Goal: Task Accomplishment & Management: Manage account settings

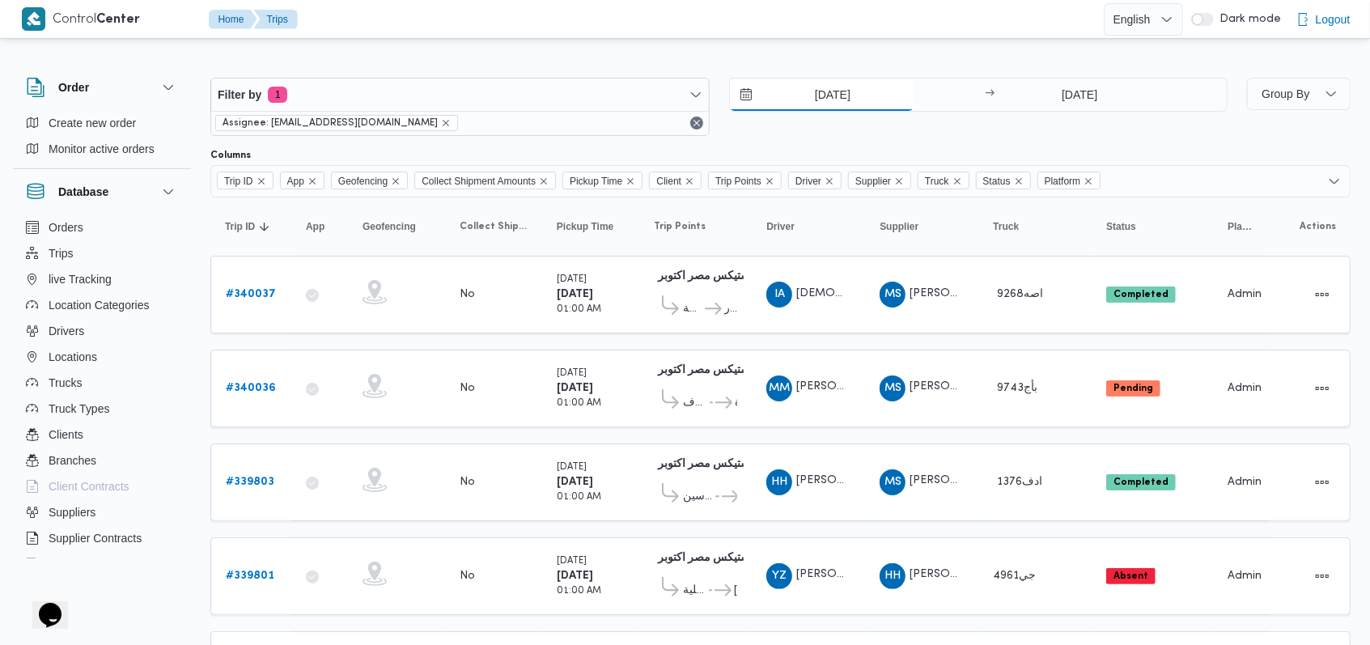
click at [816, 95] on input "28/9/2025" at bounding box center [822, 94] width 184 height 32
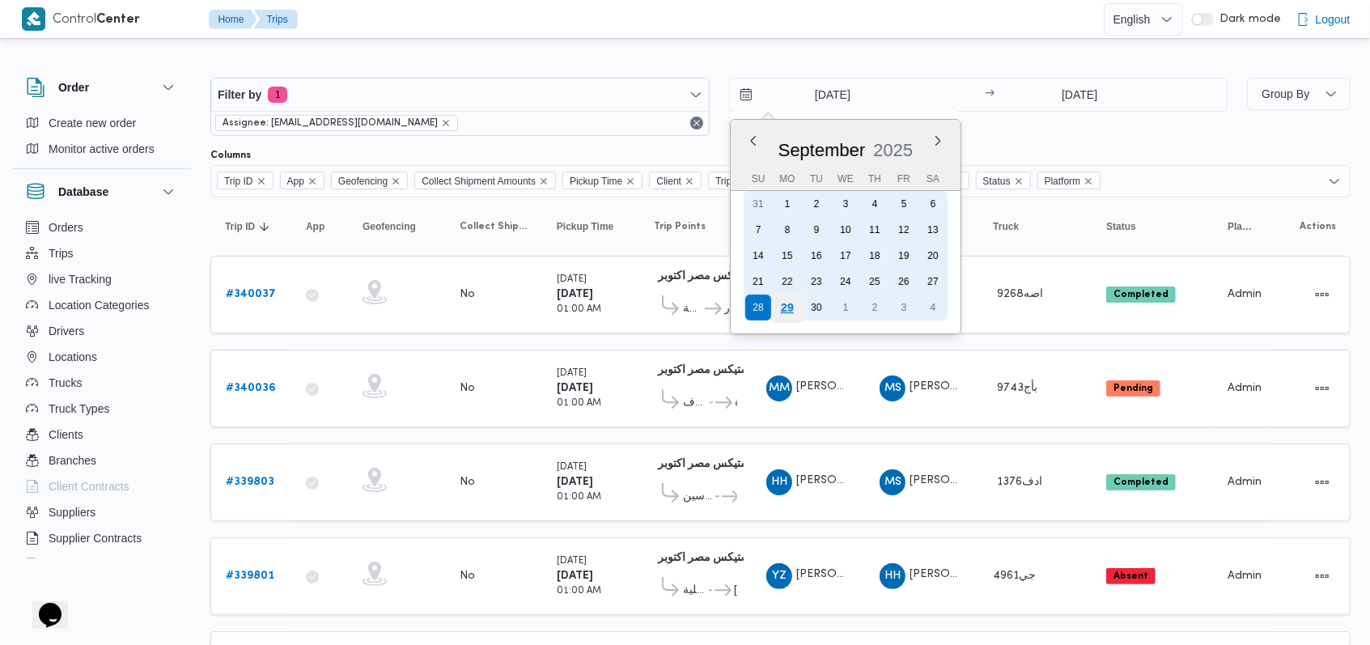
click at [790, 297] on div "29" at bounding box center [786, 307] width 31 height 31
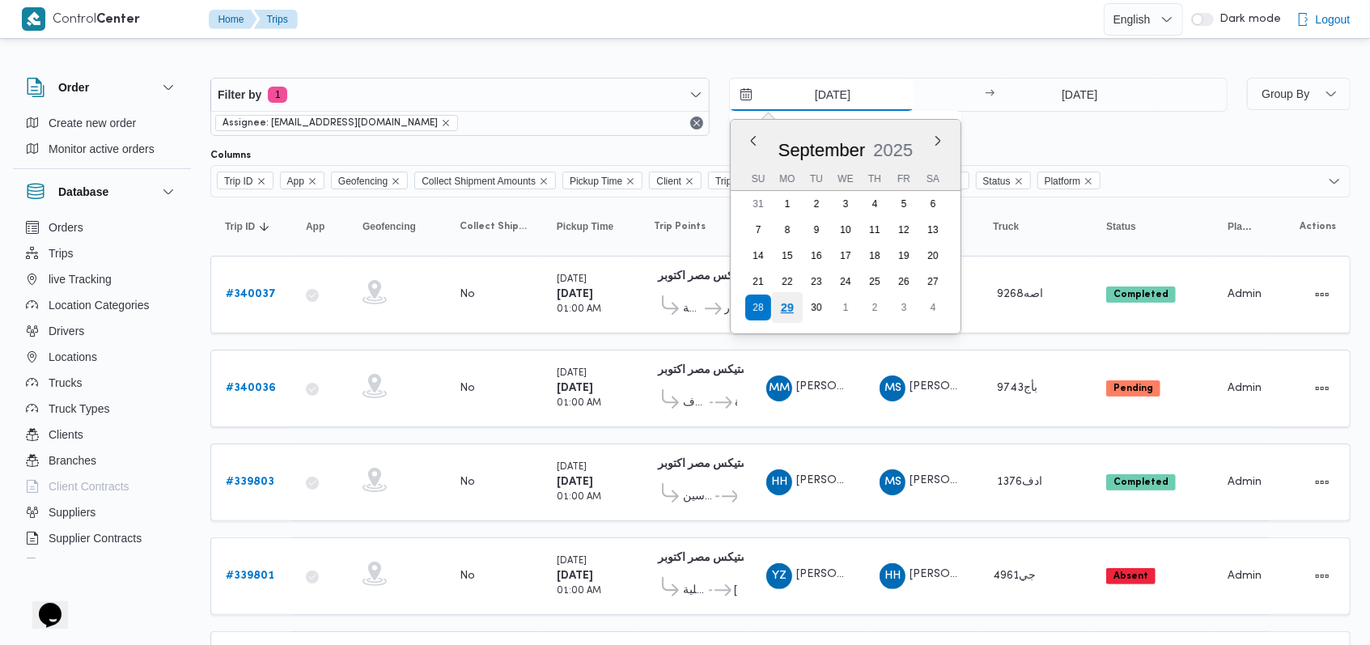
type input "29/9/2025"
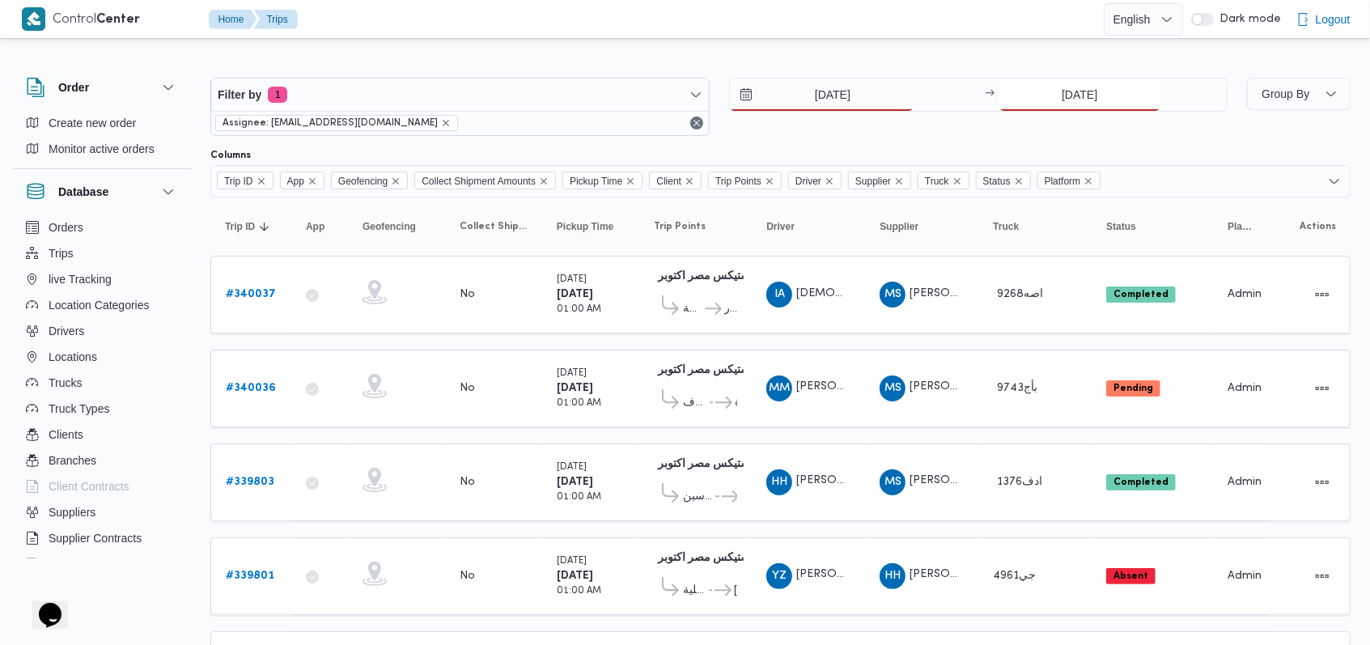
click at [1048, 88] on input "28/9/2025" at bounding box center [1079, 94] width 161 height 32
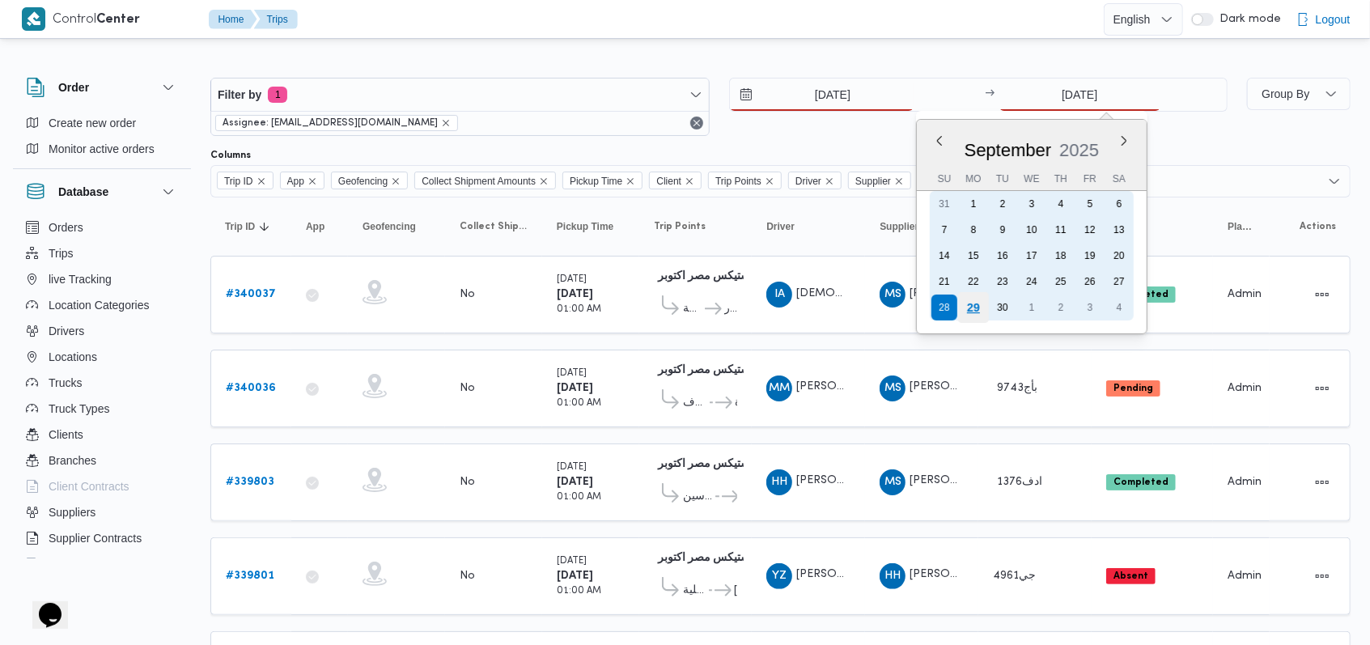
click at [965, 314] on div "29" at bounding box center [973, 307] width 31 height 31
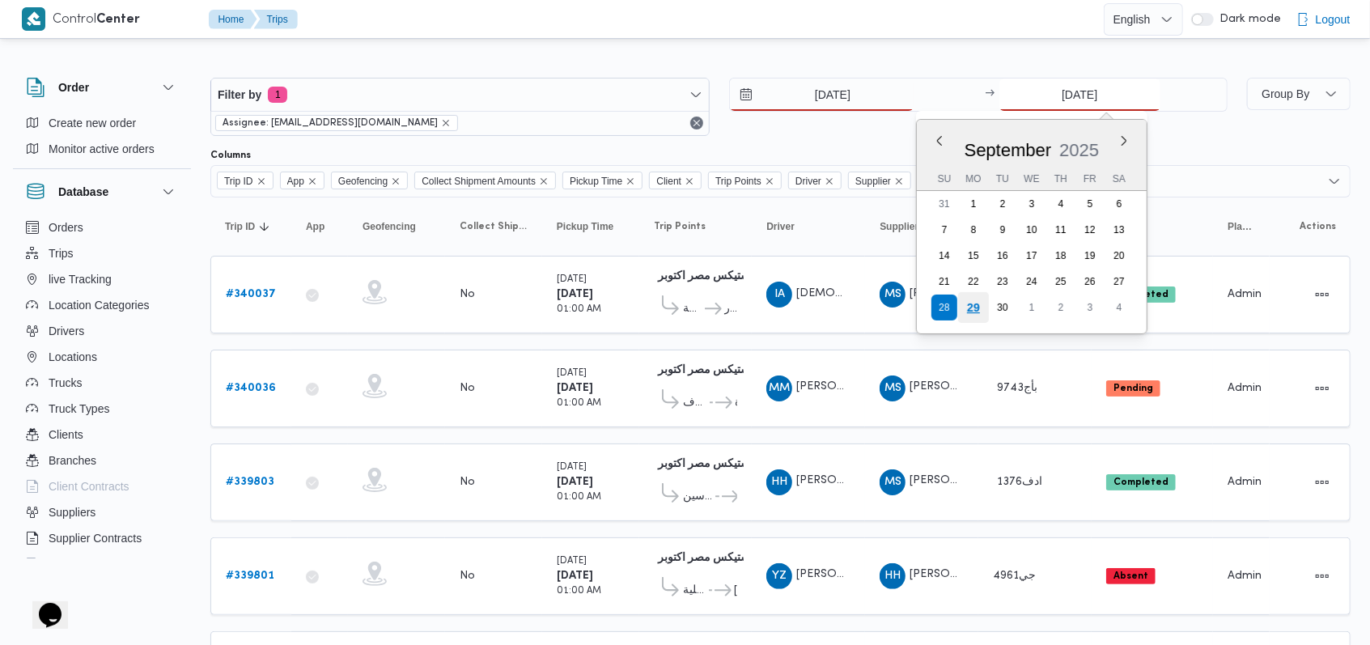
type input "[DATE]"
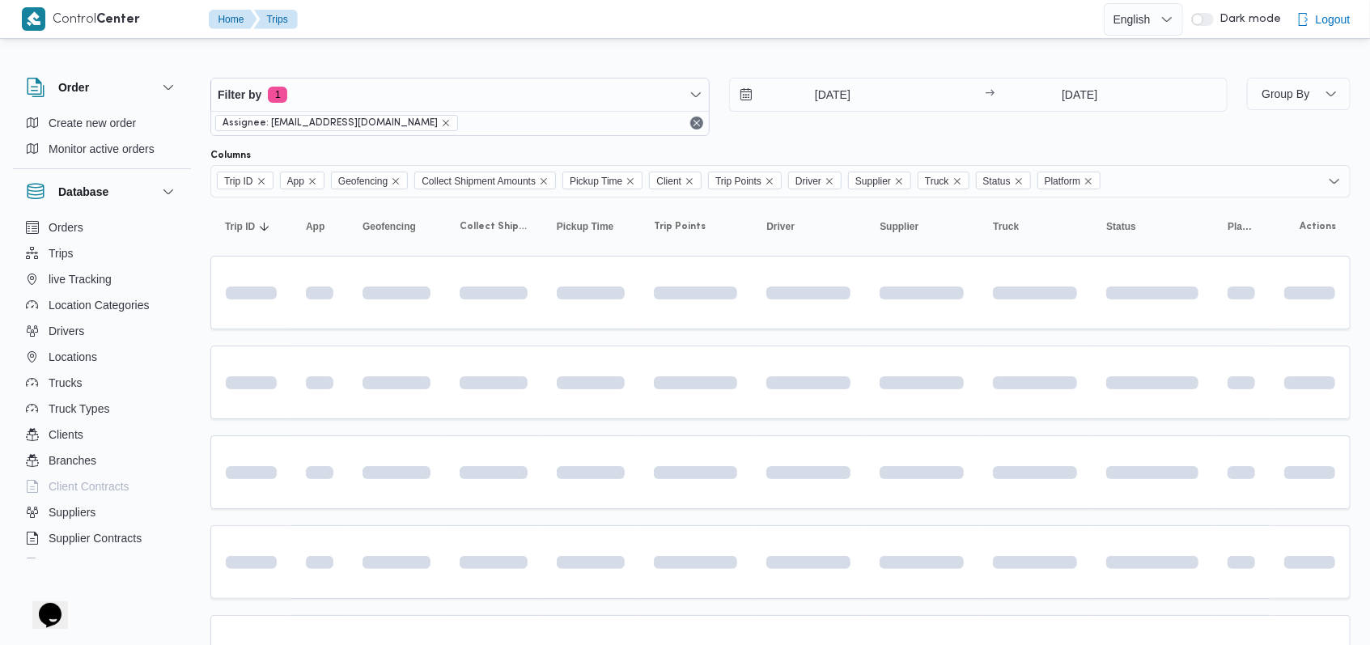
click at [846, 133] on div "29/9/2025 → 29/9/2025" at bounding box center [978, 107] width 499 height 58
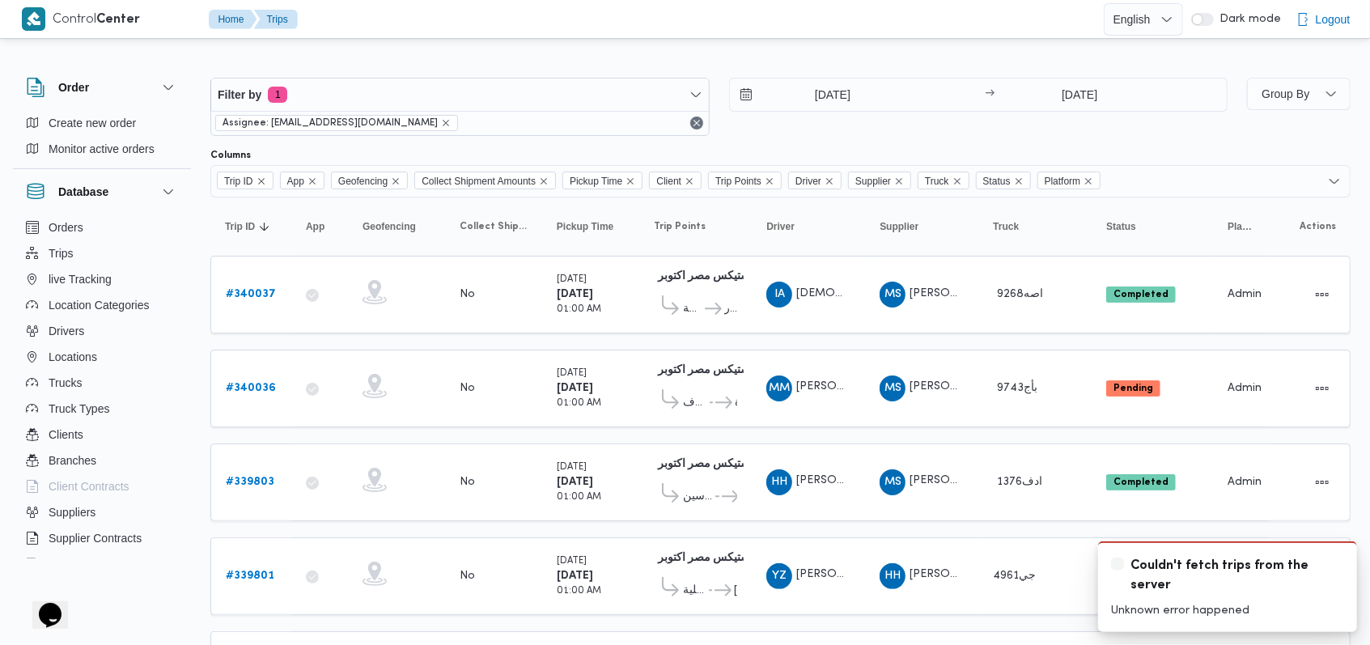
click at [893, 120] on div "29/9/2025 → 29/9/2025" at bounding box center [978, 107] width 499 height 58
click at [1339, 570] on div "Couldn't fetch trips from the server" at bounding box center [1227, 576] width 233 height 40
click at [1336, 561] on icon "Dismiss toast" at bounding box center [1337, 562] width 13 height 13
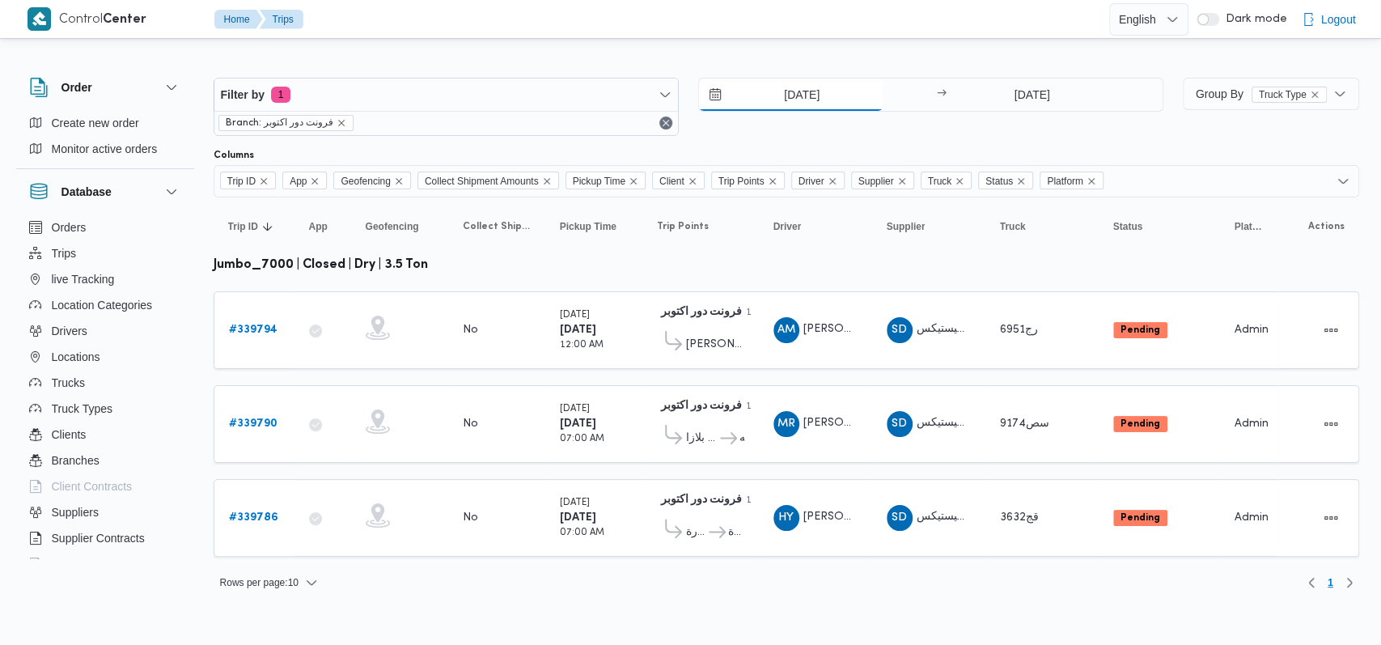
click at [805, 103] on input "[DATE]" at bounding box center [791, 94] width 184 height 32
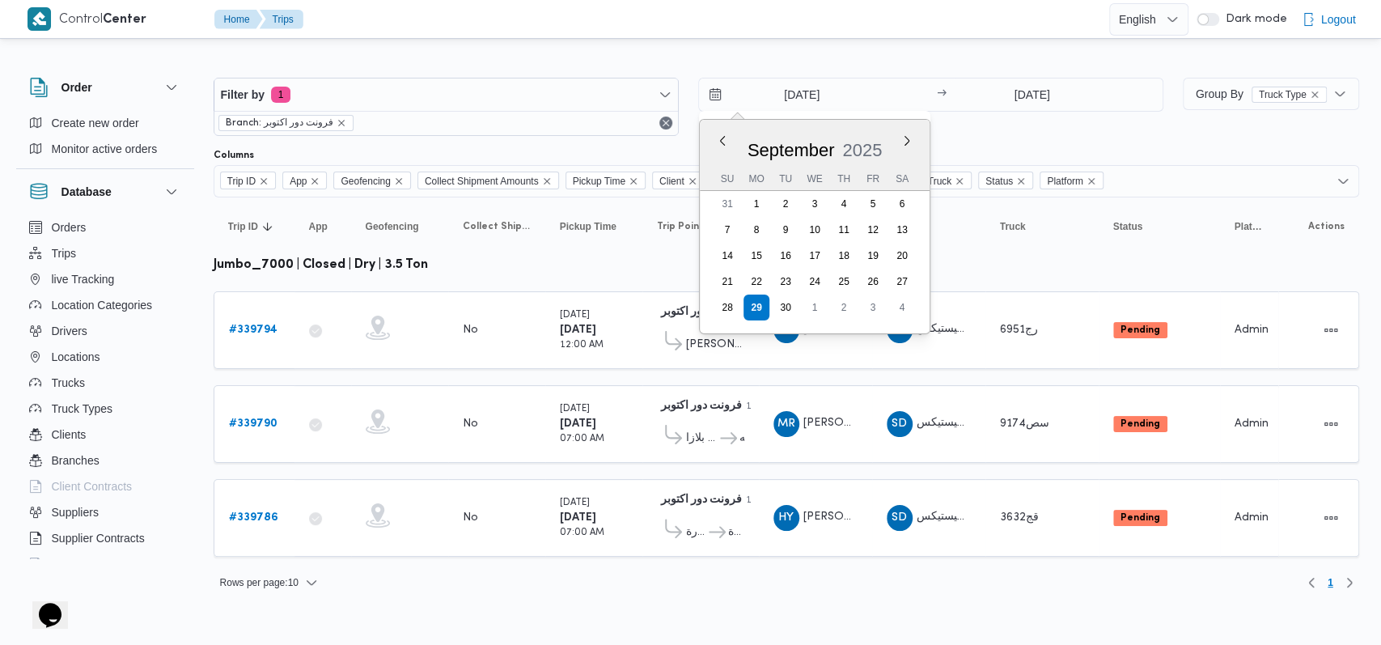
click at [967, 120] on div "29/9/2025 Previous Month Next month September 2025 September 2025 Su Mo Tu We T…" at bounding box center [930, 107] width 465 height 58
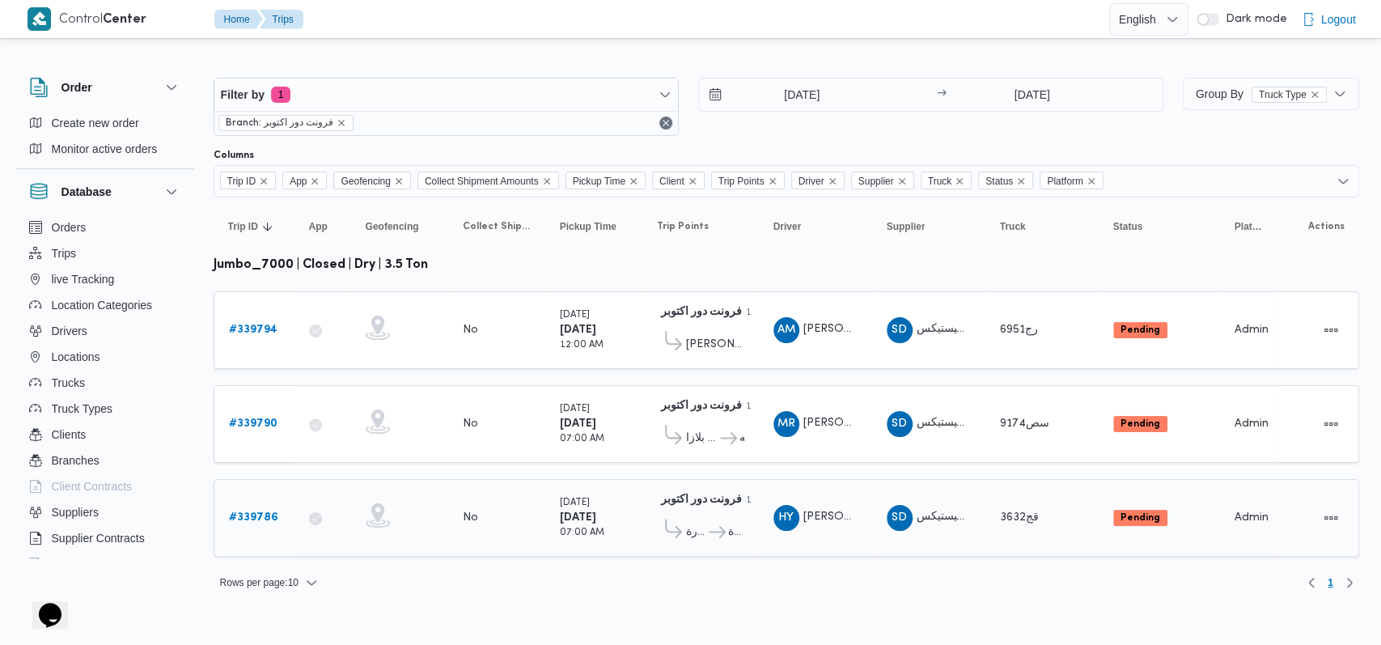
click at [256, 512] on b "# 339786" at bounding box center [253, 517] width 49 height 11
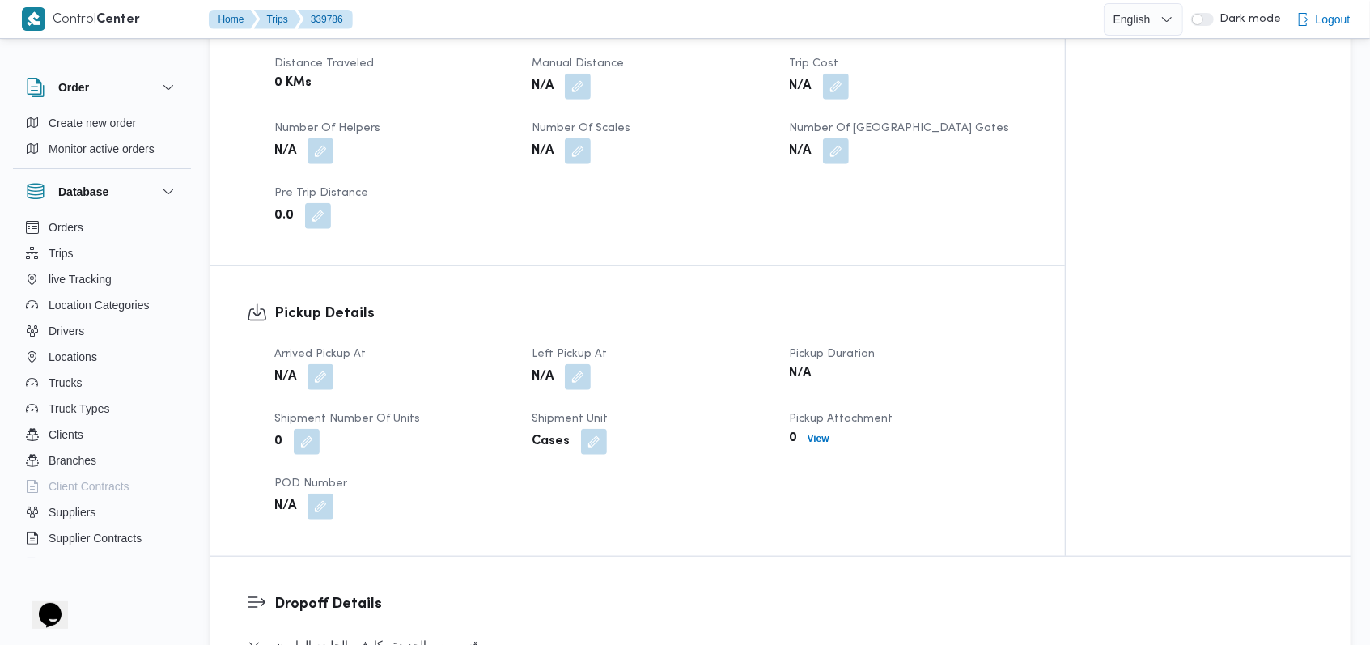
scroll to position [862, 0]
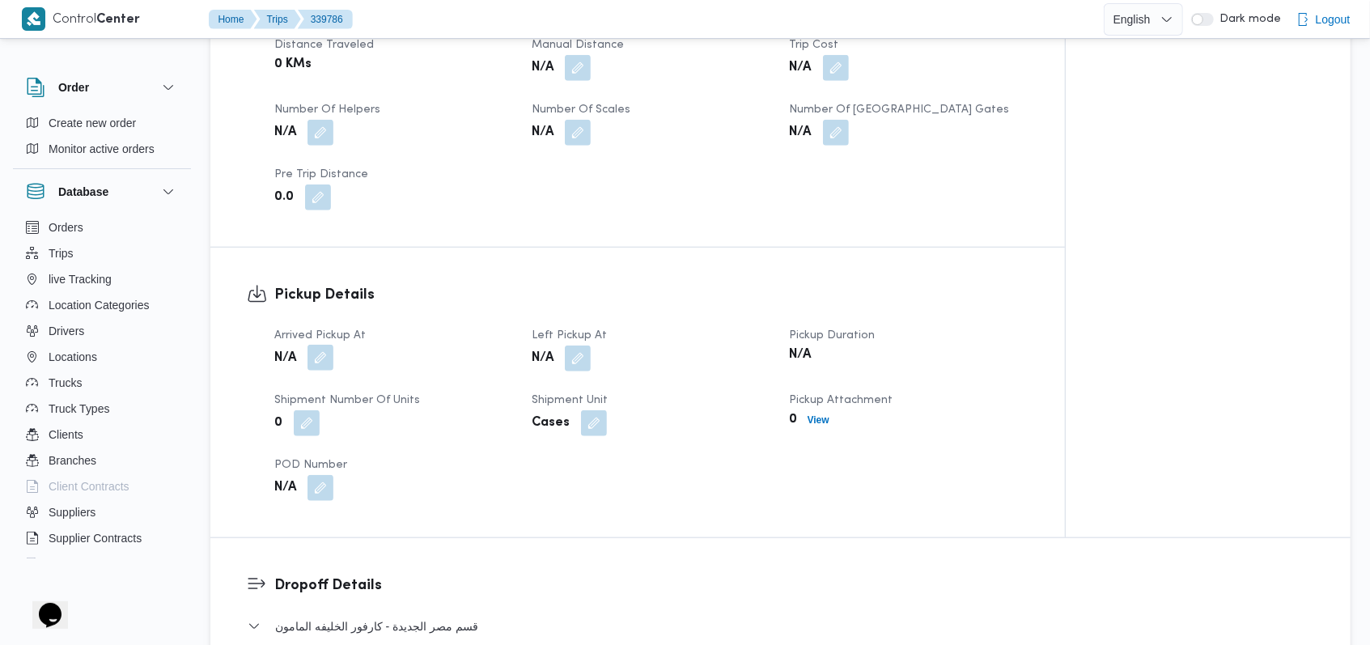
click at [322, 353] on button "button" at bounding box center [320, 358] width 26 height 26
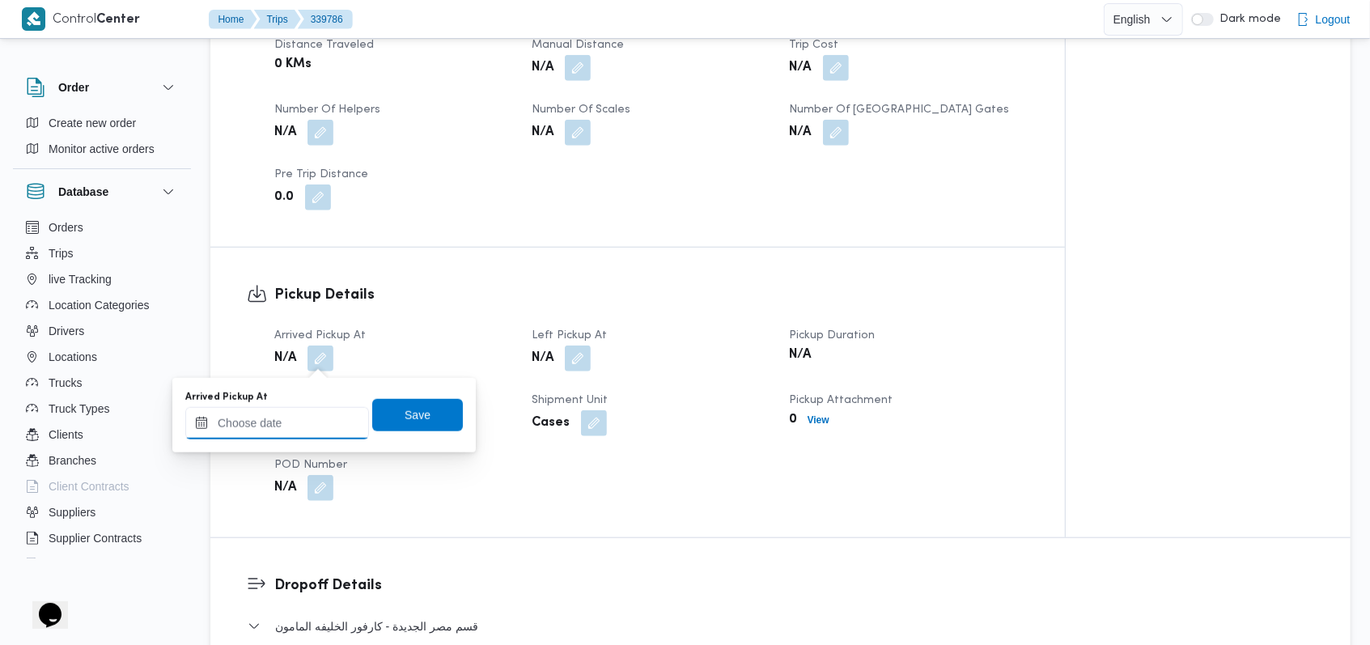
click at [276, 422] on input "Arrived Pickup At" at bounding box center [277, 423] width 184 height 32
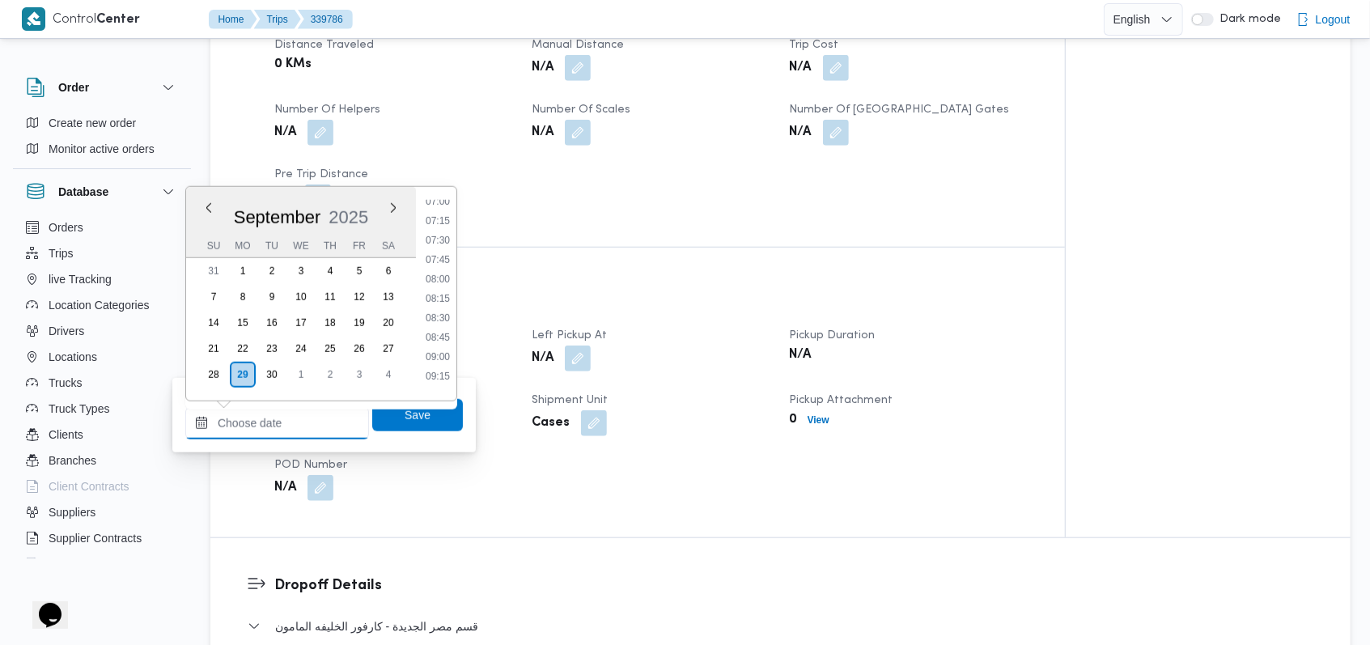
scroll to position [413, 0]
click at [444, 223] on li "05:30" at bounding box center [437, 222] width 37 height 16
type input "29/09/2025 05:30"
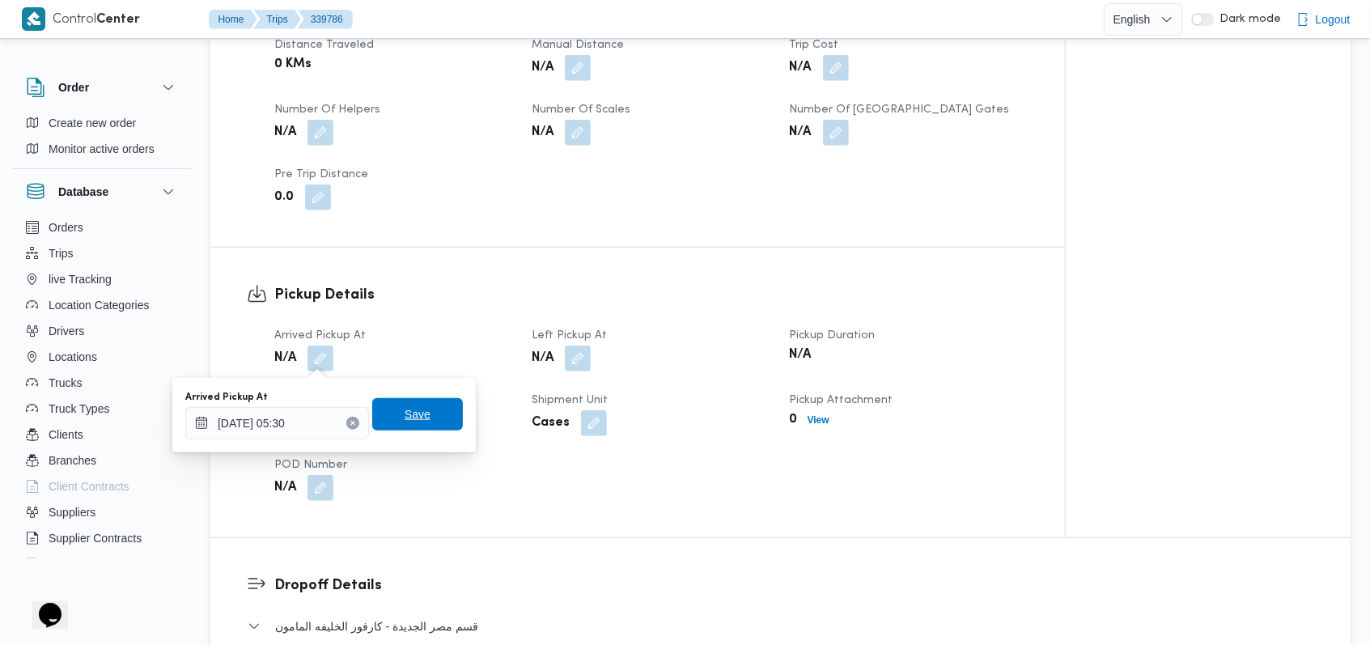
click at [411, 406] on span "Save" at bounding box center [418, 414] width 26 height 19
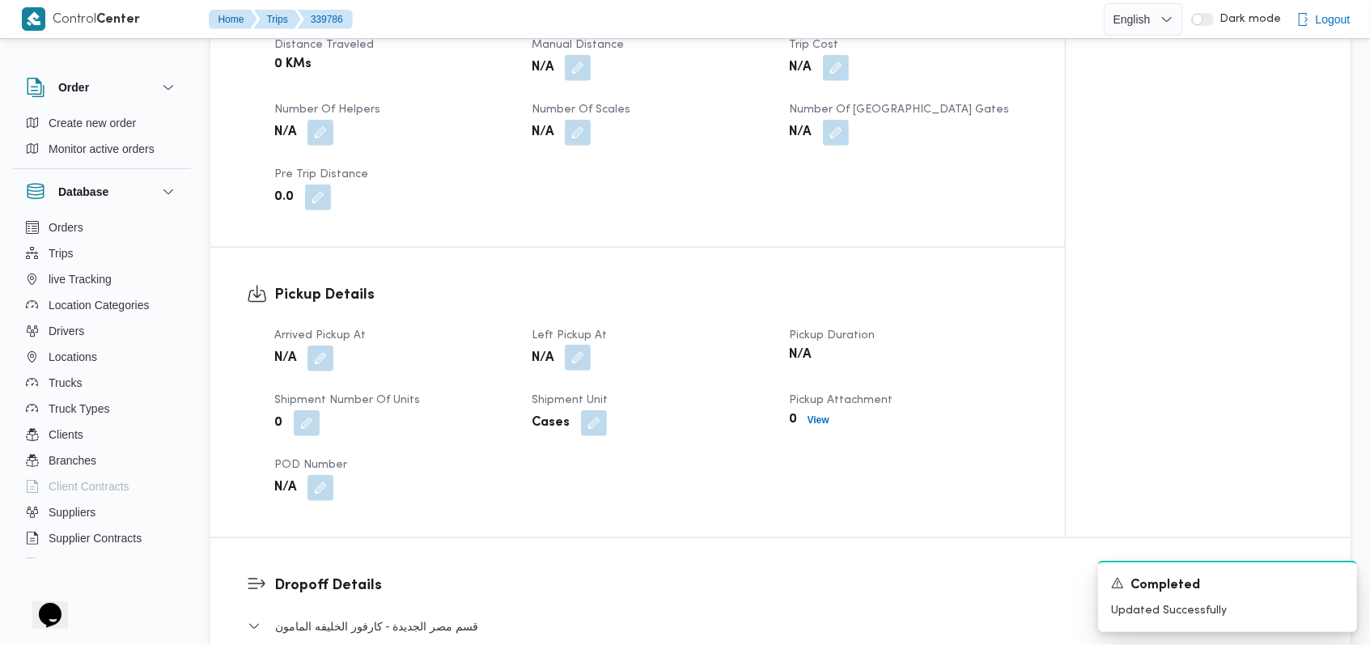
click at [583, 350] on button "button" at bounding box center [578, 358] width 26 height 26
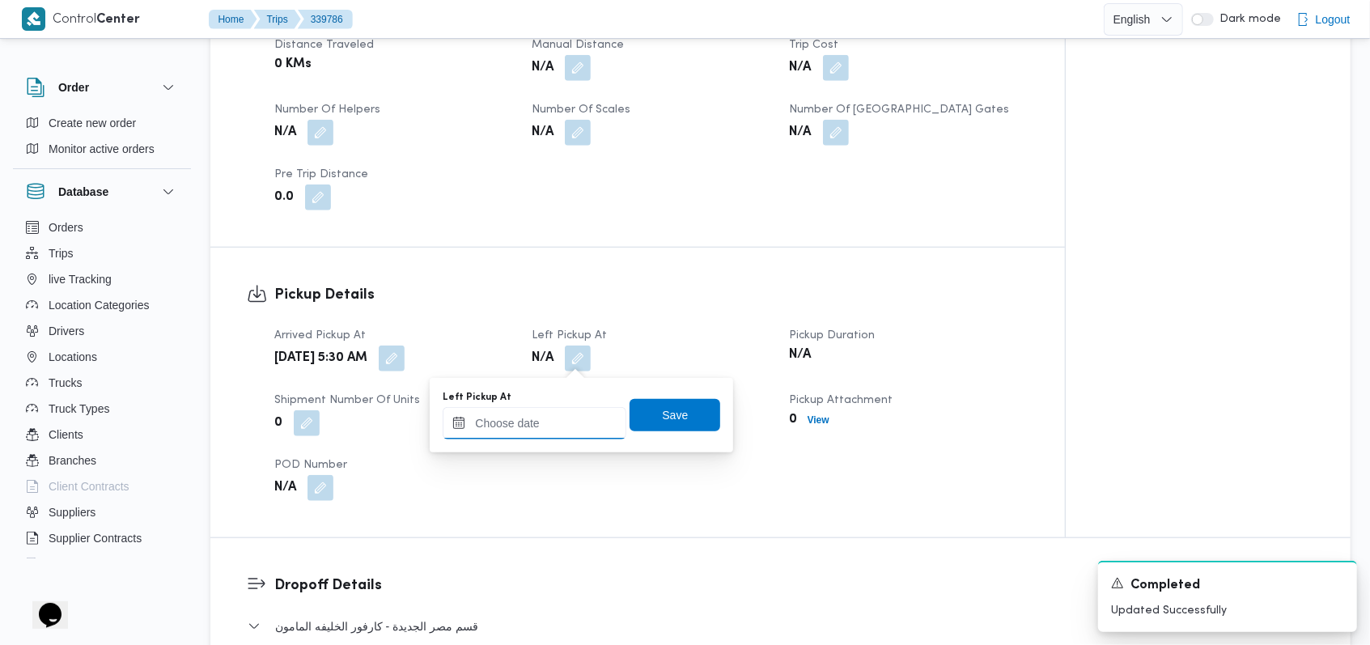
click at [544, 430] on input "Left Pickup At" at bounding box center [535, 423] width 184 height 32
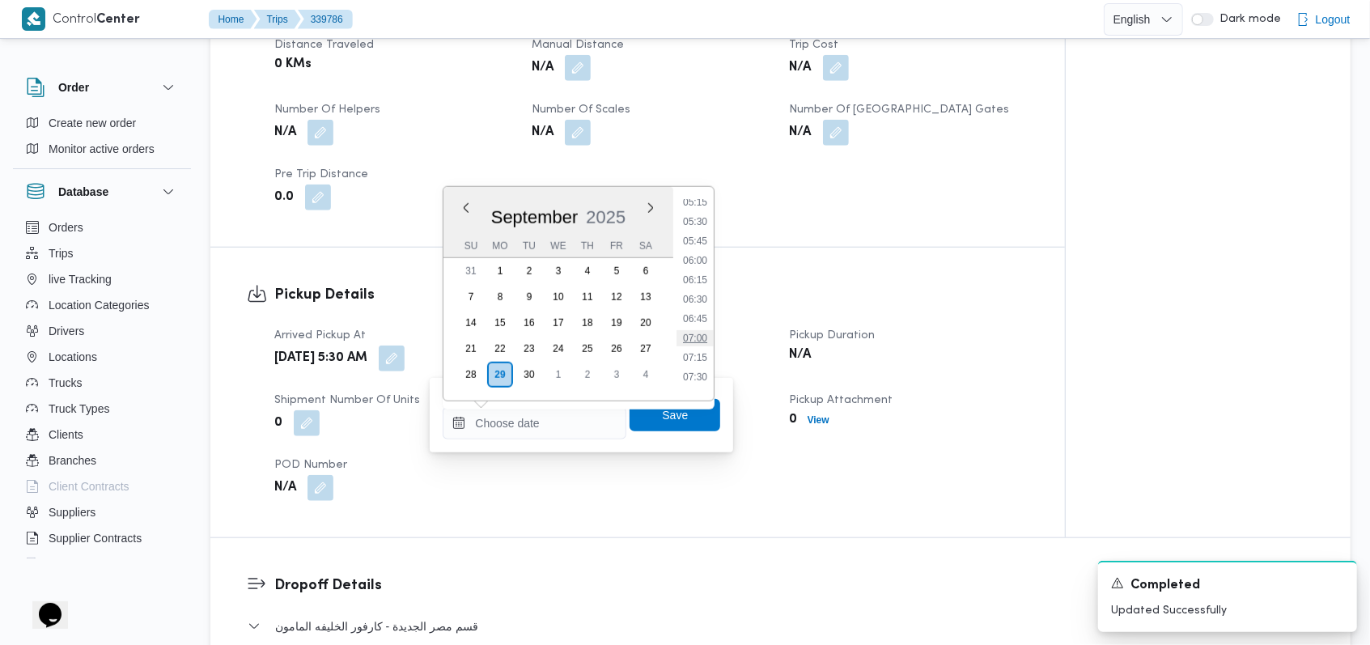
click at [695, 337] on li "07:00" at bounding box center [694, 338] width 37 height 16
type input "29/09/2025 07:00"
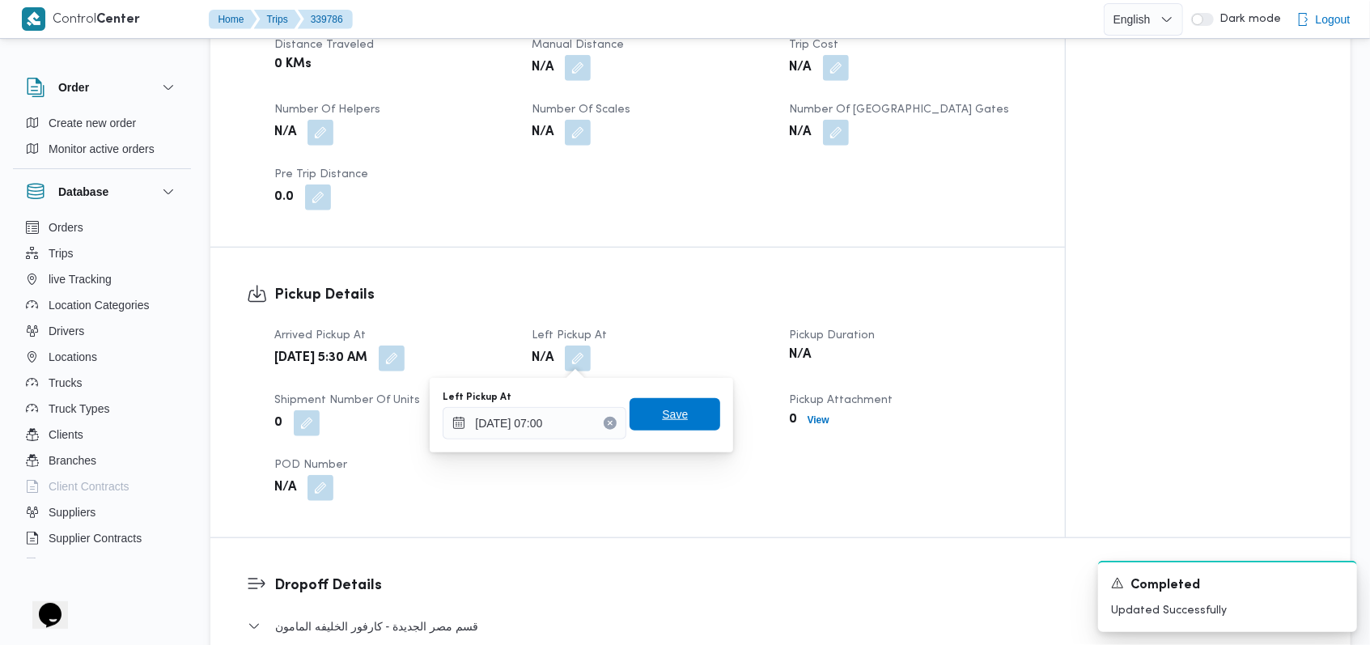
click at [667, 406] on span "Save" at bounding box center [675, 414] width 26 height 19
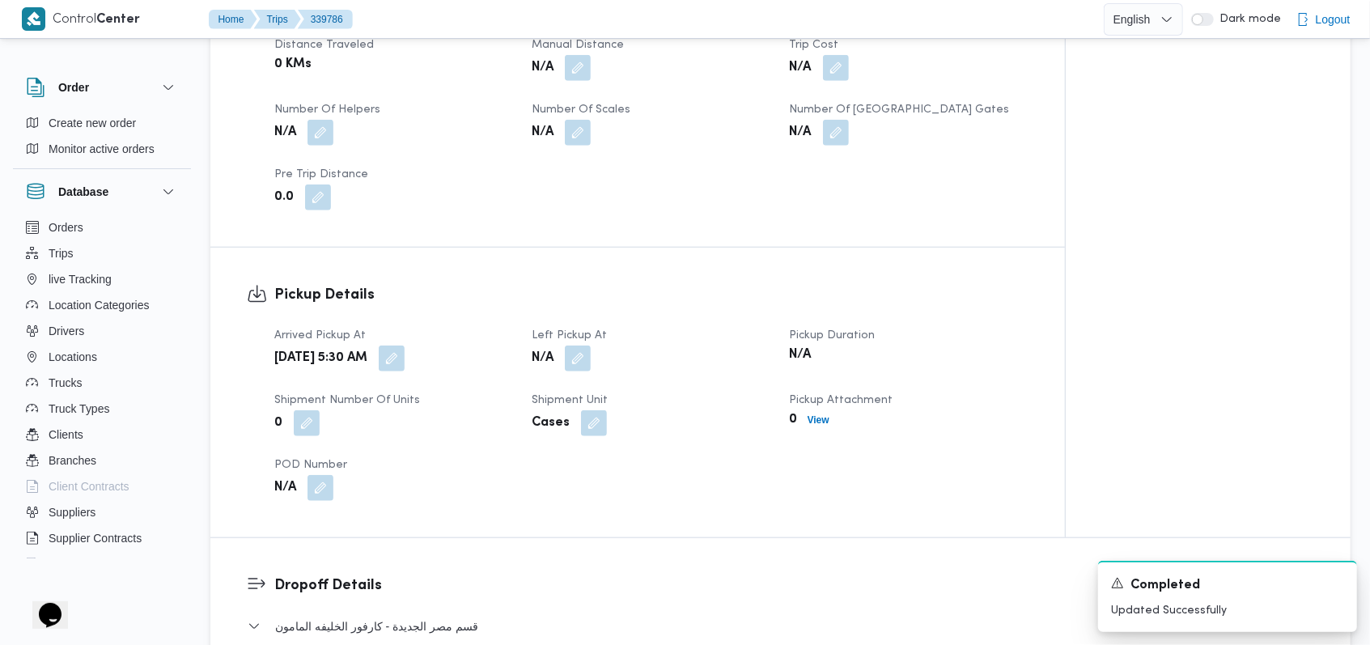
scroll to position [1186, 0]
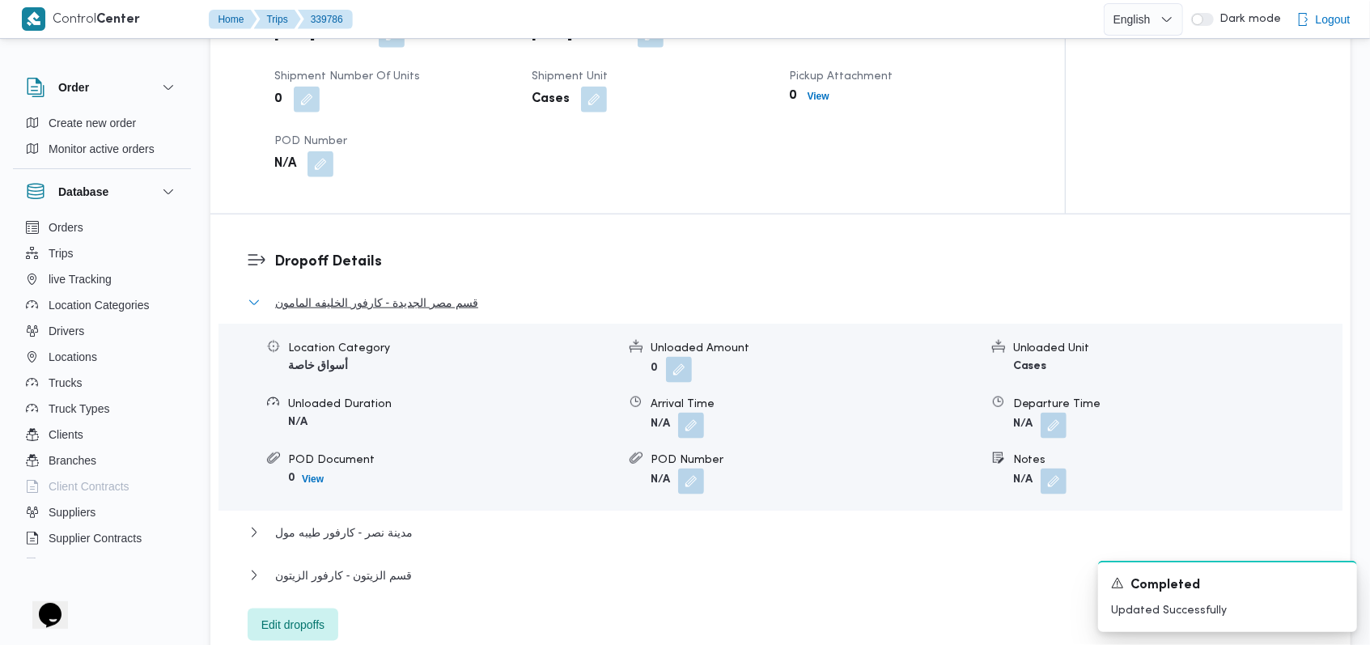
click at [398, 307] on span "قسم مصر الجديدة - كارفور الخليفه المامون" at bounding box center [376, 302] width 203 height 19
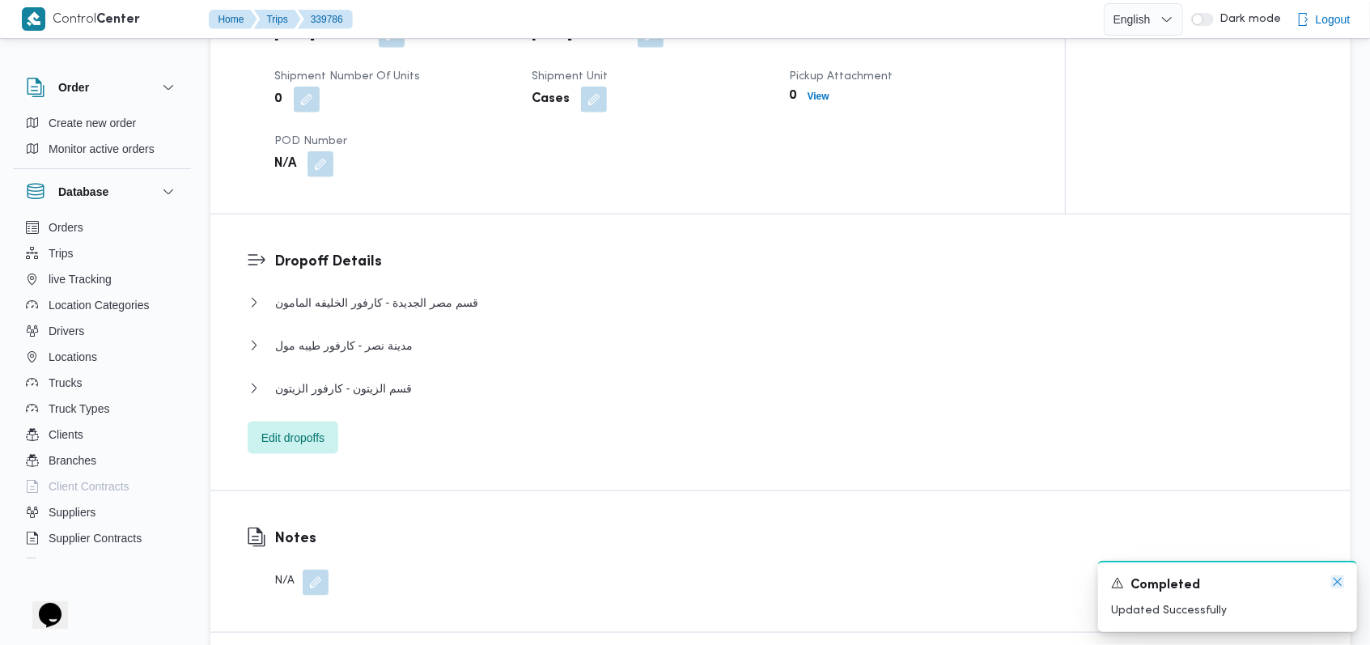
click at [1334, 580] on icon "Dismiss toast" at bounding box center [1337, 581] width 13 height 13
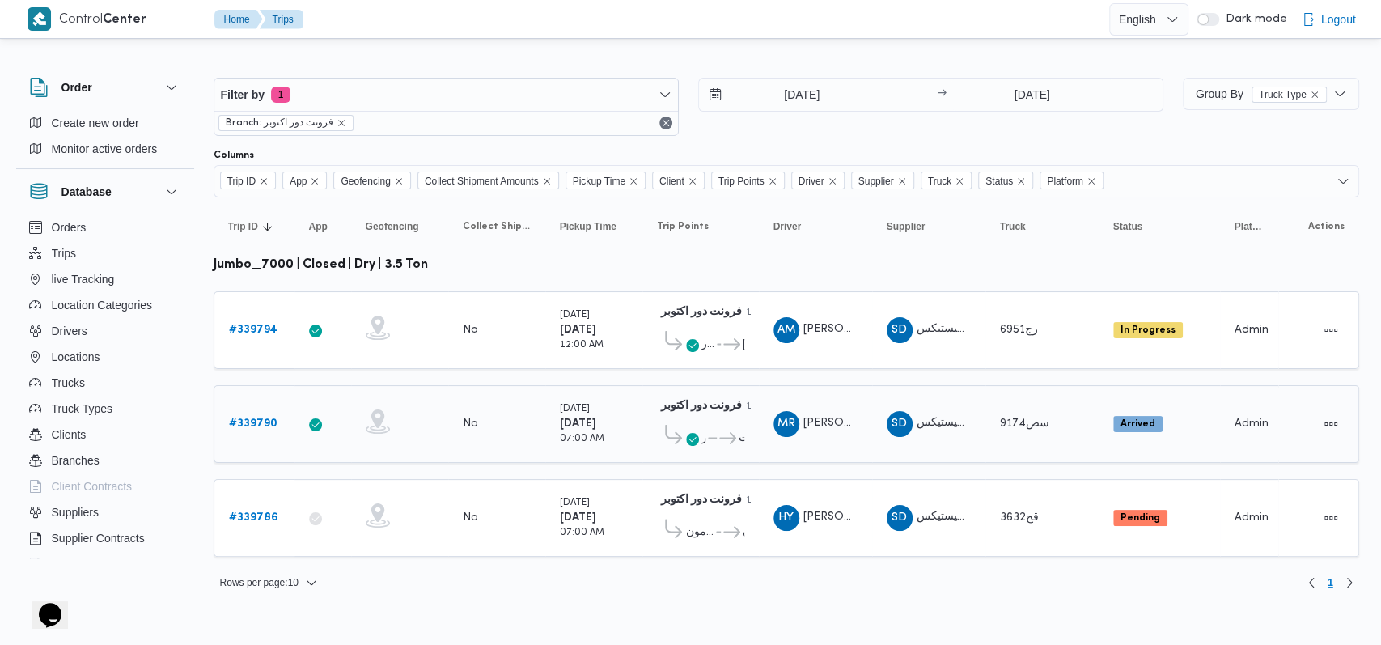
click at [248, 423] on b "# 339790" at bounding box center [253, 423] width 49 height 11
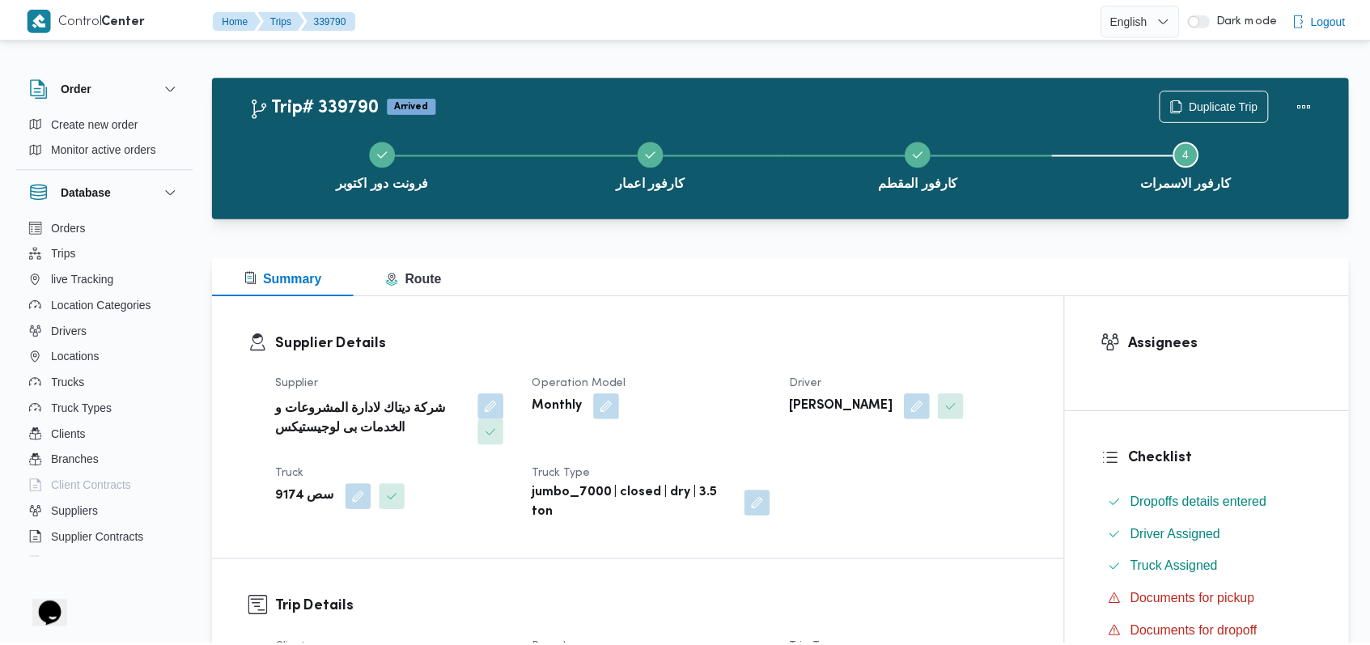
scroll to position [971, 0]
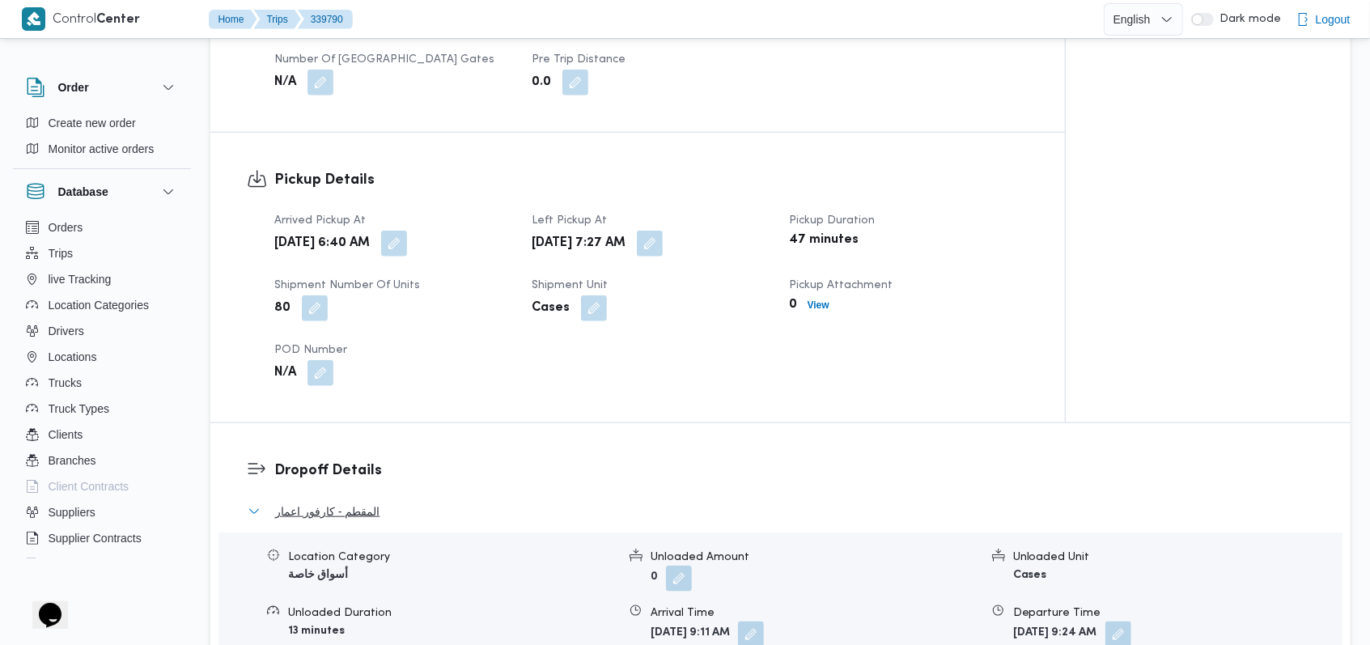
click at [334, 515] on span "المقطم - كارفور اعمار" at bounding box center [327, 511] width 104 height 19
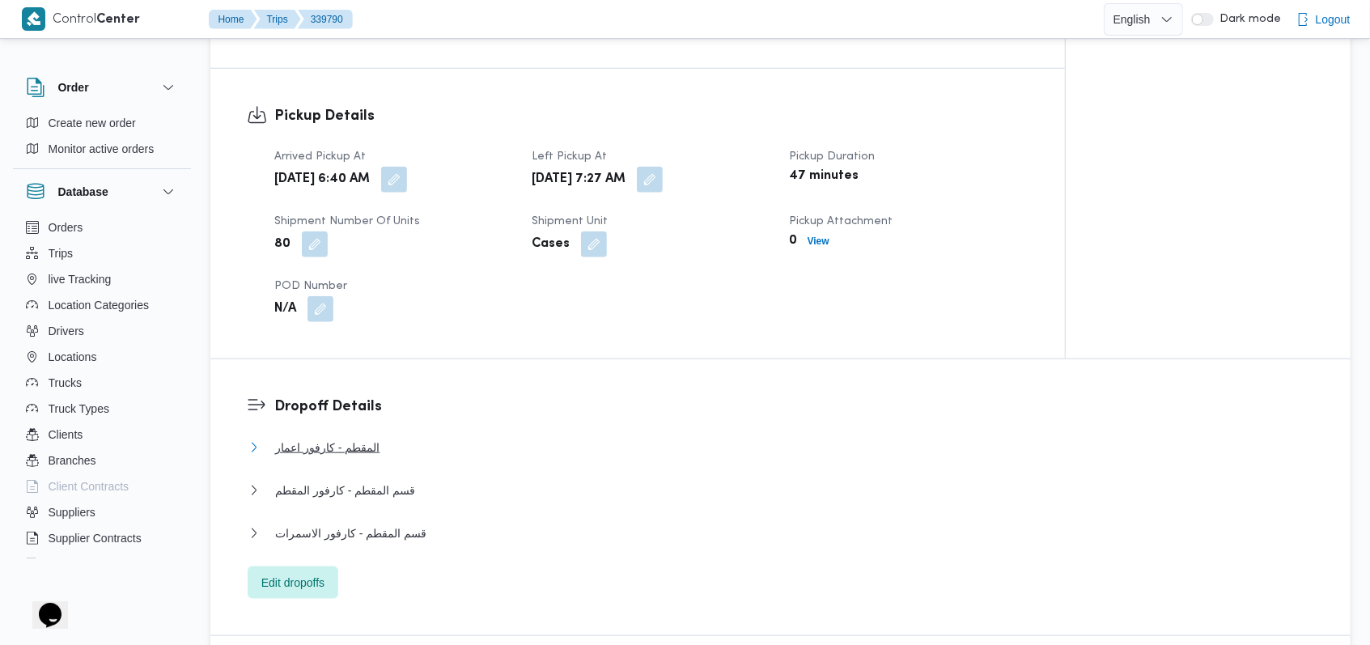
scroll to position [1079, 0]
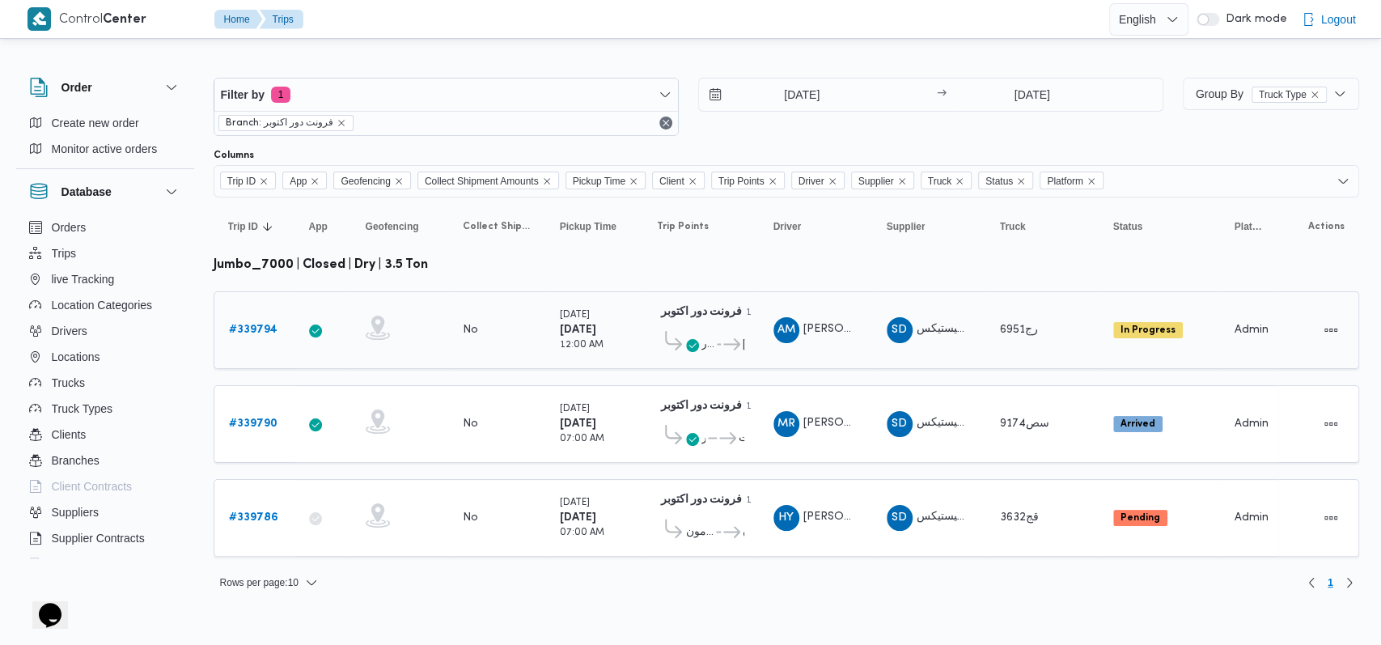
click at [256, 328] on b "# 339794" at bounding box center [253, 329] width 49 height 11
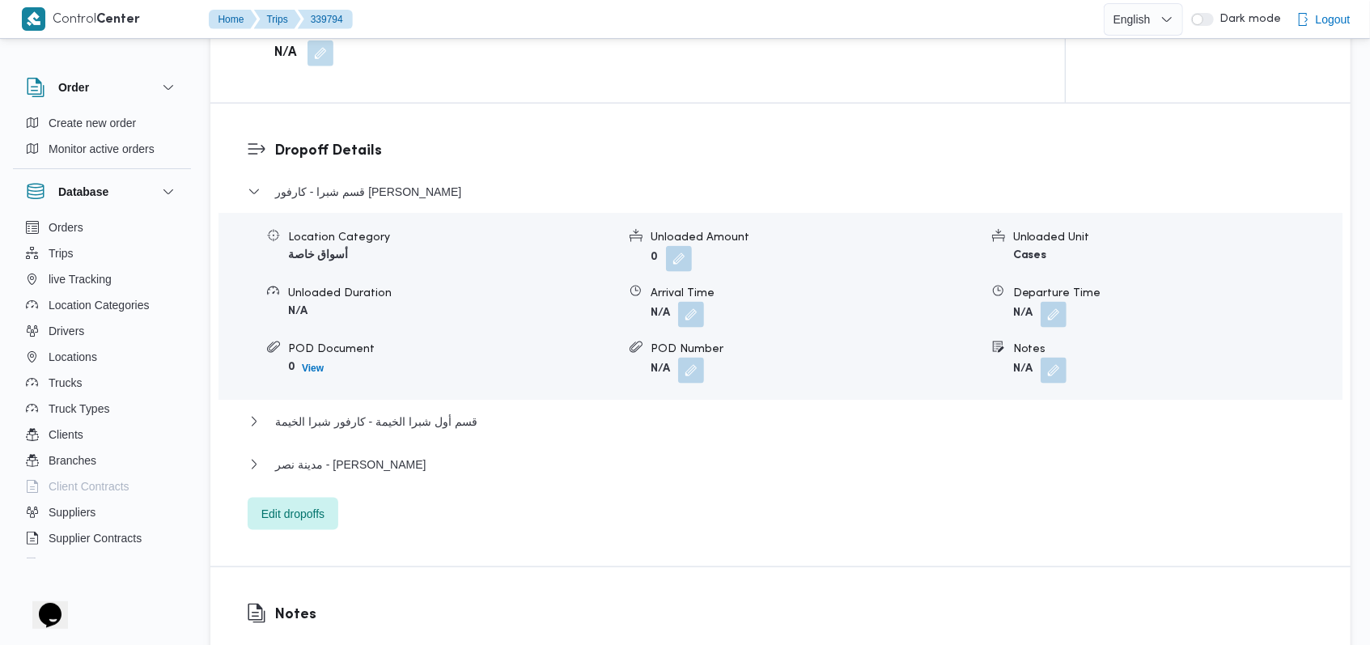
scroll to position [1295, 0]
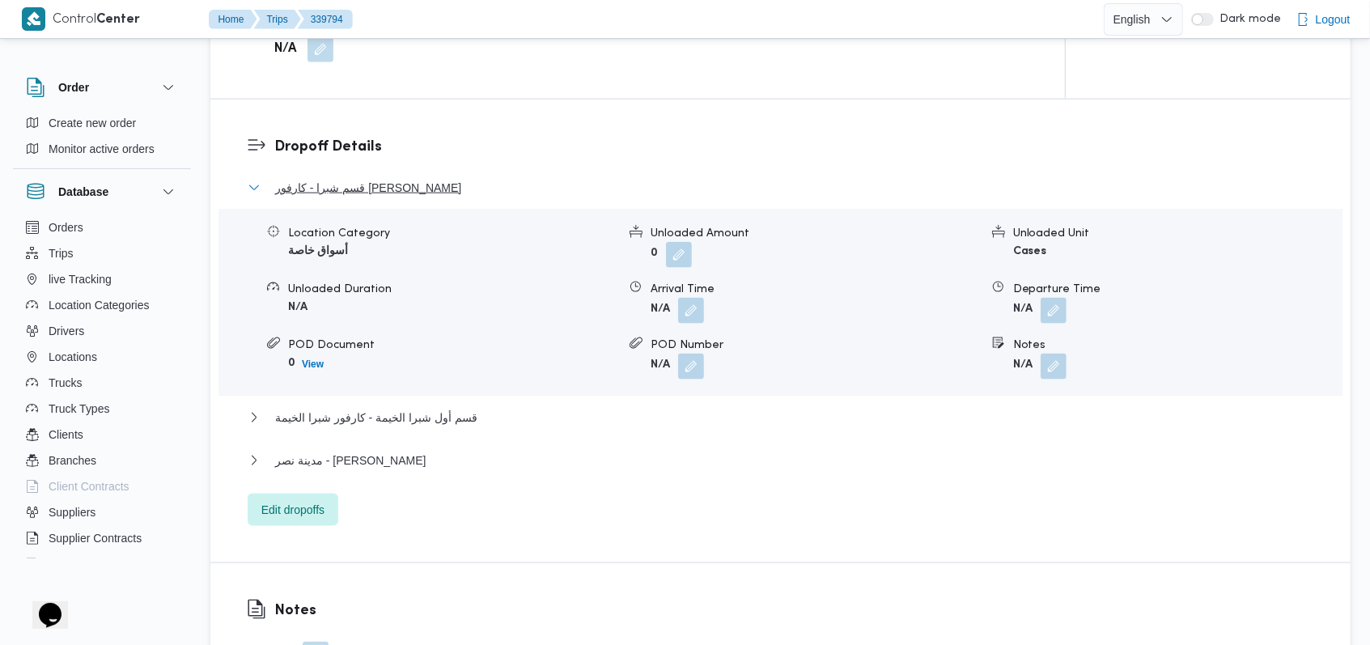
click at [419, 189] on span "قسم شبرا - كارفور شيكولاني شبرا" at bounding box center [368, 187] width 186 height 19
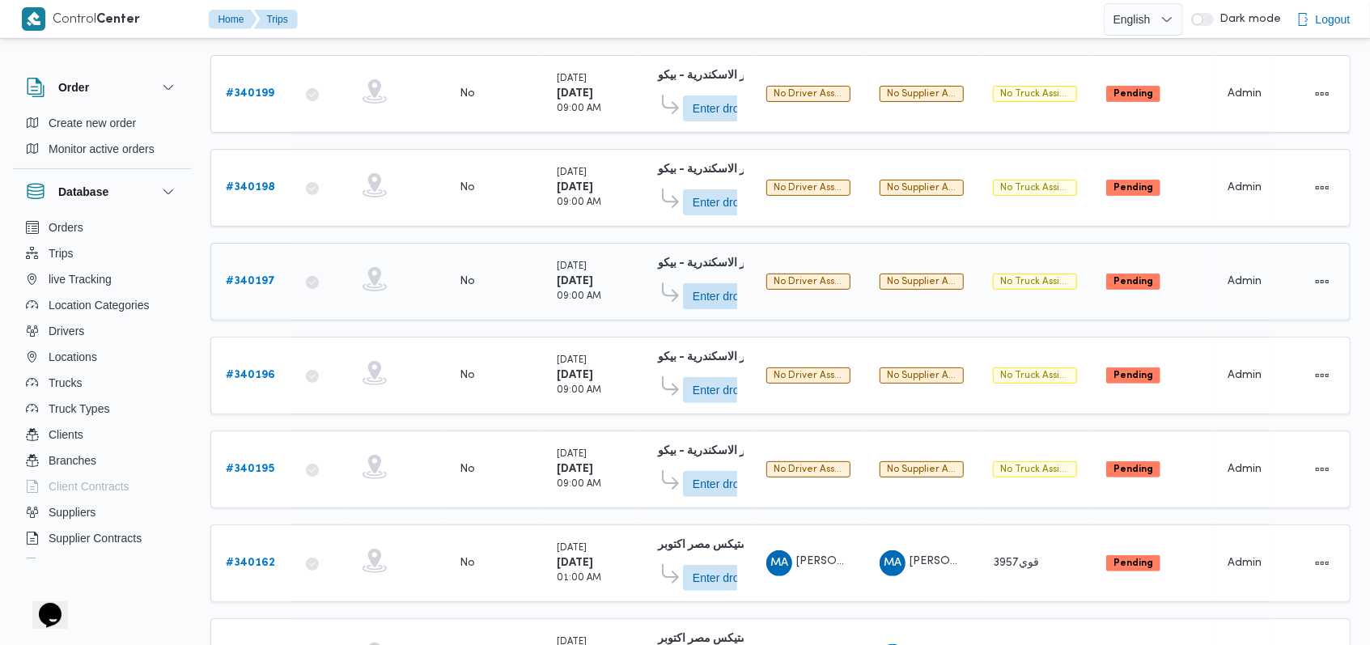
scroll to position [572, 0]
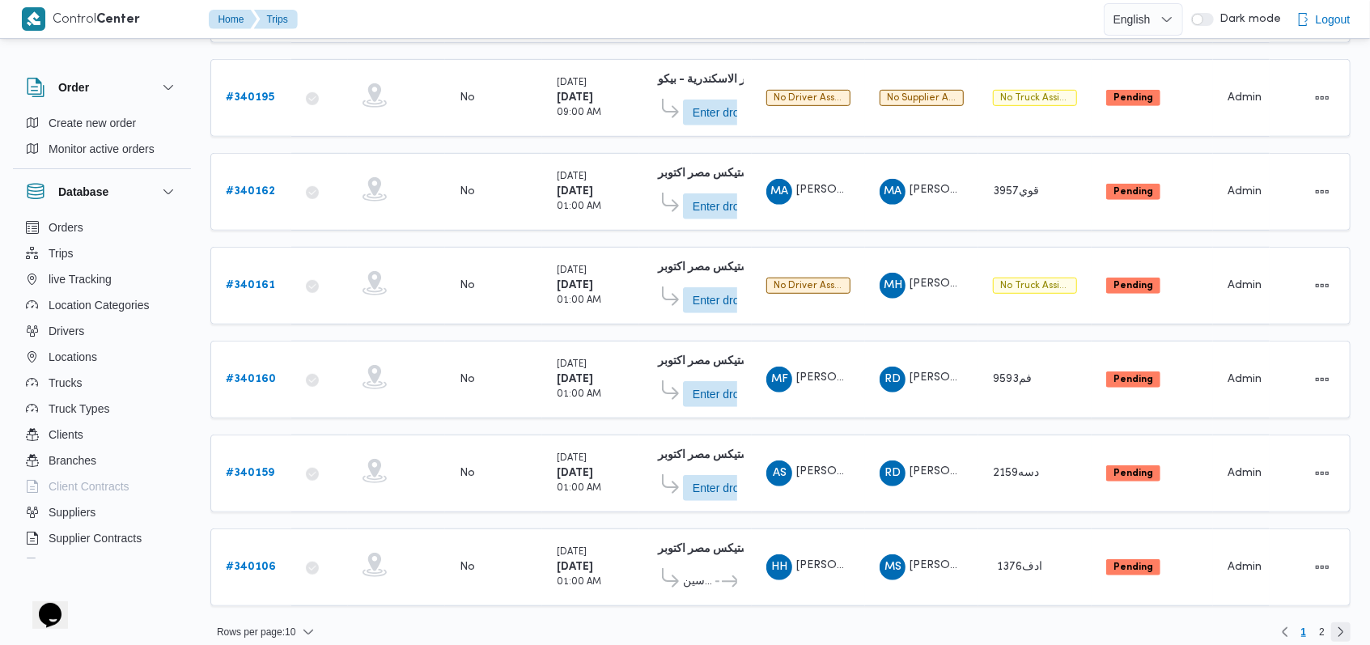
click at [1341, 622] on link "Next page, 2" at bounding box center [1340, 631] width 19 height 19
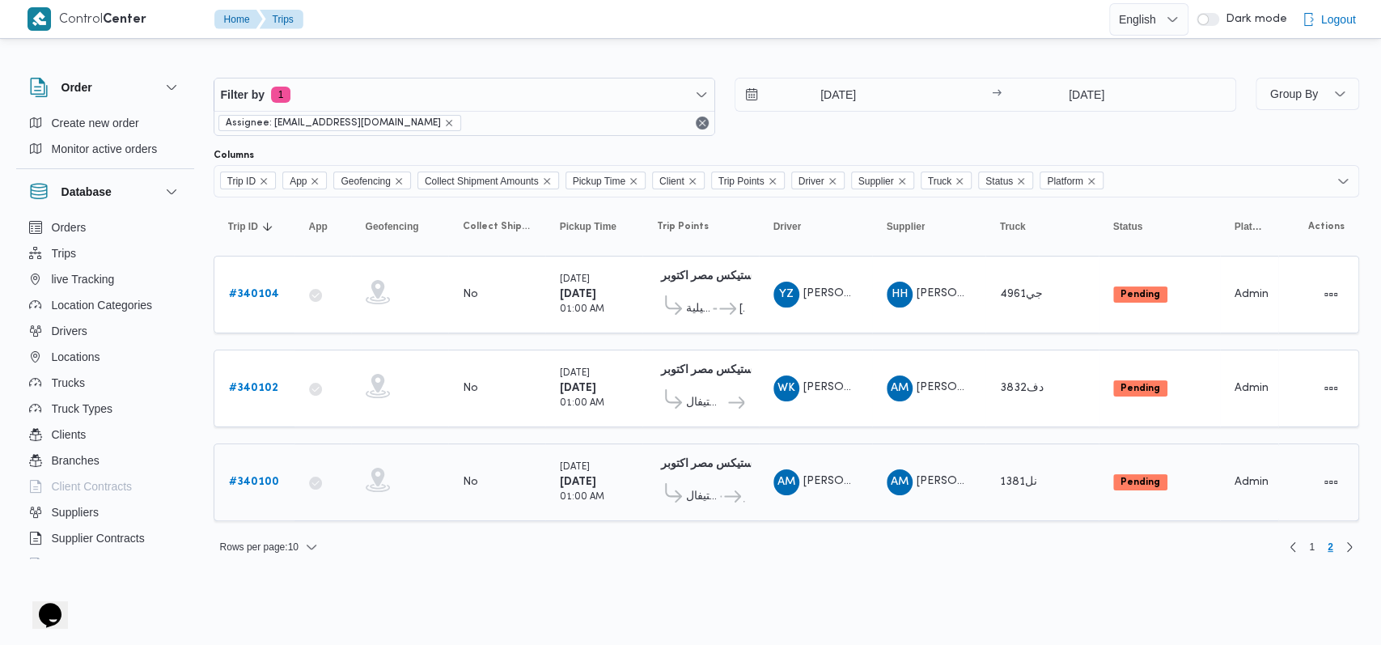
click at [253, 477] on b "# 340100" at bounding box center [254, 482] width 50 height 11
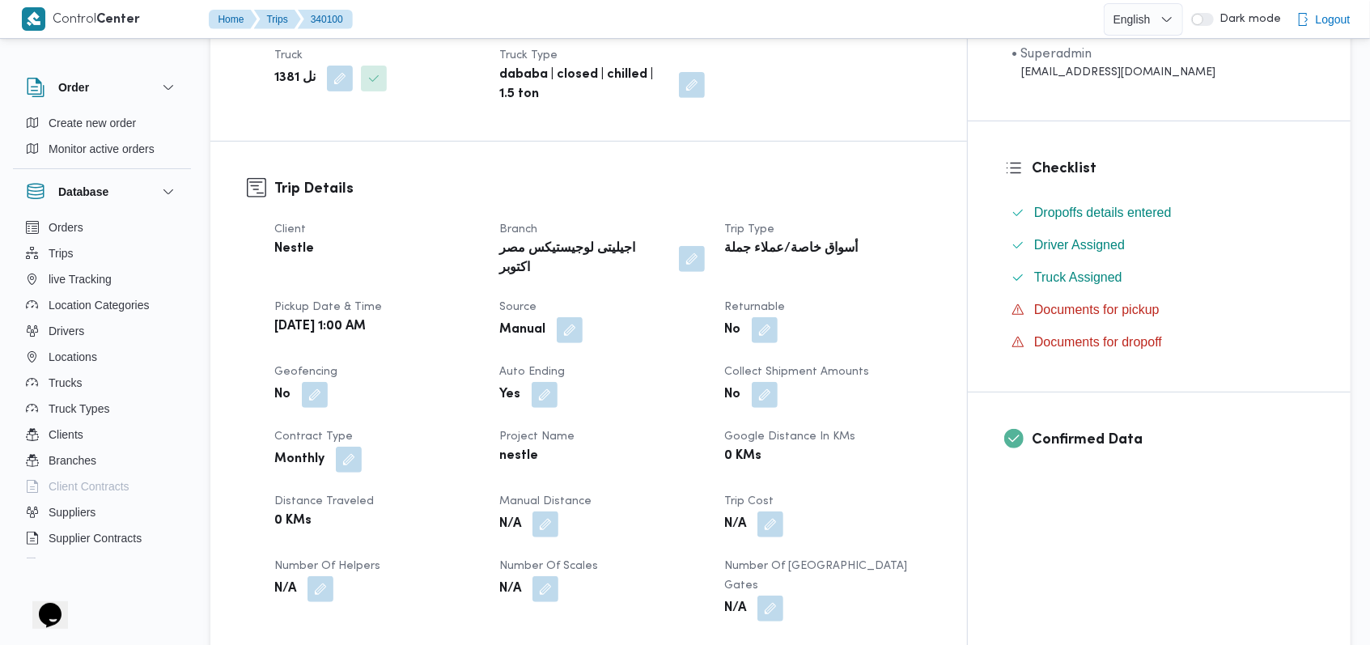
scroll to position [755, 0]
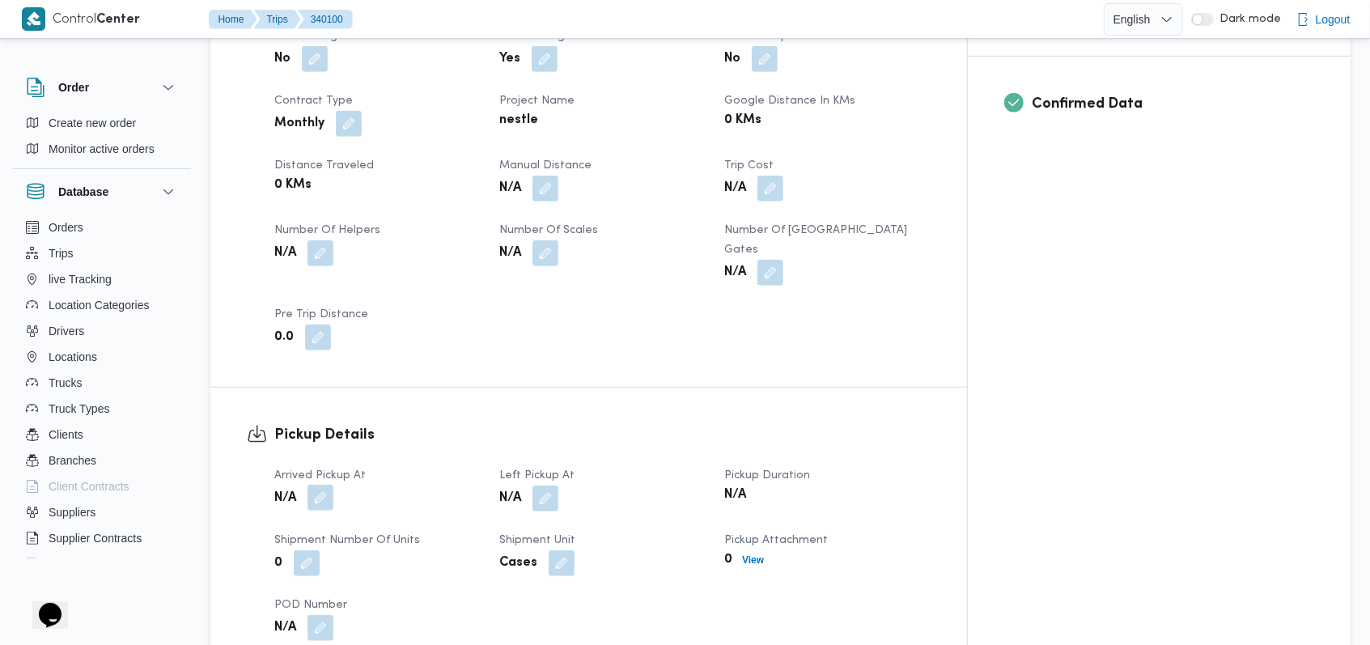
click at [319, 485] on button "button" at bounding box center [320, 498] width 26 height 26
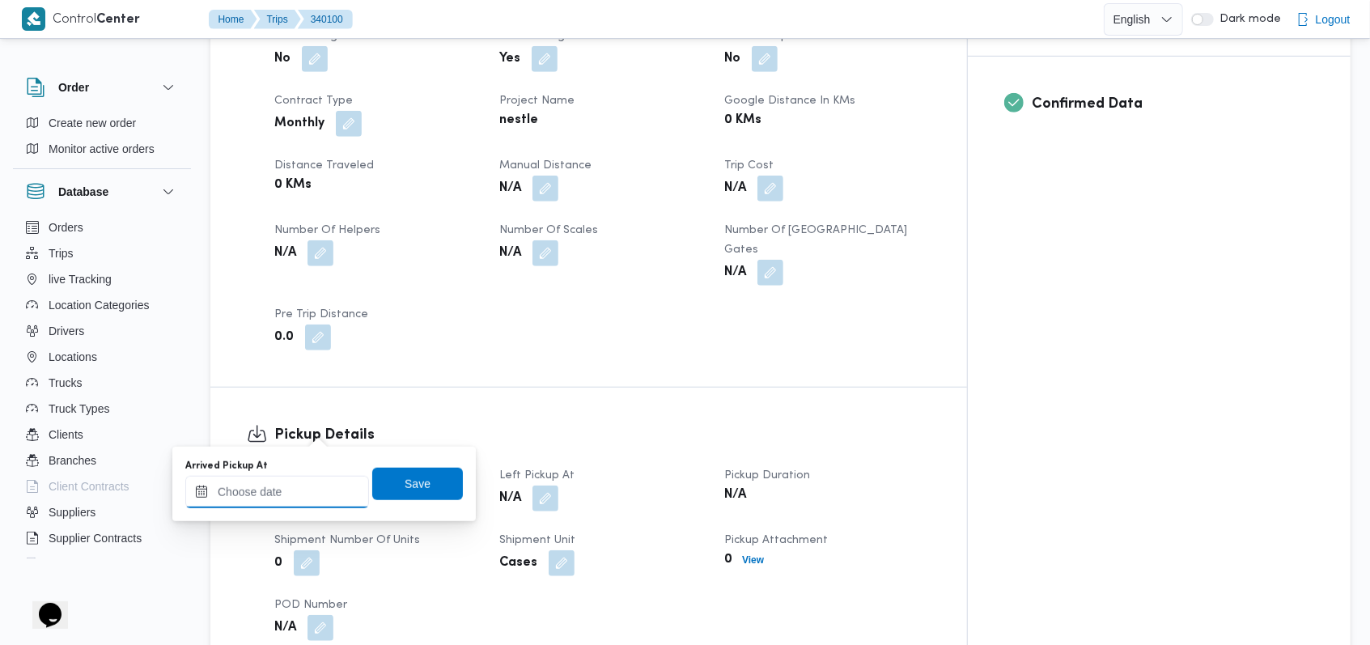
click at [286, 502] on input "Arrived Pickup At" at bounding box center [277, 492] width 184 height 32
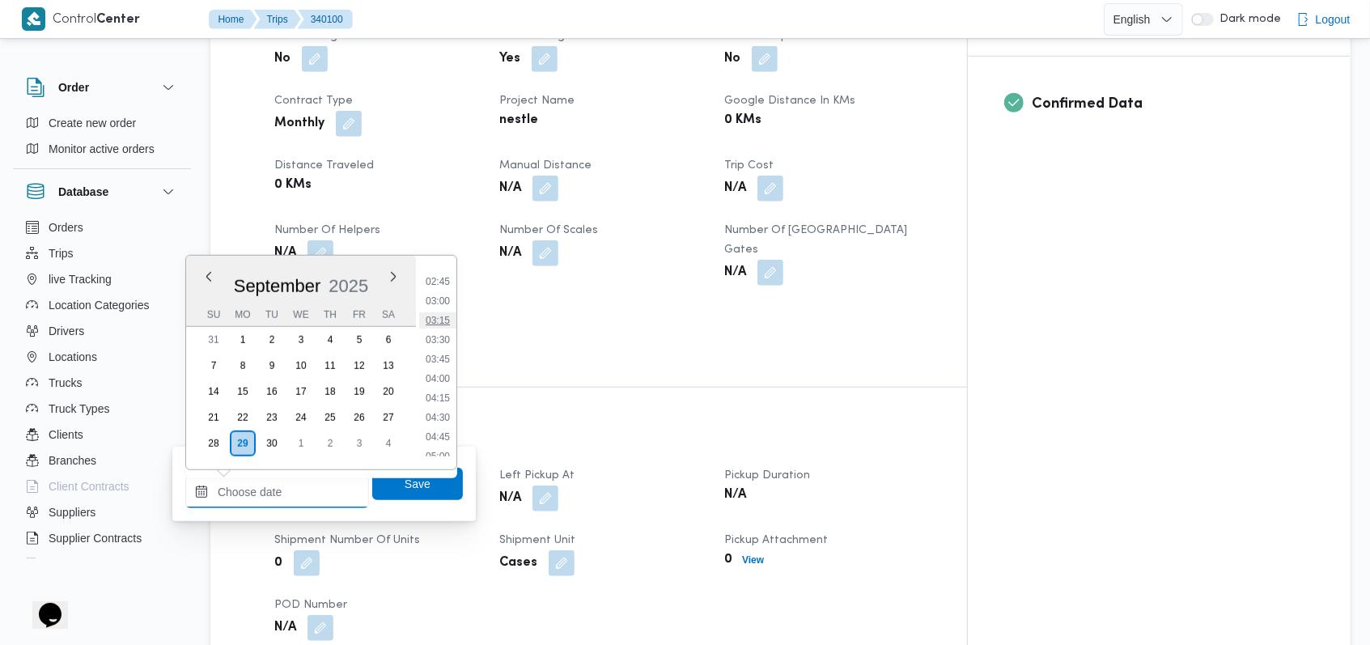
scroll to position [197, 0]
click at [451, 310] on li "03:00" at bounding box center [437, 312] width 37 height 16
type input "29/09/2025 03:00"
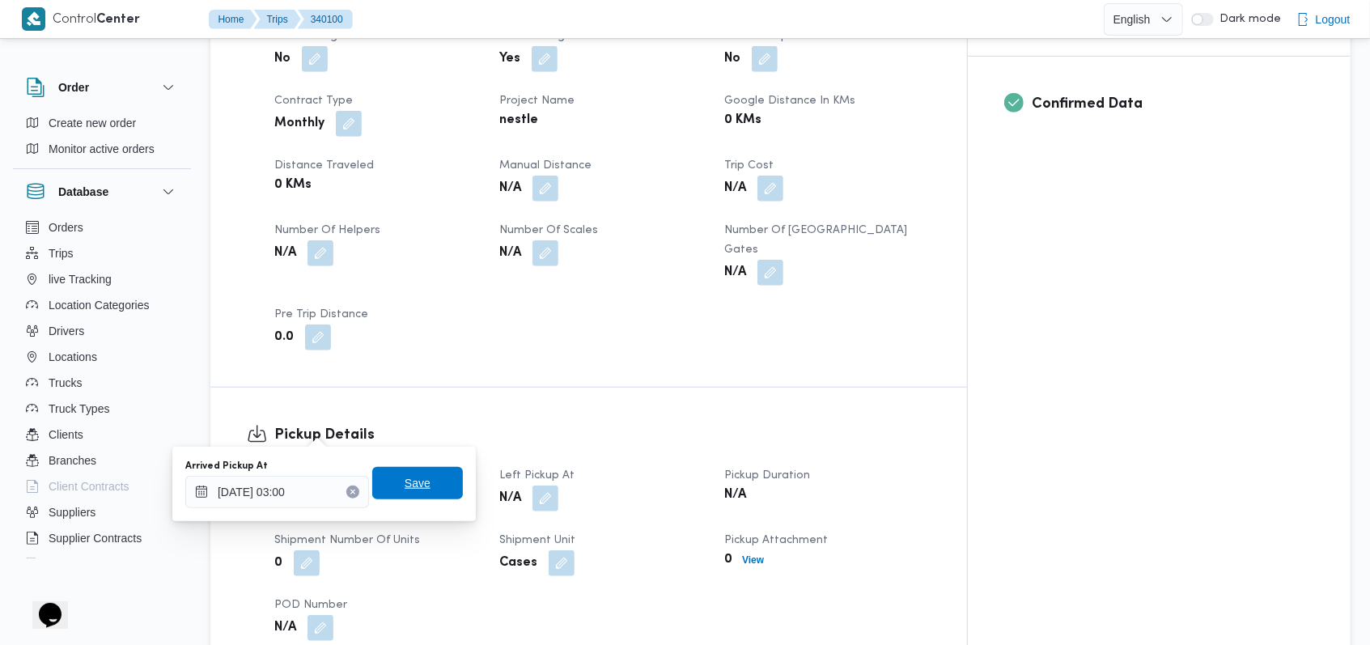
click at [410, 479] on span "Save" at bounding box center [418, 482] width 26 height 19
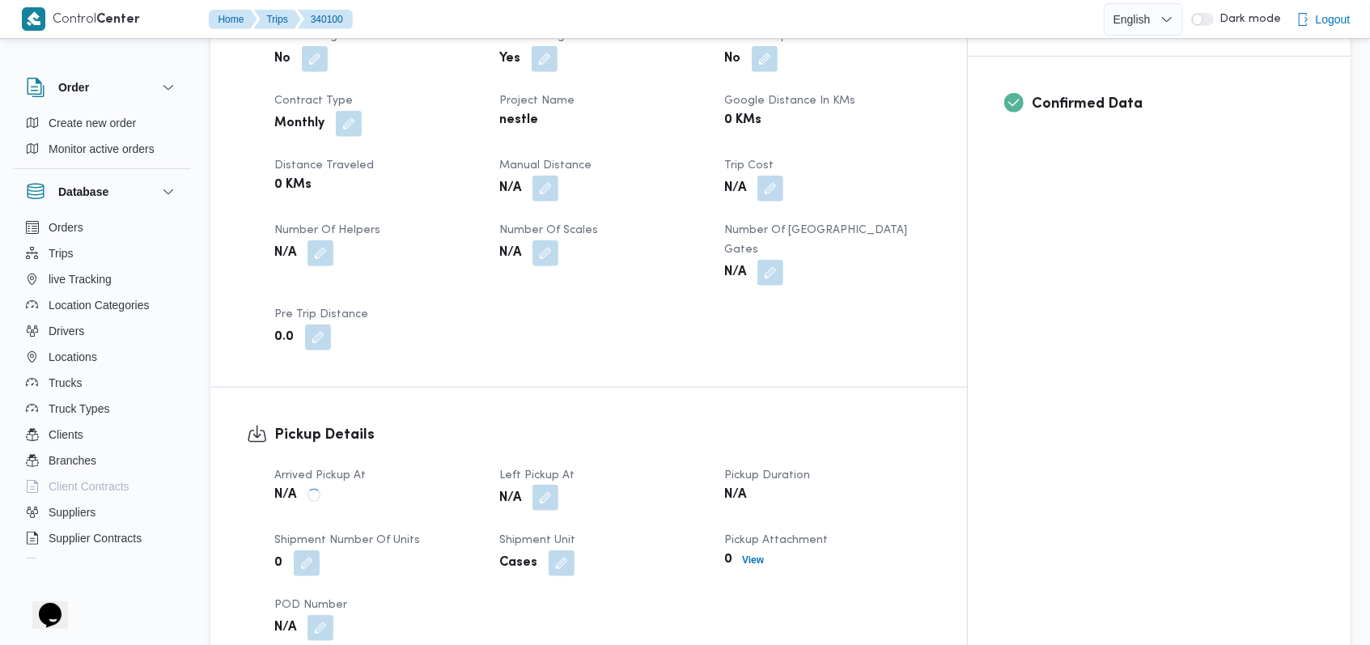
click at [558, 485] on button "button" at bounding box center [545, 498] width 26 height 26
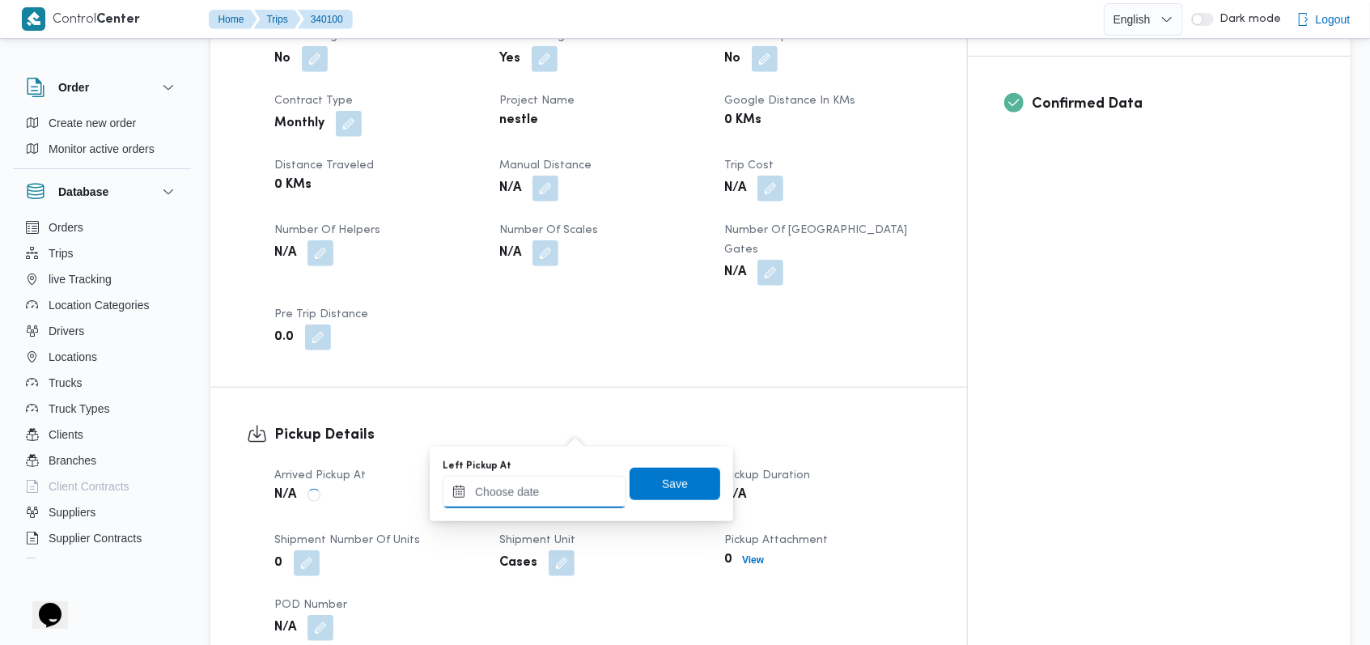
click at [552, 492] on input "Left Pickup At" at bounding box center [535, 492] width 184 height 32
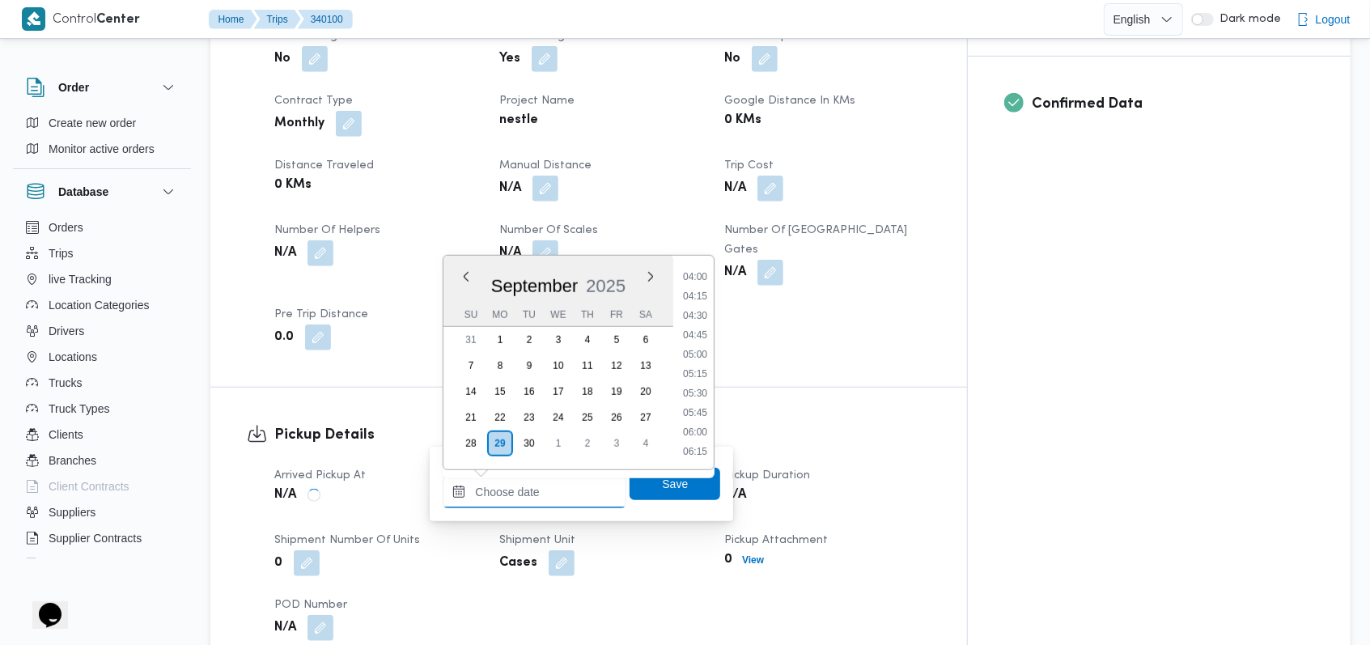
scroll to position [305, 0]
click at [706, 282] on li "04:00" at bounding box center [694, 282] width 37 height 16
type input "[DATE] 04:00"
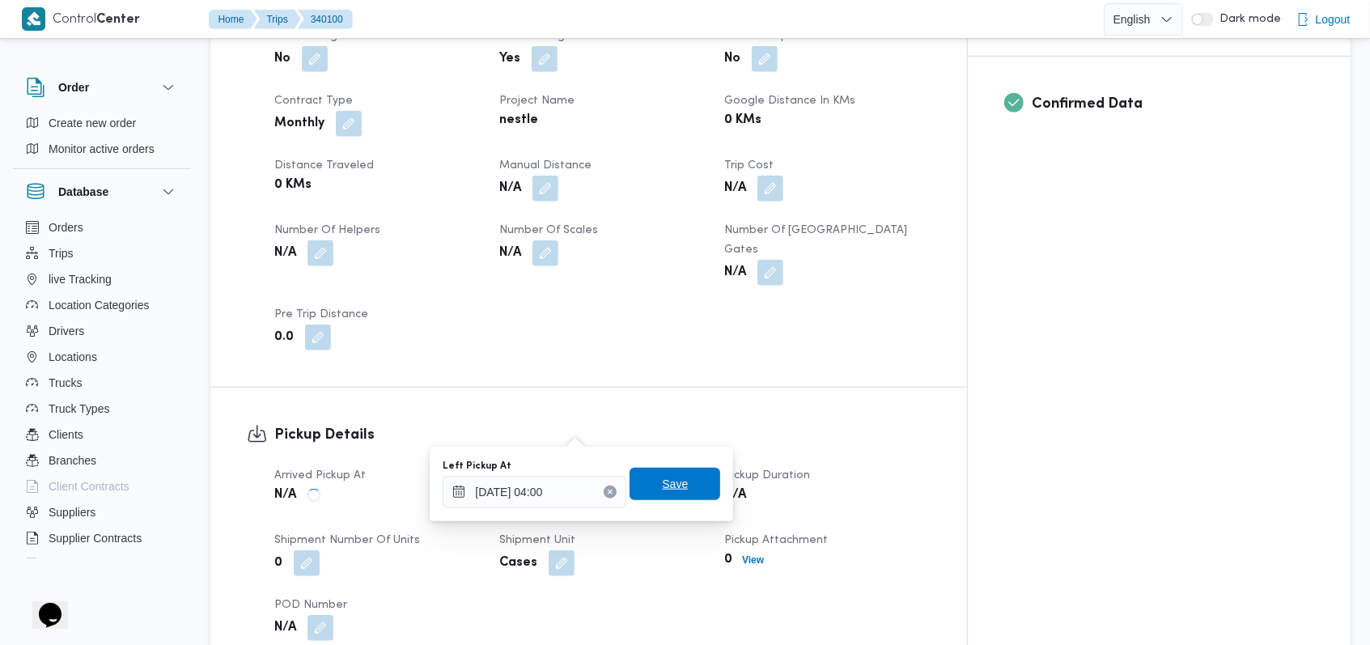
click at [679, 482] on span "Save" at bounding box center [674, 484] width 91 height 32
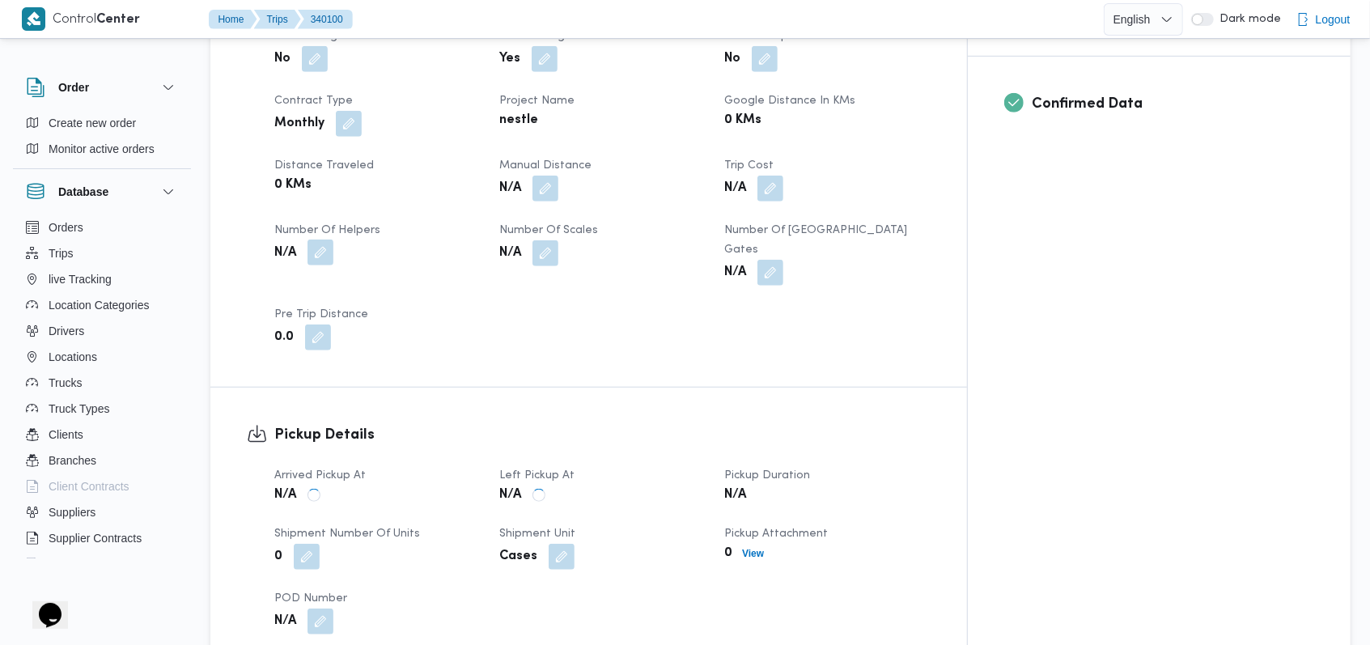
click at [326, 239] on button "button" at bounding box center [320, 252] width 26 height 26
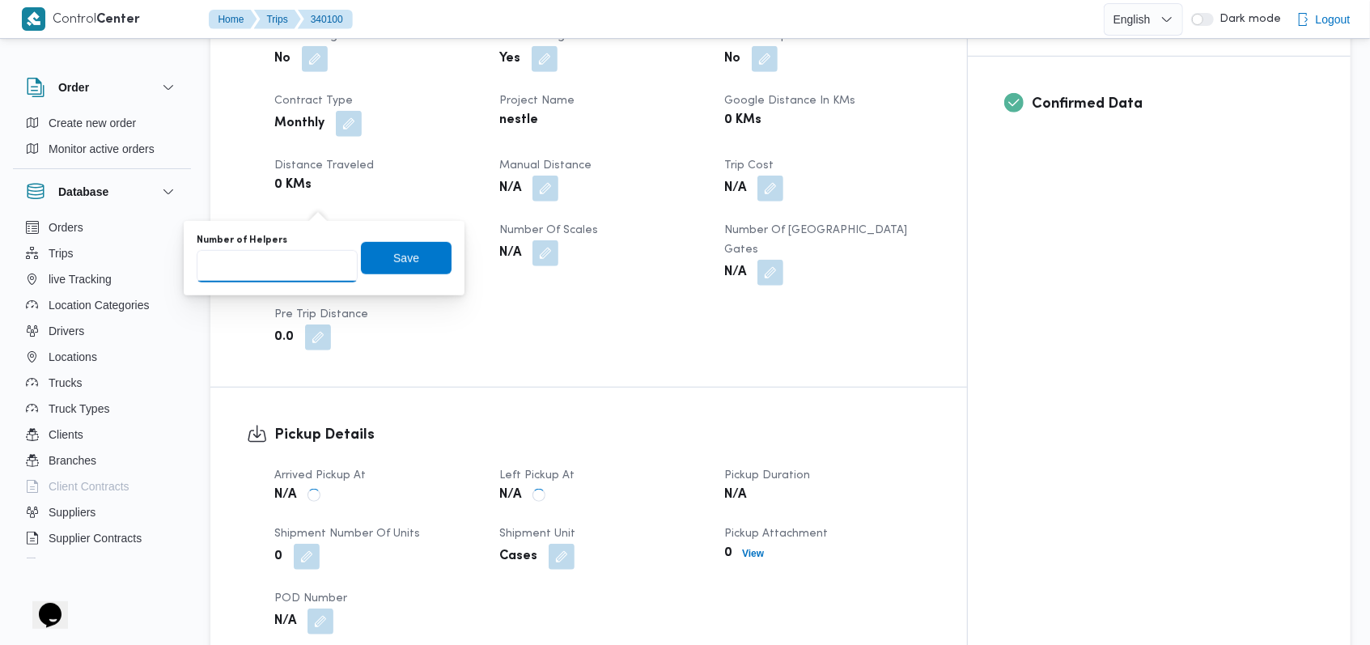
click at [291, 274] on input "Number of Helpers" at bounding box center [277, 266] width 161 height 32
type input "1"
click at [393, 258] on span "Save" at bounding box center [406, 257] width 26 height 19
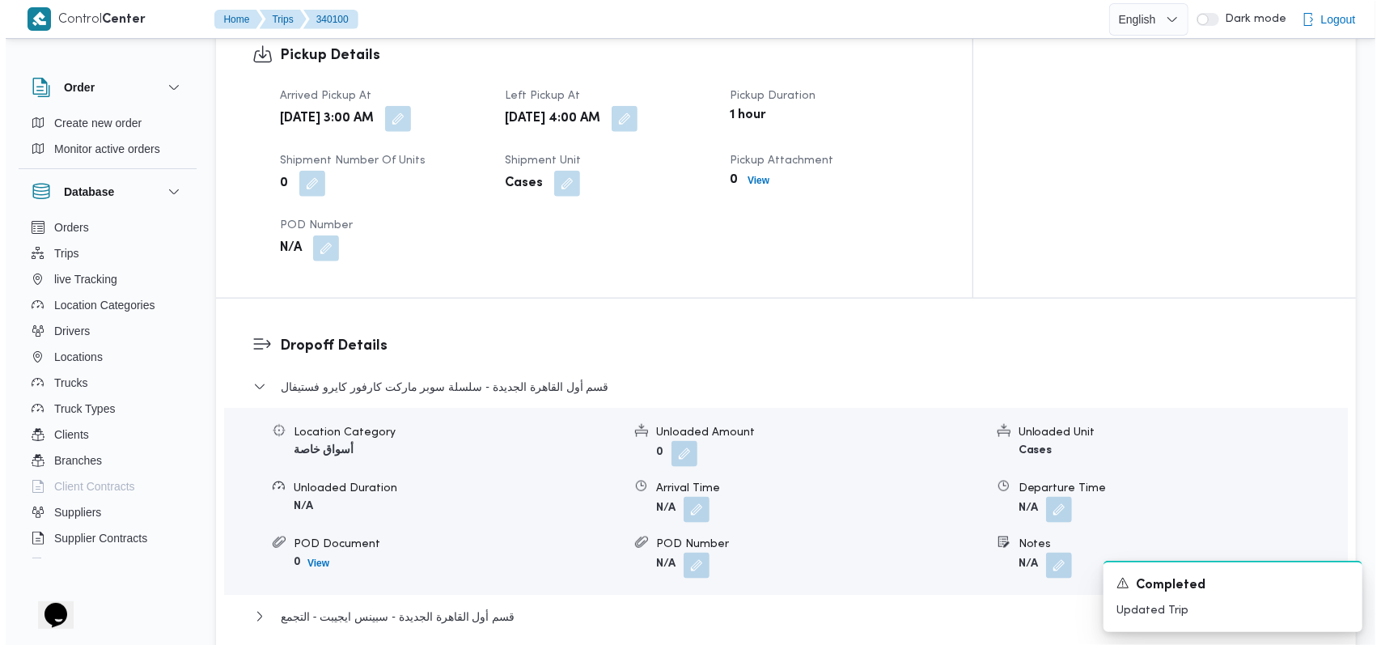
scroll to position [1186, 0]
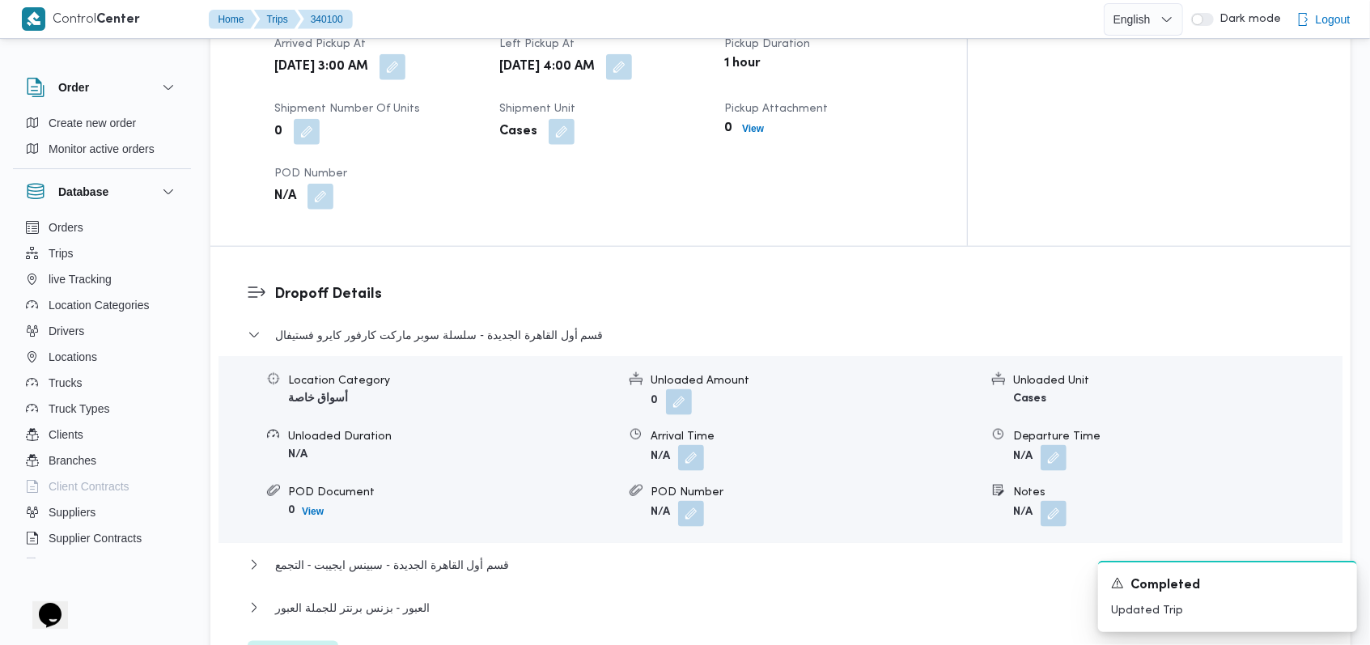
click at [311, 566] on div "قسم أول القاهرة الجديدة - سلسلة سوبر ماركت كارفور كايرو فستيفال Location Catego…" at bounding box center [781, 499] width 1066 height 348
click at [317, 644] on span "Edit dropoffs" at bounding box center [292, 655] width 63 height 19
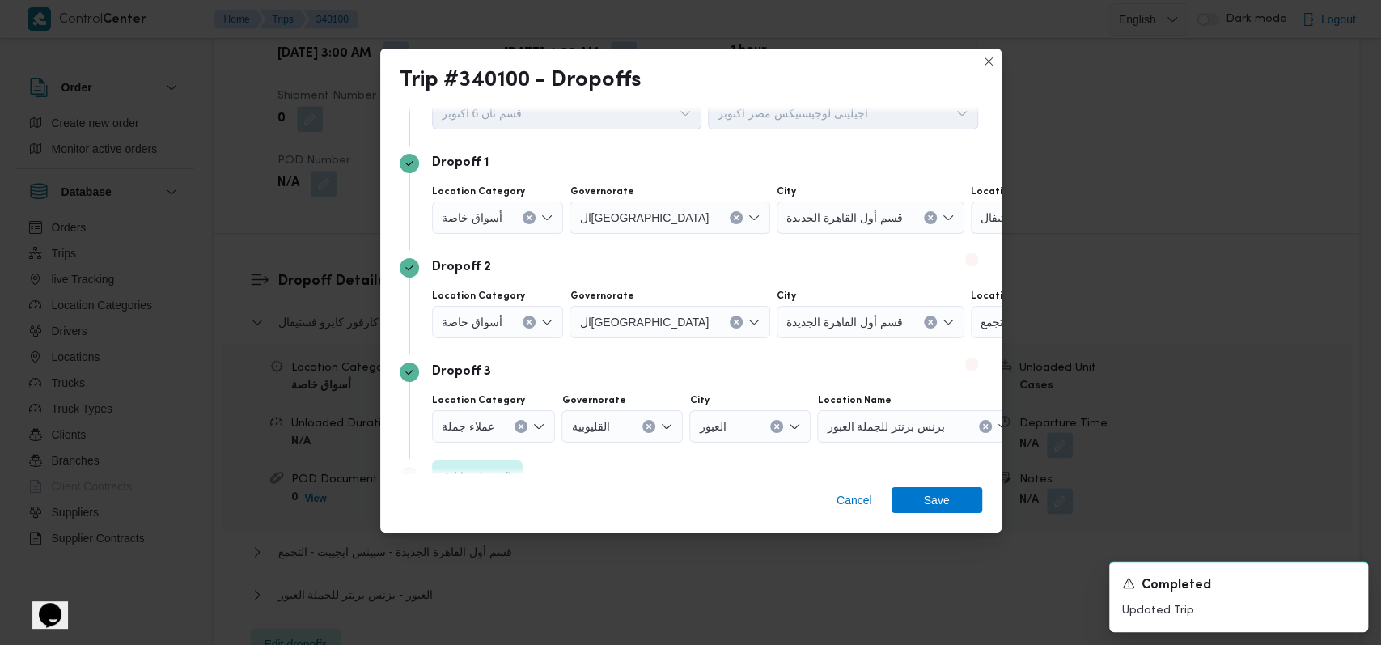
scroll to position [104, 0]
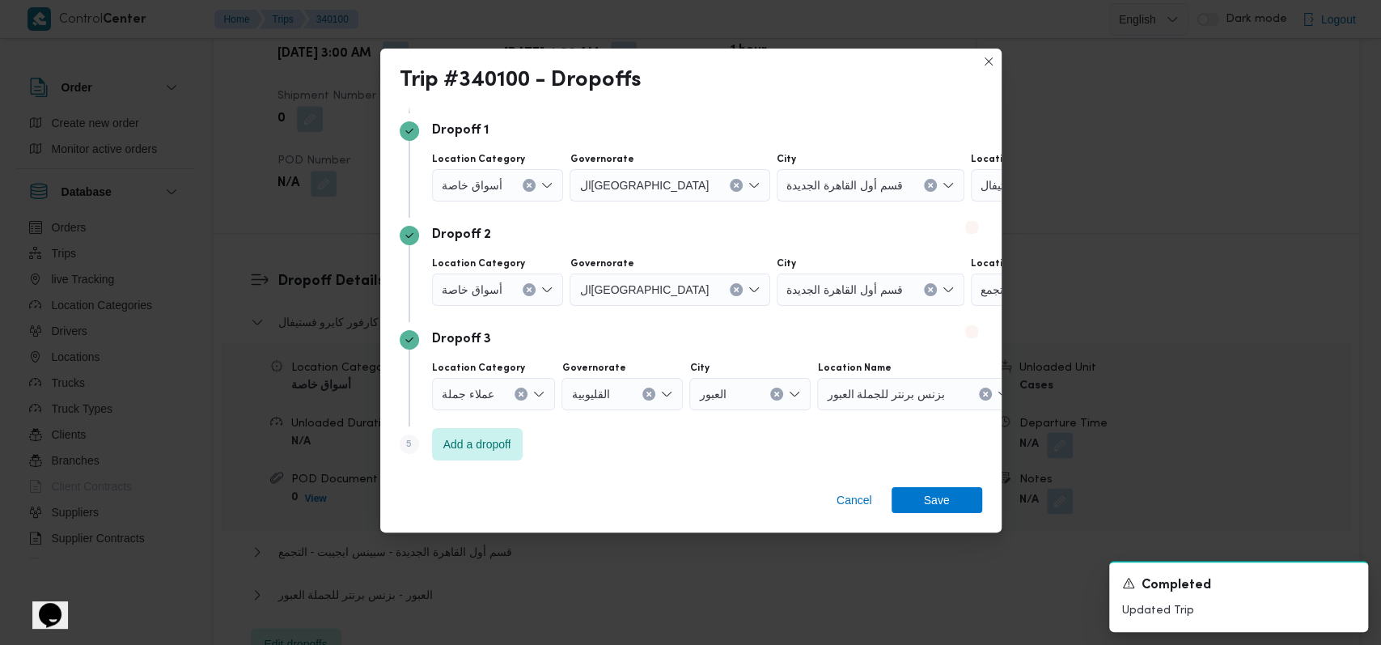
click at [515, 393] on button "Clear input" at bounding box center [521, 394] width 13 height 13
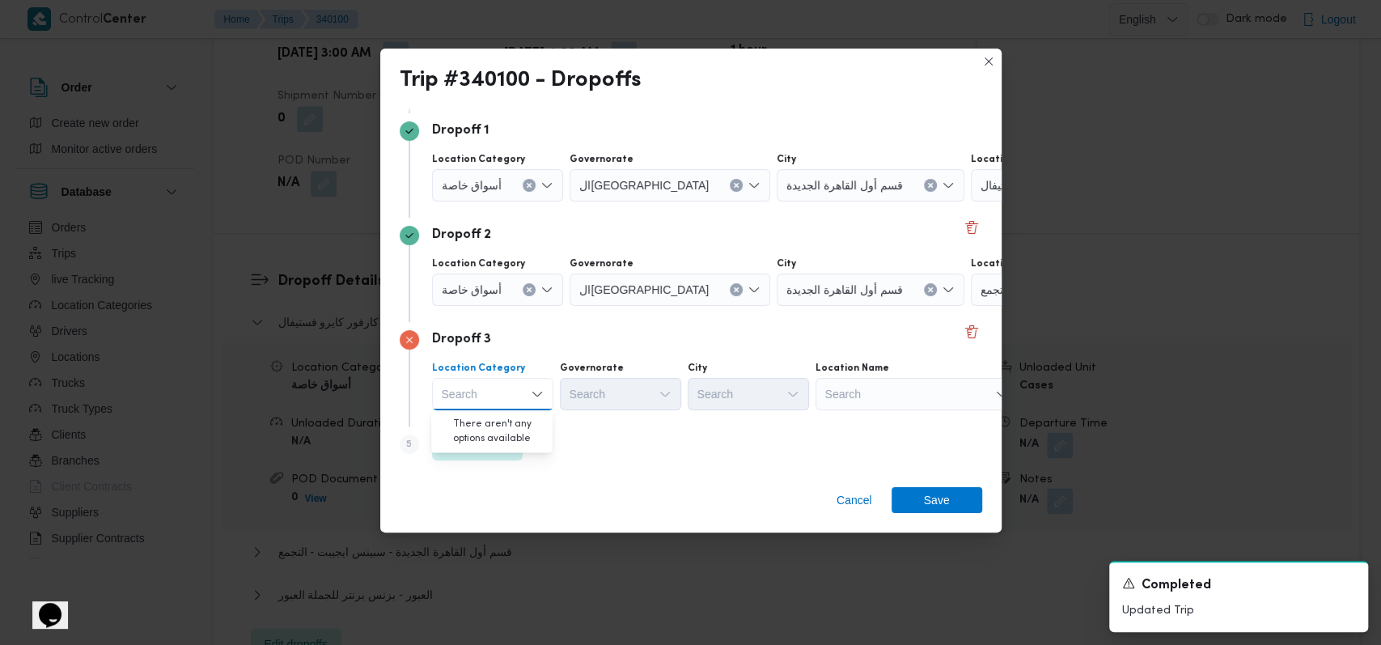
click at [529, 294] on button "Clear input" at bounding box center [529, 289] width 13 height 13
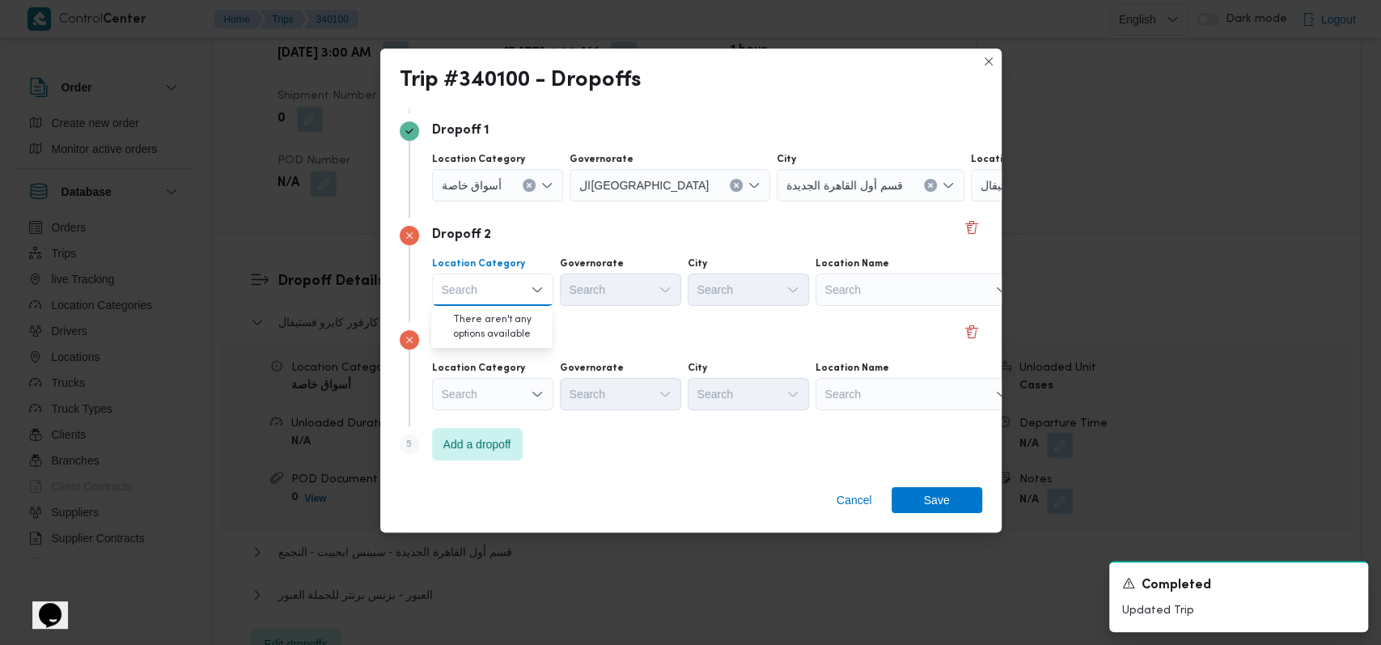
click at [524, 188] on button "Clear input" at bounding box center [529, 185] width 13 height 13
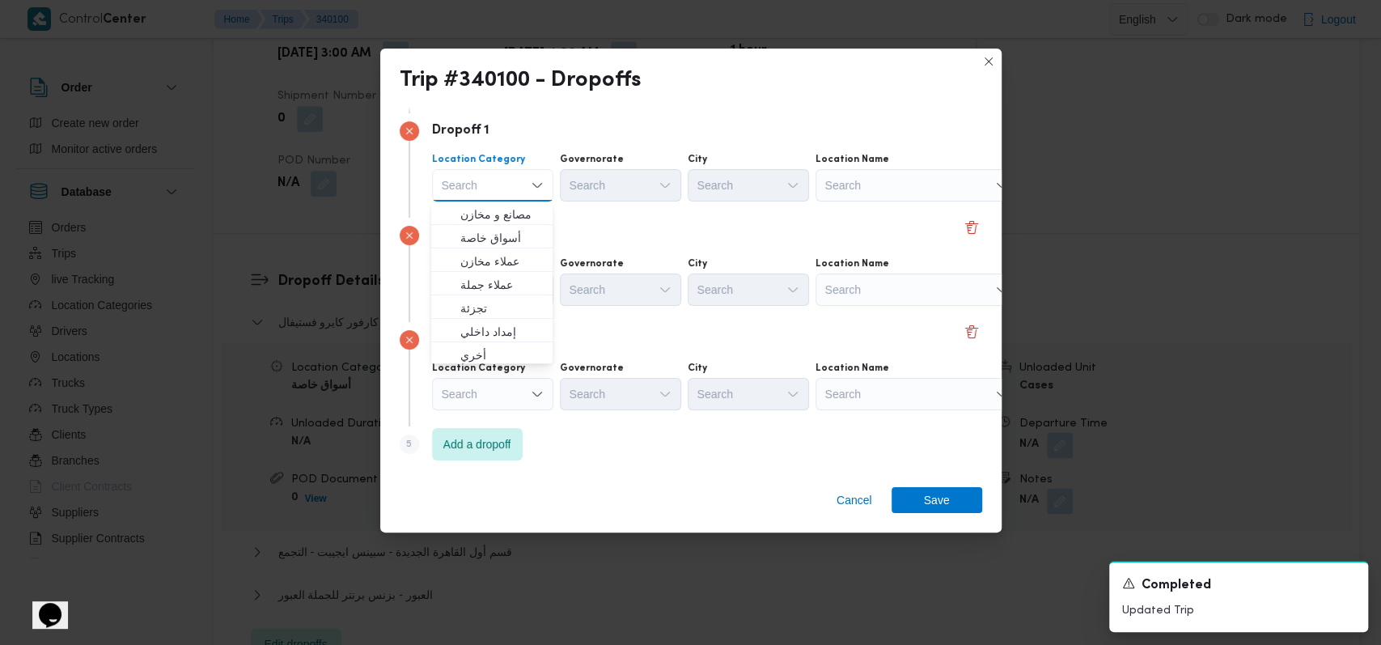
click at [873, 184] on div "Search" at bounding box center [917, 185] width 202 height 32
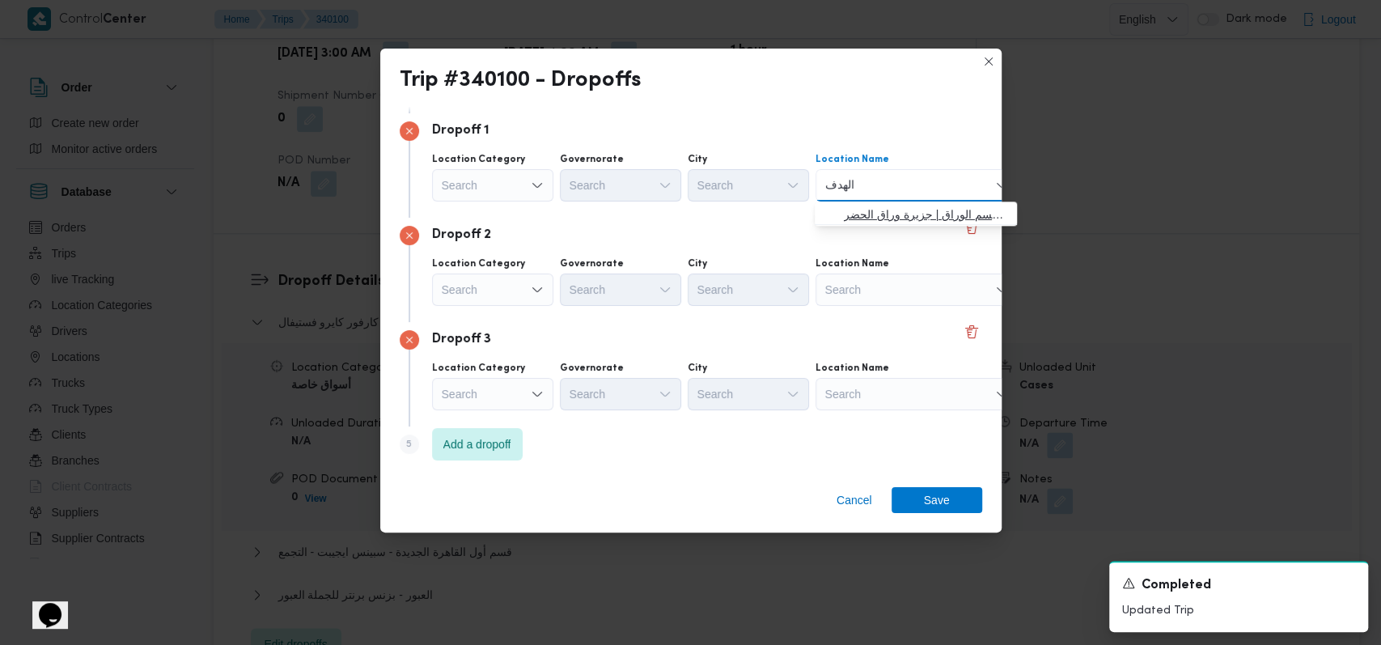
type input "الهدف"
click at [862, 207] on span "الهدف الوراق | قسم الوراق | جزيرة وراق الحضر" at bounding box center [925, 214] width 163 height 19
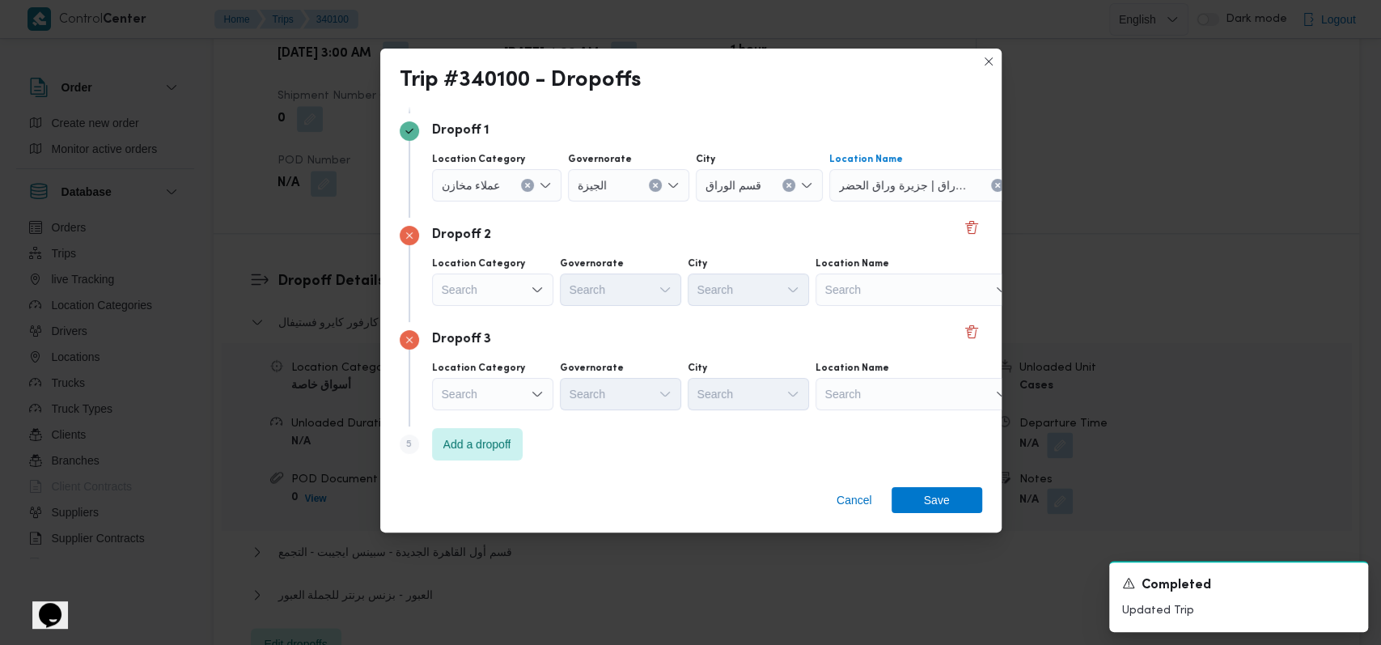
click at [847, 288] on div "Search" at bounding box center [917, 289] width 202 height 32
type input "المساح"
click at [862, 321] on span "مترو ماركت فرع المساح ة الدقى | مترو ماركت | الدقي أ" at bounding box center [925, 318] width 163 height 19
click at [841, 401] on div "Search" at bounding box center [917, 394] width 202 height 32
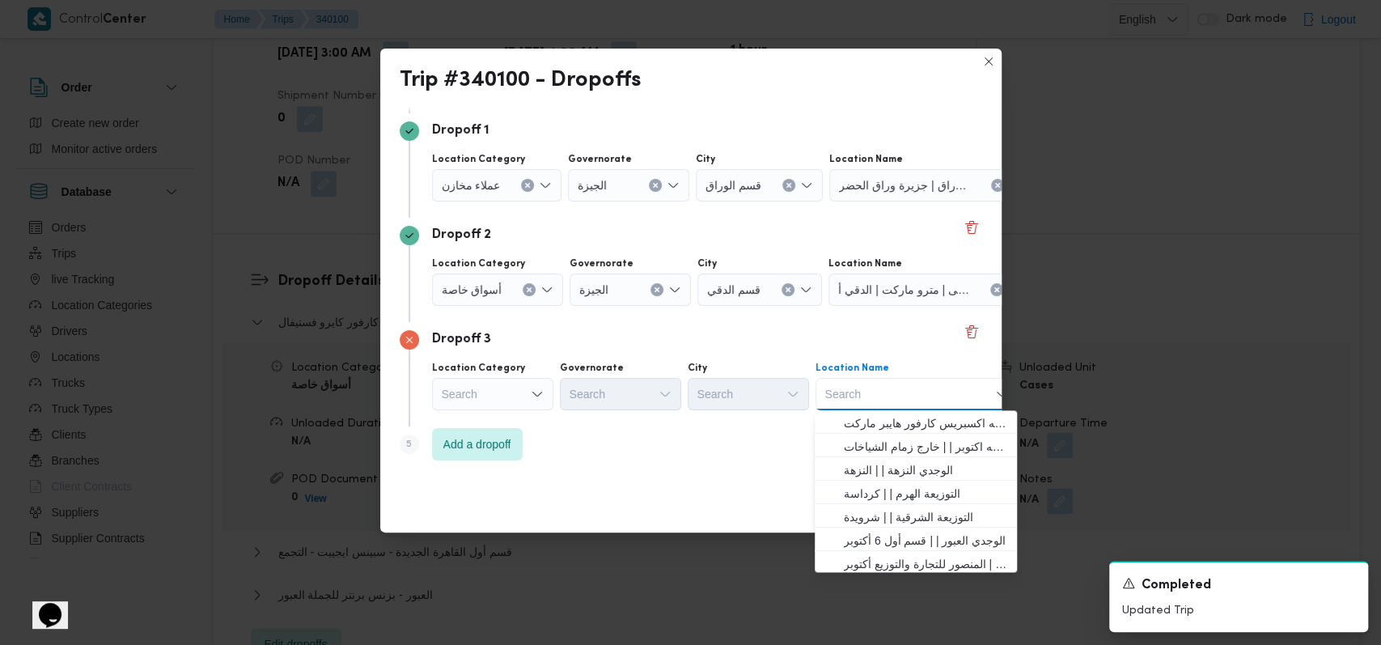
click at [502, 384] on div "Search" at bounding box center [492, 394] width 121 height 32
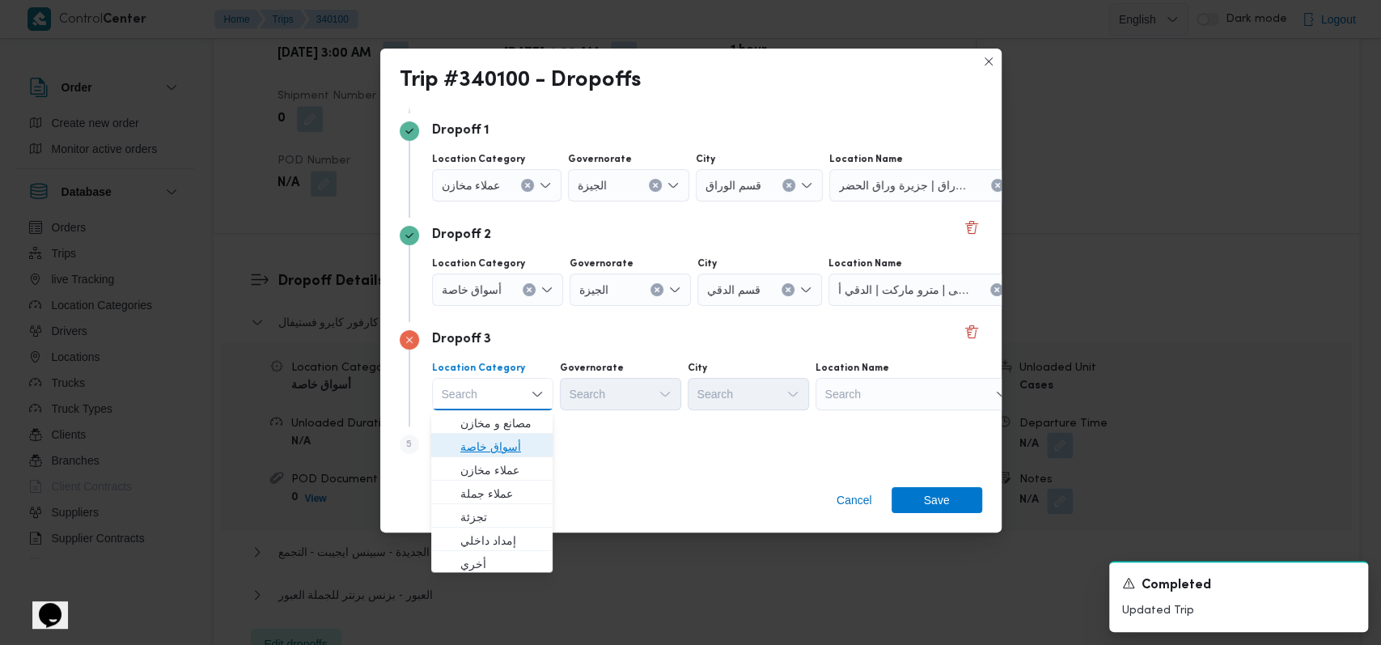
click at [515, 449] on span "أسواق خاصة" at bounding box center [501, 446] width 83 height 19
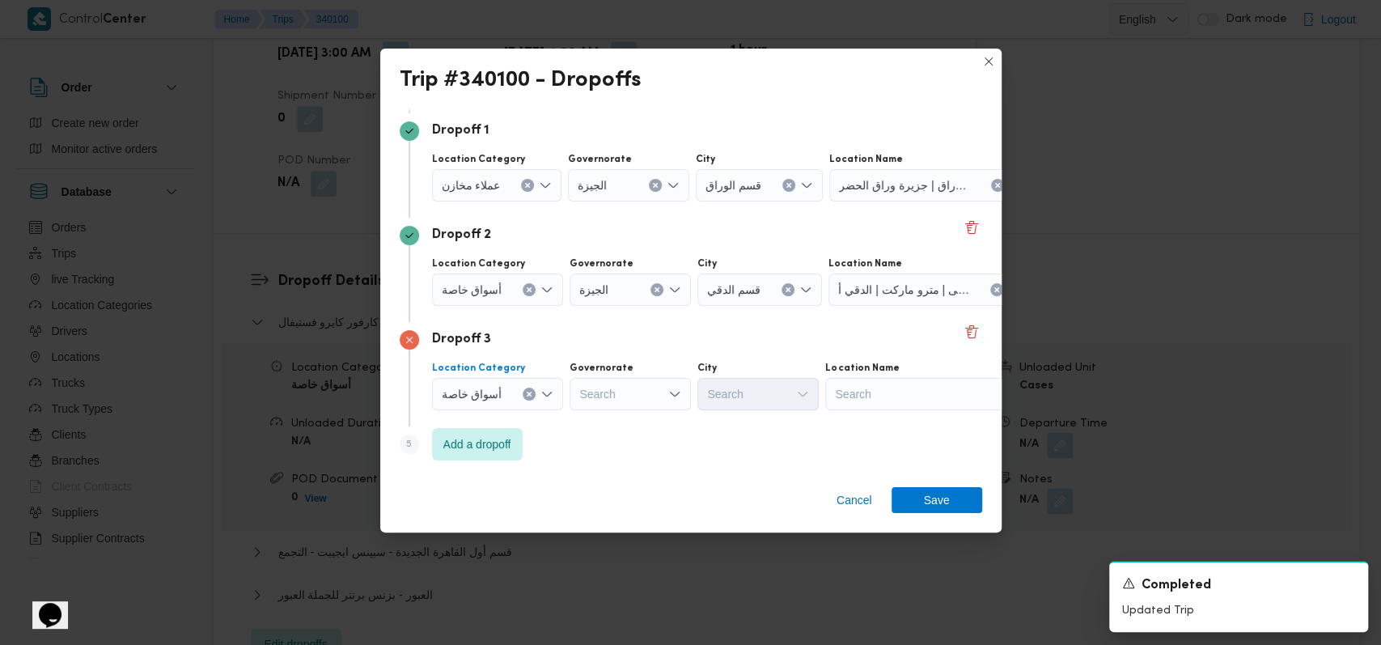
click at [656, 397] on div "Search" at bounding box center [630, 394] width 121 height 32
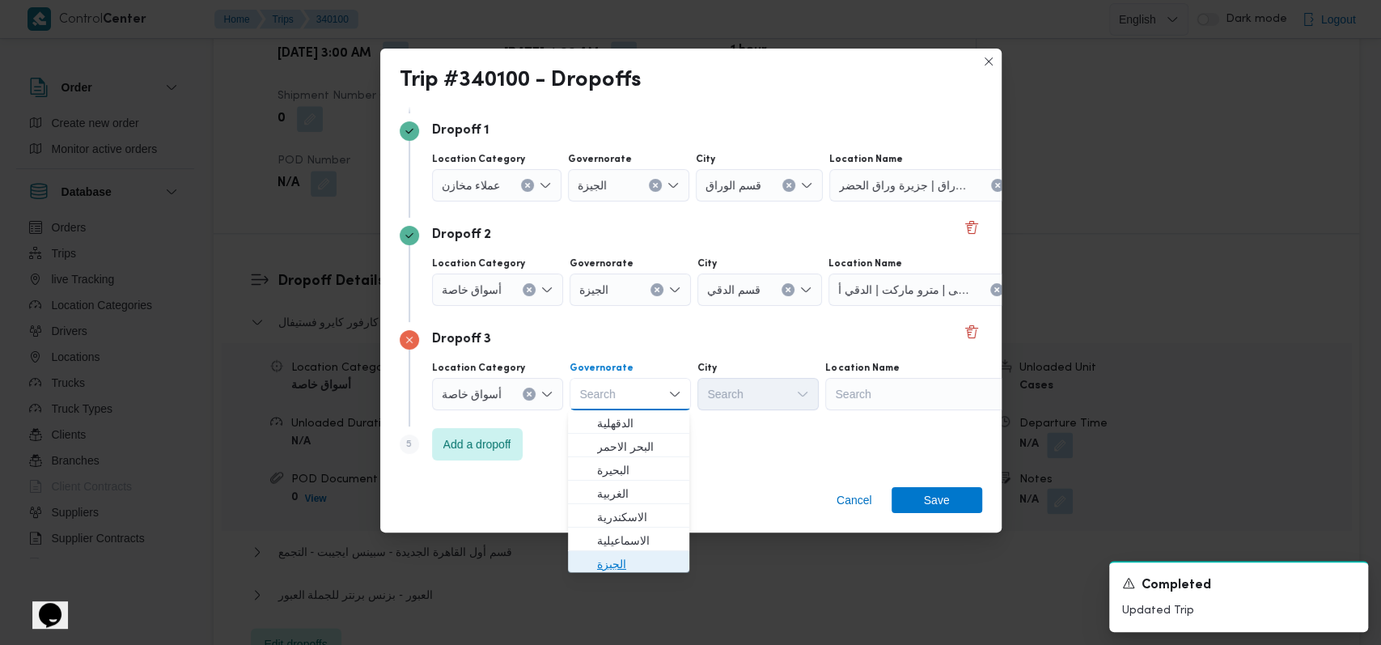
click at [625, 564] on span "الجيزة" at bounding box center [638, 563] width 83 height 19
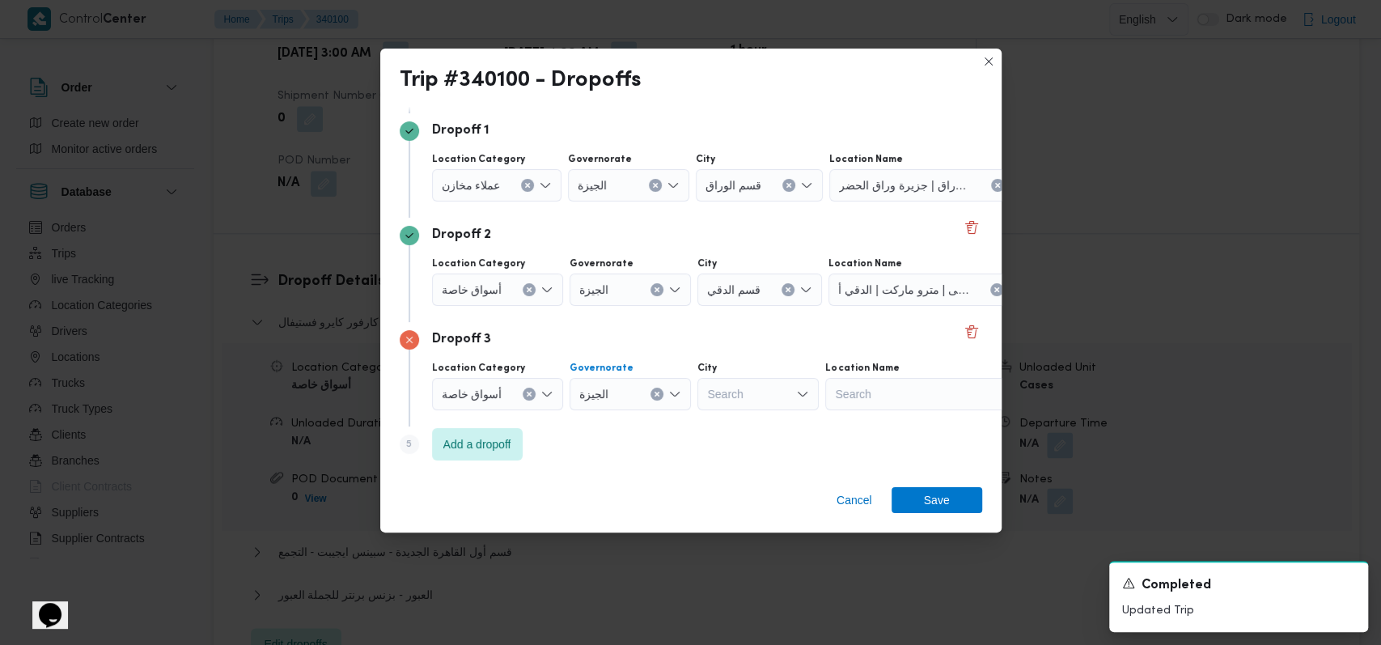
click at [764, 398] on div "Search" at bounding box center [757, 394] width 121 height 32
type input "ل"
type input "الدق"
click at [773, 425] on span "قسم الدق ي" at bounding box center [766, 422] width 83 height 19
click at [893, 393] on div "Search" at bounding box center [930, 394] width 202 height 32
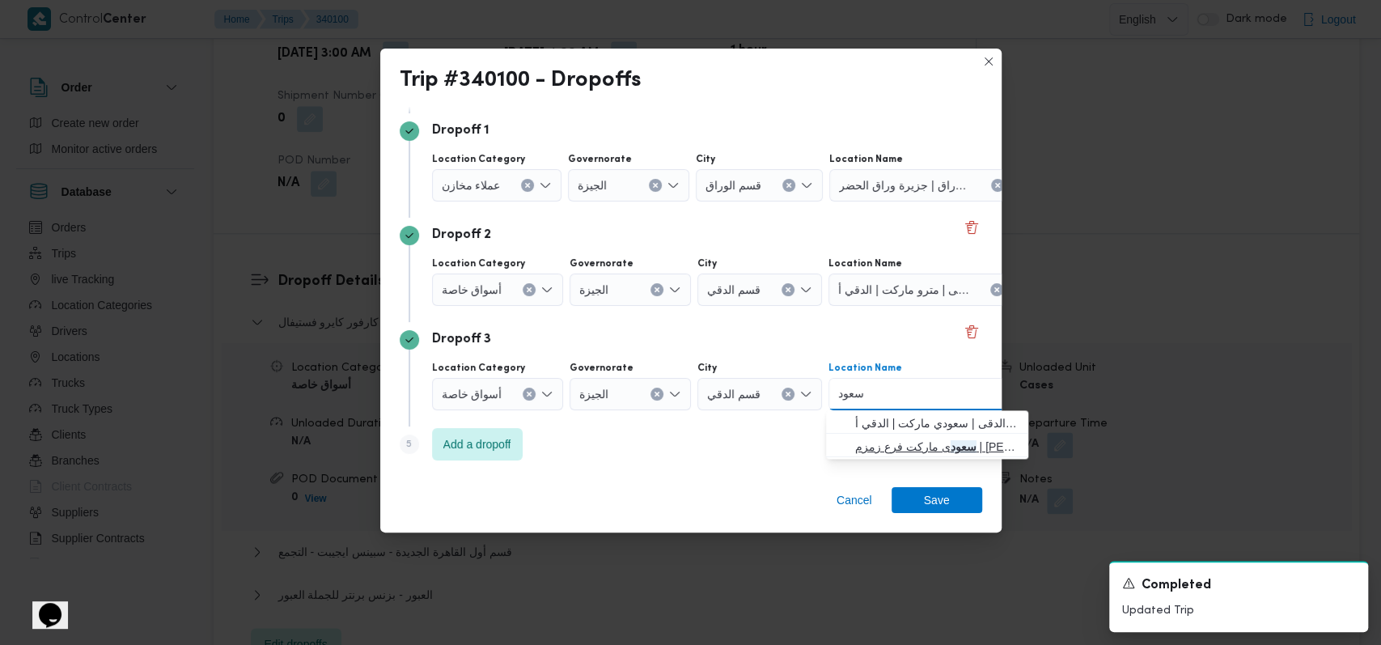
type input "سعود"
drag, startPoint x: 910, startPoint y: 447, endPoint x: 896, endPoint y: 447, distance: 13.8
click at [910, 447] on span "سعود ى ماركت فرع زمزم | عماد عمده | الدقي" at bounding box center [936, 446] width 163 height 19
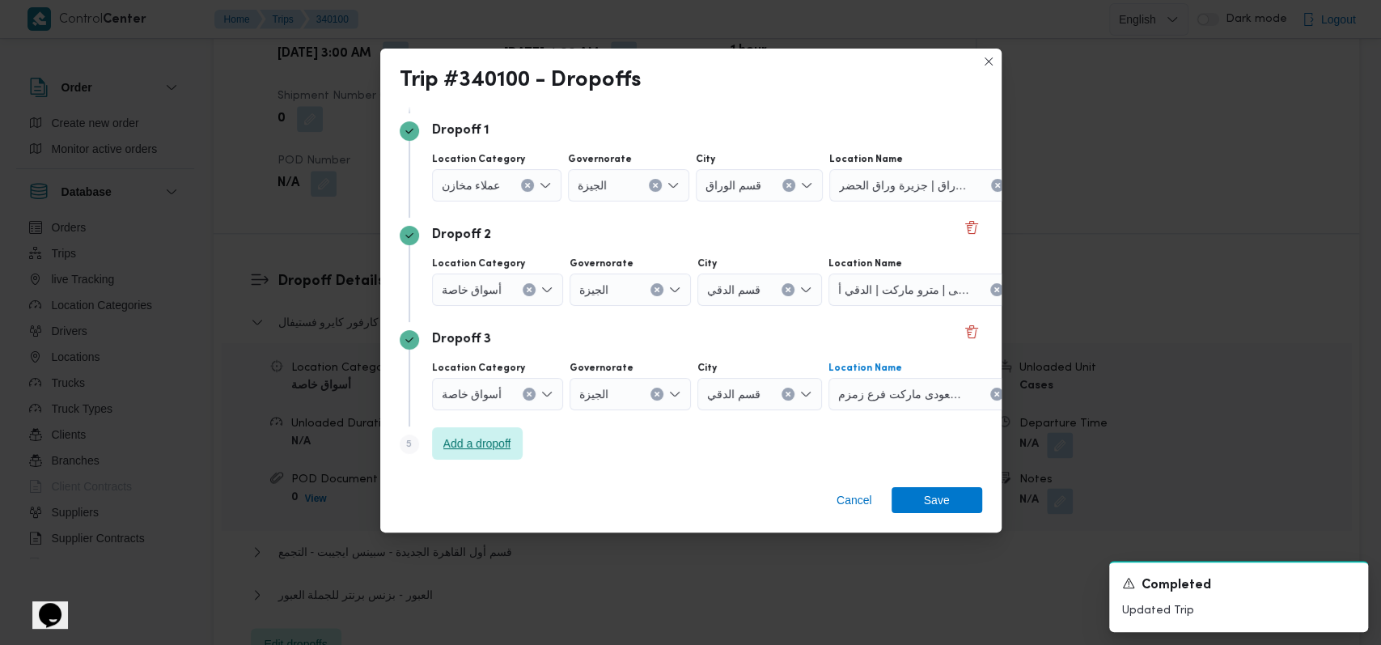
click at [488, 445] on span "Add a dropoff" at bounding box center [477, 443] width 68 height 19
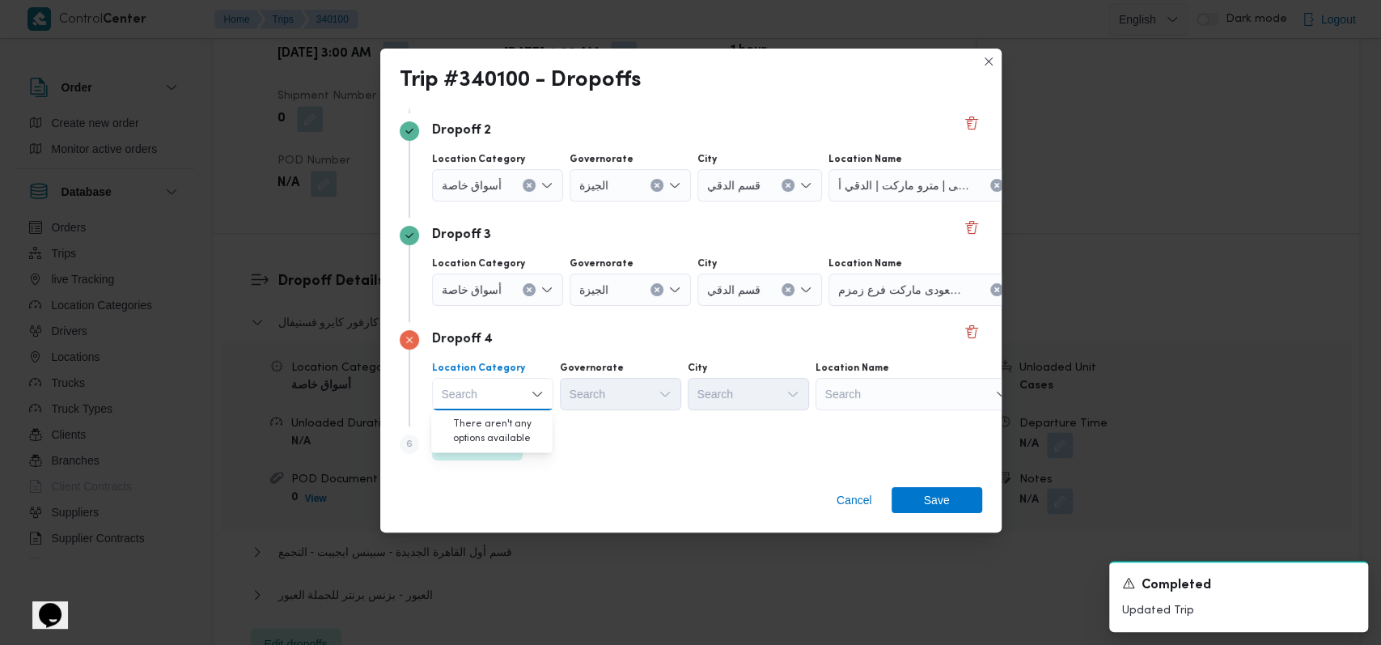
click at [629, 449] on div "Step 6 is disabled 6 Add a dropoff" at bounding box center [691, 447] width 583 height 42
click at [524, 438] on div "Step 6 is disabled 6 Add a dropoff" at bounding box center [691, 447] width 583 height 42
click at [503, 441] on span "Add a dropoff" at bounding box center [477, 443] width 68 height 19
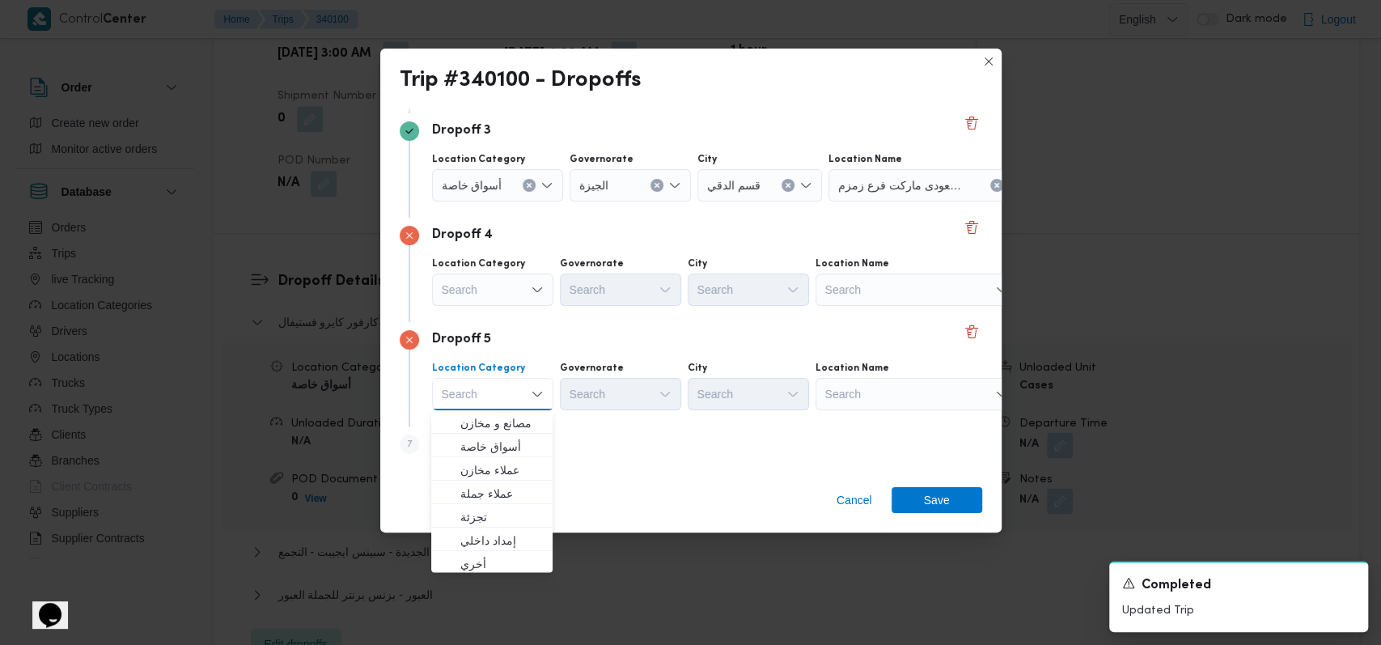
click at [608, 322] on div "Dropoff 5 Location Category Search Combo box. Selected. Combo box input. Search…" at bounding box center [691, 374] width 583 height 104
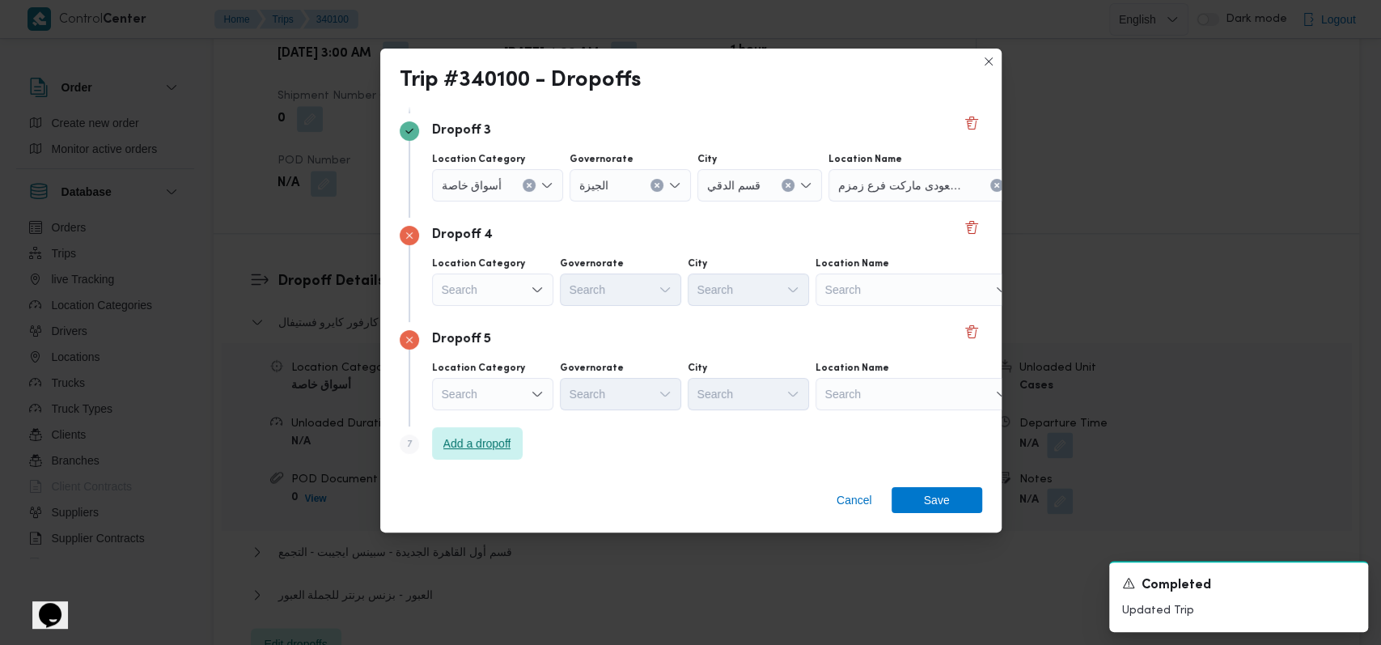
click at [517, 430] on span "Add a dropoff" at bounding box center [477, 443] width 91 height 32
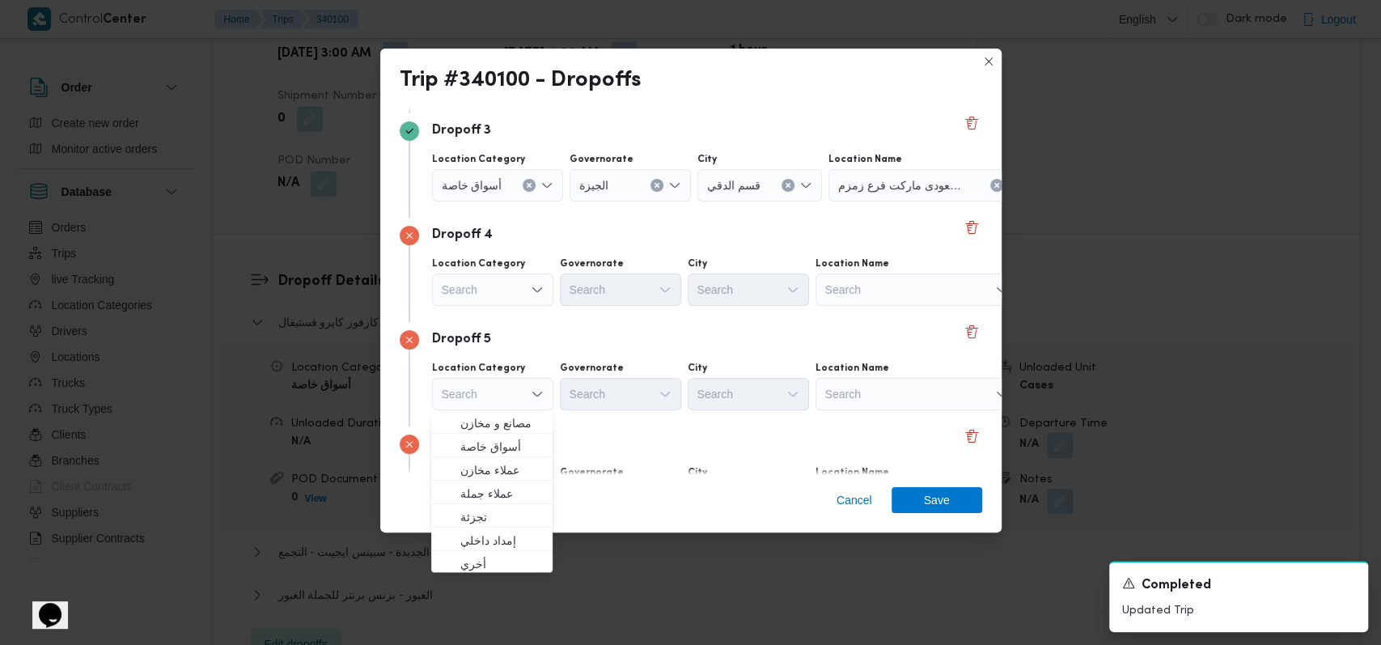
scroll to position [417, 0]
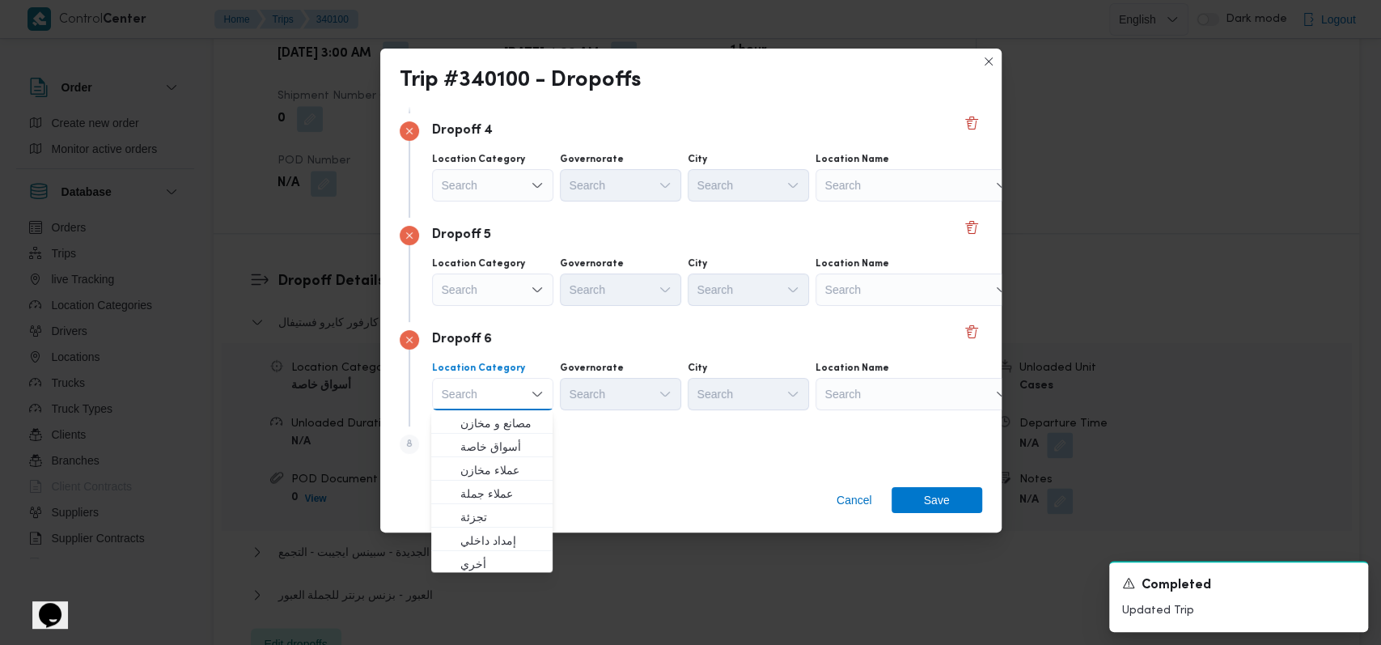
click at [658, 337] on div "Dropoff 6" at bounding box center [691, 339] width 583 height 19
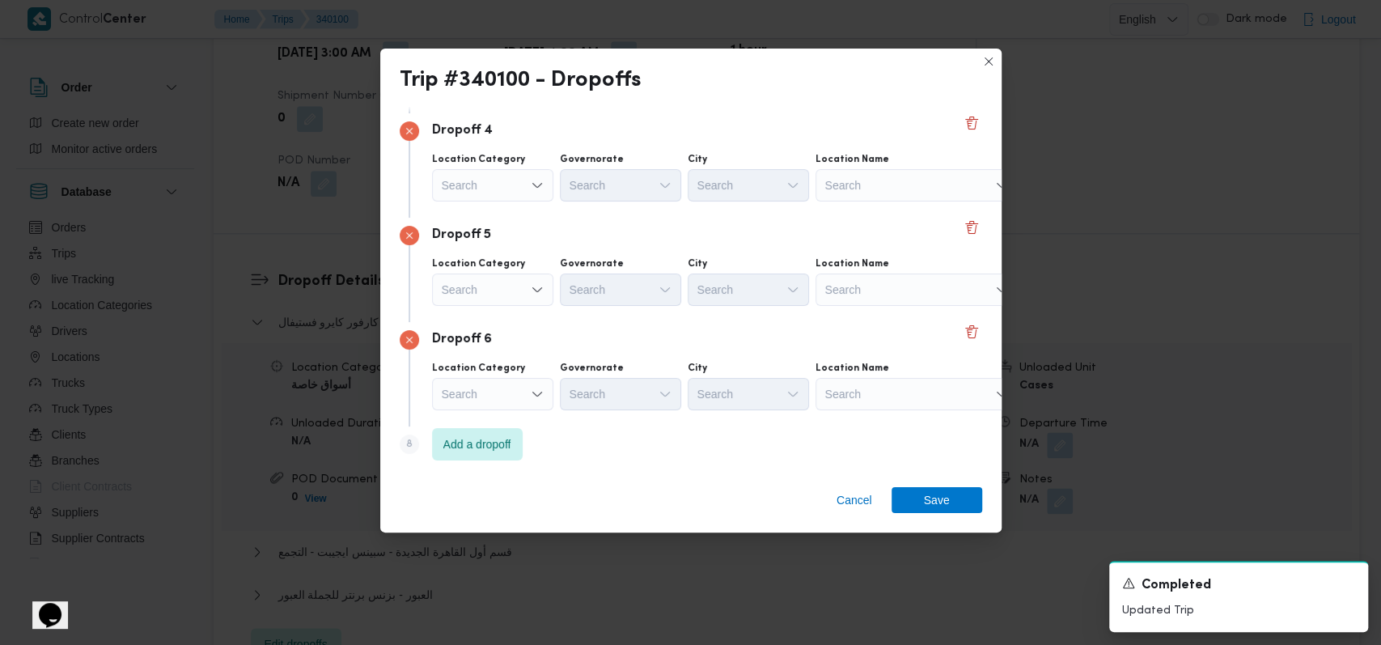
click at [896, 204] on div "Location Category Search Governorate Search City Search Location Name Search" at bounding box center [705, 177] width 553 height 55
click at [891, 192] on div "Search" at bounding box center [917, 185] width 202 height 32
type input "ا"
click at [498, 173] on div "Search" at bounding box center [492, 185] width 121 height 32
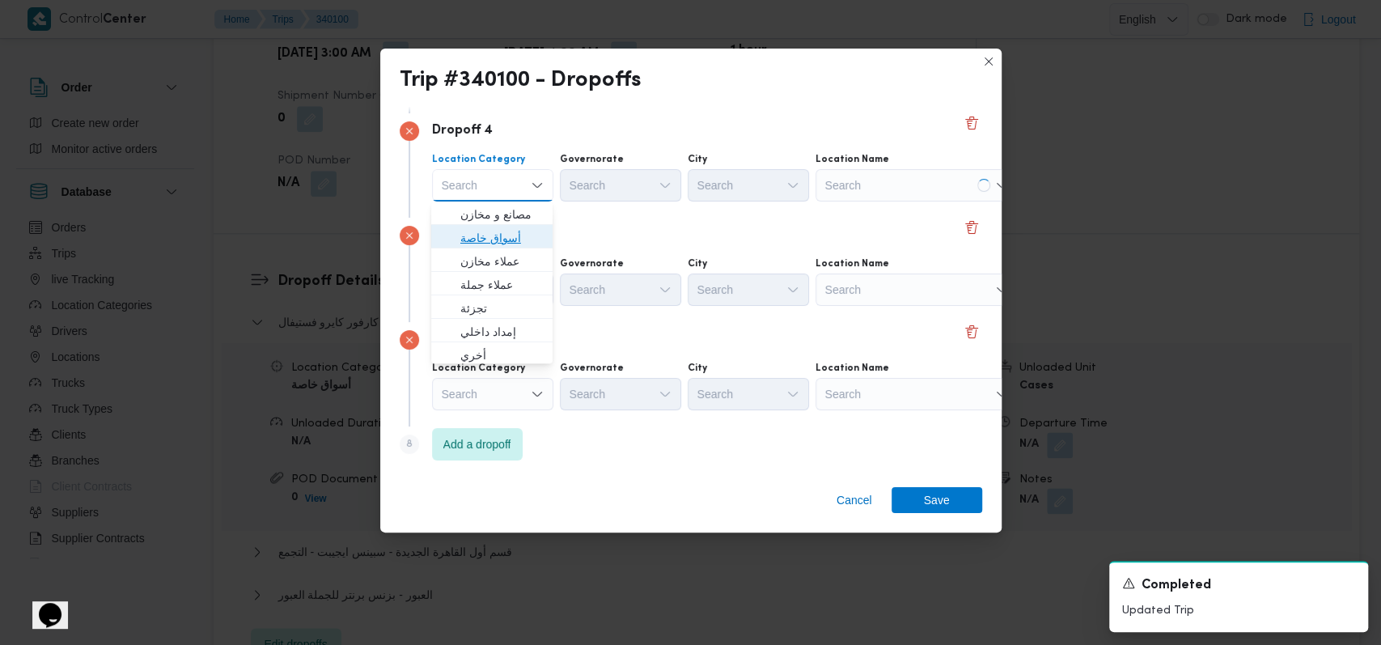
click at [515, 241] on span "أسواق خاصة" at bounding box center [501, 237] width 83 height 19
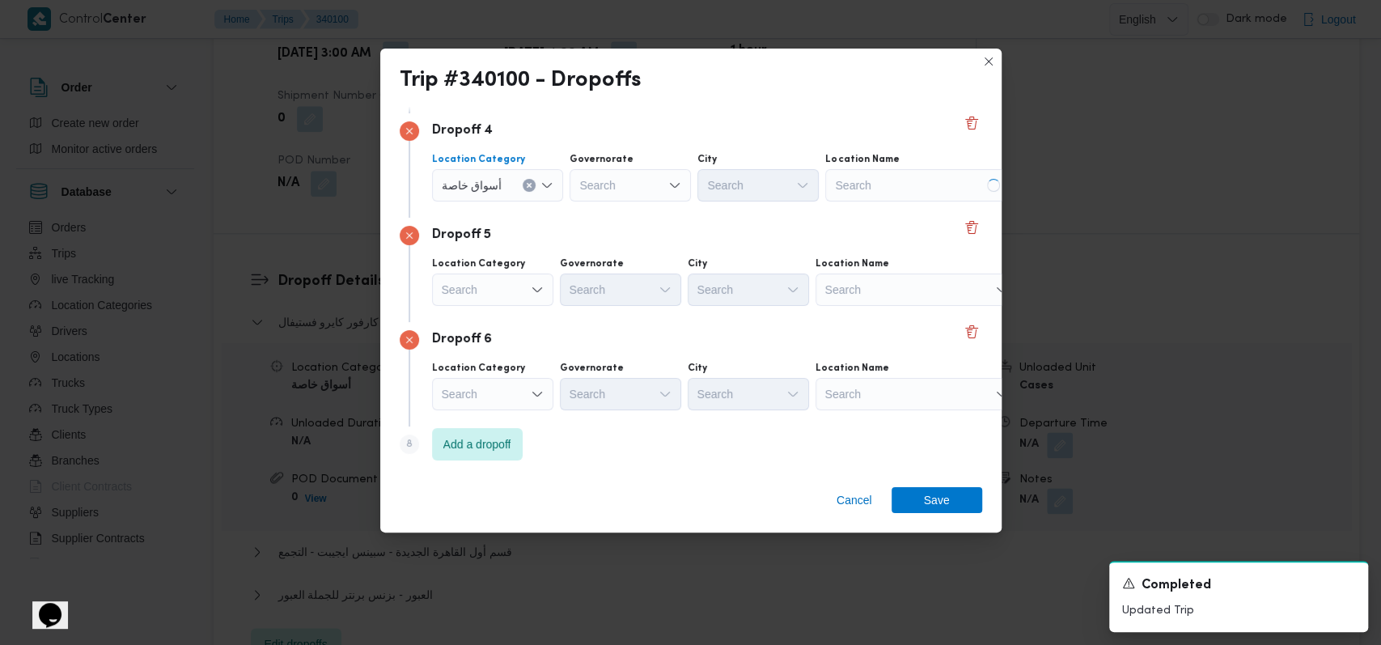
click at [619, 187] on div "Search" at bounding box center [630, 185] width 121 height 32
type input "الجيز"
click at [619, 208] on mark "الجيز" at bounding box center [614, 214] width 23 height 13
click at [753, 211] on div "Dropoff 4 Location Category أسواق خاصة Governorate الجيزة Combo box. Selected. …" at bounding box center [691, 165] width 583 height 104
click at [897, 178] on div "Search" at bounding box center [926, 185] width 202 height 32
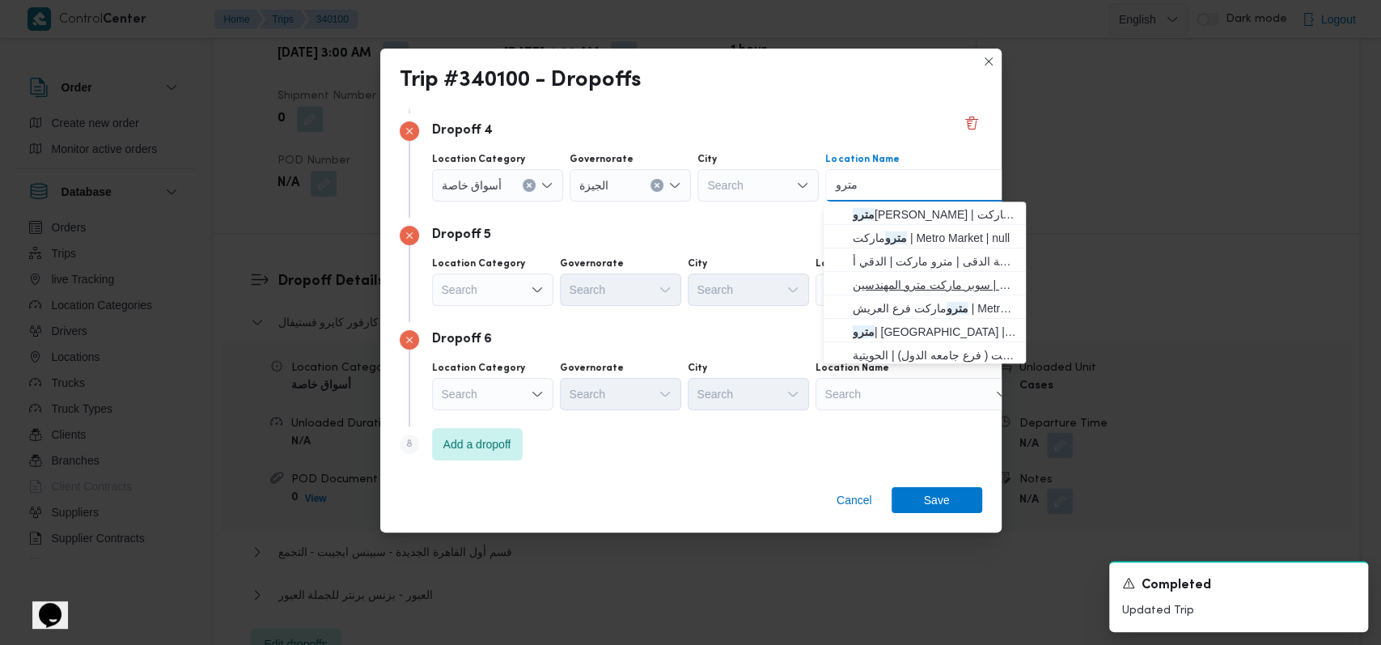
type input "مترو"
click at [919, 288] on span "مترو ماركت المهندسين | سوبر ماركت مترو المهندسين | جزيرة ميت عقبة" at bounding box center [934, 284] width 163 height 19
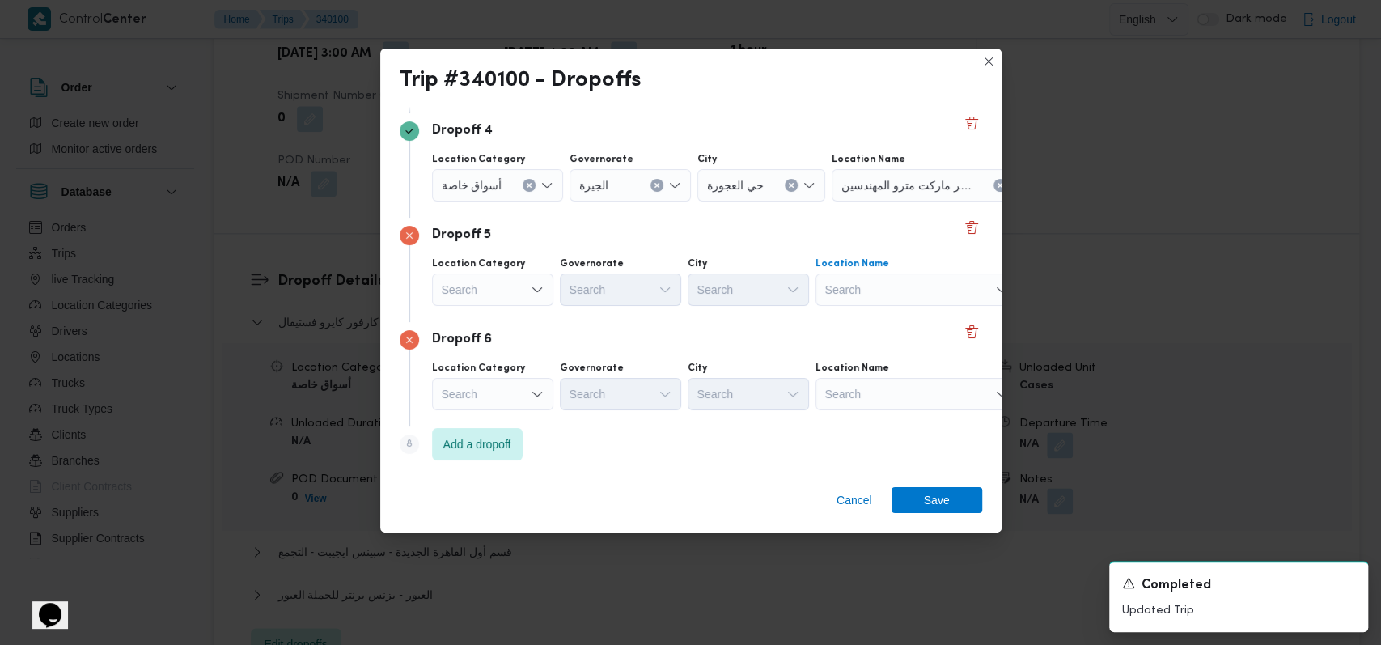
click at [919, 288] on div "Search" at bounding box center [917, 289] width 202 height 32
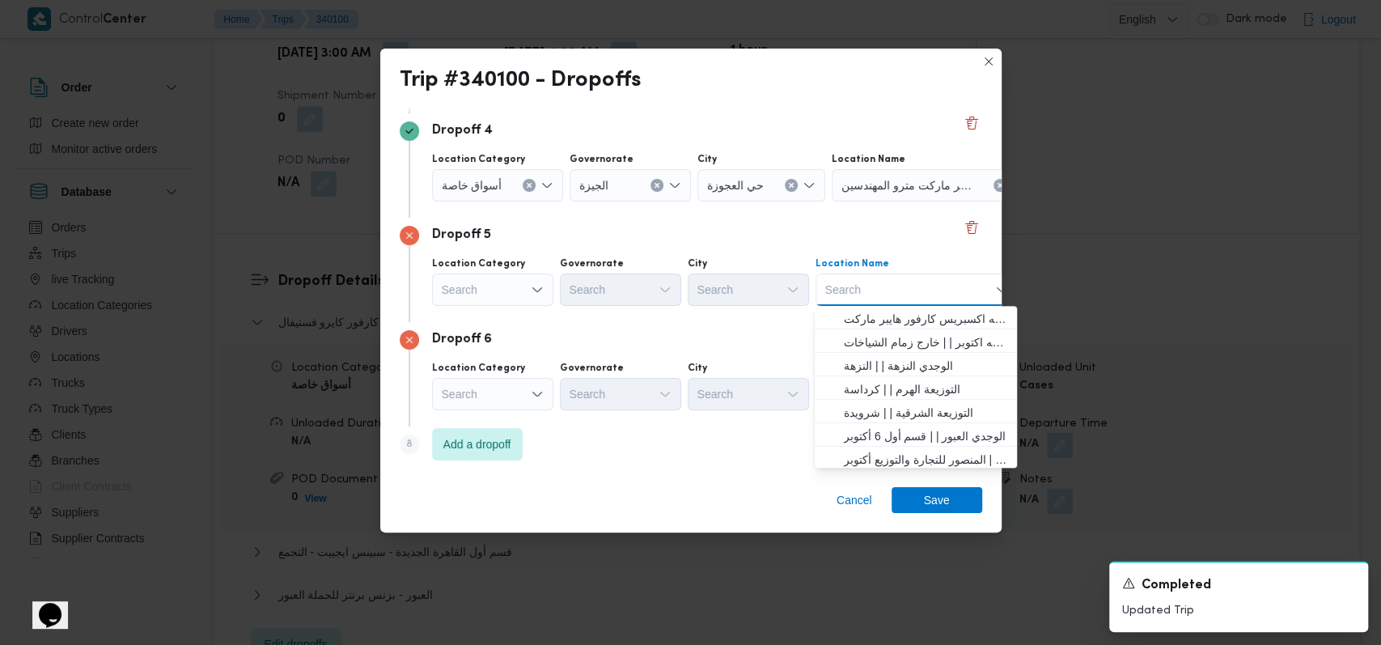
click at [532, 302] on div "Search" at bounding box center [492, 289] width 121 height 32
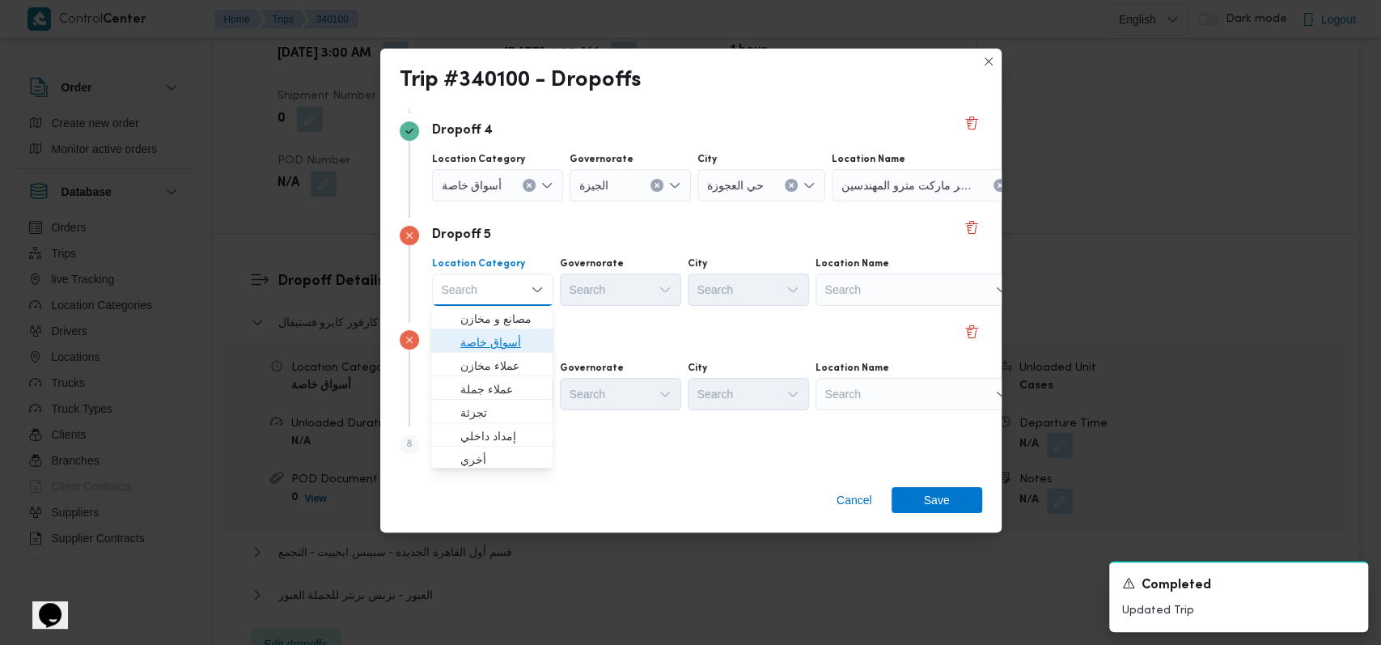
click at [522, 336] on span "أسواق خاصة" at bounding box center [501, 342] width 83 height 19
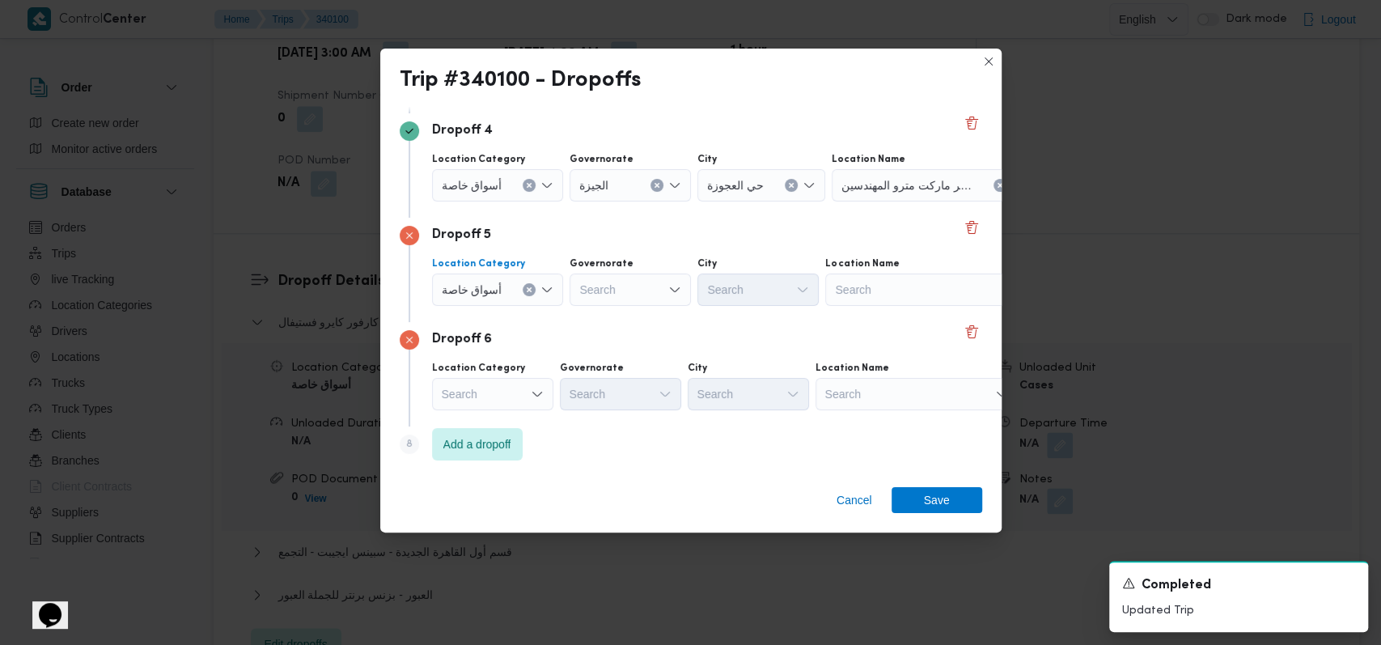
click at [627, 290] on div "Search" at bounding box center [630, 289] width 121 height 32
type input "الجيز"
click at [623, 309] on span "الجيز ة" at bounding box center [638, 318] width 83 height 19
click at [854, 276] on div "Search" at bounding box center [926, 289] width 202 height 32
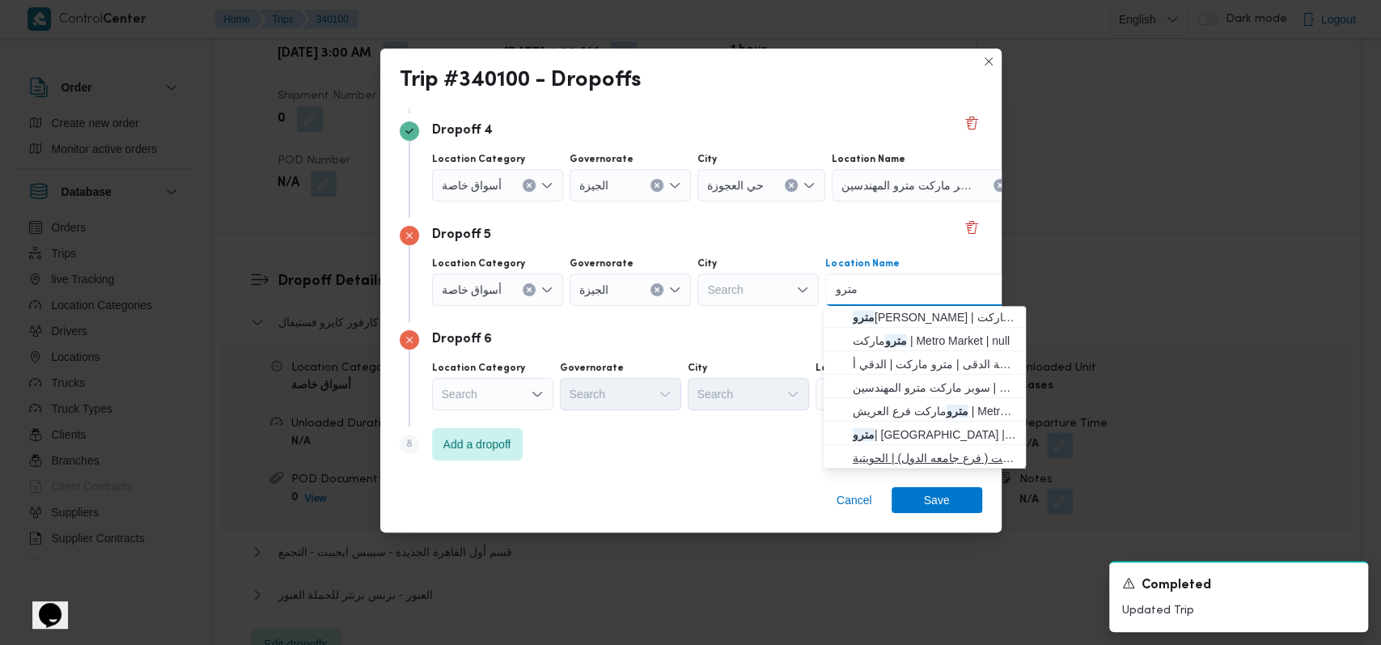
scroll to position [0, 0]
type input "مترو"
click at [940, 333] on span "مترو ماركت | Metro Market | null" at bounding box center [934, 342] width 163 height 19
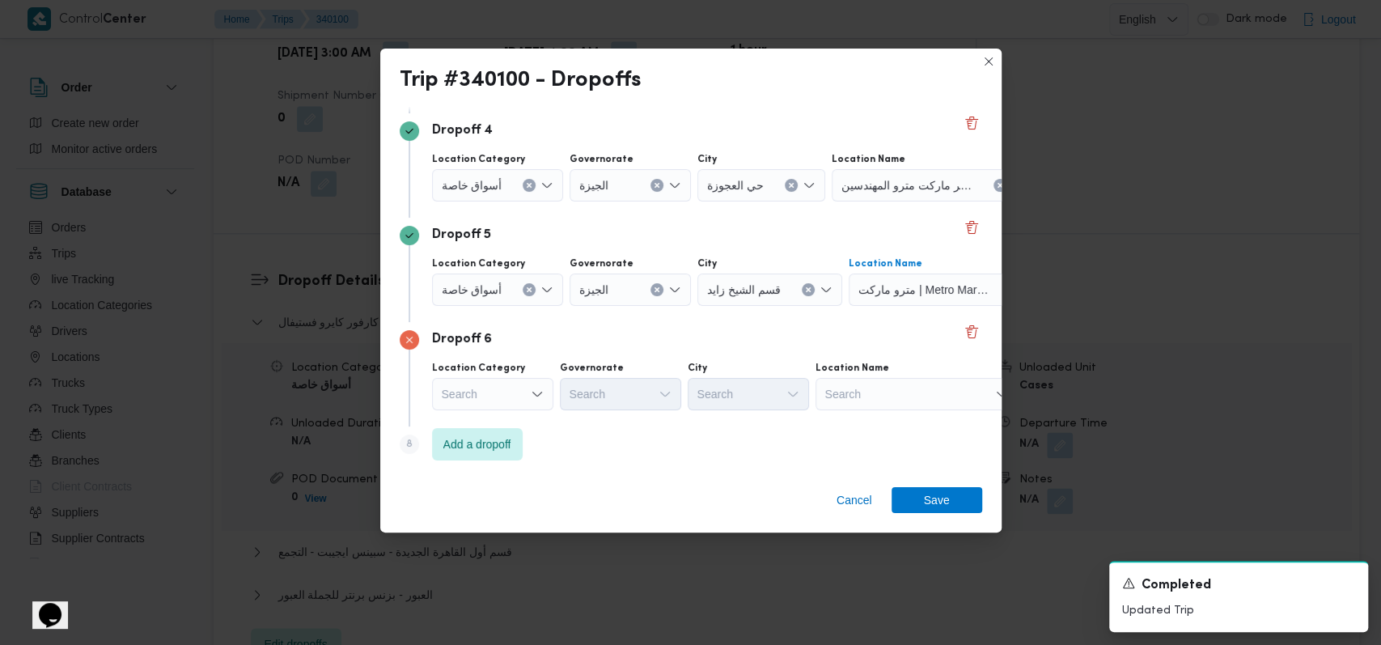
click at [805, 291] on icon "Clear input" at bounding box center [808, 289] width 6 height 6
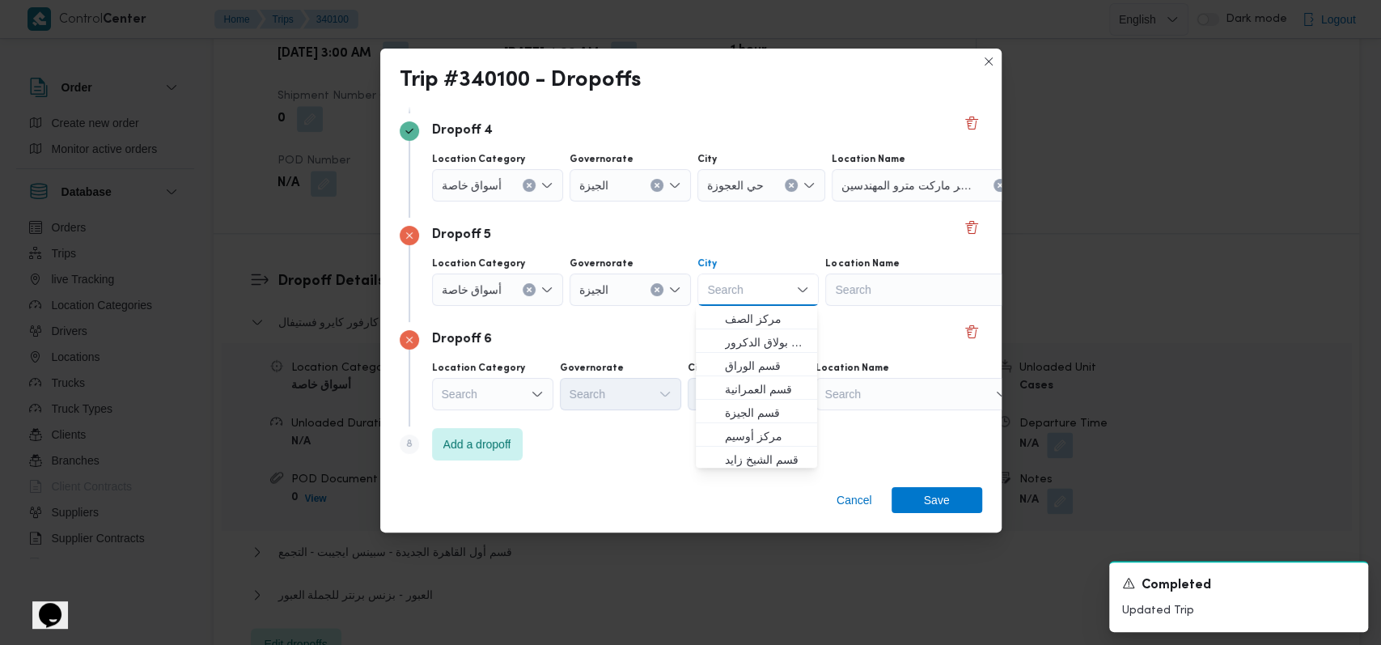
click at [871, 290] on div "Search" at bounding box center [926, 289] width 202 height 32
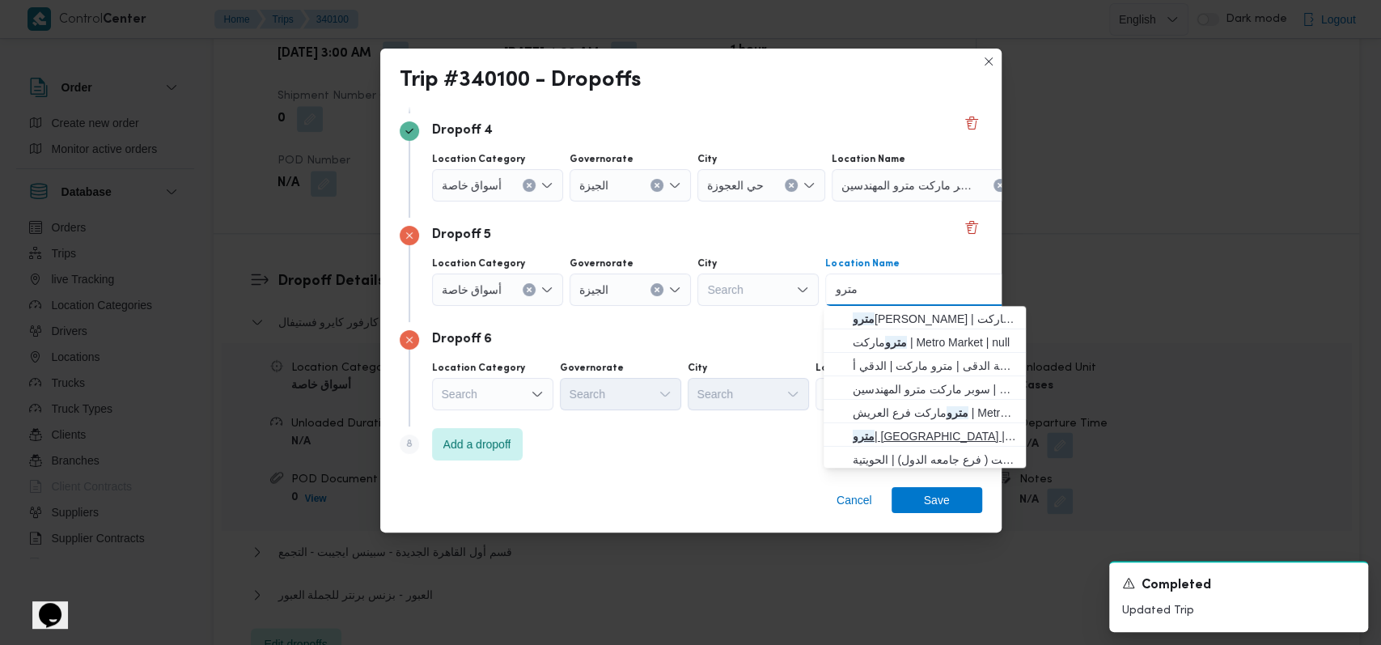
type input "مترو"
click at [899, 432] on span "مترو | شارع السودان | ميت عقبة" at bounding box center [934, 435] width 163 height 19
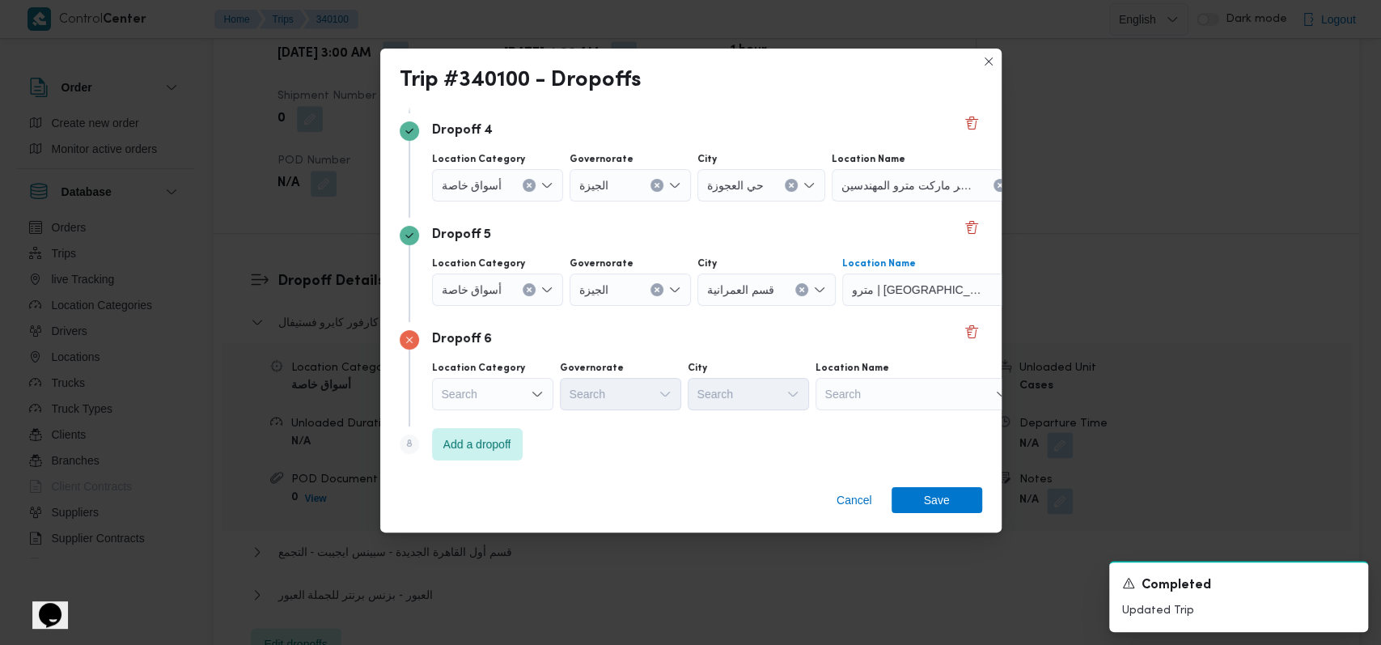
click at [835, 399] on div "Search" at bounding box center [917, 394] width 202 height 32
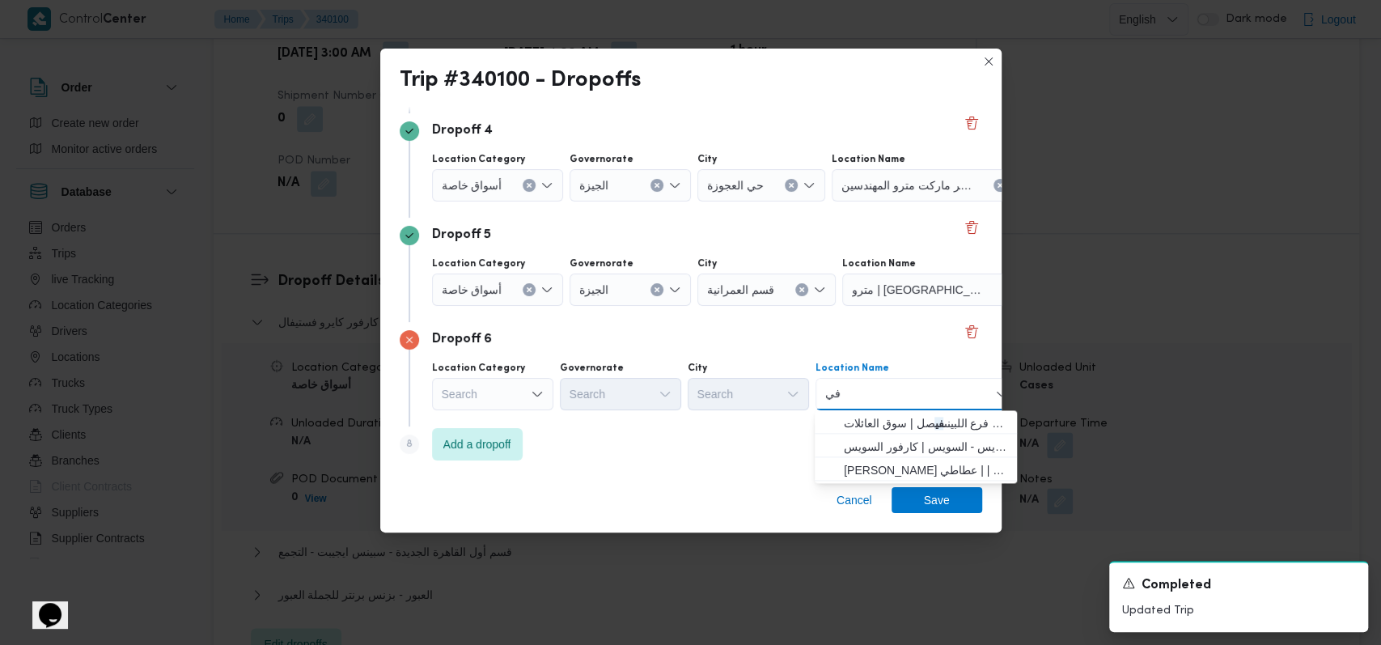
type input "ف"
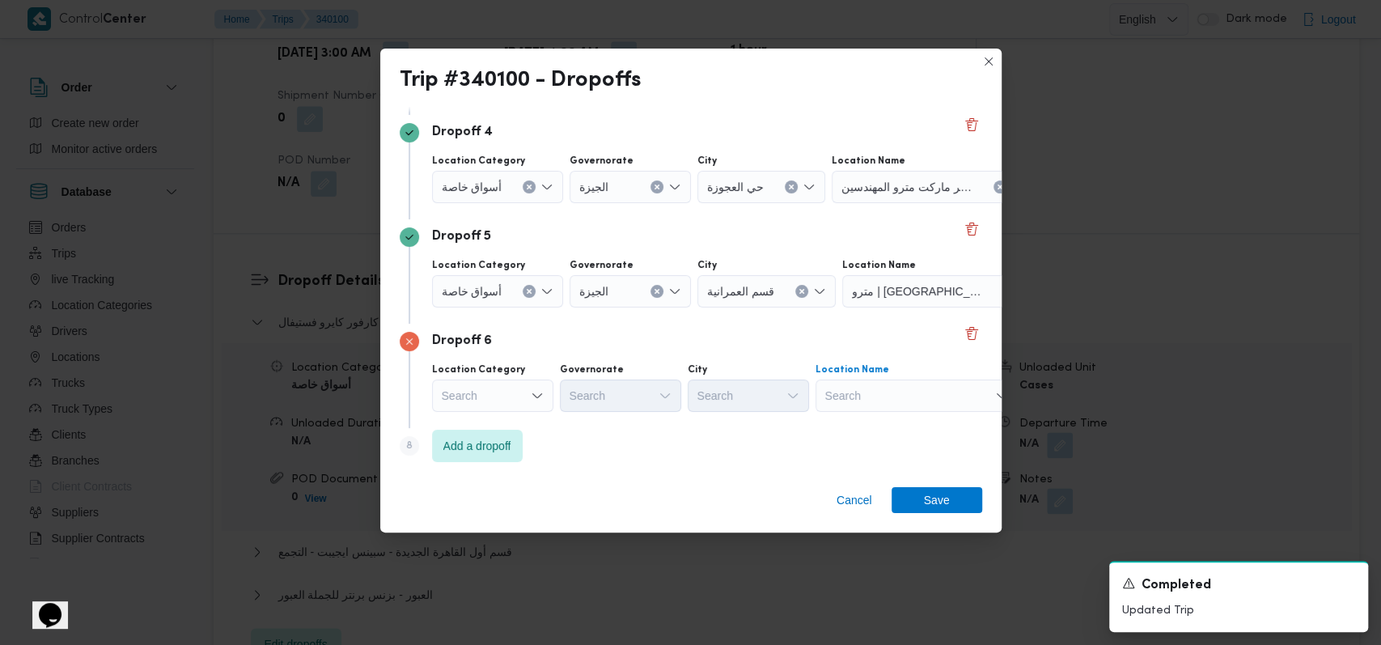
scroll to position [417, 0]
click at [525, 388] on div "Search" at bounding box center [492, 394] width 121 height 32
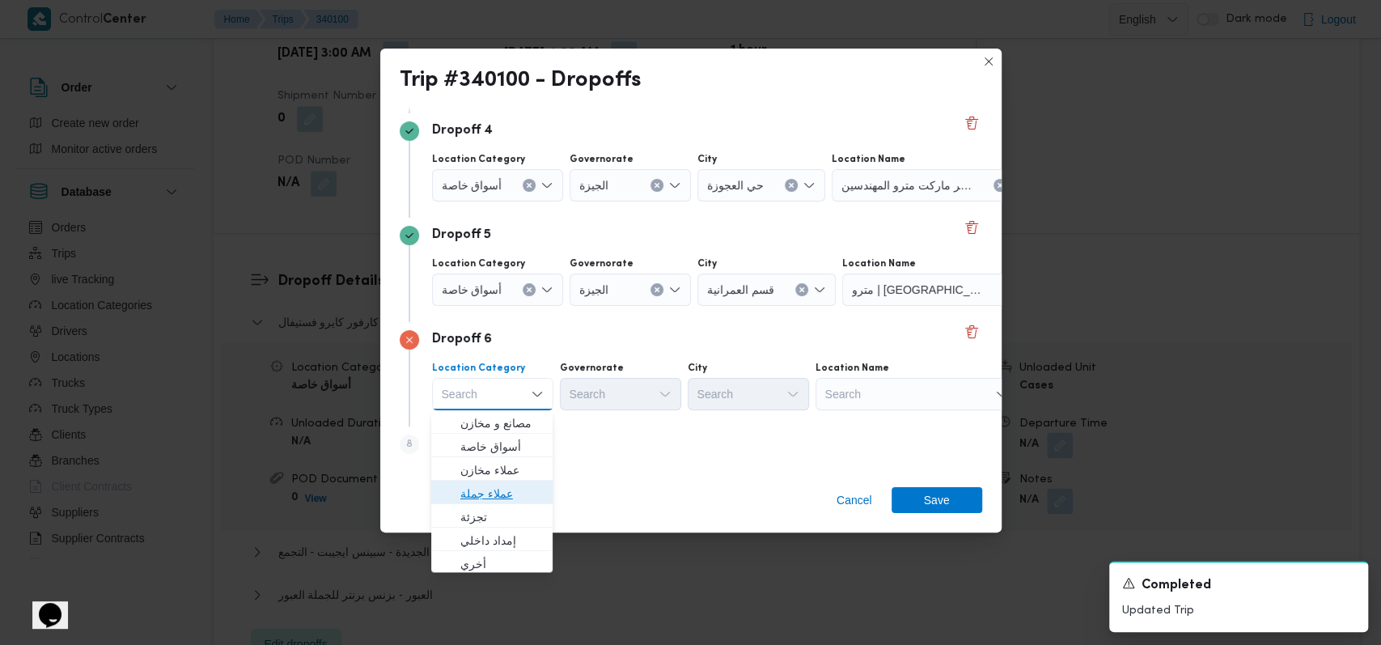
click at [509, 495] on span "عملاء جملة" at bounding box center [501, 493] width 83 height 19
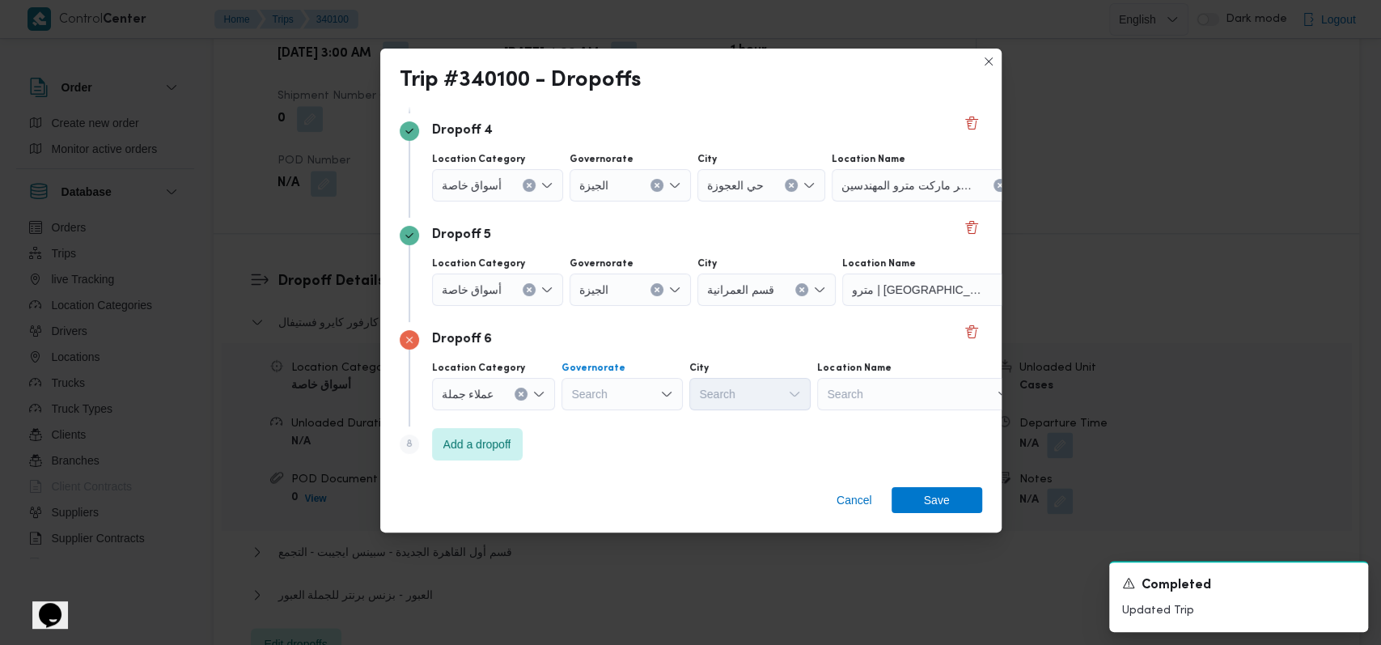
click at [636, 398] on div "Search" at bounding box center [622, 394] width 121 height 32
type input "الجي"
click at [631, 423] on span "الجي زة" at bounding box center [630, 422] width 83 height 19
click at [708, 400] on div "Search" at bounding box center [749, 394] width 121 height 32
type input "الهرم"
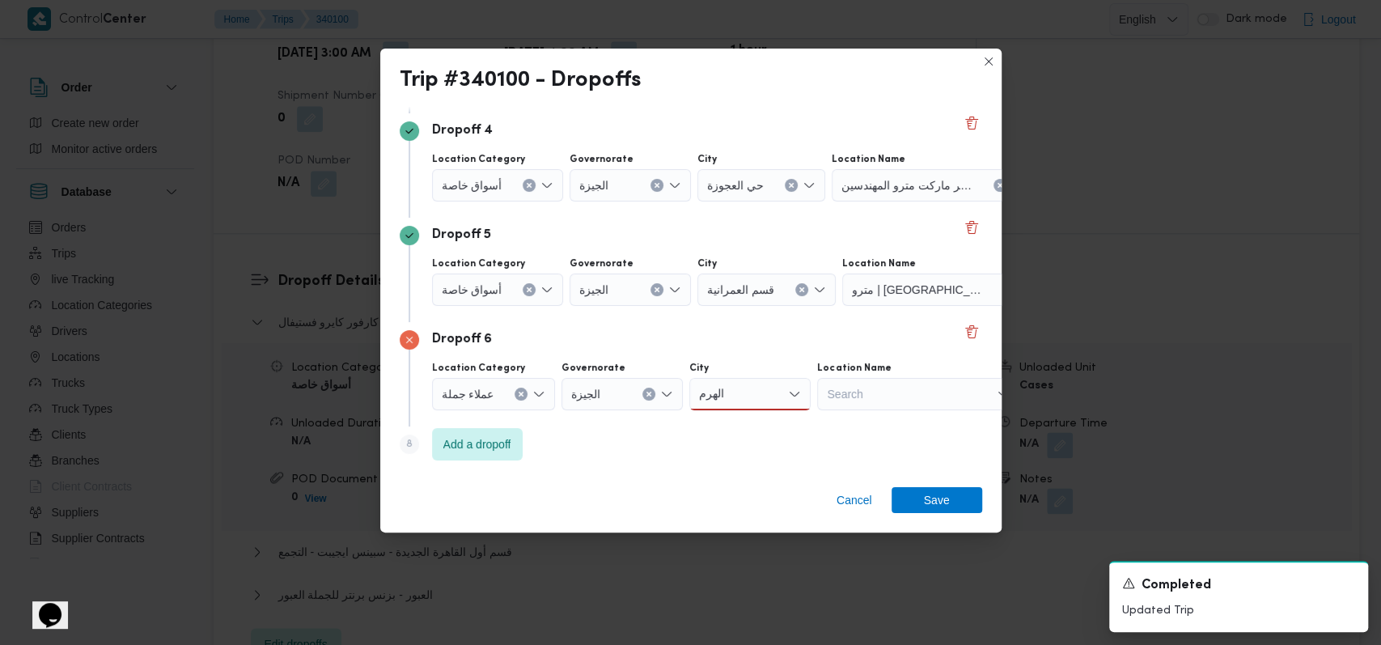
click at [725, 478] on div "Cancel Save" at bounding box center [690, 503] width 621 height 58
click at [765, 400] on div "الهرم الهرم" at bounding box center [749, 394] width 121 height 32
click at [754, 422] on span "الهرم" at bounding box center [758, 422] width 83 height 19
click at [761, 298] on div "قسم العمرانية" at bounding box center [766, 289] width 138 height 32
type input "الهر"
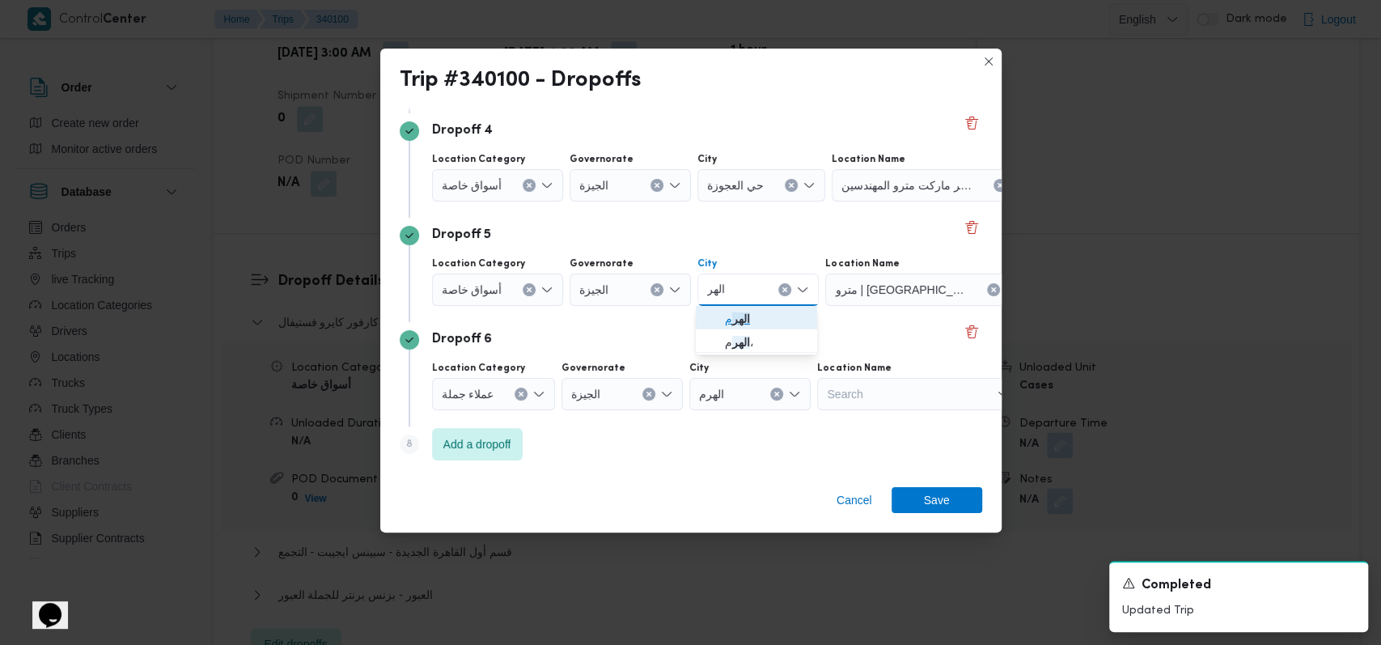
click at [756, 306] on span "الهر م" at bounding box center [756, 319] width 108 height 26
click at [764, 341] on div "Dropoff 6" at bounding box center [691, 339] width 583 height 19
click at [485, 437] on span "Add a dropoff" at bounding box center [477, 443] width 68 height 19
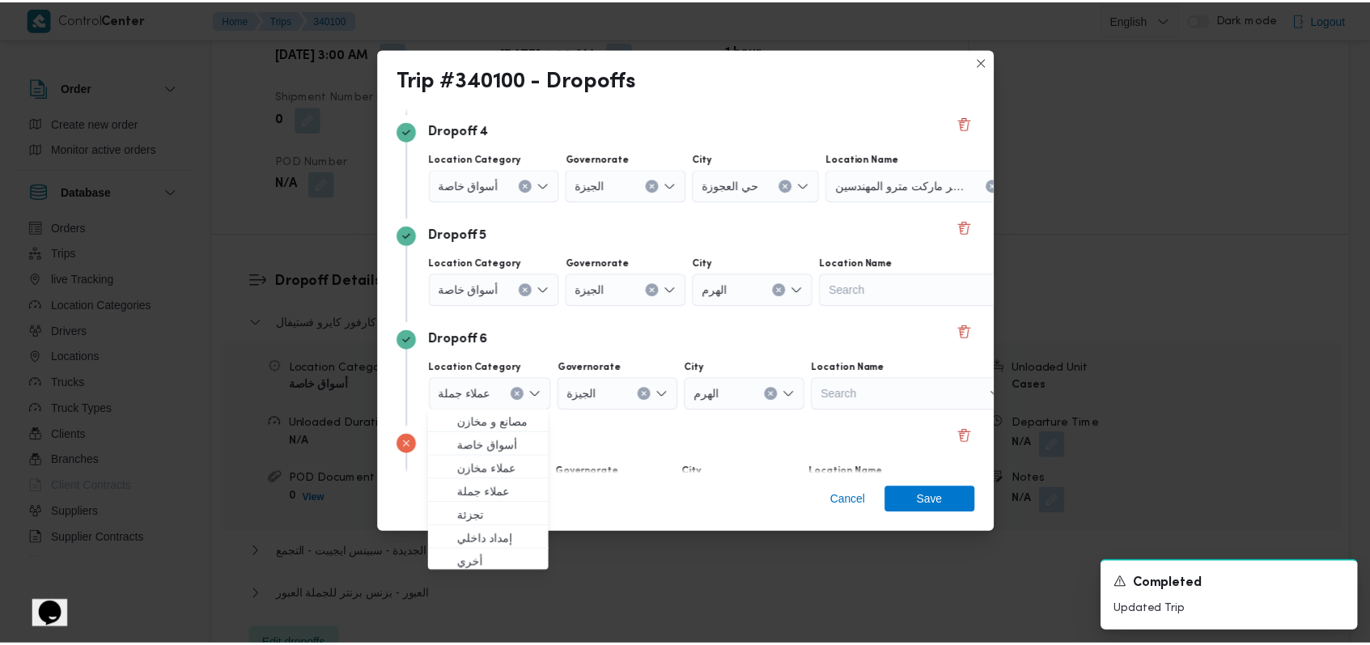
scroll to position [523, 0]
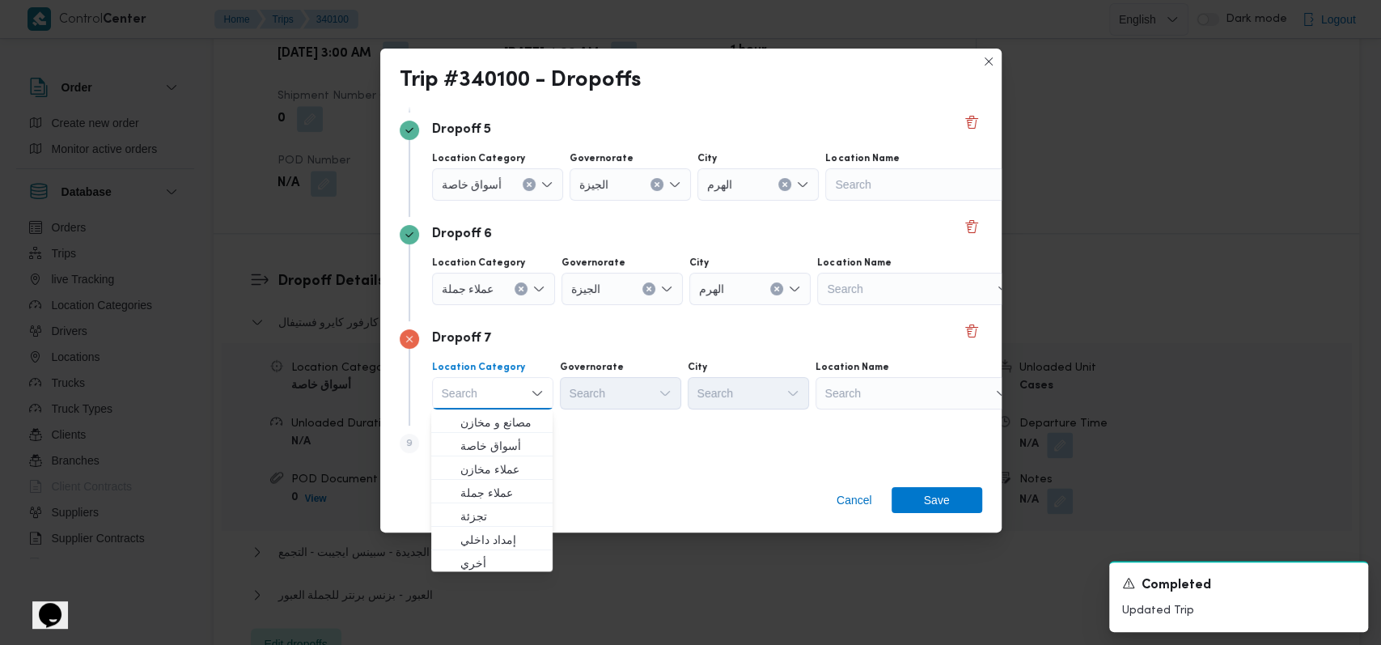
click at [641, 433] on div "Step 9 is disabled 9 Add a dropoff" at bounding box center [691, 447] width 583 height 42
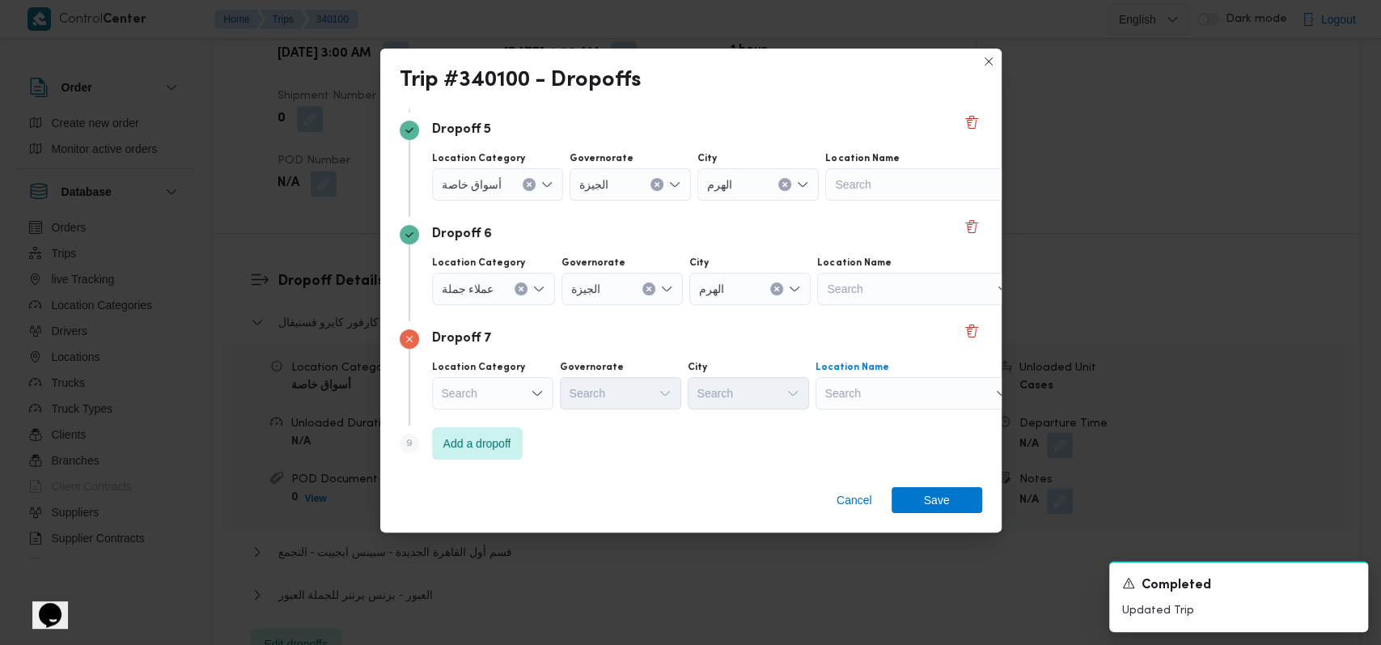
click at [904, 400] on div "Search" at bounding box center [917, 393] width 202 height 32
type input "المنيل"
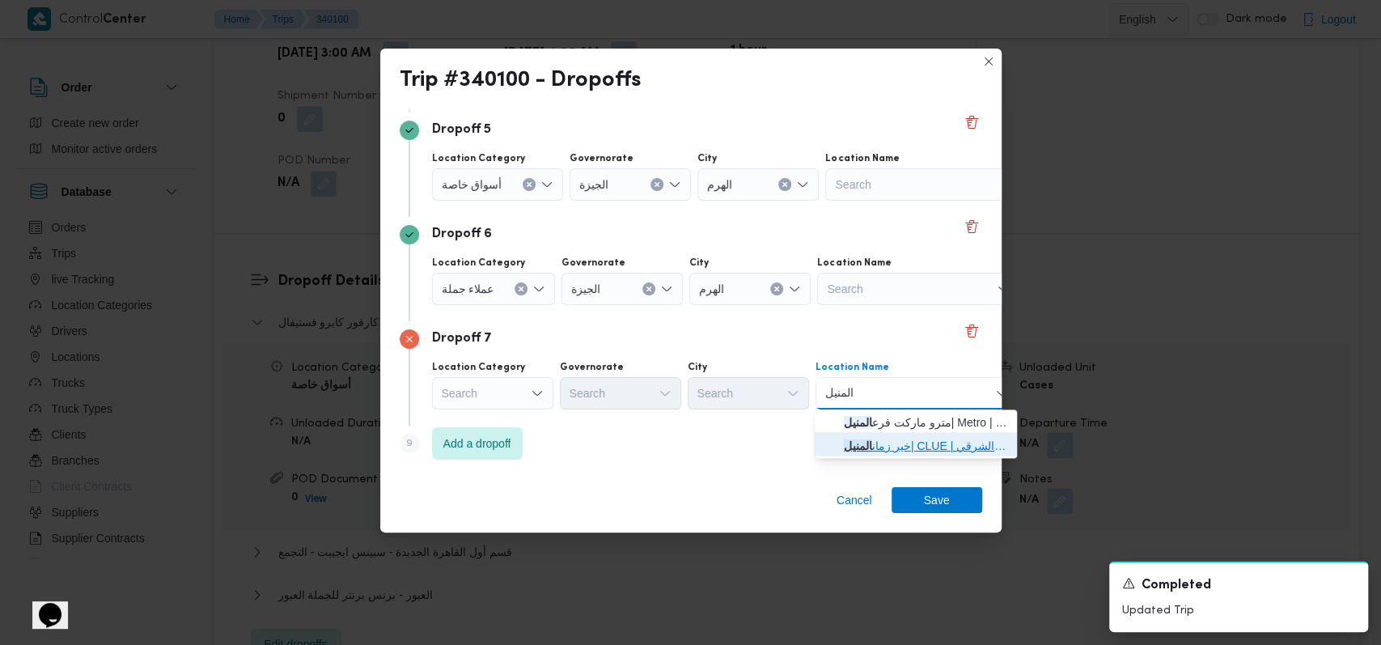
click at [907, 455] on span "خير زمان المنيل | CLUE | المنيل الشرقي" at bounding box center [925, 445] width 163 height 19
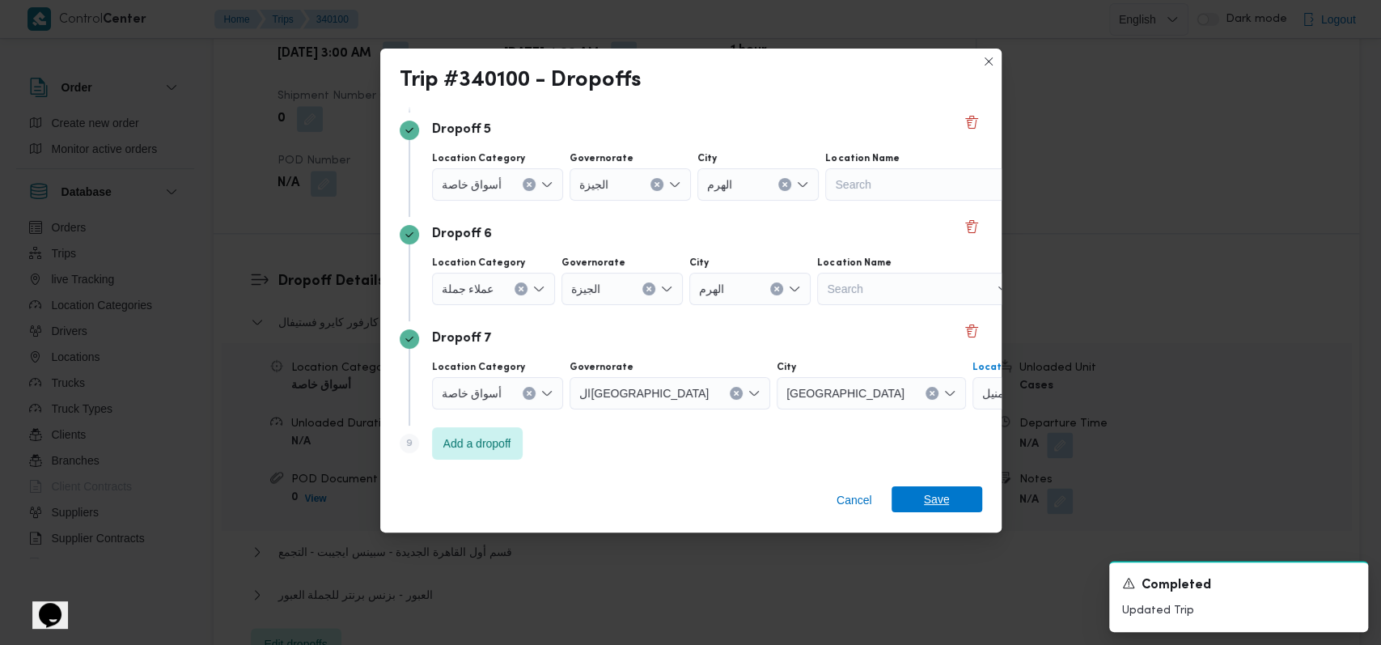
click at [930, 490] on span "Save" at bounding box center [937, 499] width 26 height 26
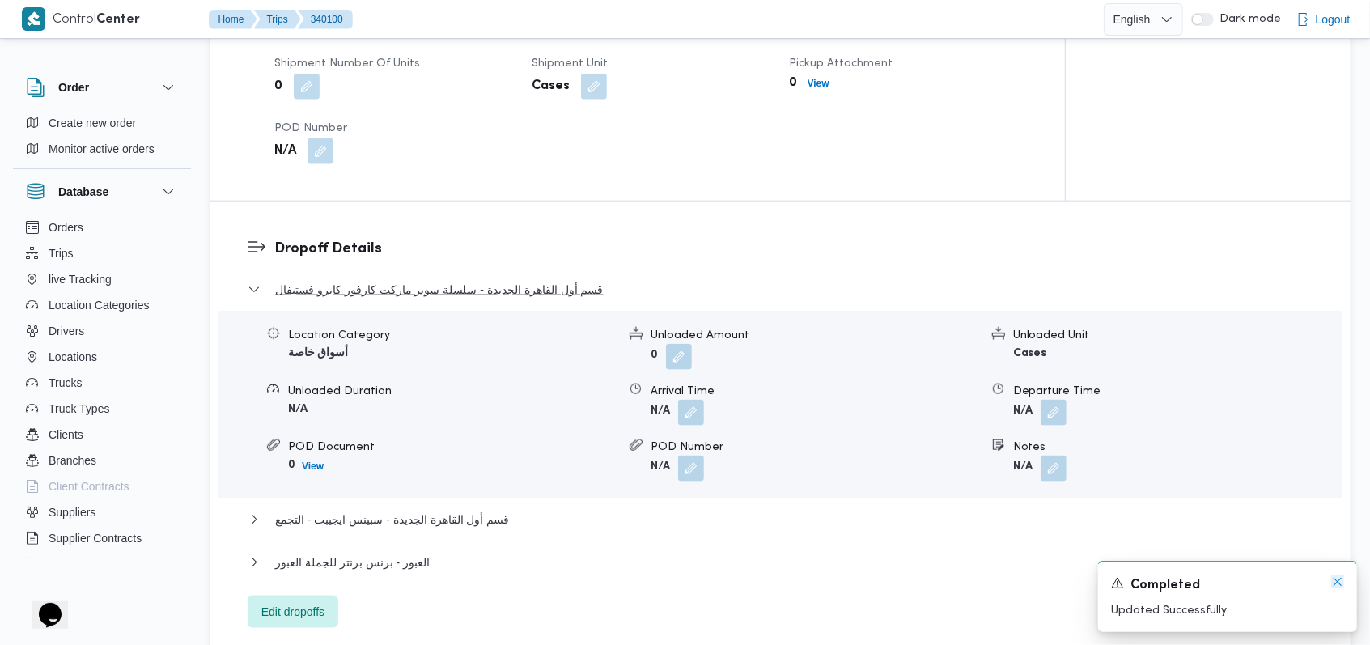
drag, startPoint x: 1331, startPoint y: 583, endPoint x: 545, endPoint y: 254, distance: 851.5
click at [1332, 583] on icon "Dismiss toast" at bounding box center [1337, 581] width 13 height 13
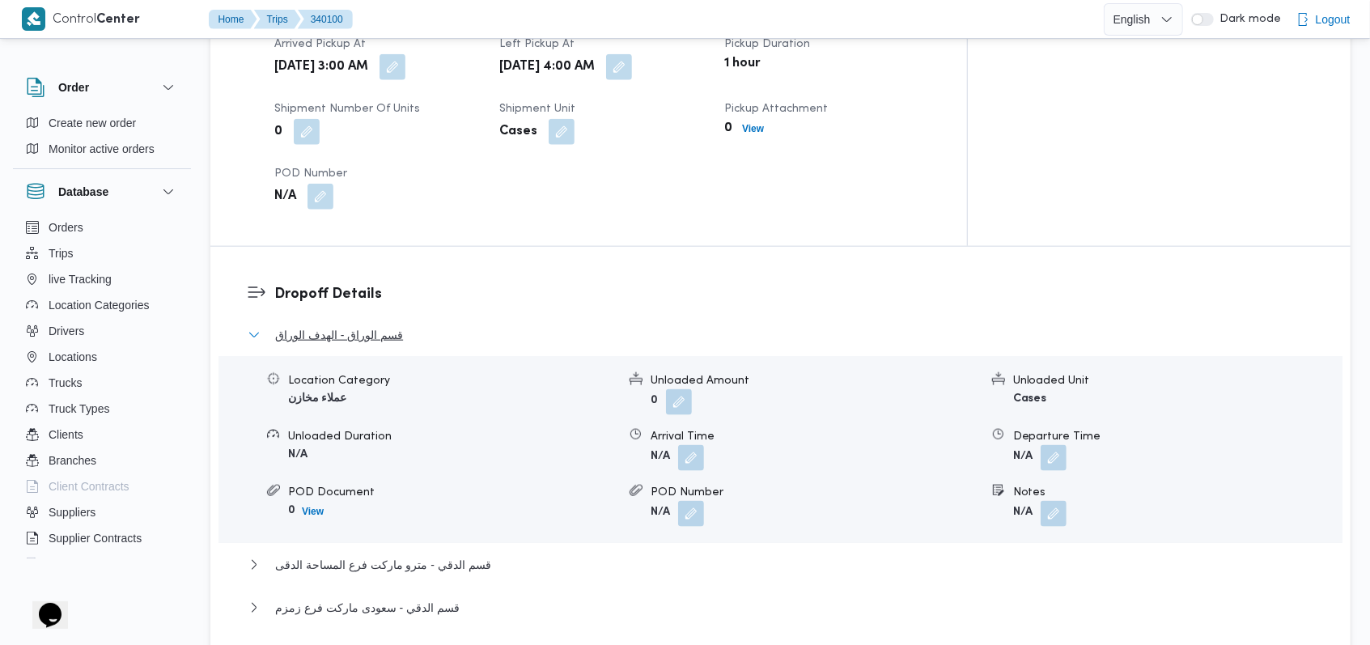
click at [375, 325] on span "قسم الوراق - الهدف الوراق" at bounding box center [339, 334] width 128 height 19
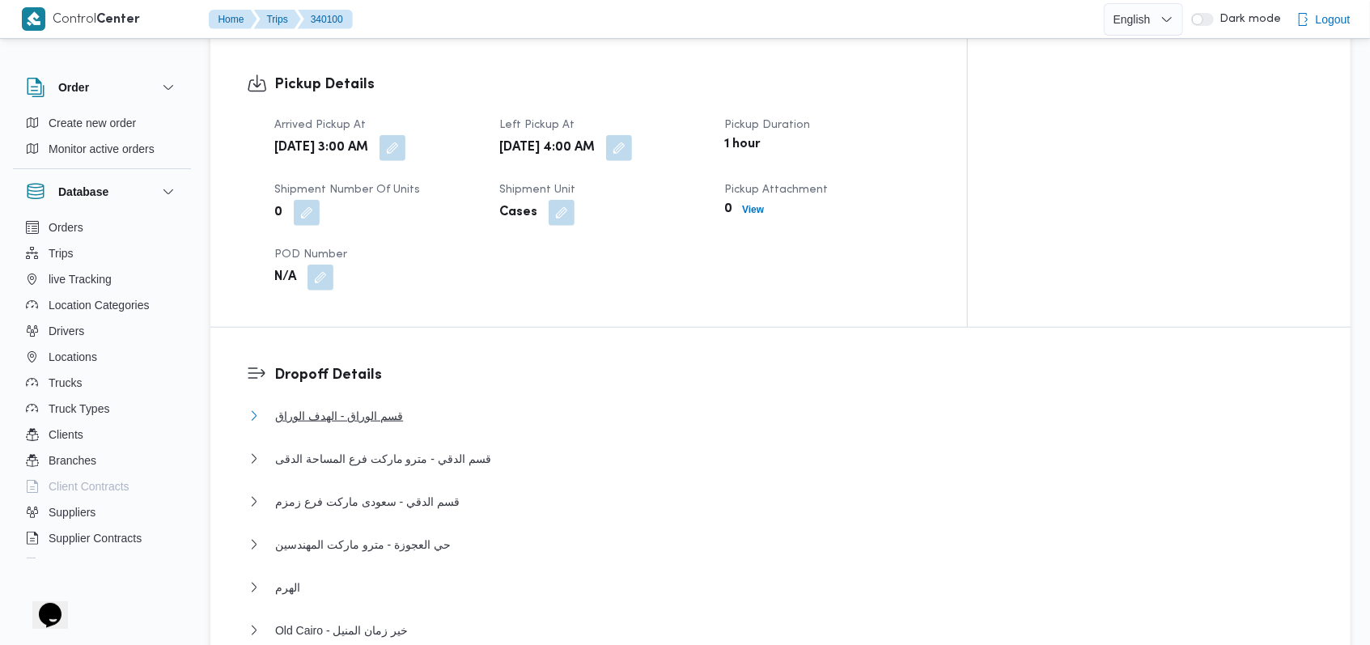
scroll to position [971, 0]
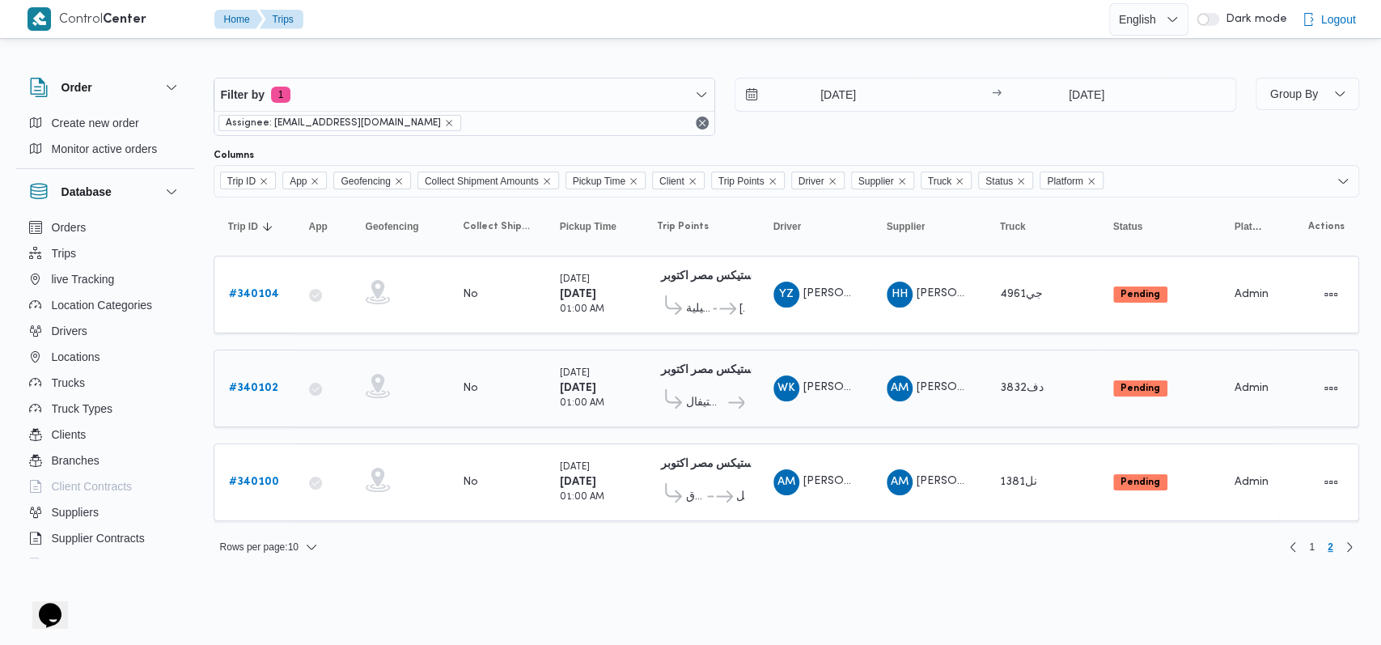
click at [282, 381] on div "# 340102" at bounding box center [255, 388] width 64 height 32
click at [276, 381] on div "# 340102" at bounding box center [255, 388] width 64 height 32
click at [262, 383] on b "# 340102" at bounding box center [253, 388] width 49 height 11
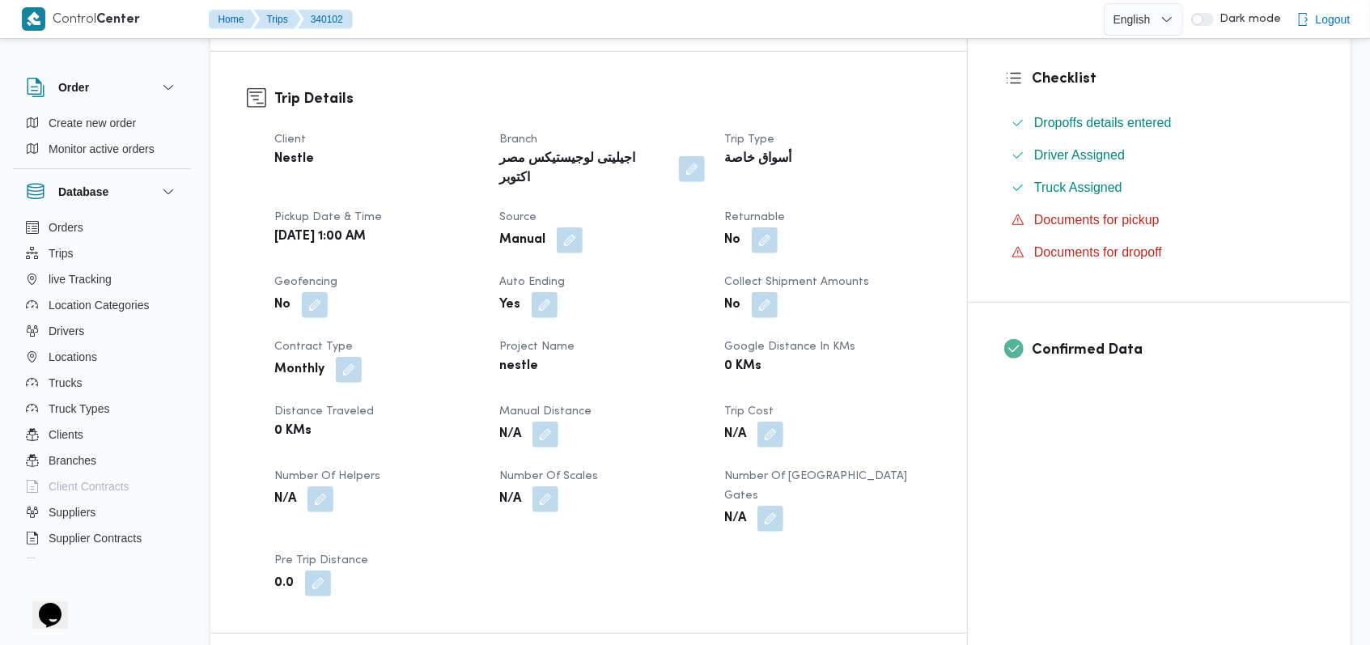
scroll to position [755, 0]
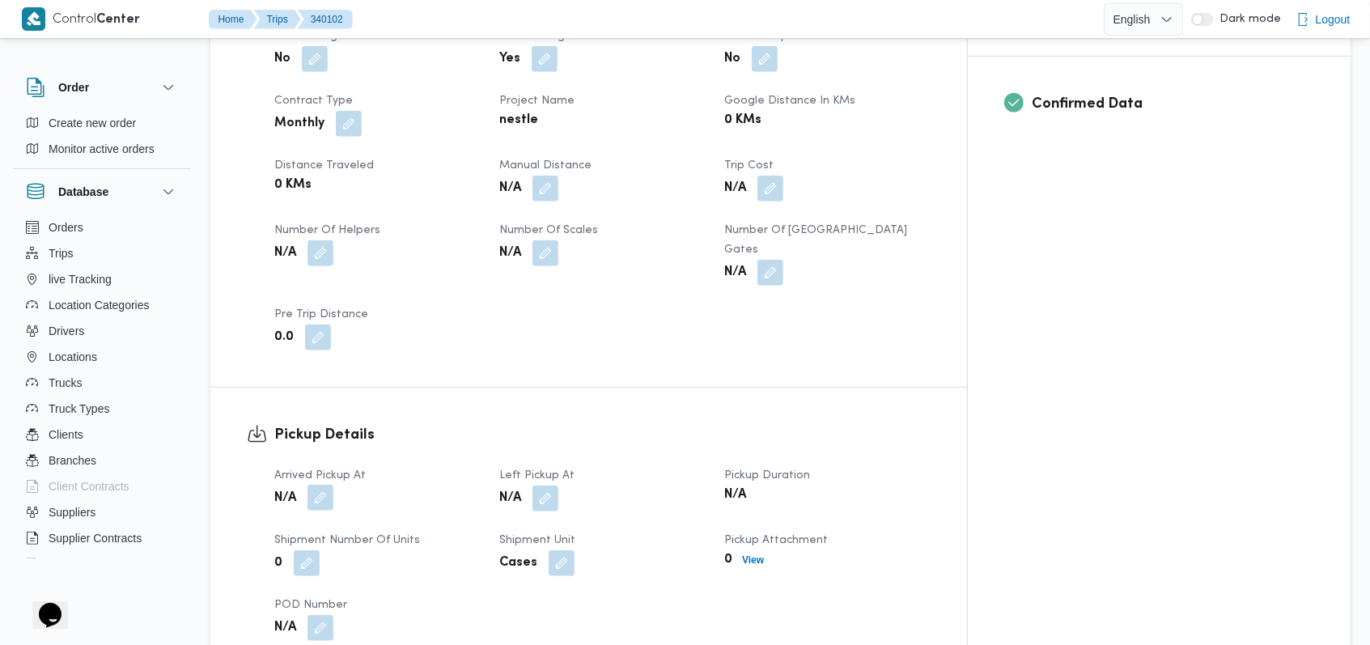
click at [325, 485] on button "button" at bounding box center [320, 498] width 26 height 26
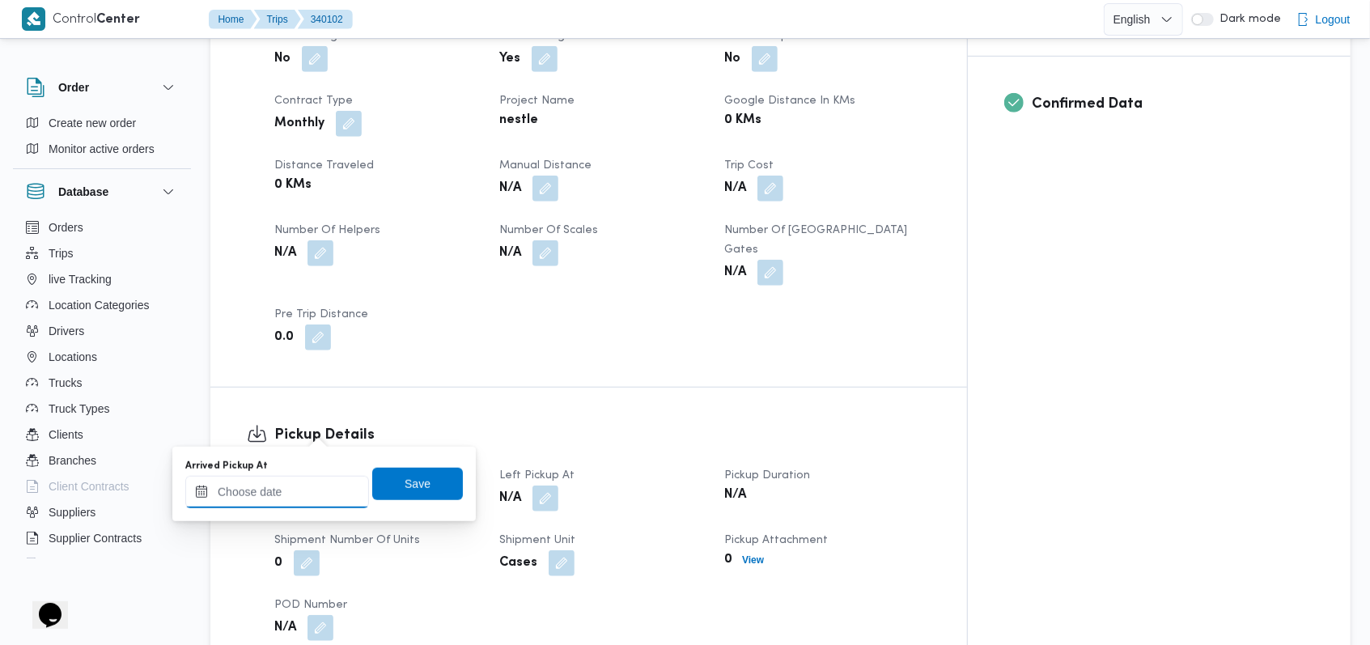
click at [289, 494] on input "Arrived Pickup At" at bounding box center [277, 492] width 184 height 32
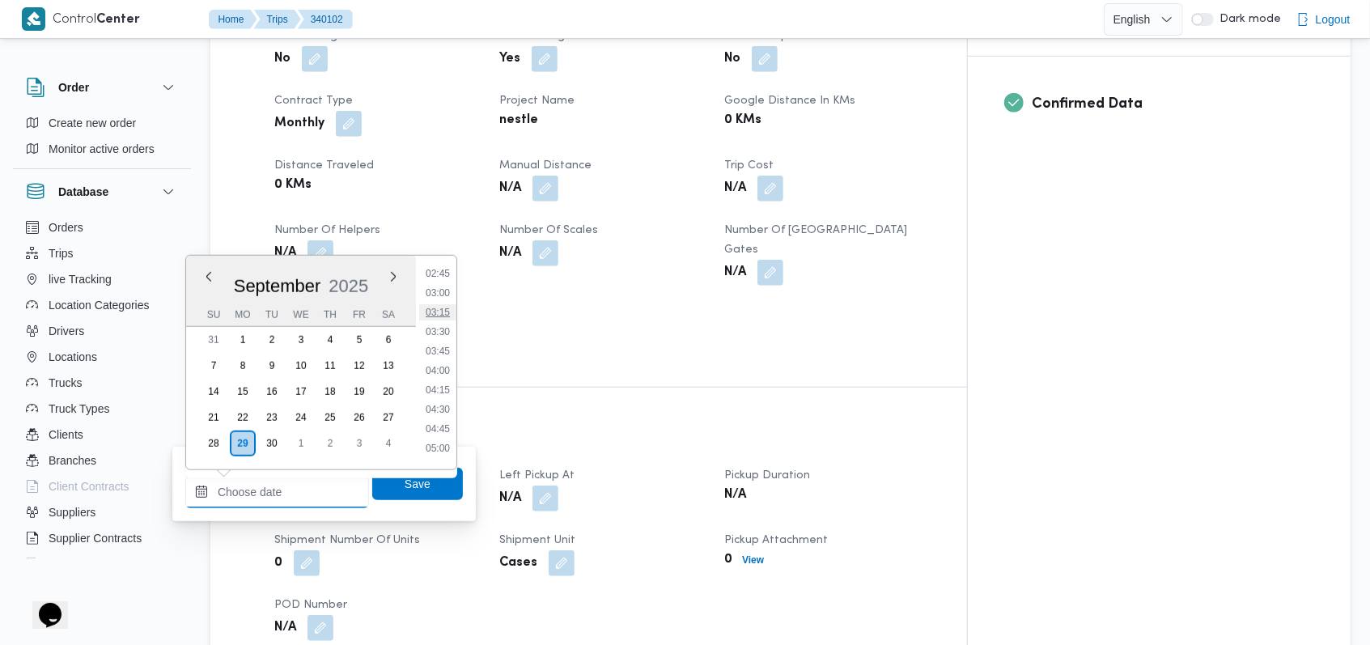
scroll to position [109, 0]
click at [442, 356] on li "02:30" at bounding box center [437, 362] width 37 height 16
type input "29/09/2025 02:30"
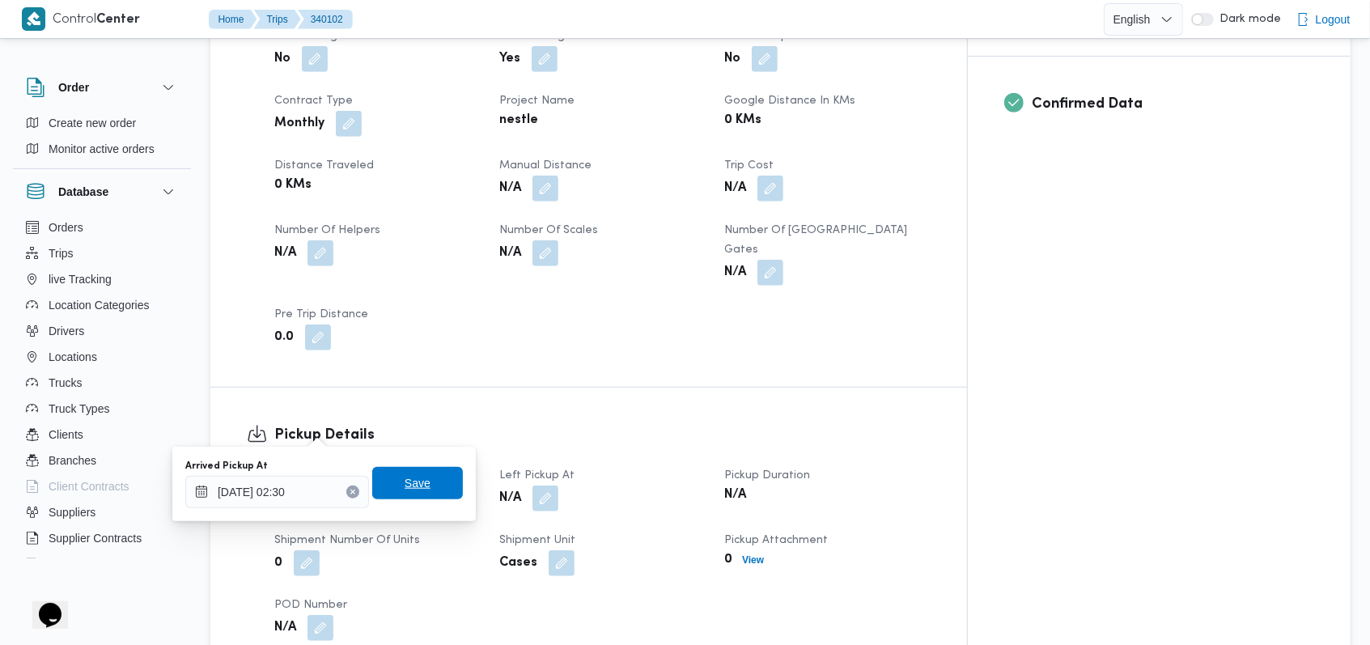
click at [425, 476] on span "Save" at bounding box center [417, 483] width 91 height 32
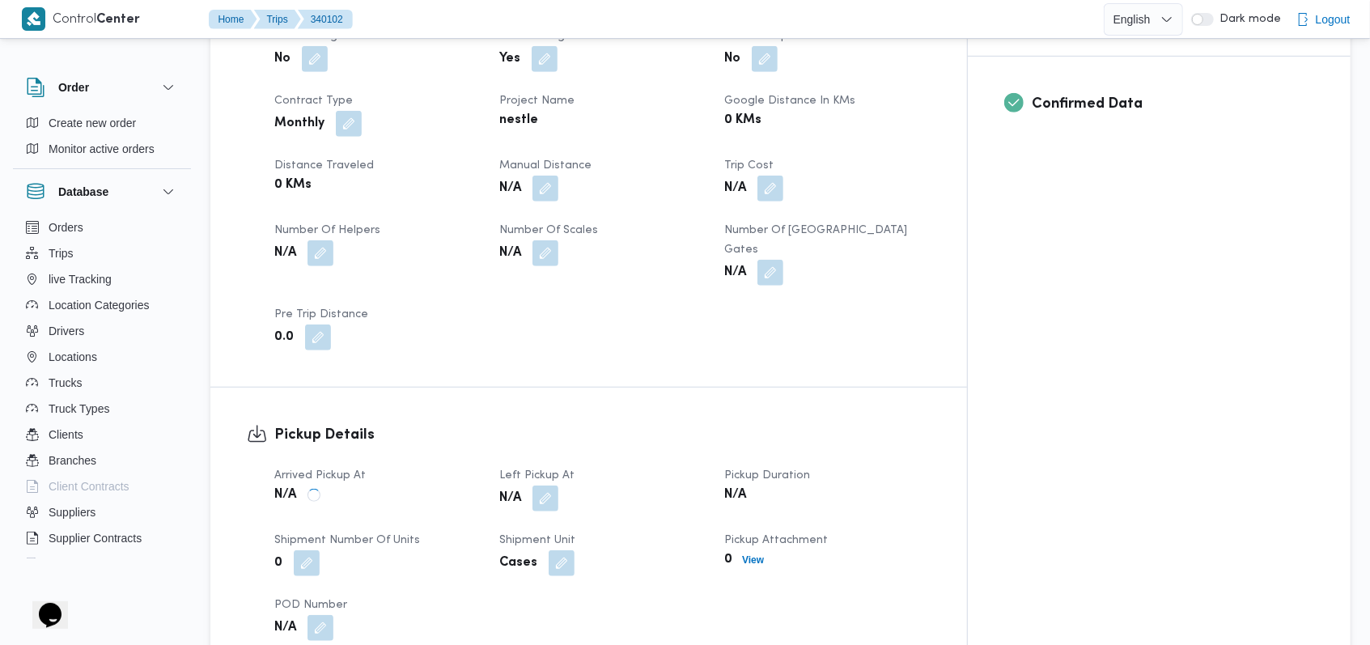
click at [593, 484] on div "N/A" at bounding box center [602, 498] width 209 height 29
click at [558, 485] on button "button" at bounding box center [545, 498] width 26 height 26
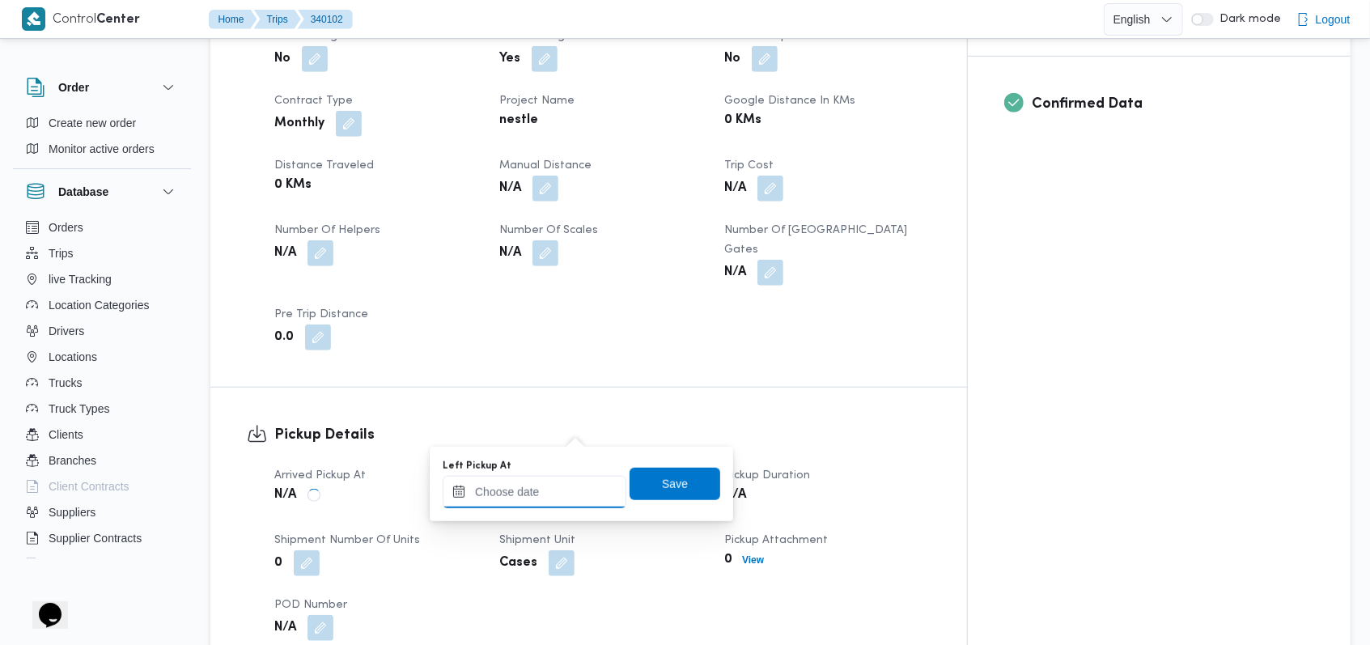
click at [558, 490] on input "Left Pickup At" at bounding box center [535, 492] width 184 height 32
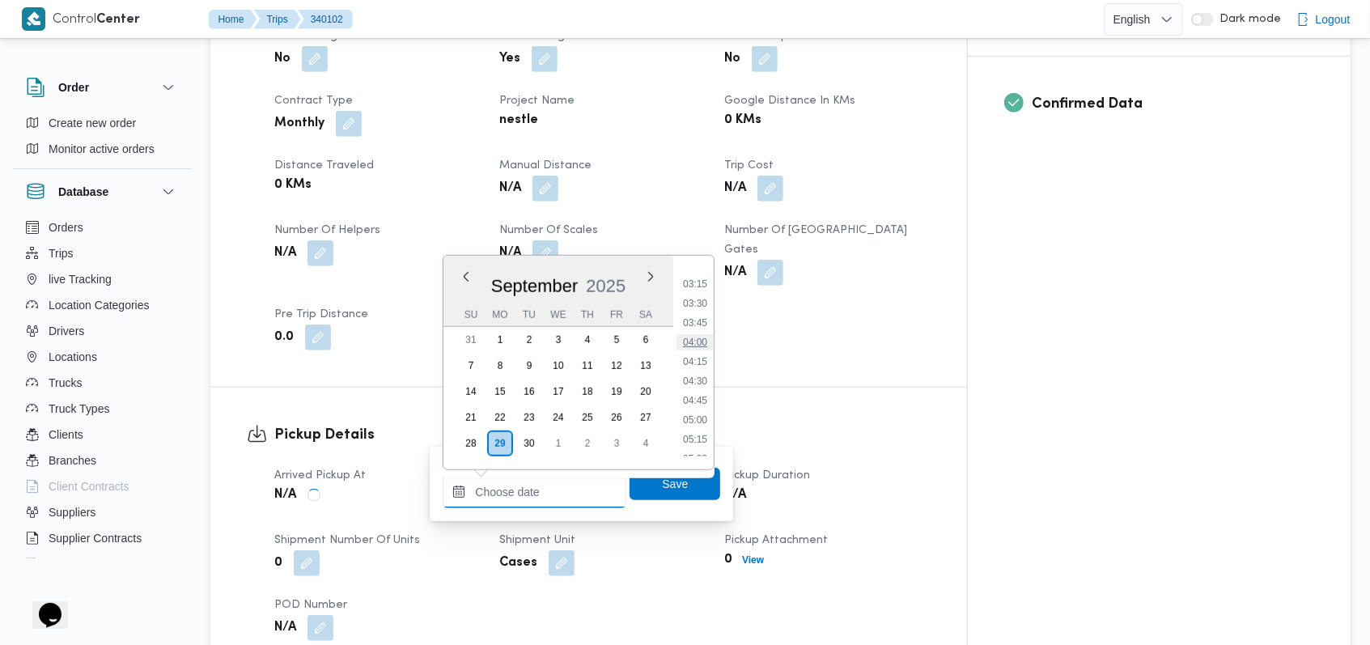
scroll to position [217, 0]
click at [700, 349] on li "03:45" at bounding box center [694, 351] width 37 height 16
type input "29/09/2025 03:45"
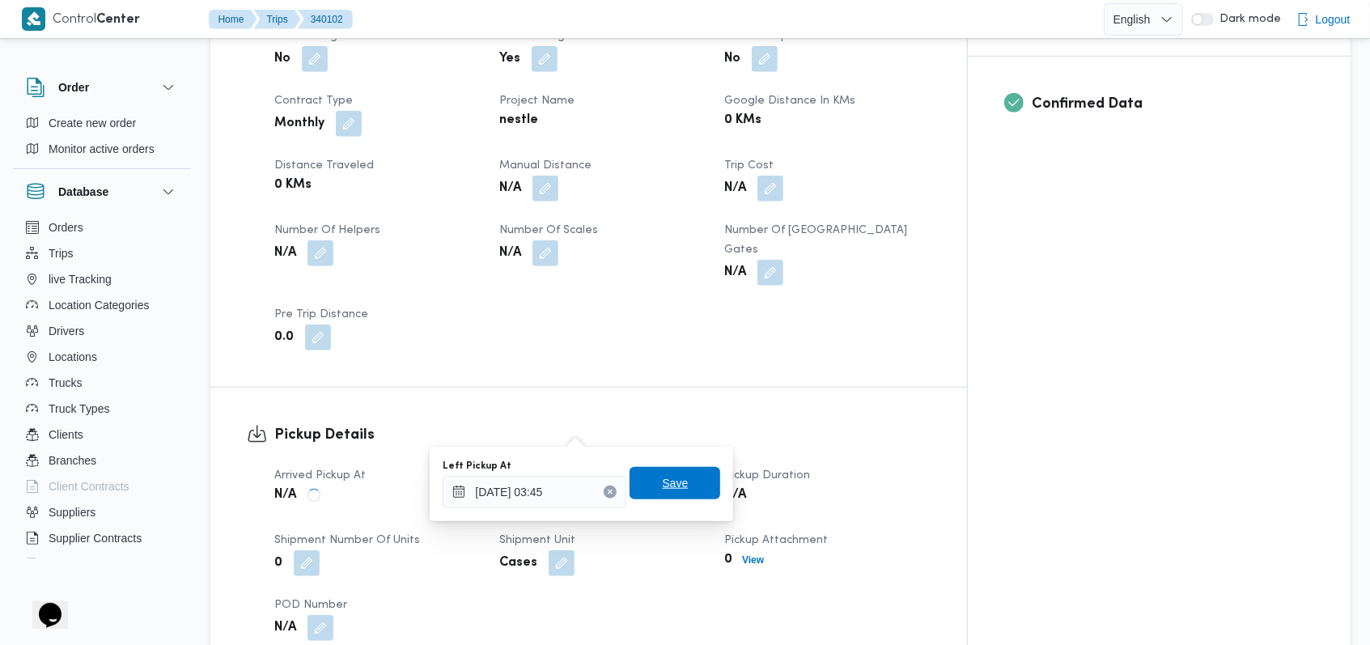
click at [677, 494] on span "Save" at bounding box center [674, 483] width 91 height 32
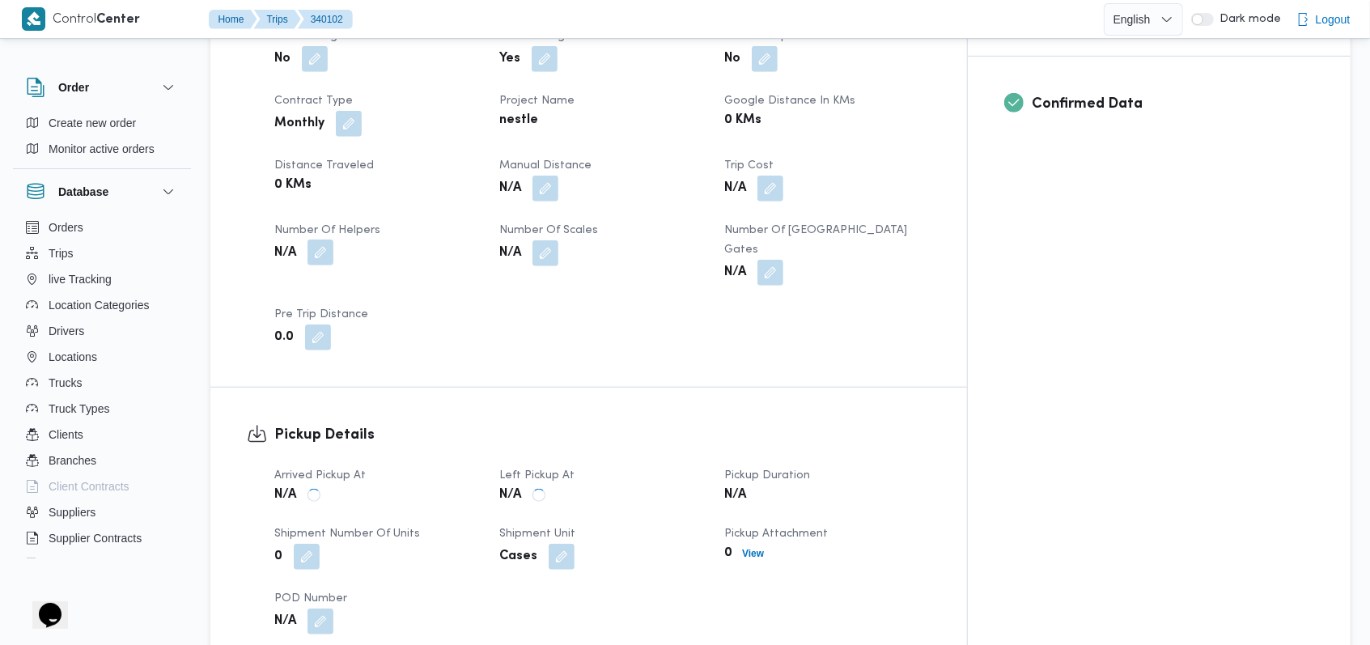
click at [311, 239] on button "button" at bounding box center [320, 252] width 26 height 26
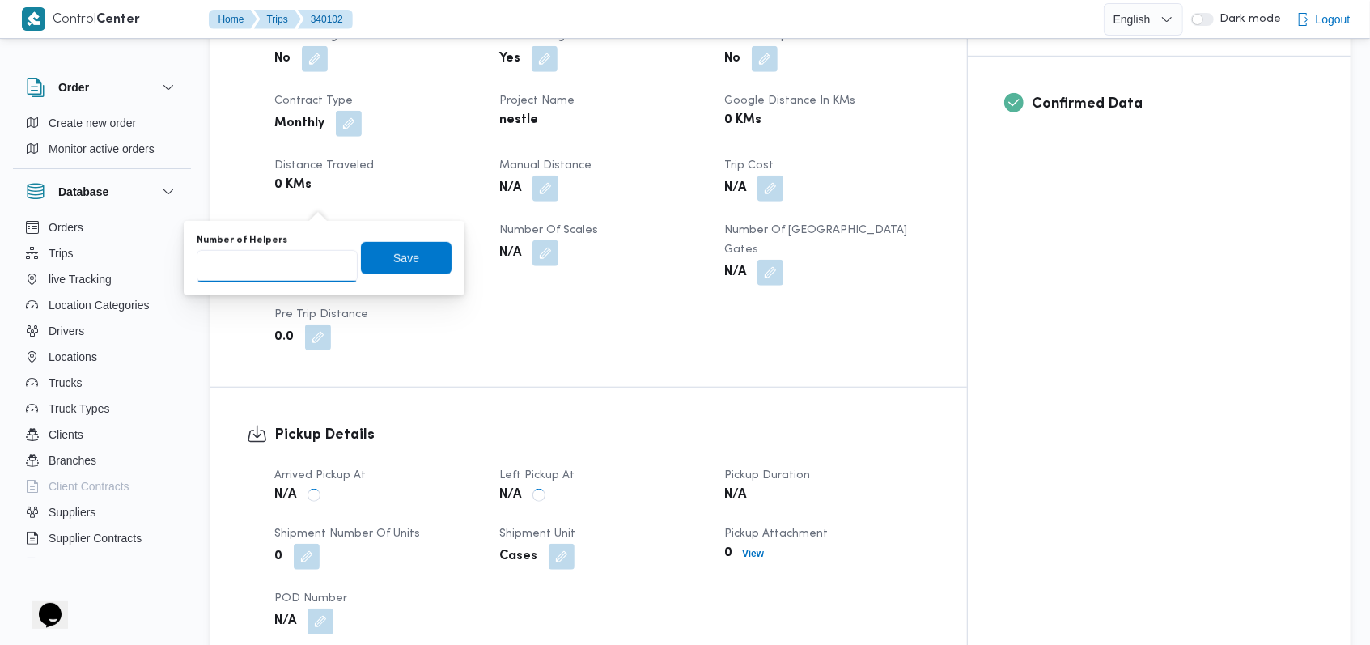
click at [288, 277] on input "Number of Helpers" at bounding box center [277, 266] width 161 height 32
type input "1"
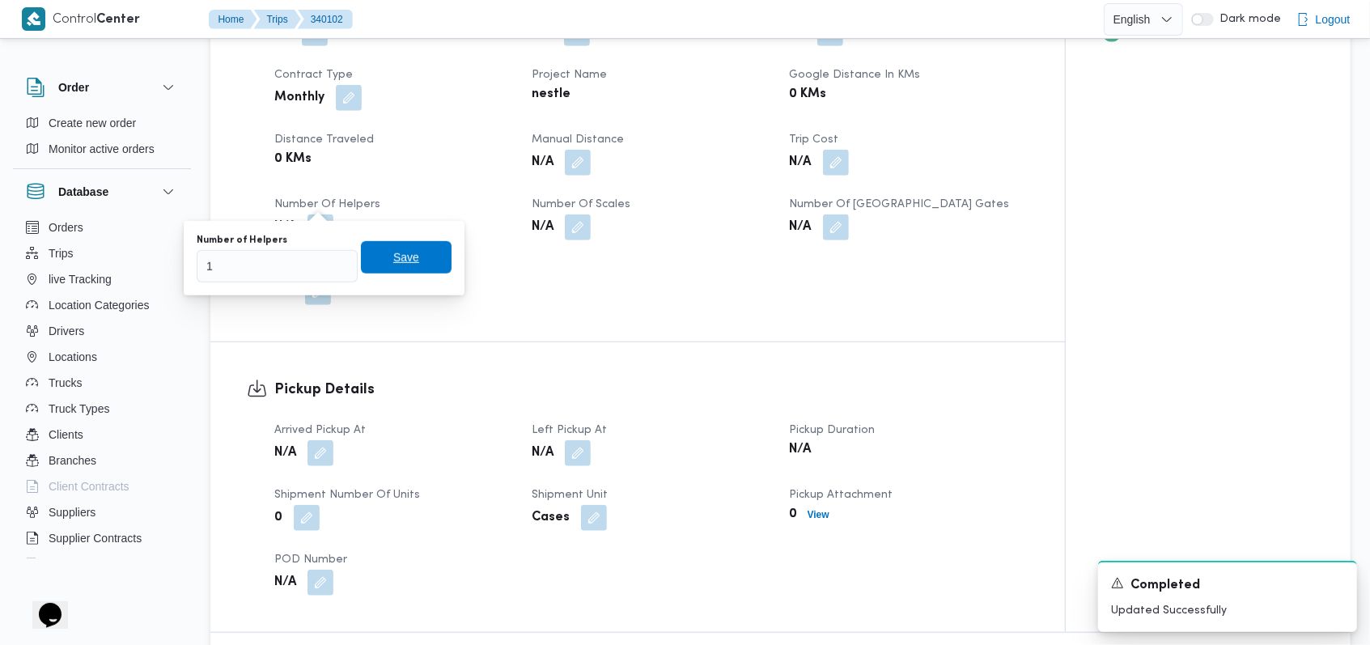
click at [393, 254] on span "Save" at bounding box center [406, 257] width 26 height 19
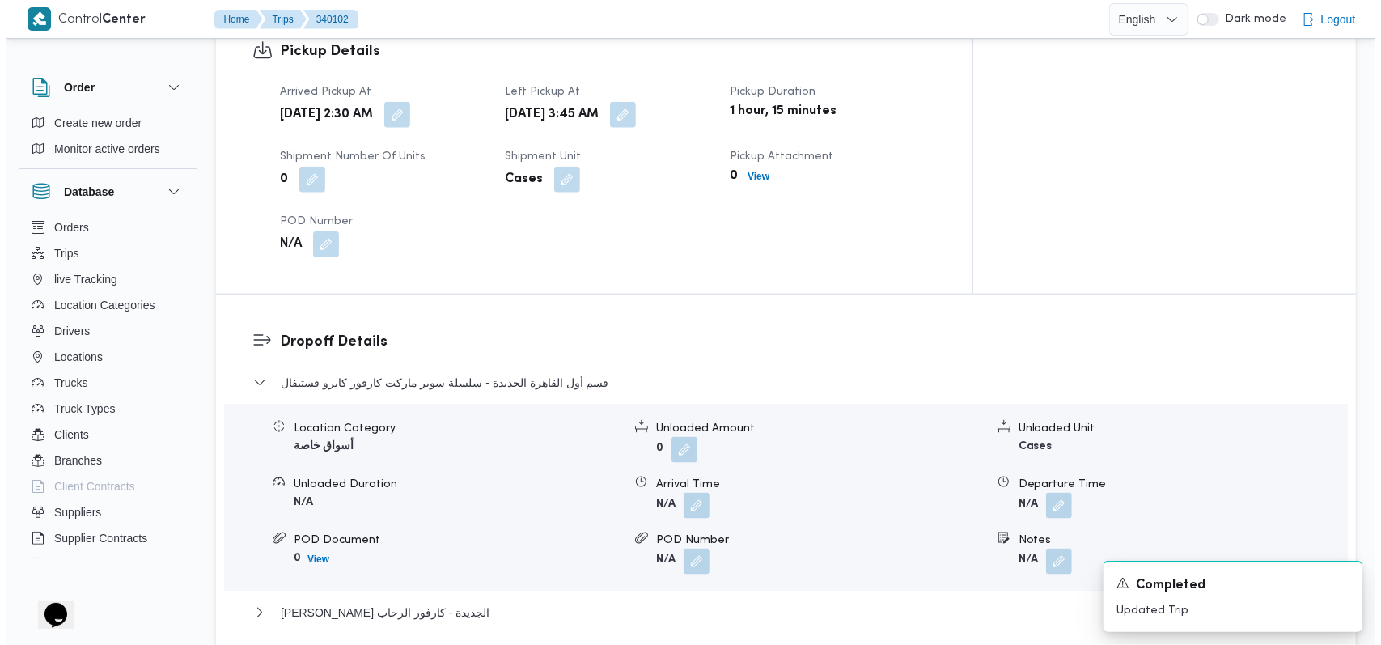
scroll to position [1186, 0]
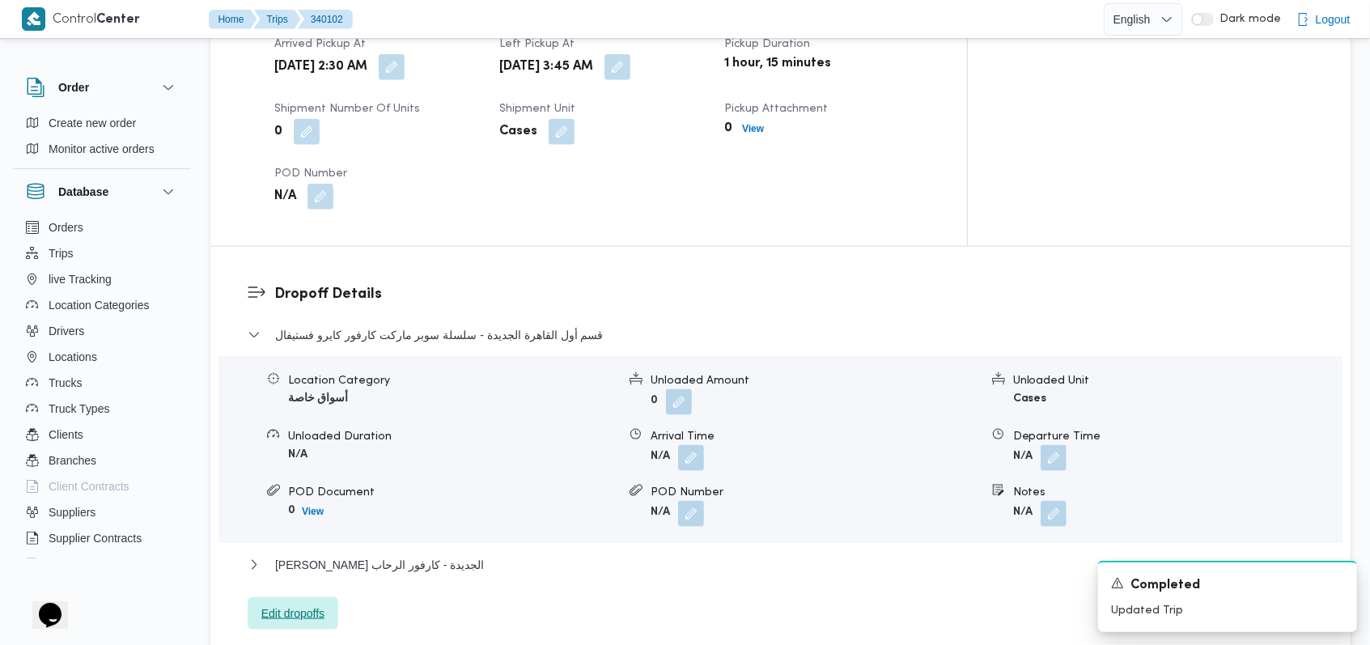
click at [315, 597] on span "Edit dropoffs" at bounding box center [293, 613] width 91 height 32
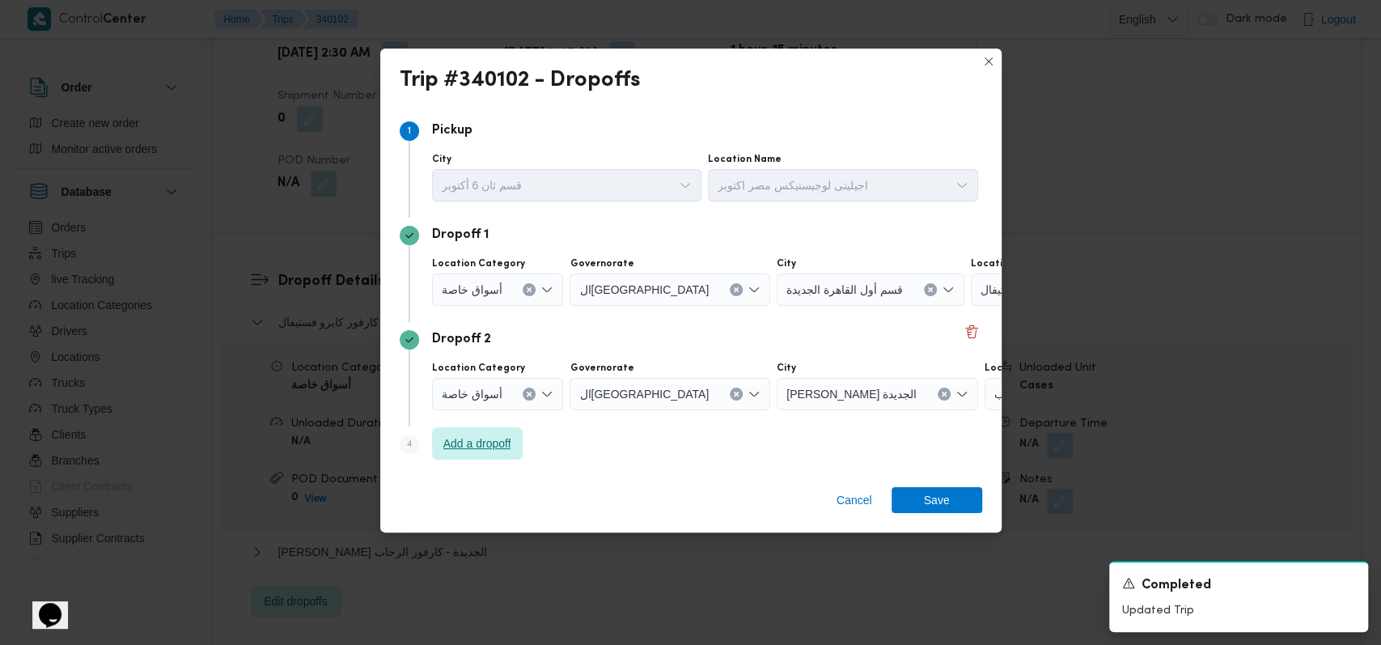
click at [494, 445] on span "Add a dropoff" at bounding box center [477, 443] width 68 height 19
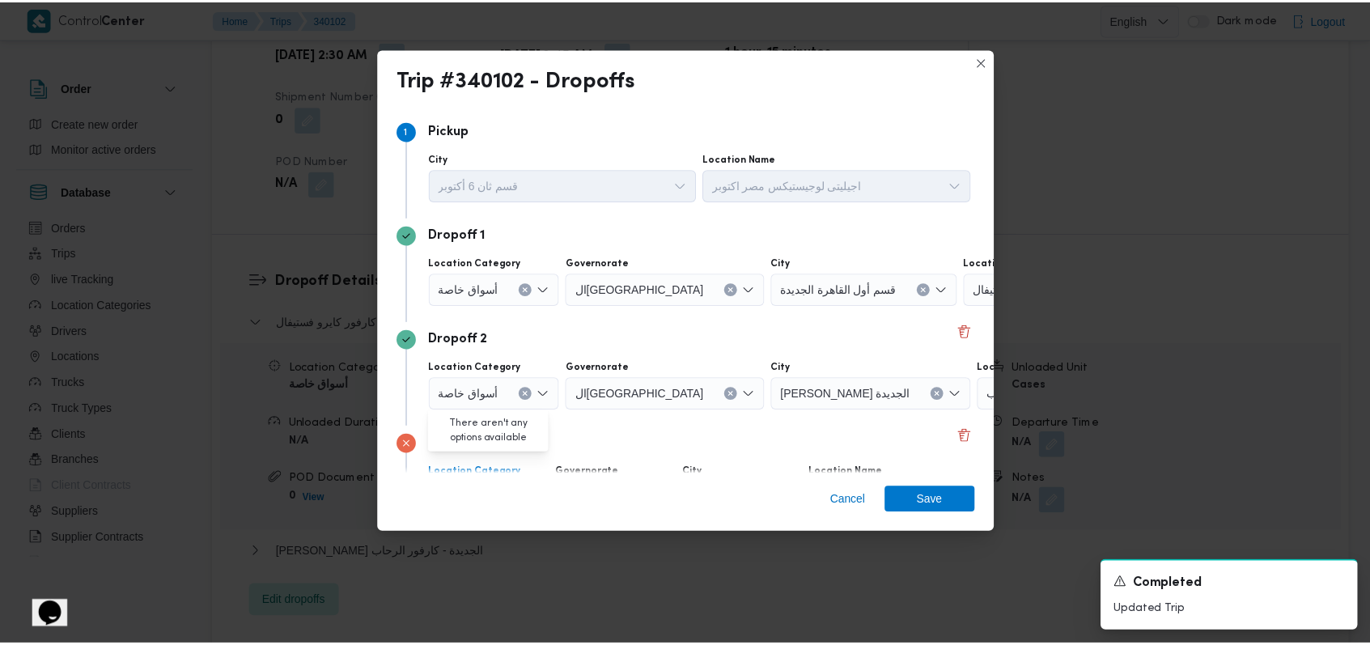
scroll to position [104, 0]
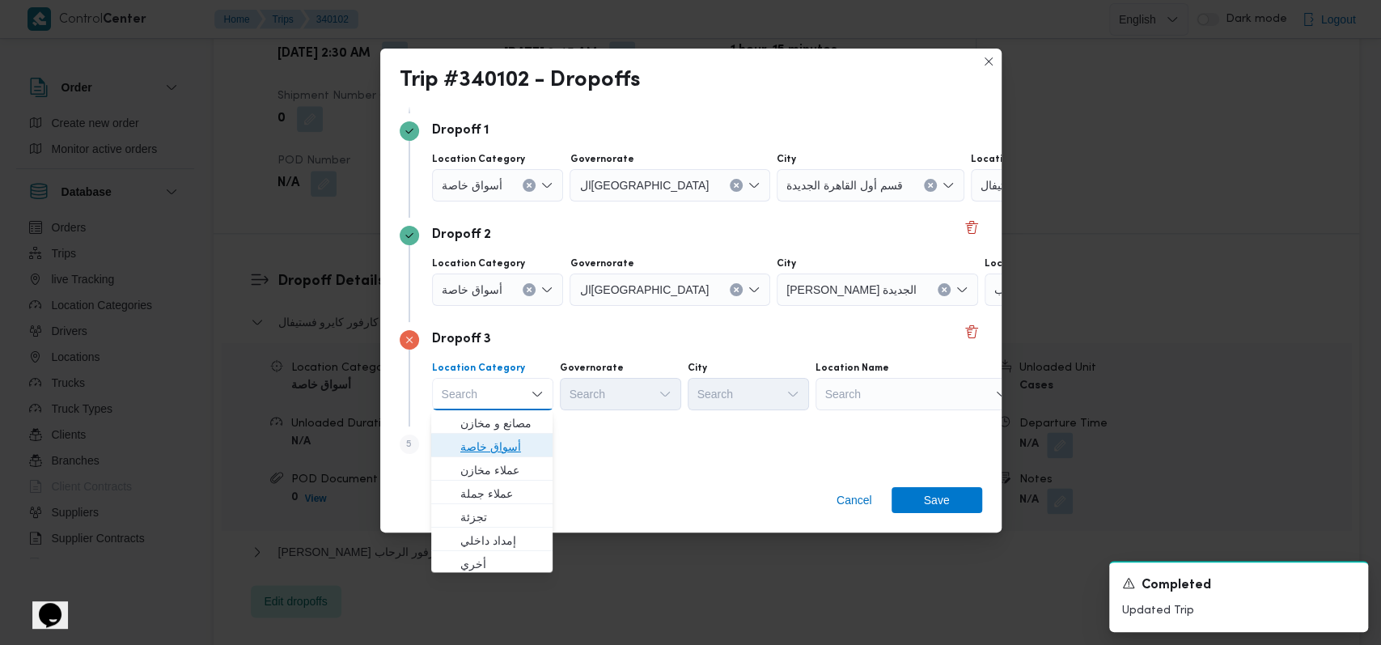
drag, startPoint x: 495, startPoint y: 448, endPoint x: 522, endPoint y: 371, distance: 81.4
click at [495, 448] on span "أسواق خاصة" at bounding box center [501, 446] width 83 height 19
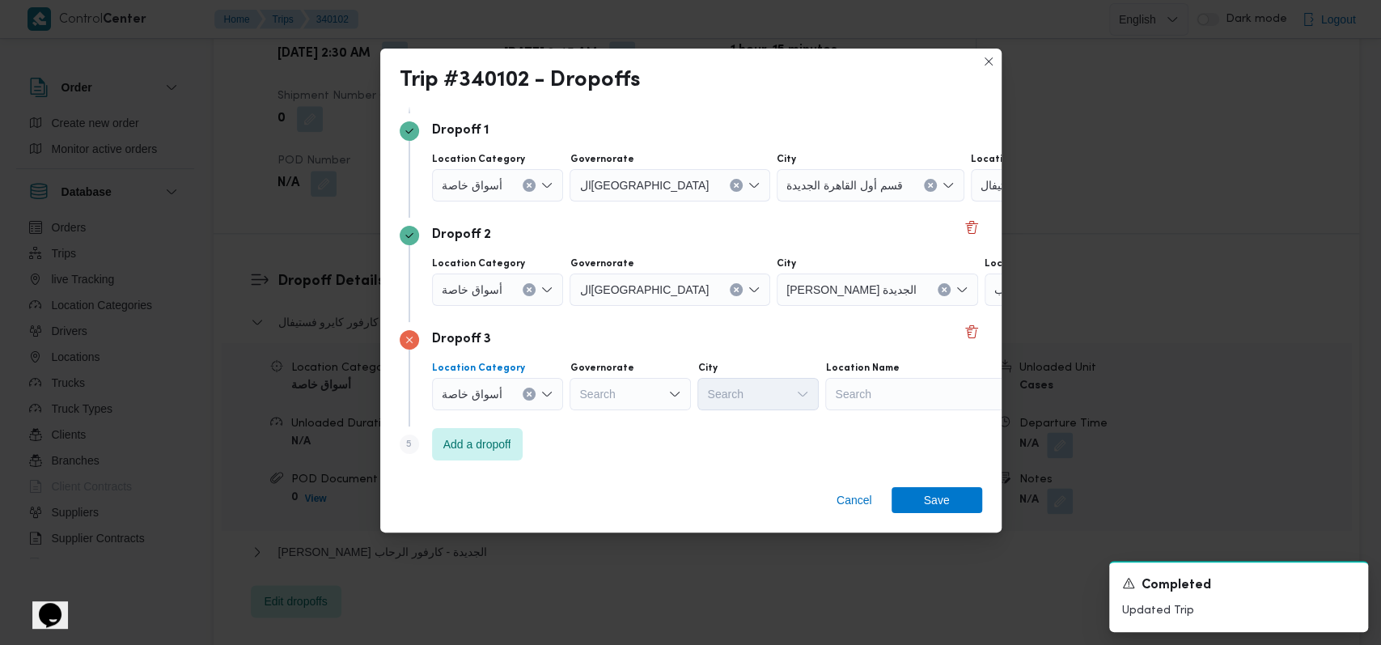
click at [508, 291] on input "Location Category" at bounding box center [509, 289] width 2 height 19
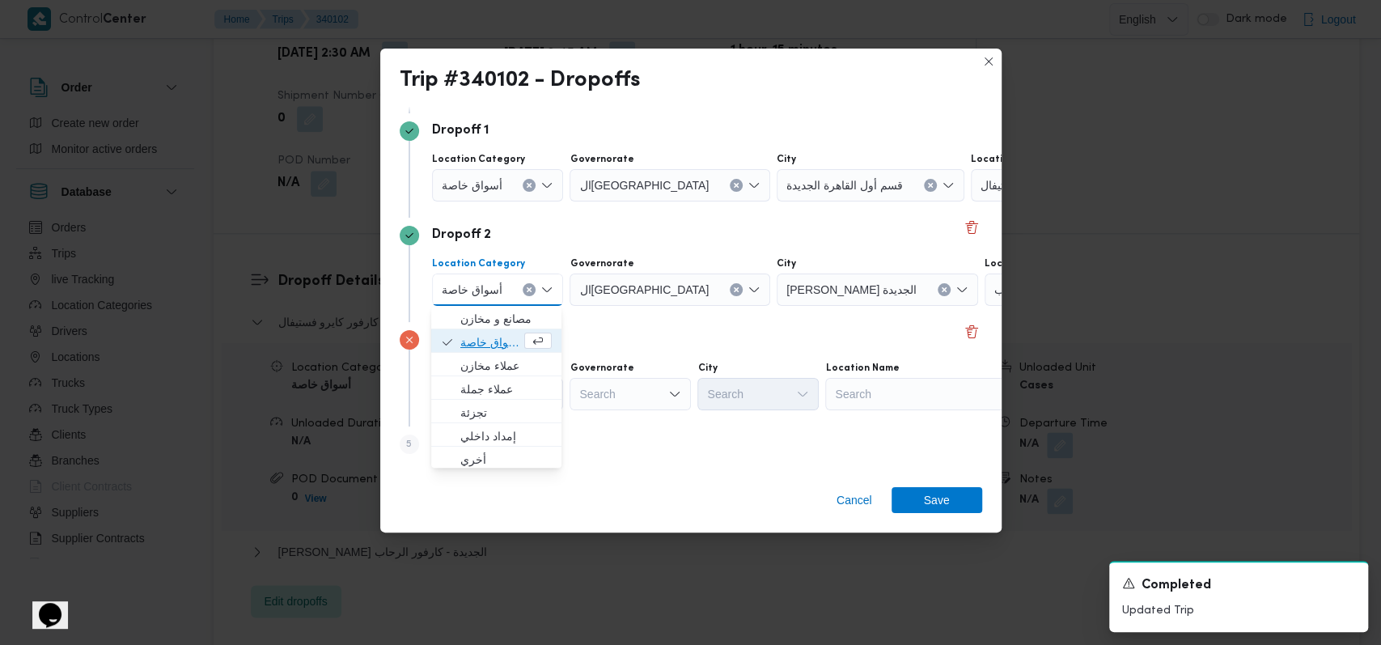
click at [495, 333] on span "أسواق خاصة" at bounding box center [490, 342] width 61 height 19
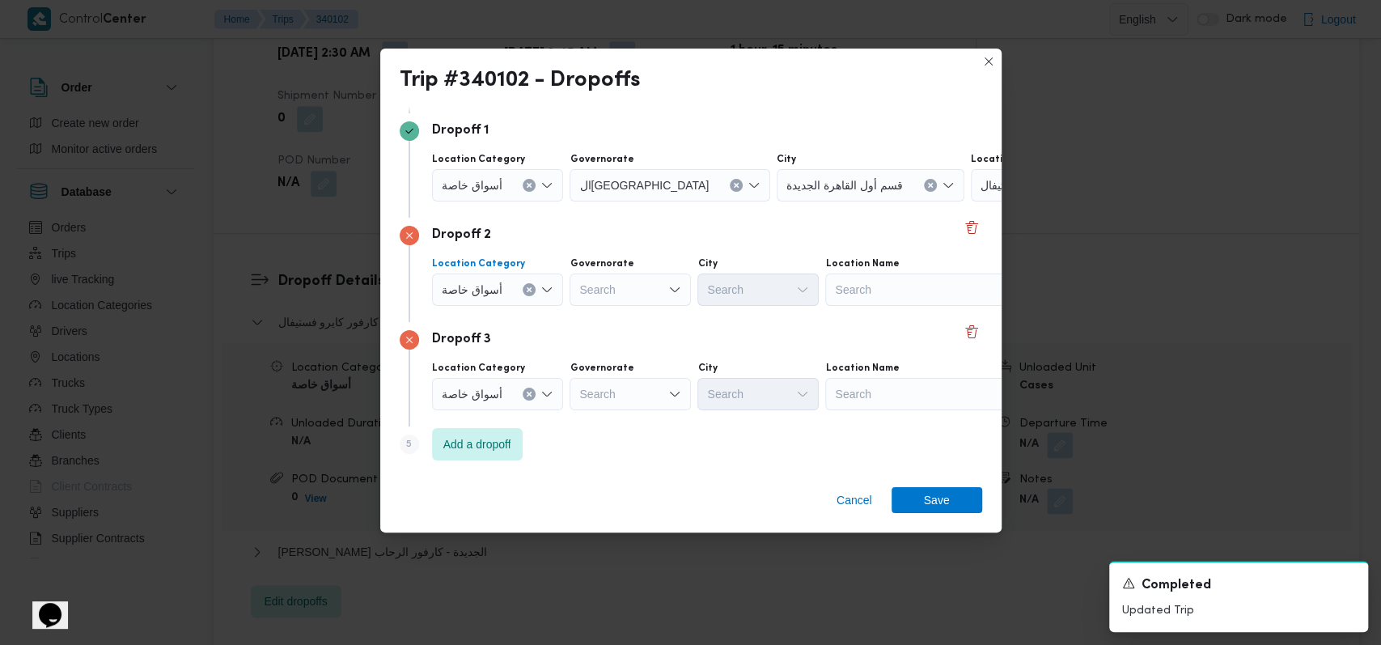
click at [505, 193] on div at bounding box center [509, 185] width 8 height 26
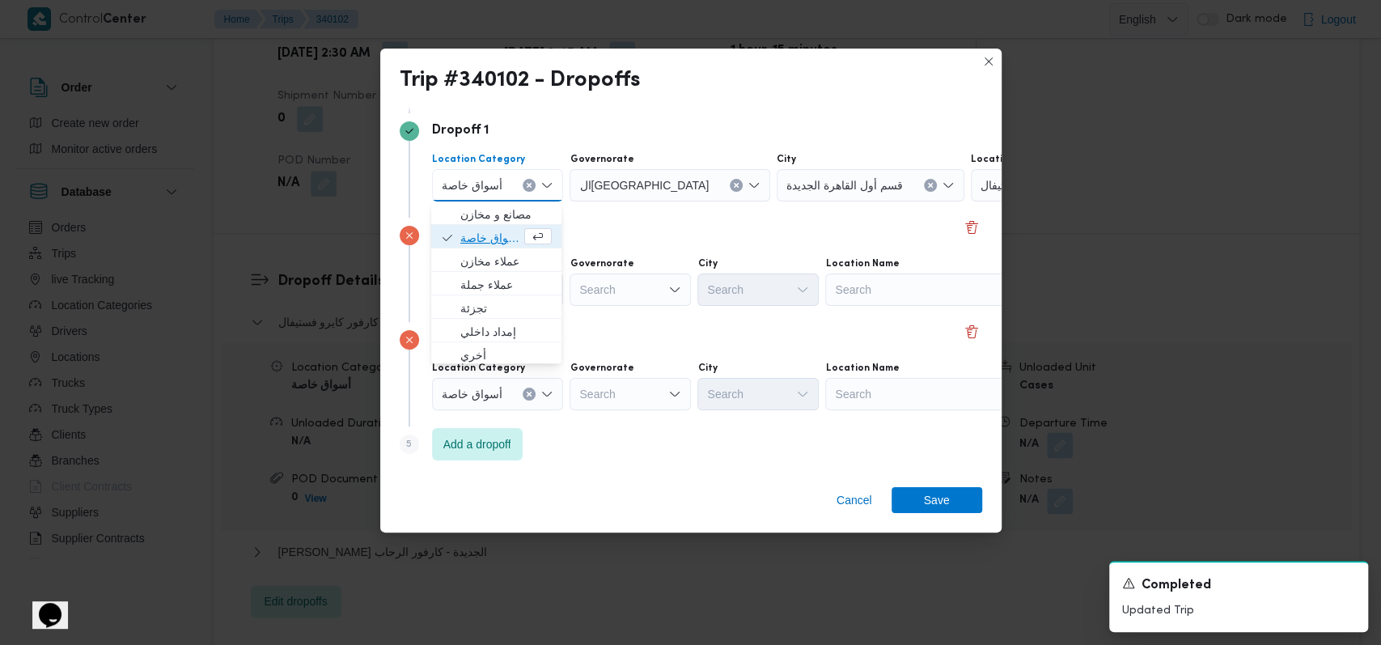
click at [497, 235] on span "أسواق خاصة" at bounding box center [490, 237] width 61 height 19
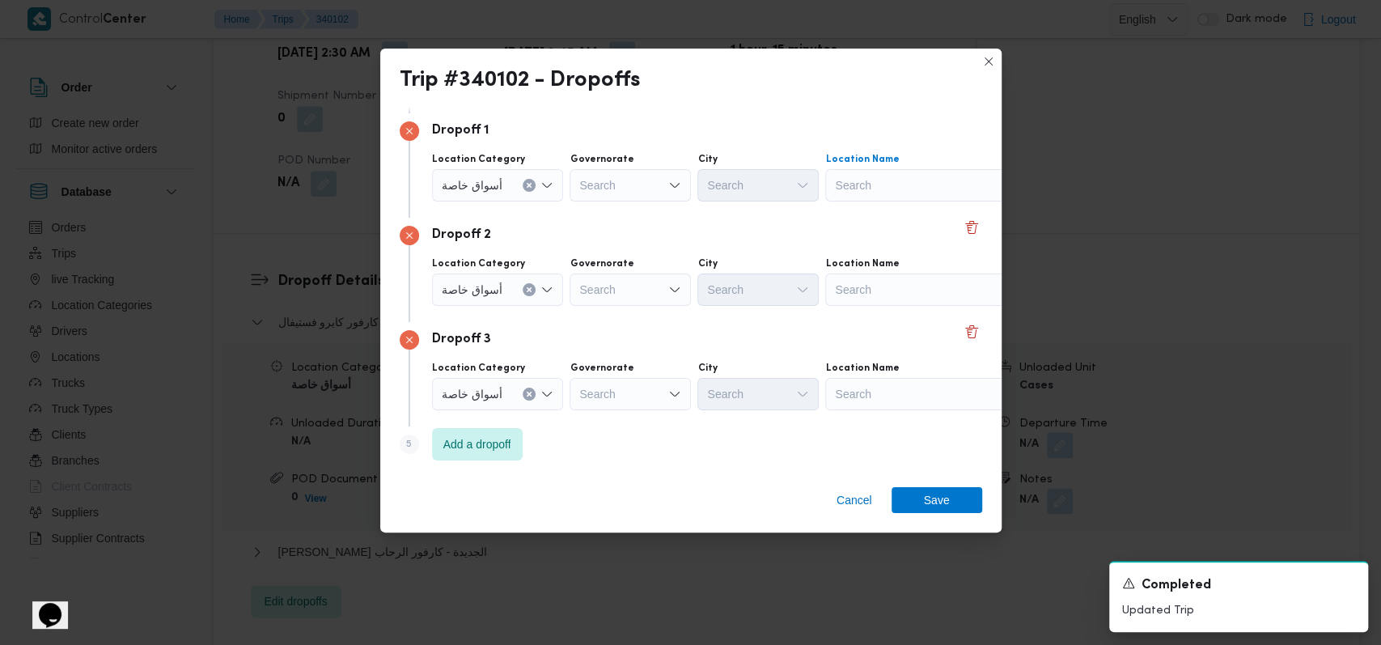
click at [908, 184] on div "Search" at bounding box center [926, 185] width 202 height 32
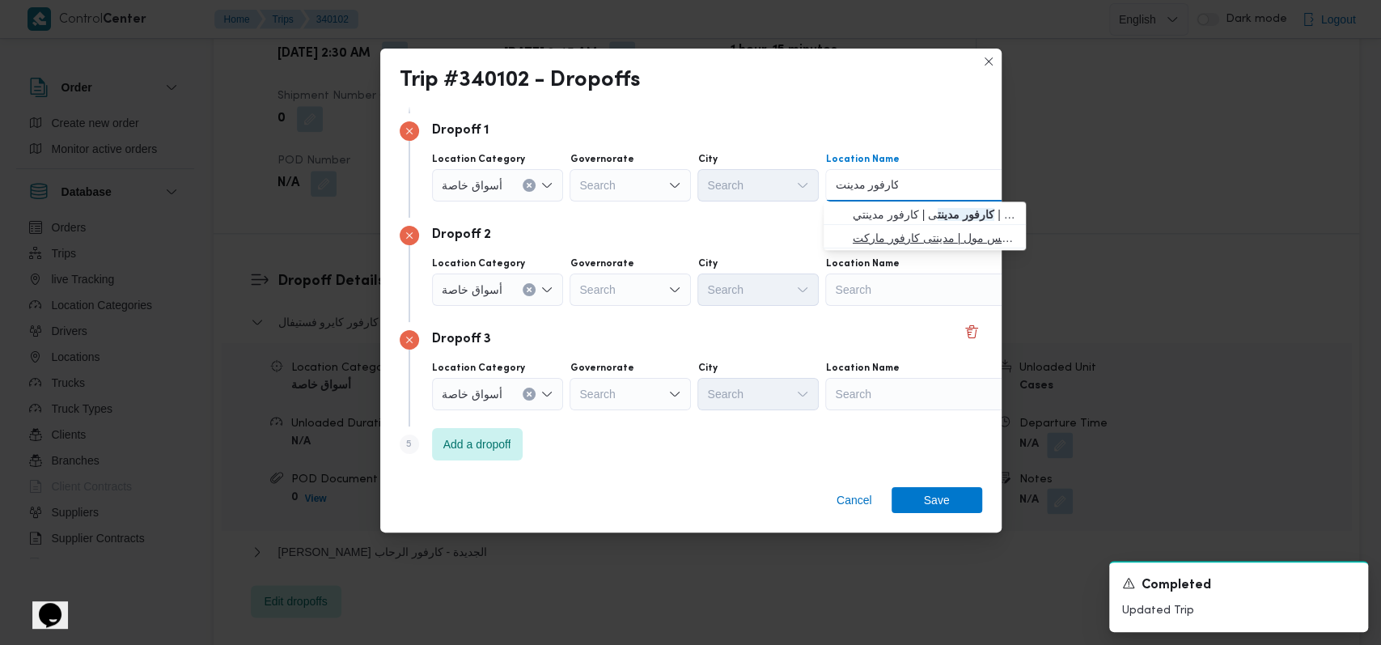
type input "كارفور مدينت"
click at [896, 228] on span "كارفور مدينت ى 2 سبزنس مول | مدينتى كارفور ماركت | null" at bounding box center [934, 237] width 163 height 19
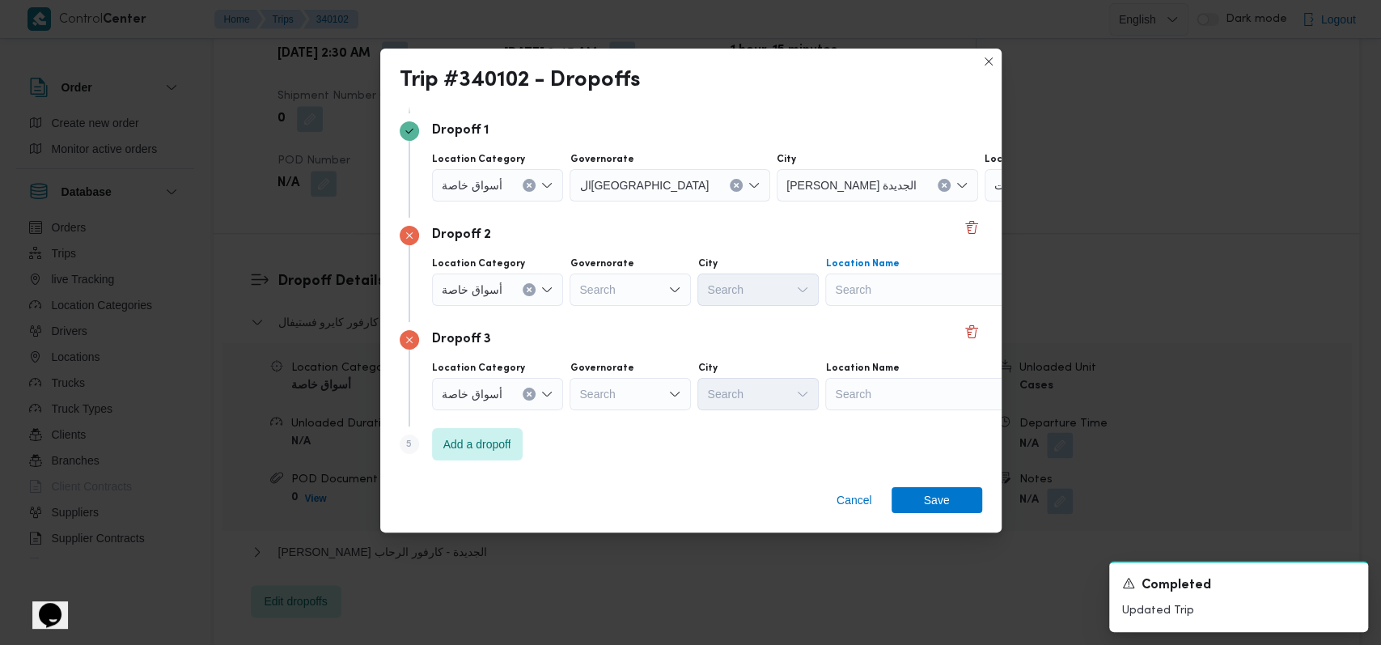
click at [892, 290] on div "Search" at bounding box center [926, 289] width 202 height 32
type input "سايلو الشرو"
click at [880, 320] on span "كارفور سايلو الشرو ق | كارفور 2 الشروق | null" at bounding box center [934, 318] width 163 height 19
click at [877, 392] on div "Search" at bounding box center [926, 394] width 202 height 32
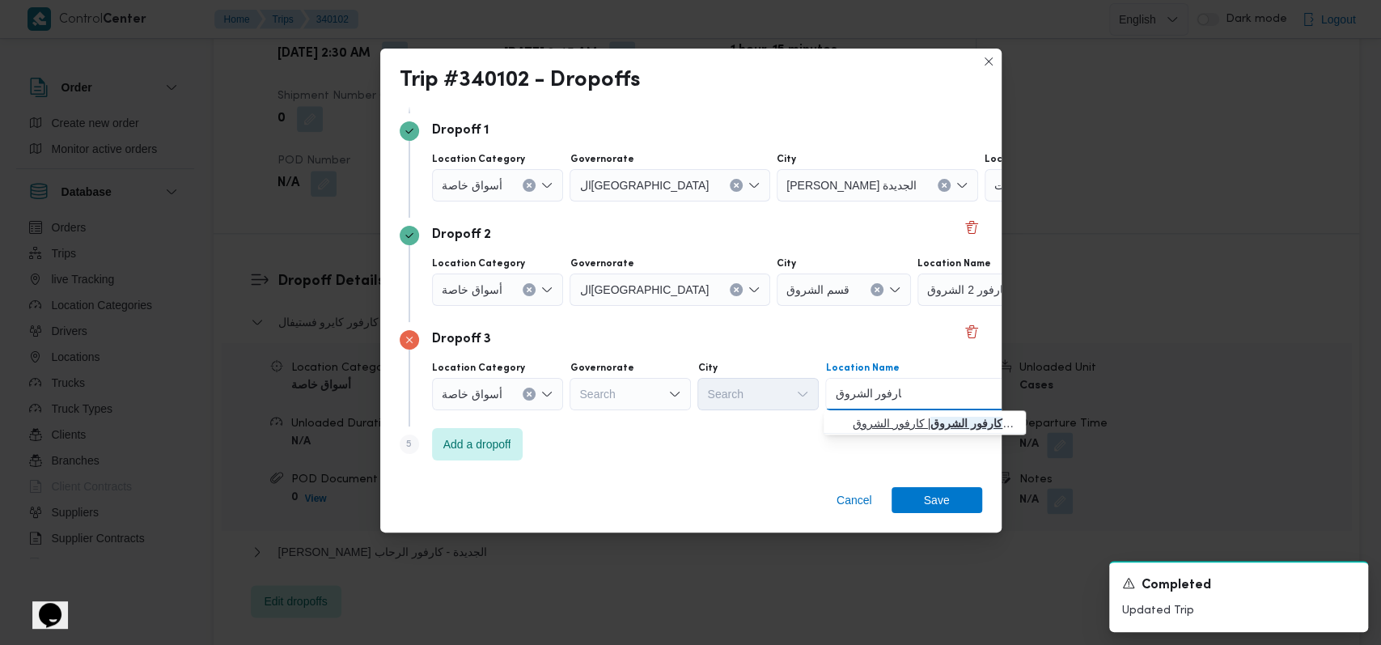
type input "كارفور الشروق"
click at [892, 432] on span "كارفور الشروق | كارفور الشروق | null" at bounding box center [924, 423] width 189 height 26
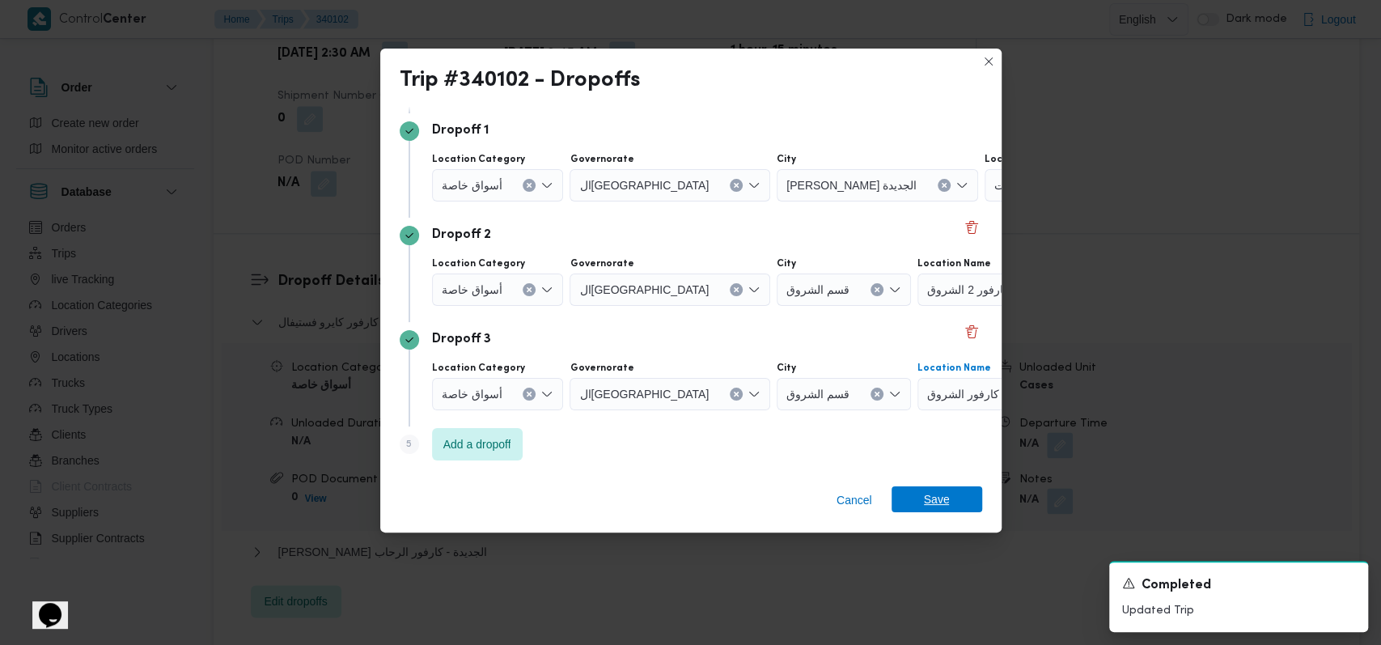
click at [945, 499] on span "Save" at bounding box center [937, 499] width 26 height 26
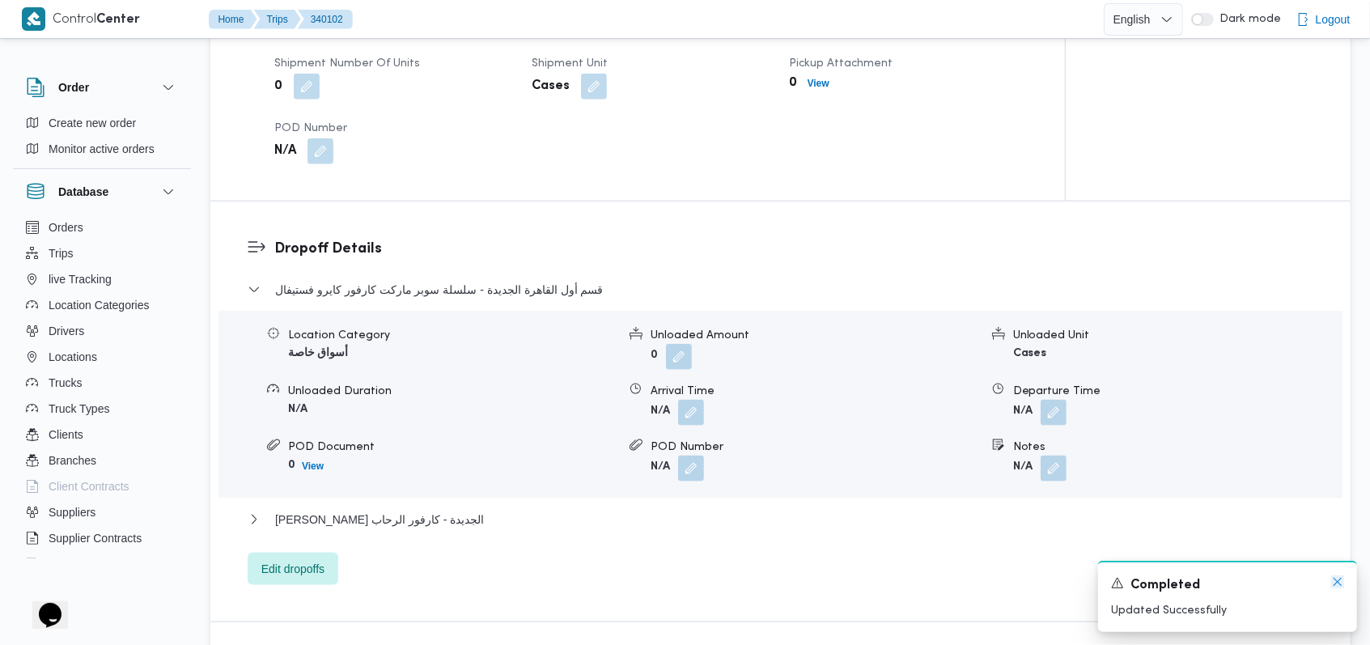
click at [1334, 586] on icon "Dismiss toast" at bounding box center [1337, 582] width 8 height 8
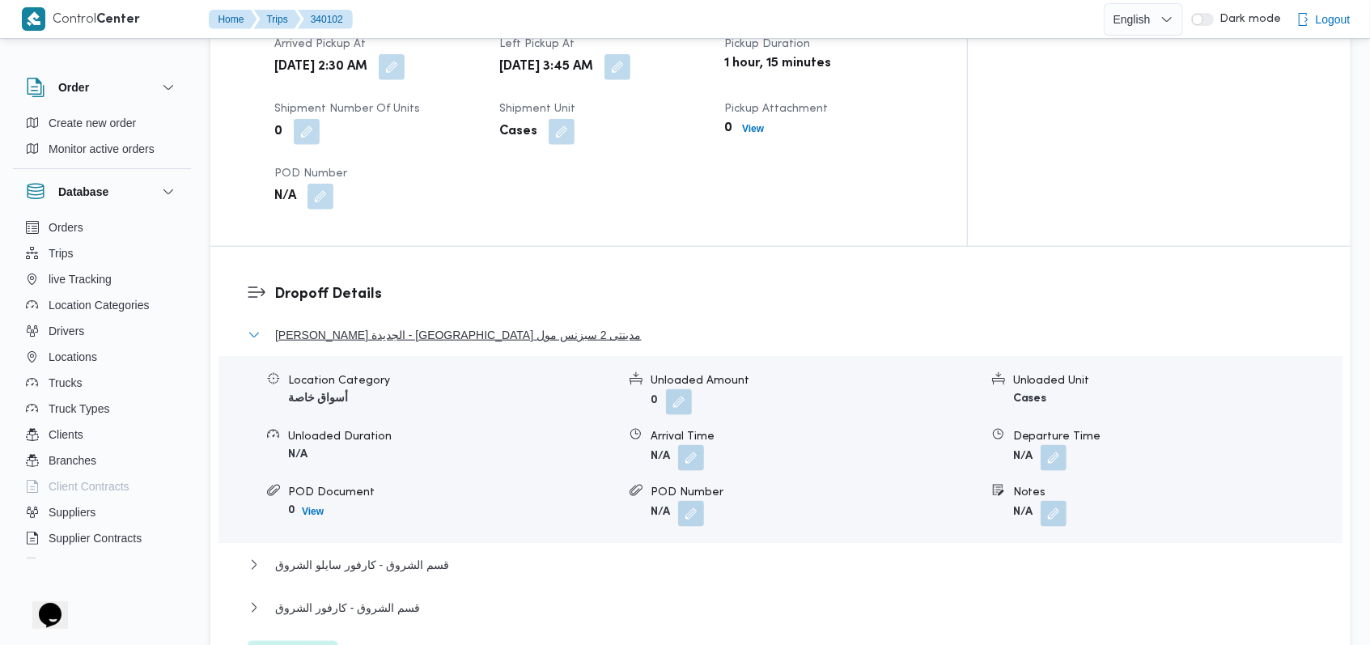
click at [434, 325] on span "ثانى القاهرة الجديدة - كارفور مدينتى 2 سبزنس مول" at bounding box center [458, 334] width 367 height 19
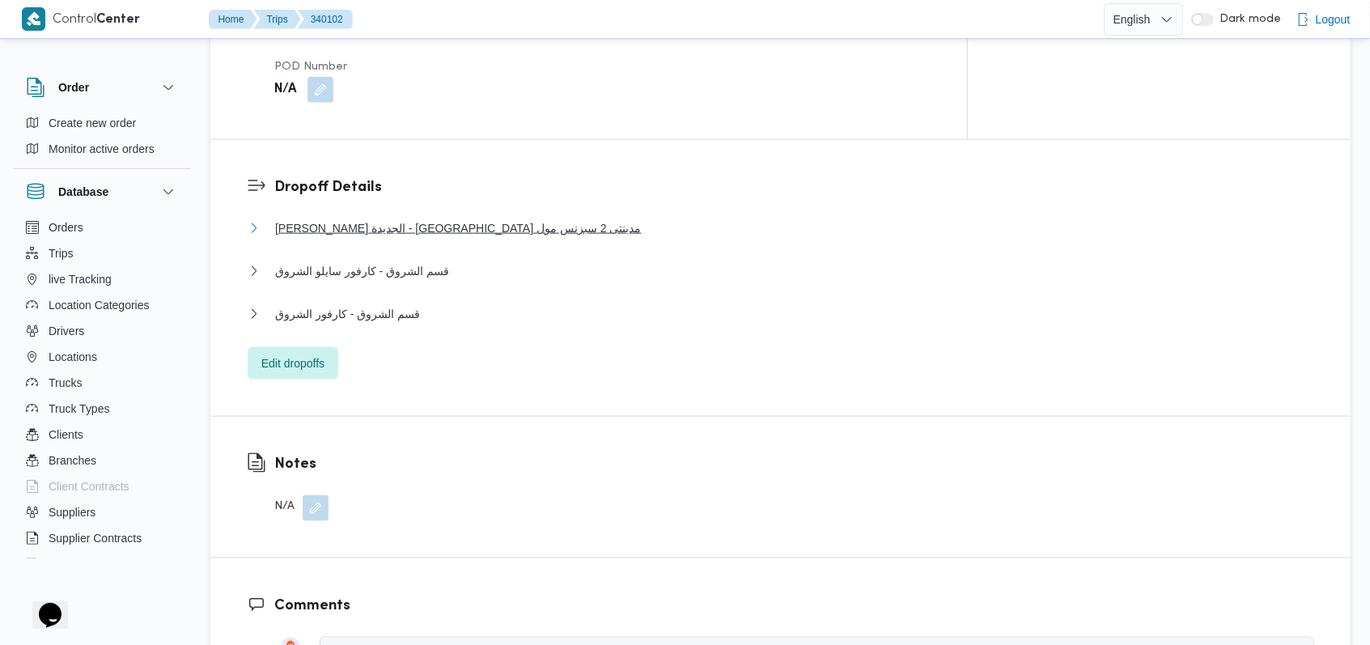
scroll to position [1295, 0]
click at [380, 303] on div "قسم الشروق - كارفور الشروق" at bounding box center [781, 318] width 1066 height 31
click at [380, 303] on span "قسم الشروق - كارفور الشروق" at bounding box center [347, 312] width 145 height 19
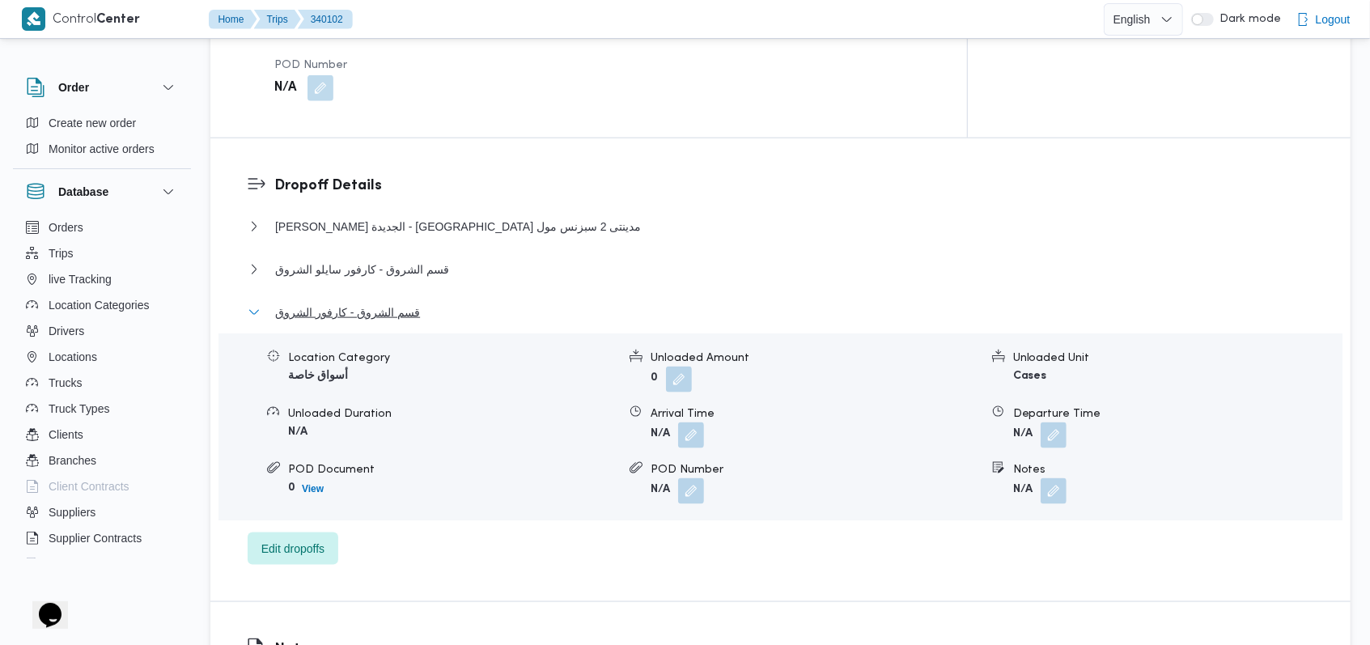
click at [380, 303] on span "قسم الشروق - كارفور الشروق" at bounding box center [347, 312] width 145 height 19
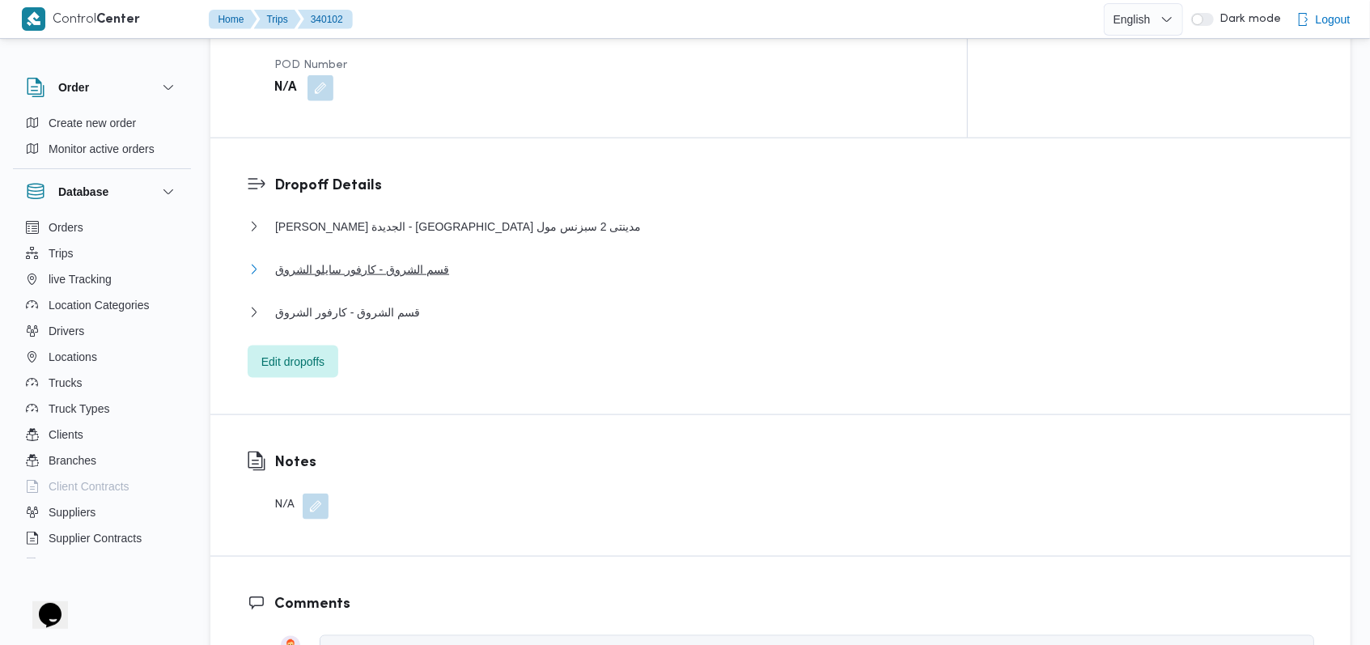
click at [393, 260] on span "قسم الشروق - كارفور سايلو الشروق" at bounding box center [362, 269] width 174 height 19
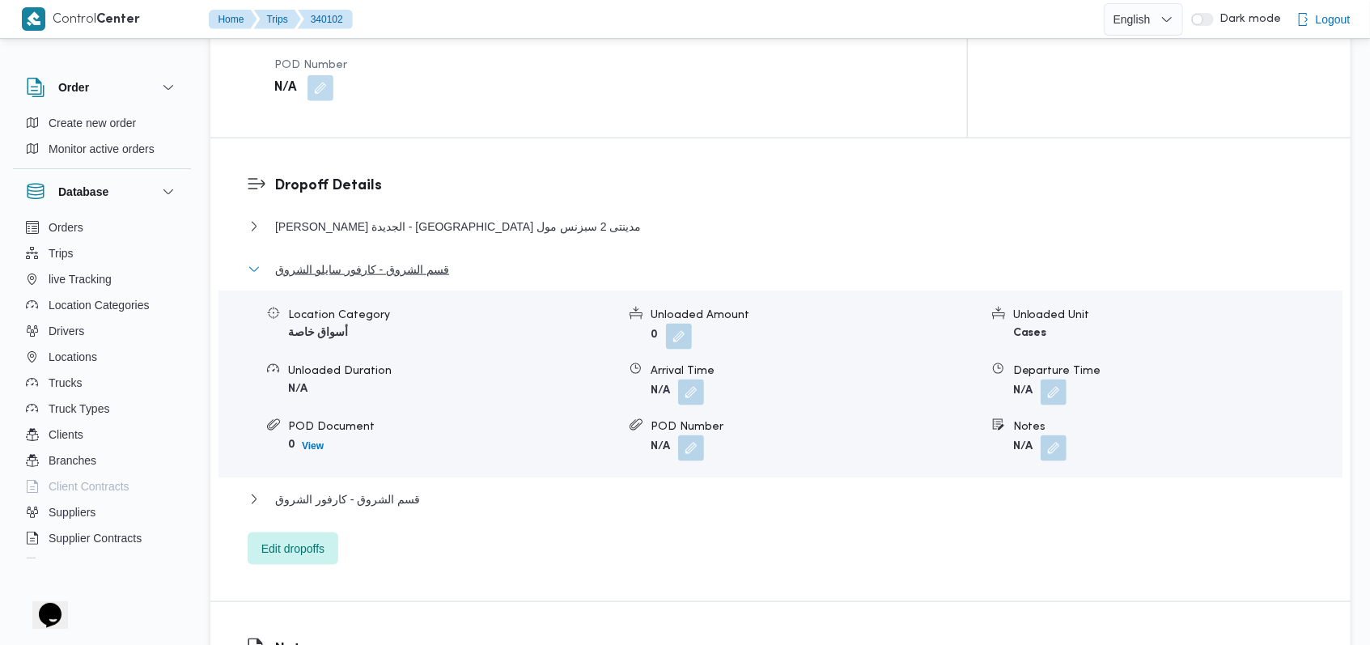
click at [393, 260] on span "قسم الشروق - كارفور سايلو الشروق" at bounding box center [362, 269] width 174 height 19
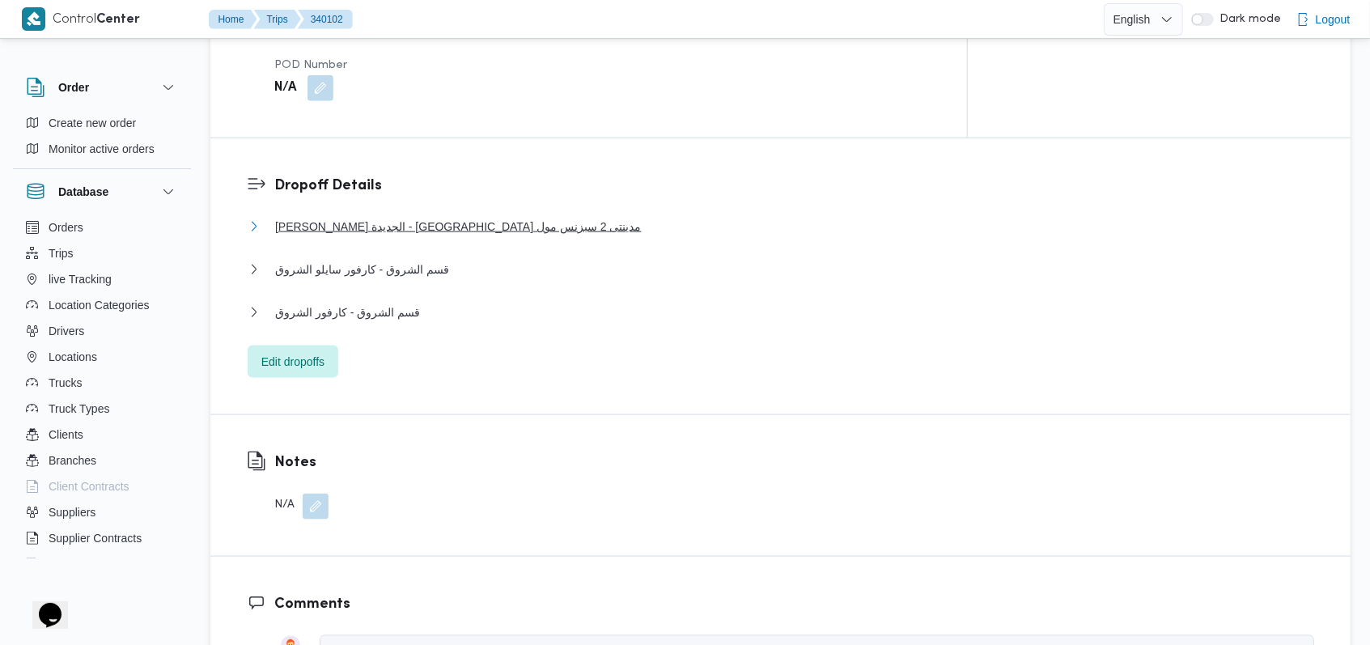
click at [409, 217] on span "ثانى القاهرة الجديدة - كارفور مدينتى 2 سبزنس مول" at bounding box center [458, 226] width 367 height 19
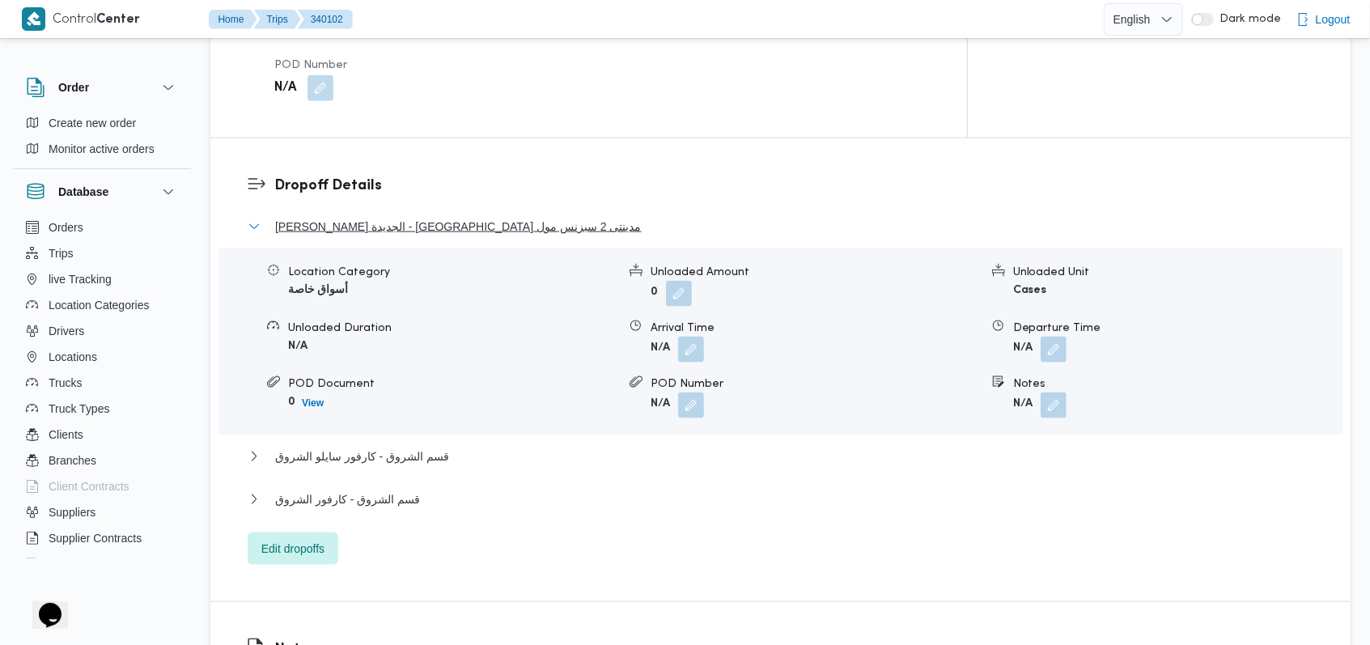
click at [409, 217] on span "ثانى القاهرة الجديدة - كارفور مدينتى 2 سبزنس مول" at bounding box center [458, 226] width 367 height 19
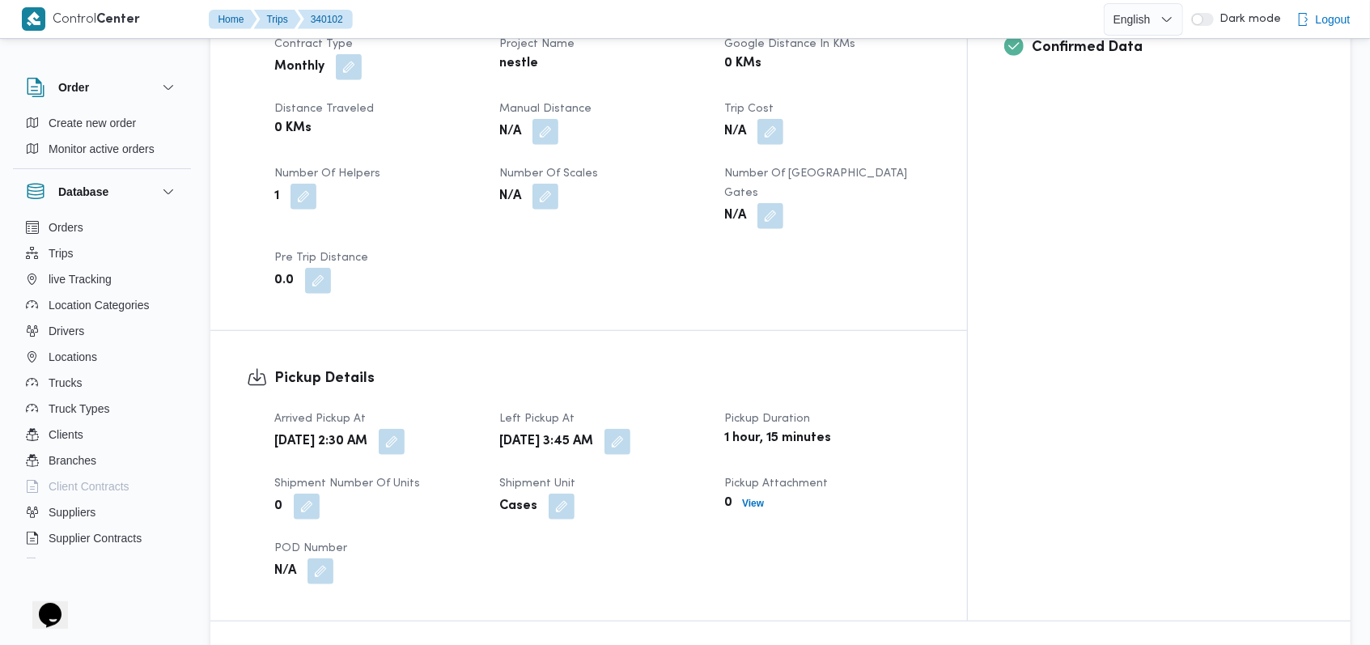
scroll to position [971, 0]
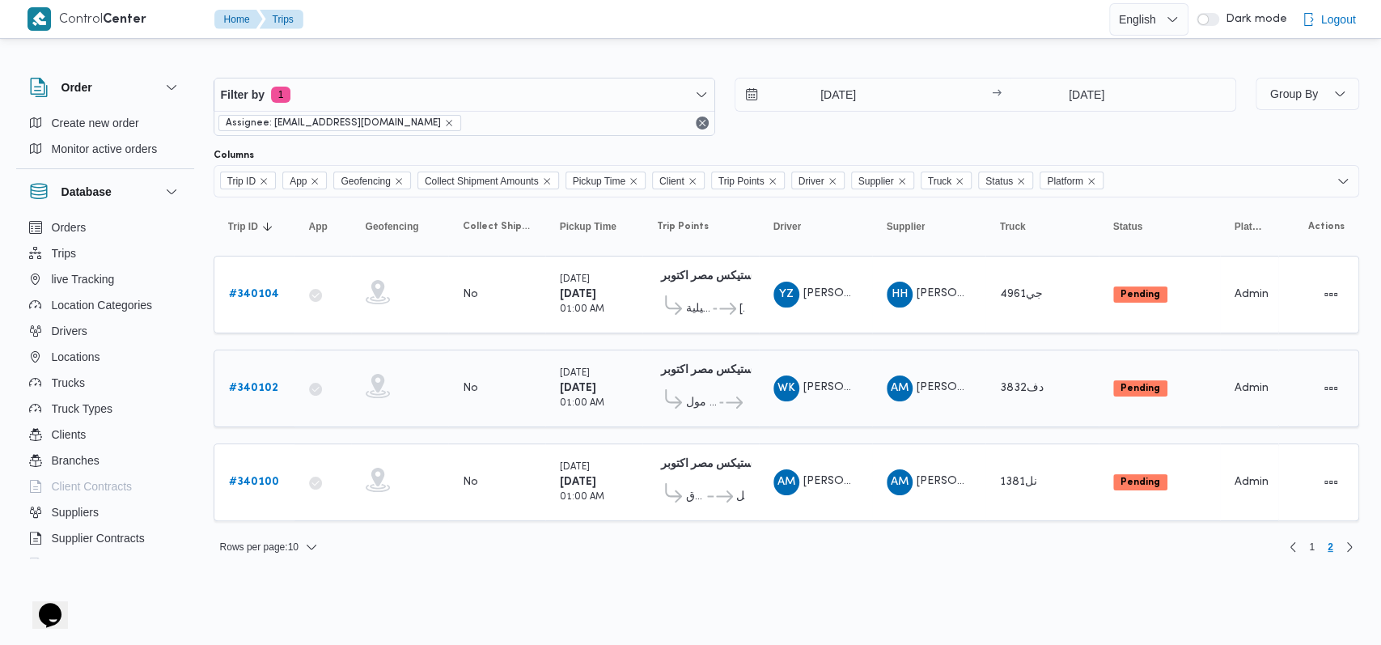
click at [252, 392] on link "# 340102" at bounding box center [253, 388] width 49 height 19
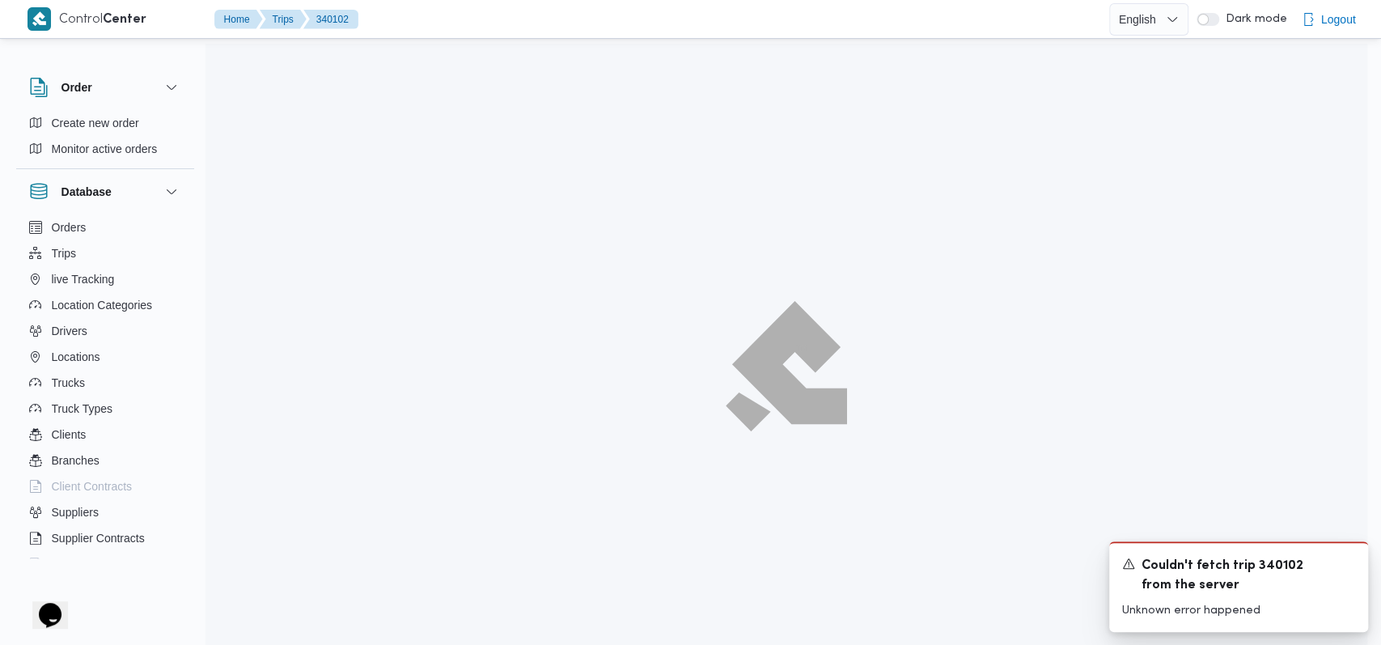
drag, startPoint x: 845, startPoint y: 222, endPoint x: 865, endPoint y: 218, distance: 20.6
click at [845, 221] on div at bounding box center [787, 366] width 1162 height 645
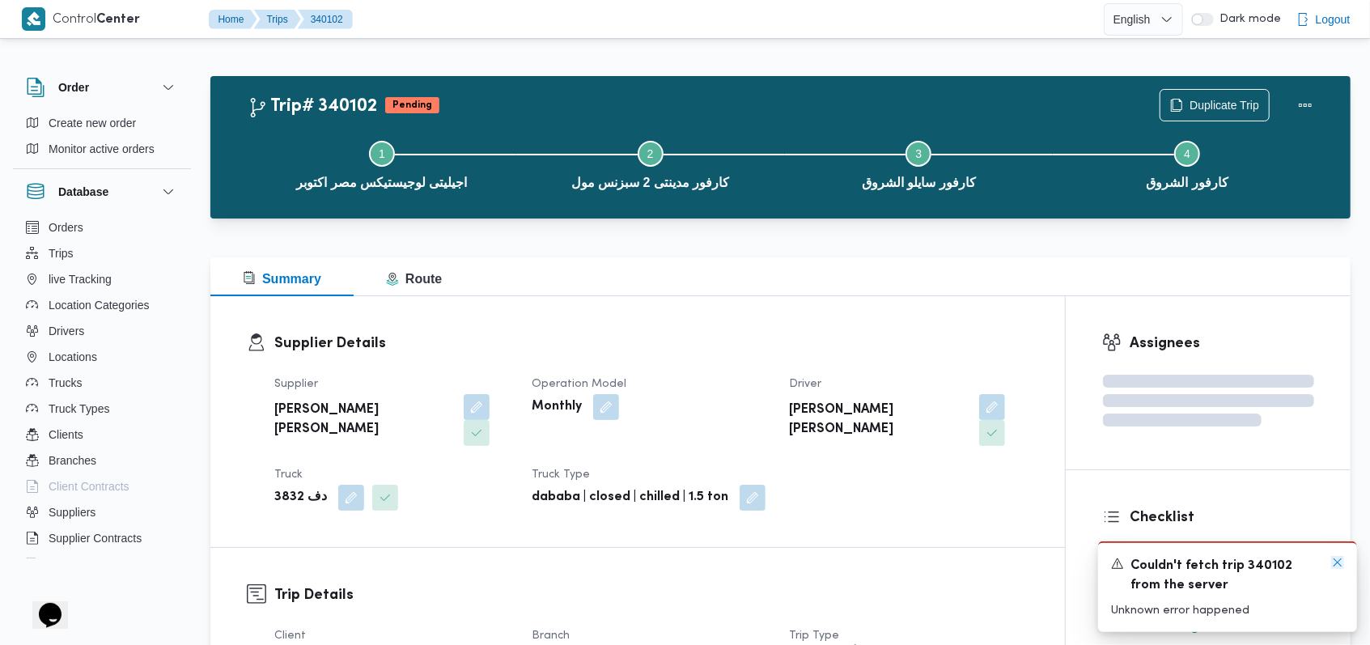
click at [1340, 566] on icon "Dismiss toast" at bounding box center [1337, 562] width 13 height 13
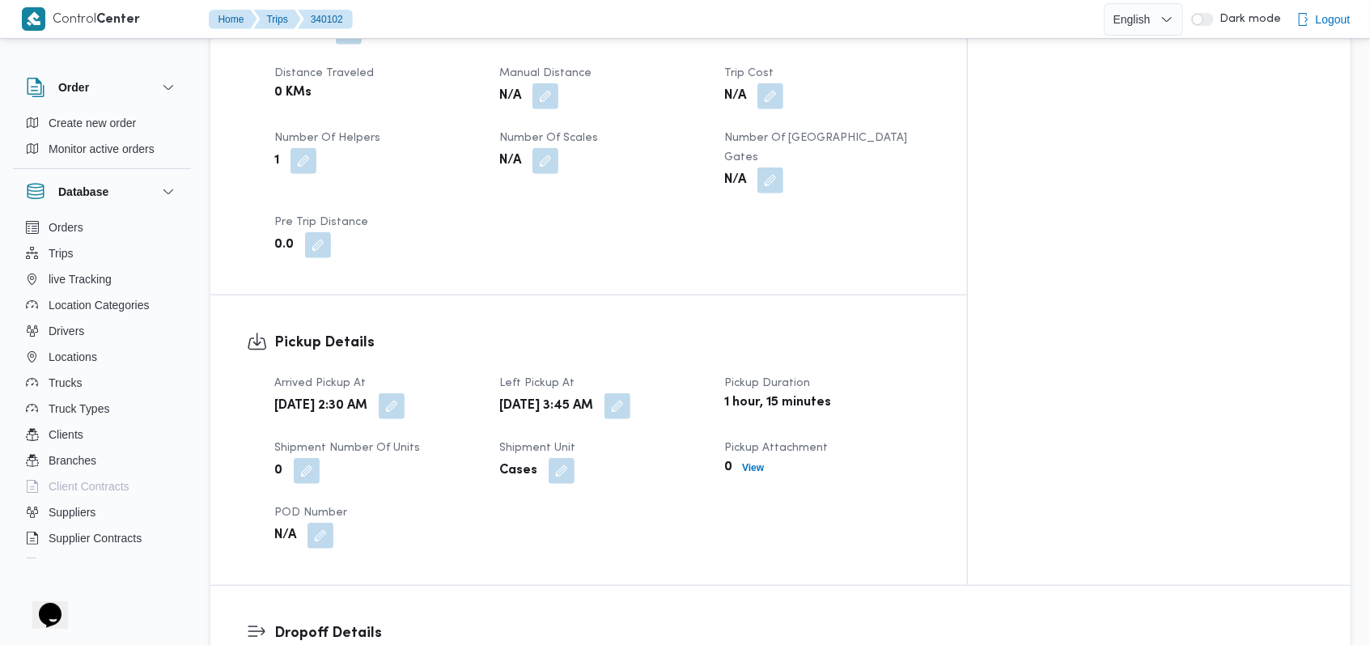
scroll to position [1295, 0]
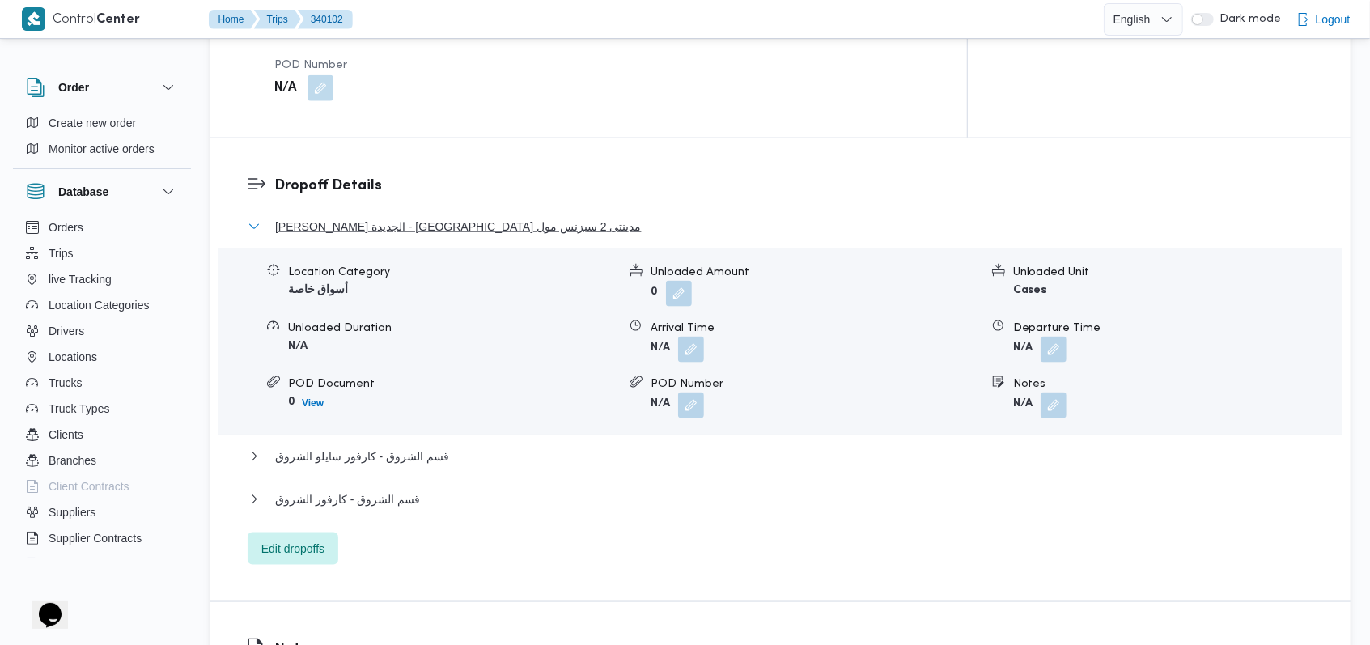
click at [447, 217] on span "ثانى القاهرة الجديدة - كارفور مدينتى 2 سبزنس مول" at bounding box center [458, 226] width 367 height 19
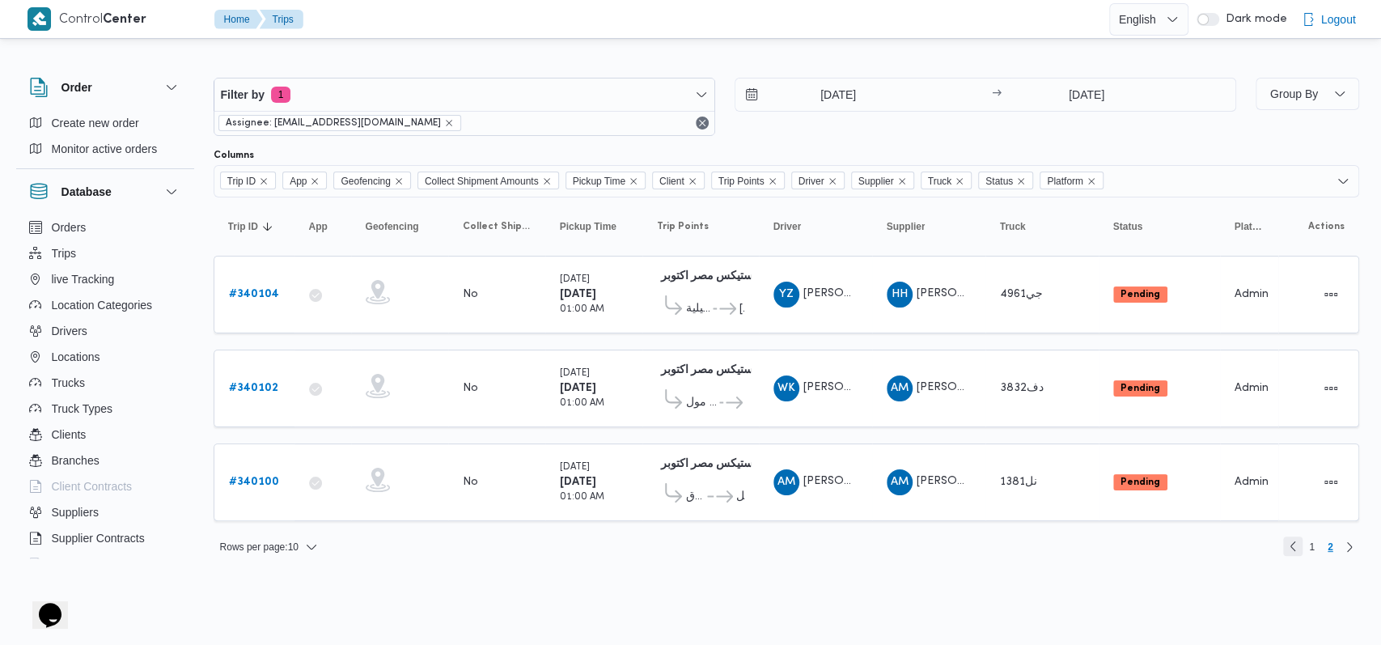
click at [1286, 536] on link "Previous page, 1" at bounding box center [1292, 545] width 19 height 19
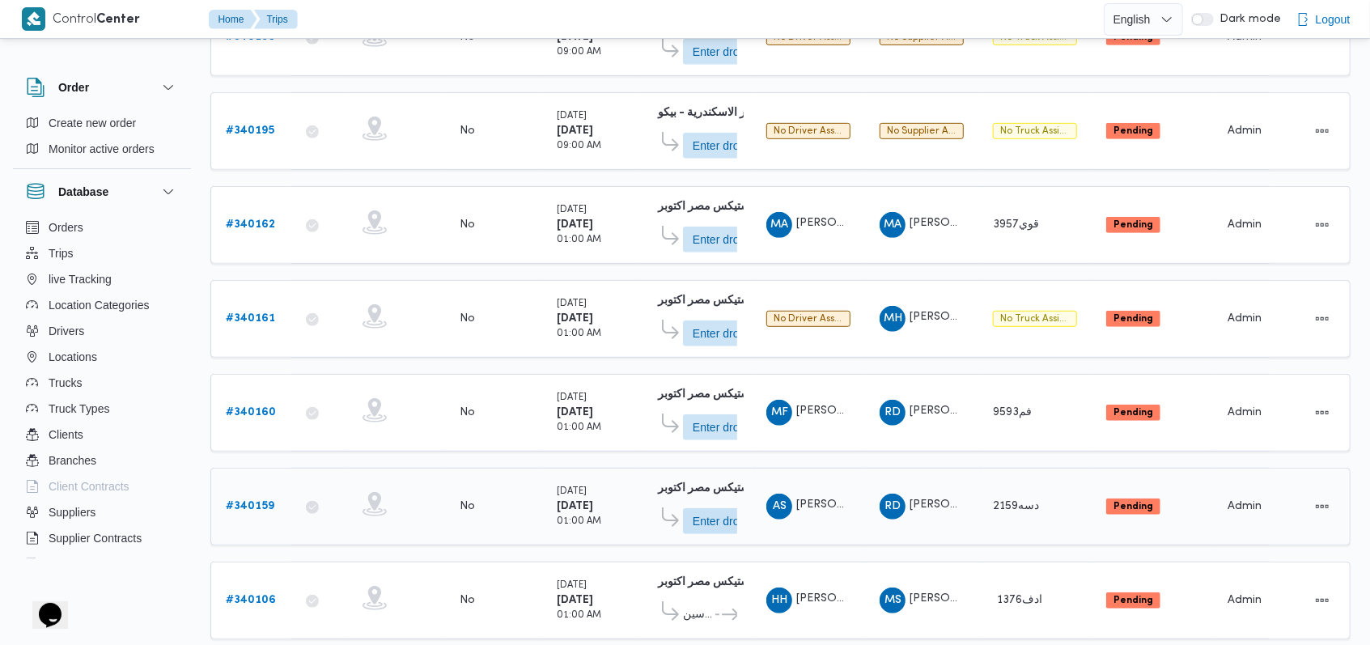
scroll to position [572, 0]
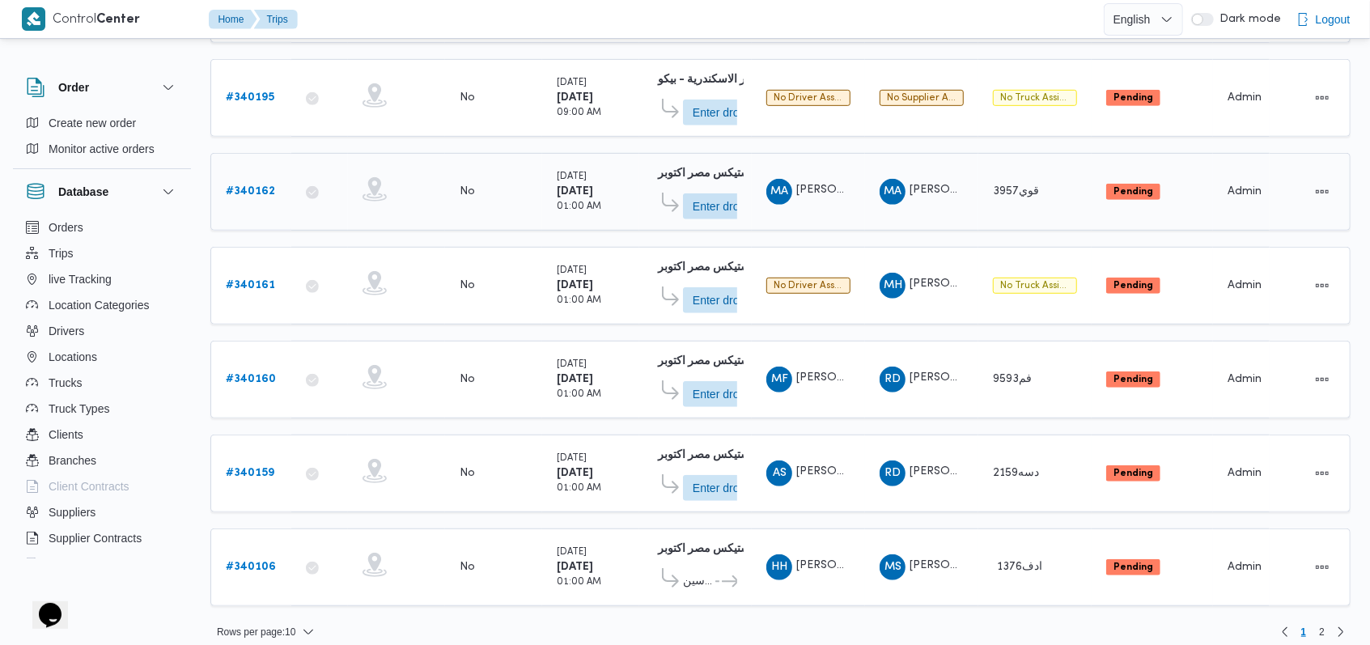
click at [235, 186] on b "# 340162" at bounding box center [250, 191] width 49 height 11
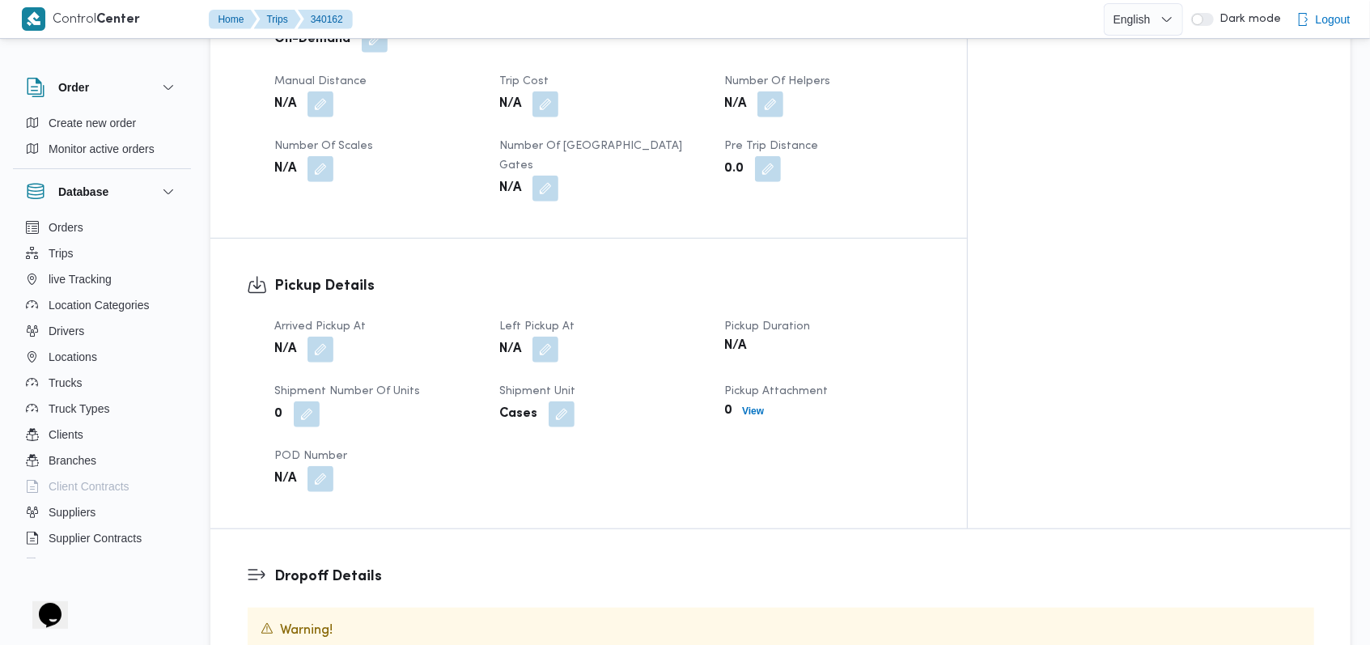
scroll to position [862, 0]
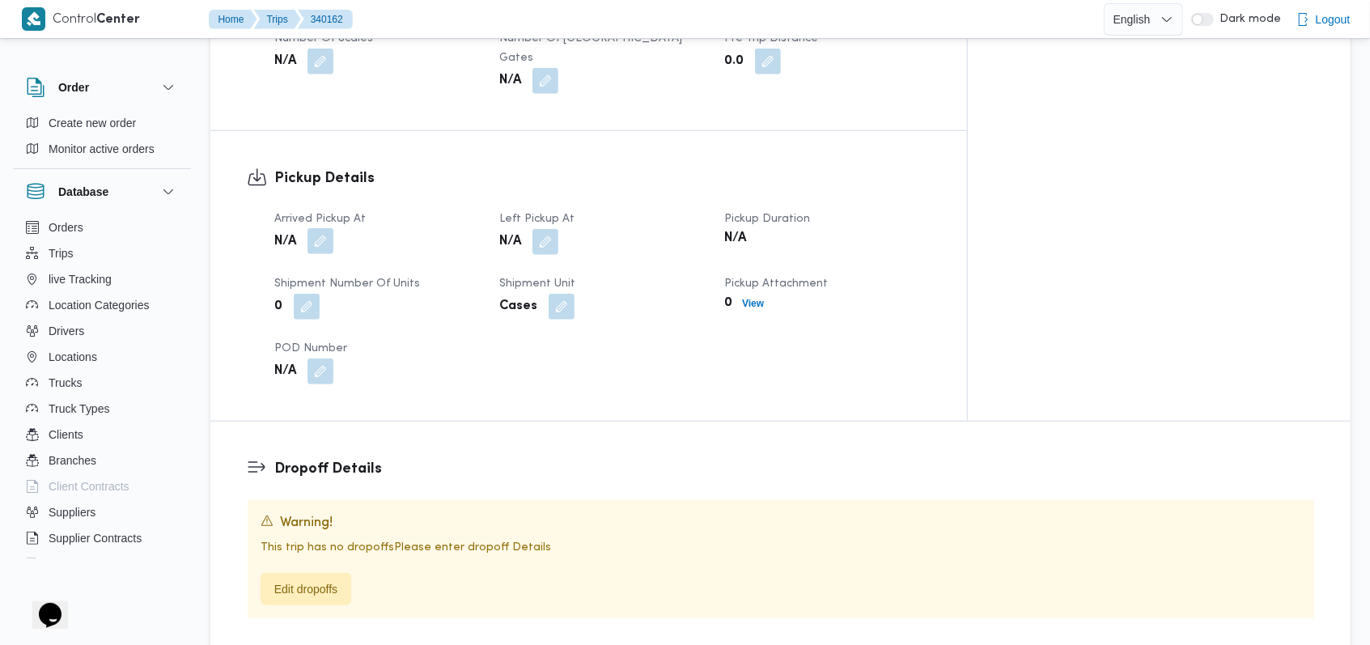
click at [325, 228] on button "button" at bounding box center [320, 241] width 26 height 26
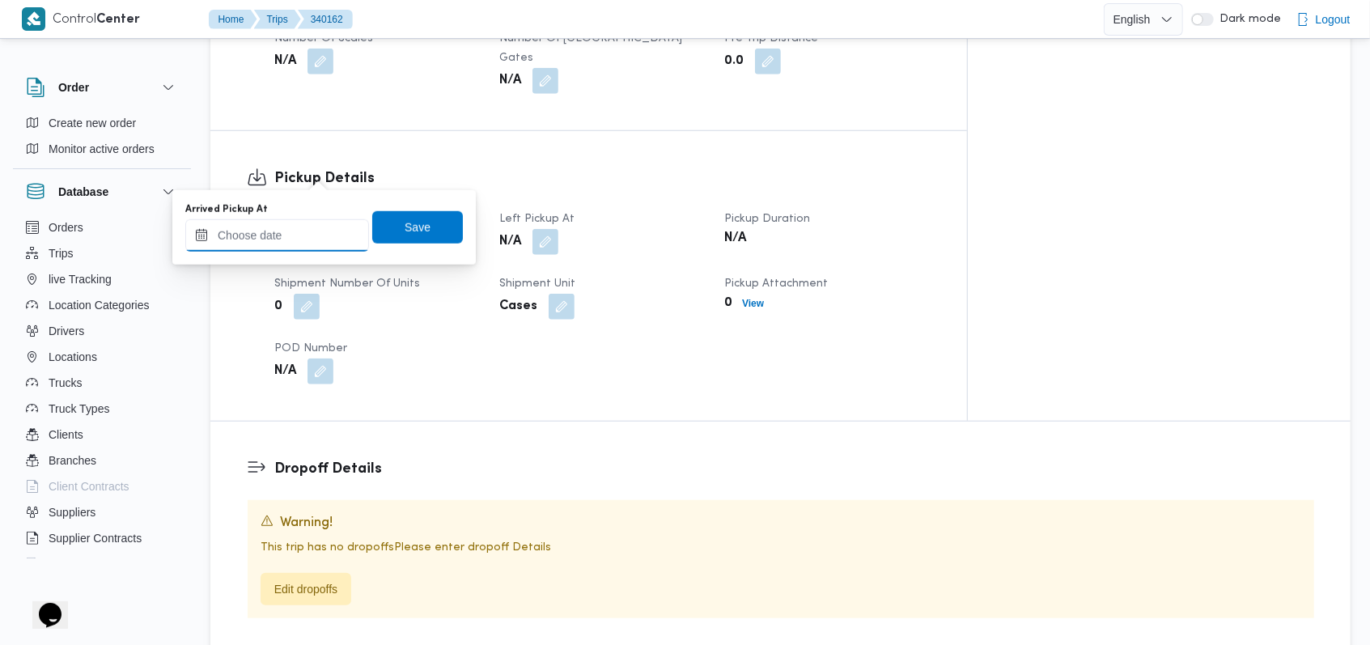
click at [291, 245] on input "Arrived Pickup At" at bounding box center [277, 235] width 184 height 32
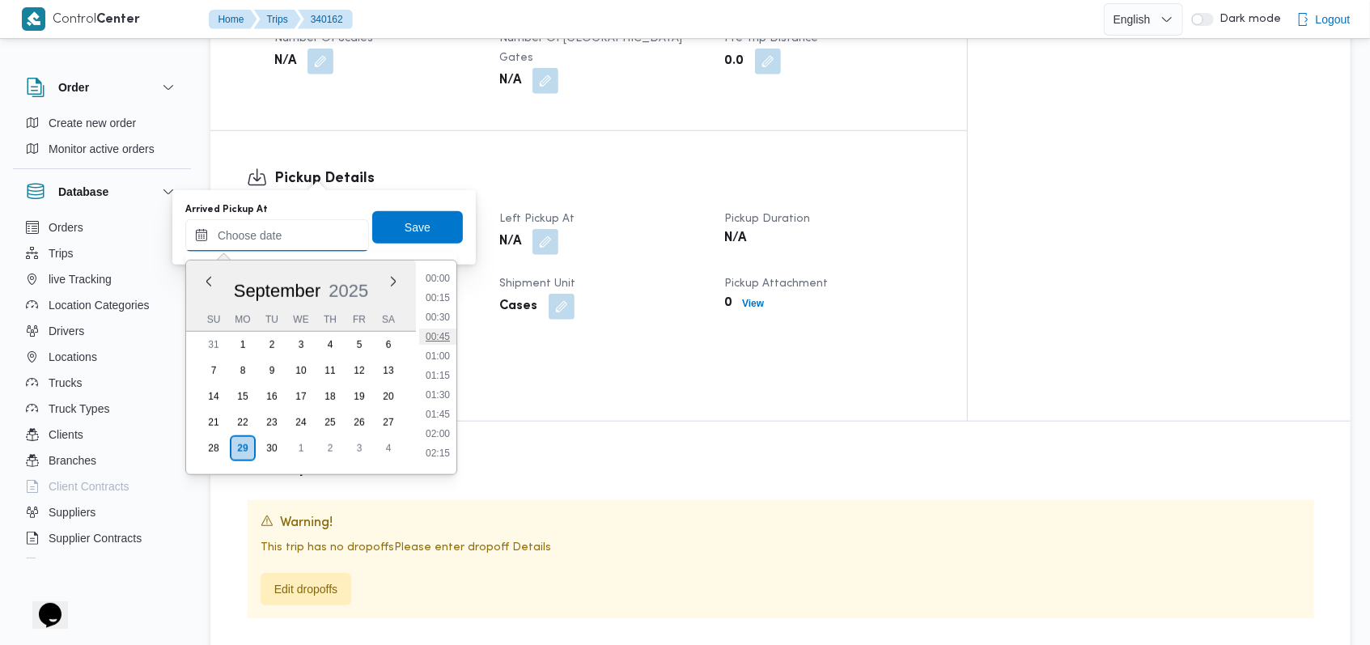
scroll to position [0, 0]
click at [449, 439] on li "02:00" at bounding box center [437, 437] width 37 height 16
type input "29/09/2025 02:00"
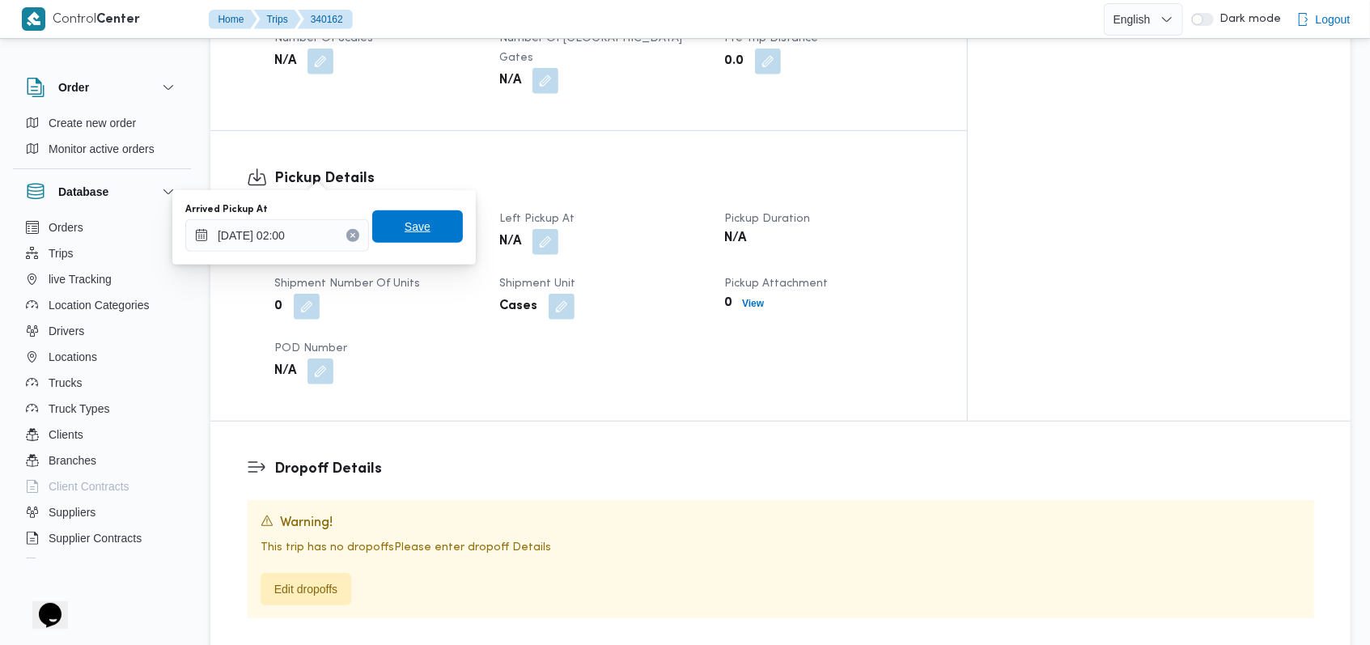
click at [445, 238] on span "Save" at bounding box center [417, 226] width 91 height 32
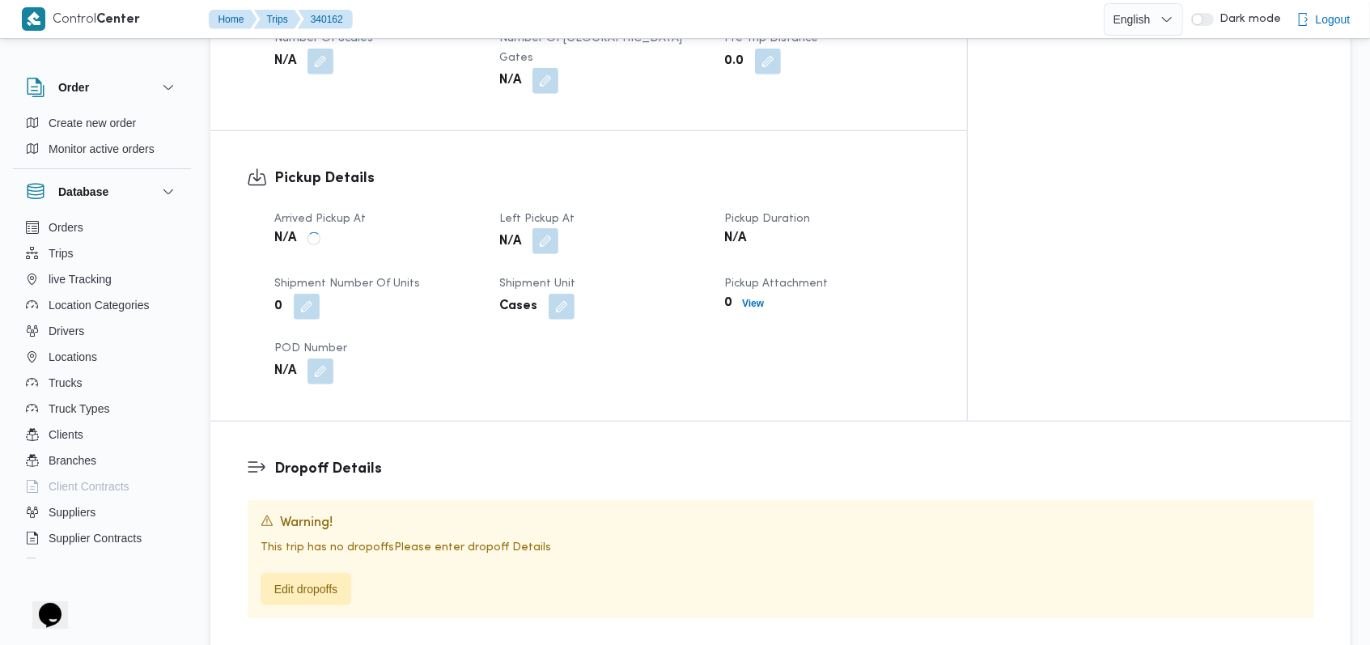
click at [558, 228] on button "button" at bounding box center [545, 241] width 26 height 26
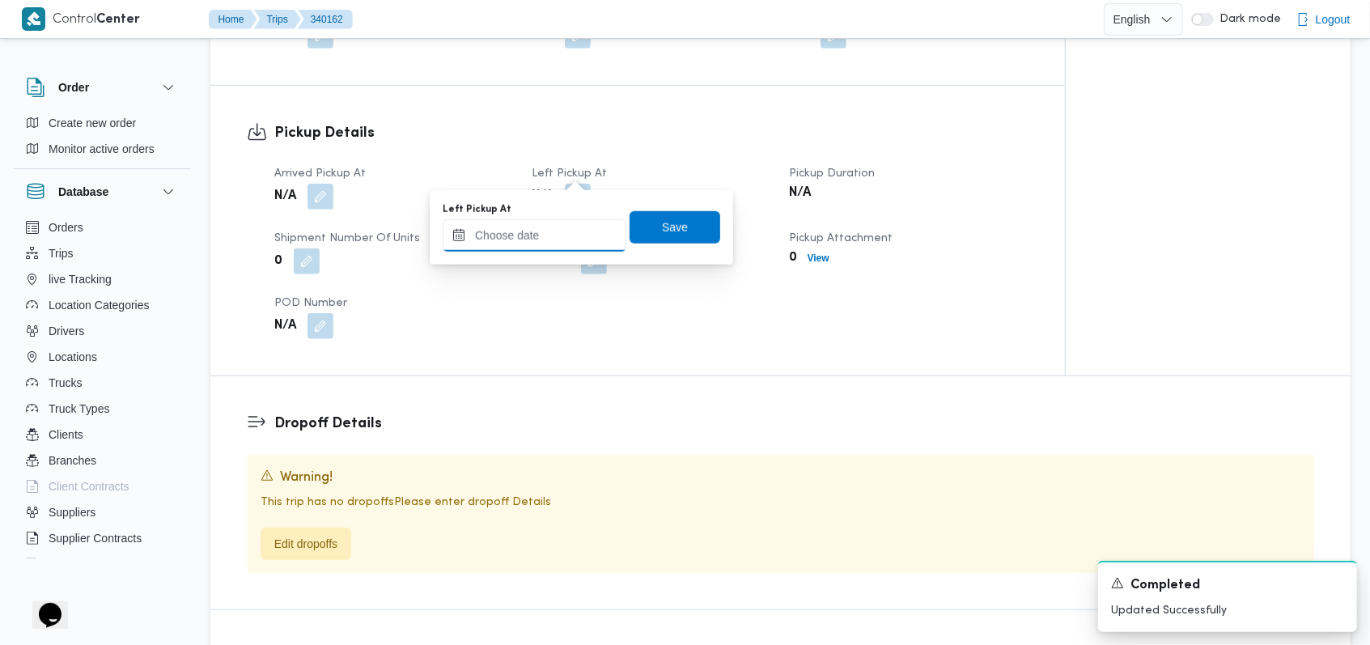
click at [545, 230] on input "Left Pickup At" at bounding box center [535, 235] width 184 height 32
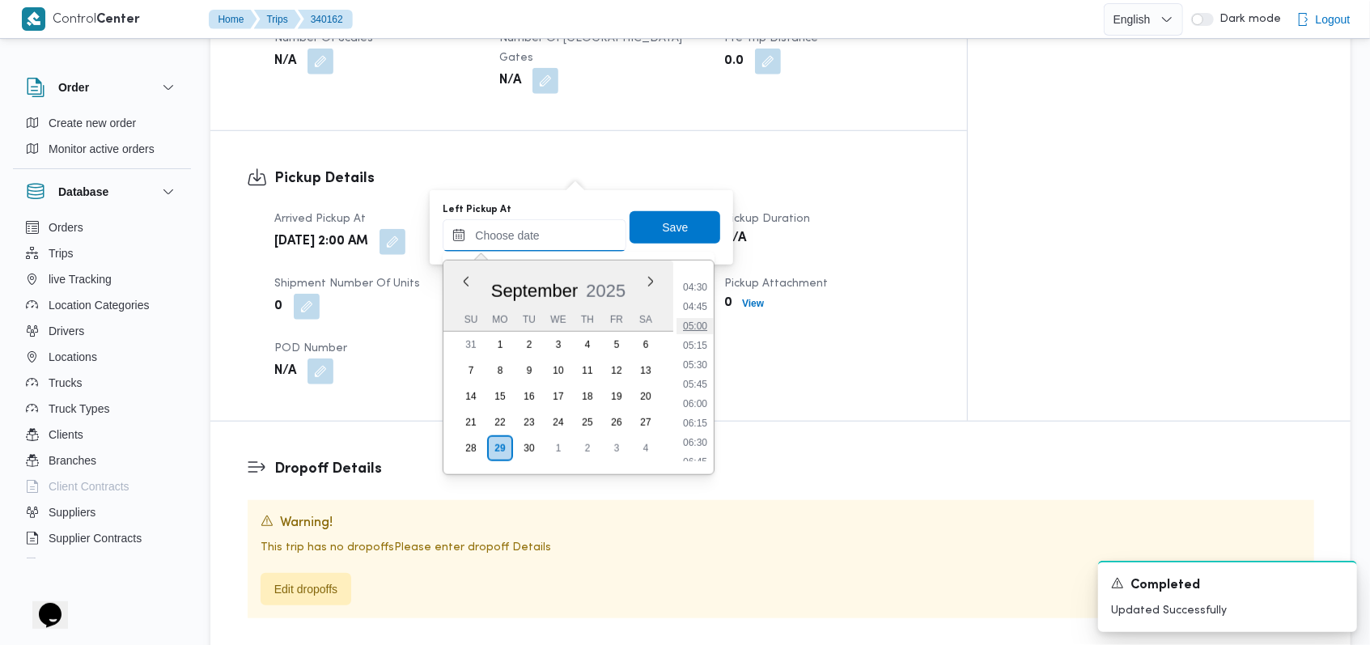
scroll to position [236, 0]
click at [703, 358] on li "04:00" at bounding box center [694, 356] width 37 height 16
type input "29/09/2025 04:00"
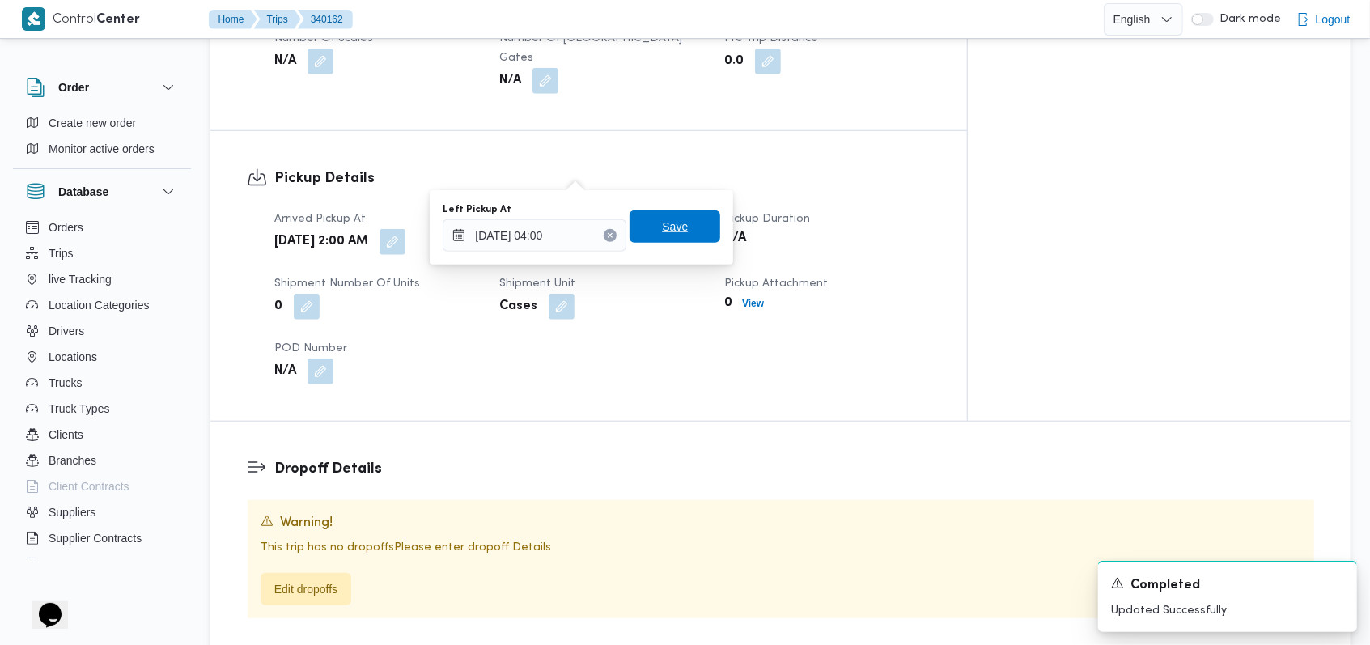
click at [676, 230] on span "Save" at bounding box center [674, 226] width 91 height 32
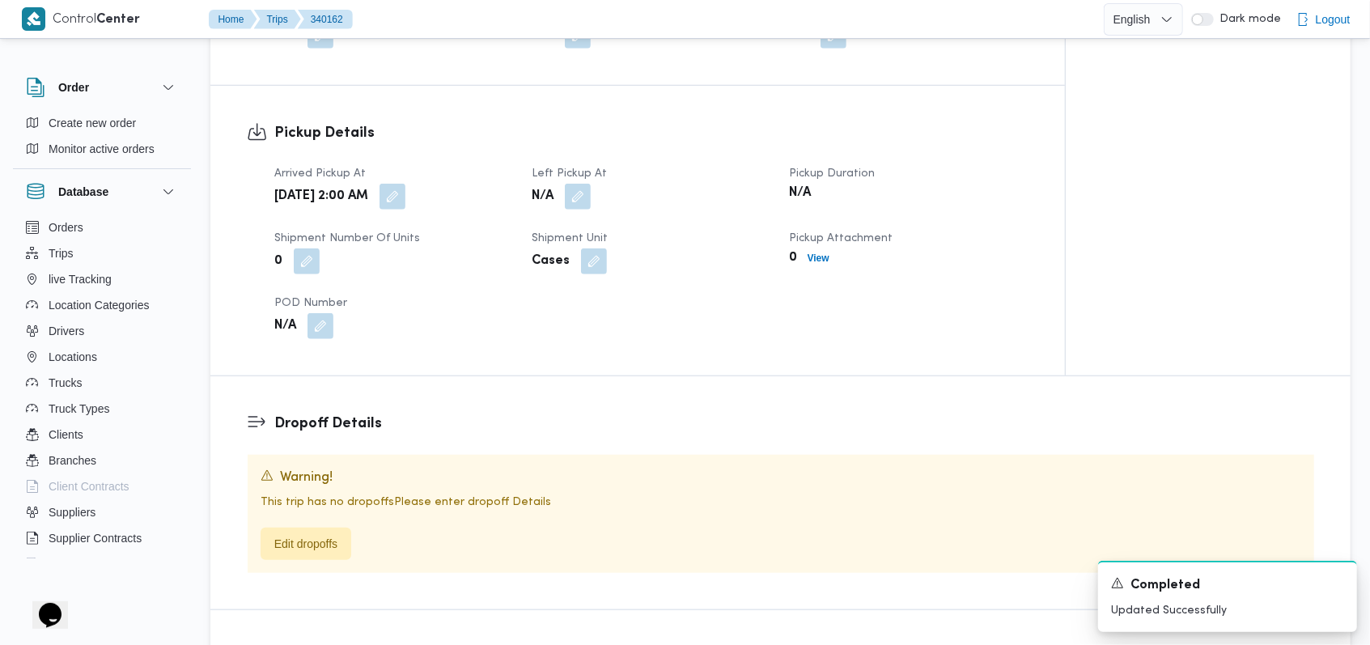
scroll to position [647, 0]
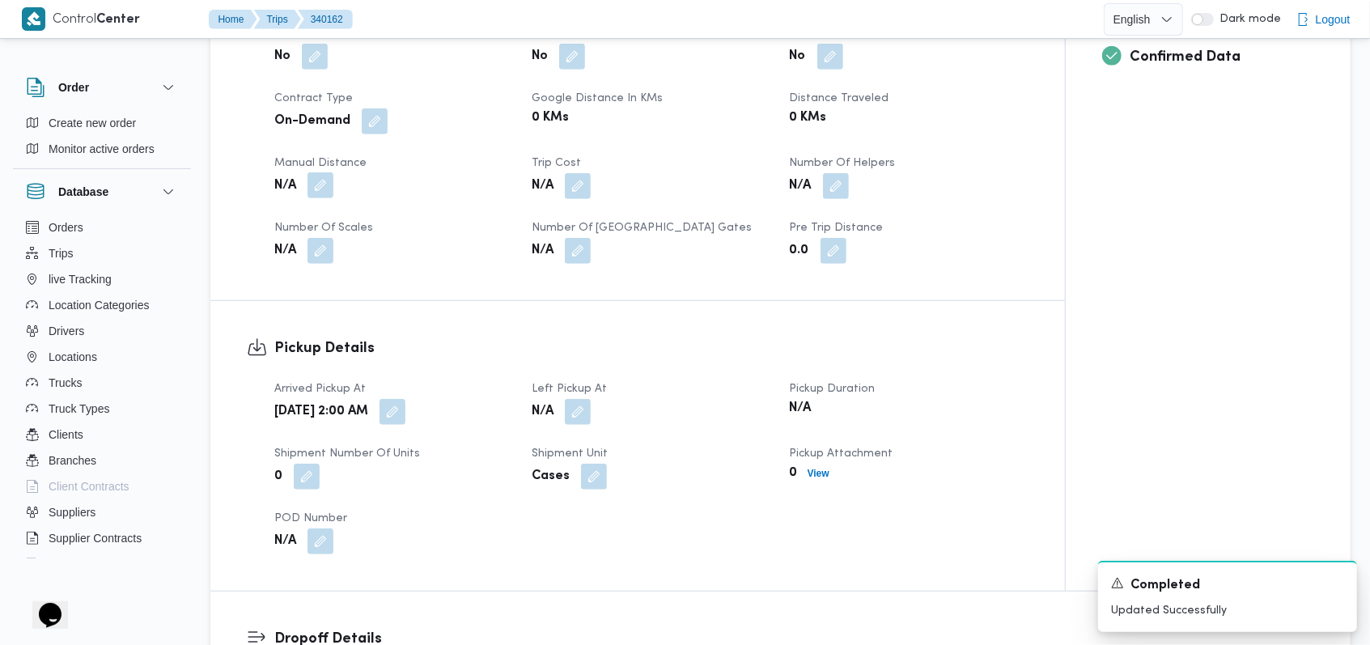
click at [330, 172] on button "button" at bounding box center [320, 185] width 26 height 26
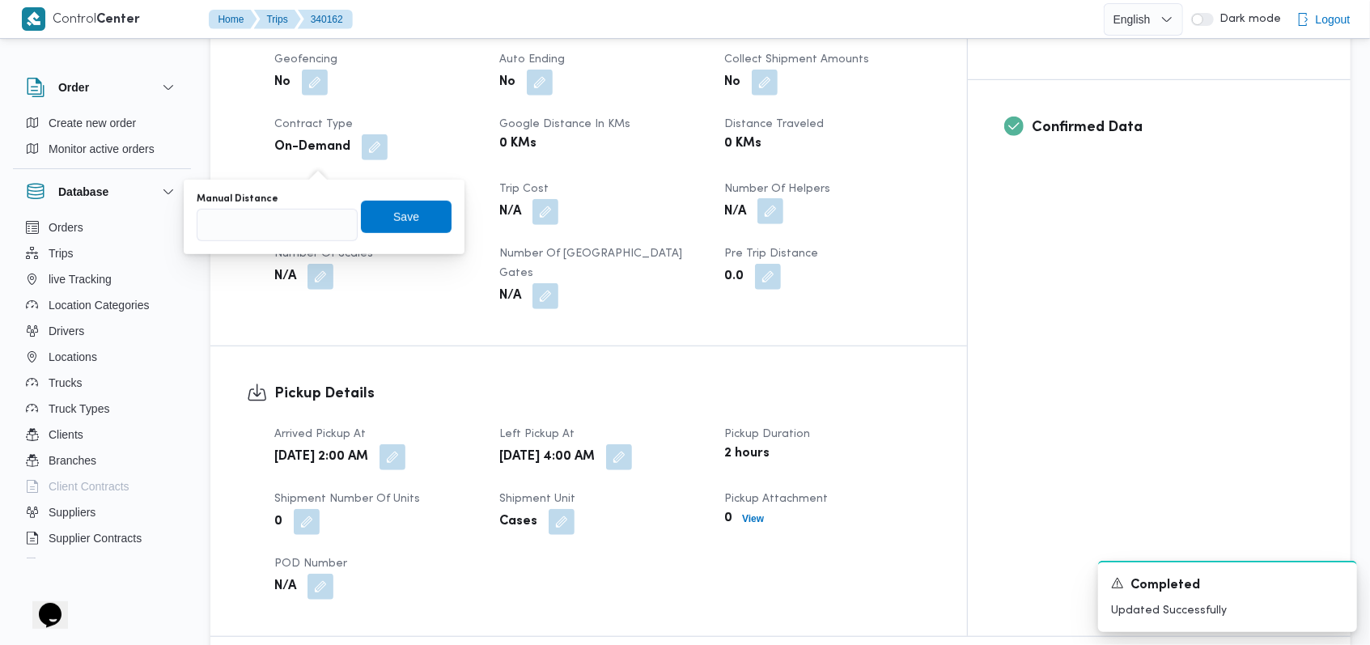
click at [783, 198] on button "button" at bounding box center [770, 211] width 26 height 26
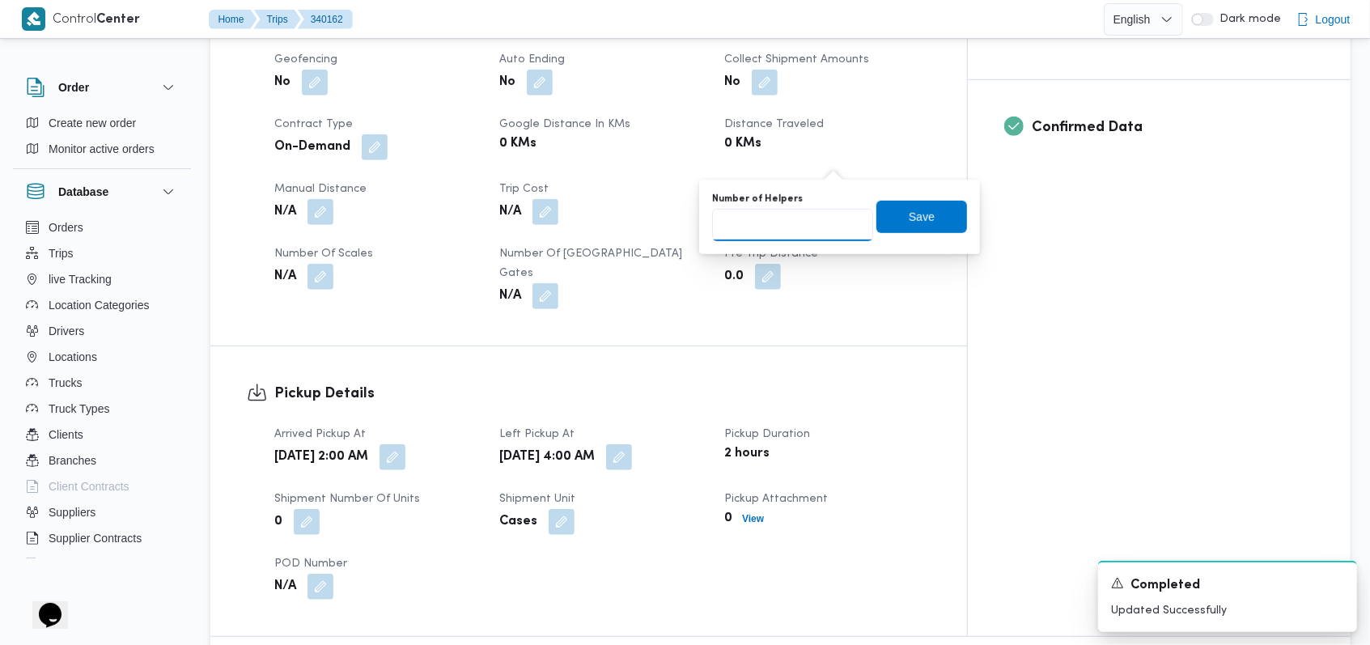
click at [806, 226] on input "Number of Helpers" at bounding box center [792, 225] width 161 height 32
type input "1"
click at [938, 219] on span "Save" at bounding box center [921, 216] width 91 height 32
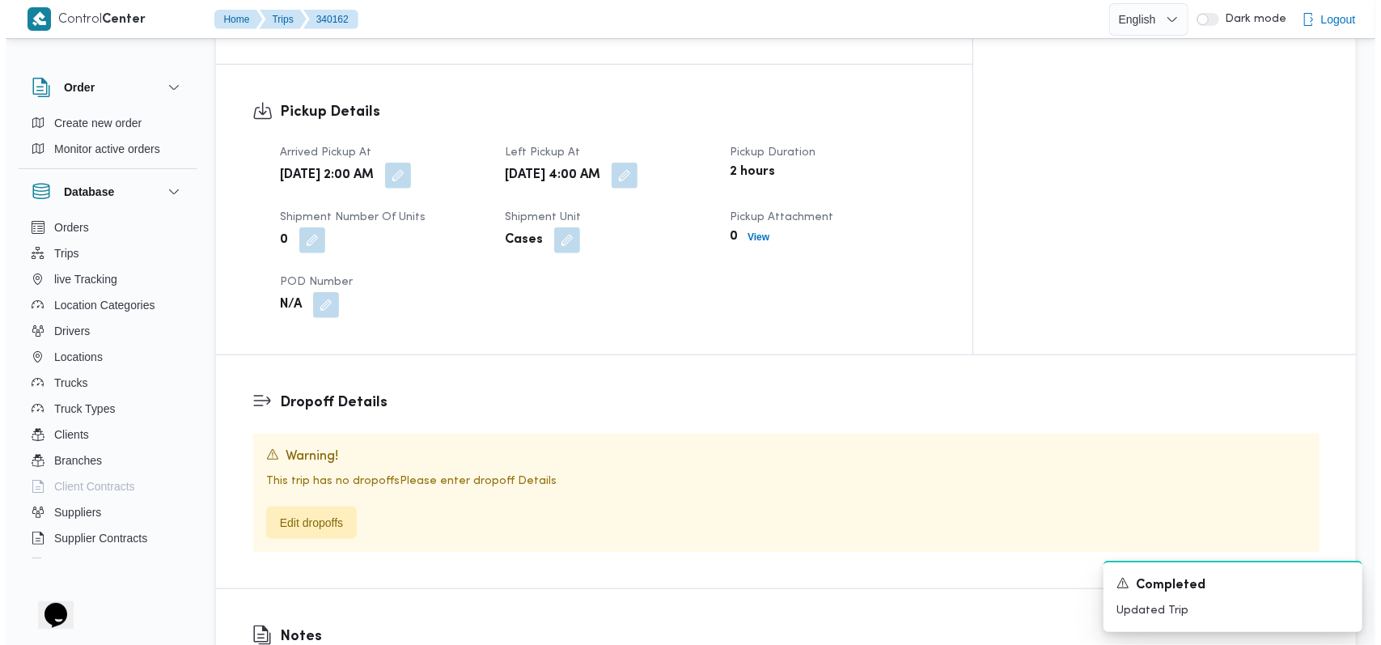
scroll to position [971, 0]
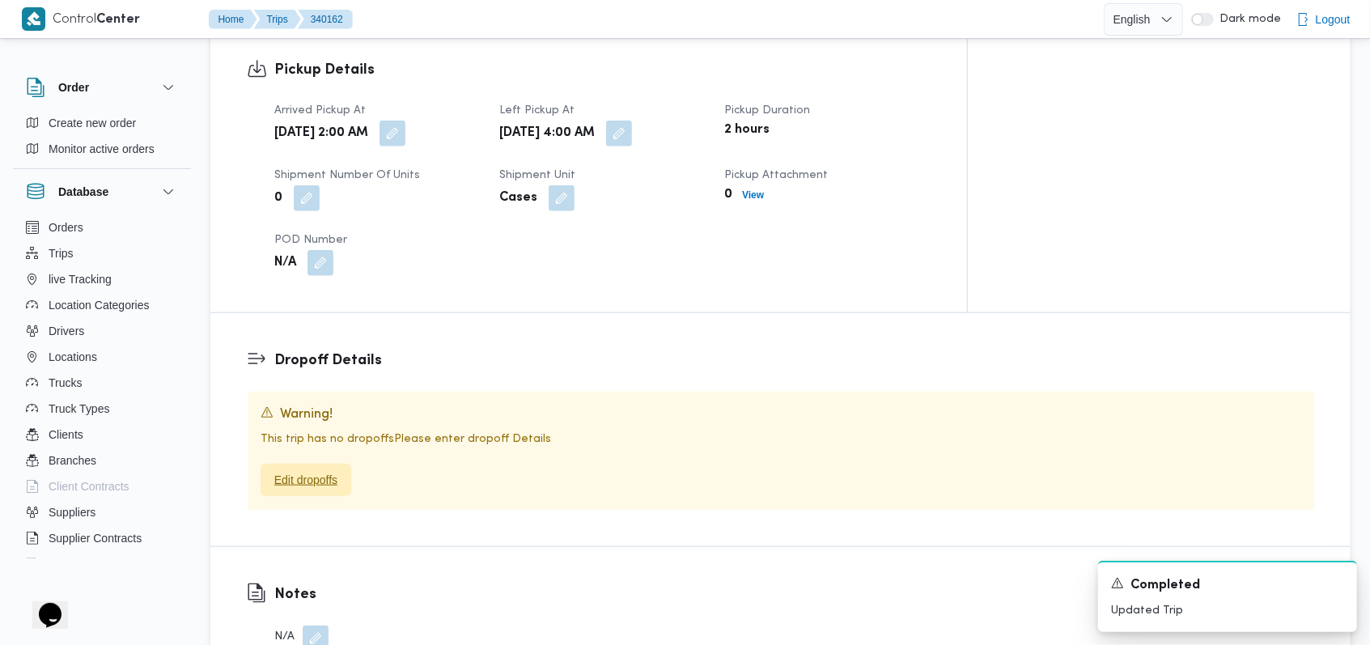
click at [320, 470] on span "Edit dropoffs" at bounding box center [305, 479] width 63 height 19
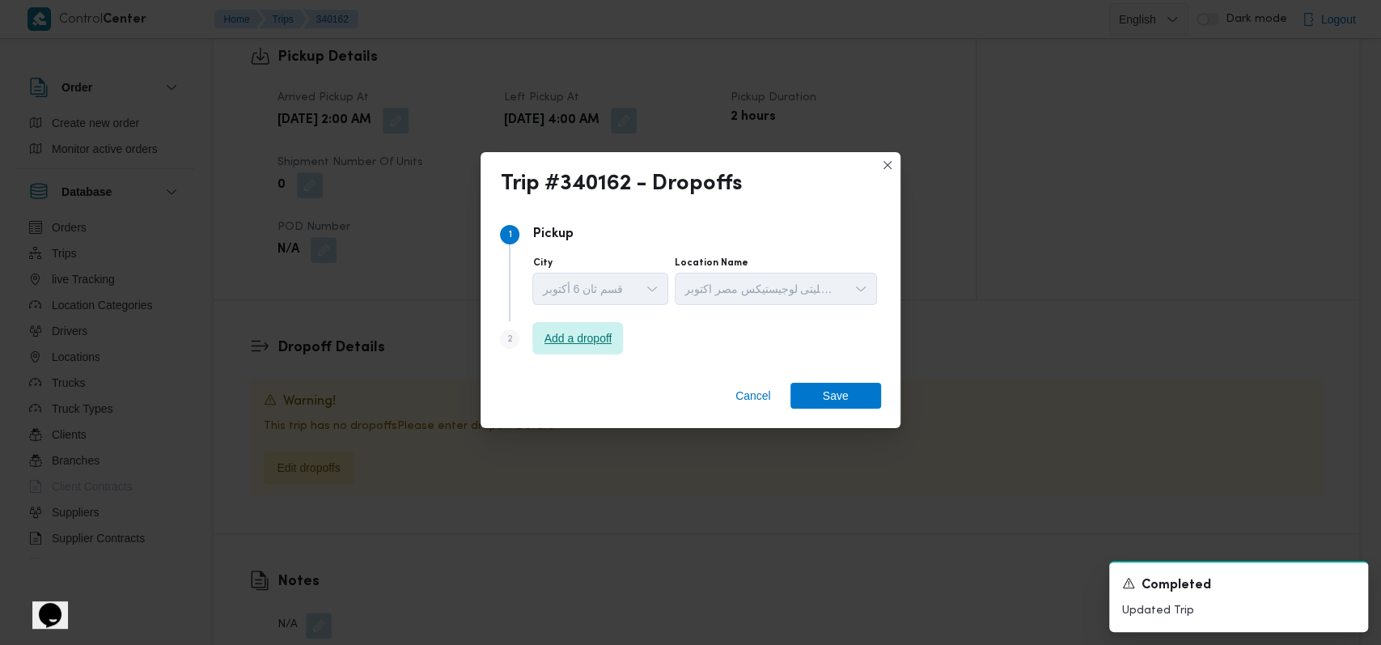
click at [571, 354] on span "Add a dropoff" at bounding box center [577, 338] width 91 height 32
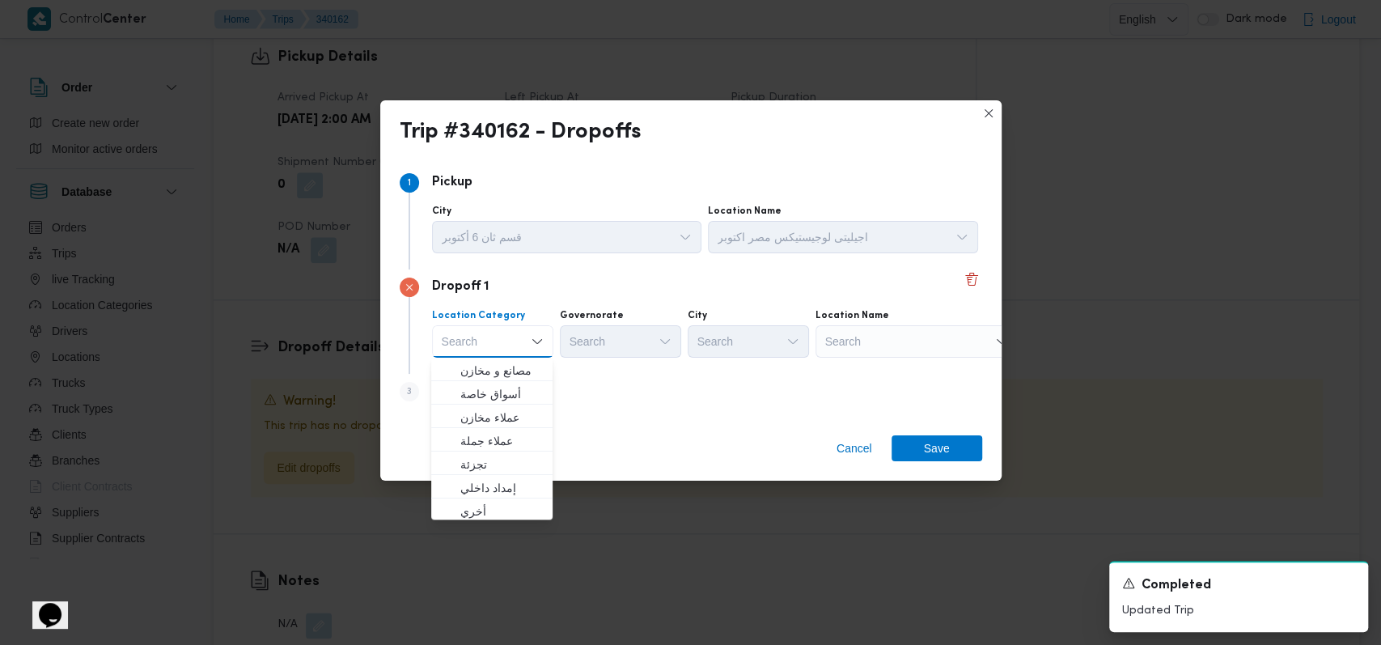
click at [619, 403] on div "Step 3 is disabled 3 Add a dropoff" at bounding box center [691, 395] width 583 height 42
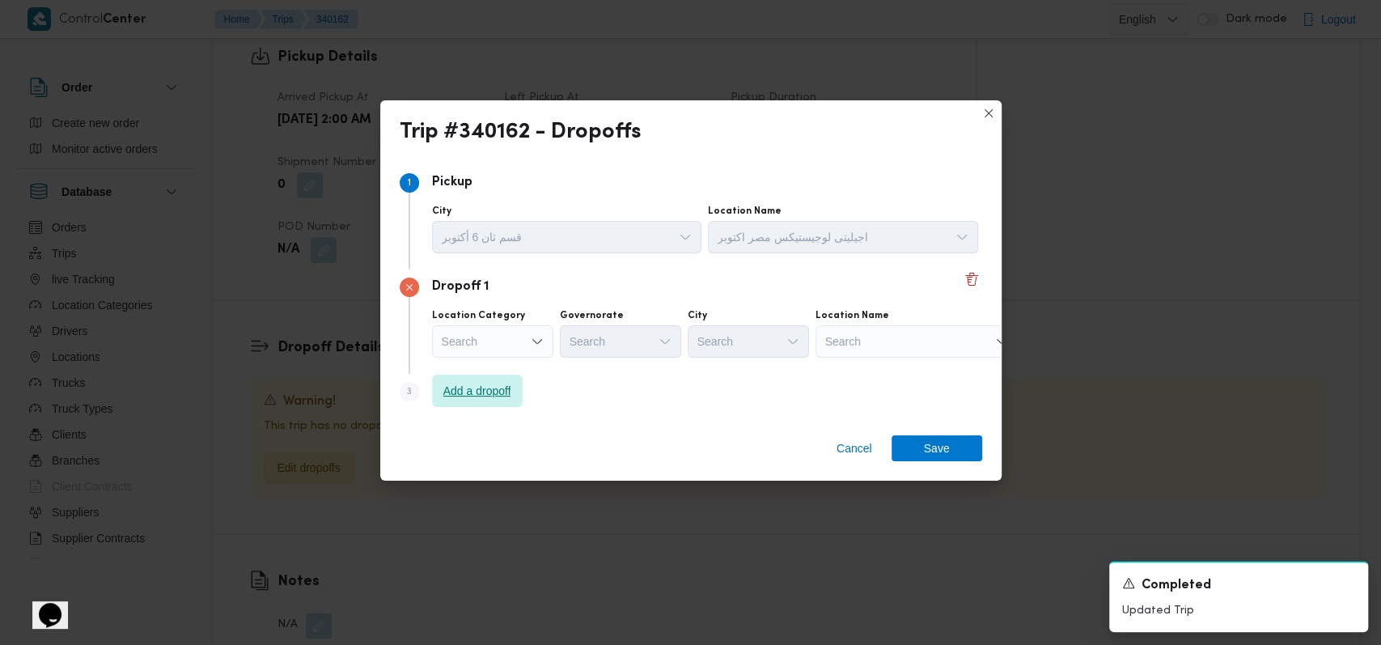
click at [514, 391] on span "Add a dropoff" at bounding box center [477, 391] width 91 height 32
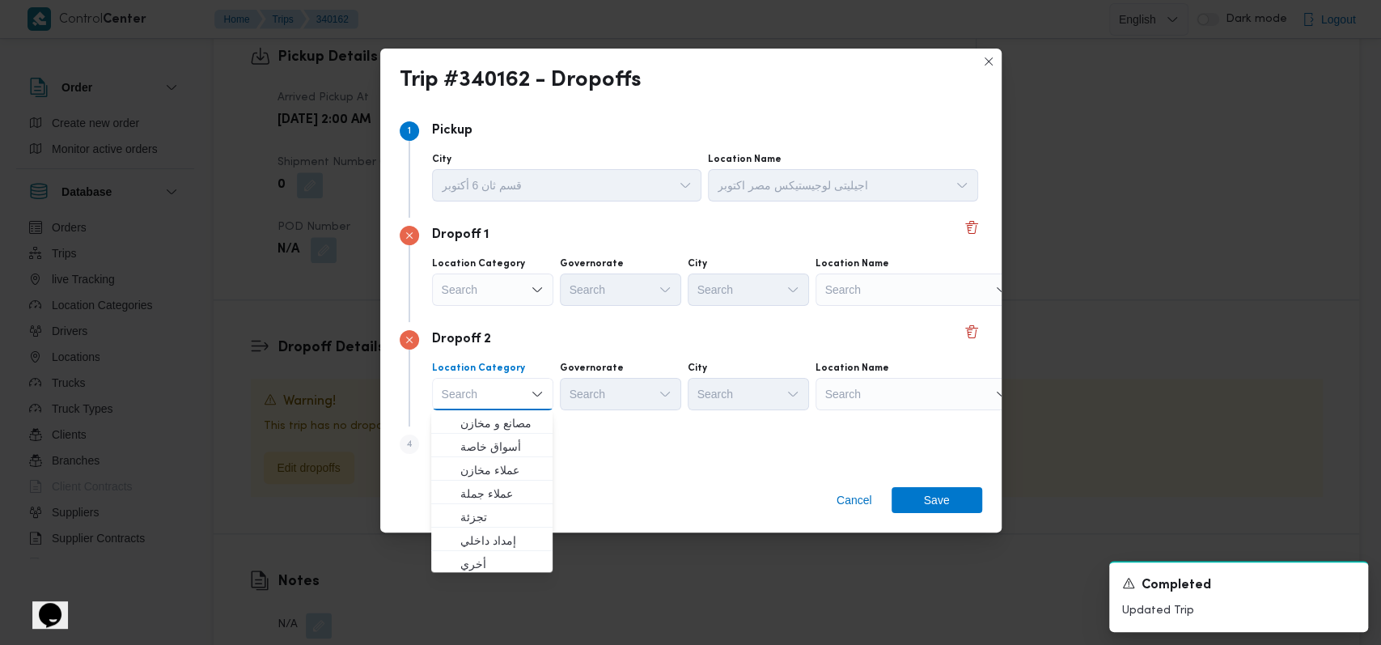
click at [521, 282] on div "Search" at bounding box center [492, 289] width 121 height 32
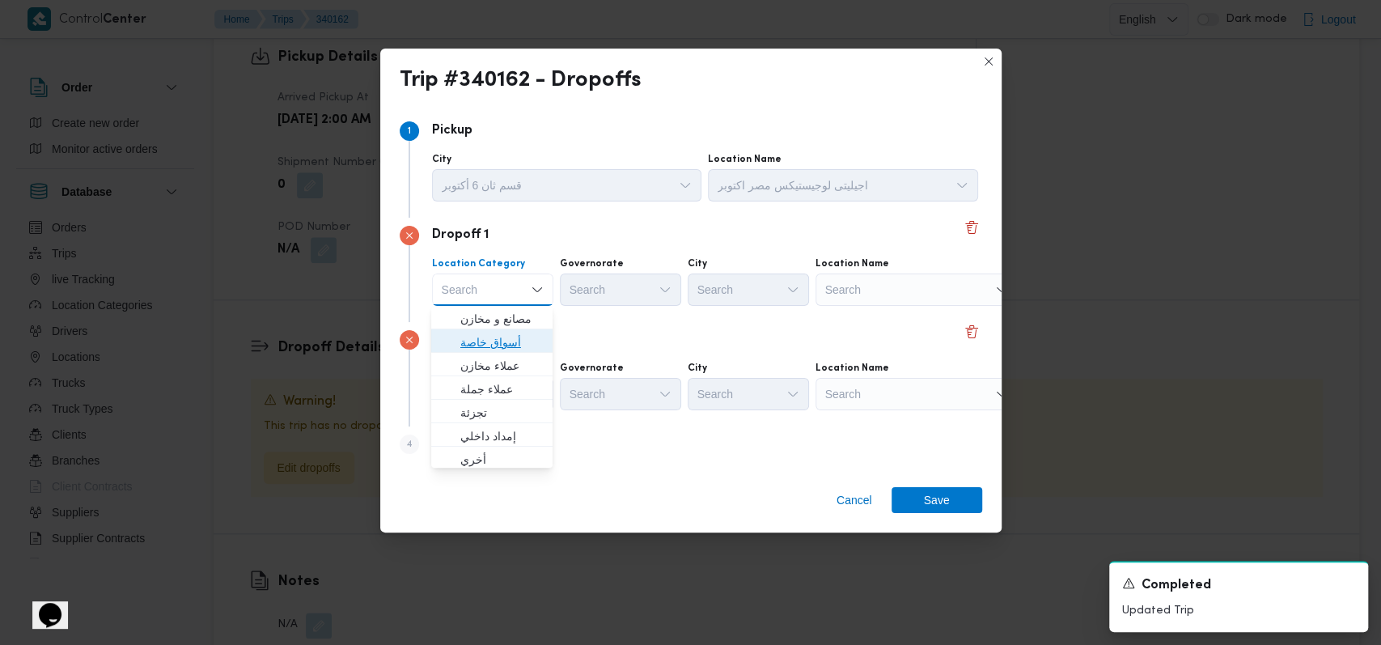
click at [506, 345] on span "أسواق خاصة" at bounding box center [501, 342] width 83 height 19
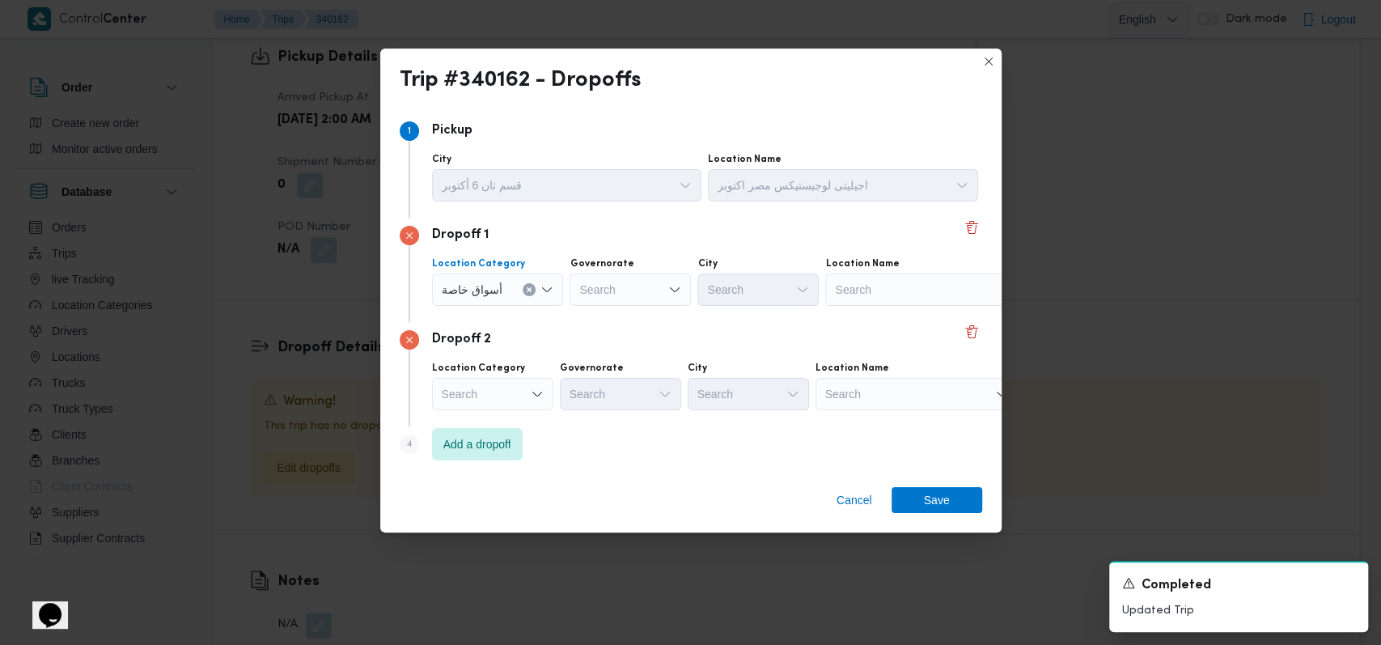
click at [499, 384] on div "Search" at bounding box center [492, 394] width 121 height 32
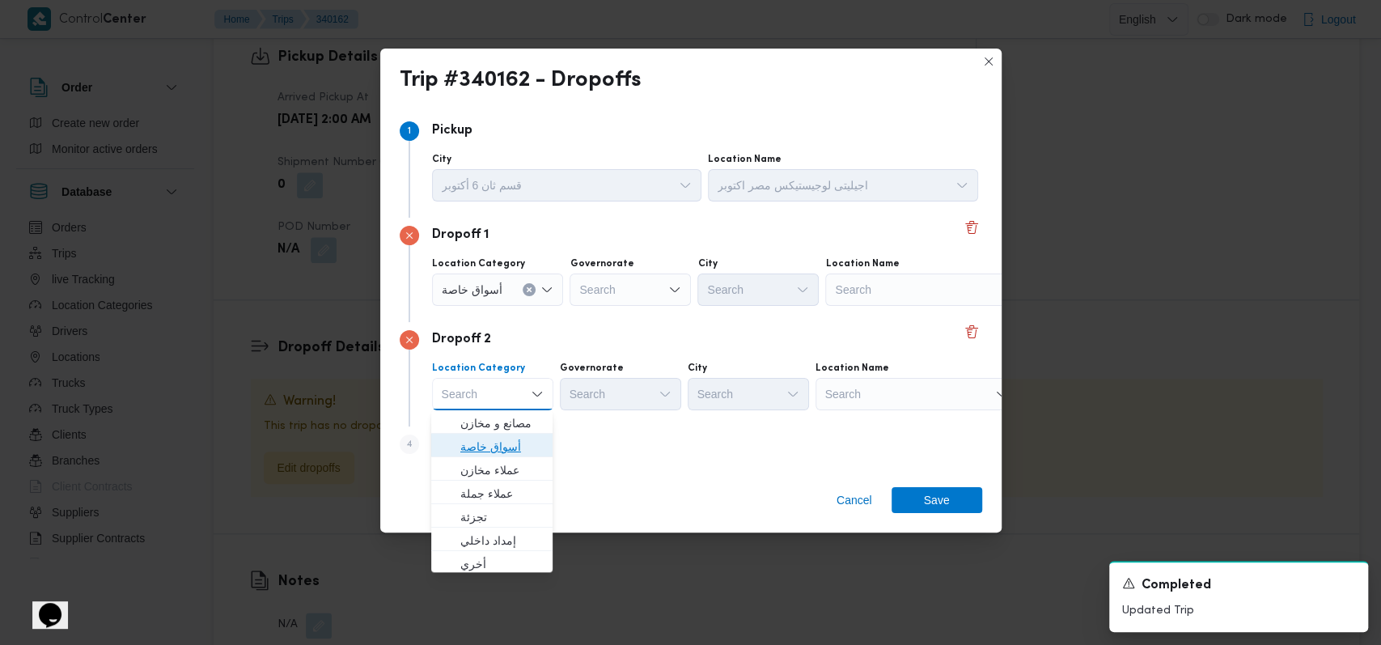
click at [502, 455] on span "أسواق خاصة" at bounding box center [501, 446] width 83 height 19
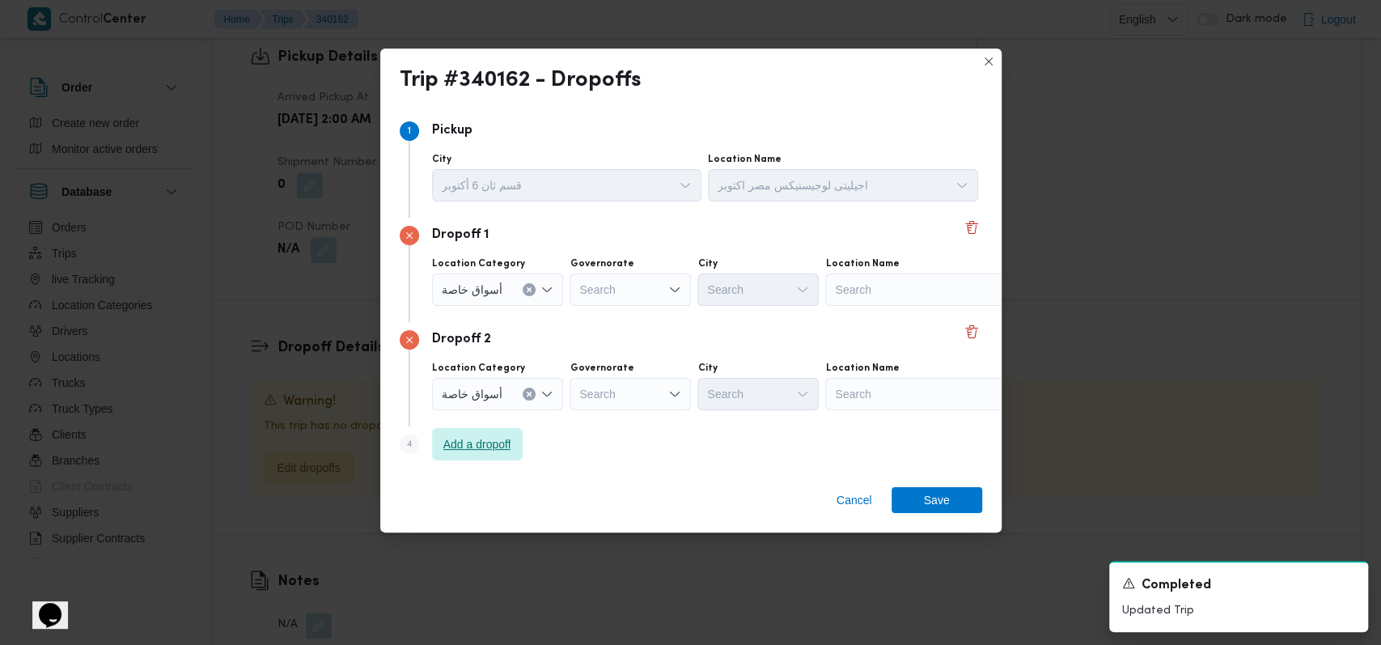
click at [502, 455] on span "Add a dropoff" at bounding box center [477, 444] width 91 height 32
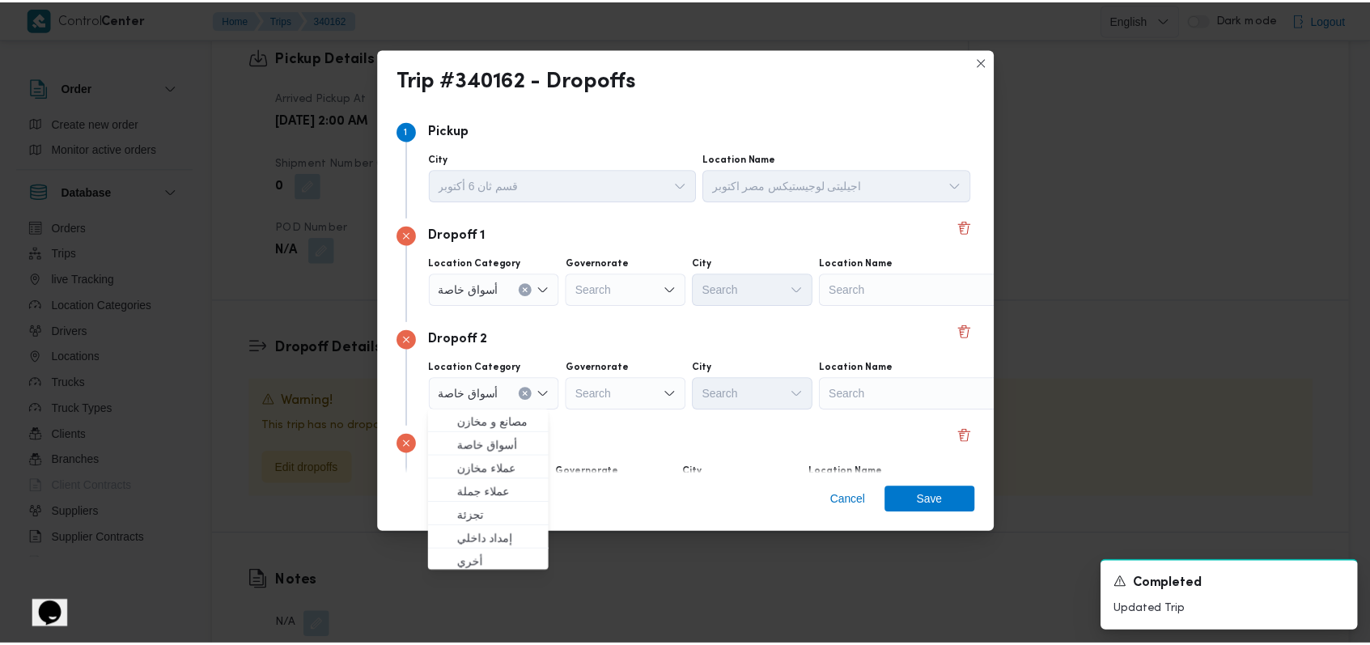
scroll to position [104, 0]
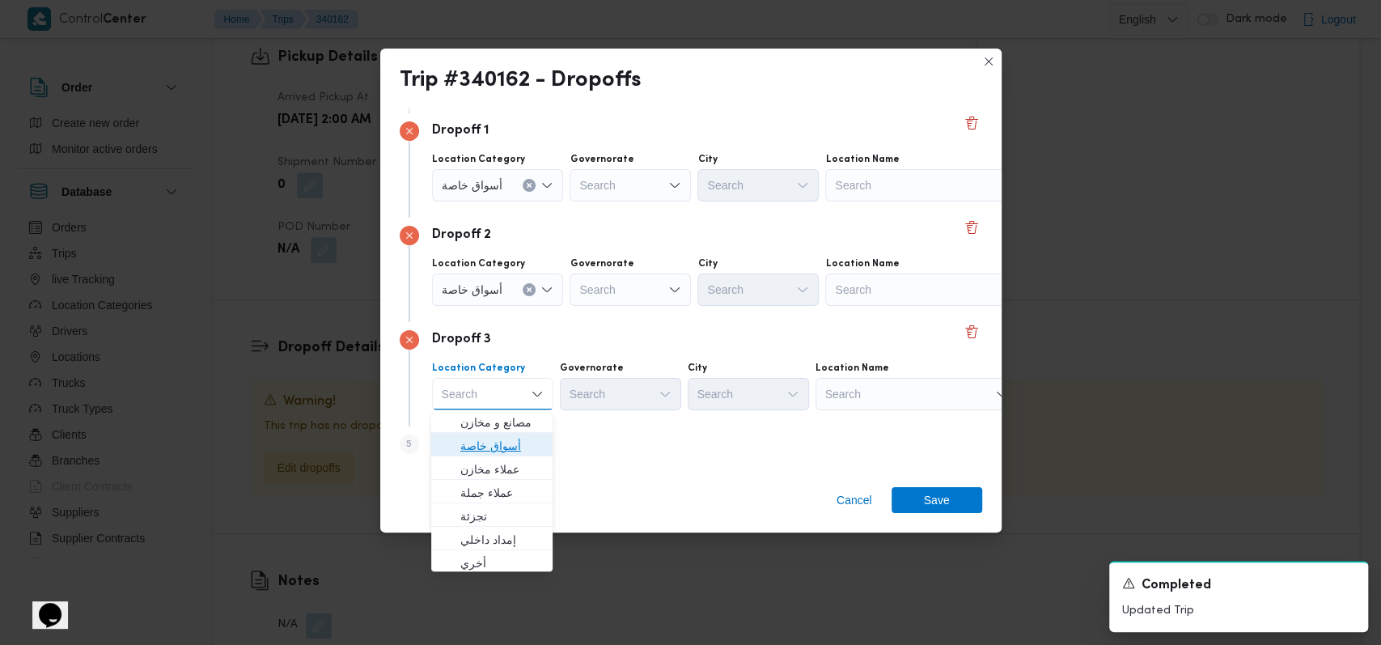
click at [514, 451] on span "أسواق خاصة" at bounding box center [501, 445] width 83 height 19
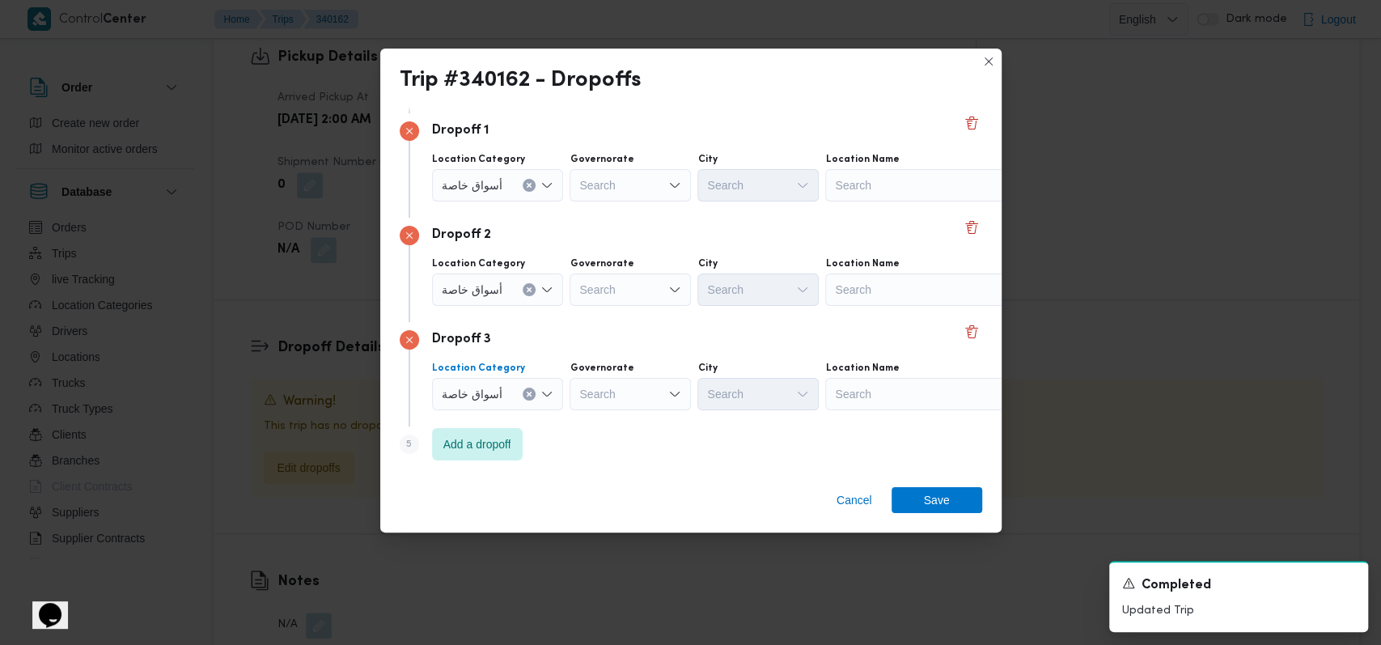
click at [858, 197] on div "Search" at bounding box center [926, 185] width 202 height 32
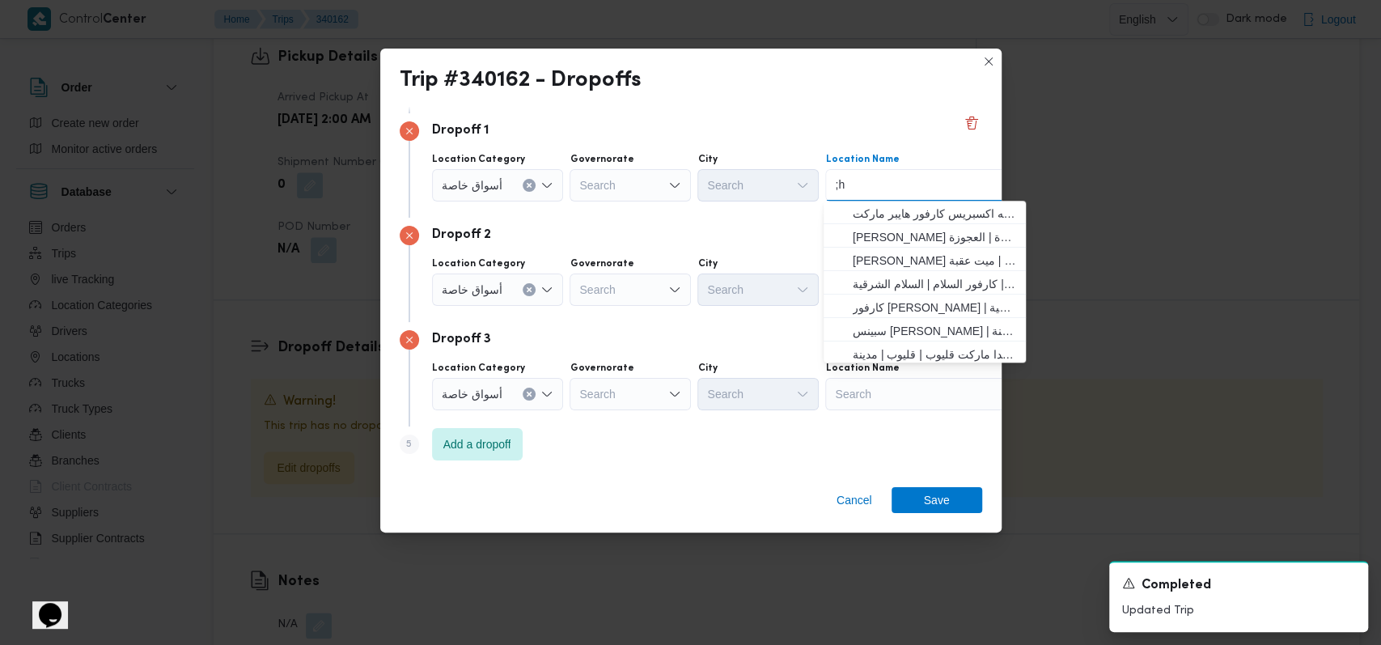
type input ";"
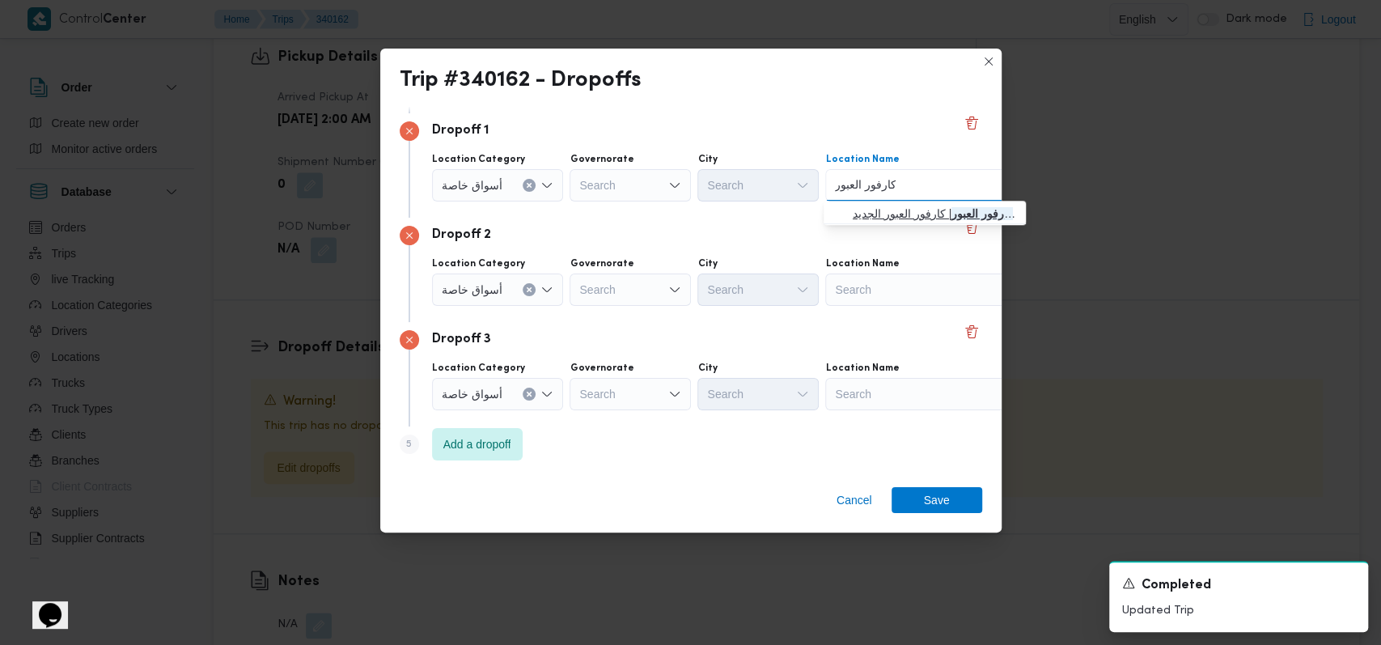
type input "كارفور العبور"
click at [858, 206] on span "كارفور العبور | كارفور العبور الجديد | null" at bounding box center [934, 213] width 163 height 19
click at [885, 286] on div "Search" at bounding box center [926, 289] width 202 height 32
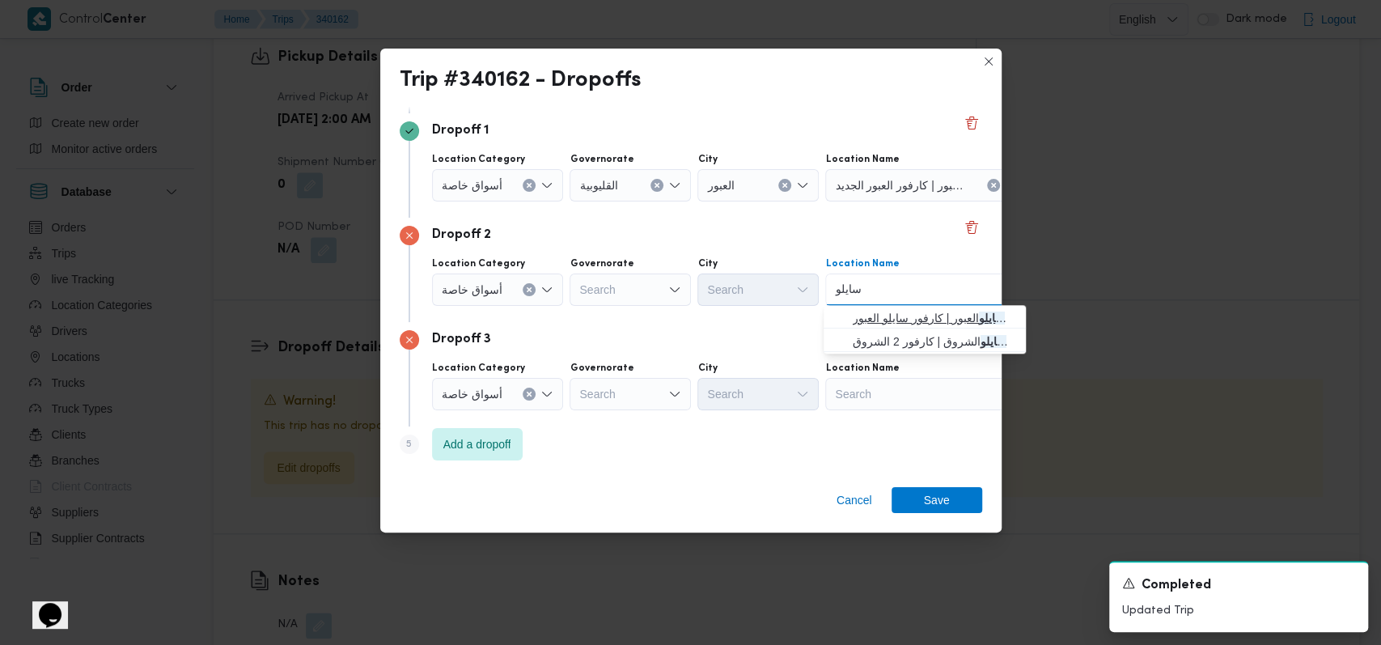
type input "سايلو"
click at [884, 316] on span "اكسبريس سايلو العبور | كارفور سايلو العبور | null" at bounding box center [934, 317] width 163 height 19
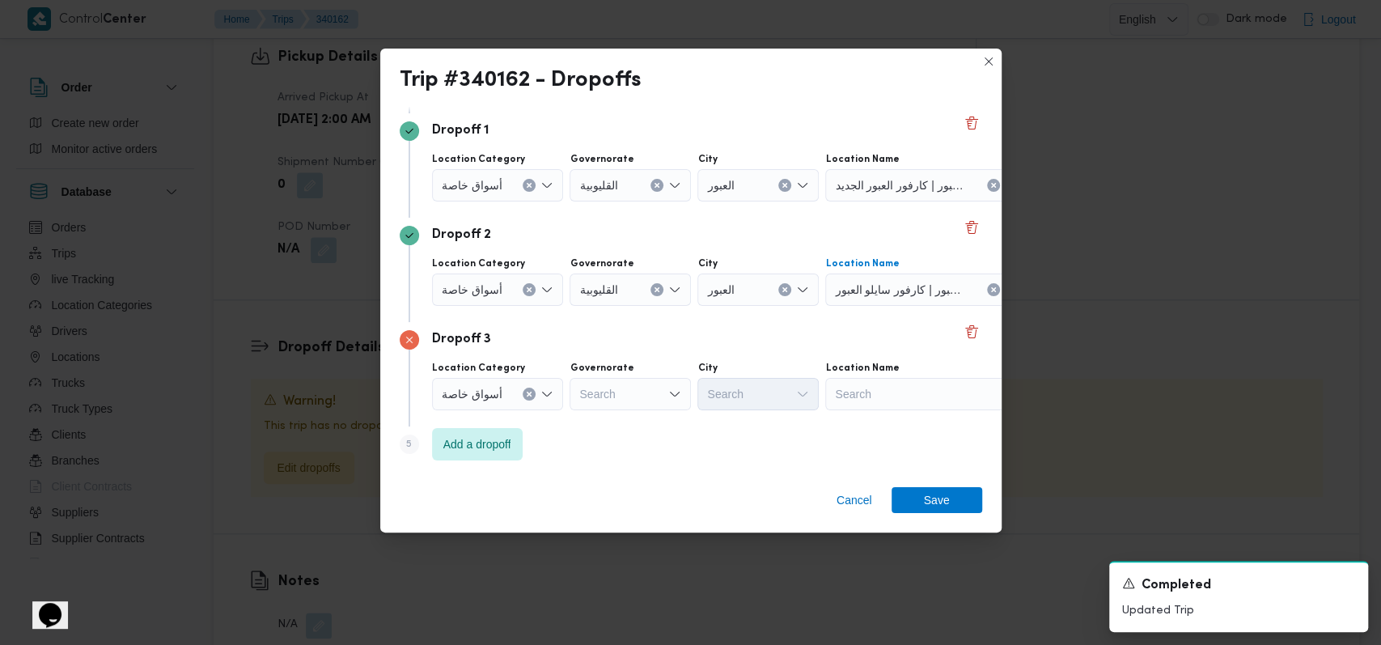
click at [881, 403] on div "Search" at bounding box center [926, 394] width 202 height 32
type input "كارفور العاشر"
click at [885, 427] on span "كارفور العاشر من رمضان | كارفور هايبر ماركت العاشر من رمضان | null" at bounding box center [934, 422] width 163 height 19
click at [924, 504] on span "Save" at bounding box center [937, 499] width 26 height 26
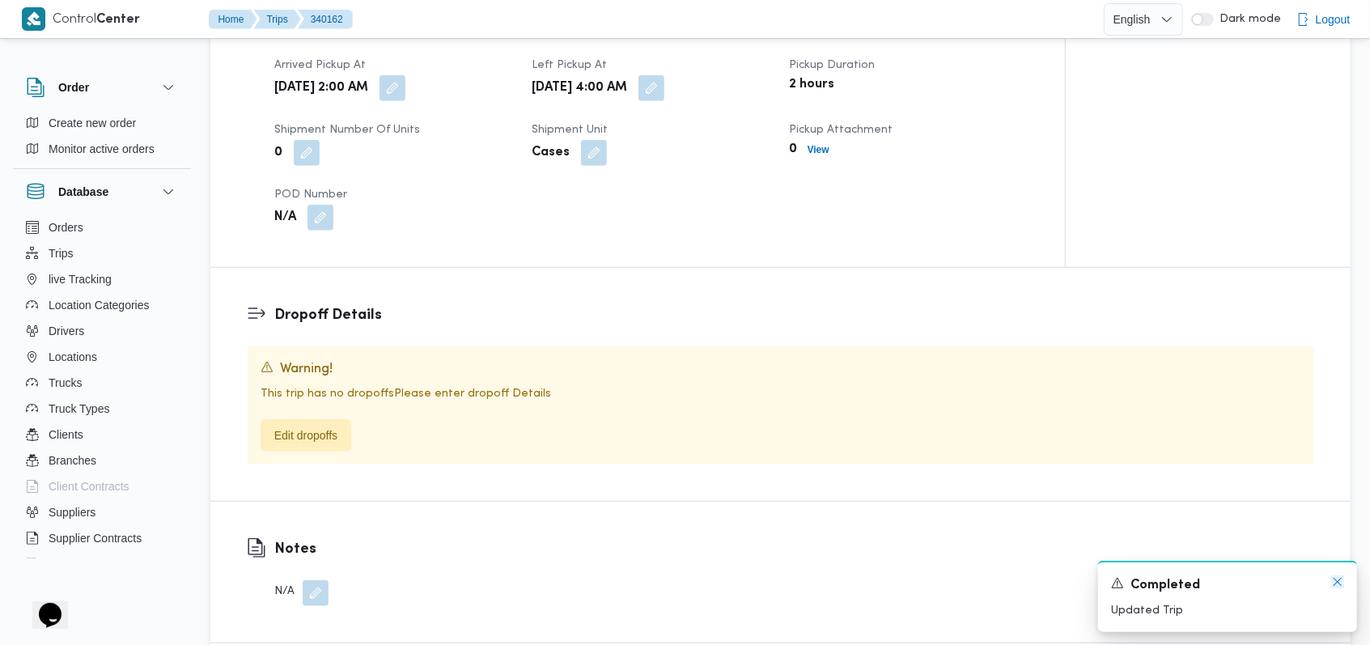
click at [1340, 586] on icon "Dismiss toast" at bounding box center [1337, 582] width 8 height 8
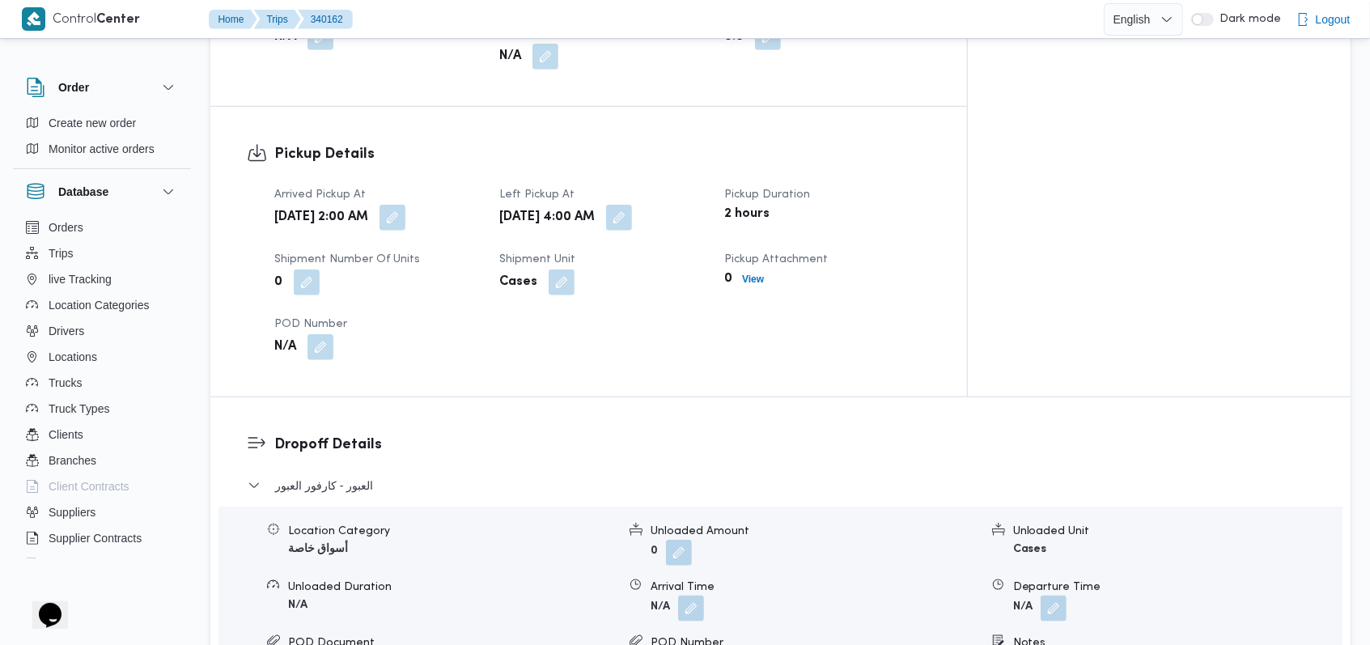
scroll to position [1055, 0]
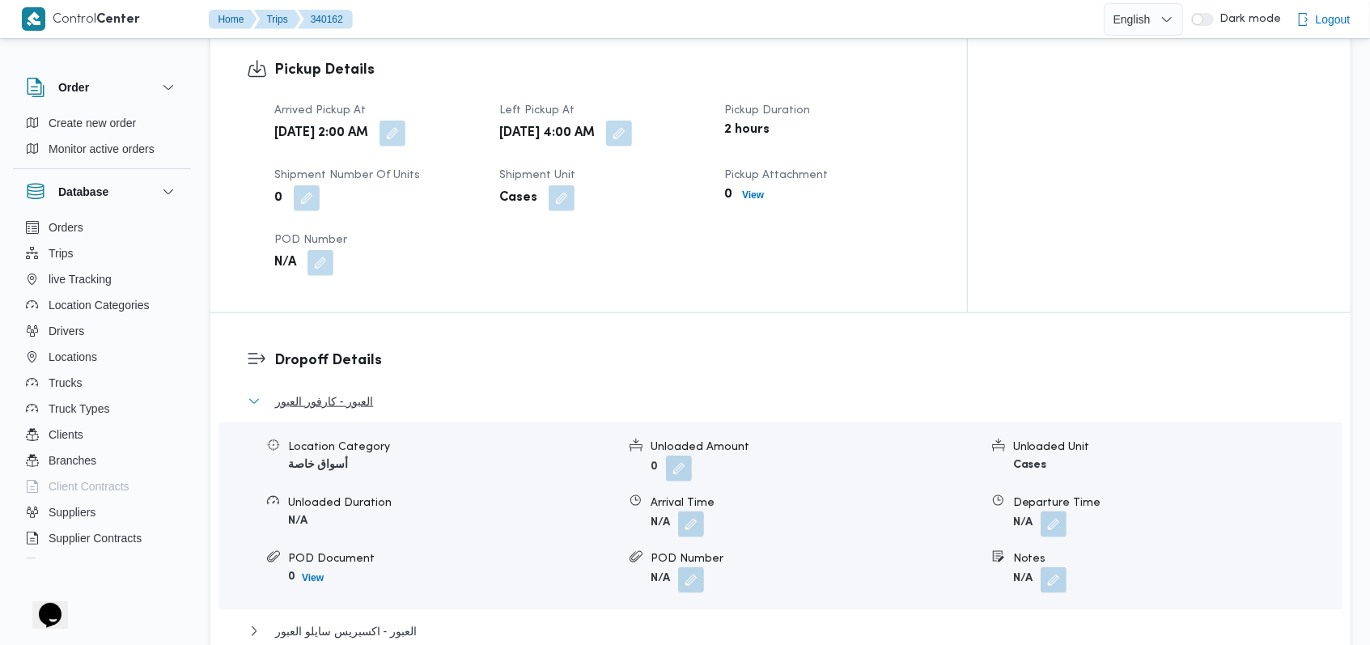
click at [401, 392] on button "العبور - كارفور العبور" at bounding box center [781, 401] width 1066 height 19
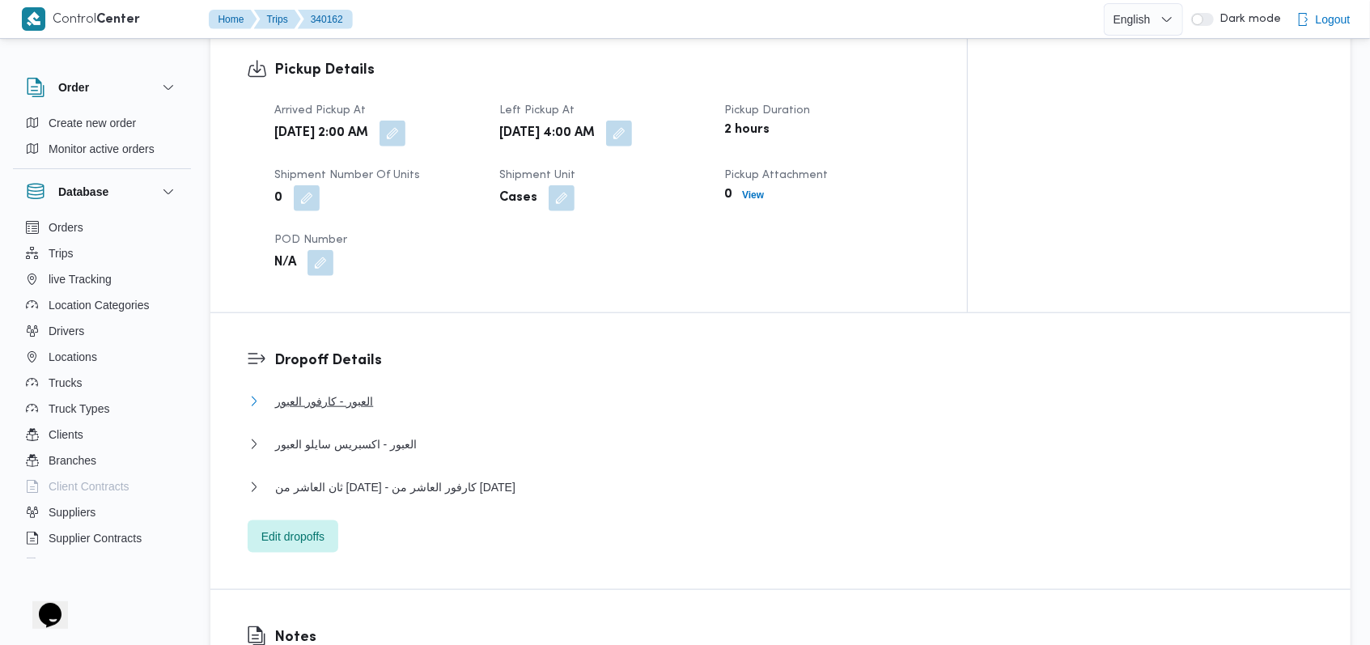
scroll to position [623, 0]
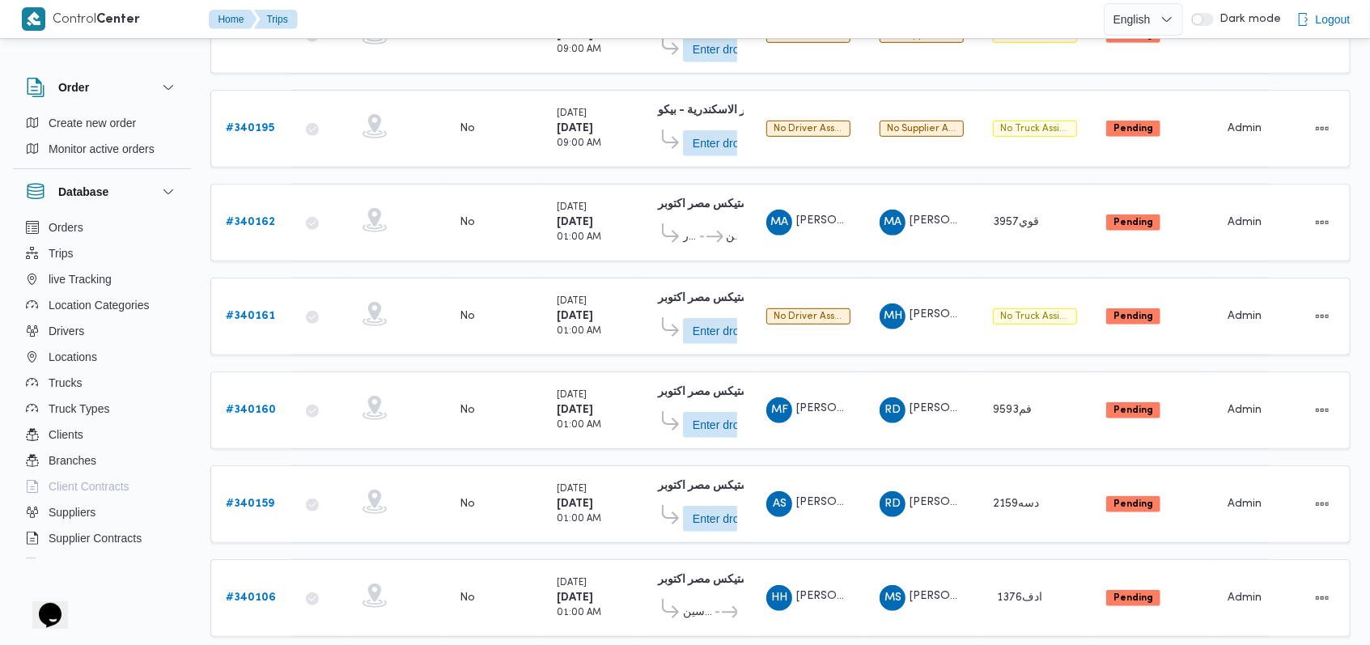
scroll to position [571, 0]
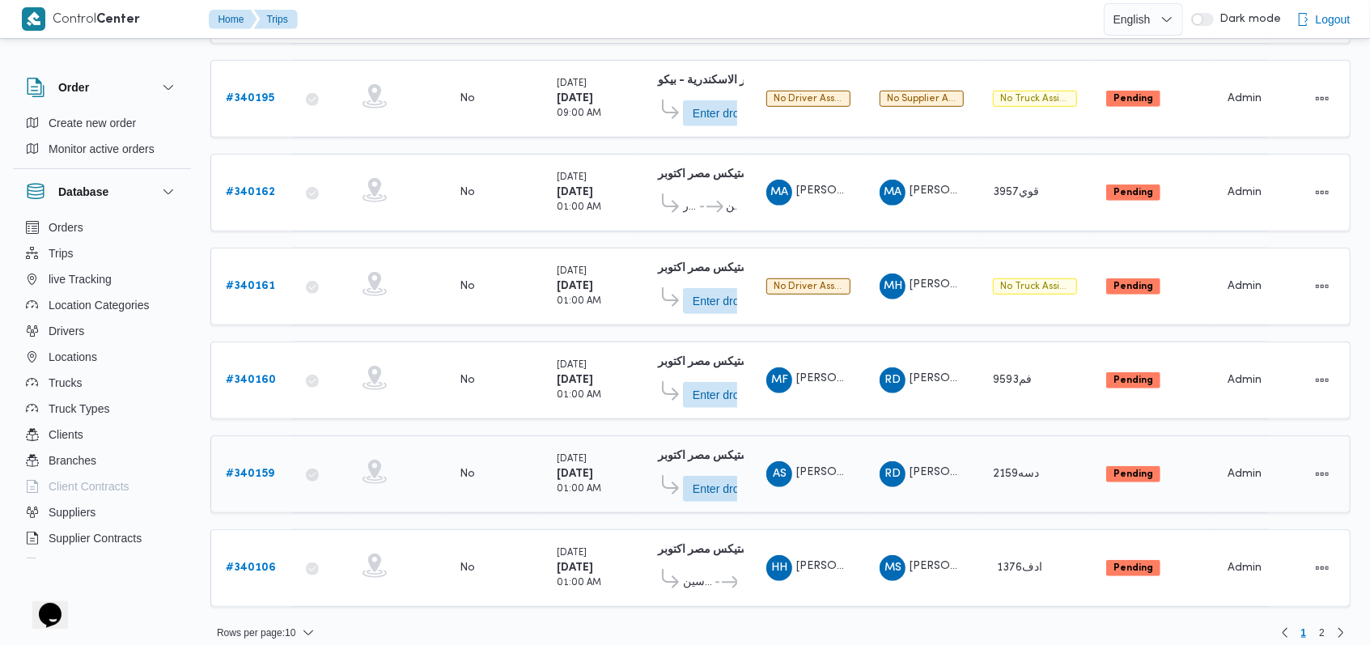
click at [248, 468] on b "# 340159" at bounding box center [250, 473] width 49 height 11
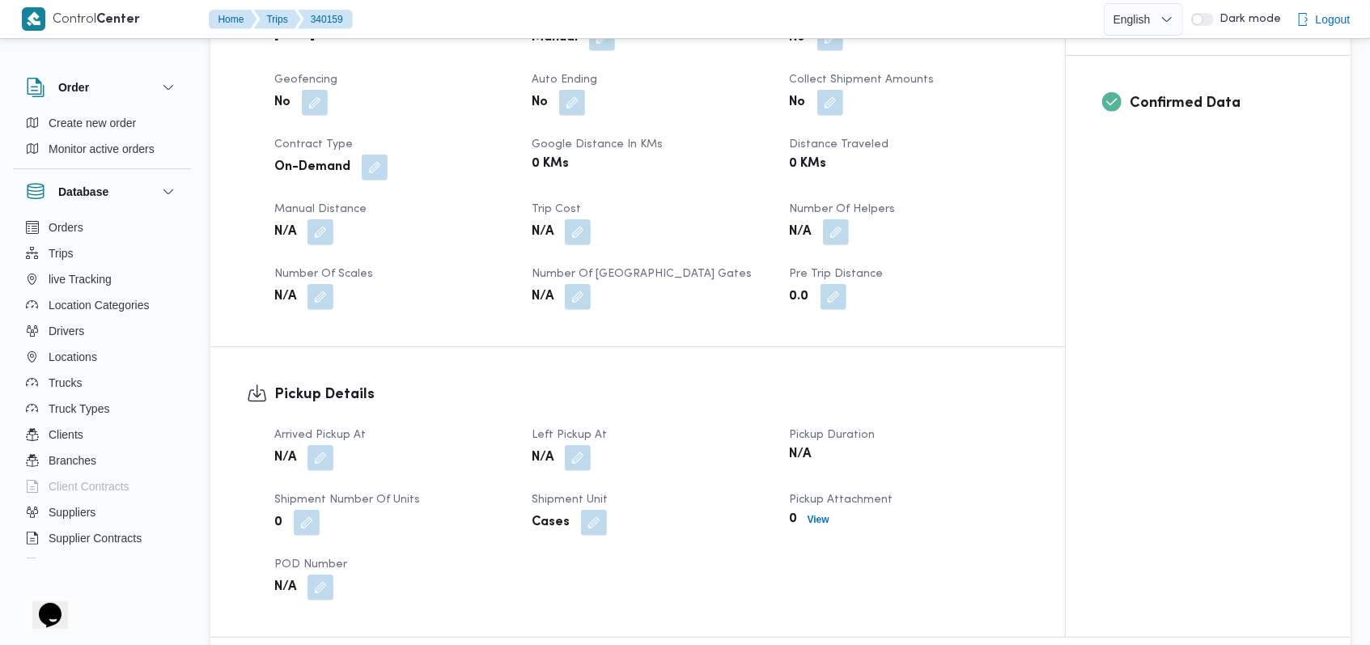
scroll to position [647, 0]
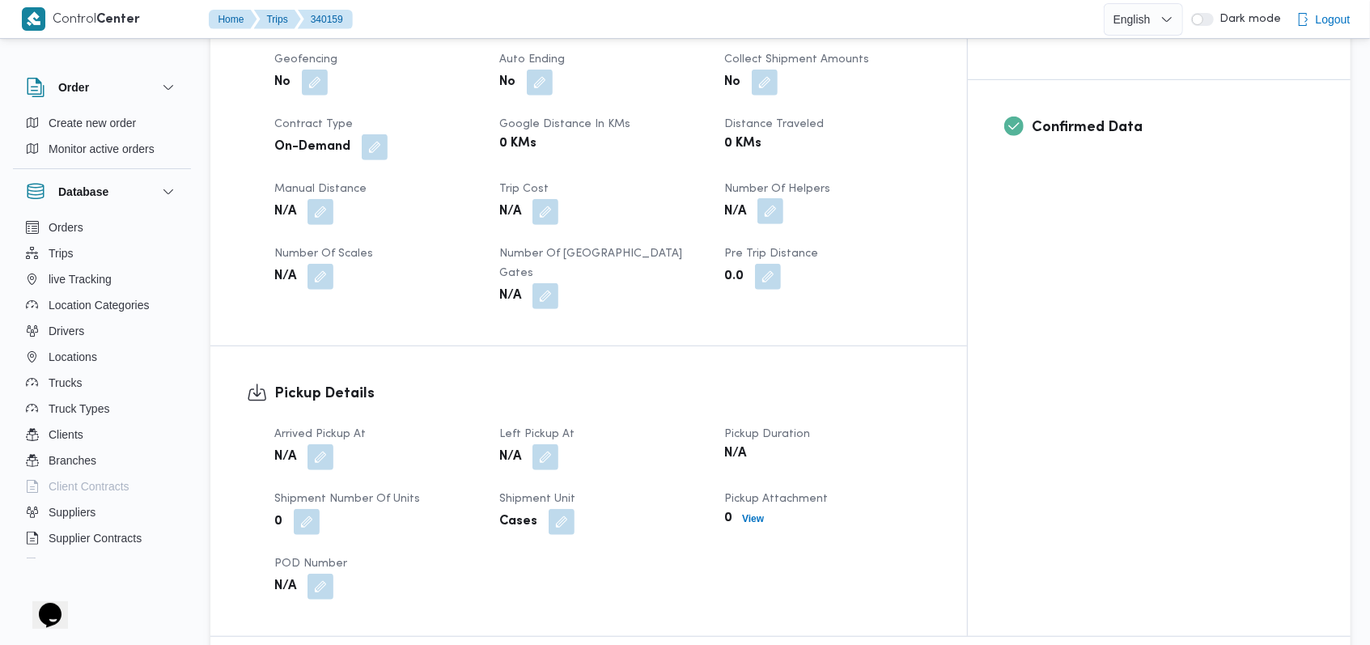
click at [783, 198] on button "button" at bounding box center [770, 211] width 26 height 26
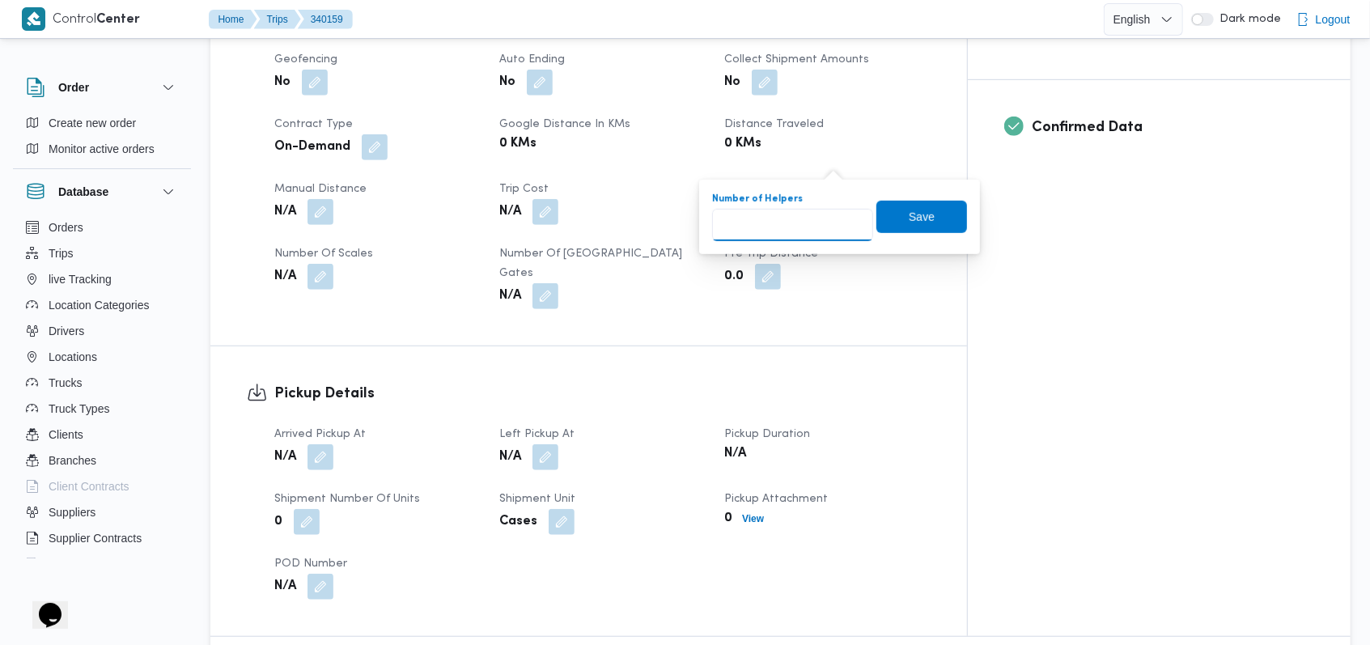
click at [782, 228] on input "Number of Helpers" at bounding box center [792, 225] width 161 height 32
type input "1"
click at [909, 210] on span "Save" at bounding box center [922, 215] width 26 height 19
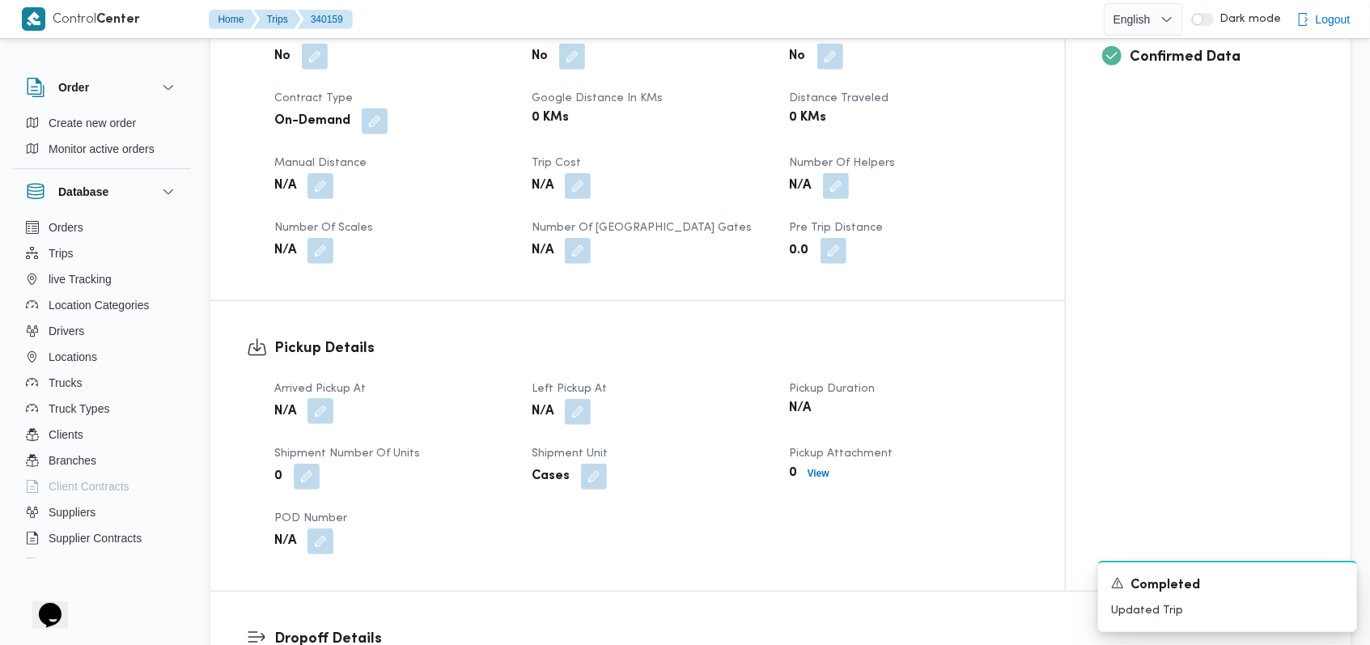
scroll to position [755, 0]
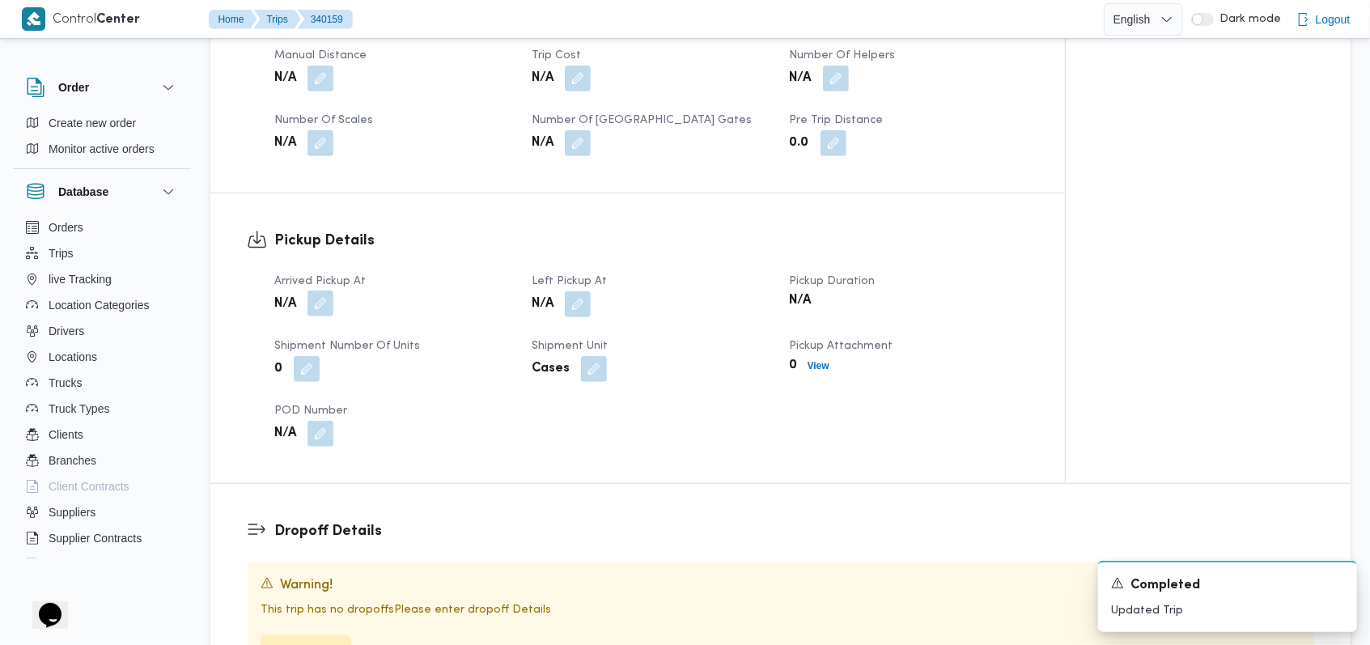
click at [318, 290] on button "button" at bounding box center [320, 303] width 26 height 26
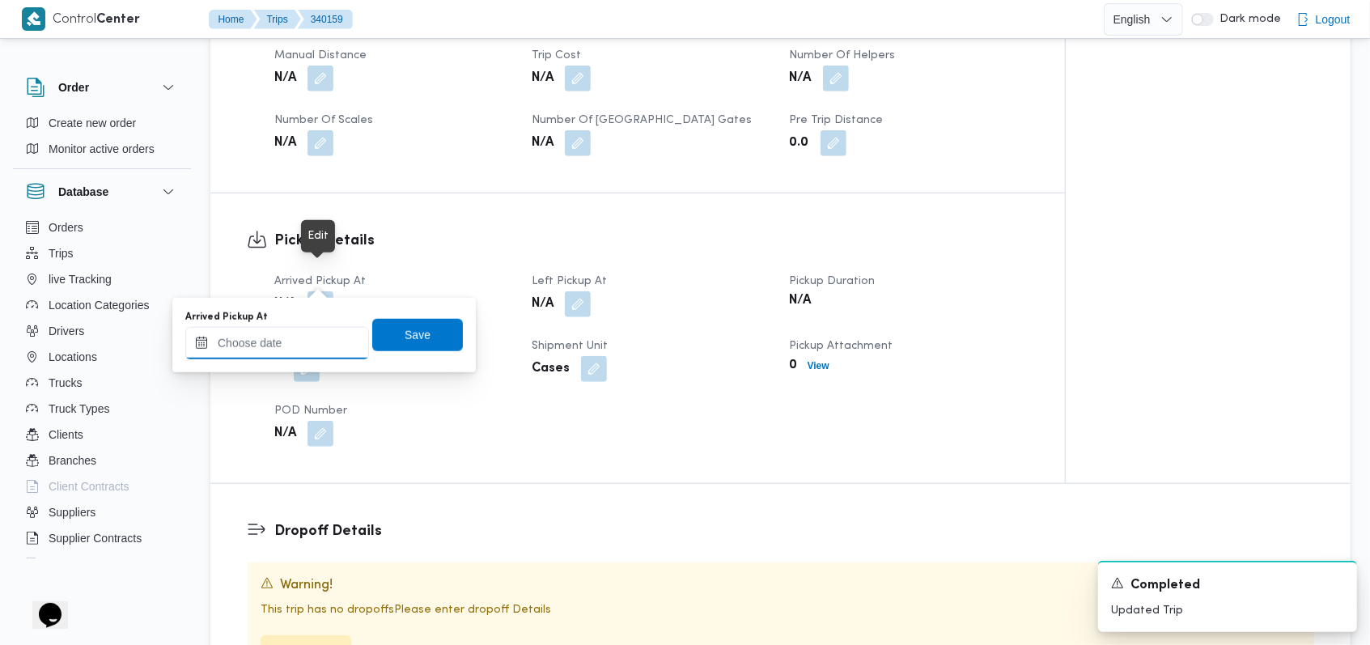
click at [278, 349] on input "Arrived Pickup At" at bounding box center [277, 343] width 184 height 32
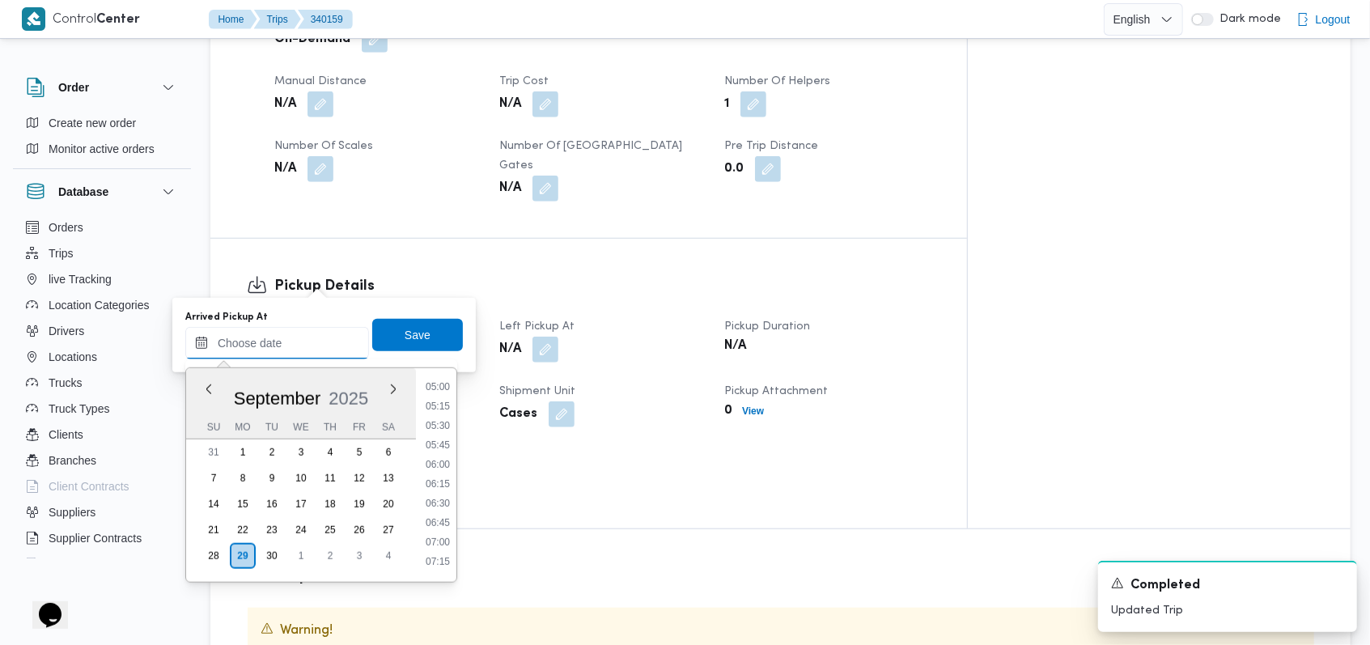
scroll to position [344, 0]
click at [450, 396] on li "04:30" at bounding box center [437, 395] width 37 height 16
type input "29/09/2025 04:30"
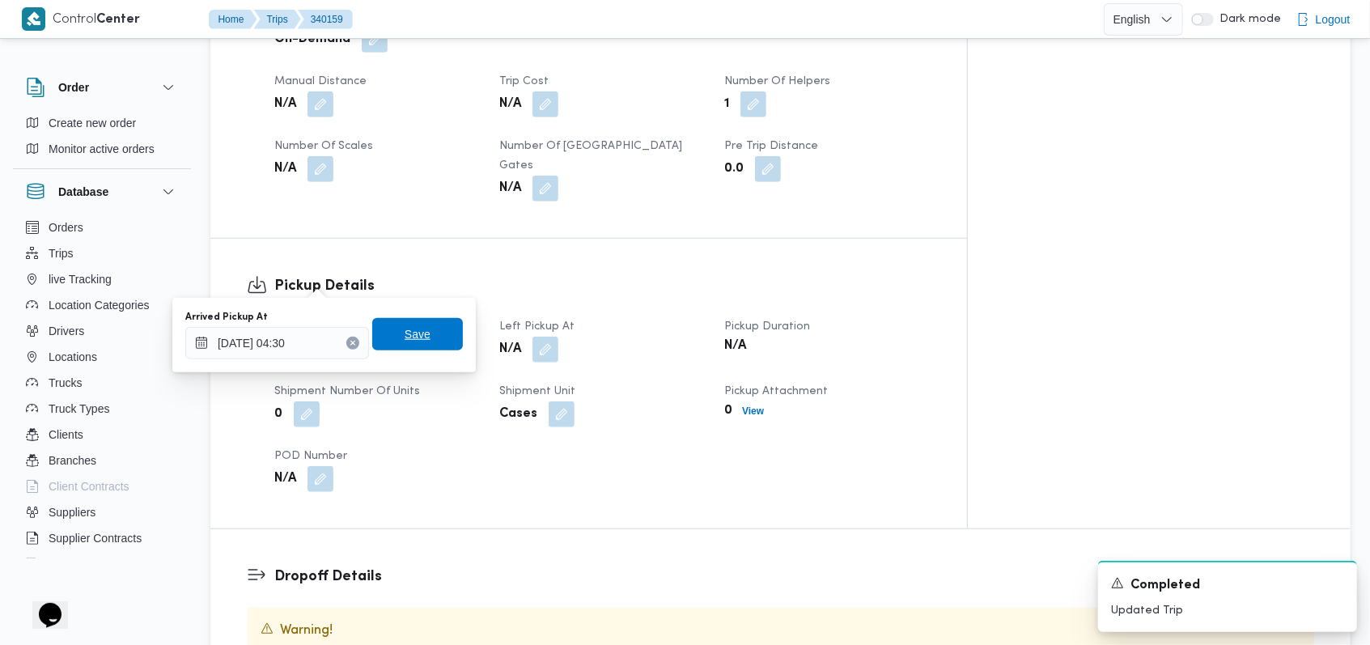
click at [436, 339] on span "Save" at bounding box center [417, 334] width 91 height 32
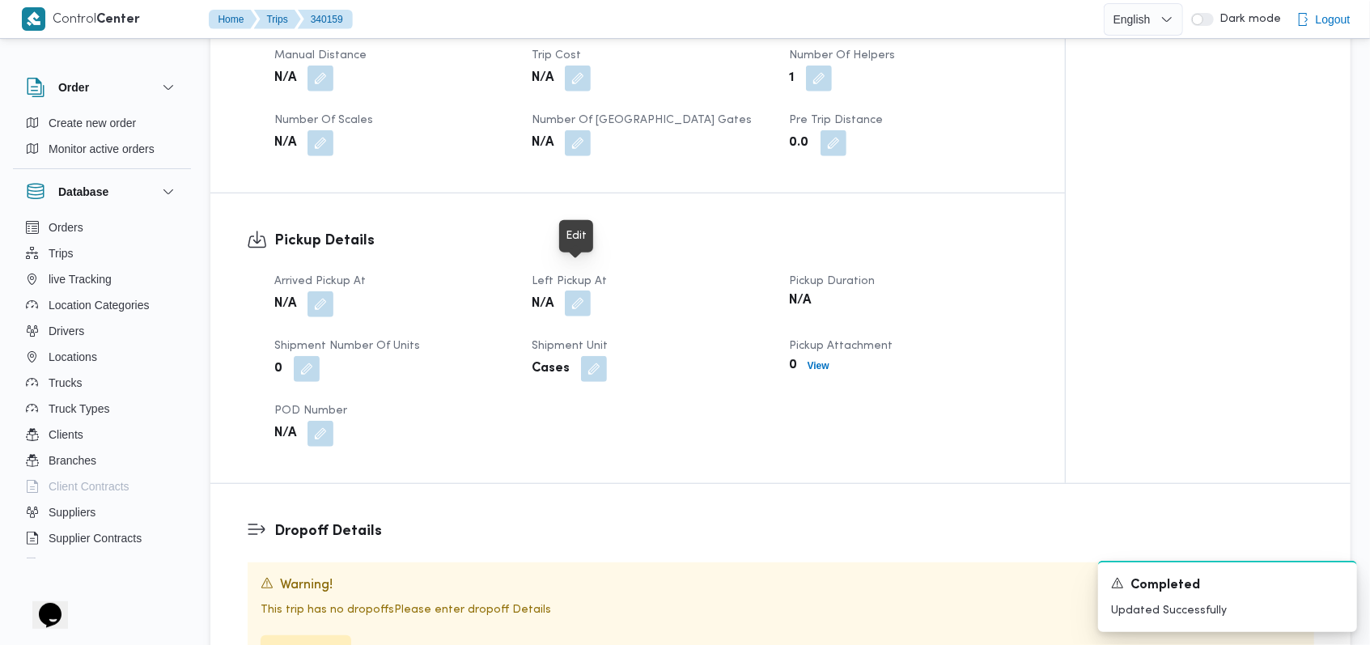
click at [588, 290] on button "button" at bounding box center [578, 303] width 26 height 26
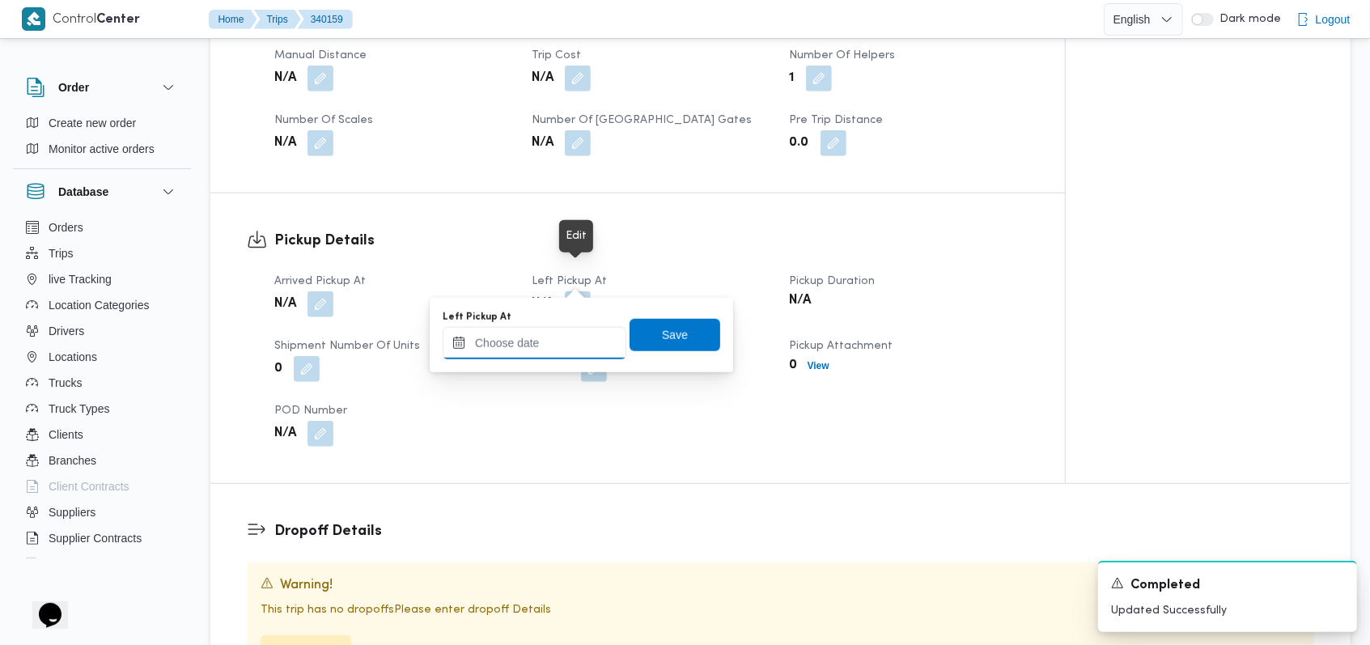
click at [553, 345] on input "Left Pickup At" at bounding box center [535, 343] width 184 height 32
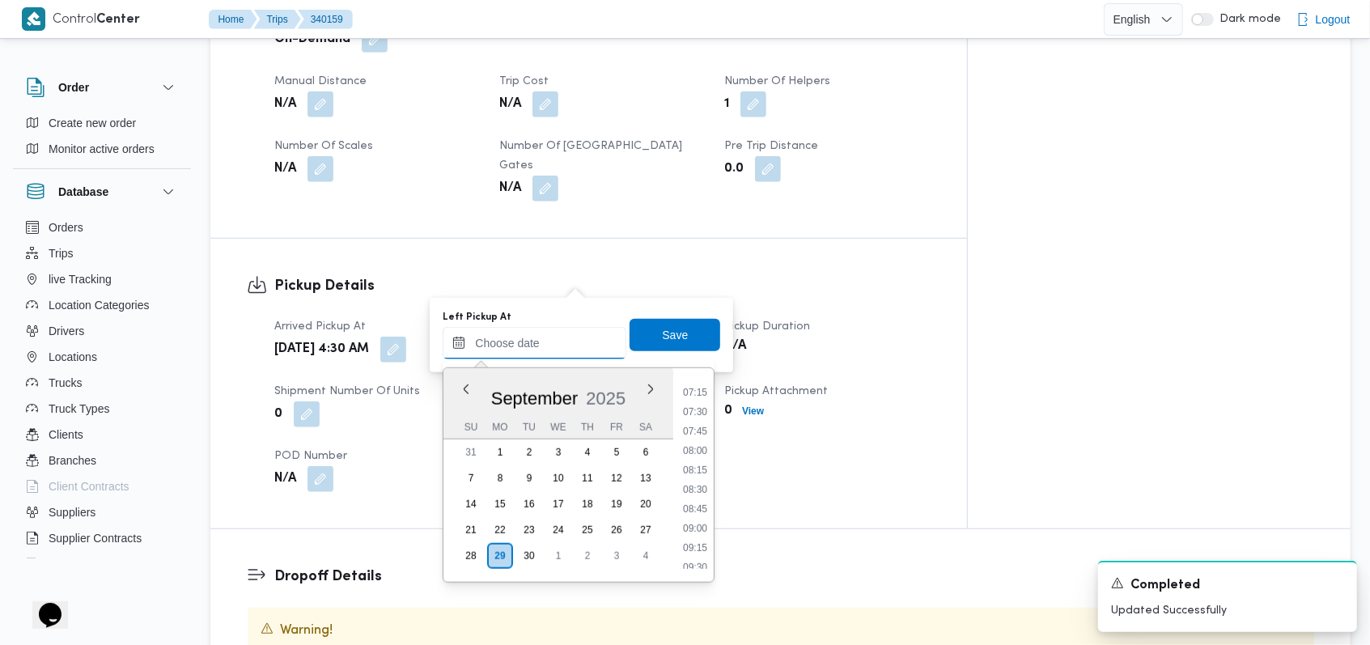
scroll to position [452, 0]
click at [699, 395] on li "06:00" at bounding box center [694, 403] width 37 height 16
type input "29/09/2025 06:00"
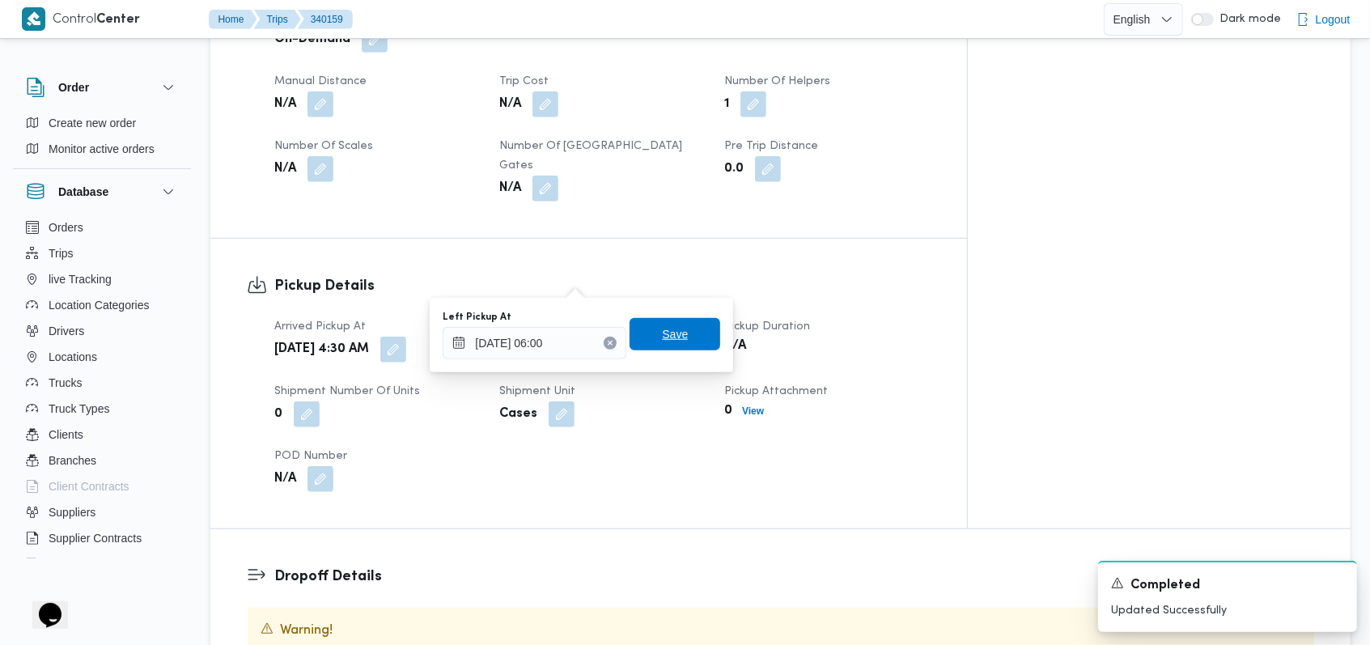
click at [687, 345] on span "Save" at bounding box center [674, 334] width 91 height 32
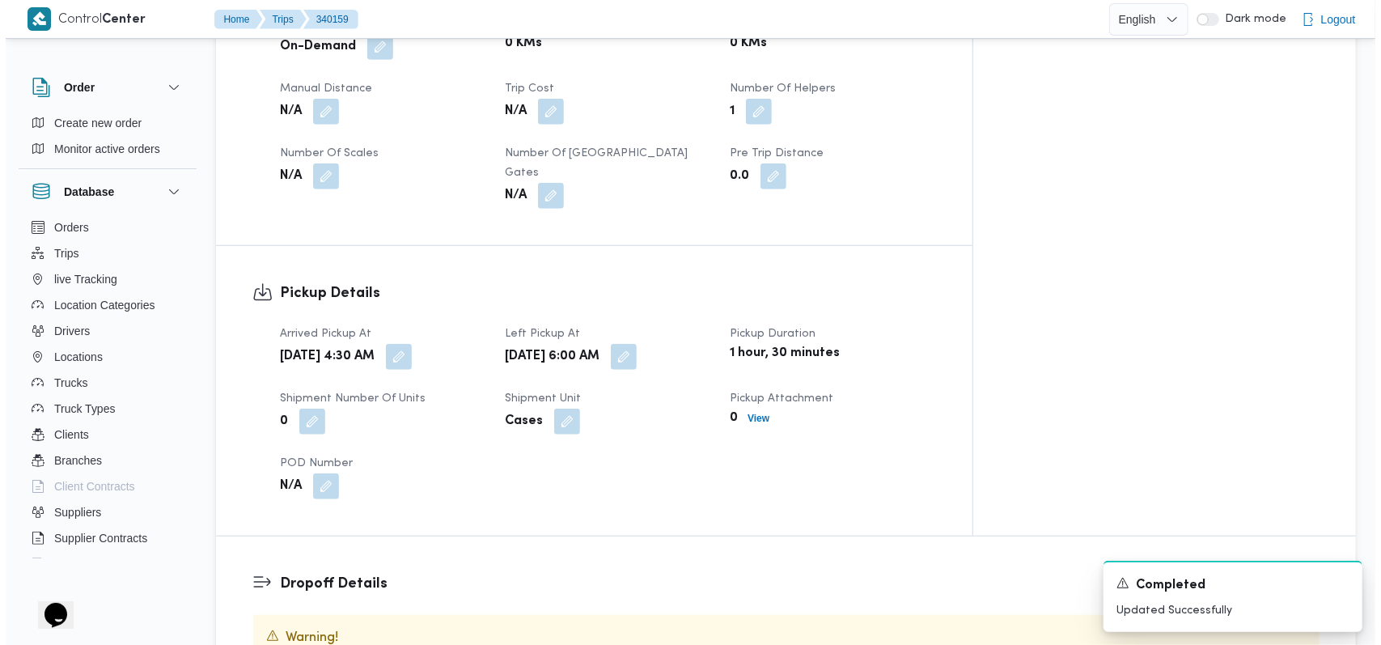
scroll to position [862, 0]
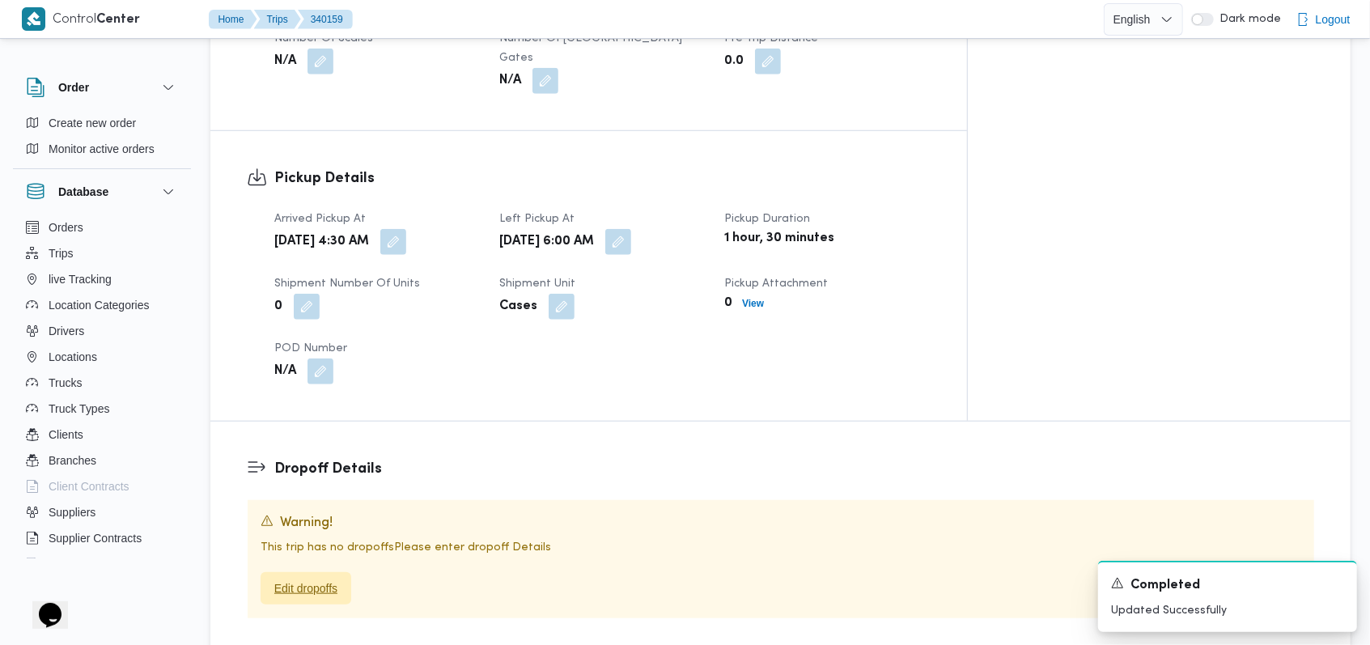
click at [332, 572] on span "Edit dropoffs" at bounding box center [306, 588] width 91 height 32
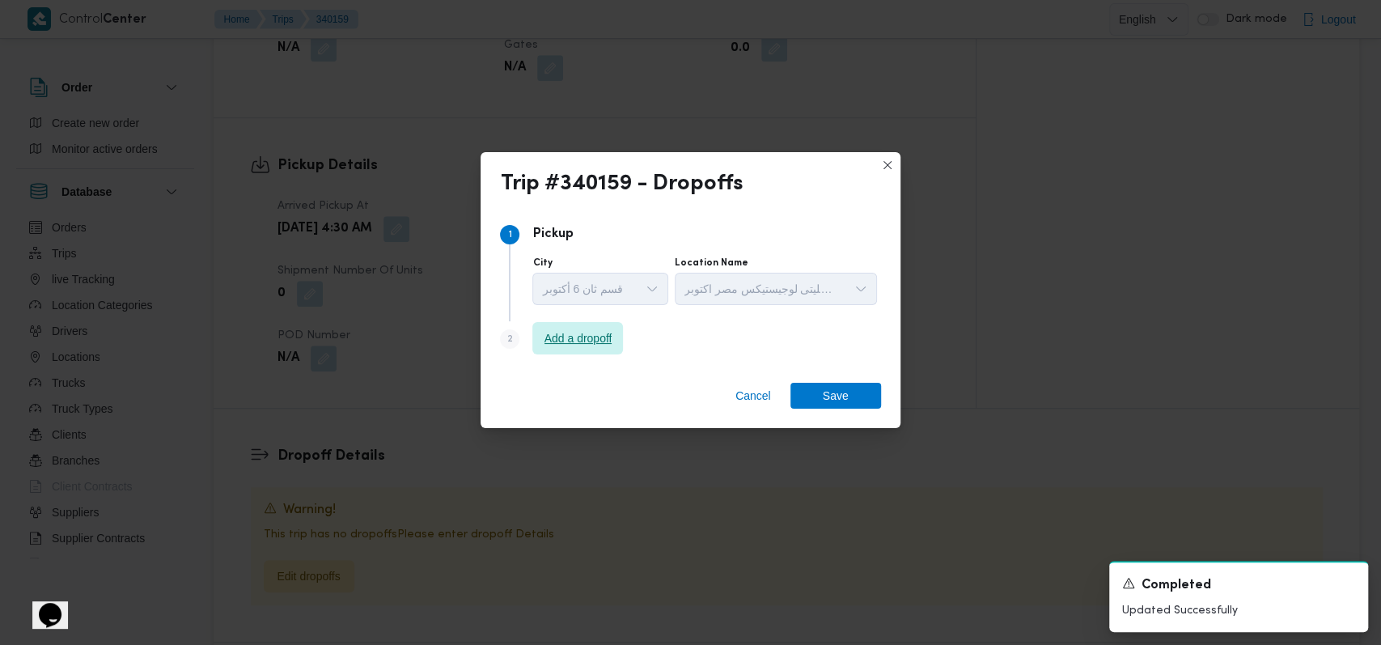
click at [574, 345] on span "Add a dropoff" at bounding box center [579, 337] width 68 height 19
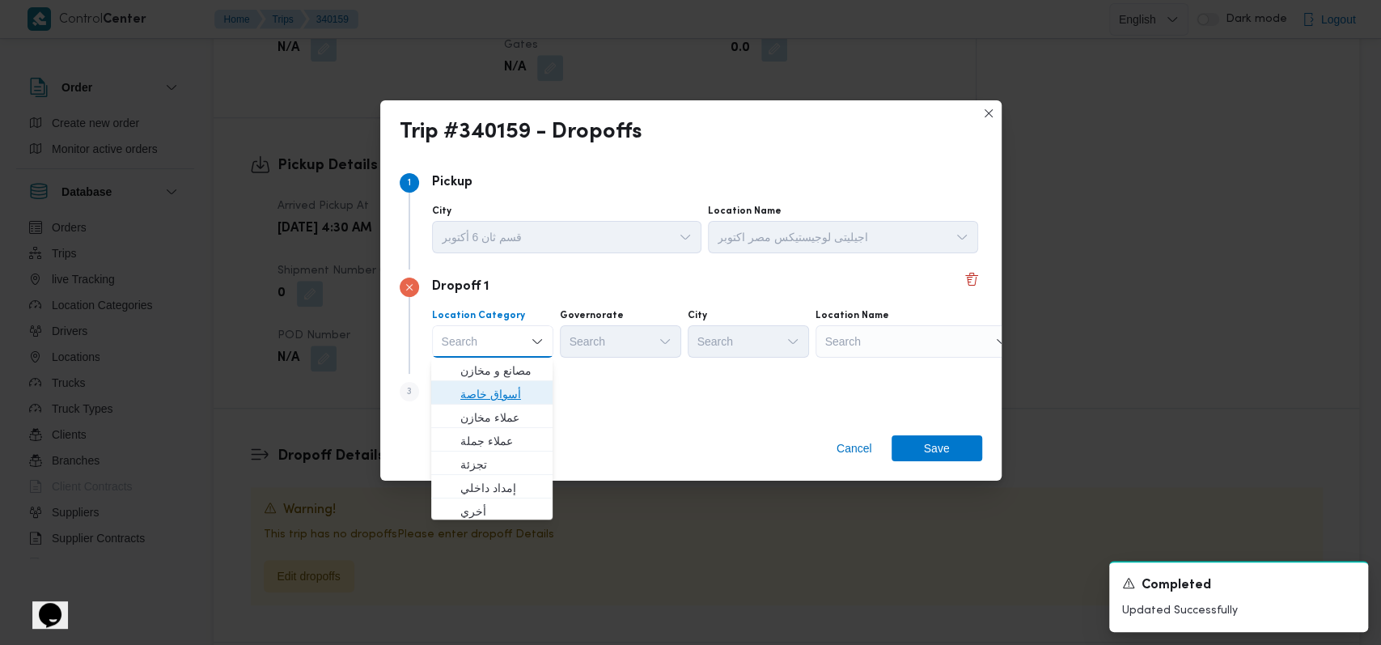
click at [511, 392] on span "أسواق خاصة" at bounding box center [501, 393] width 83 height 19
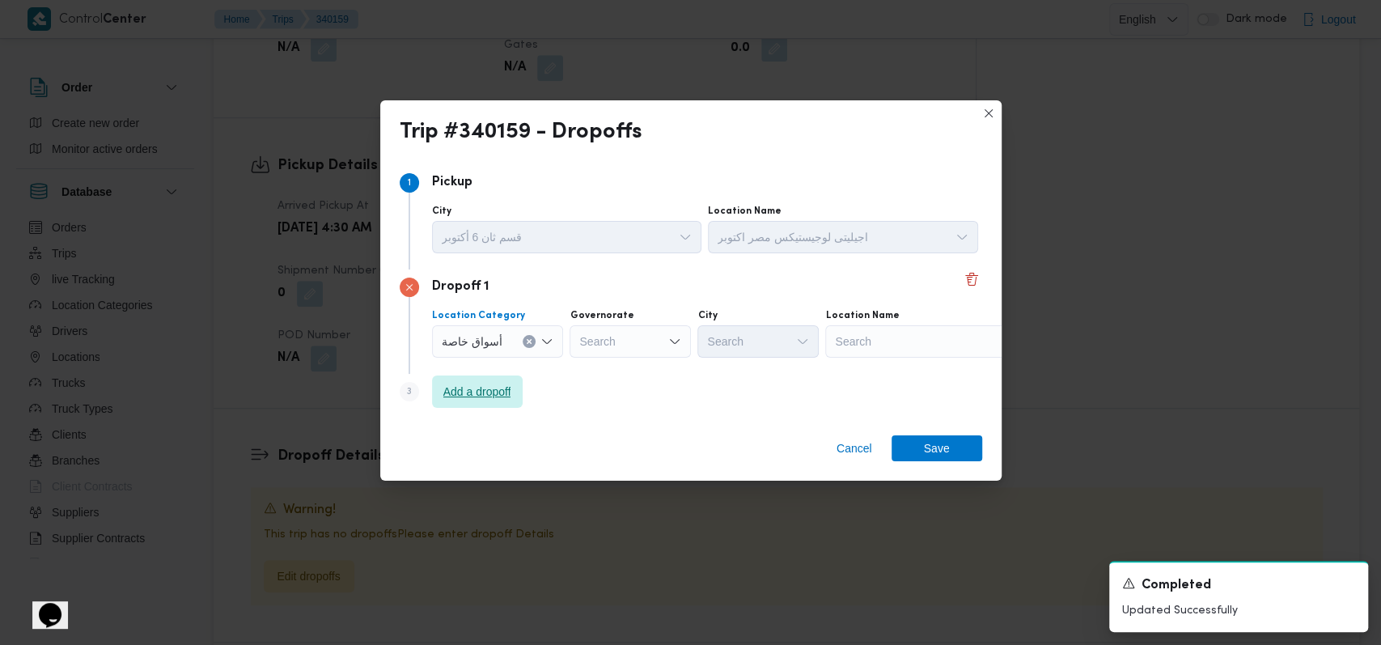
click at [511, 392] on span "Add a dropoff" at bounding box center [477, 391] width 68 height 19
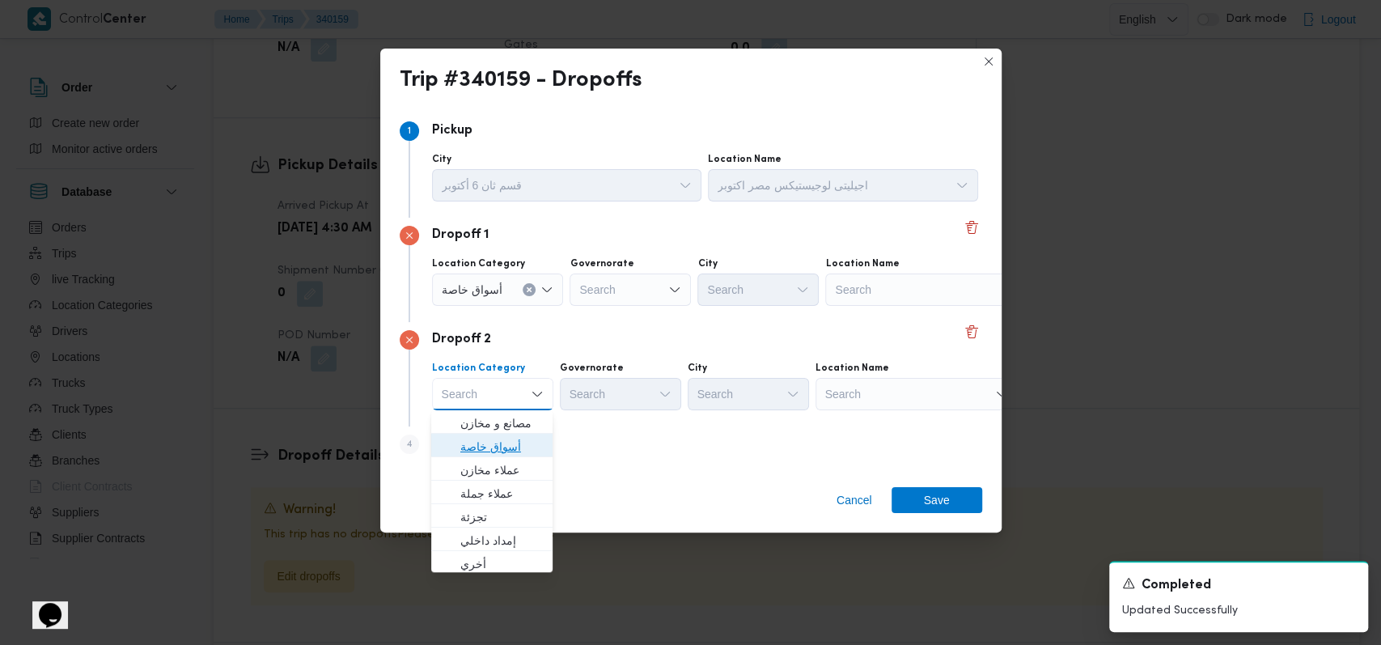
click at [509, 442] on span "أسواق خاصة" at bounding box center [501, 446] width 83 height 19
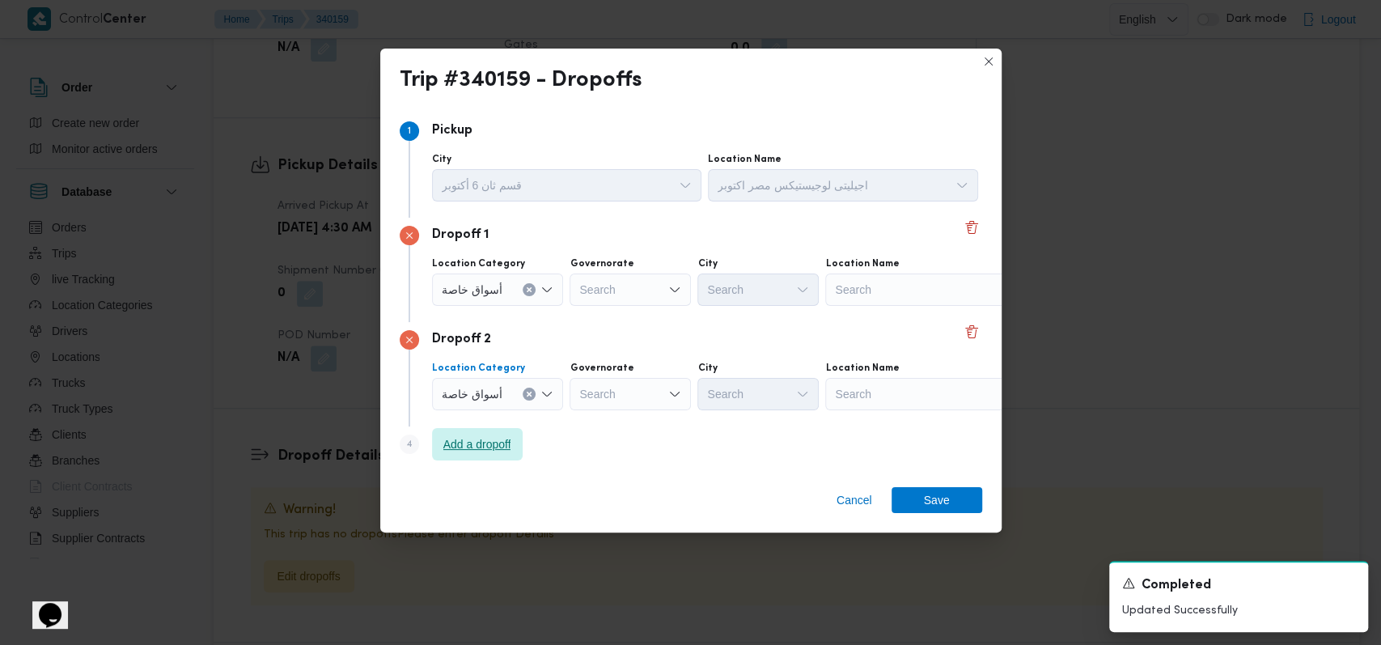
click at [509, 442] on span "Add a dropoff" at bounding box center [477, 443] width 68 height 19
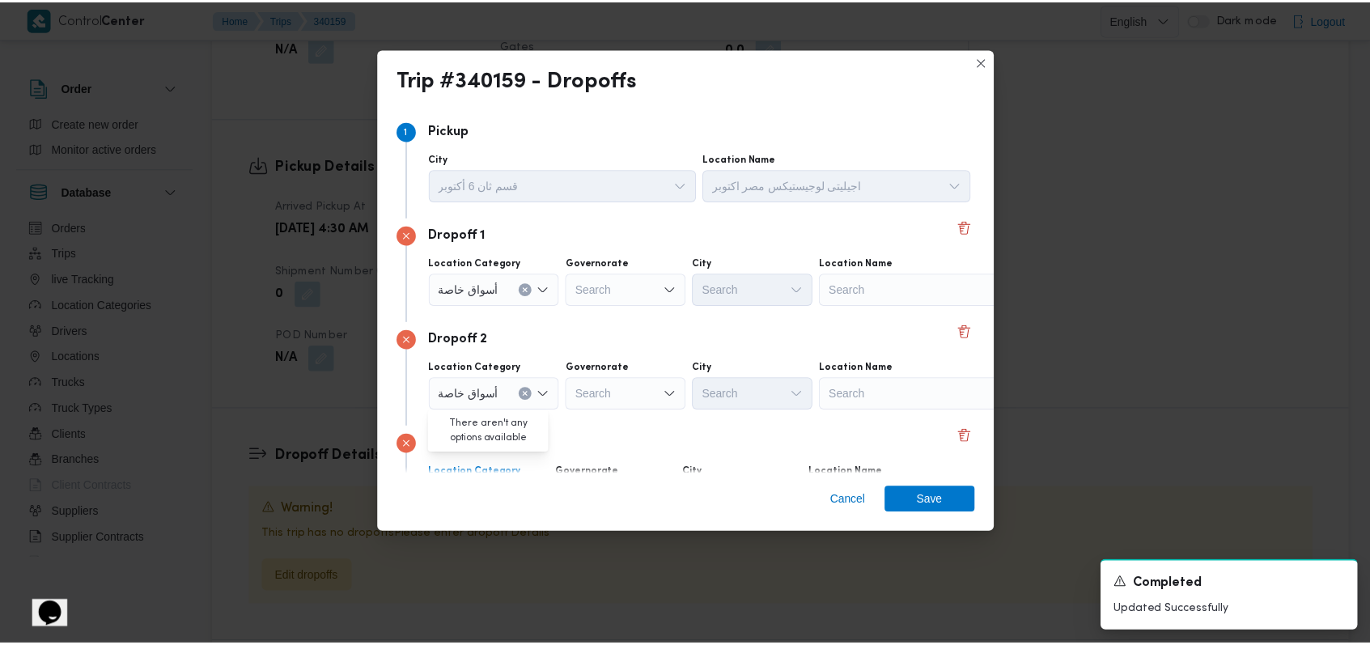
scroll to position [104, 0]
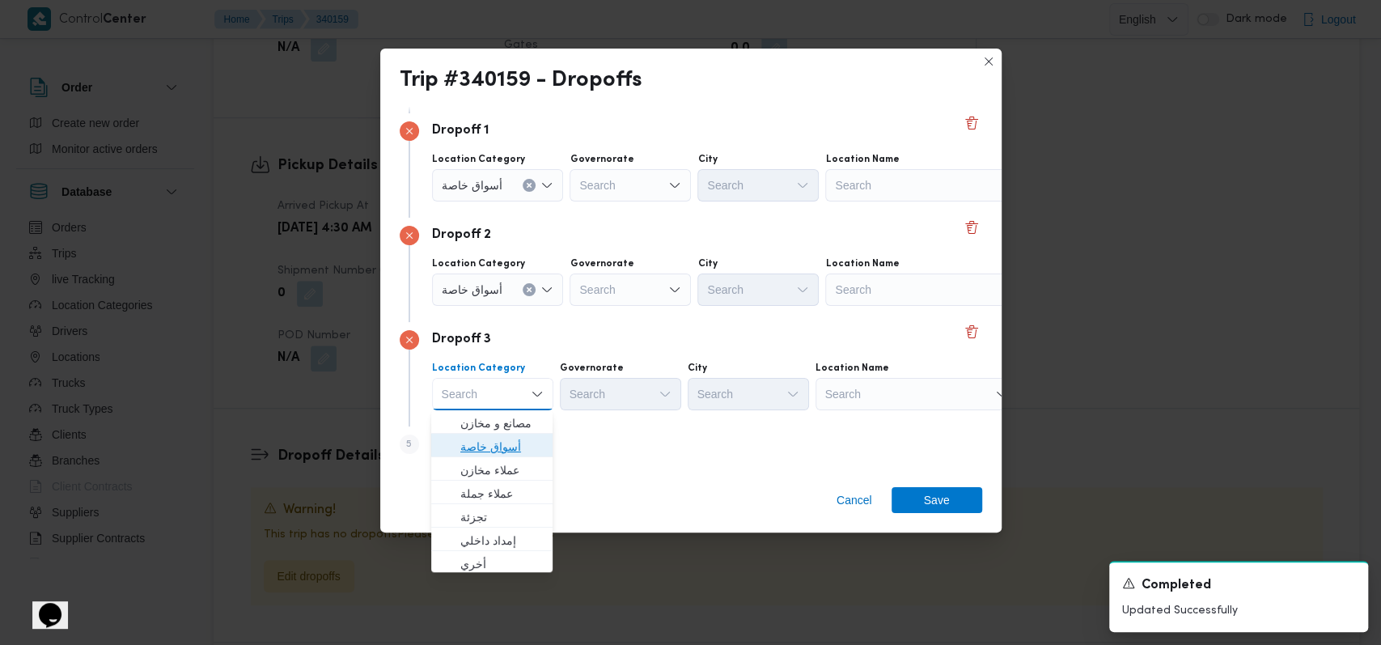
click at [514, 437] on span "أسواق خاصة" at bounding box center [501, 446] width 83 height 19
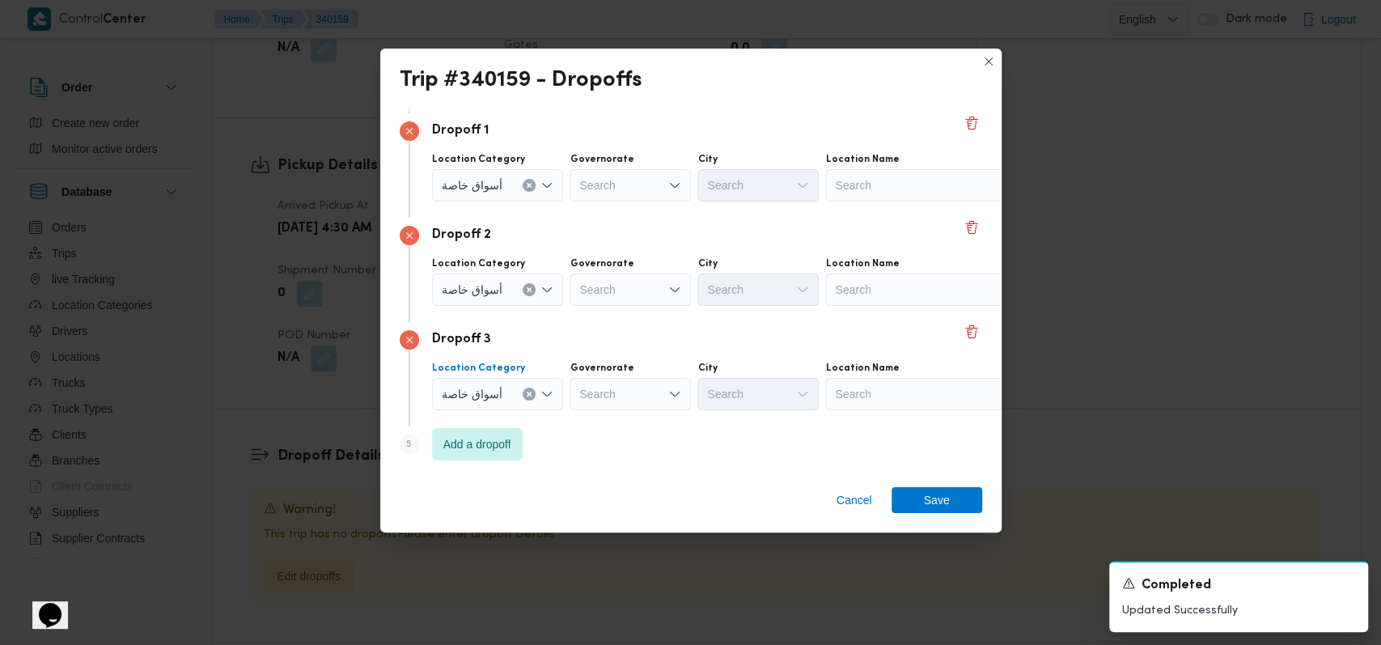
click at [879, 186] on div "Search" at bounding box center [926, 185] width 202 height 32
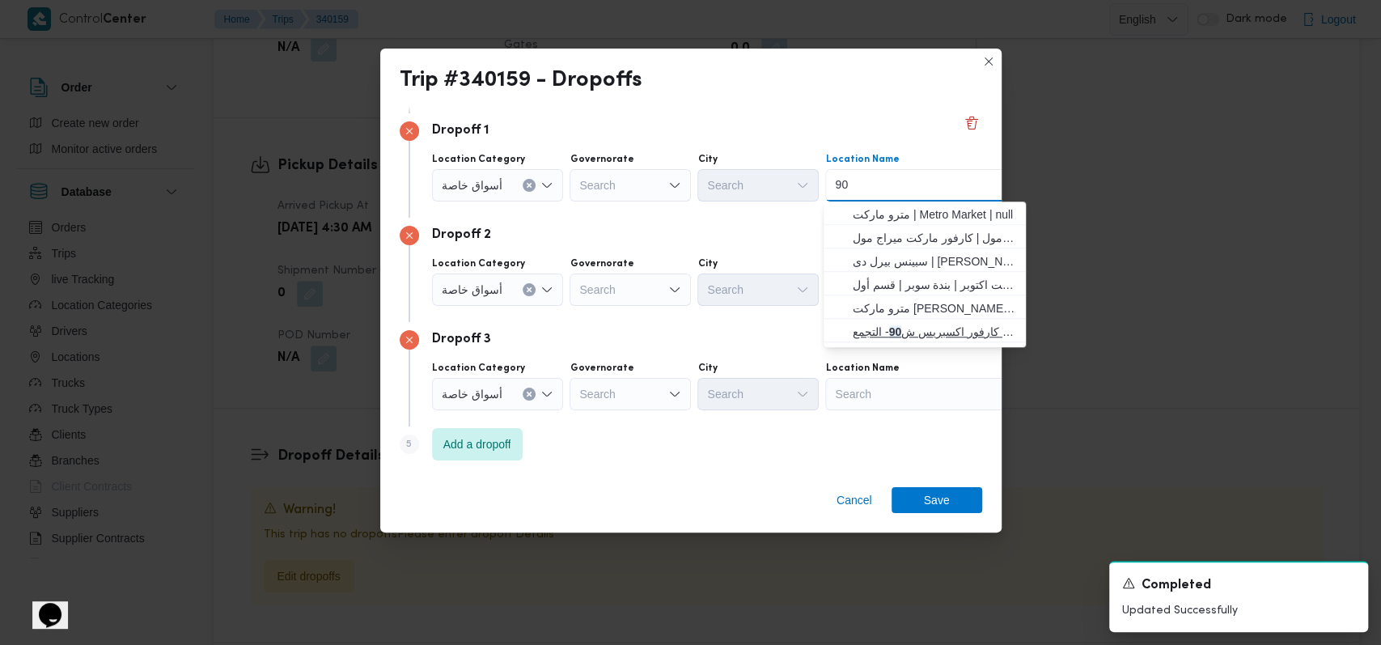
type input "90"
click at [877, 322] on span "كارفور اكسبريس ش 90 - التجمع | Master Express | null" at bounding box center [934, 331] width 163 height 19
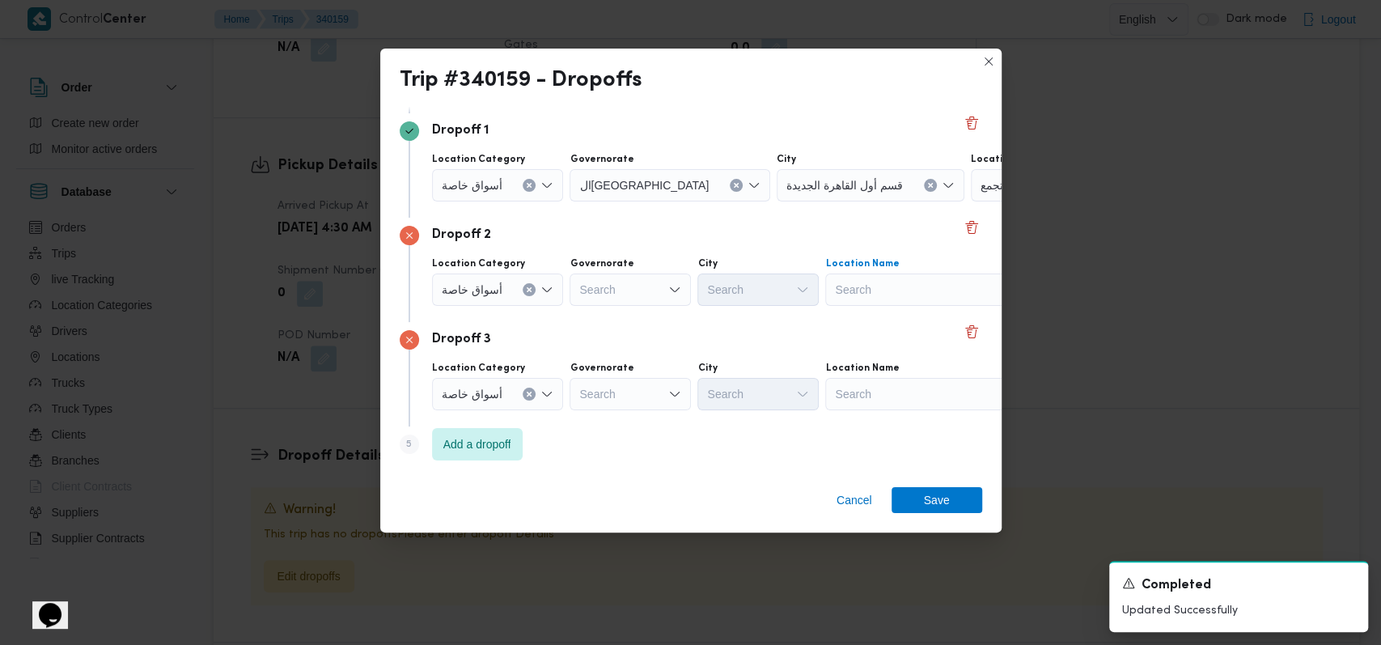
click at [887, 288] on div "Search" at bounding box center [926, 289] width 202 height 32
type input "كتاليس"
click at [902, 319] on span "مترو ماركت كتاليس ت التجمع | مترو اكسبريس ماركت | null" at bounding box center [934, 318] width 163 height 19
click at [888, 390] on div "Search" at bounding box center [926, 394] width 202 height 32
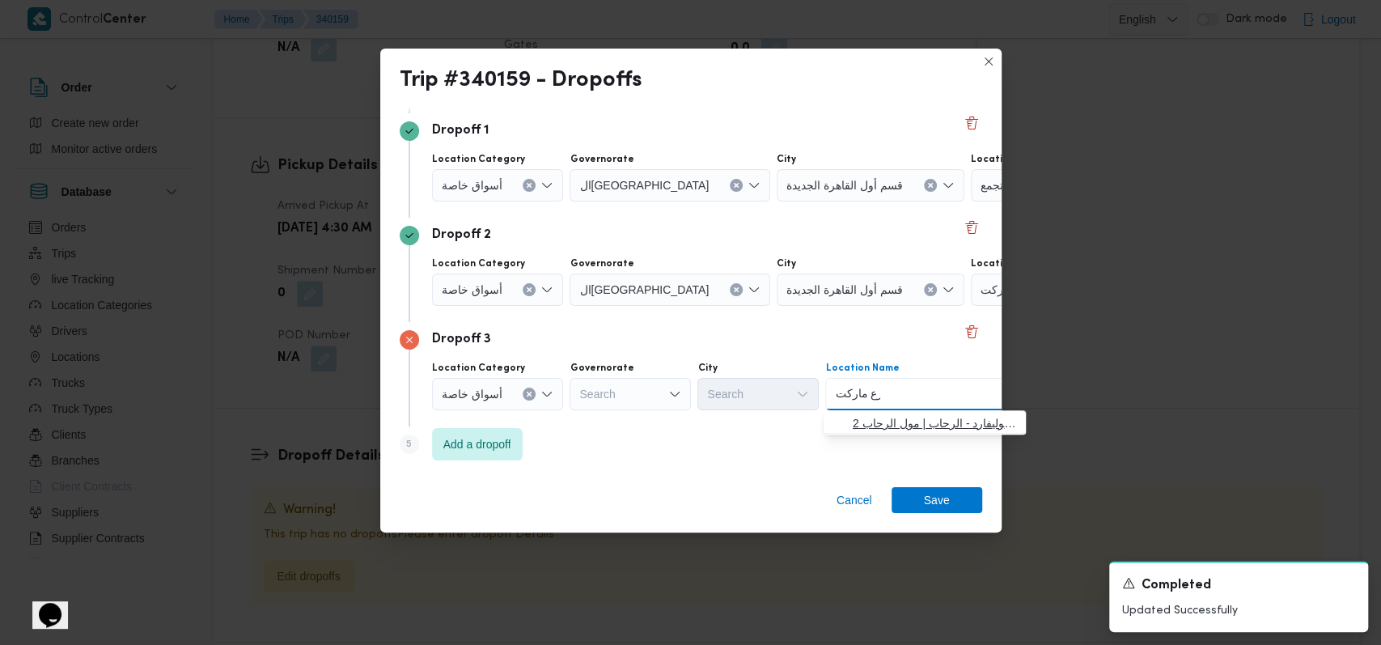
type input "رع ماركت"
click at [933, 421] on span "رع ماركت للتجارة مول بوليفارد - الرحاب | مول الرحاب 2 | null" at bounding box center [934, 422] width 163 height 19
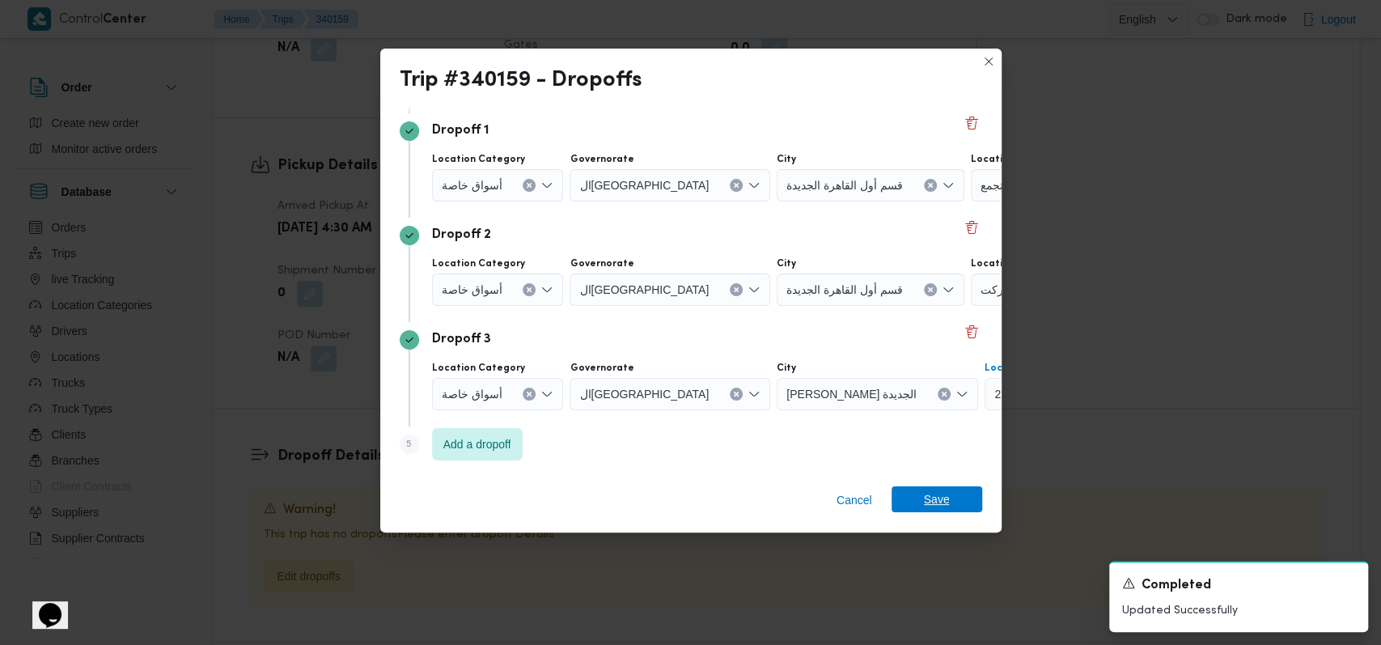
click at [924, 500] on span "Save" at bounding box center [937, 499] width 26 height 26
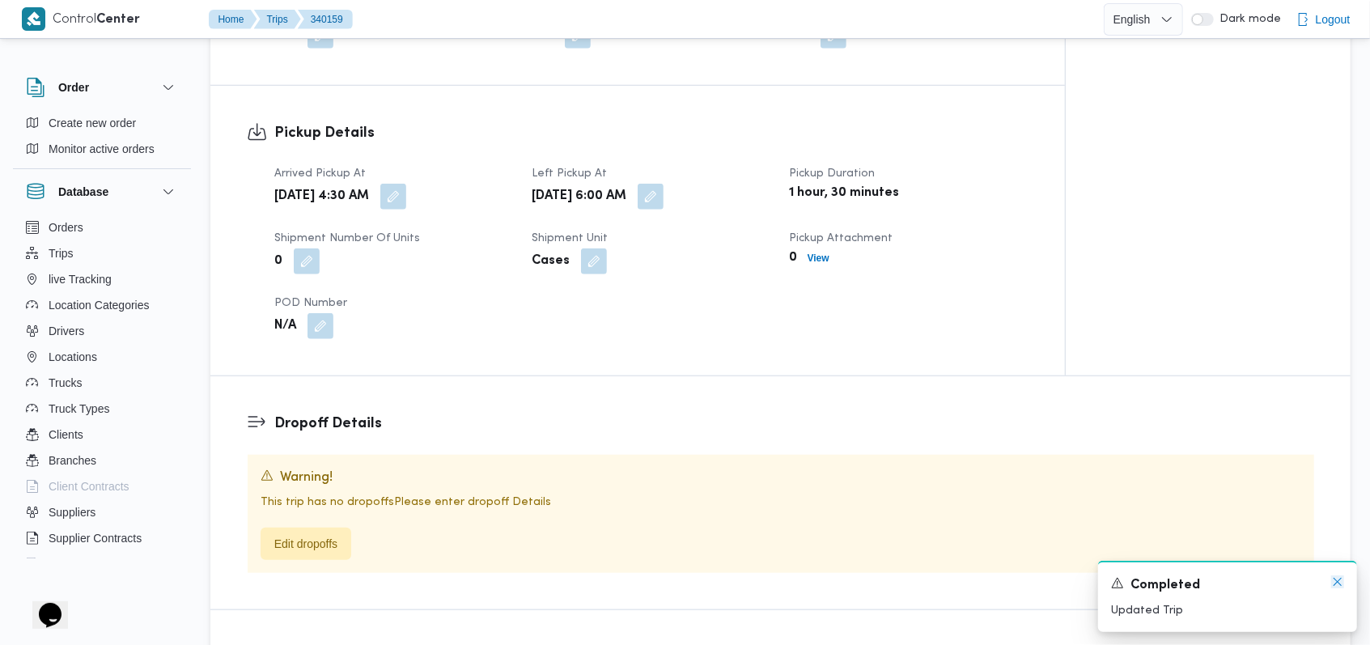
click at [1343, 581] on icon "Dismiss toast" at bounding box center [1337, 581] width 13 height 13
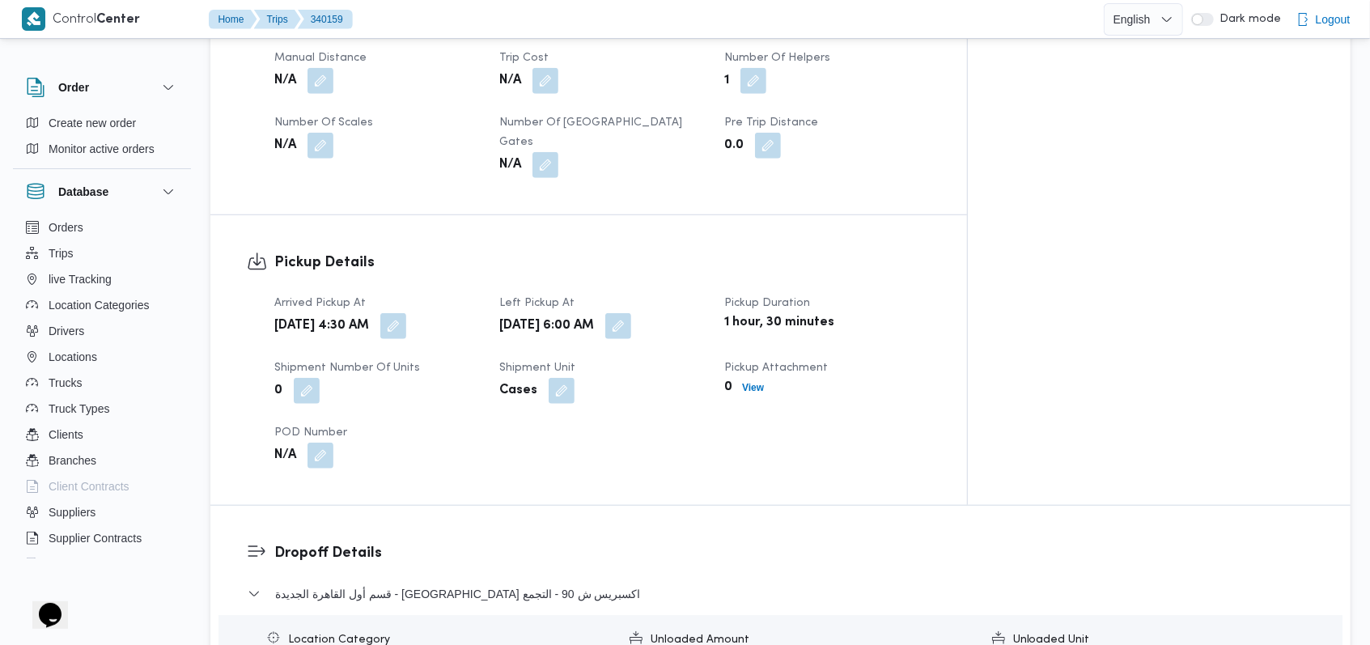
scroll to position [947, 0]
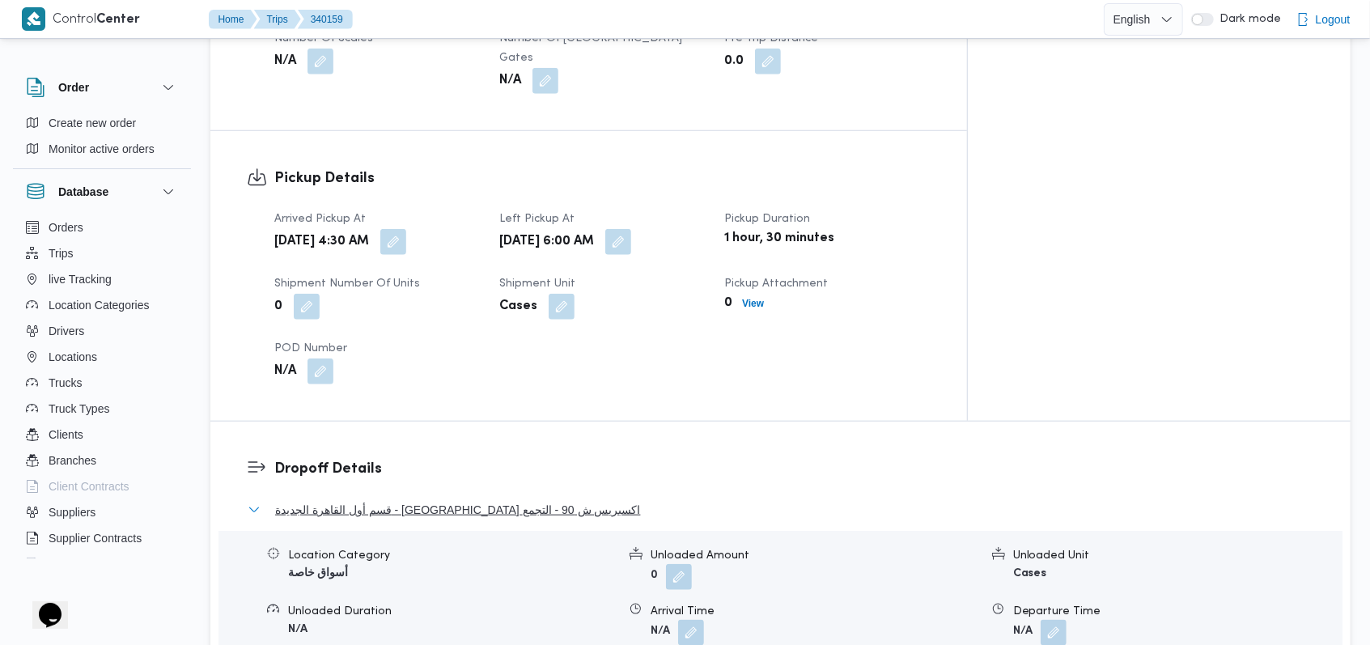
click at [405, 500] on span "قسم أول القاهرة الجديدة - كارفور اكسبريس ش 90 - التجمع" at bounding box center [458, 509] width 366 height 19
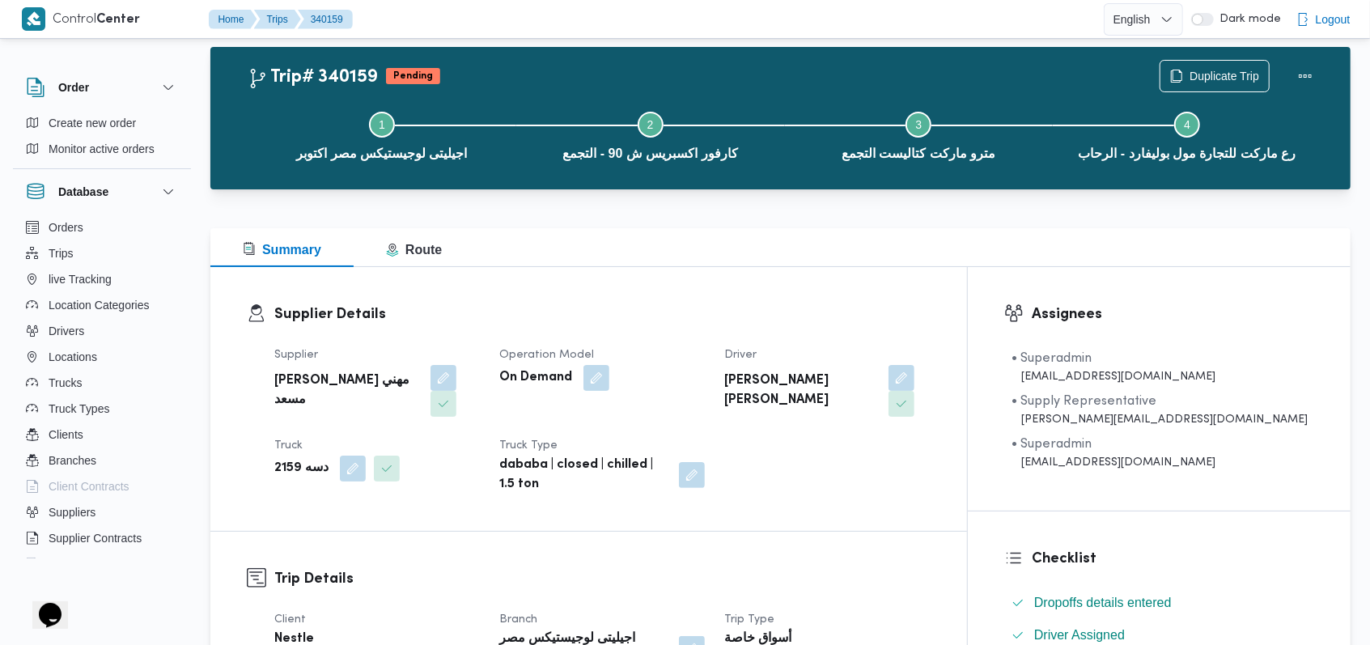
scroll to position [0, 0]
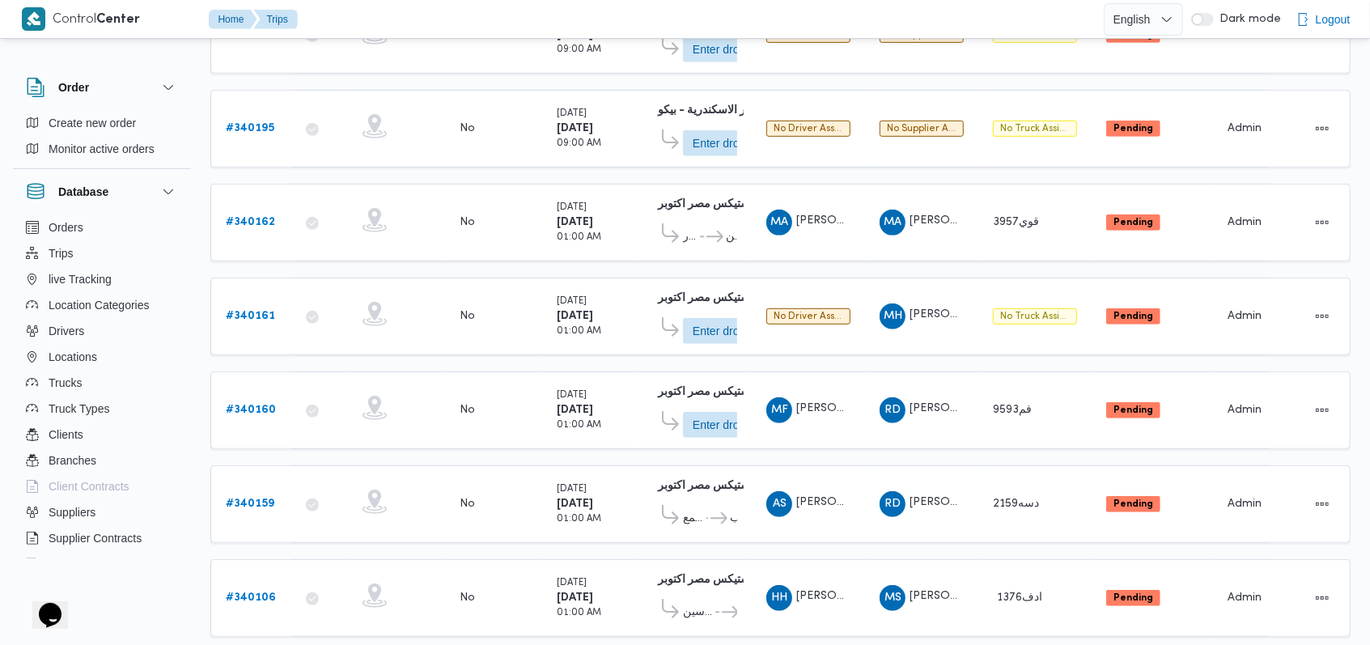
scroll to position [549, 0]
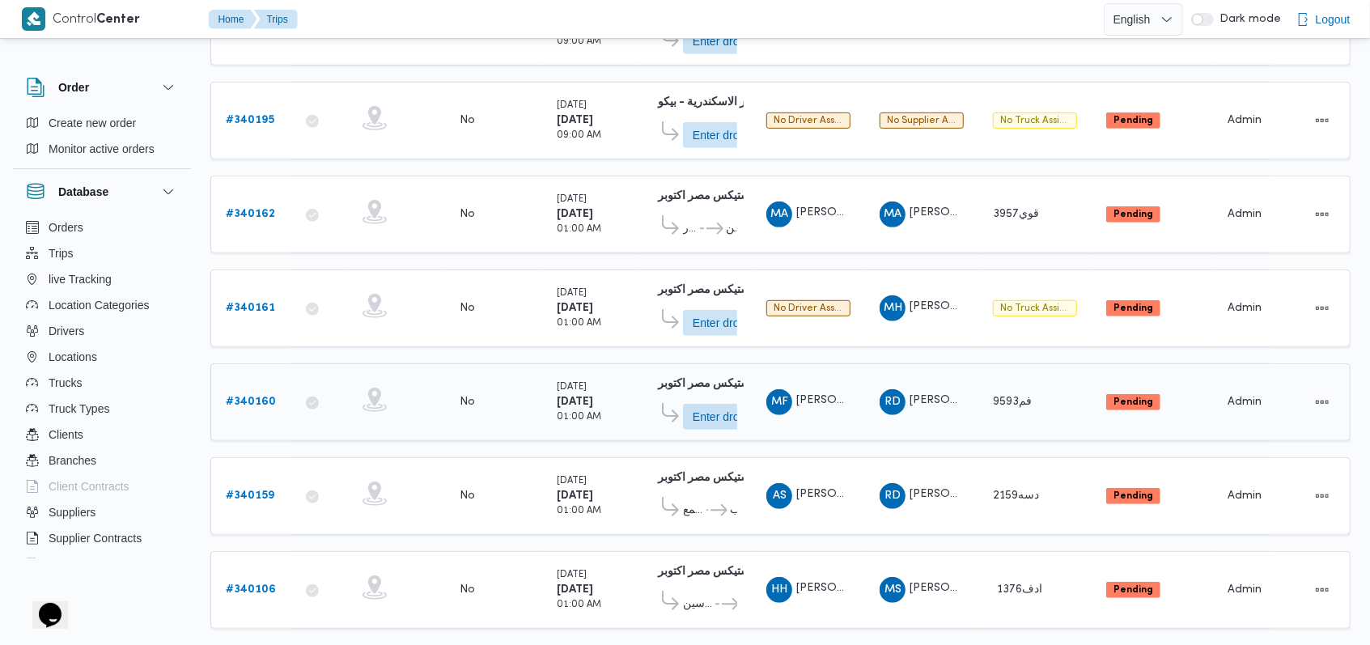
click at [261, 396] on b "# 340160" at bounding box center [251, 401] width 50 height 11
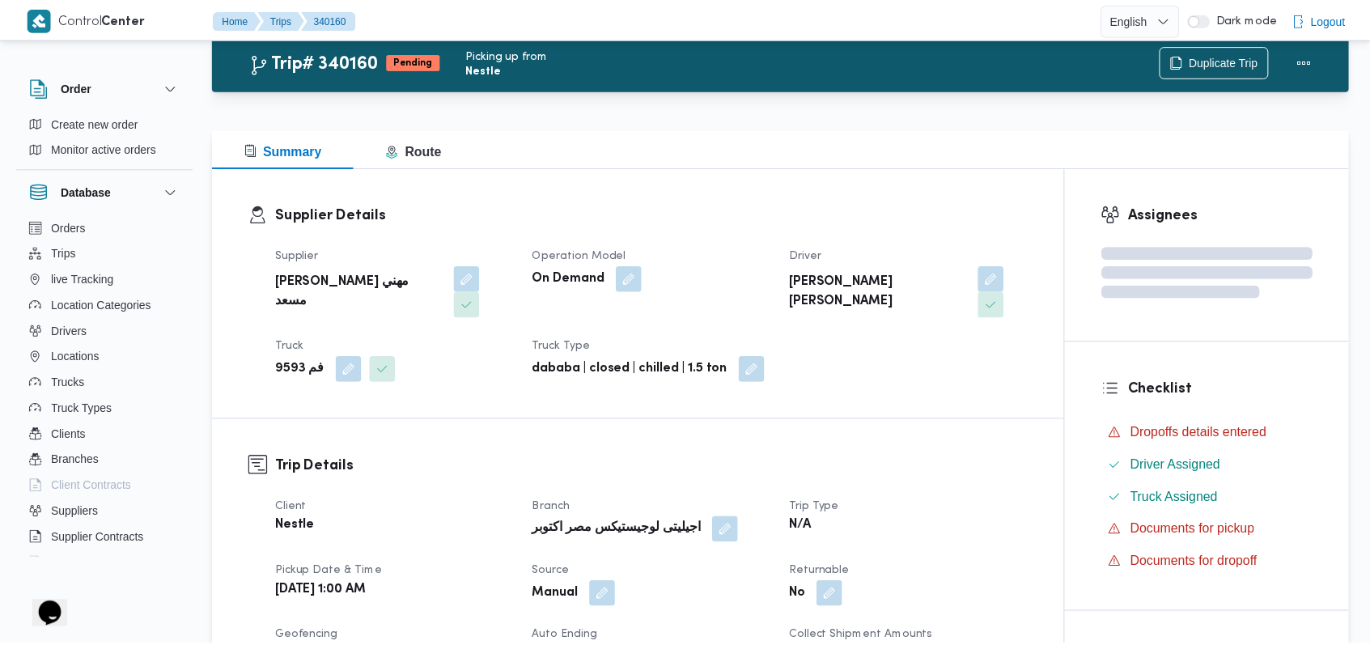
scroll to position [549, 0]
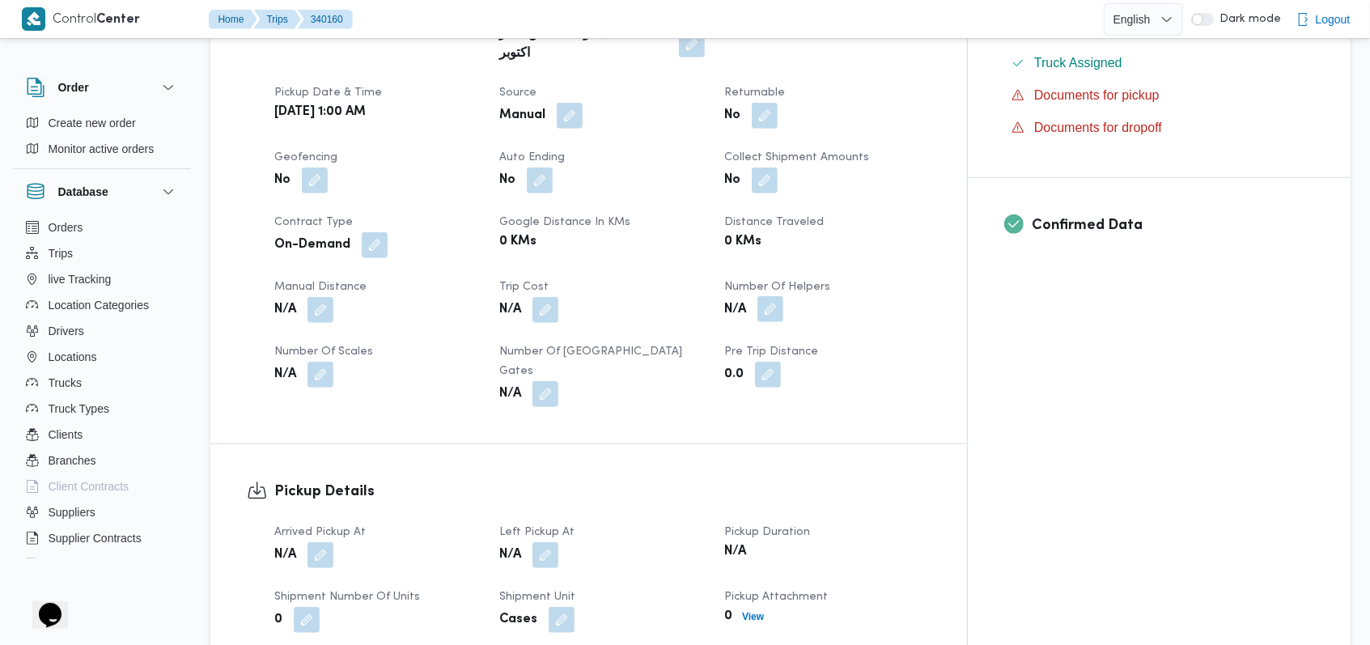
click at [783, 296] on button "button" at bounding box center [770, 309] width 26 height 26
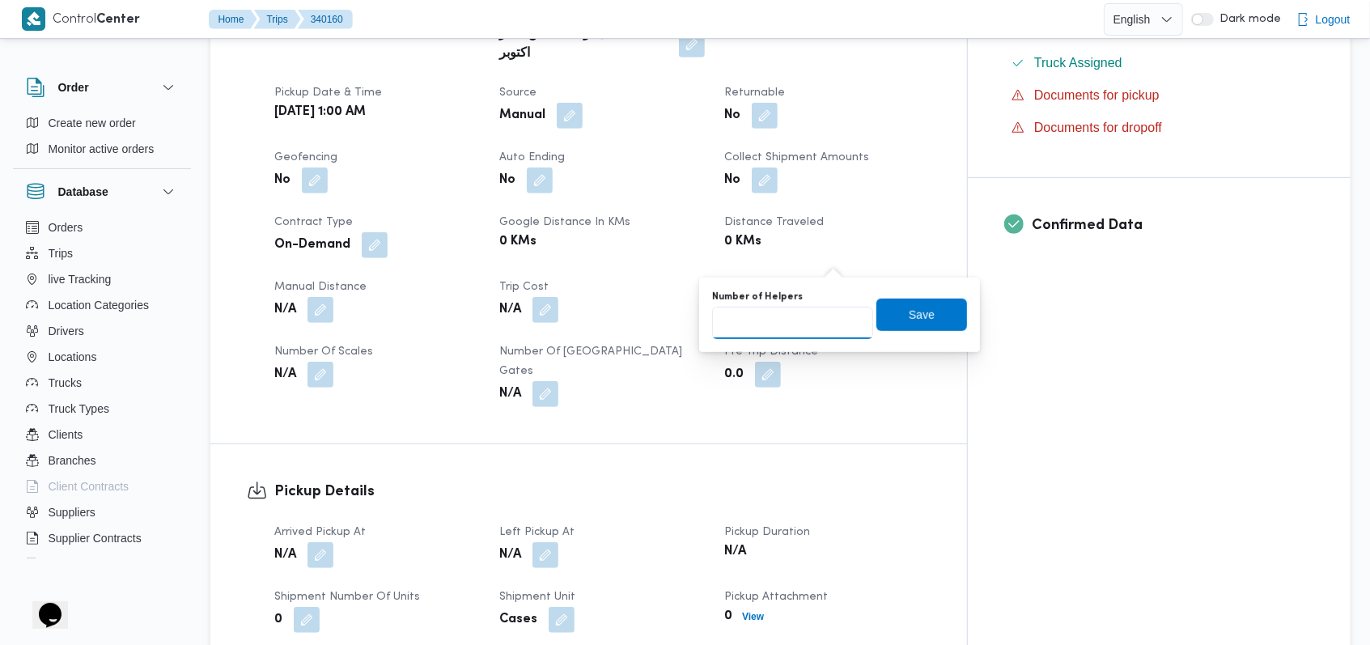
click at [805, 310] on input "Number of Helpers" at bounding box center [792, 323] width 161 height 32
type input "1"
drag, startPoint x: 921, startPoint y: 322, endPoint x: 871, endPoint y: 337, distance: 52.2
click at [921, 321] on span "Save" at bounding box center [921, 315] width 91 height 32
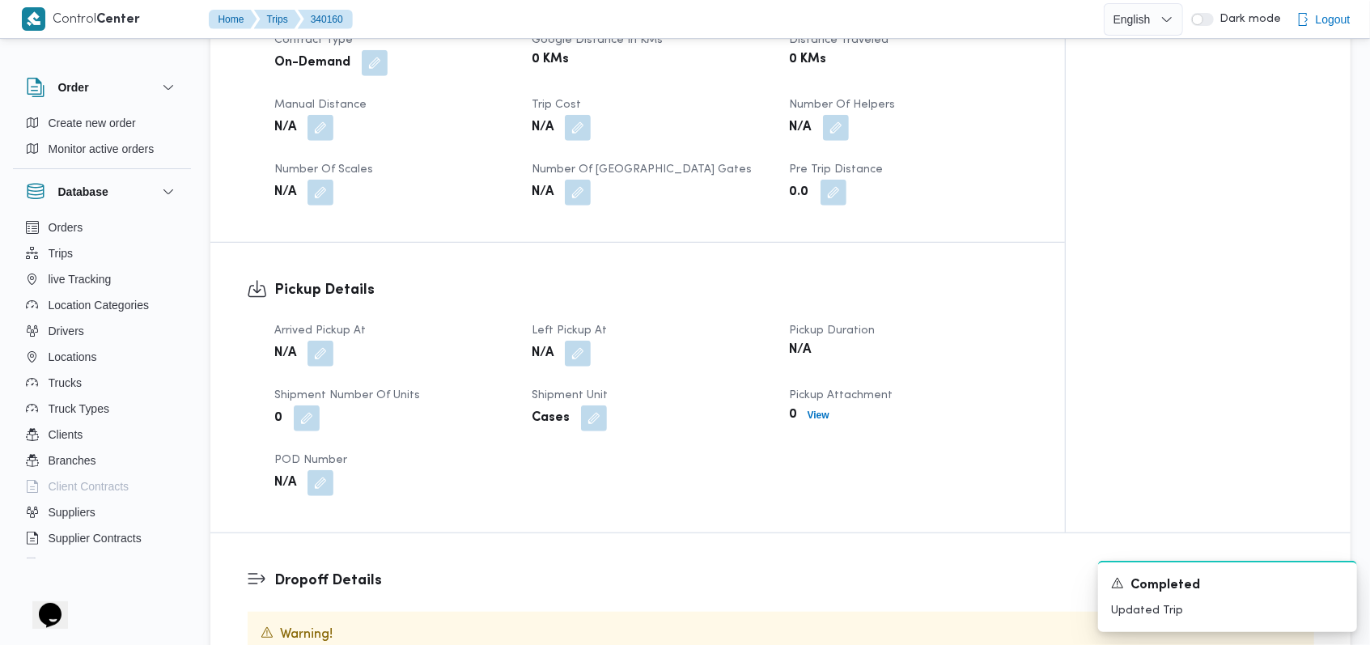
scroll to position [765, 0]
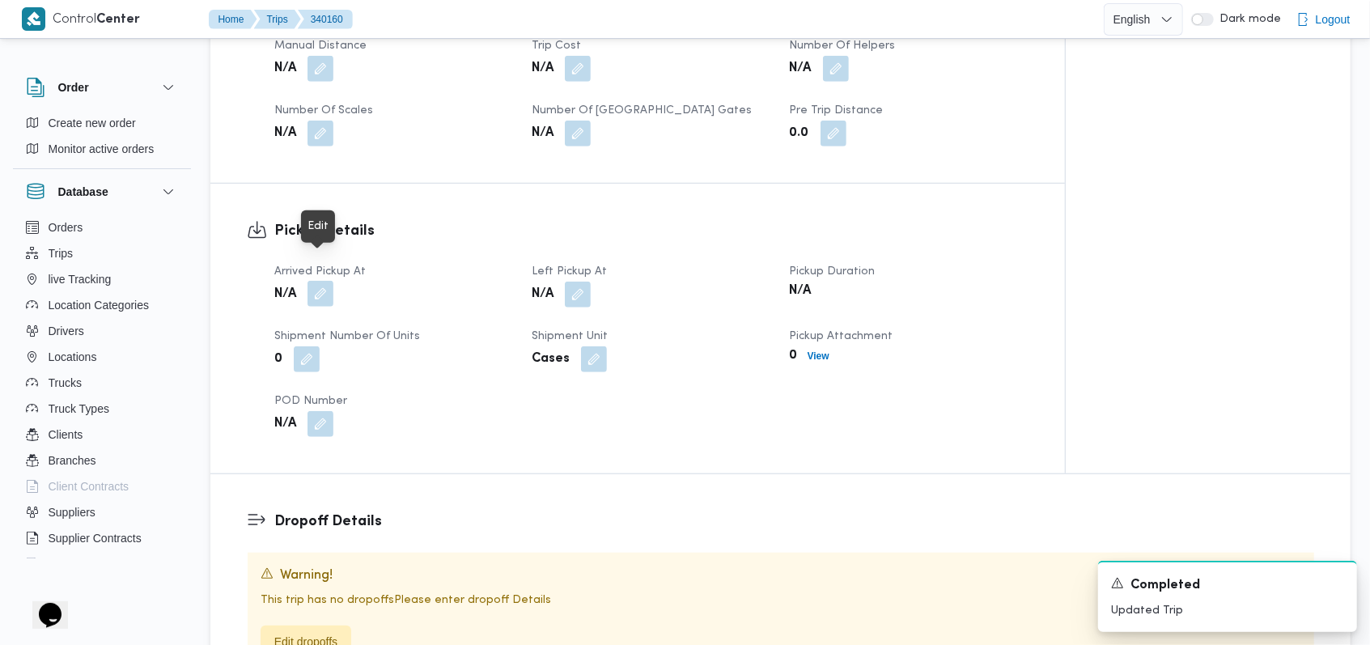
click at [314, 281] on button "button" at bounding box center [320, 294] width 26 height 26
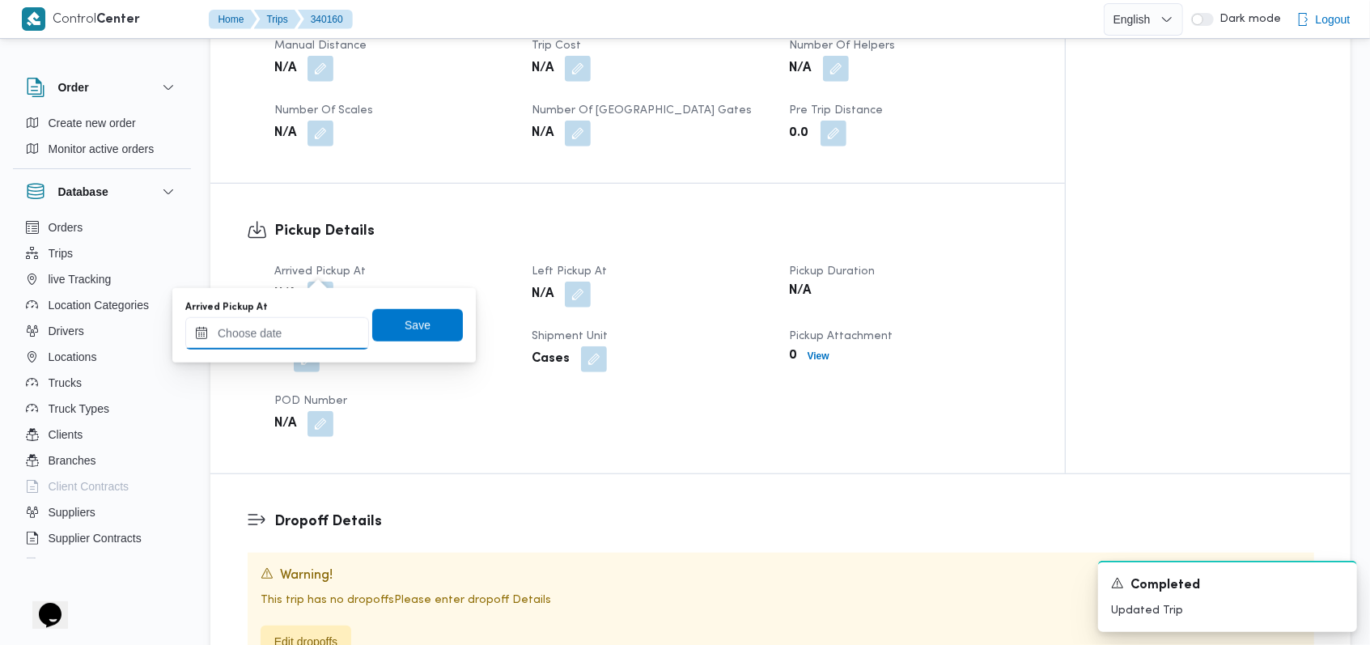
click at [277, 327] on input "Arrived Pickup At" at bounding box center [277, 333] width 184 height 32
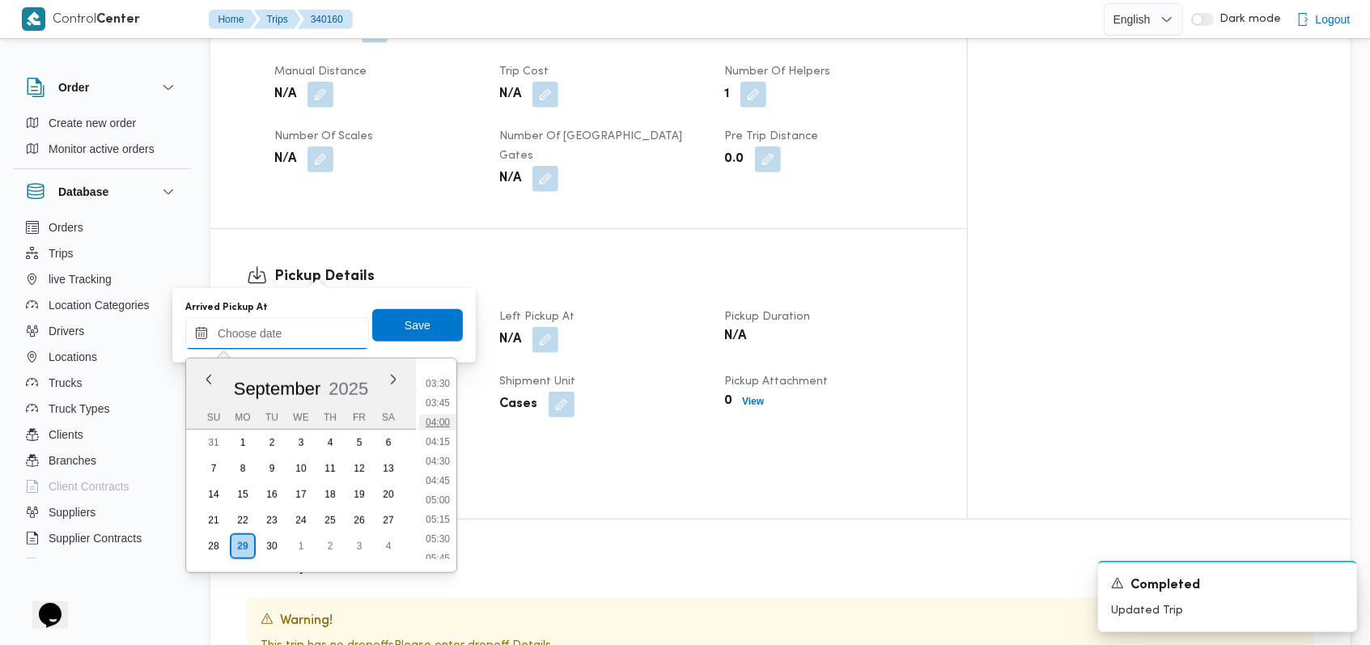
scroll to position [236, 0]
click at [449, 451] on li "04:00" at bounding box center [437, 454] width 37 height 16
type input "29/09/2025 04:00"
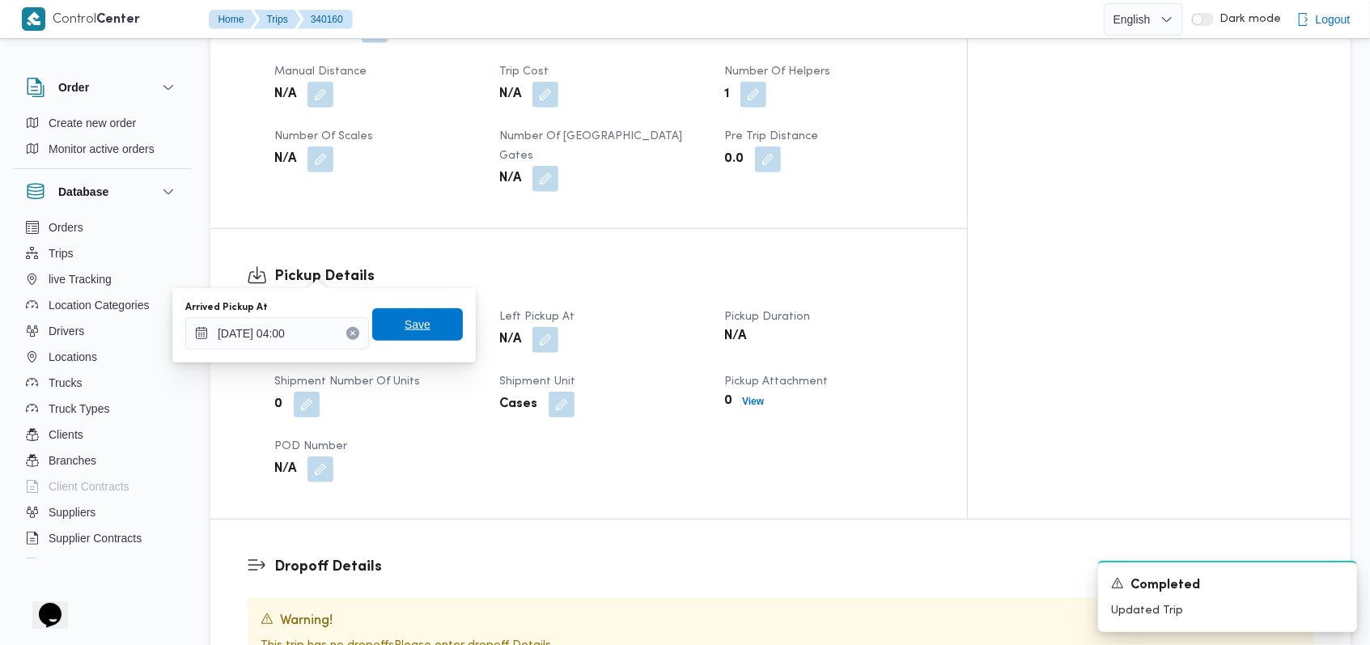
click at [426, 340] on span "Save" at bounding box center [417, 324] width 91 height 32
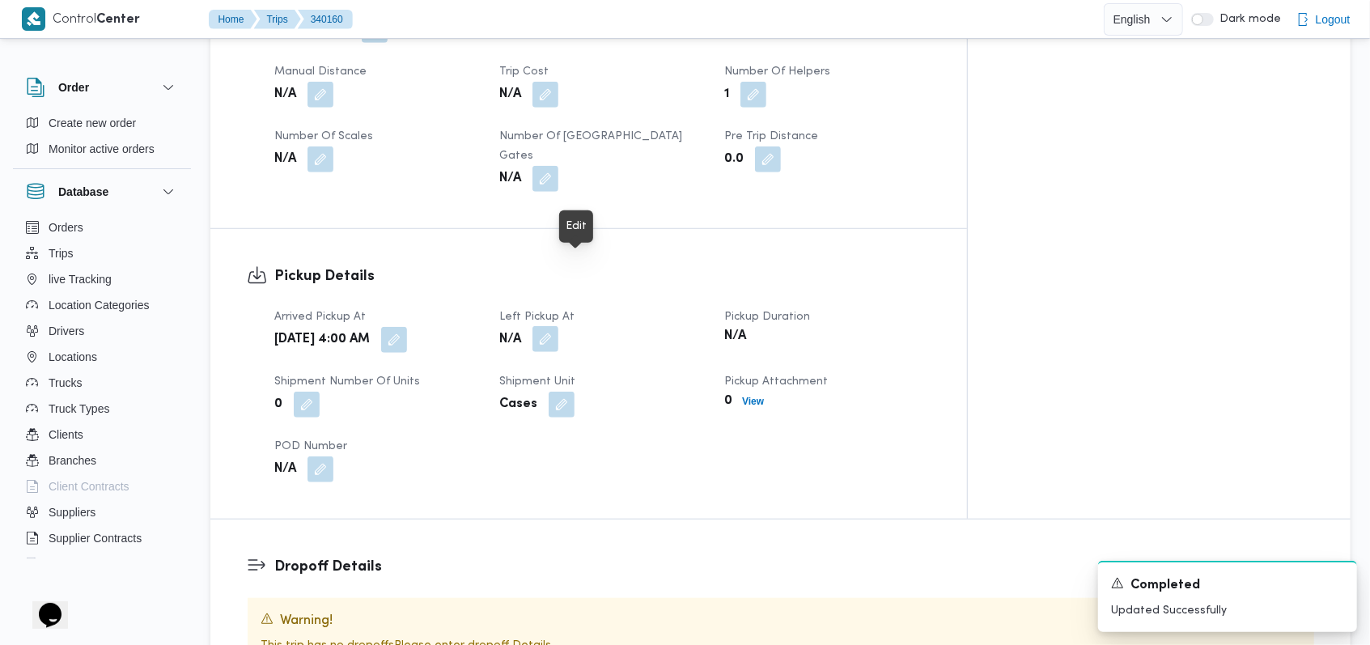
click at [558, 326] on button "button" at bounding box center [545, 339] width 26 height 26
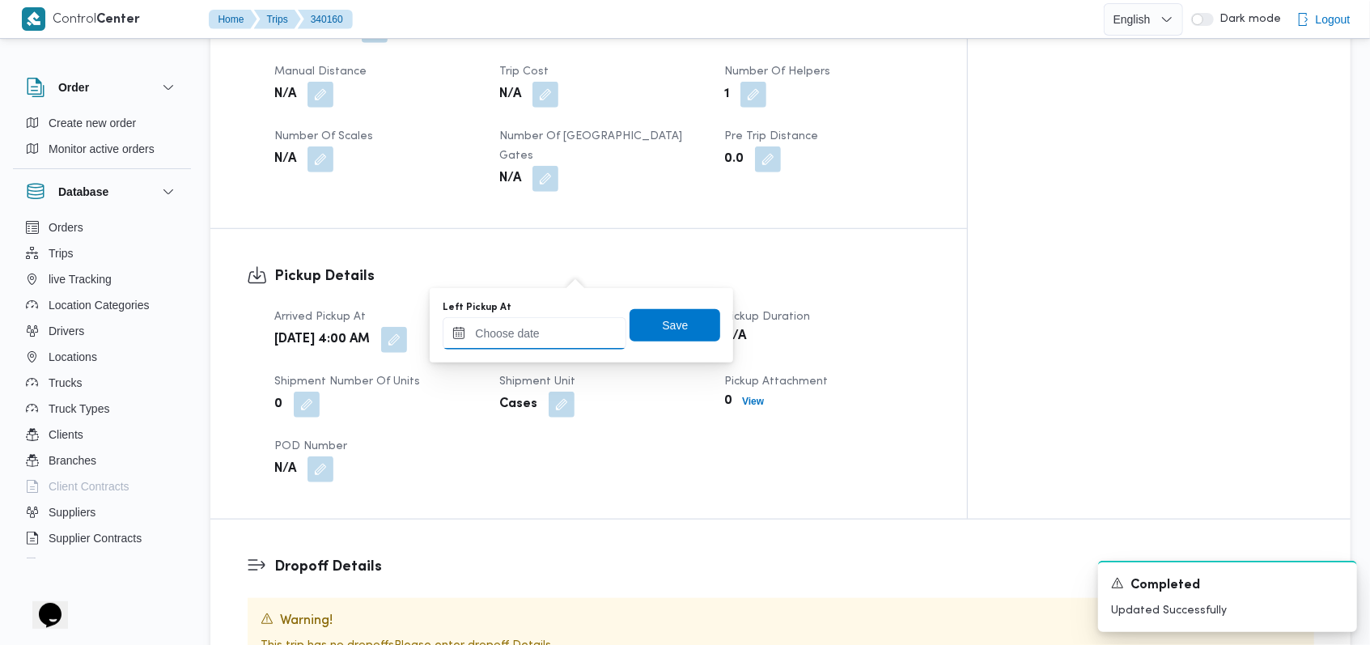
click at [541, 320] on input "Left Pickup At" at bounding box center [535, 333] width 184 height 32
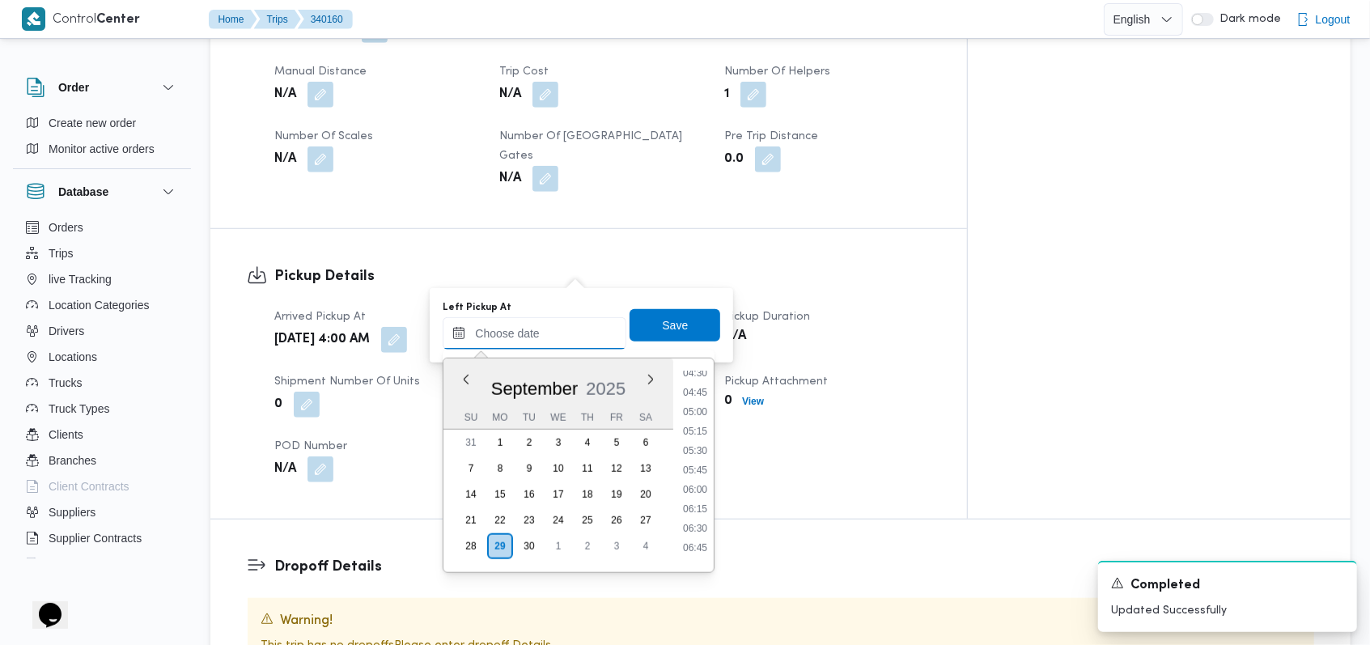
scroll to position [344, 0]
click at [700, 503] on li "06:00" at bounding box center [694, 502] width 37 height 16
type input "29/09/2025 06:00"
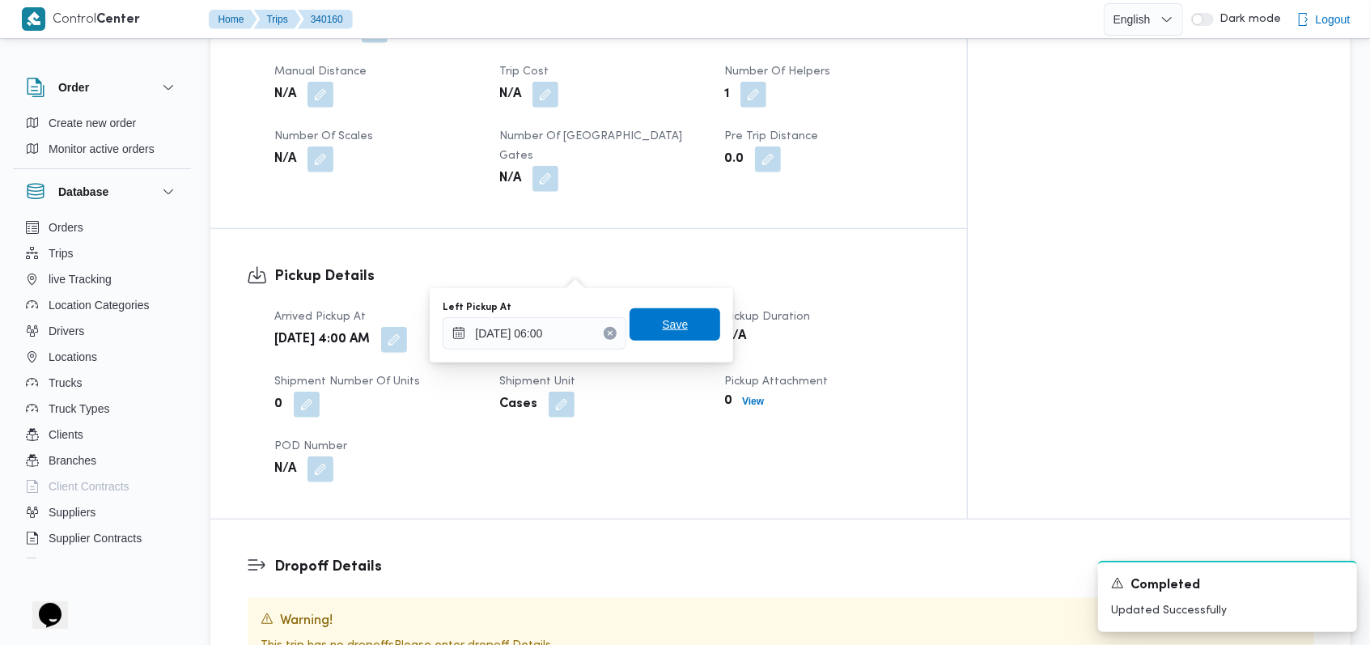
click at [683, 328] on span "Save" at bounding box center [674, 324] width 91 height 32
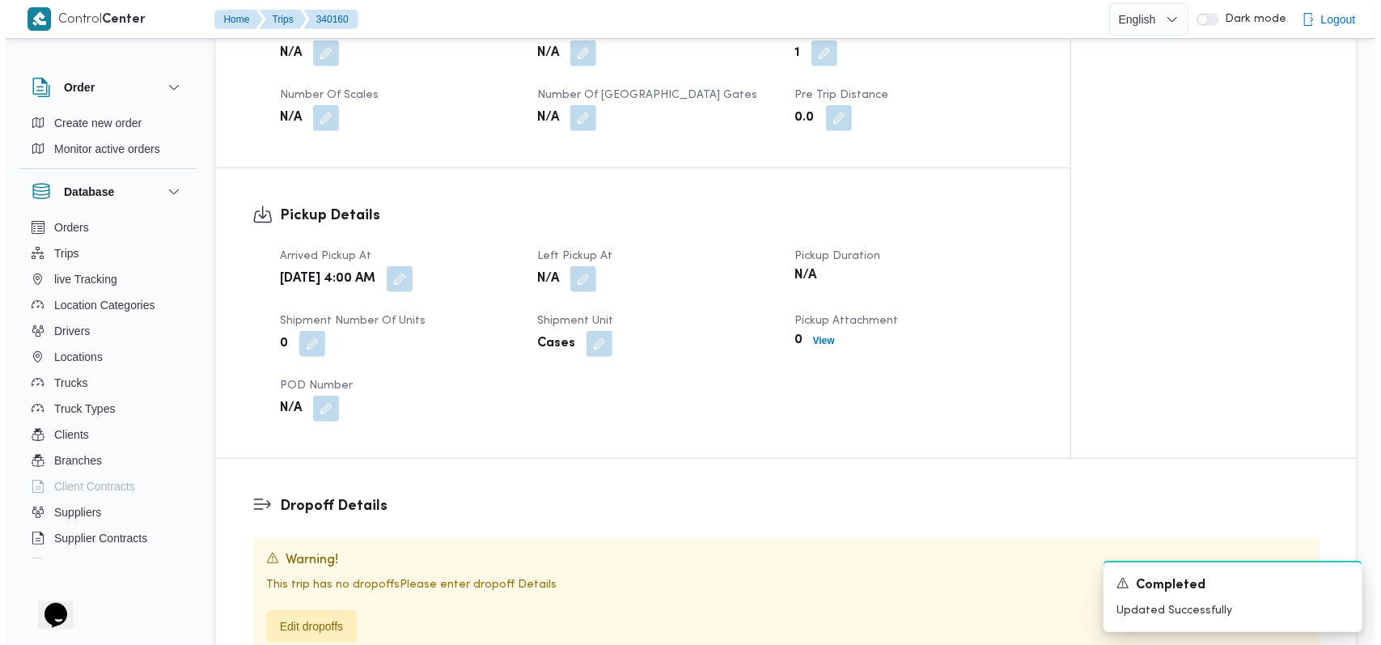
scroll to position [873, 0]
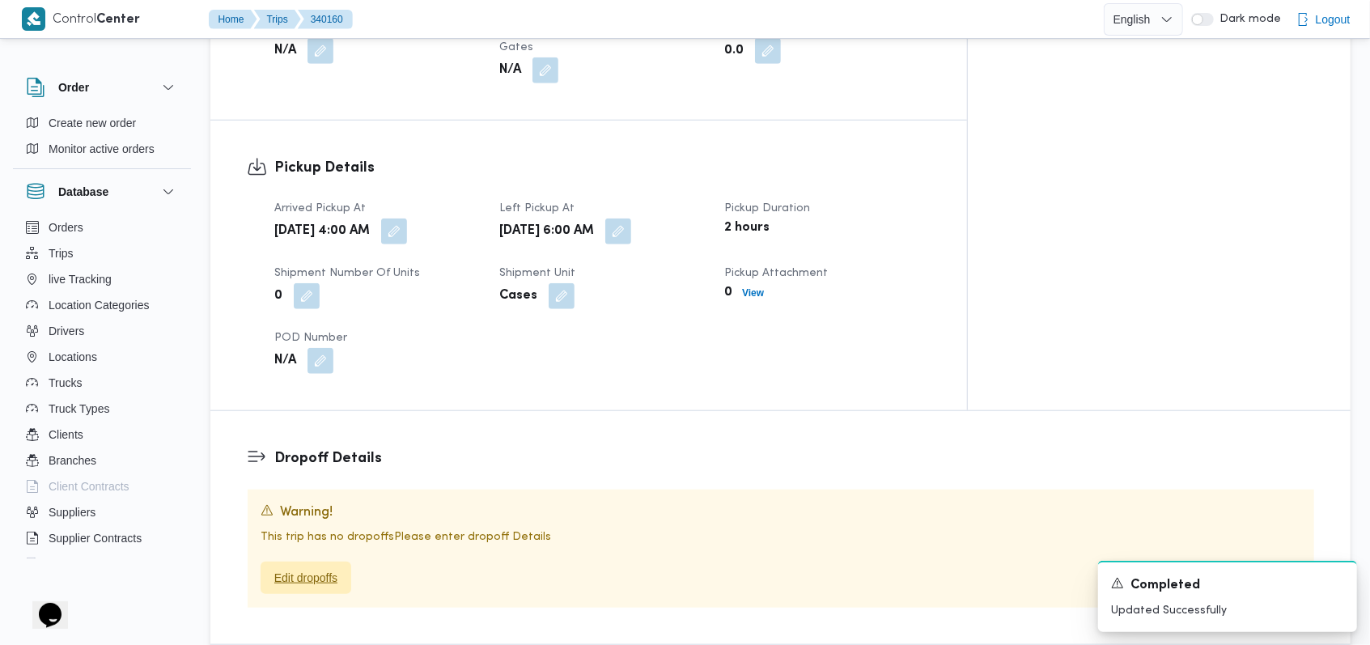
click at [334, 562] on span "Edit dropoffs" at bounding box center [306, 578] width 91 height 32
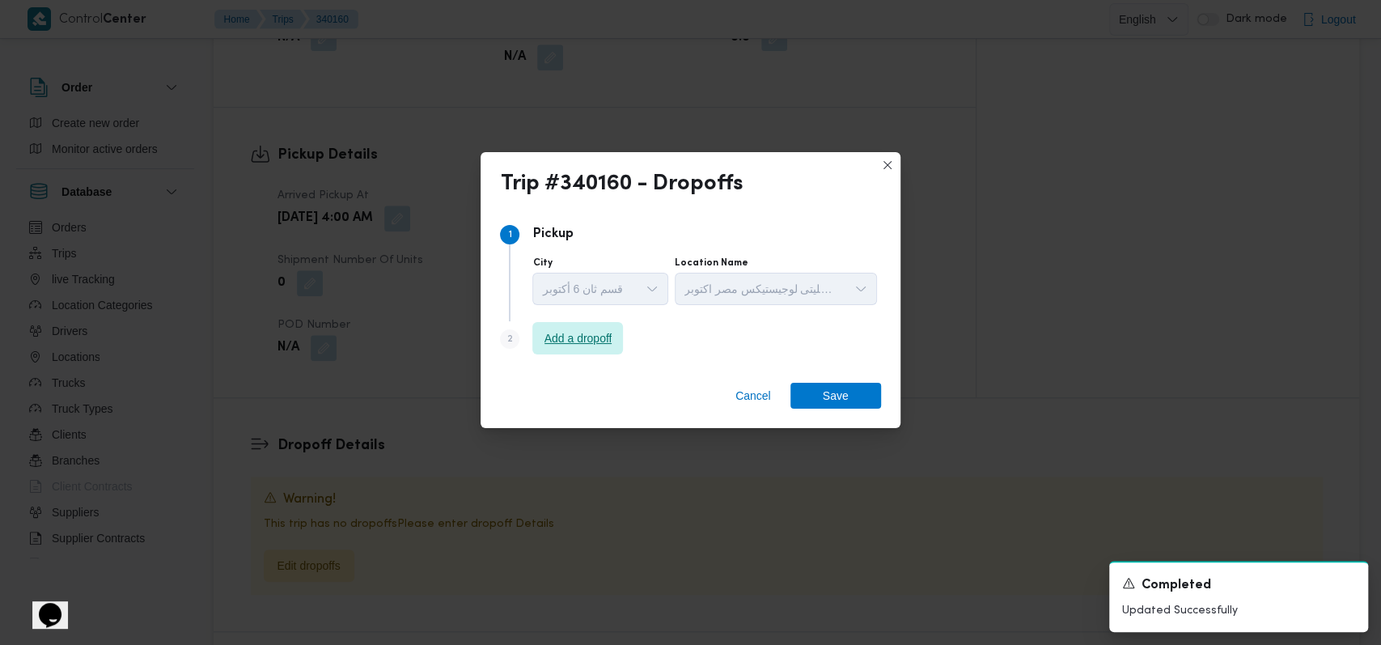
click at [583, 350] on span "Add a dropoff" at bounding box center [577, 338] width 91 height 32
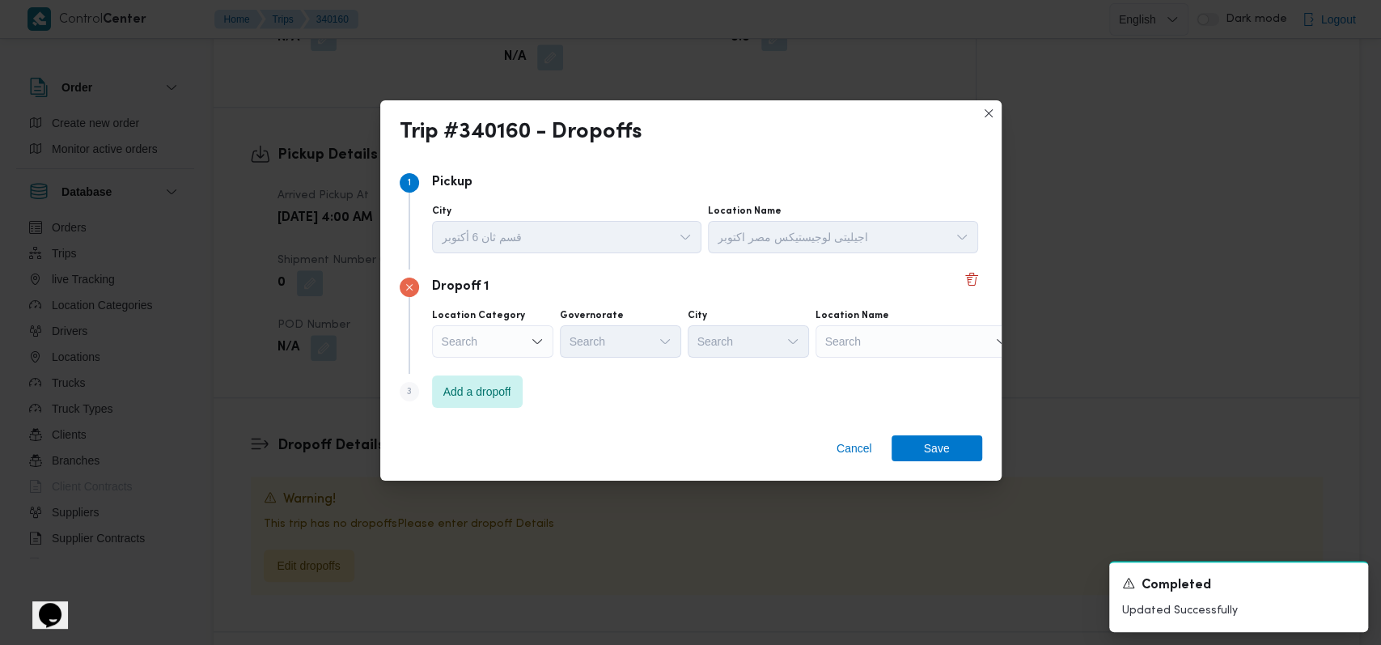
click at [578, 392] on div "Step 3 is disabled 3 Add a dropoff" at bounding box center [691, 395] width 583 height 42
click at [518, 392] on span "Add a dropoff" at bounding box center [477, 391] width 91 height 32
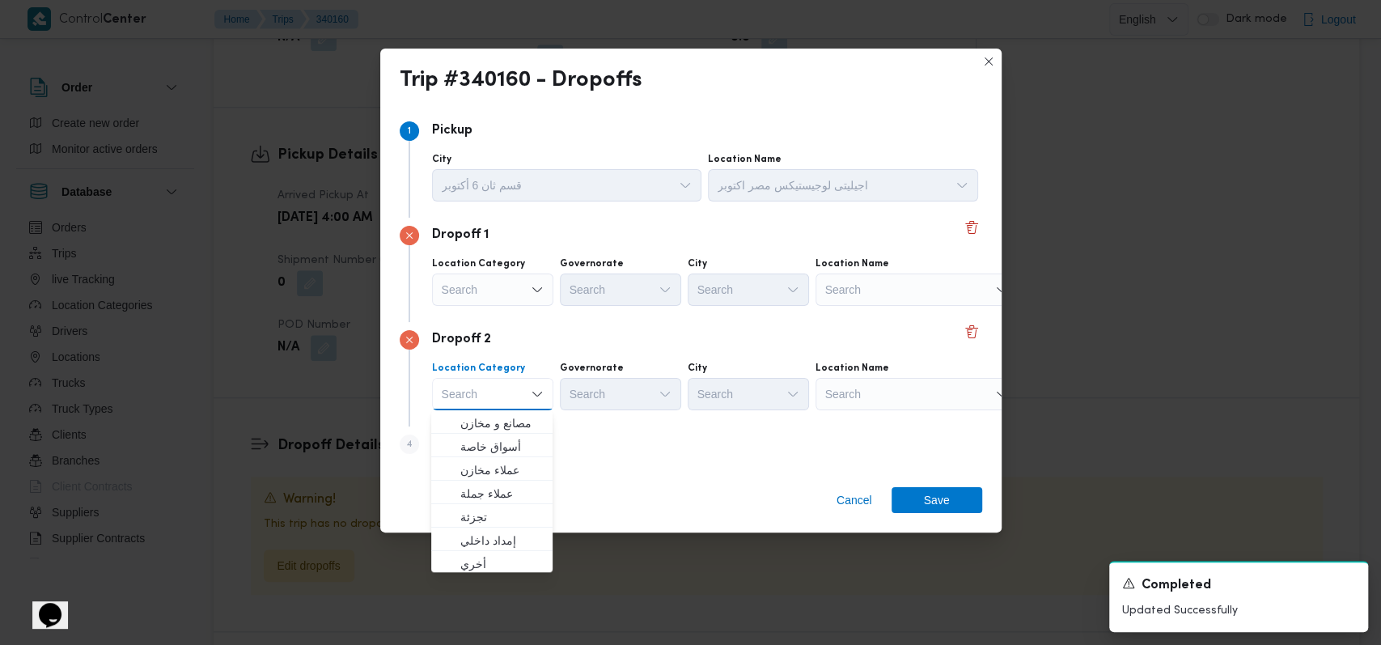
click at [634, 481] on div "Cancel Save" at bounding box center [690, 503] width 621 height 58
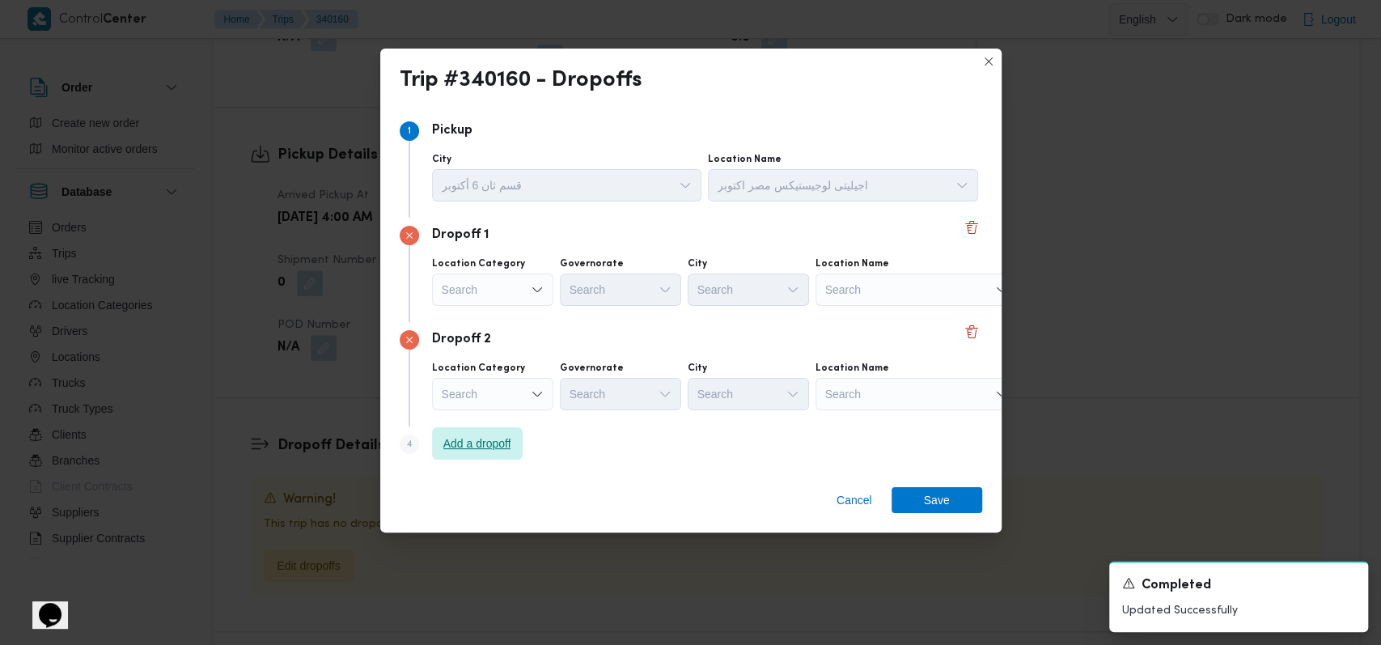
click at [506, 448] on span "Add a dropoff" at bounding box center [477, 443] width 68 height 19
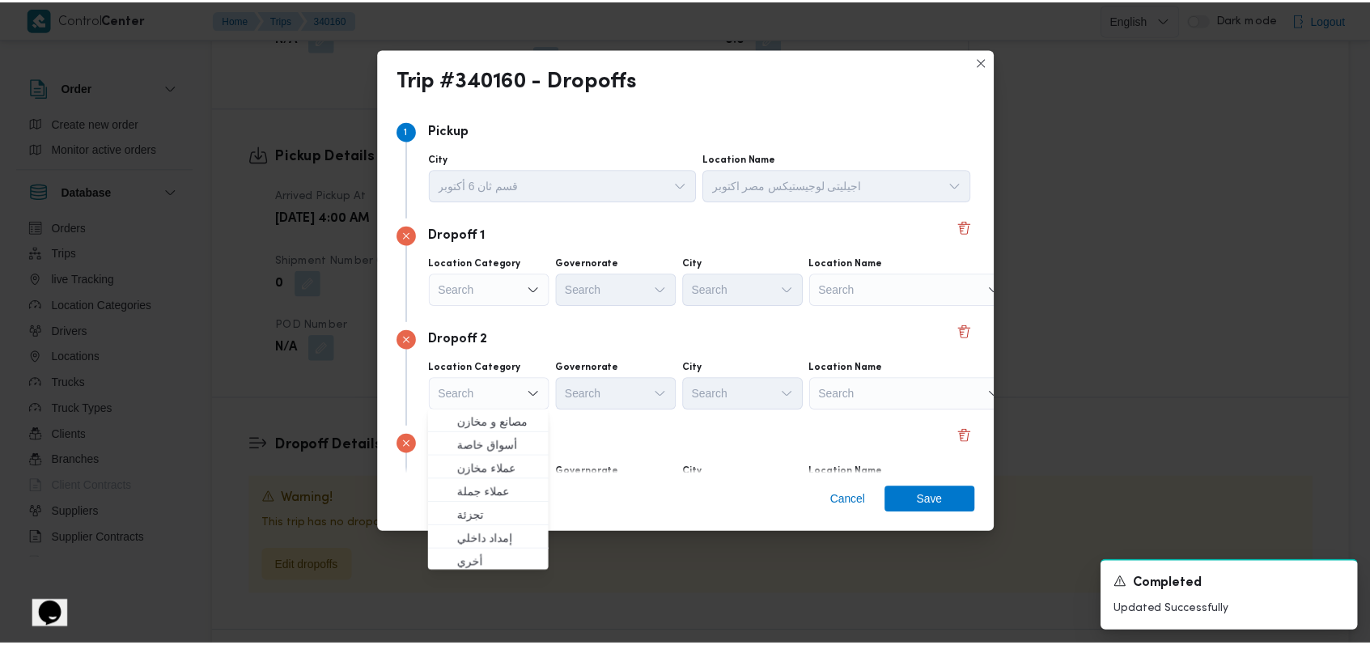
scroll to position [104, 0]
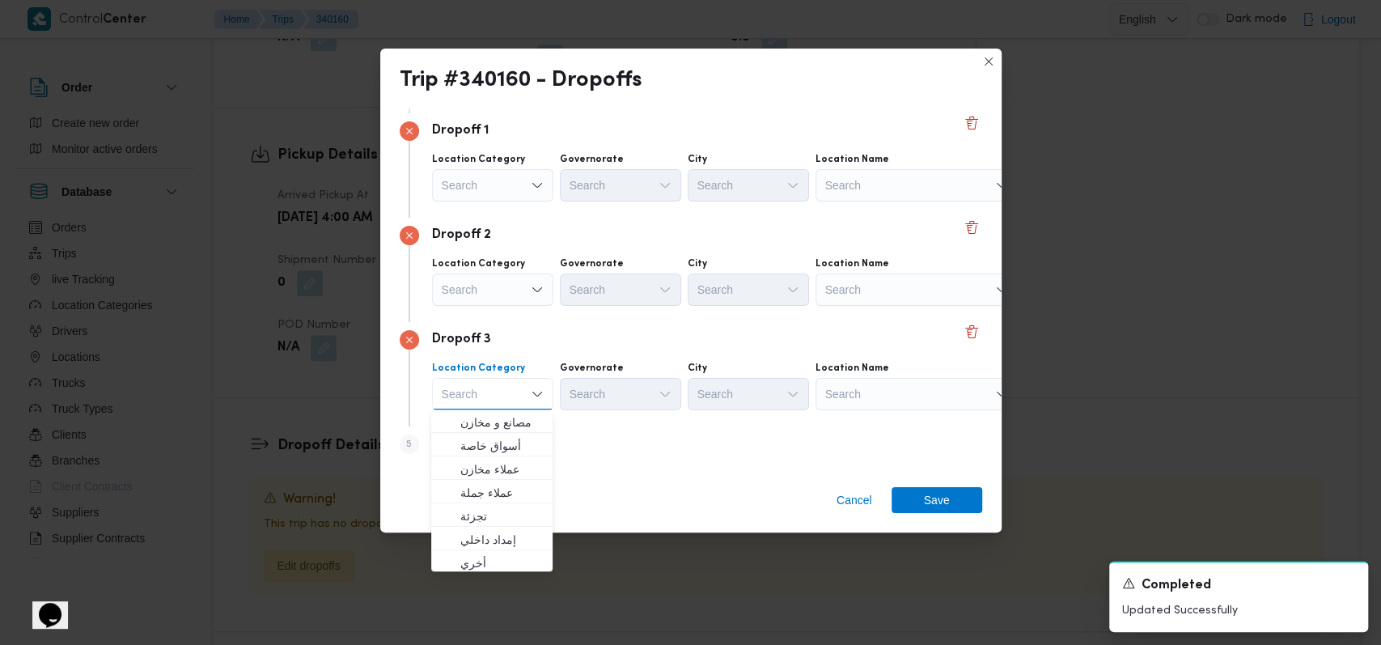
click at [885, 181] on div "Search" at bounding box center [917, 185] width 202 height 32
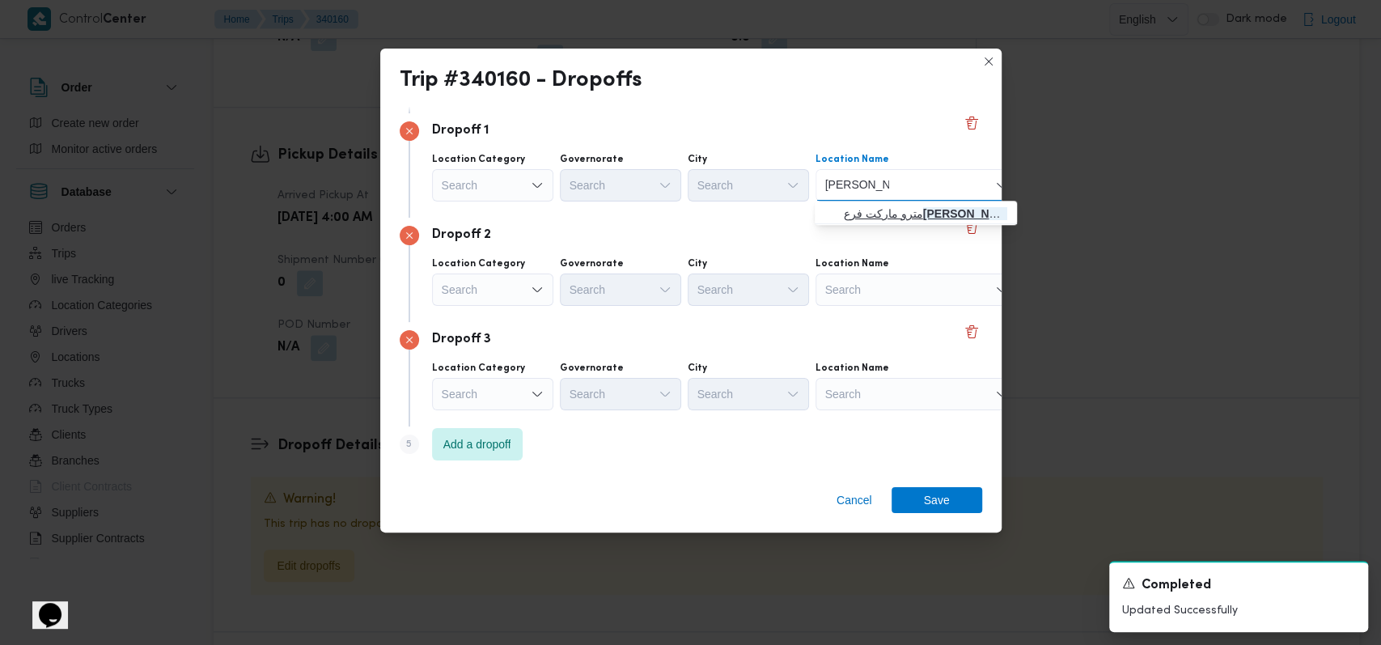
type input "حسن المامون"
click at [882, 213] on span "مترو ماركت فرع حسن المامون | مترو ماركت | المنطقة السادسة" at bounding box center [925, 213] width 163 height 19
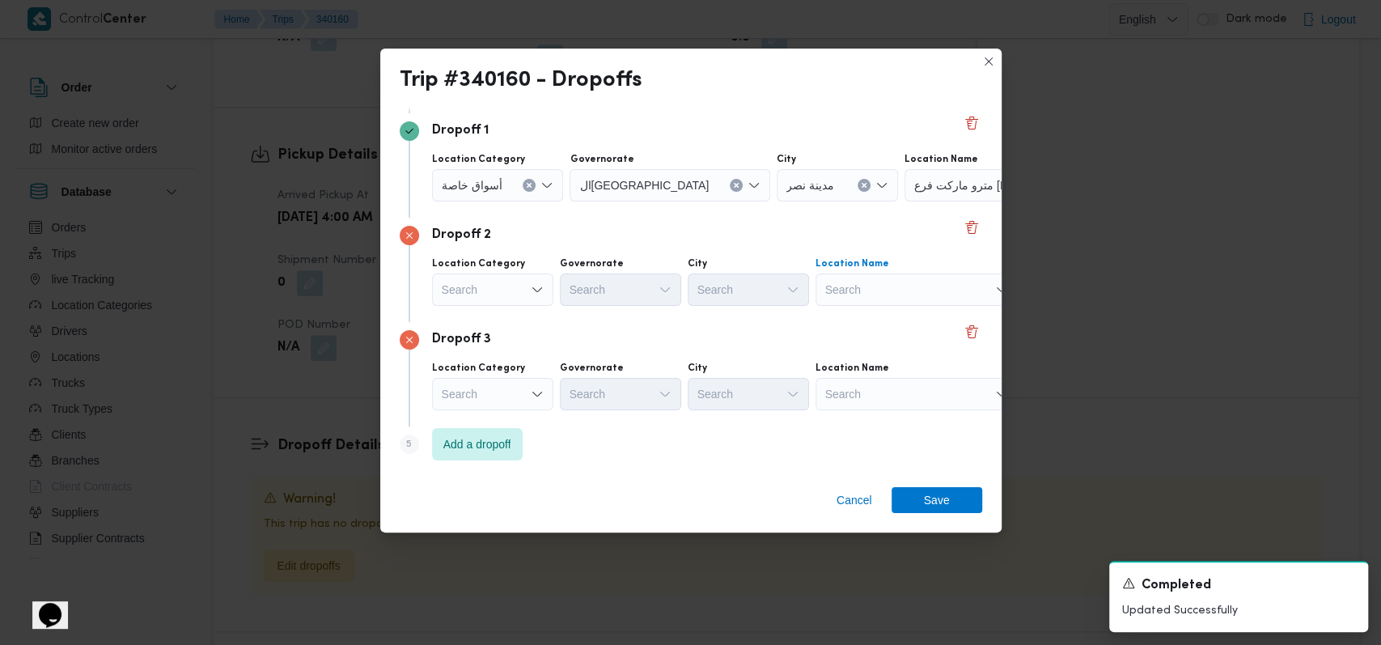
click at [872, 292] on div "Search" at bounding box center [917, 289] width 202 height 32
type input "الماظ"
click at [880, 320] on span "كارفور سيتى سنتر الماظ ة | مول سيتي سنتر الماظة | شيراتون المطار" at bounding box center [925, 317] width 163 height 19
click at [882, 405] on div "Search" at bounding box center [917, 394] width 202 height 32
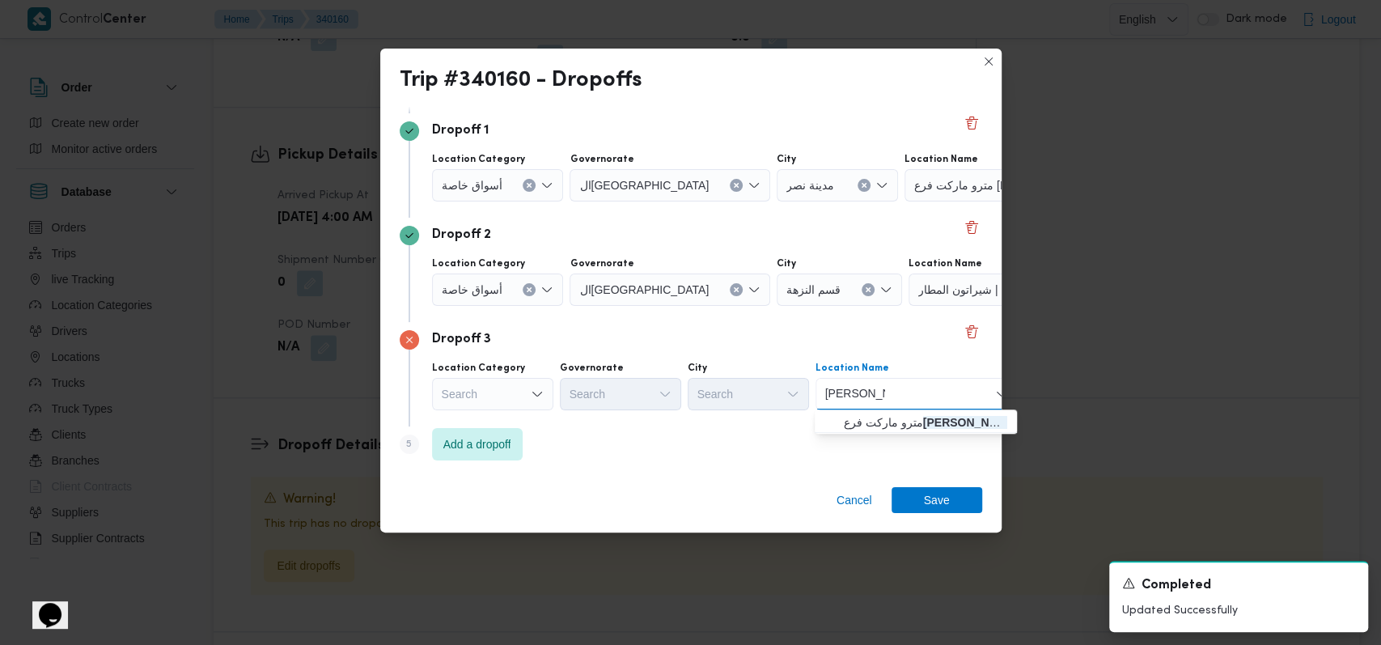
type input "عمار بن ياسر"
click at [920, 426] on span "مترو ماركت فرع عمار بن ياسر | مترو ماركت - فرع عمار بن ياسر | المطار" at bounding box center [925, 422] width 163 height 19
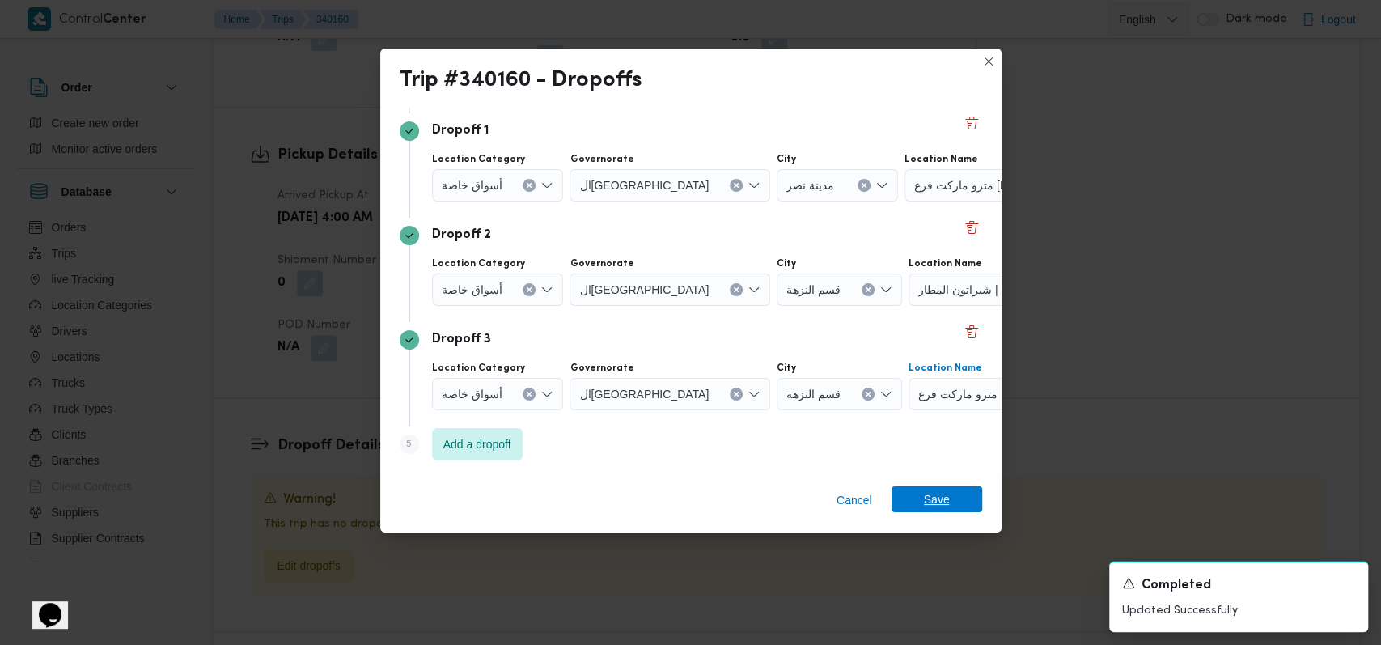
click at [924, 506] on span "Save" at bounding box center [937, 499] width 26 height 26
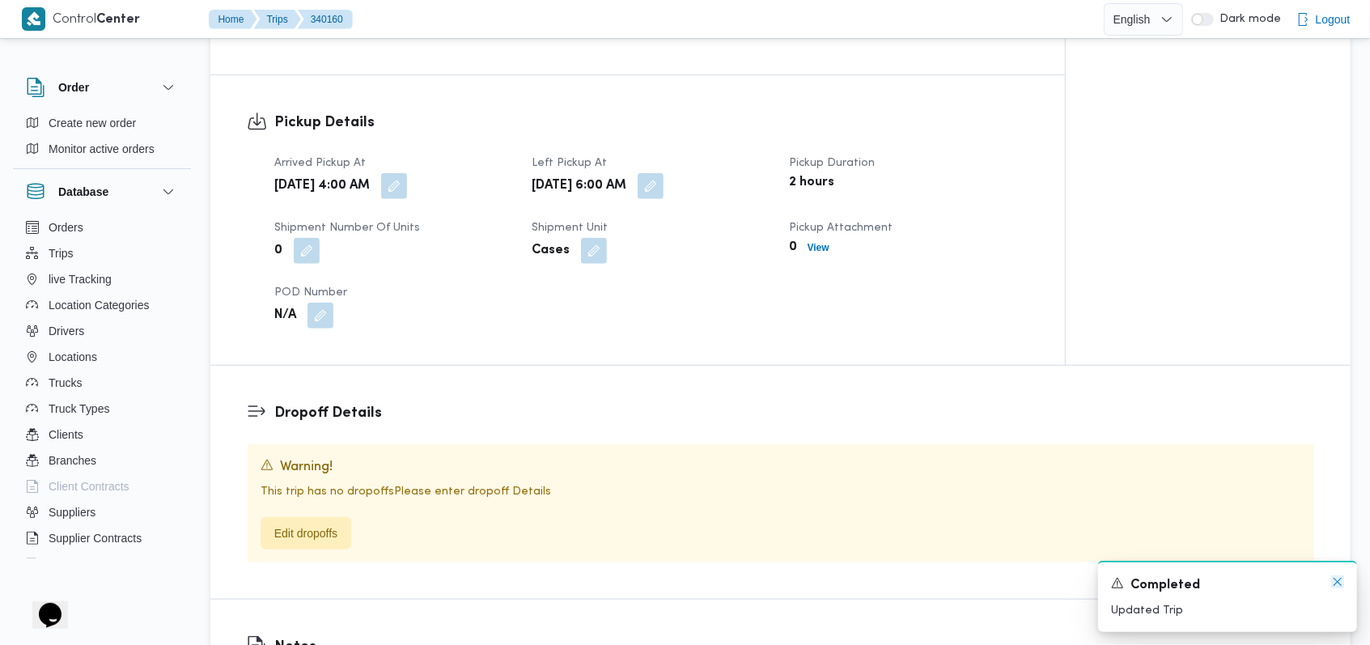
click at [1339, 585] on icon "Dismiss toast" at bounding box center [1337, 581] width 13 height 13
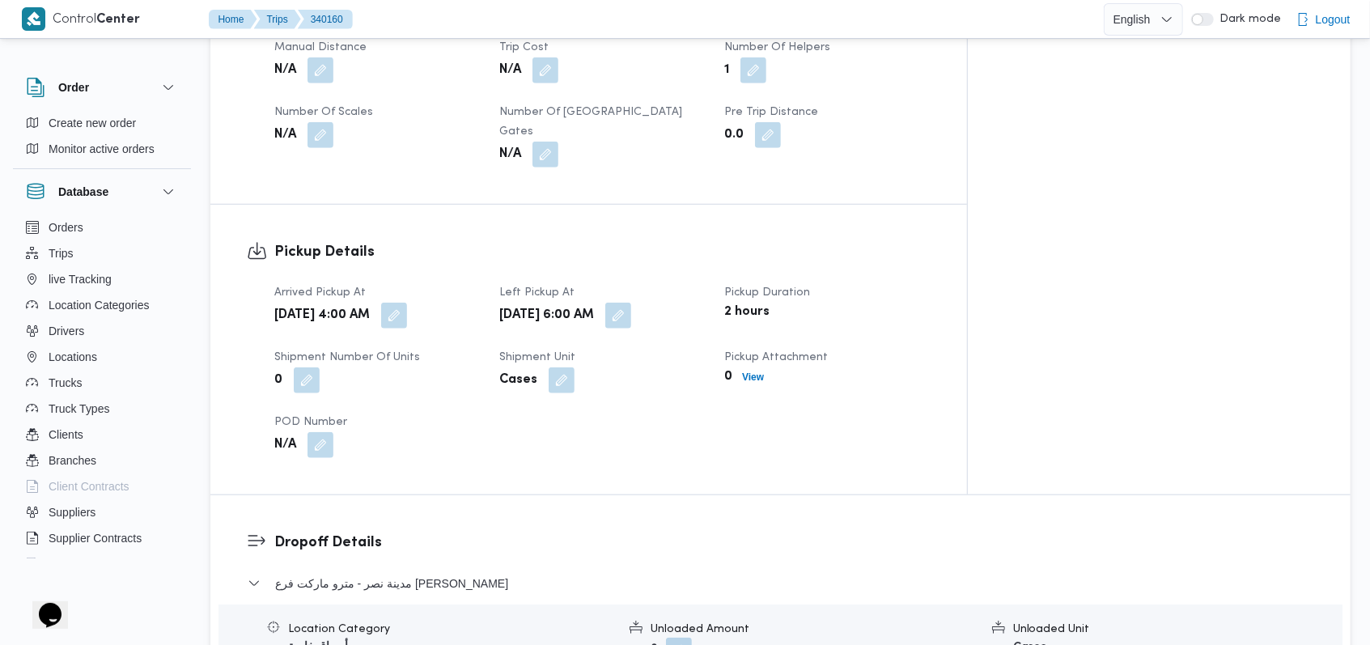
scroll to position [957, 0]
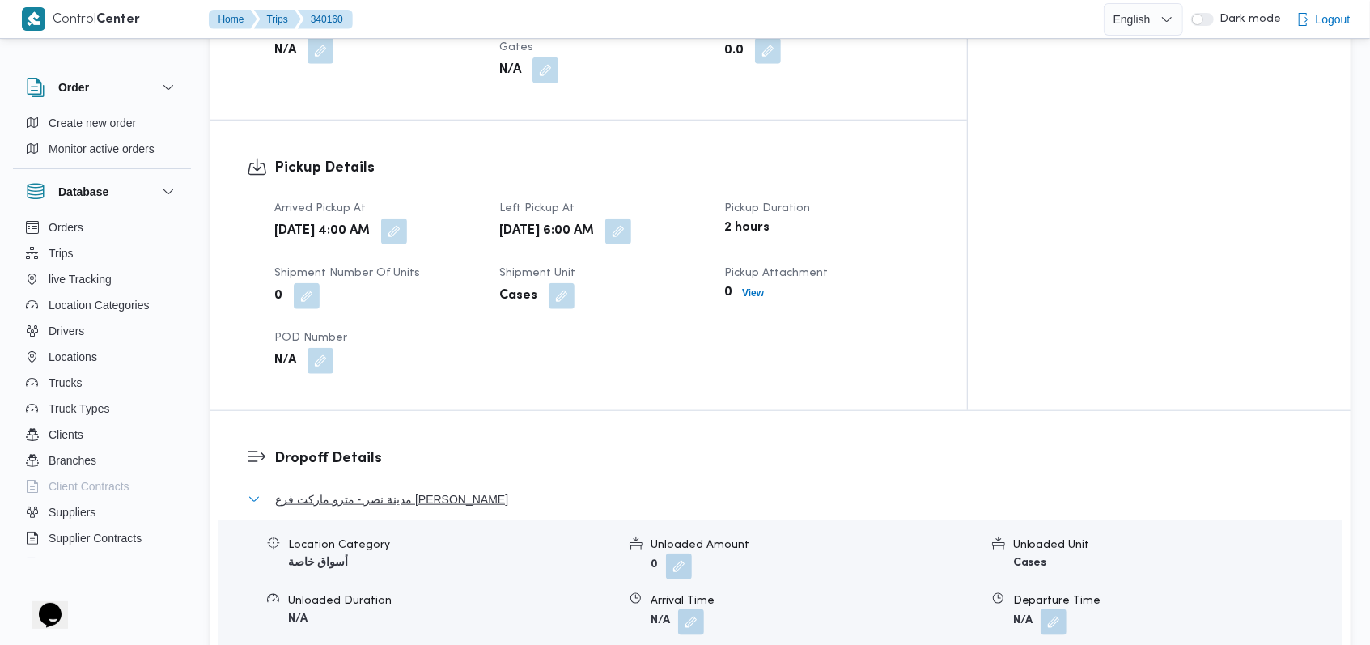
click at [361, 490] on span "مدينة نصر - مترو ماركت فرع حسن المامون" at bounding box center [391, 499] width 233 height 19
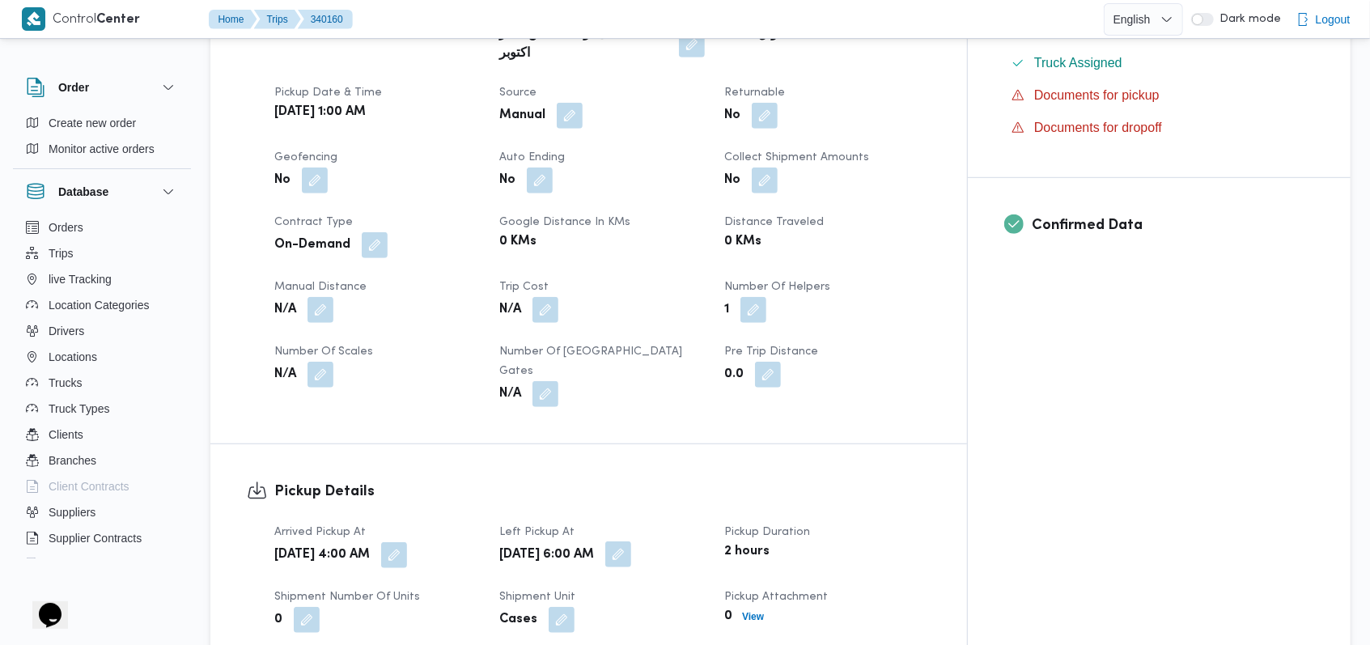
scroll to position [0, 0]
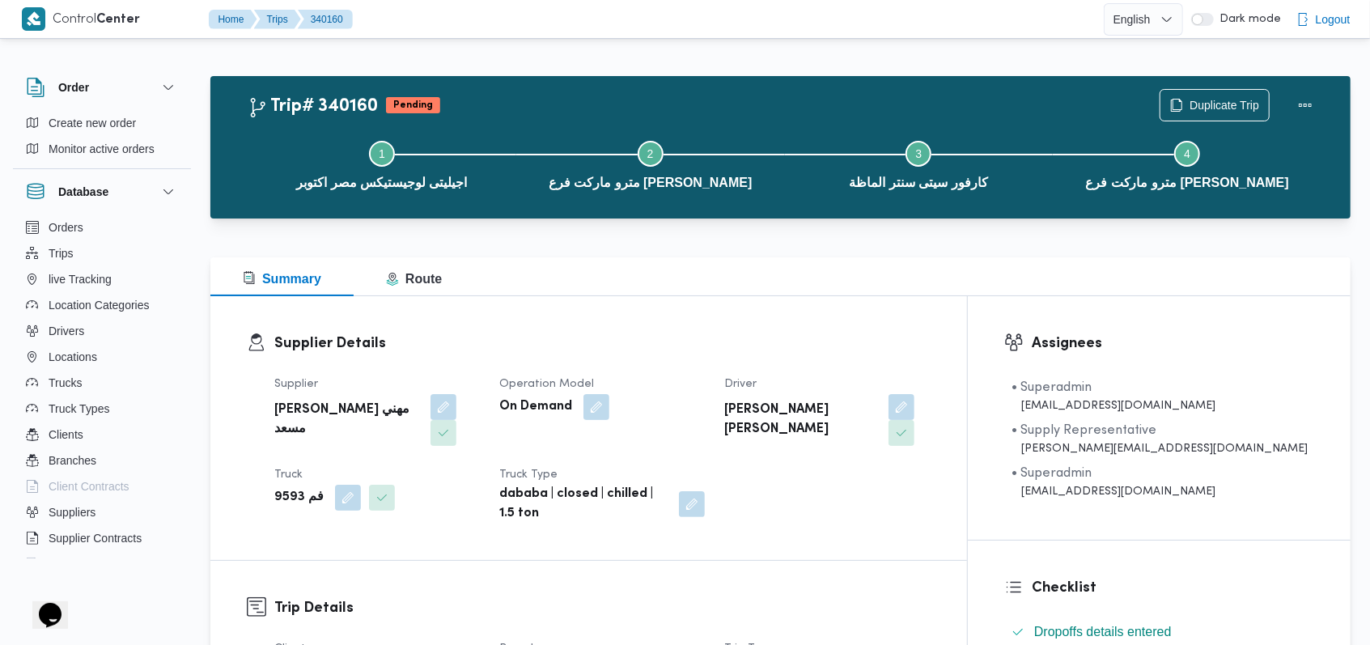
click at [716, 335] on h3 "Supplier Details" at bounding box center [602, 344] width 656 height 22
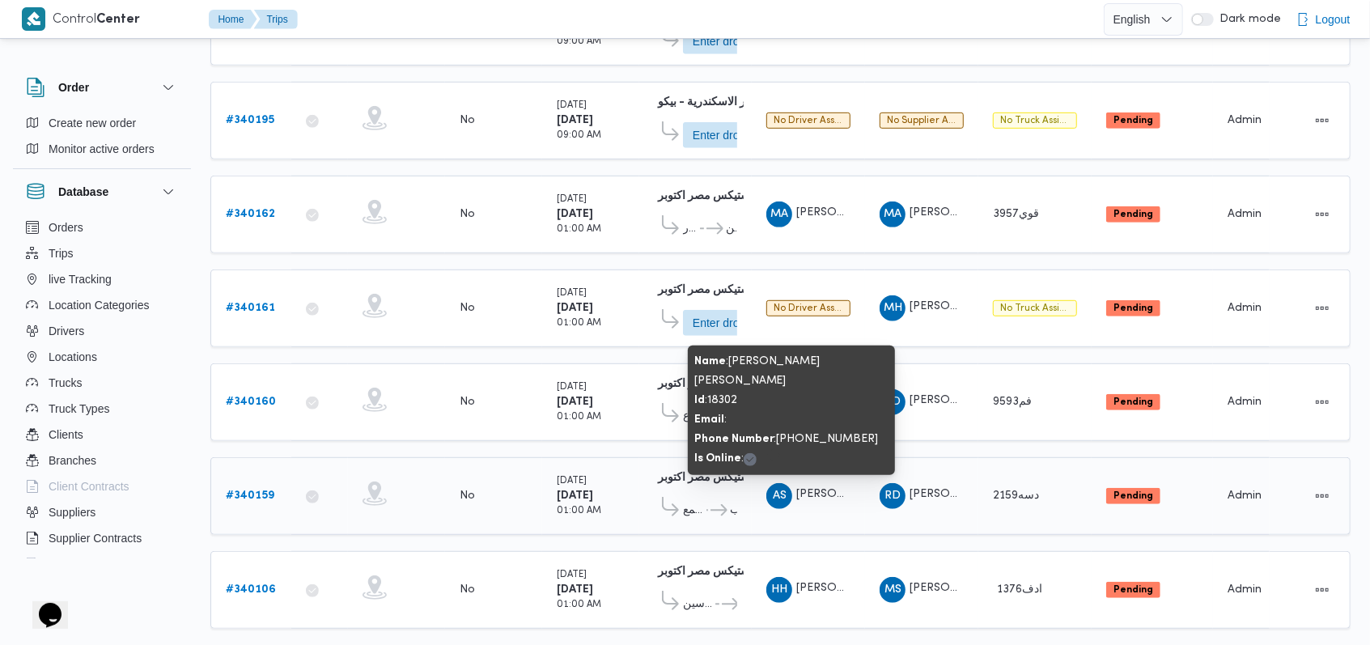
scroll to position [570, 0]
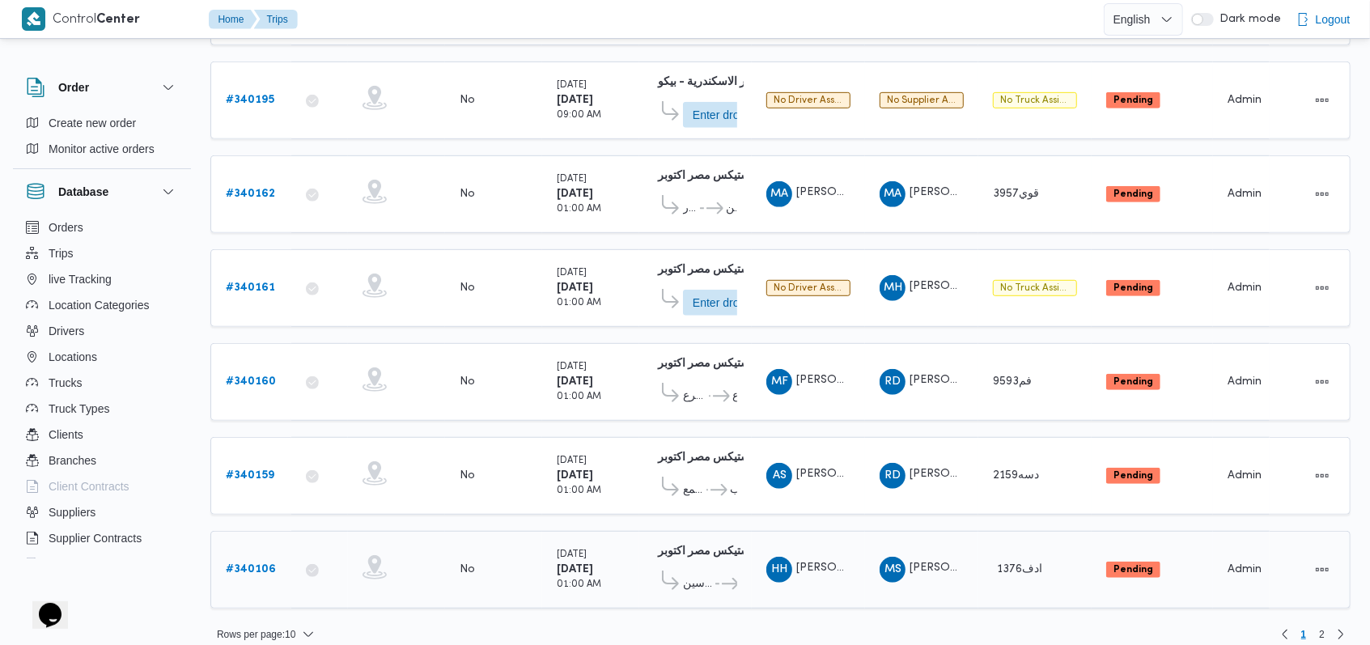
click at [264, 564] on b "# 340106" at bounding box center [251, 569] width 50 height 11
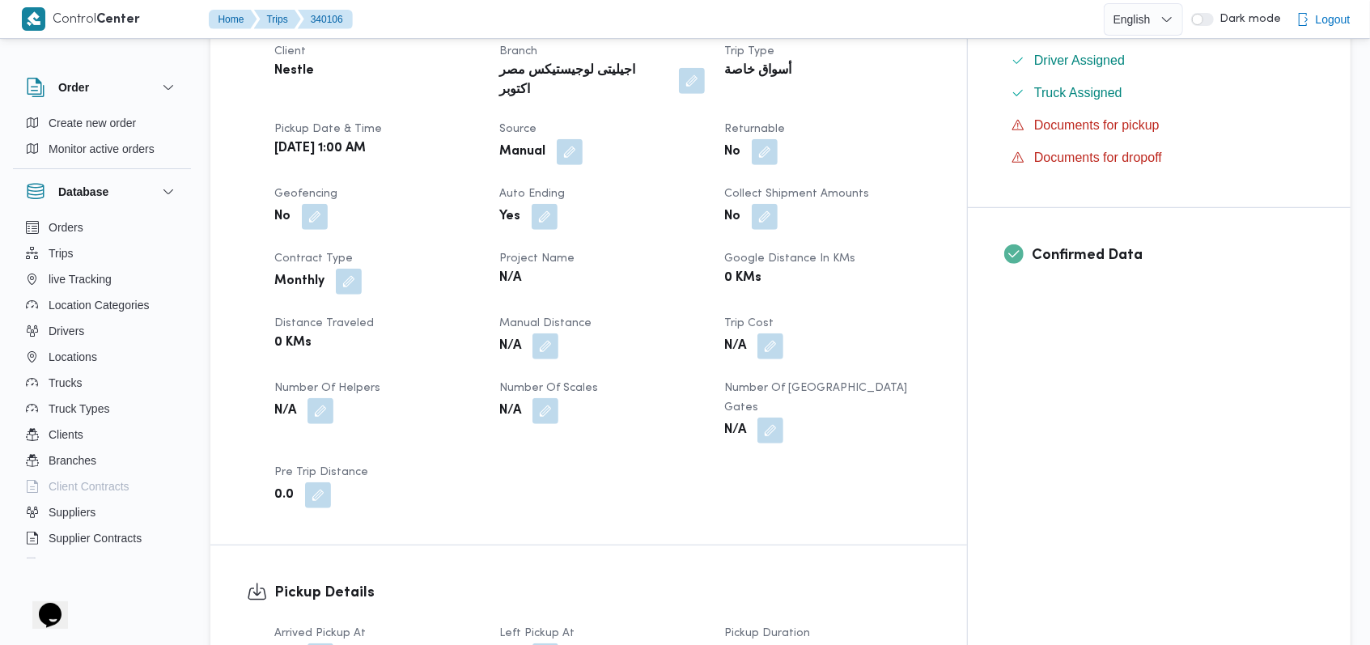
scroll to position [647, 0]
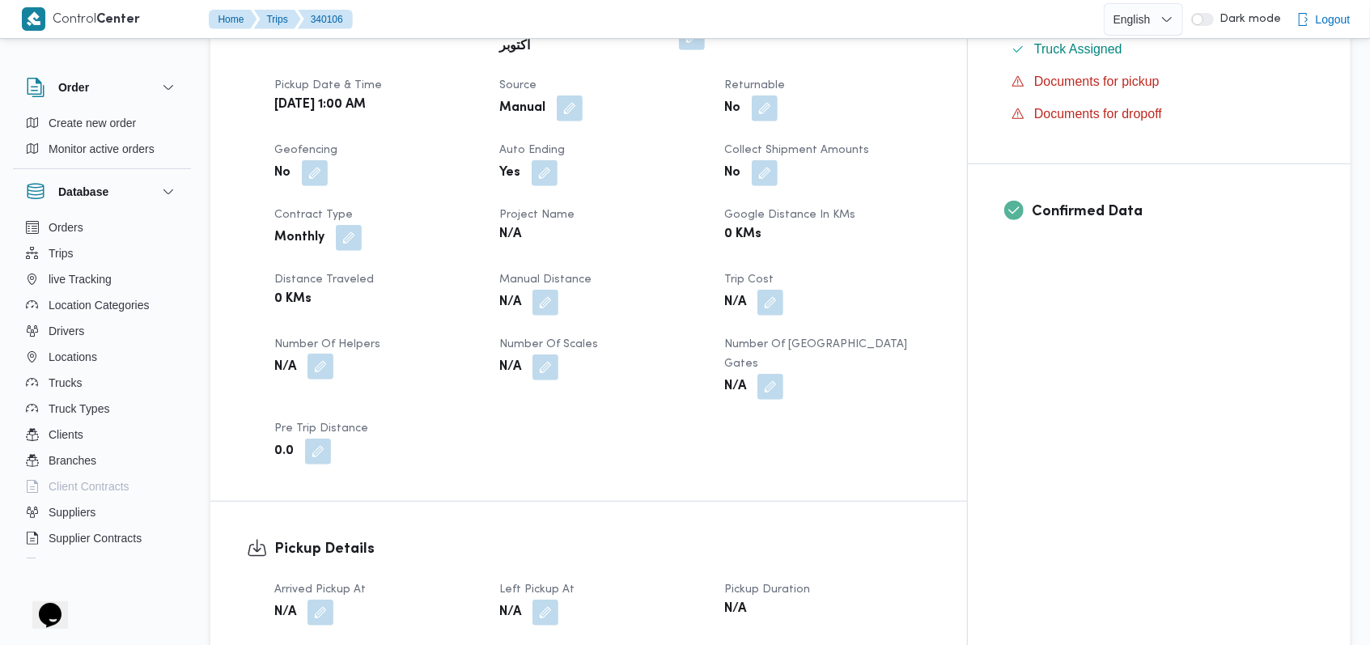
click at [328, 354] on button "button" at bounding box center [320, 367] width 26 height 26
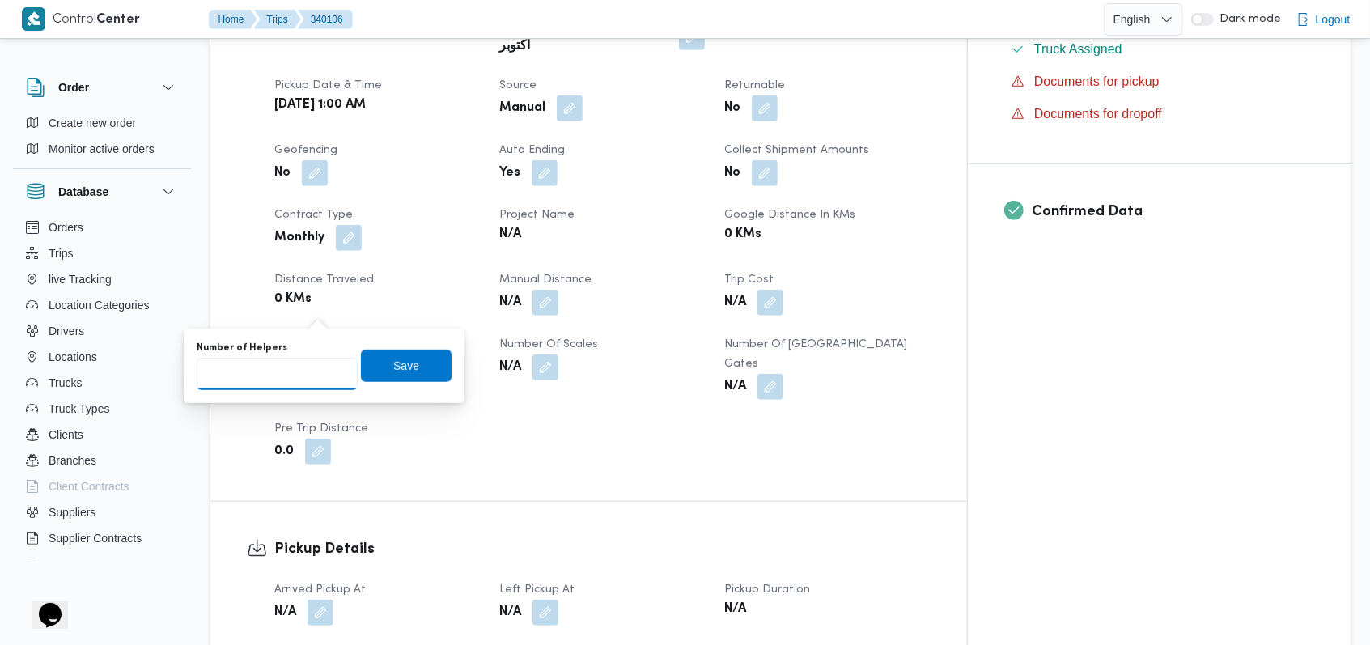
click at [294, 374] on input "Number of Helpers" at bounding box center [277, 374] width 161 height 32
type input "1"
click at [373, 359] on span "Save" at bounding box center [406, 365] width 91 height 32
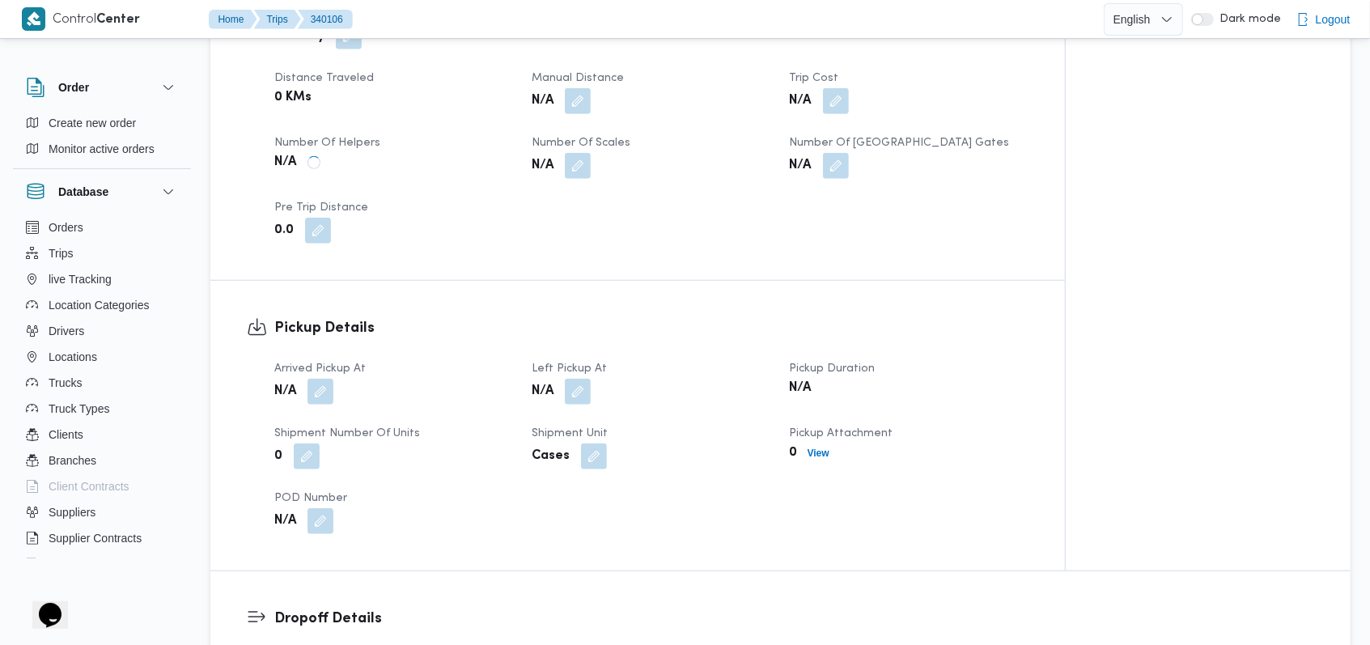
scroll to position [862, 0]
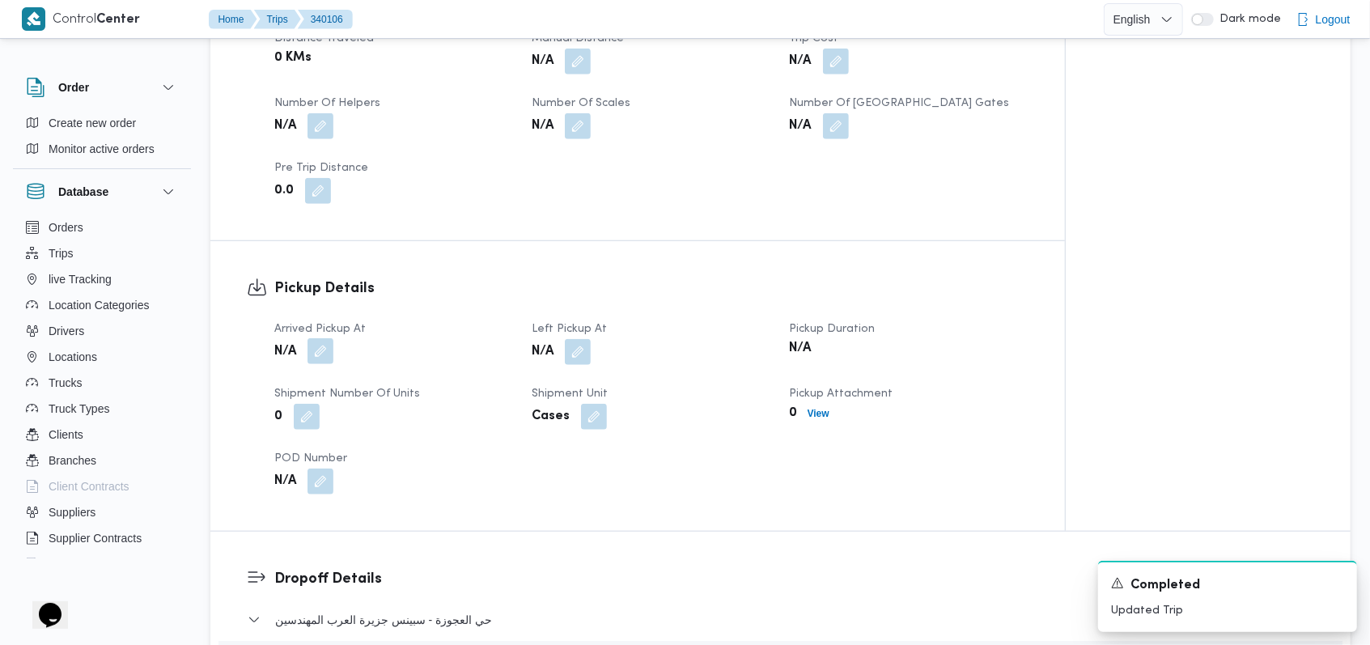
click at [324, 338] on button "button" at bounding box center [320, 351] width 26 height 26
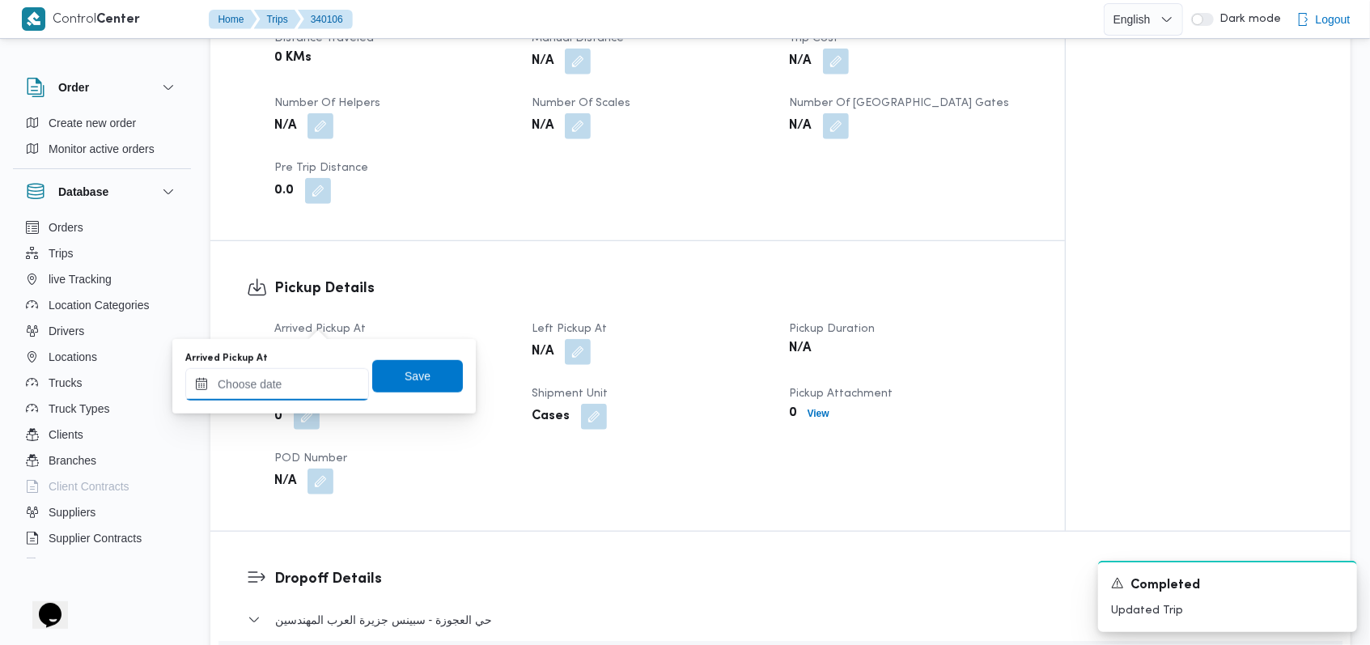
click at [297, 388] on input "Arrived Pickup At" at bounding box center [277, 384] width 184 height 32
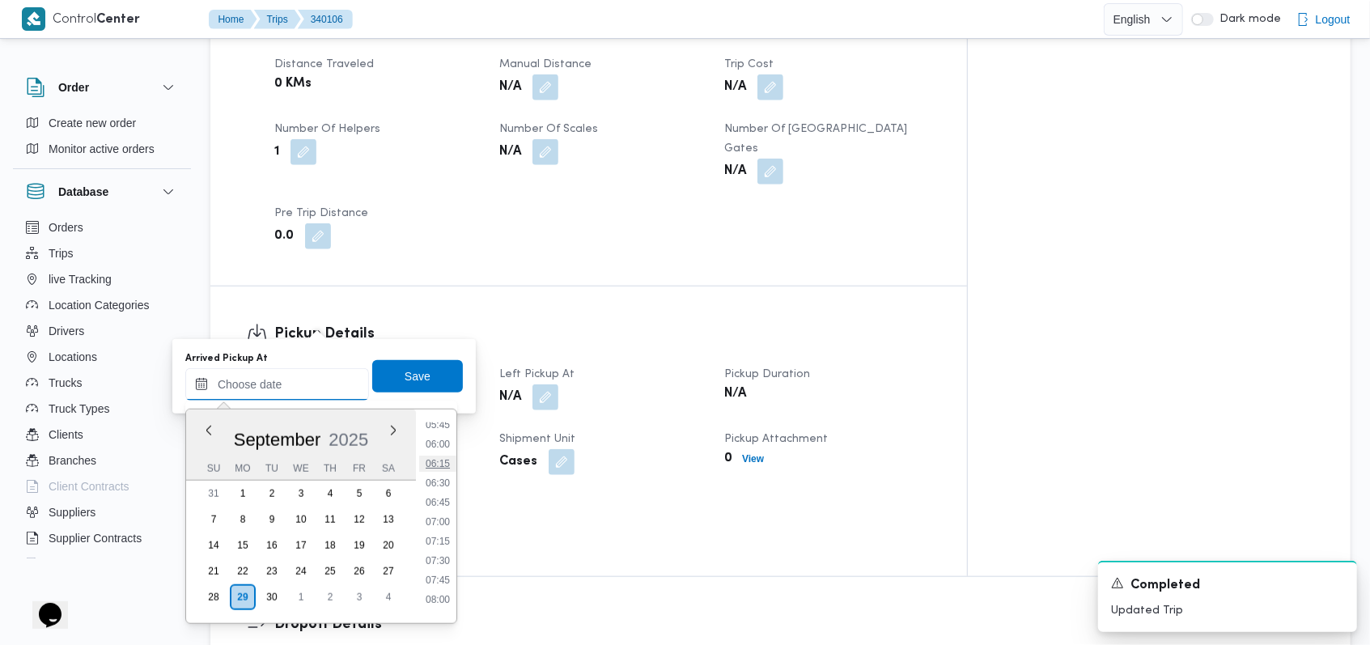
scroll to position [344, 0]
click at [446, 468] on li "05:00" at bounding box center [437, 475] width 37 height 16
type input "29/09/2025 05:00"
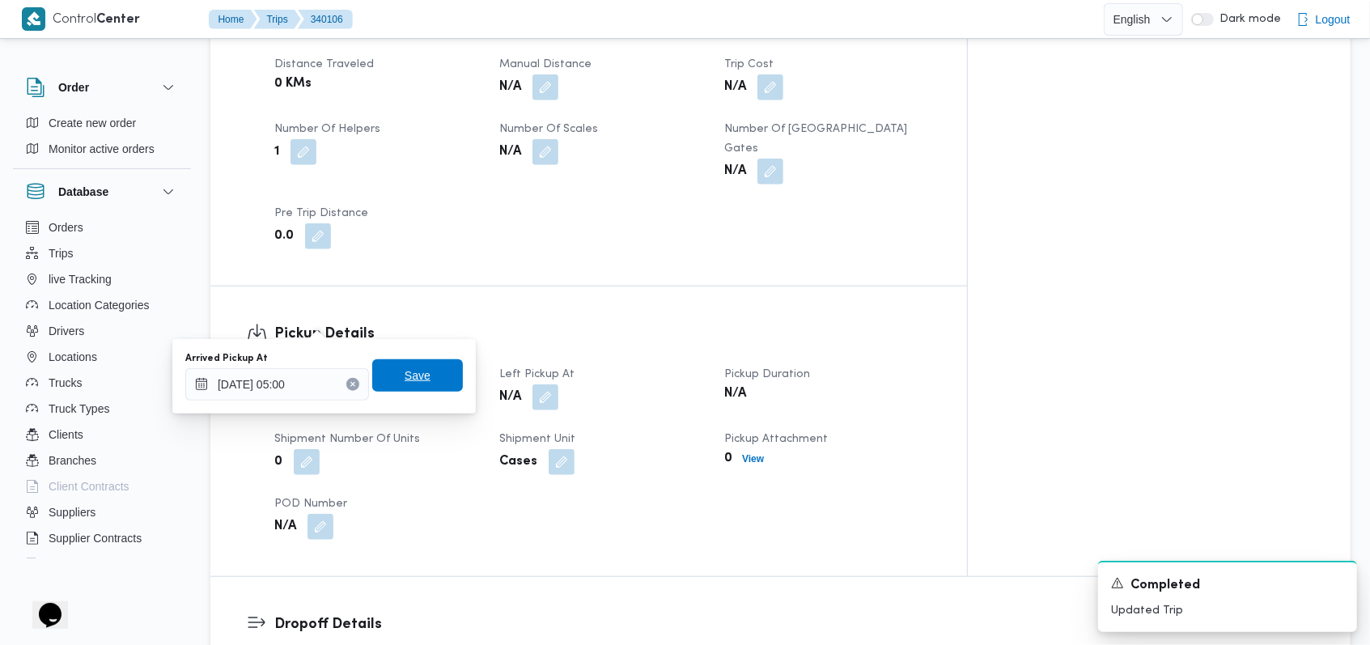
click at [447, 373] on span "Save" at bounding box center [417, 375] width 91 height 32
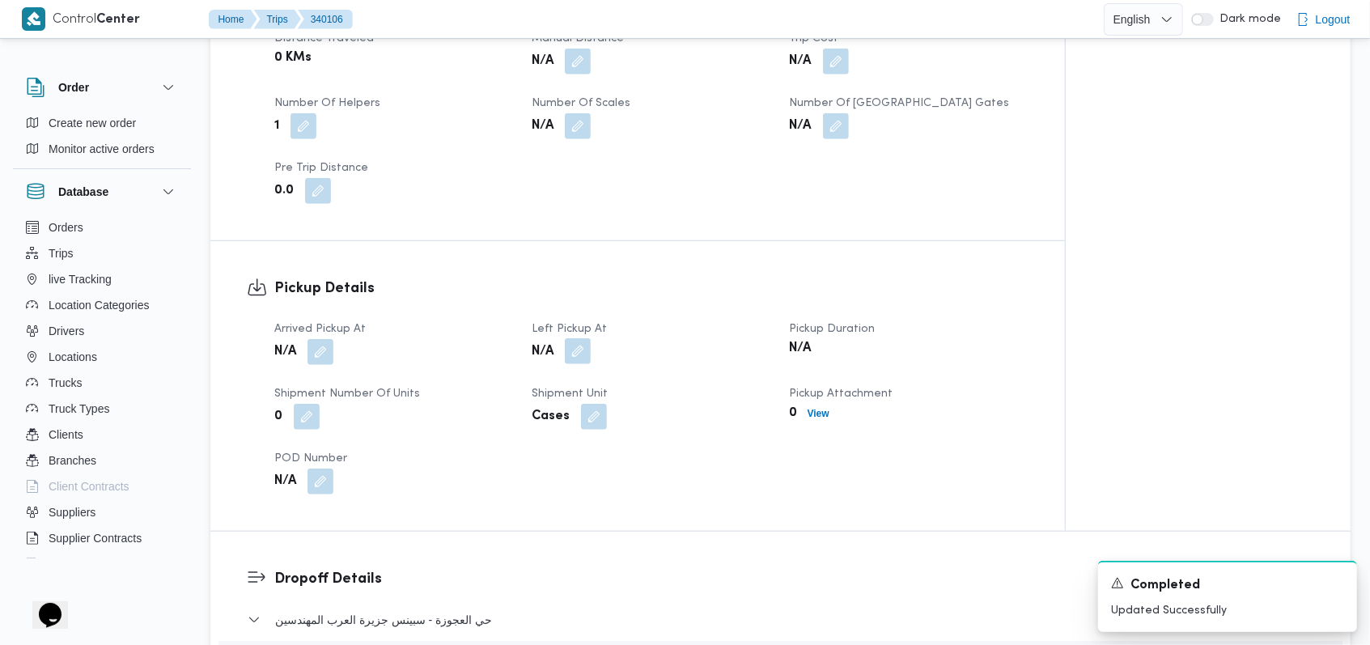
click at [576, 338] on button "button" at bounding box center [578, 351] width 26 height 26
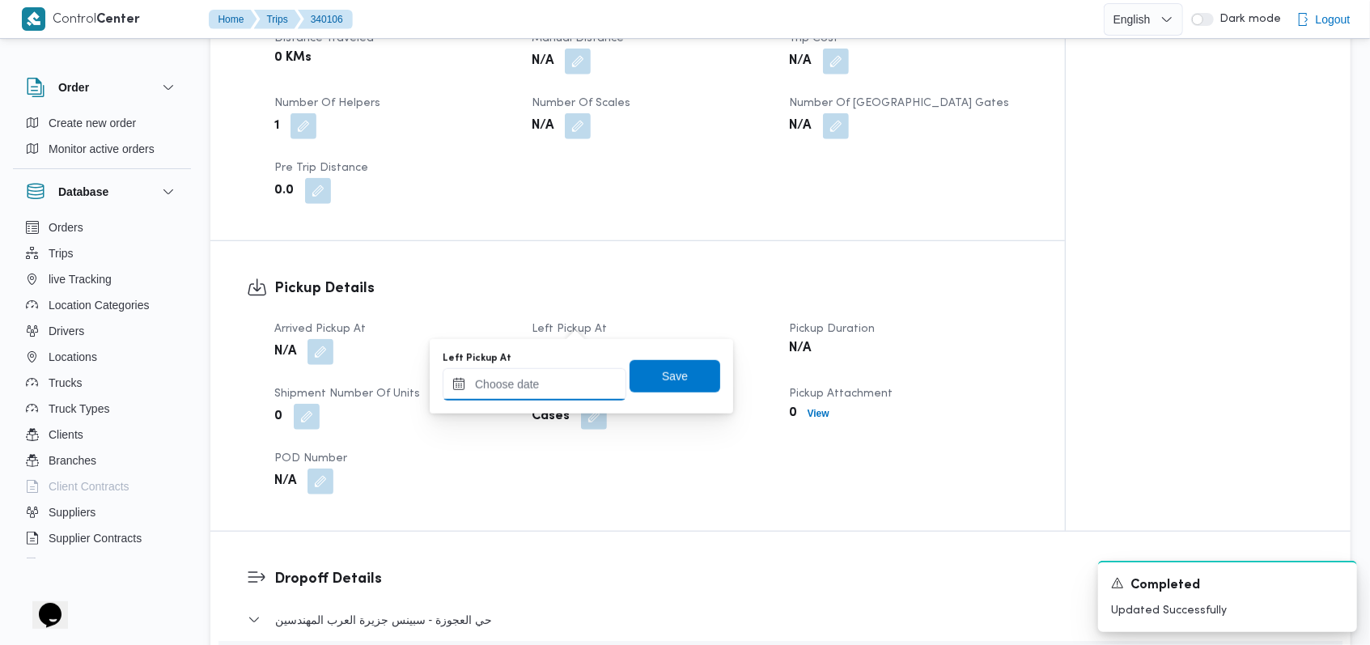
click at [553, 392] on input "Left Pickup At" at bounding box center [535, 384] width 184 height 32
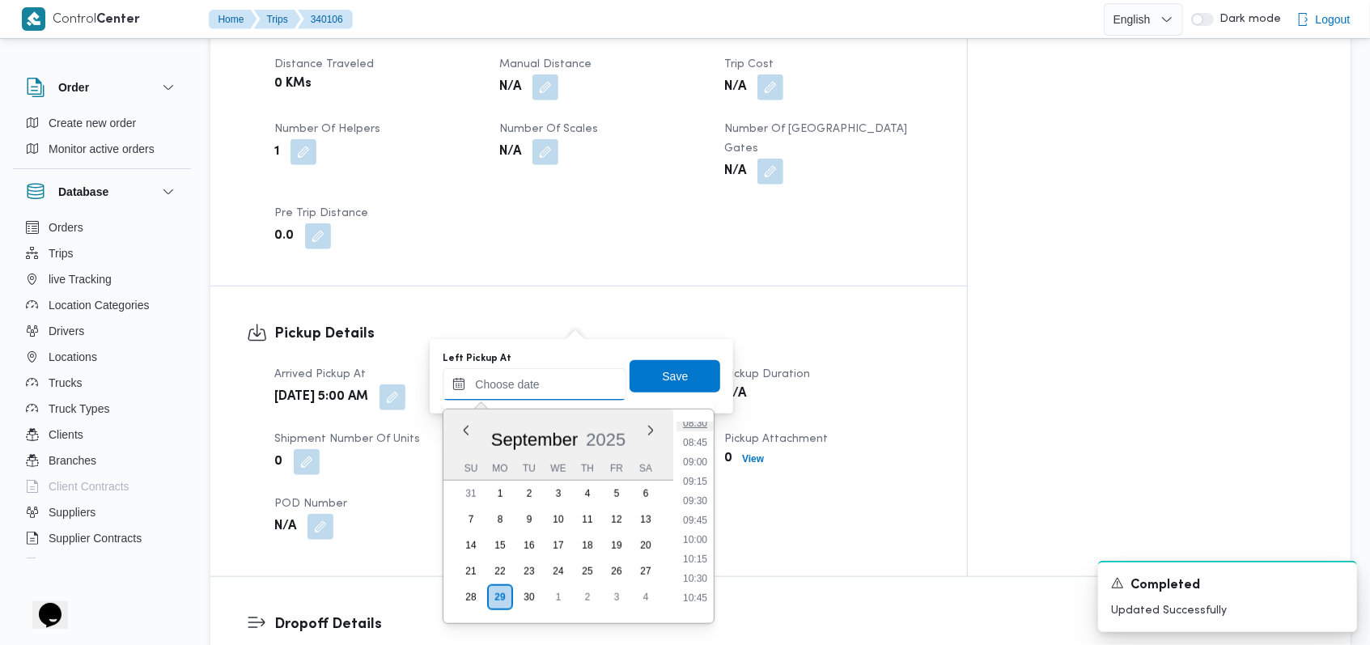
scroll to position [560, 0]
click at [700, 513] on li "08:15" at bounding box center [694, 511] width 37 height 16
type input "29/09/2025 08:15"
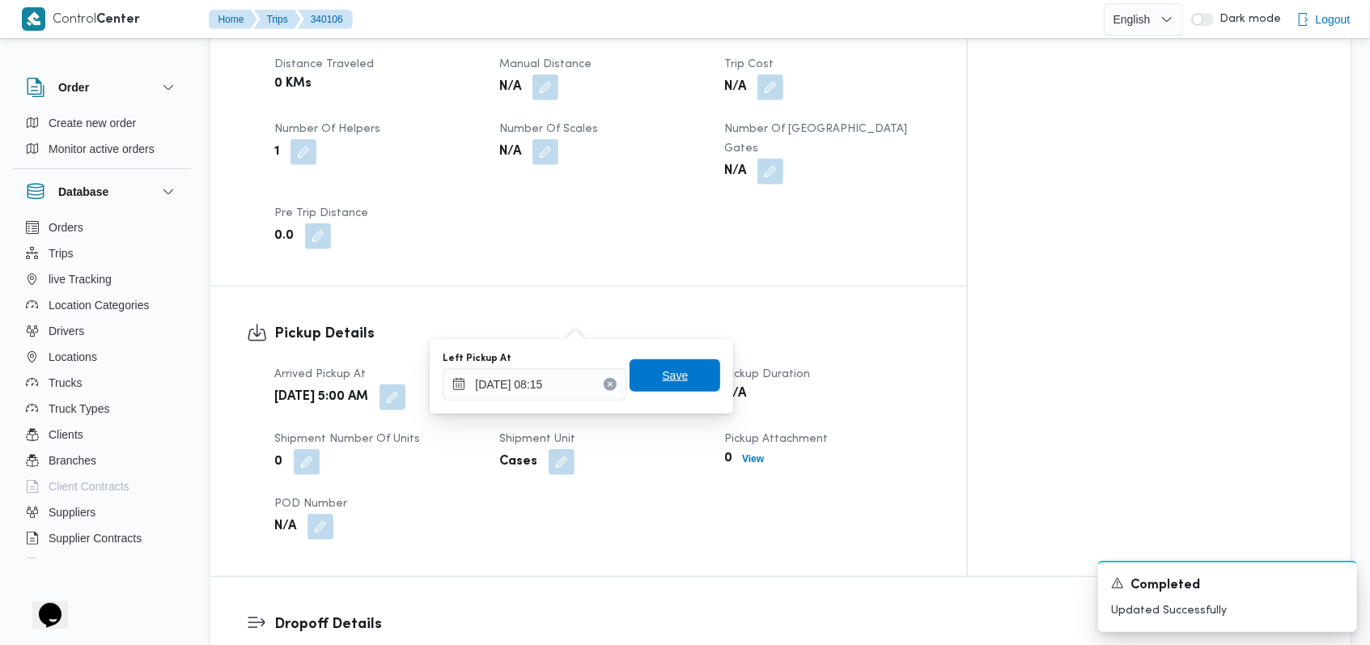
click at [679, 379] on span "Save" at bounding box center [674, 375] width 91 height 32
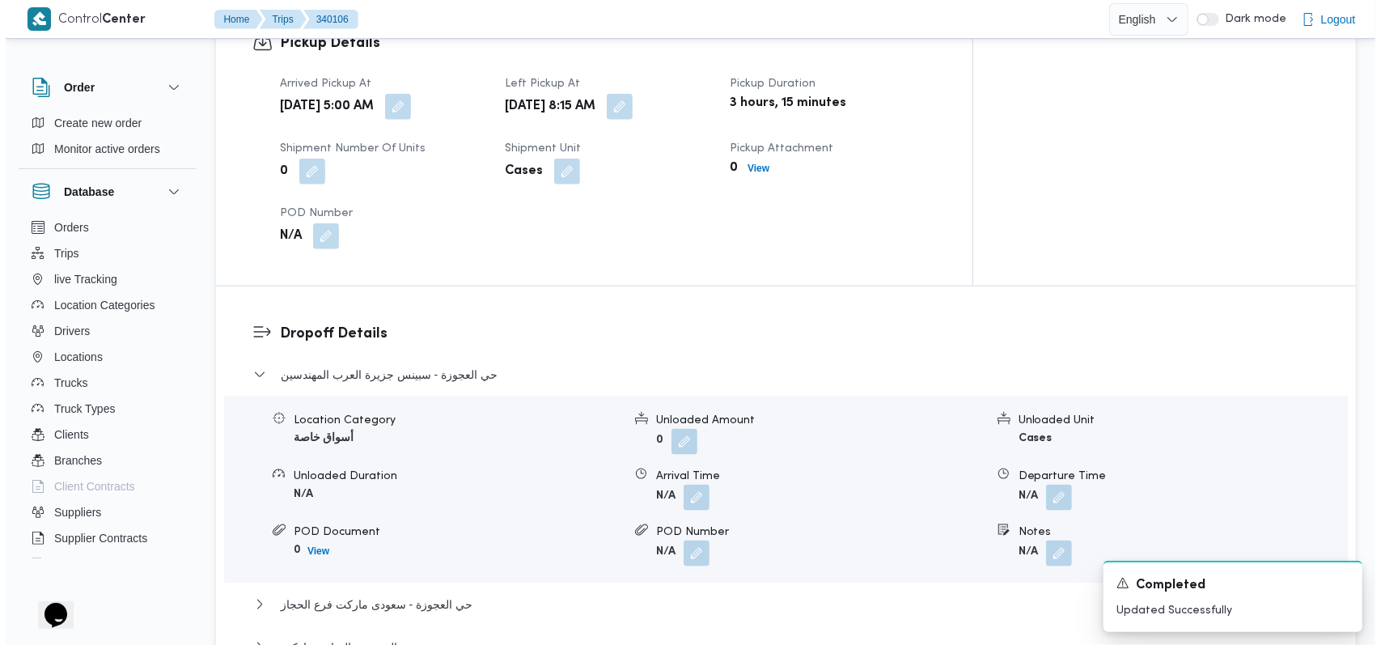
scroll to position [1186, 0]
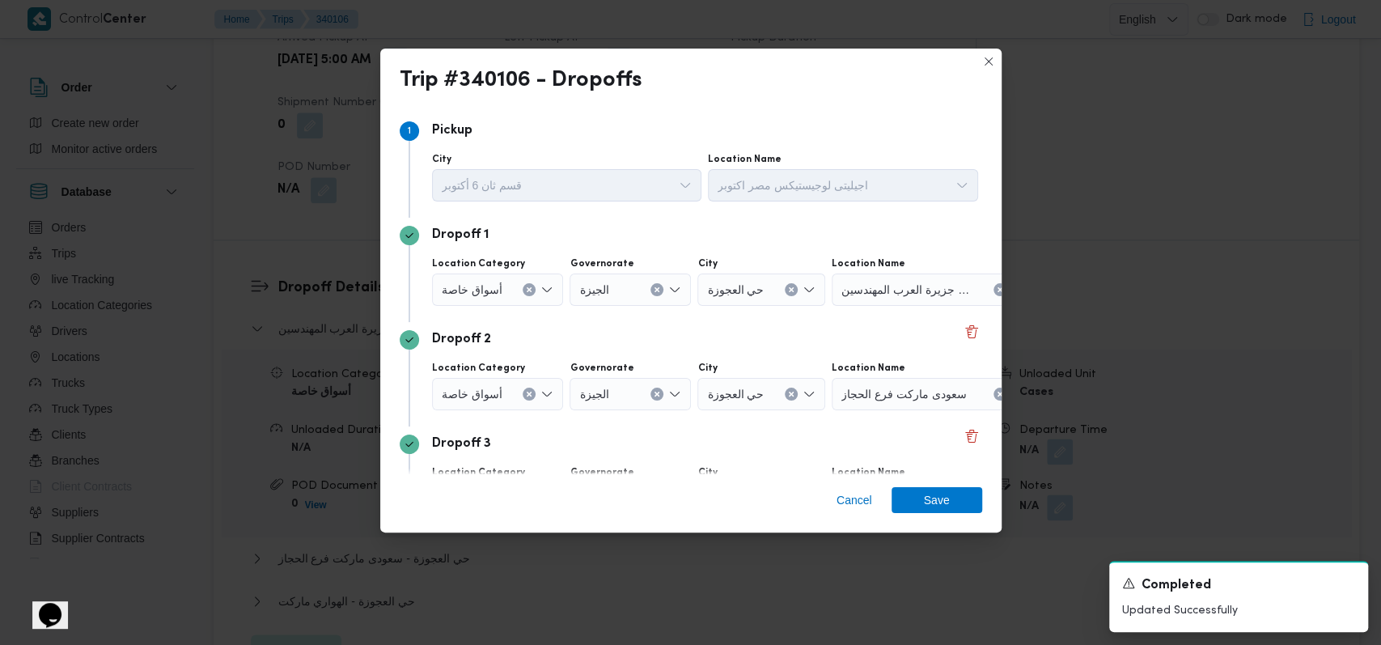
scroll to position [104, 0]
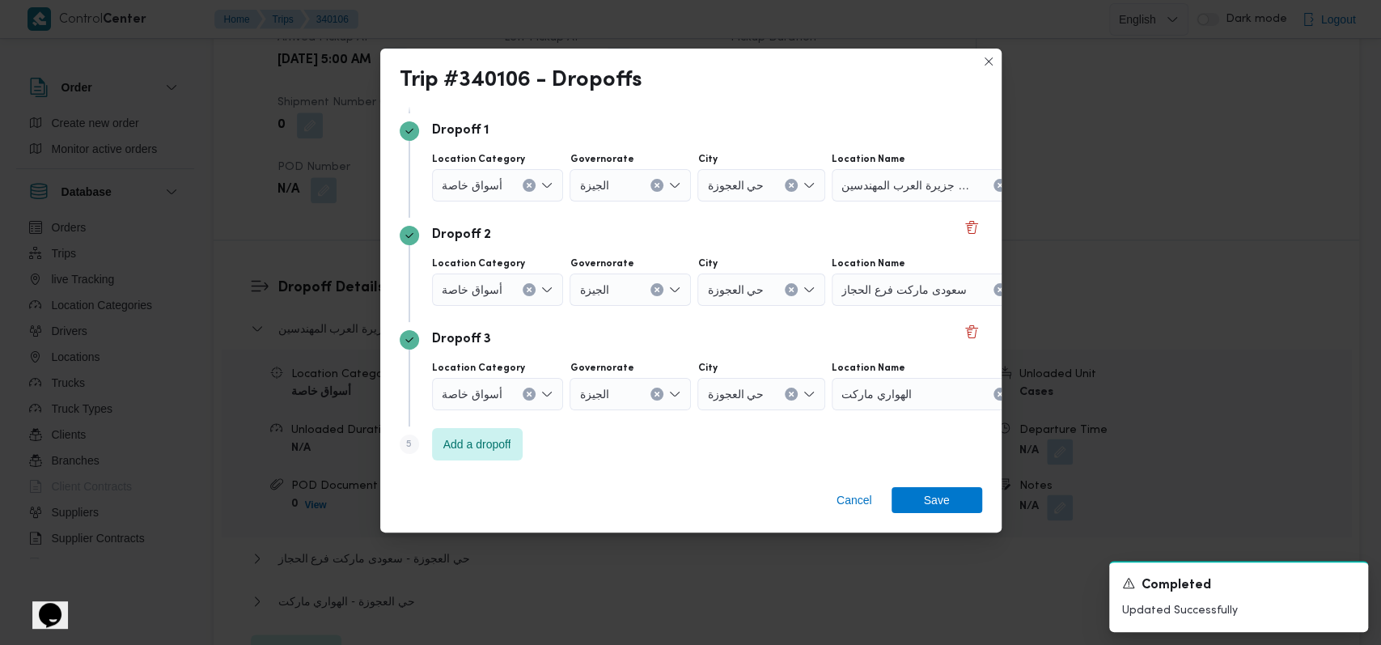
click at [508, 398] on div at bounding box center [509, 394] width 8 height 26
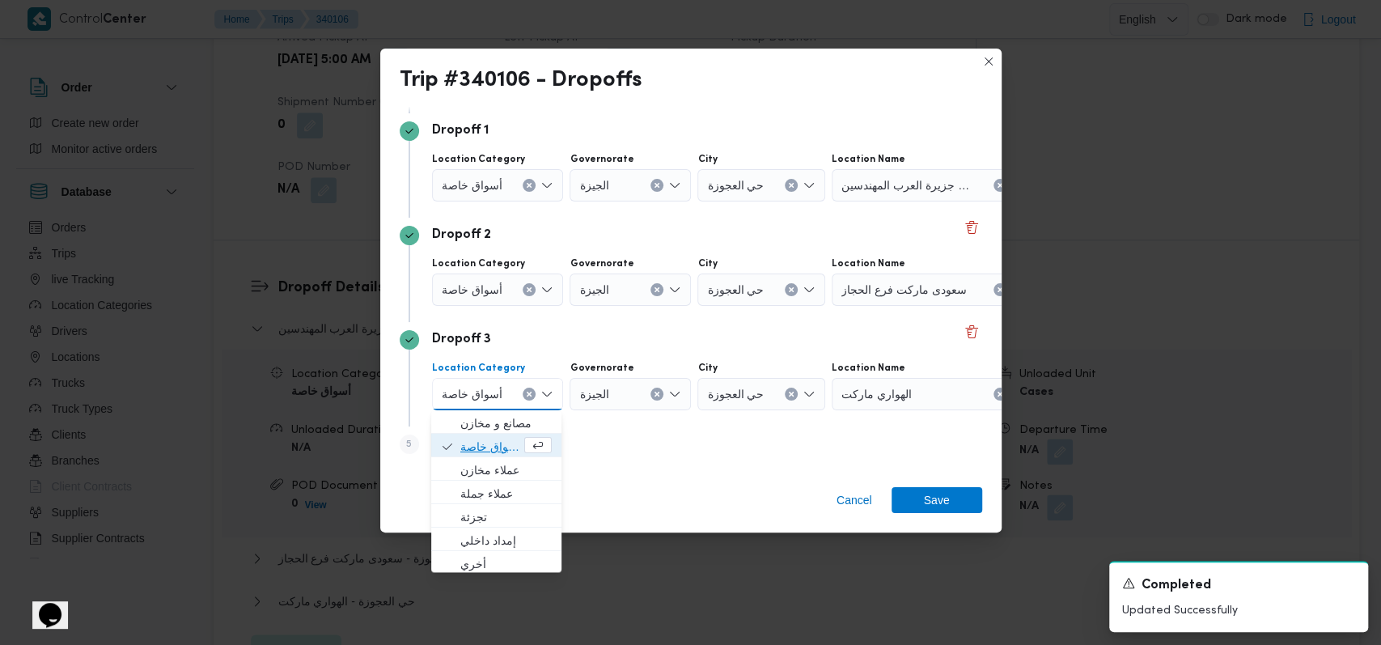
click at [498, 443] on span "أسواق خاصة" at bounding box center [490, 446] width 61 height 19
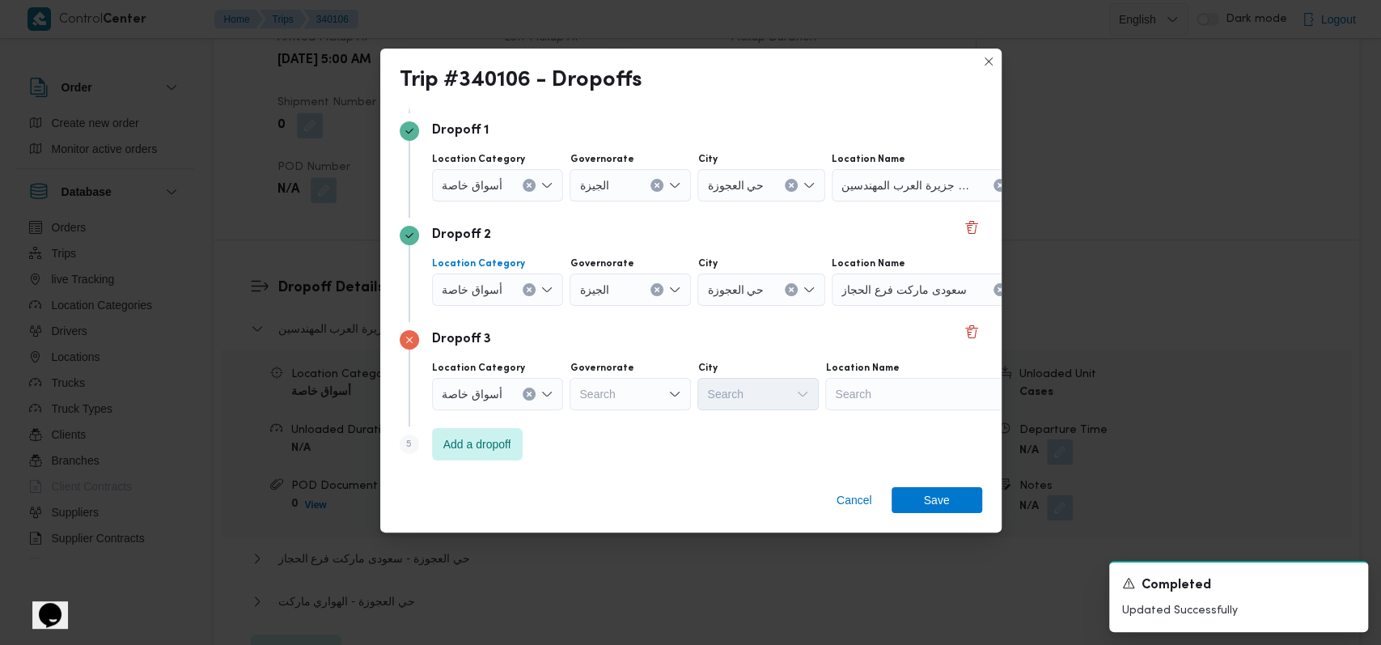
click at [511, 289] on div at bounding box center [509, 290] width 8 height 26
click at [497, 343] on span "أسواق خاصة" at bounding box center [490, 342] width 61 height 19
click at [476, 176] on span "أسواق خاصة" at bounding box center [472, 185] width 61 height 18
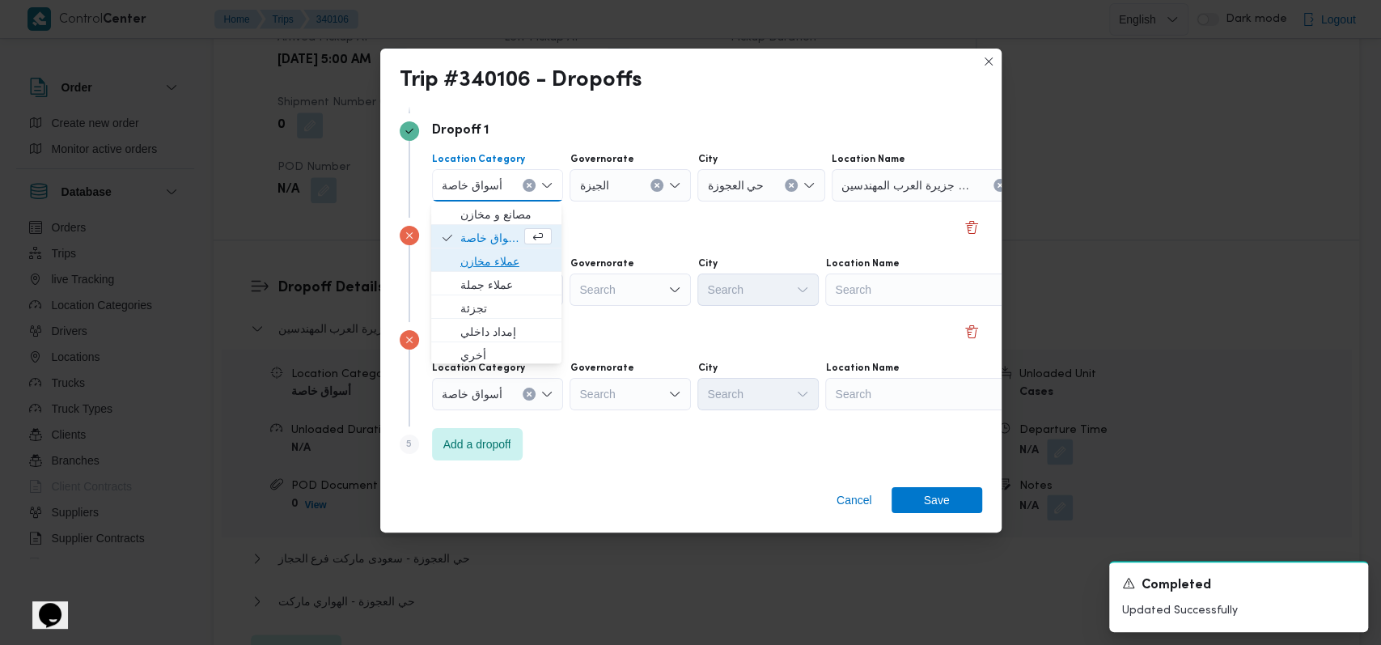
click at [474, 249] on span "عملاء مخازن" at bounding box center [496, 261] width 117 height 26
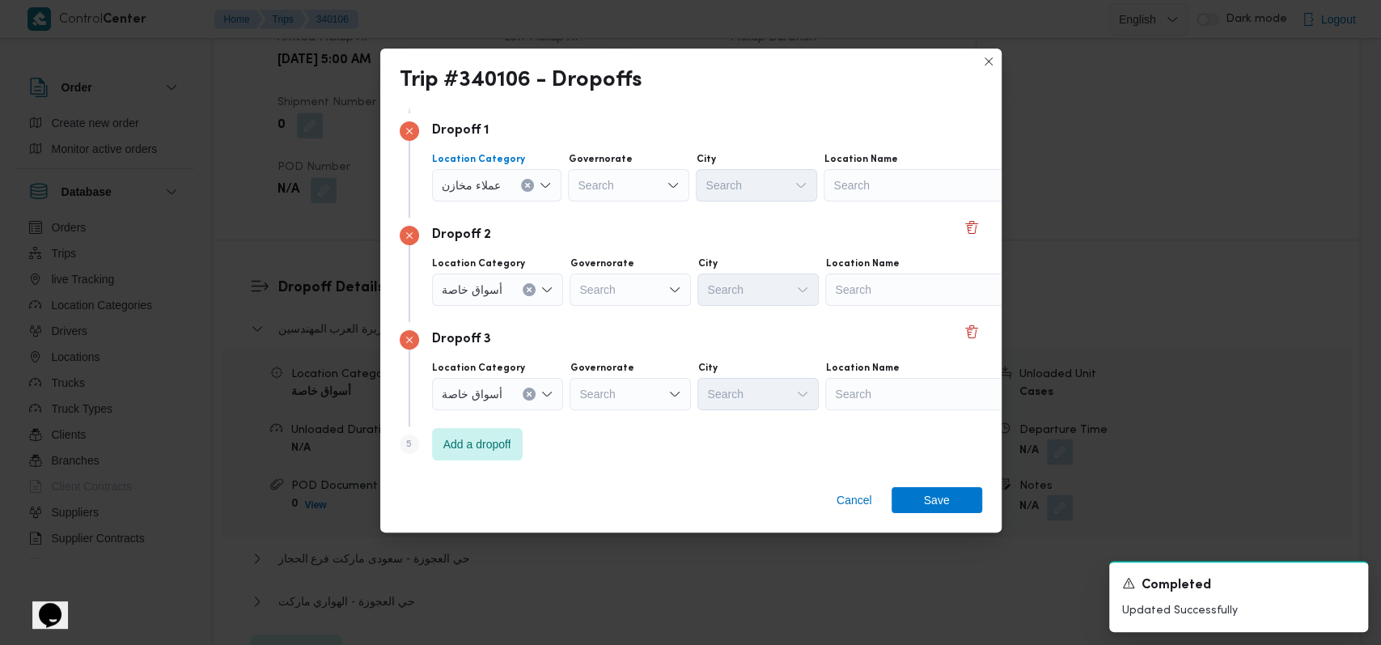
click at [487, 184] on span "عملاء مخازن" at bounding box center [471, 185] width 59 height 18
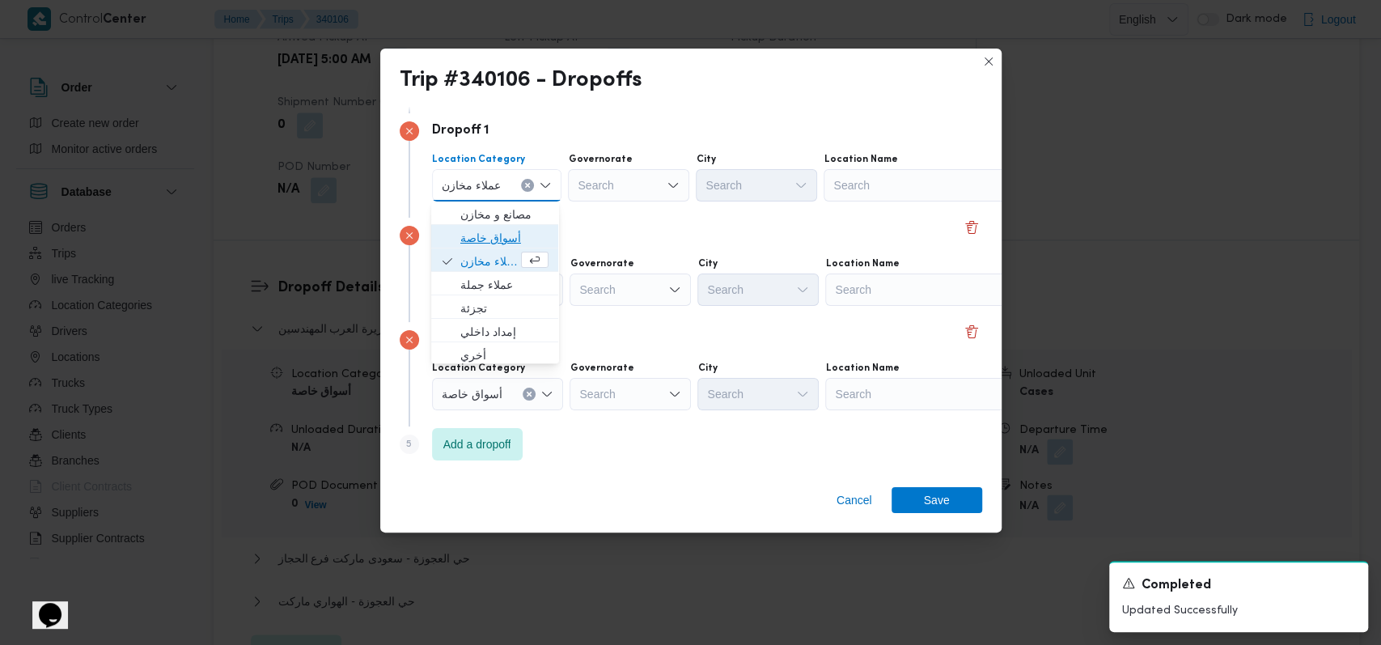
click at [480, 234] on span "أسواق خاصة" at bounding box center [504, 237] width 88 height 19
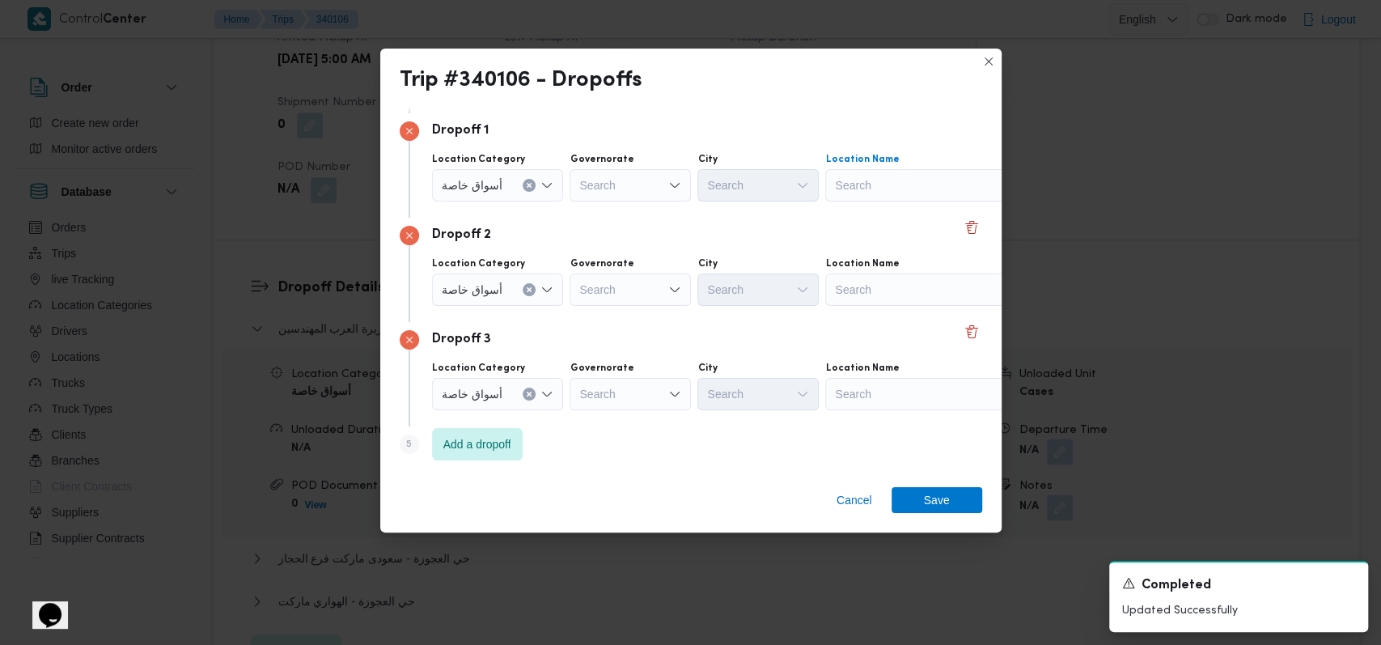
click at [876, 191] on div "Search" at bounding box center [926, 185] width 202 height 32
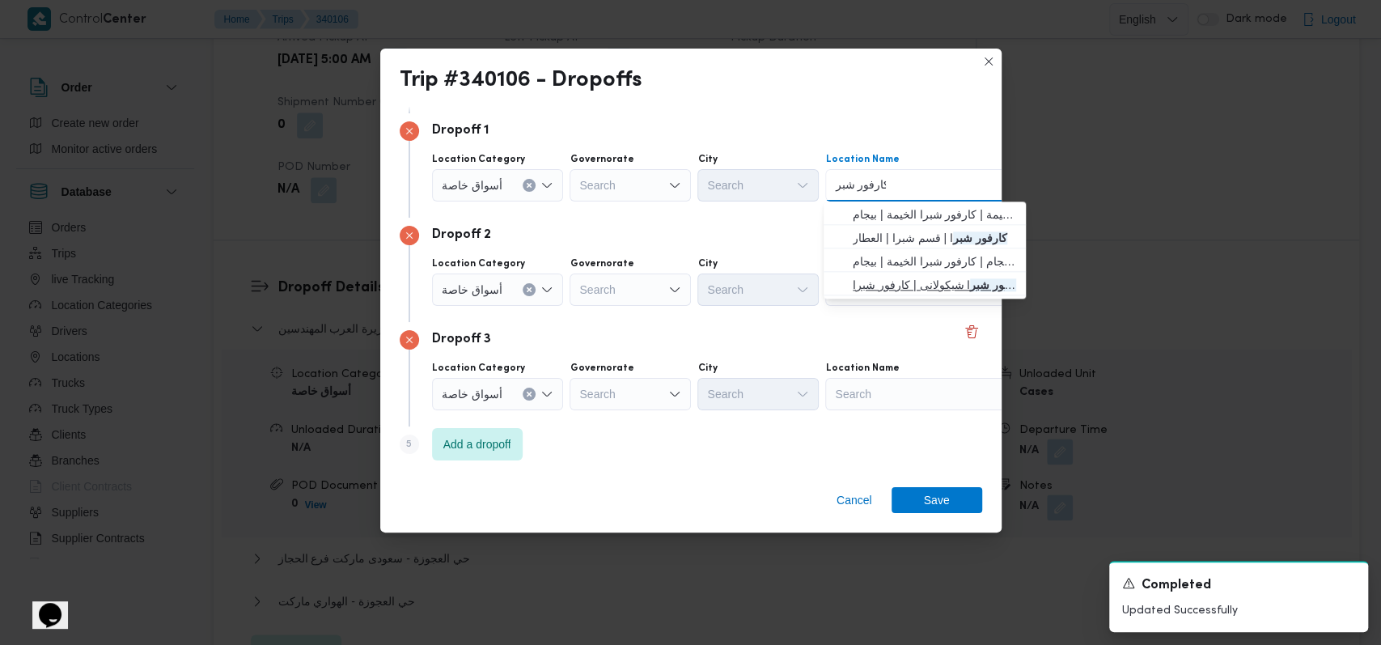
type input "كارفور شبر"
click at [898, 275] on span "كارفور شبر ا شيكولانى | كارفور شبرا | جسر شبرا" at bounding box center [934, 284] width 163 height 19
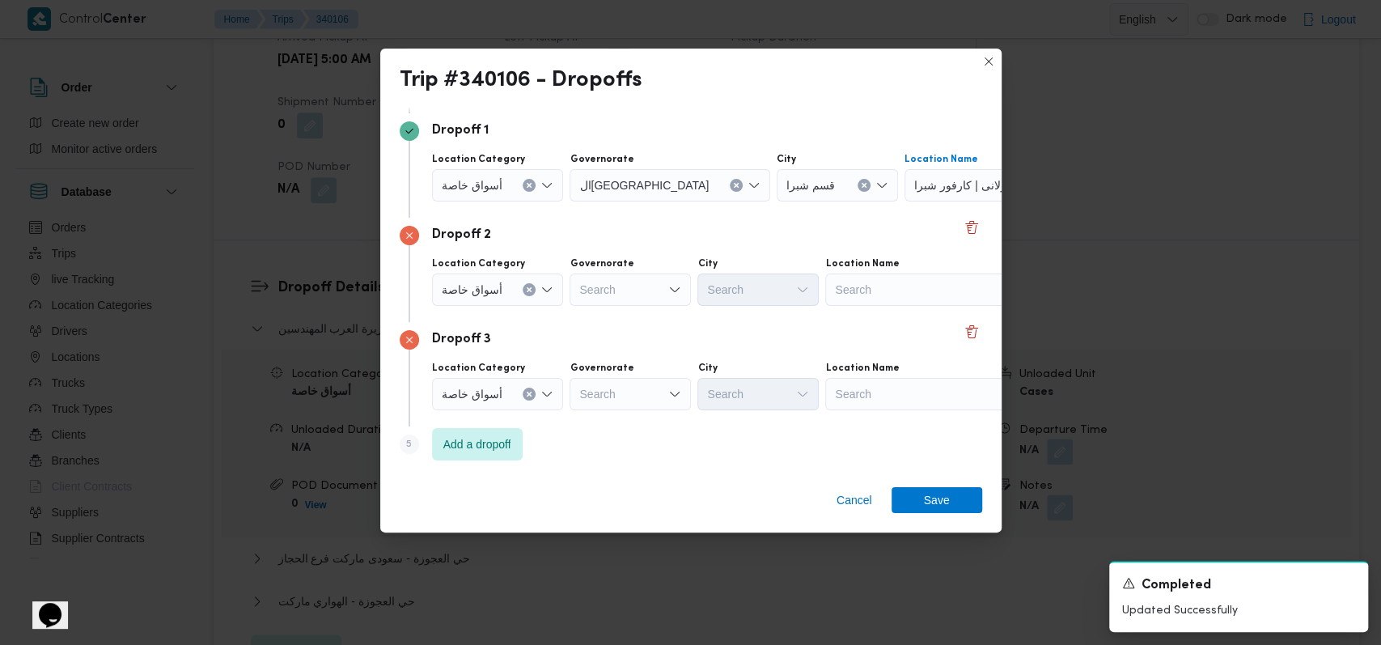
click at [885, 286] on div "Search" at bounding box center [926, 289] width 202 height 32
type input "كارفور الازهر"
click at [893, 325] on span "كارفور الازهر | ميني كارفور | الدرب الأحمر" at bounding box center [934, 318] width 163 height 19
click at [782, 337] on div "Dropoff 3" at bounding box center [691, 339] width 583 height 19
click at [882, 399] on div "Search" at bounding box center [926, 394] width 202 height 32
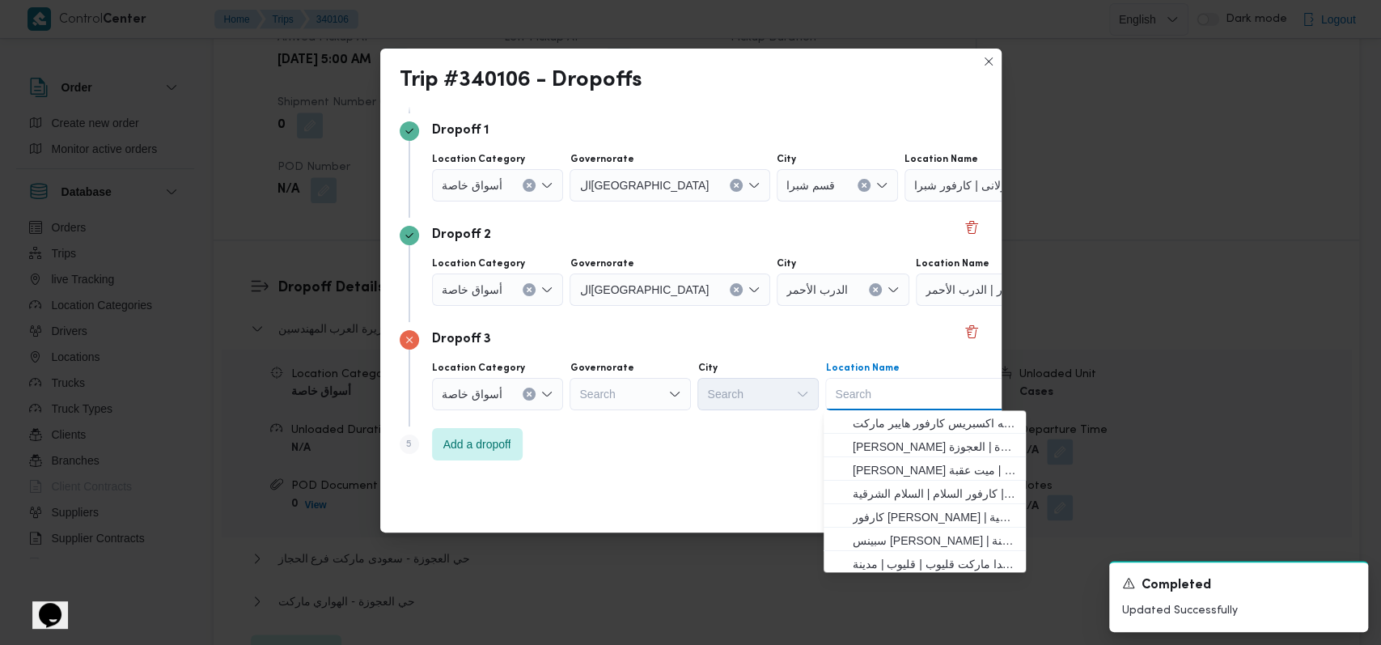
click at [526, 391] on icon "Clear input" at bounding box center [529, 394] width 6 height 6
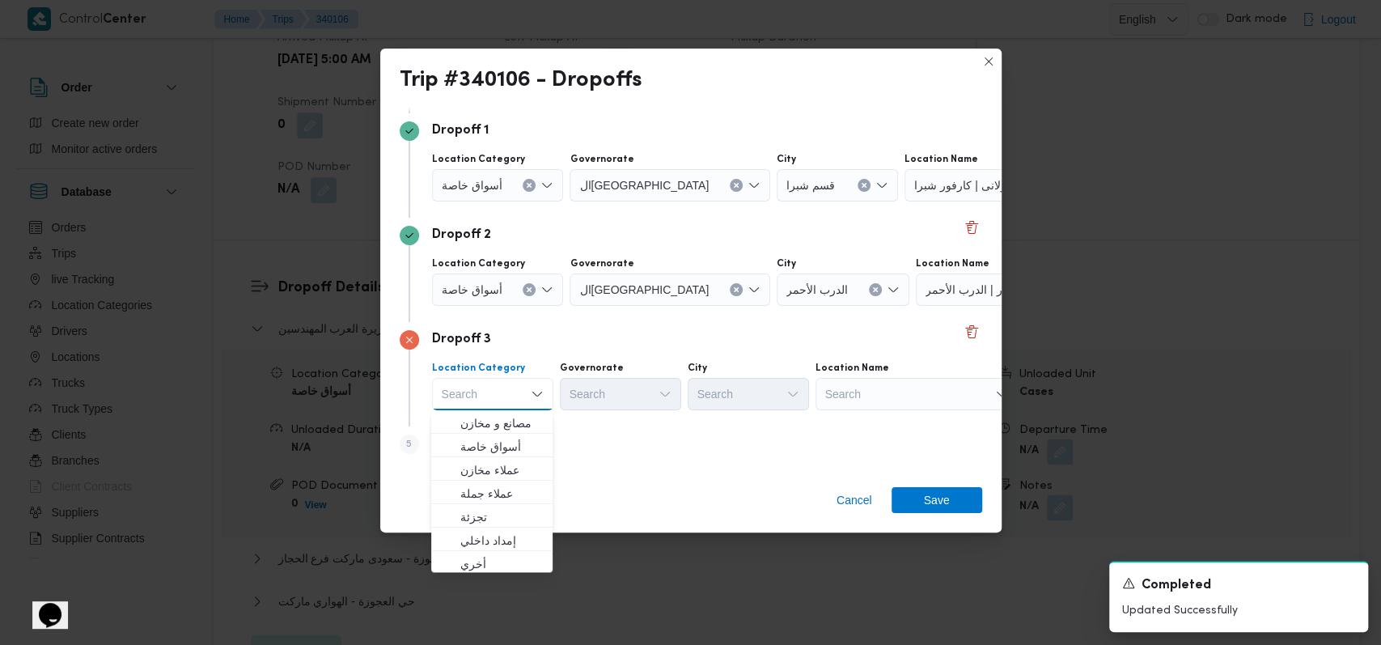
click at [930, 392] on div "Search" at bounding box center [917, 394] width 202 height 32
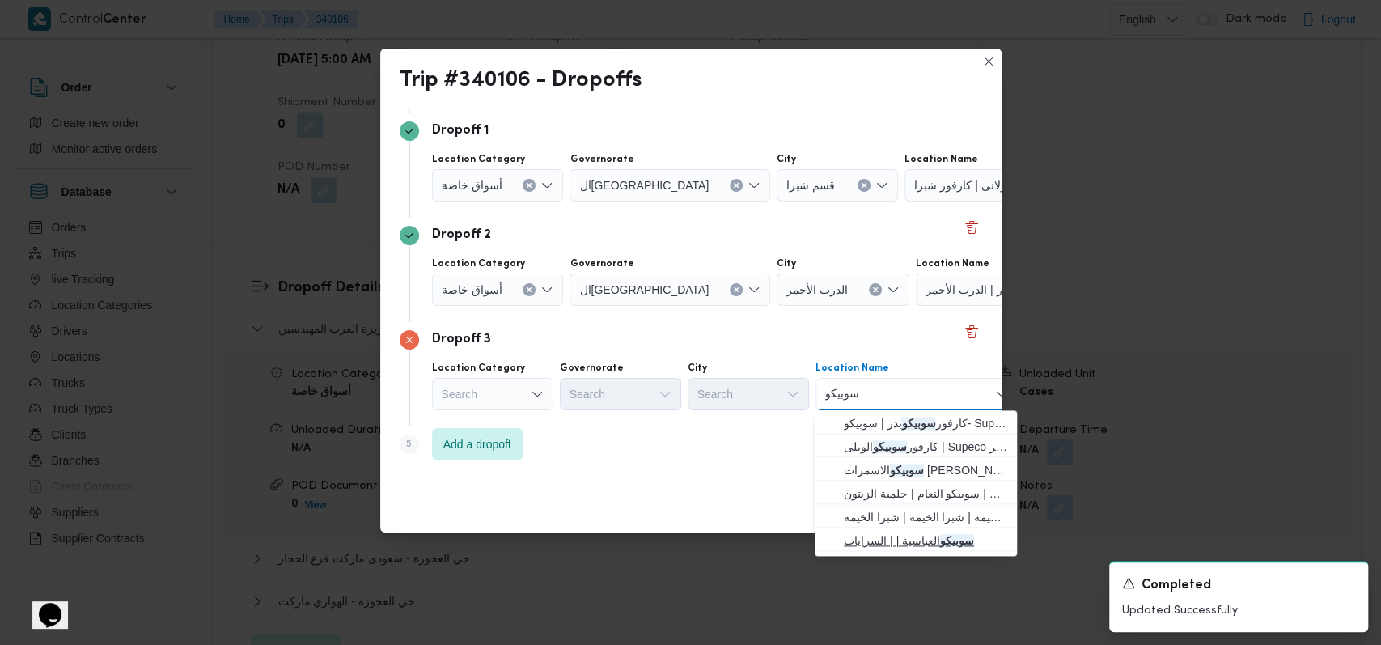
type input "سوبيكو"
click at [915, 534] on span "سوبيكو العباسية | | السرايات" at bounding box center [925, 540] width 163 height 19
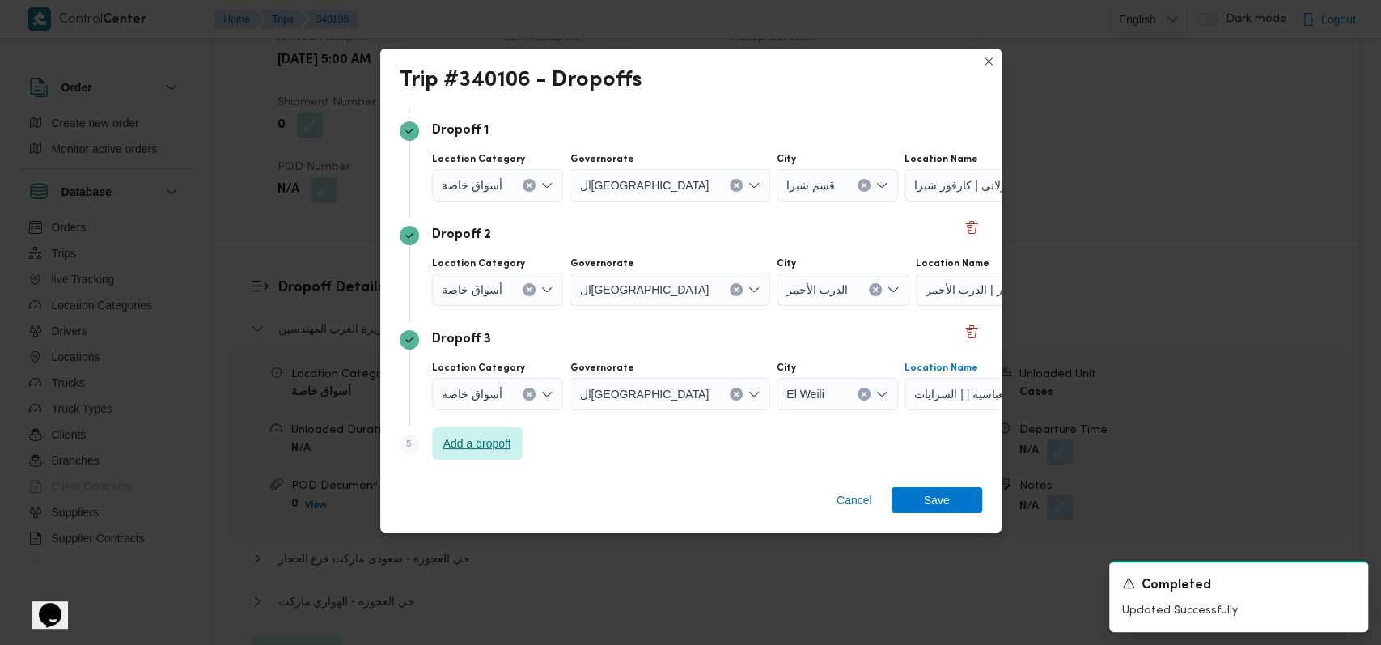
click at [485, 455] on span "Add a dropoff" at bounding box center [477, 443] width 91 height 32
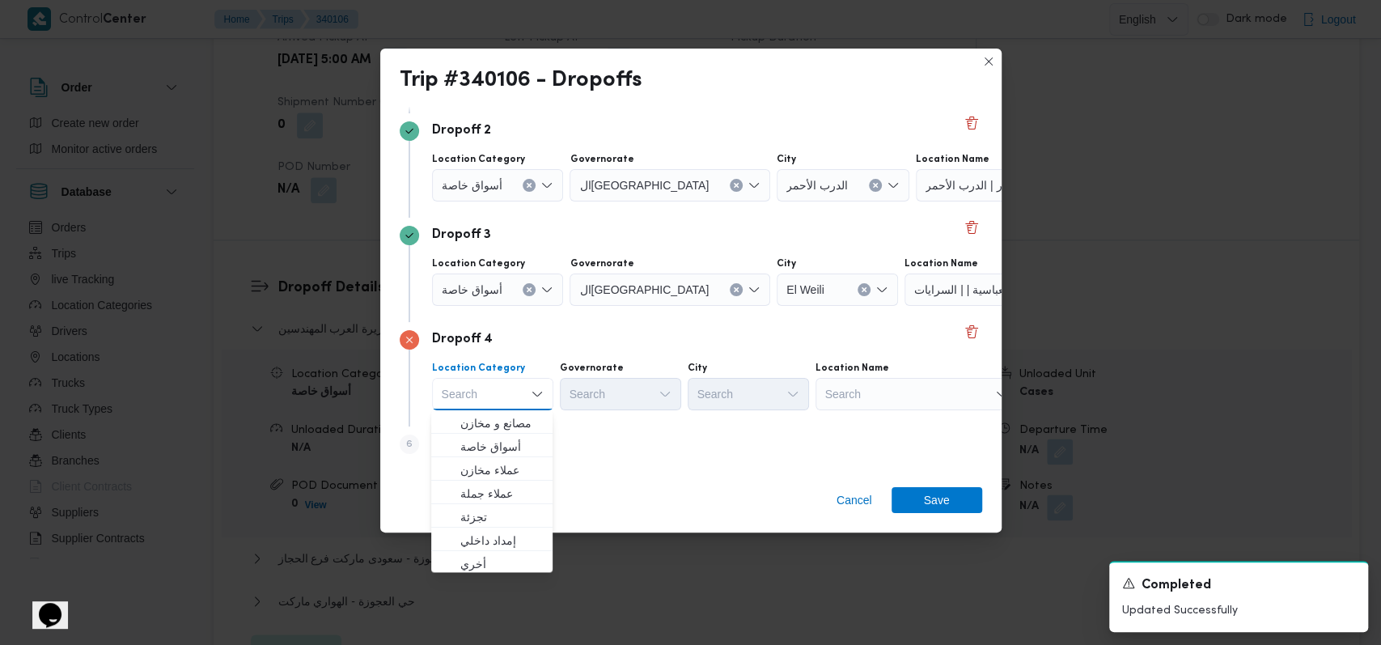
click at [688, 345] on div "Dropoff 4" at bounding box center [691, 339] width 583 height 19
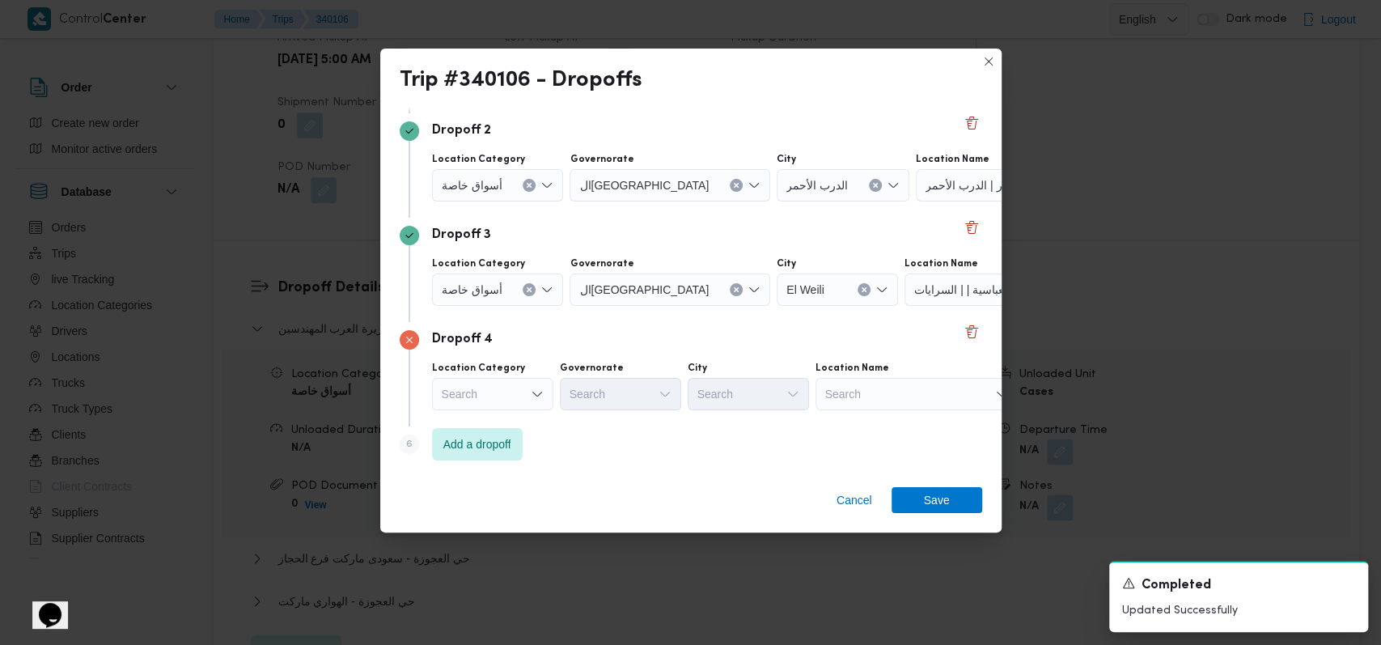
click at [494, 467] on div "Step 6 is disabled 6 Add a dropoff" at bounding box center [691, 447] width 583 height 42
click at [503, 447] on span "Add a dropoff" at bounding box center [477, 443] width 68 height 19
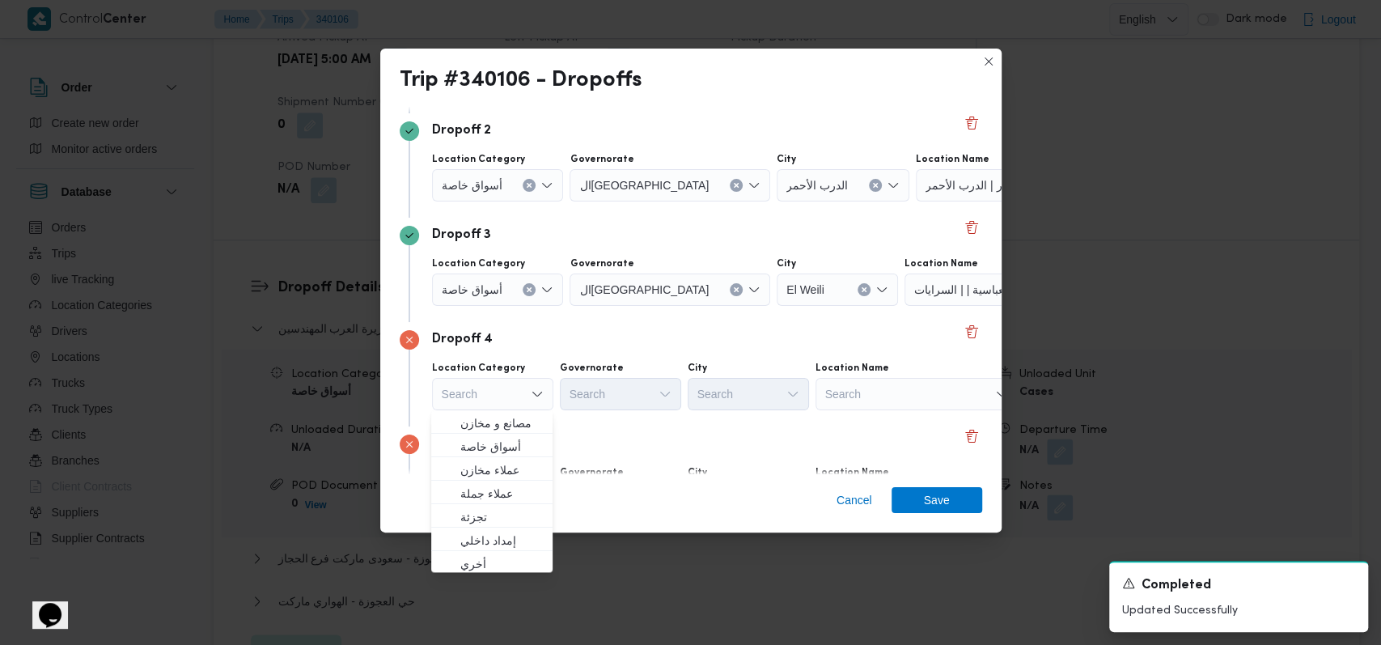
scroll to position [313, 0]
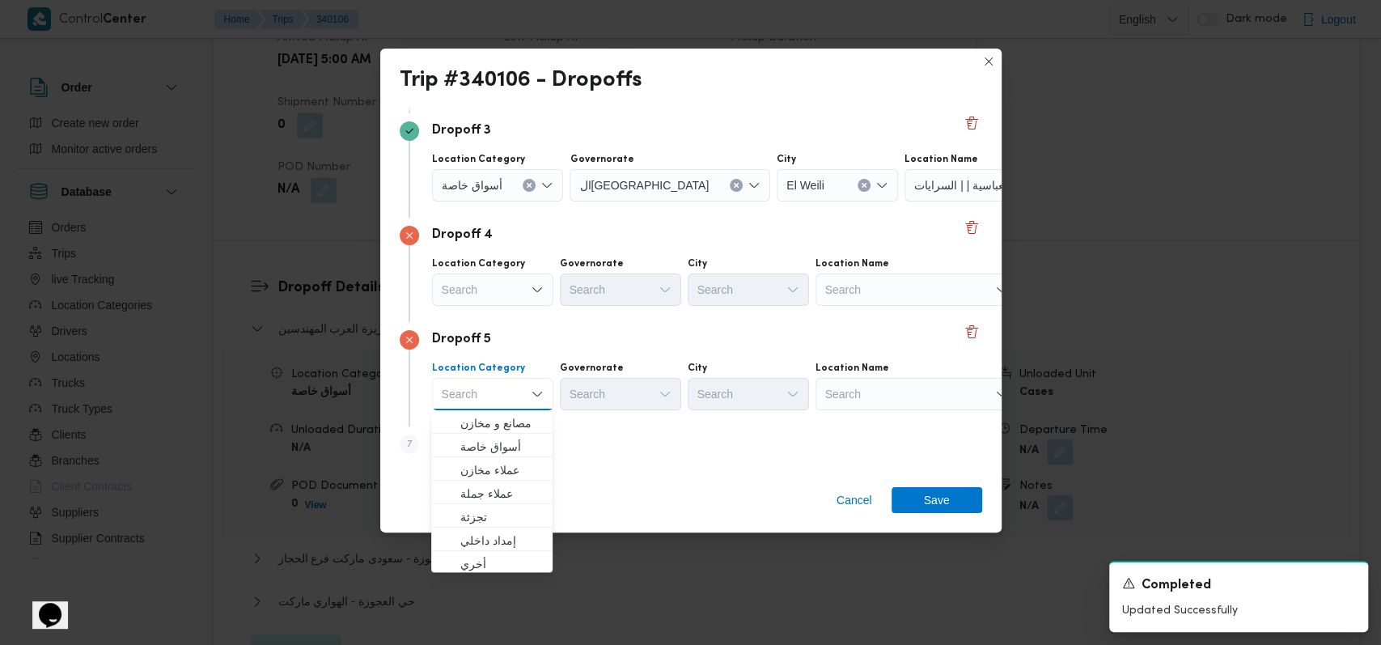
click at [882, 289] on div "Search" at bounding box center [917, 289] width 202 height 32
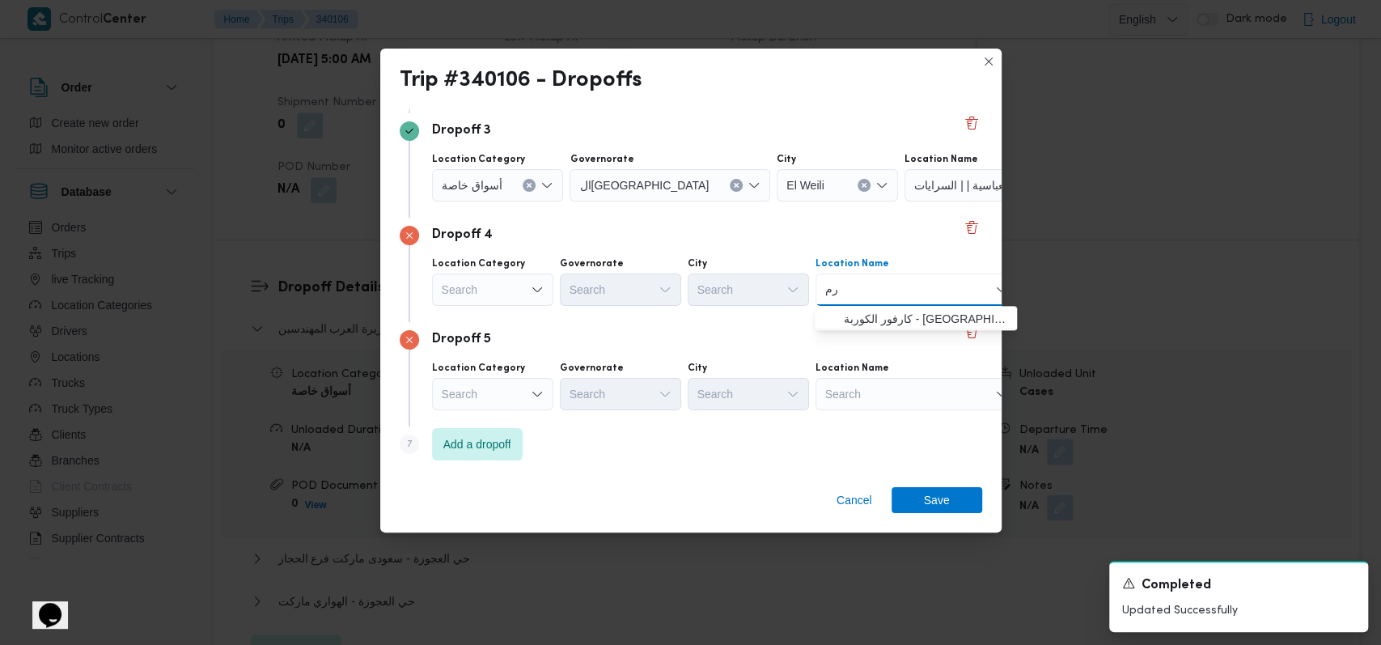
type input "ر"
click at [541, 295] on icon "Open list of options" at bounding box center [537, 289] width 13 height 13
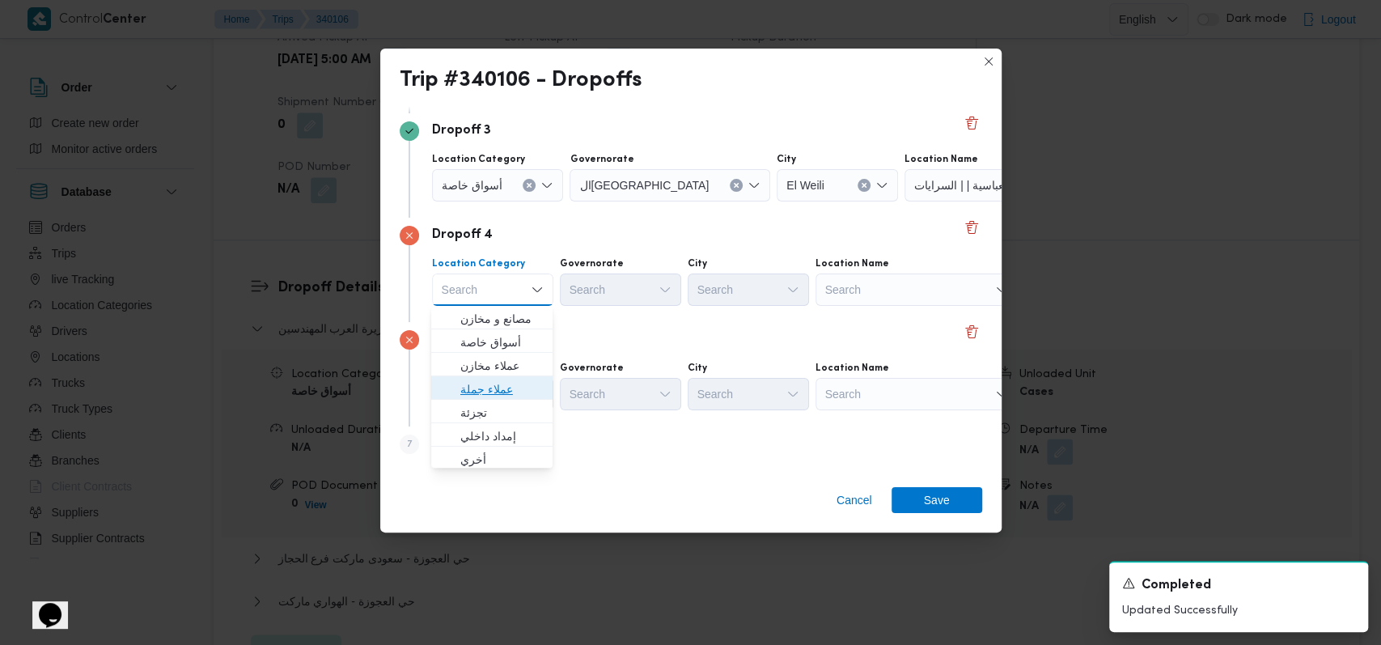
click at [511, 379] on span "عملاء جملة" at bounding box center [501, 388] width 83 height 19
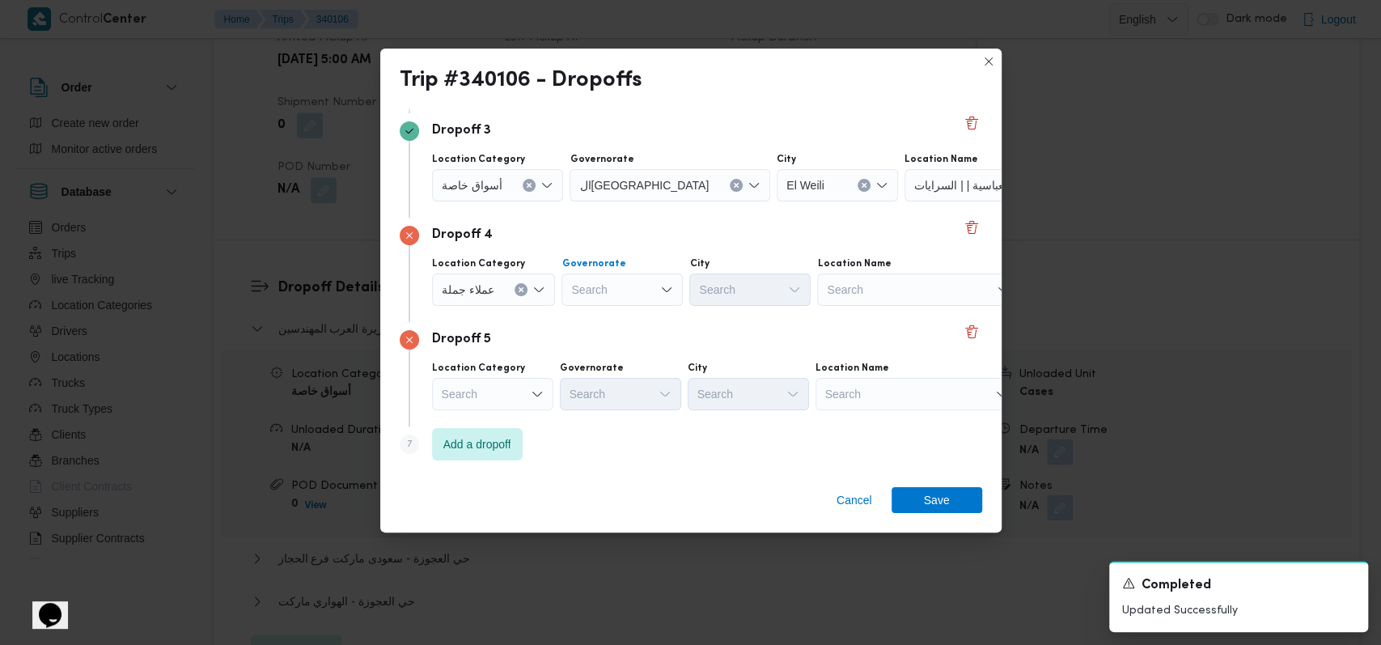
click at [608, 285] on div "Search" at bounding box center [622, 289] width 121 height 32
type input "القا"
click at [595, 309] on span "القا هرة" at bounding box center [630, 318] width 83 height 19
click at [769, 286] on div "Search" at bounding box center [829, 289] width 121 height 32
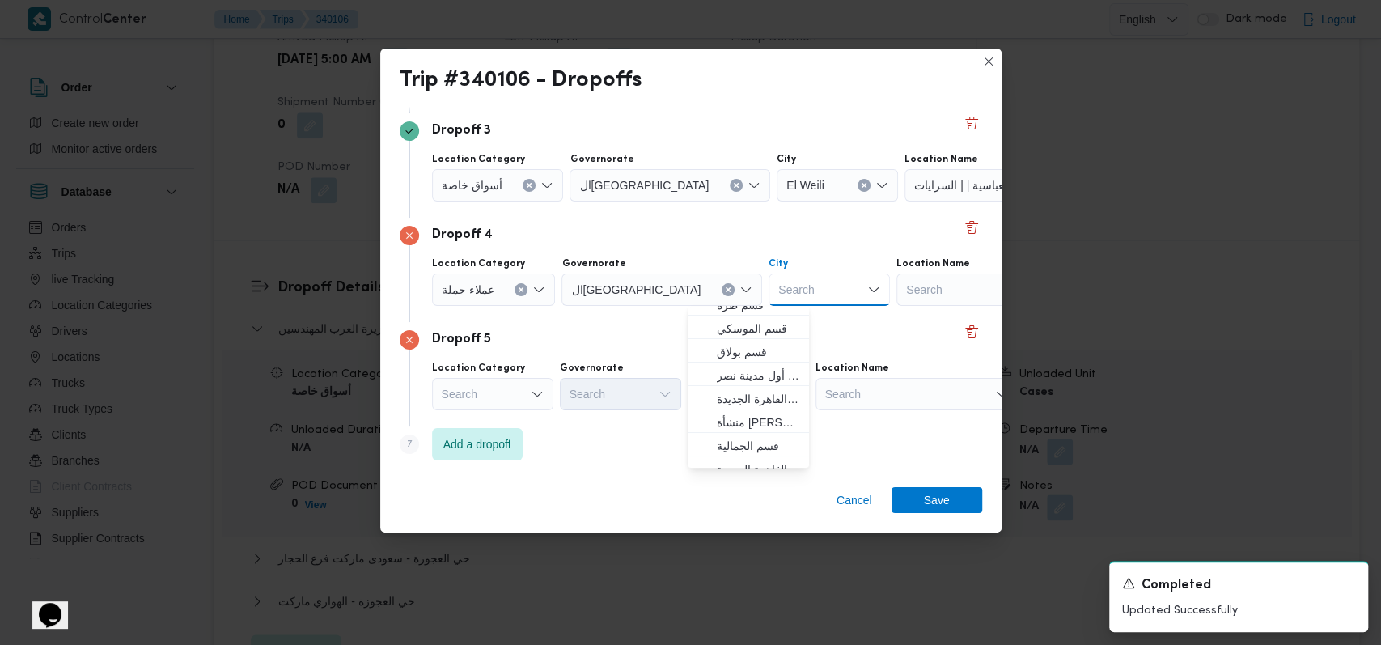
scroll to position [0, 0]
click at [757, 317] on span "قسم باب الشعرية" at bounding box center [758, 318] width 83 height 19
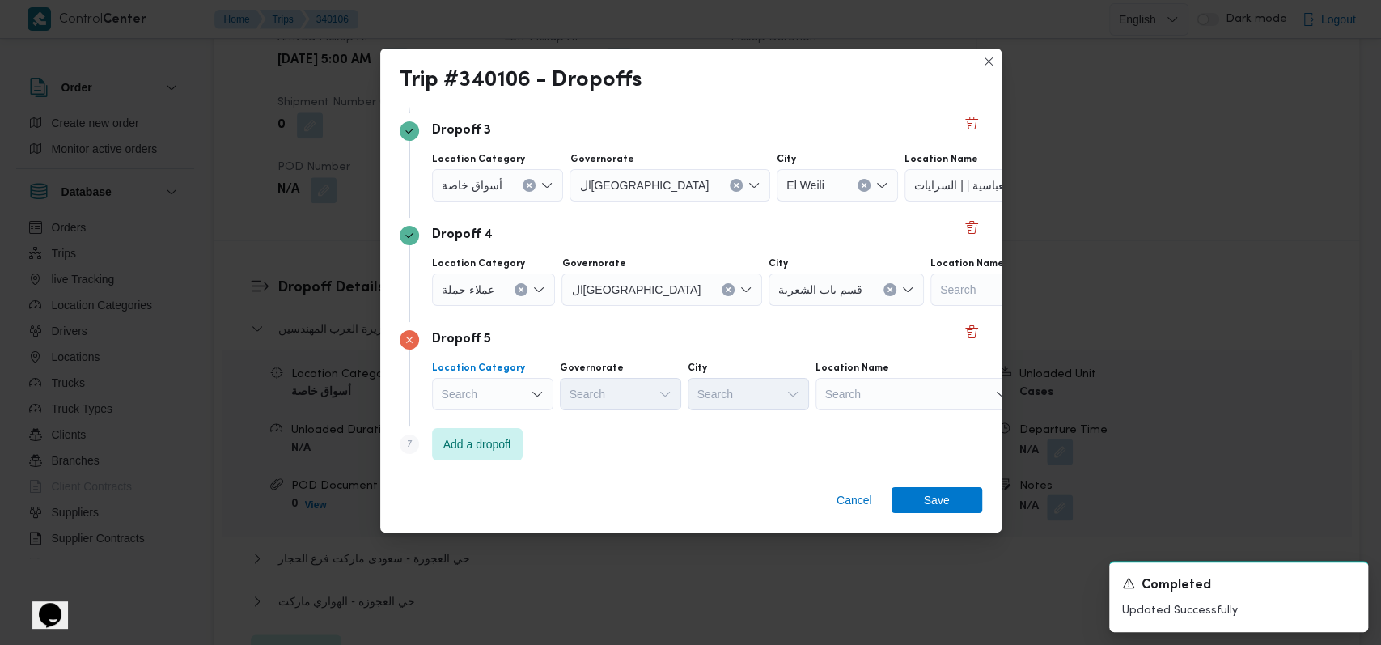
click at [533, 392] on icon "Open list of options" at bounding box center [537, 394] width 10 height 5
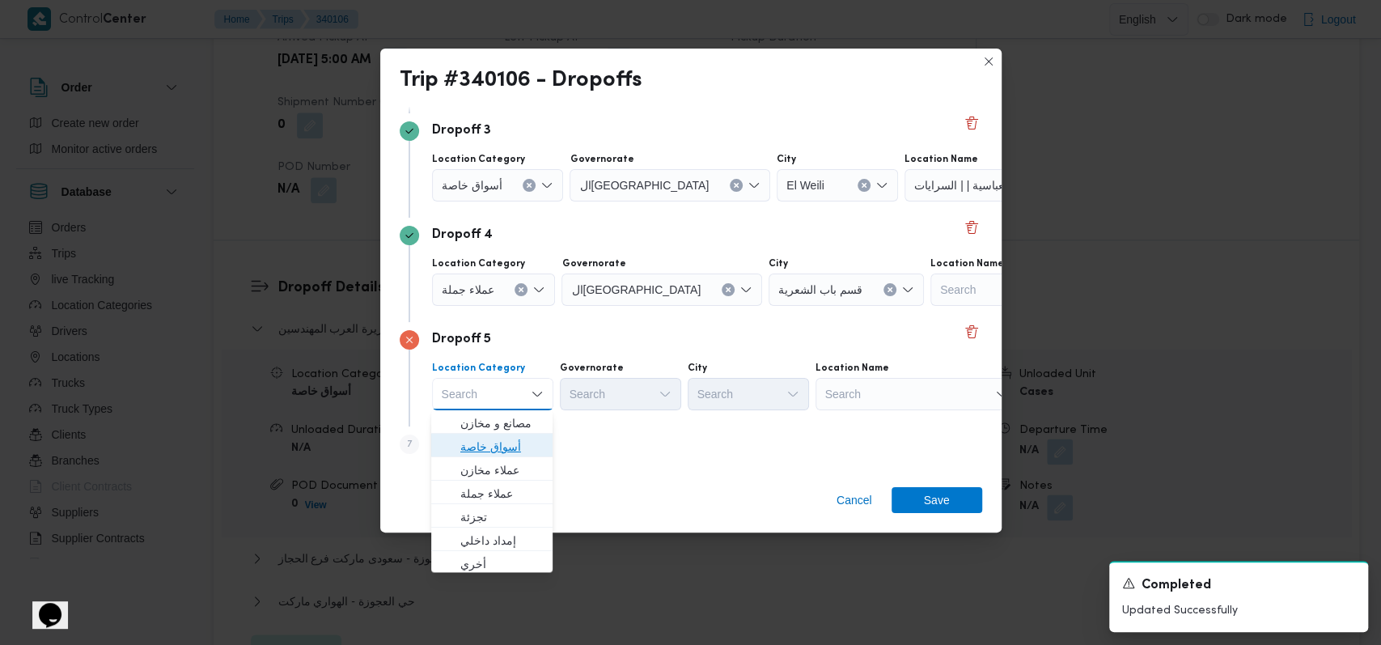
click at [519, 446] on span "أسواق خاصة" at bounding box center [501, 446] width 83 height 19
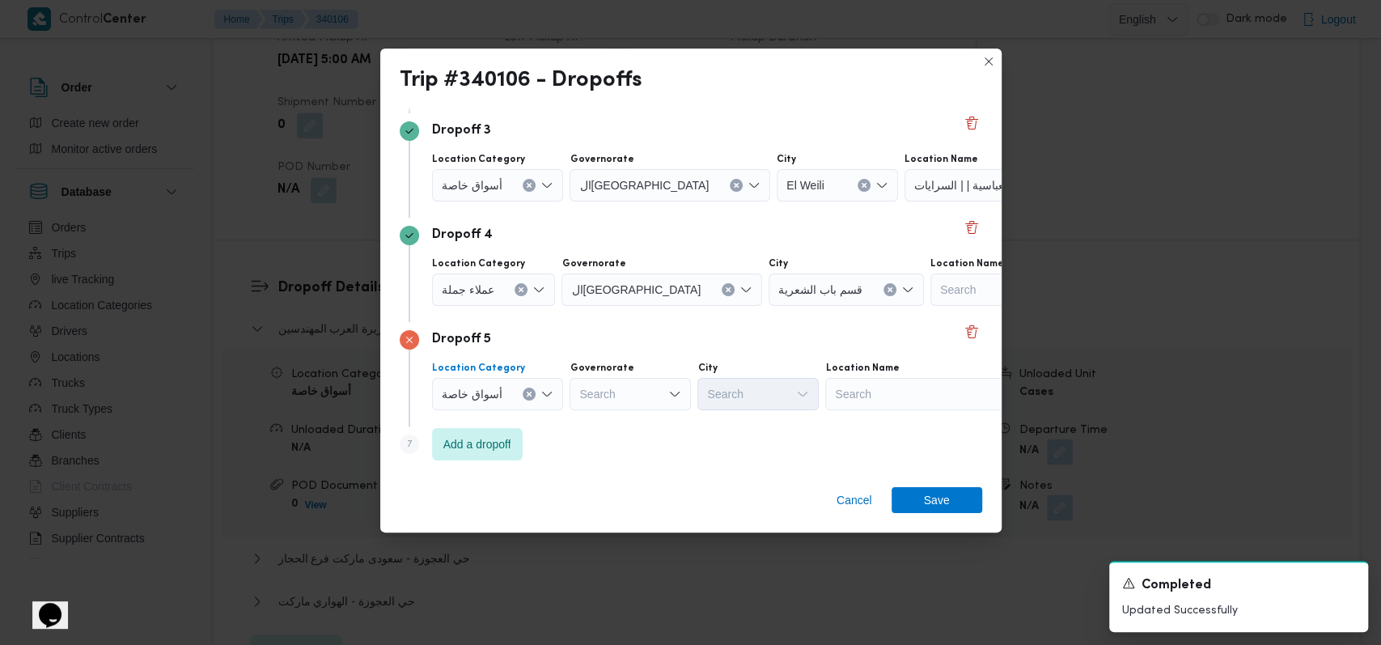
click at [901, 405] on div "Search" at bounding box center [926, 394] width 202 height 32
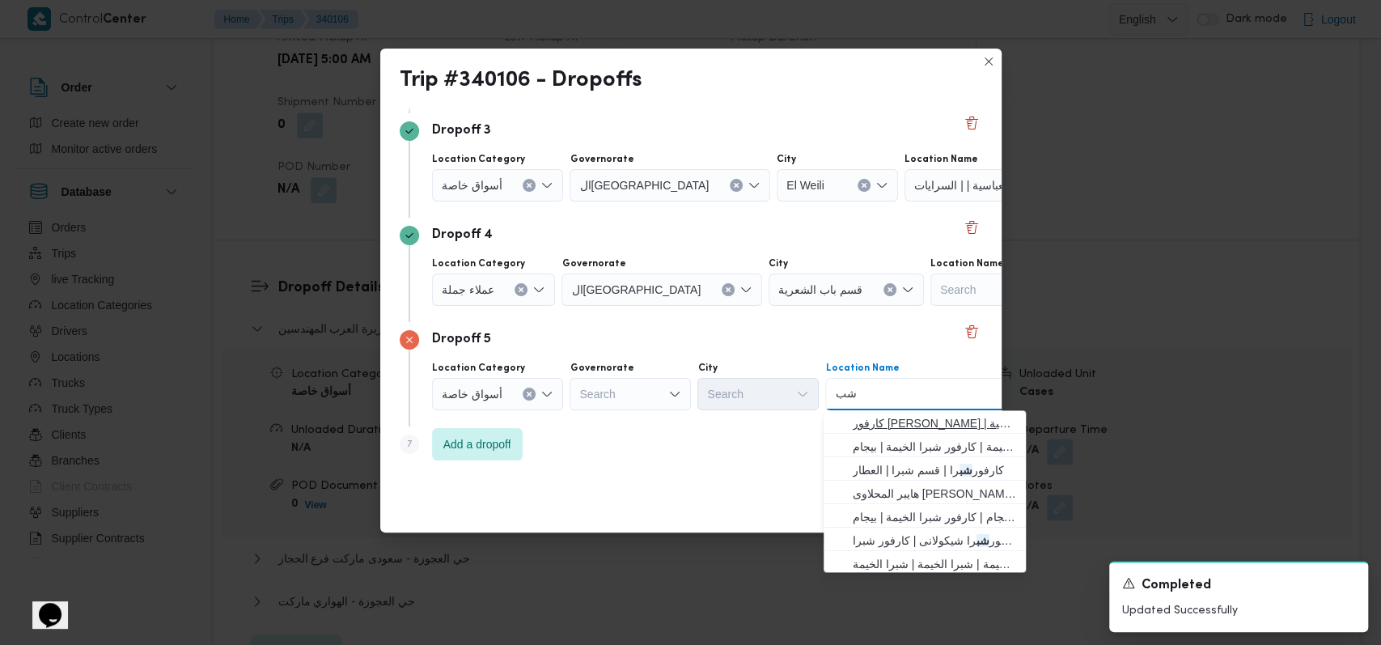
type input "ش"
click at [457, 391] on span "أسواق خاصة" at bounding box center [472, 393] width 61 height 18
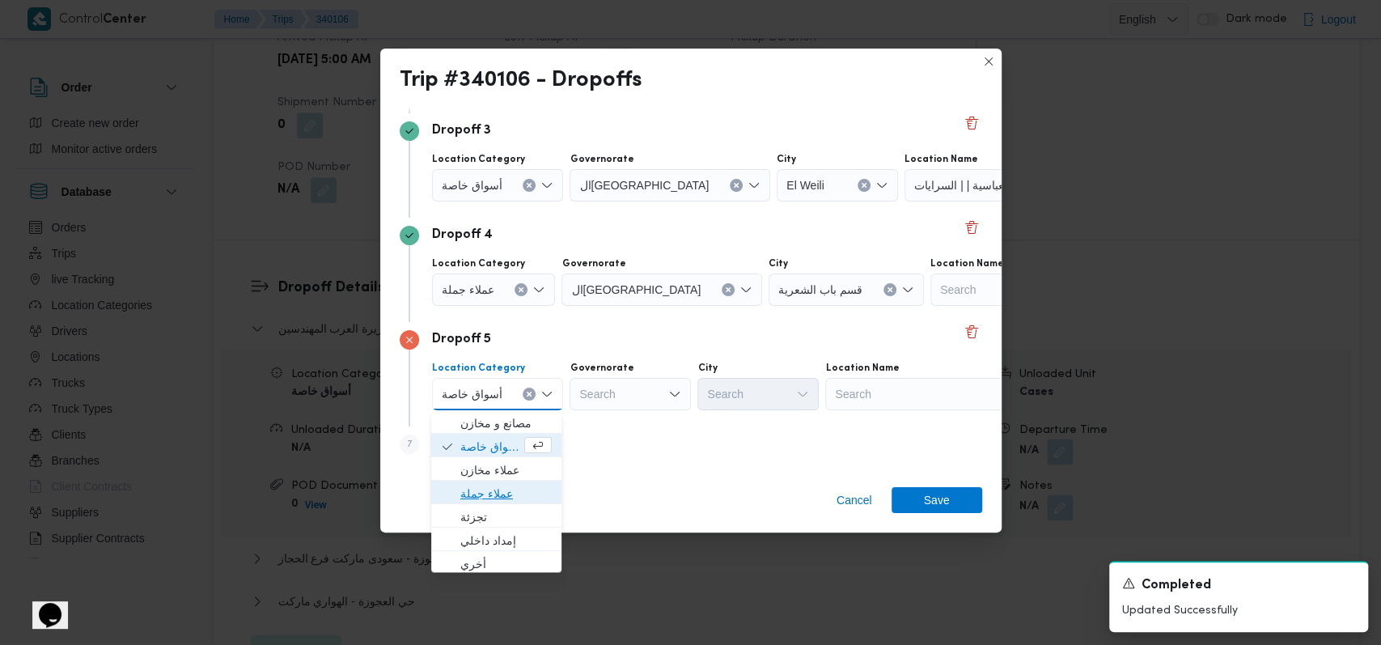
click at [498, 494] on span "عملاء جملة" at bounding box center [505, 493] width 91 height 19
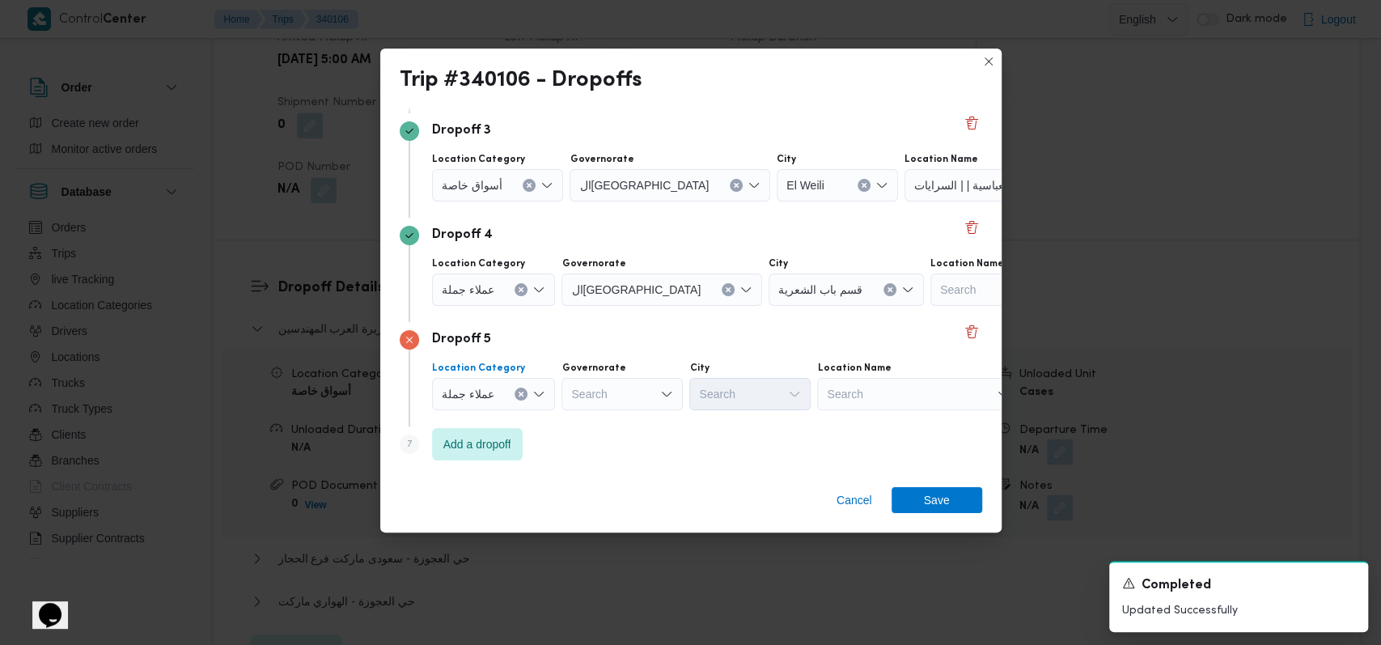
click at [605, 404] on div "Search" at bounding box center [622, 394] width 121 height 32
type input "القا"
click at [630, 423] on span "القا هرة" at bounding box center [630, 422] width 83 height 19
click at [769, 389] on div "Search" at bounding box center [829, 394] width 121 height 32
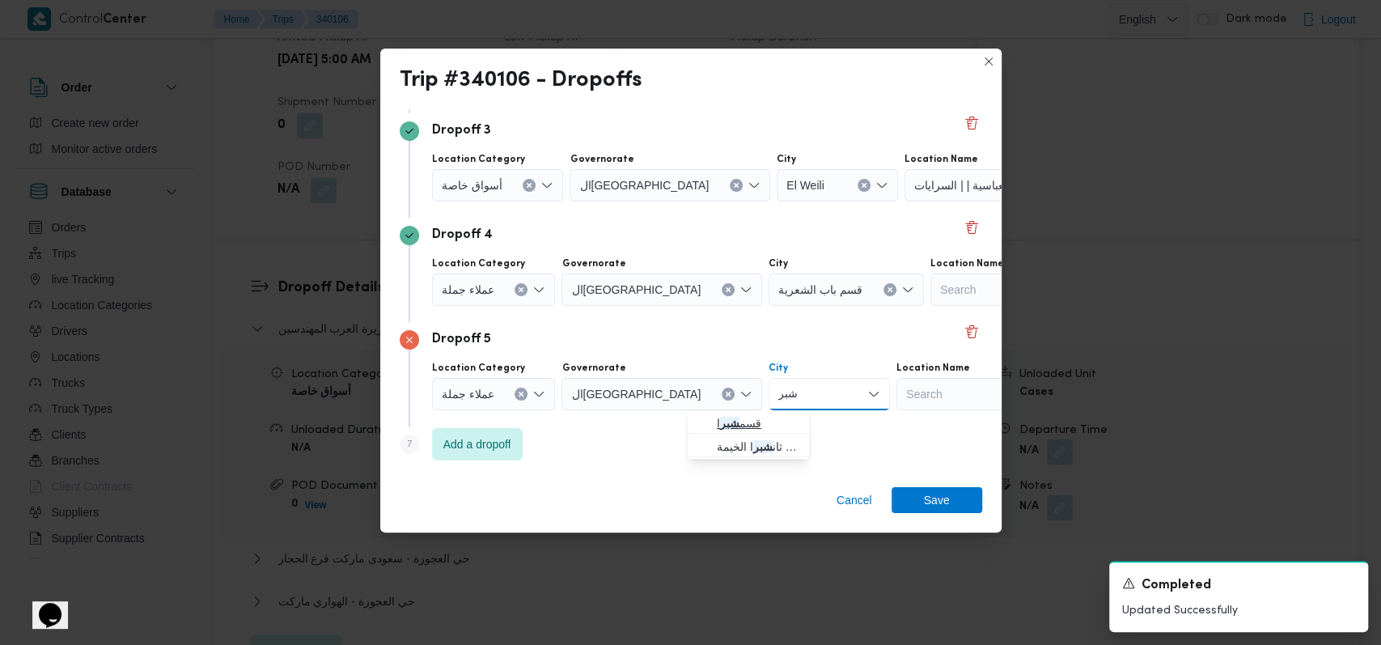
type input "شبر"
click at [754, 424] on span "قسم شبر ا" at bounding box center [758, 422] width 83 height 19
click at [939, 496] on span "Save" at bounding box center [937, 499] width 26 height 26
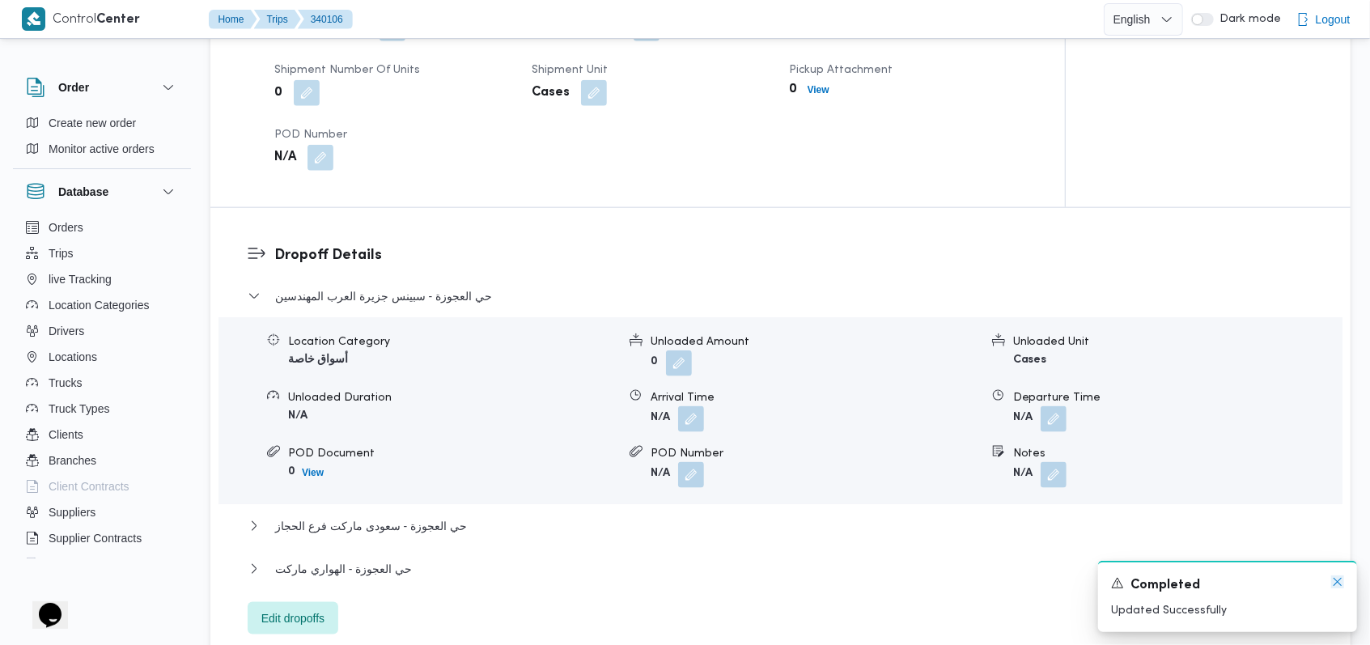
click at [1332, 586] on icon "Dismiss toast" at bounding box center [1337, 581] width 13 height 13
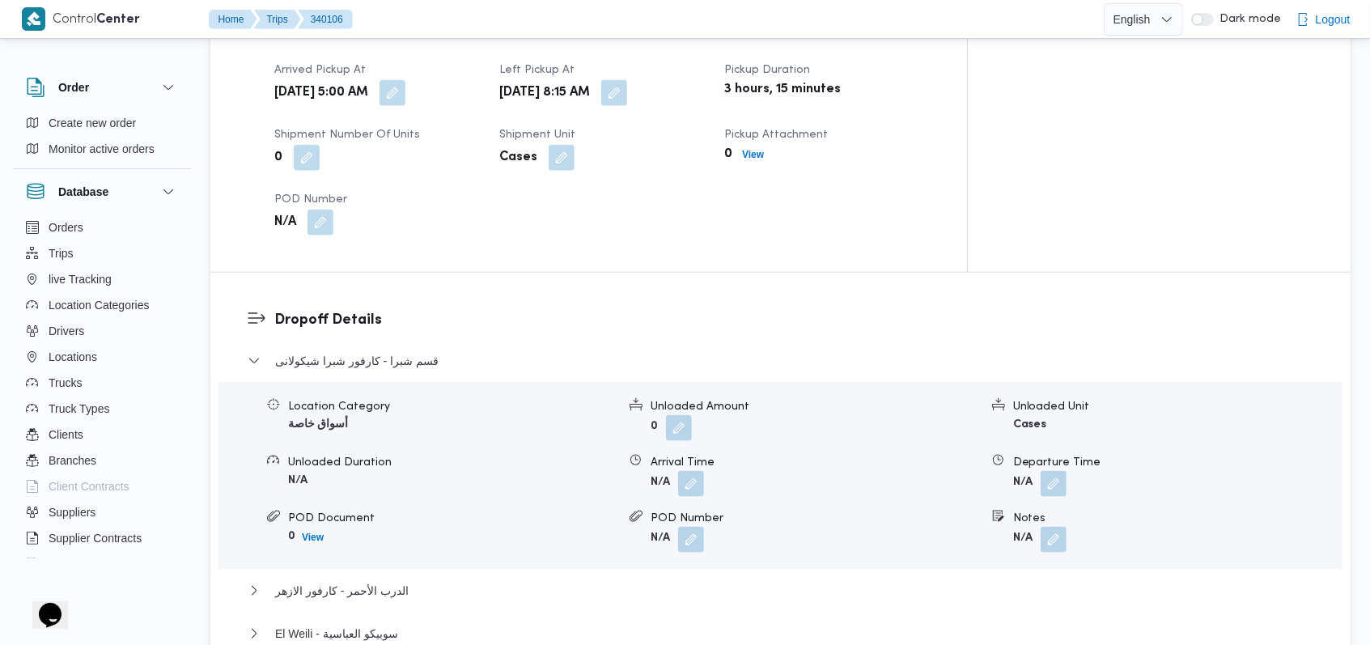
scroll to position [1206, 0]
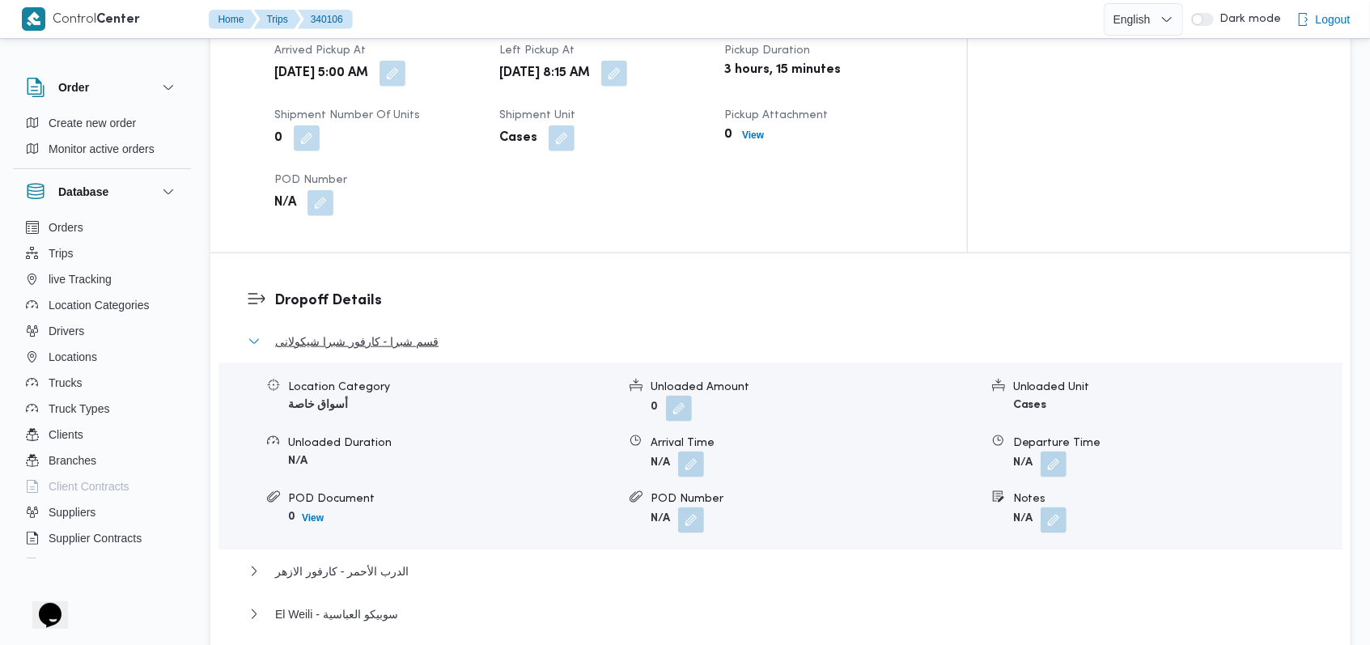
click at [413, 332] on span "قسم شبرا - كارفور شبرا شيكولانى" at bounding box center [356, 341] width 163 height 19
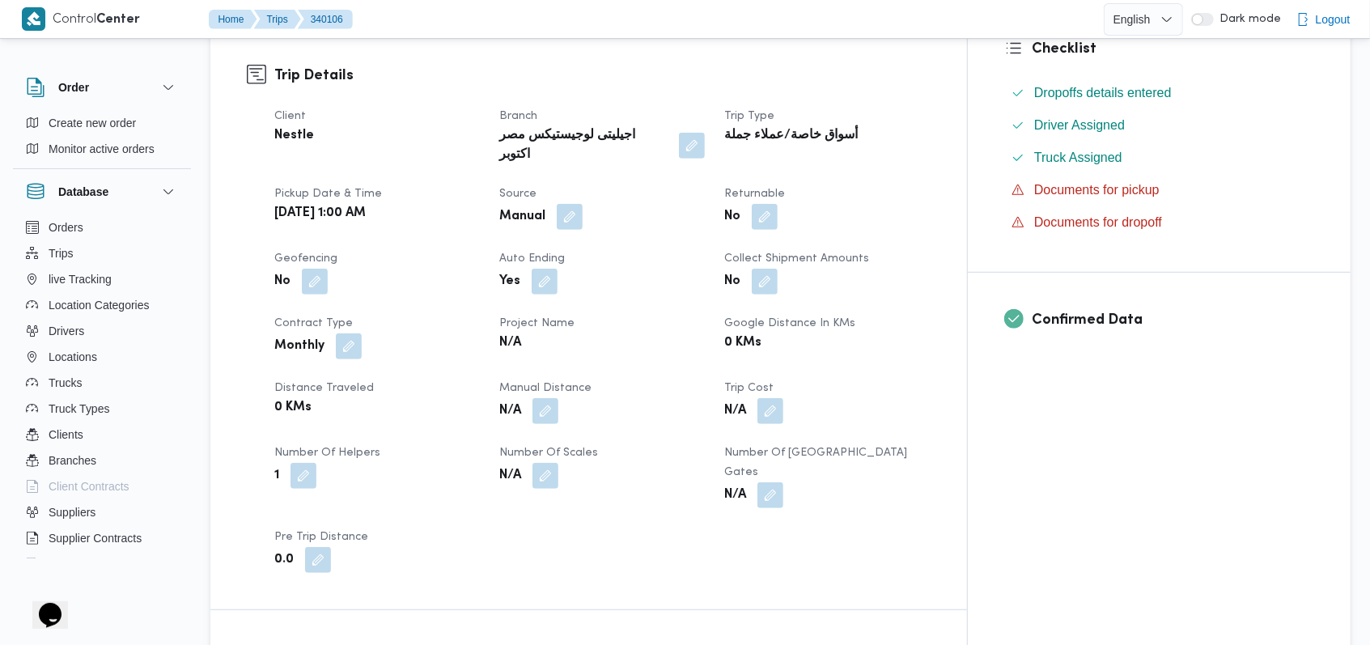
scroll to position [0, 0]
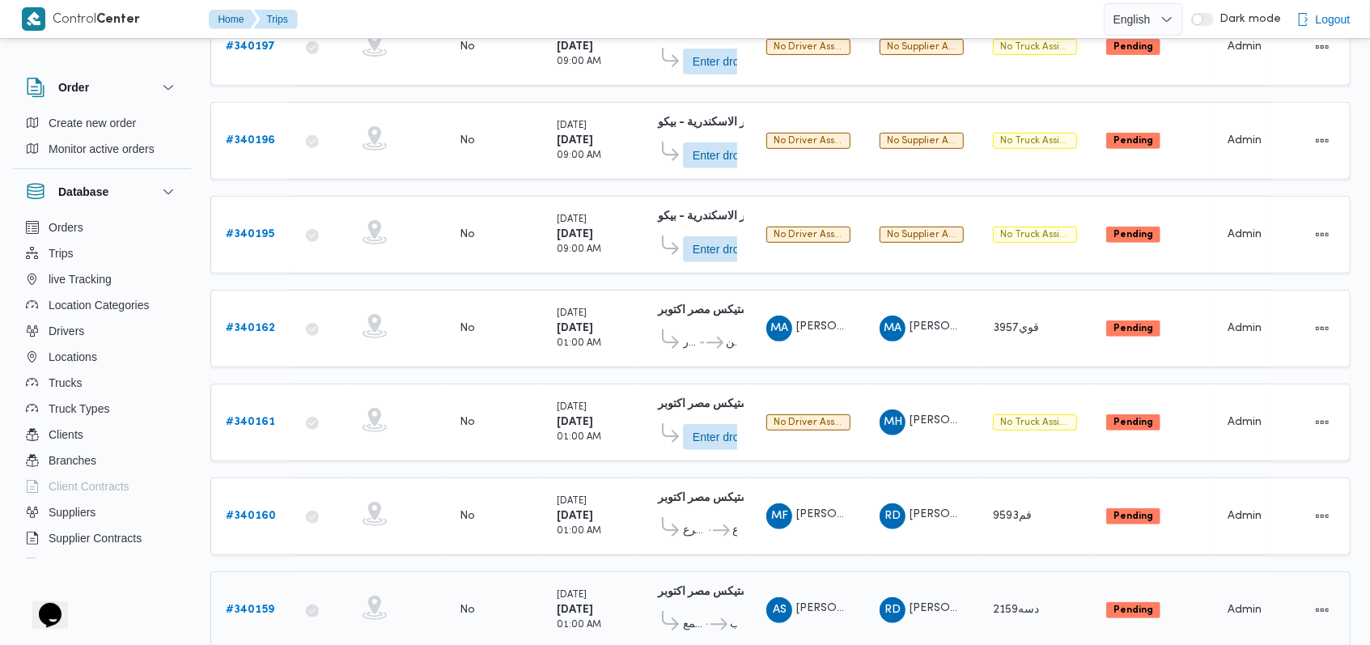
scroll to position [570, 0]
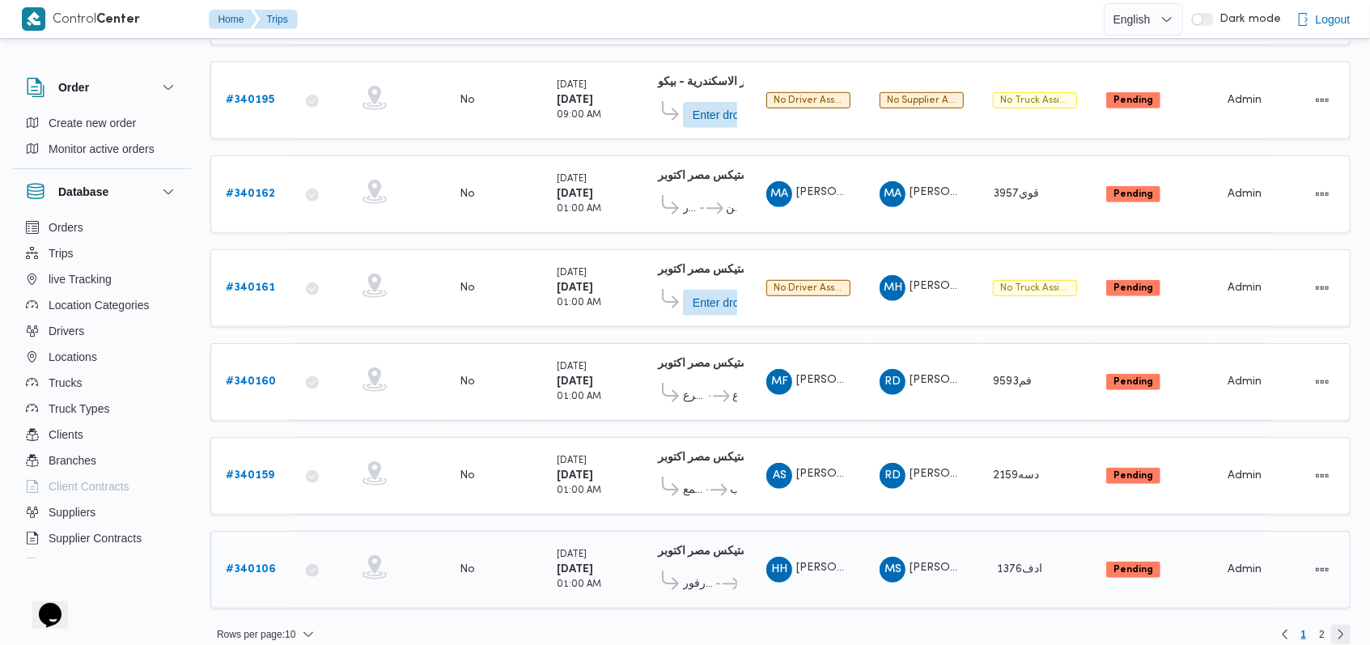
drag, startPoint x: 1341, startPoint y: 618, endPoint x: 885, endPoint y: 561, distance: 459.1
click at [1341, 625] on link "Next page, 2" at bounding box center [1340, 634] width 19 height 19
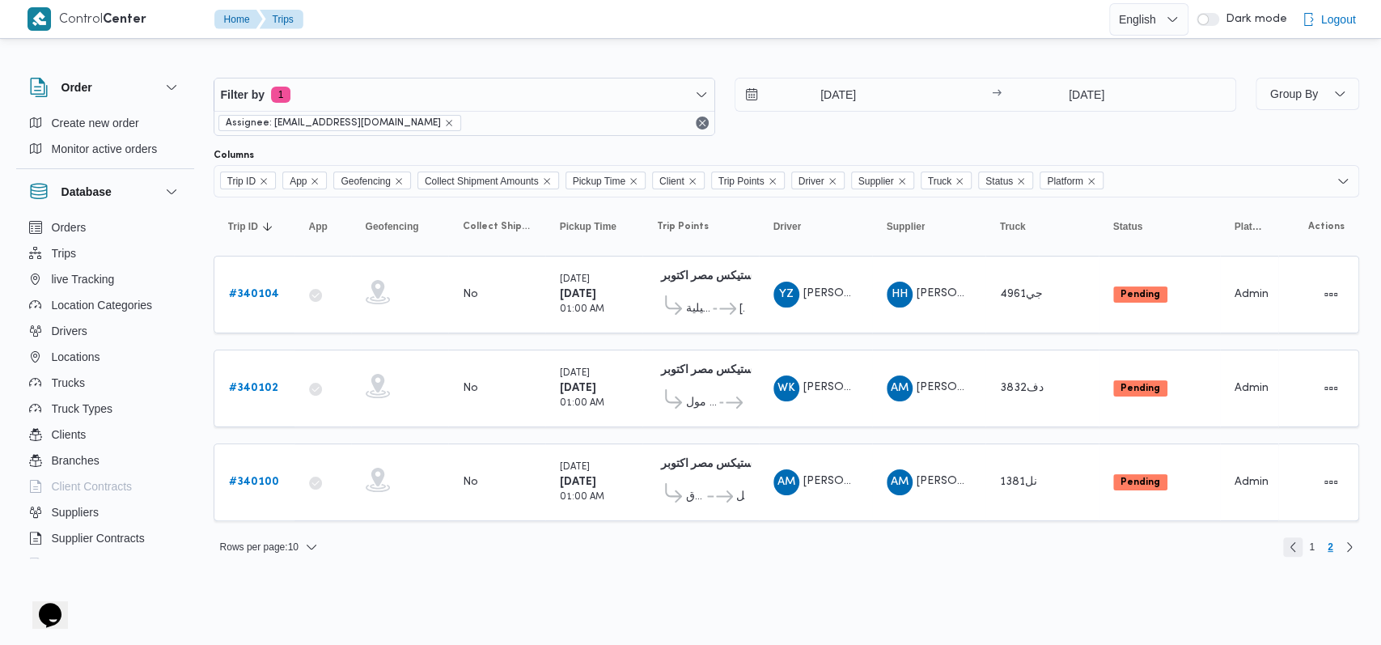
click at [1301, 540] on link "Previous page, 1" at bounding box center [1292, 546] width 19 height 19
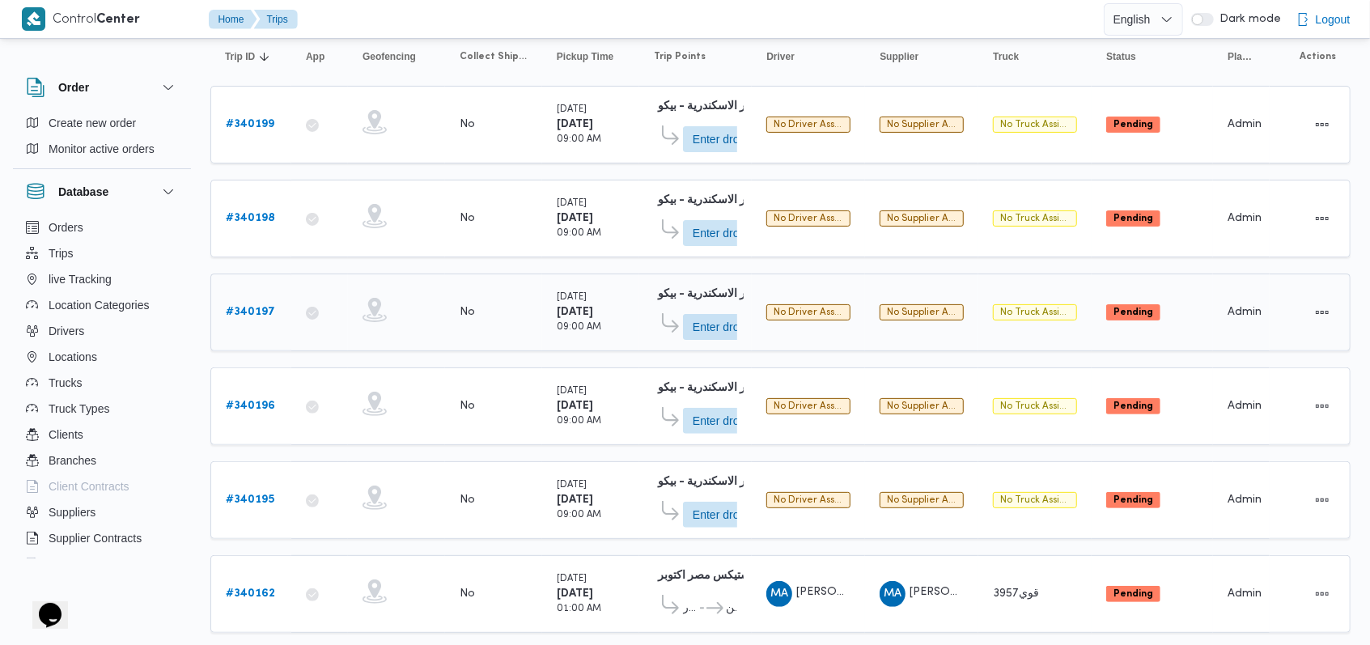
scroll to position [215, 0]
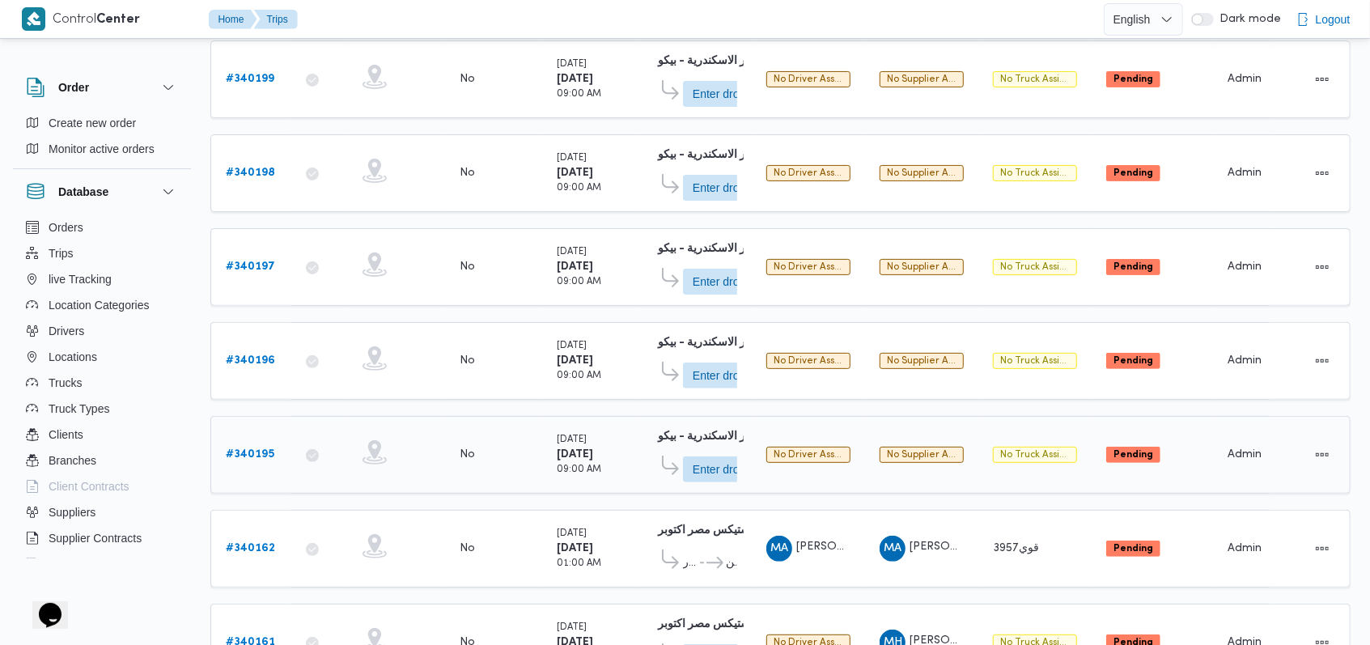
click at [232, 449] on b "# 340195" at bounding box center [250, 454] width 49 height 11
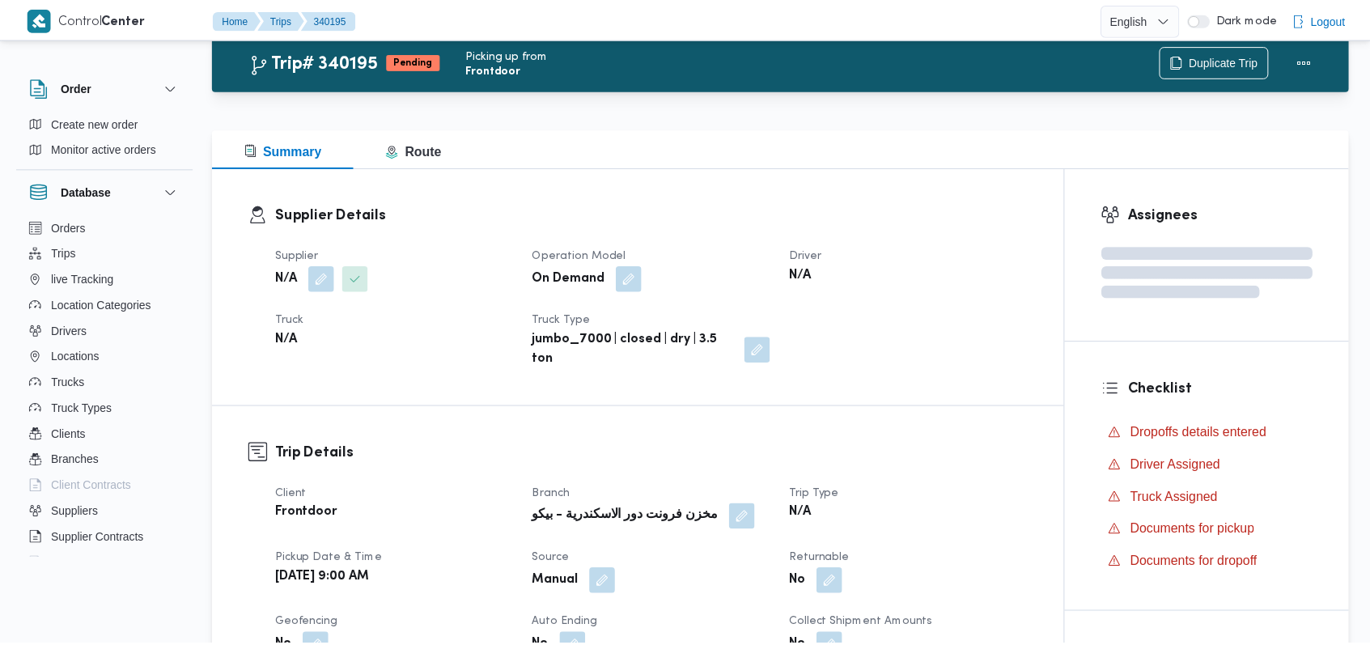
scroll to position [215, 0]
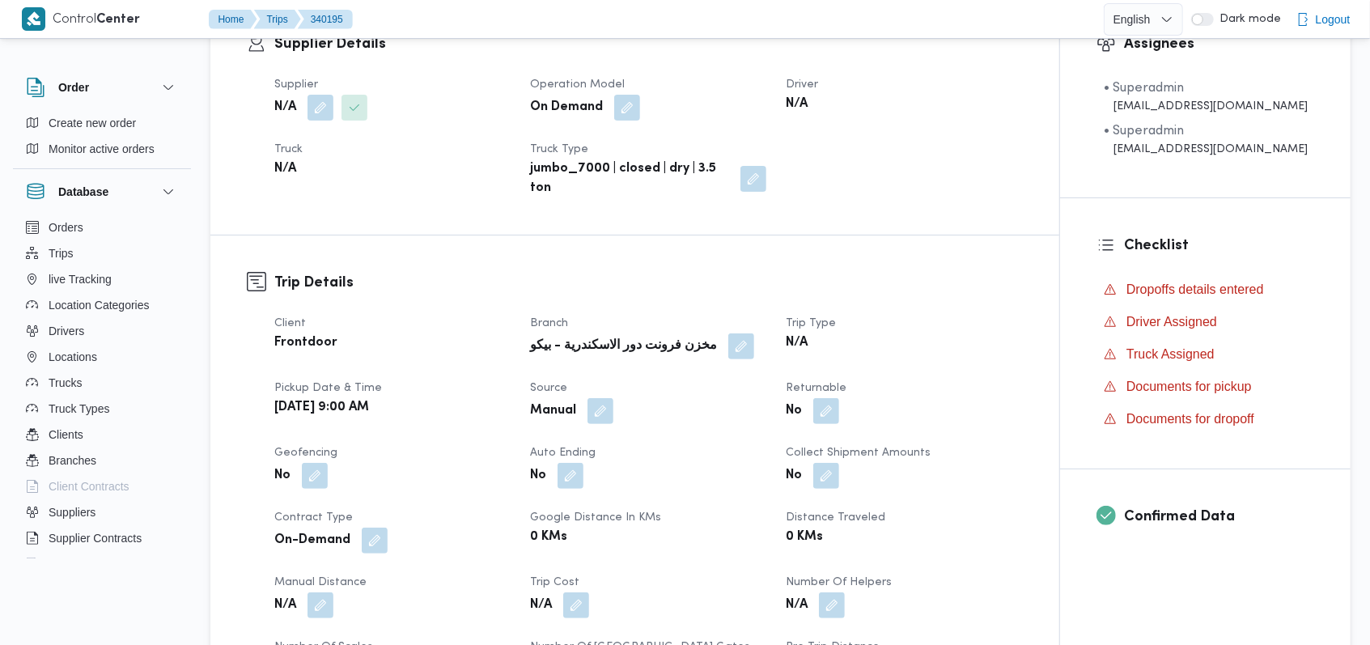
click at [760, 266] on div "Trip Details Client Frontdoor Branch مخزن فرونت دور الاسكندرية - بيكو Trip Type…" at bounding box center [634, 477] width 849 height 484
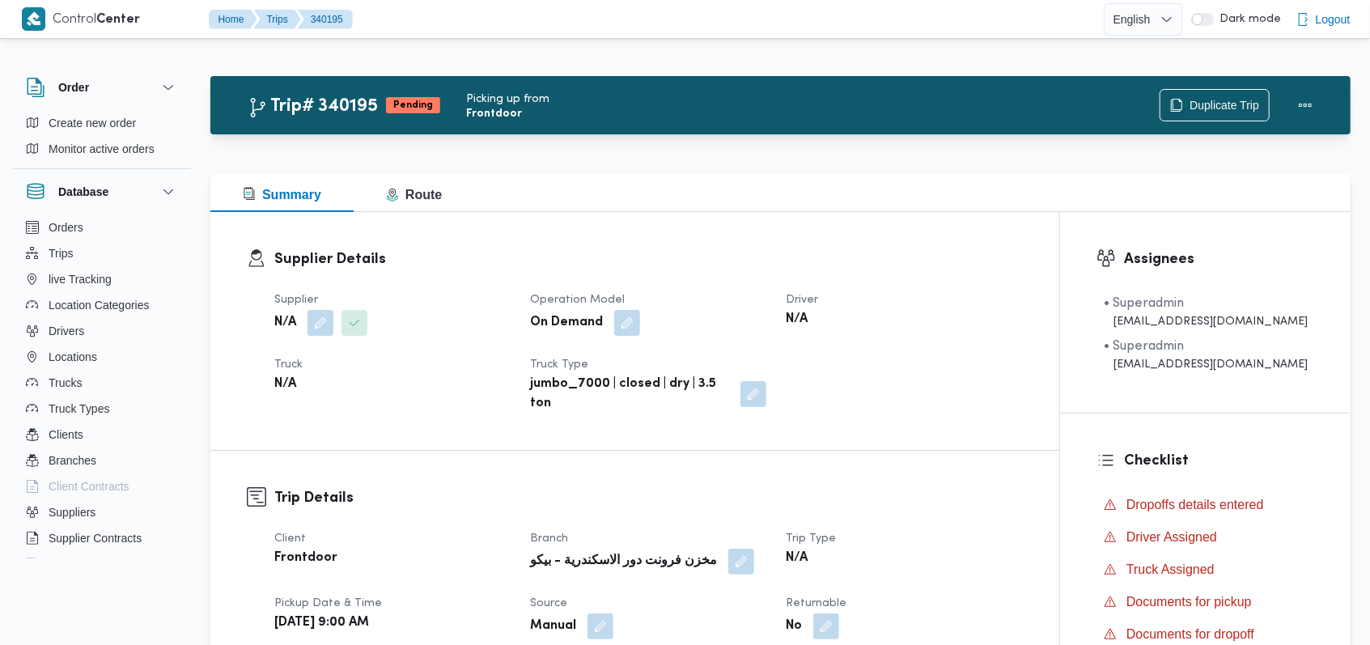
scroll to position [108, 0]
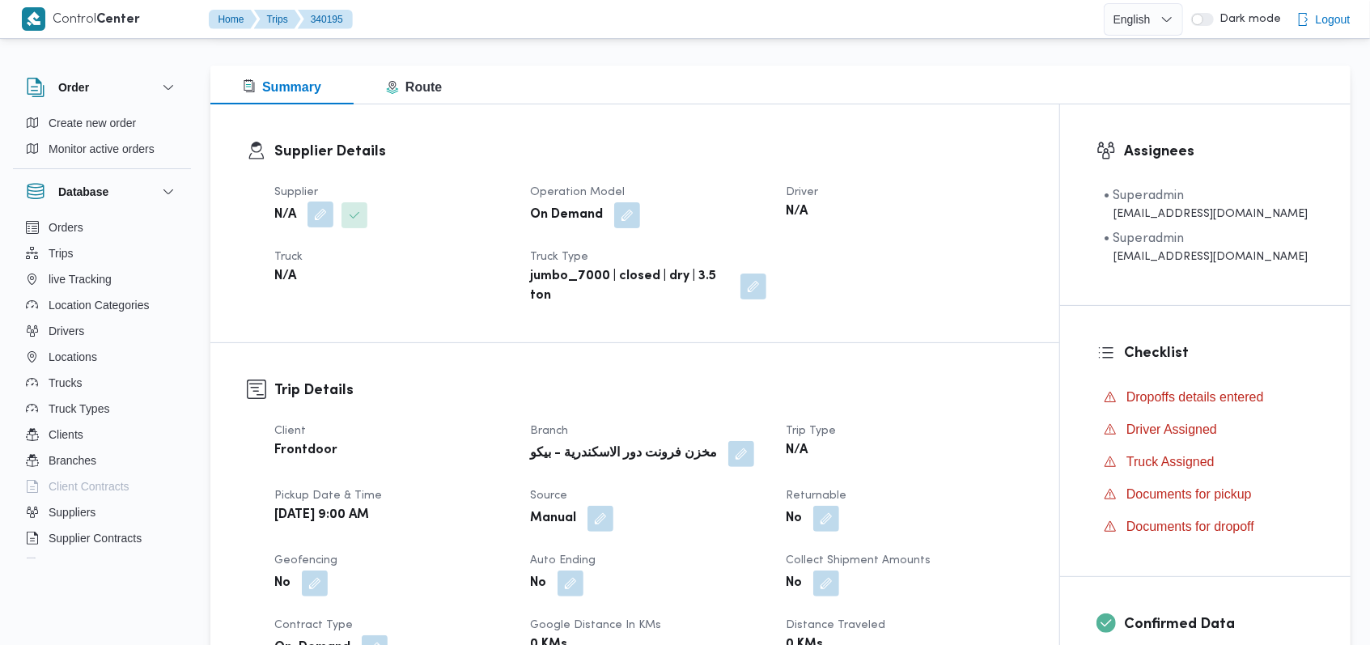
click at [318, 215] on button "button" at bounding box center [320, 214] width 26 height 26
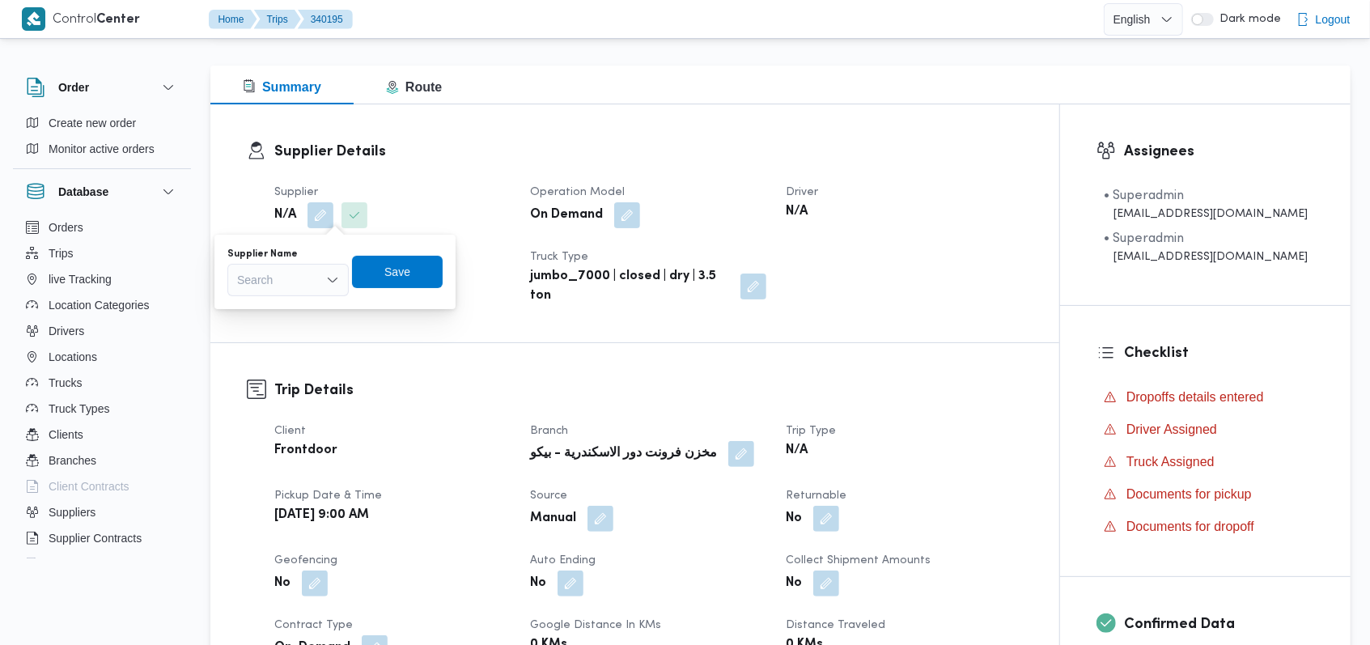
click at [292, 283] on div "Search" at bounding box center [287, 280] width 121 height 32
type input "l"
type input "مروه"
click at [295, 305] on span "مروه حسام الدين سعد على" at bounding box center [297, 308] width 83 height 19
click at [425, 277] on span "Save" at bounding box center [426, 270] width 26 height 19
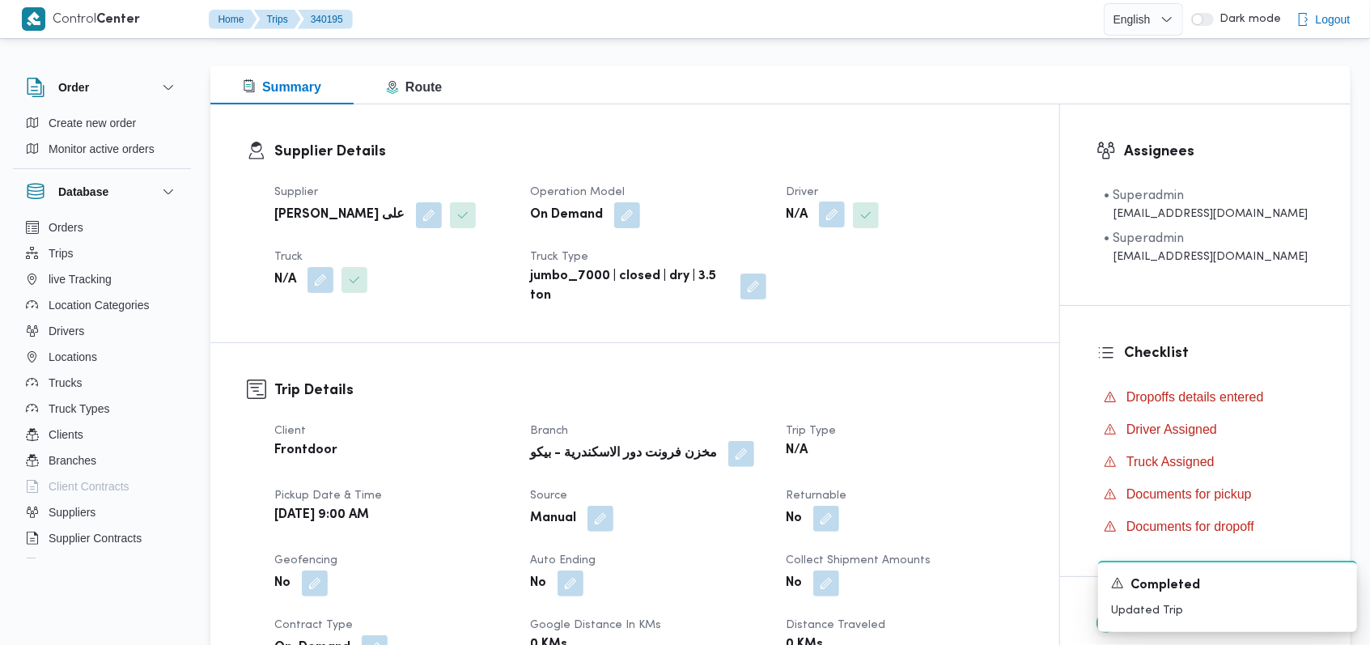
click at [840, 218] on button "button" at bounding box center [832, 214] width 26 height 26
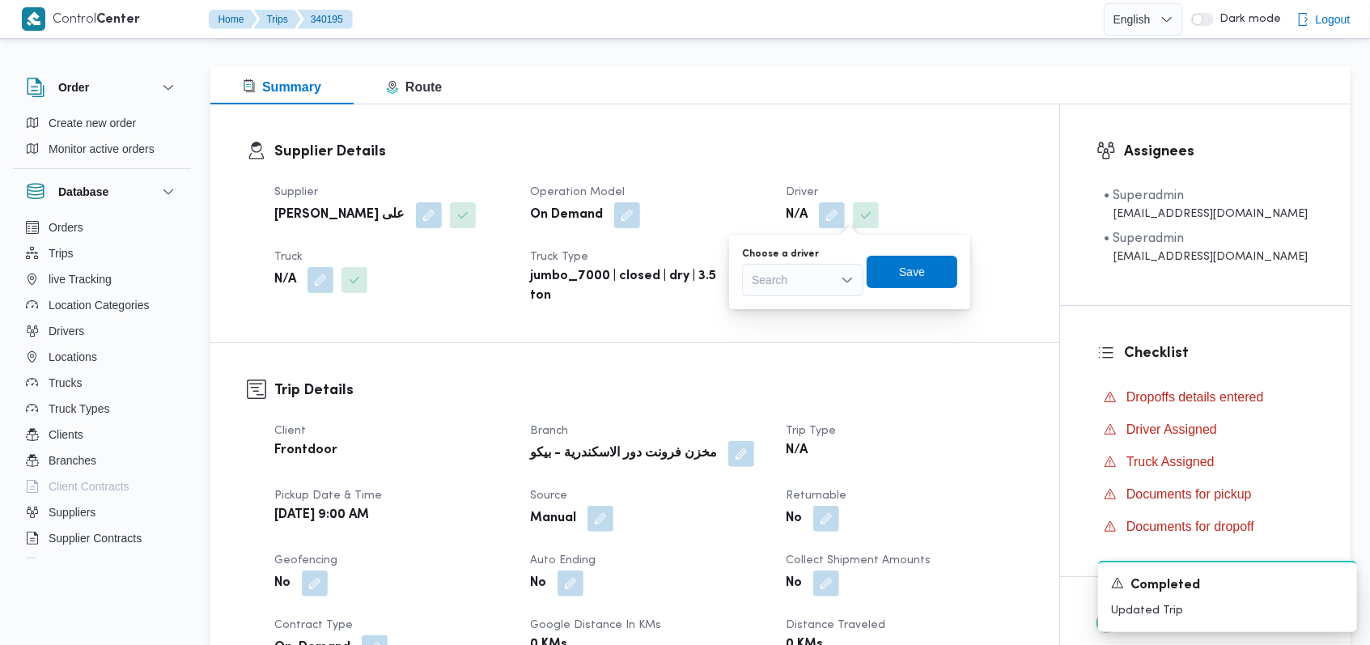
click at [814, 282] on div "Search" at bounding box center [802, 280] width 121 height 32
type input "احمد ابراهيم"
click at [816, 308] on span "احمد ابراهيم حسن علي" at bounding box center [812, 308] width 83 height 19
click at [940, 273] on span "Save" at bounding box center [927, 271] width 26 height 19
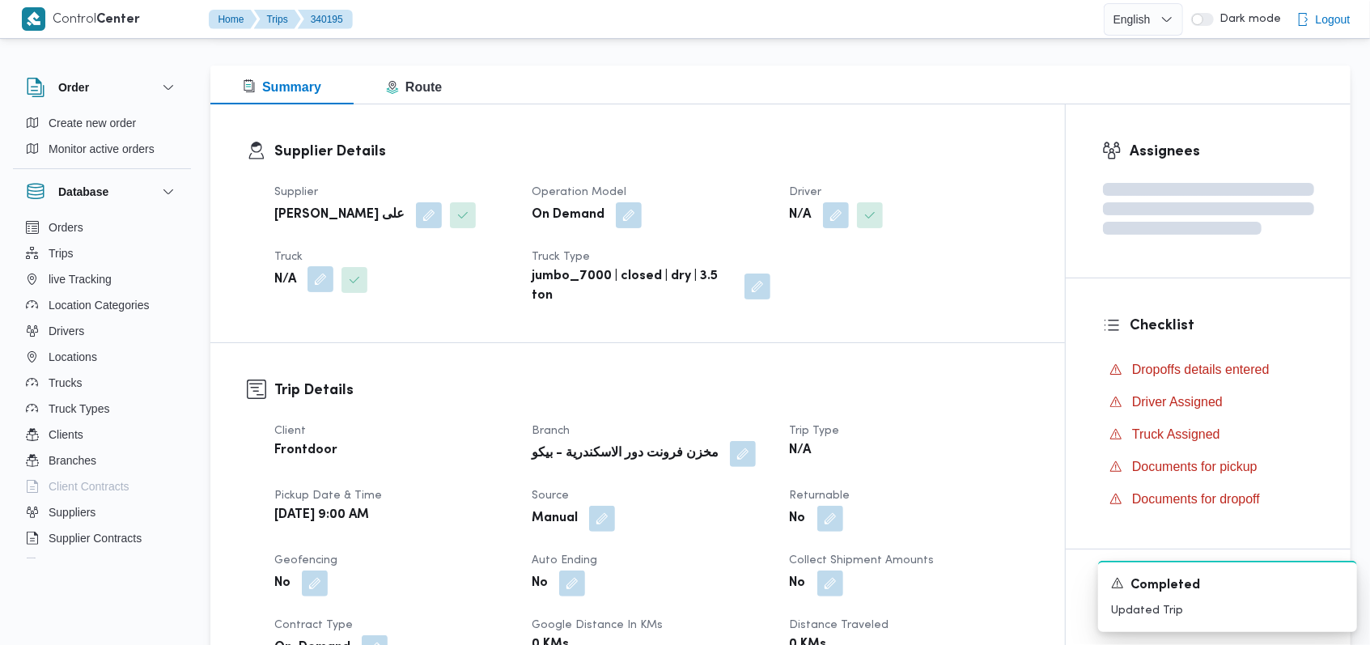
click at [317, 278] on button "button" at bounding box center [320, 279] width 26 height 26
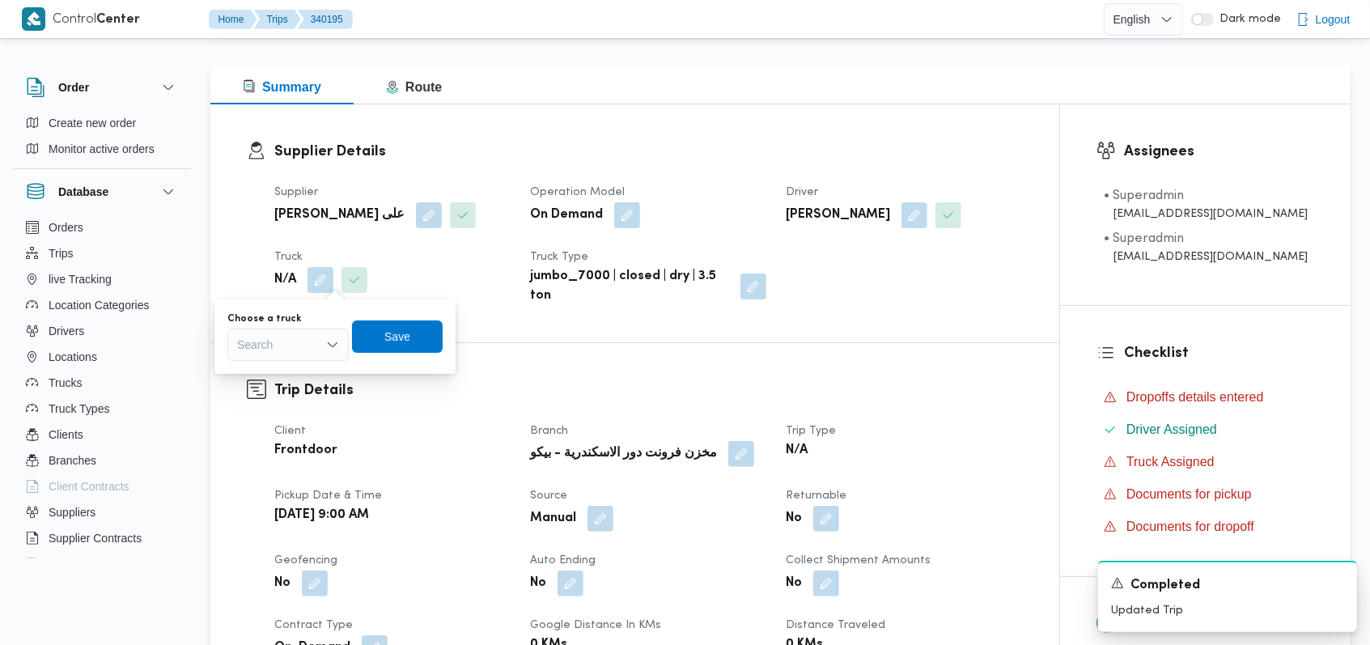
click at [299, 351] on div "Search" at bounding box center [287, 344] width 121 height 32
type input "7342"
click at [334, 371] on button "سوا 7342 | null" at bounding box center [287, 372] width 121 height 23
click at [400, 335] on span "Save" at bounding box center [408, 335] width 26 height 19
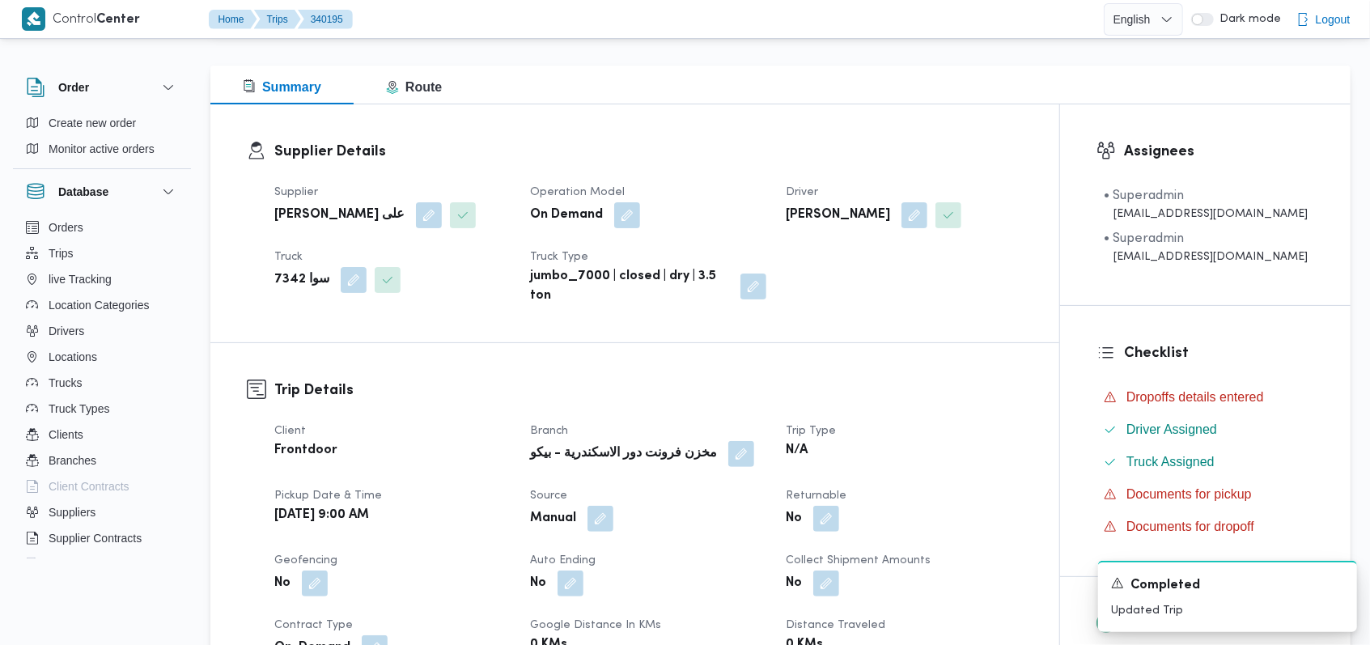
click at [330, 204] on div "مروه حسام الدين سعد على" at bounding box center [392, 215] width 239 height 29
copy div "مروه حسام الدين سعد على"
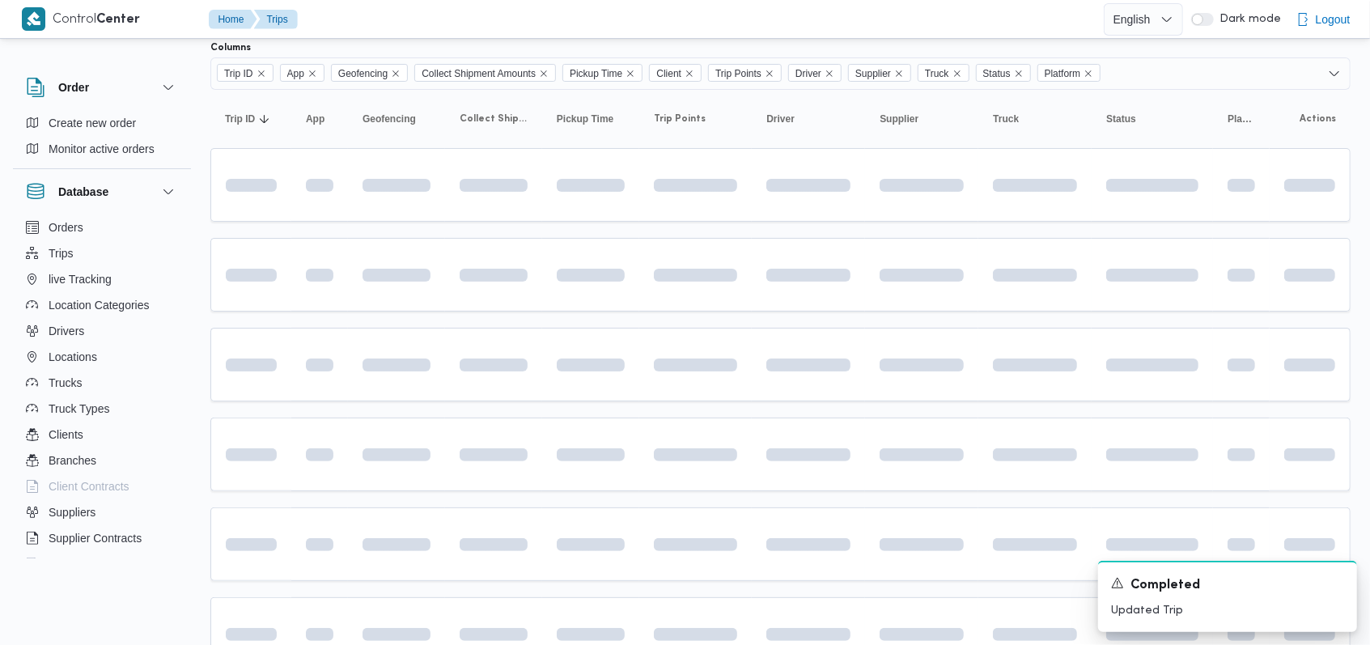
scroll to position [215, 0]
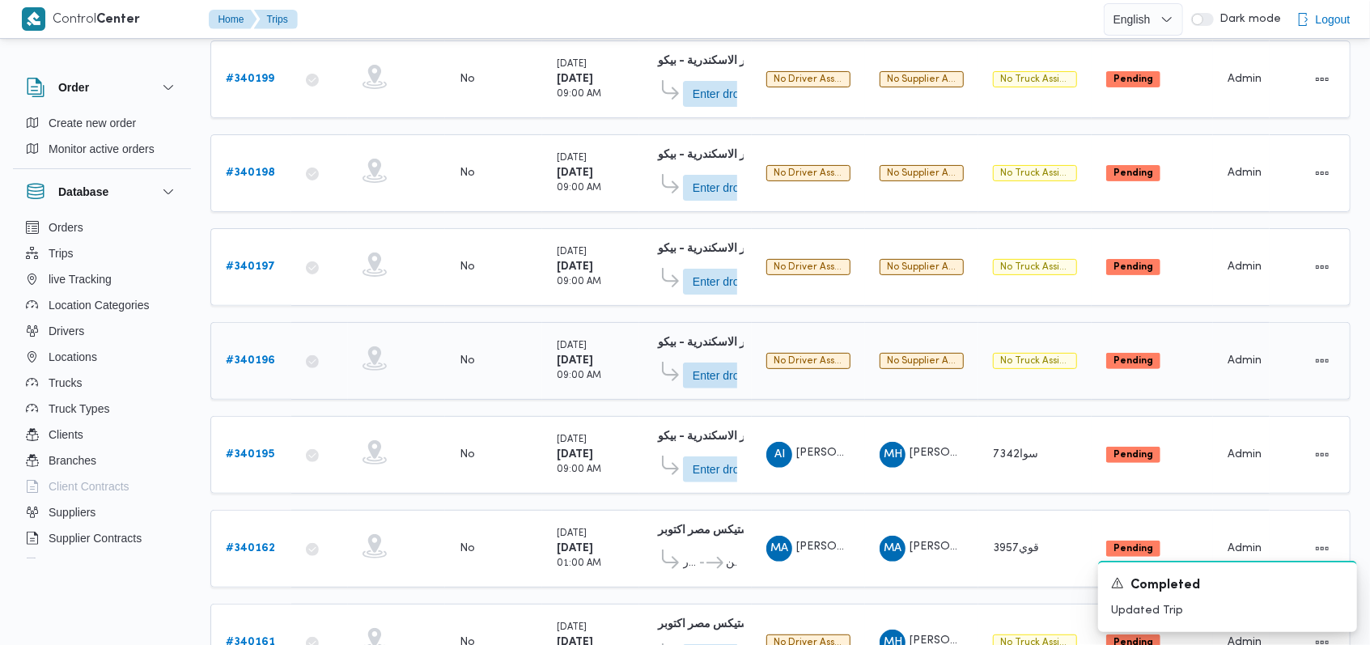
click at [242, 355] on b "# 340196" at bounding box center [250, 360] width 49 height 11
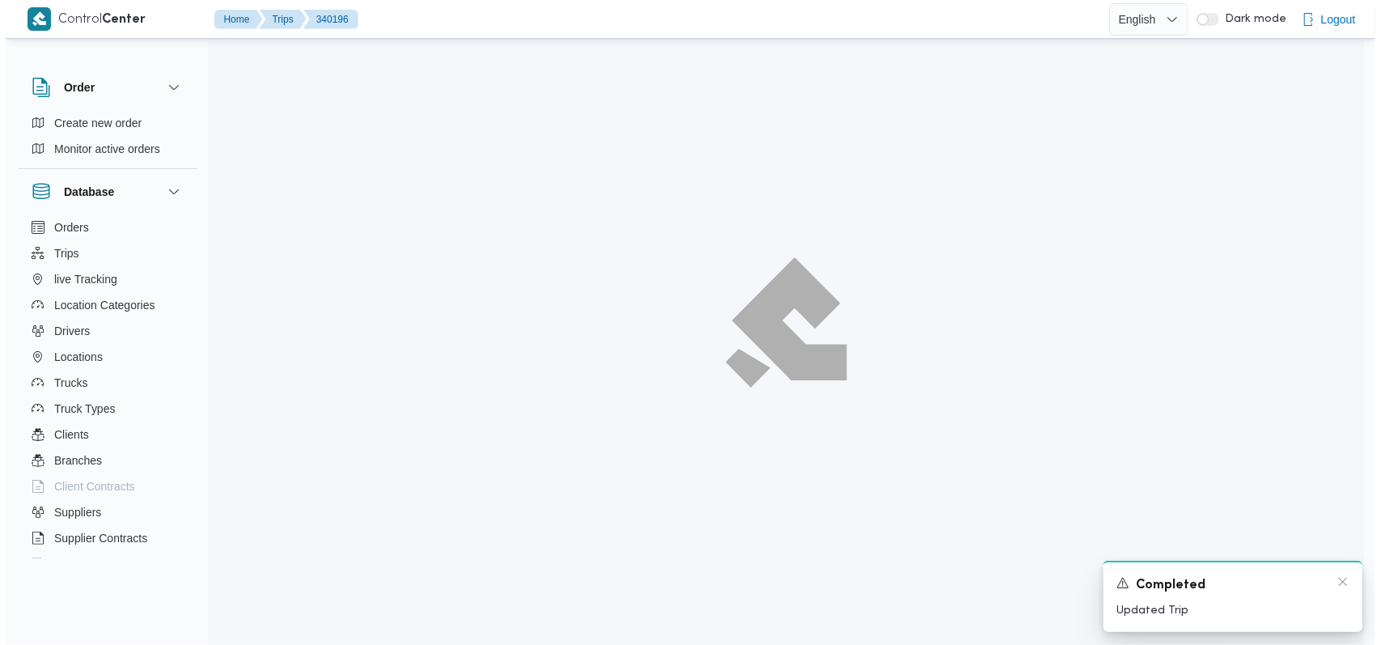
scroll to position [44, 0]
click at [1348, 583] on div "A new notification appears Completed Updated Trip" at bounding box center [1238, 596] width 259 height 71
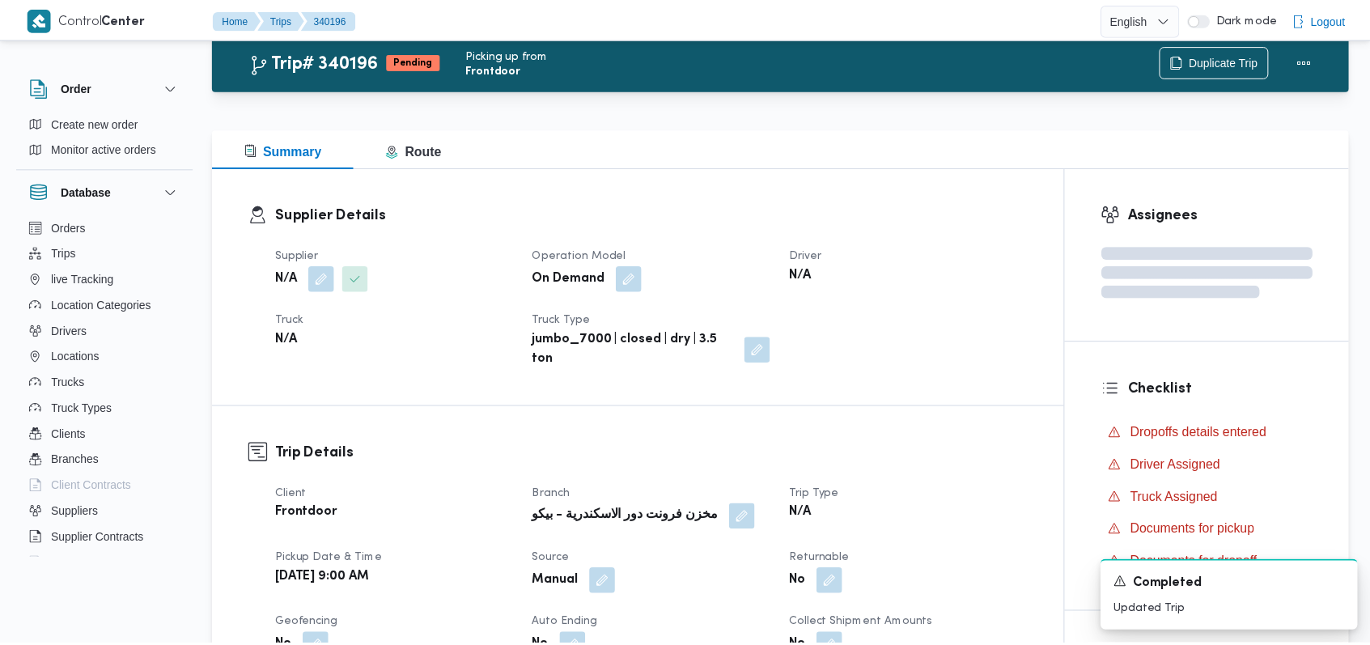
scroll to position [215, 0]
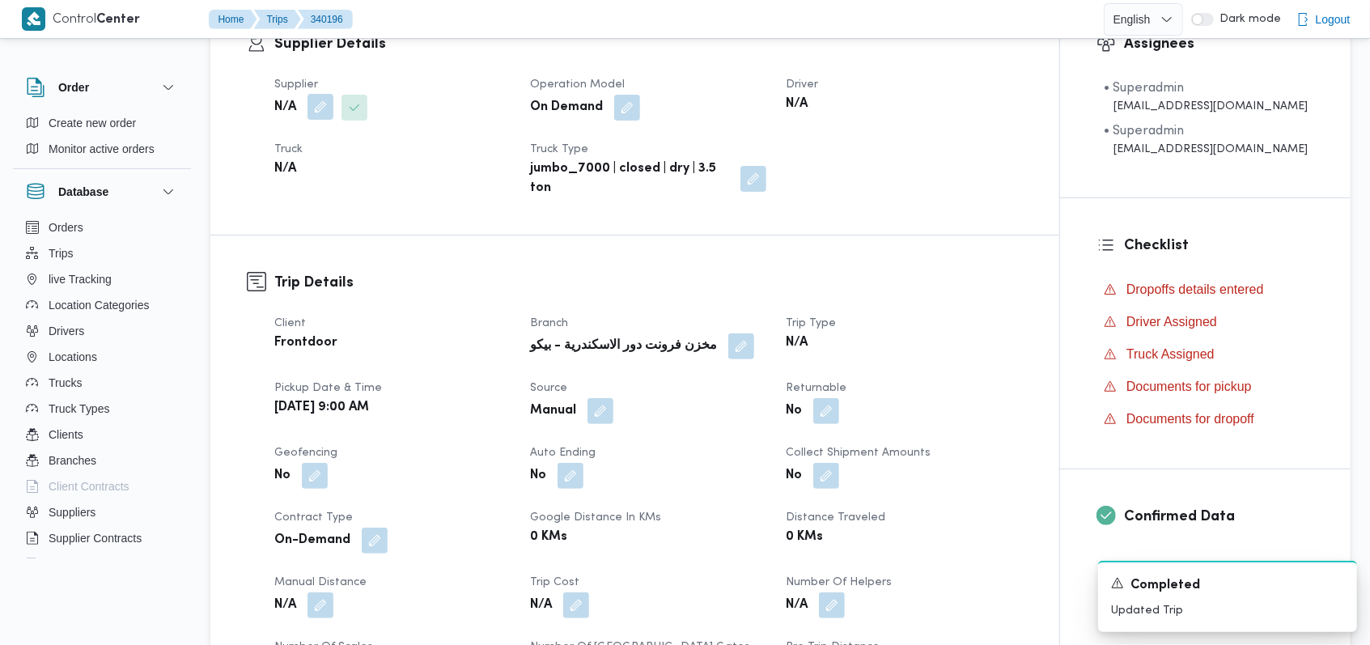
click at [324, 112] on button "button" at bounding box center [320, 107] width 26 height 26
click at [294, 168] on div "Search" at bounding box center [287, 172] width 121 height 32
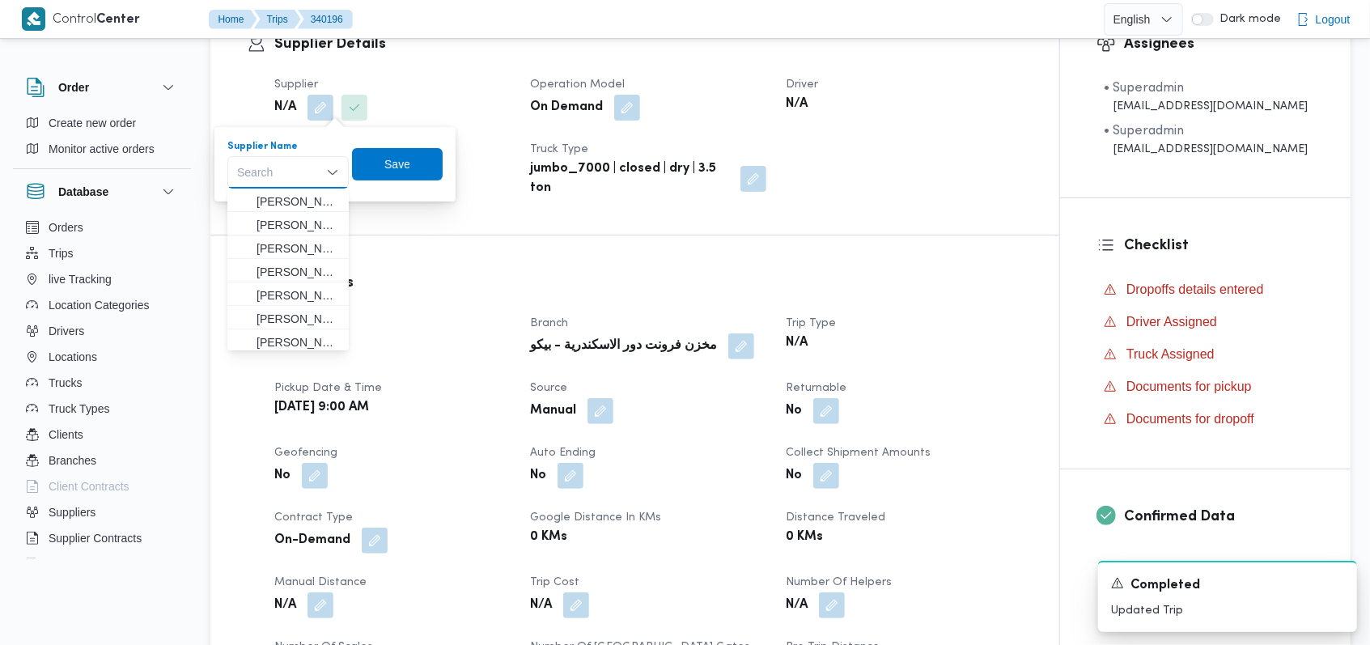
type input "{"
paste input "مروه حسام الدين سعد على"
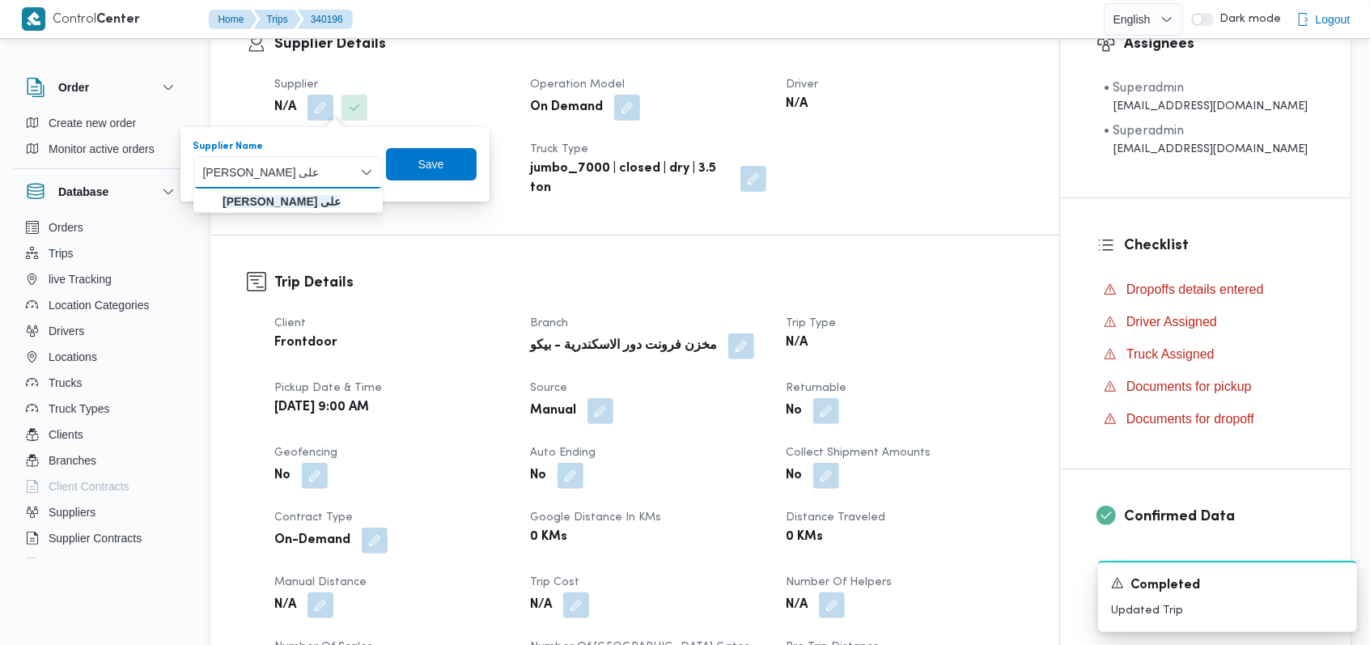
type input "مروه حسام الدين سعد على"
click at [333, 197] on mark "مروه حسام الدين سعد على" at bounding box center [282, 201] width 118 height 13
click at [469, 168] on span "Save" at bounding box center [425, 163] width 91 height 32
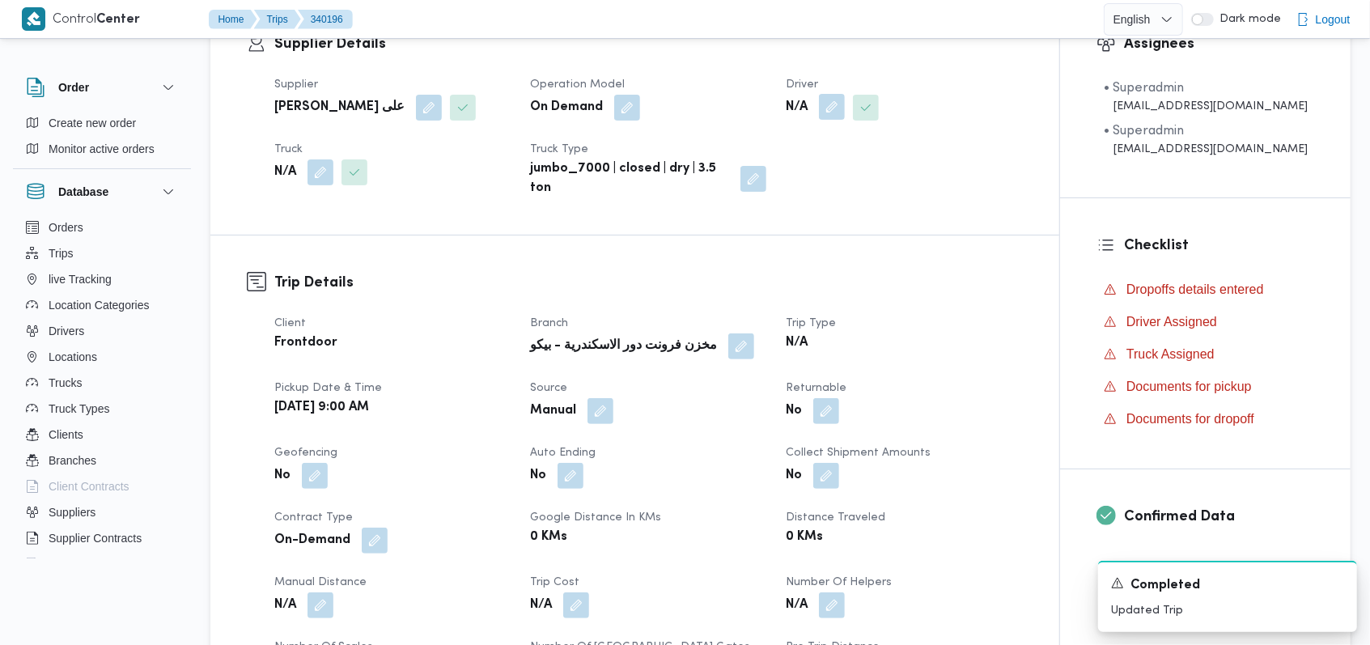
click at [830, 115] on button "button" at bounding box center [832, 107] width 26 height 26
click at [816, 166] on div "Search" at bounding box center [802, 172] width 121 height 32
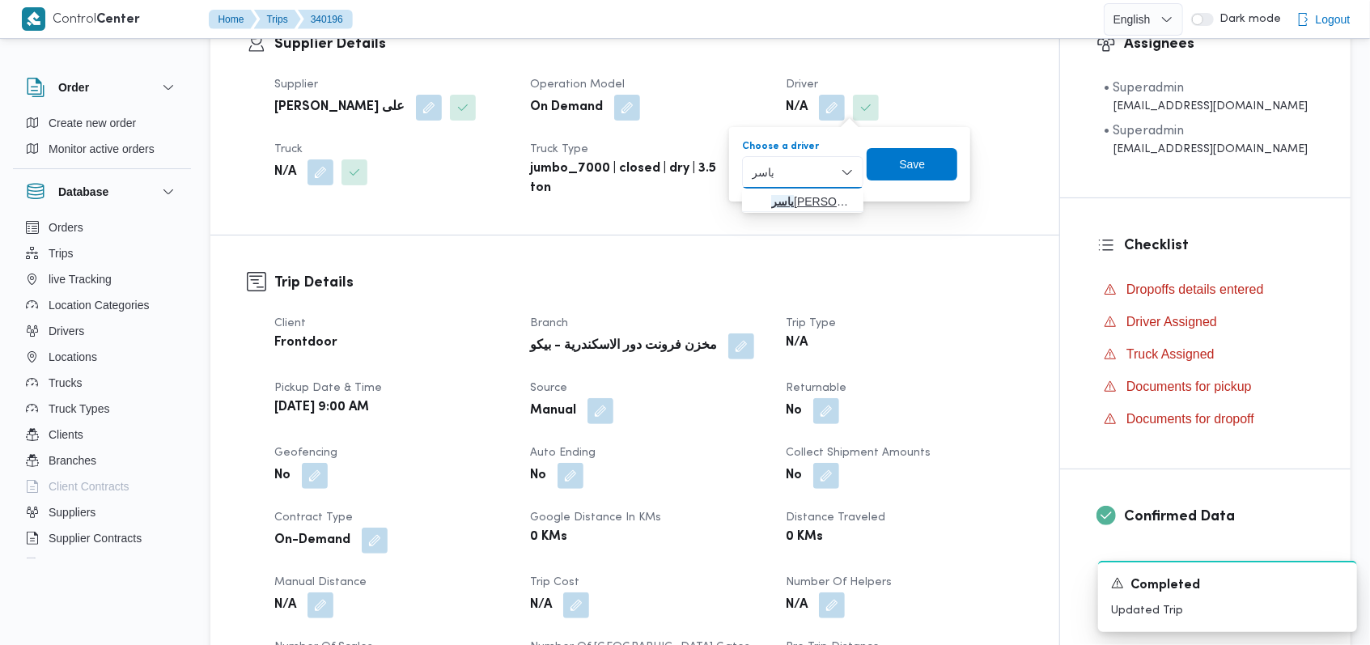
type input "ياسر"
click at [802, 200] on span "ياسر عبدالجواد الجميل عبدالجواد" at bounding box center [812, 201] width 83 height 19
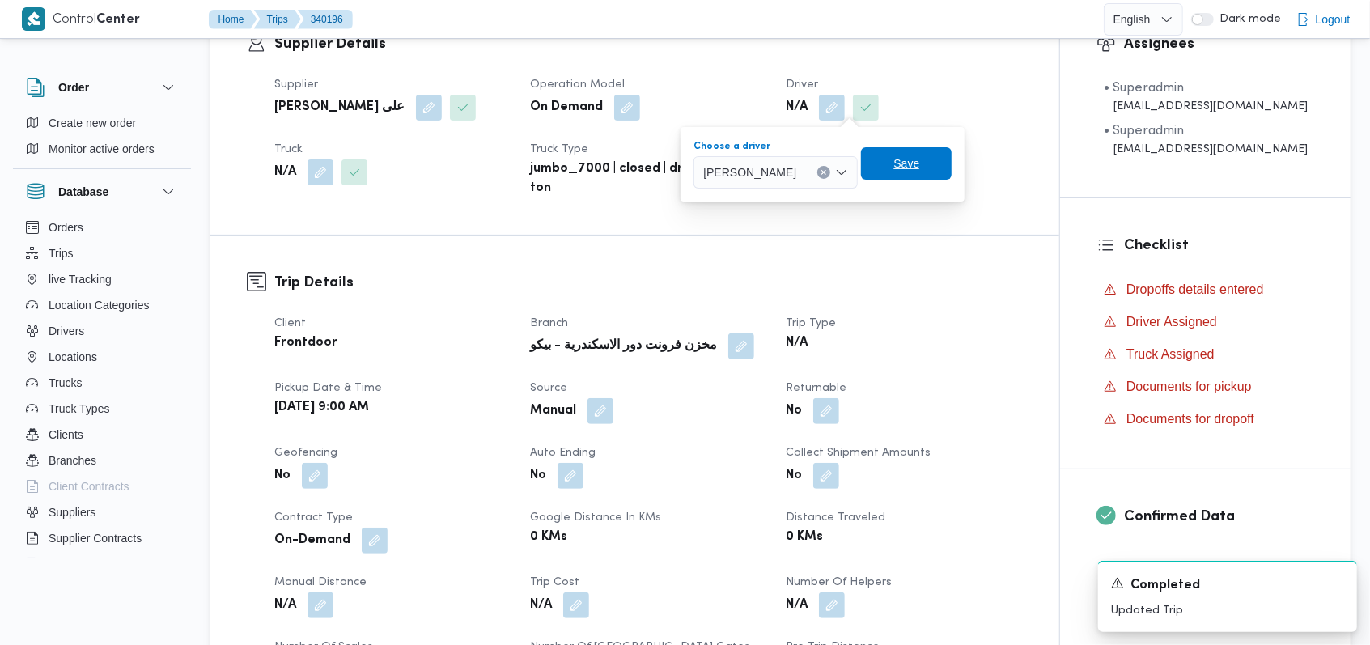
click at [921, 172] on span "Save" at bounding box center [906, 163] width 91 height 32
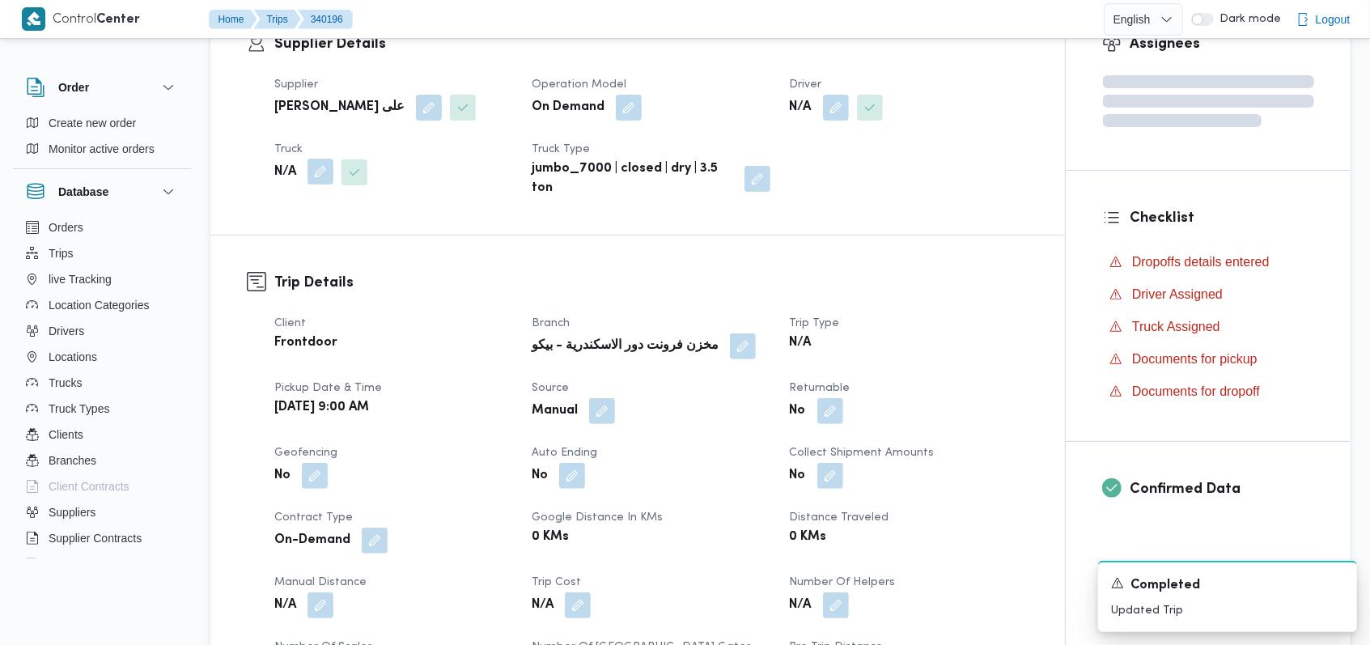
click at [330, 177] on button "button" at bounding box center [320, 172] width 26 height 26
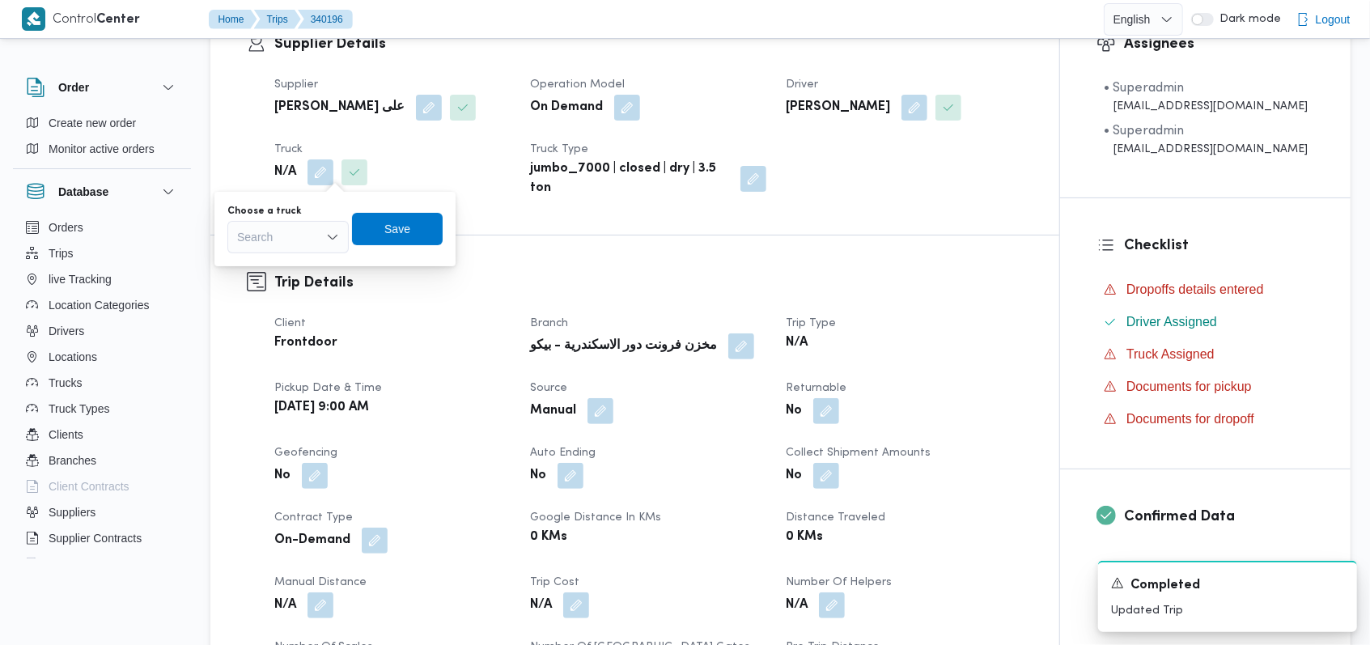
click at [309, 223] on div "Search" at bounding box center [287, 237] width 121 height 32
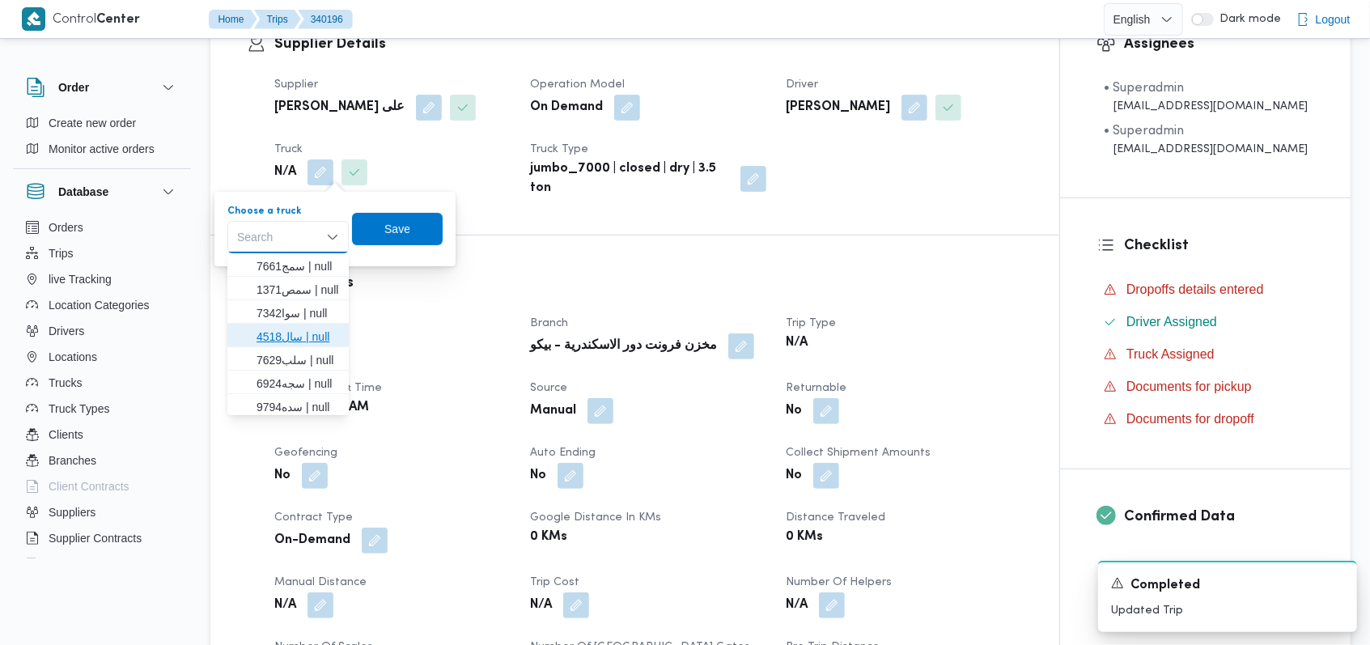
click at [314, 332] on span "سال4518 | null" at bounding box center [297, 336] width 83 height 19
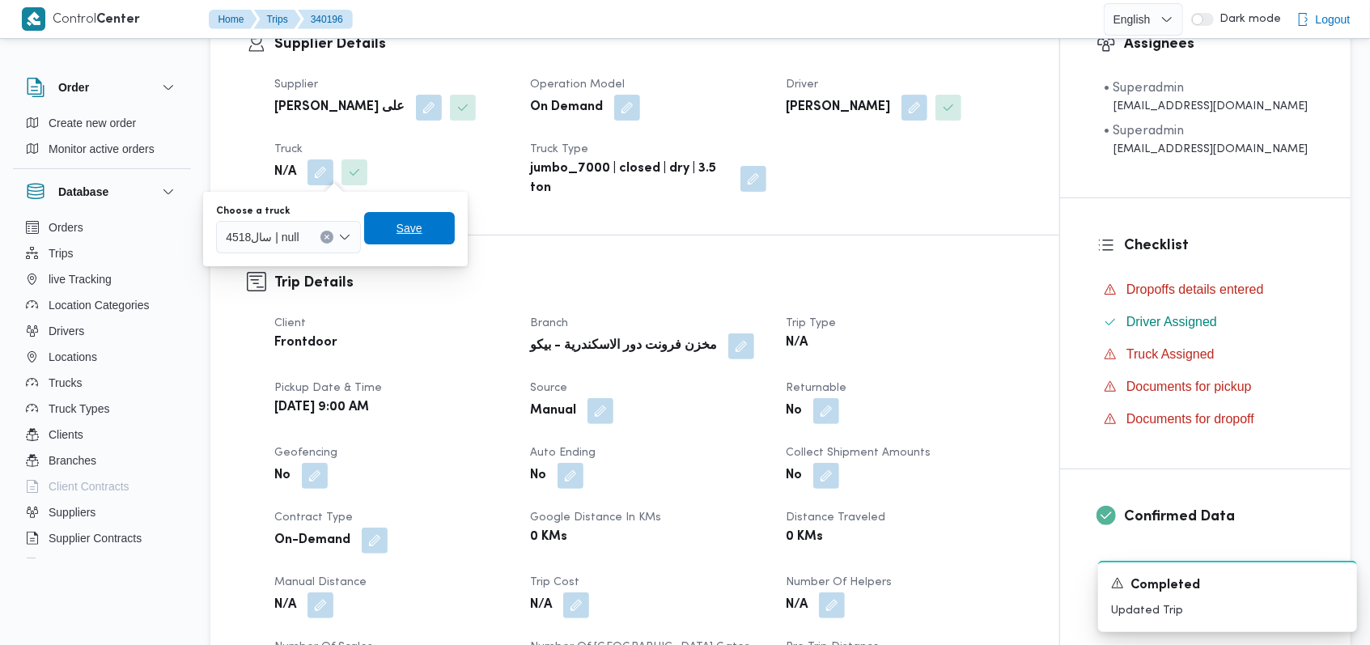
click at [421, 240] on span "Save" at bounding box center [409, 228] width 91 height 32
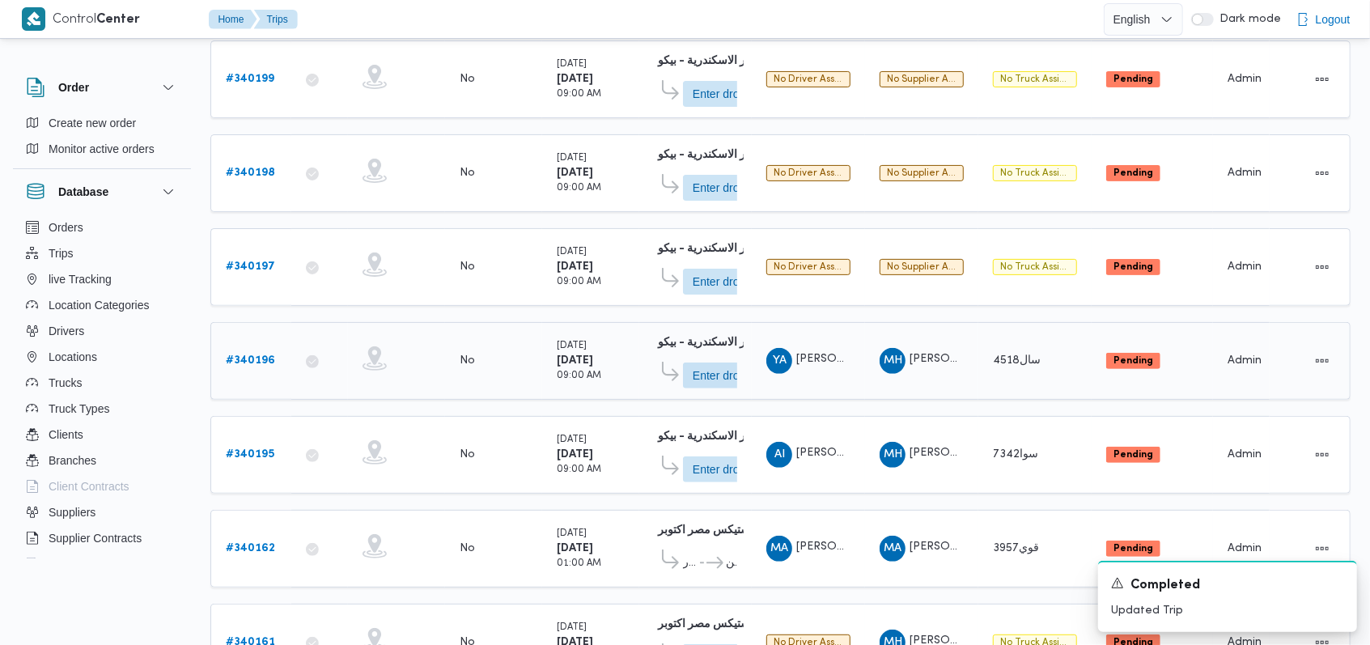
click at [262, 358] on b "# 340196" at bounding box center [250, 360] width 49 height 11
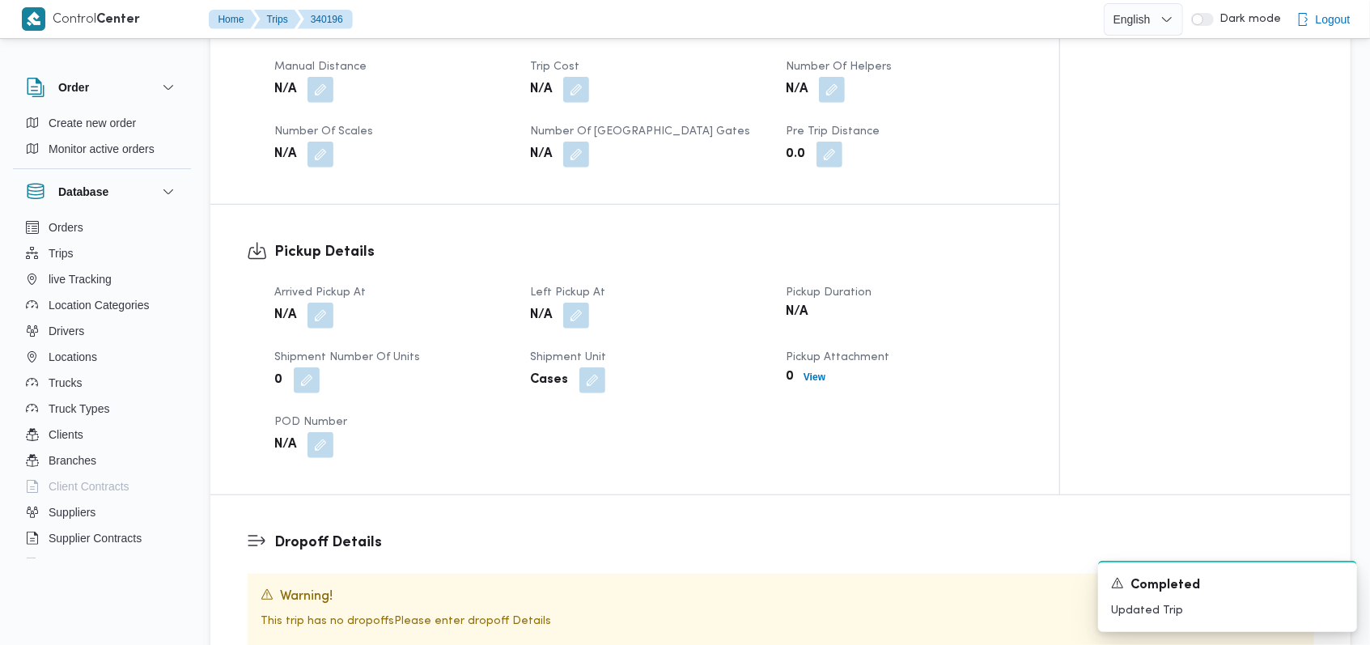
scroll to position [755, 0]
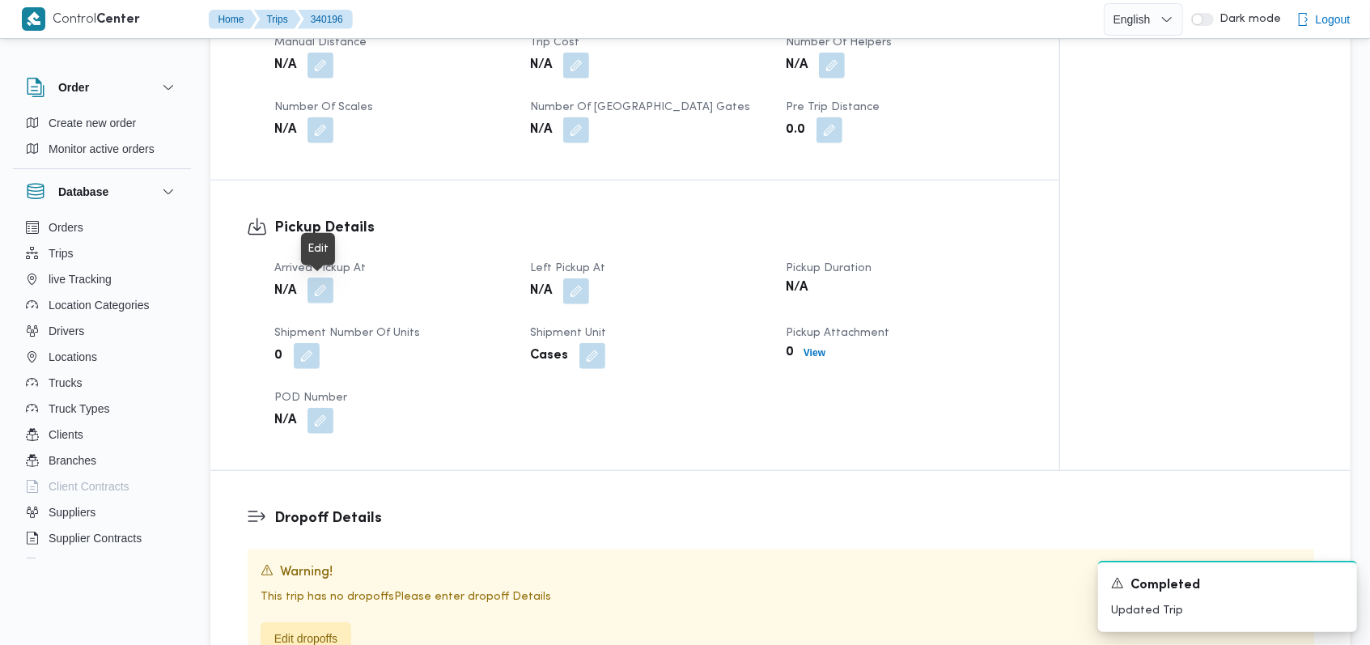
click at [322, 294] on button "button" at bounding box center [320, 291] width 26 height 26
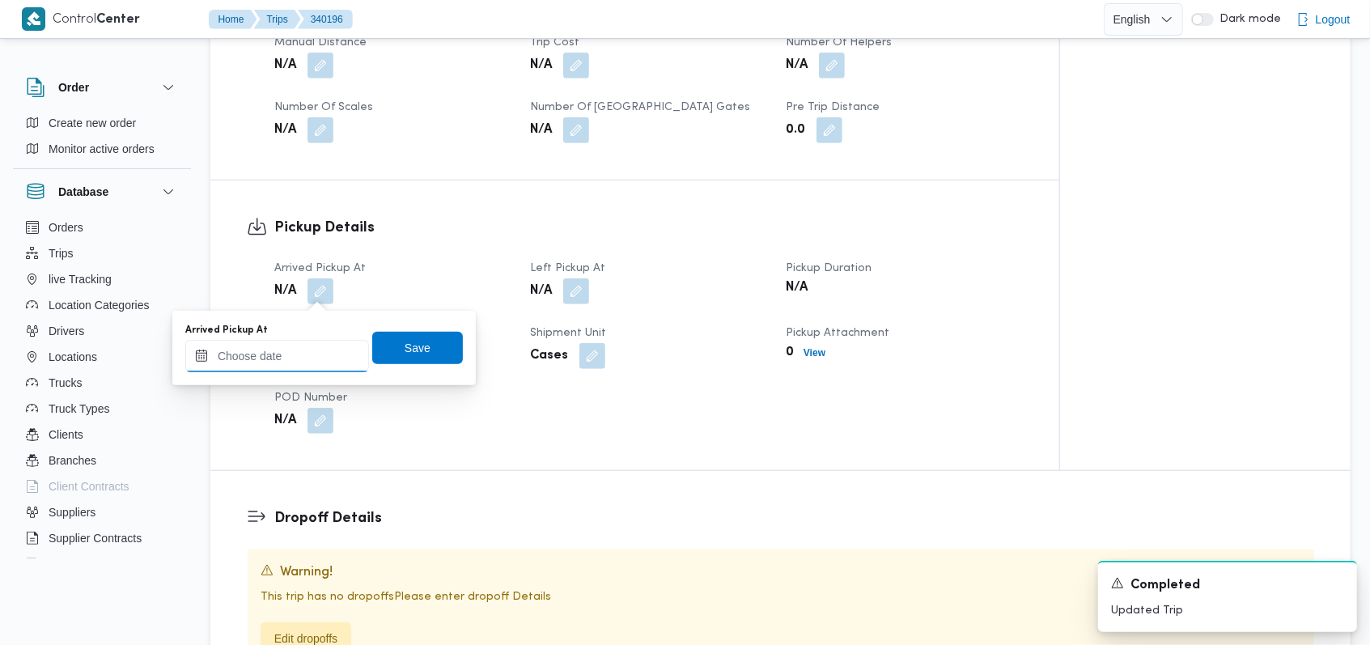
click at [311, 342] on input "Arrived Pickup At" at bounding box center [277, 356] width 184 height 32
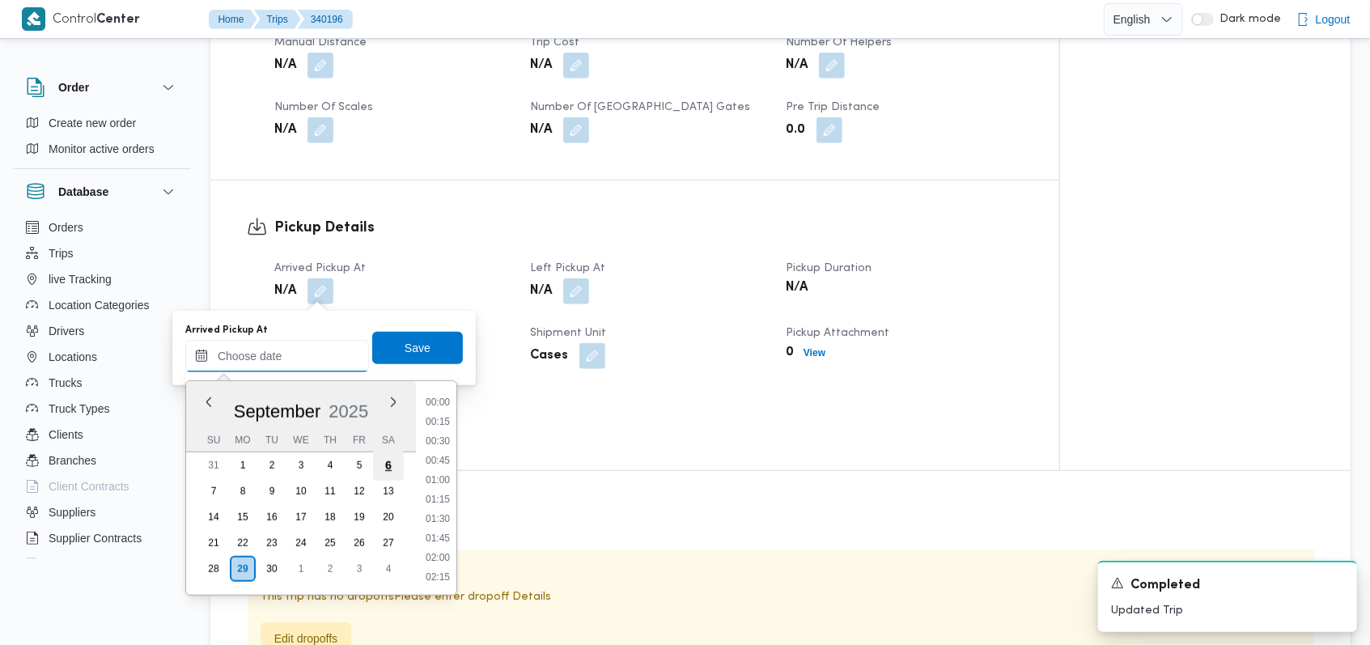
scroll to position [795, 0]
click at [449, 464] on li "11:00" at bounding box center [437, 461] width 37 height 16
type input "29/09/2025 11:00"
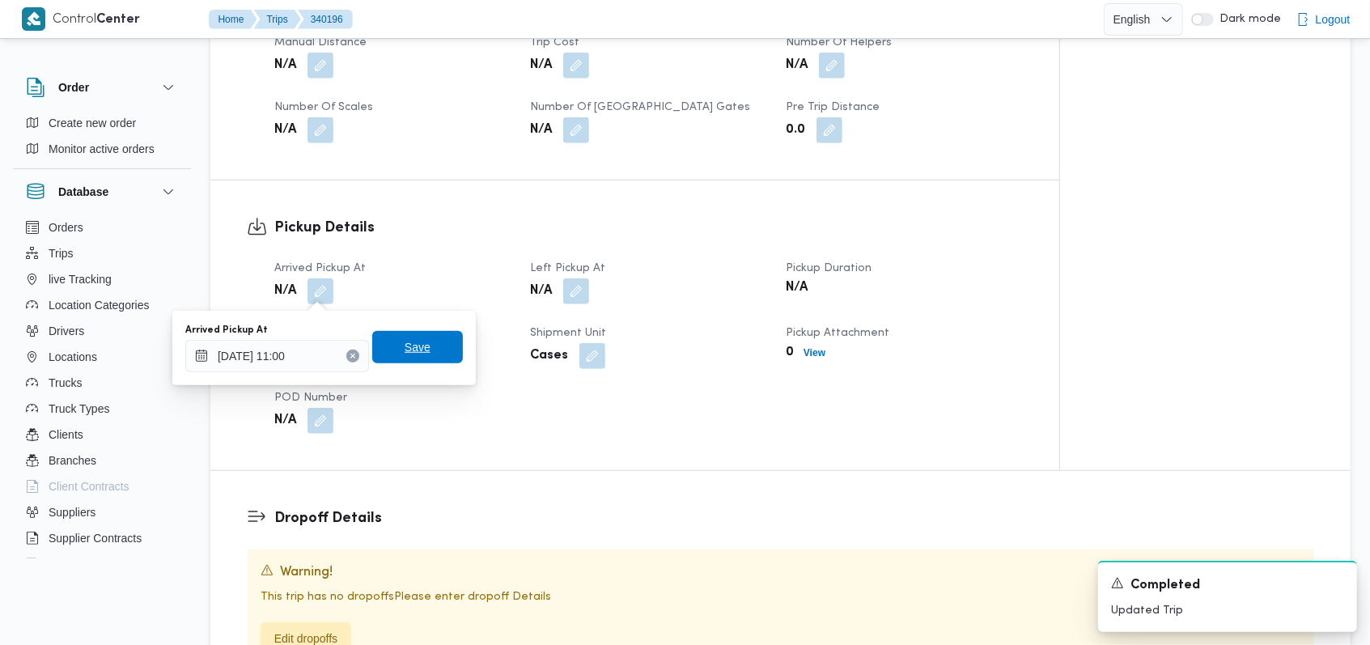
click at [430, 357] on span "Save" at bounding box center [417, 347] width 91 height 32
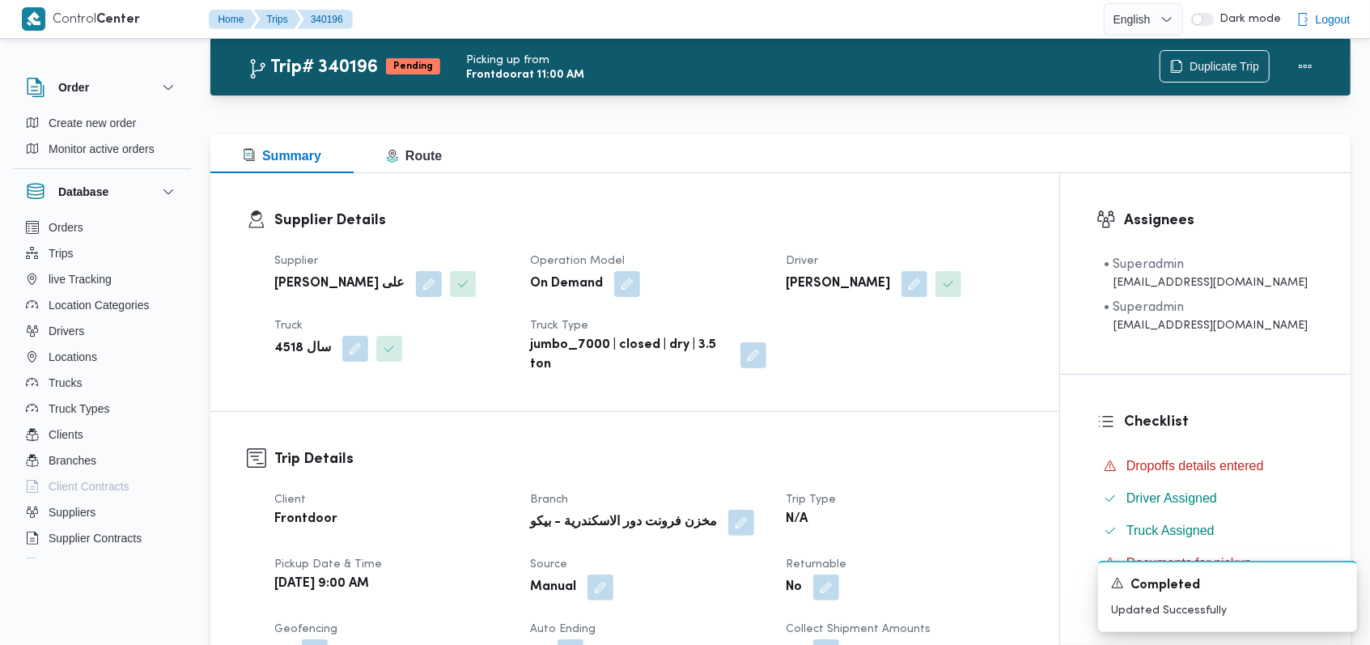
scroll to position [0, 0]
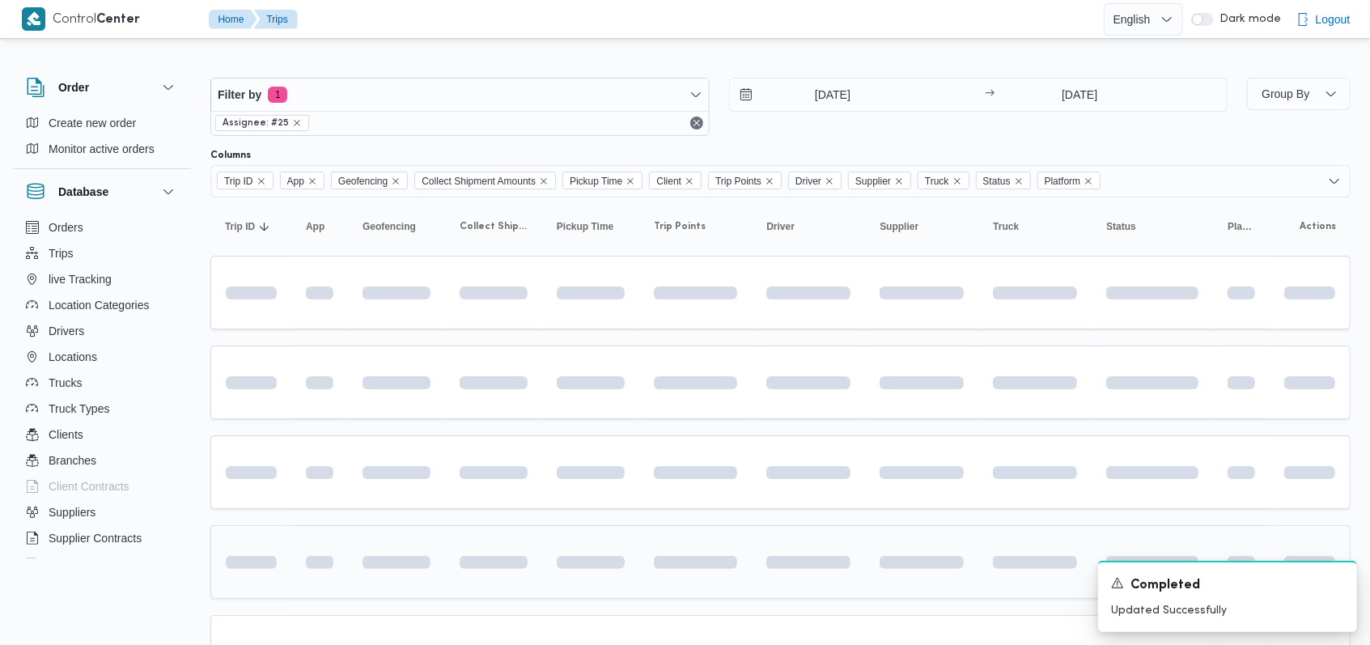
scroll to position [215, 0]
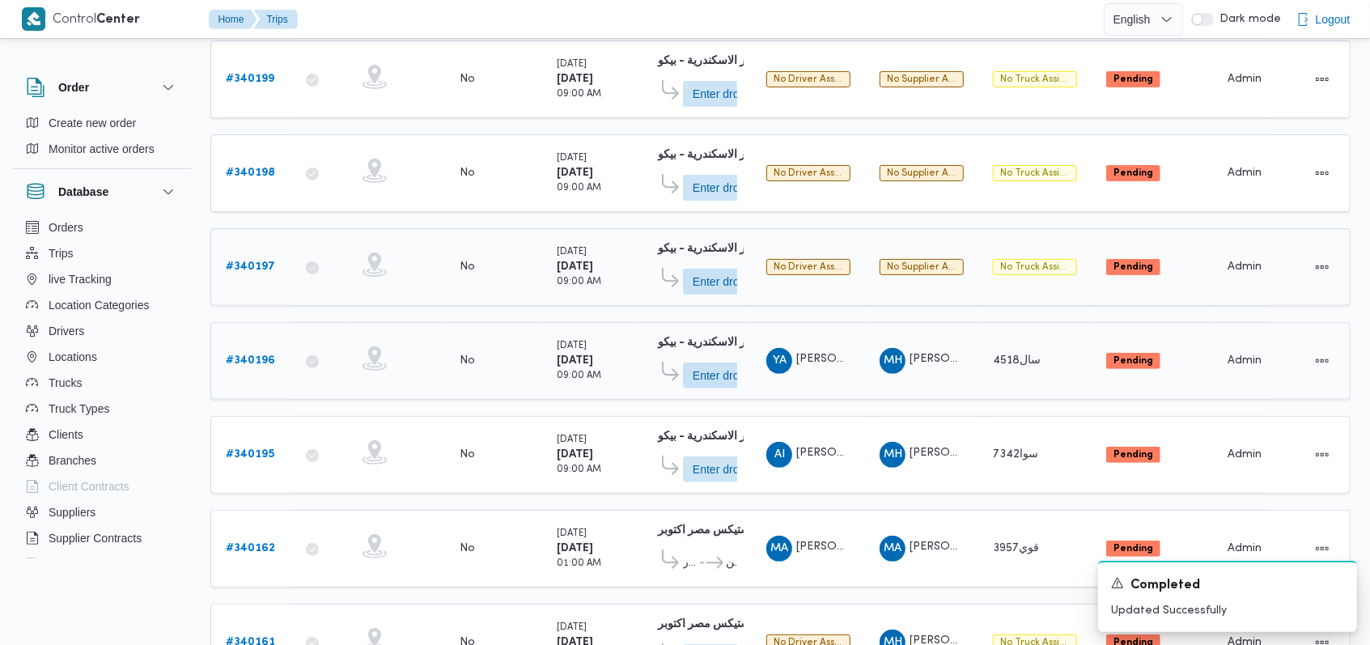
click at [262, 261] on b "# 340197" at bounding box center [250, 266] width 49 height 11
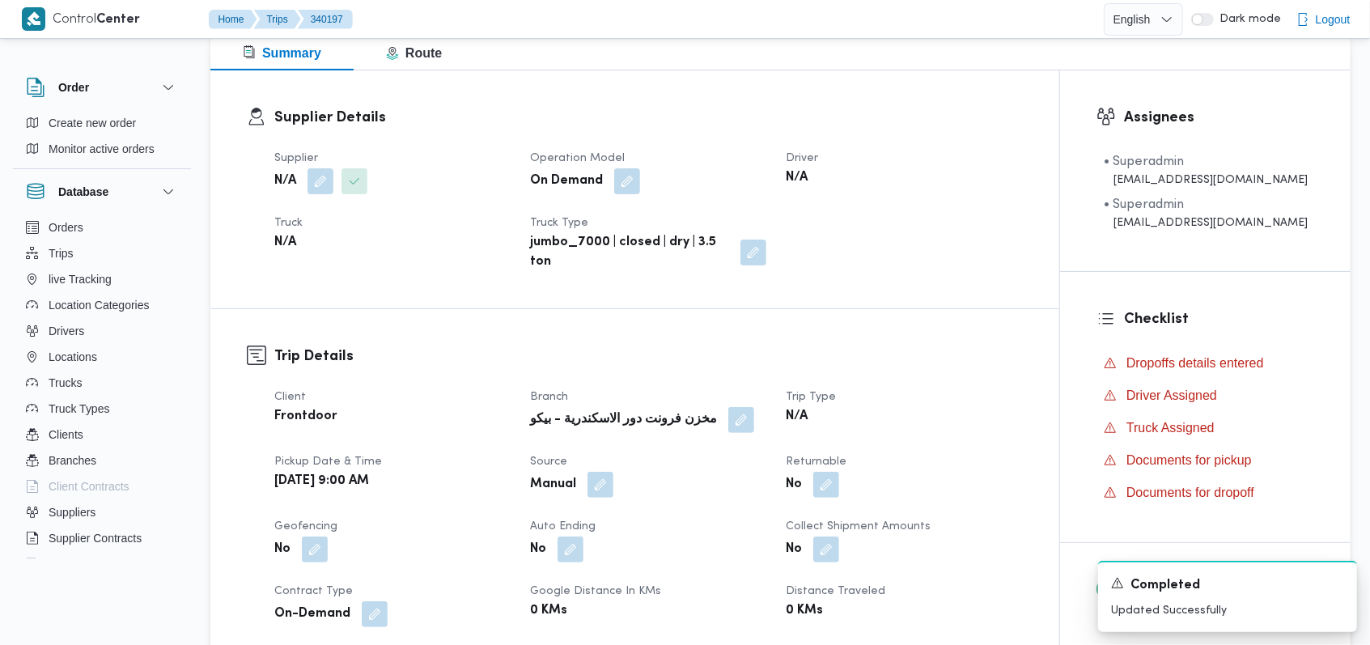
scroll to position [108, 0]
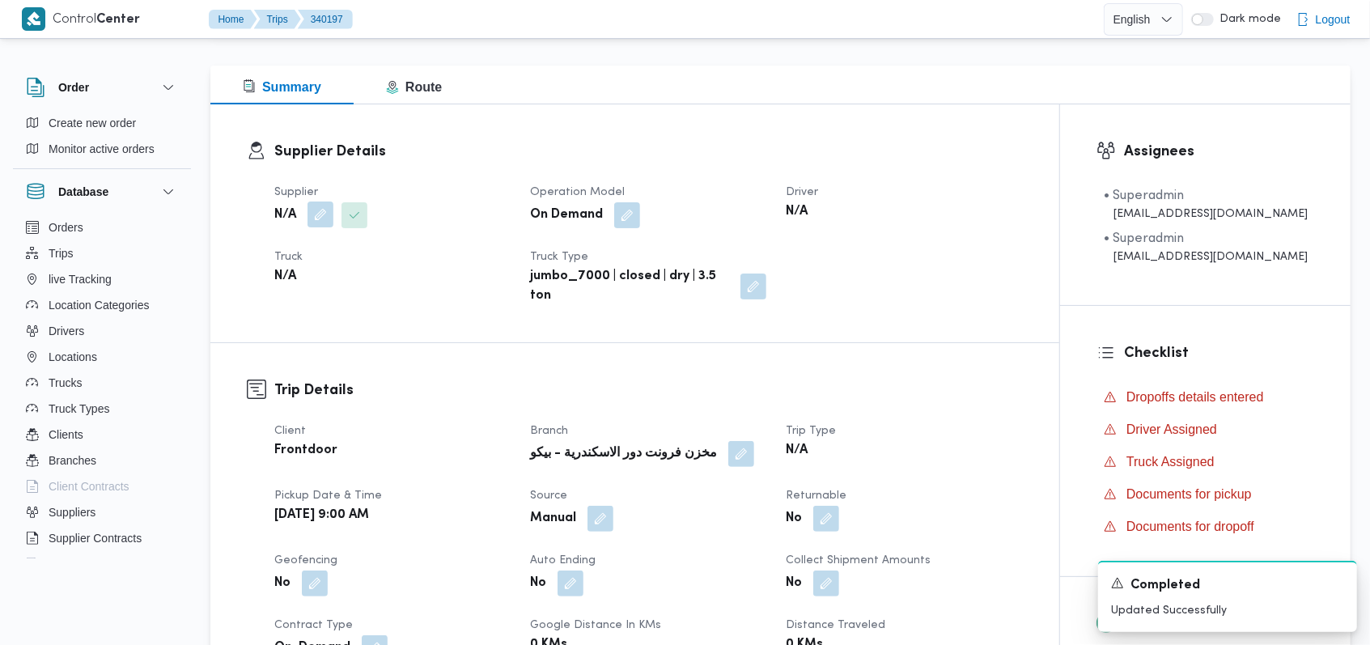
click at [315, 221] on button "button" at bounding box center [320, 214] width 26 height 26
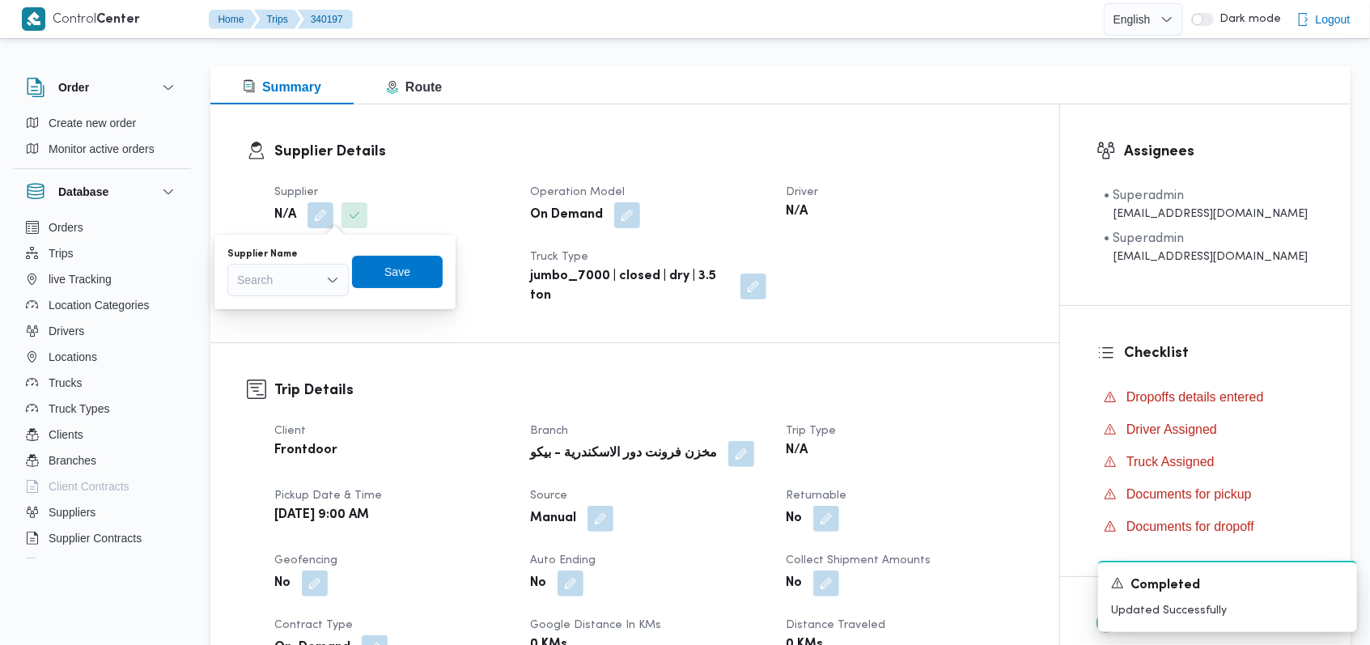
click at [295, 283] on div "Search" at bounding box center [287, 280] width 121 height 32
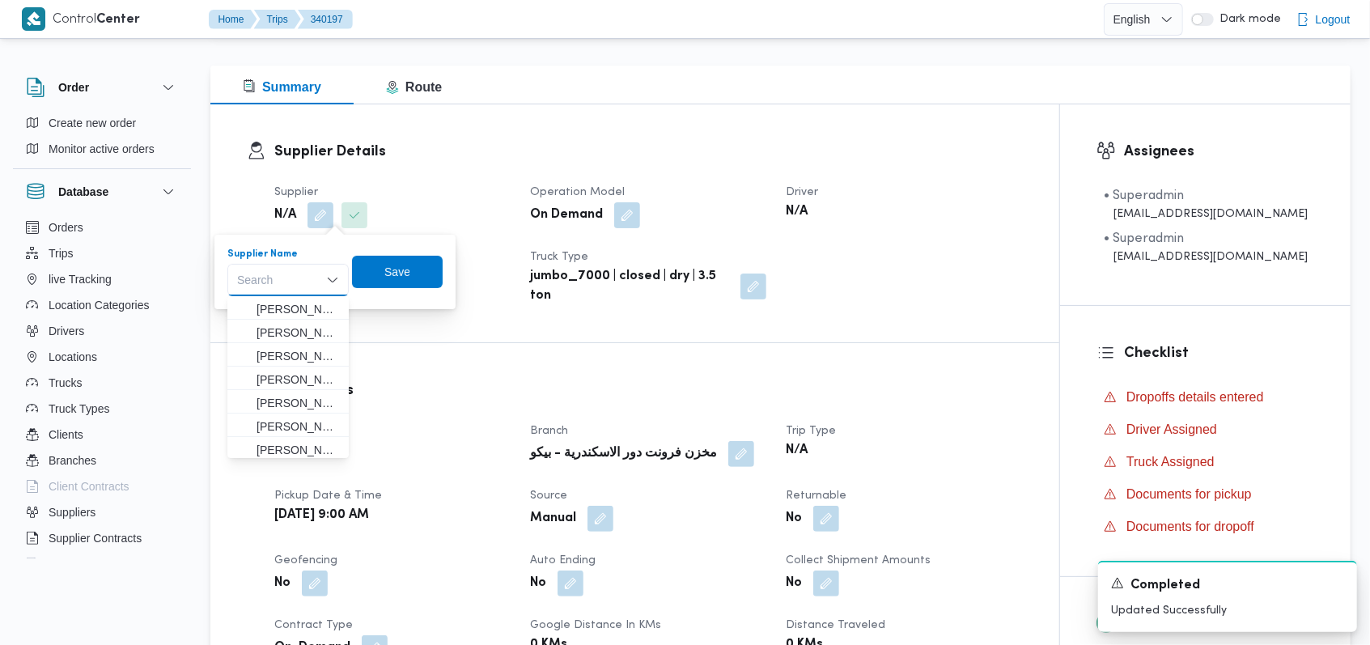
type input "ر"
paste input "مروه حسام الدين سعد على"
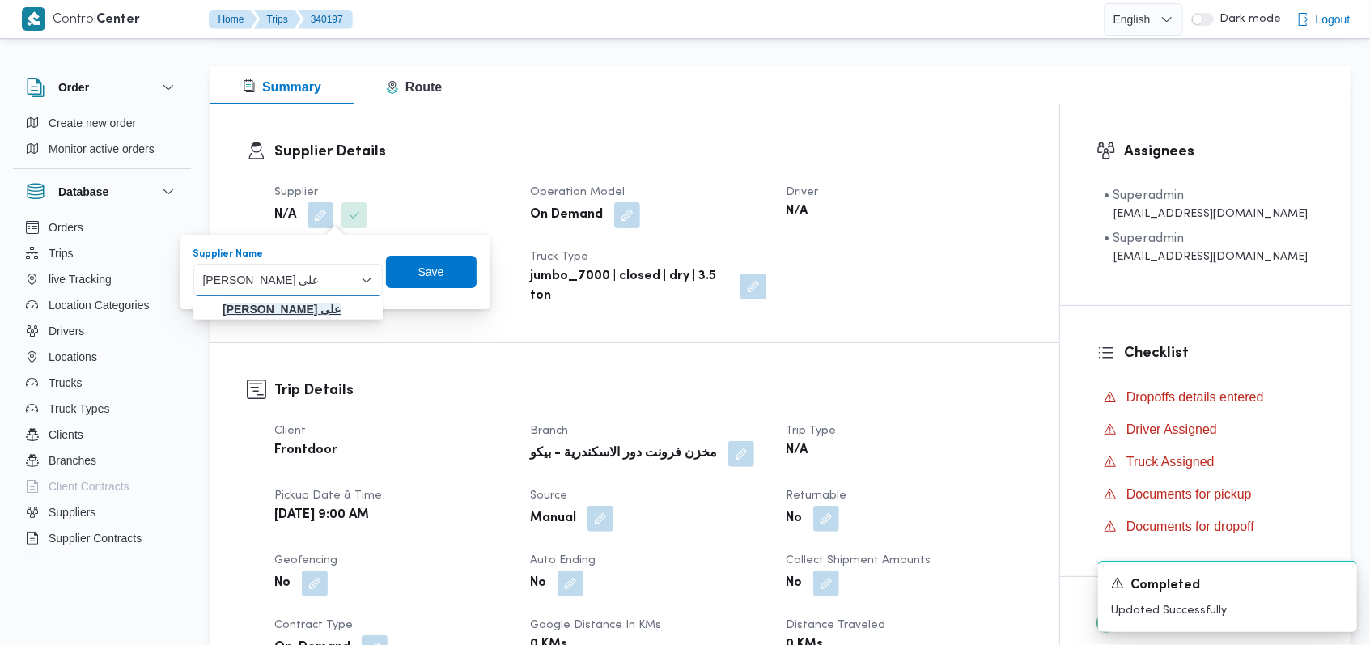
type input "مروه حسام الدين سعد على"
click at [305, 314] on mark "مروه حسام الدين سعد على" at bounding box center [282, 309] width 118 height 13
click at [471, 266] on span "Save" at bounding box center [425, 271] width 91 height 32
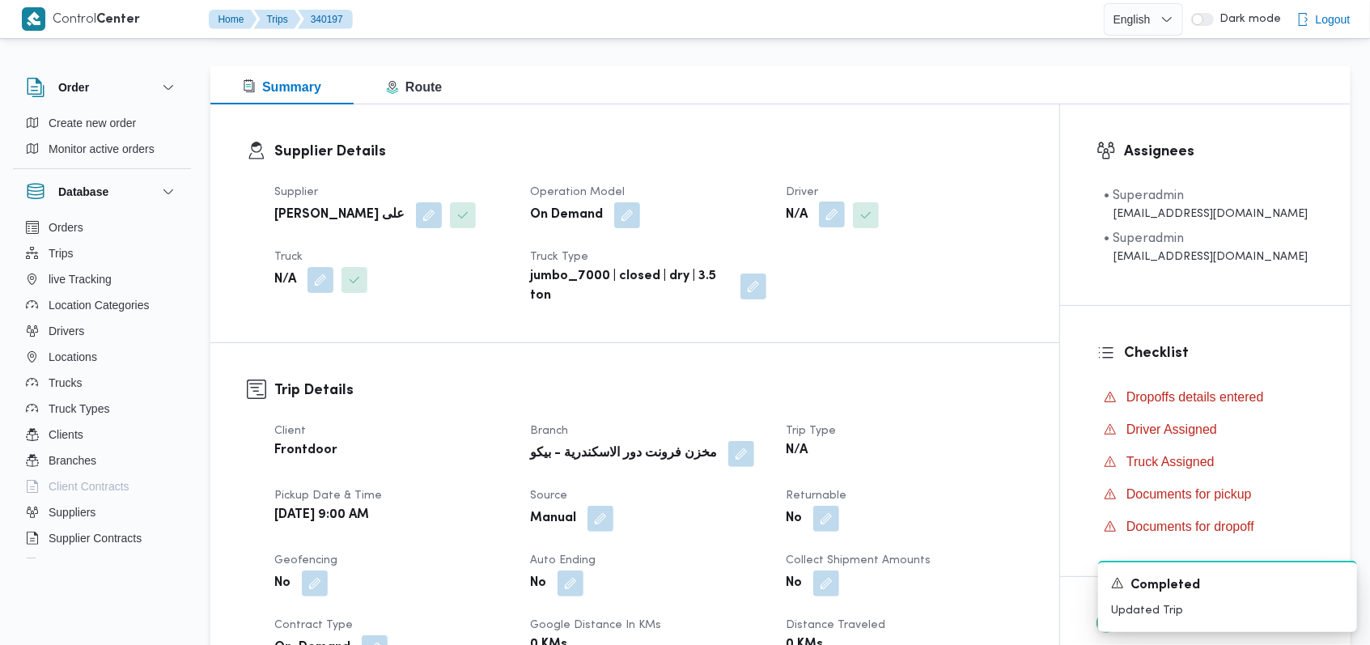
click at [833, 216] on button "button" at bounding box center [832, 214] width 26 height 26
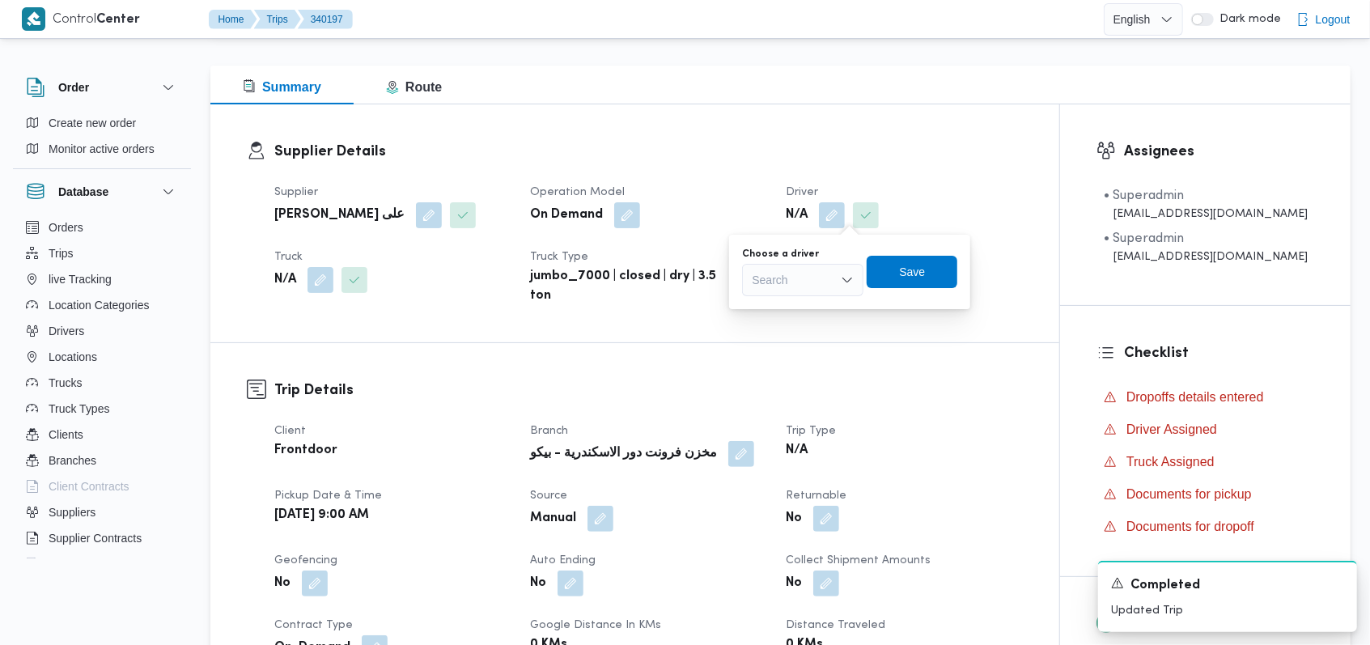
click at [812, 273] on div "Search" at bounding box center [802, 280] width 121 height 32
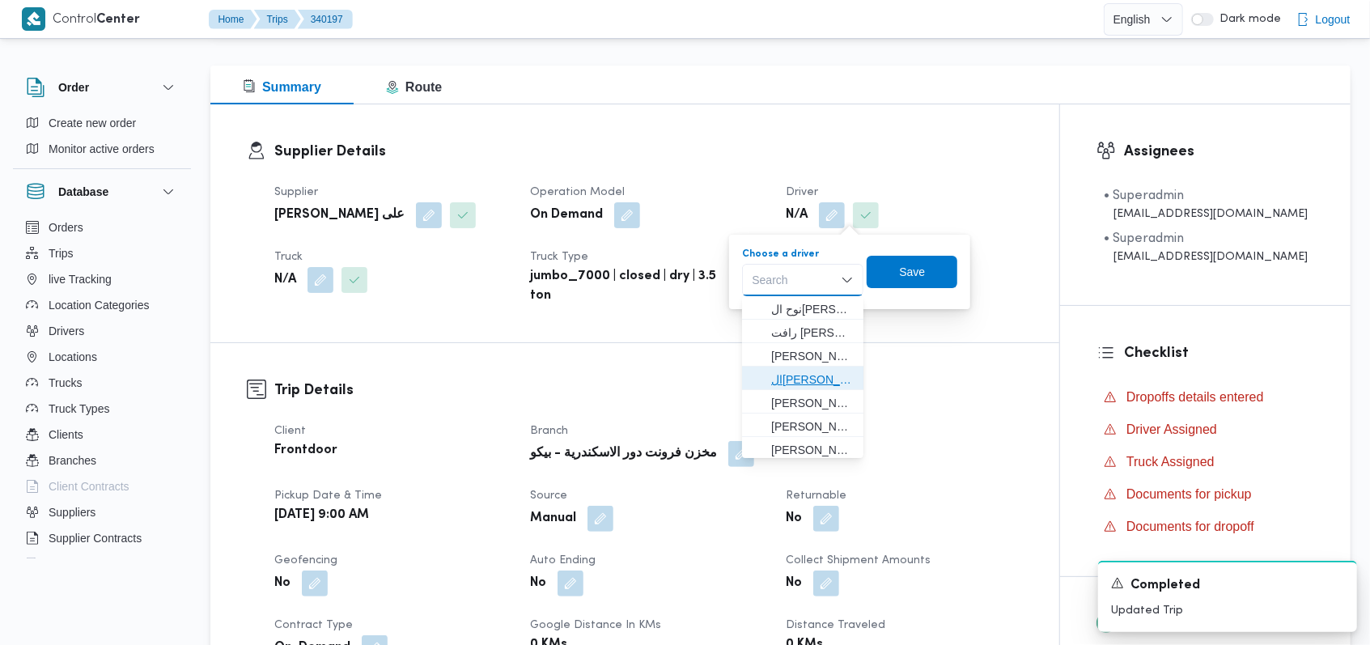
click at [814, 372] on span "السعيد عبدالعال خليل كمال" at bounding box center [812, 379] width 83 height 19
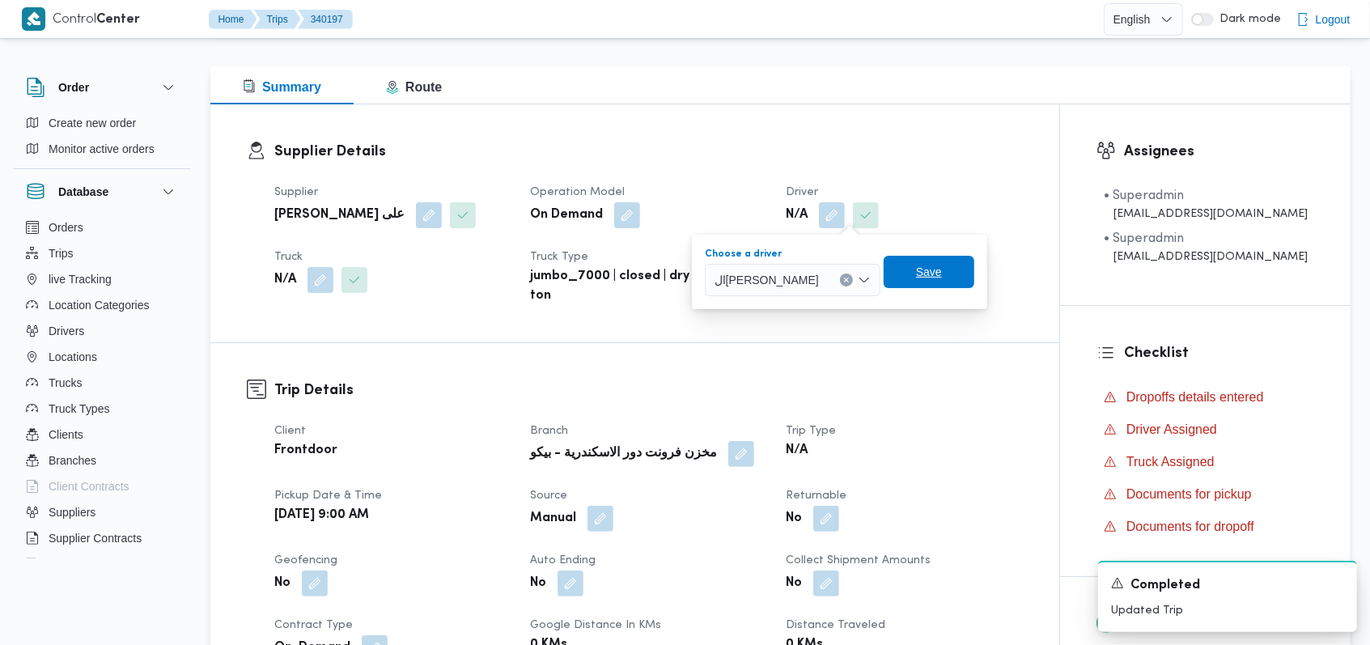
click at [974, 275] on span "Save" at bounding box center [929, 272] width 91 height 32
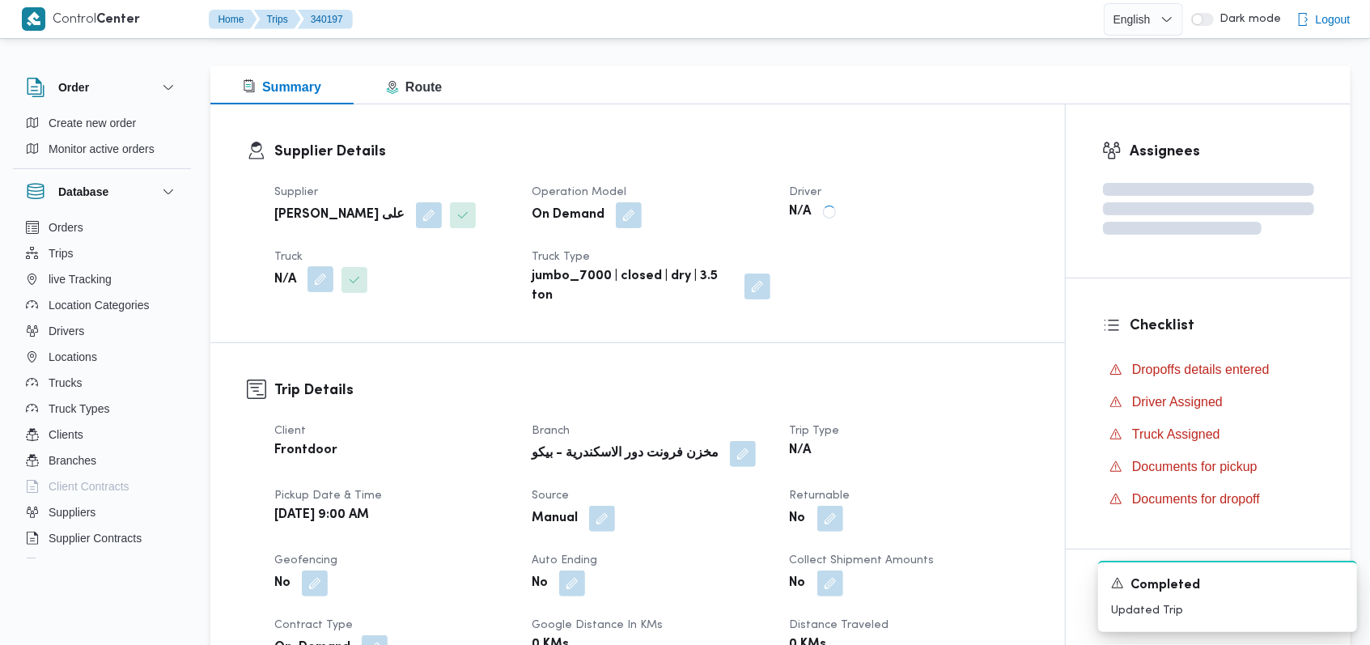
click at [328, 267] on button "button" at bounding box center [320, 279] width 26 height 26
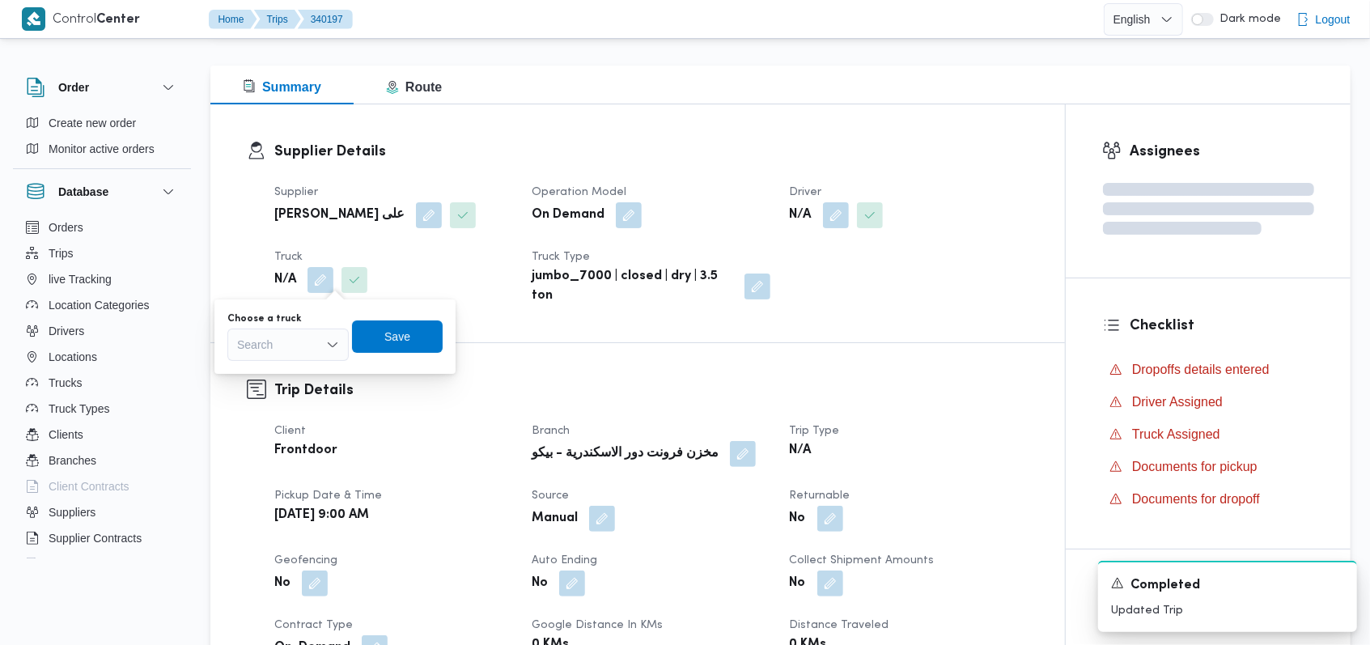
click at [307, 333] on div "Search" at bounding box center [287, 344] width 121 height 32
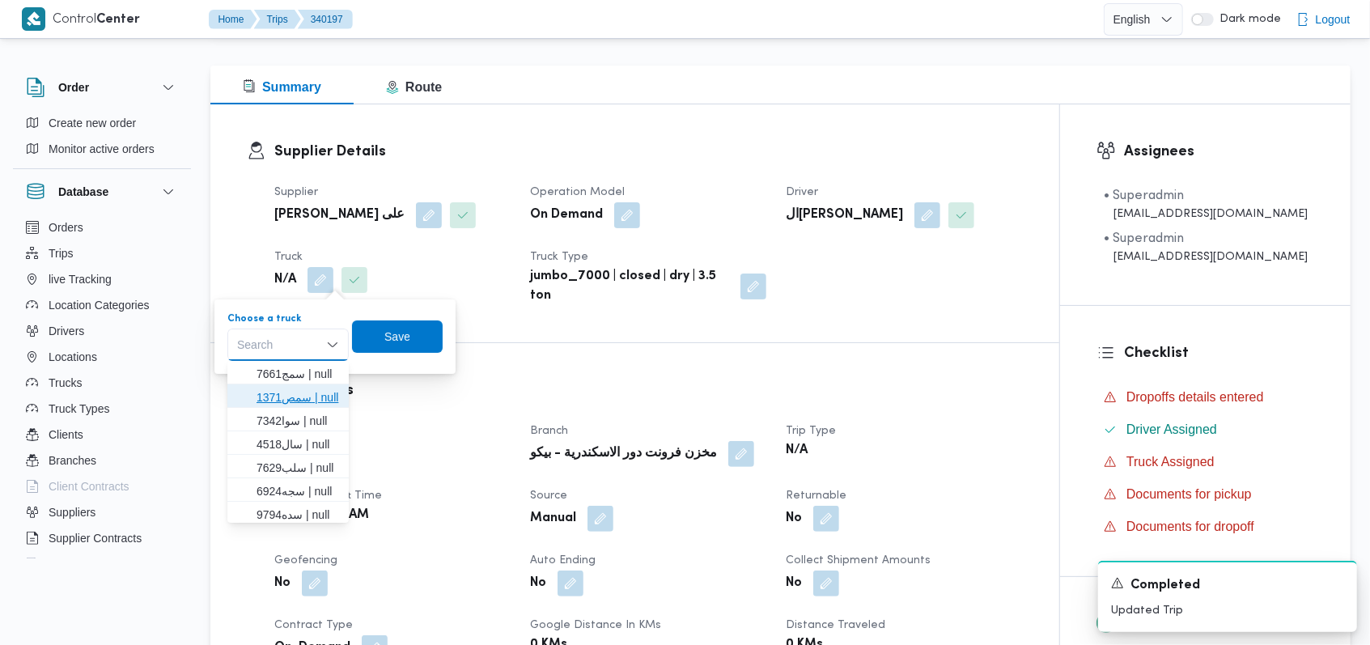
click at [297, 405] on span "سمص1371 | null" at bounding box center [297, 397] width 83 height 19
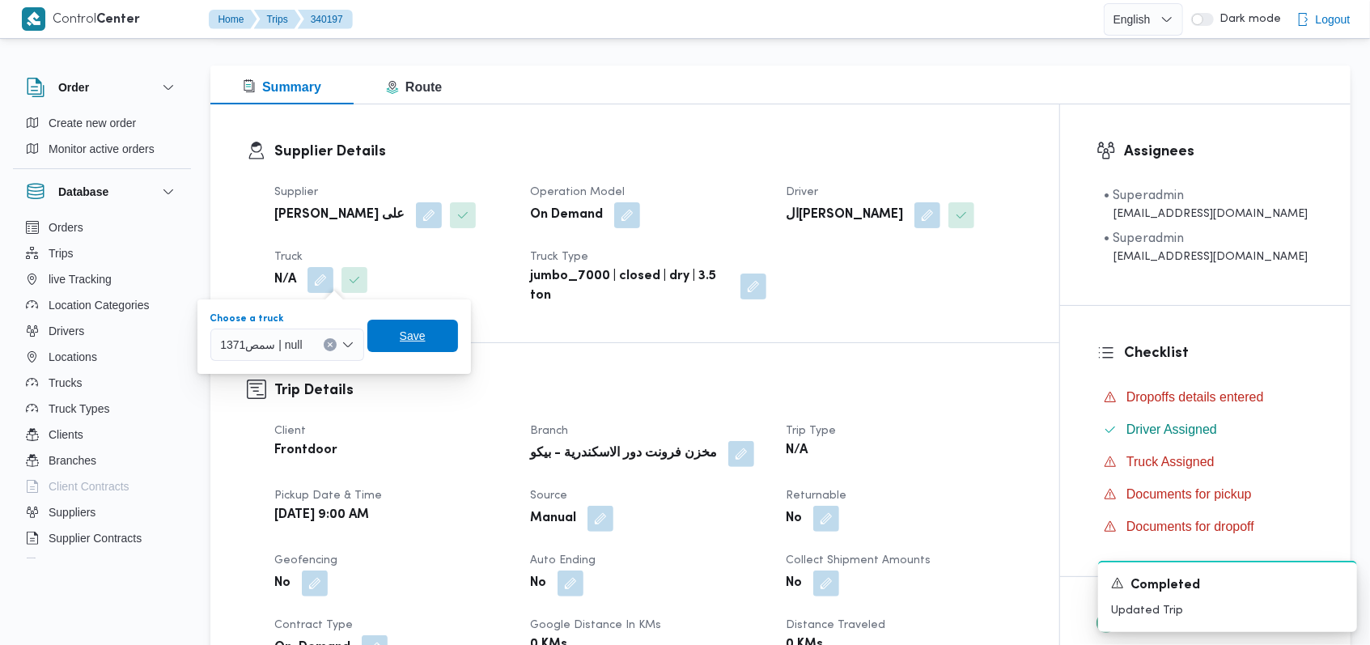
click at [385, 352] on span "Save" at bounding box center [412, 336] width 91 height 32
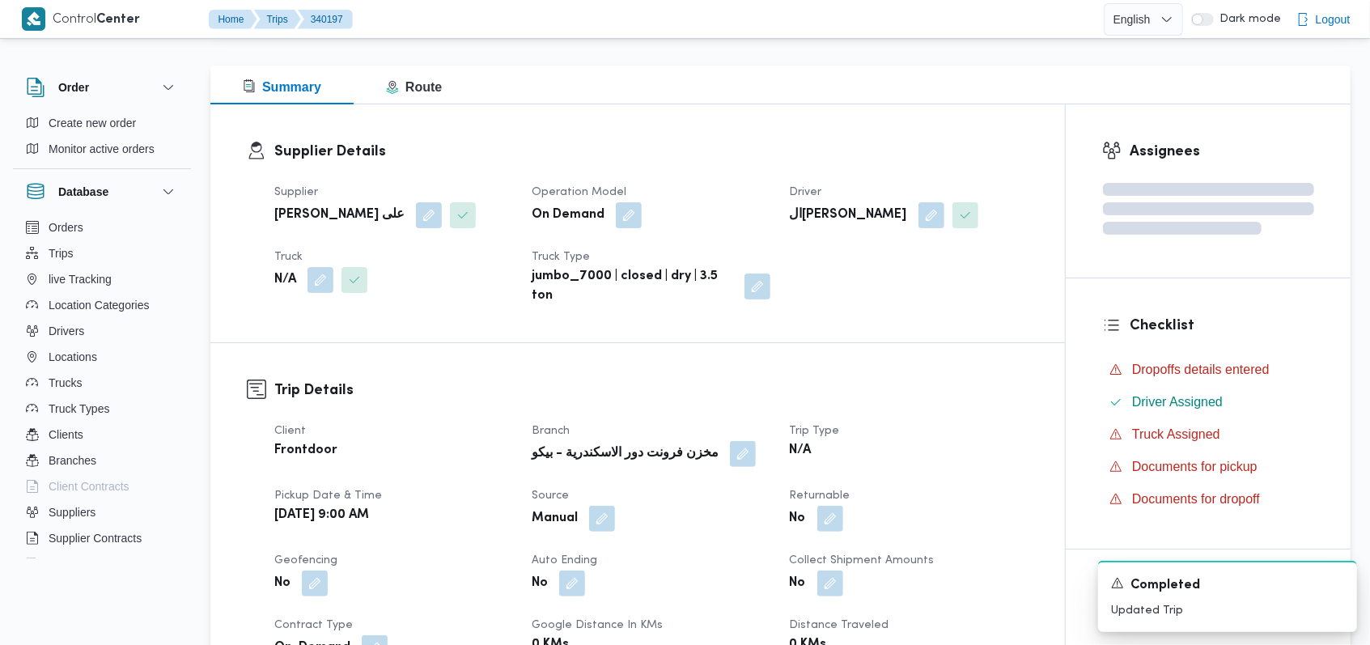
click at [433, 376] on div "Trip Details Client Frontdoor Branch مخزن فرونت دور الاسكندرية - بيكو Trip Type…" at bounding box center [637, 585] width 854 height 484
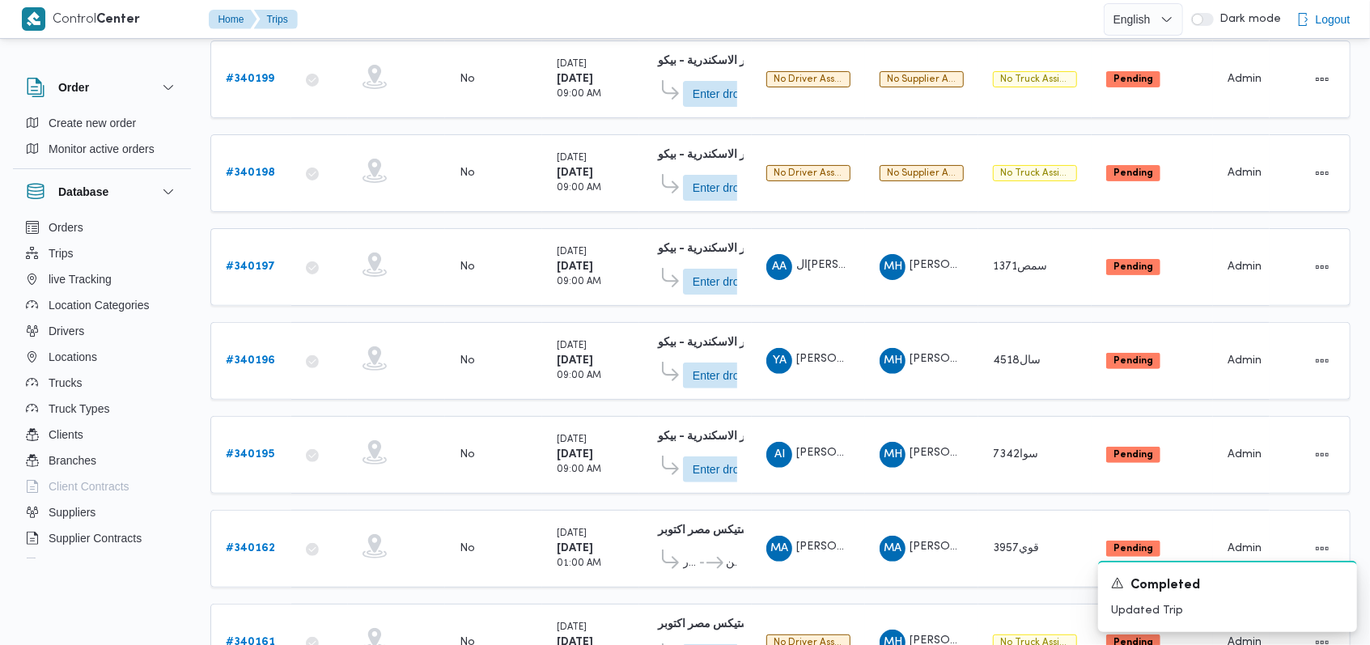
scroll to position [108, 0]
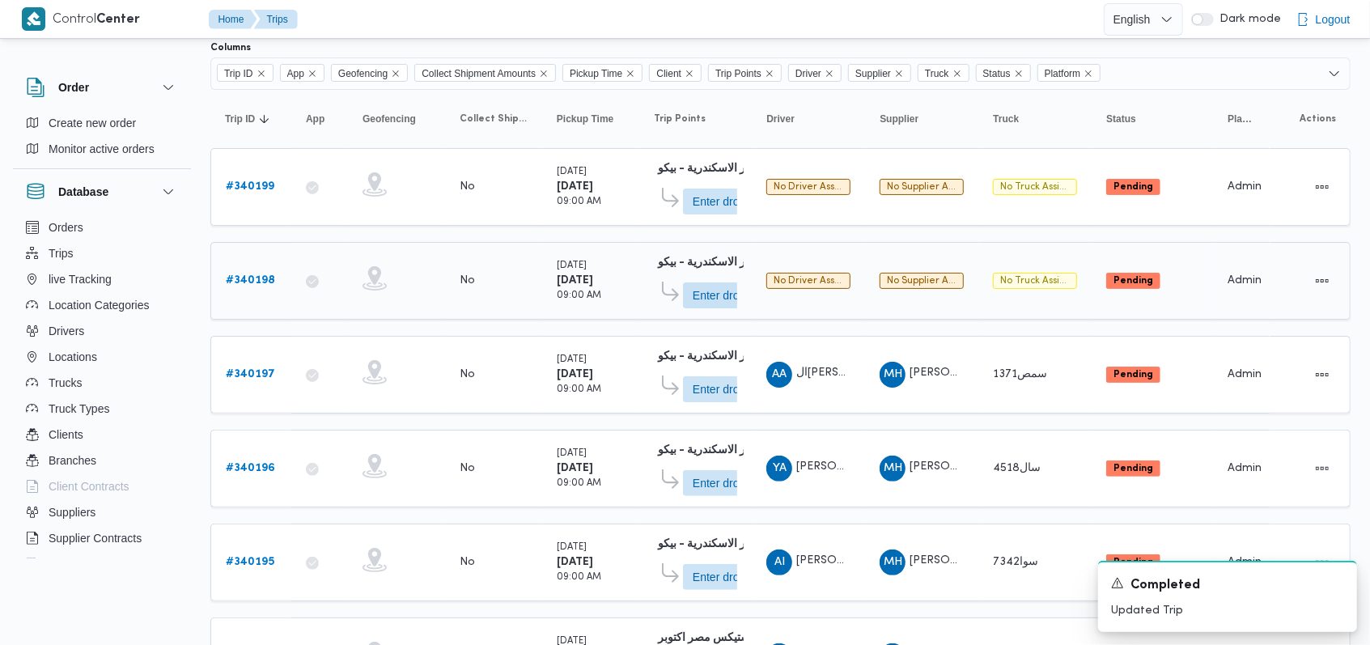
click at [256, 275] on b "# 340198" at bounding box center [250, 280] width 49 height 11
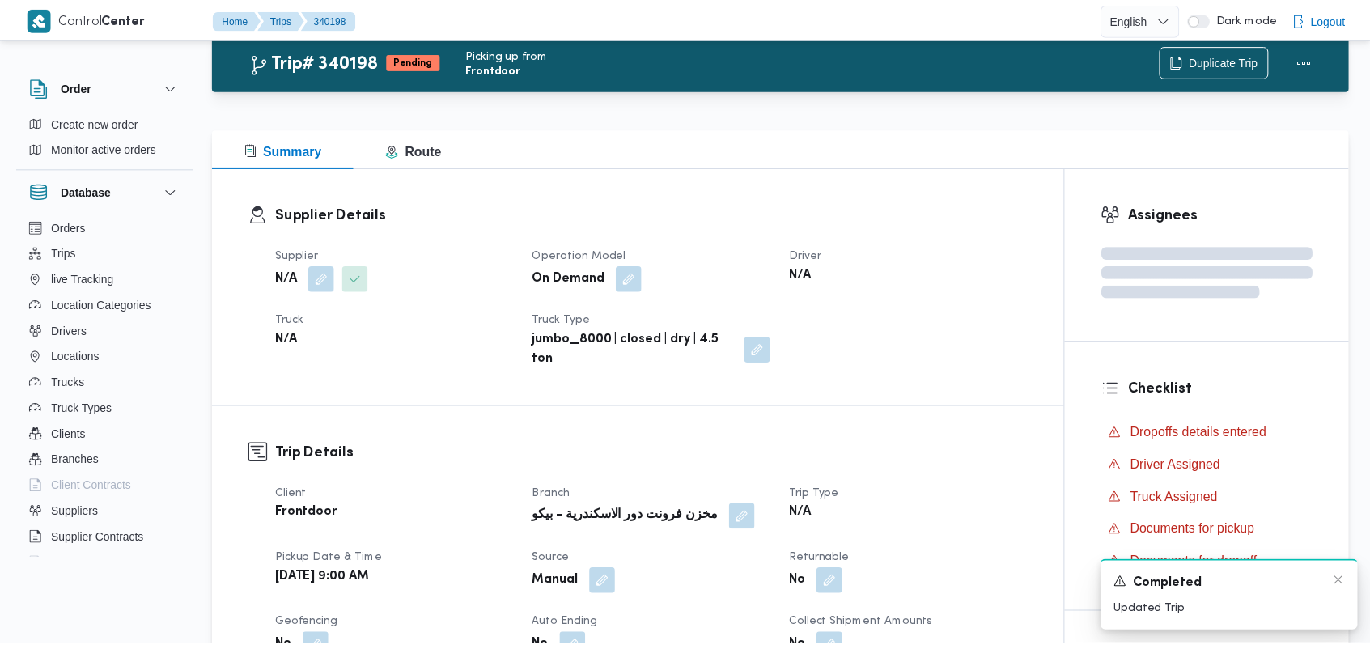
scroll to position [108, 0]
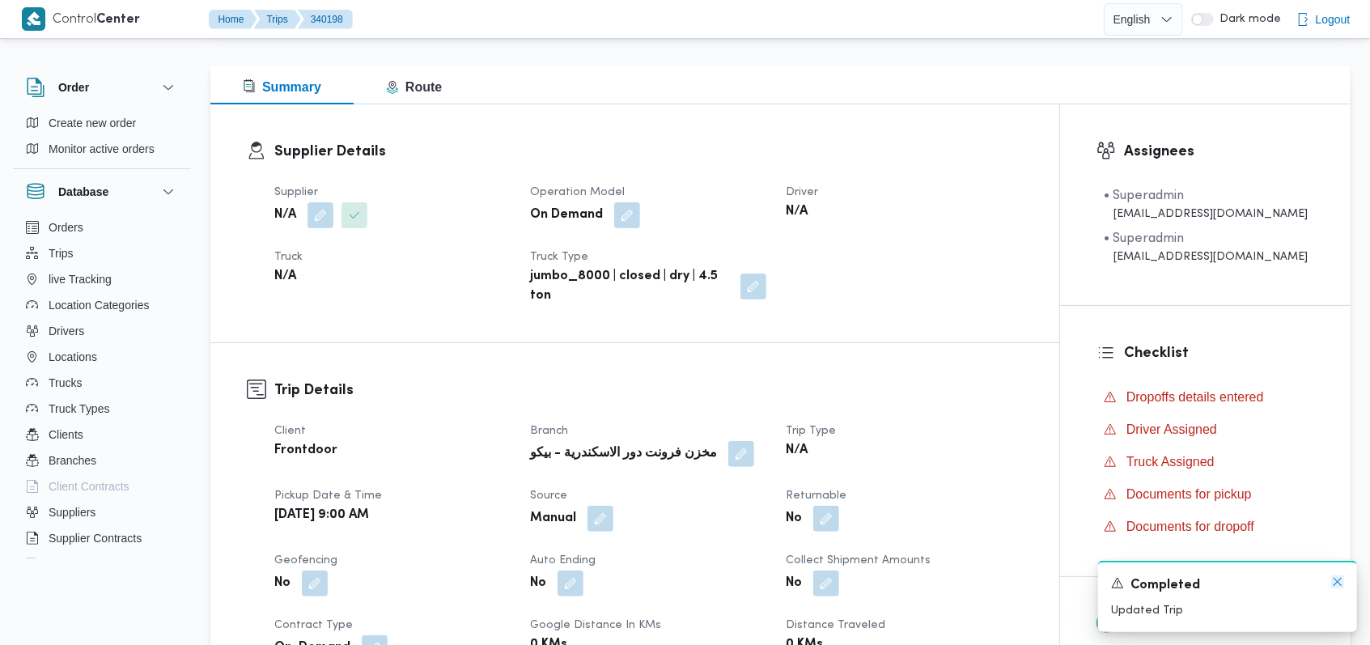
click at [1342, 582] on icon "Dismiss toast" at bounding box center [1337, 581] width 13 height 13
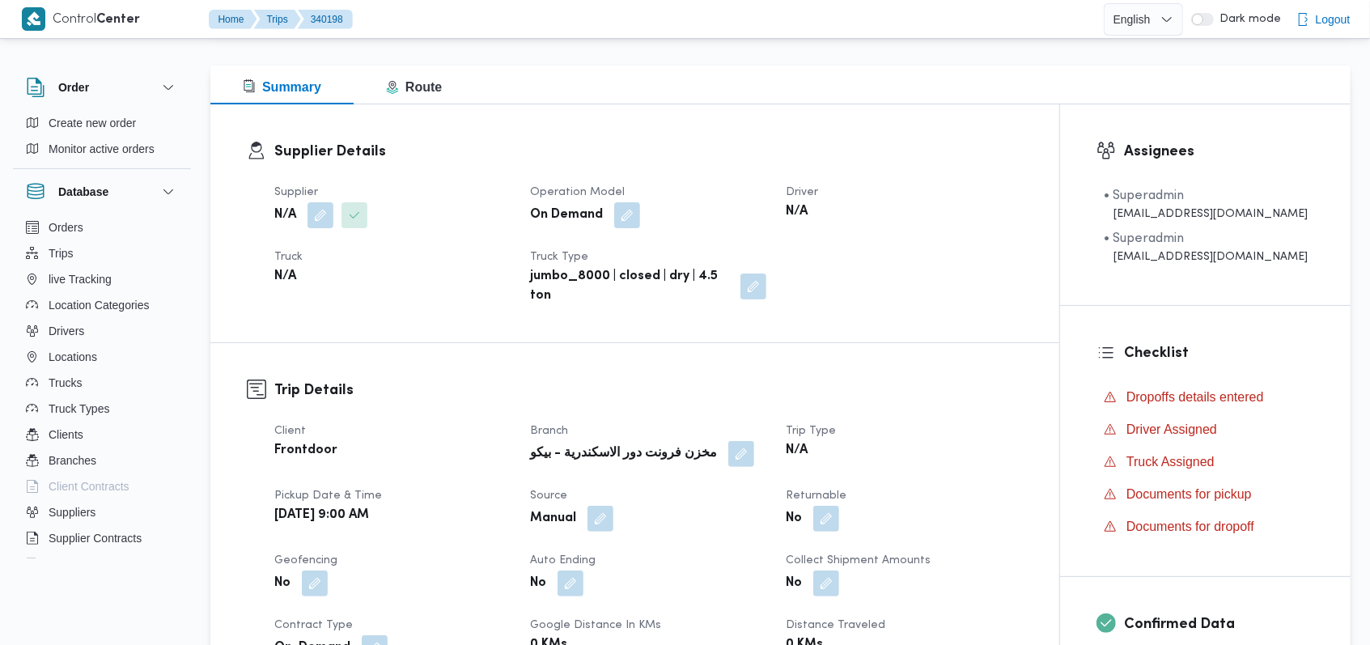
click at [307, 200] on dt "Supplier" at bounding box center [392, 192] width 236 height 19
click at [312, 206] on button "button" at bounding box center [320, 214] width 26 height 26
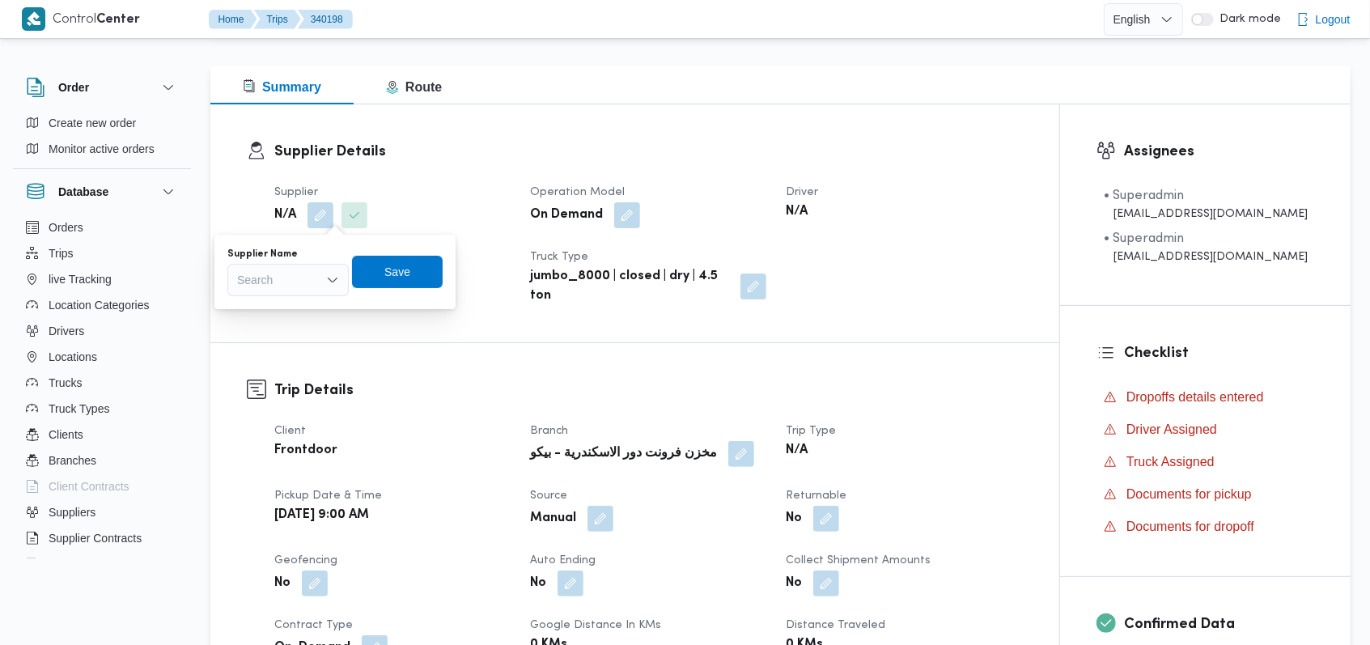
click at [310, 270] on div "Search" at bounding box center [287, 280] width 121 height 32
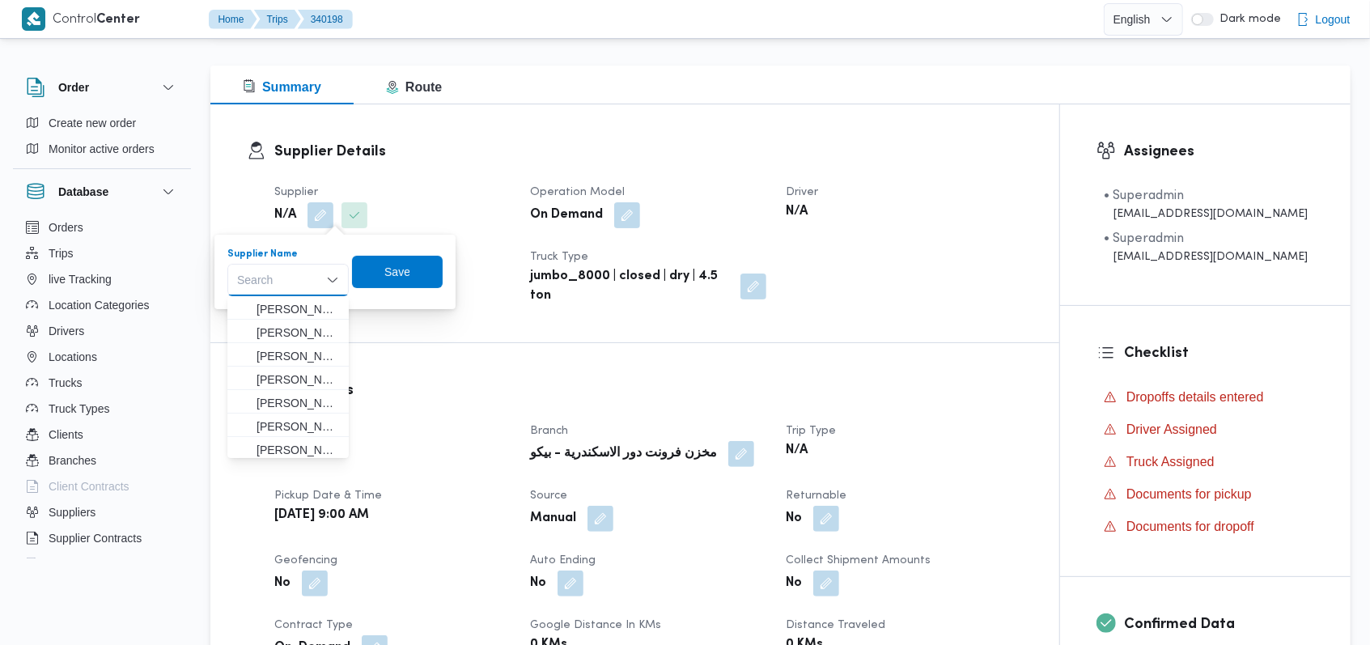
paste input "مروه حسام الدين سعد على"
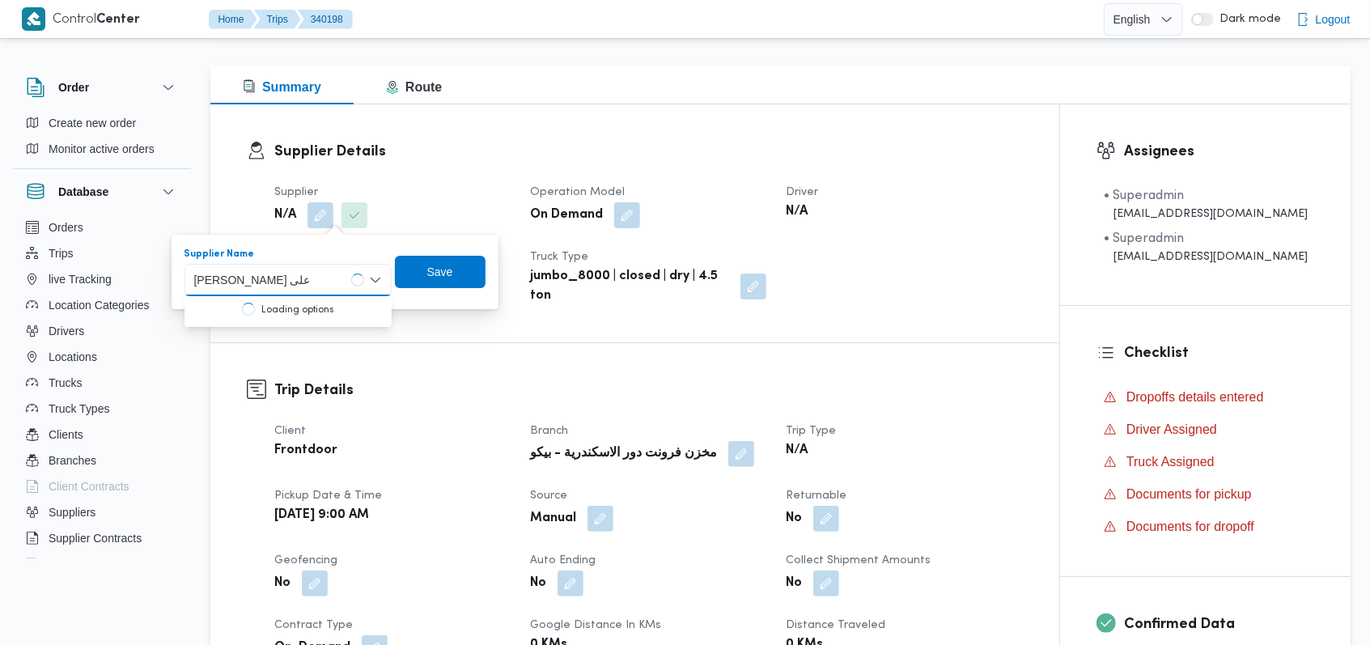
type input "مروه حسام الدين سعد على"
click at [417, 266] on span "Save" at bounding box center [425, 271] width 91 height 32
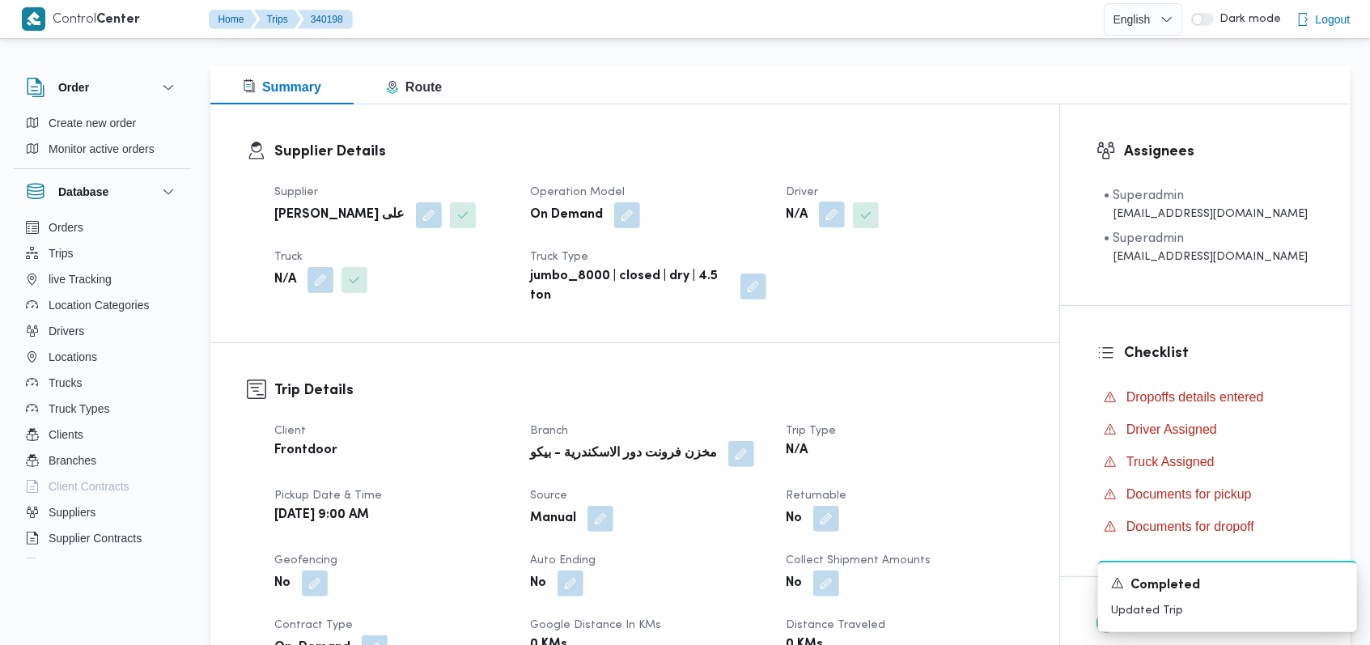
click at [831, 221] on button "button" at bounding box center [832, 214] width 26 height 26
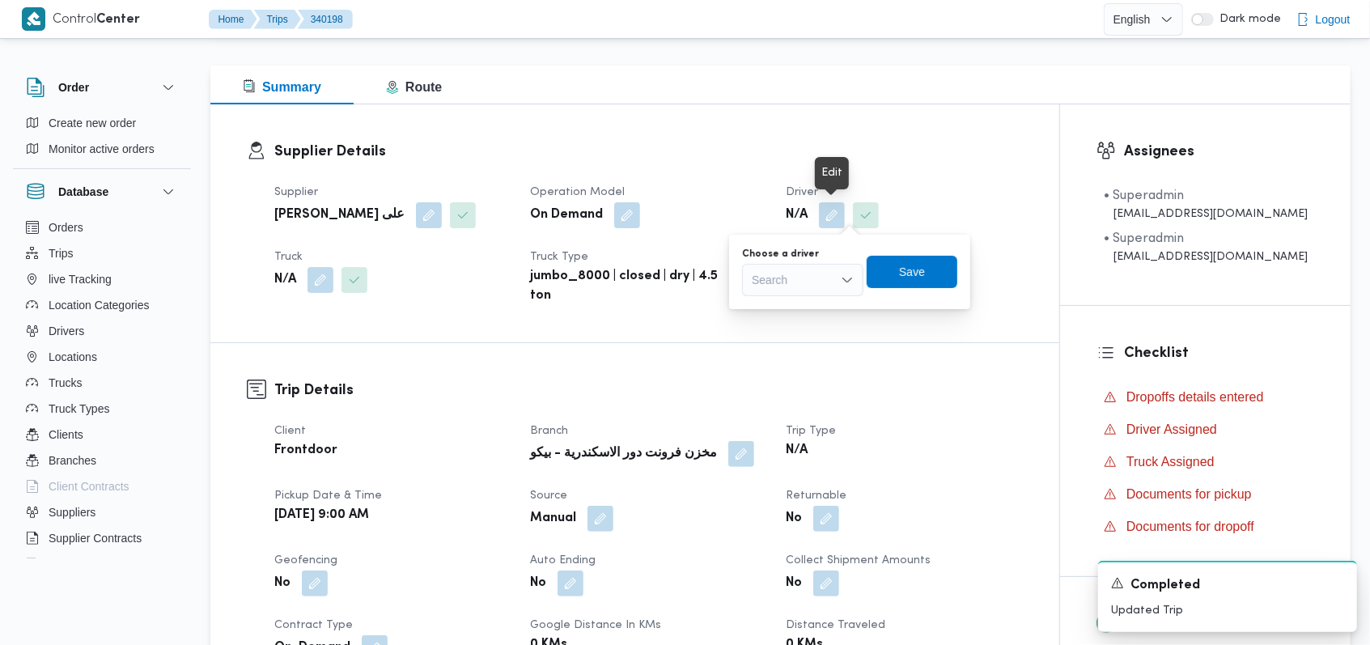
click at [822, 260] on div "Choose a driver Search" at bounding box center [802, 272] width 121 height 49
click at [822, 277] on div "Search" at bounding box center [802, 280] width 121 height 32
type input "محمد محمود"
click at [811, 305] on span "محمد محمود عوض حسن" at bounding box center [812, 308] width 86 height 19
click at [935, 270] on span "Save" at bounding box center [922, 271] width 26 height 19
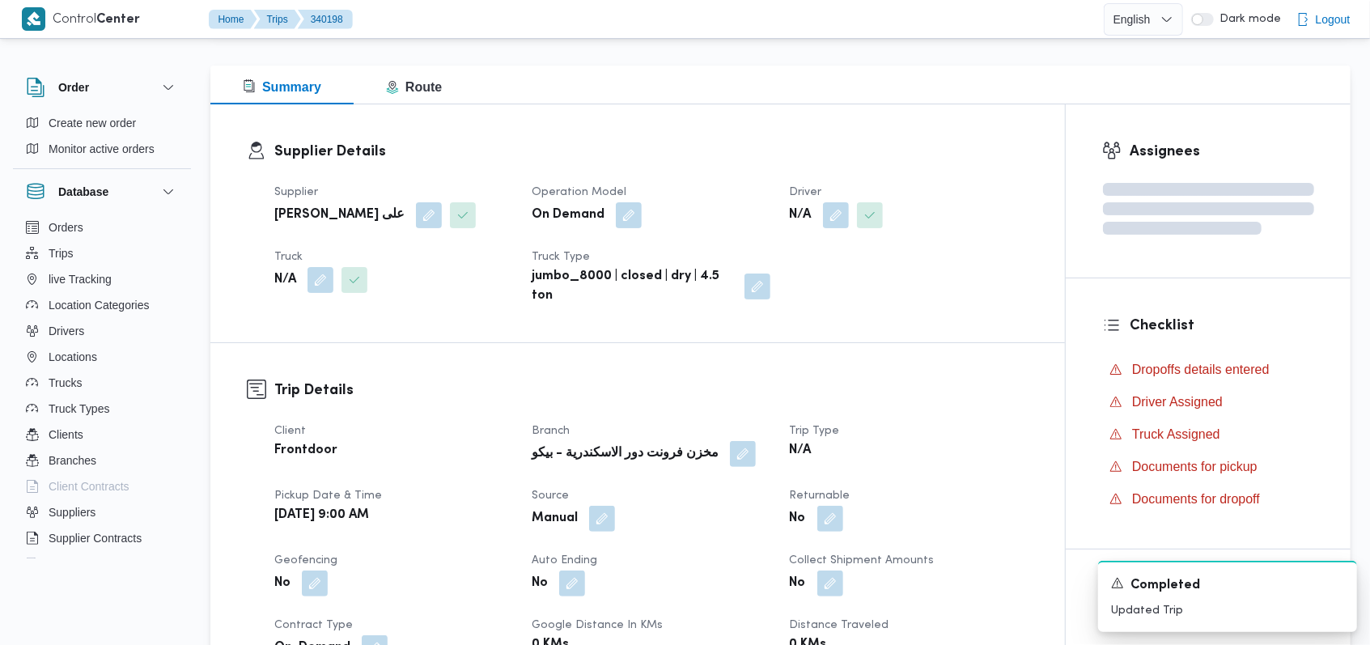
click at [304, 282] on span at bounding box center [316, 280] width 34 height 26
click at [313, 282] on button "button" at bounding box center [320, 279] width 26 height 26
click at [286, 345] on div "Search" at bounding box center [287, 344] width 121 height 32
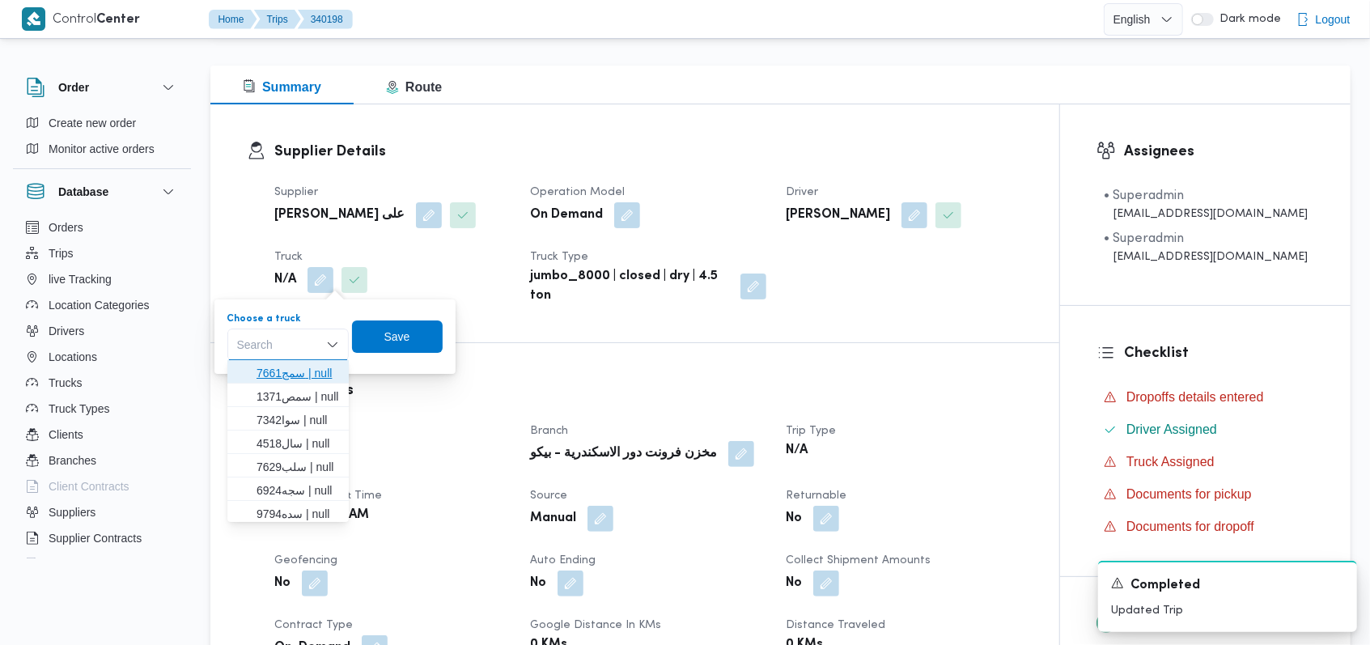
click at [311, 377] on span "سمج7661 | null" at bounding box center [297, 372] width 83 height 19
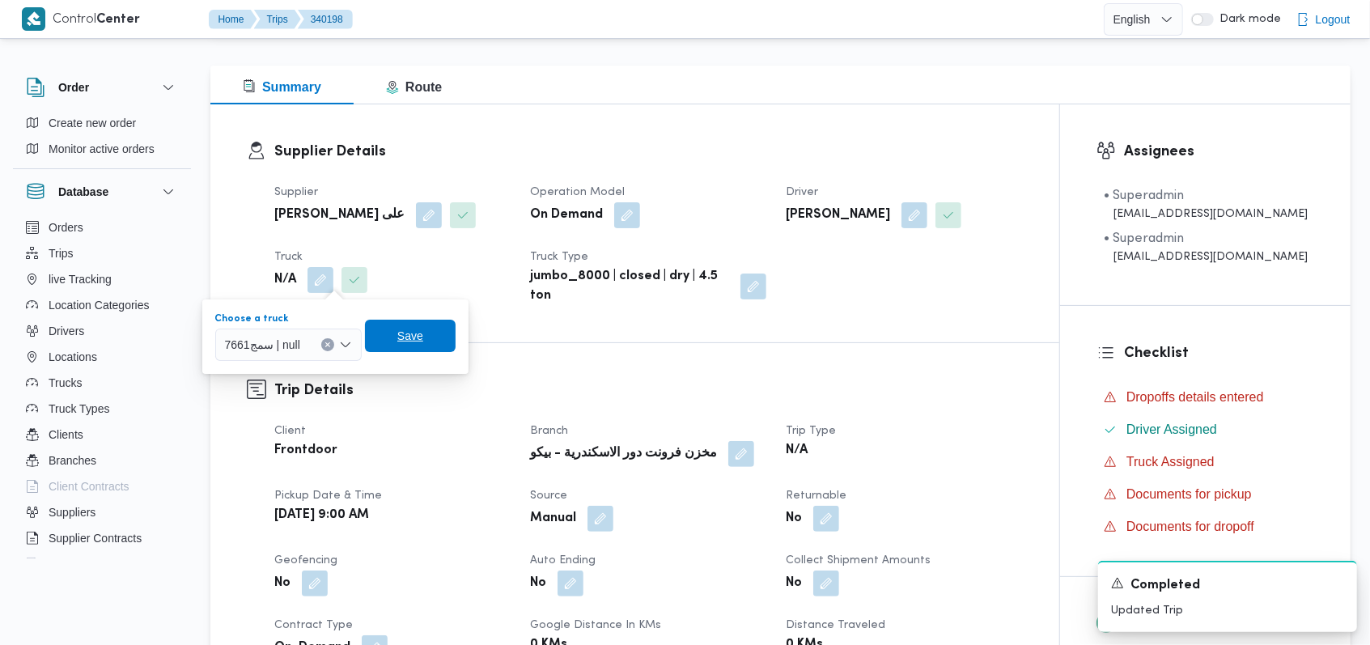
click at [377, 344] on span "Save" at bounding box center [410, 336] width 91 height 32
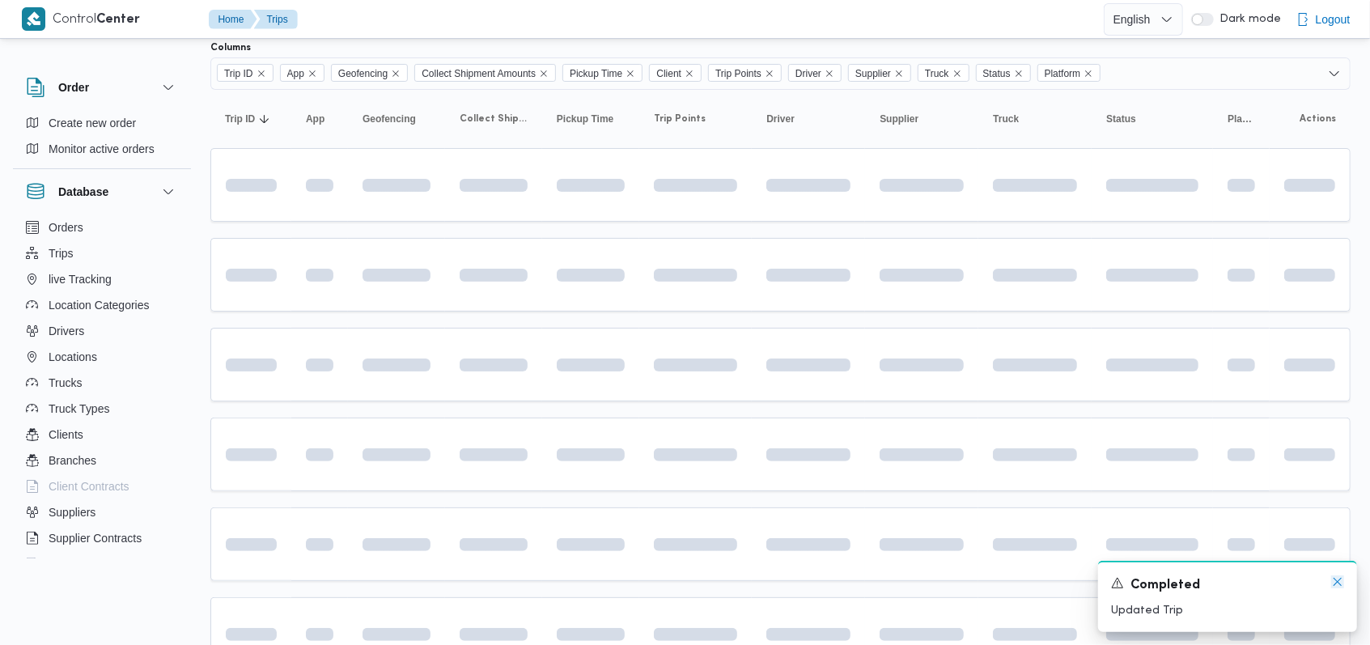
click at [1342, 586] on icon "Dismiss toast" at bounding box center [1337, 581] width 13 height 13
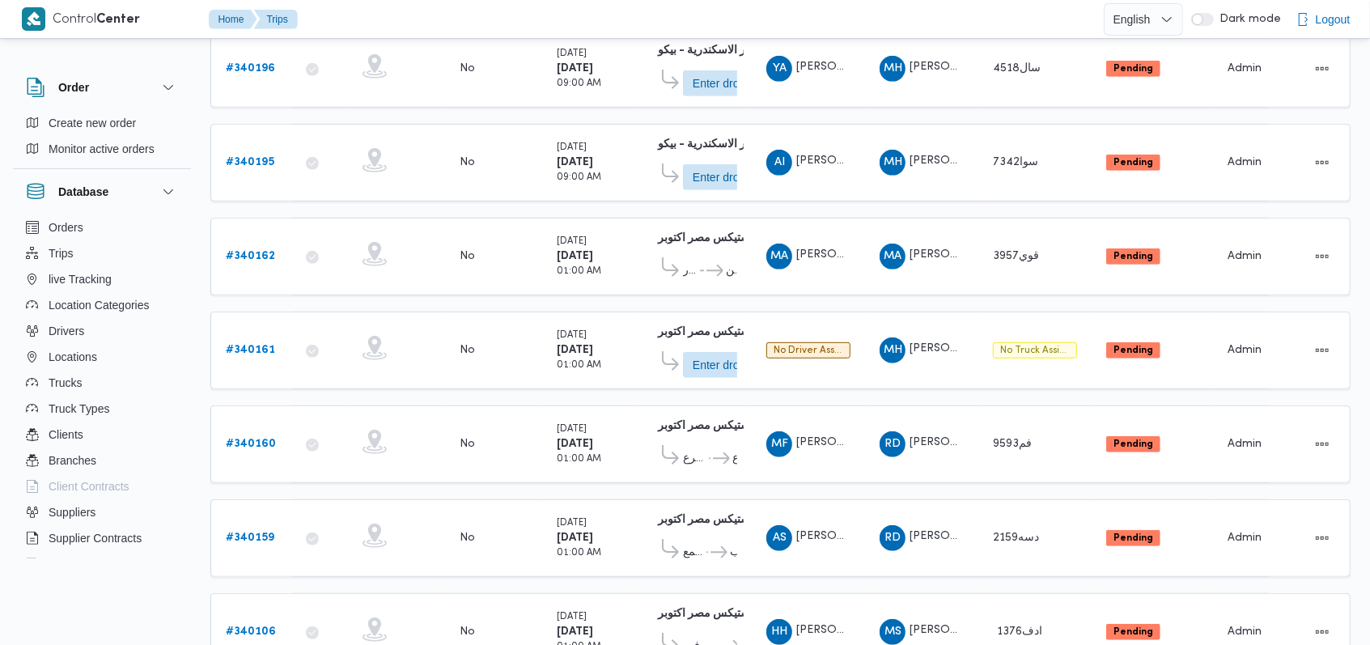
scroll to position [570, 0]
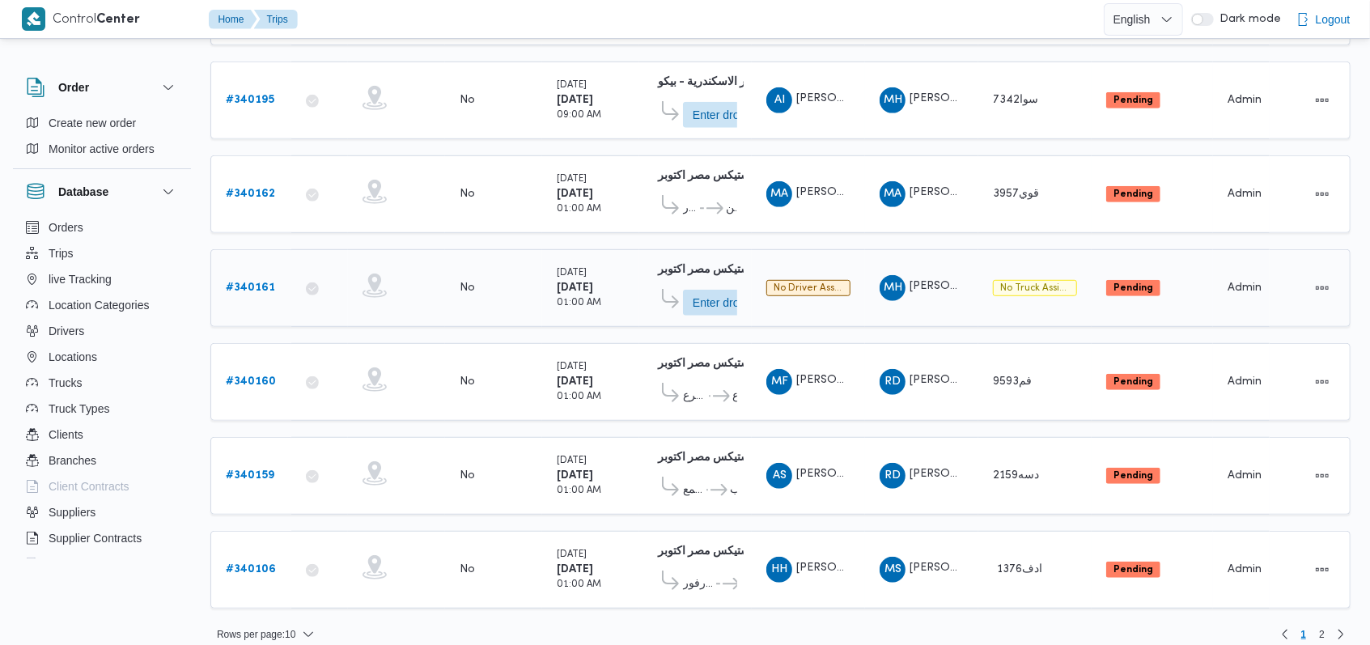
click at [265, 282] on b "# 340161" at bounding box center [250, 287] width 49 height 11
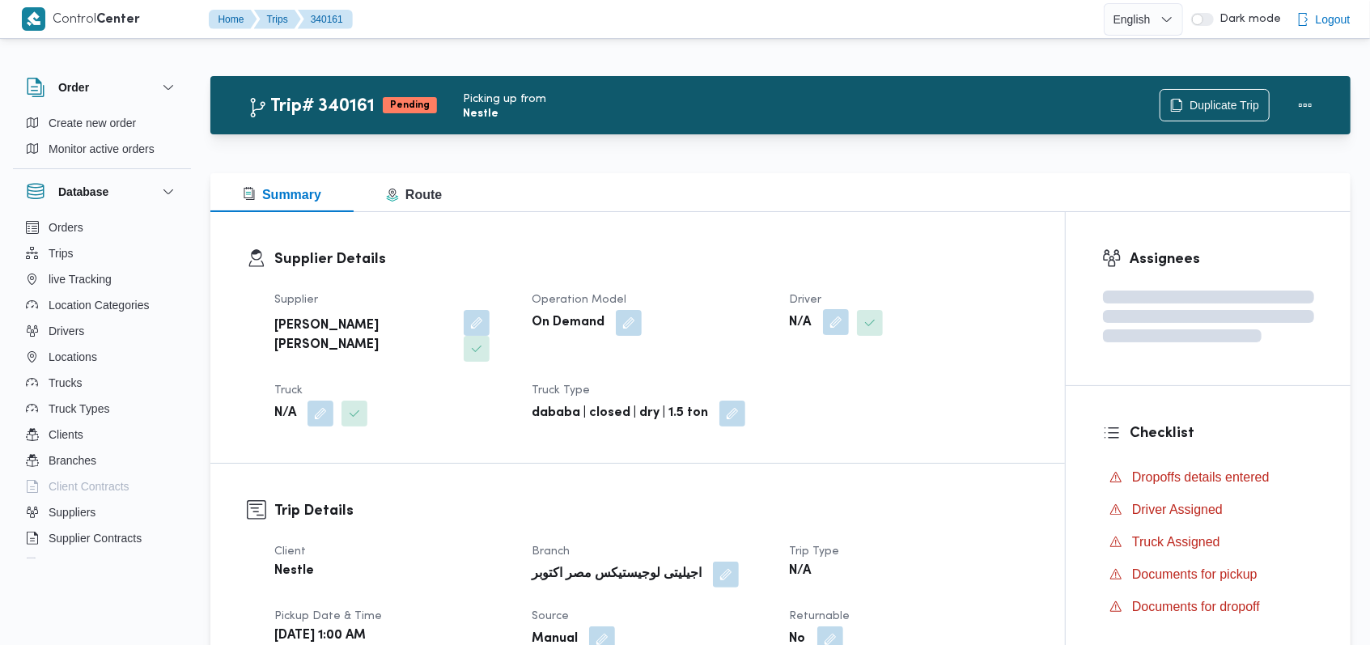
click at [839, 324] on button "button" at bounding box center [836, 322] width 26 height 26
click at [829, 388] on div "Search" at bounding box center [802, 387] width 121 height 32
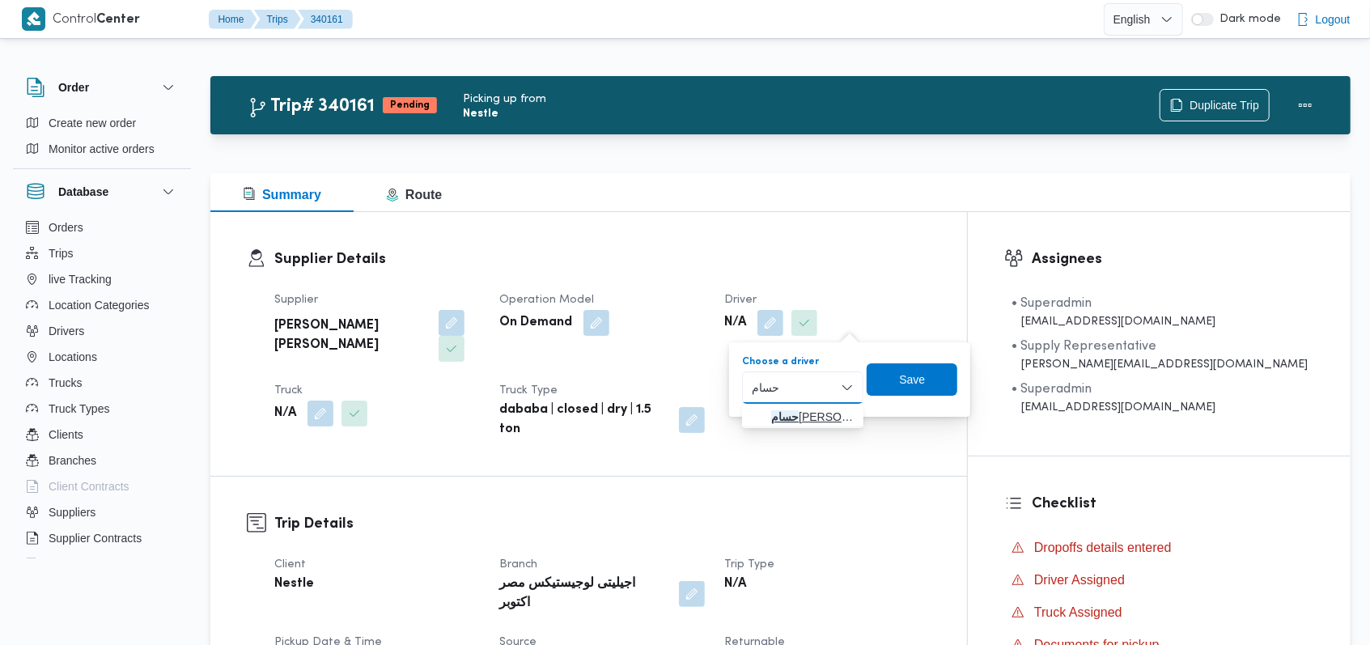
type input "حسام"
click at [820, 425] on span "حسام صلاح عبدالكريم معوض" at bounding box center [812, 416] width 83 height 19
click at [924, 371] on span "Save" at bounding box center [911, 379] width 26 height 19
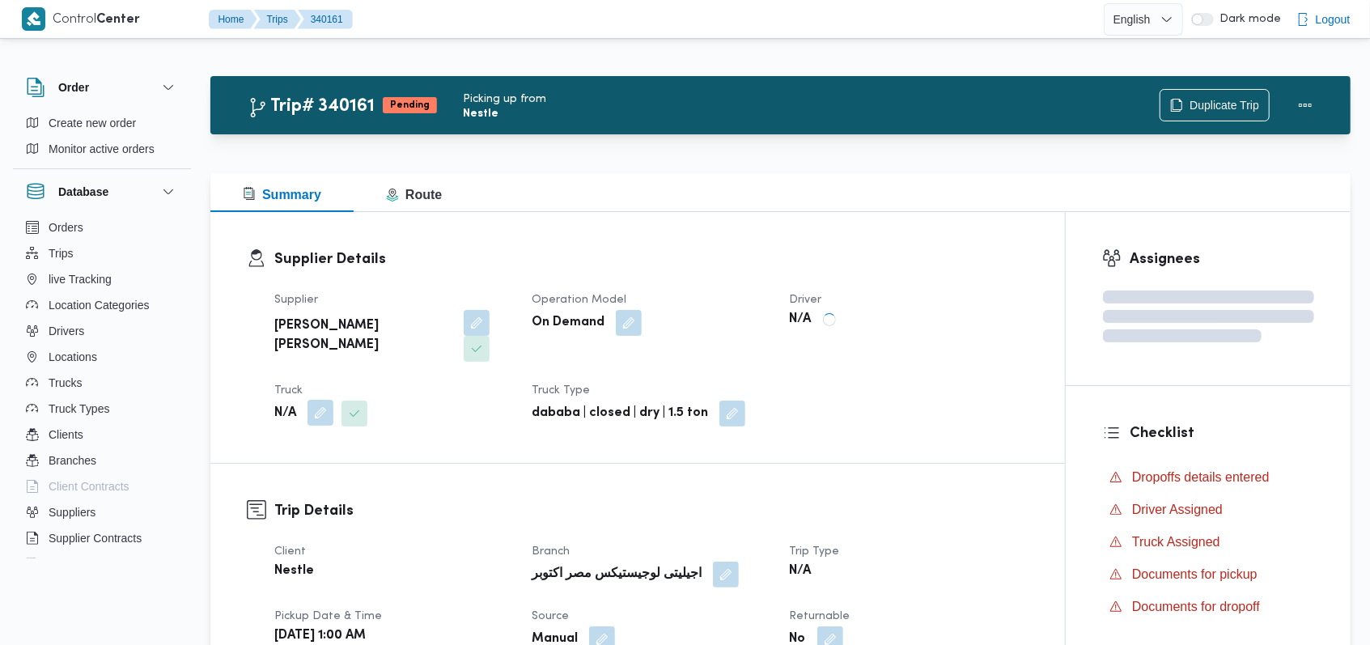
click at [323, 400] on button "button" at bounding box center [320, 413] width 26 height 26
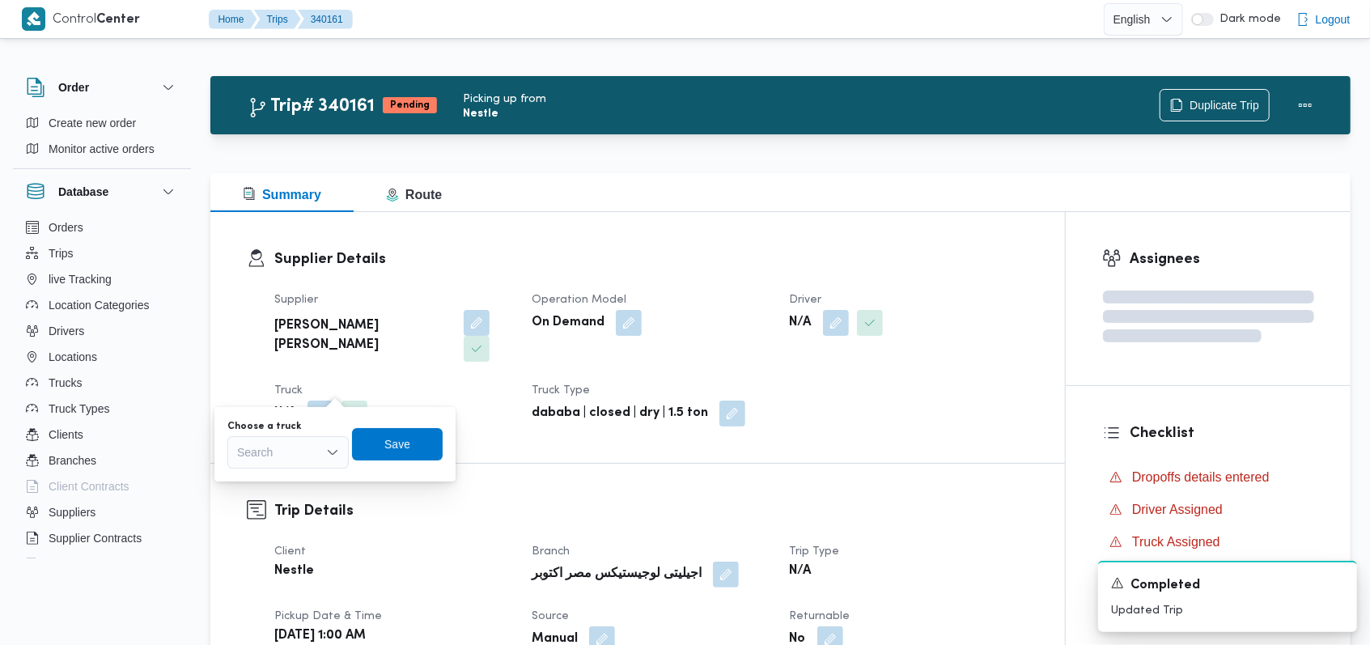
click at [292, 459] on div "Search" at bounding box center [287, 452] width 121 height 32
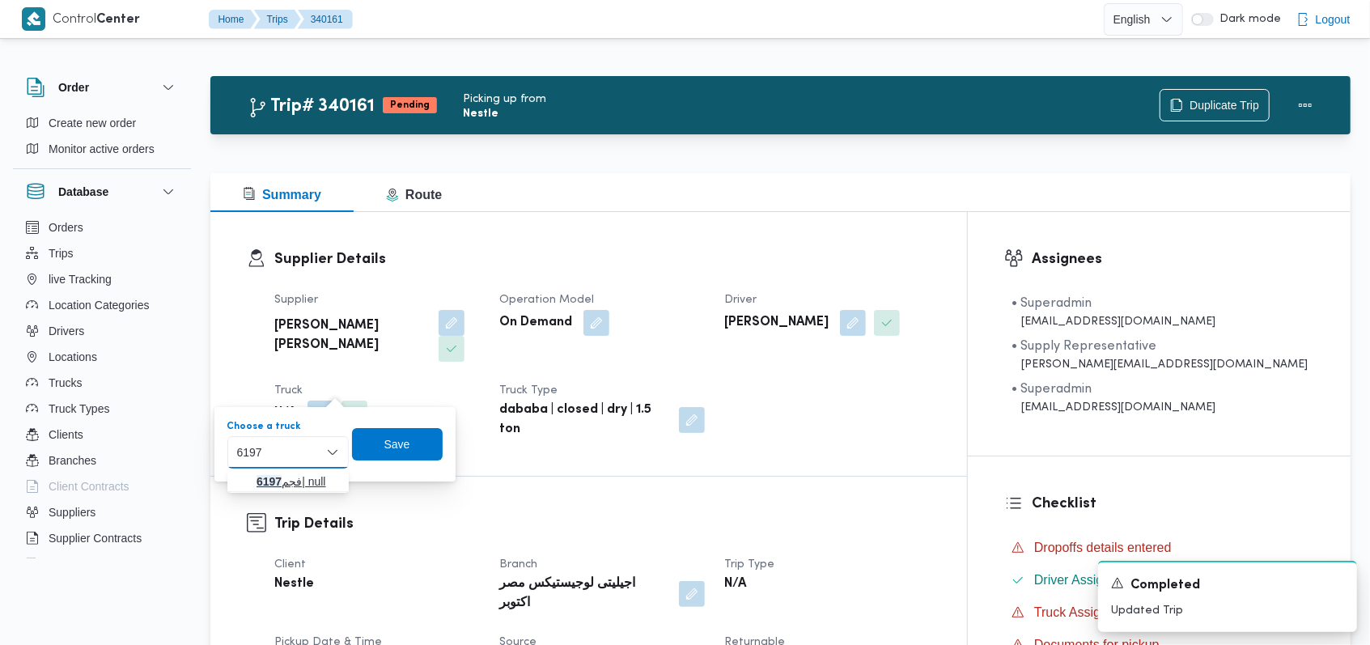
type input "6197"
click at [289, 475] on span "فجم 6197 | null" at bounding box center [297, 481] width 83 height 19
click at [382, 443] on span "Save" at bounding box center [408, 444] width 91 height 32
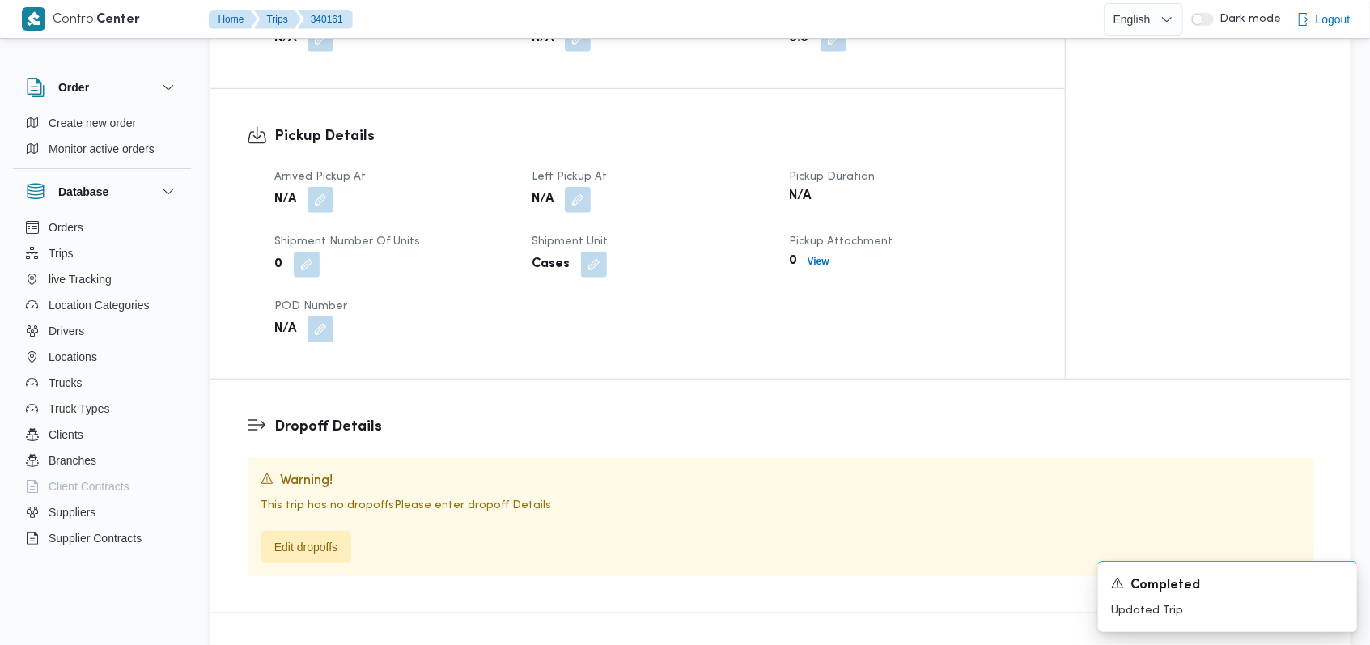
scroll to position [862, 0]
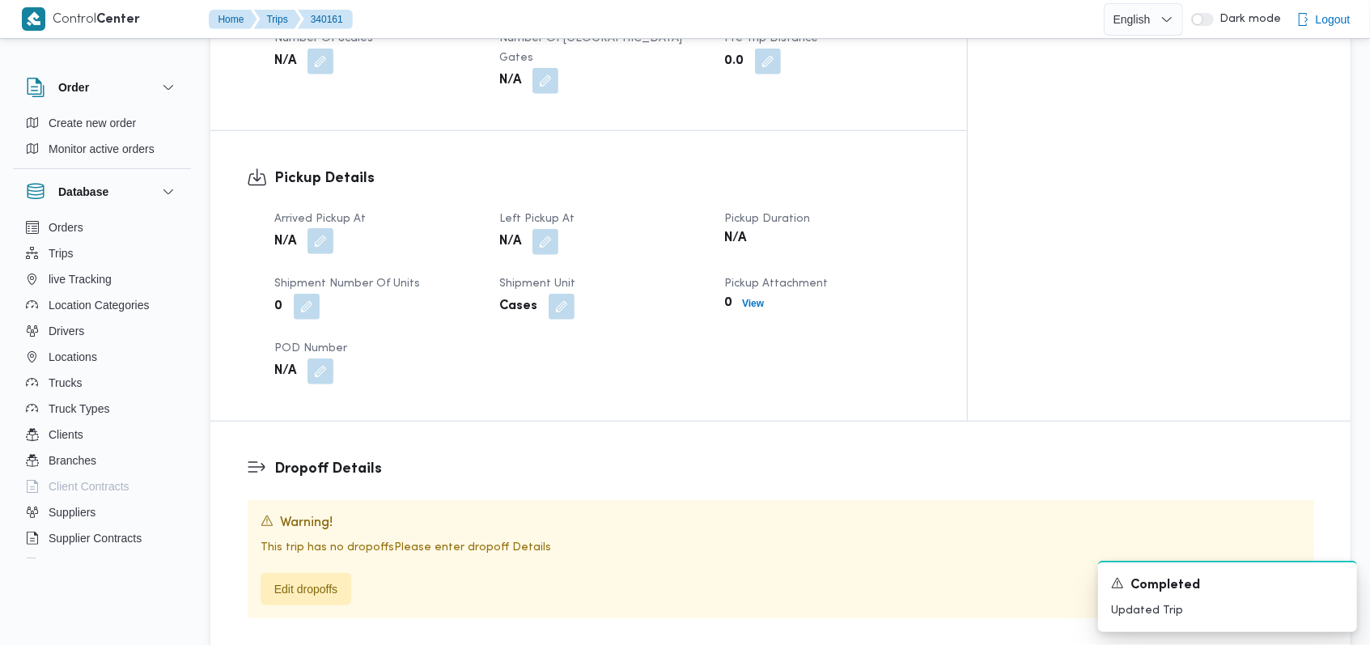
click at [324, 228] on button "button" at bounding box center [320, 241] width 26 height 26
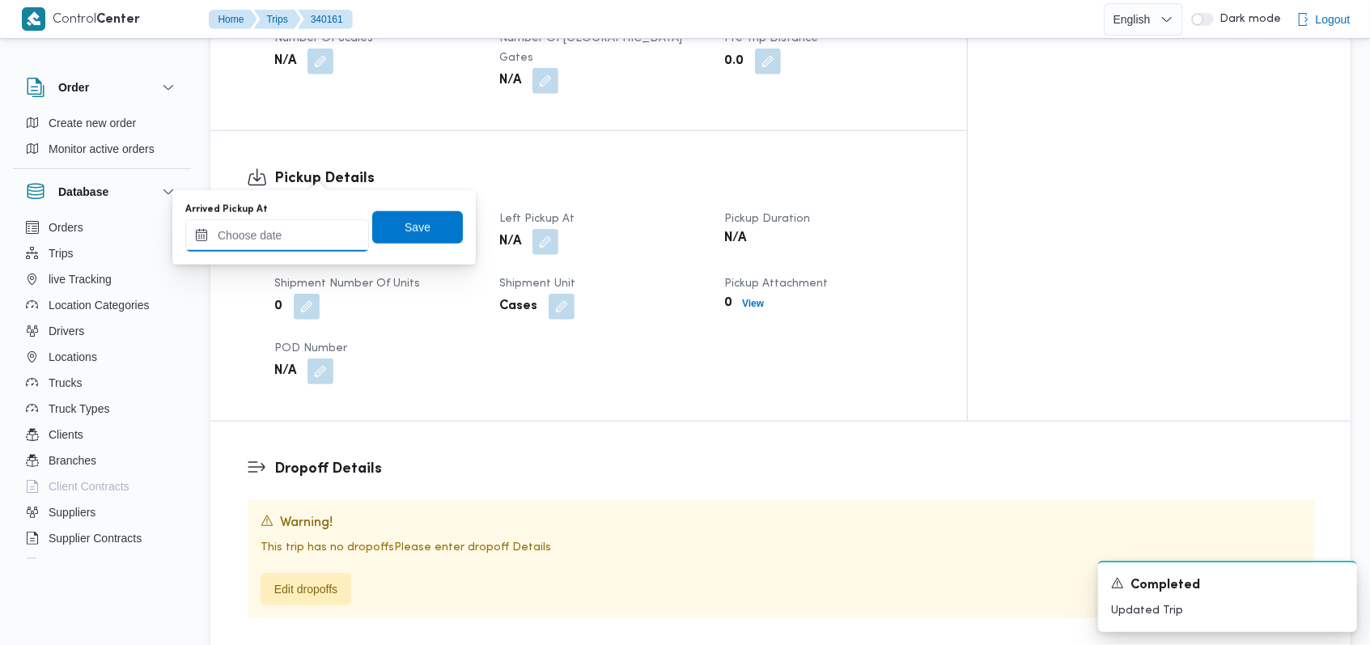
click at [303, 234] on input "Arrived Pickup At" at bounding box center [277, 235] width 184 height 32
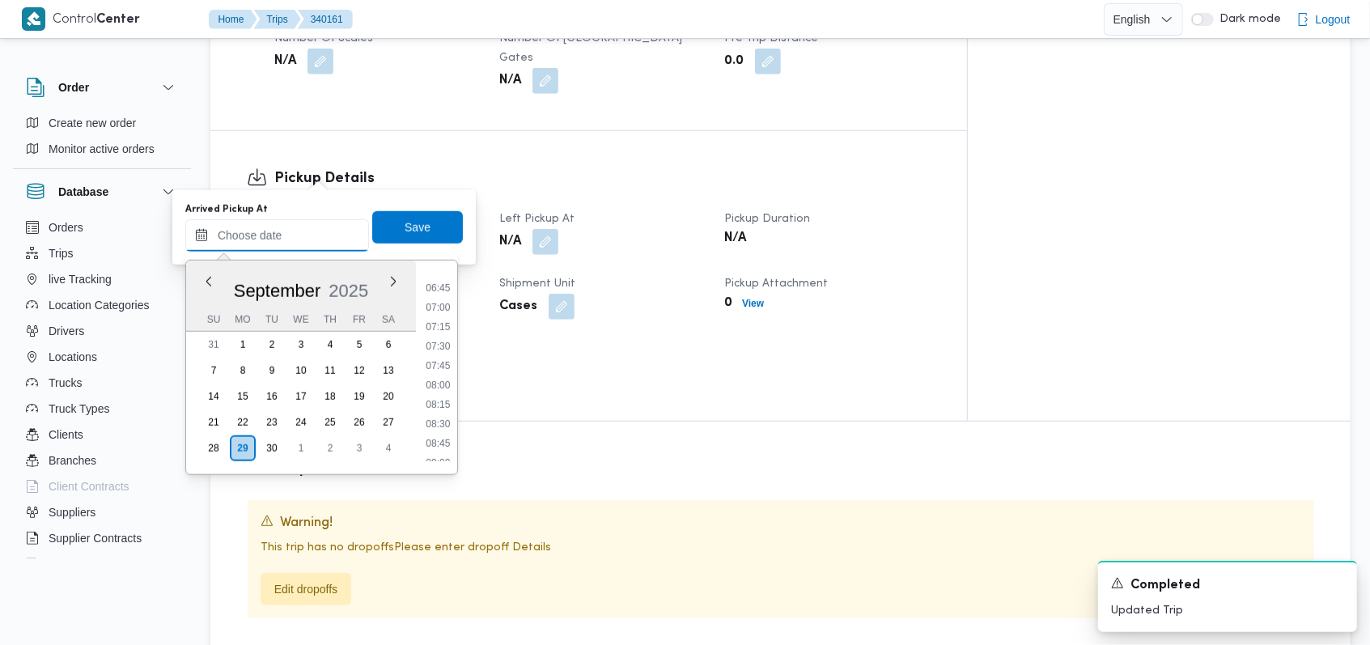
scroll to position [383, 0]
click at [445, 285] on li "05:00" at bounding box center [437, 287] width 37 height 16
type input "29/09/2025 05:00"
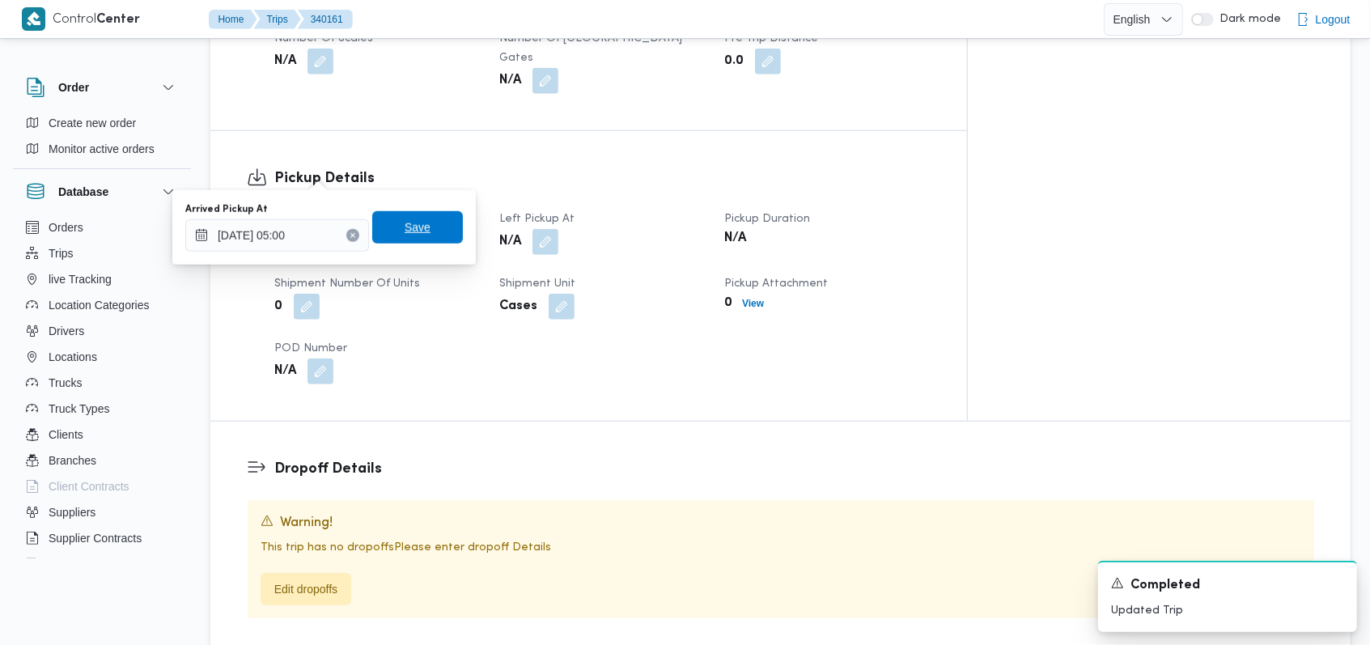
click at [436, 231] on span "Save" at bounding box center [417, 227] width 91 height 32
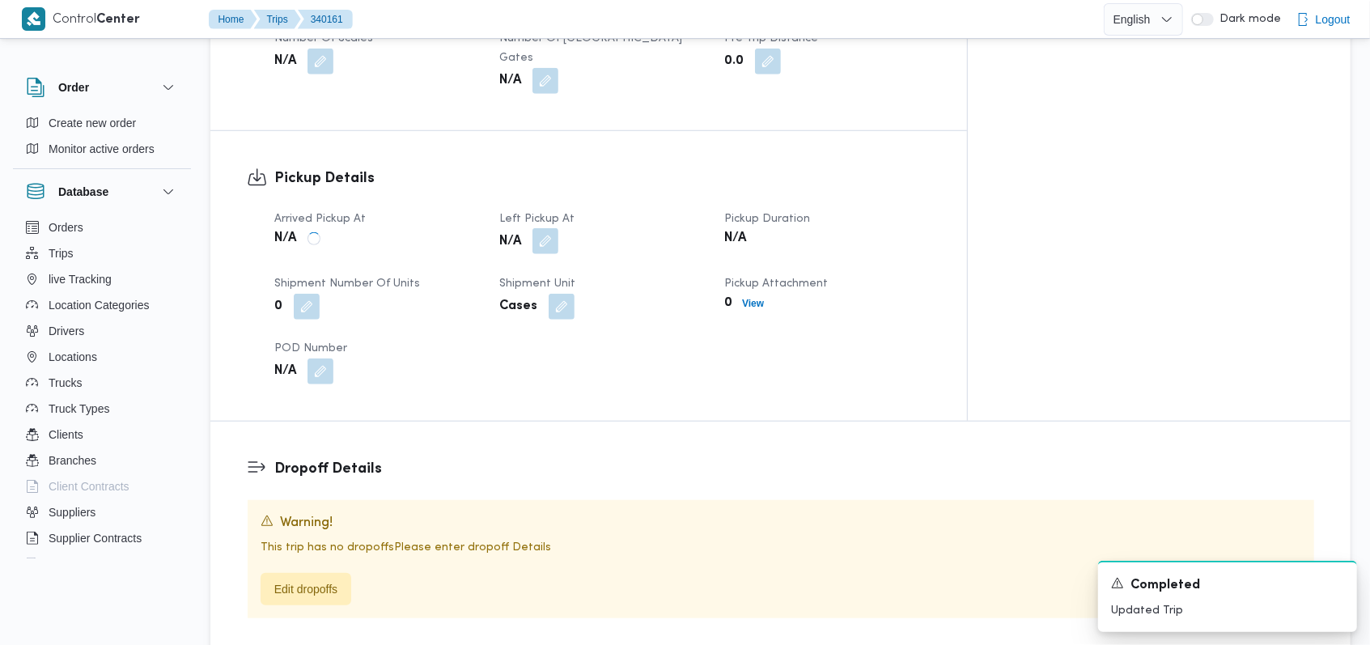
click at [558, 228] on button "button" at bounding box center [545, 241] width 26 height 26
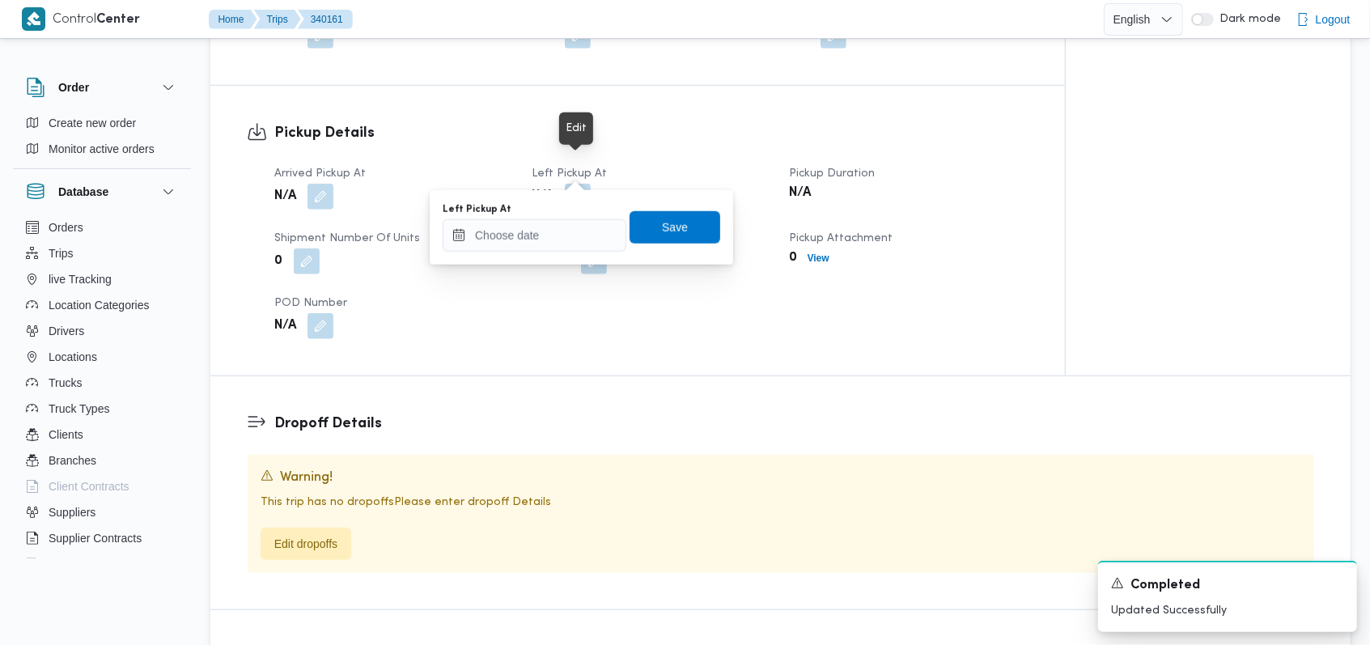
click at [566, 190] on div at bounding box center [566, 190] width 0 height 0
click at [557, 249] on input "Left Pickup At" at bounding box center [535, 235] width 184 height 32
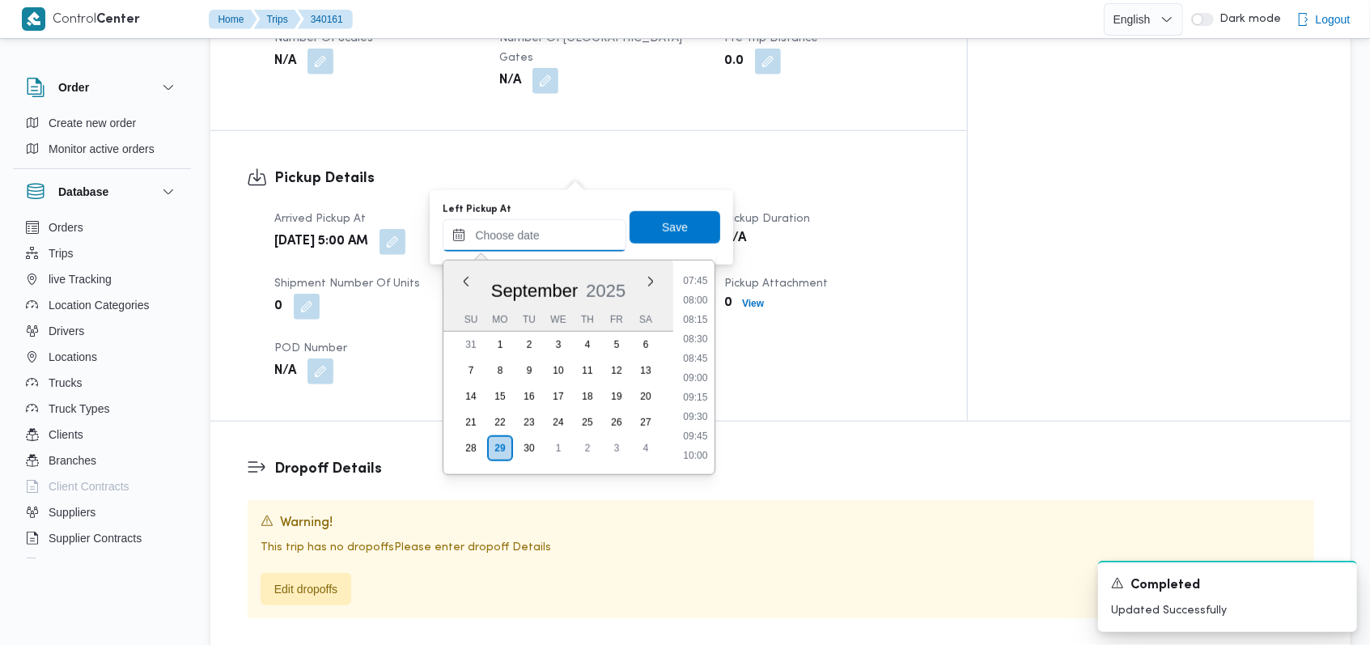
scroll to position [599, 0]
click at [702, 335] on li "08:30" at bounding box center [695, 343] width 37 height 16
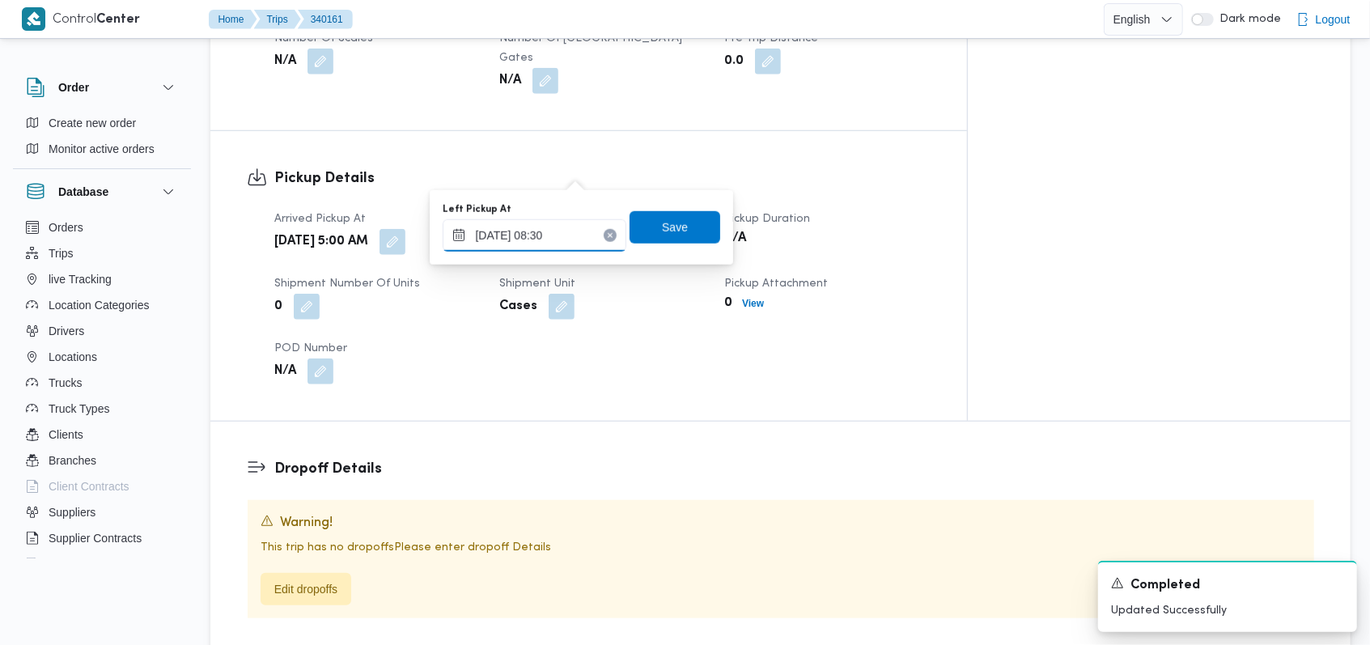
click at [569, 228] on input "29/09/2025 08:30" at bounding box center [535, 235] width 184 height 32
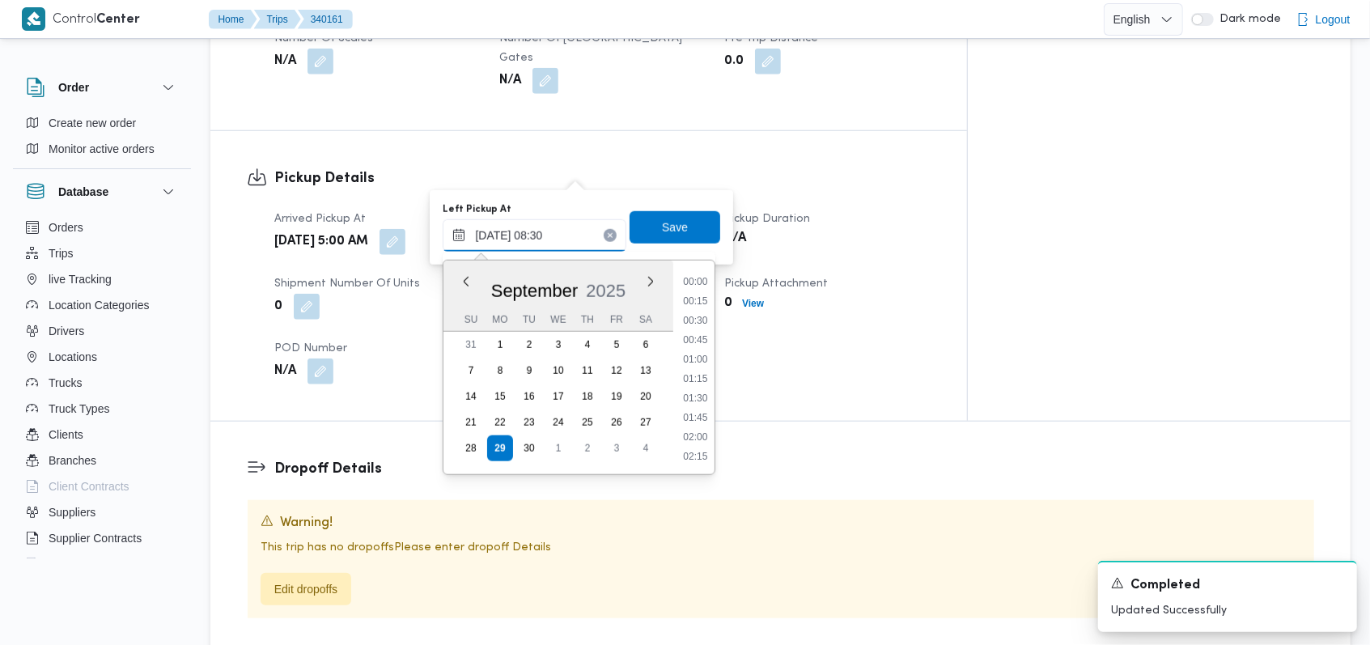
scroll to position [562, 0]
click at [709, 361] on li "08:15" at bounding box center [695, 360] width 37 height 16
type input "29/09/2025 08:15"
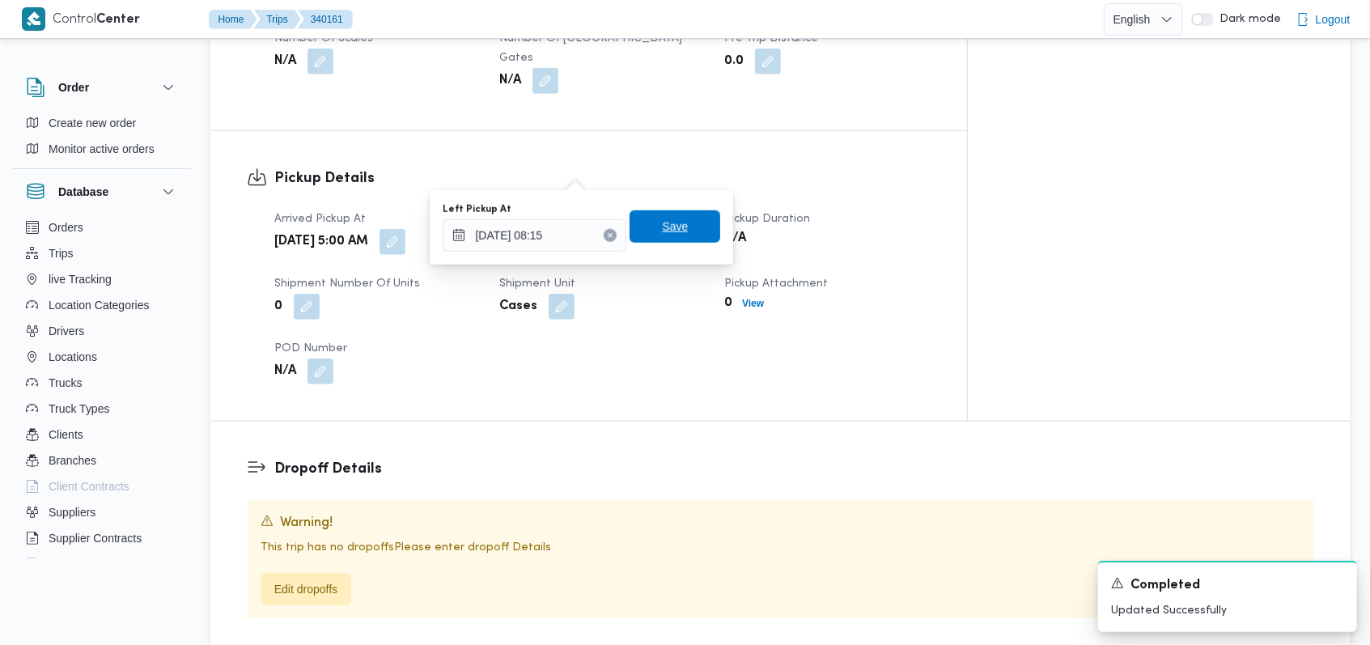
click at [673, 223] on span "Save" at bounding box center [675, 226] width 26 height 19
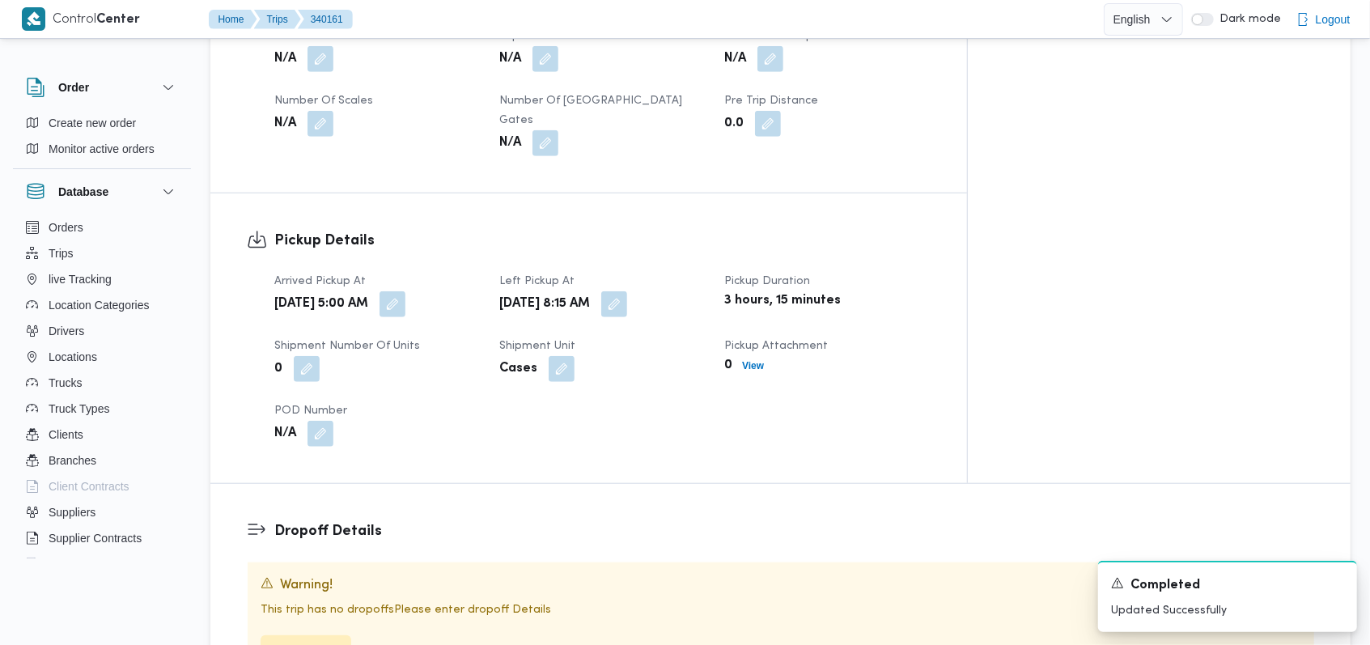
scroll to position [539, 0]
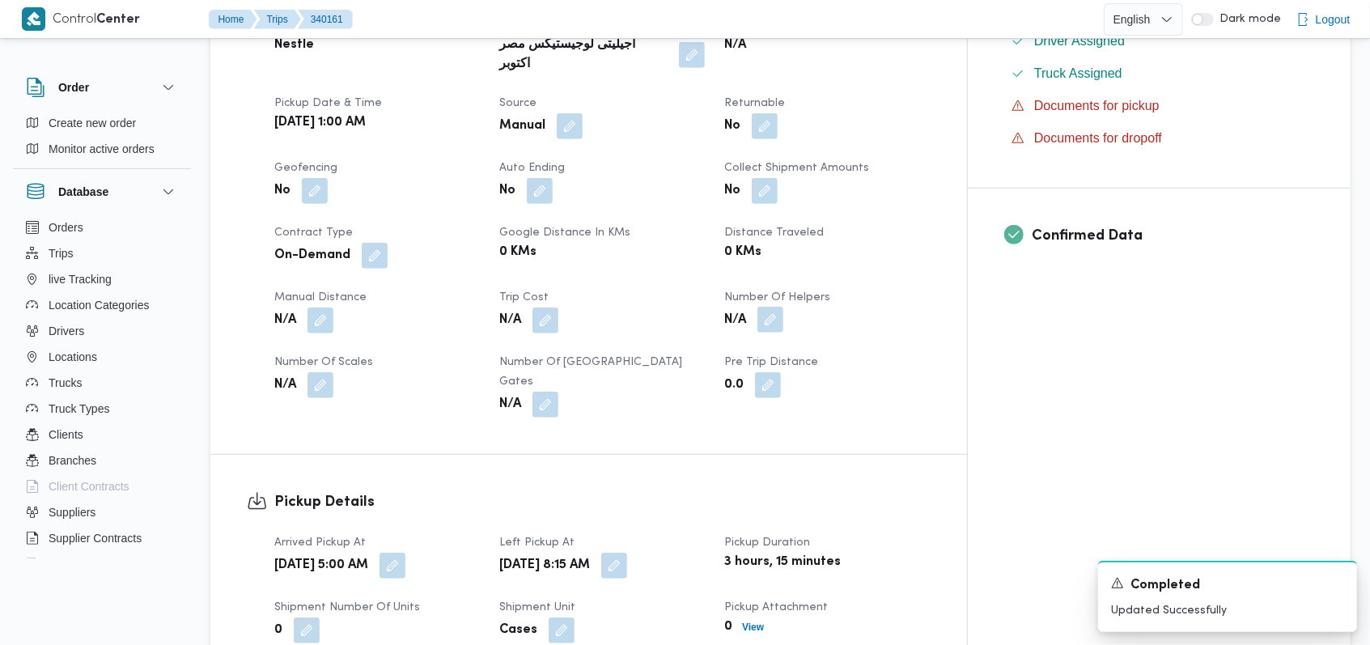
click at [783, 307] on button "button" at bounding box center [770, 320] width 26 height 26
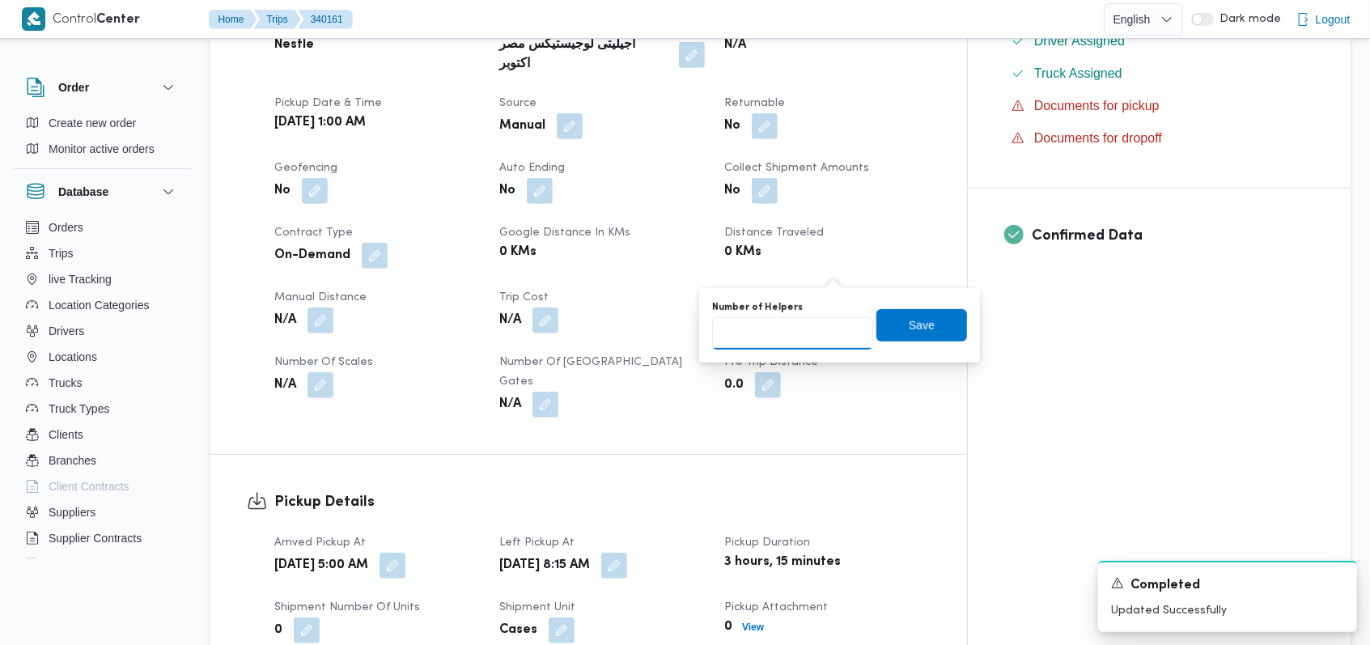
click at [809, 322] on input "Number of Helpers" at bounding box center [792, 333] width 161 height 32
type input "1"
click at [885, 324] on span "Save" at bounding box center [921, 324] width 91 height 32
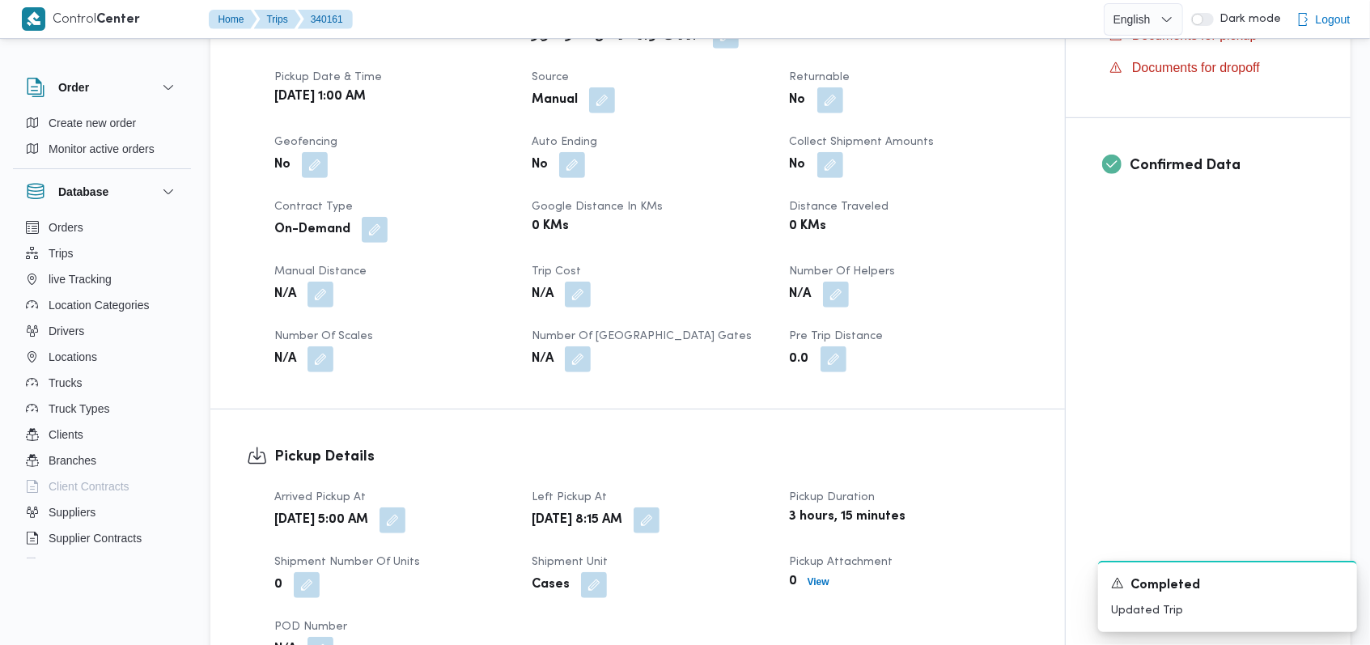
scroll to position [862, 0]
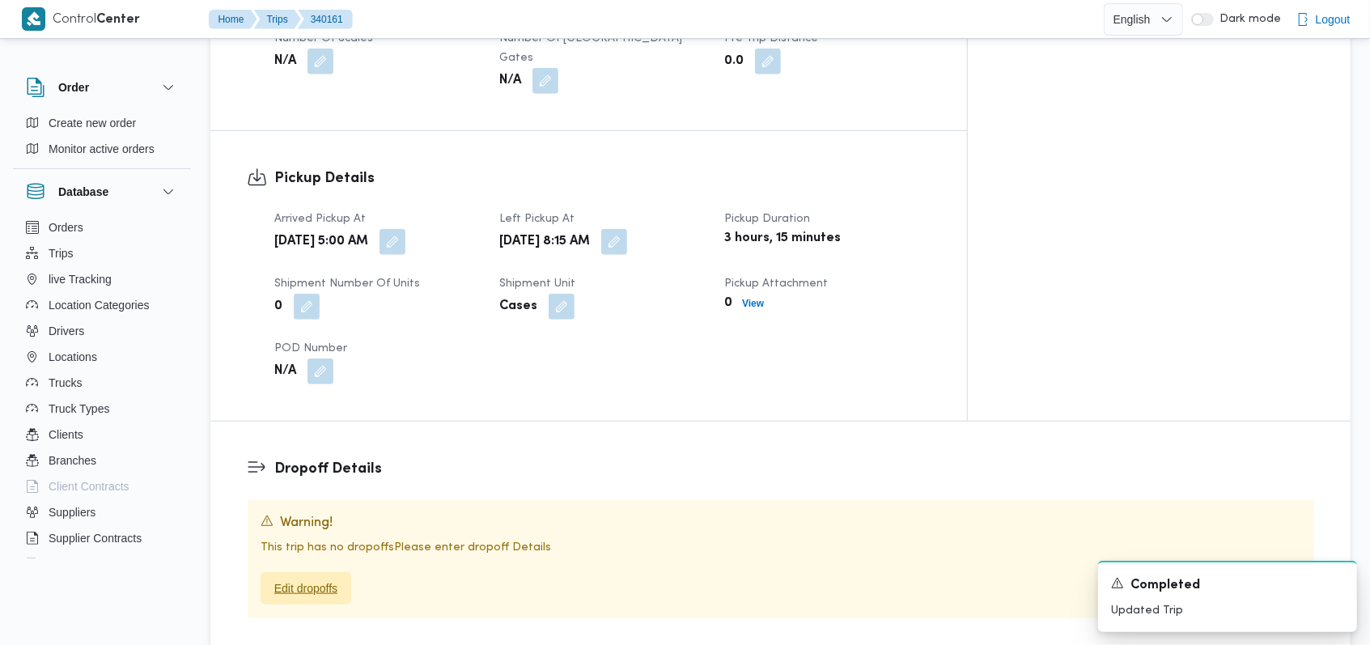
click at [320, 572] on span "Edit dropoffs" at bounding box center [306, 588] width 91 height 32
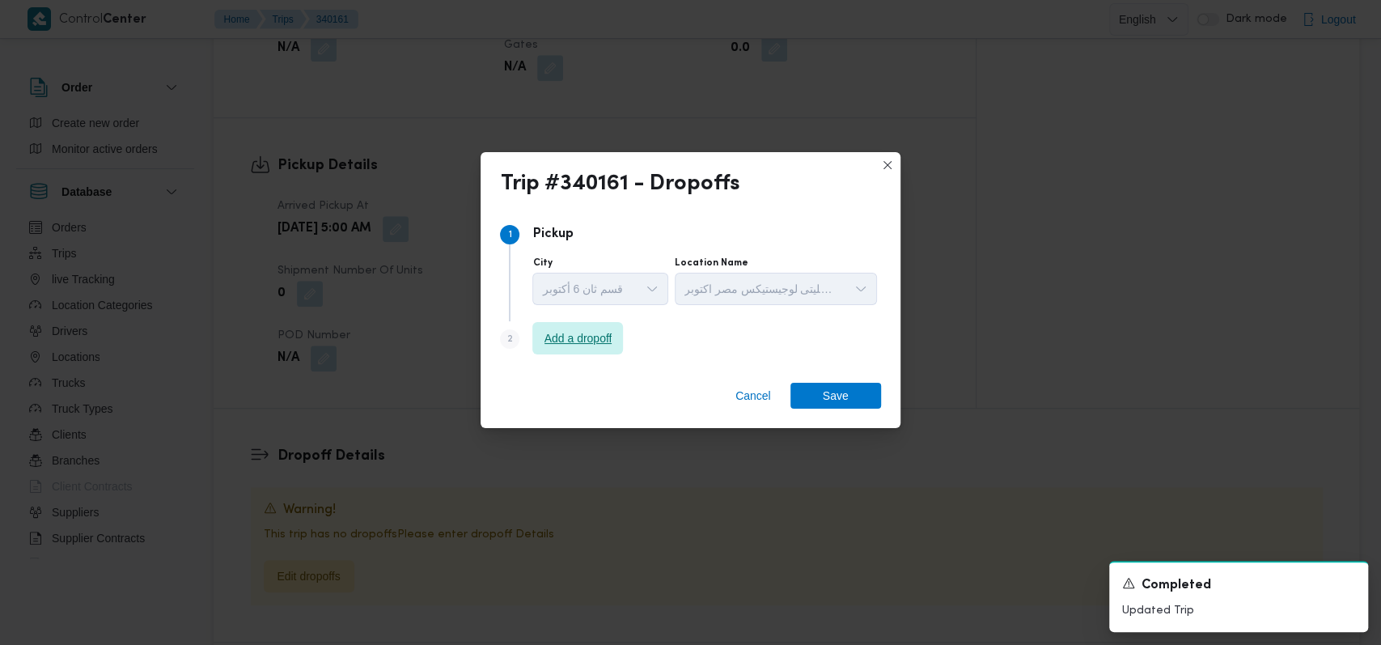
click at [573, 353] on span "Add a dropoff" at bounding box center [577, 338] width 91 height 32
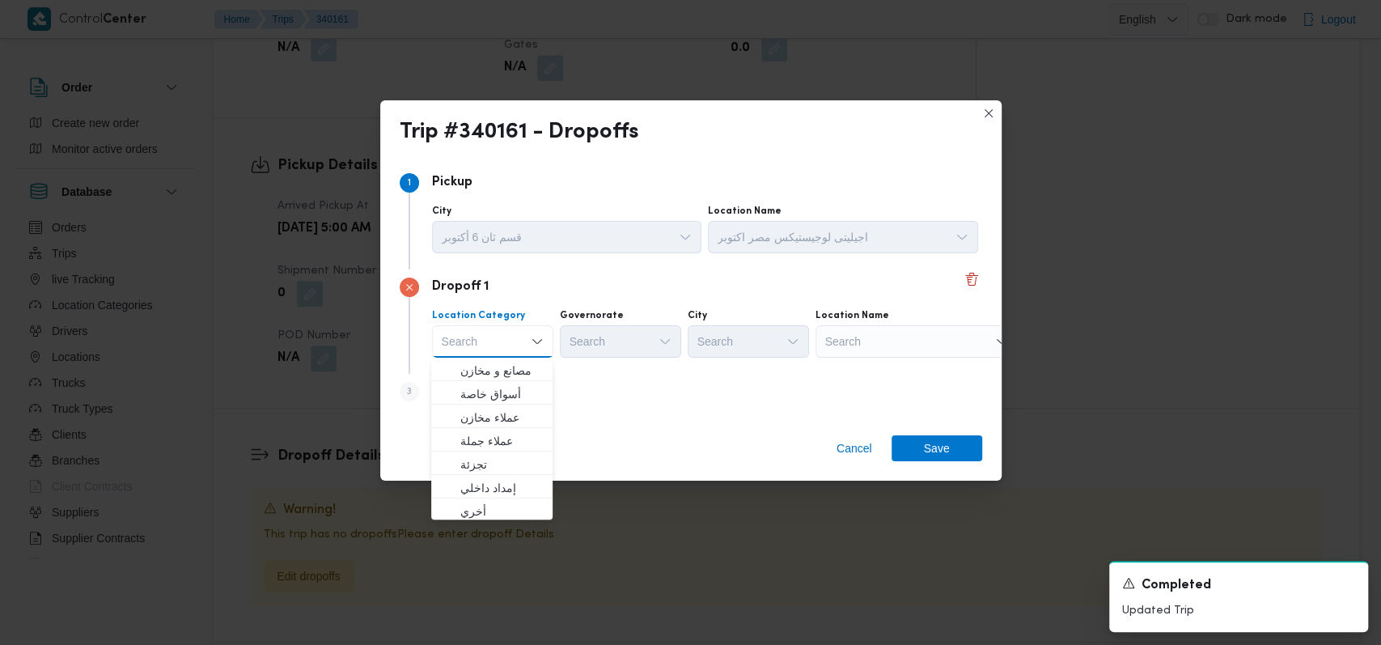
click at [589, 392] on div "Step 3 is disabled 3 Add a dropoff" at bounding box center [691, 395] width 583 height 42
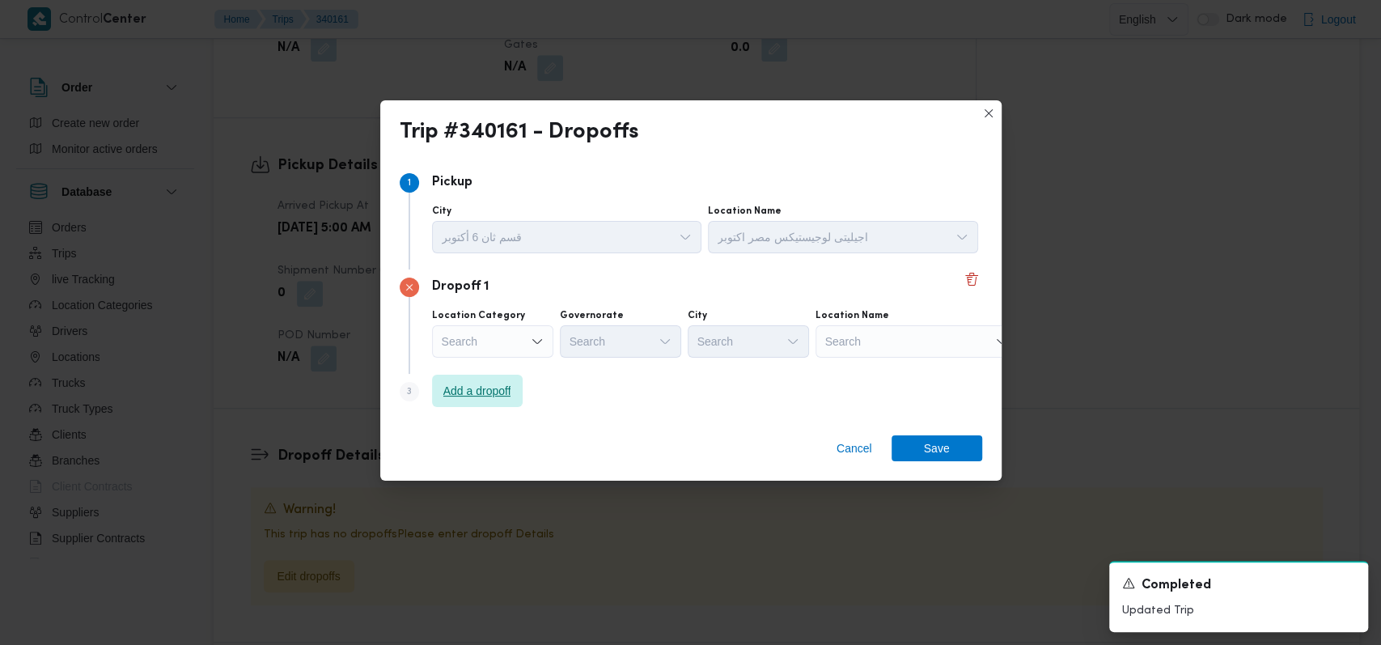
click at [494, 388] on span "Add a dropoff" at bounding box center [477, 390] width 68 height 19
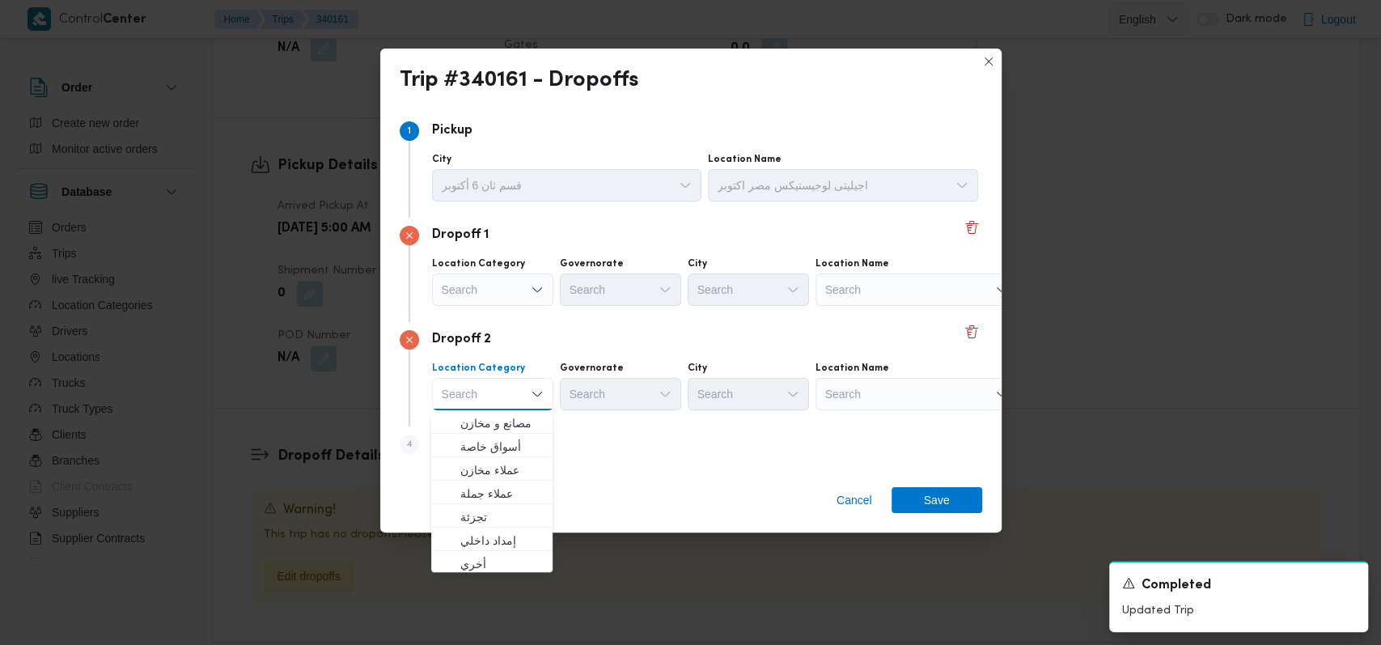
click at [903, 286] on div "Search" at bounding box center [917, 289] width 202 height 32
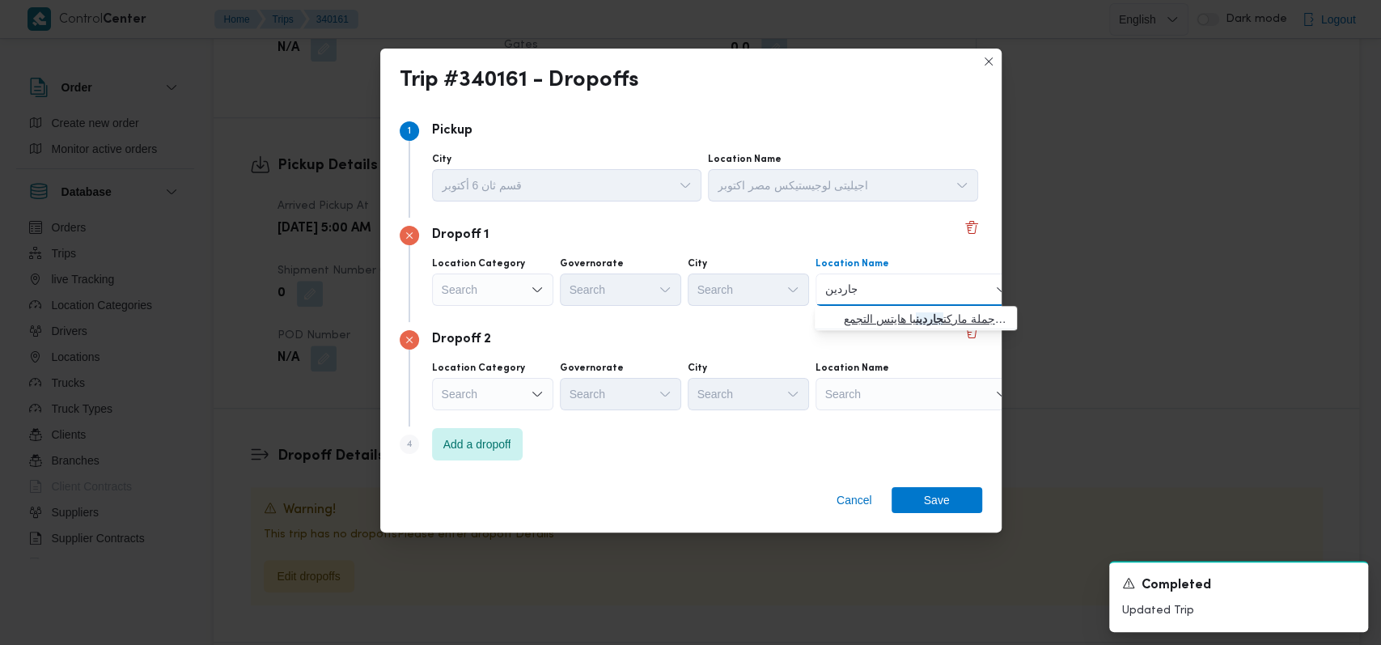
type input "جاردين"
click at [888, 309] on span "جملة ماركت جاردين يا هايتس التجمع | Gomla Market El Tagamoa / جملة ماركت التجمع…" at bounding box center [925, 318] width 163 height 19
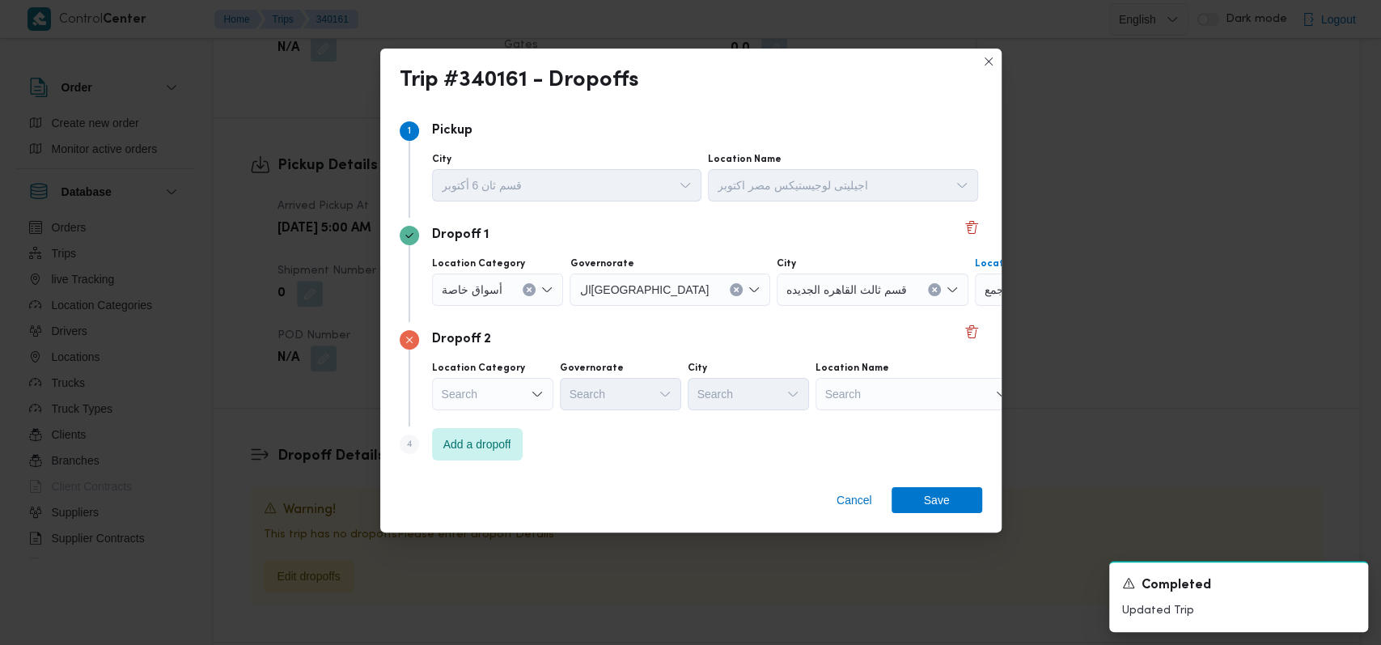
click at [877, 395] on div "Search" at bounding box center [917, 394] width 202 height 32
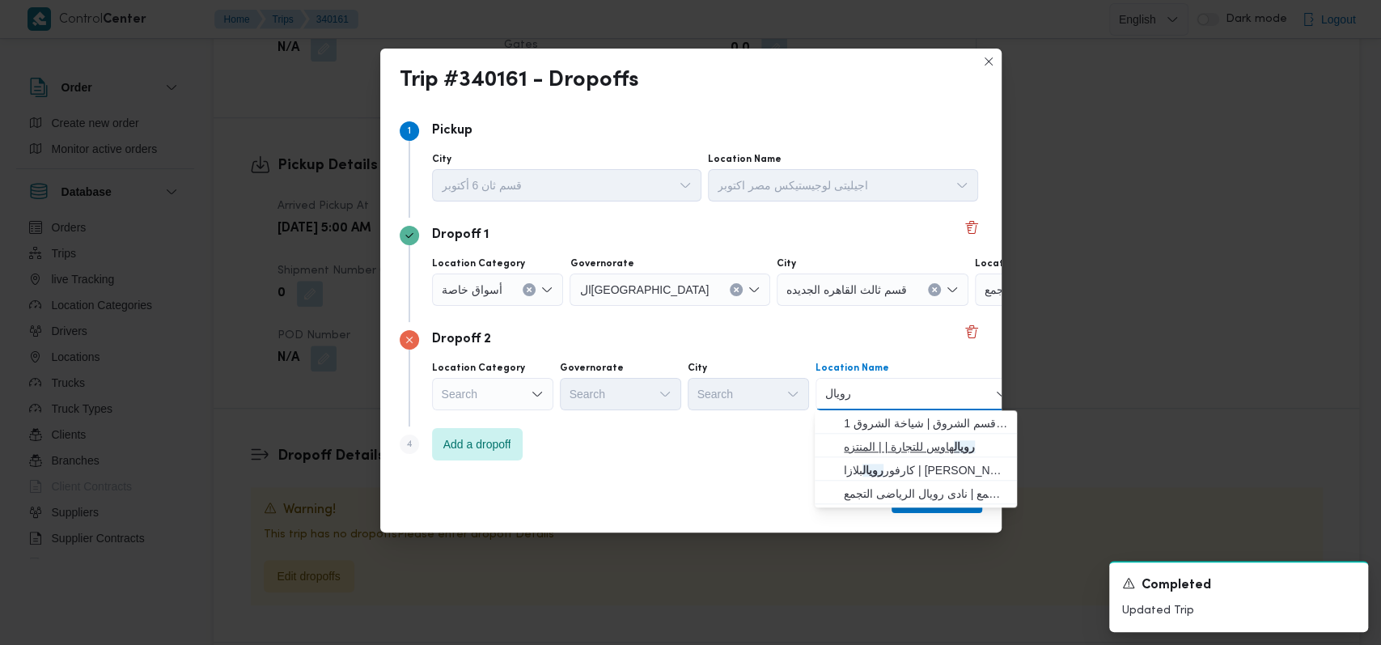
type input "رويال"
click at [905, 437] on span "رويال هاوس للتجارة | | المنتزه" at bounding box center [925, 446] width 163 height 19
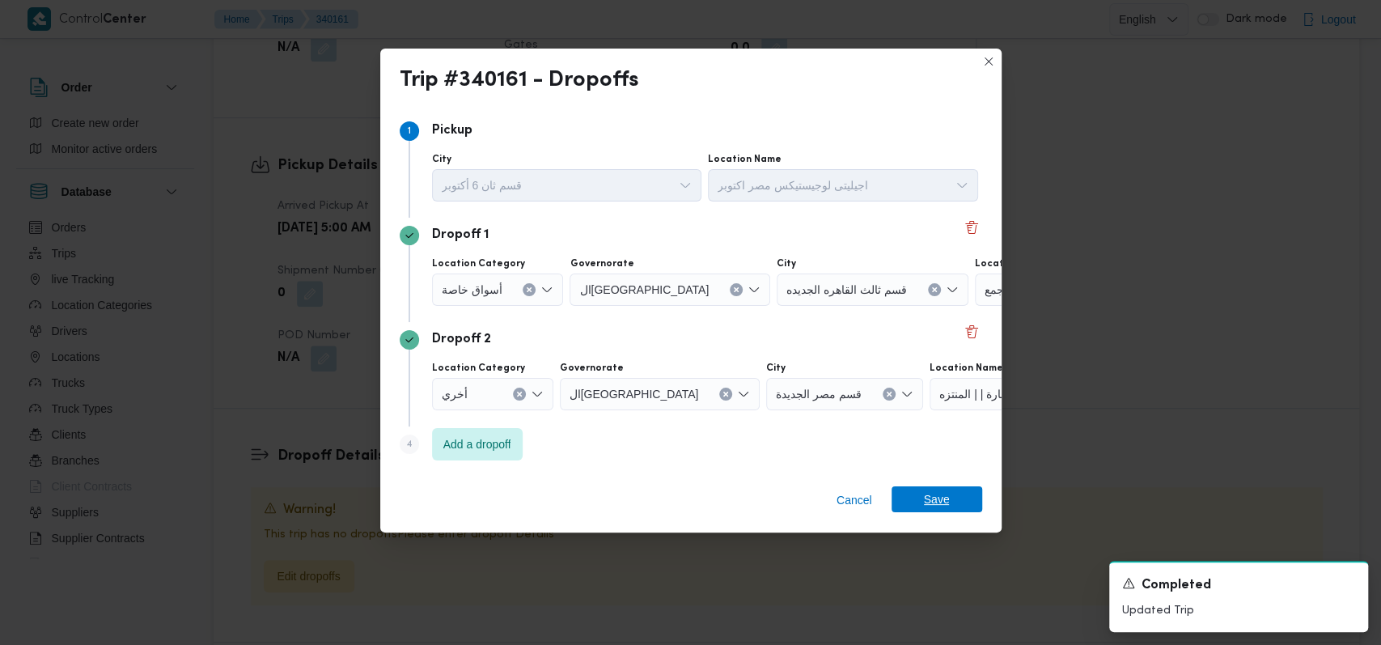
click at [939, 494] on span "Save" at bounding box center [937, 499] width 26 height 26
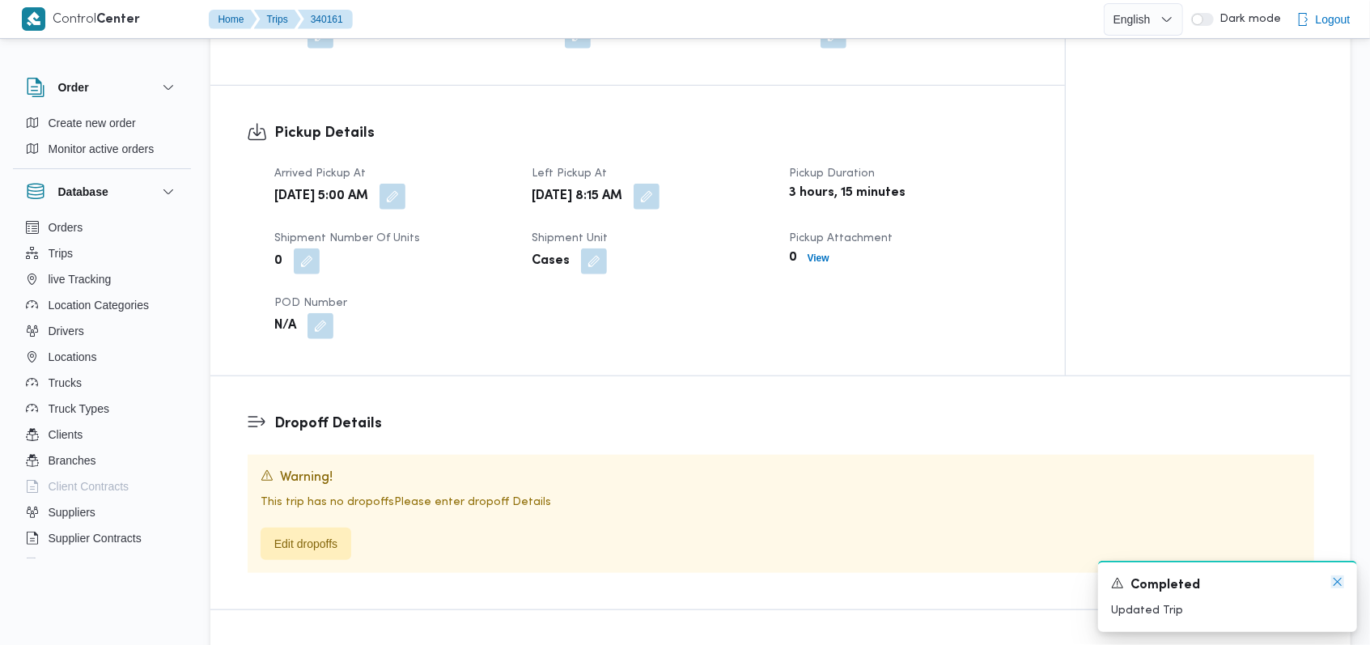
click at [1340, 584] on icon "Dismiss toast" at bounding box center [1337, 581] width 13 height 13
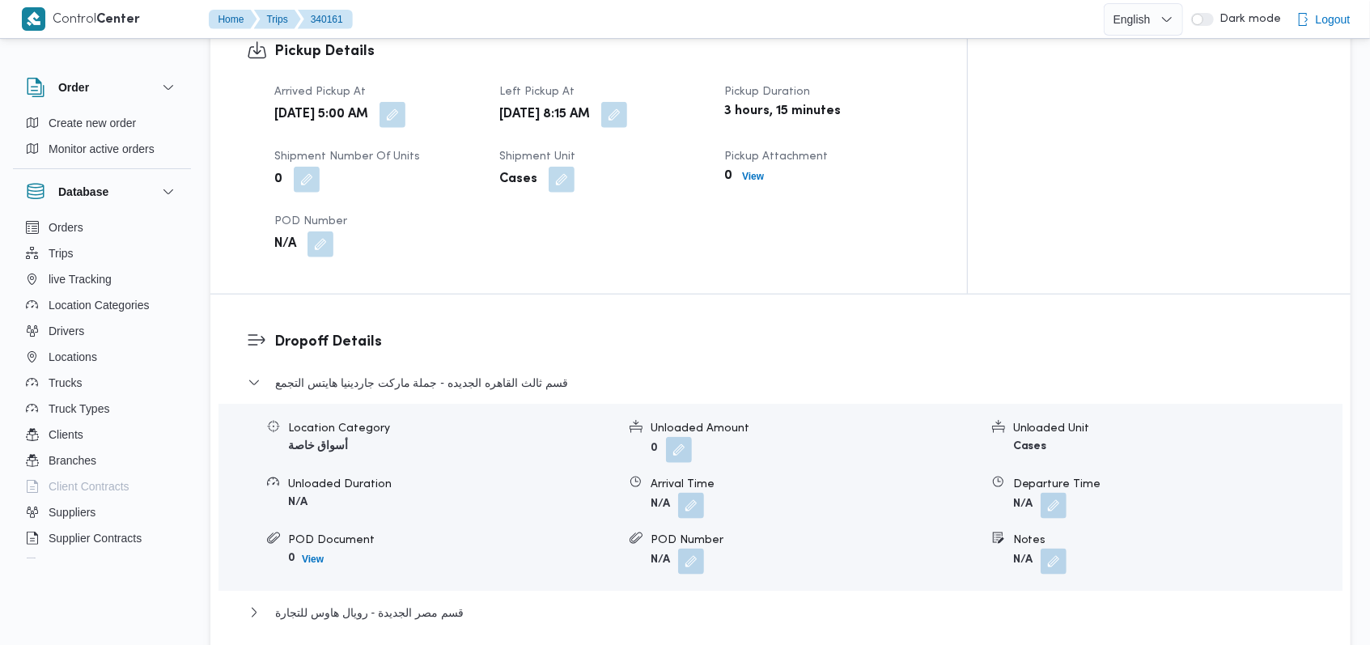
scroll to position [1163, 0]
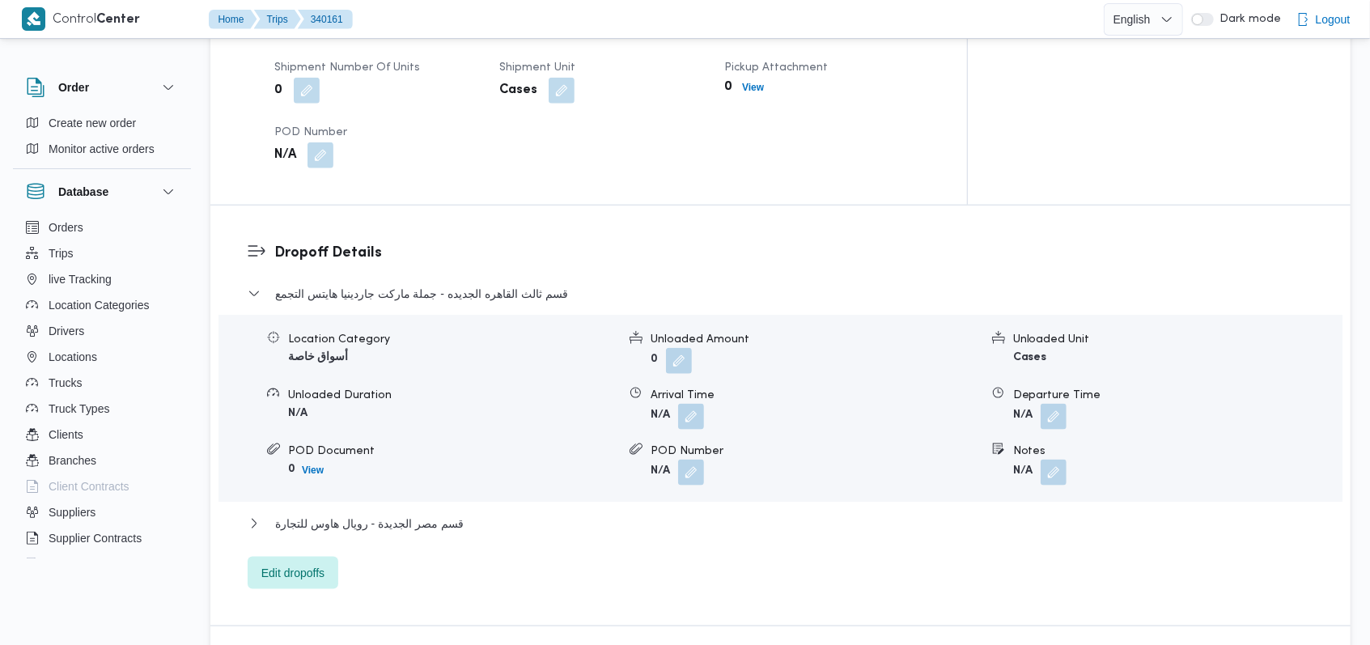
click at [512, 284] on div "قسم ثالث القاهره الجديده - جملة ماركت جاردينيا هايتس التجمع" at bounding box center [781, 299] width 1066 height 31
click at [519, 284] on span "قسم ثالث القاهره الجديده - جملة ماركت جاردينيا هايتس التجمع" at bounding box center [421, 293] width 293 height 19
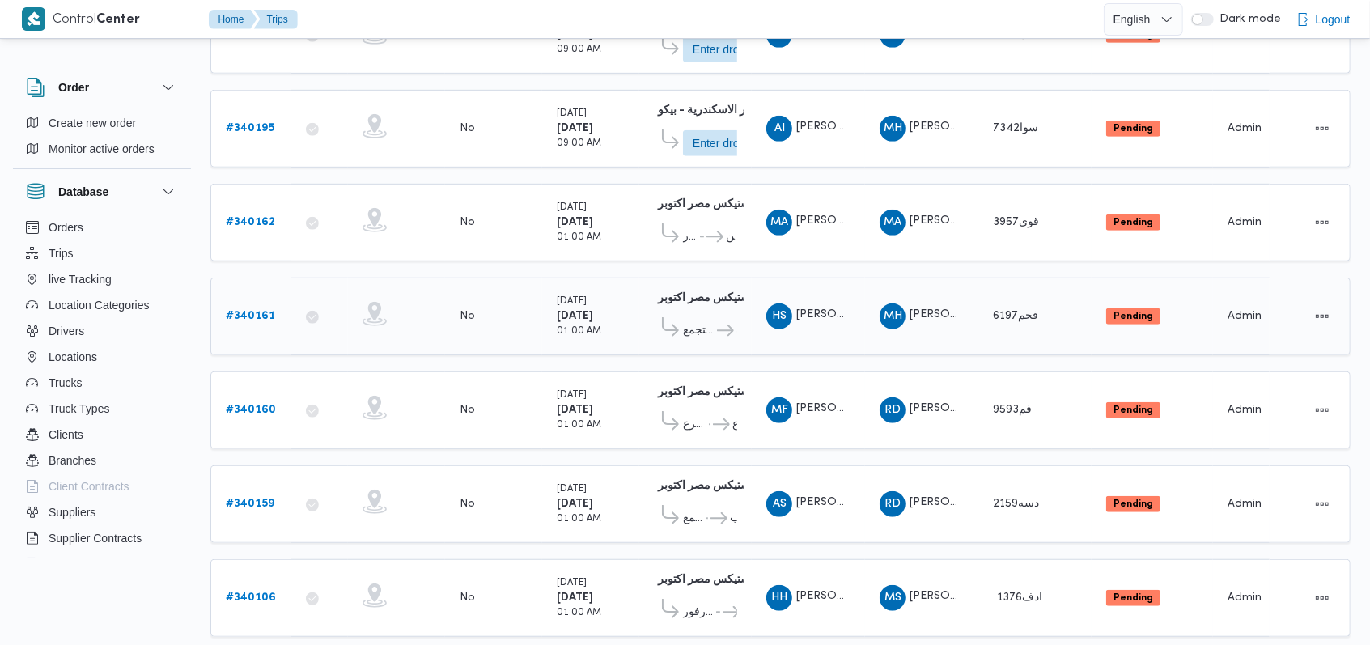
scroll to position [570, 0]
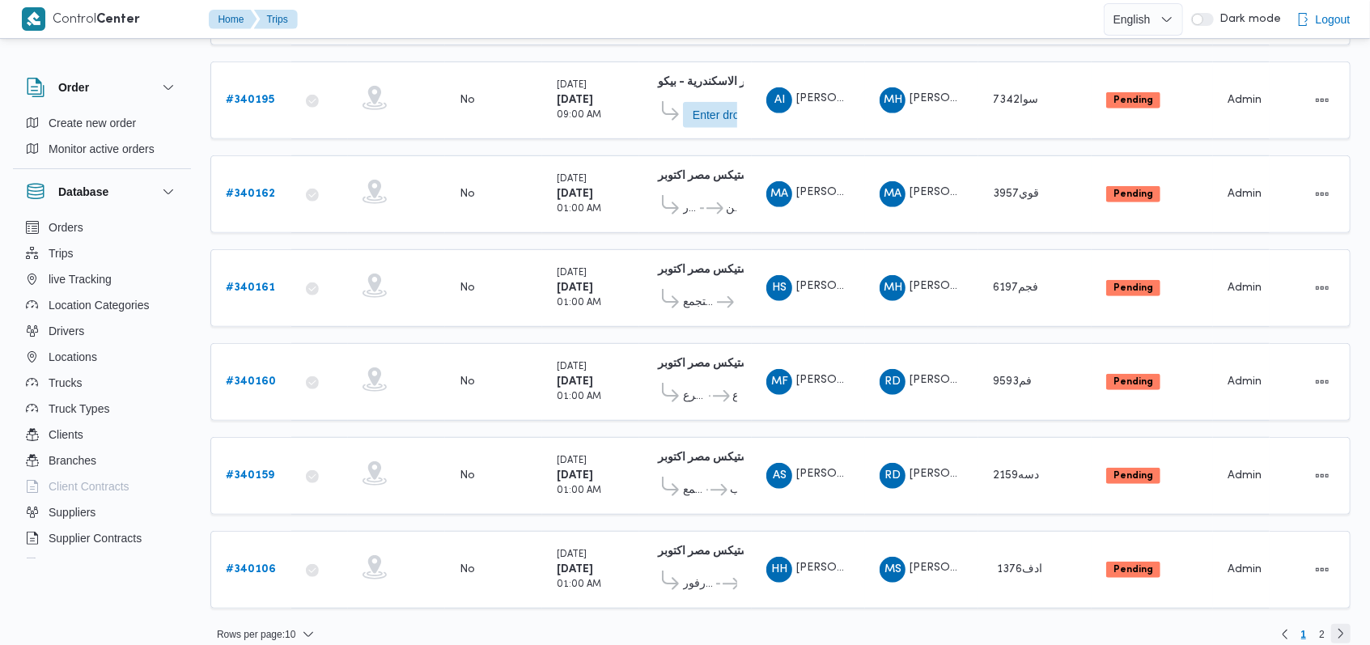
click at [1345, 624] on link "Next page, 2" at bounding box center [1340, 633] width 19 height 19
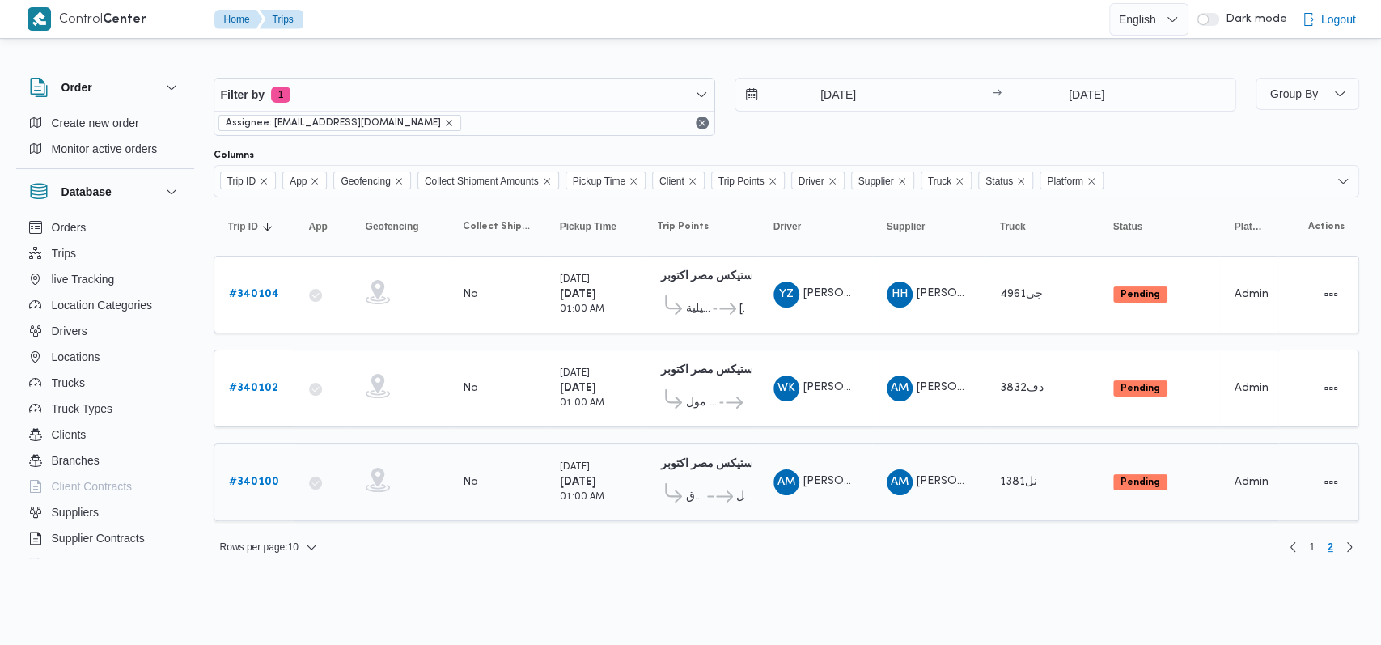
click at [700, 487] on span "الهدف الوراق" at bounding box center [695, 496] width 19 height 19
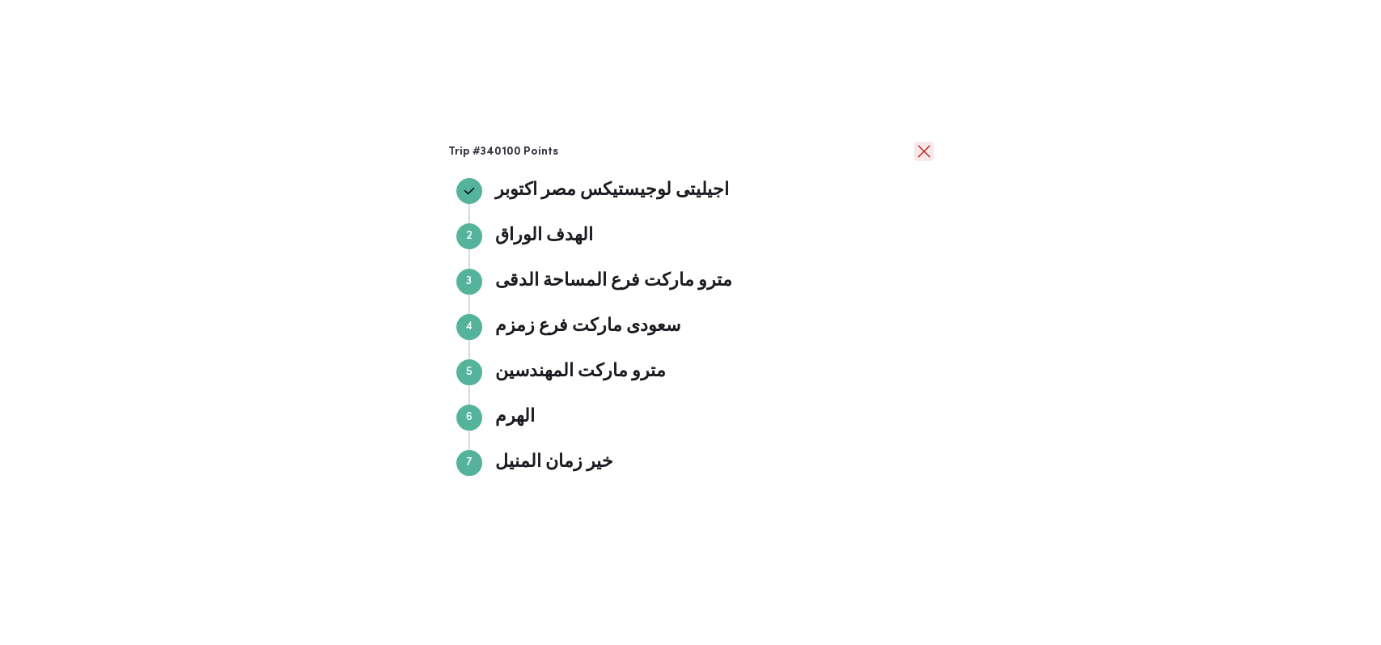
click at [919, 146] on button "close" at bounding box center [923, 151] width 19 height 19
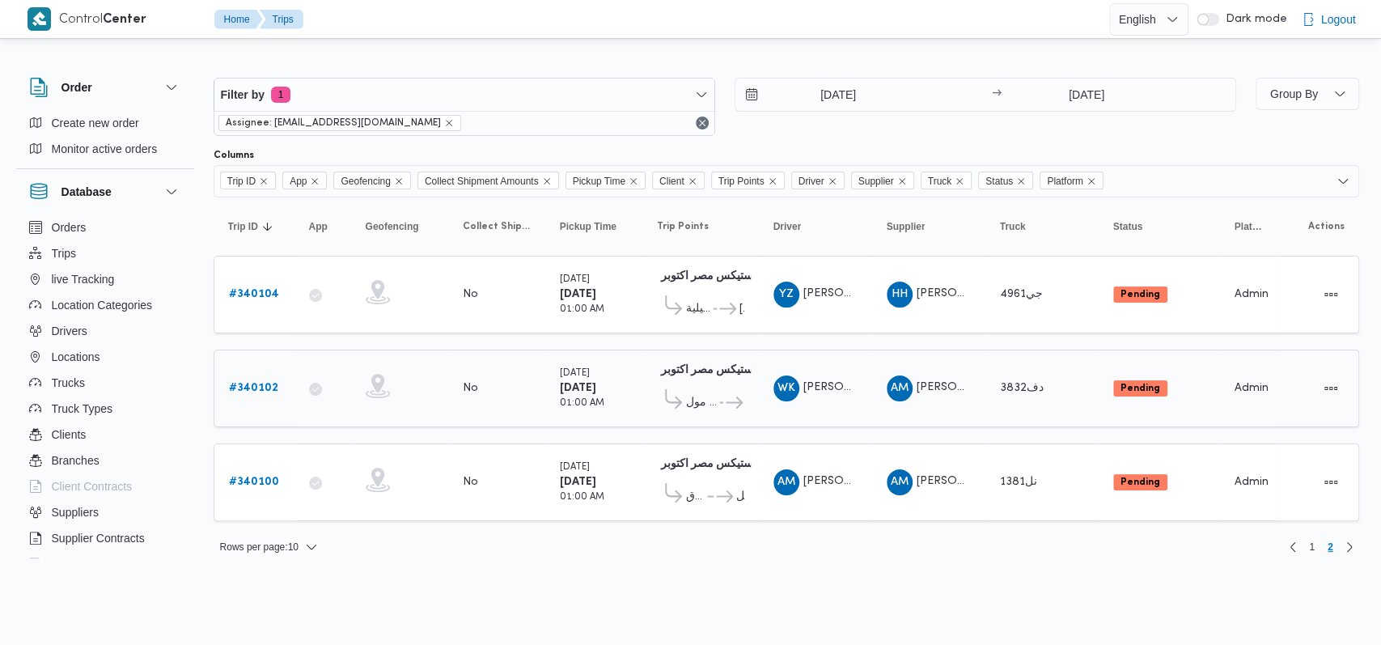
click at [702, 409] on span "كارفور مدينتى 2 سبزنس مول ... كارفور الشروق" at bounding box center [700, 402] width 87 height 27
click at [734, 399] on icon at bounding box center [734, 402] width 17 height 12
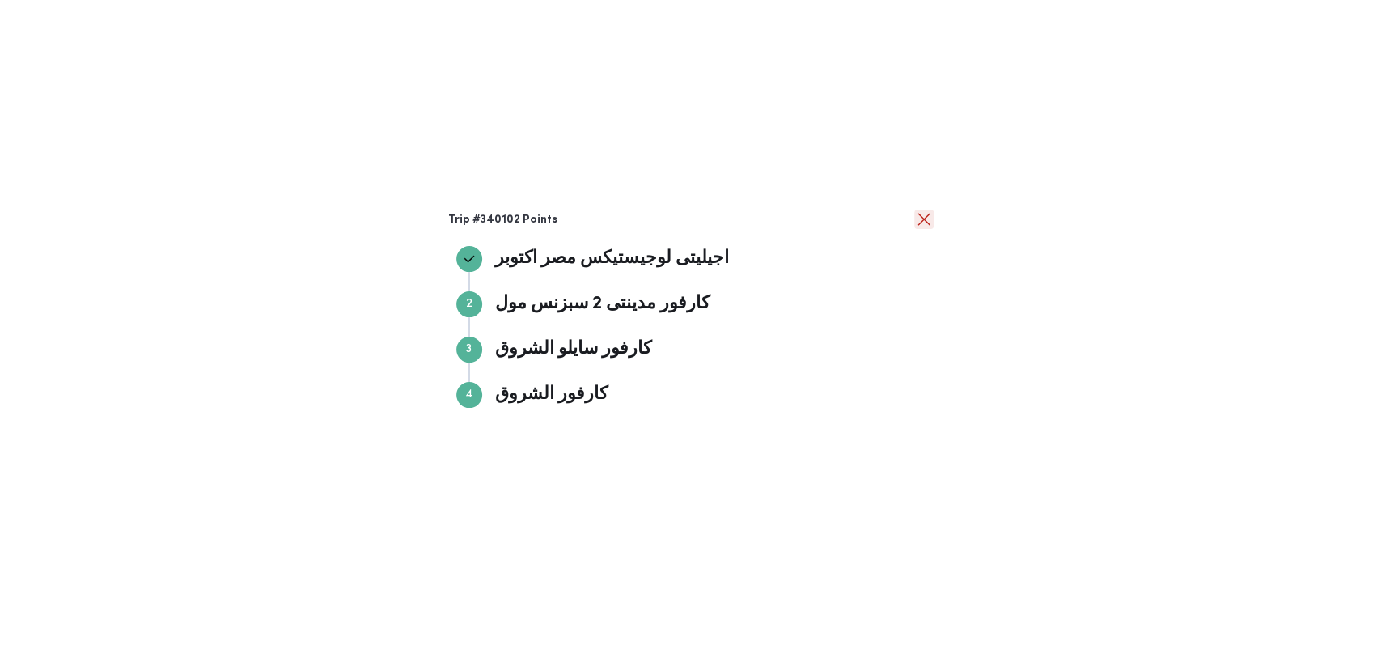
click at [919, 215] on button "close" at bounding box center [923, 219] width 19 height 19
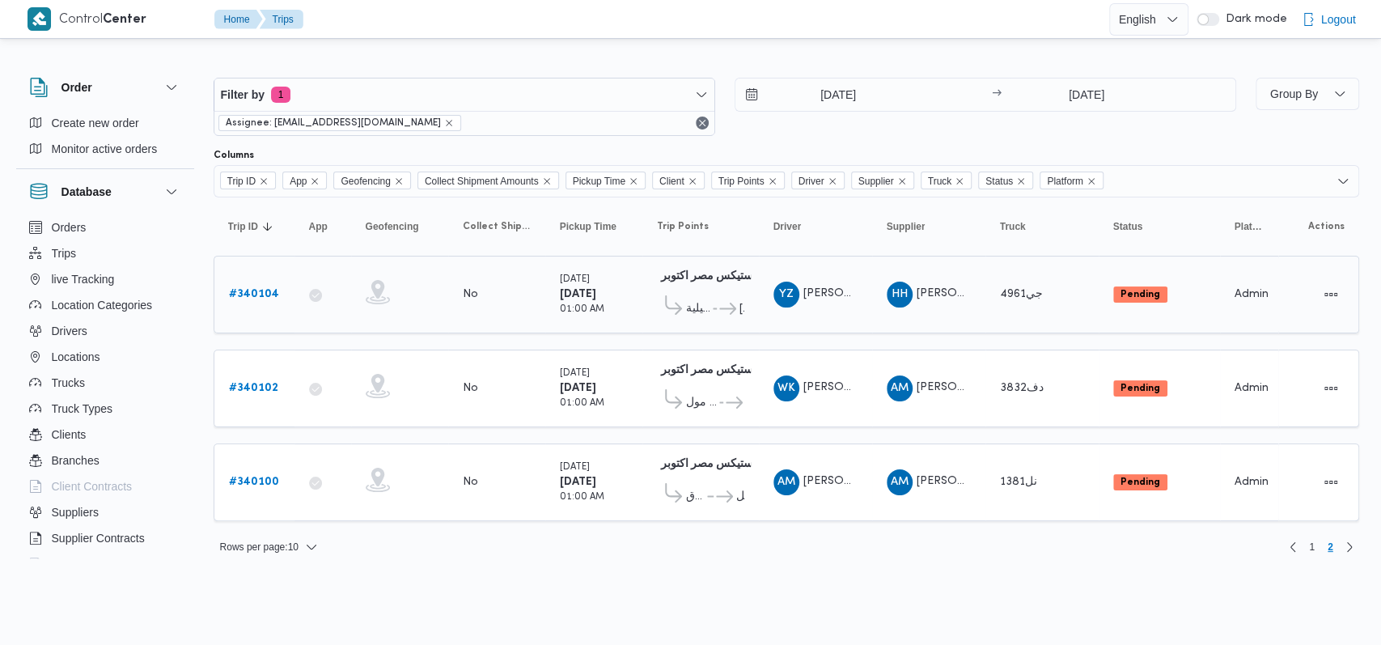
click at [723, 310] on icon at bounding box center [727, 309] width 17 height 12
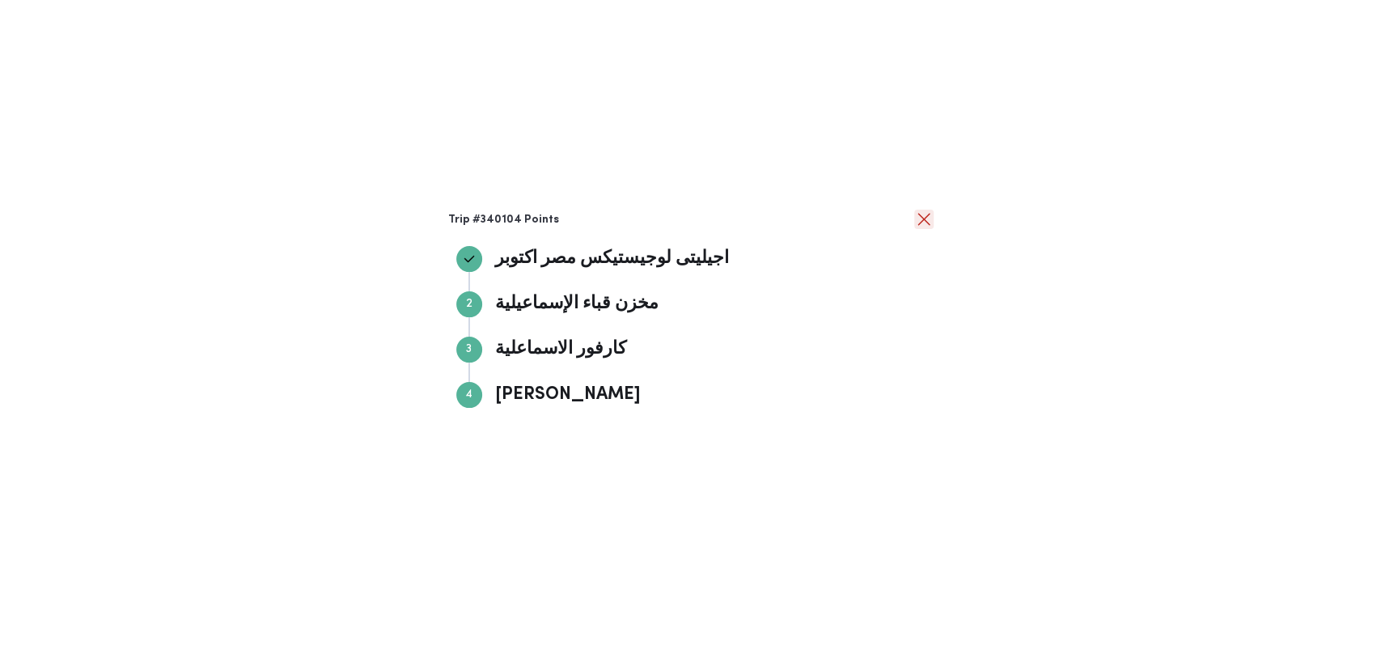
click at [917, 214] on button "close" at bounding box center [923, 219] width 19 height 19
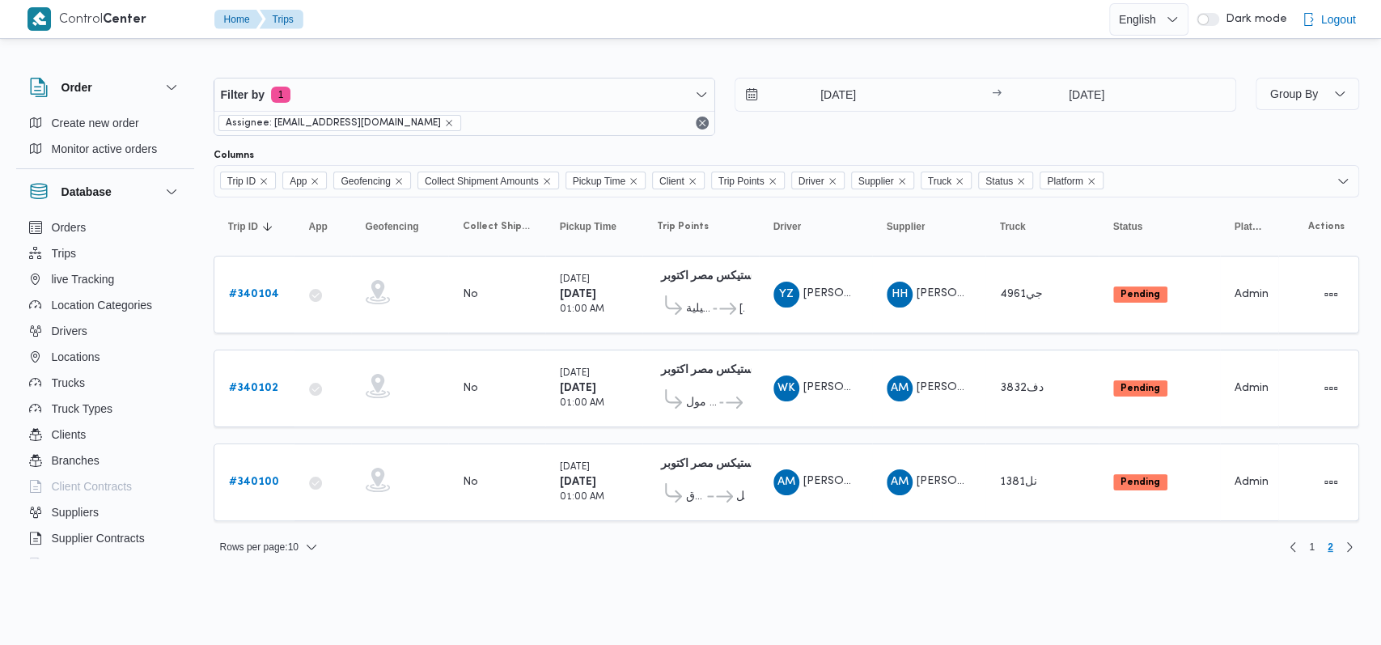
click at [853, 531] on div "Rows per page : 10 1 2" at bounding box center [786, 547] width 1165 height 39
click at [1284, 536] on link "Previous page, 1" at bounding box center [1292, 545] width 19 height 19
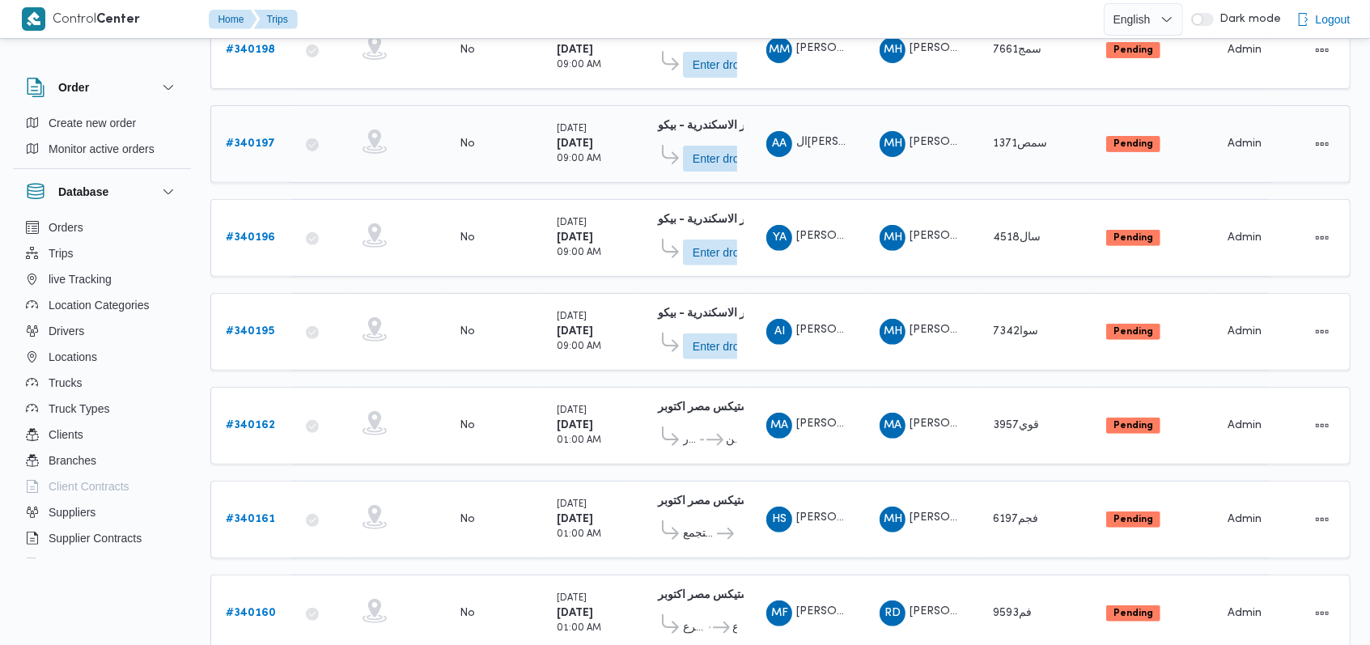
scroll to position [570, 0]
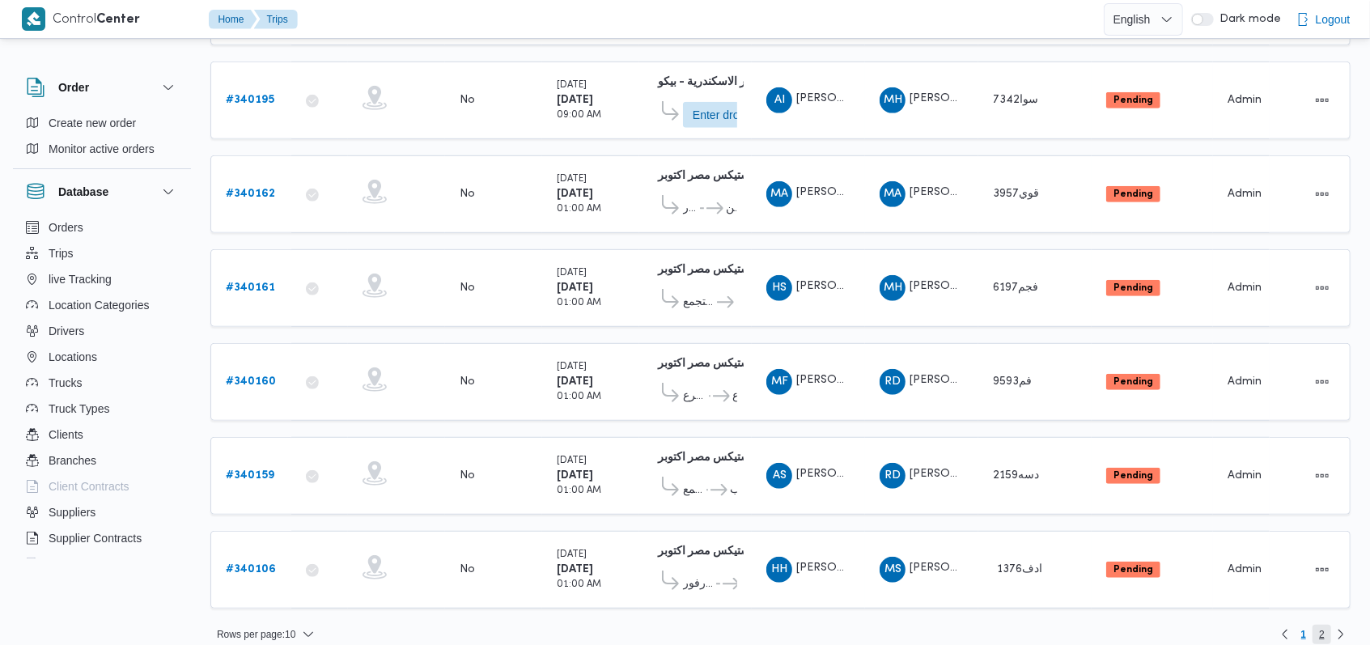
click at [1321, 625] on span "2" at bounding box center [1322, 634] width 6 height 19
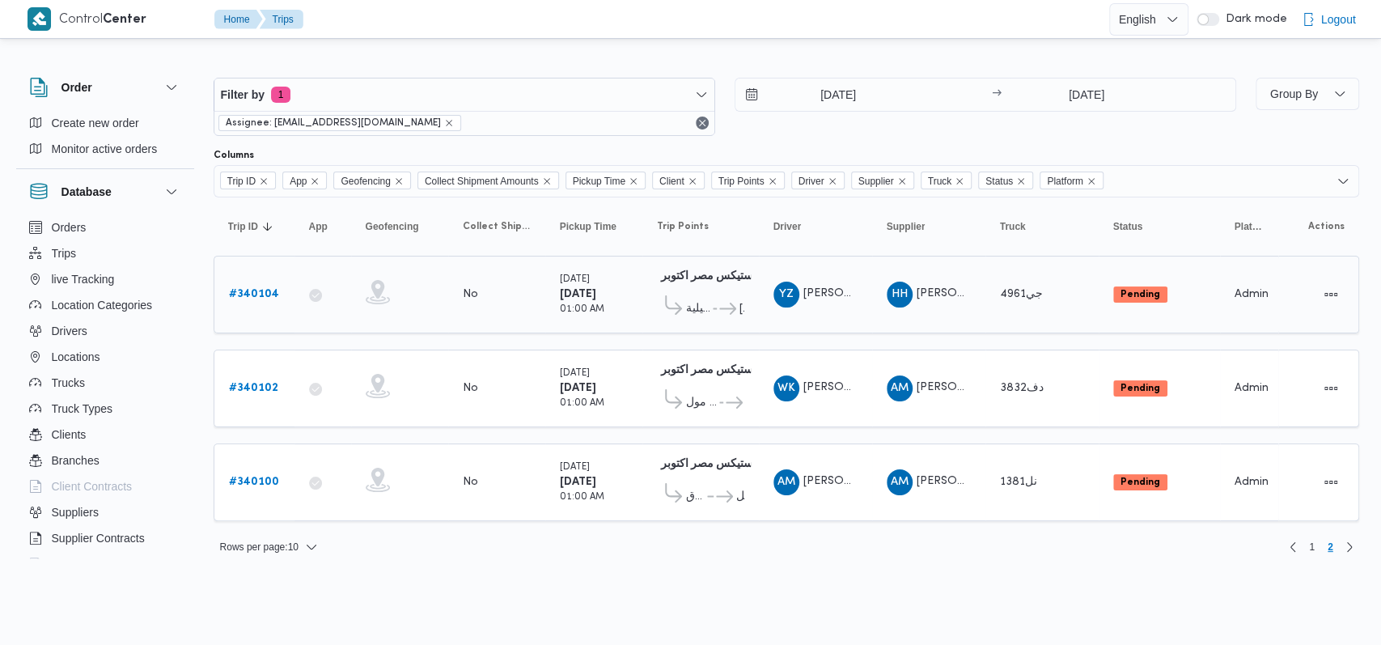
click at [273, 292] on b "# 340104" at bounding box center [254, 294] width 50 height 11
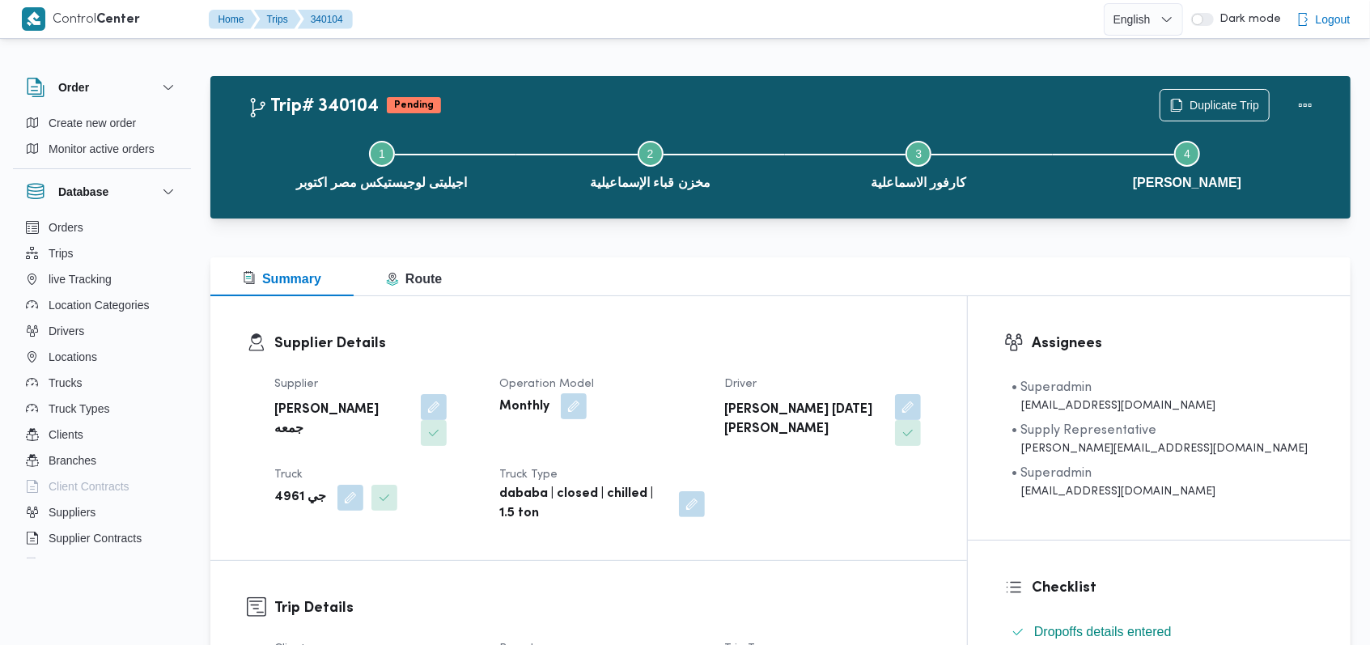
click at [587, 397] on button "button" at bounding box center [574, 406] width 26 height 26
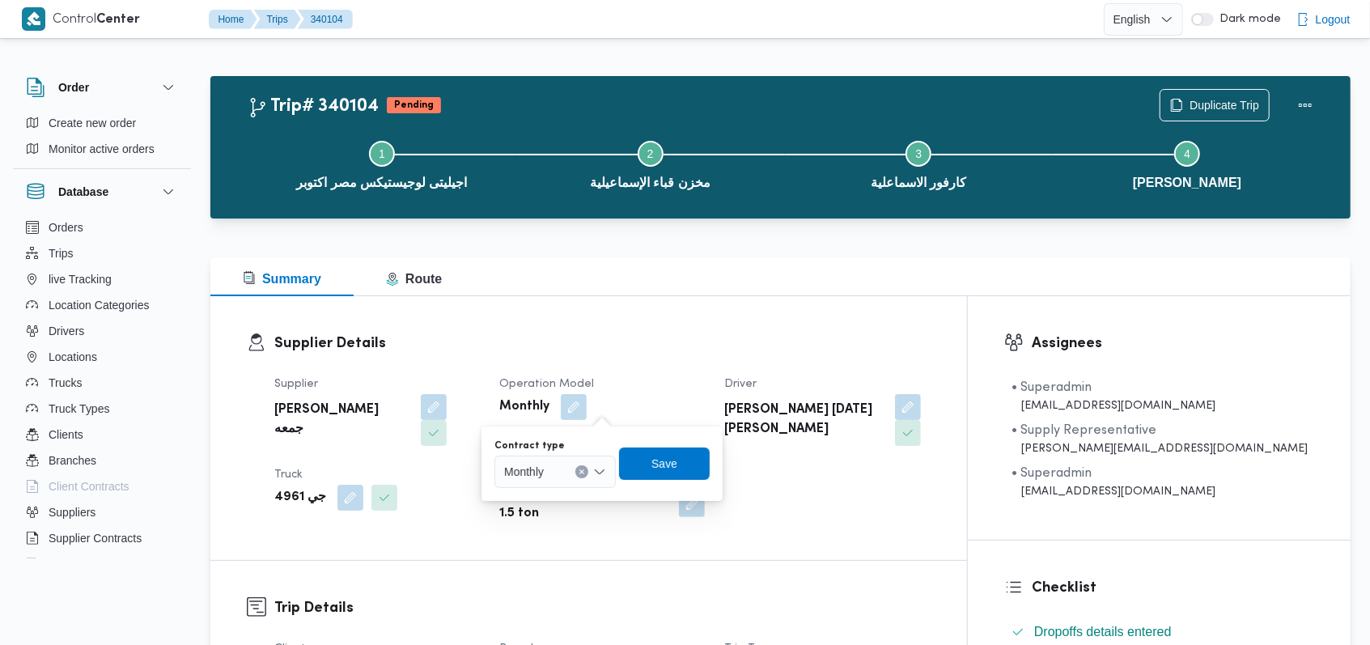
click at [572, 468] on div "Monthly" at bounding box center [554, 472] width 121 height 32
click at [549, 520] on span "On Demand" at bounding box center [564, 524] width 83 height 19
click at [687, 452] on span "Save" at bounding box center [670, 463] width 91 height 32
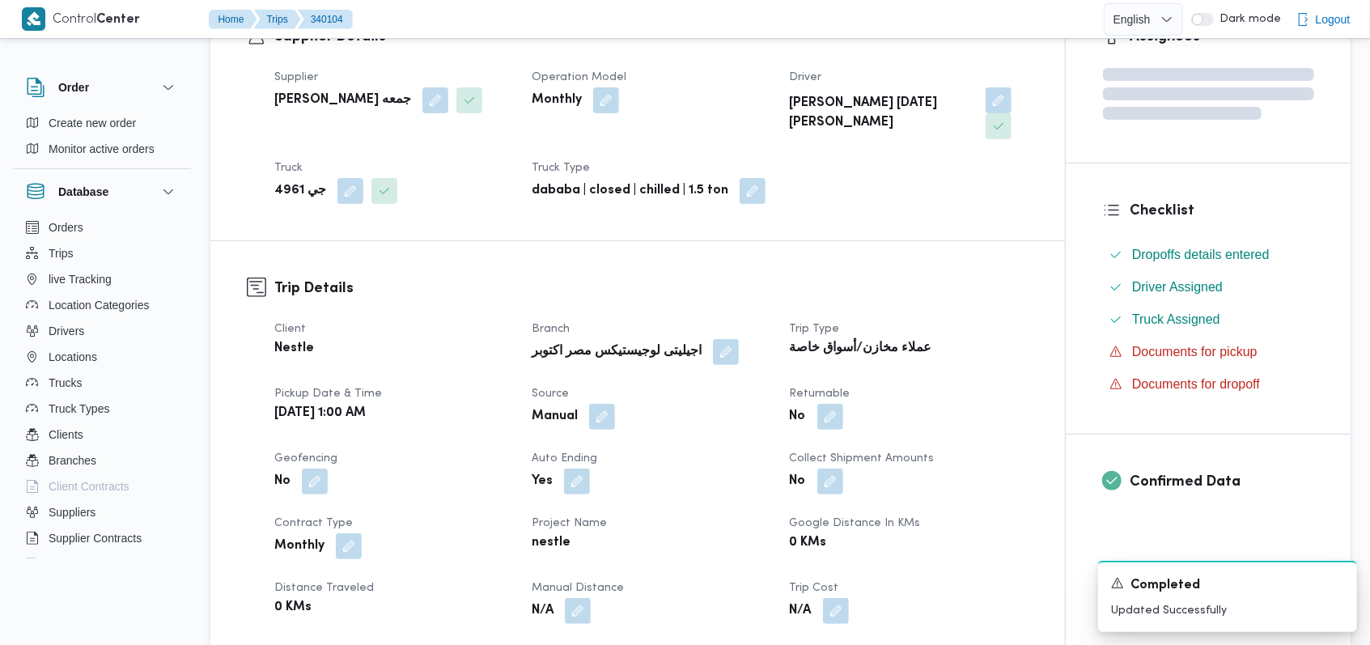
scroll to position [539, 0]
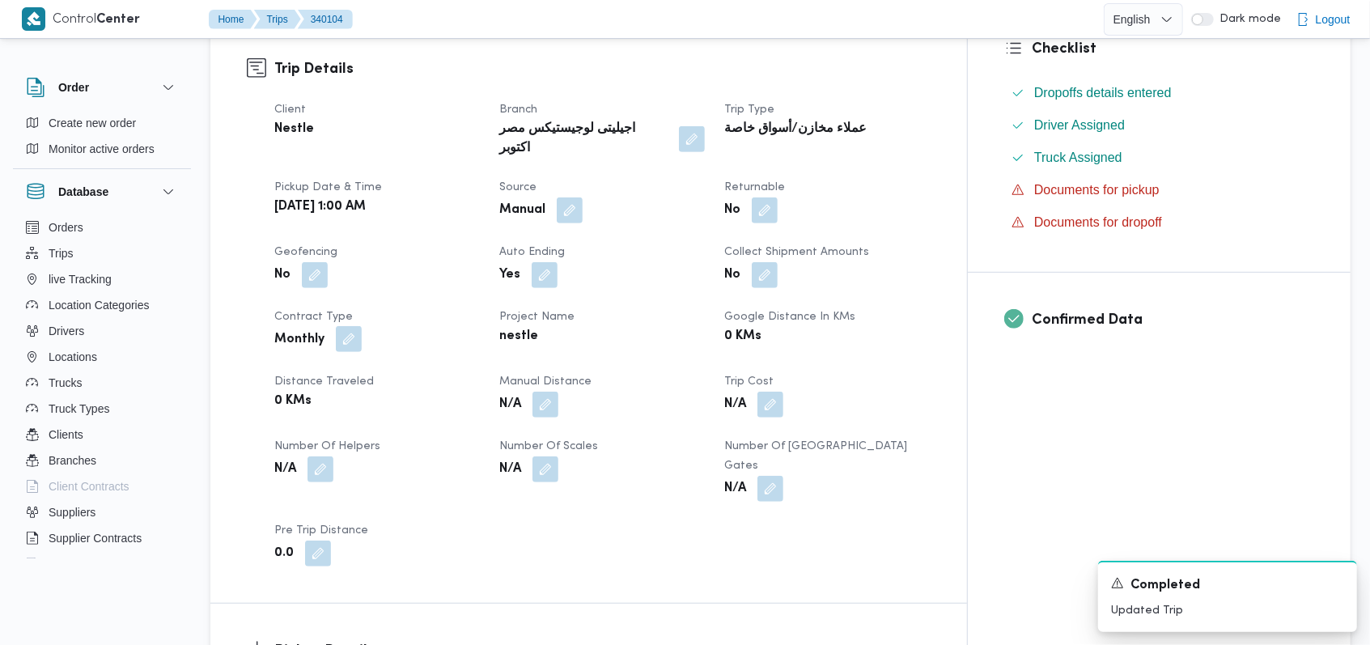
click at [356, 326] on button "button" at bounding box center [349, 339] width 26 height 26
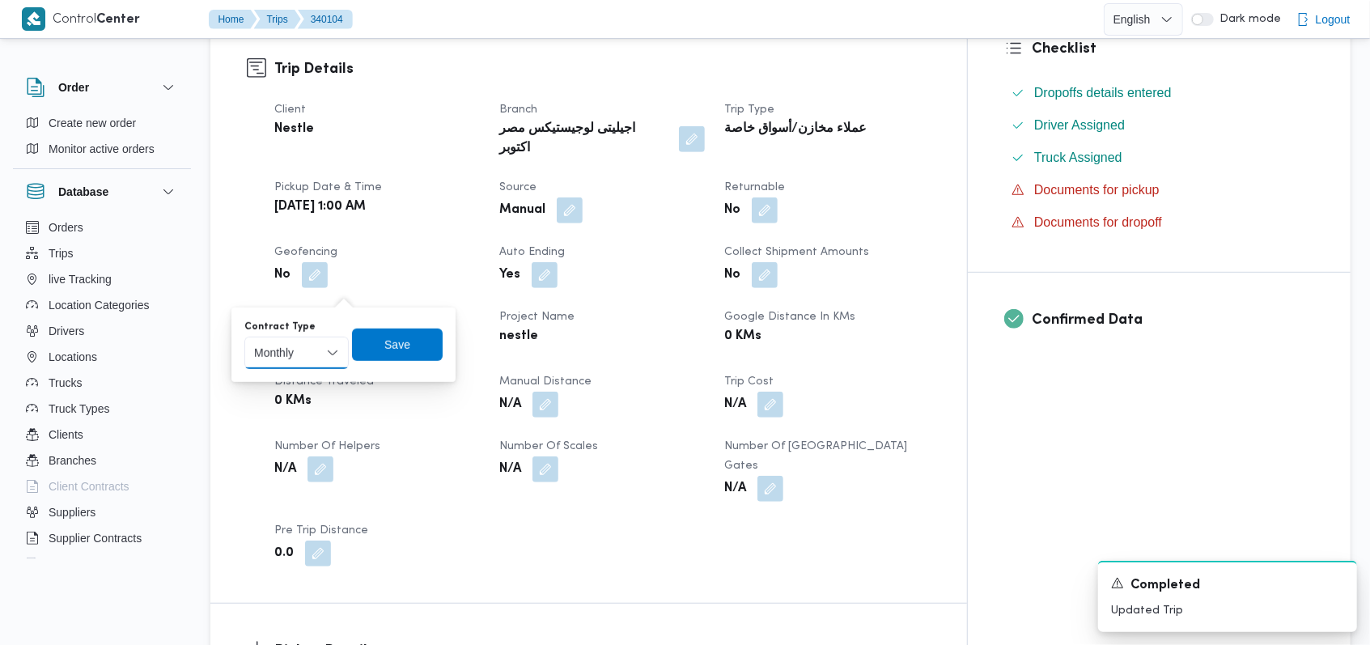
click at [315, 340] on select "Monthly On-Demand Daily Rental" at bounding box center [296, 353] width 104 height 32
select select "on_demand"
click at [244, 337] on select "Monthly On-Demand Daily Rental" at bounding box center [296, 353] width 104 height 32
click at [387, 363] on div "Contract Type Monthly On-Demand Daily Rental Save" at bounding box center [343, 345] width 201 height 52
click at [406, 342] on span "Save" at bounding box center [397, 344] width 26 height 19
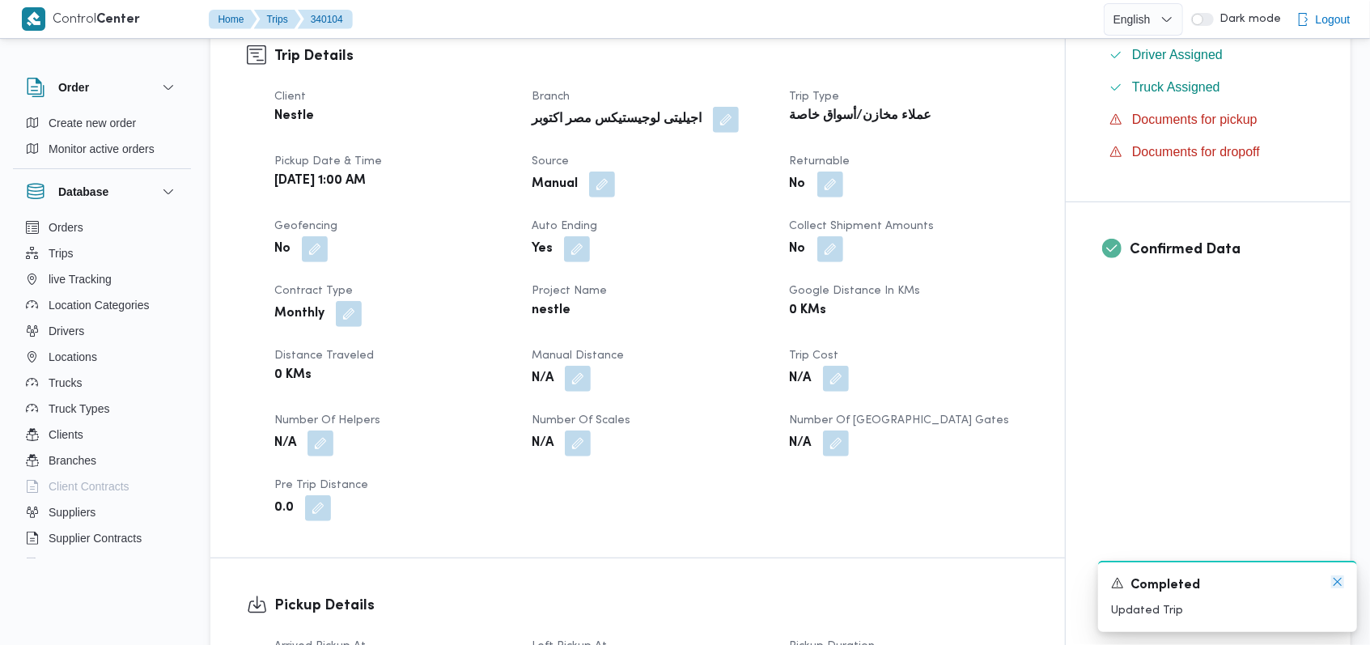
click at [1335, 585] on icon "Dismiss toast" at bounding box center [1337, 582] width 8 height 8
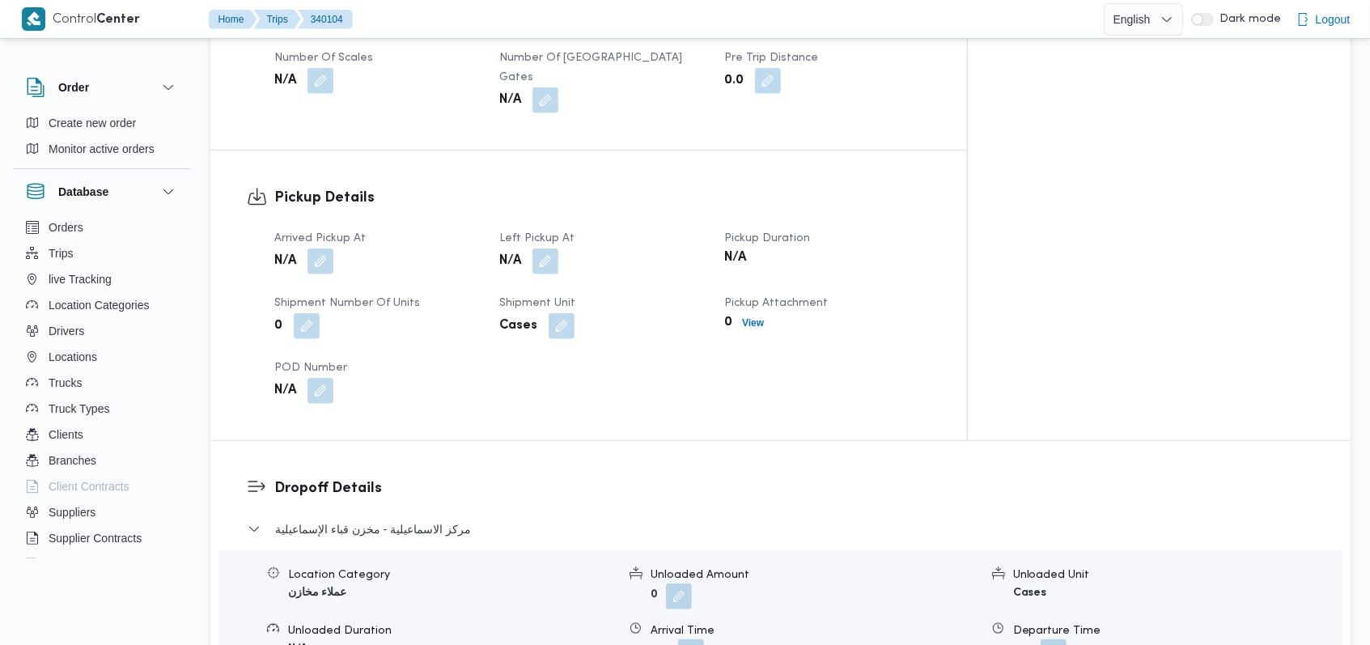
scroll to position [971, 0]
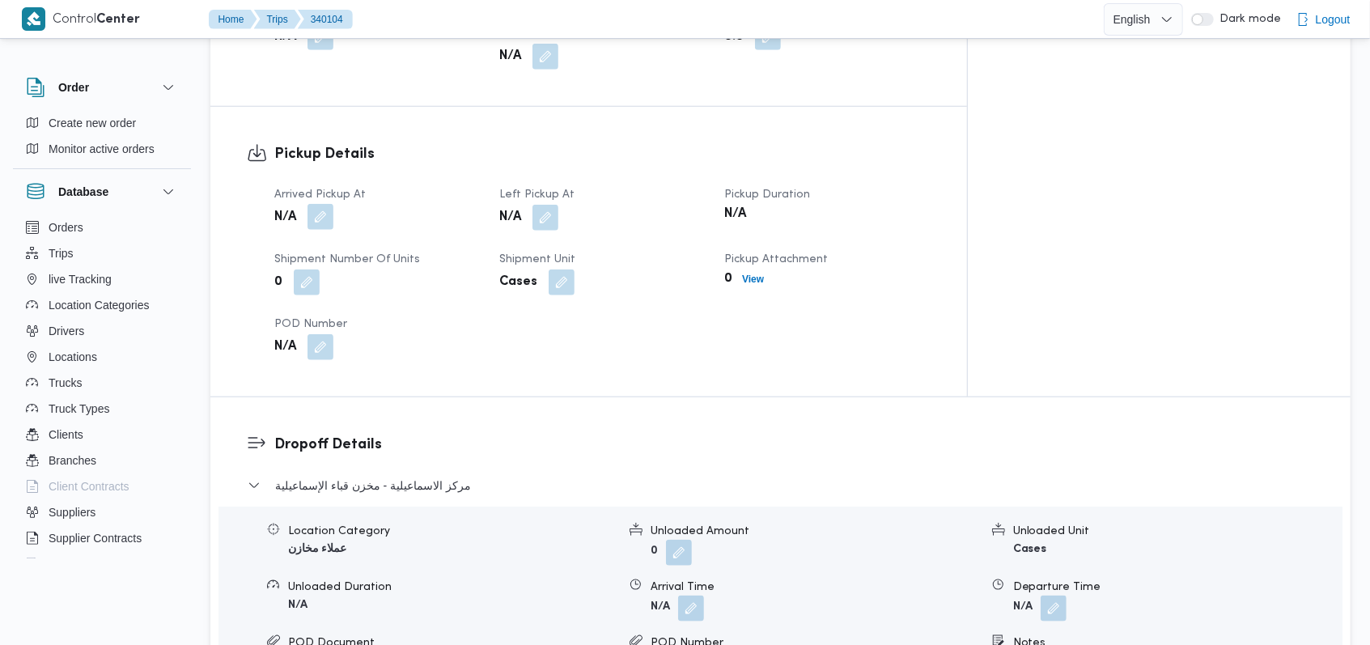
click at [331, 204] on button "button" at bounding box center [320, 217] width 26 height 26
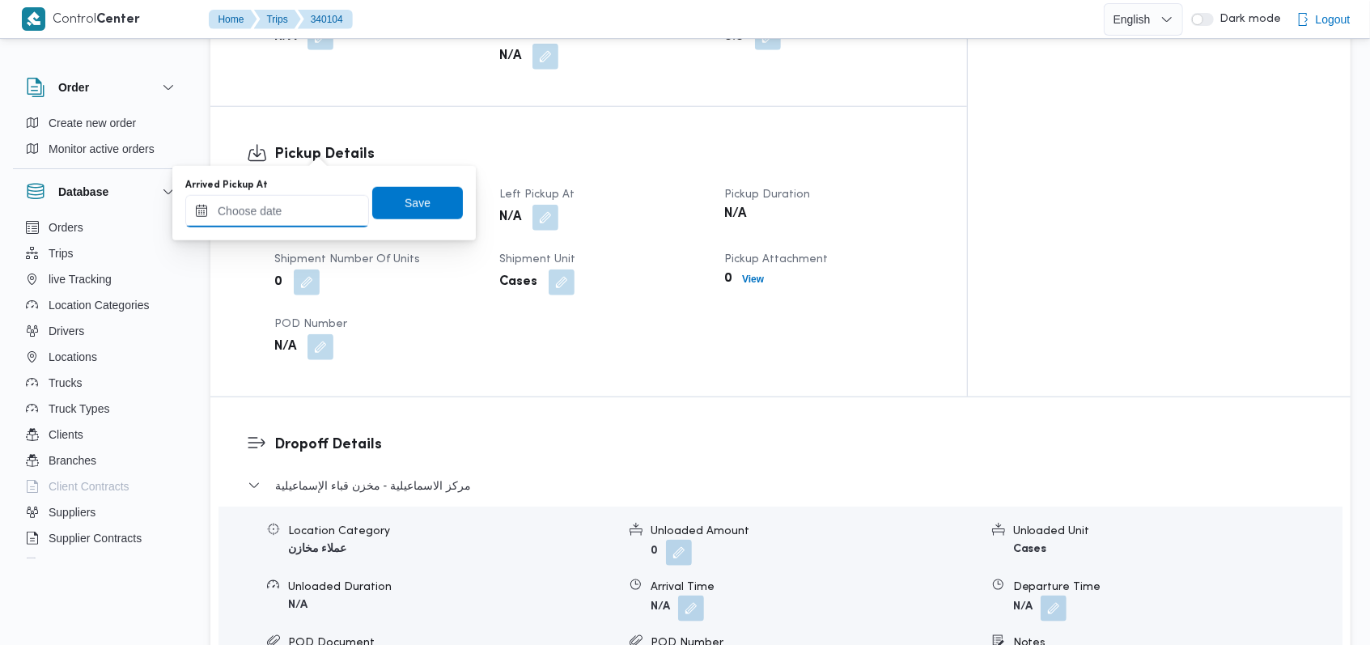
click at [291, 211] on input "Arrived Pickup At" at bounding box center [277, 211] width 184 height 32
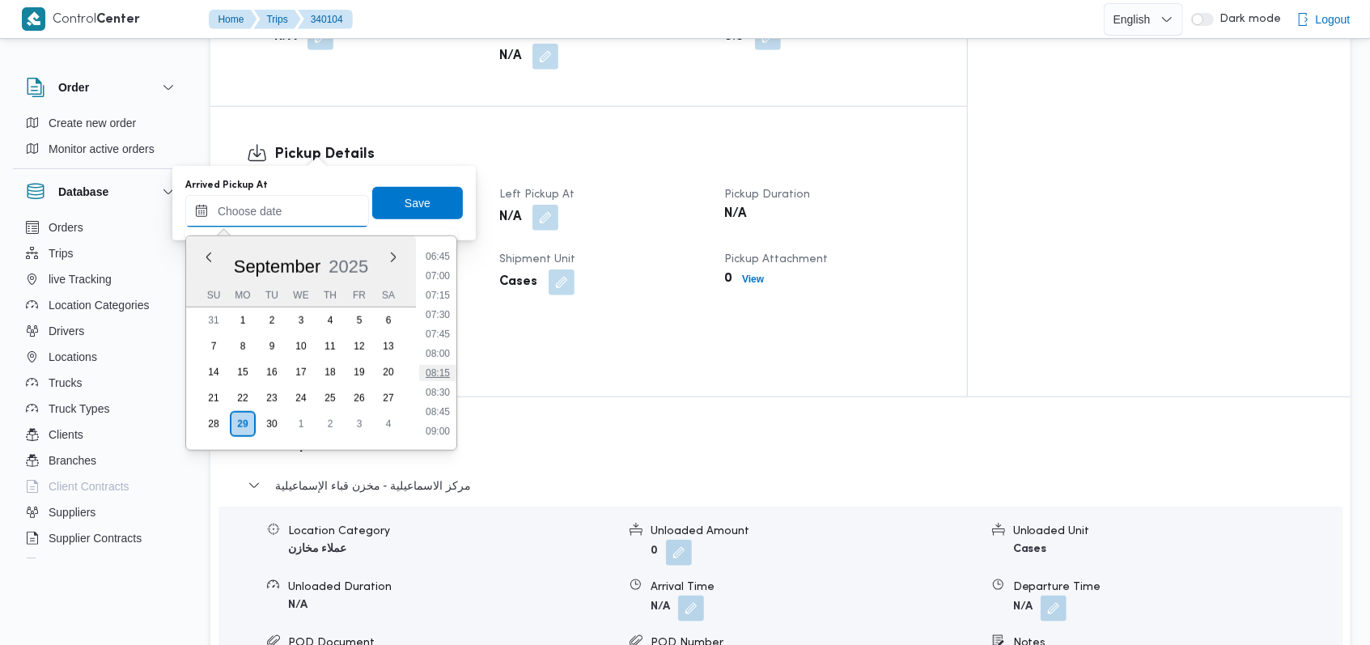
scroll to position [402, 0]
drag, startPoint x: 451, startPoint y: 319, endPoint x: 443, endPoint y: 307, distance: 13.5
click at [451, 318] on li "06:00" at bounding box center [437, 321] width 37 height 16
type input "29/09/2025 06:00"
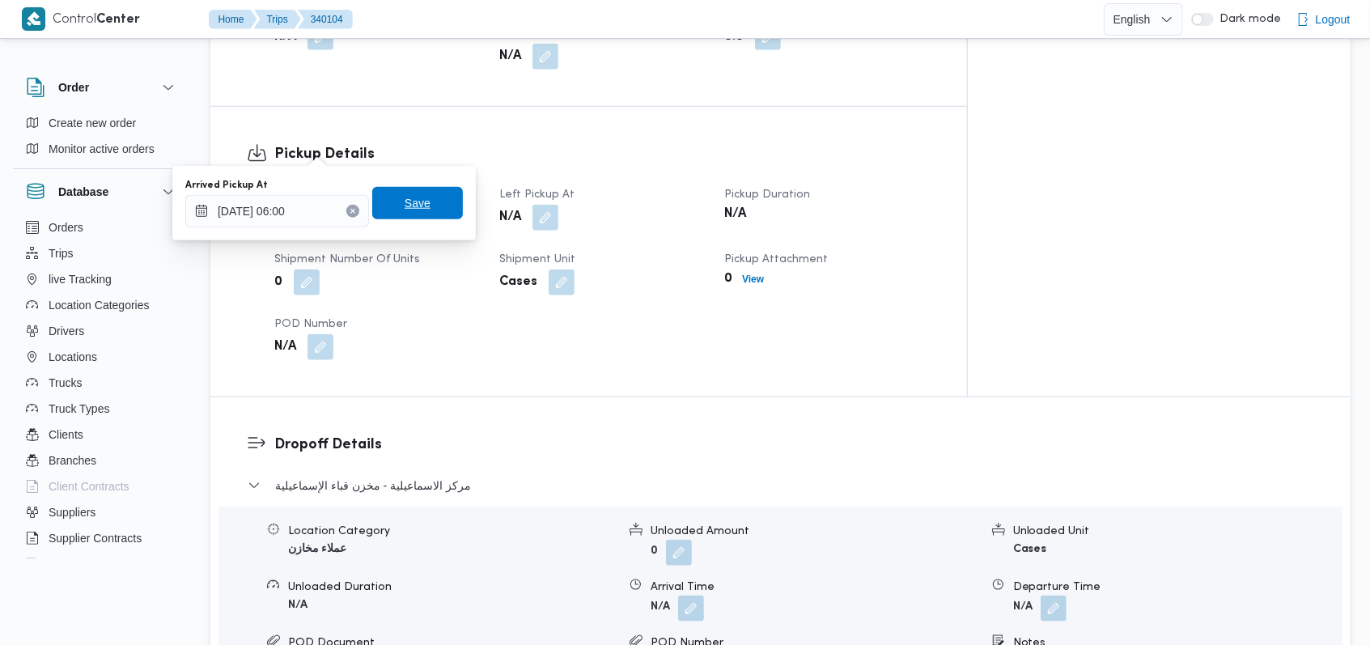
click at [421, 206] on span "Save" at bounding box center [417, 203] width 91 height 32
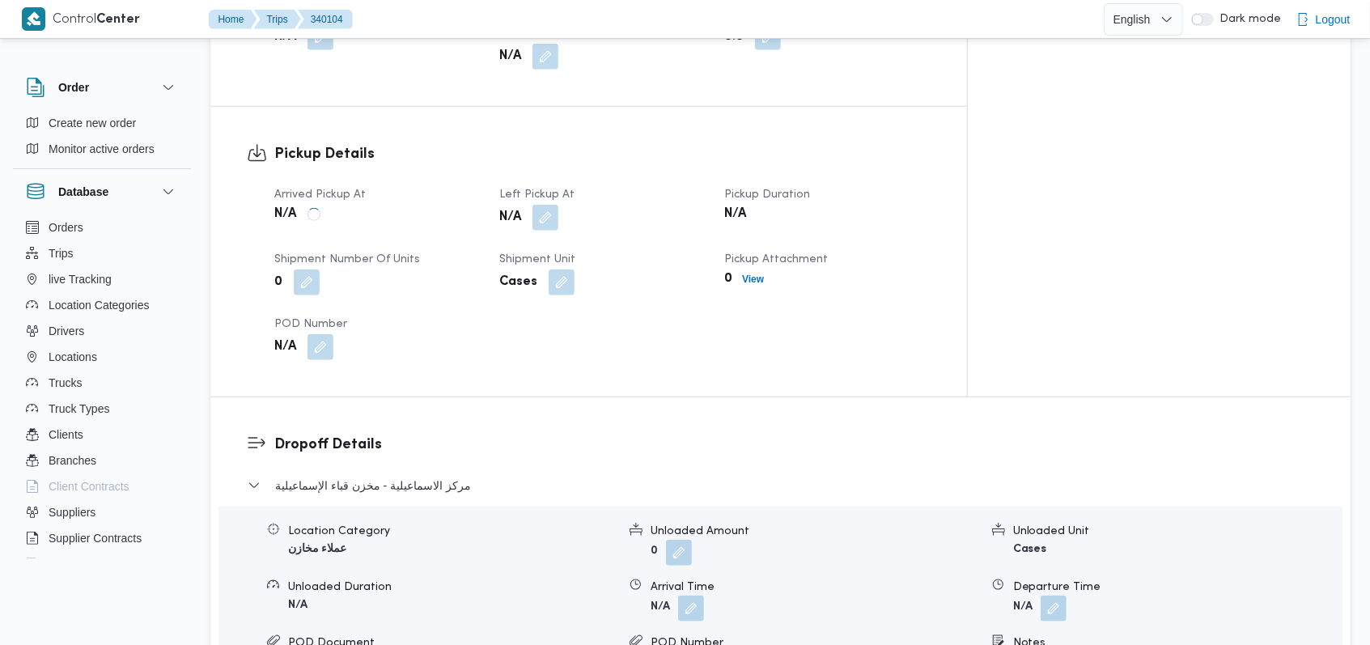
click at [558, 205] on button "button" at bounding box center [545, 218] width 26 height 26
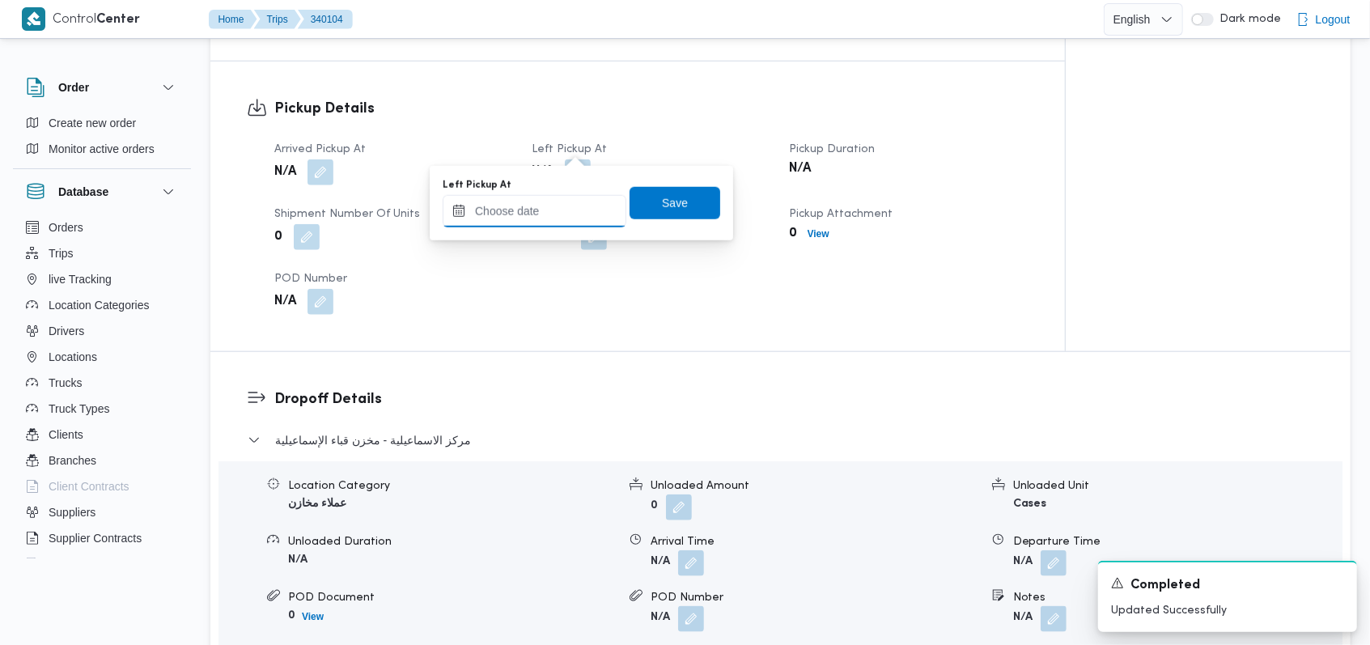
click at [562, 214] on input "Left Pickup At" at bounding box center [535, 211] width 184 height 32
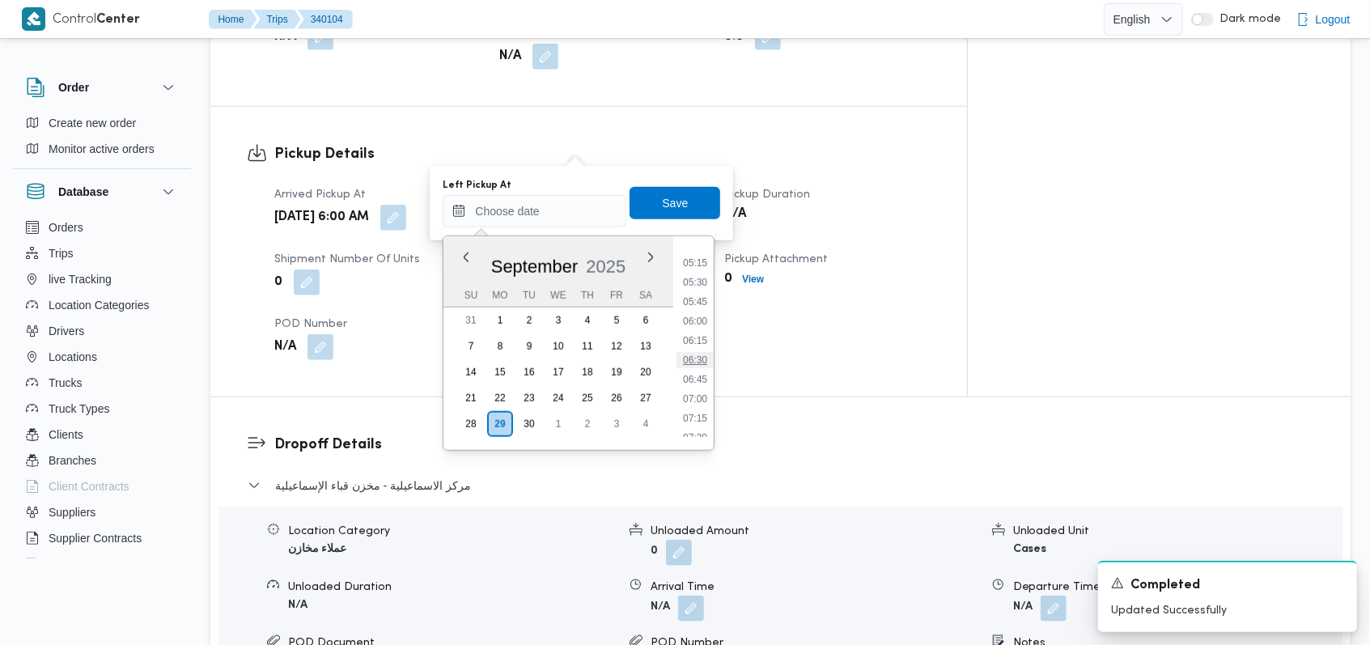
click at [706, 357] on li "06:30" at bounding box center [694, 360] width 37 height 16
type input "29/09/2025 06:30"
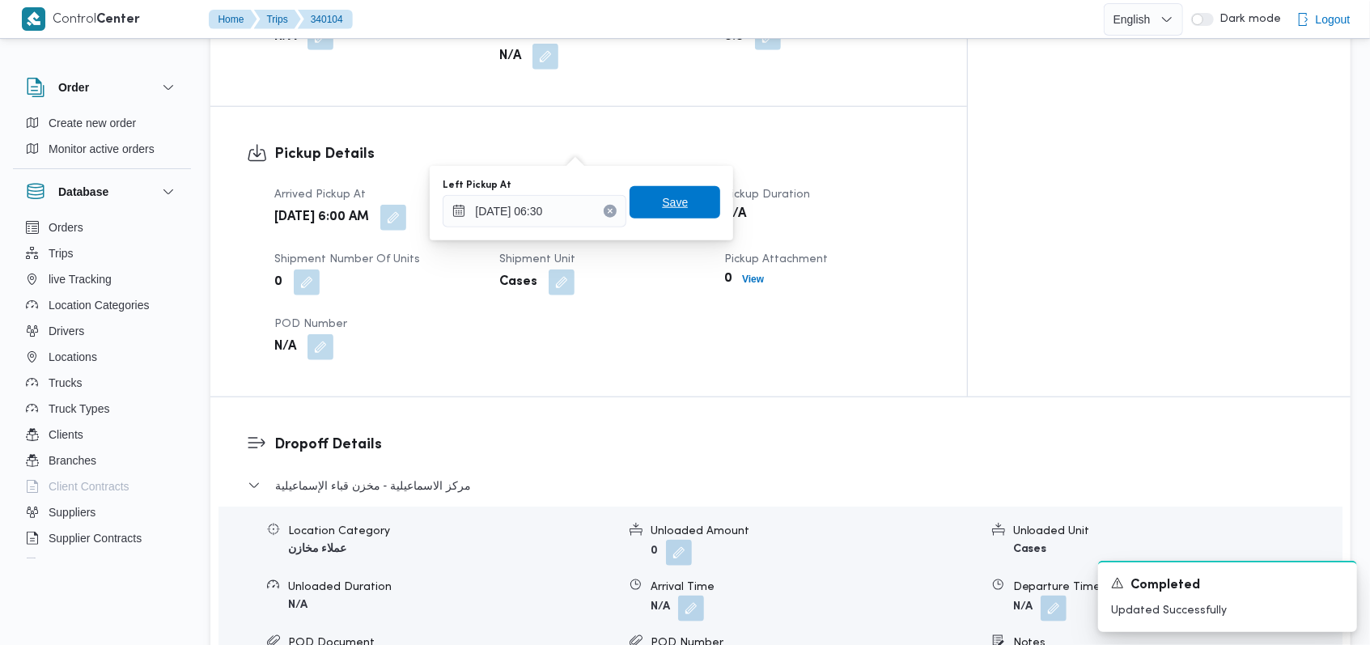
click at [679, 207] on span "Save" at bounding box center [674, 202] width 91 height 32
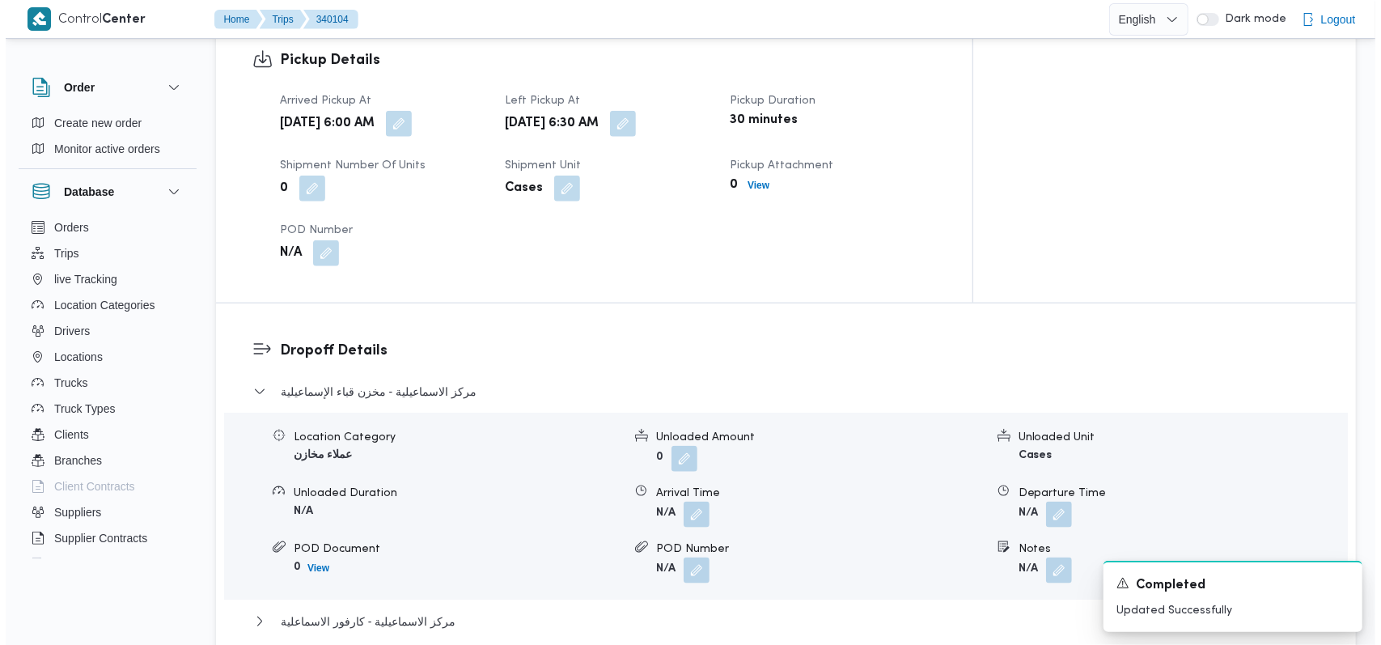
scroll to position [1186, 0]
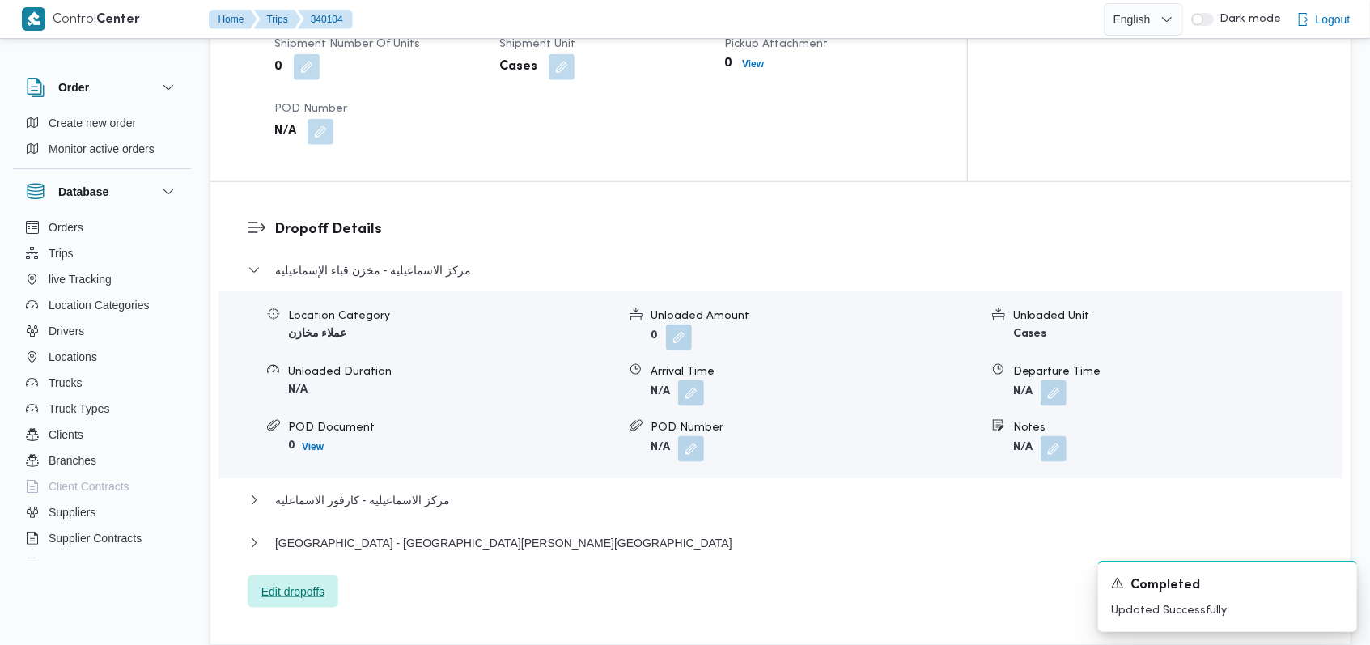
click at [293, 582] on span "Edit dropoffs" at bounding box center [292, 591] width 63 height 19
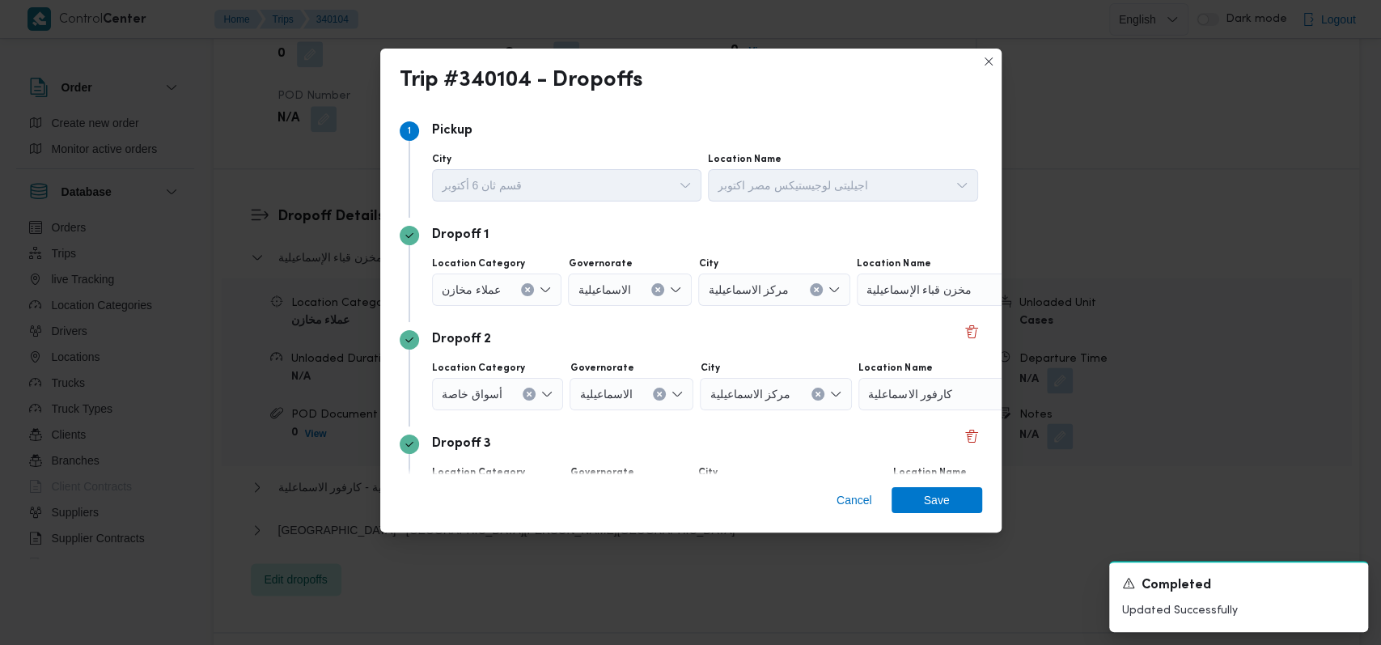
click at [507, 282] on div at bounding box center [507, 290] width 8 height 26
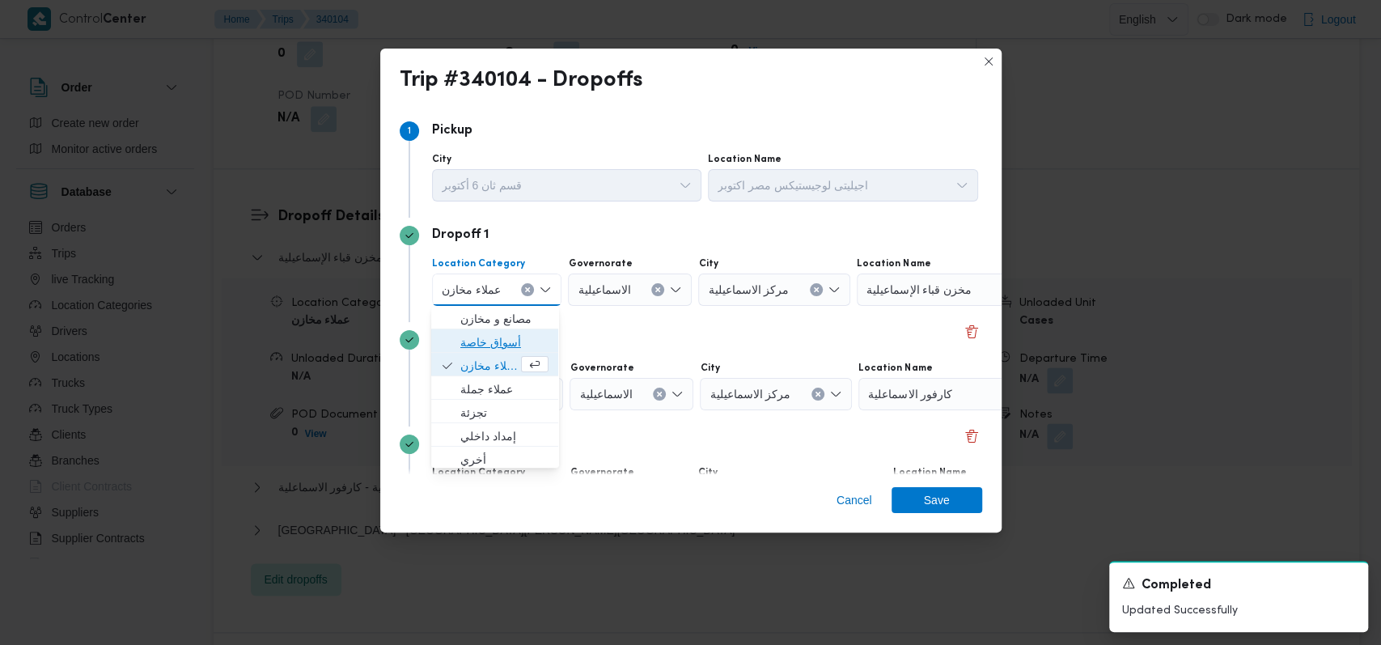
click at [498, 342] on span "أسواق خاصة" at bounding box center [504, 342] width 88 height 19
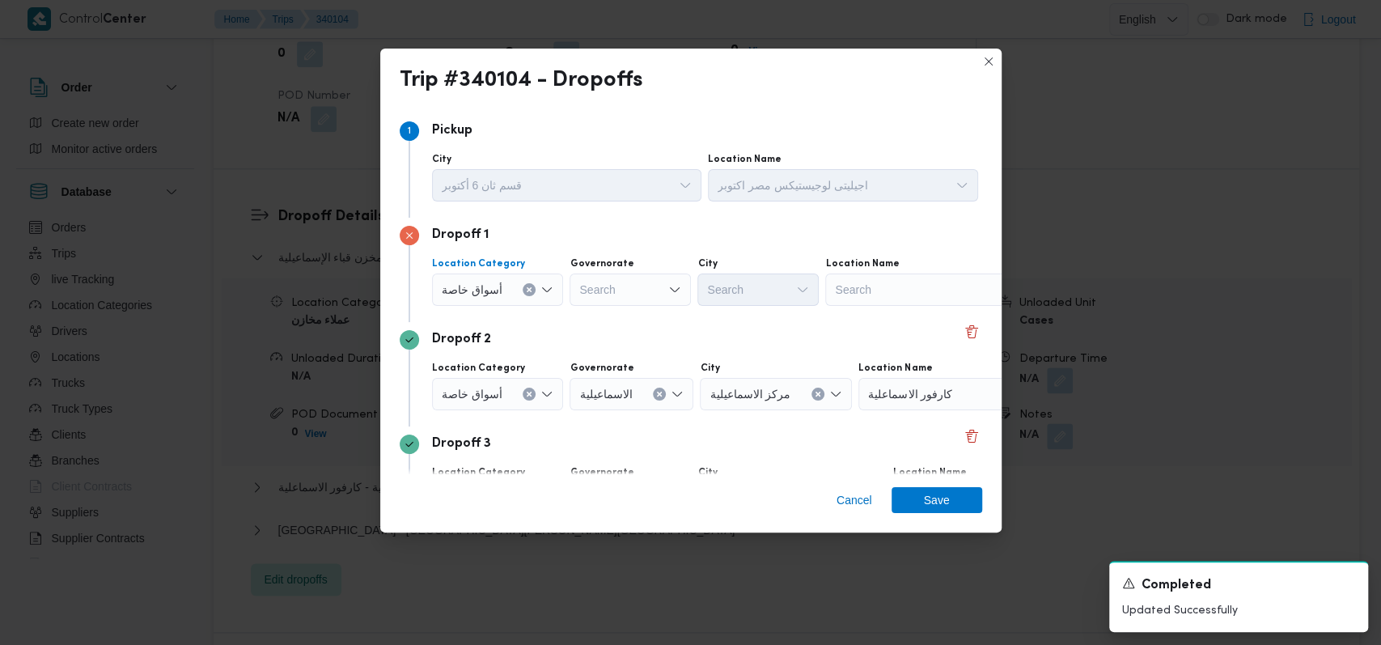
click at [939, 289] on div "Search" at bounding box center [926, 289] width 202 height 32
type input "كارفور الاسما"
click at [886, 316] on span "كارفور الاسما علية | | خارج الزمام" at bounding box center [934, 318] width 163 height 19
click at [523, 392] on button "Clear input" at bounding box center [529, 394] width 13 height 13
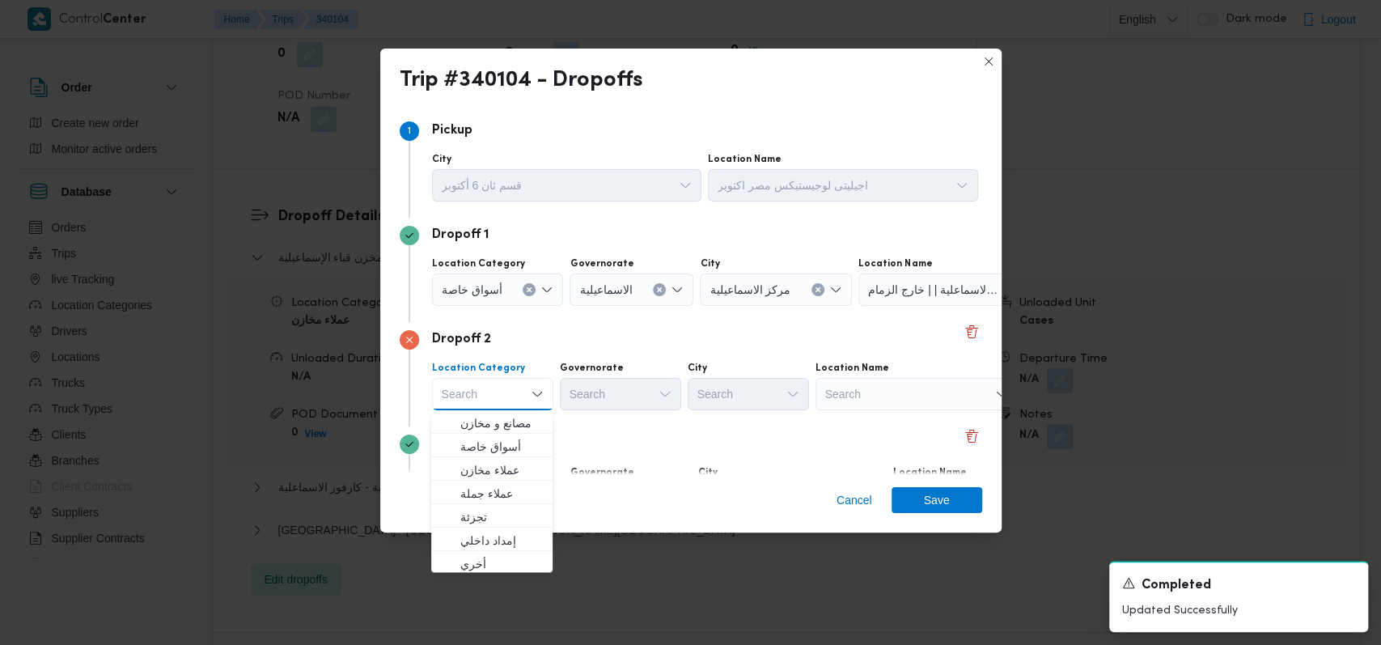
click at [861, 401] on div "Search" at bounding box center [917, 394] width 202 height 32
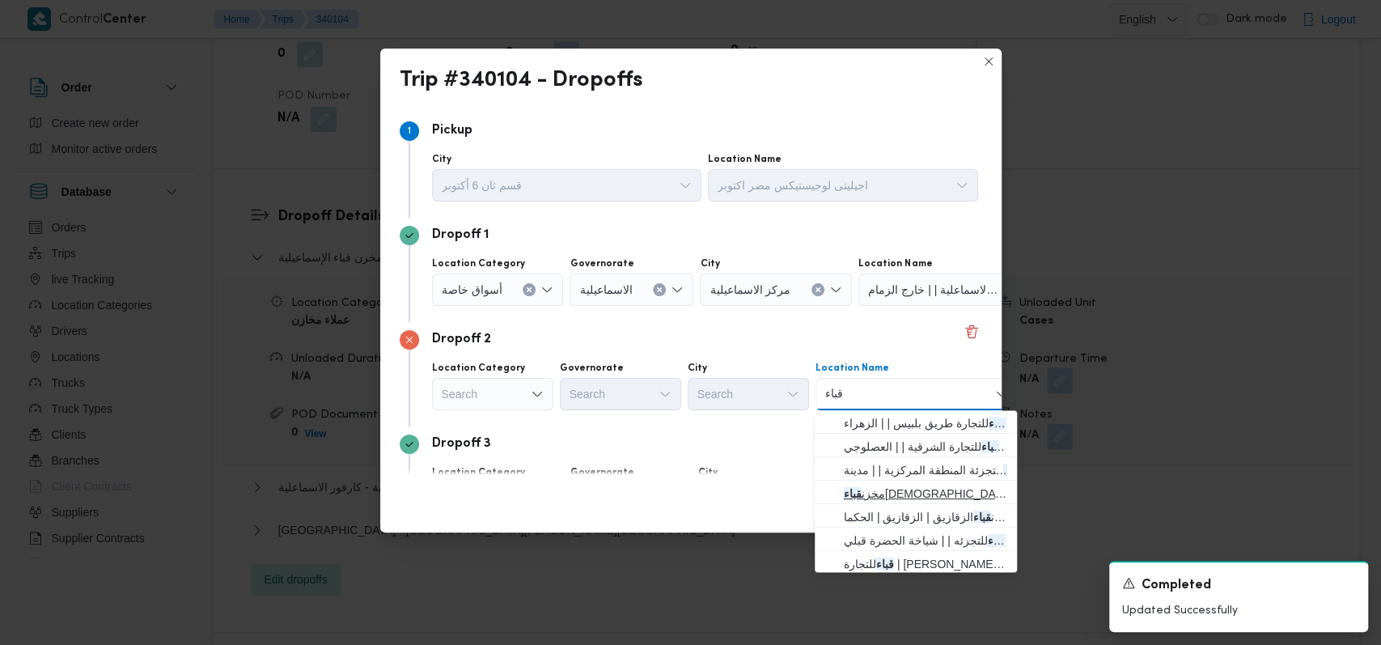
type input "قباء"
click at [908, 487] on span "مخزن قباء الإسماعيلية | الإسماعيلية | أبو صوير المحطة" at bounding box center [925, 493] width 163 height 19
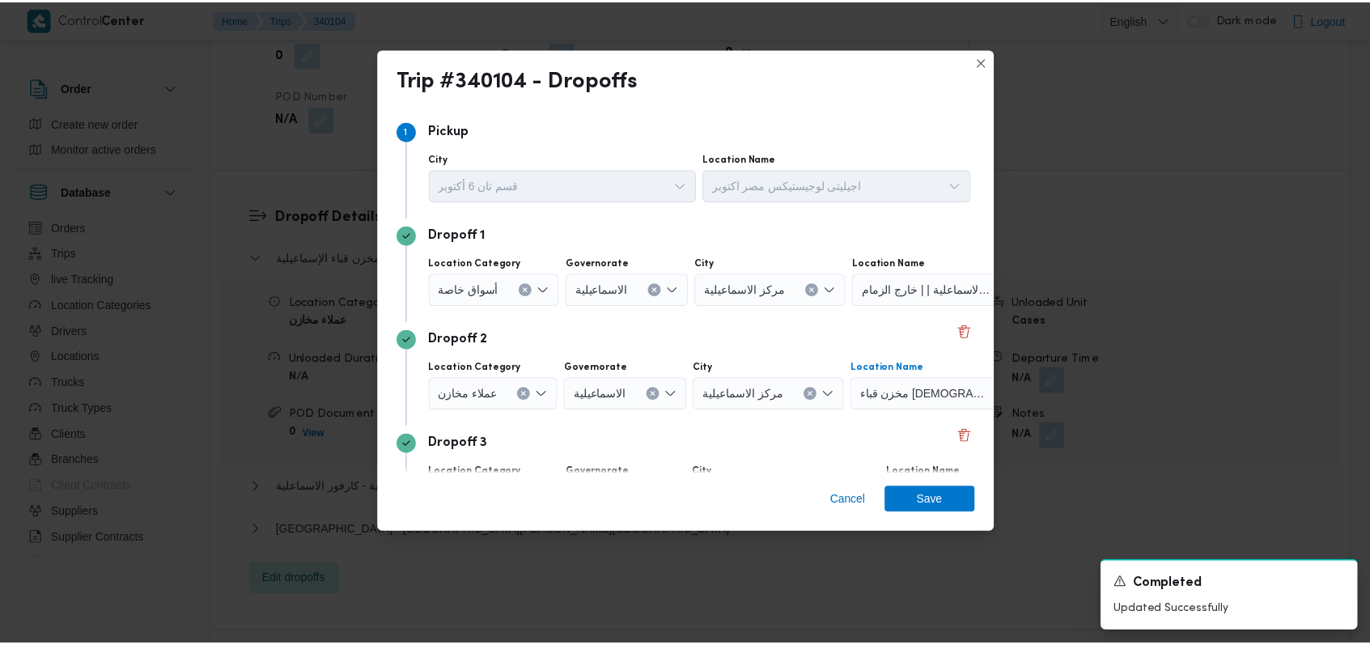
scroll to position [104, 0]
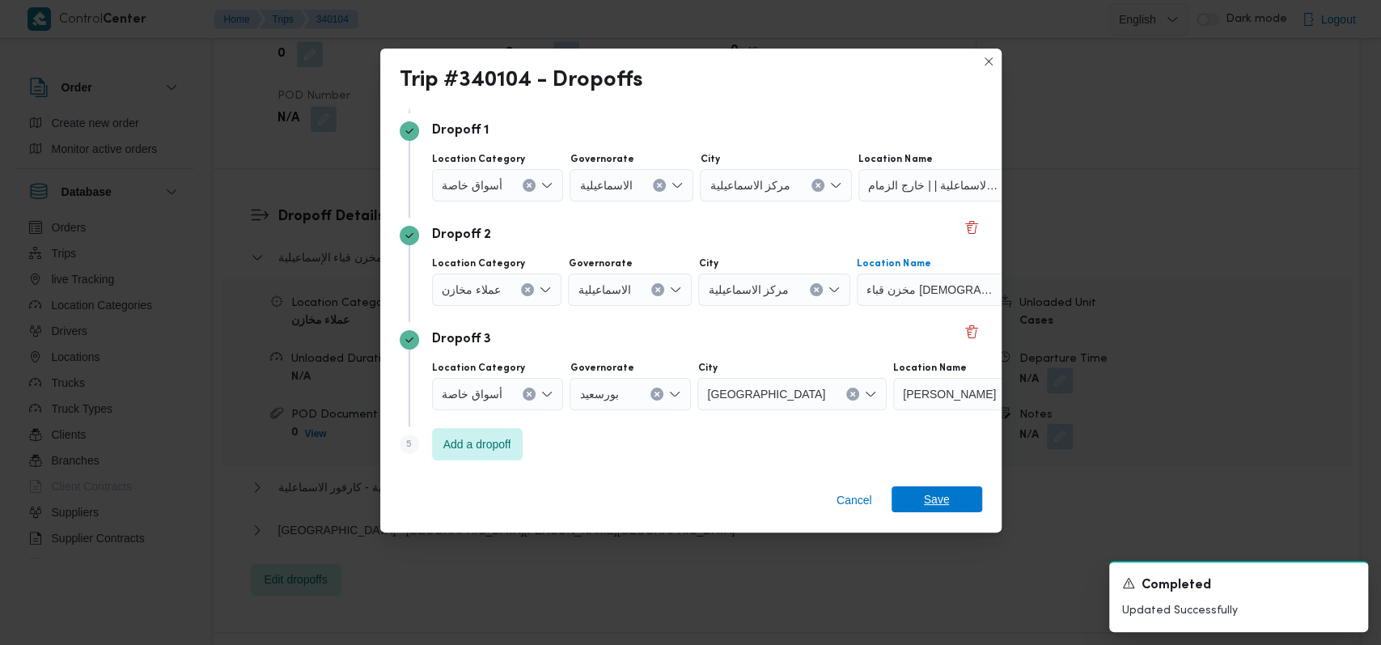
click at [935, 502] on span "Save" at bounding box center [937, 499] width 26 height 26
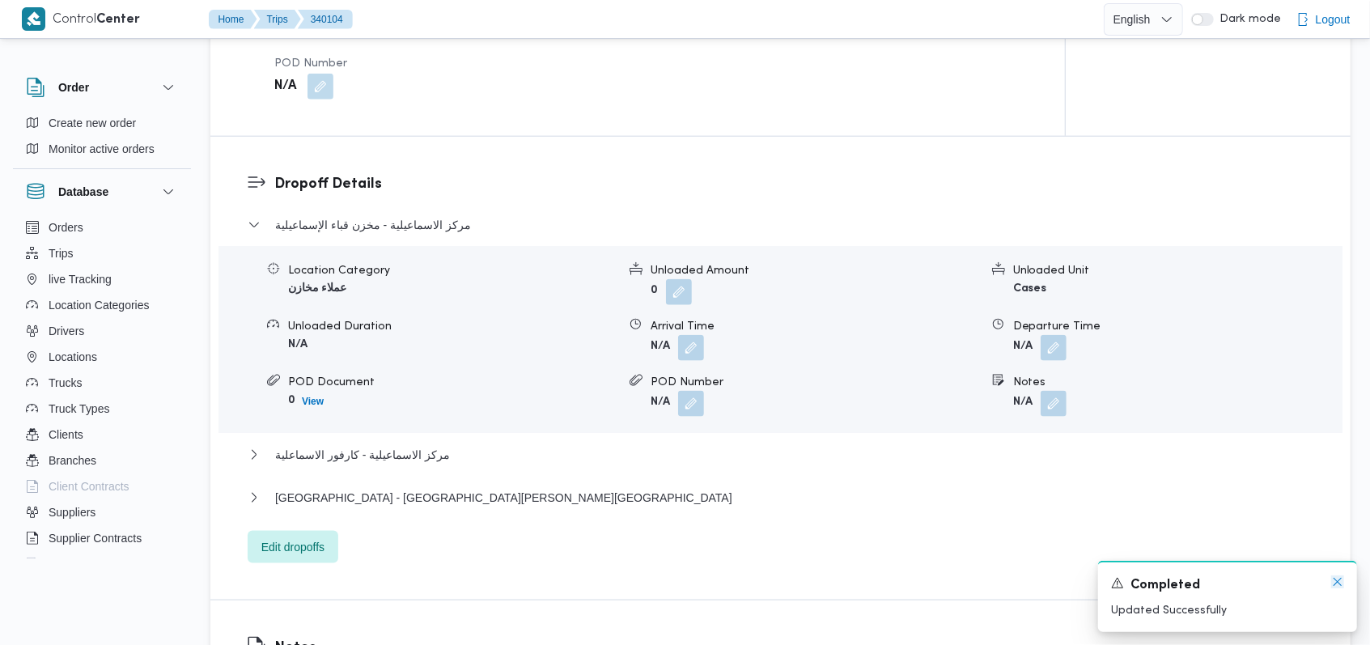
click at [1340, 581] on icon "Dismiss toast" at bounding box center [1337, 581] width 13 height 13
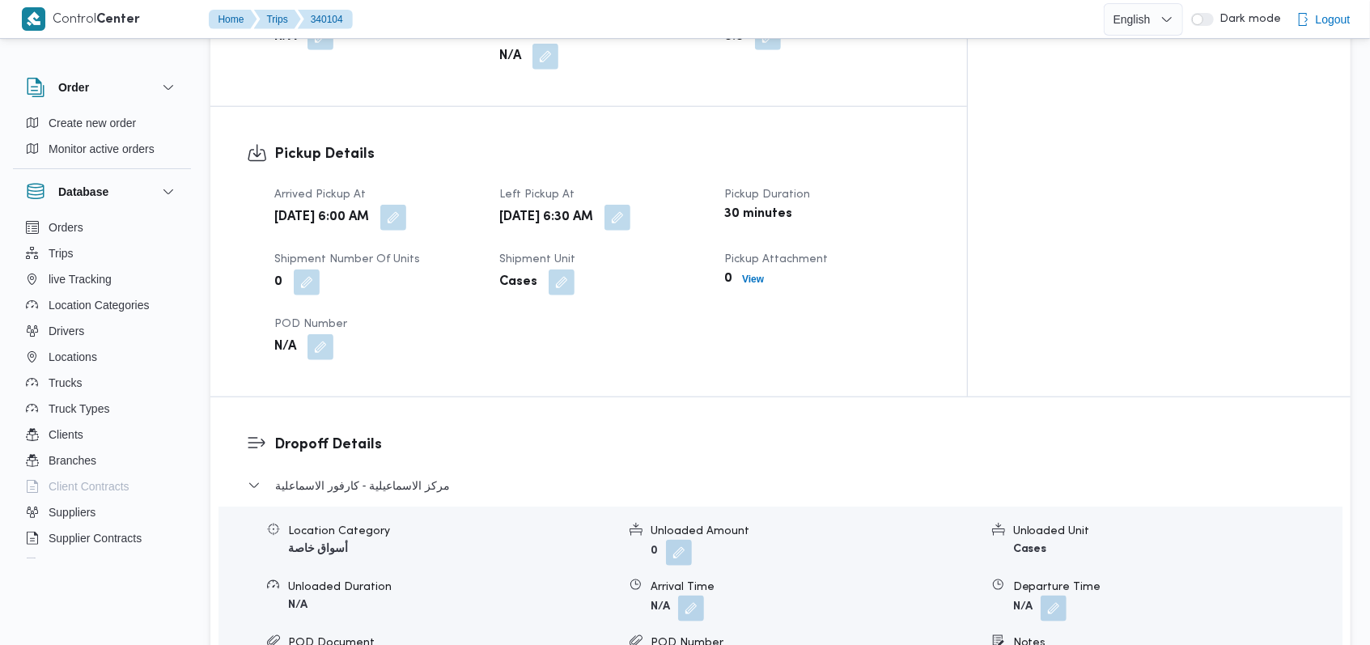
scroll to position [1079, 0]
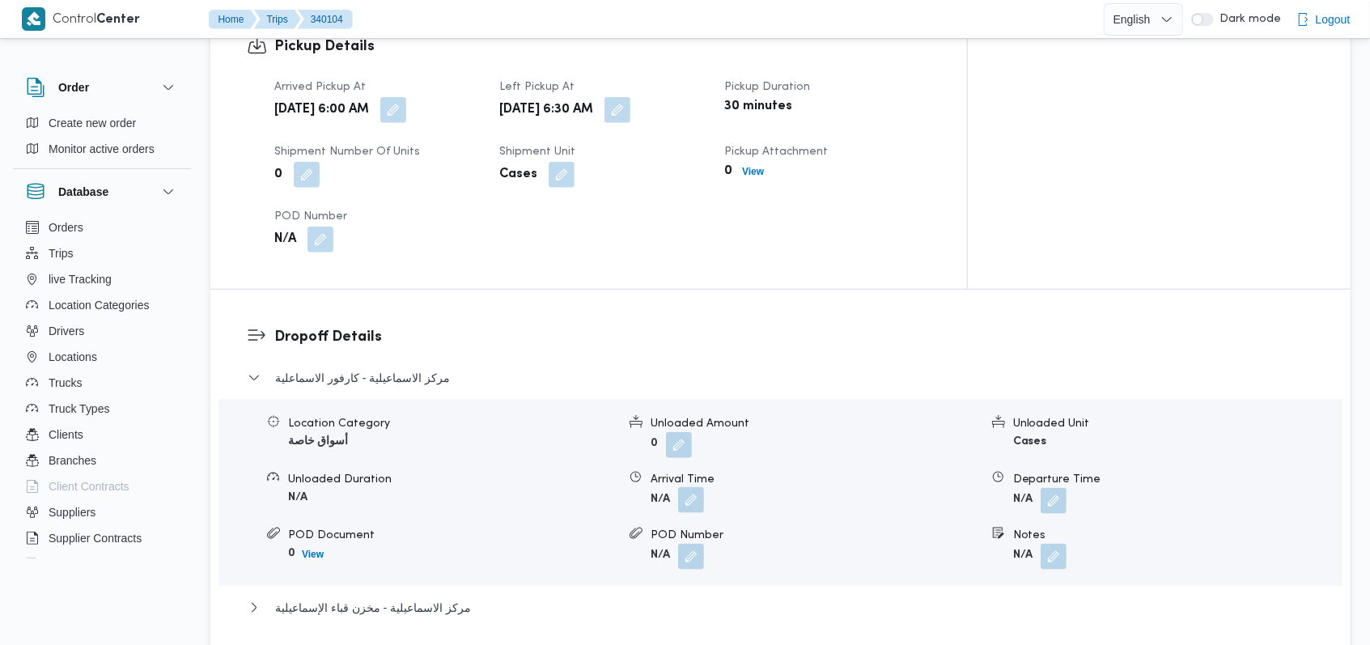
click at [702, 487] on button "button" at bounding box center [691, 500] width 26 height 26
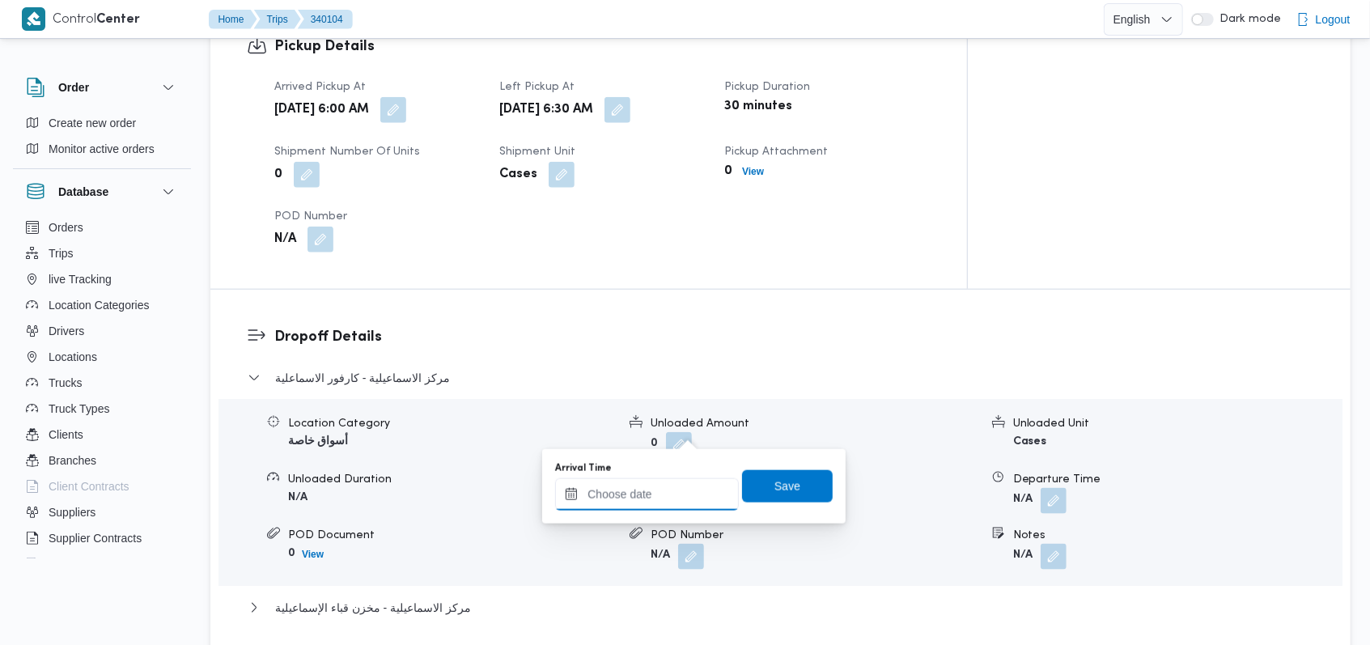
click at [673, 483] on div at bounding box center [647, 494] width 184 height 32
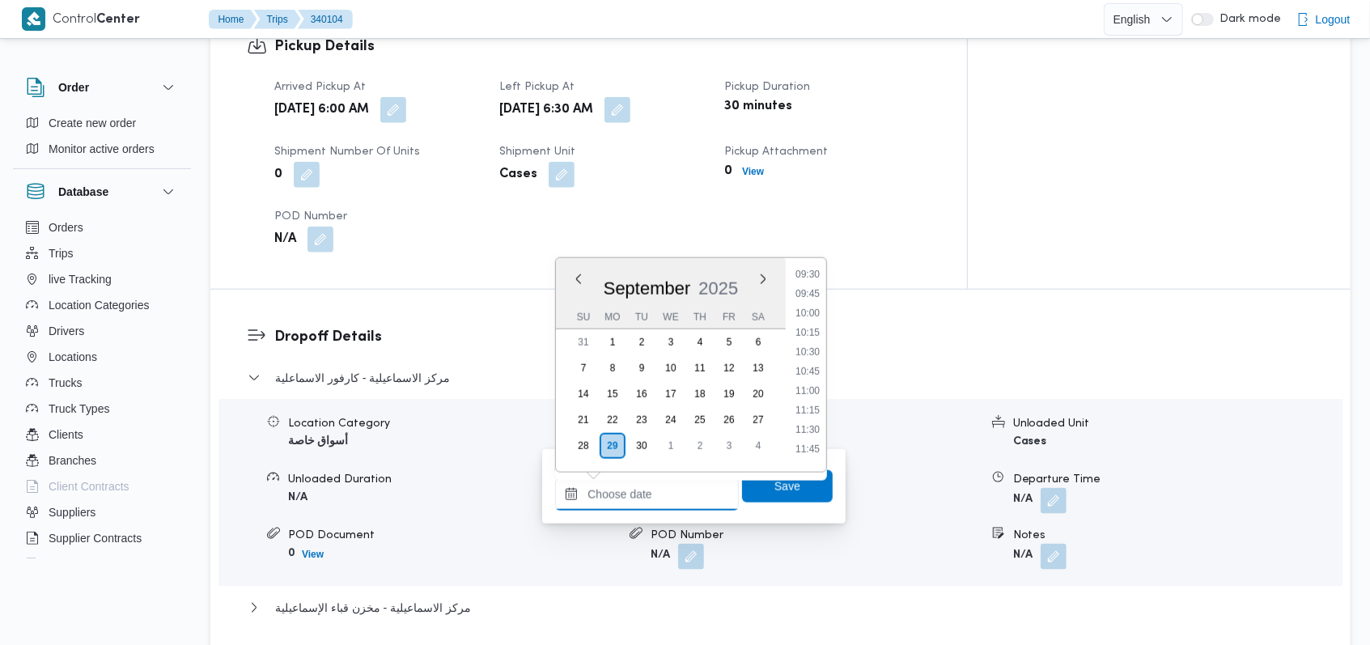
scroll to position [618, 0]
click at [822, 396] on li "09:30" at bounding box center [807, 399] width 37 height 16
type input "29/09/2025 09:30"
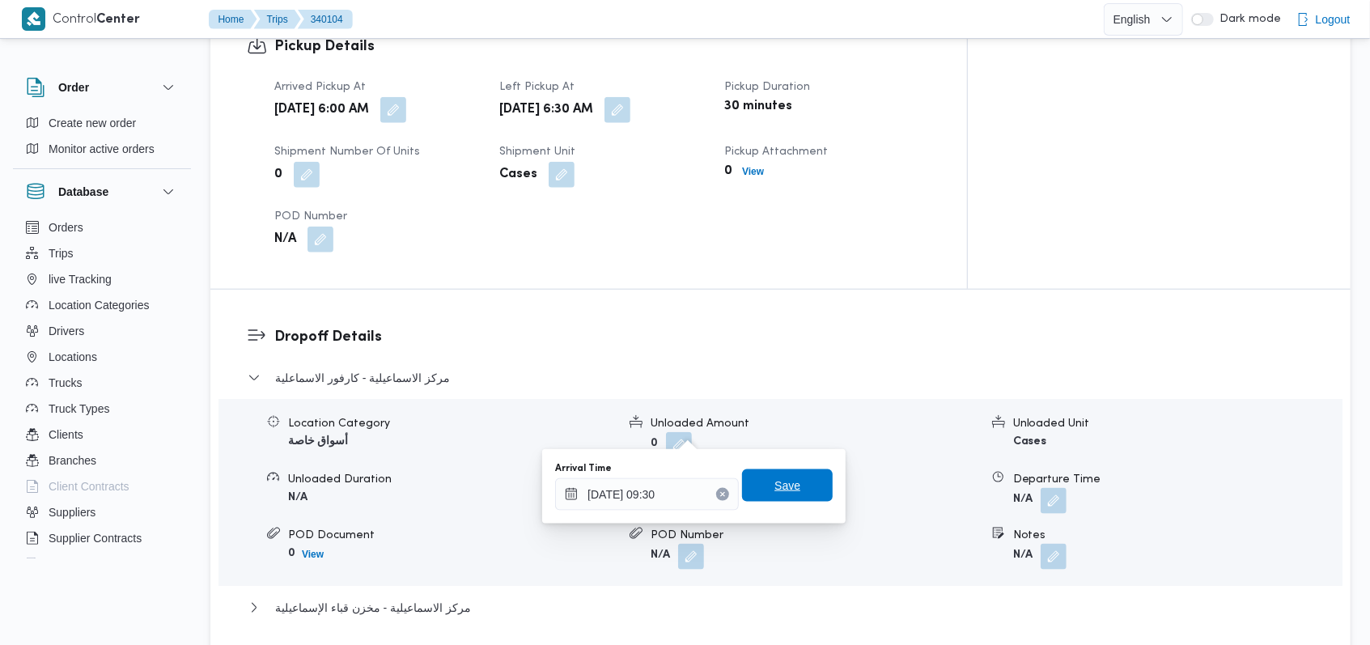
click at [791, 487] on span "Save" at bounding box center [787, 485] width 91 height 32
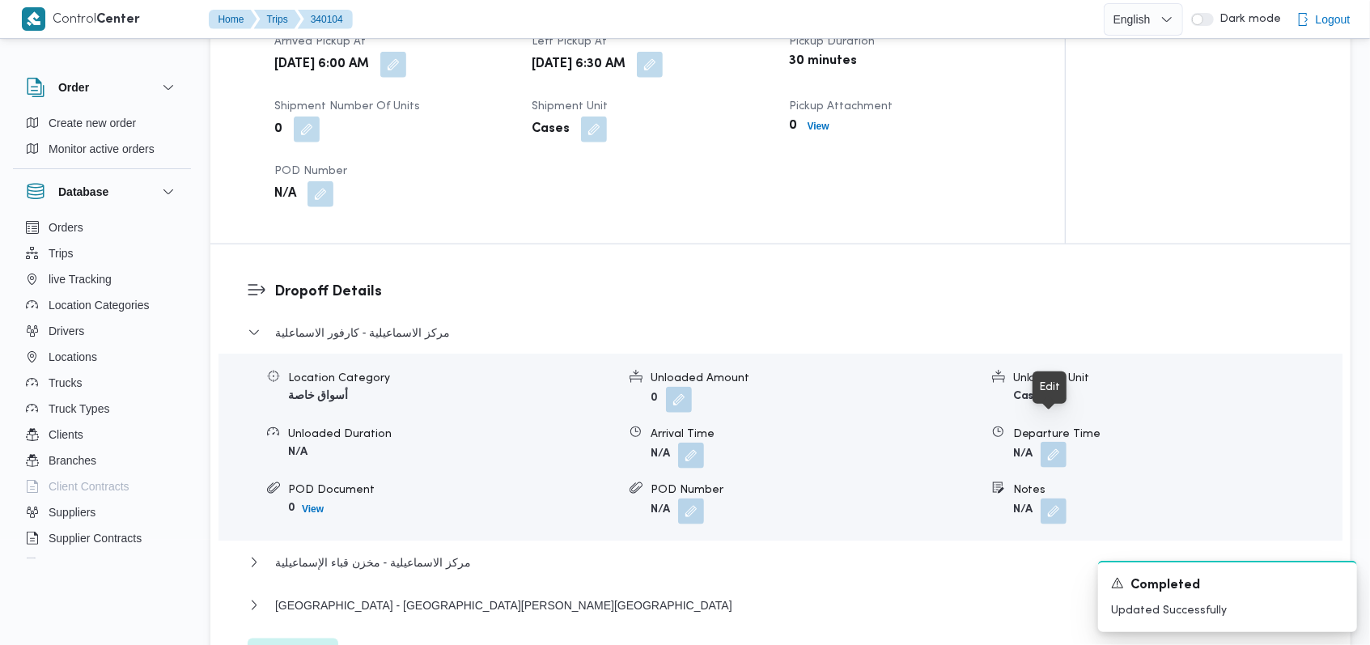
click at [1062, 442] on button "button" at bounding box center [1053, 455] width 26 height 26
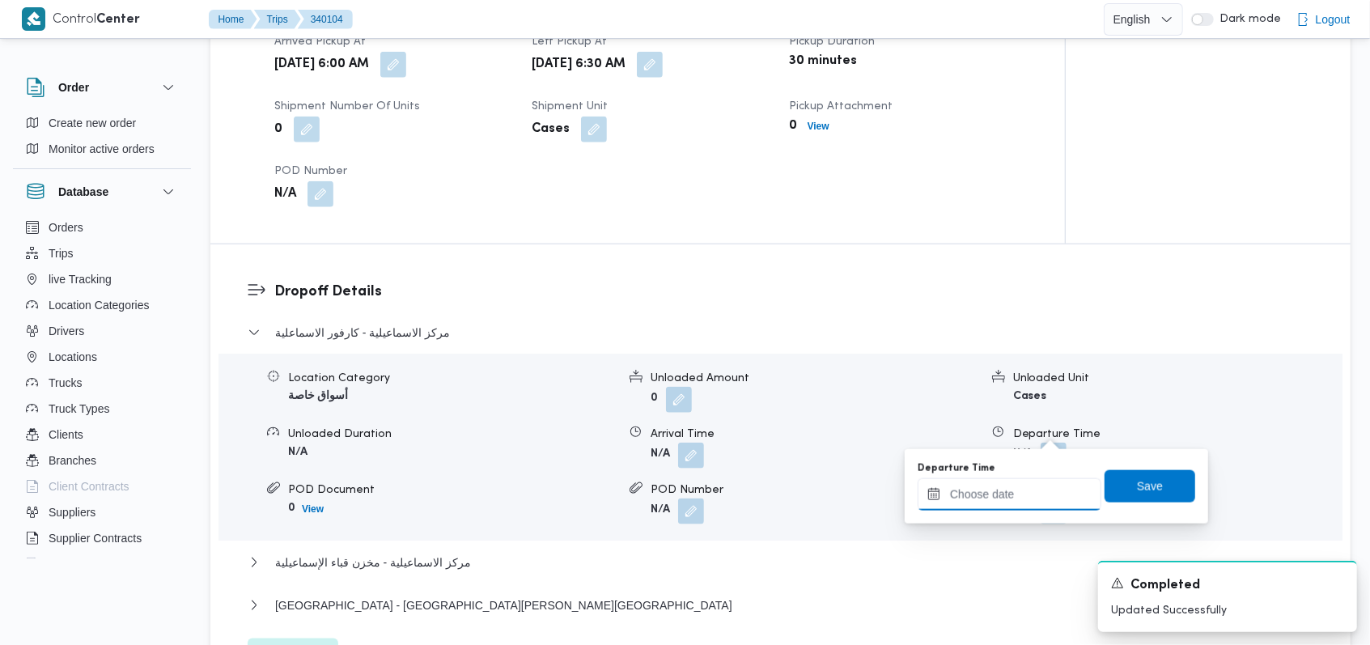
click at [1011, 503] on input "Departure Time" at bounding box center [1010, 494] width 184 height 32
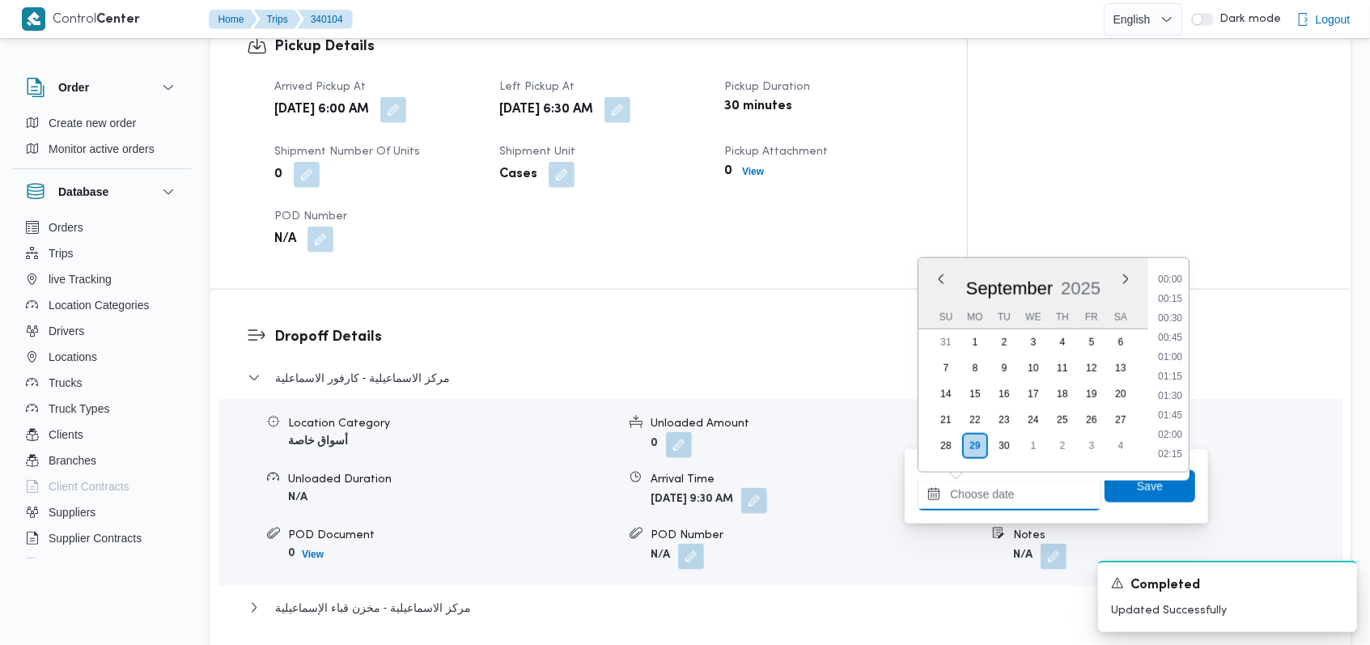
scroll to position [834, 0]
click at [1180, 299] on li "11:00" at bounding box center [1169, 299] width 37 height 16
type input "29/09/2025 11:00"
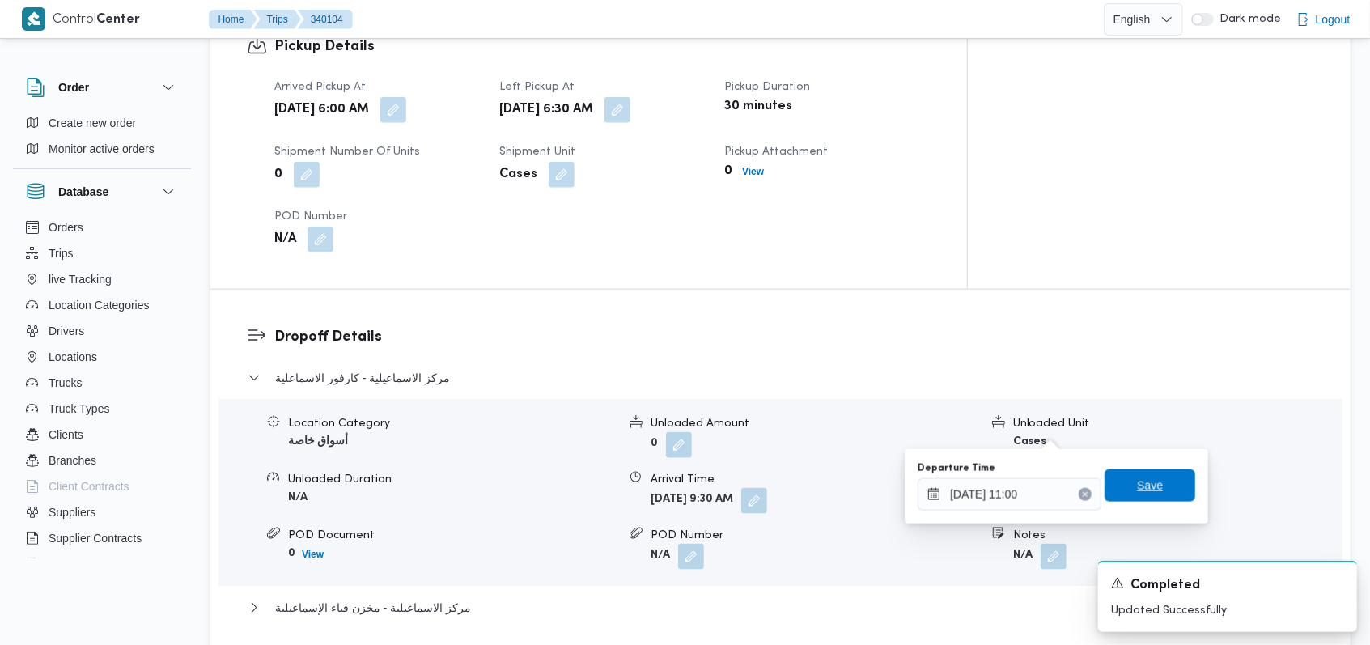
click at [1137, 490] on span "Save" at bounding box center [1150, 485] width 26 height 19
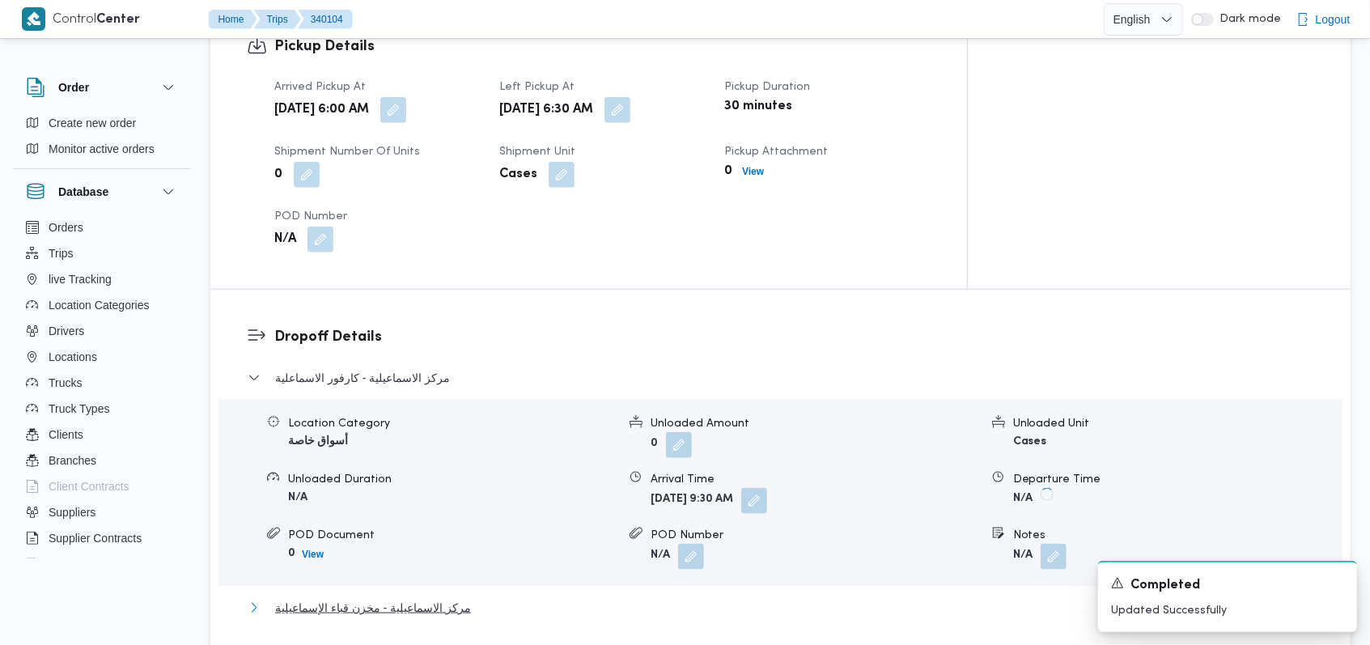
click at [454, 598] on span "مركز الاسماعيلية - مخزن قباء الإسماعيلية" at bounding box center [373, 607] width 196 height 19
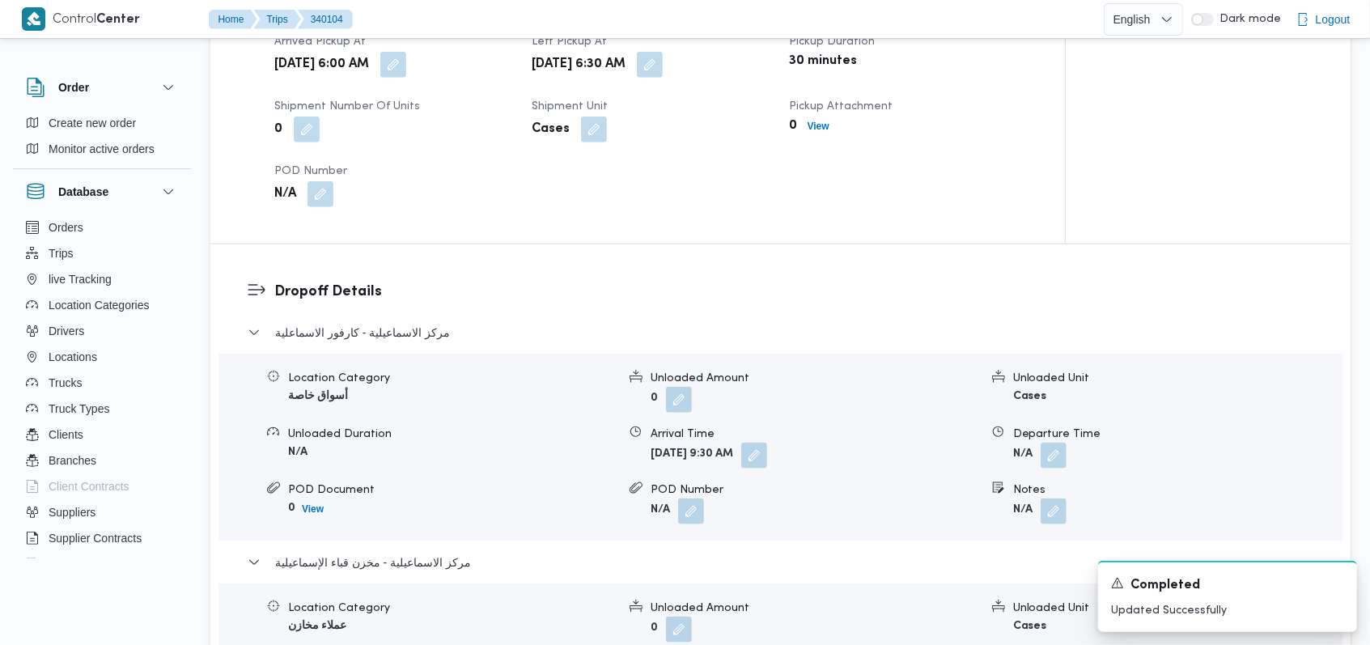
scroll to position [1295, 0]
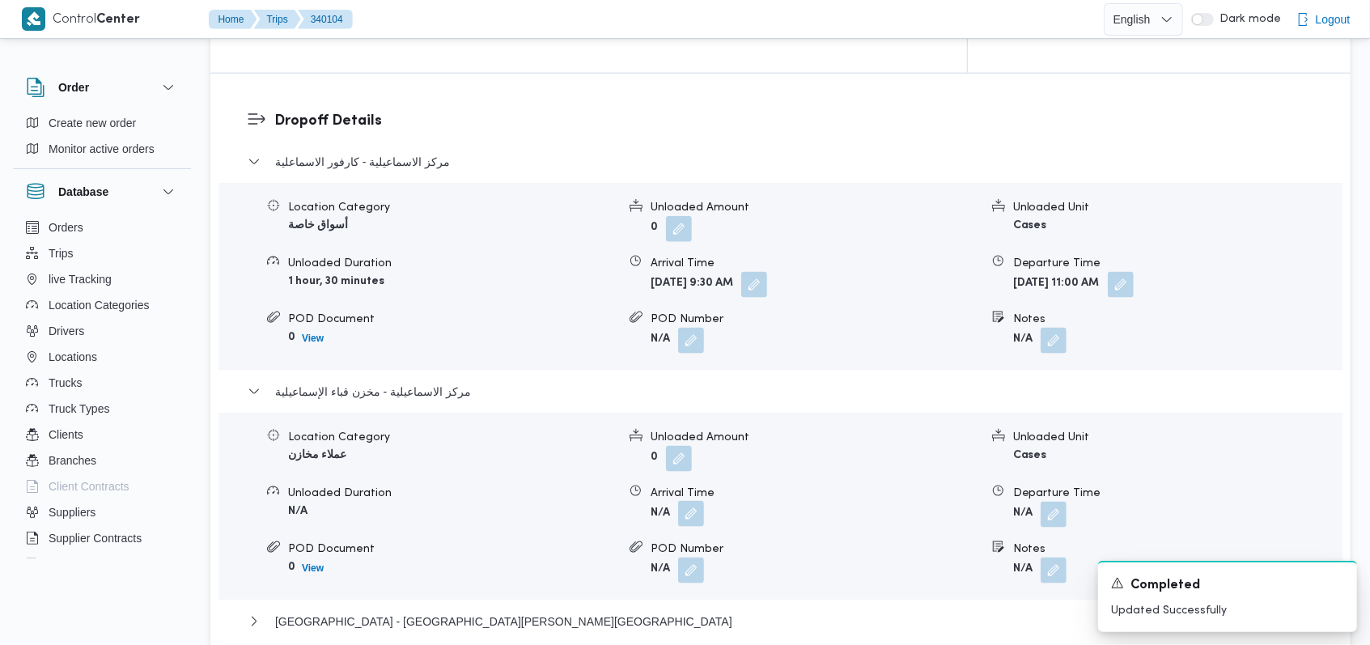
click at [686, 501] on button "button" at bounding box center [691, 514] width 26 height 26
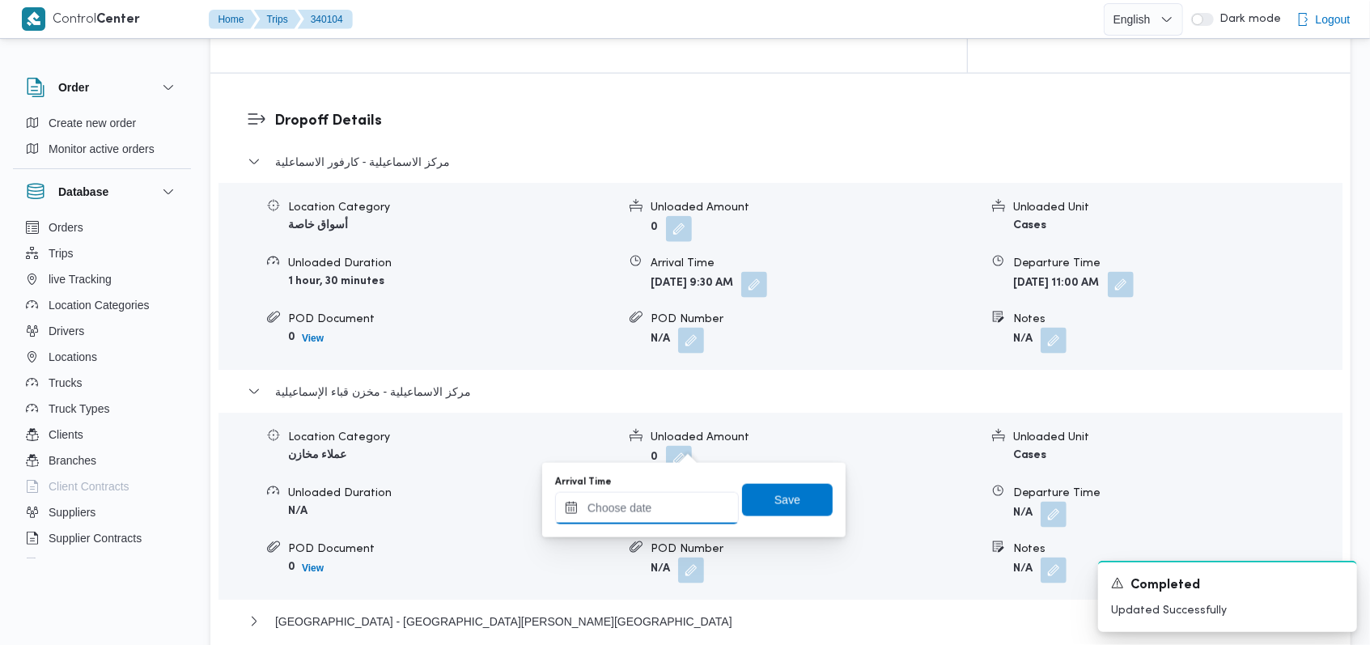
click at [641, 498] on div at bounding box center [647, 508] width 184 height 32
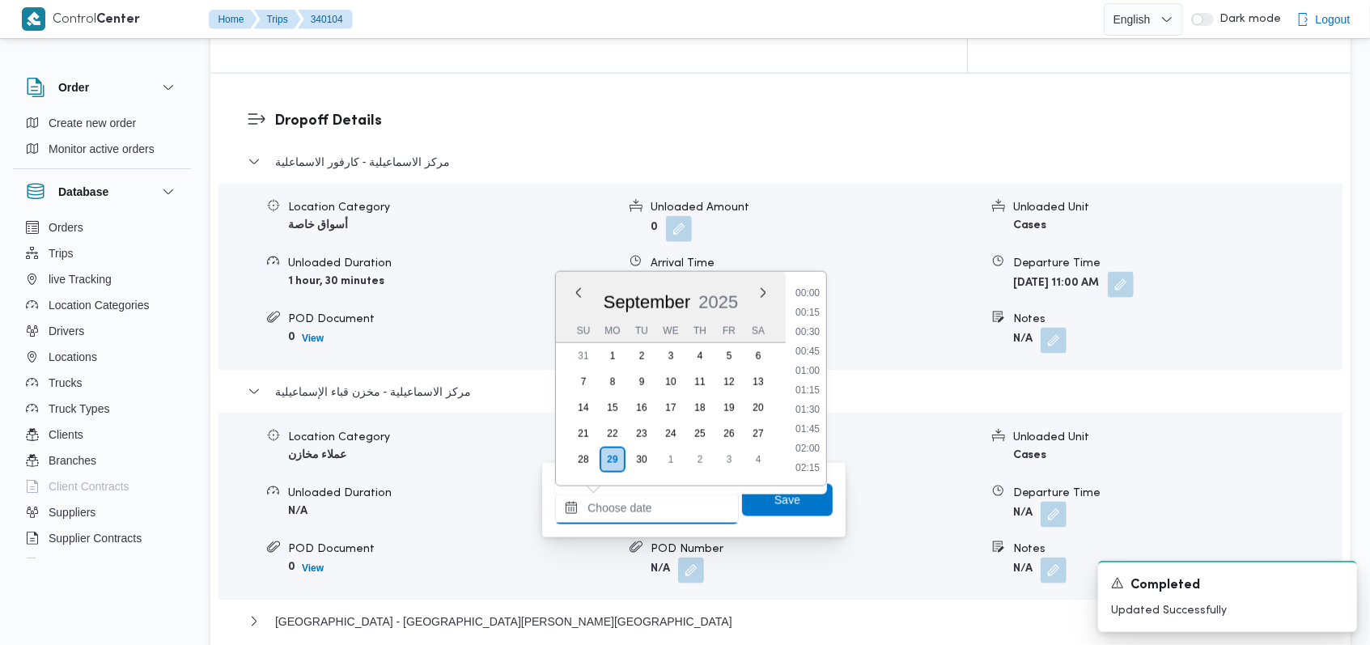
scroll to position [834, 0]
click at [807, 329] on li "11:15" at bounding box center [807, 332] width 37 height 16
type input "29/09/2025 11:15"
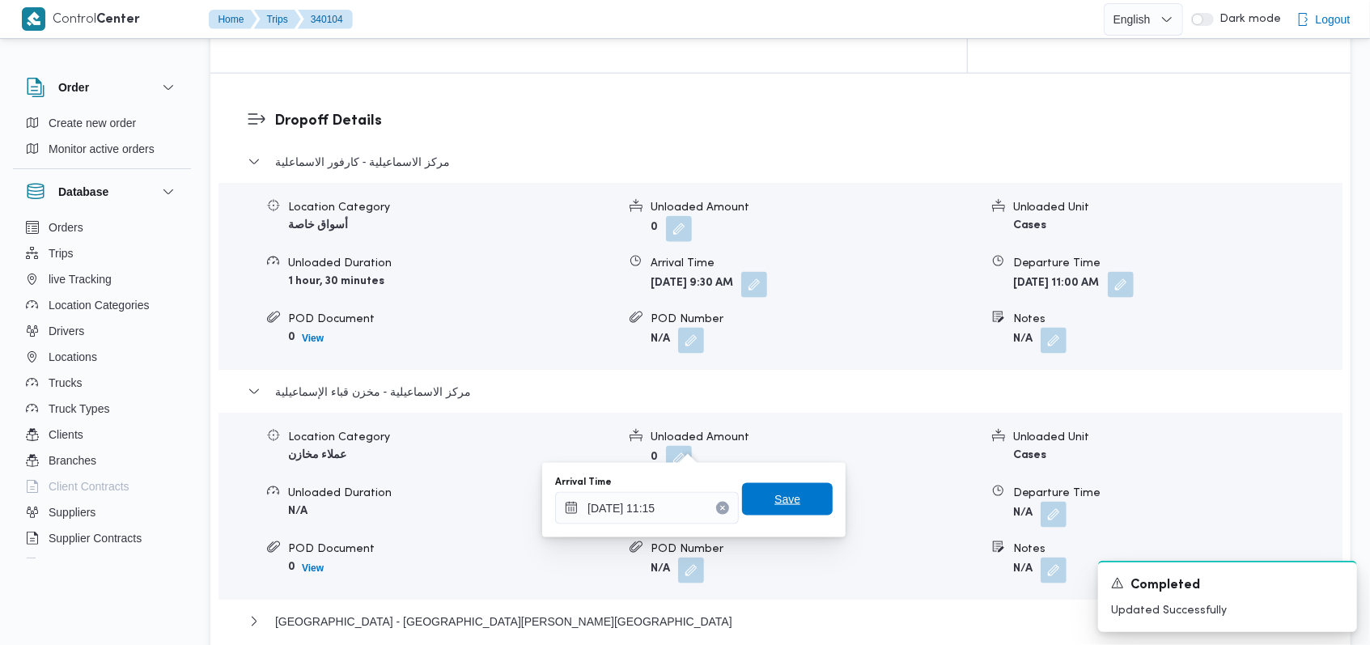
click at [781, 505] on span "Save" at bounding box center [787, 499] width 26 height 19
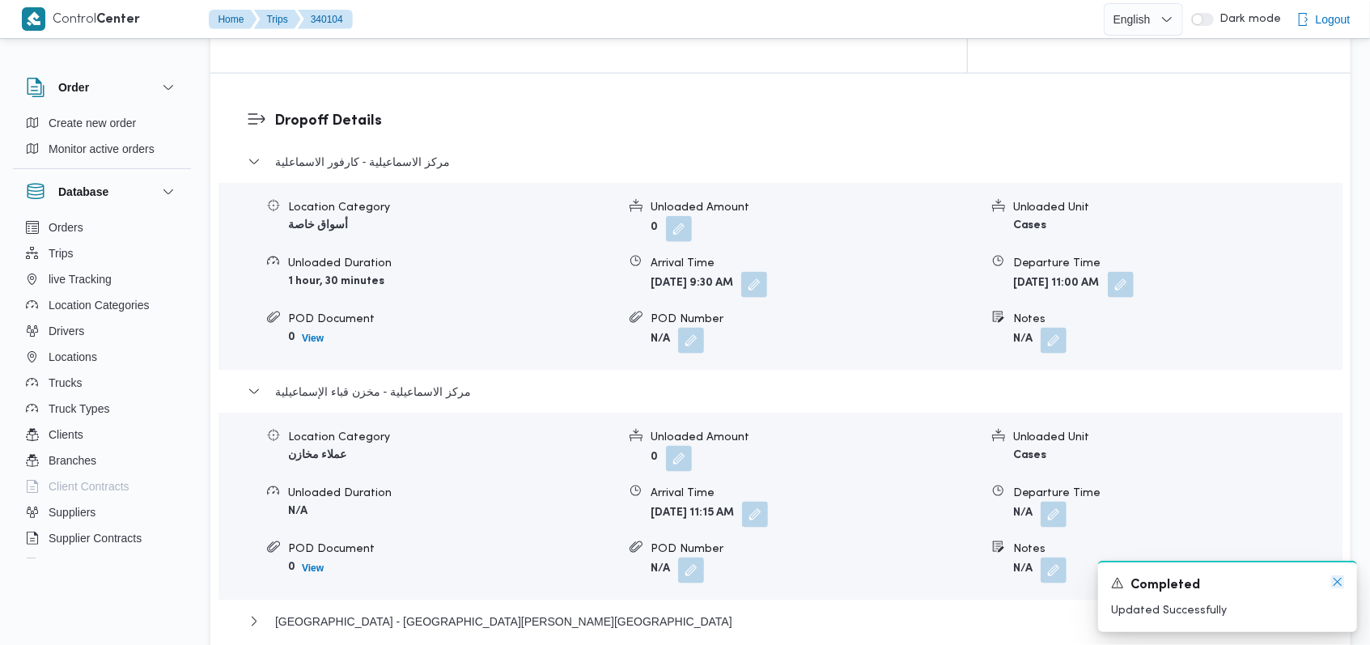
click at [1333, 583] on icon "Dismiss toast" at bounding box center [1337, 581] width 13 height 13
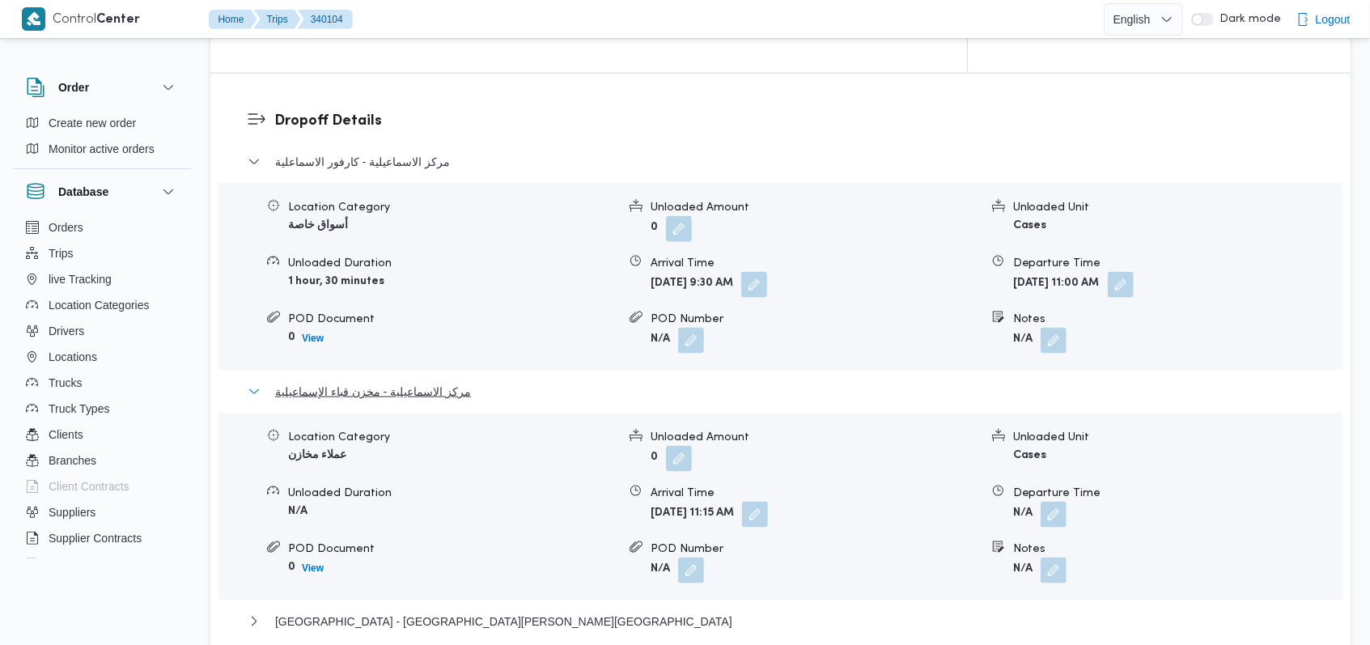
click at [403, 382] on span "مركز الاسماعيلية - مخزن قباء الإسماعيلية" at bounding box center [373, 391] width 196 height 19
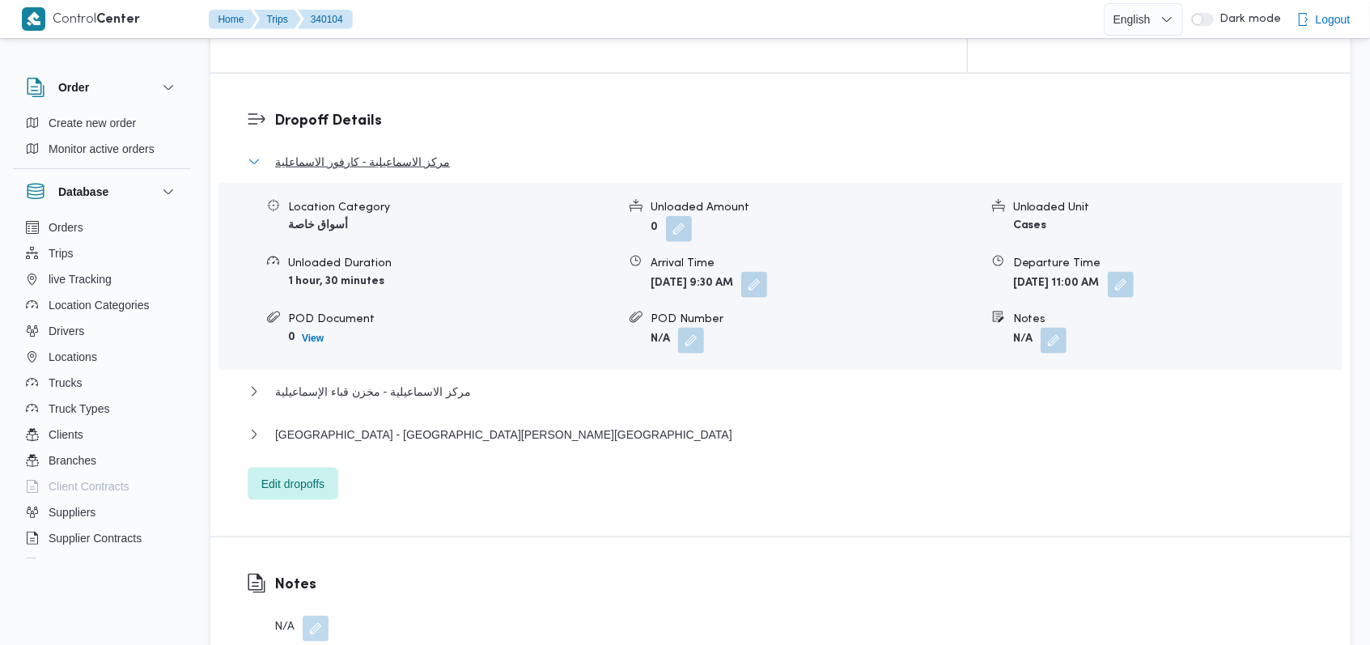
click at [414, 152] on span "مركز الاسماعيلية - كارفور الاسماعلية" at bounding box center [362, 161] width 175 height 19
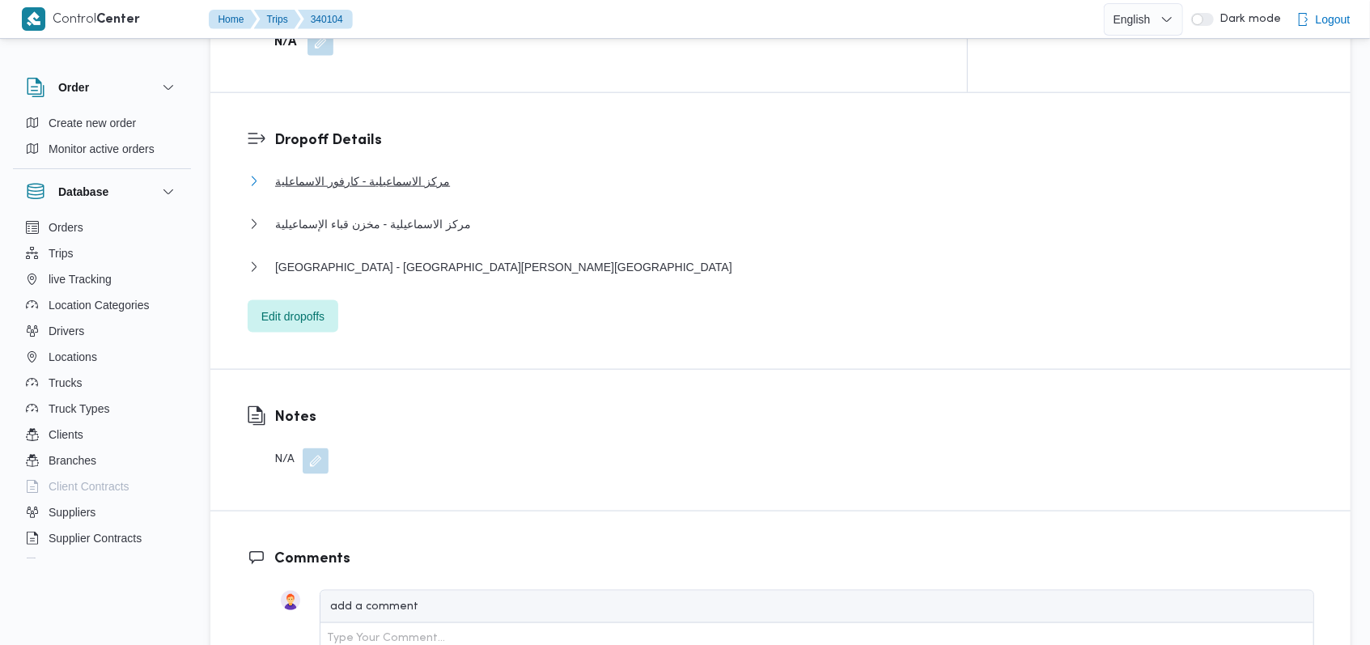
scroll to position [1295, 0]
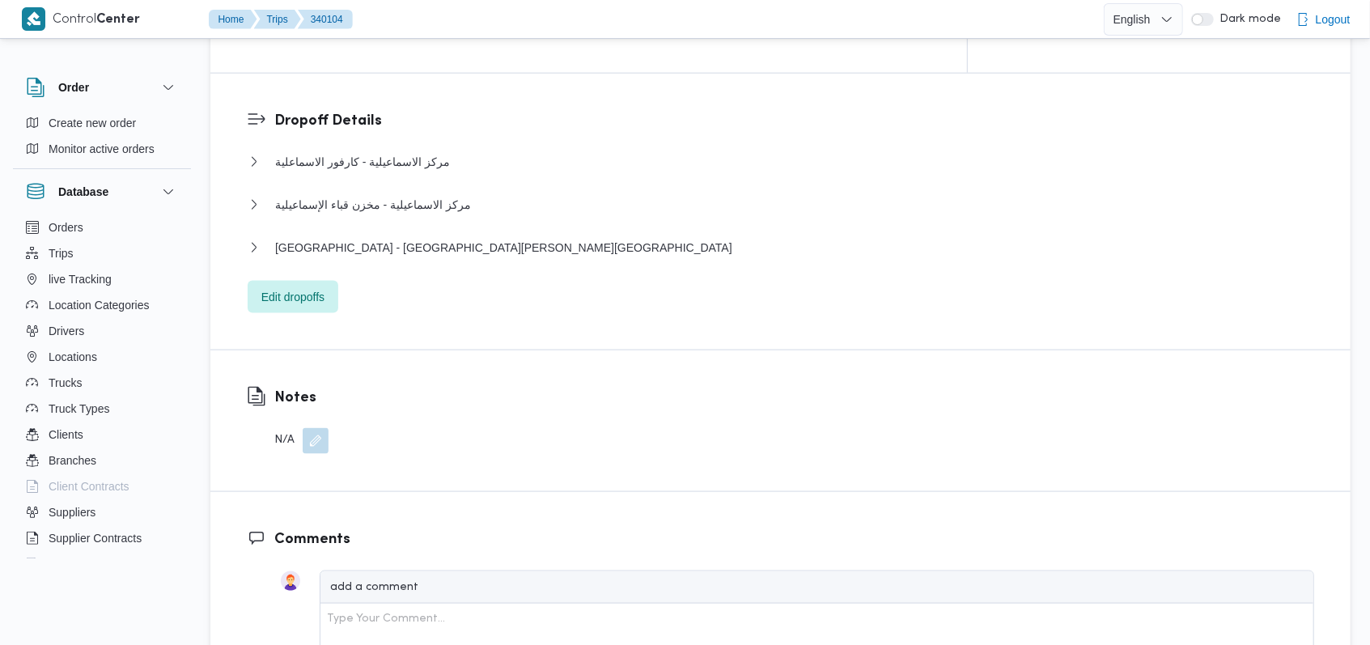
click at [303, 428] on button "button" at bounding box center [316, 441] width 26 height 26
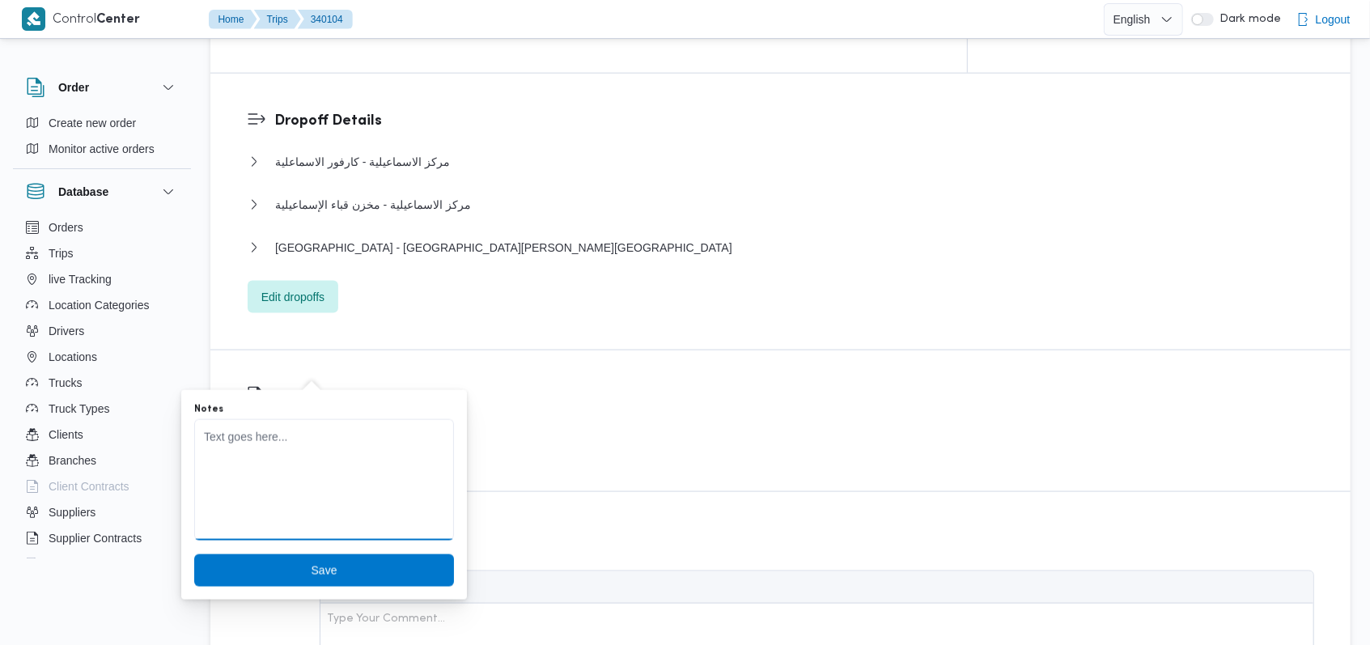
click at [301, 451] on textarea "Notes" at bounding box center [324, 479] width 260 height 121
type textarea "السيارة اليوم اضافى على المقاول ولم يتم احتسابها"
click at [313, 566] on span "Save" at bounding box center [324, 569] width 26 height 19
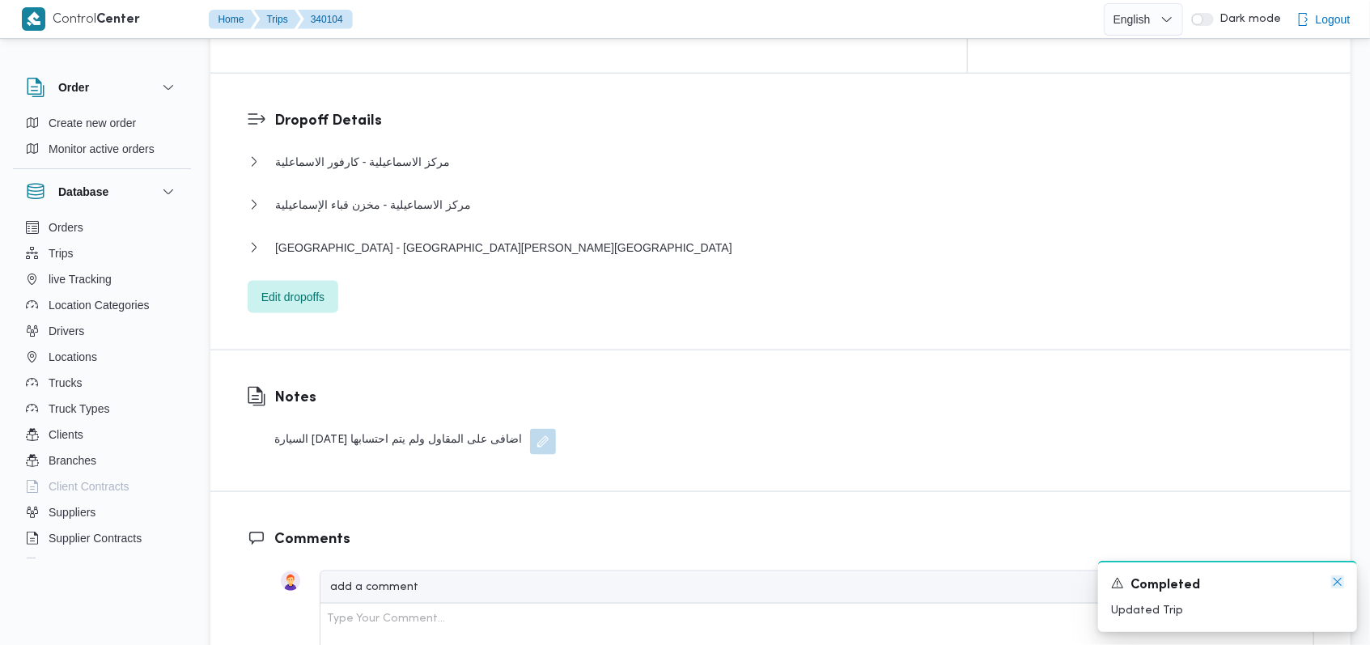
click at [1337, 583] on icon "Dismiss toast" at bounding box center [1337, 582] width 8 height 8
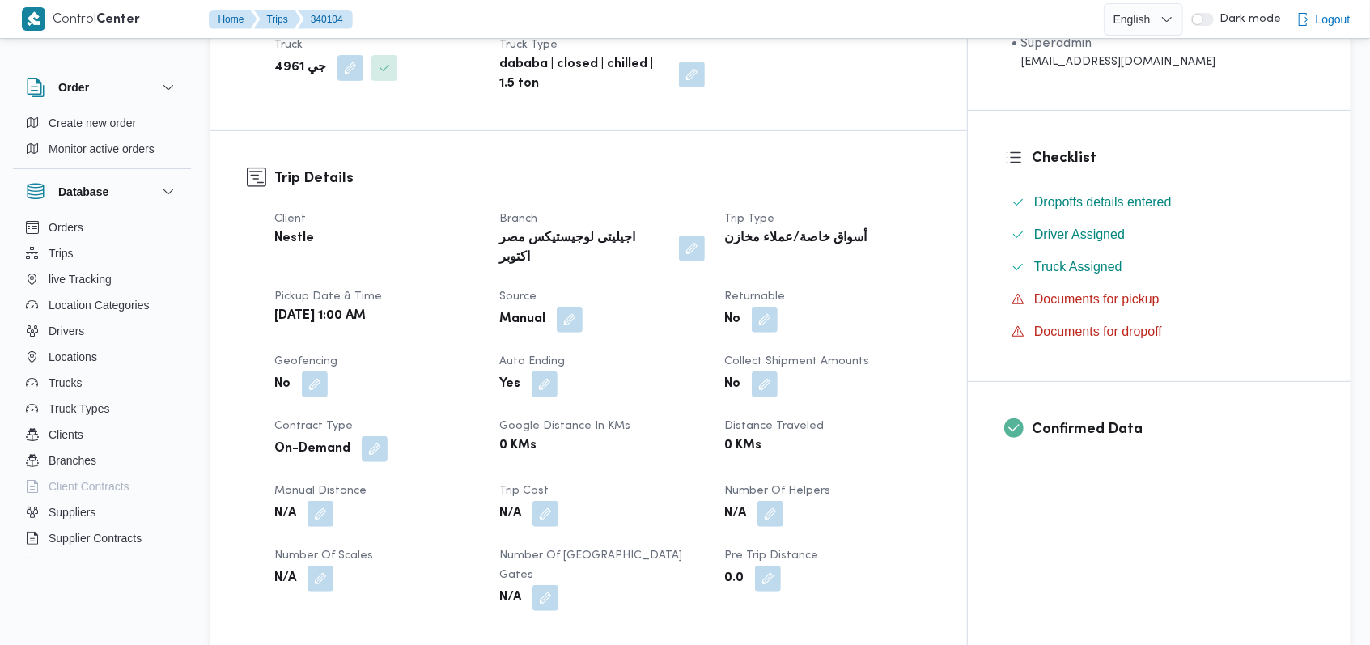
scroll to position [0, 0]
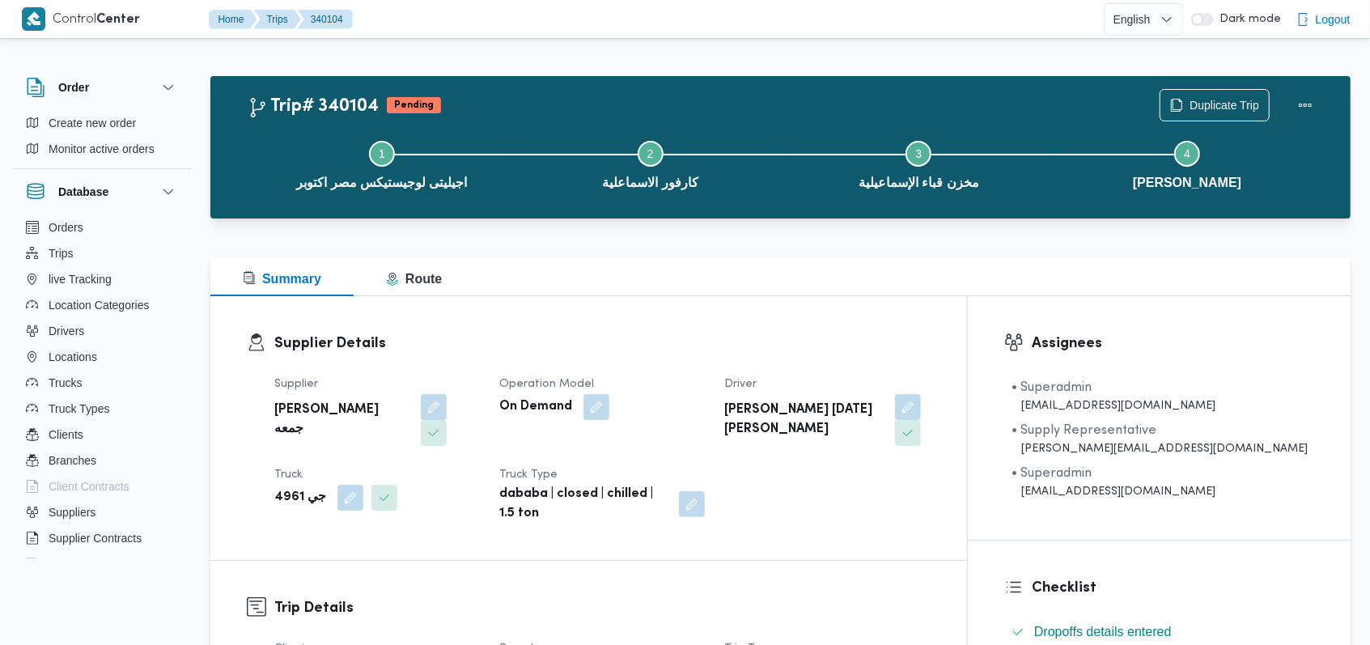
click at [698, 333] on h3 "Supplier Details" at bounding box center [602, 344] width 656 height 22
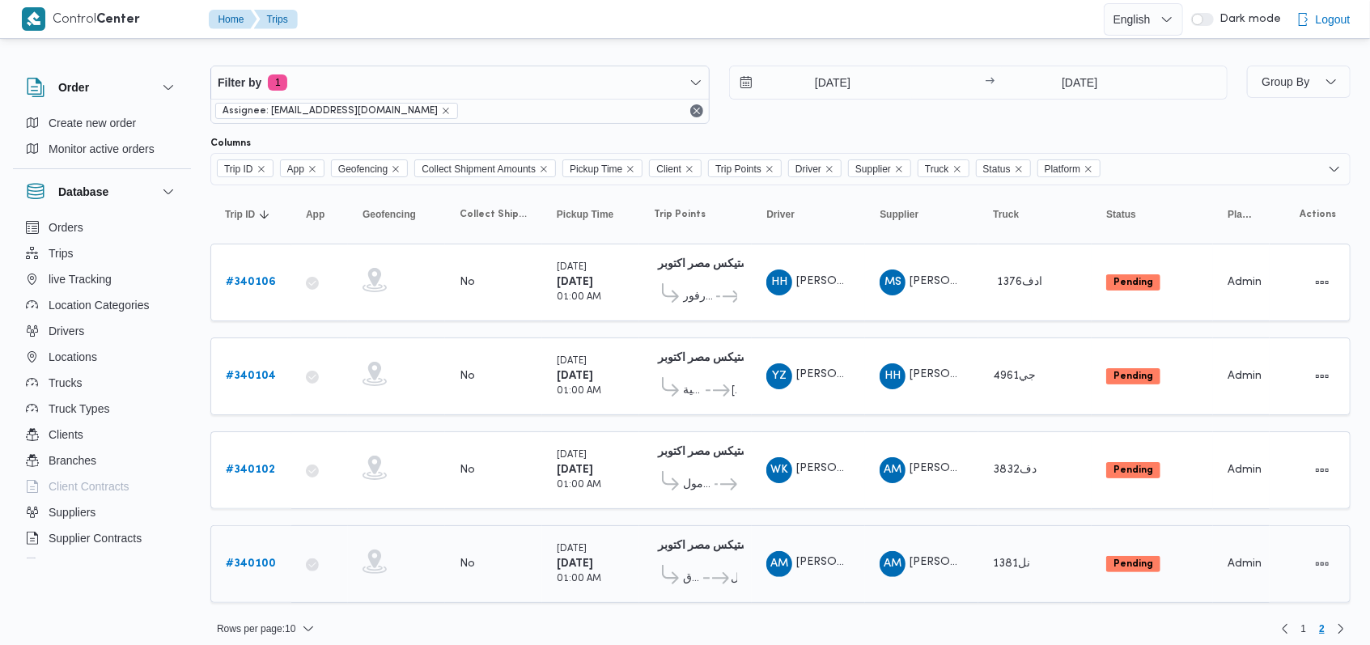
scroll to position [15, 0]
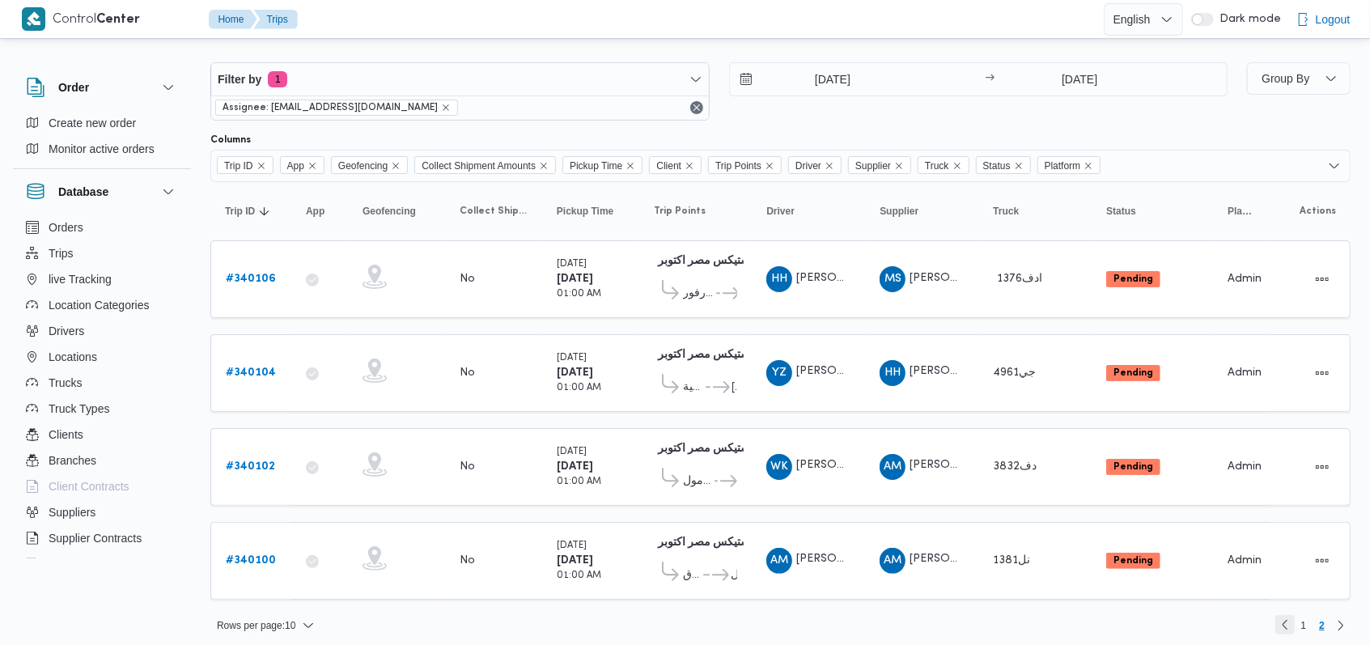
click at [1282, 615] on link "Previous page, 1" at bounding box center [1284, 624] width 19 height 19
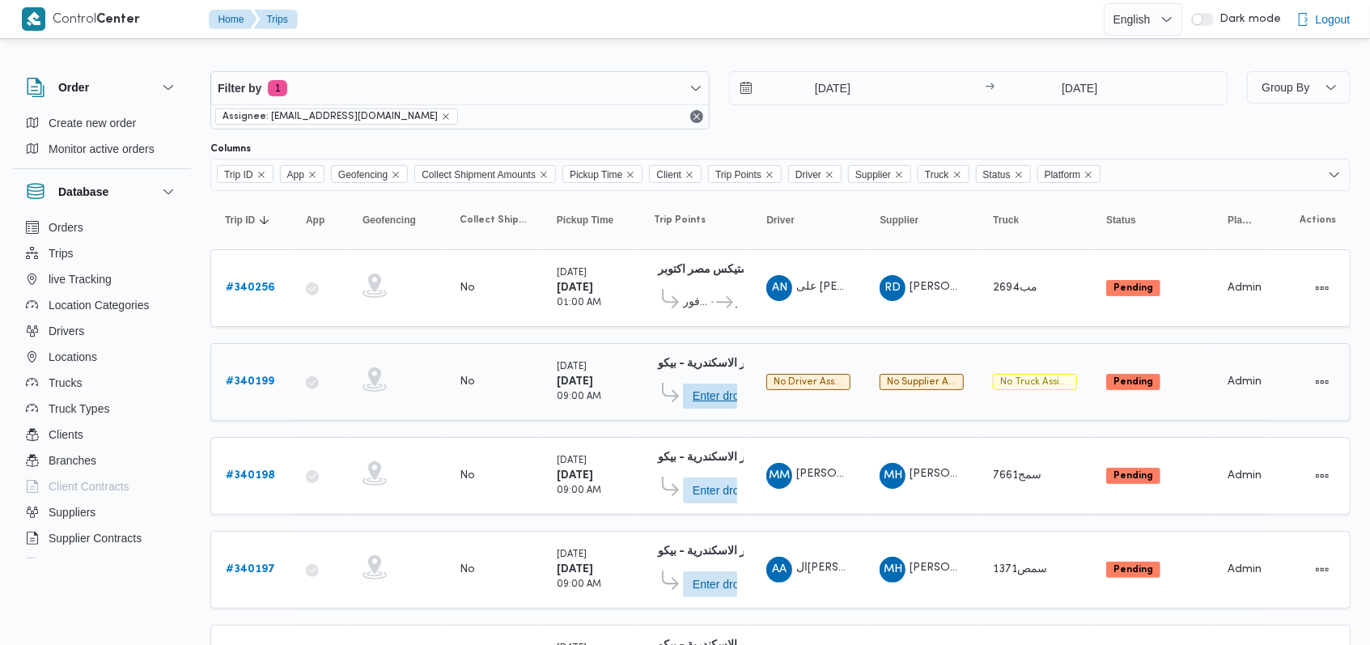
scroll to position [15, 0]
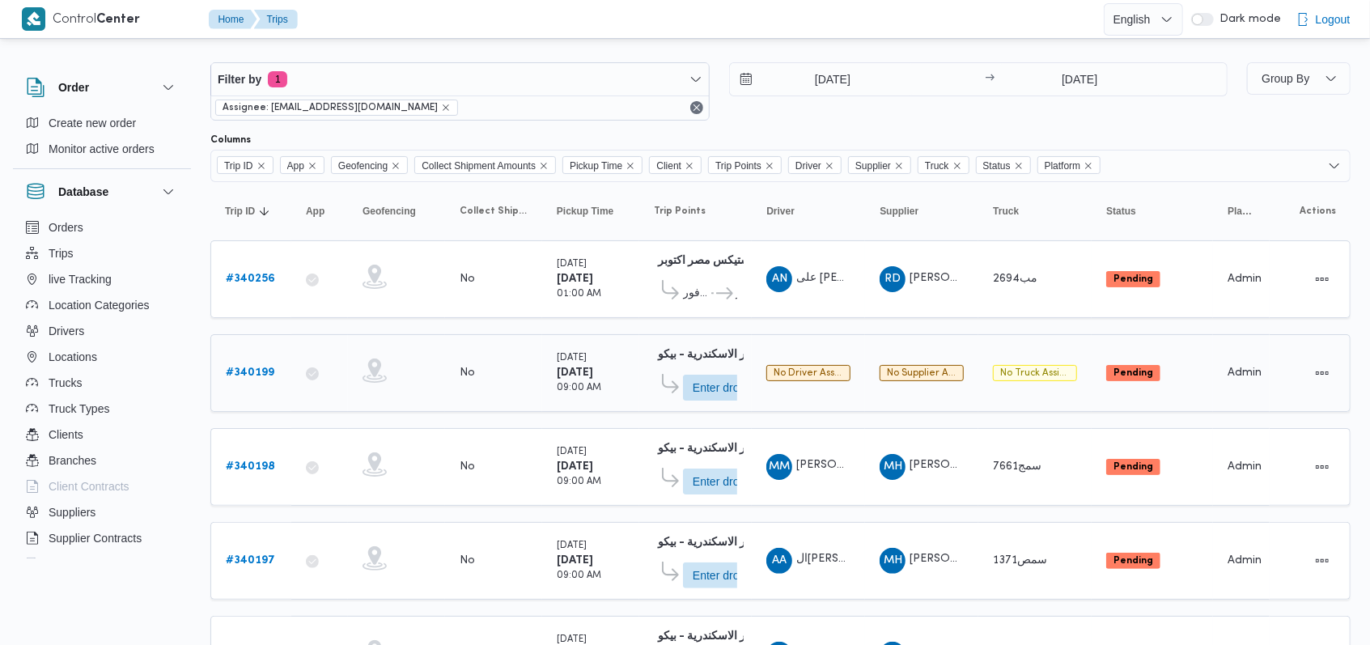
click at [233, 375] on b "# 340199" at bounding box center [250, 372] width 49 height 11
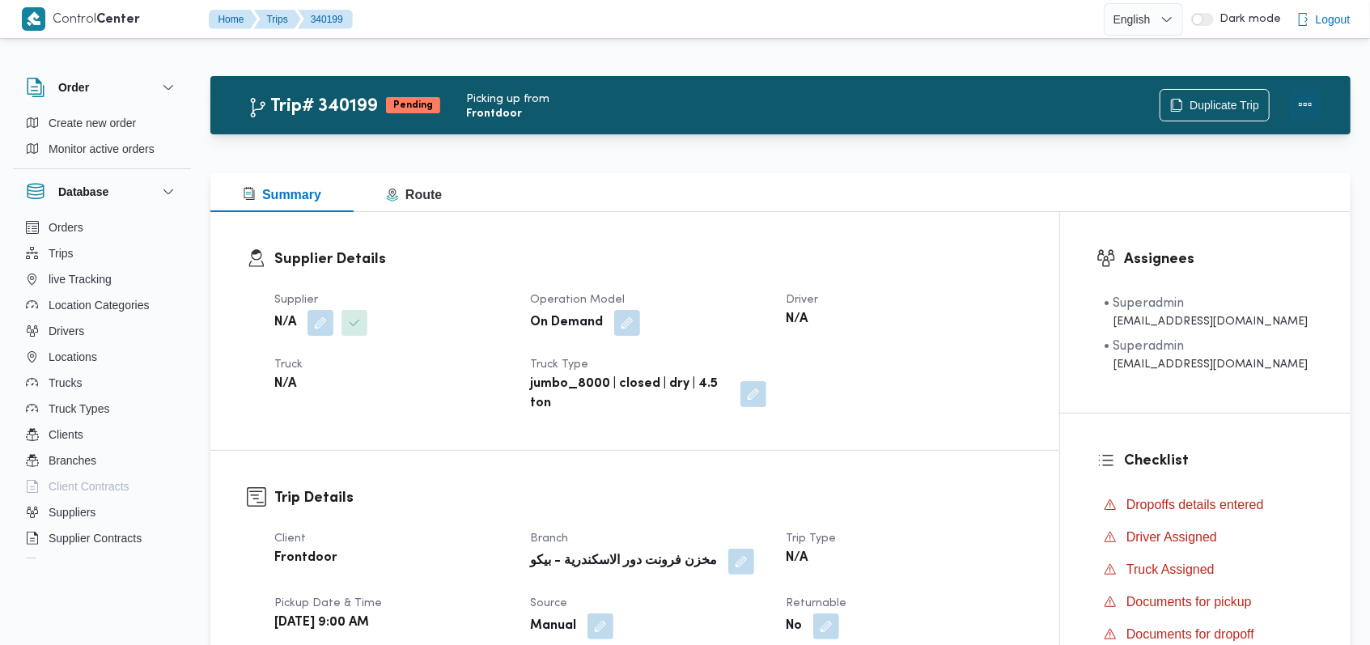
click at [1316, 100] on button "Actions" at bounding box center [1305, 104] width 32 height 32
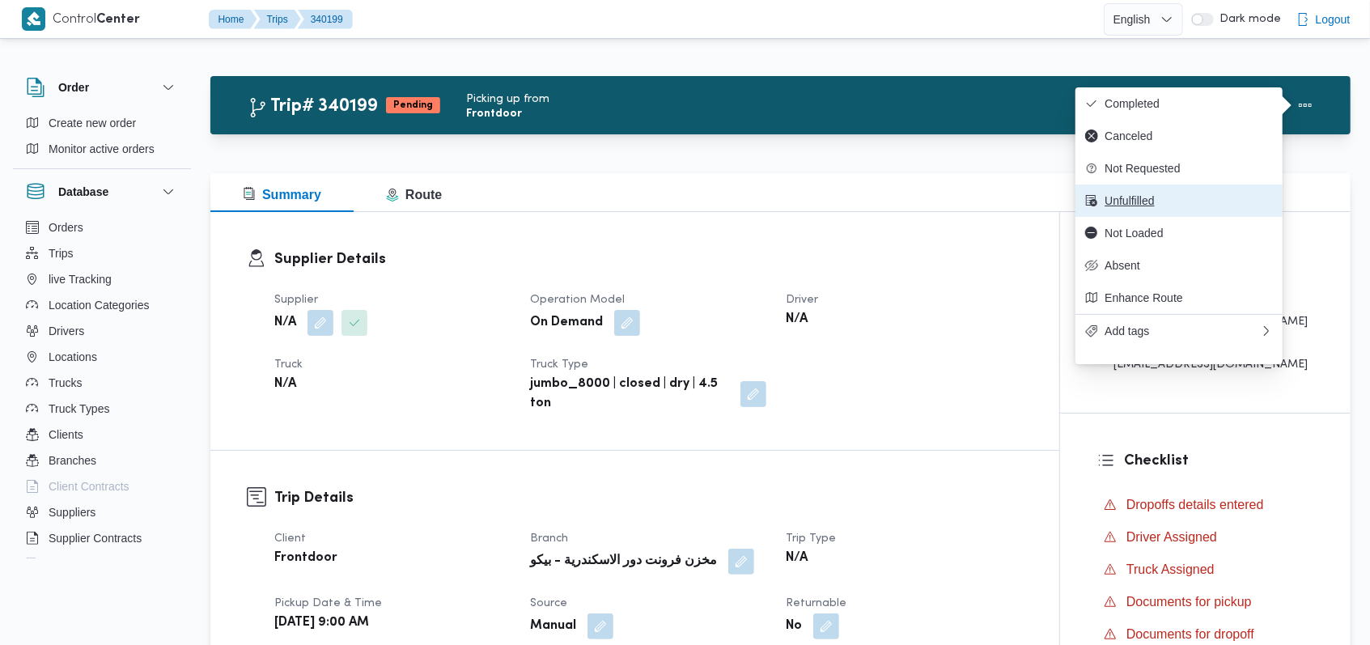
click at [1138, 199] on button "Unfulfilled" at bounding box center [1178, 200] width 207 height 32
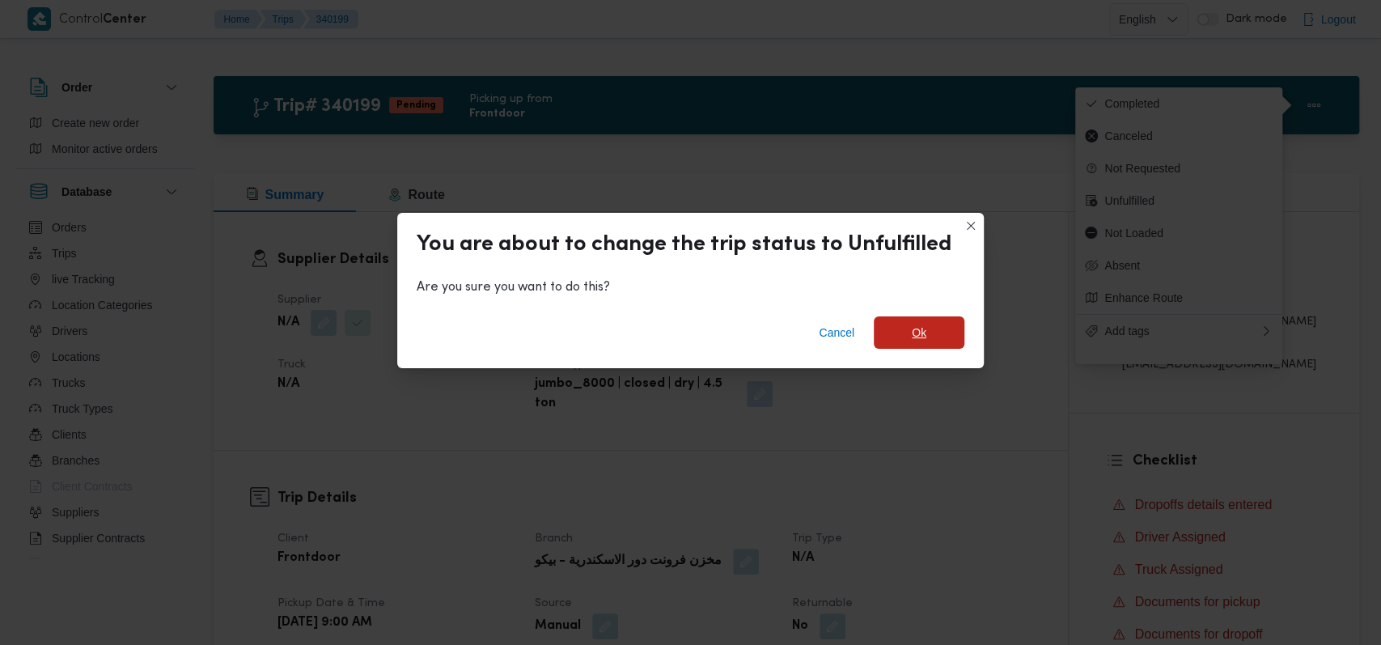
click at [918, 320] on span "Ok" at bounding box center [919, 332] width 91 height 32
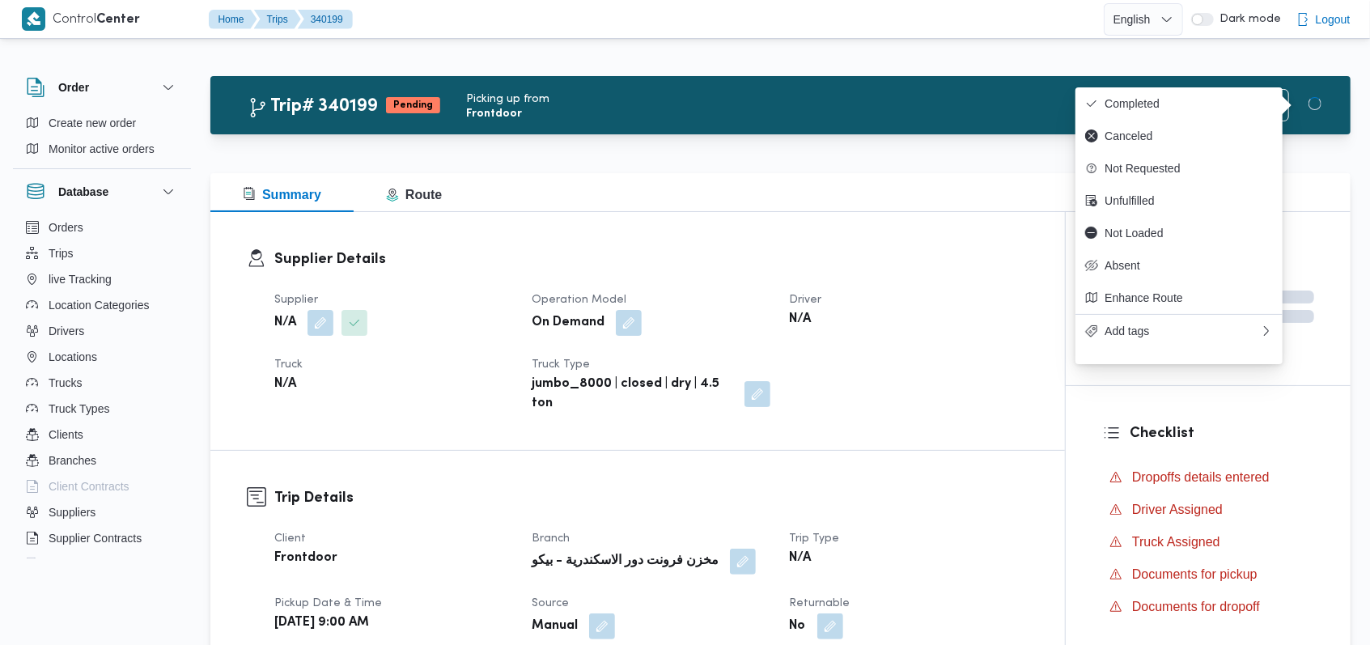
click at [939, 376] on div "Supplier N/A Operation Model On Demand Driver N/A Truck N/A Truck Type jumbo_80…" at bounding box center [651, 352] width 773 height 142
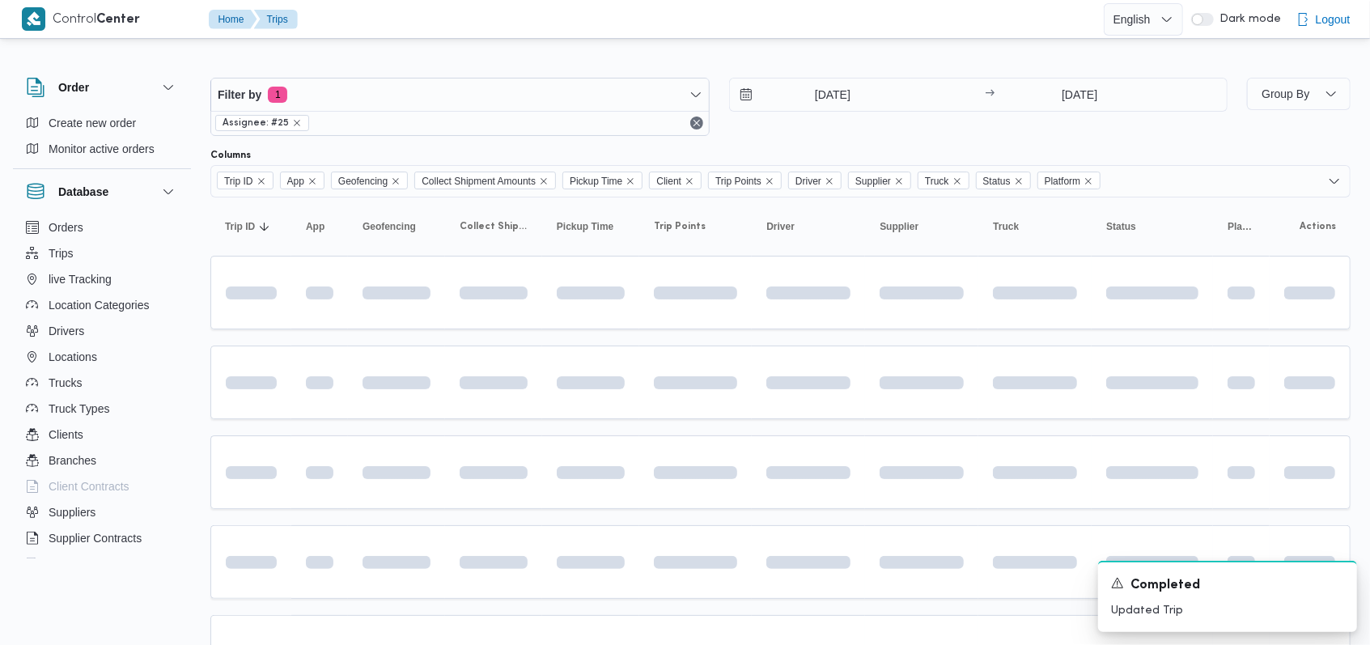
scroll to position [15, 0]
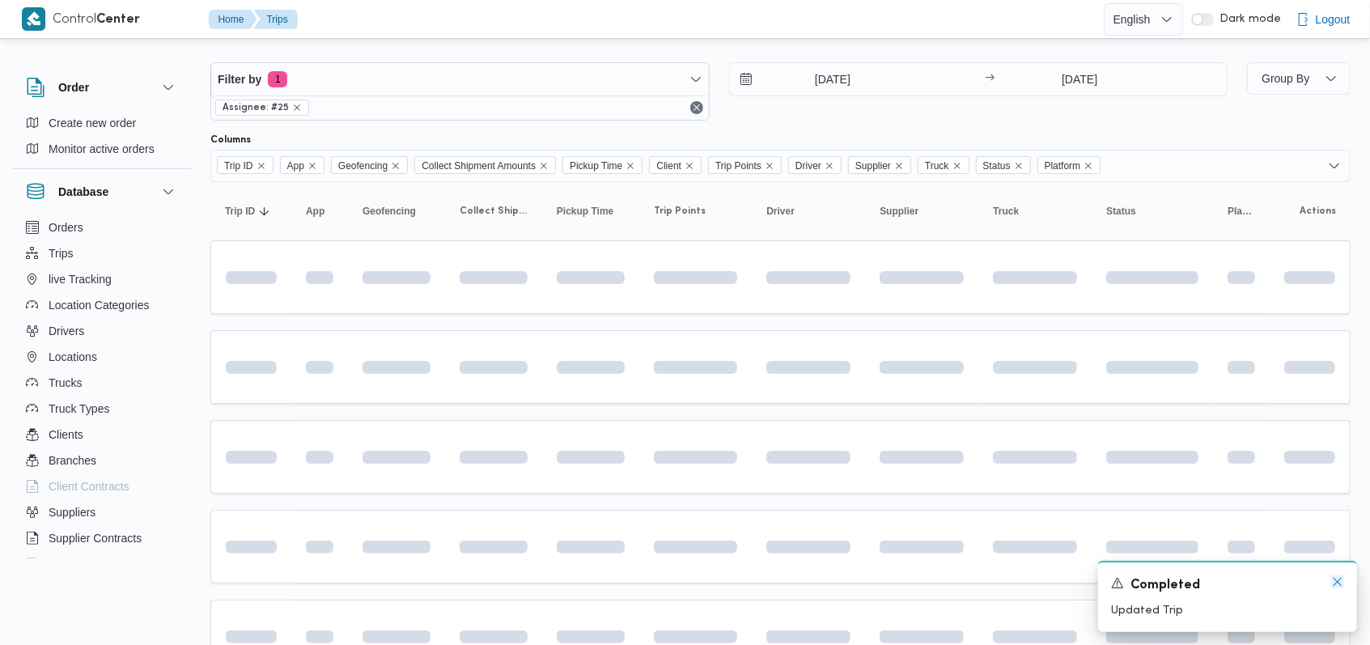
click at [1338, 587] on icon "Dismiss toast" at bounding box center [1337, 581] width 13 height 13
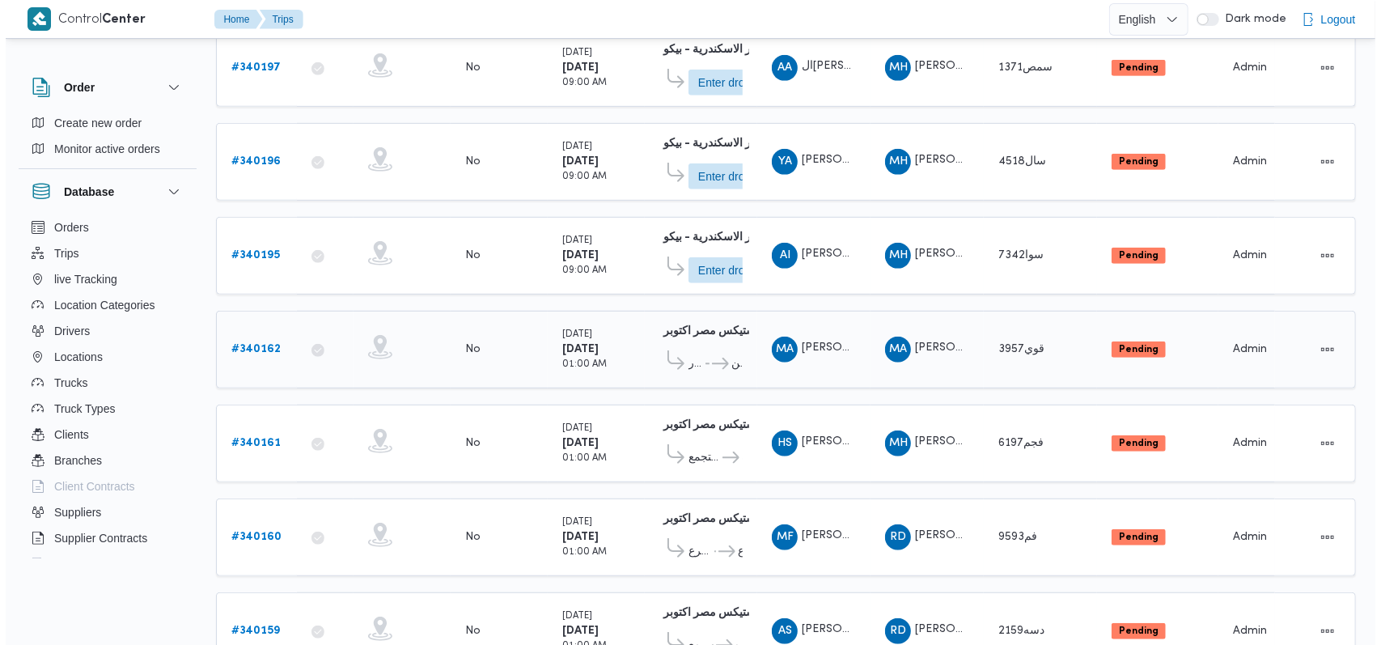
scroll to position [461, 0]
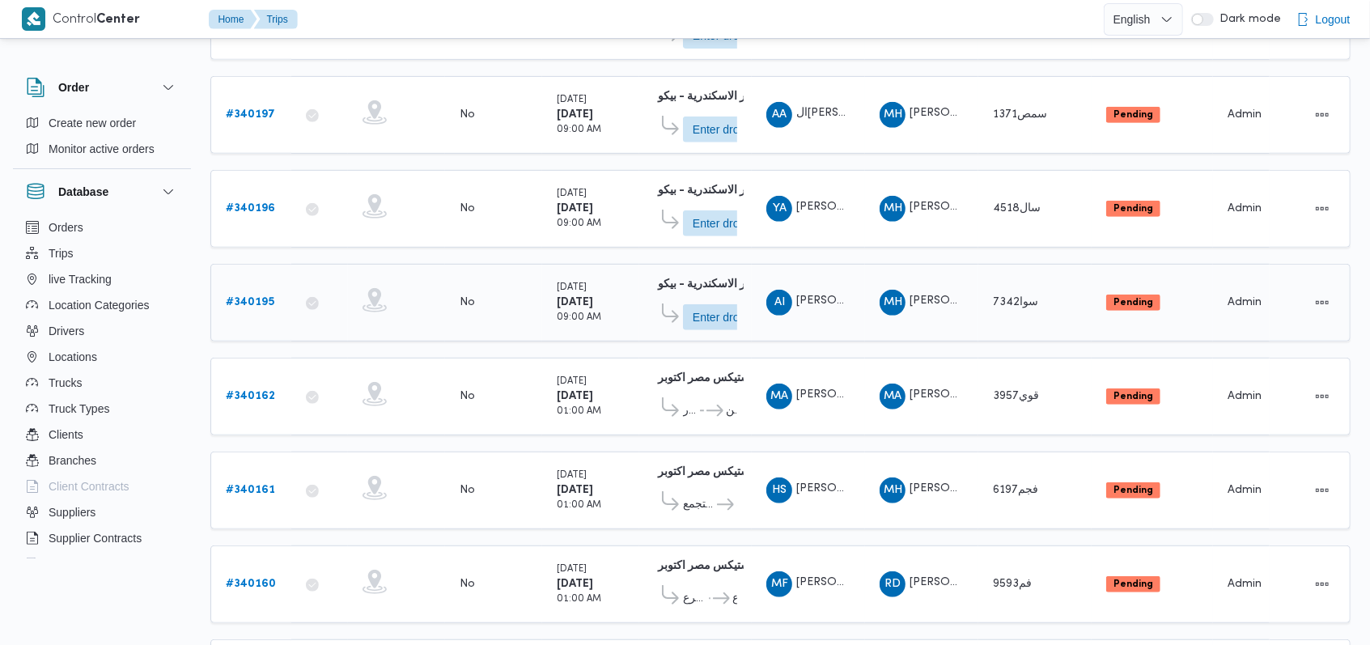
click at [749, 307] on td "Trip Points مخزن فرونت دور الاسكندرية - بيكو 11:58 PM Enter dropoff details" at bounding box center [695, 303] width 112 height 78
click at [718, 307] on span "Enter dropoff details" at bounding box center [728, 316] width 71 height 26
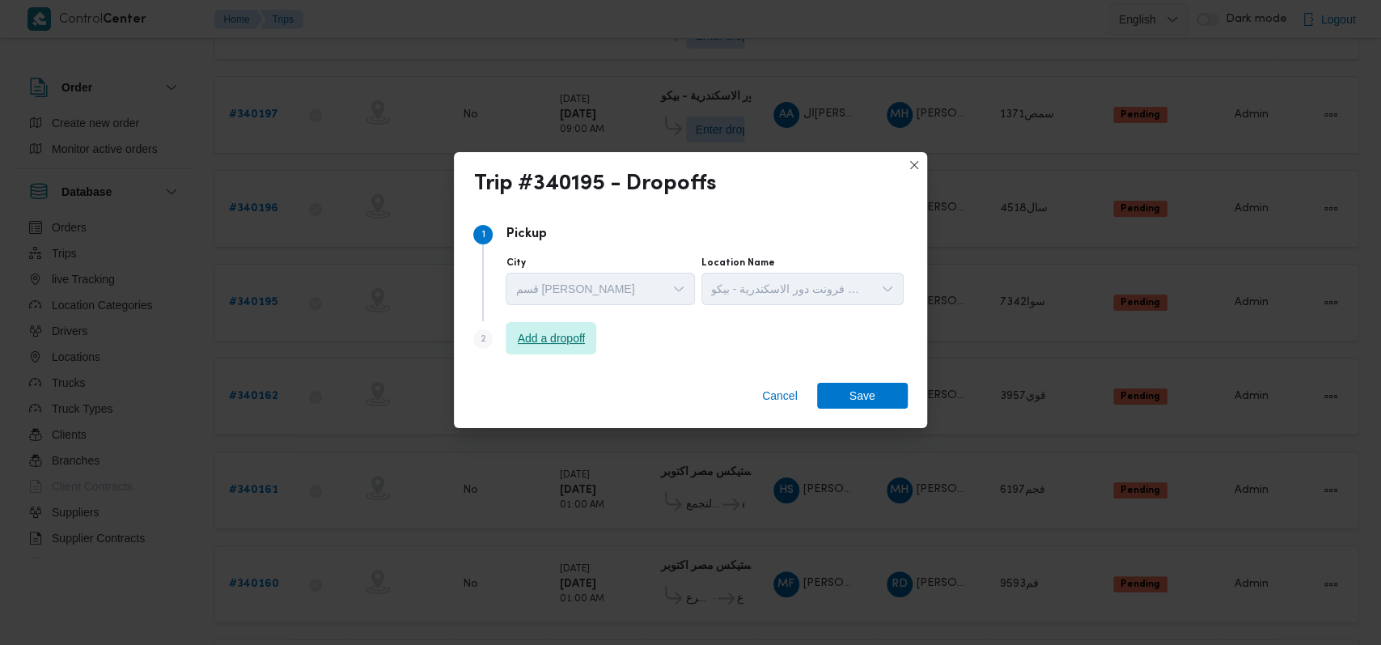
click at [596, 334] on span "Add a dropoff" at bounding box center [551, 338] width 91 height 32
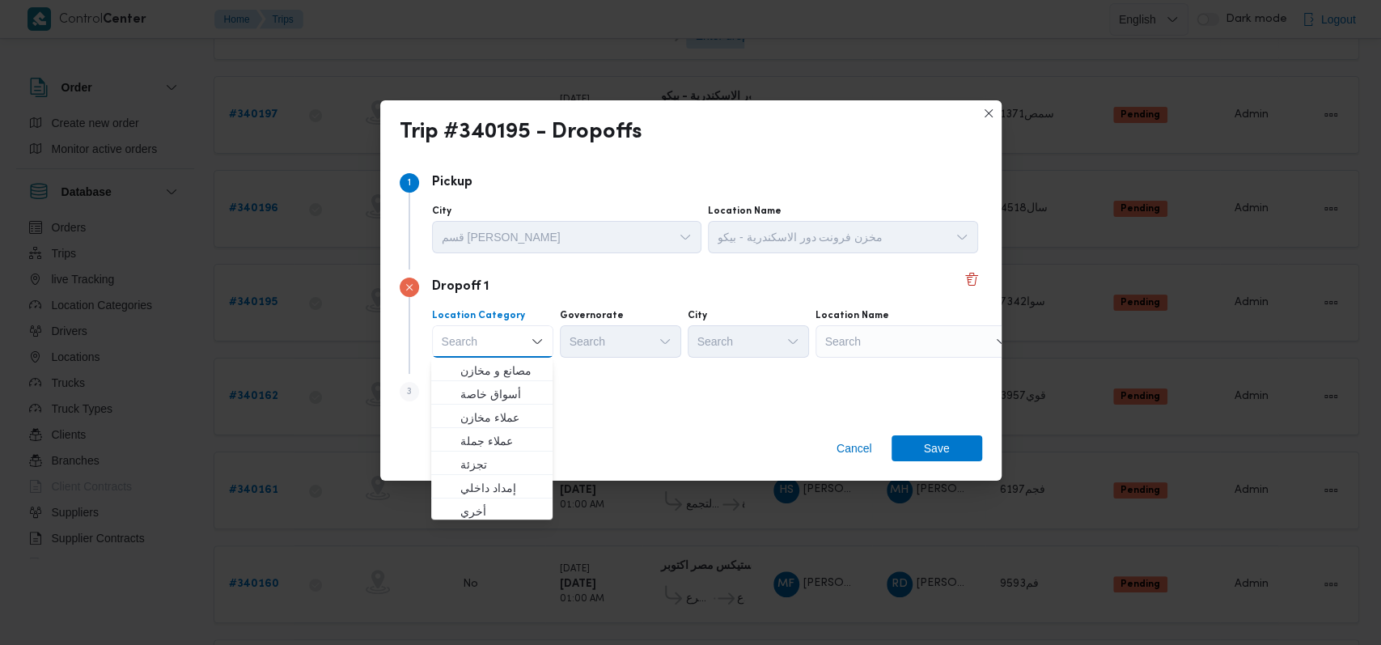
scroll to position [425, 0]
click at [510, 502] on span "متجر أجهزة" at bounding box center [501, 508] width 83 height 19
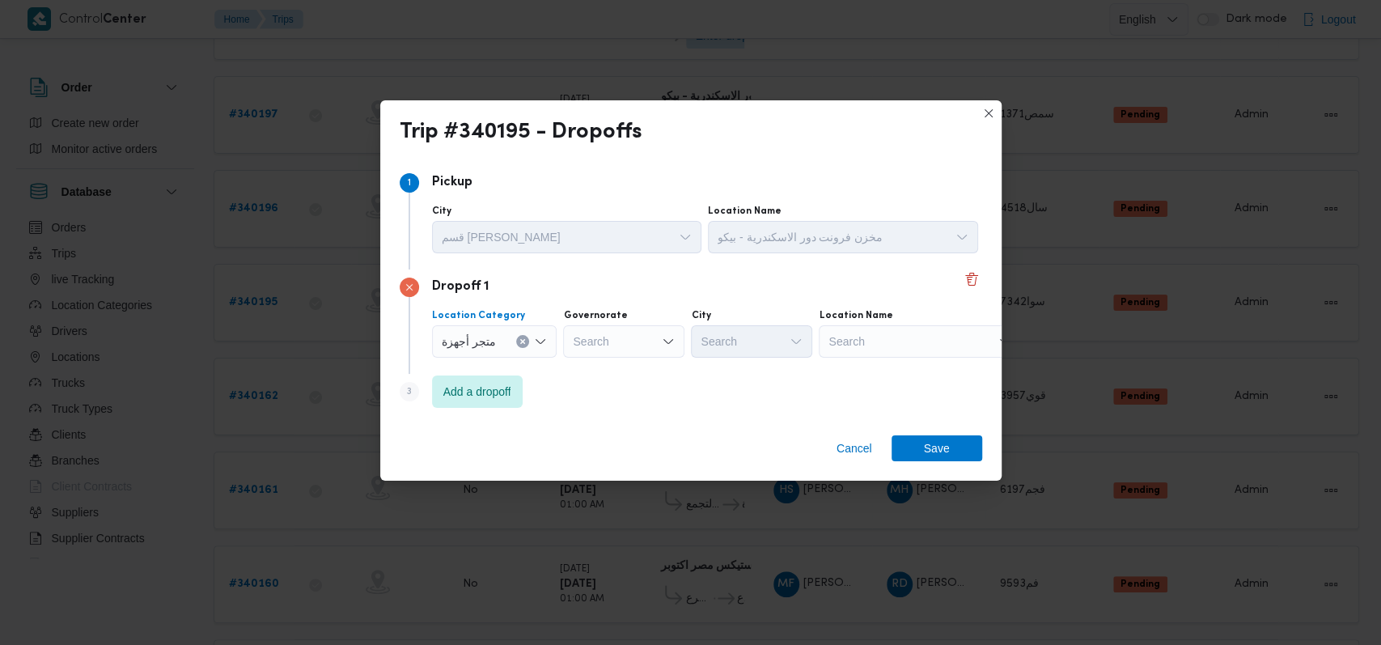
click at [945, 350] on div "Search" at bounding box center [920, 341] width 202 height 32
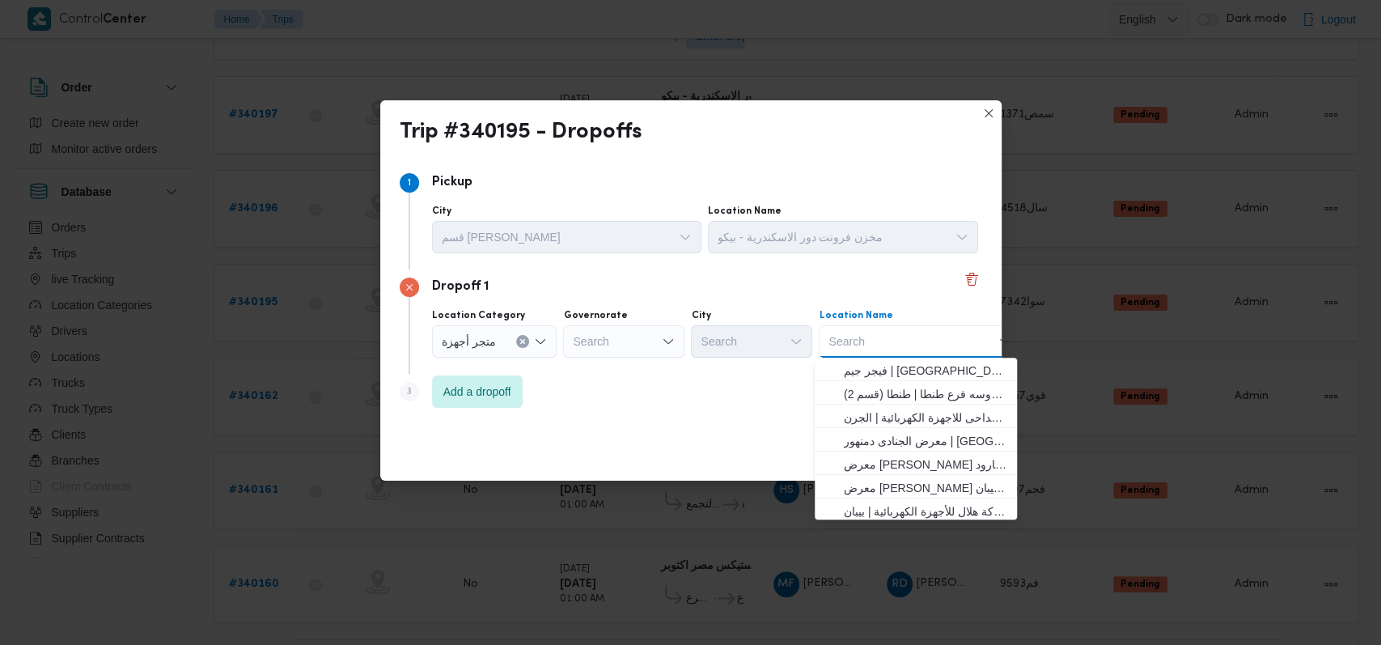
click at [644, 341] on div "Search" at bounding box center [623, 341] width 121 height 32
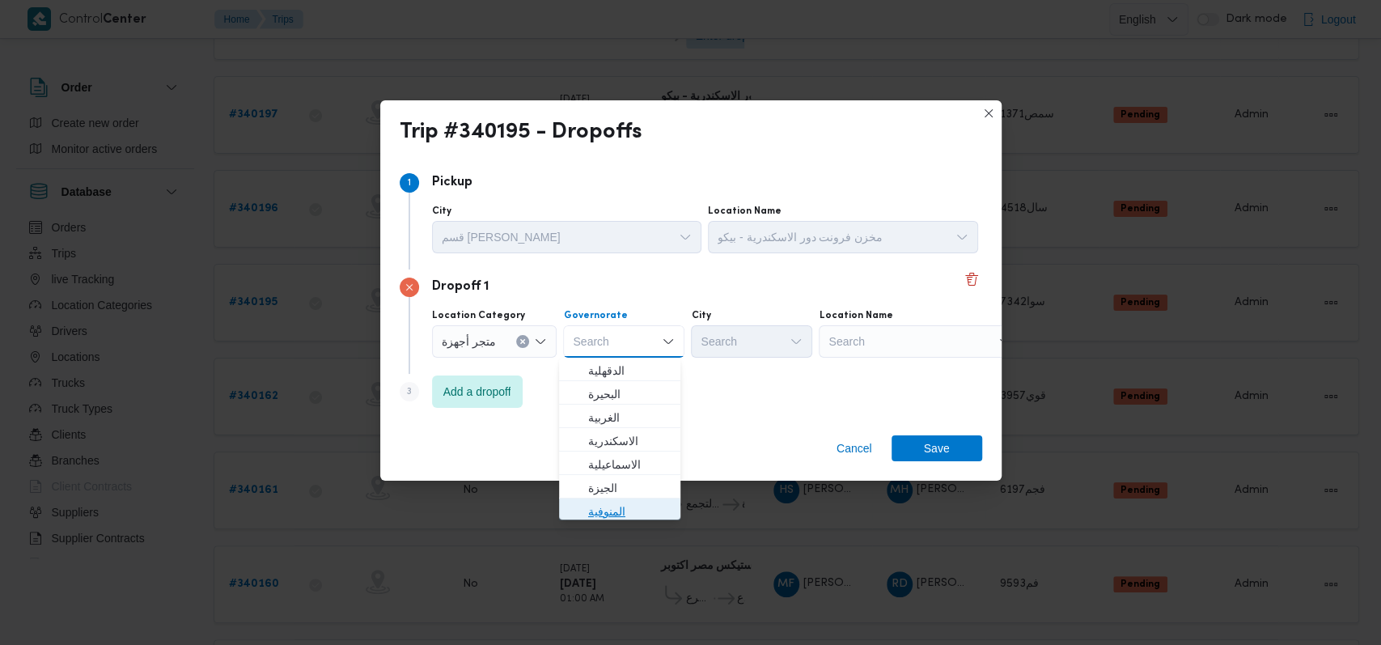
click at [622, 508] on span "المنوفية" at bounding box center [629, 511] width 83 height 19
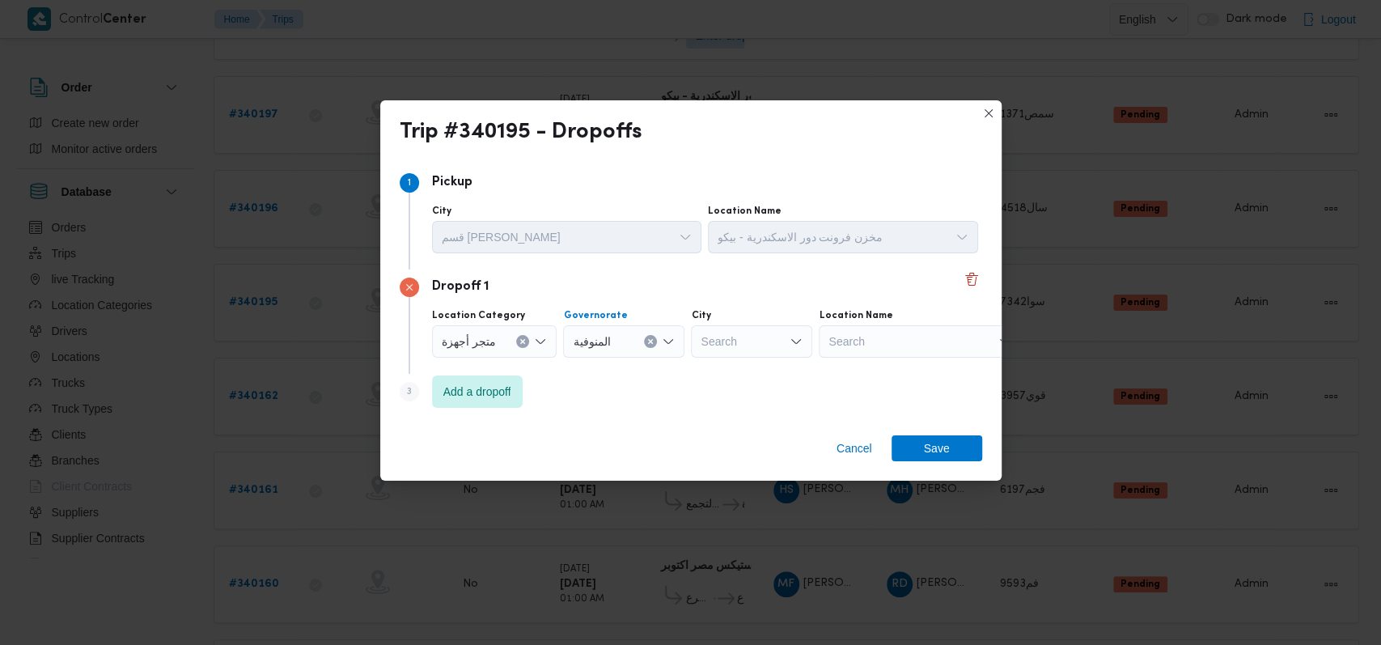
click at [906, 343] on div "Search" at bounding box center [920, 341] width 202 height 32
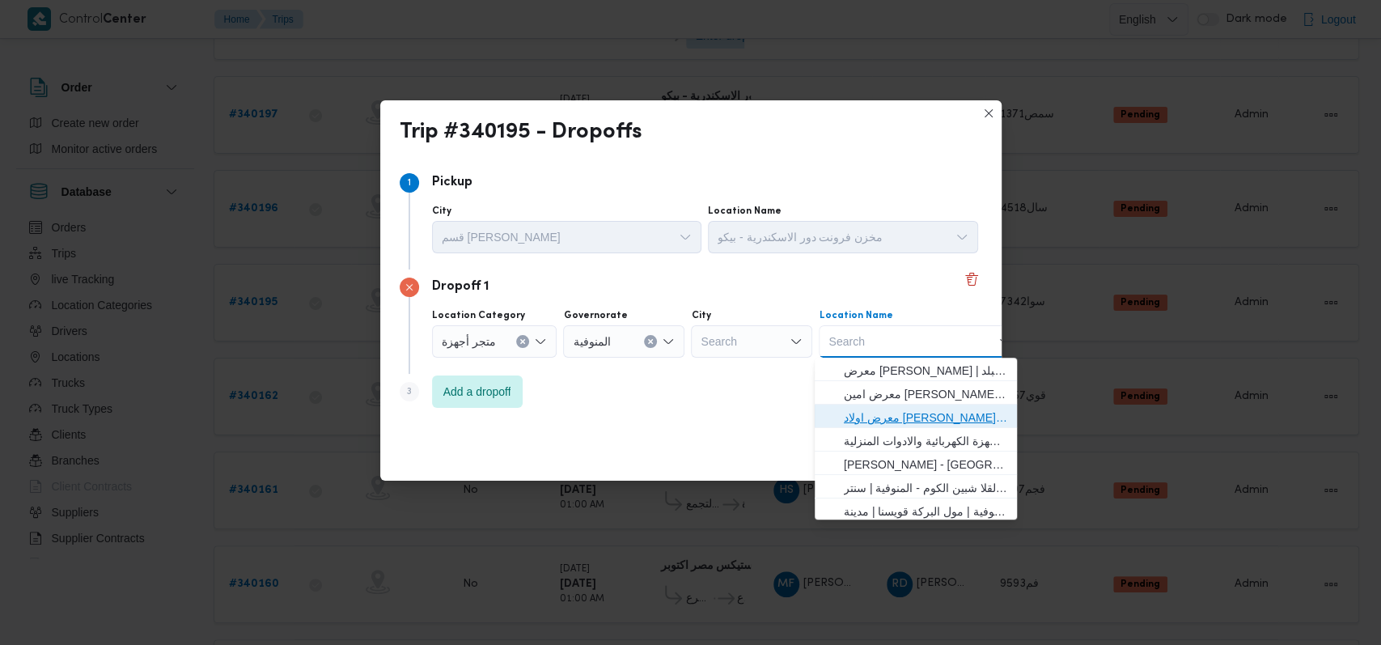
click at [910, 408] on span "معرض اولاد عبدالغفار مول العشماوى - المنوفية | | زوير ومنشأة إبراهيم حبشي" at bounding box center [925, 417] width 163 height 19
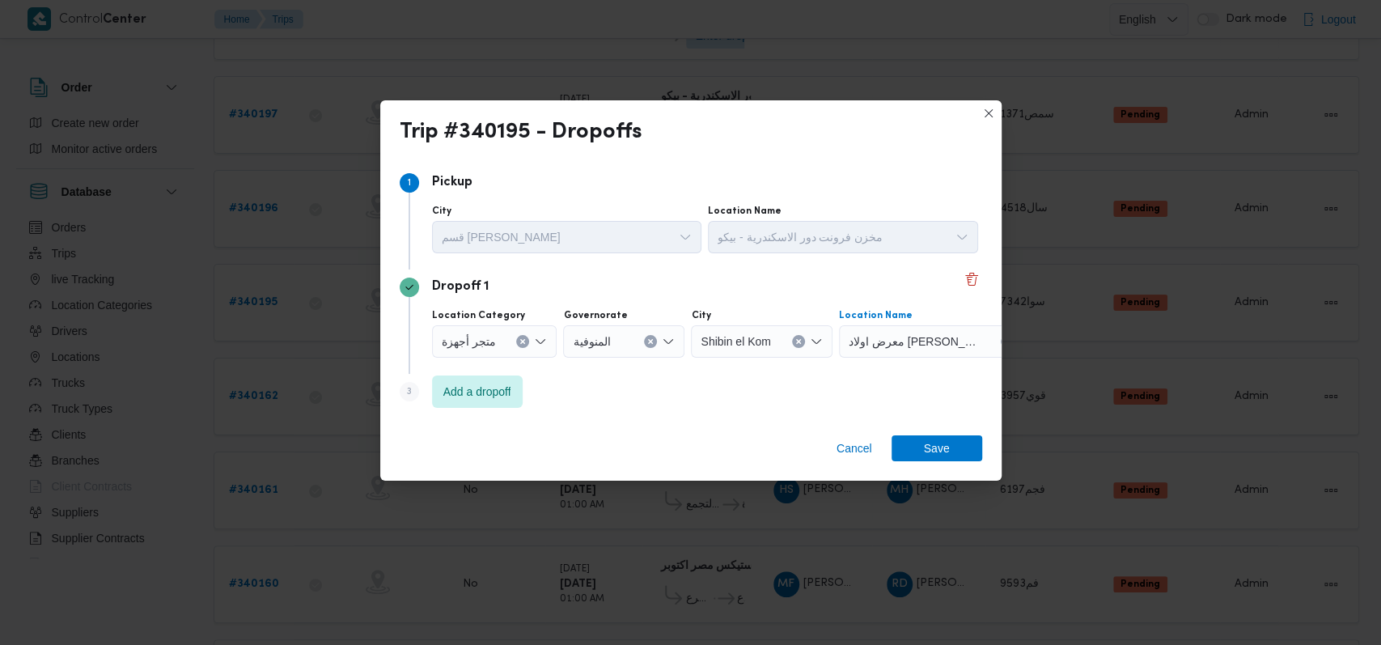
click at [904, 333] on span "معرض اولاد عبدالغفار مول العشماوى - المنوفية | | زوير ومنشأة إبراهيم حبشي" at bounding box center [914, 341] width 131 height 18
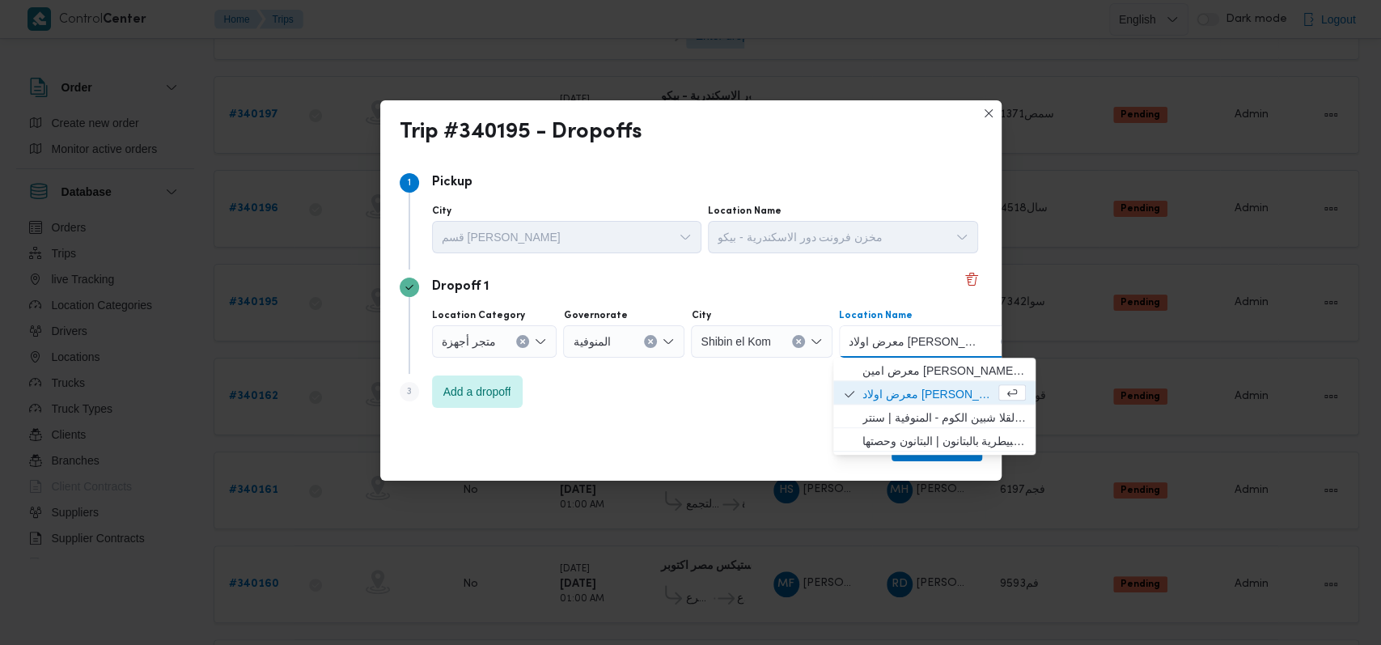
click at [796, 341] on icon "Clear input" at bounding box center [798, 341] width 6 height 6
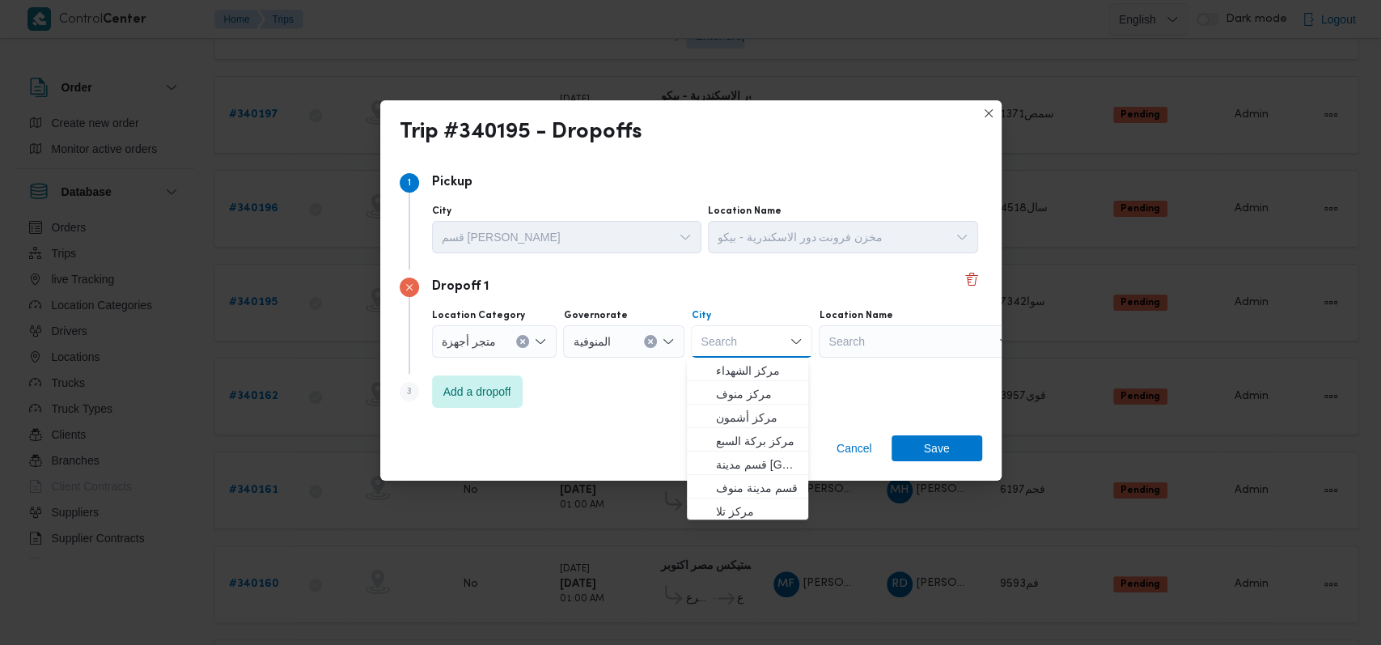
click at [892, 340] on div "Search" at bounding box center [920, 341] width 202 height 32
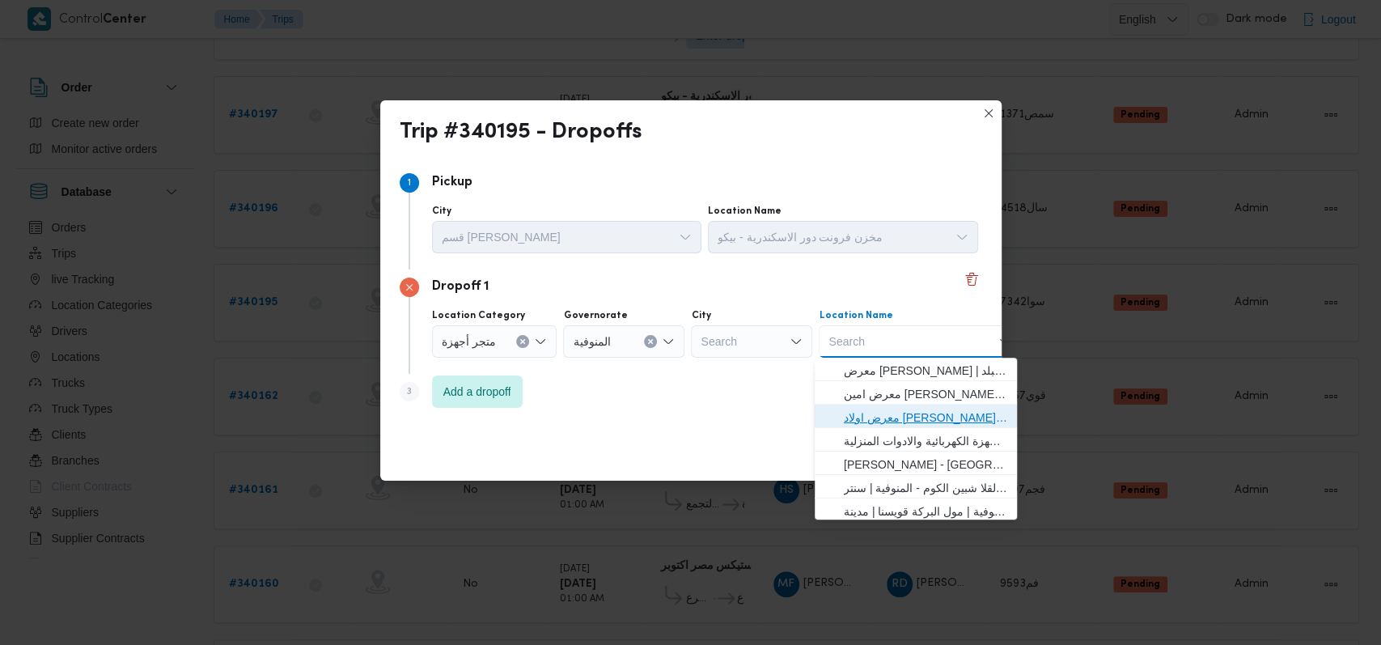
click at [891, 409] on span "معرض اولاد عبدالغفار مول العشماوى - المنوفية | | زوير ومنشأة إبراهيم حبشي" at bounding box center [925, 417] width 163 height 19
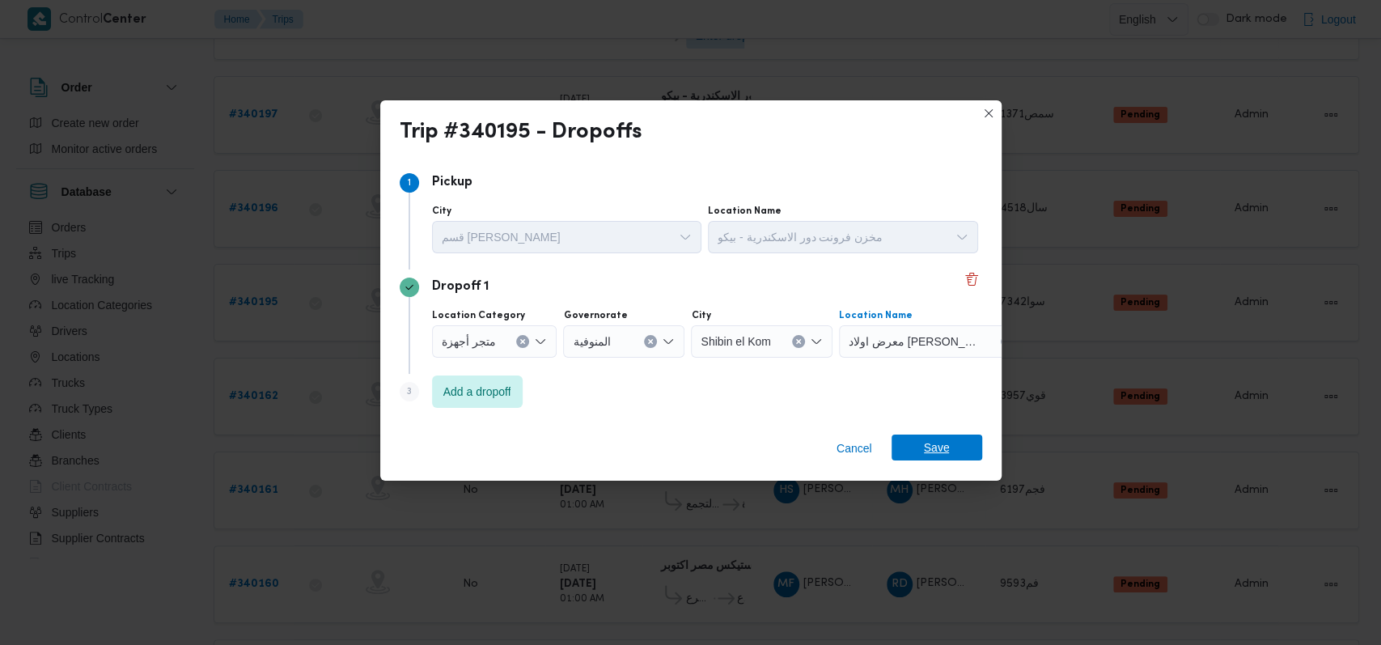
click at [917, 443] on span "Save" at bounding box center [937, 447] width 91 height 26
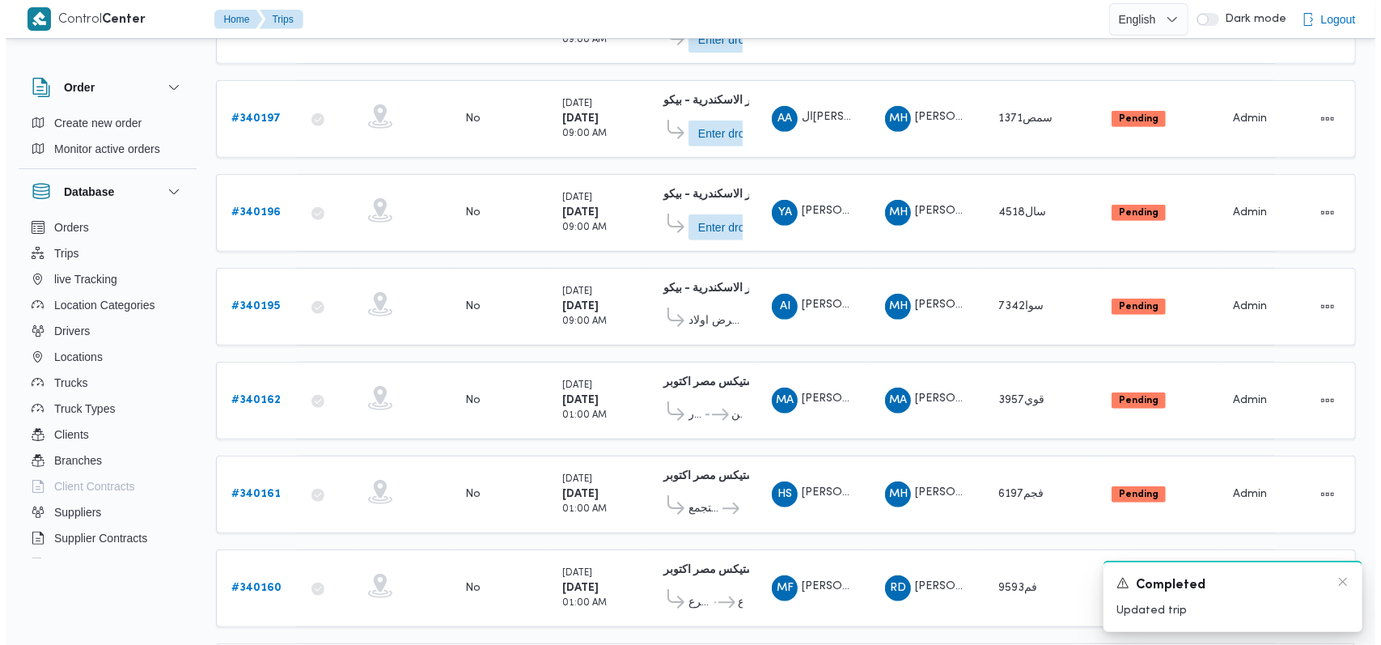
scroll to position [461, 0]
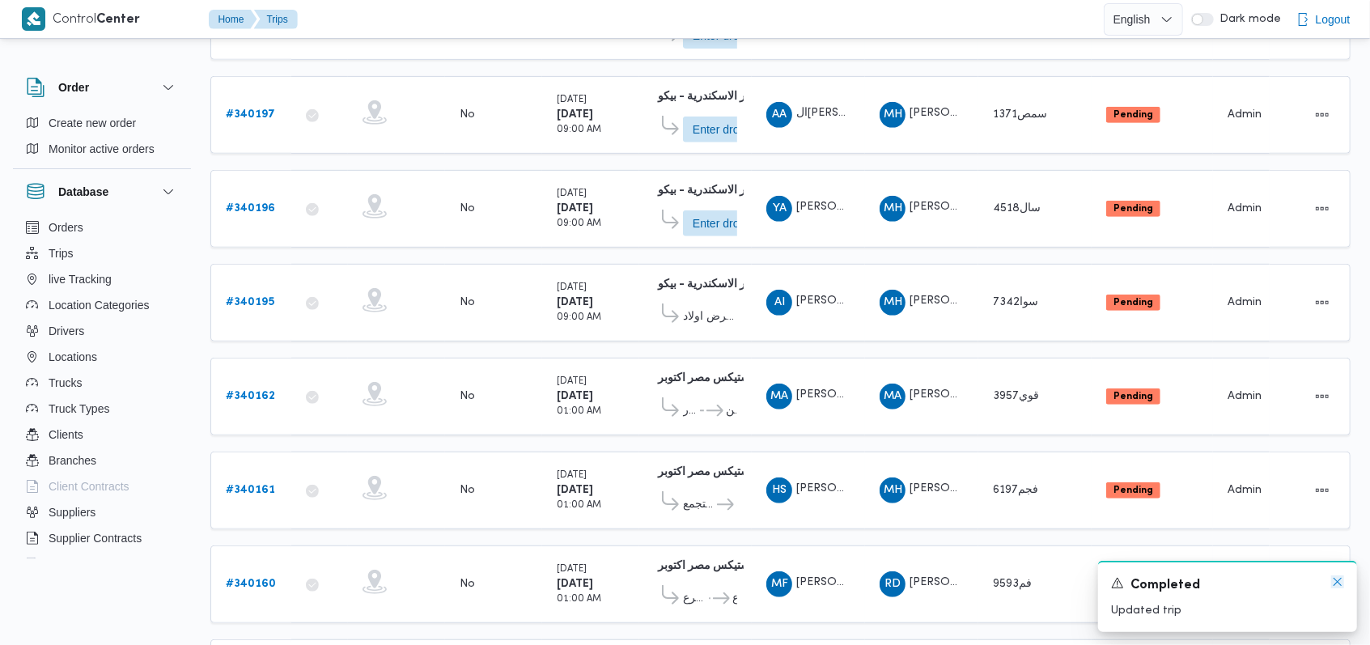
click at [1333, 581] on icon "Dismiss toast" at bounding box center [1337, 581] width 13 height 13
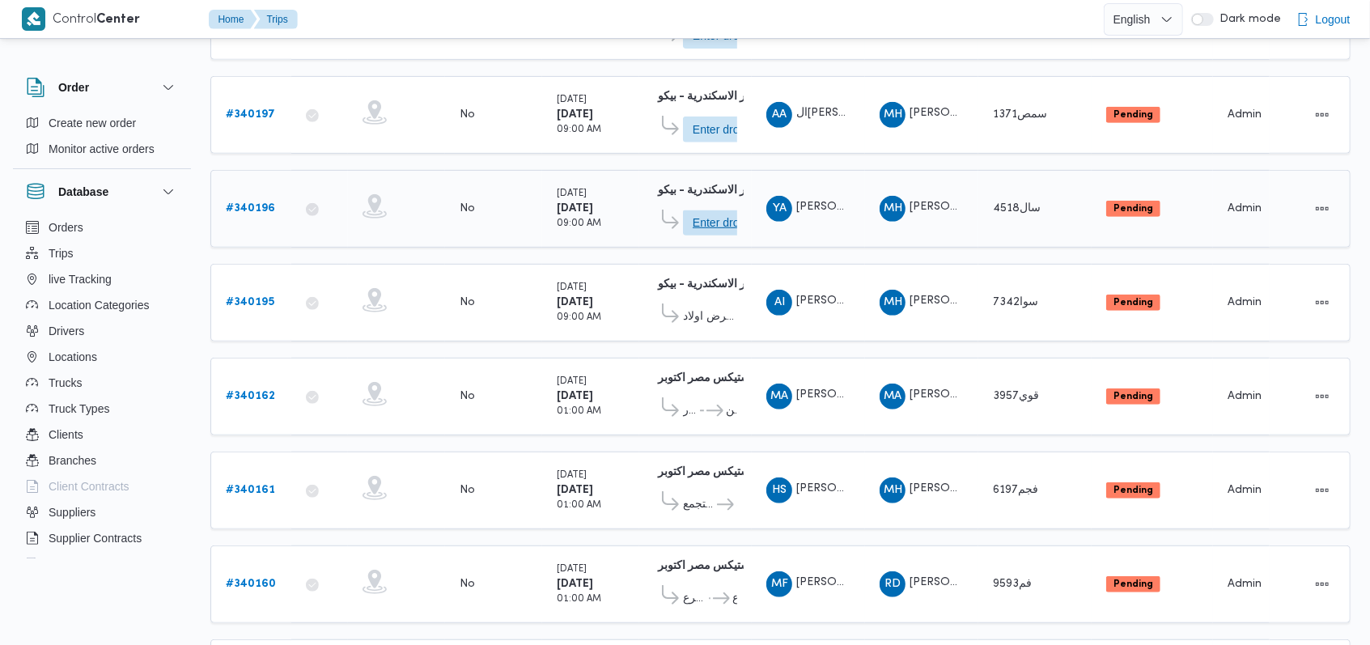
click at [707, 216] on span "Enter dropoff details" at bounding box center [728, 223] width 71 height 26
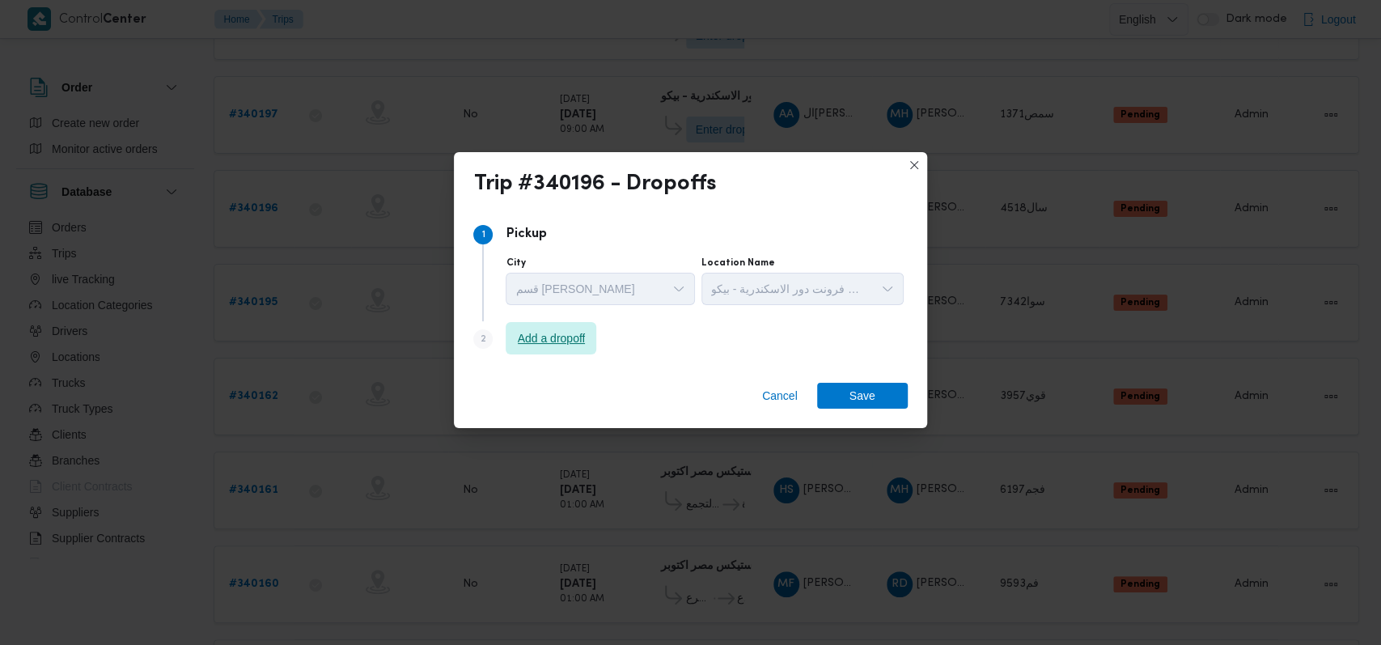
click at [574, 333] on span "Add a dropoff" at bounding box center [552, 337] width 68 height 19
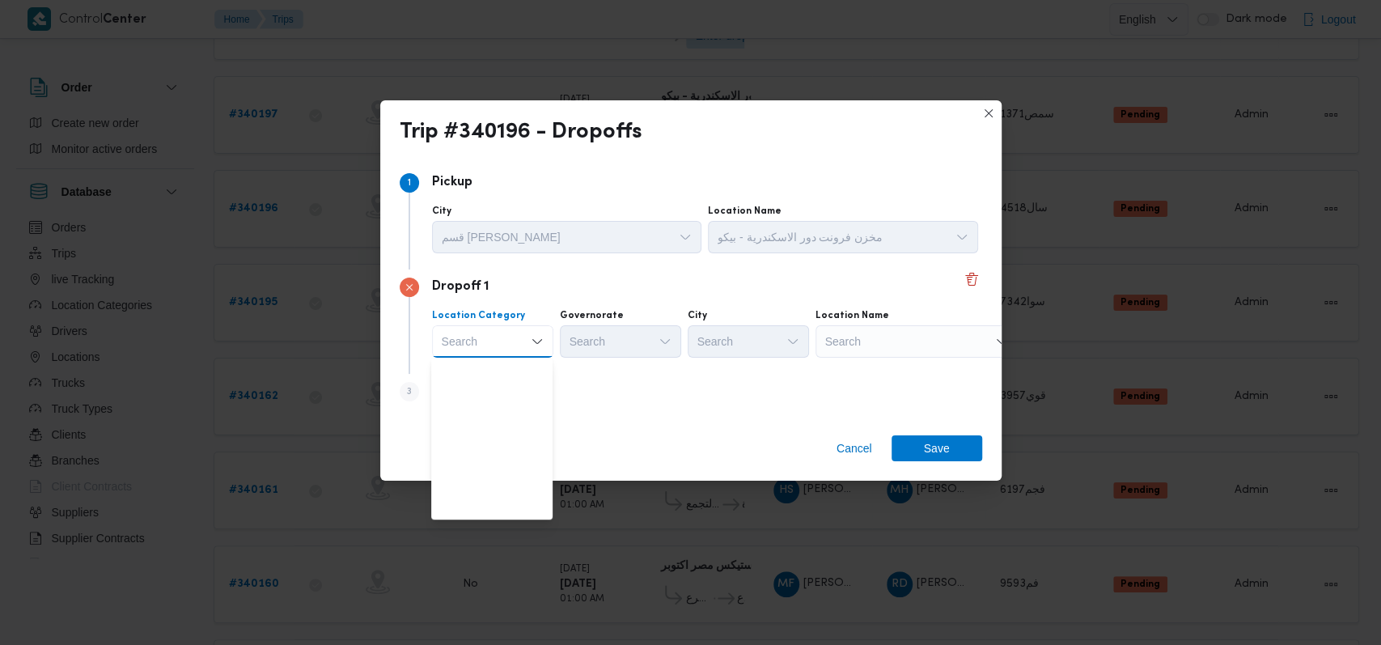
scroll to position [425, 0]
click at [504, 510] on span "متجر أجهزة" at bounding box center [501, 508] width 83 height 19
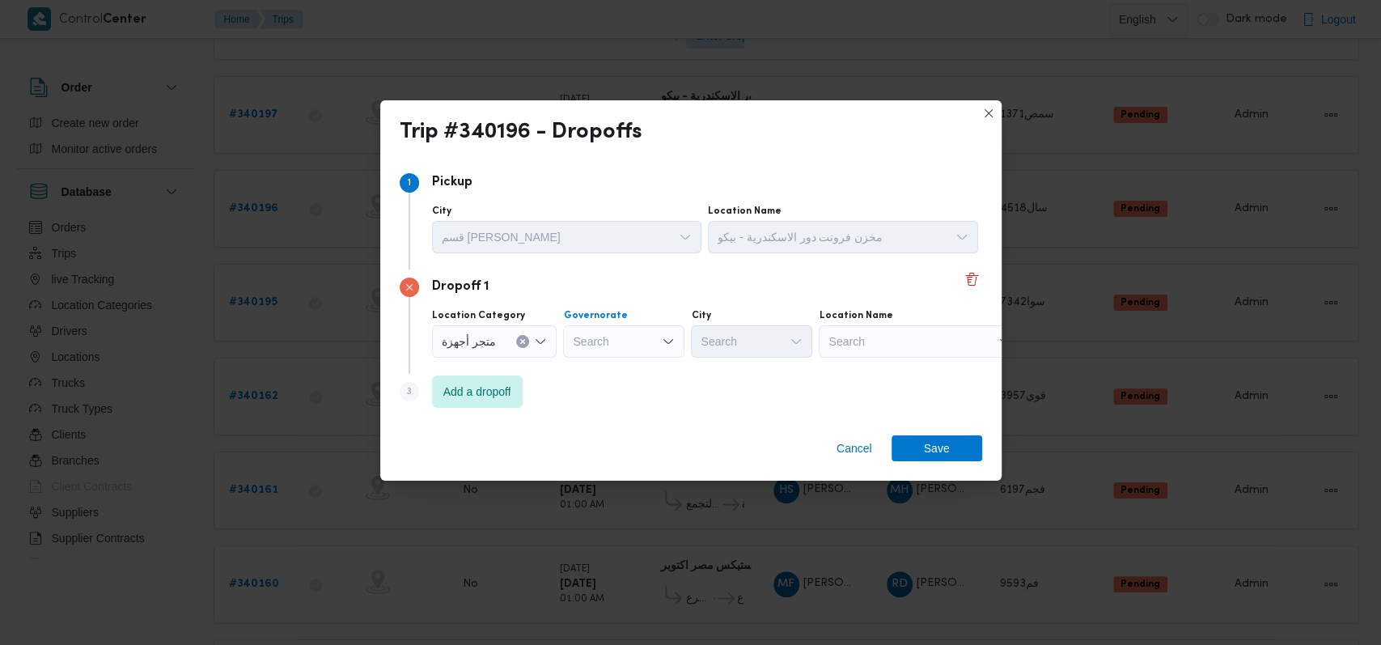
click at [630, 339] on div "Search" at bounding box center [623, 341] width 121 height 32
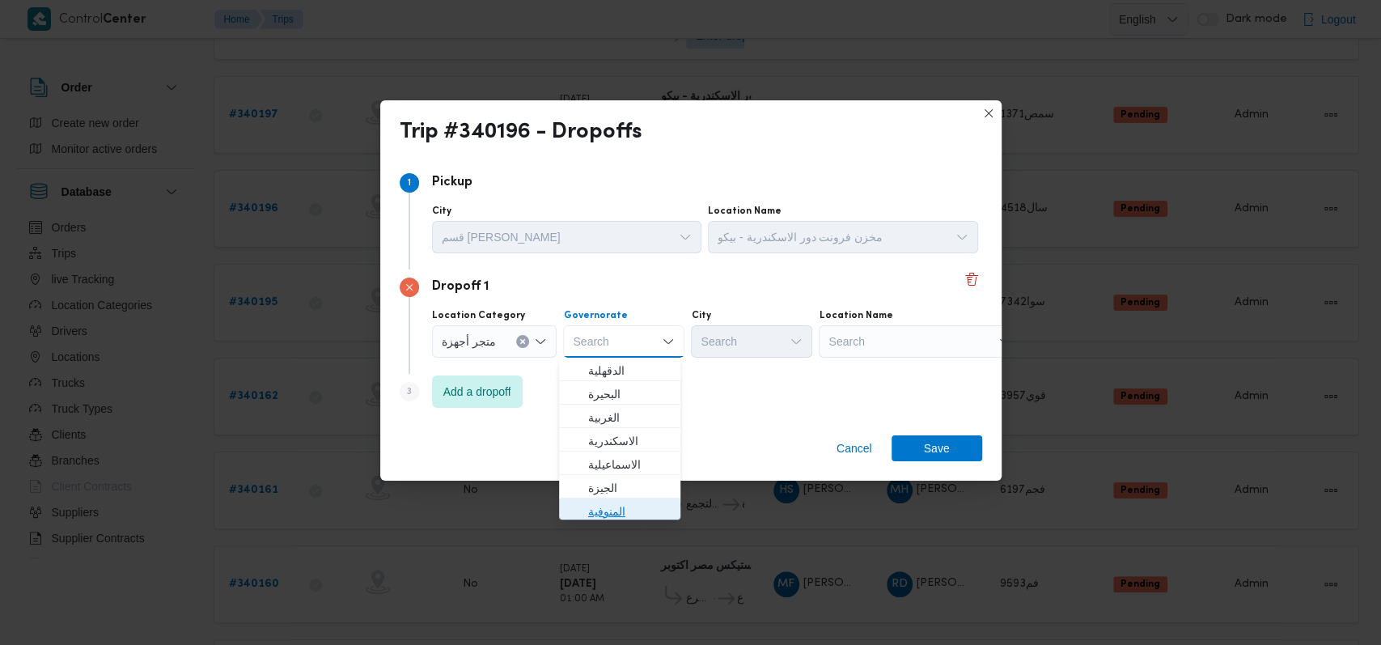
click at [627, 508] on span "المنوفية" at bounding box center [629, 511] width 83 height 19
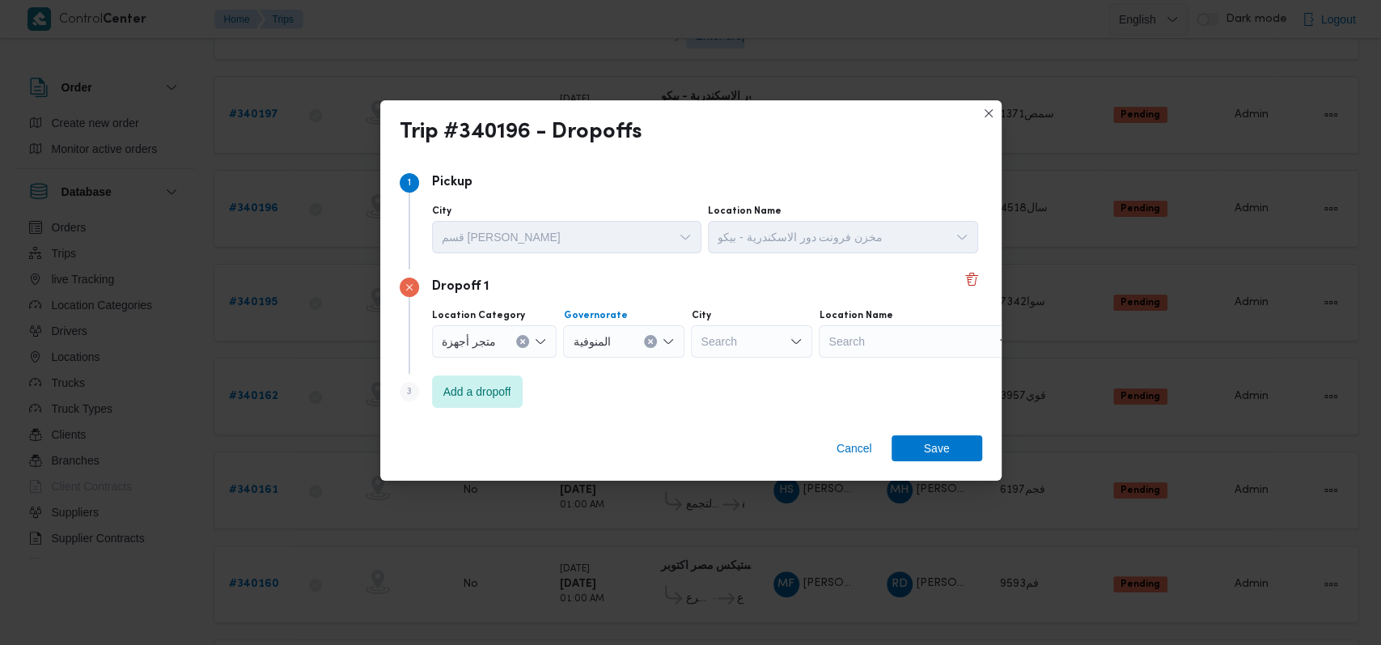
click at [853, 350] on div "Search" at bounding box center [920, 341] width 202 height 32
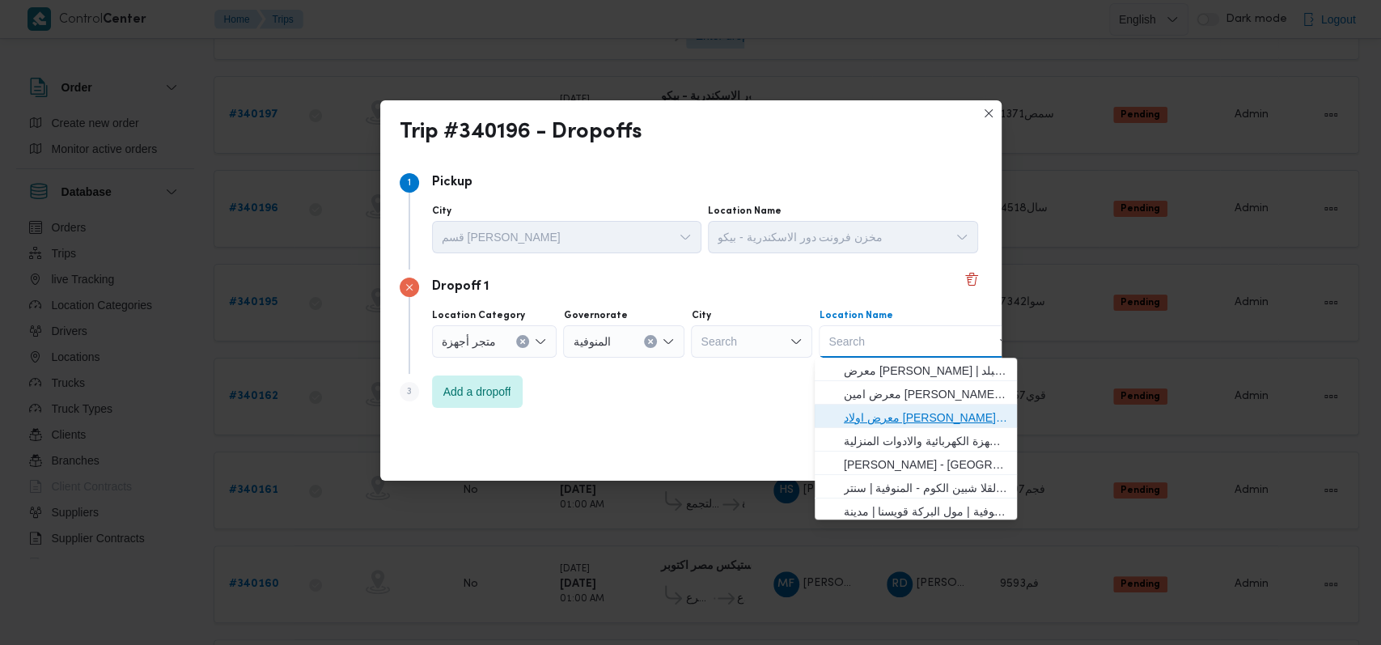
click at [879, 409] on span "معرض اولاد عبدالغفار مول العشماوى - المنوفية | | زوير ومنشأة إبراهيم حبشي" at bounding box center [925, 417] width 163 height 19
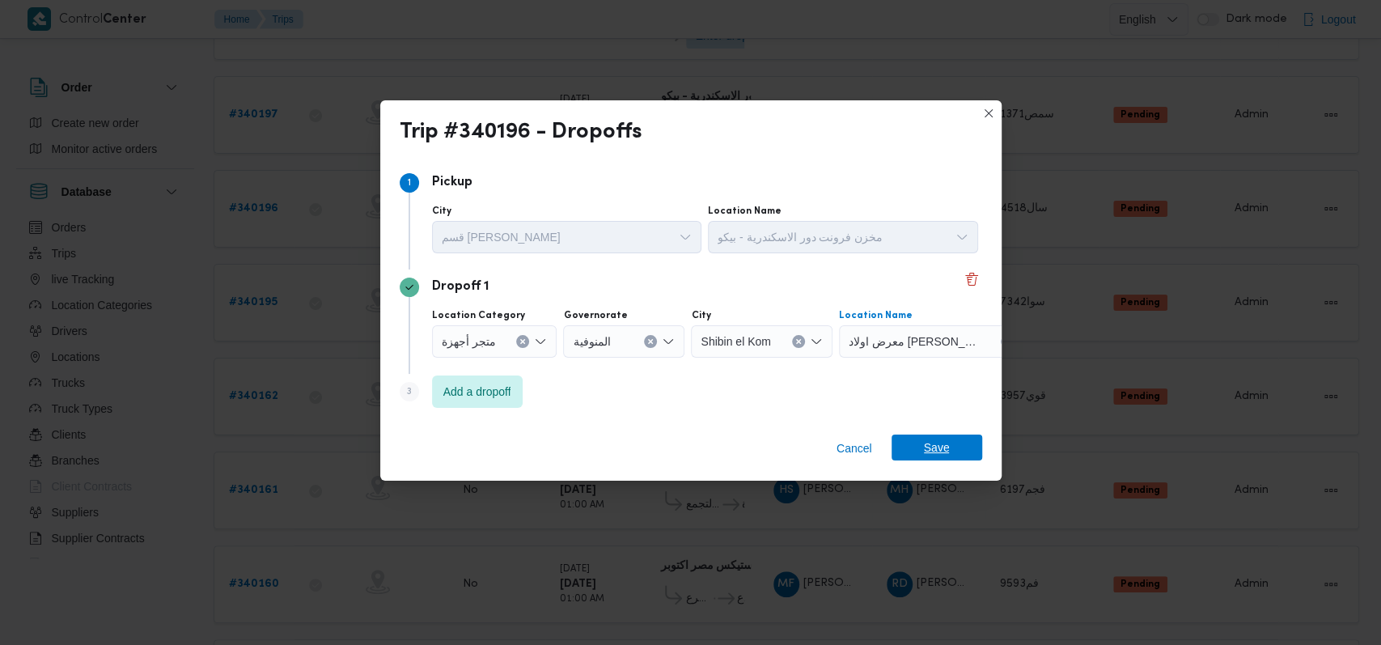
click at [930, 447] on span "Save" at bounding box center [937, 447] width 26 height 26
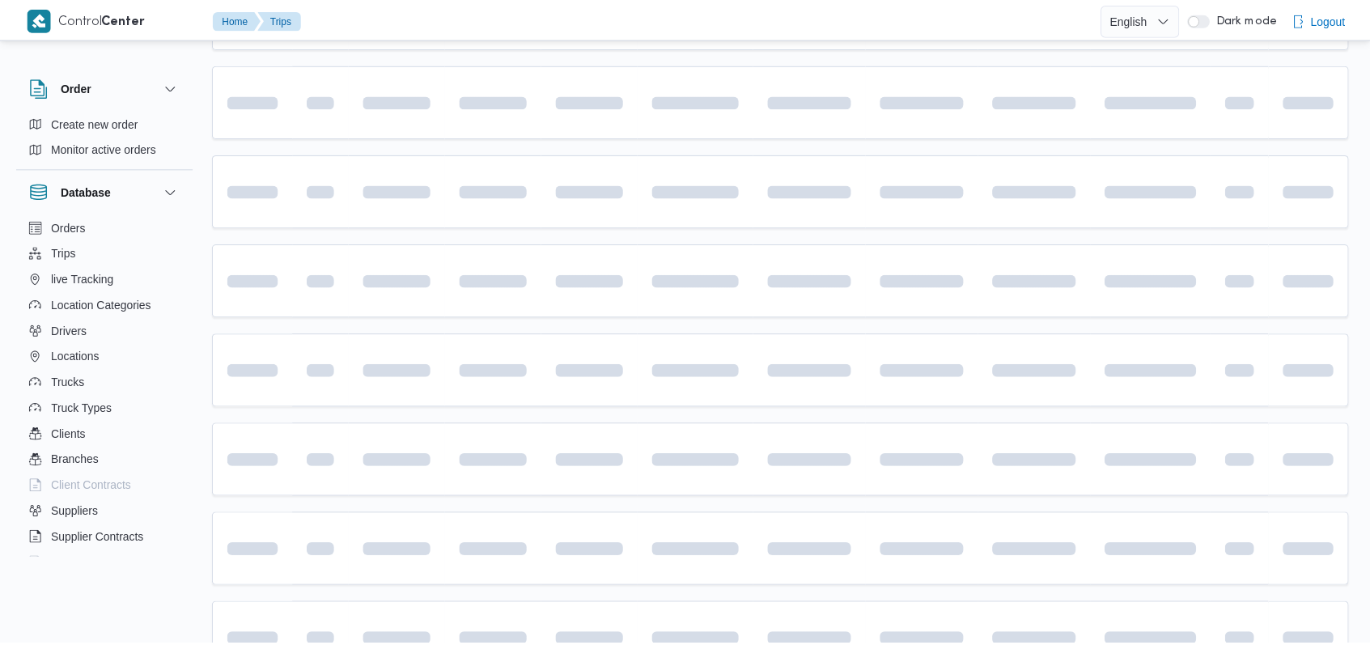
scroll to position [457, 0]
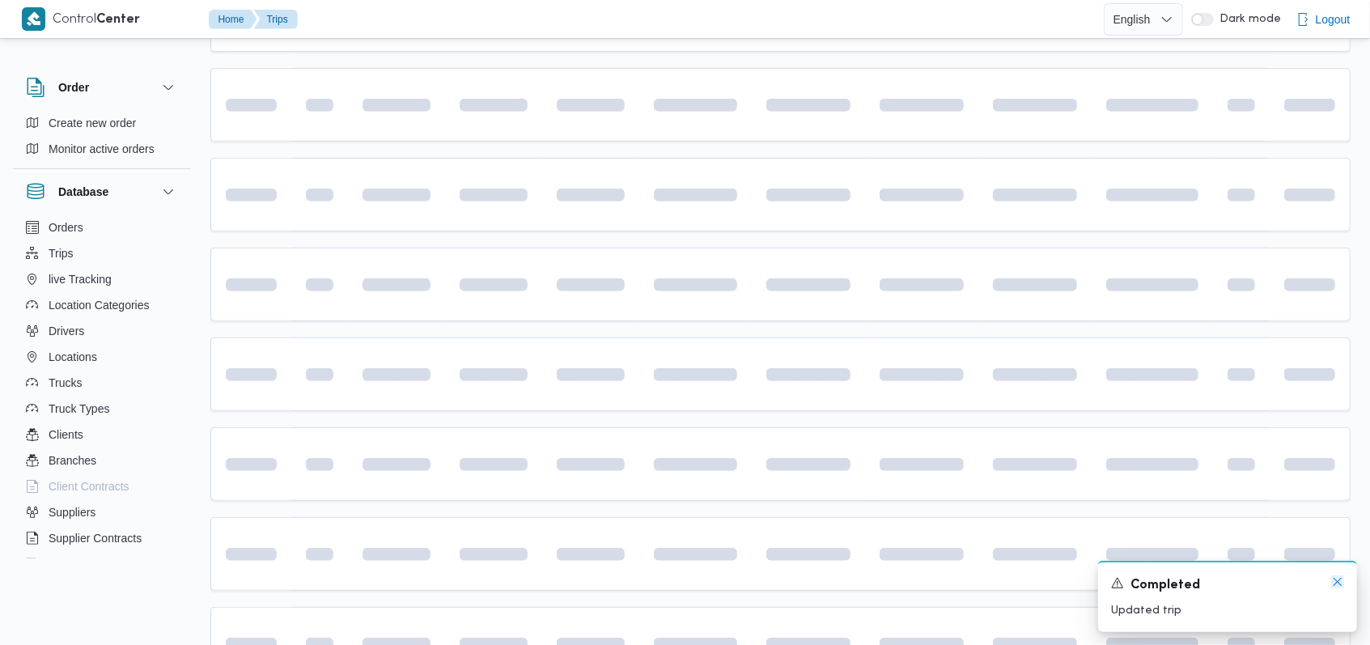
click at [1337, 584] on icon "Dismiss toast" at bounding box center [1337, 581] width 13 height 13
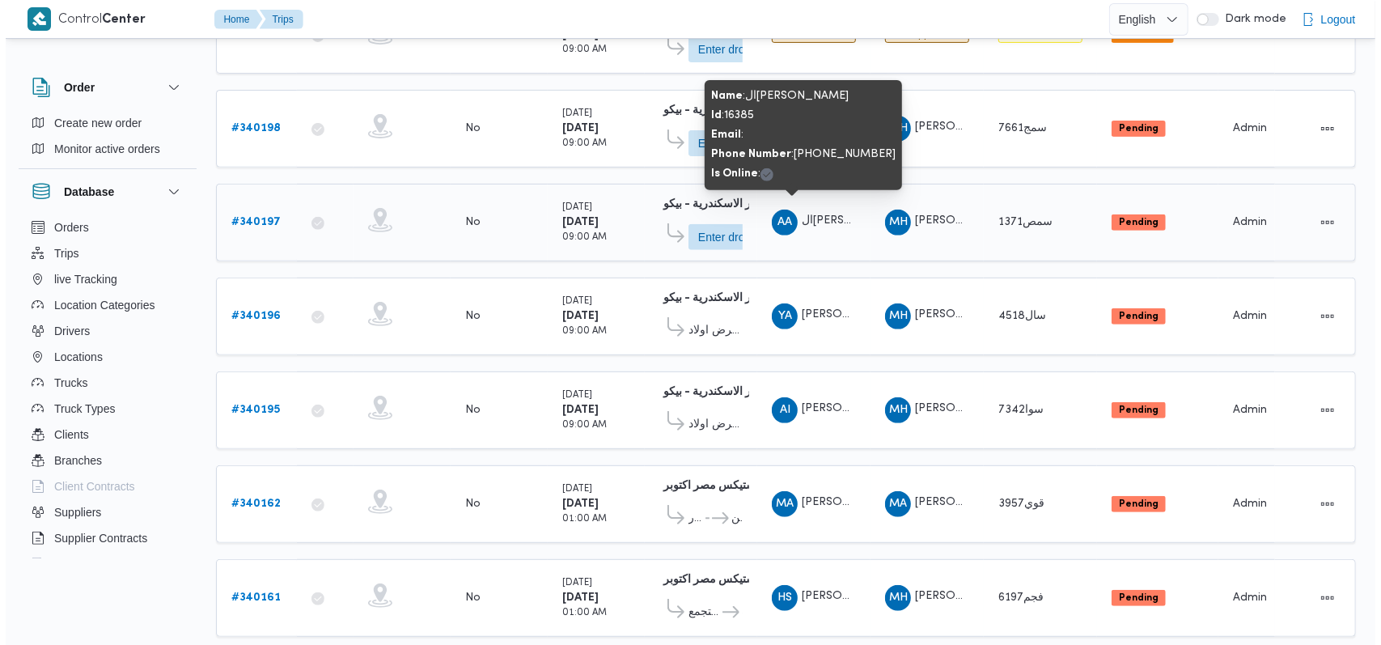
scroll to position [246, 0]
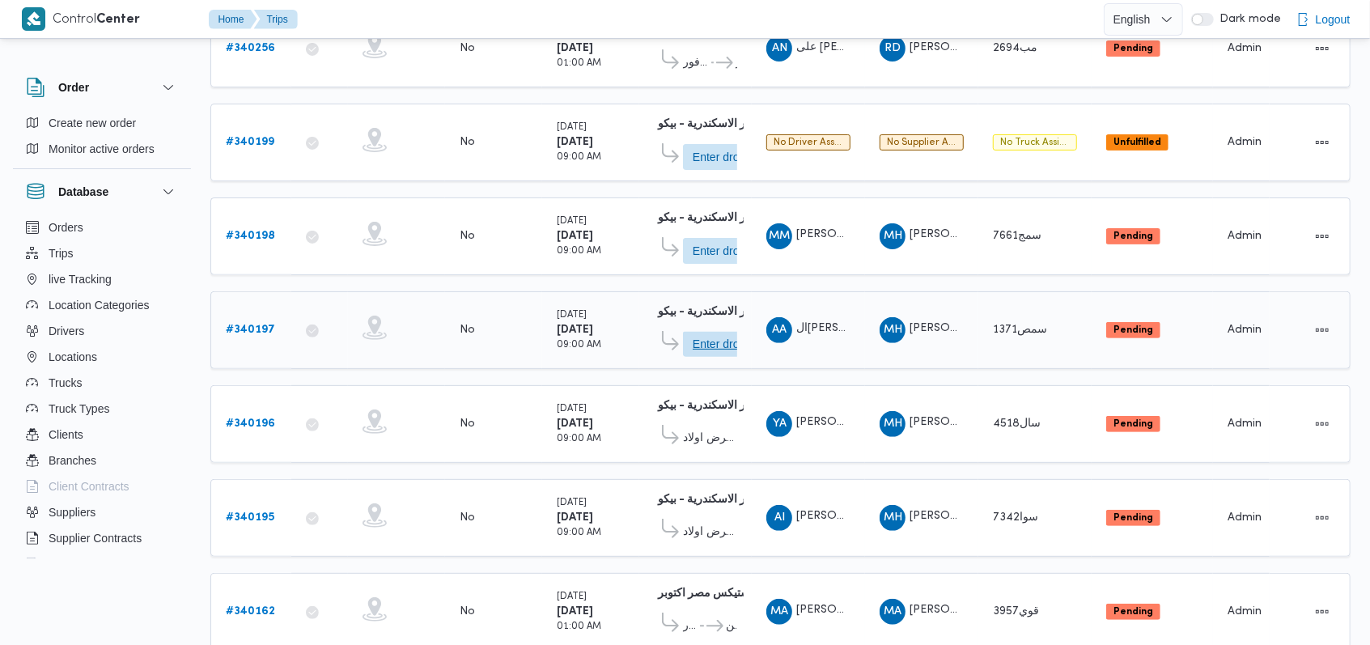
click at [712, 333] on span "Enter dropoff details" at bounding box center [728, 344] width 71 height 26
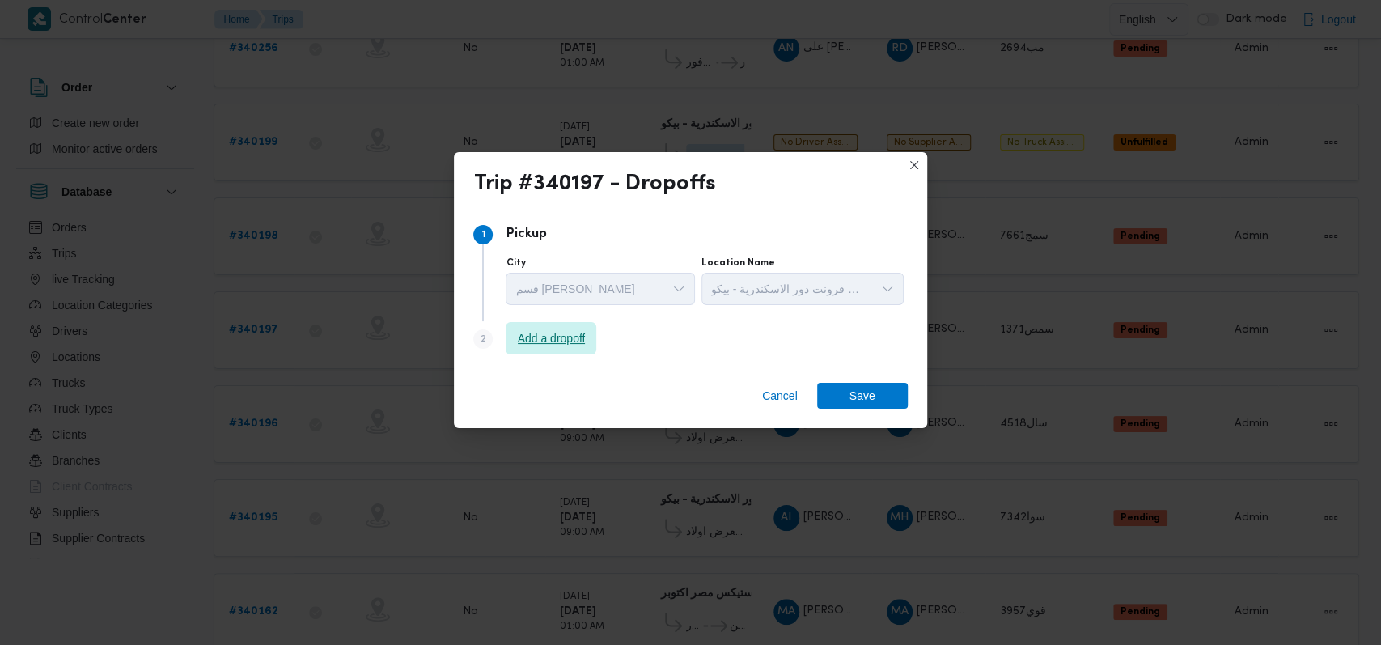
click at [584, 324] on span "Add a dropoff" at bounding box center [551, 338] width 91 height 32
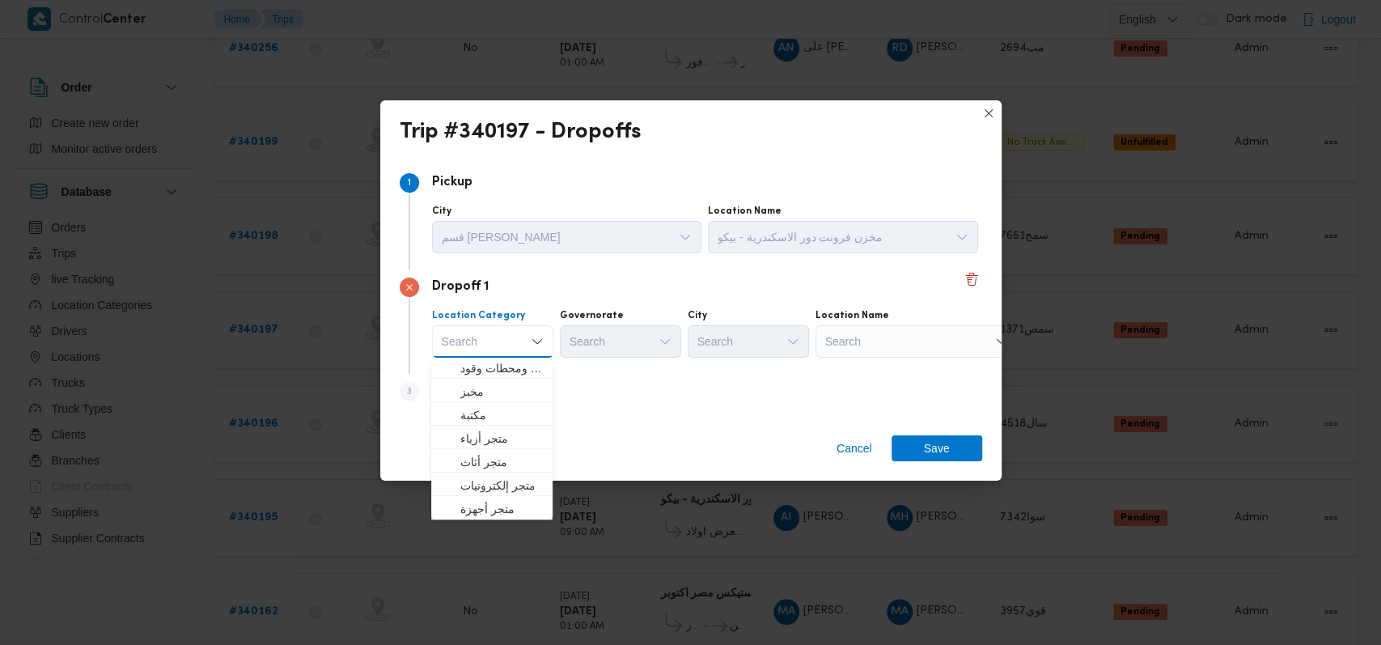
scroll to position [427, 0]
click at [492, 509] on span "متجر أجهزة" at bounding box center [501, 506] width 83 height 19
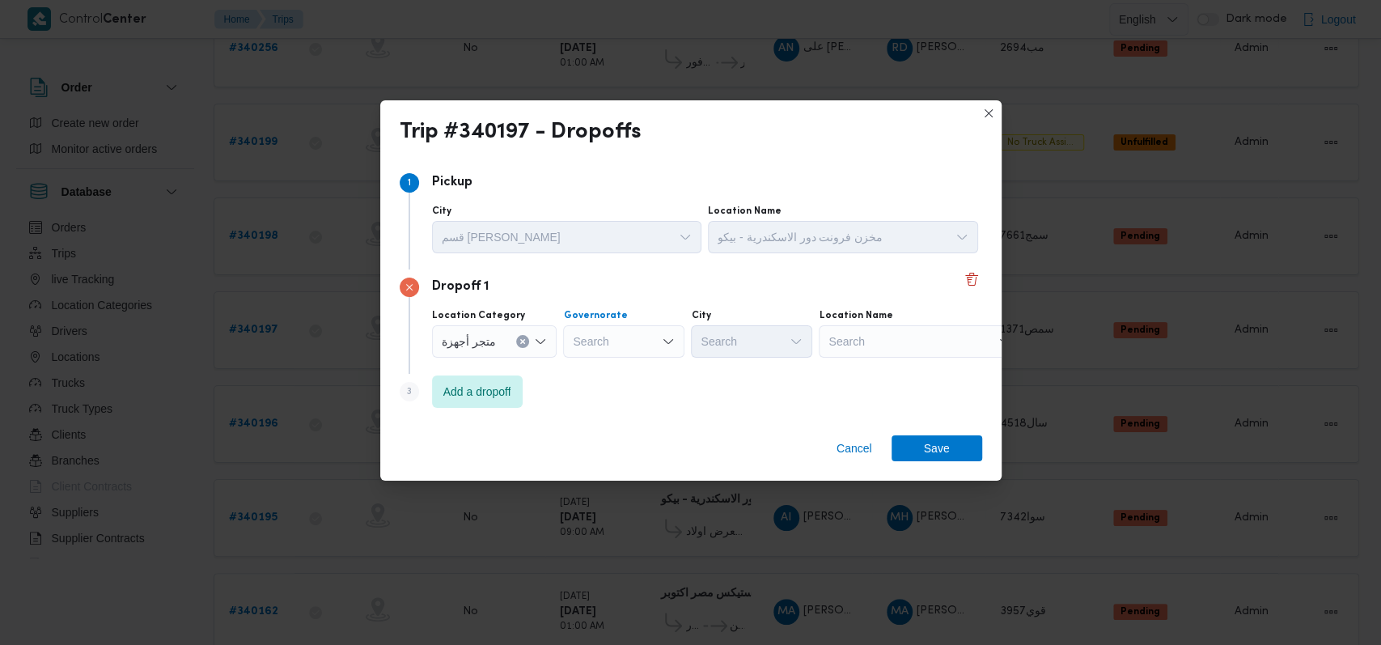
click at [635, 330] on div "Search" at bounding box center [623, 341] width 121 height 32
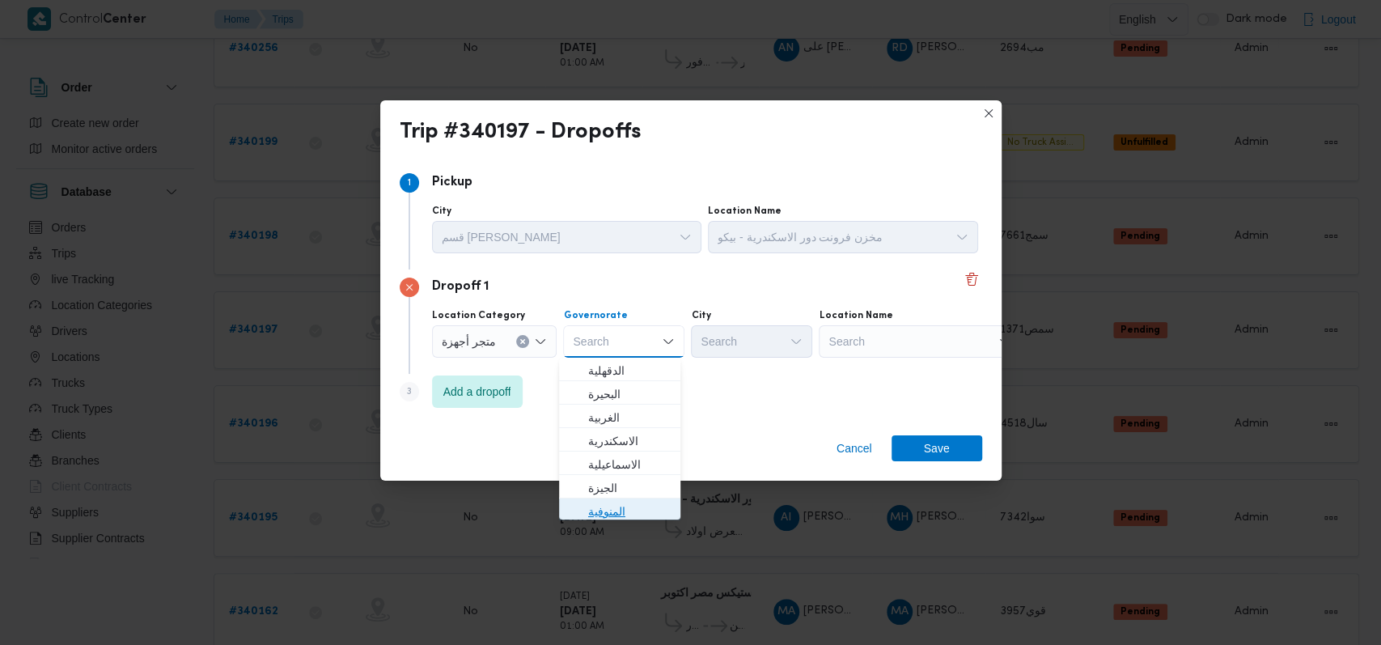
click at [627, 508] on span "المنوفية" at bounding box center [629, 511] width 83 height 19
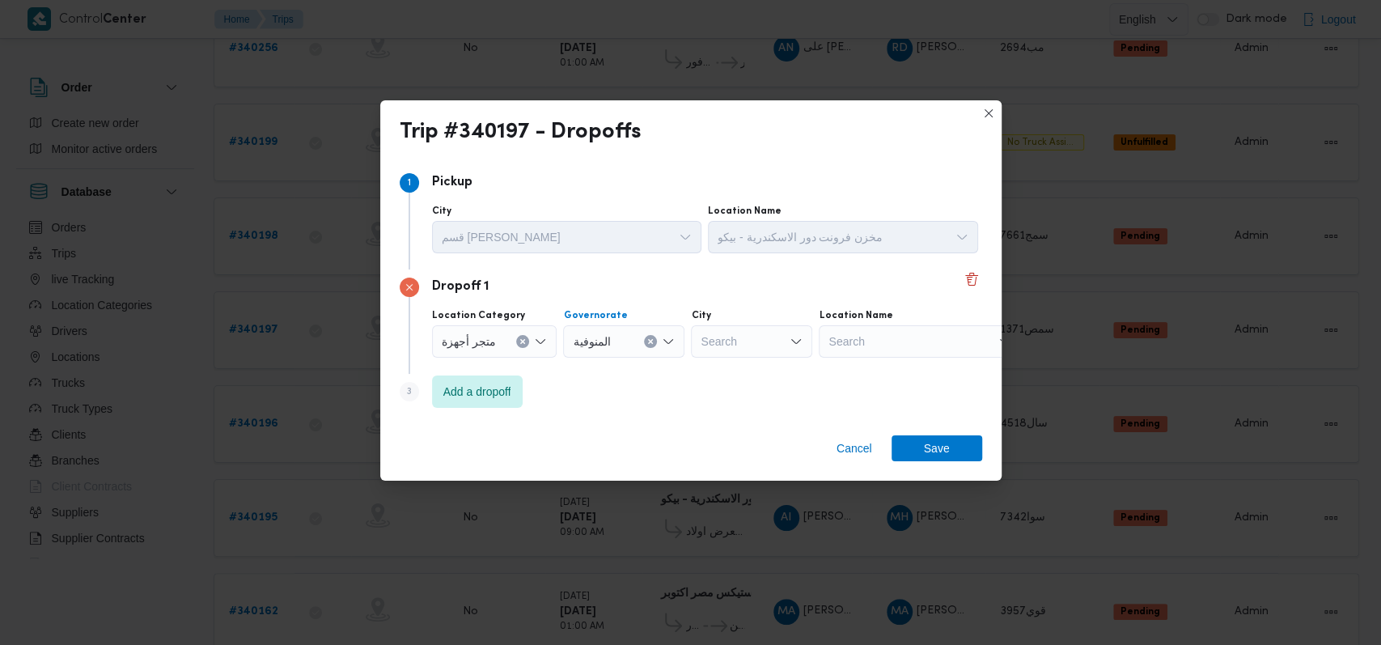
click at [884, 325] on div "Search" at bounding box center [920, 341] width 202 height 32
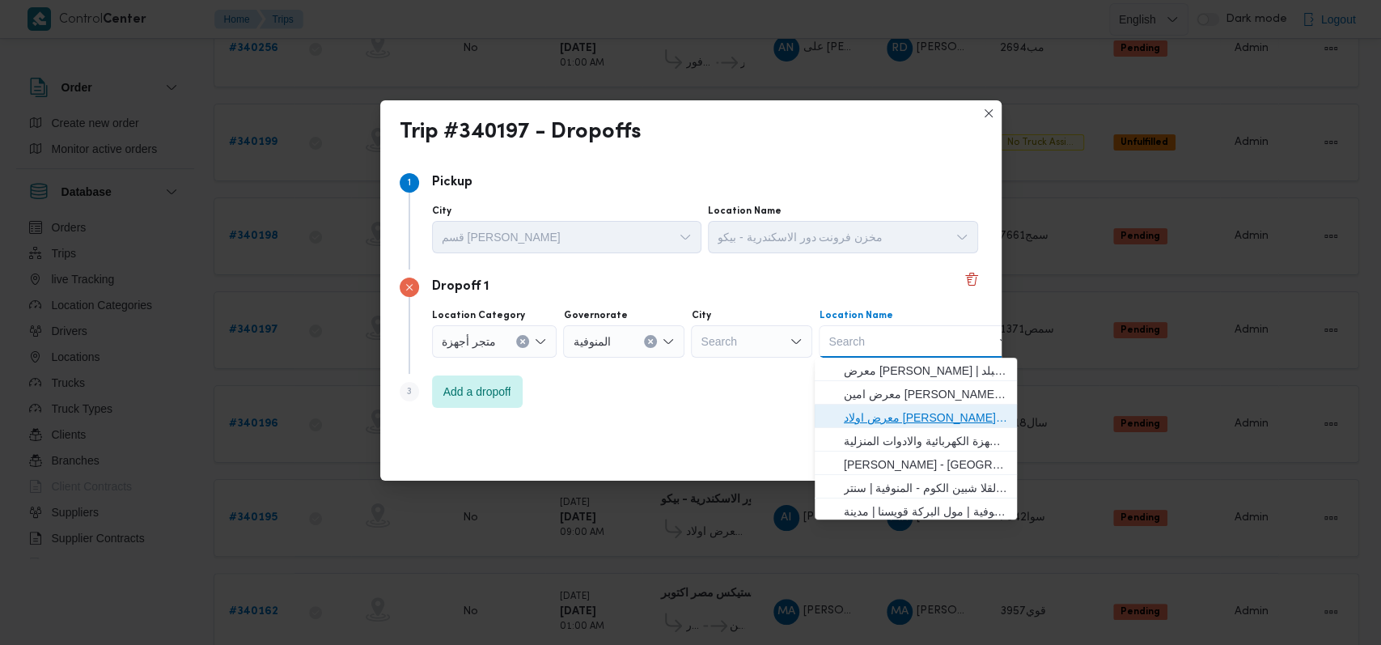
click at [890, 411] on span "معرض اولاد عبدالغفار مول العشماوى - المنوفية | | زوير ومنشأة إبراهيم حبشي" at bounding box center [925, 417] width 163 height 19
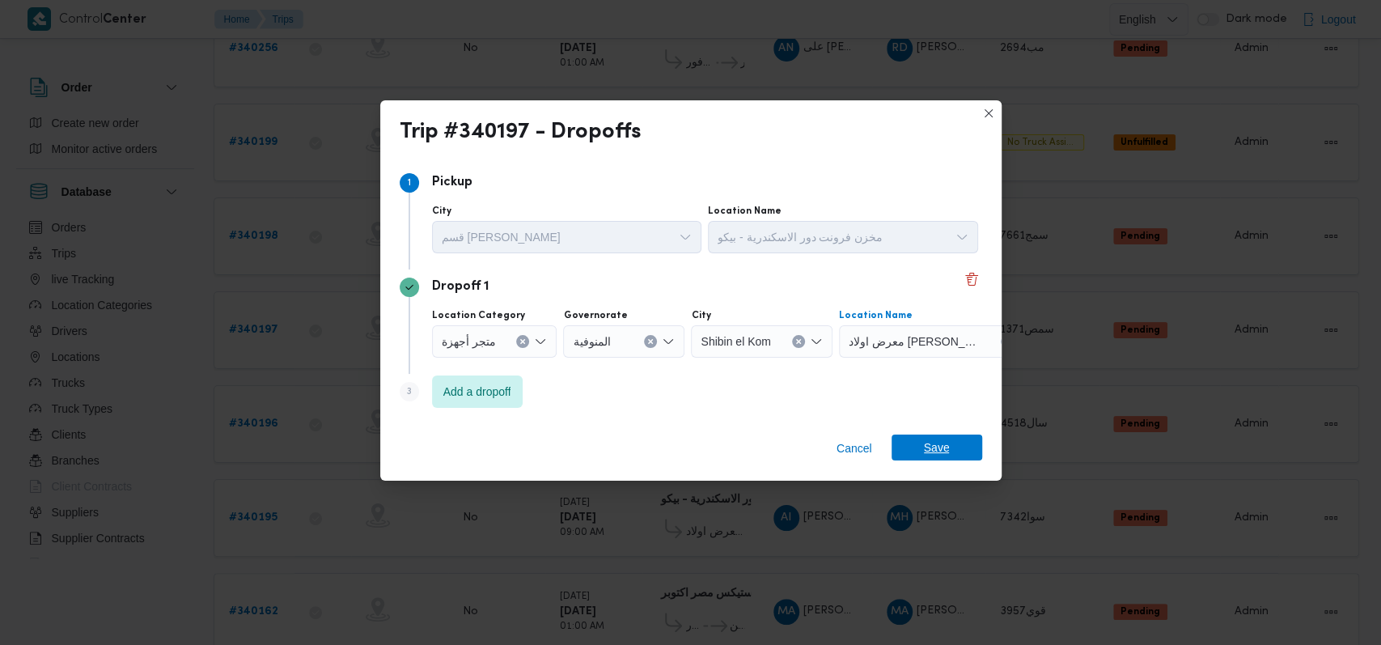
click at [936, 441] on span "Save" at bounding box center [937, 447] width 26 height 26
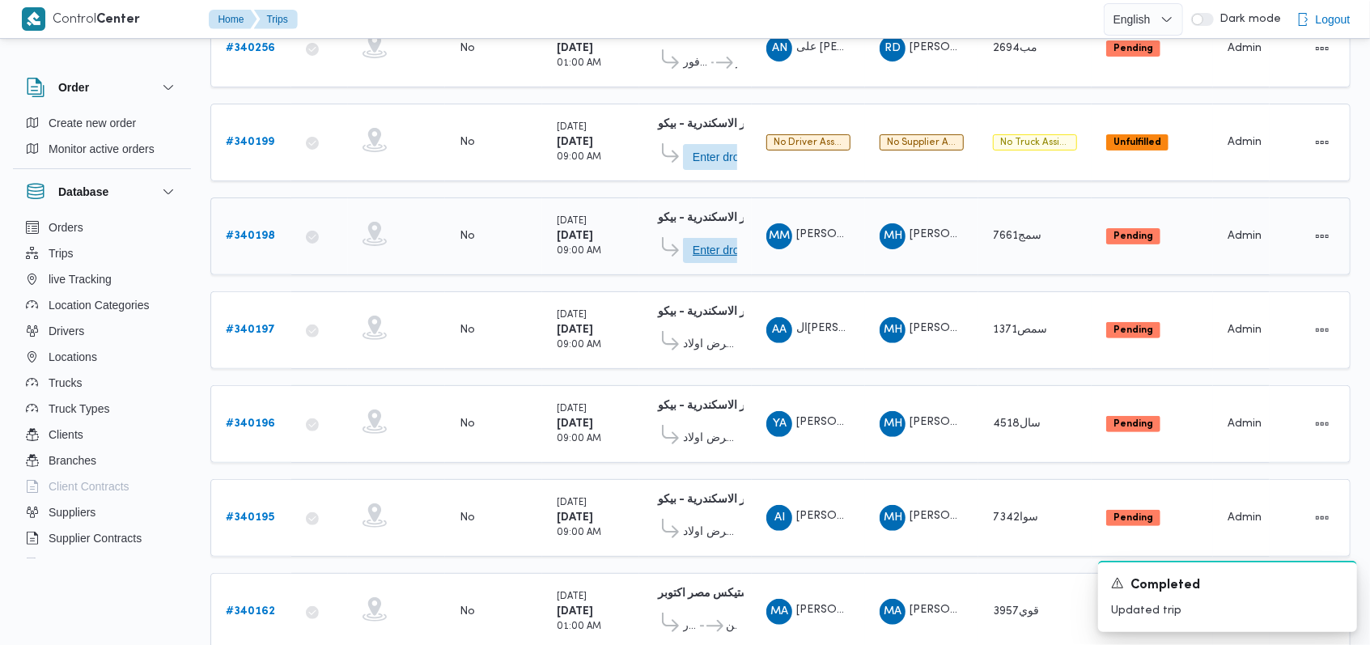
click at [699, 244] on span "Enter dropoff details" at bounding box center [728, 250] width 71 height 26
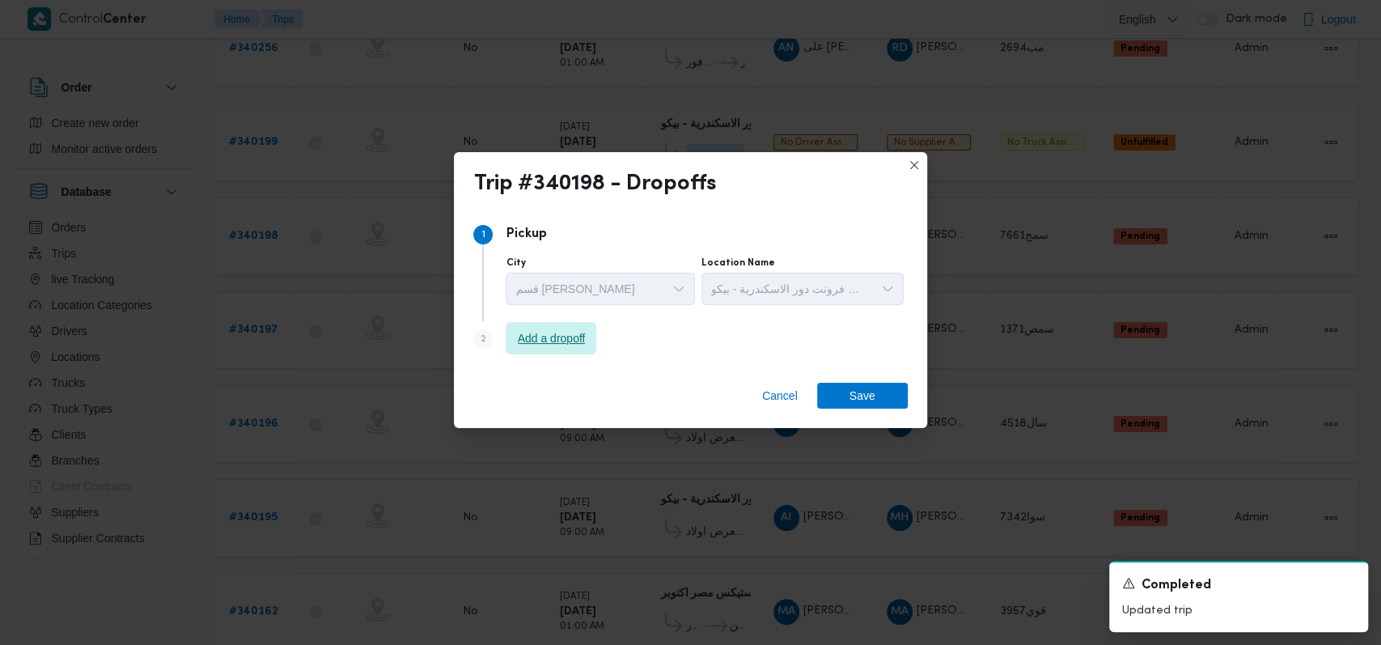
click at [583, 334] on span "Add a dropoff" at bounding box center [552, 337] width 68 height 19
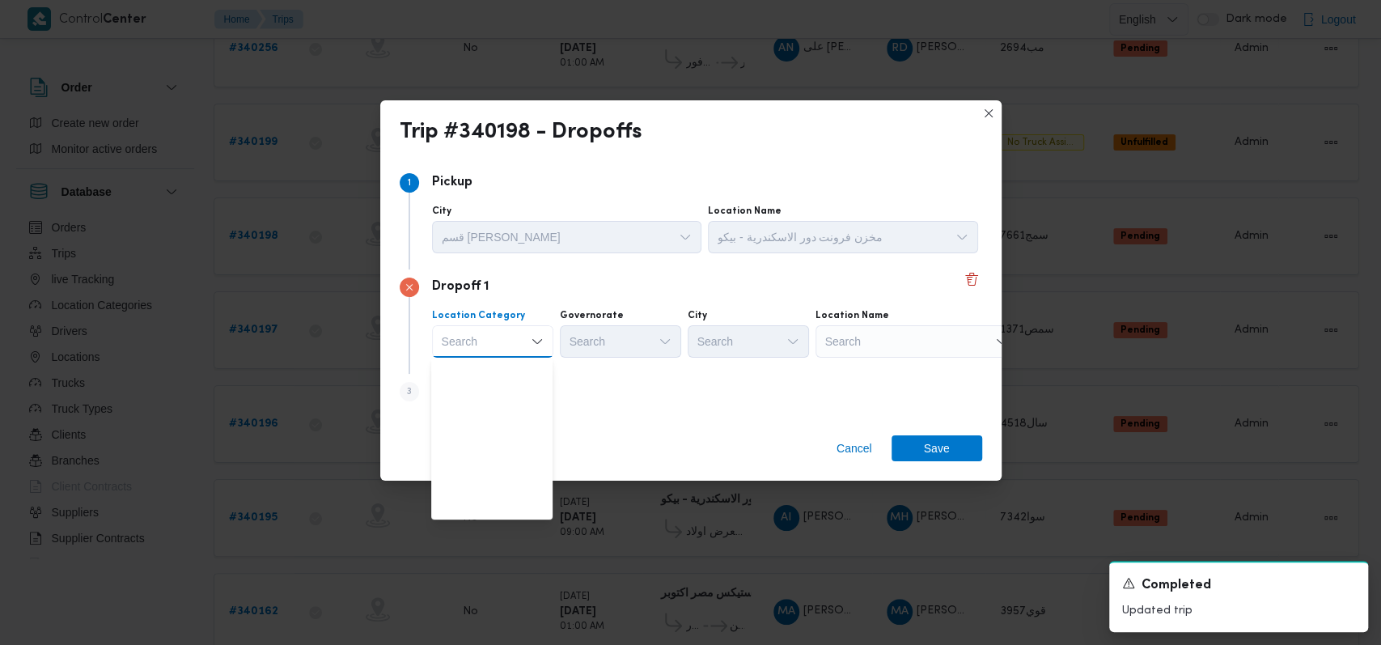
scroll to position [425, 0]
click at [492, 511] on span "متجر أجهزة" at bounding box center [501, 508] width 83 height 19
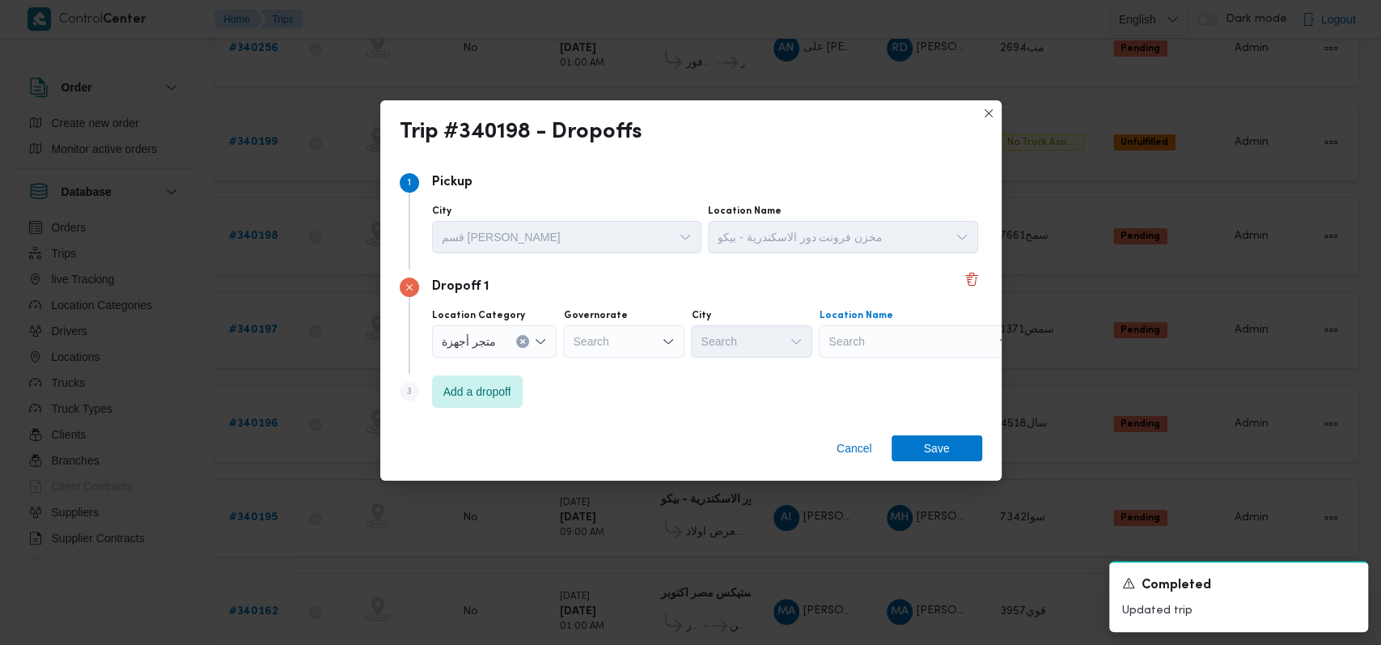
click at [841, 353] on div "Search" at bounding box center [920, 341] width 202 height 32
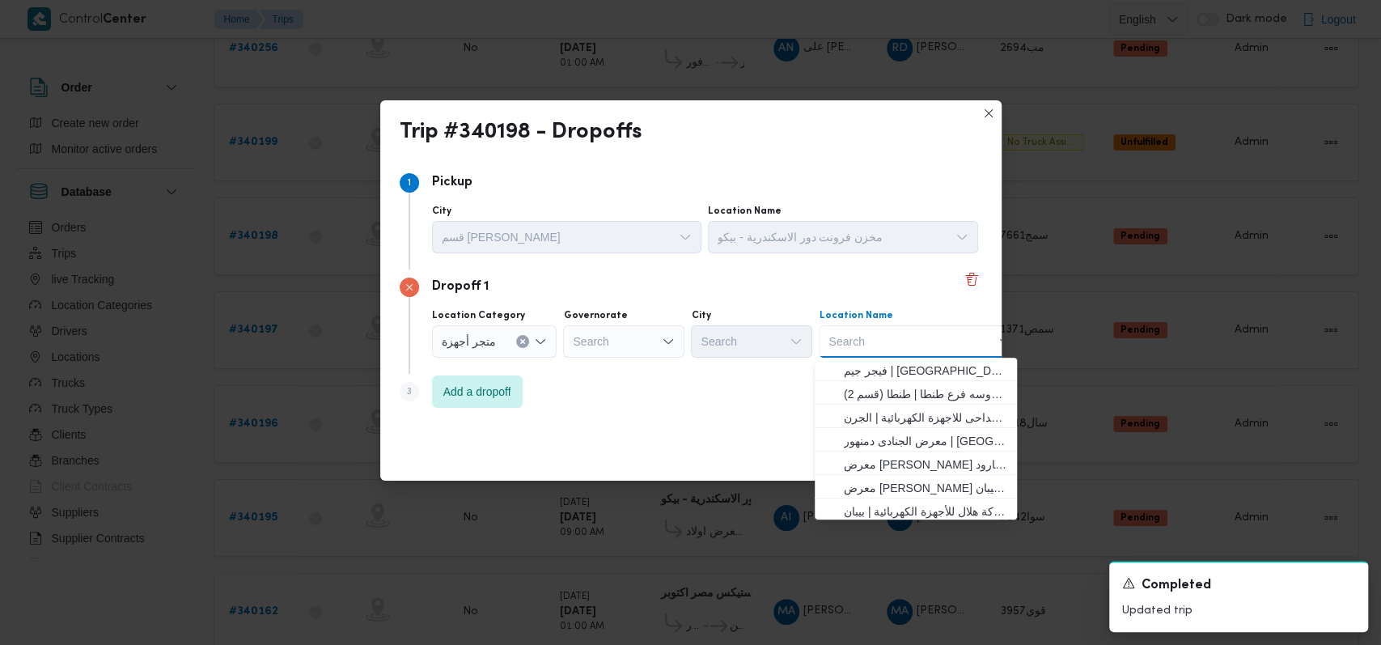
click at [550, 340] on div "متجر أجهزة" at bounding box center [494, 341] width 125 height 32
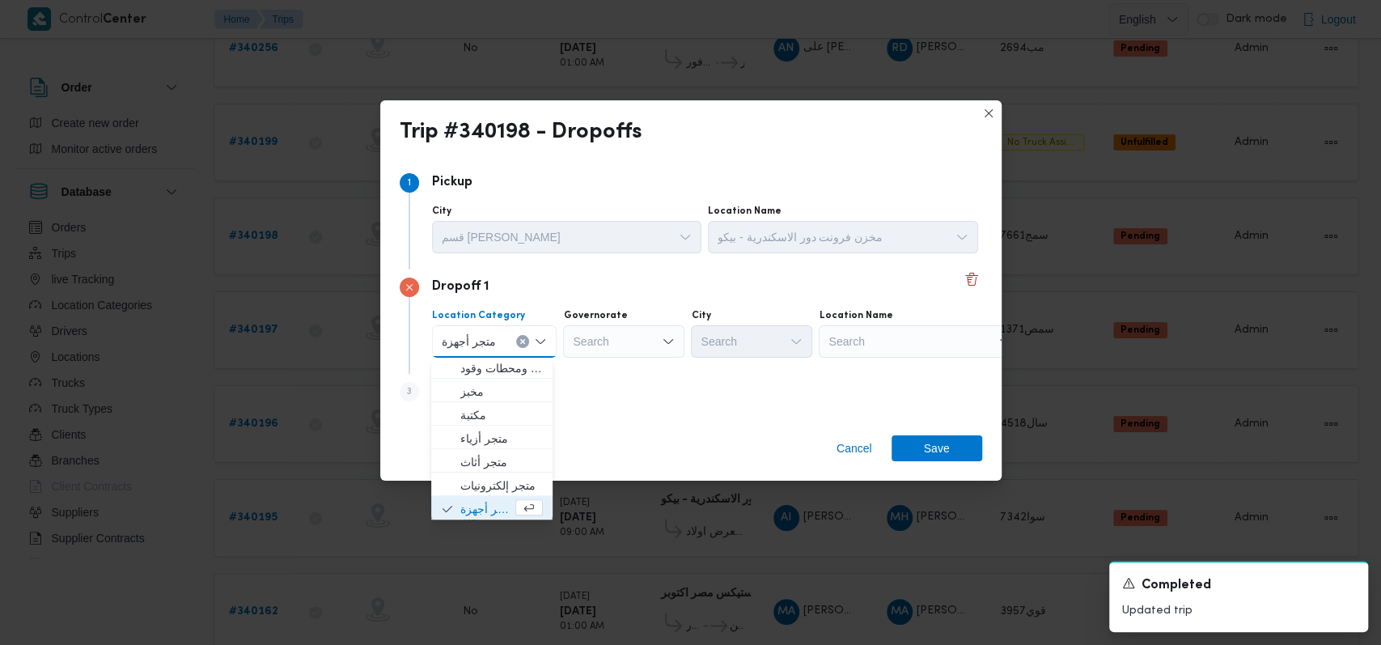
click at [608, 340] on div "Search" at bounding box center [623, 341] width 121 height 32
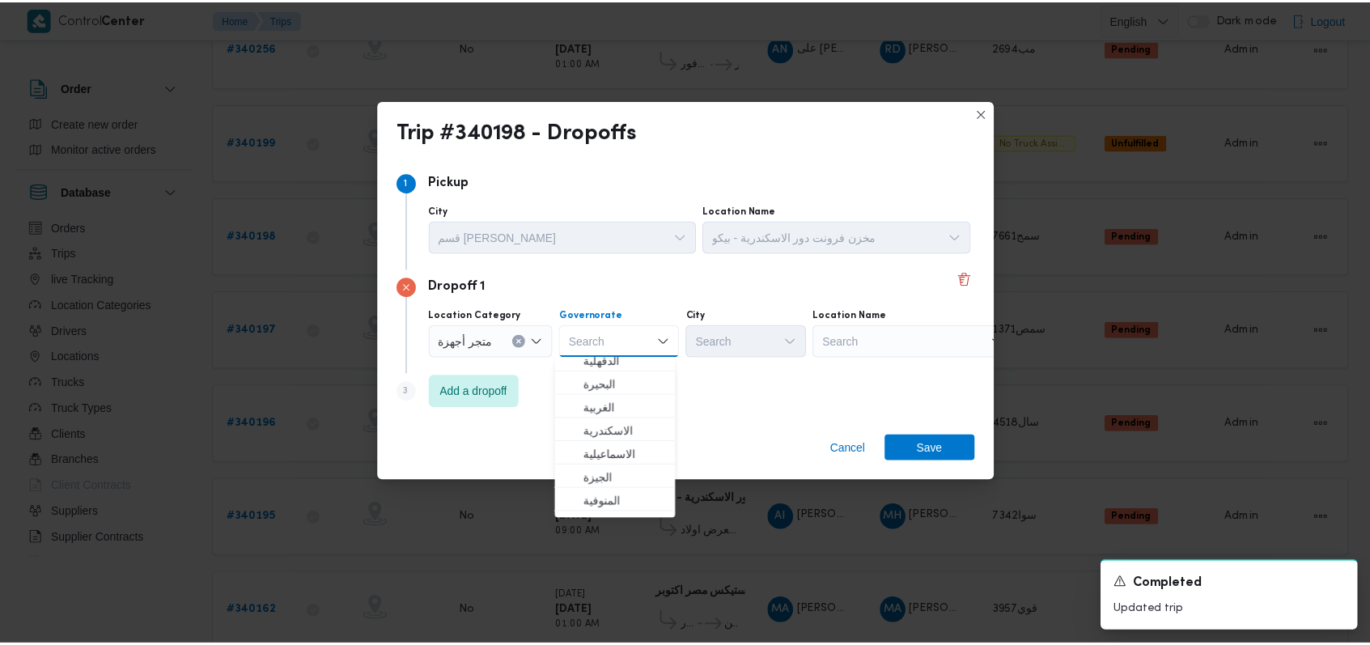
scroll to position [0, 0]
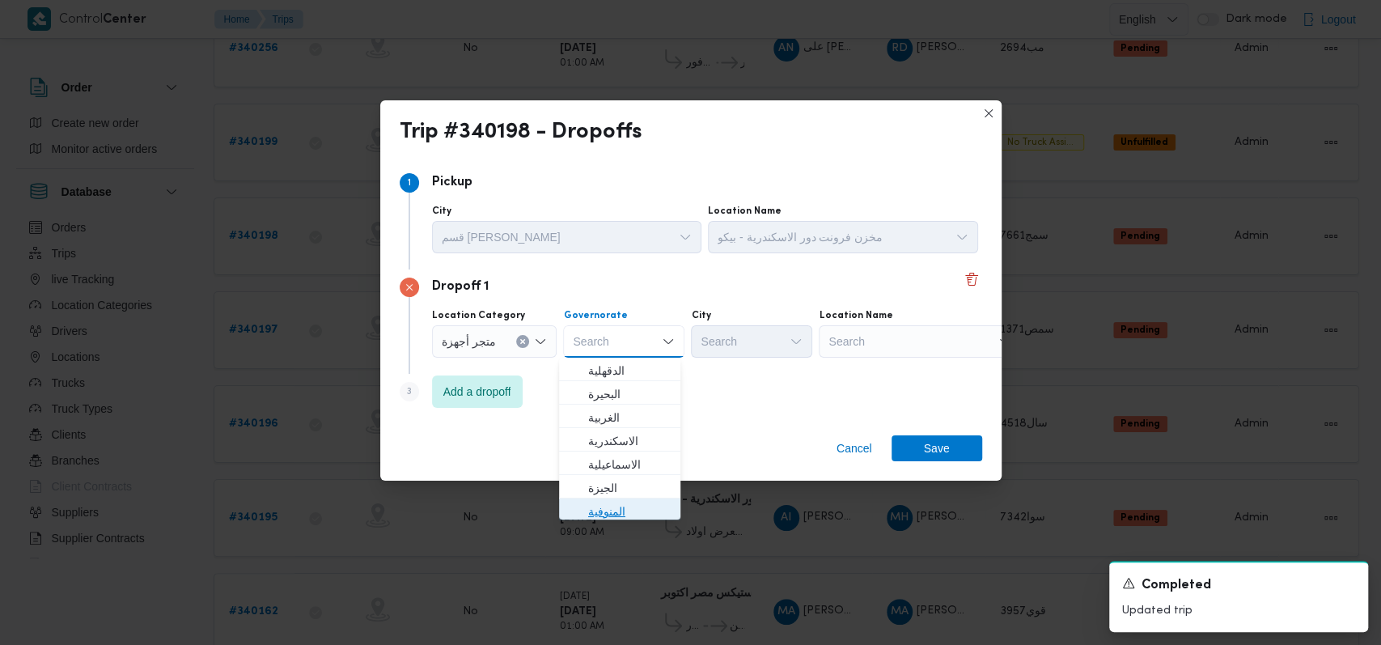
click at [608, 502] on span "المنوفية" at bounding box center [629, 511] width 83 height 19
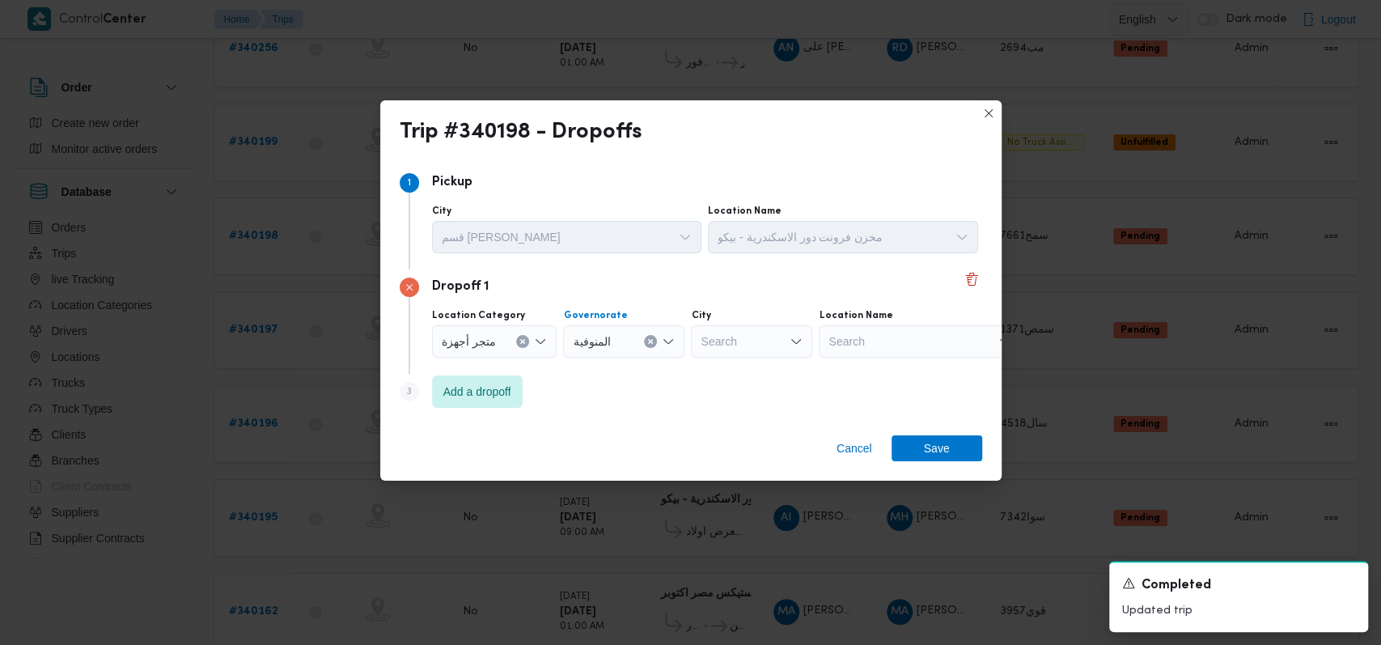
click at [867, 357] on div "Search" at bounding box center [920, 341] width 202 height 32
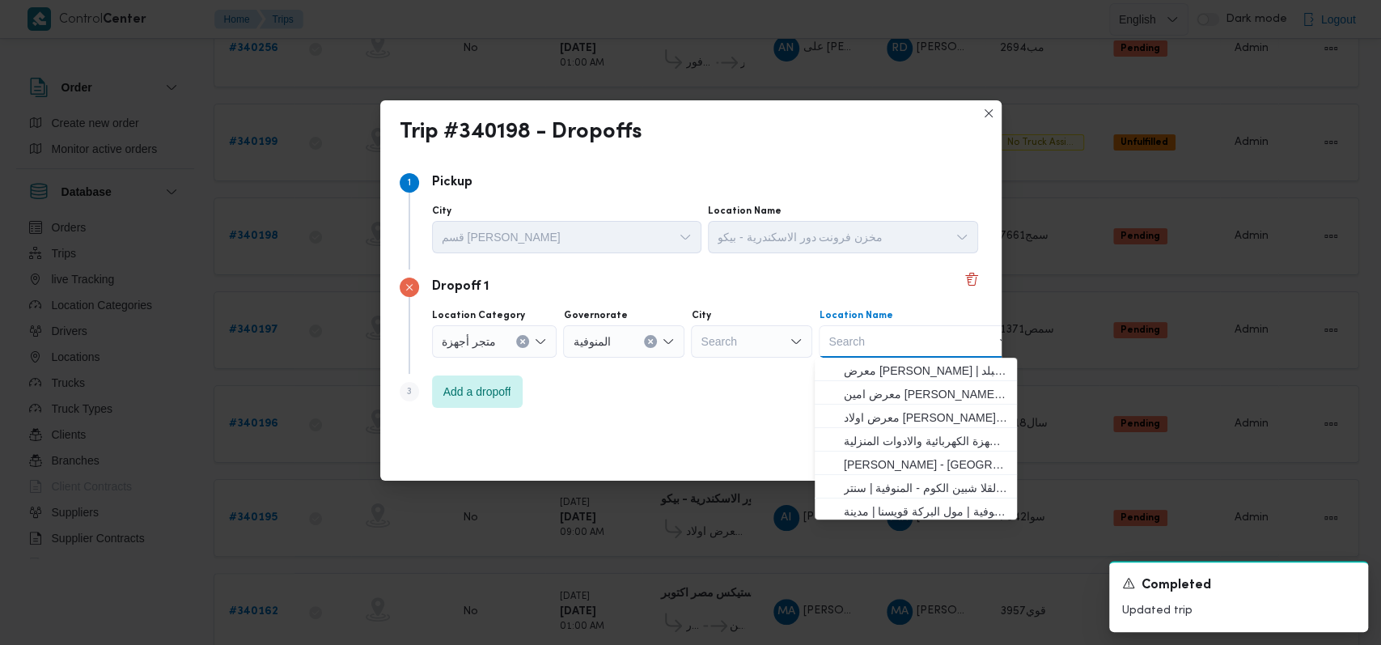
click at [881, 345] on div "Search Combo box. Selected. Combo box input. Search. Type some text or, to disp…" at bounding box center [920, 341] width 202 height 32
click at [884, 419] on span "معرض اولاد عبدالغفار مول العشماوى - المنوفية | | زوير ومنشأة إبراهيم حبشي" at bounding box center [925, 417] width 163 height 19
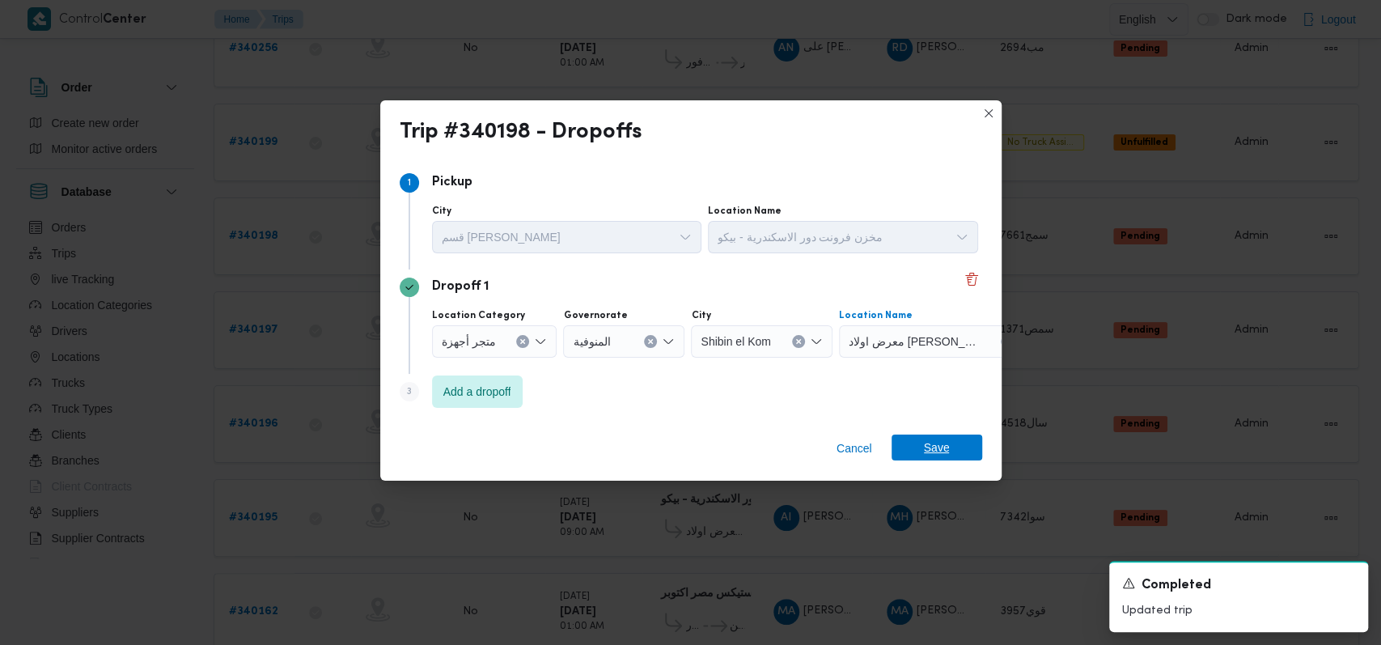
click at [930, 439] on span "Save" at bounding box center [937, 447] width 26 height 26
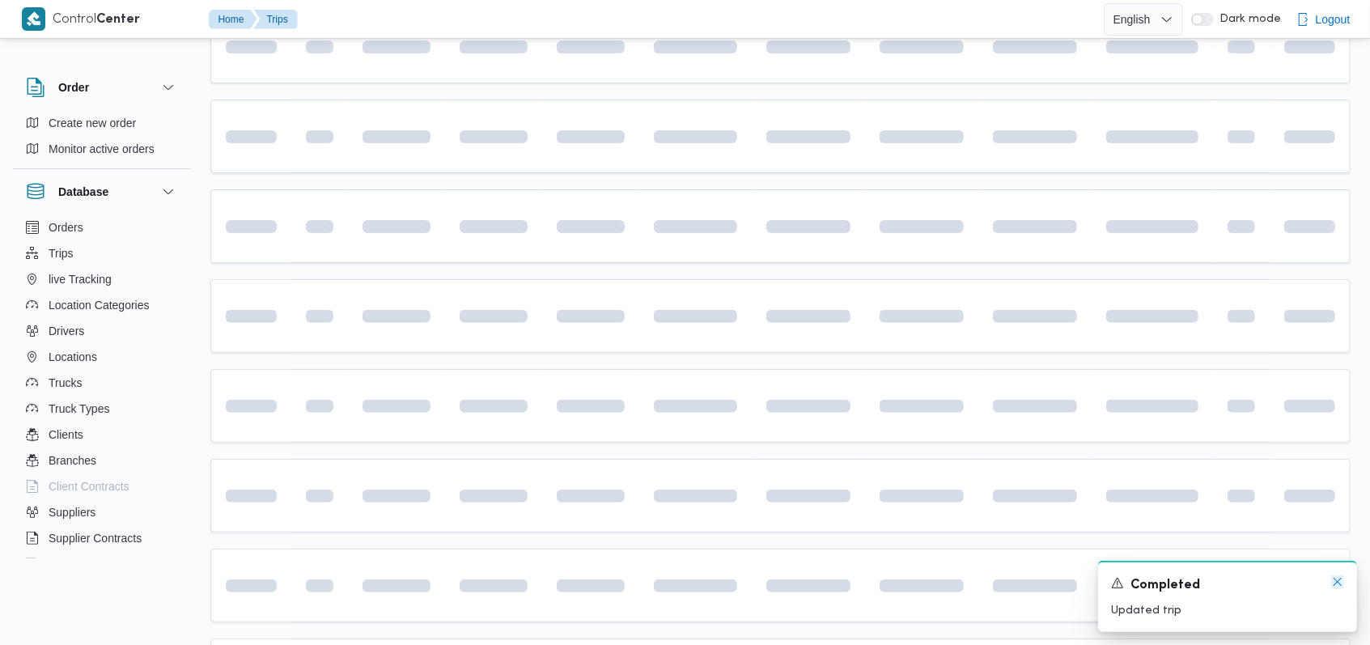
click at [1337, 584] on icon "Dismiss toast" at bounding box center [1337, 581] width 13 height 13
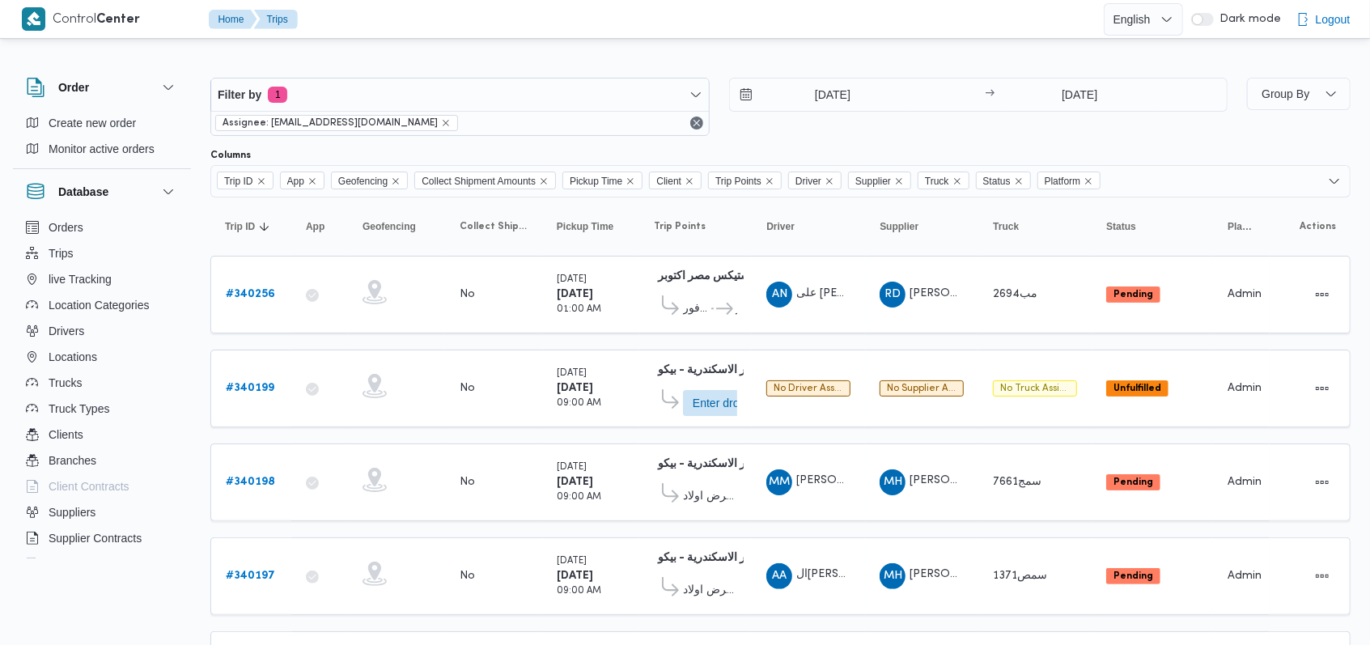
click at [820, 132] on div "[DATE] → [DATE]" at bounding box center [978, 107] width 499 height 58
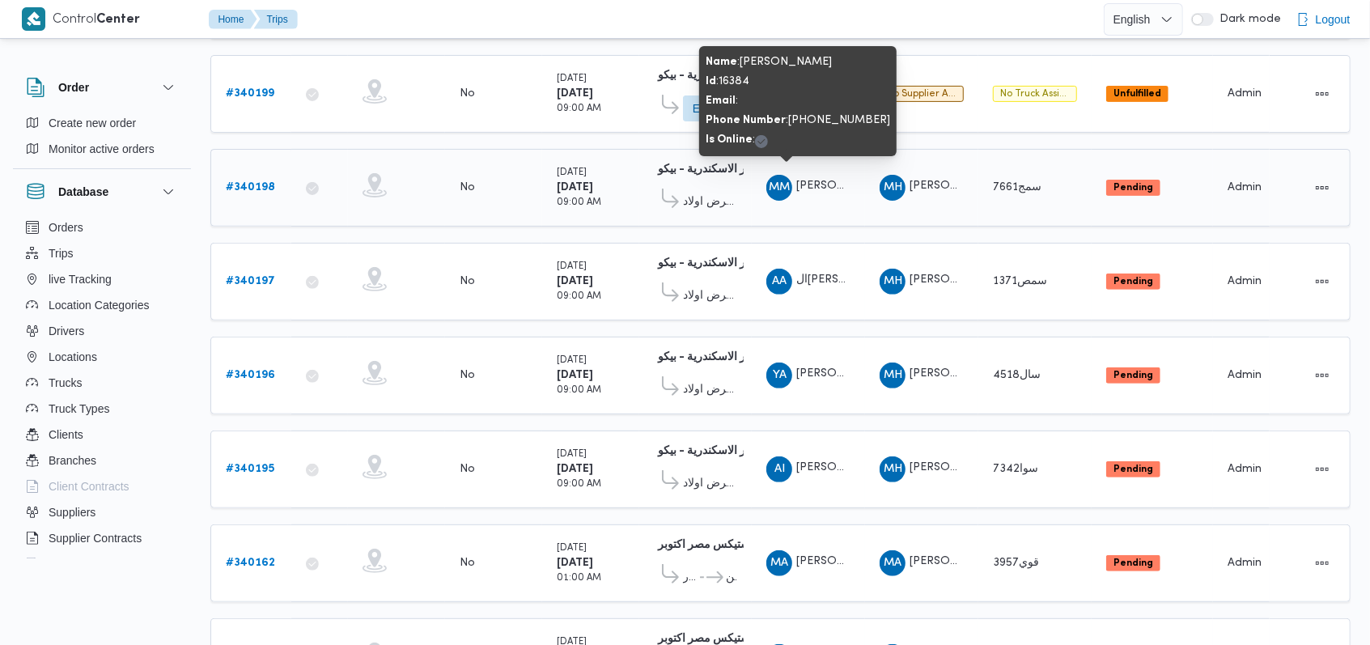
scroll to position [324, 0]
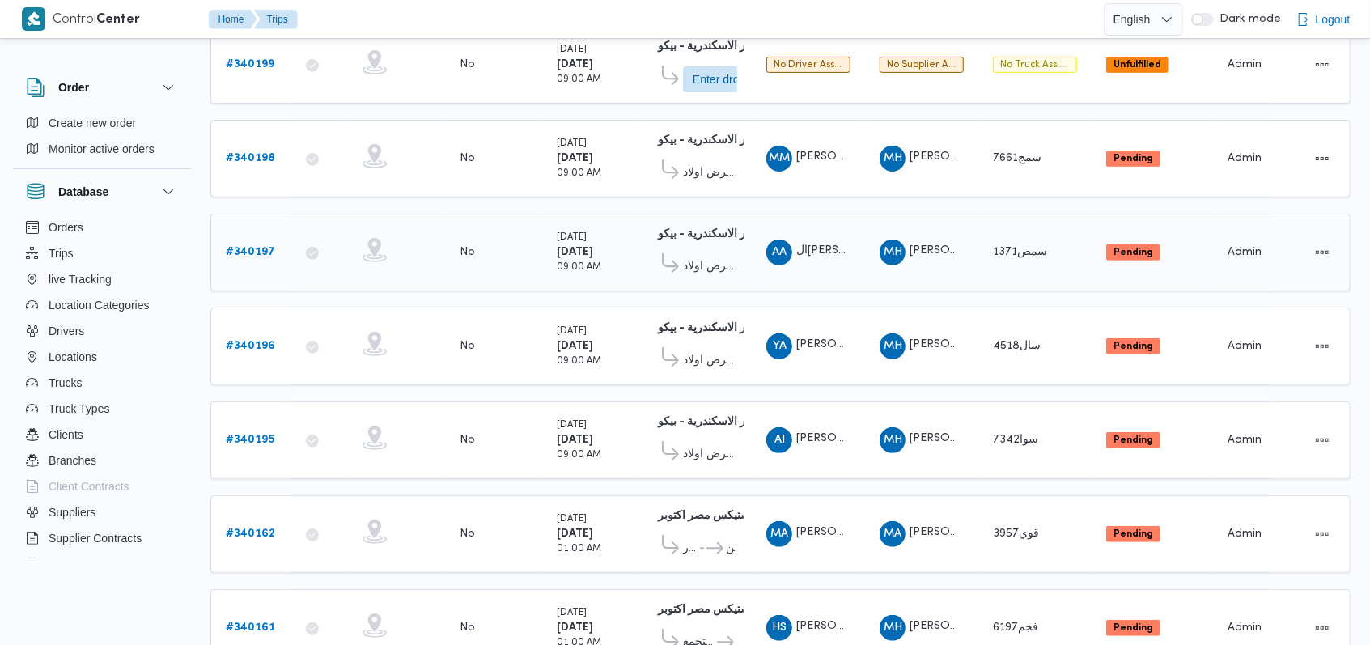
click at [261, 247] on b "# 340197" at bounding box center [250, 252] width 49 height 11
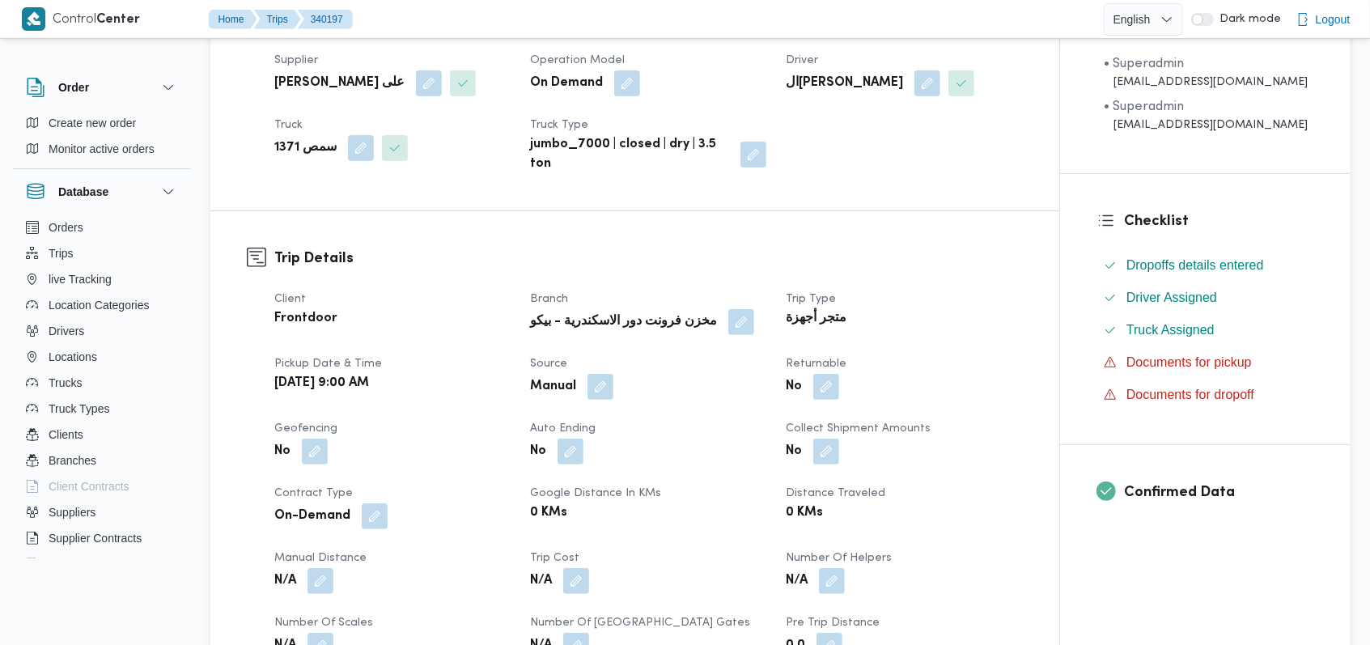
scroll to position [647, 0]
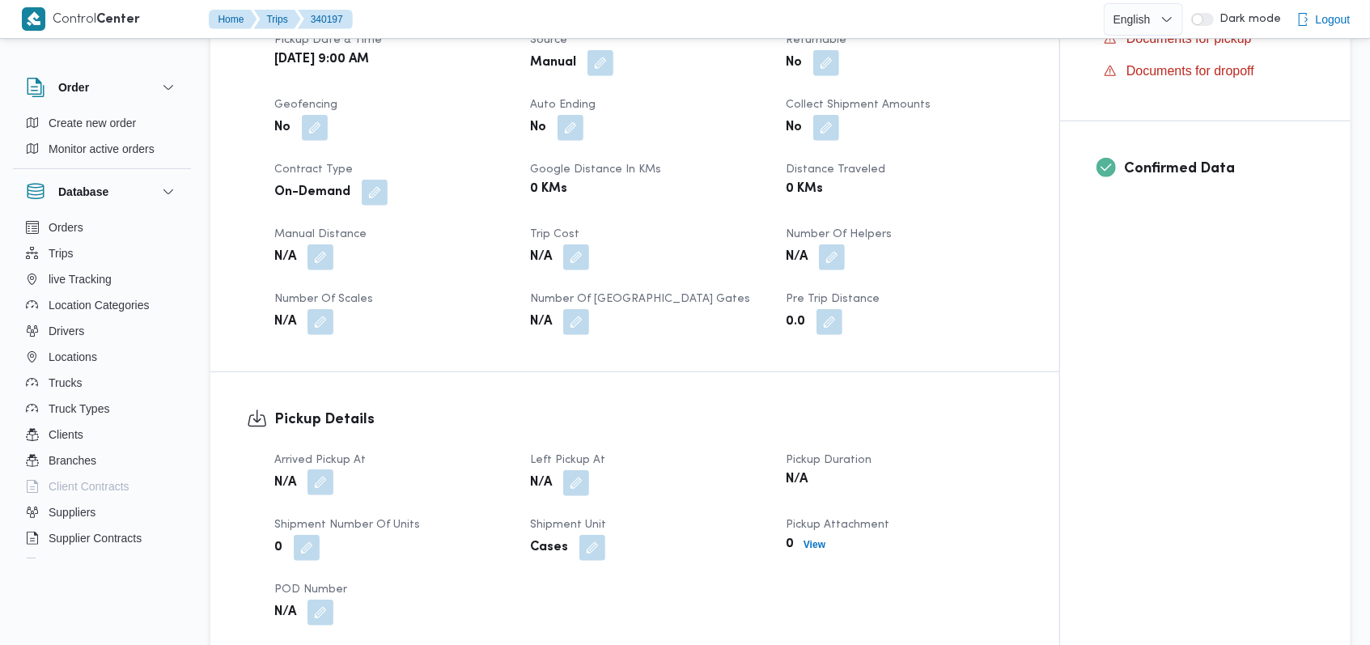
click at [320, 478] on button "button" at bounding box center [320, 482] width 26 height 26
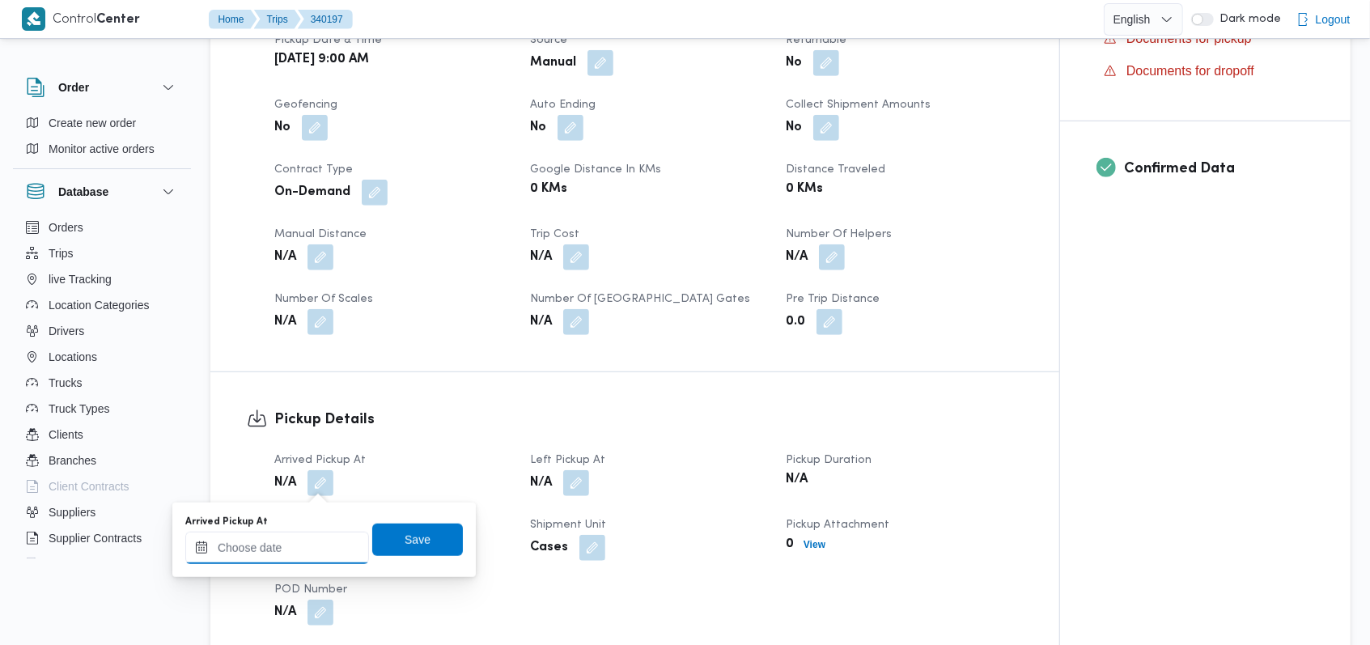
click at [264, 553] on input "Arrived Pickup At" at bounding box center [277, 548] width 184 height 32
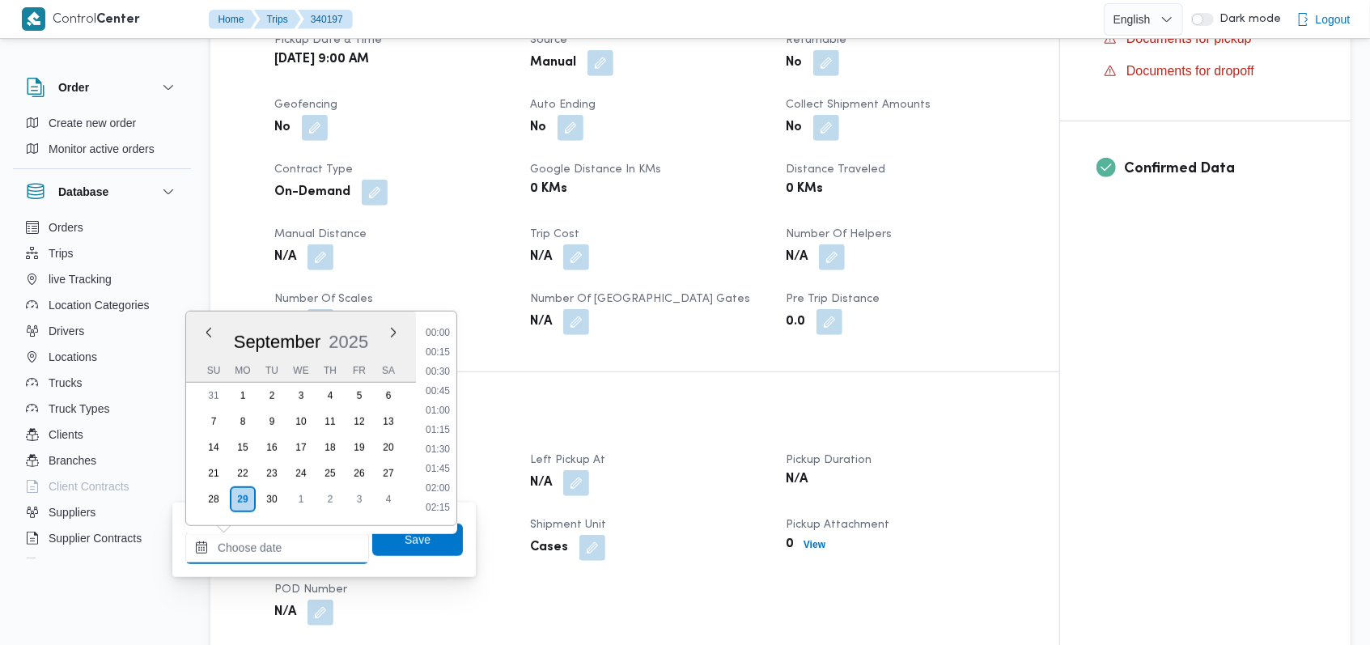
scroll to position [834, 0]
click at [445, 435] on li "12:00" at bounding box center [437, 430] width 37 height 16
type input "29/09/2025 12:00"
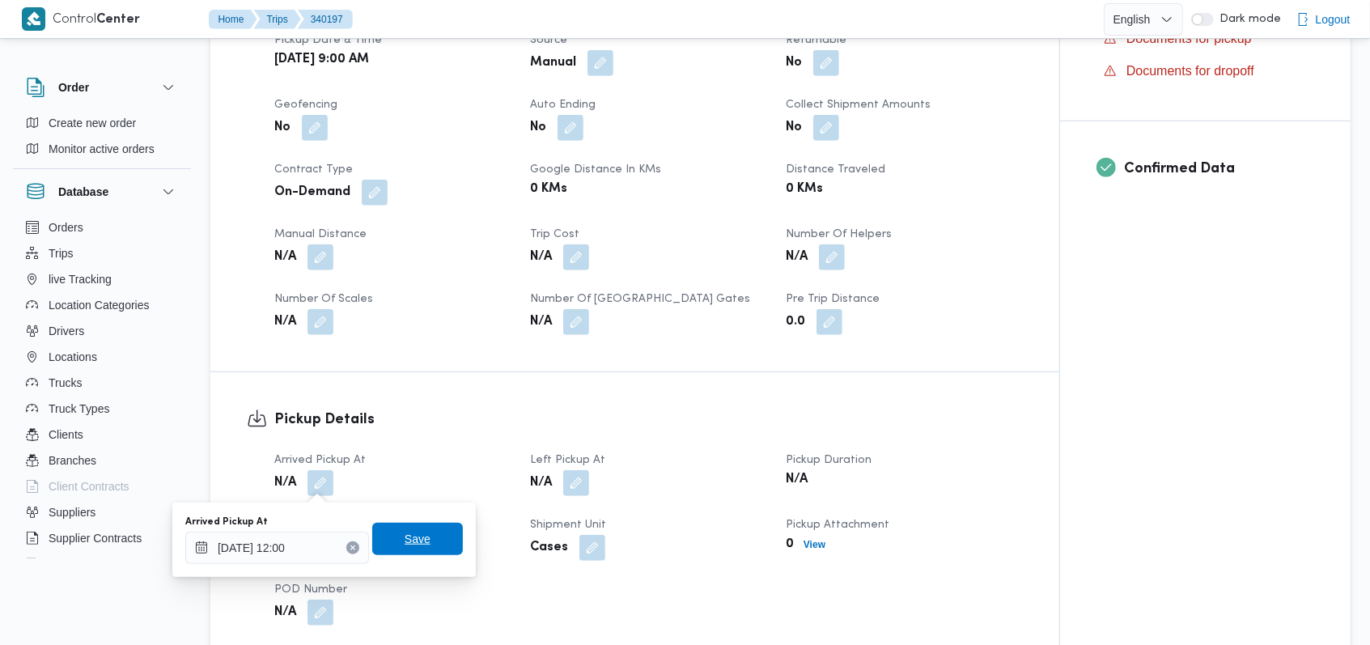
click at [414, 551] on span "Save" at bounding box center [417, 539] width 91 height 32
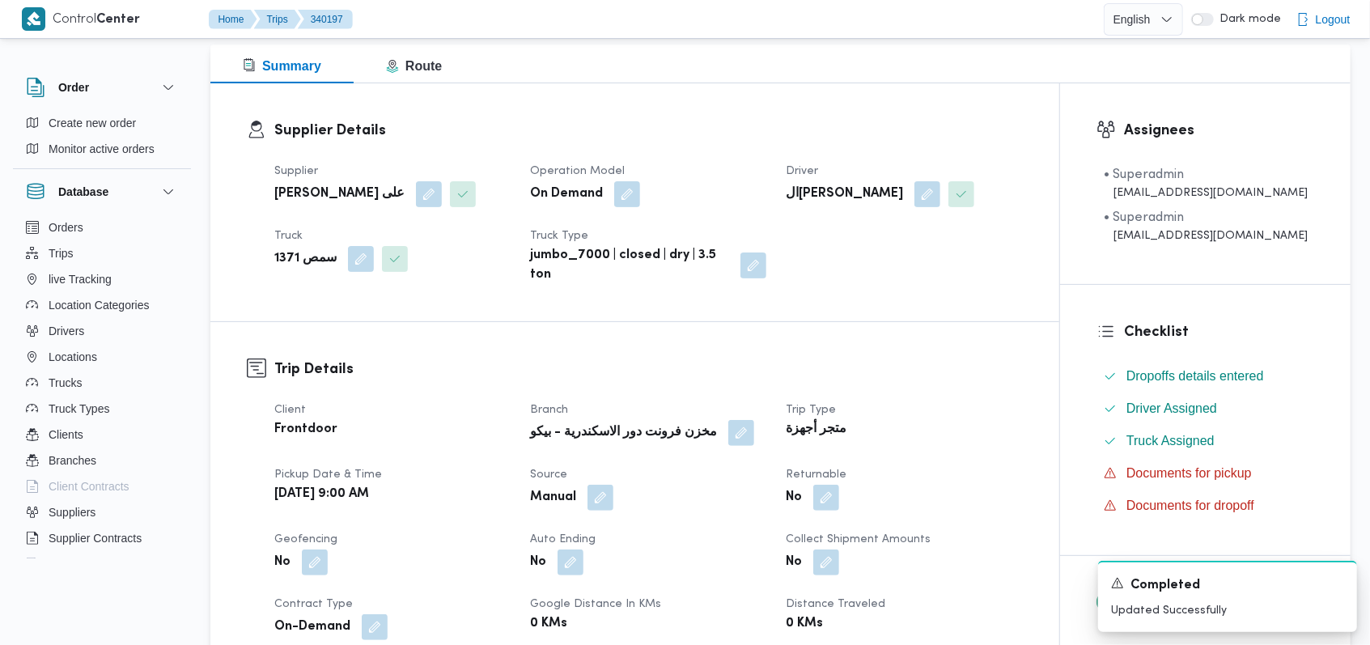
scroll to position [108, 0]
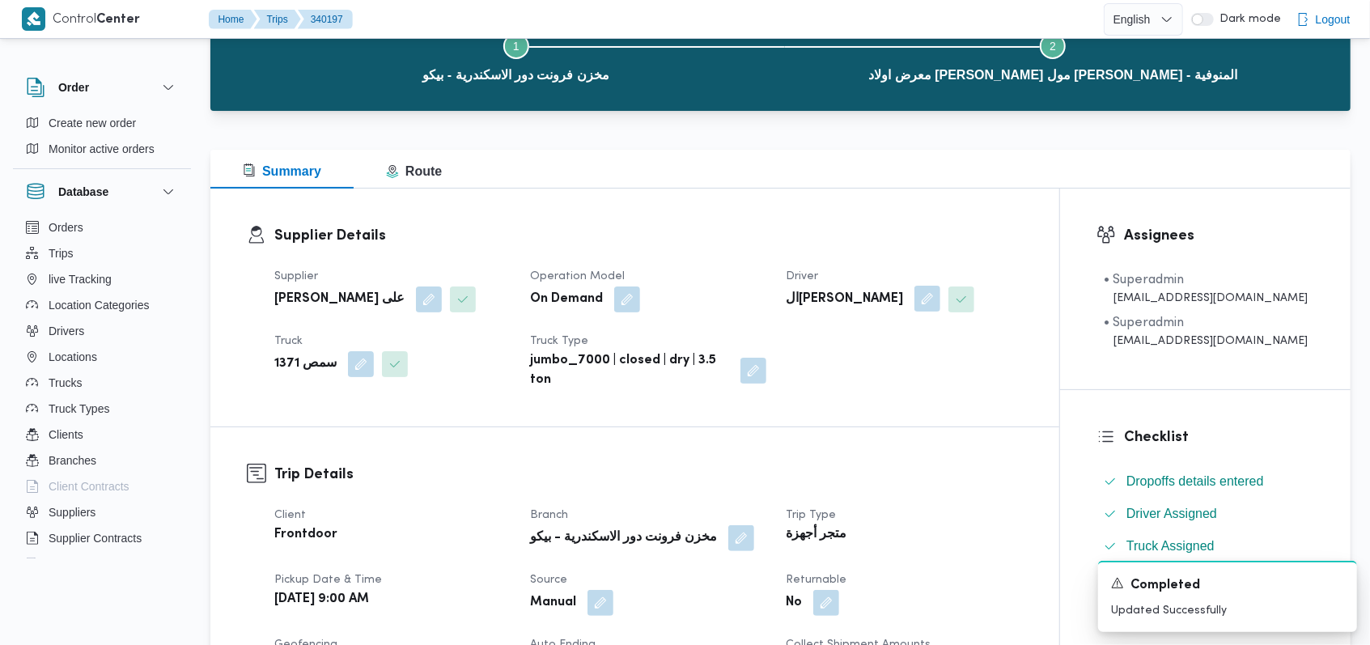
click at [914, 307] on button "button" at bounding box center [927, 299] width 26 height 26
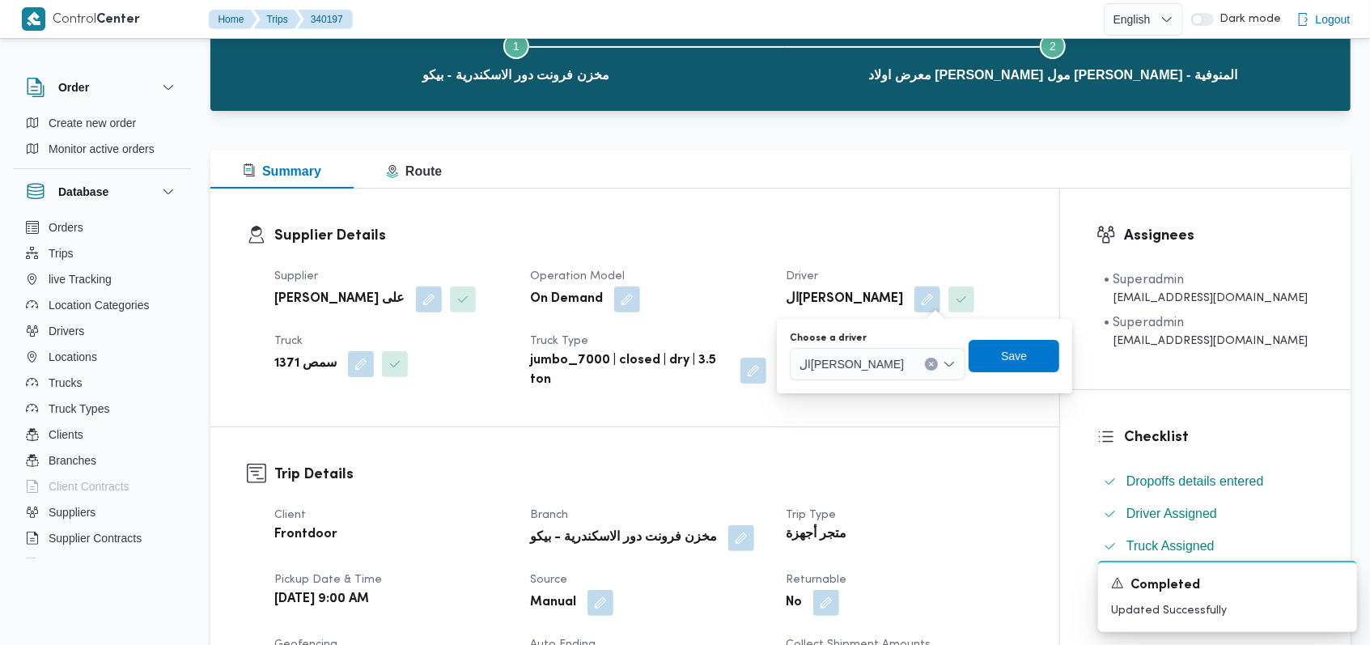
click at [893, 359] on span "السعيد عبدالعال خليل كمال" at bounding box center [851, 363] width 104 height 18
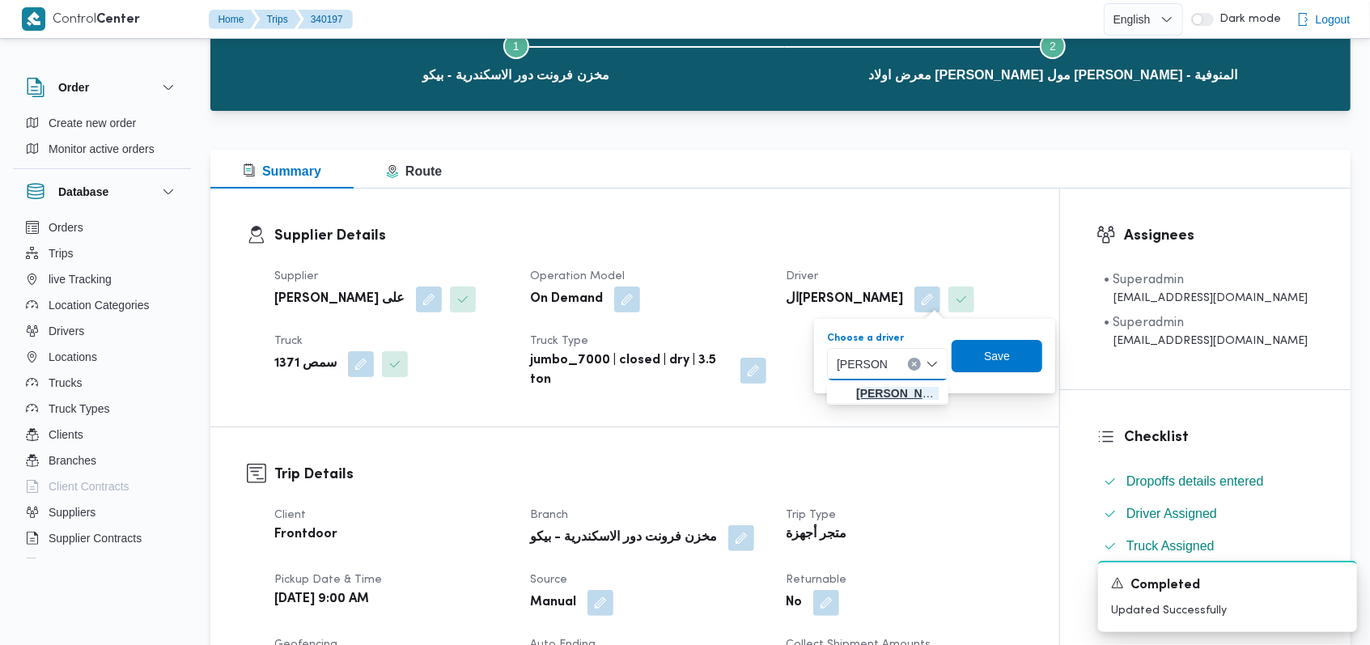
type input "ايمن محمد"
click at [887, 391] on span "ايمن محمد عبدالواحد يوسف صديق" at bounding box center [897, 393] width 83 height 19
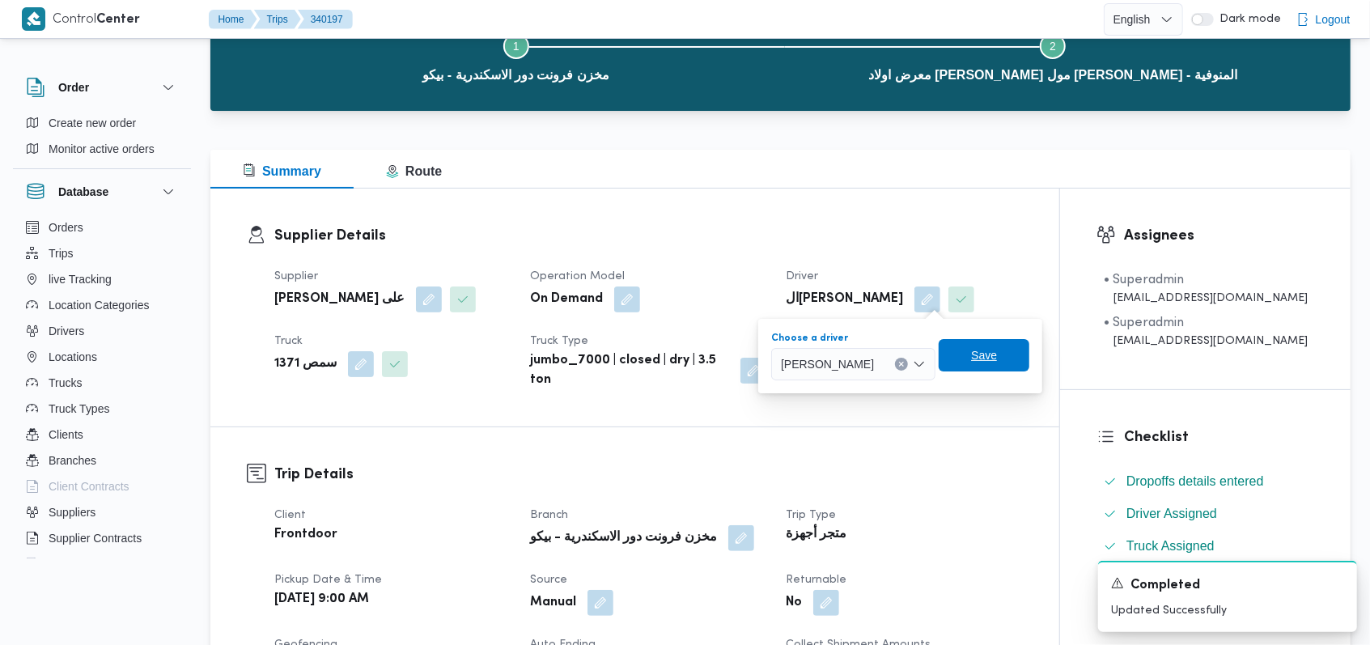
click at [1025, 341] on span "Save" at bounding box center [984, 355] width 91 height 32
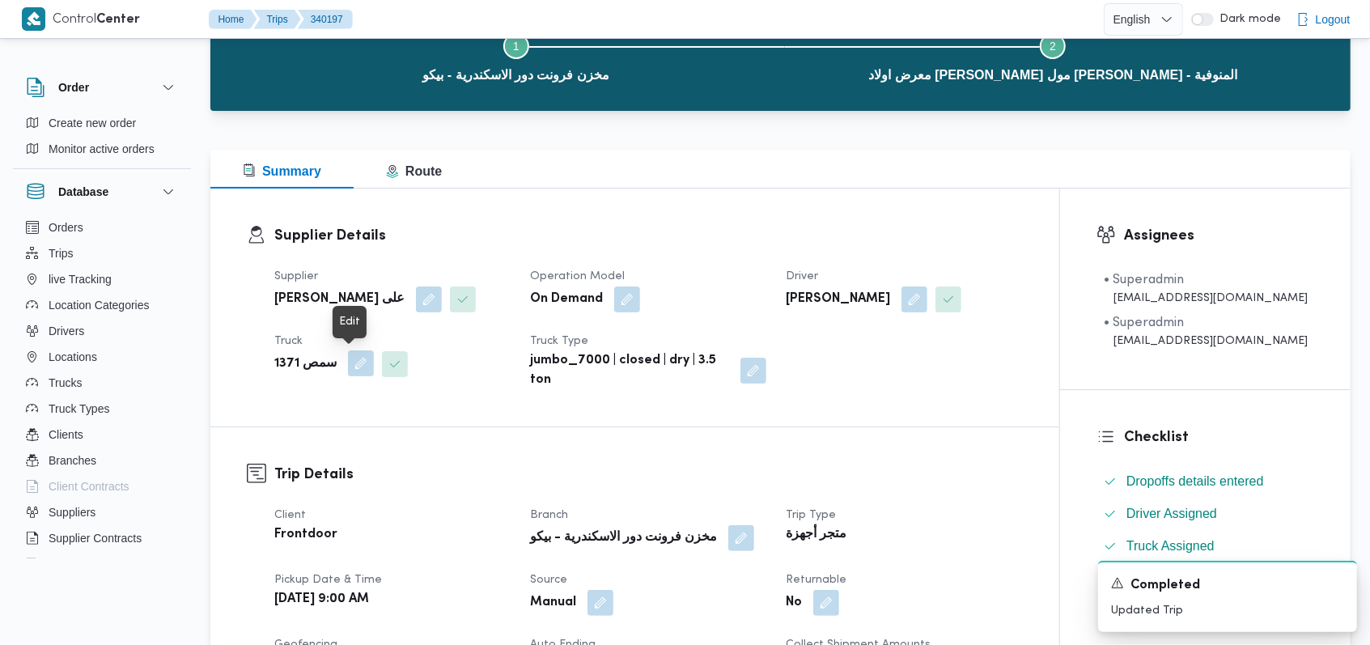
click at [348, 364] on button "button" at bounding box center [361, 363] width 26 height 26
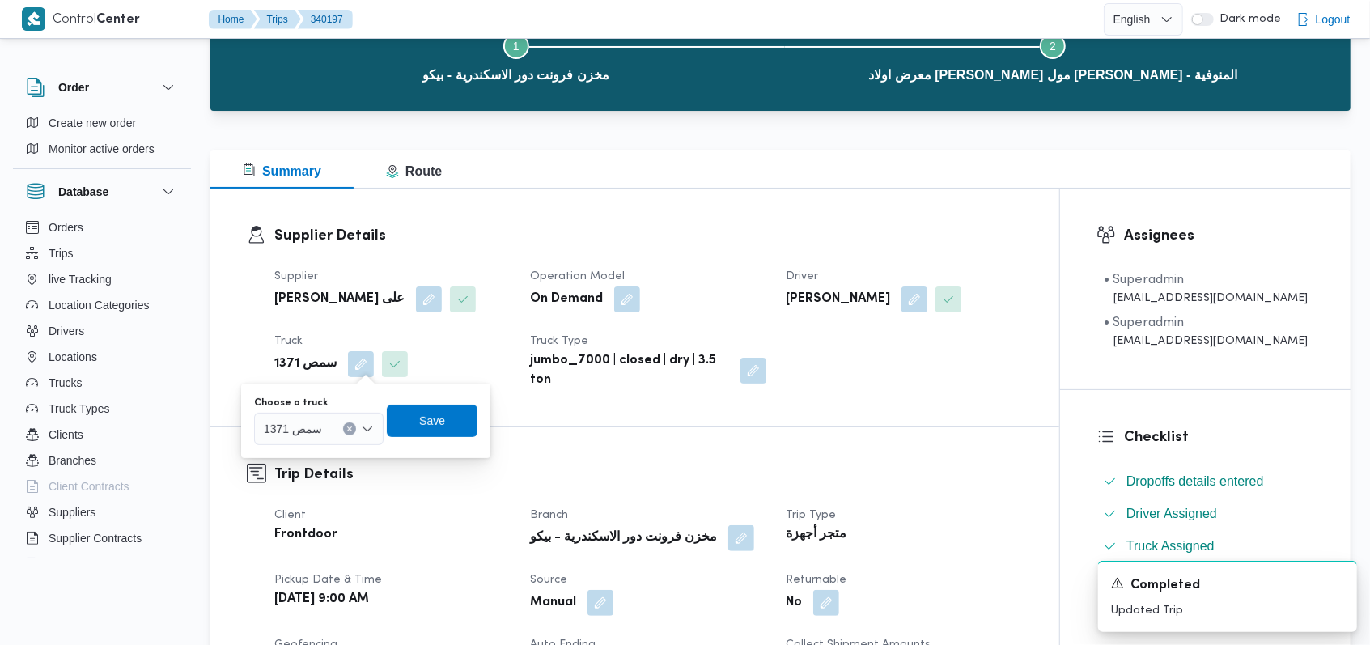
click at [321, 439] on div "سمص 1371" at bounding box center [318, 429] width 129 height 32
type input "8361"
click at [327, 456] on span "سنف 8361 | null" at bounding box center [328, 457] width 83 height 19
click at [451, 424] on span "Save" at bounding box center [442, 419] width 26 height 19
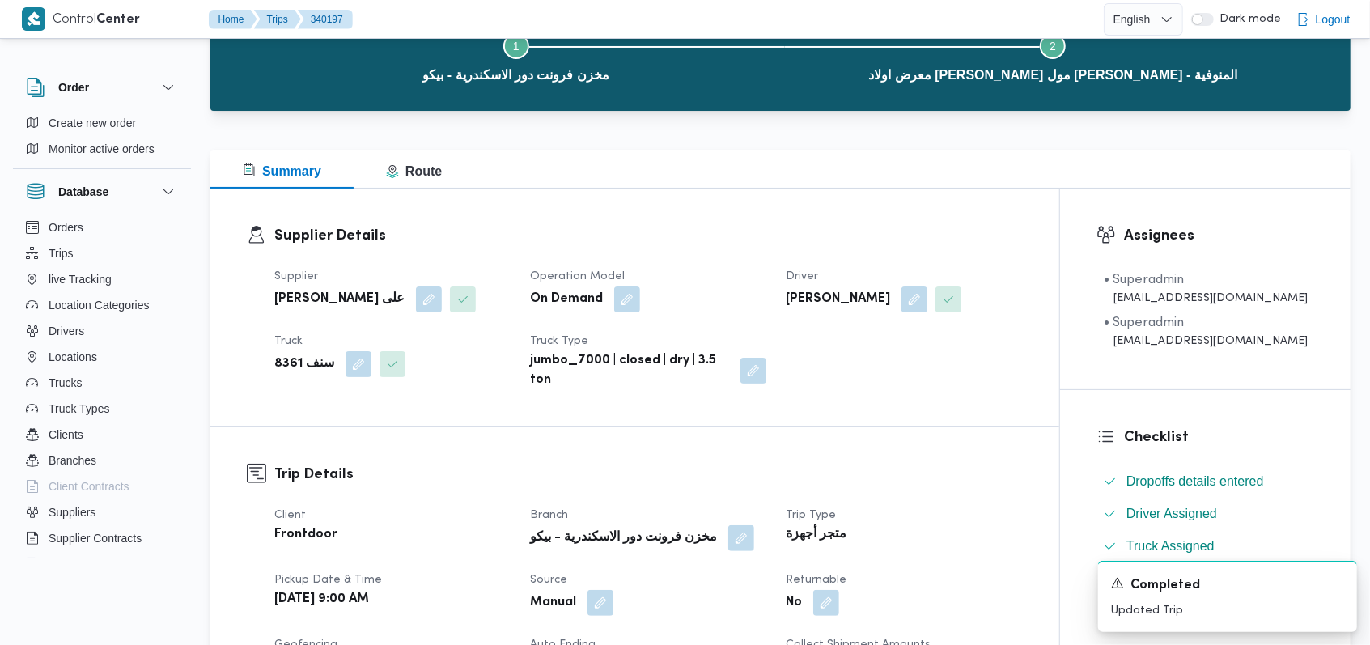
click at [453, 424] on div "Supplier Details Supplier مروه حسام الدين سعد على Operation Model On Demand Dri…" at bounding box center [634, 308] width 849 height 238
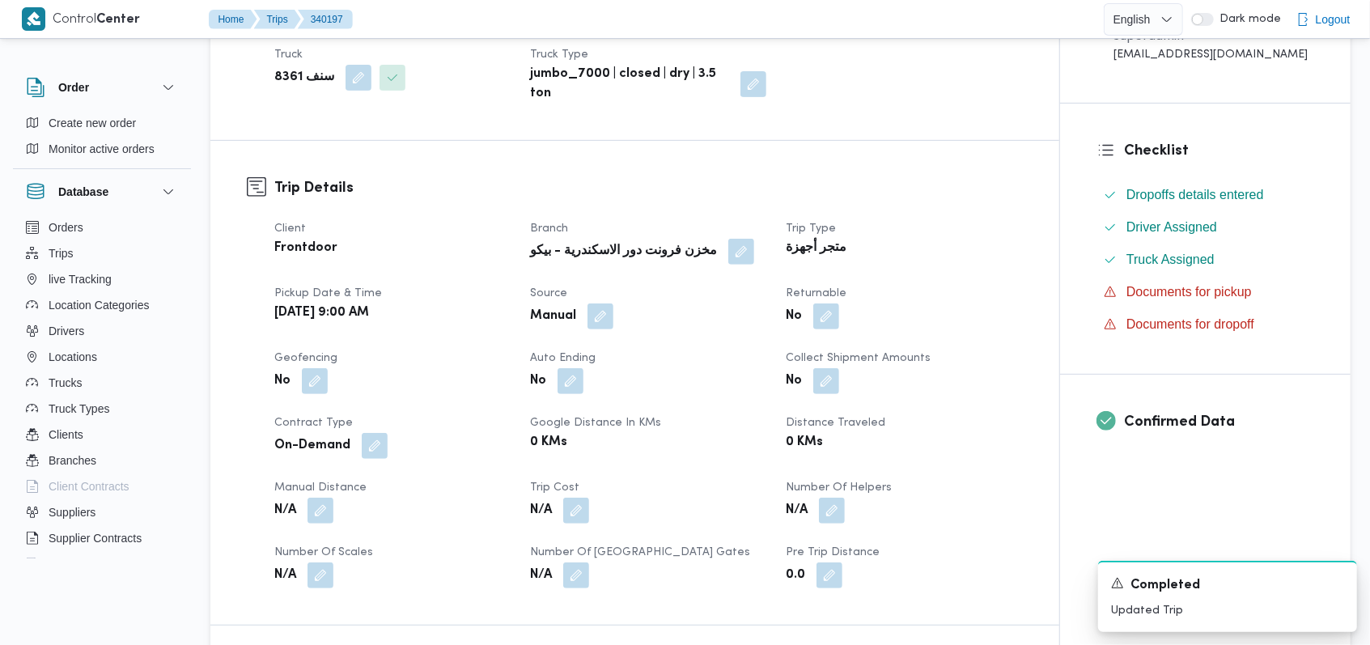
scroll to position [539, 0]
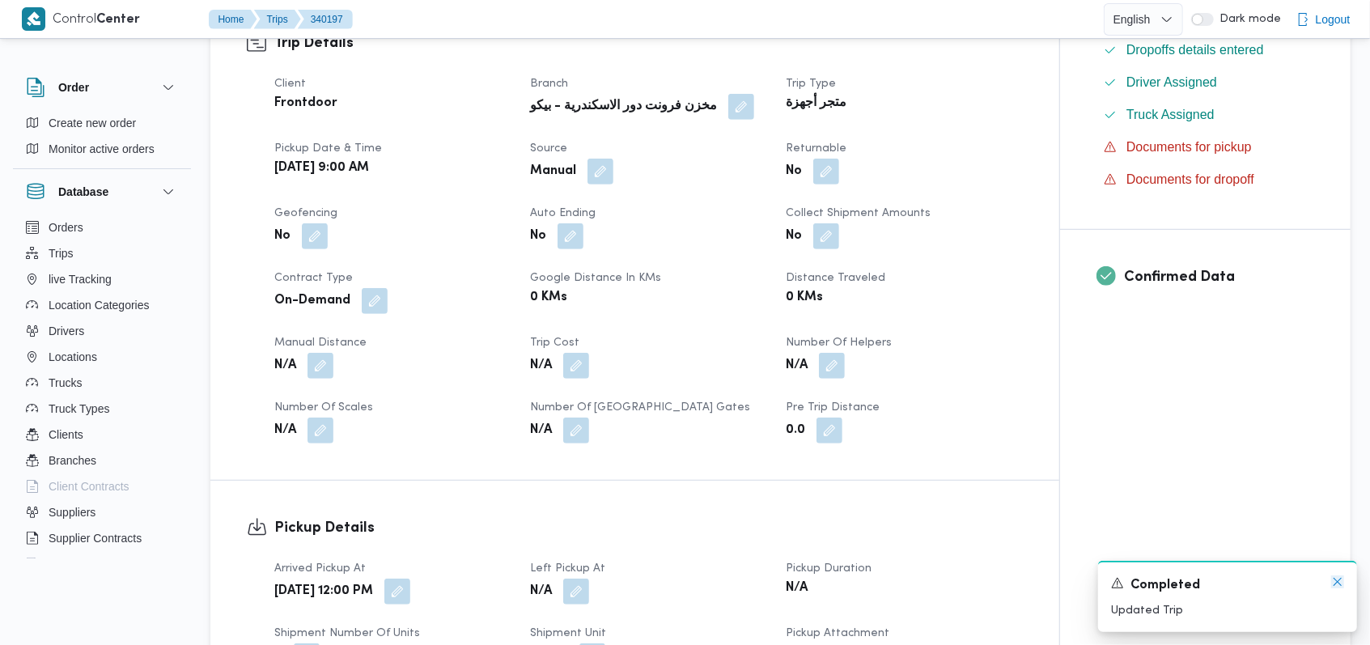
drag, startPoint x: 1342, startPoint y: 584, endPoint x: 1319, endPoint y: 583, distance: 23.5
click at [1341, 584] on icon "Dismiss toast" at bounding box center [1337, 581] width 13 height 13
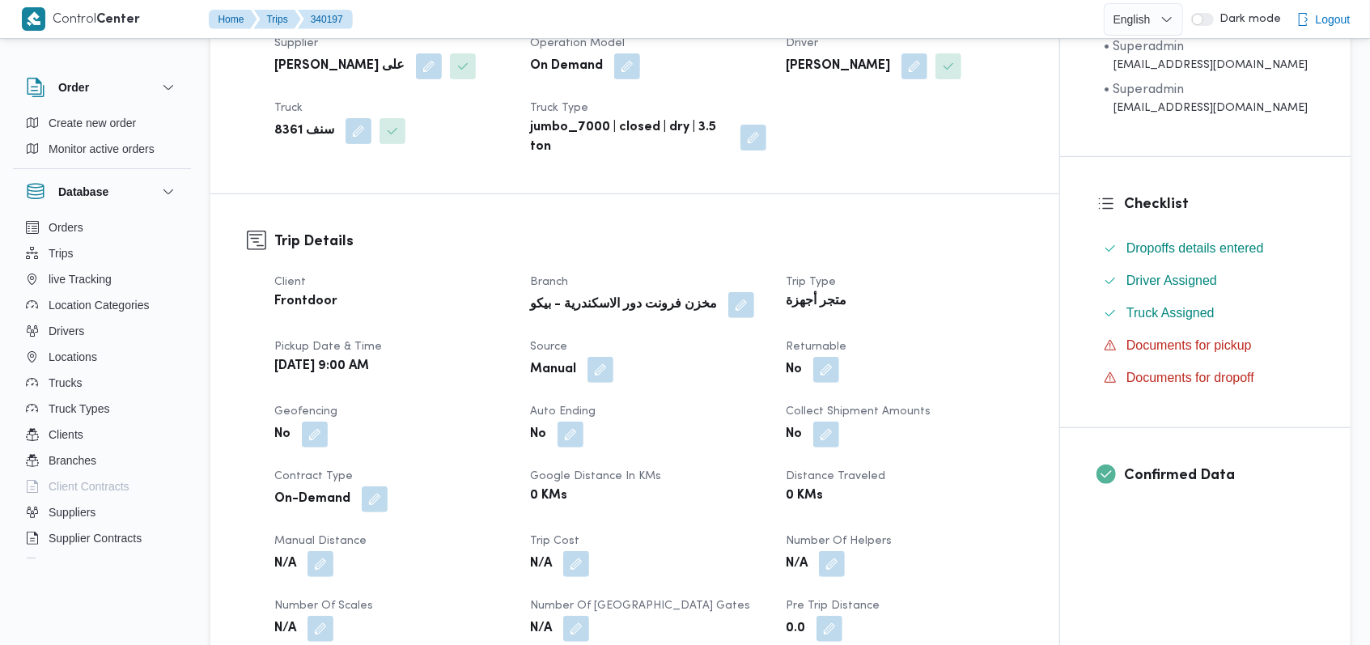
scroll to position [0, 0]
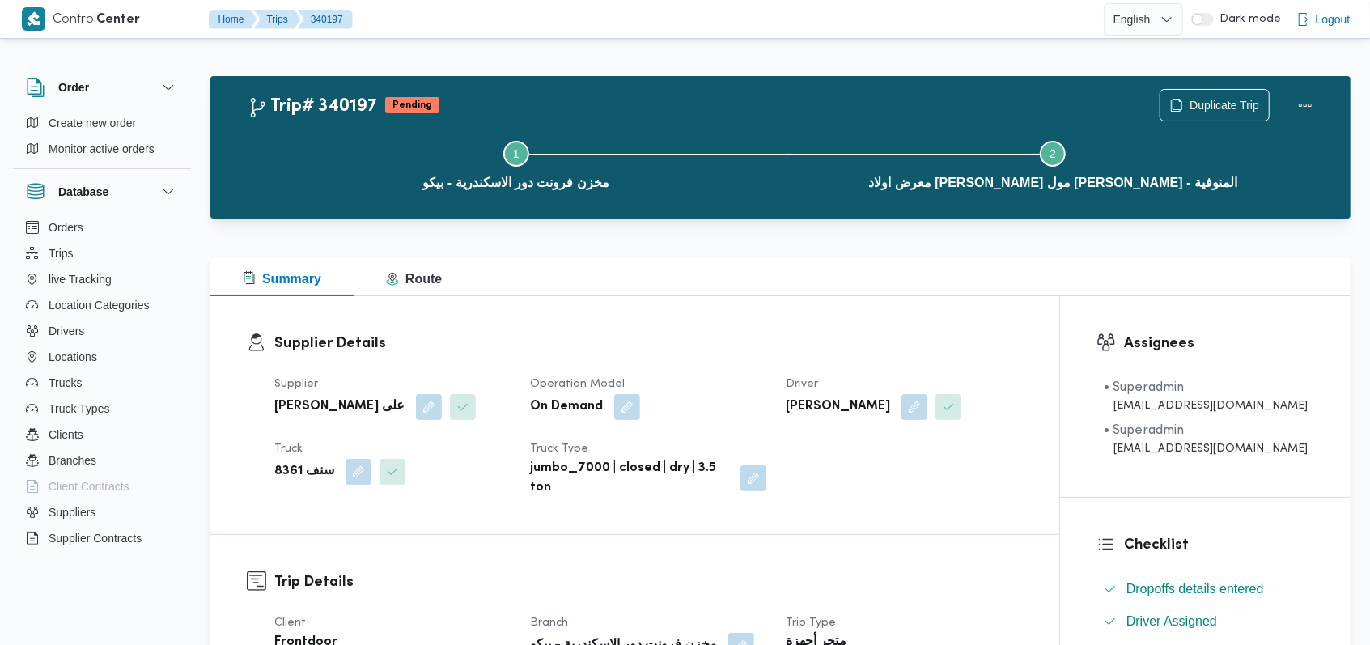
click at [684, 398] on div "On Demand" at bounding box center [647, 406] width 239 height 29
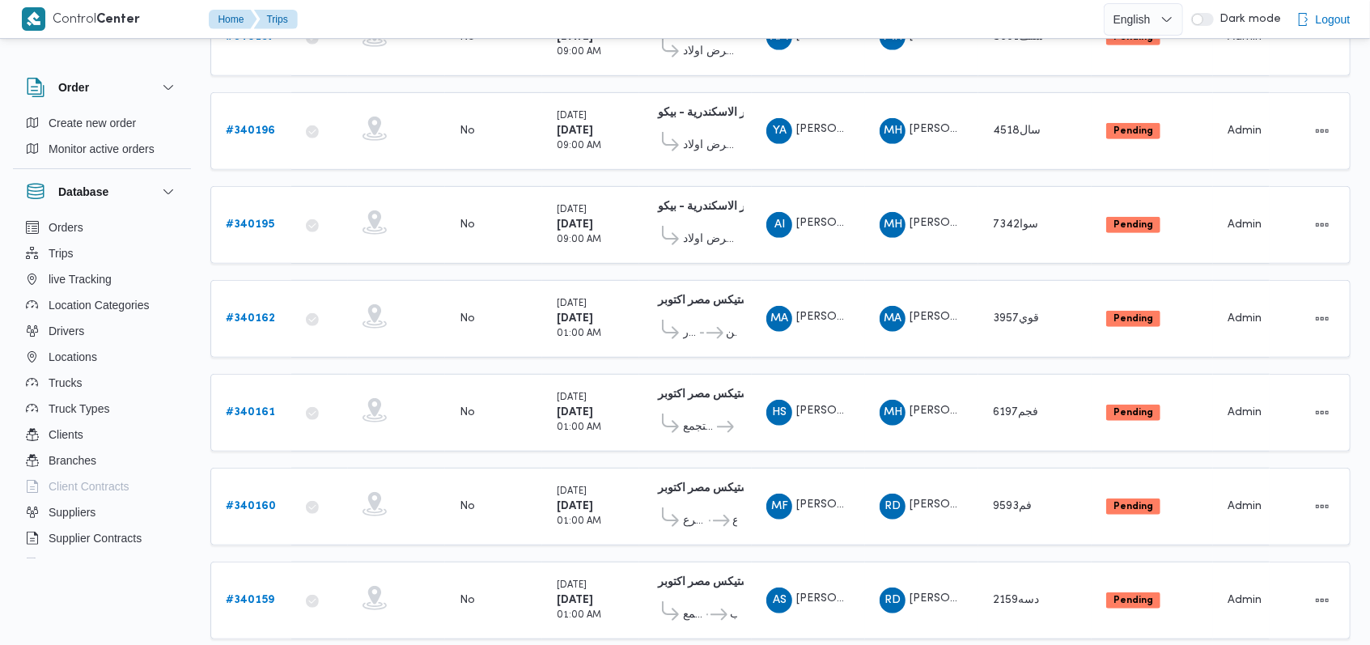
scroll to position [566, 0]
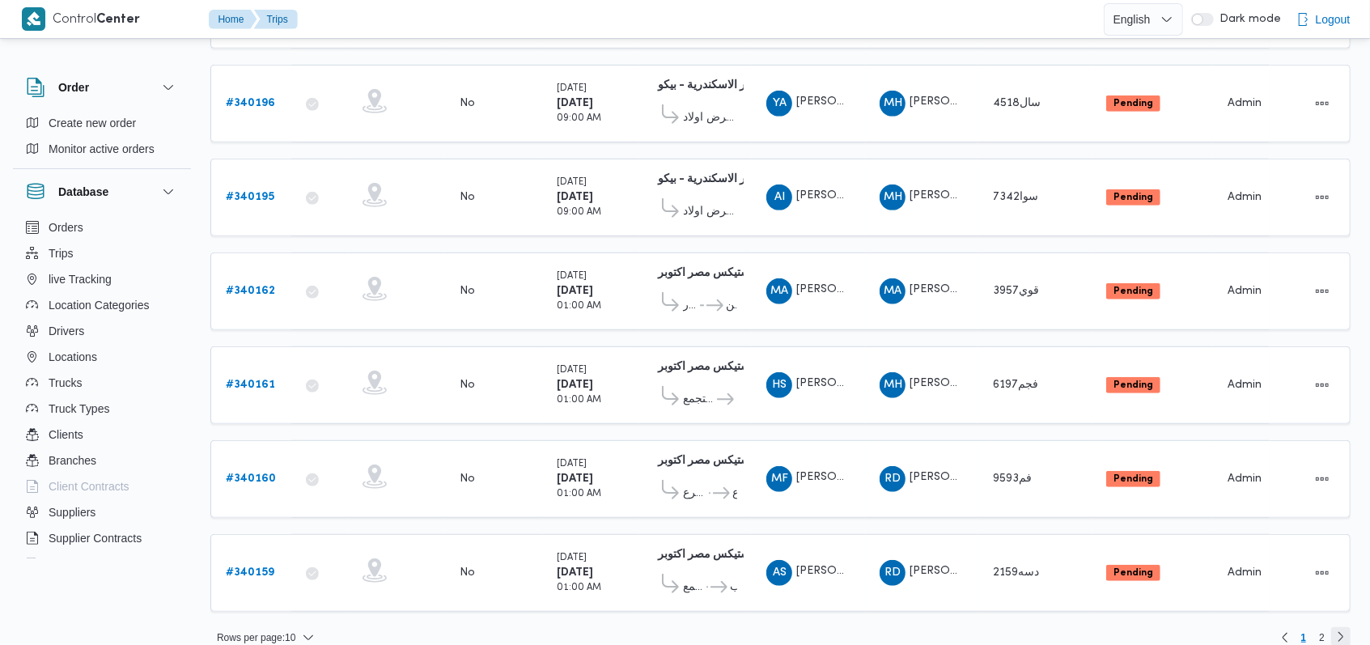
click at [1341, 627] on link "Next page, 2" at bounding box center [1340, 636] width 19 height 19
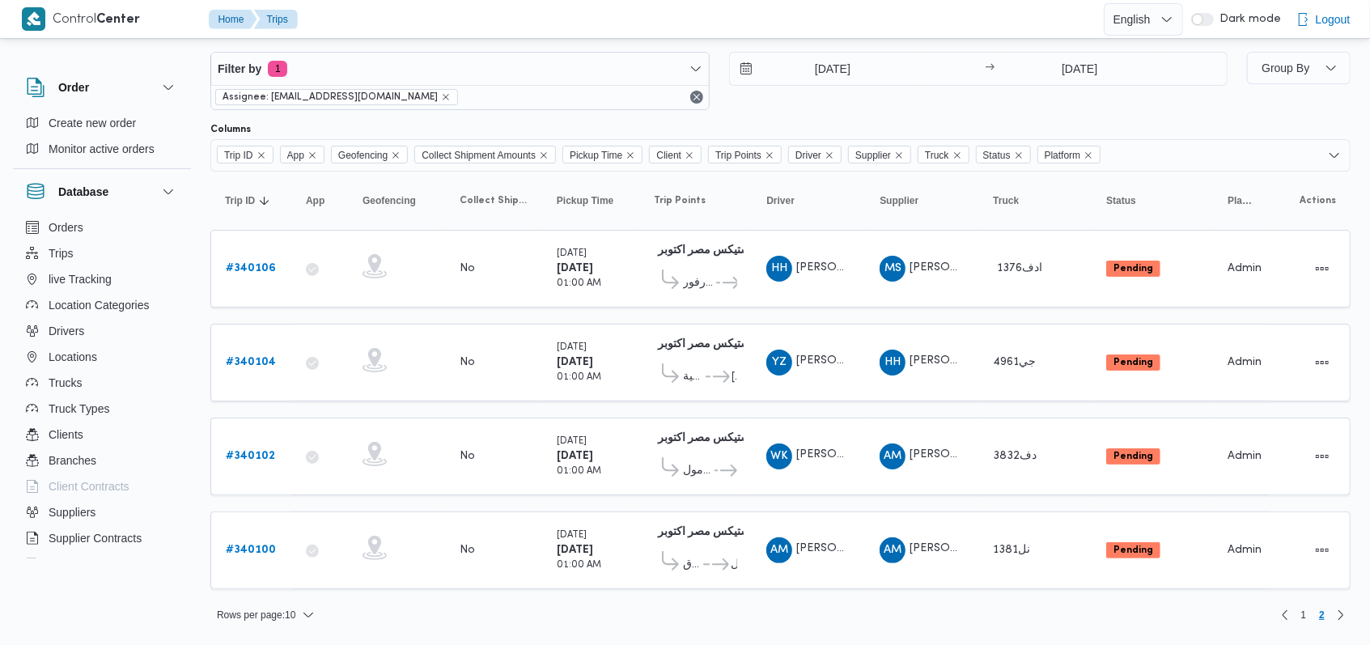
scroll to position [15, 0]
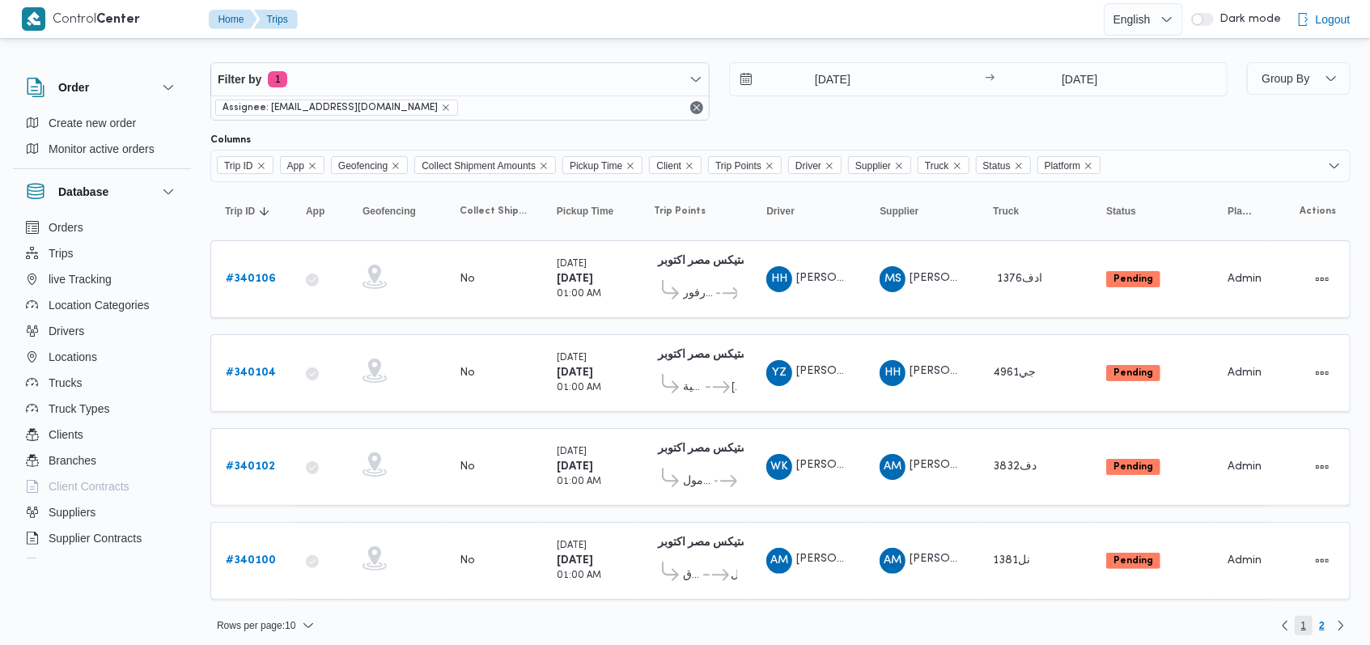
click at [1307, 617] on span "1" at bounding box center [1304, 625] width 19 height 19
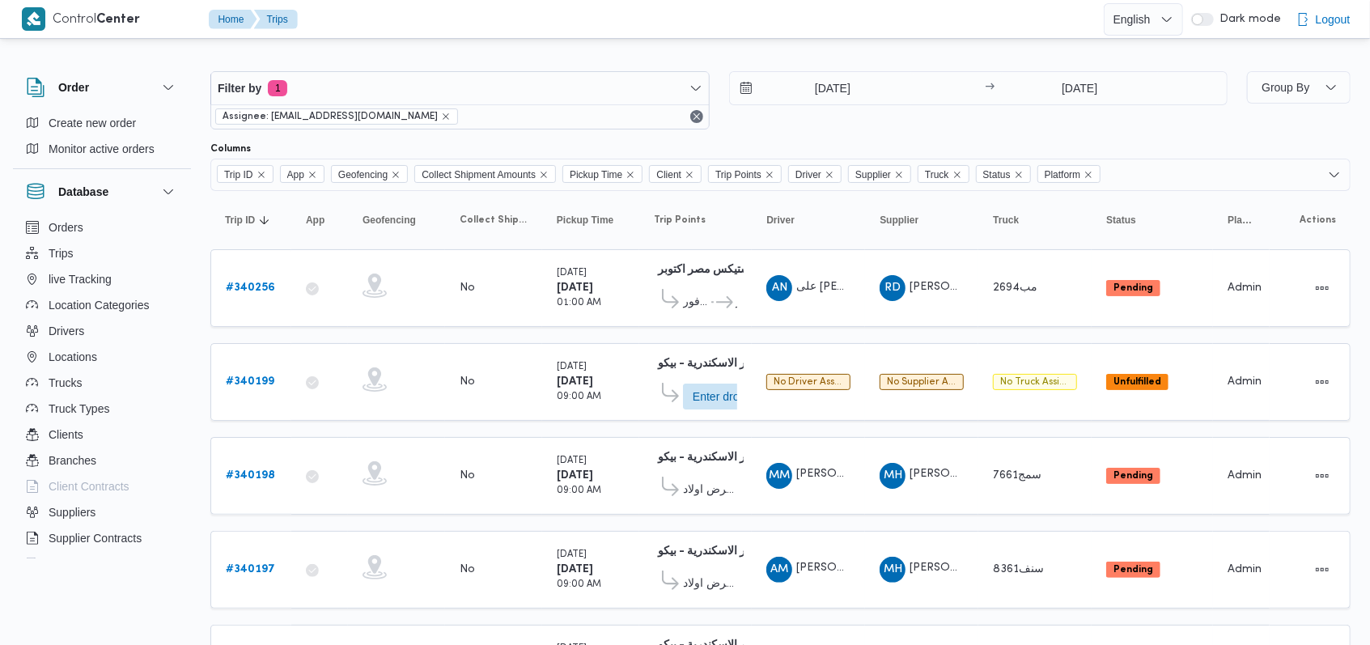
scroll to position [15, 0]
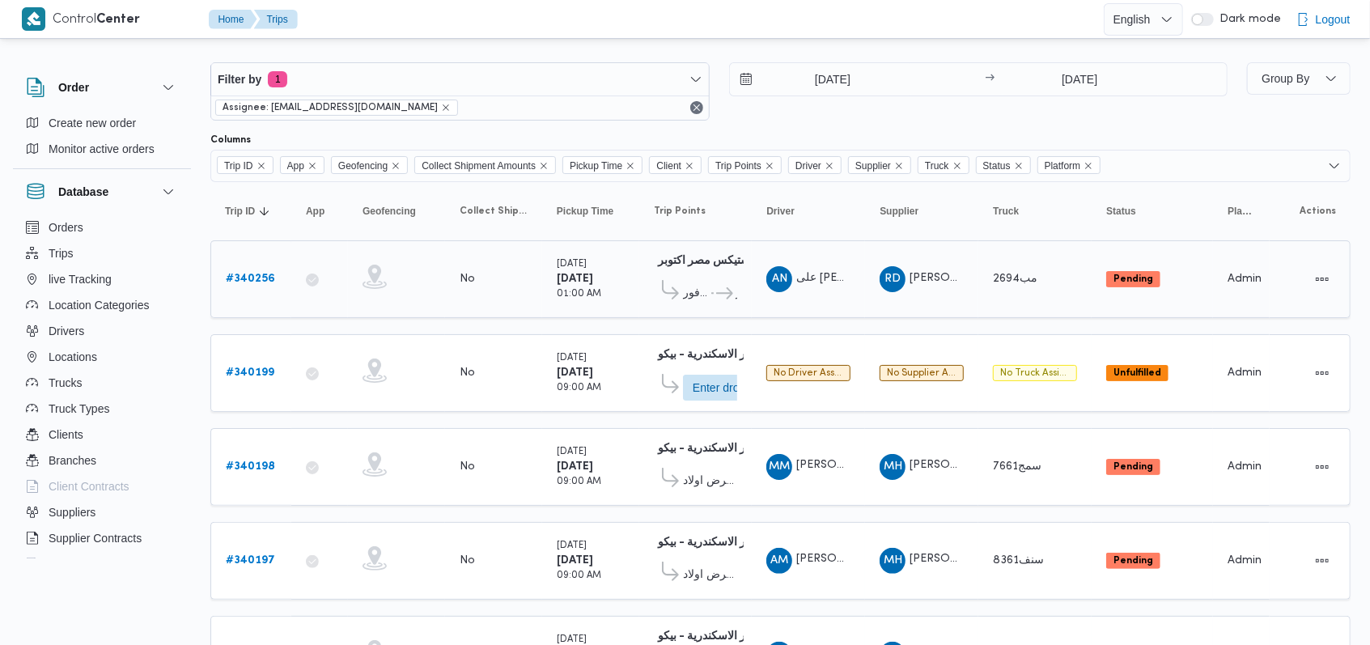
click at [721, 287] on icon at bounding box center [724, 293] width 17 height 12
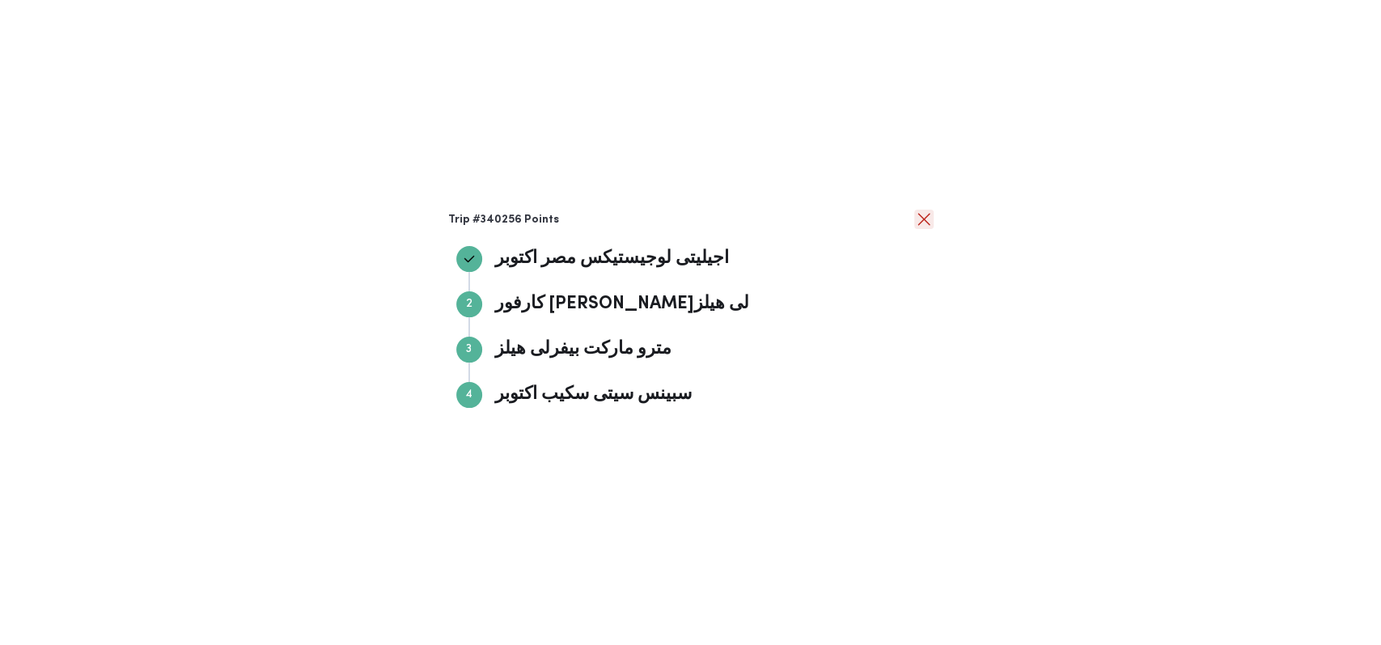
click at [923, 221] on button "close" at bounding box center [923, 219] width 19 height 19
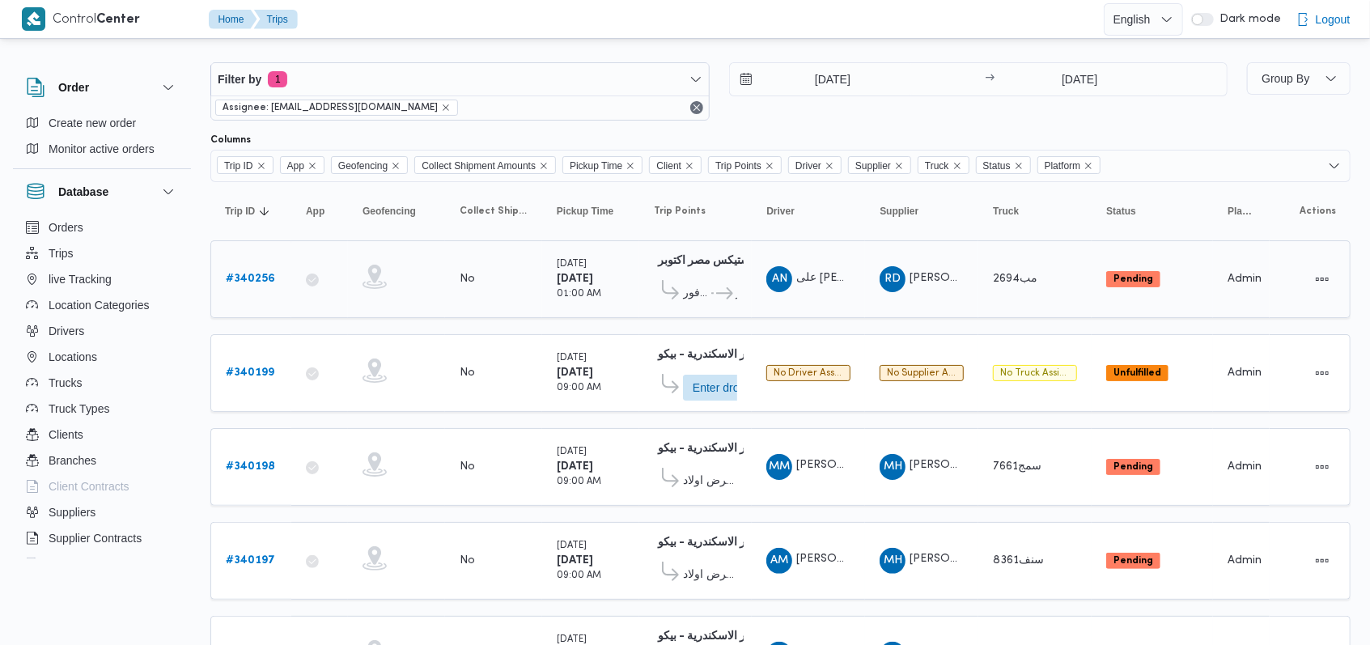
click at [252, 273] on b "# 340256" at bounding box center [250, 278] width 49 height 11
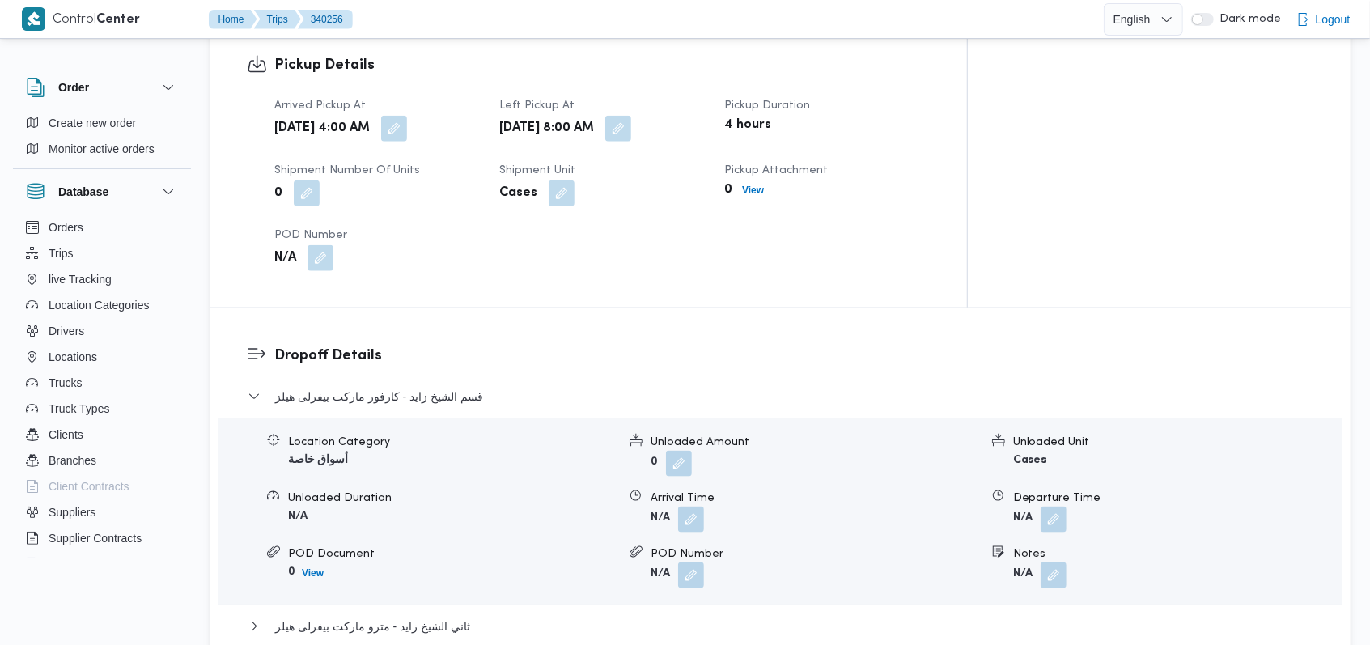
scroll to position [1094, 0]
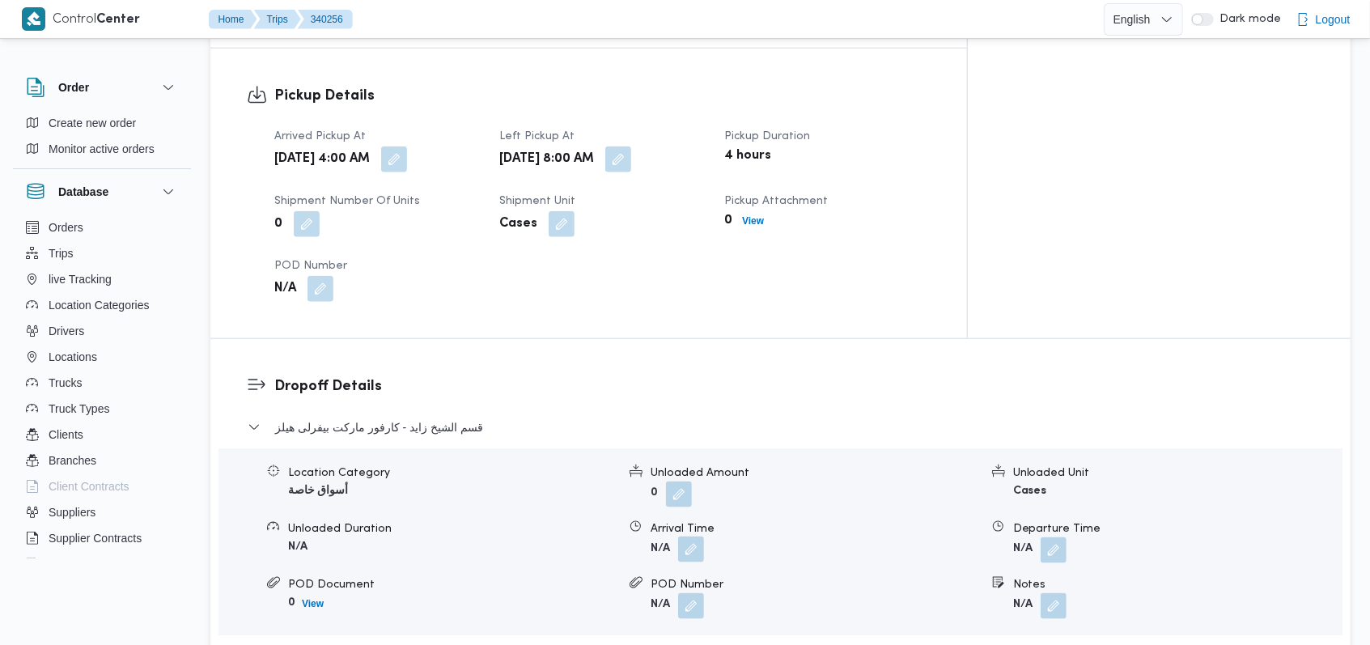
click at [684, 536] on button "button" at bounding box center [691, 549] width 26 height 26
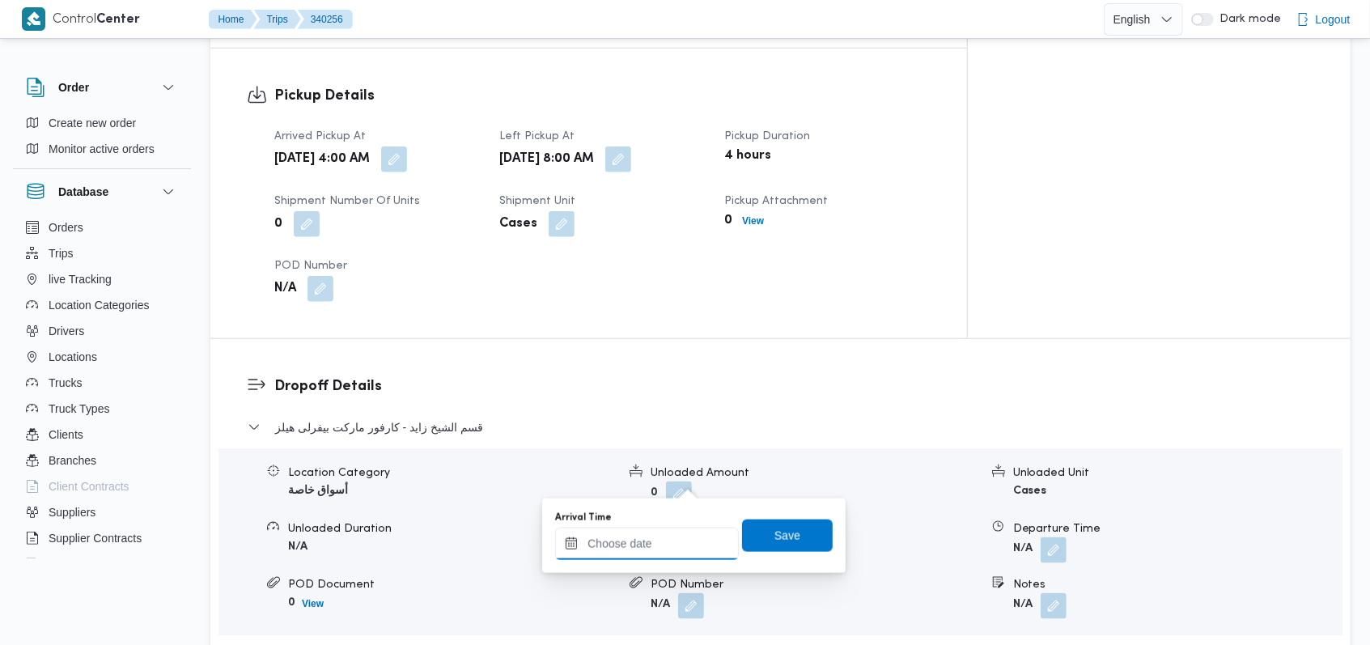
click at [667, 536] on input "Arrival Time" at bounding box center [647, 544] width 184 height 32
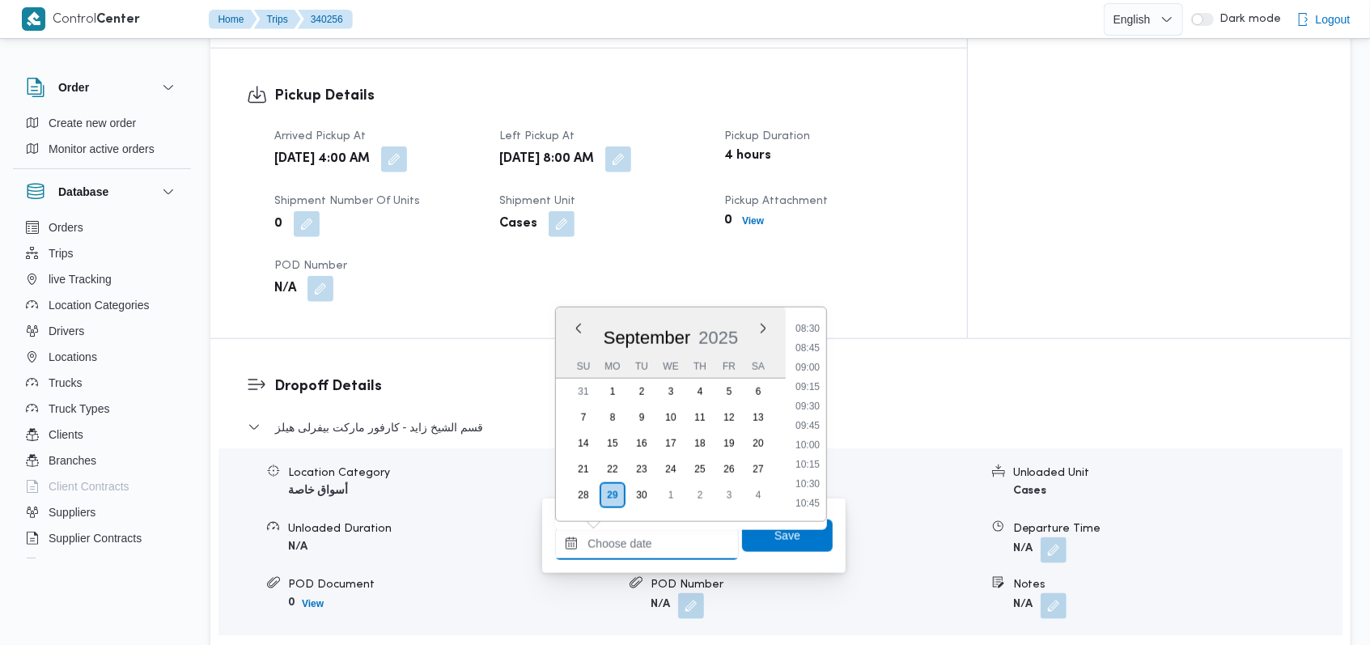
scroll to position [530, 0]
click at [812, 464] on li "08:30" at bounding box center [807, 459] width 37 height 16
type input "29/09/2025 08:30"
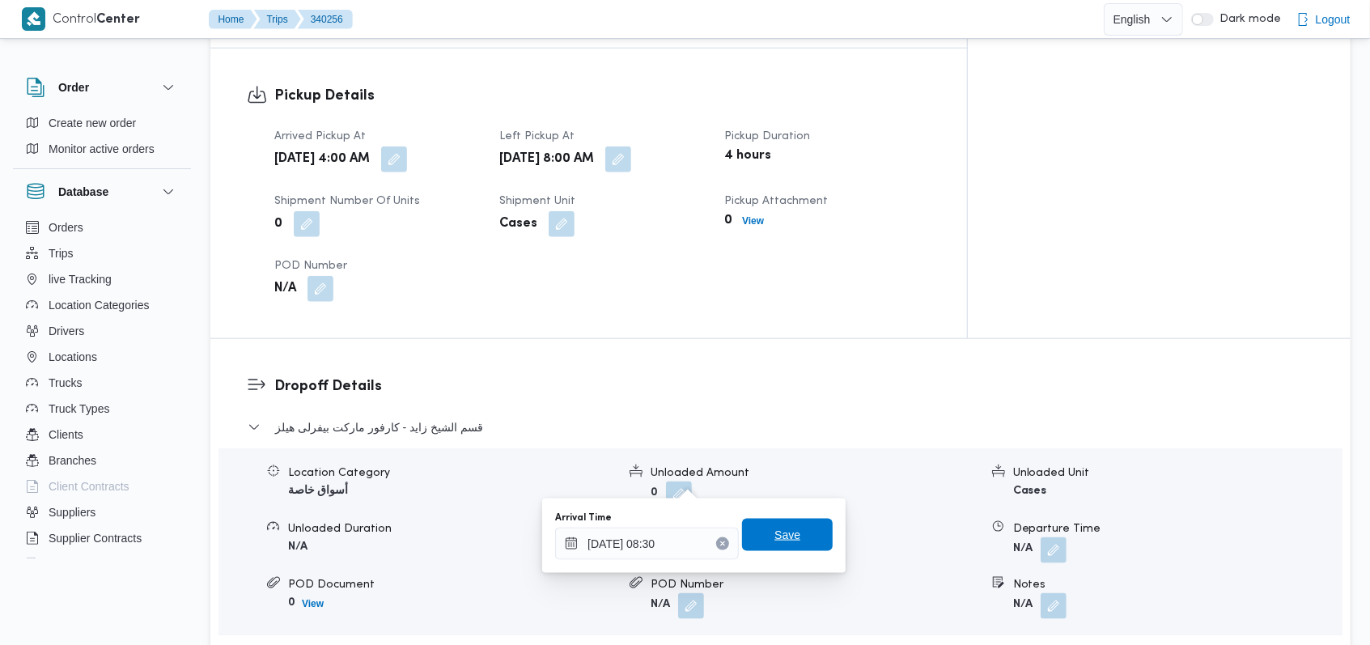
click at [796, 536] on span "Save" at bounding box center [787, 535] width 91 height 32
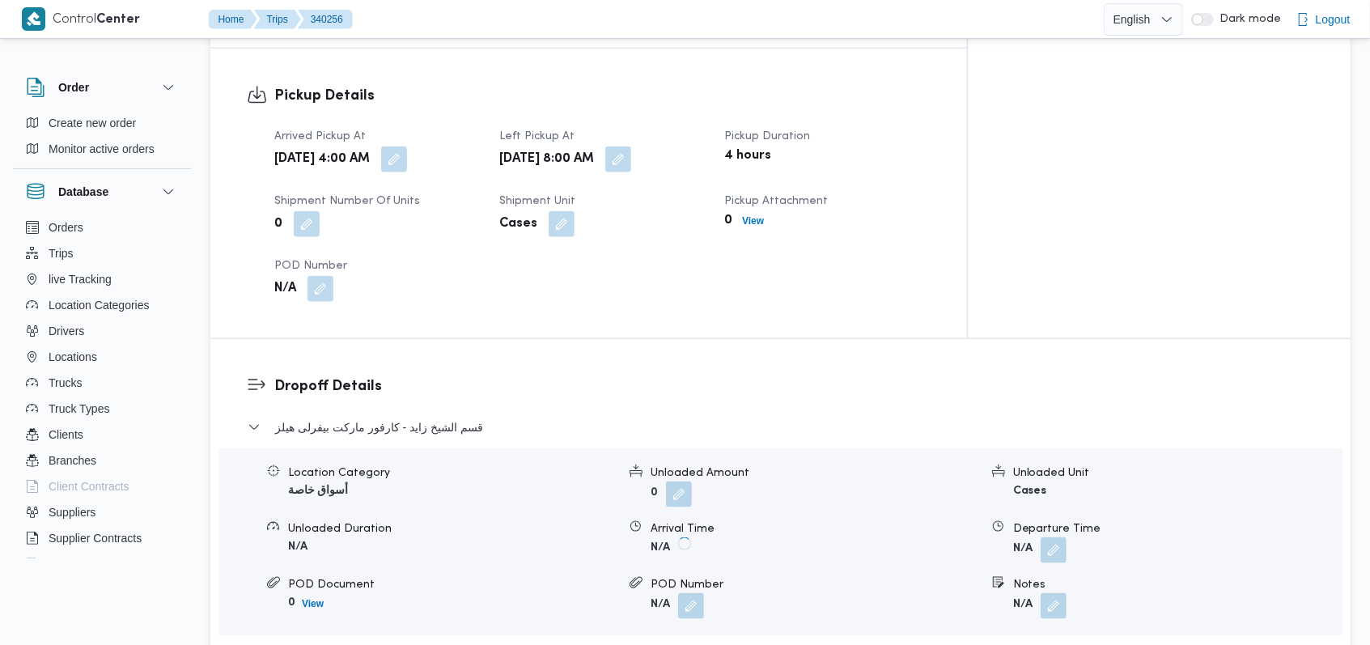
click at [1048, 537] on button "button" at bounding box center [1053, 550] width 26 height 26
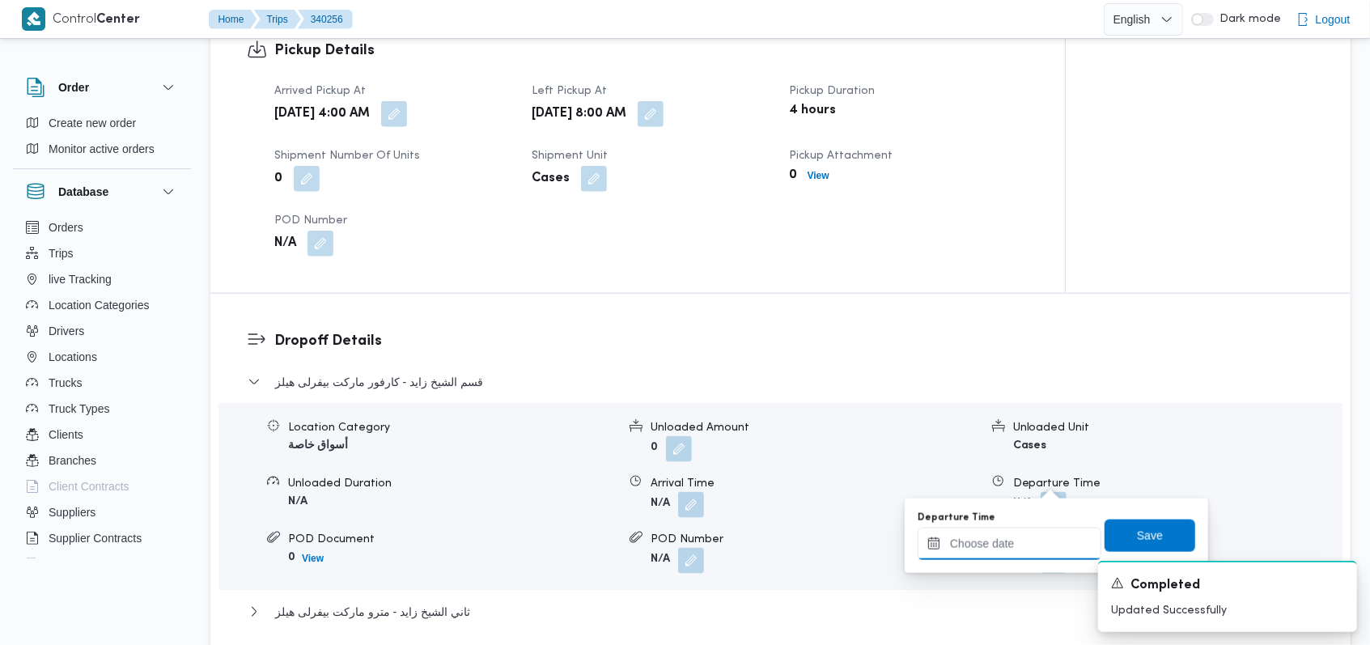
click at [1019, 535] on input "Departure Time" at bounding box center [1010, 544] width 184 height 32
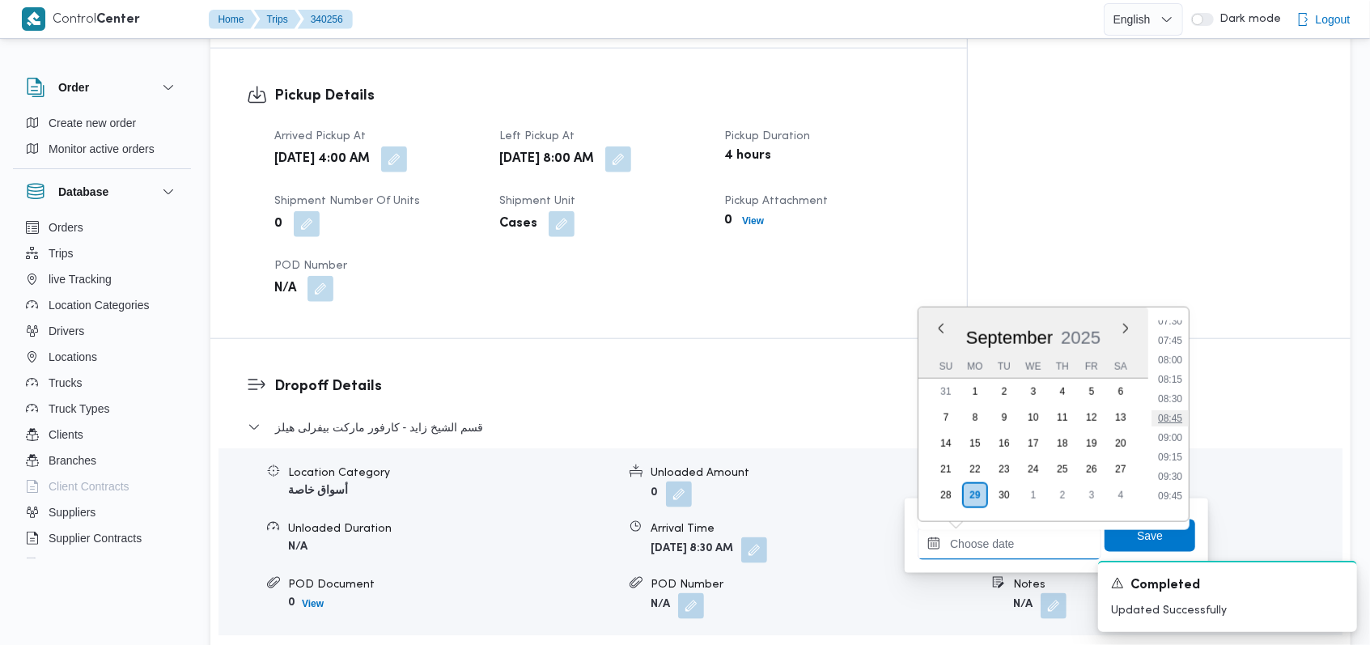
scroll to position [638, 0]
click at [1183, 465] on li "10:00" at bounding box center [1169, 468] width 37 height 16
type input "29/09/2025 10:00"
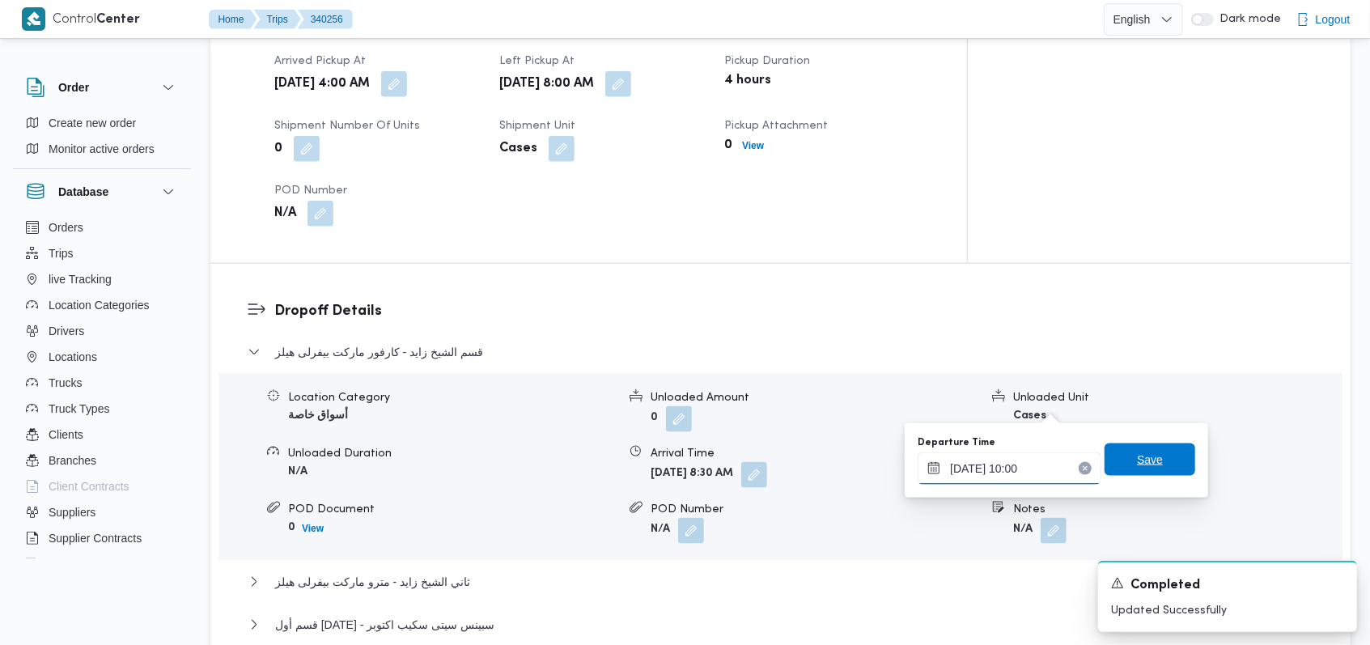
scroll to position [1202, 0]
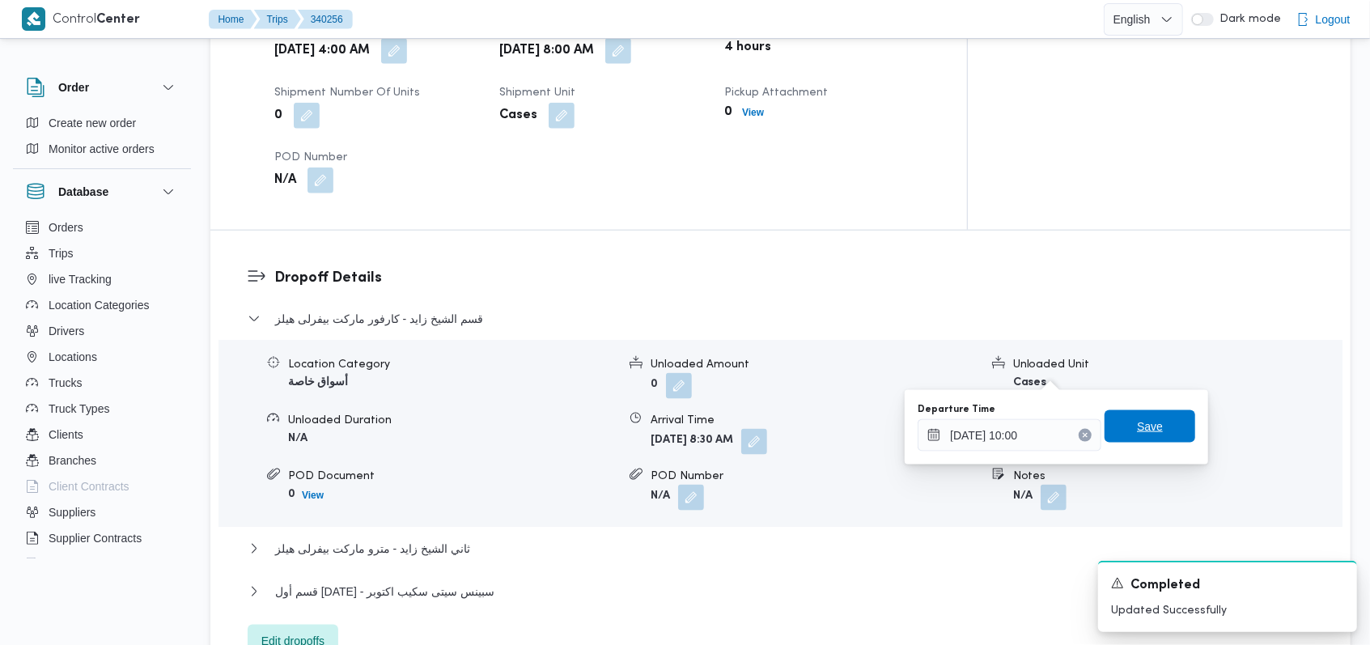
click at [1163, 415] on span "Save" at bounding box center [1149, 426] width 91 height 32
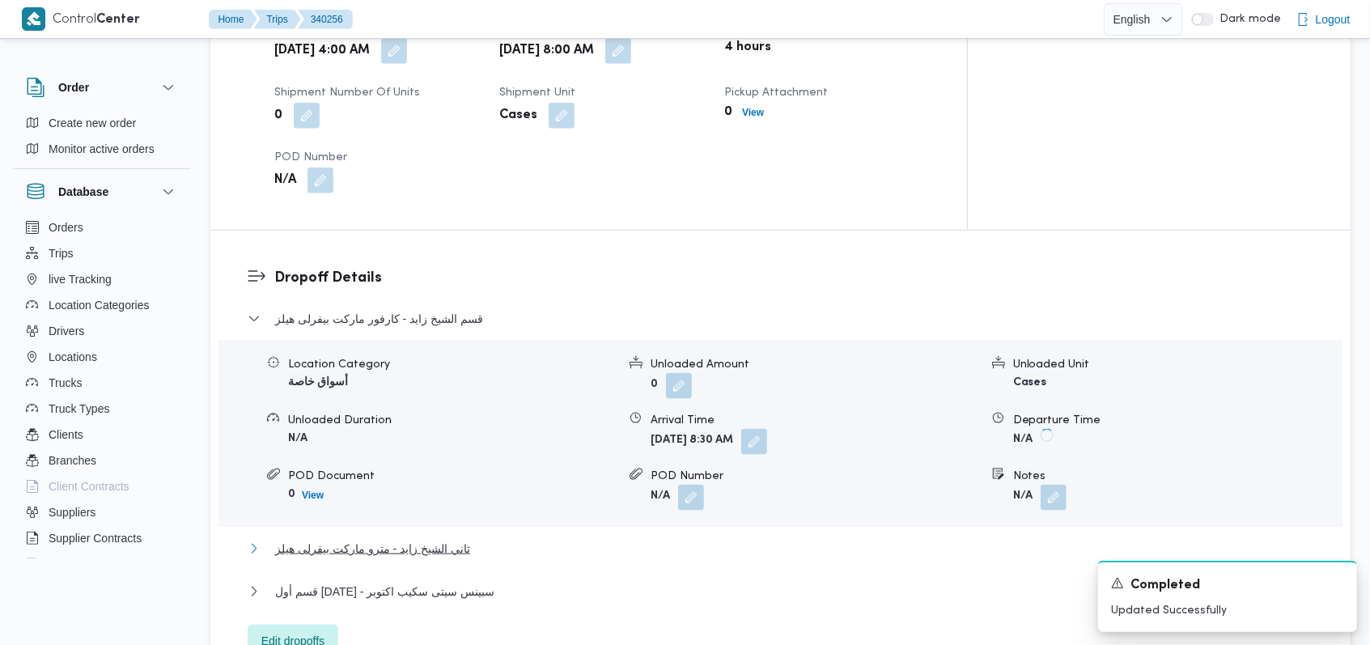
click at [405, 539] on span "ثاني الشيخ زايد - مترو ماركت بيفرلى هيلز" at bounding box center [372, 548] width 195 height 19
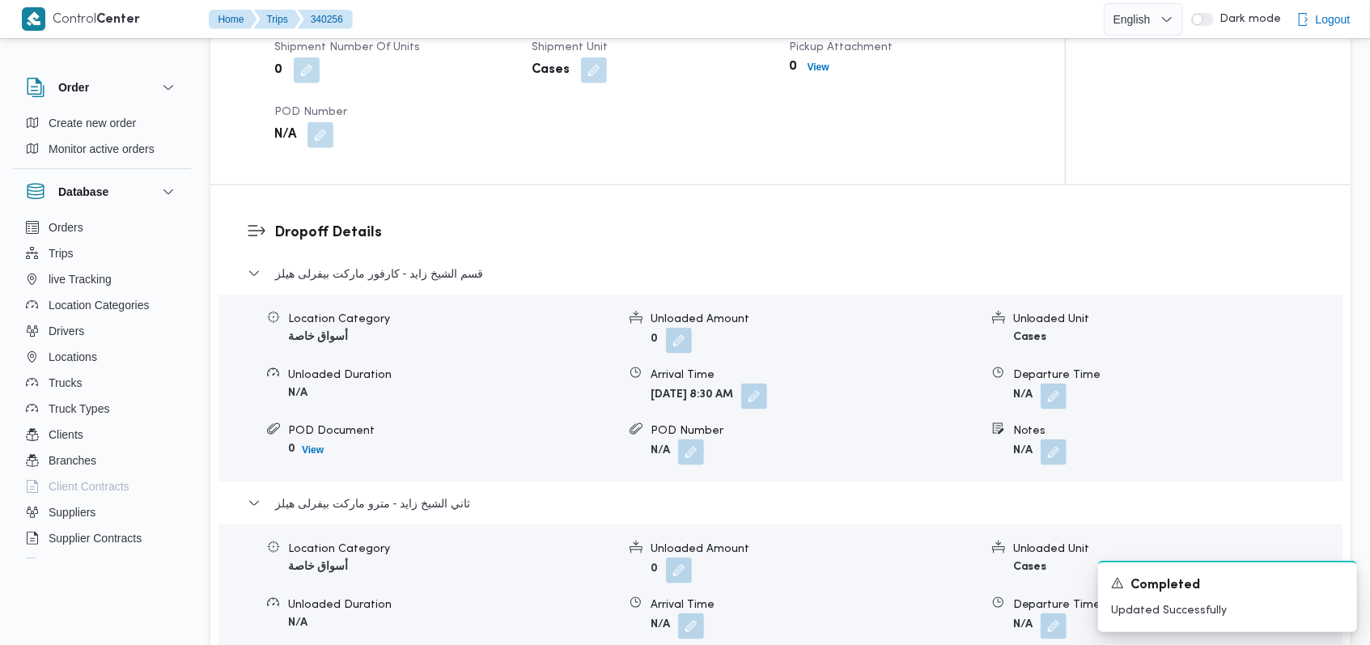
scroll to position [1418, 0]
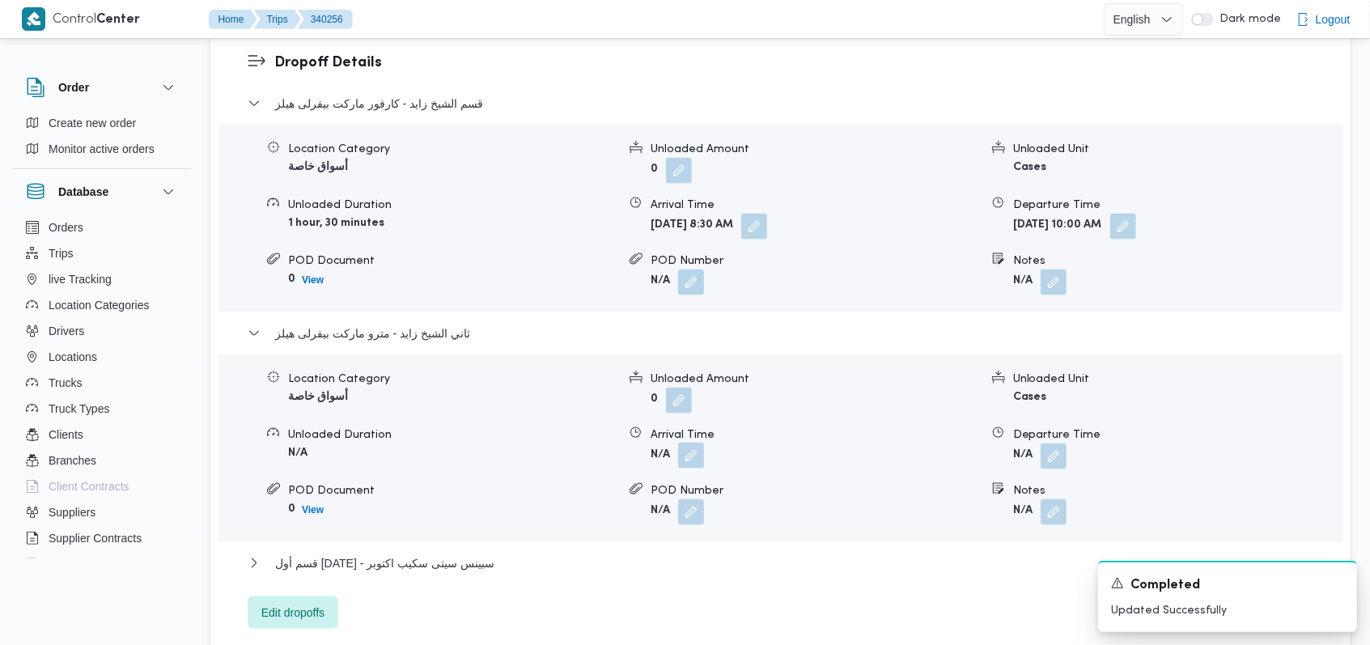
click at [681, 443] on button "button" at bounding box center [691, 456] width 26 height 26
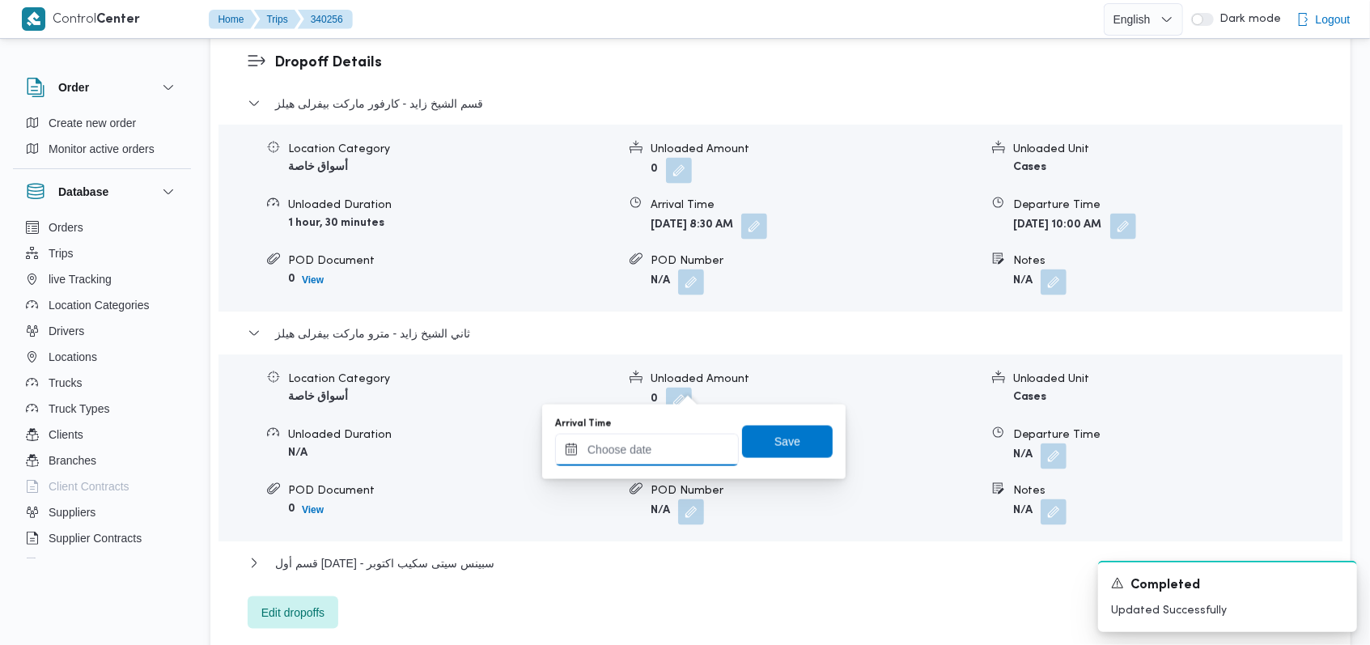
click at [650, 437] on div at bounding box center [647, 450] width 184 height 32
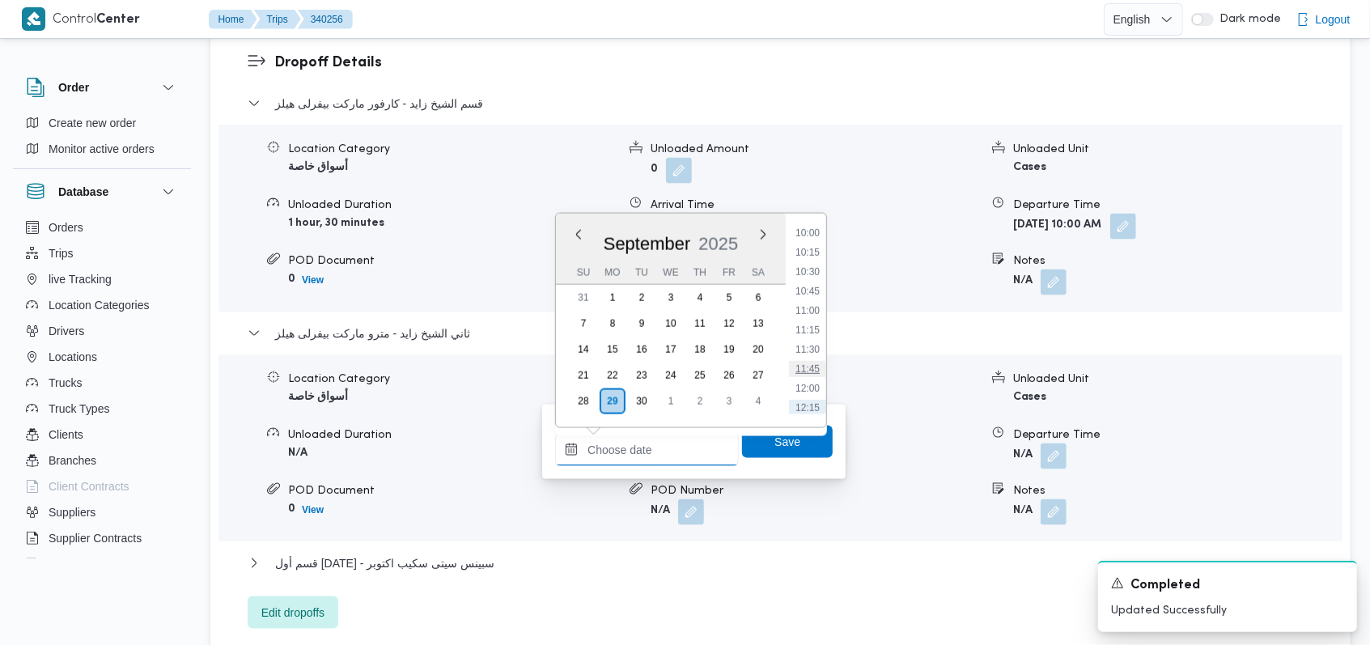
scroll to position [745, 0]
click at [807, 288] on li "10:15" at bounding box center [807, 286] width 37 height 16
type input "29/09/2025 10:15"
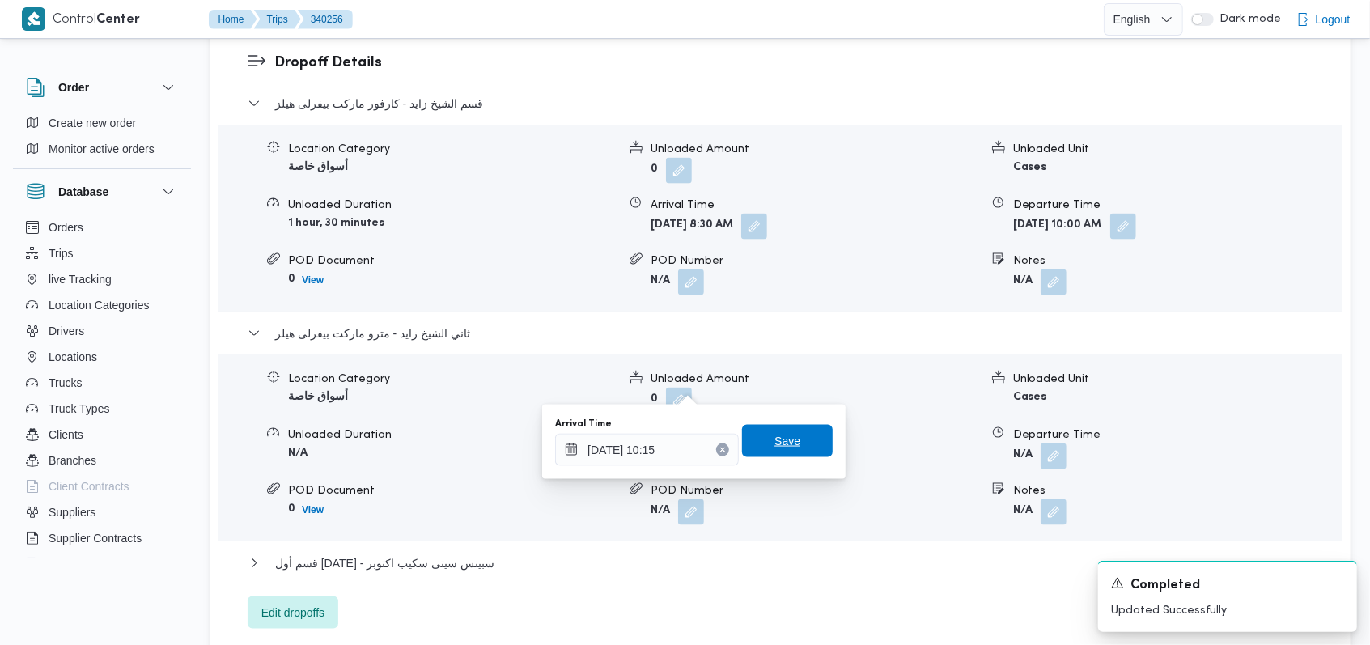
click at [796, 438] on span "Save" at bounding box center [787, 441] width 91 height 32
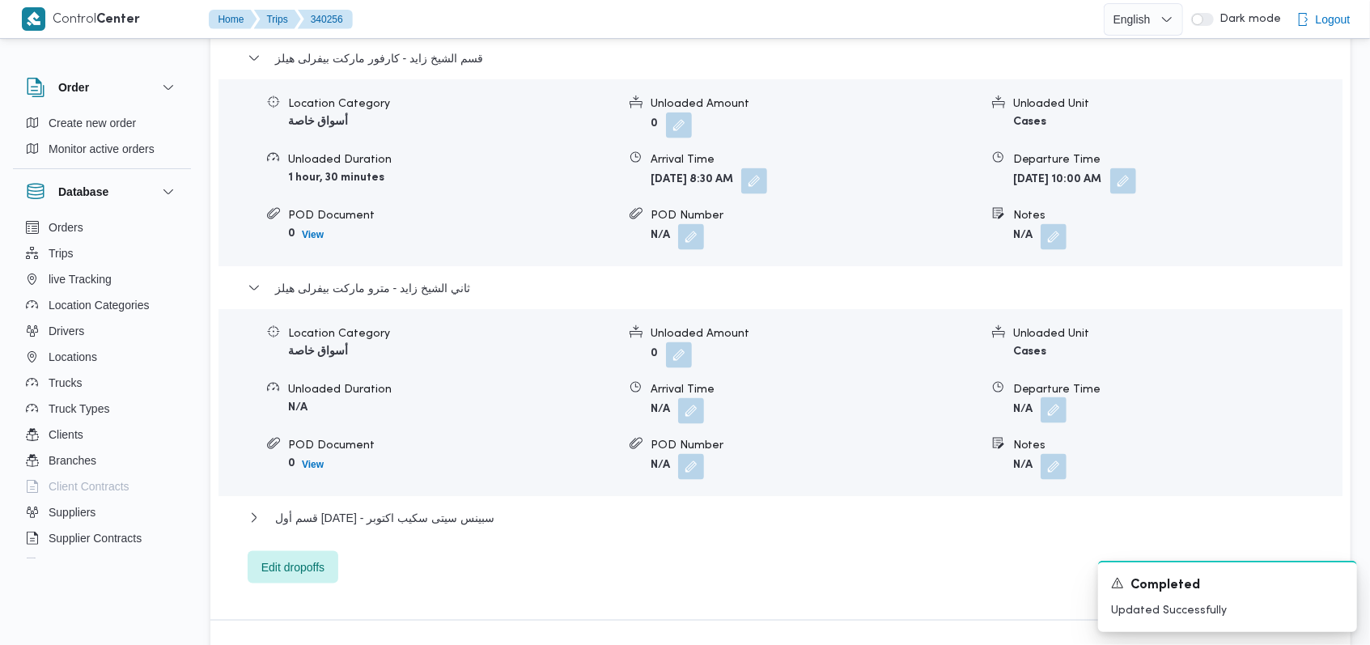
click at [1051, 397] on button "button" at bounding box center [1053, 410] width 26 height 26
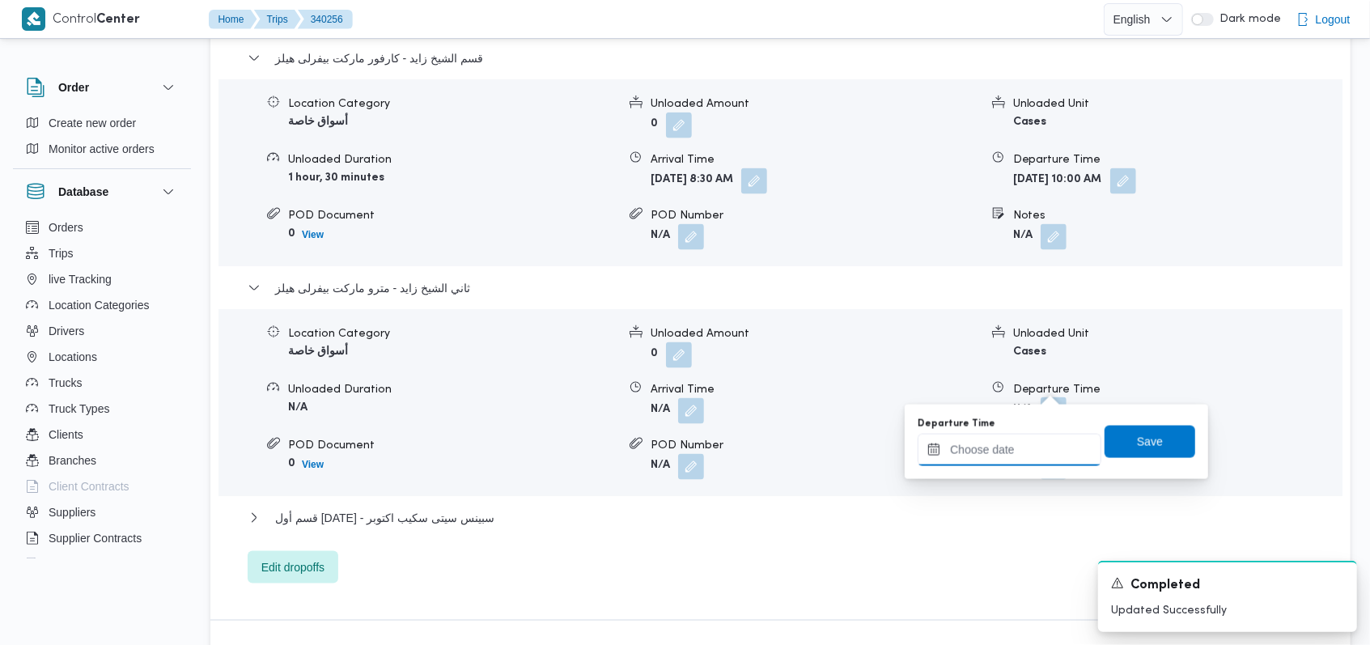
click at [1015, 443] on input "Departure Time" at bounding box center [1010, 450] width 184 height 32
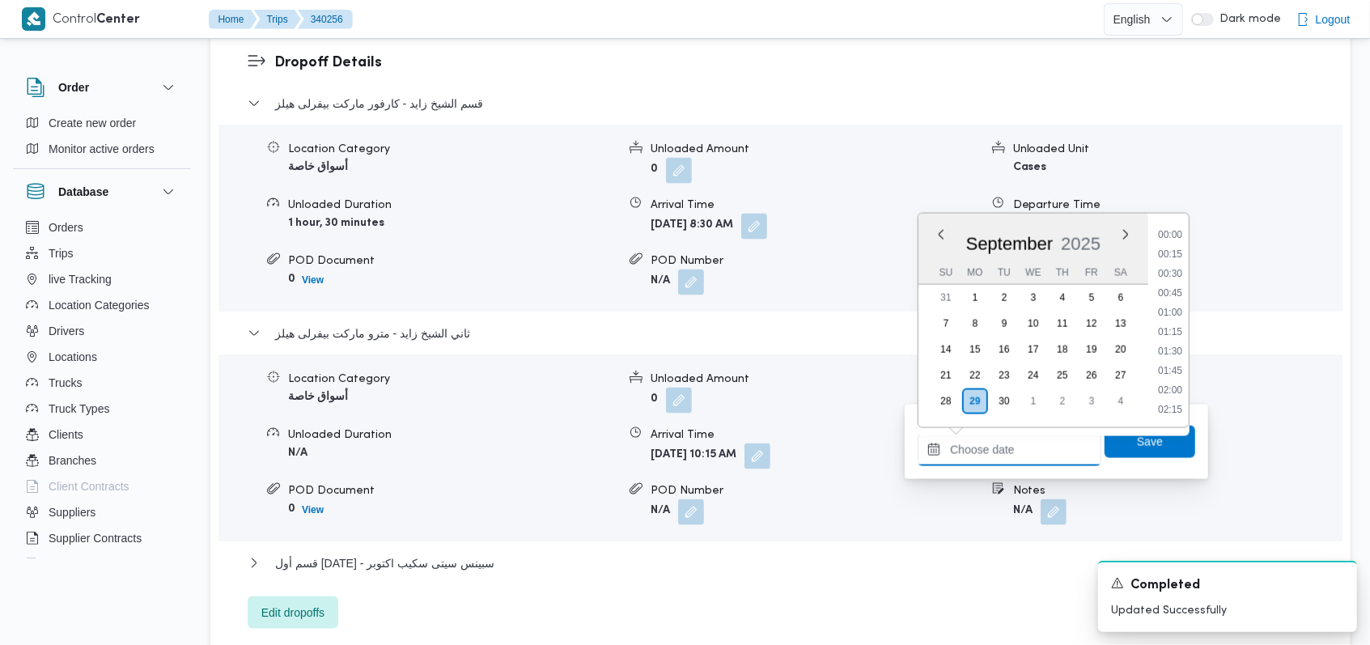
scroll to position [854, 0]
click at [1178, 273] on li "11:30" at bounding box center [1169, 274] width 37 height 16
type input "29/09/2025 11:30"
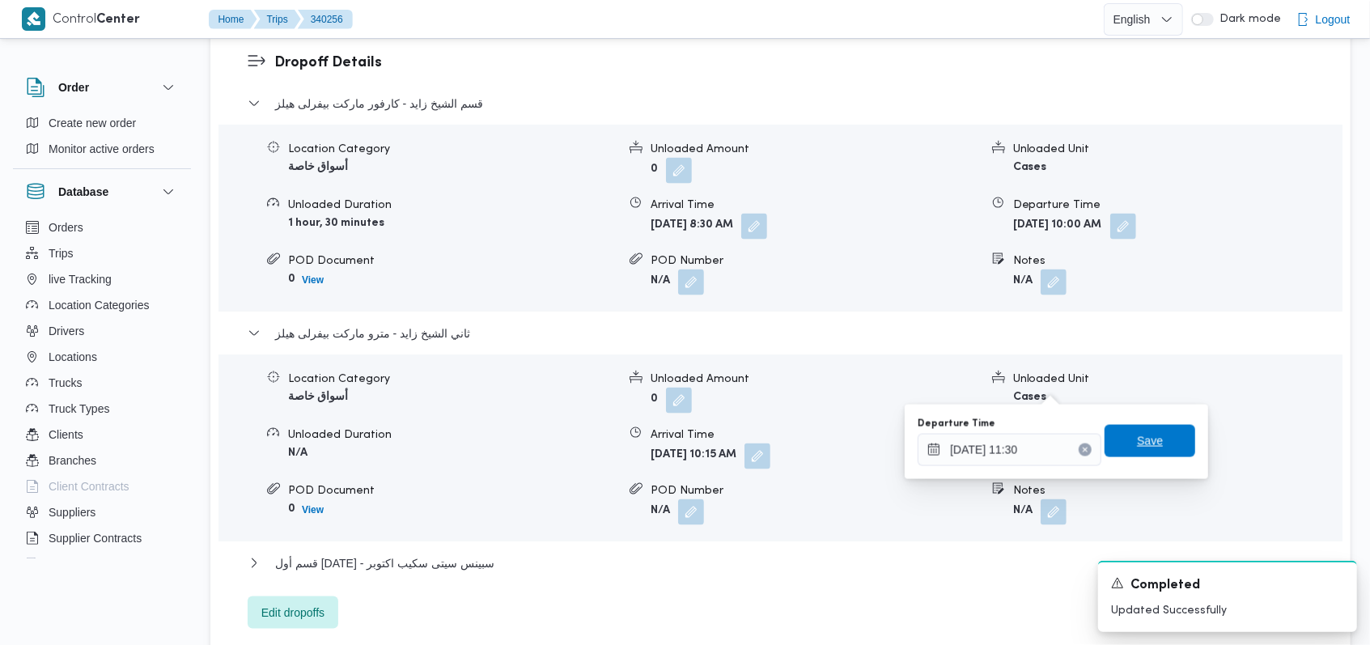
click at [1144, 440] on span "Save" at bounding box center [1150, 440] width 26 height 19
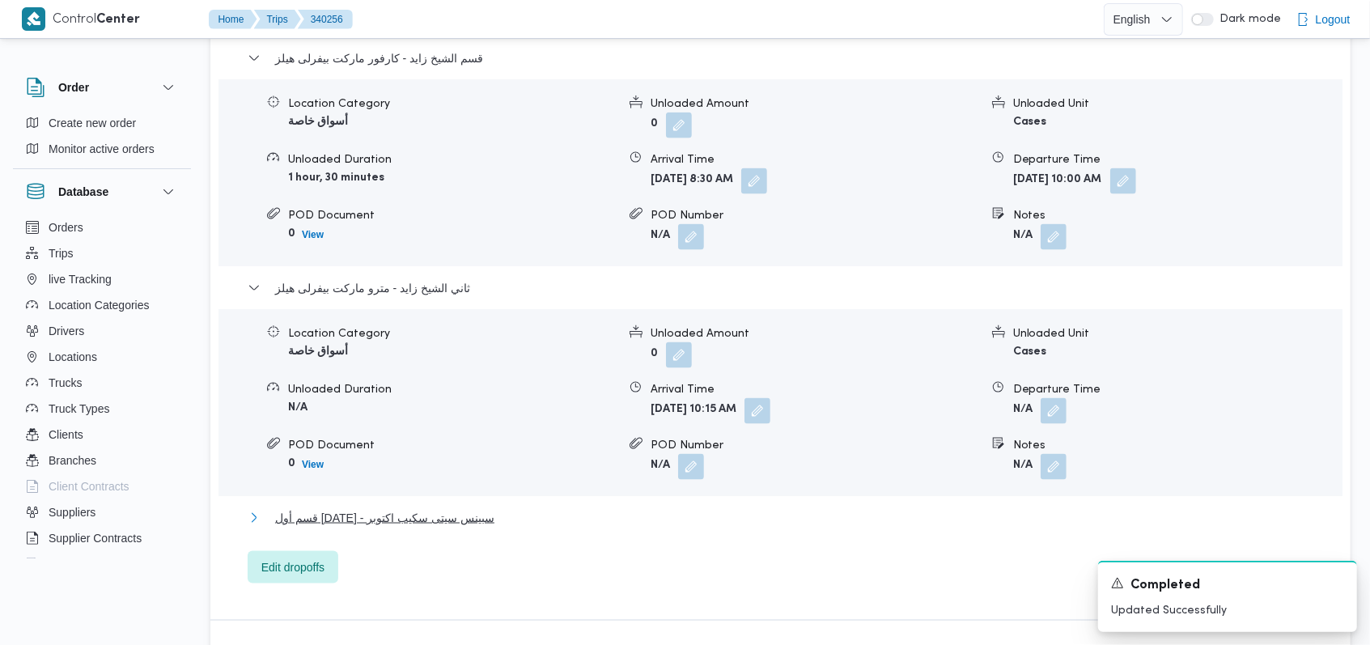
click at [473, 508] on span "قسم أول 6 أكتوبر - سبينس سيتى سكيب اكتوبر" at bounding box center [384, 517] width 219 height 19
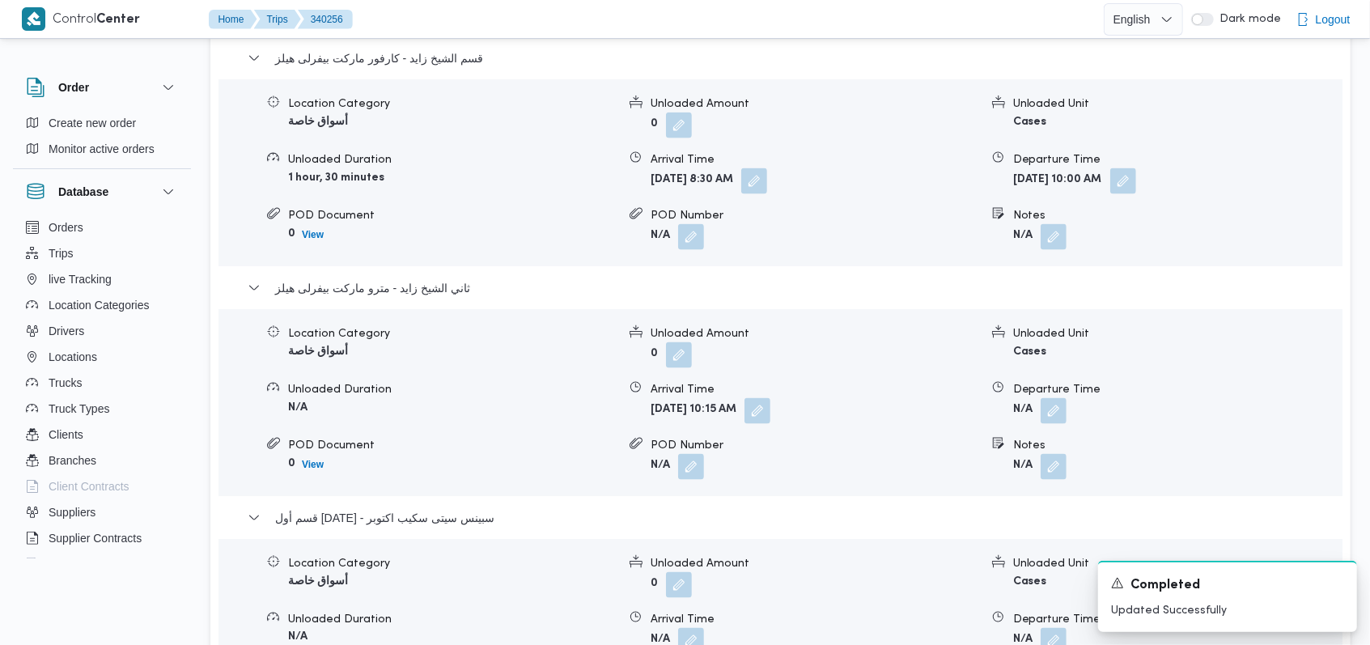
scroll to position [1526, 0]
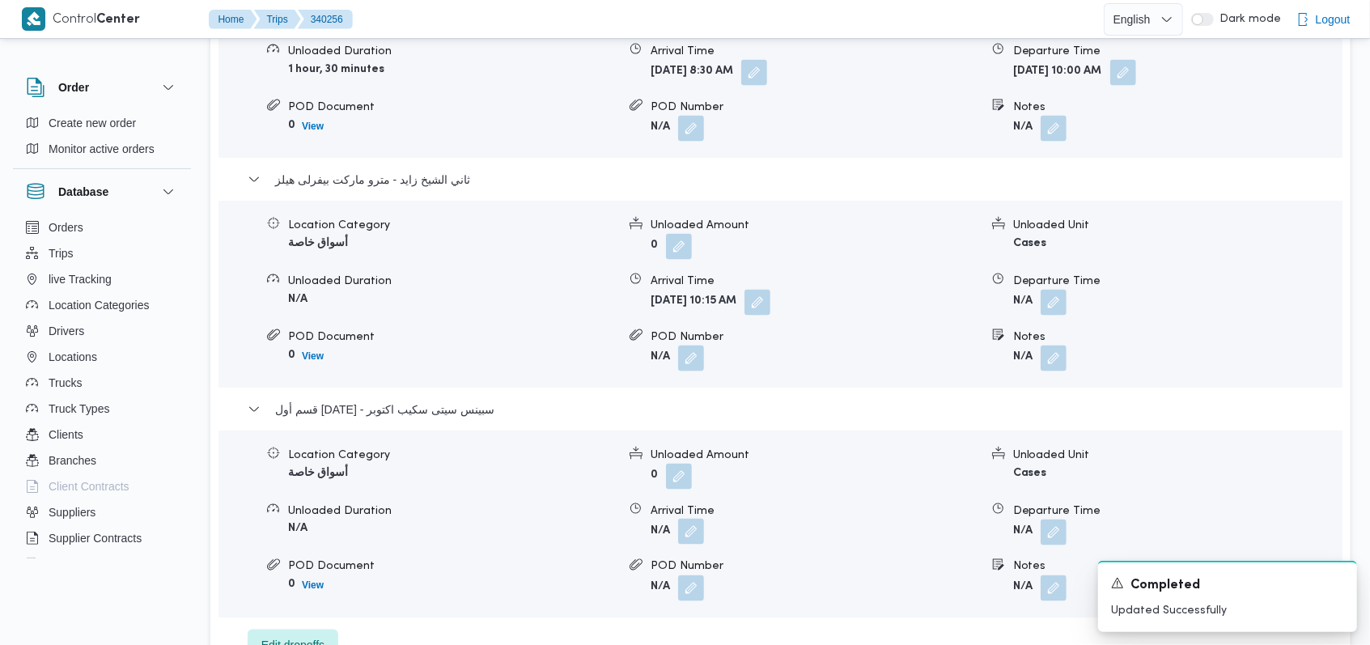
click at [698, 519] on button "button" at bounding box center [691, 532] width 26 height 26
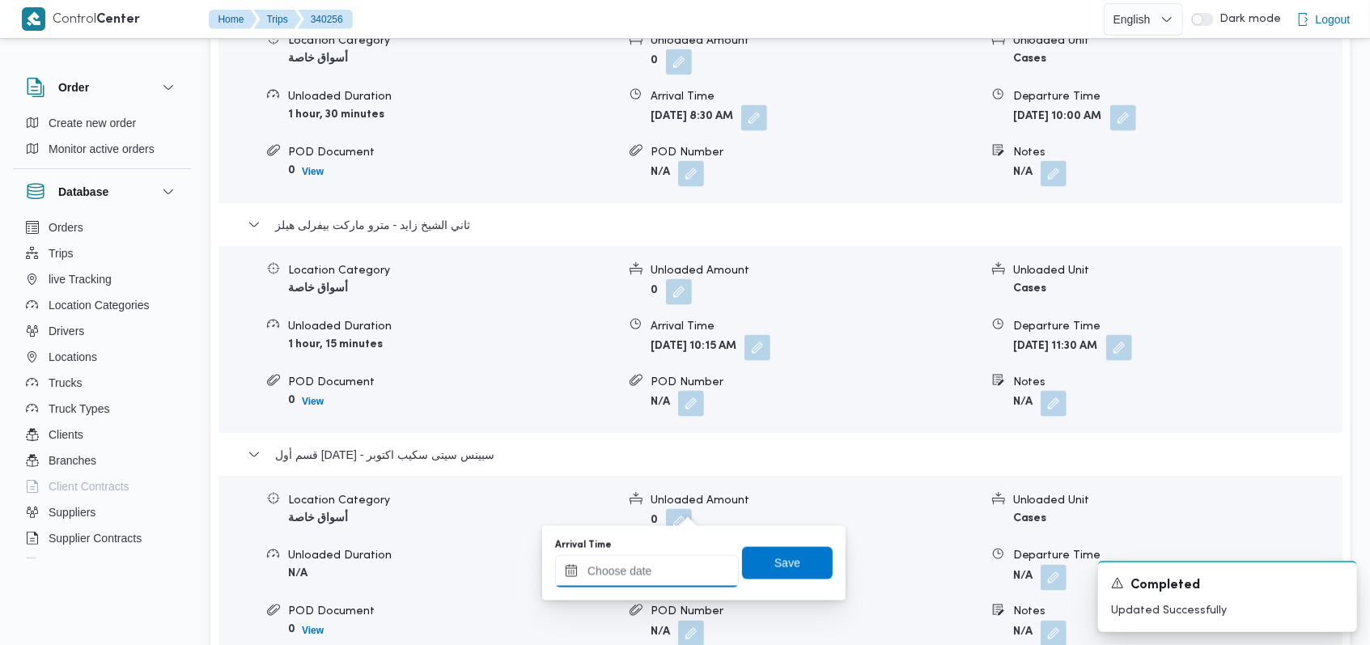
click at [651, 566] on input "Arrival Time" at bounding box center [647, 571] width 184 height 32
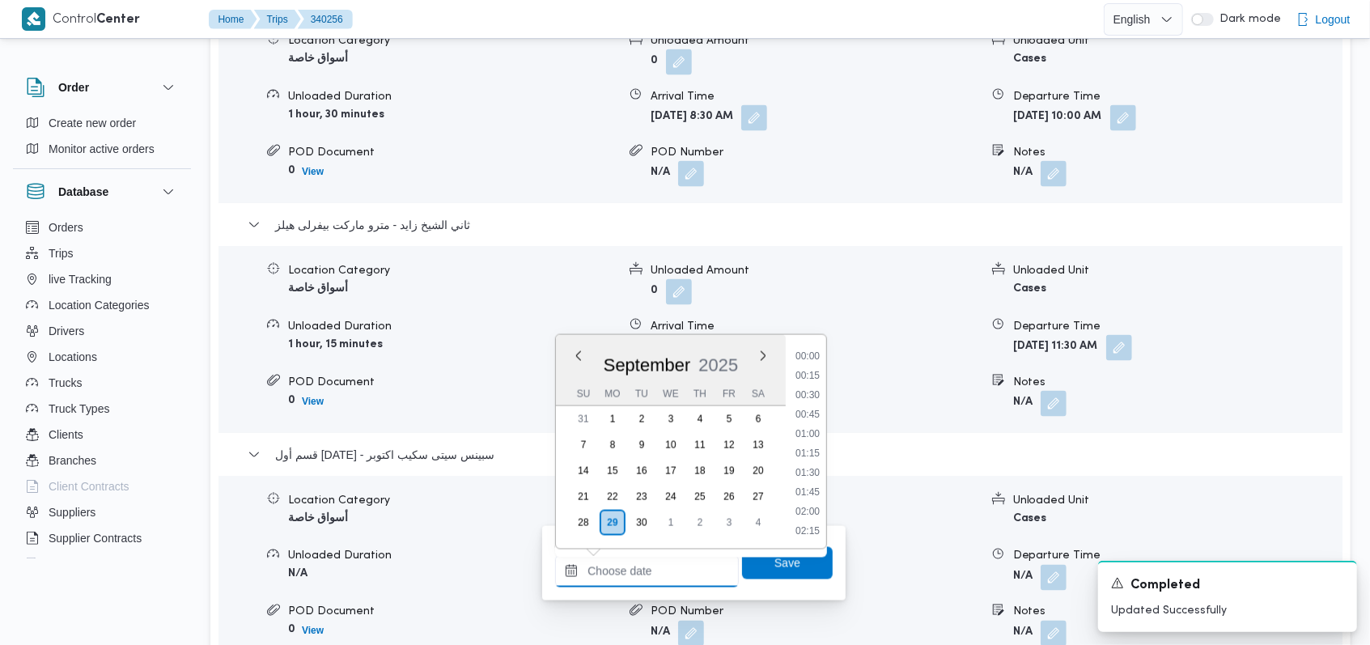
scroll to position [854, 0]
click at [807, 437] on li "12:00" at bounding box center [807, 434] width 37 height 16
type input "29/09/2025 12:00"
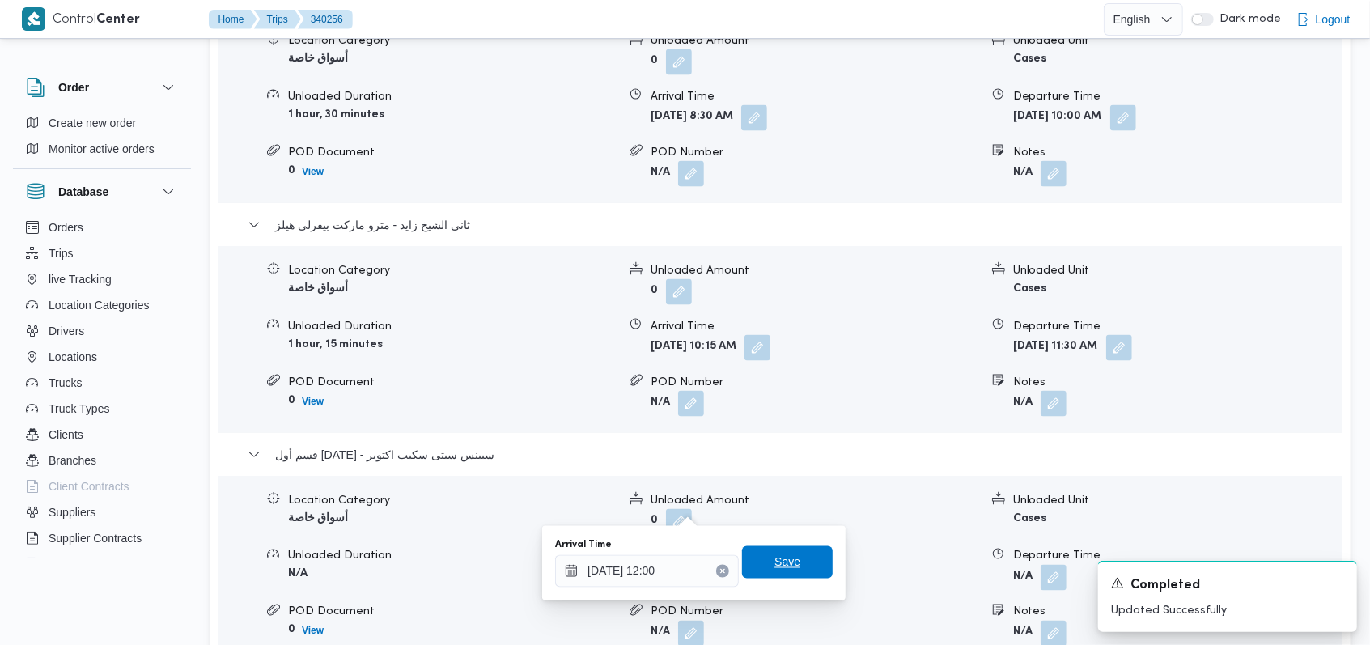
click at [779, 560] on span "Save" at bounding box center [787, 562] width 26 height 19
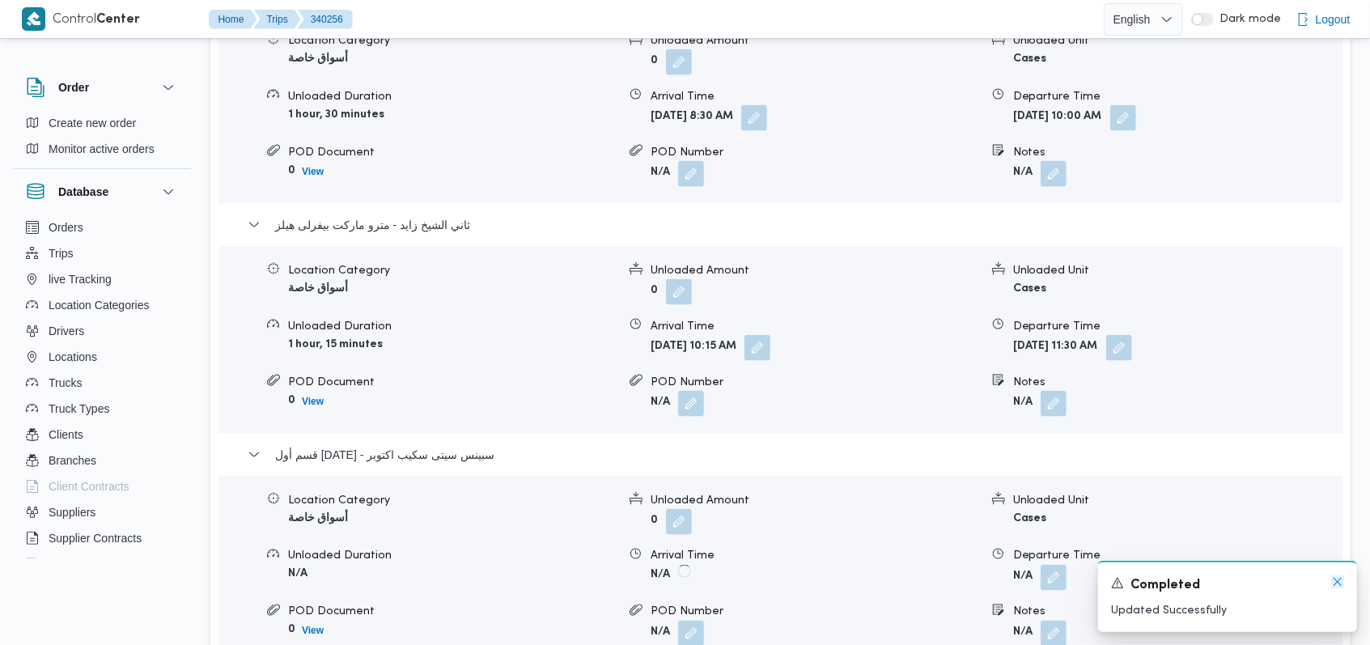
click at [1335, 583] on icon "Dismiss toast" at bounding box center [1337, 581] width 13 height 13
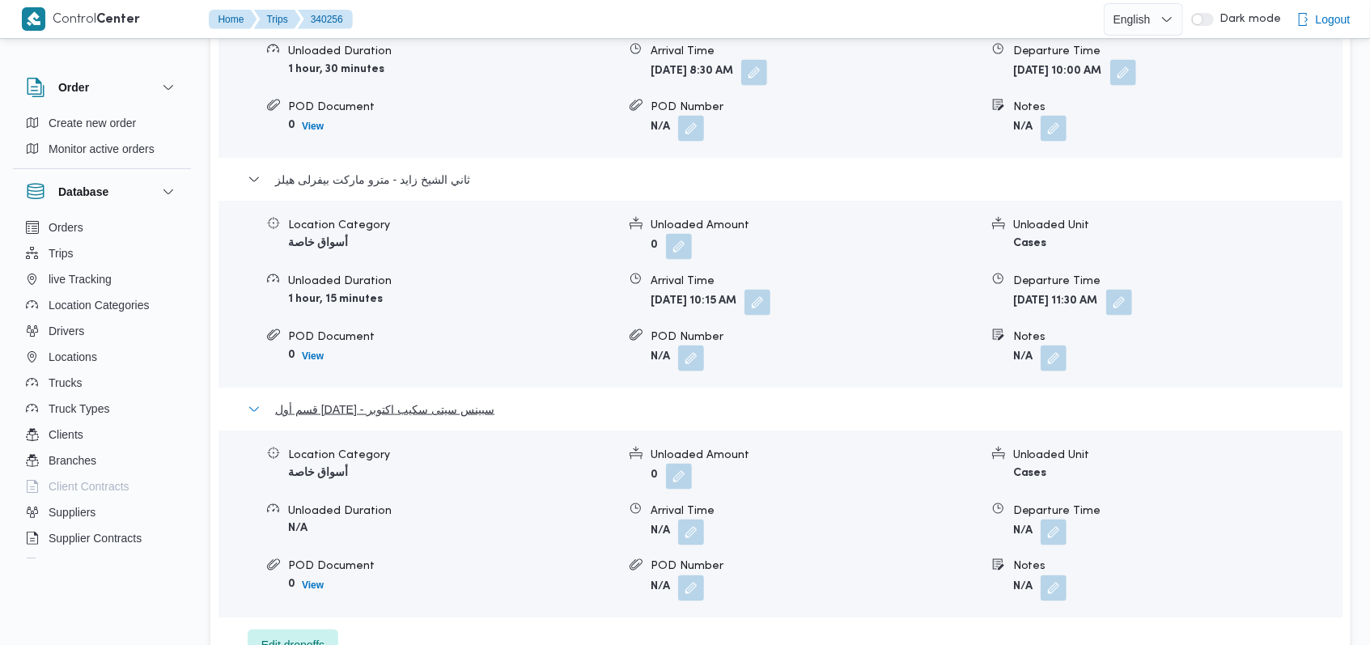
click at [452, 400] on span "قسم أول 6 أكتوبر - سبينس سيتى سكيب اكتوبر" at bounding box center [384, 409] width 219 height 19
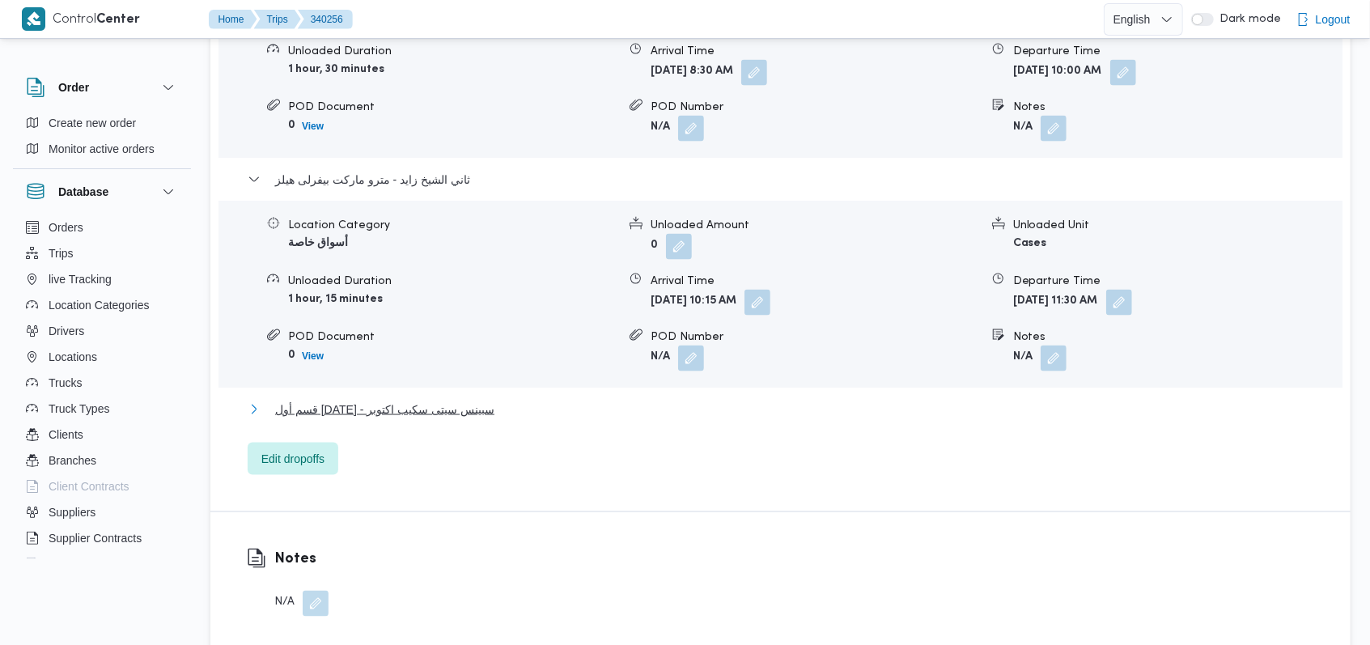
click at [452, 400] on span "قسم أول 6 أكتوبر - سبينس سيتى سكيب اكتوبر" at bounding box center [384, 409] width 219 height 19
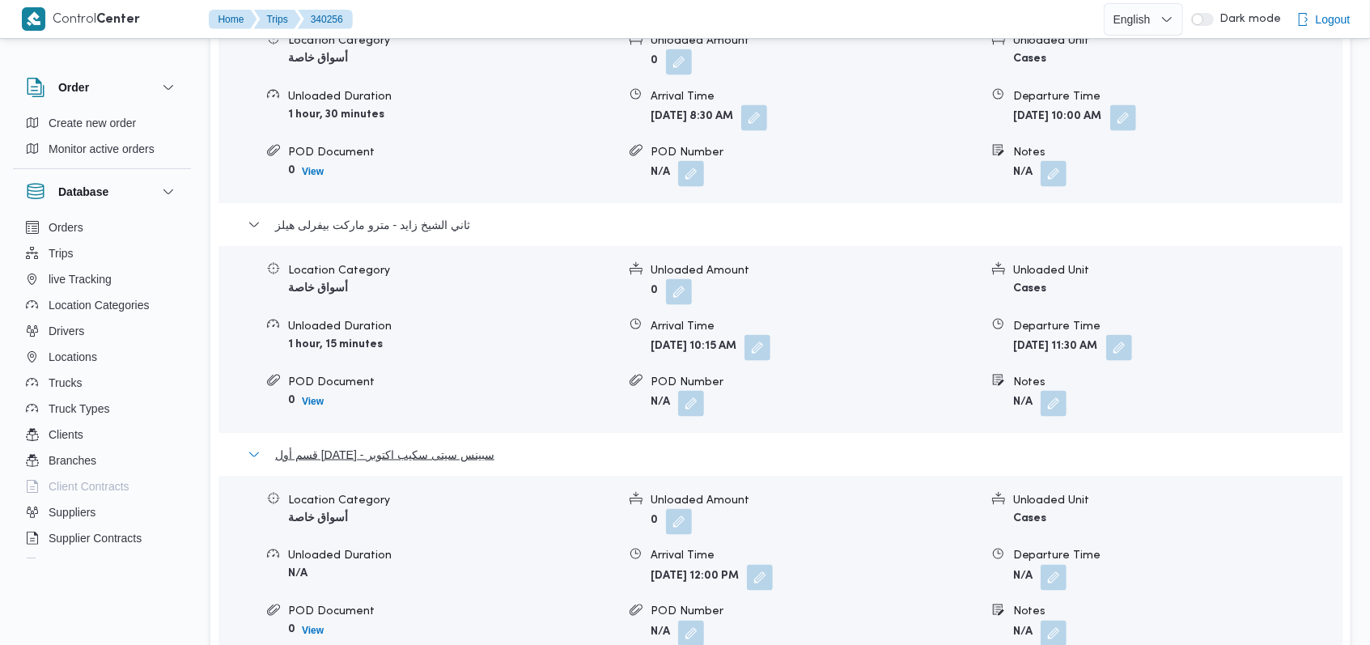
click at [452, 445] on span "قسم أول 6 أكتوبر - سبينس سيتى سكيب اكتوبر" at bounding box center [384, 454] width 219 height 19
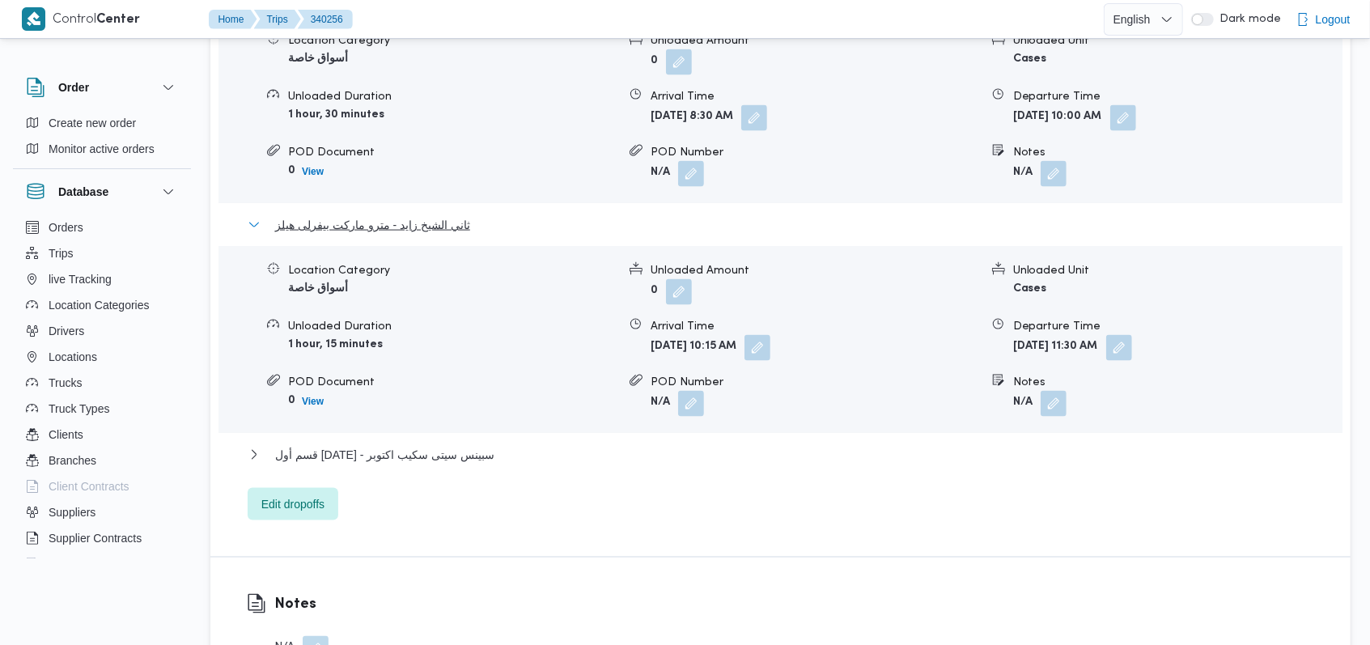
click at [447, 215] on span "ثاني الشيخ زايد - مترو ماركت بيفرلى هيلز" at bounding box center [372, 224] width 195 height 19
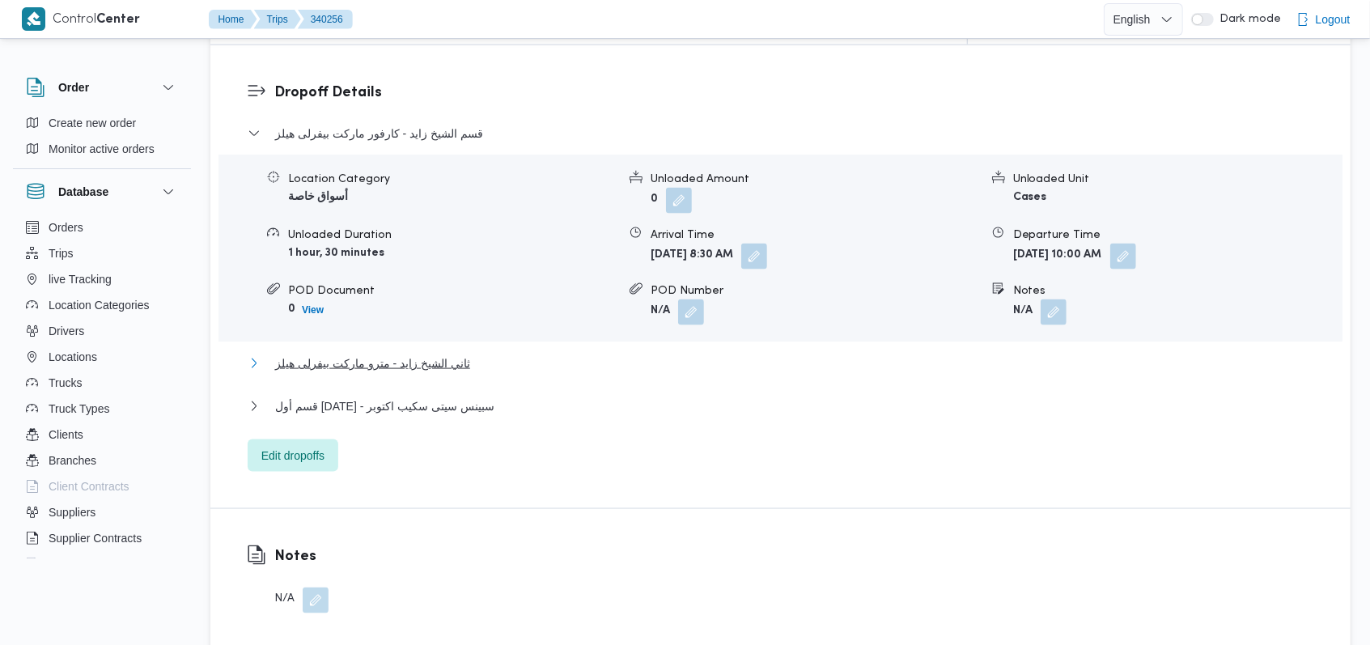
scroll to position [1310, 0]
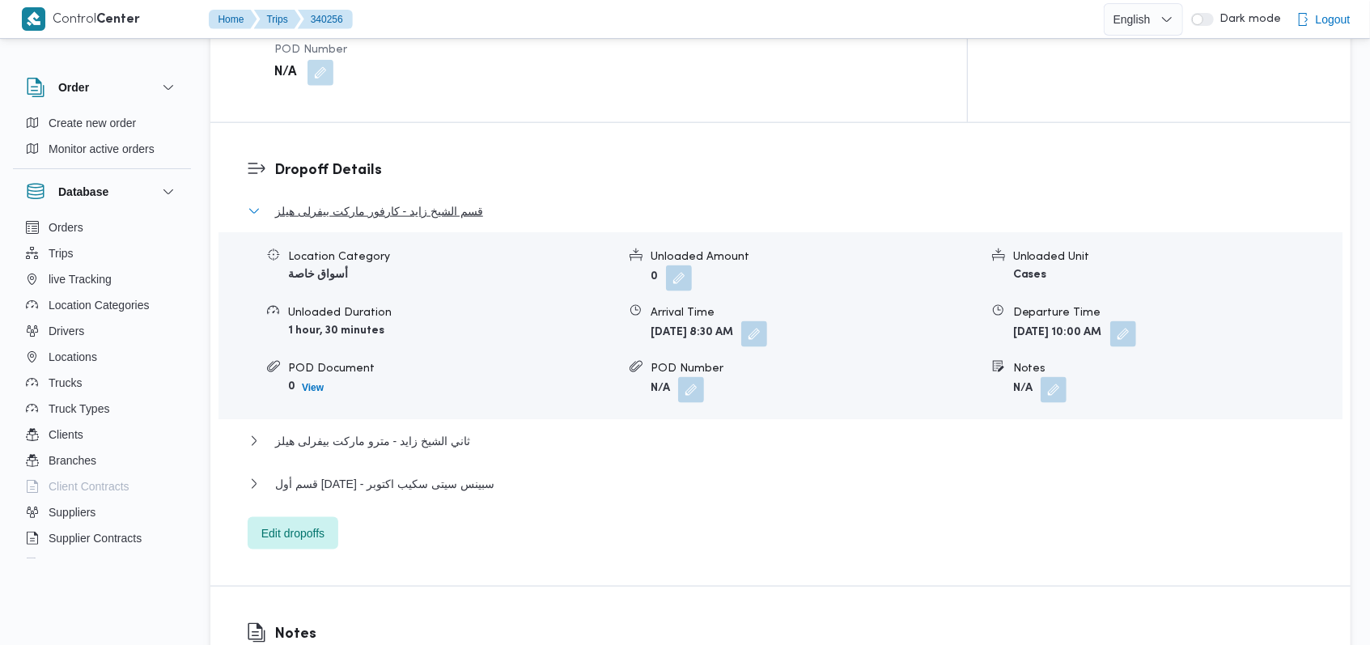
click at [443, 201] on span "قسم الشيخ زايد - كارفور ماركت بيفرلى هيلز" at bounding box center [379, 210] width 208 height 19
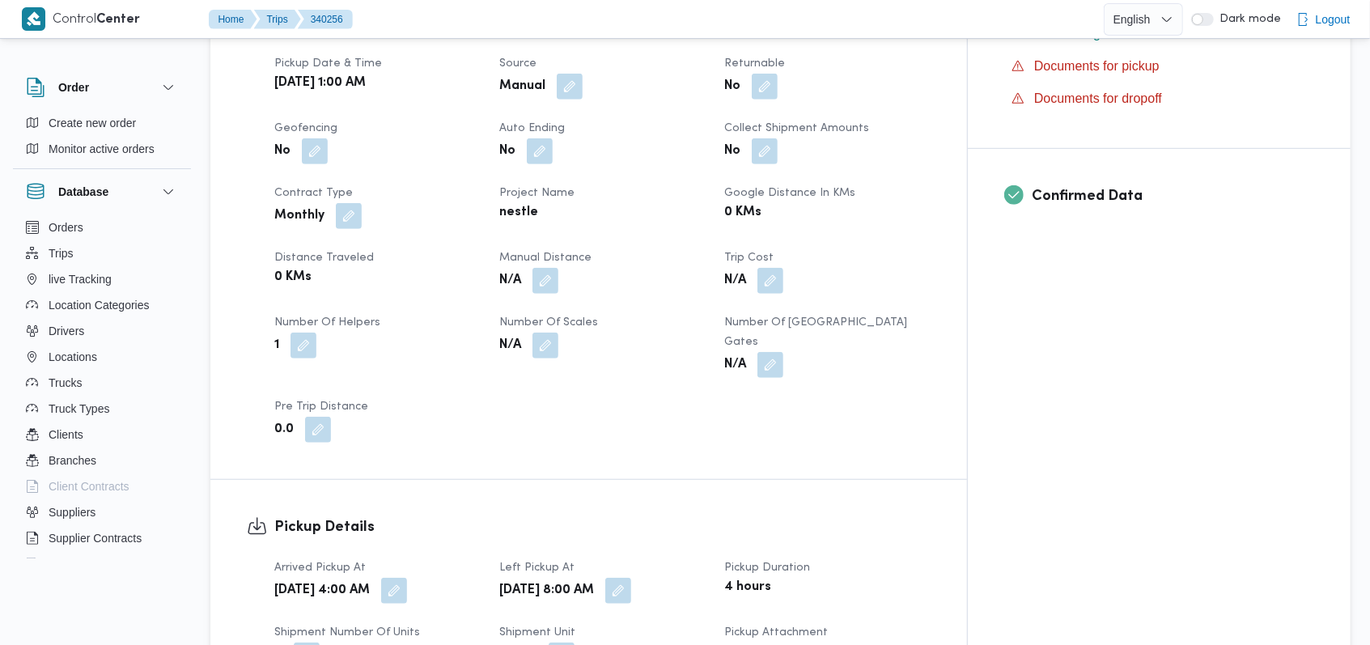
scroll to position [0, 0]
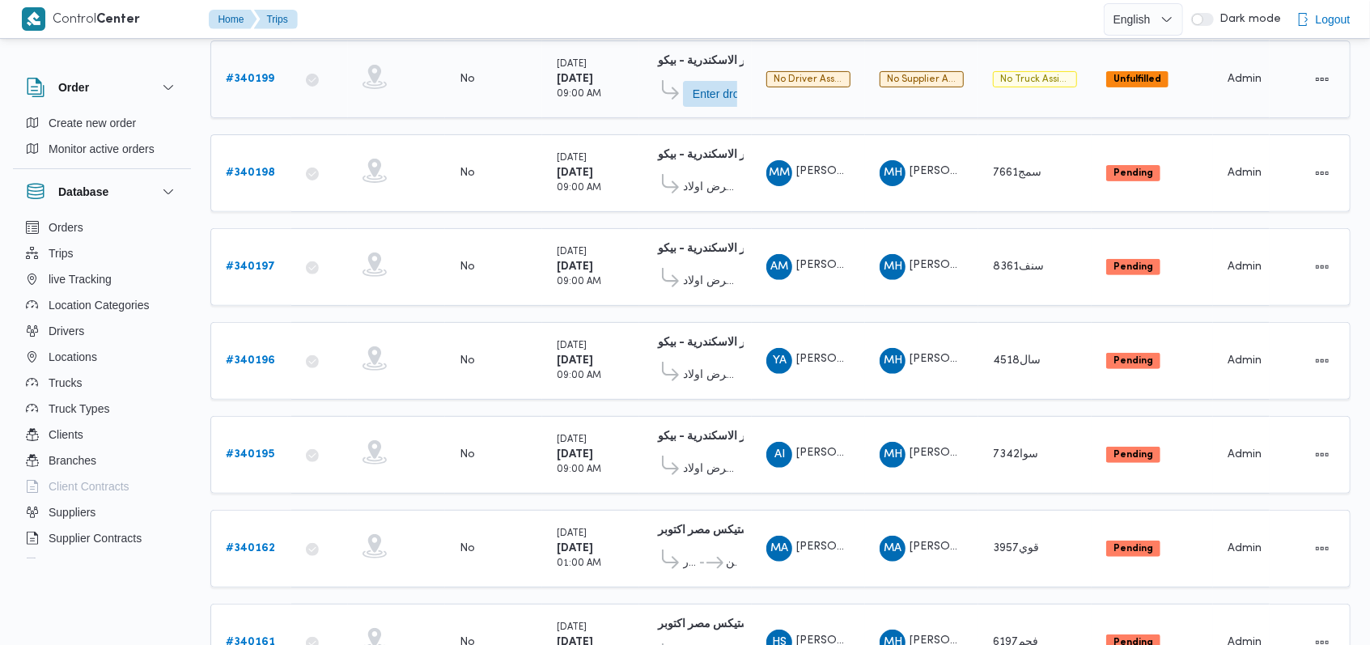
scroll to position [566, 0]
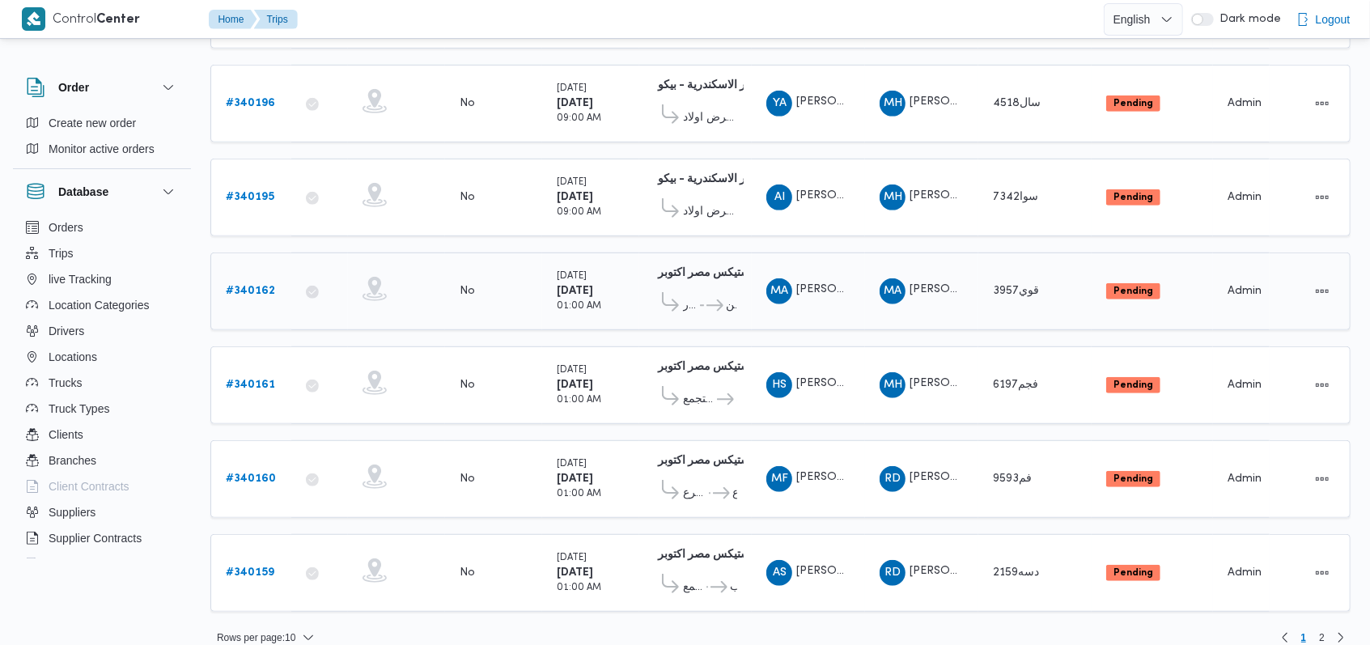
click at [256, 286] on b "# 340162" at bounding box center [250, 291] width 49 height 11
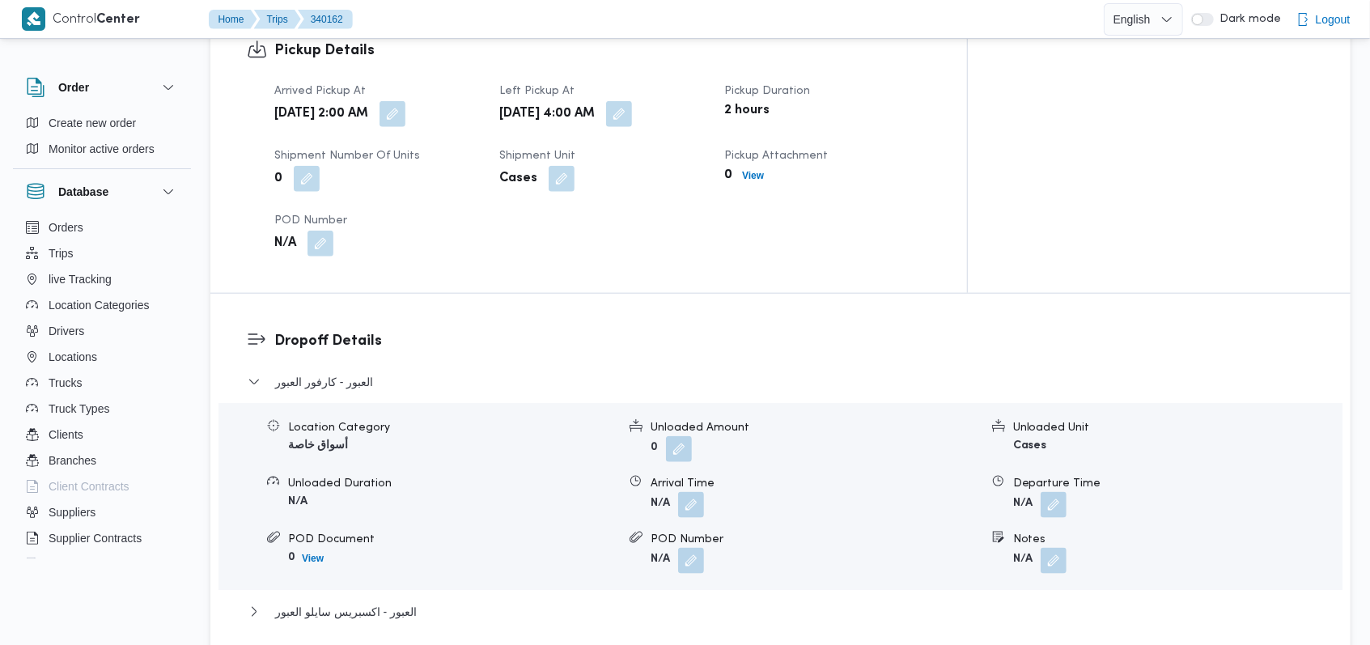
scroll to position [1186, 0]
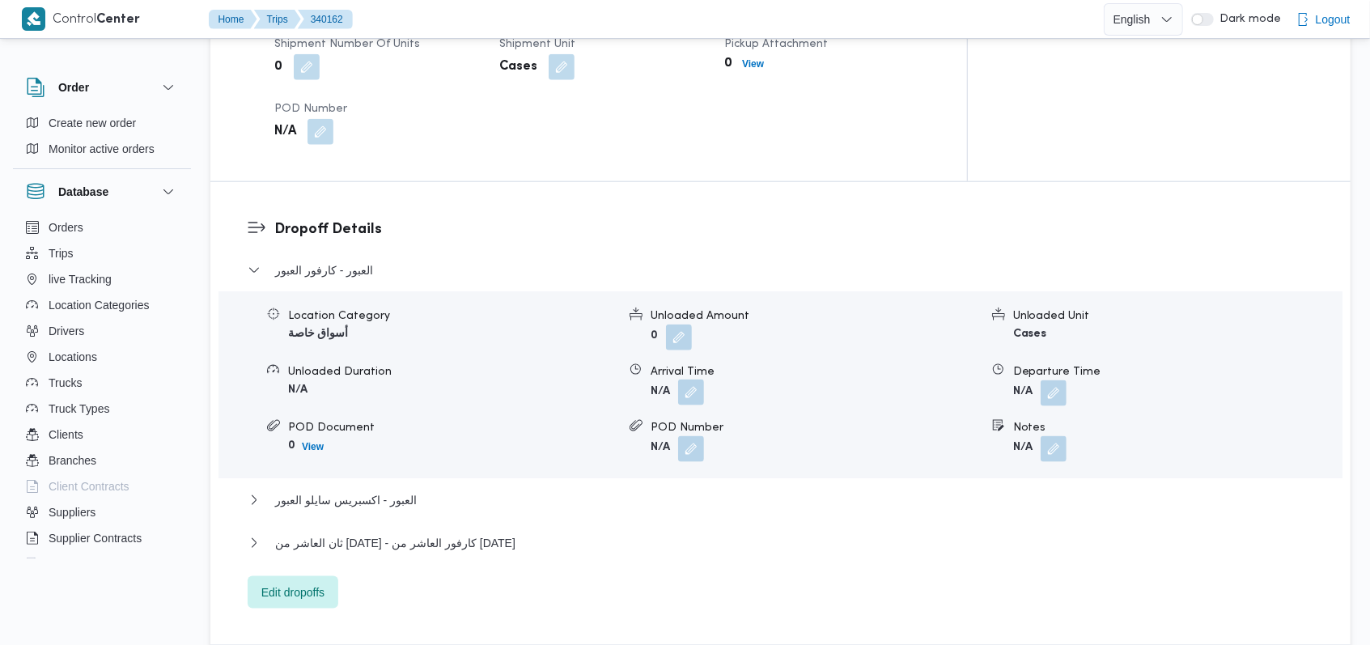
click at [691, 379] on button "button" at bounding box center [691, 392] width 26 height 26
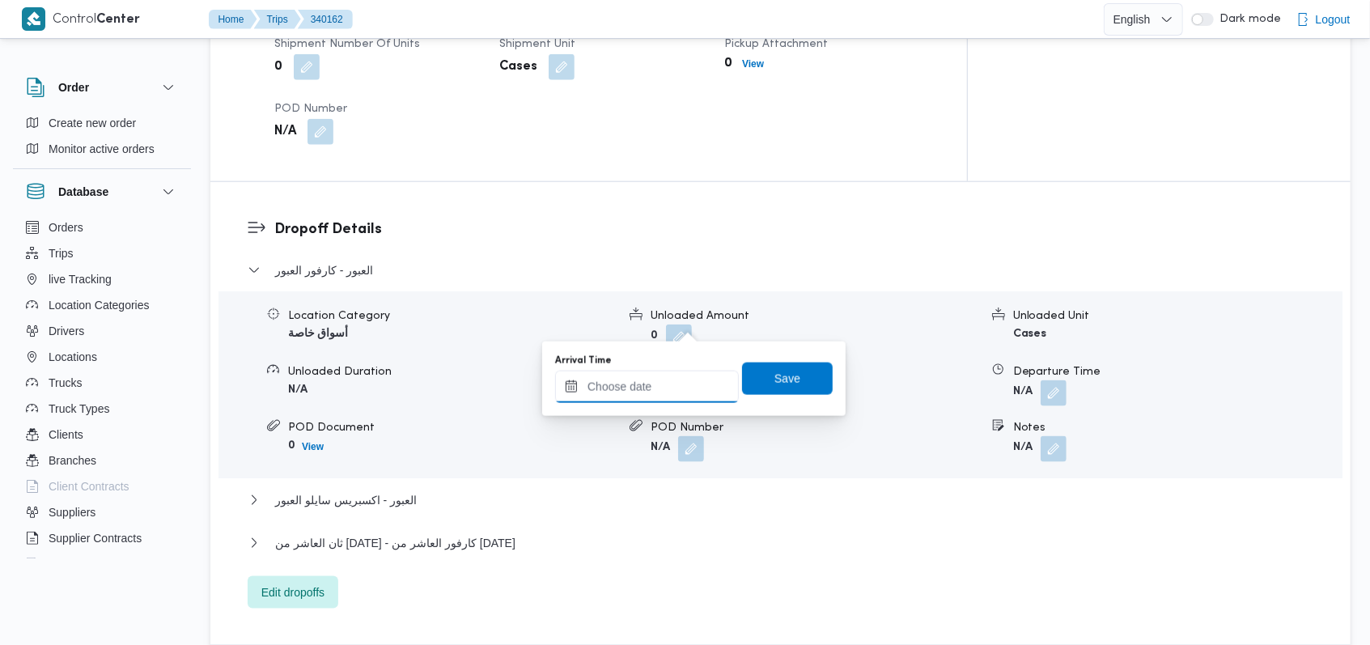
click at [663, 380] on input "Arrival Time" at bounding box center [647, 387] width 184 height 32
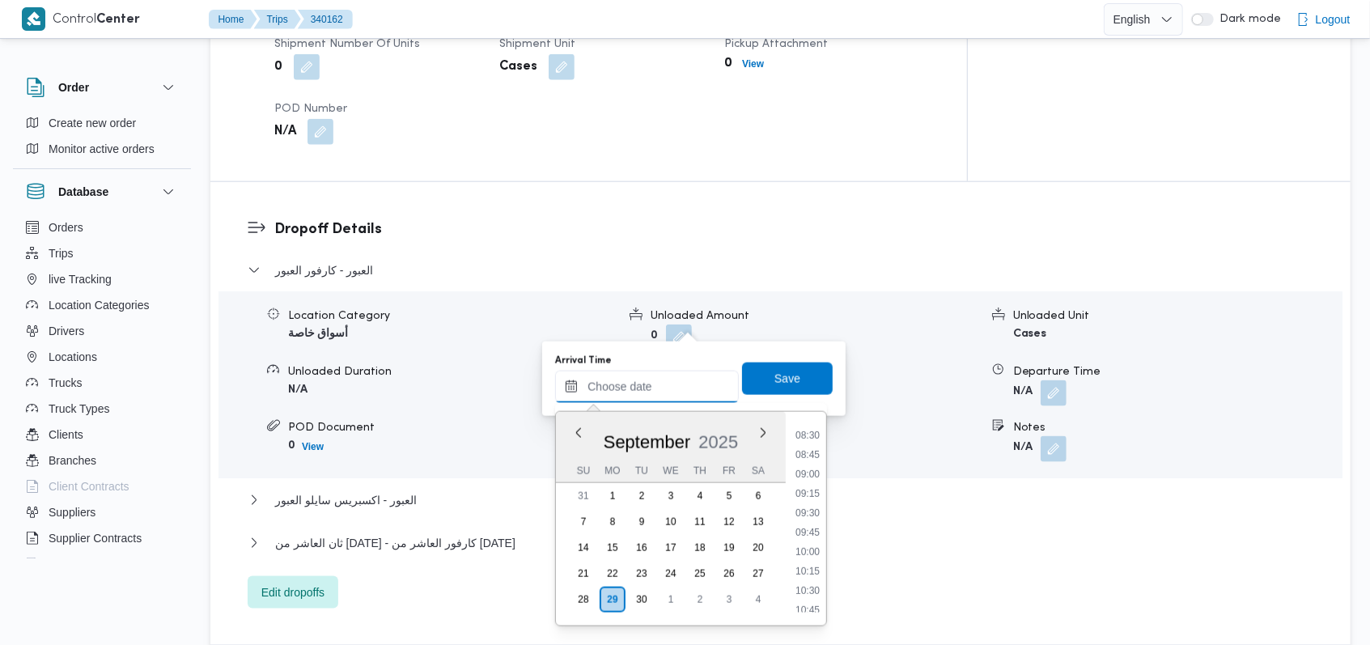
scroll to position [422, 0]
click at [806, 596] on li "07:30" at bounding box center [807, 594] width 37 height 16
type input "29/09/2025 07:30"
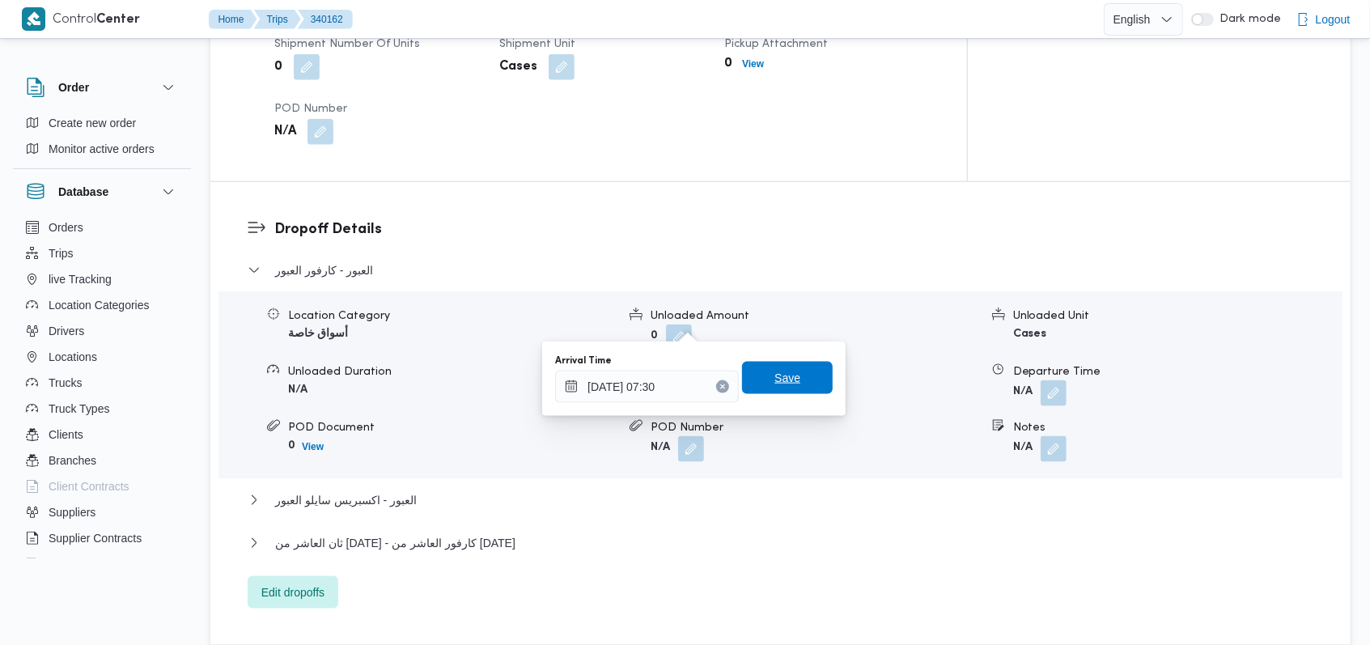
click at [792, 362] on span "Save" at bounding box center [787, 378] width 91 height 32
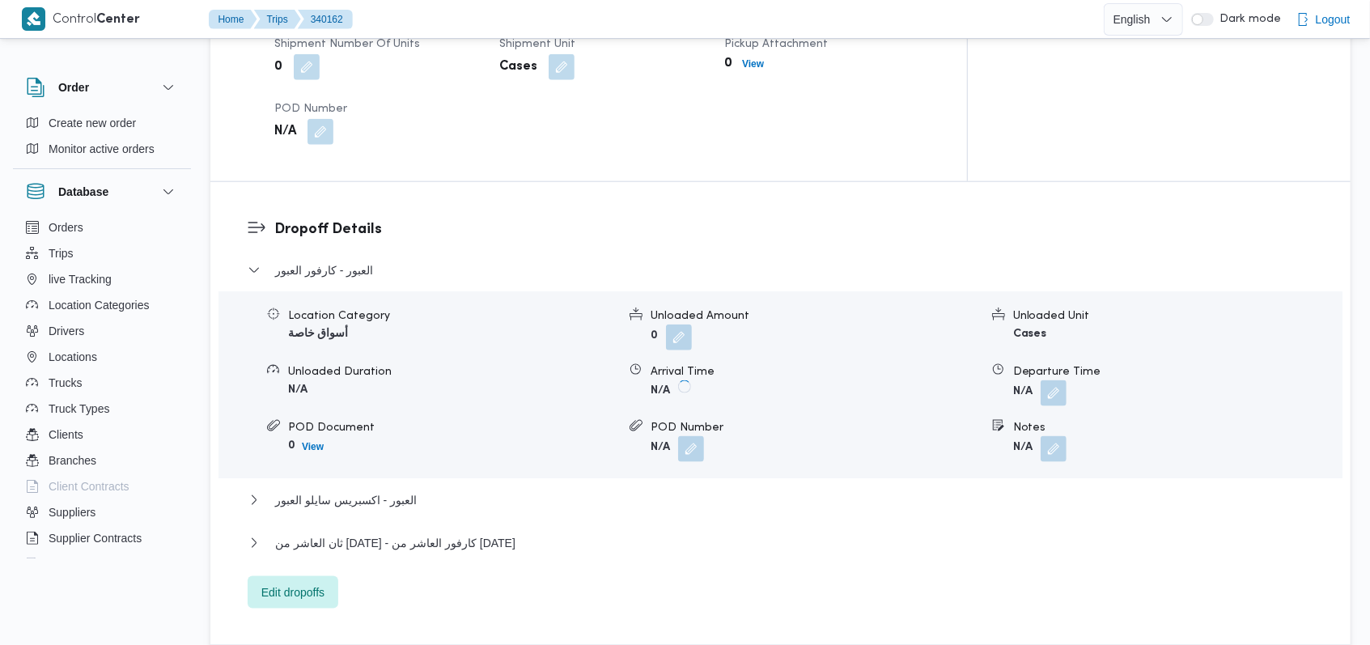
click at [1070, 380] on form "N/A" at bounding box center [1177, 393] width 328 height 26
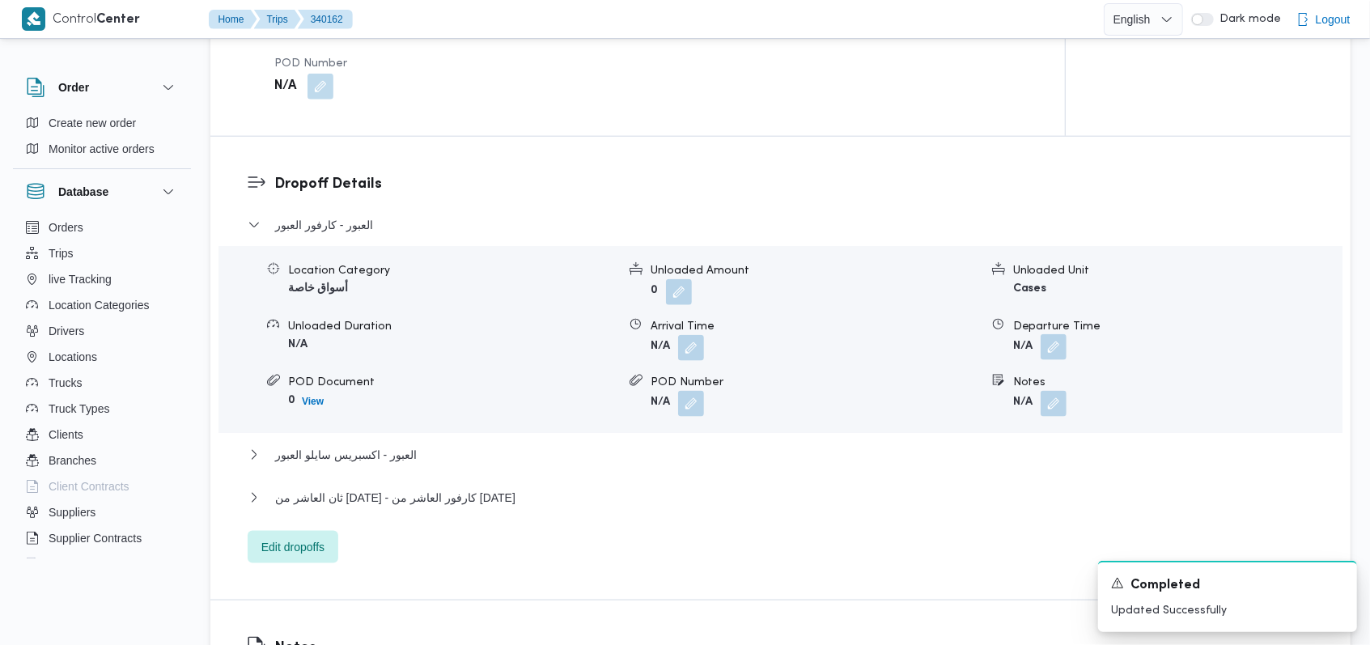
click at [1058, 334] on button "button" at bounding box center [1053, 347] width 26 height 26
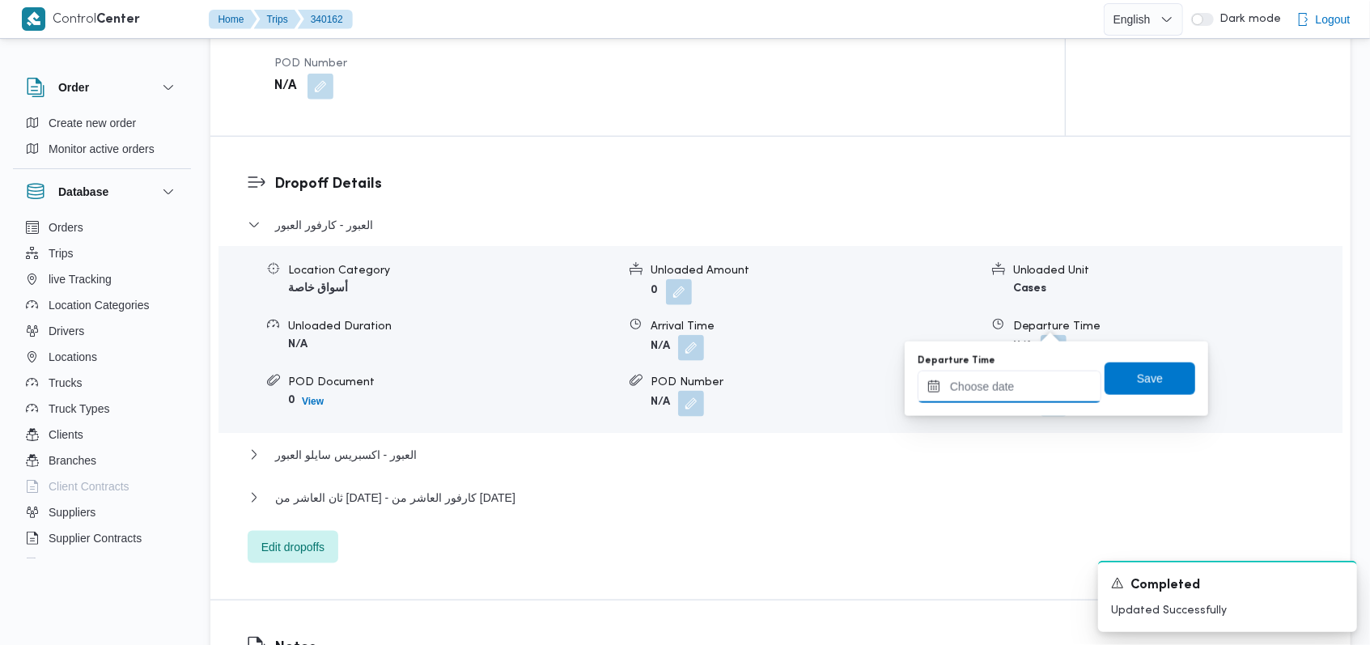
click at [1015, 394] on input "Departure Time" at bounding box center [1010, 387] width 184 height 32
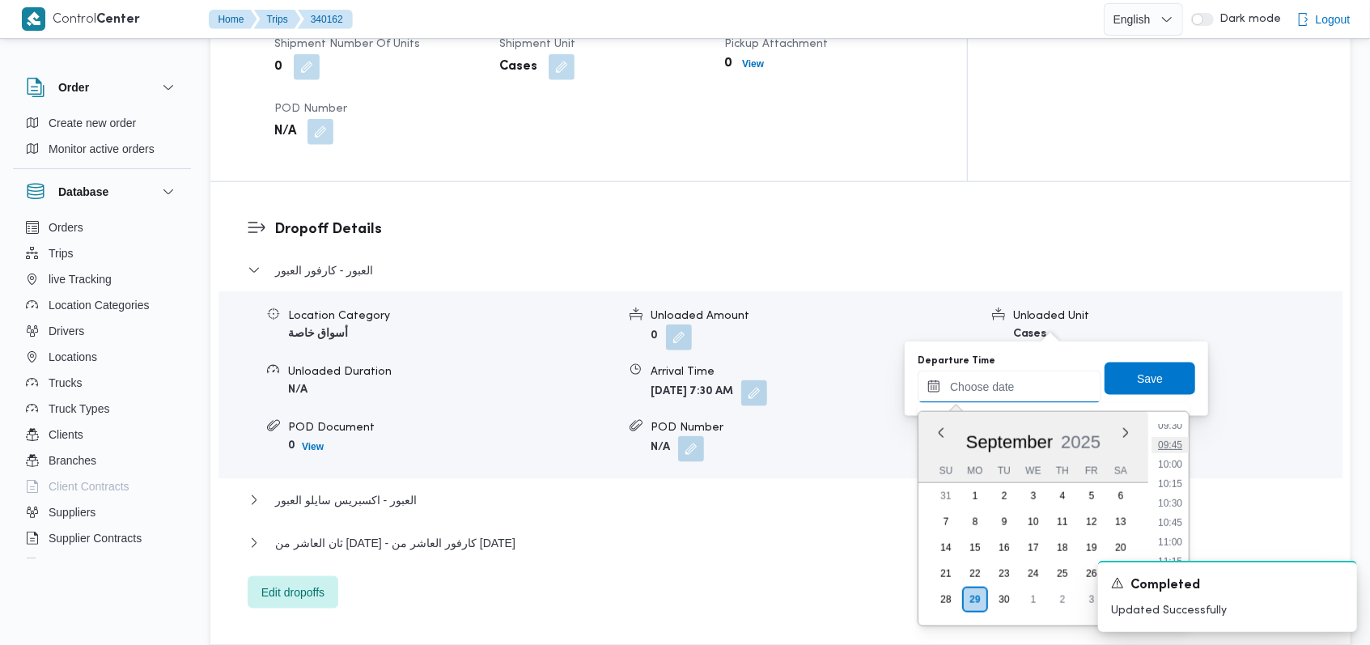
scroll to position [638, 0]
click at [1184, 499] on li "09:00" at bounding box center [1169, 494] width 37 height 16
type input "29/09/2025 09:00"
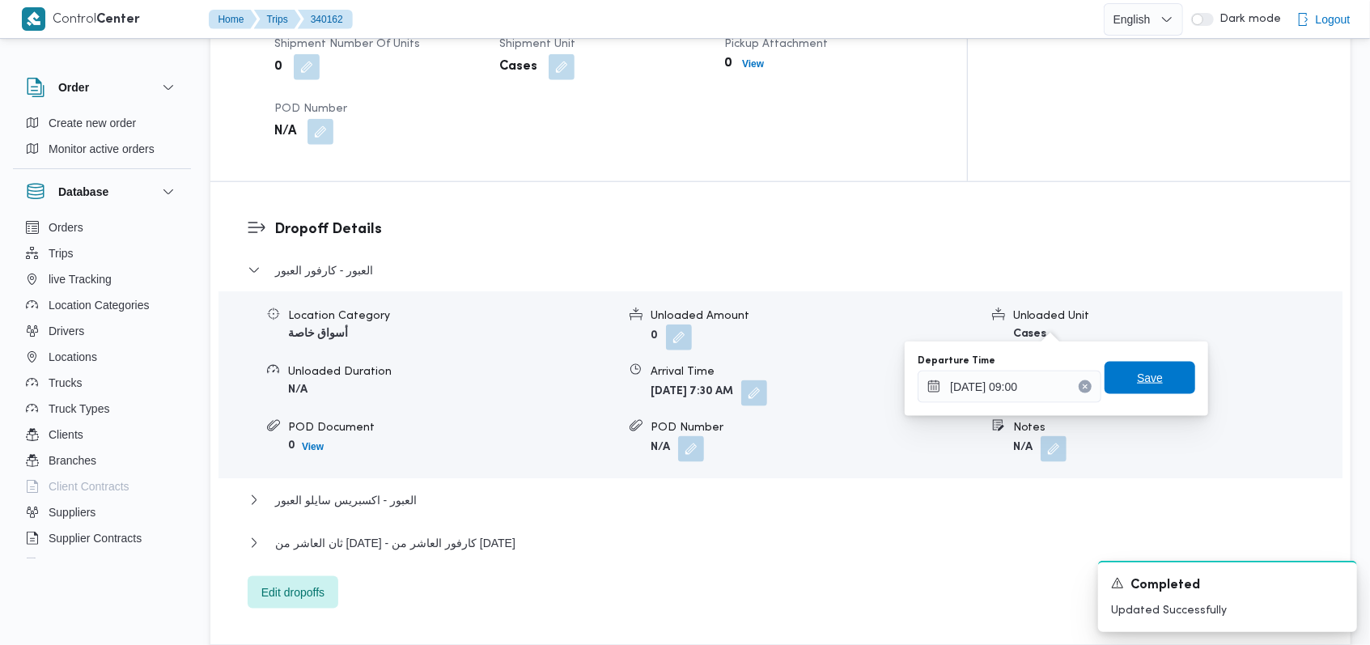
click at [1151, 382] on span "Save" at bounding box center [1149, 378] width 91 height 32
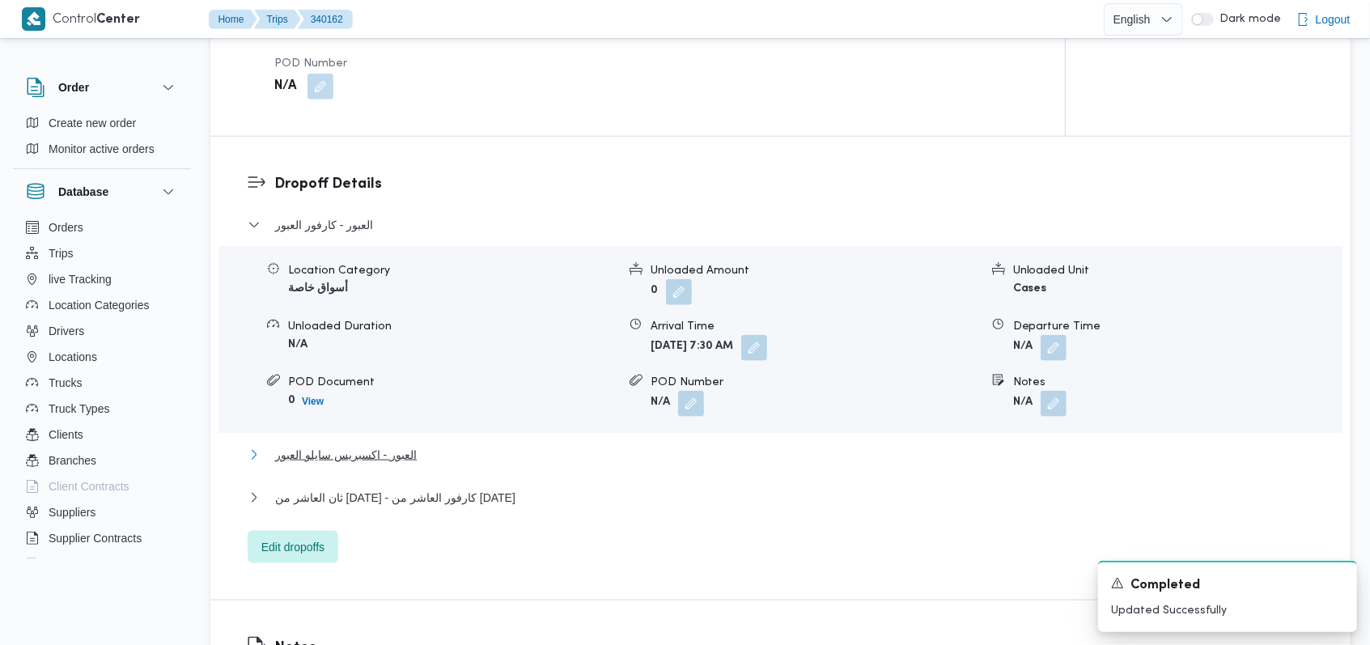
click at [374, 445] on span "العبور - اكسبريس سايلو العبور" at bounding box center [346, 454] width 142 height 19
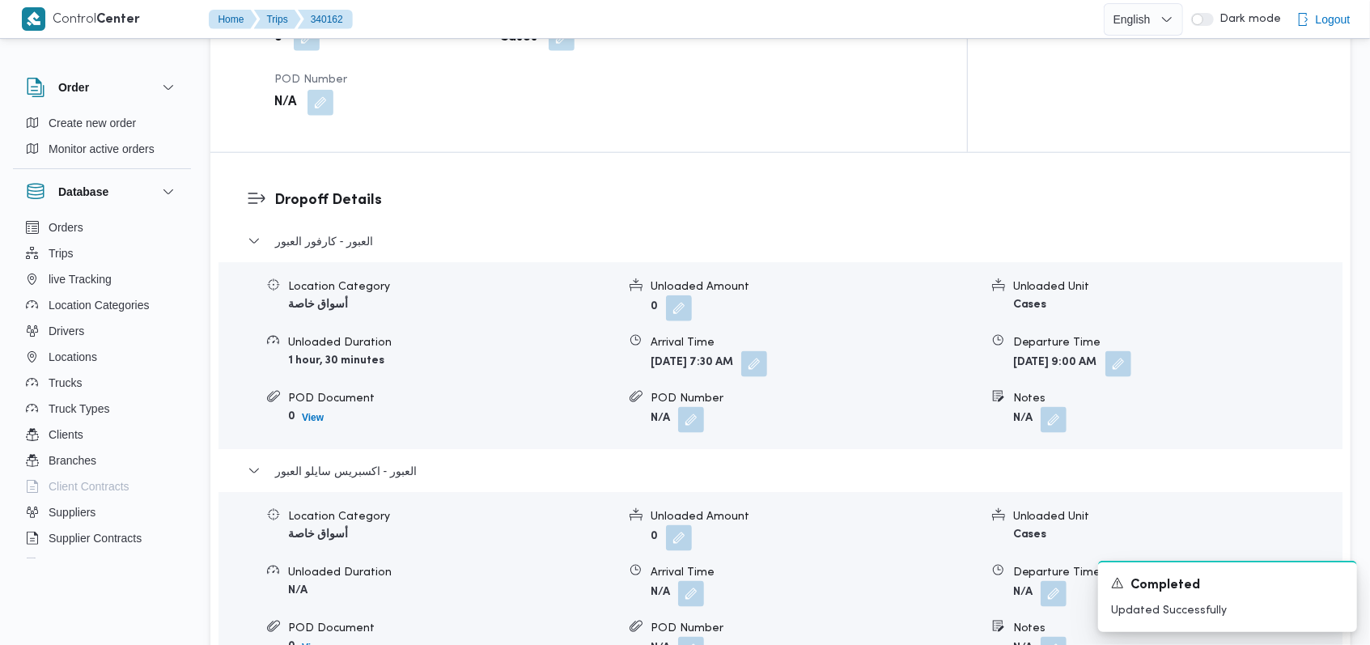
scroll to position [1295, 0]
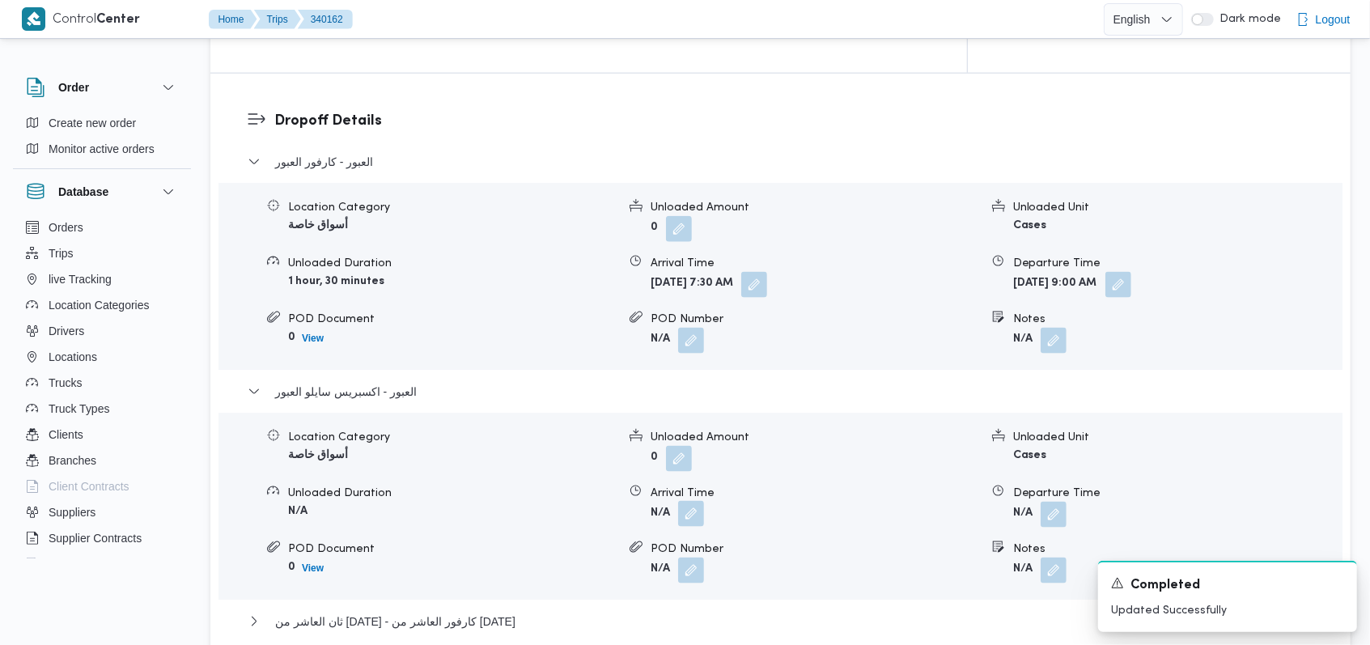
click at [691, 501] on button "button" at bounding box center [691, 514] width 26 height 26
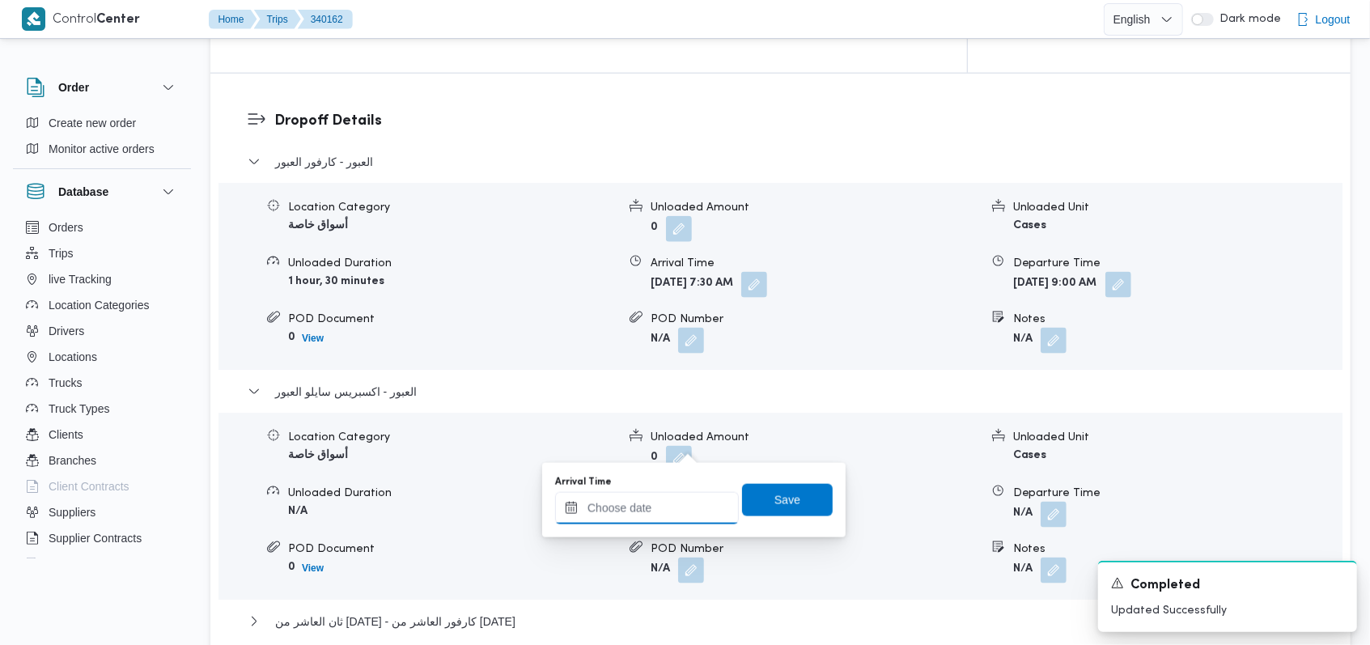
click at [663, 512] on input "Arrival Time" at bounding box center [647, 508] width 184 height 32
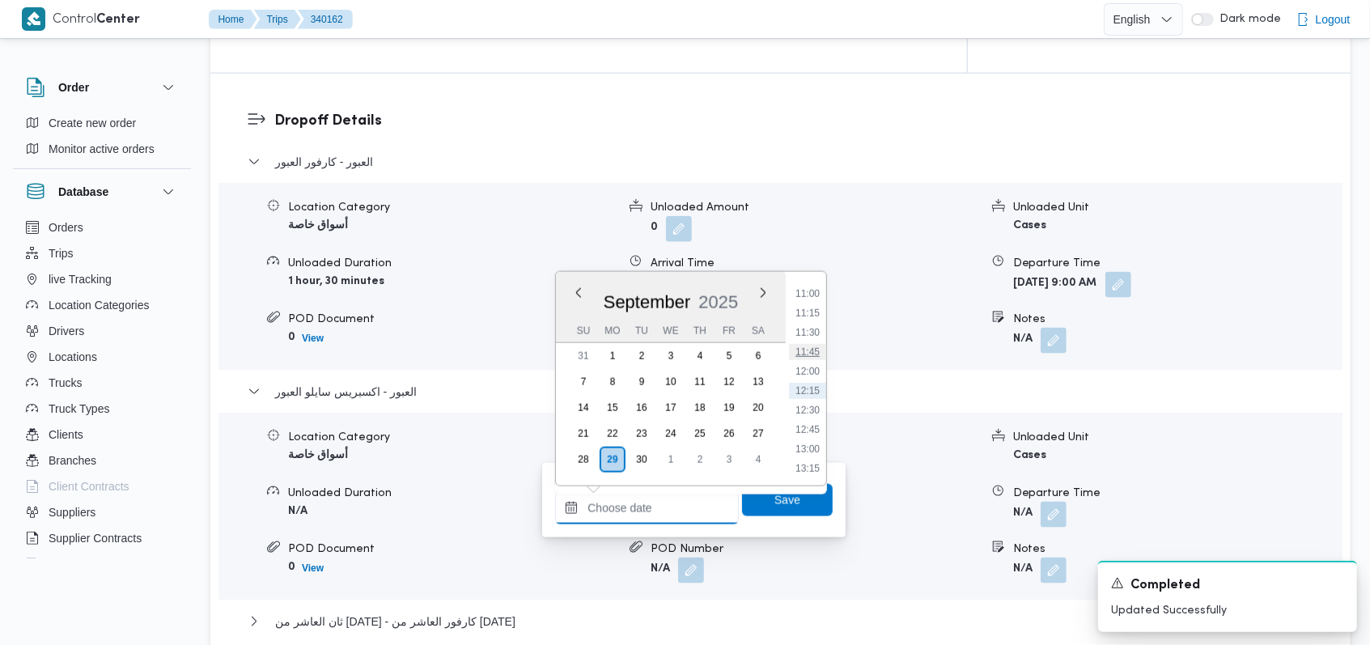
scroll to position [745, 0]
click at [819, 290] on li "09:30" at bounding box center [807, 286] width 37 height 16
type input "29/09/2025 09:30"
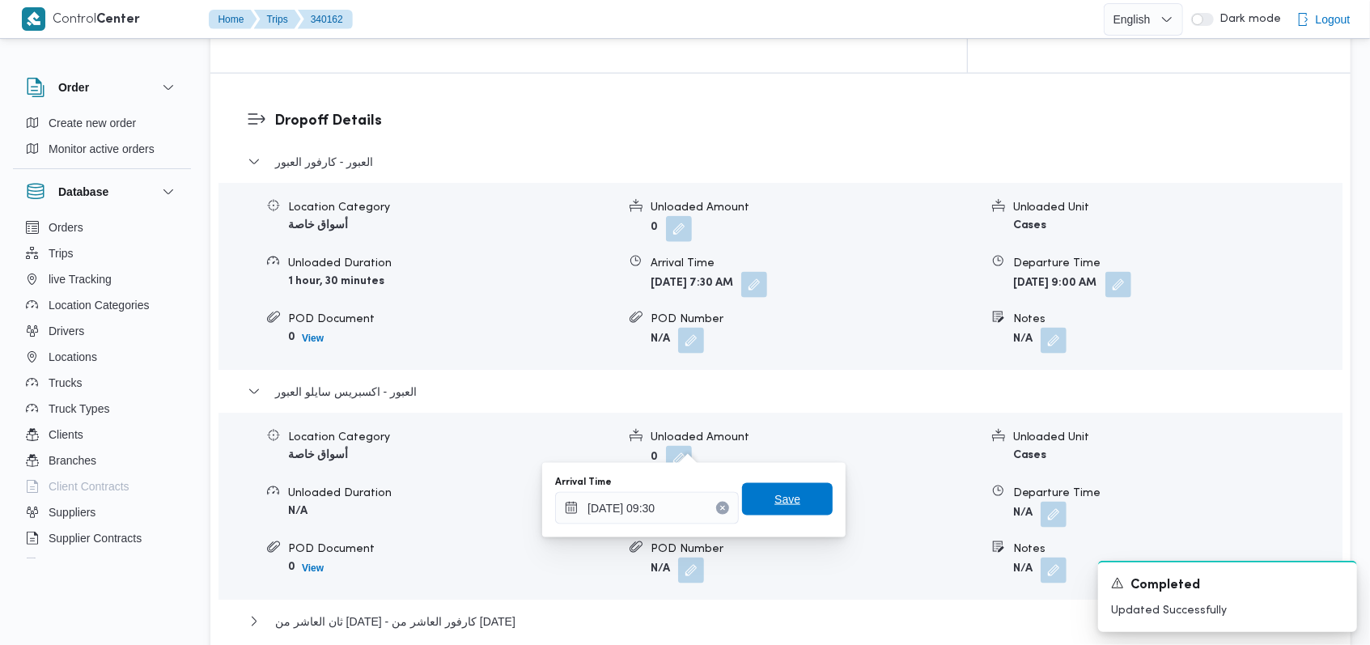
click at [797, 496] on span "Save" at bounding box center [787, 499] width 91 height 32
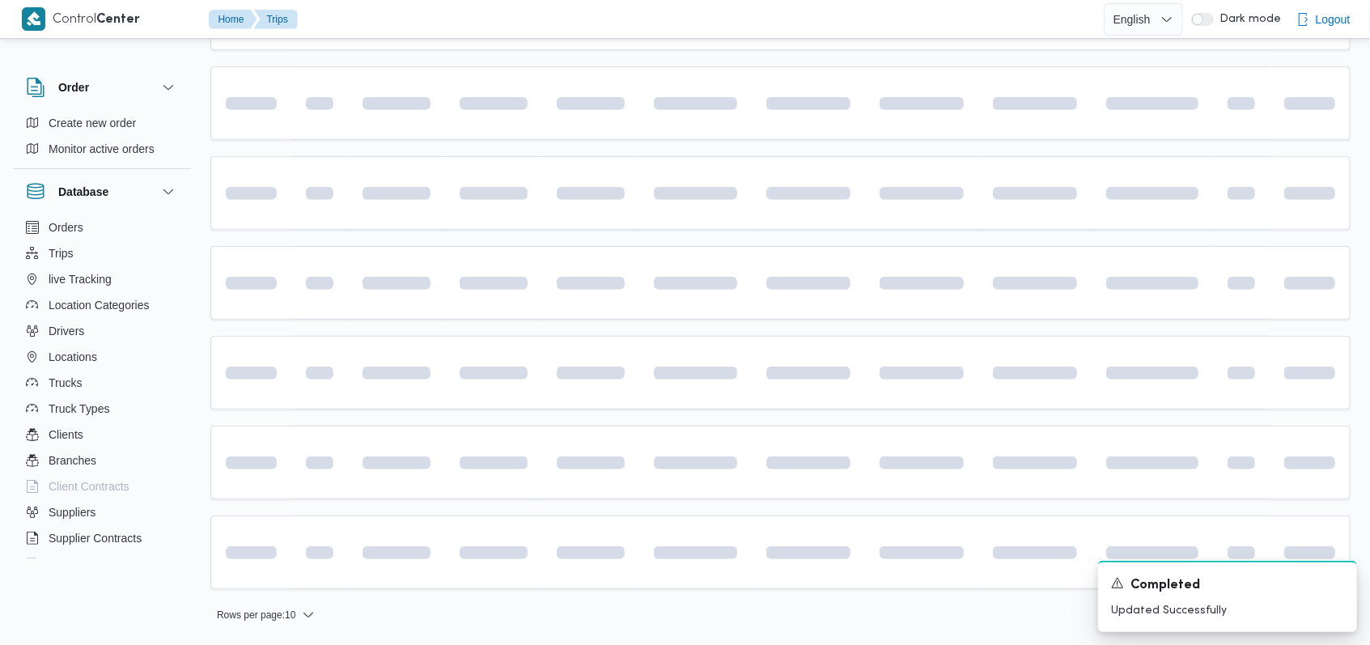
scroll to position [541, 0]
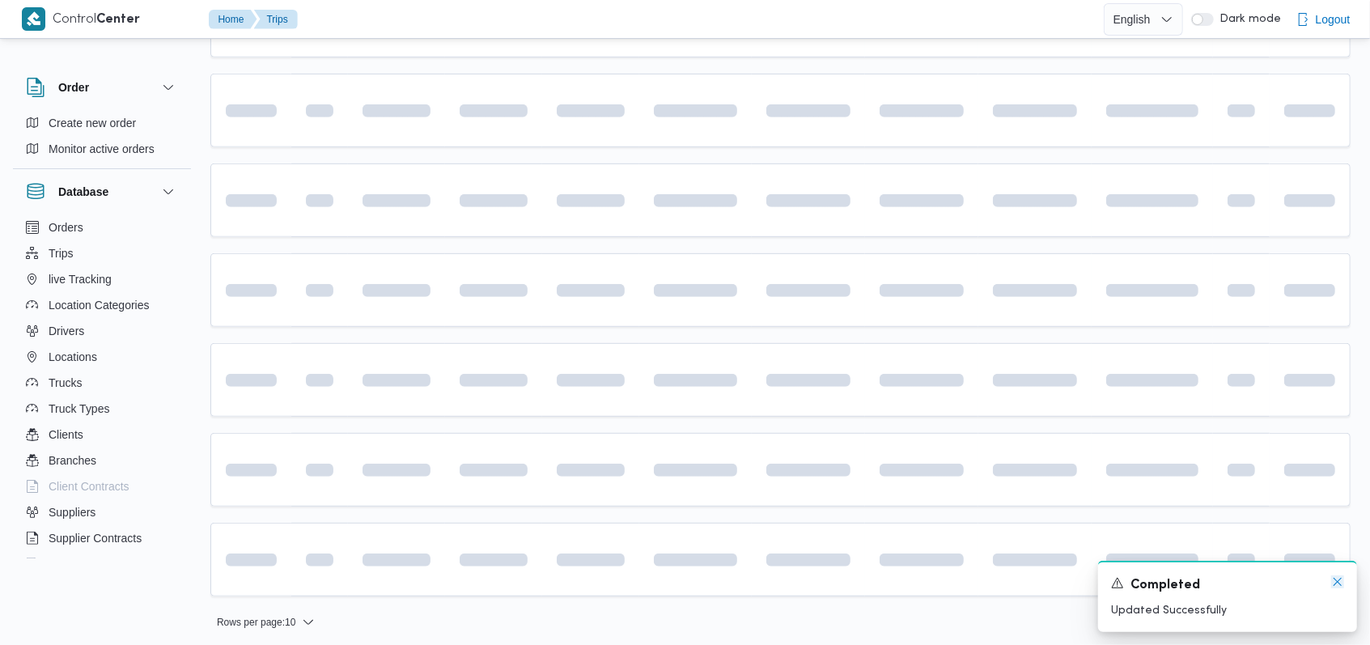
click at [1342, 585] on icon "Dismiss toast" at bounding box center [1337, 581] width 13 height 13
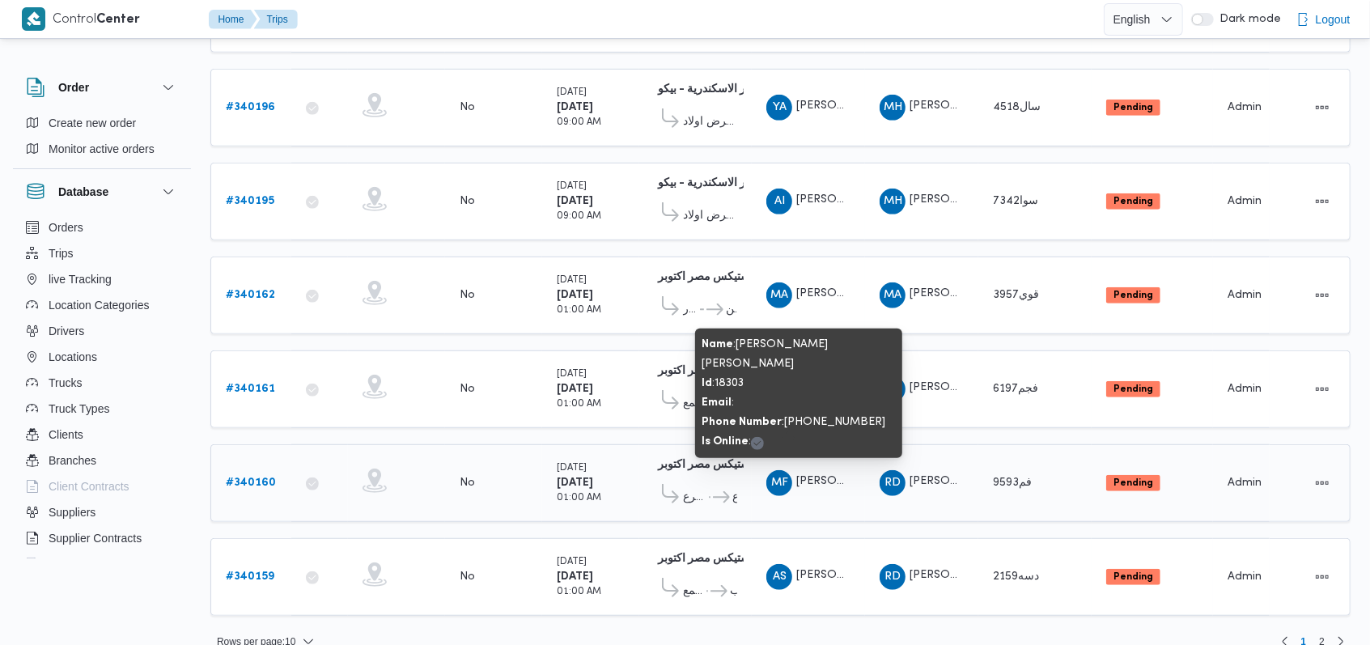
scroll to position [566, 0]
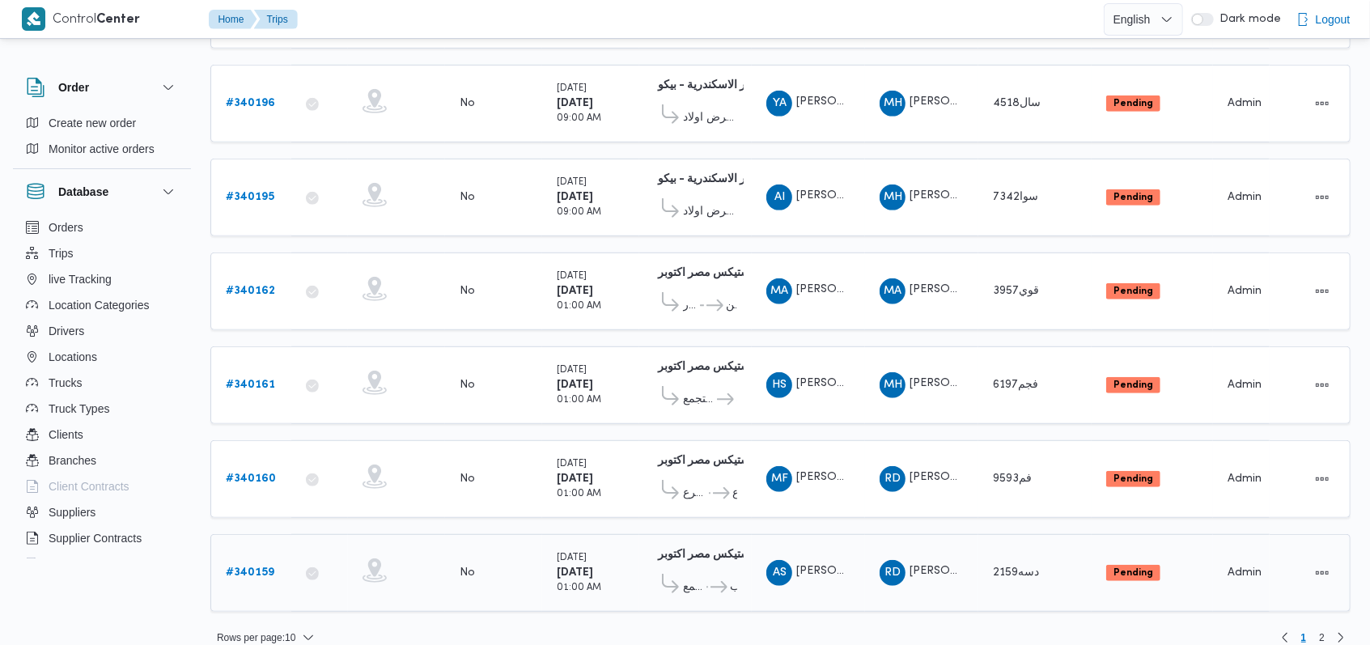
click at [720, 581] on icon at bounding box center [718, 587] width 17 height 12
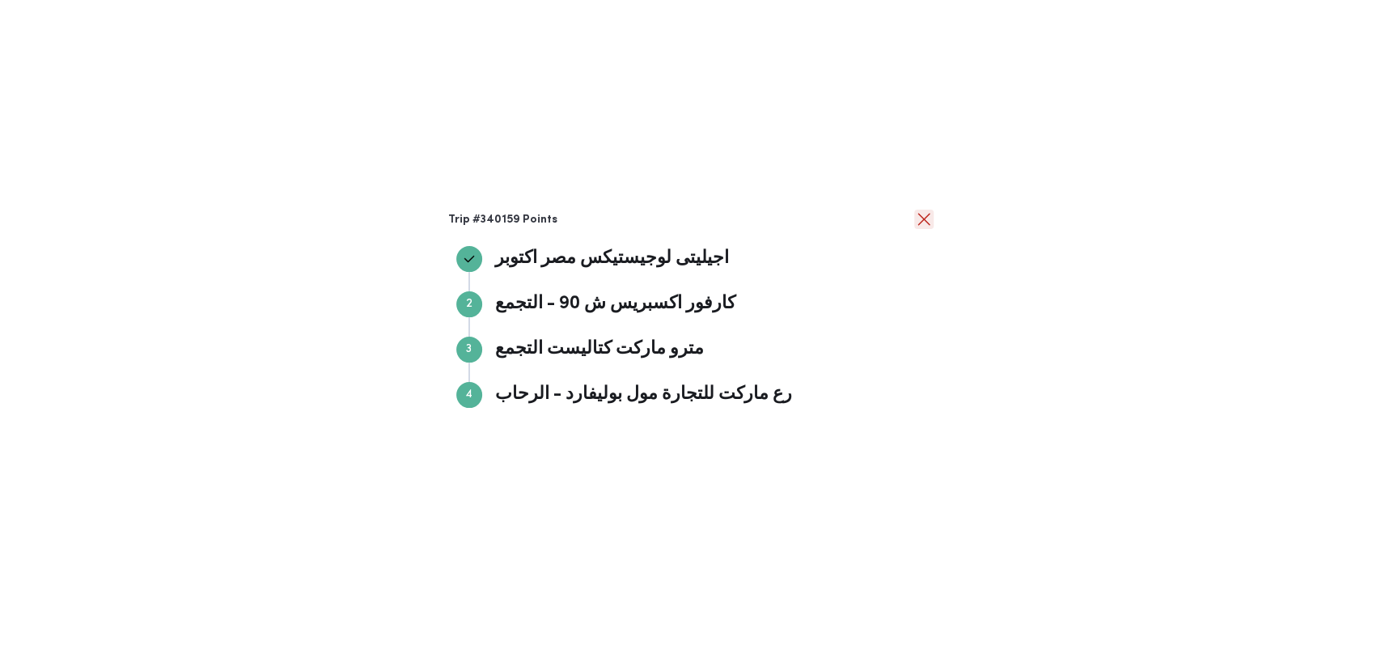
click at [925, 215] on button "close" at bounding box center [923, 219] width 19 height 19
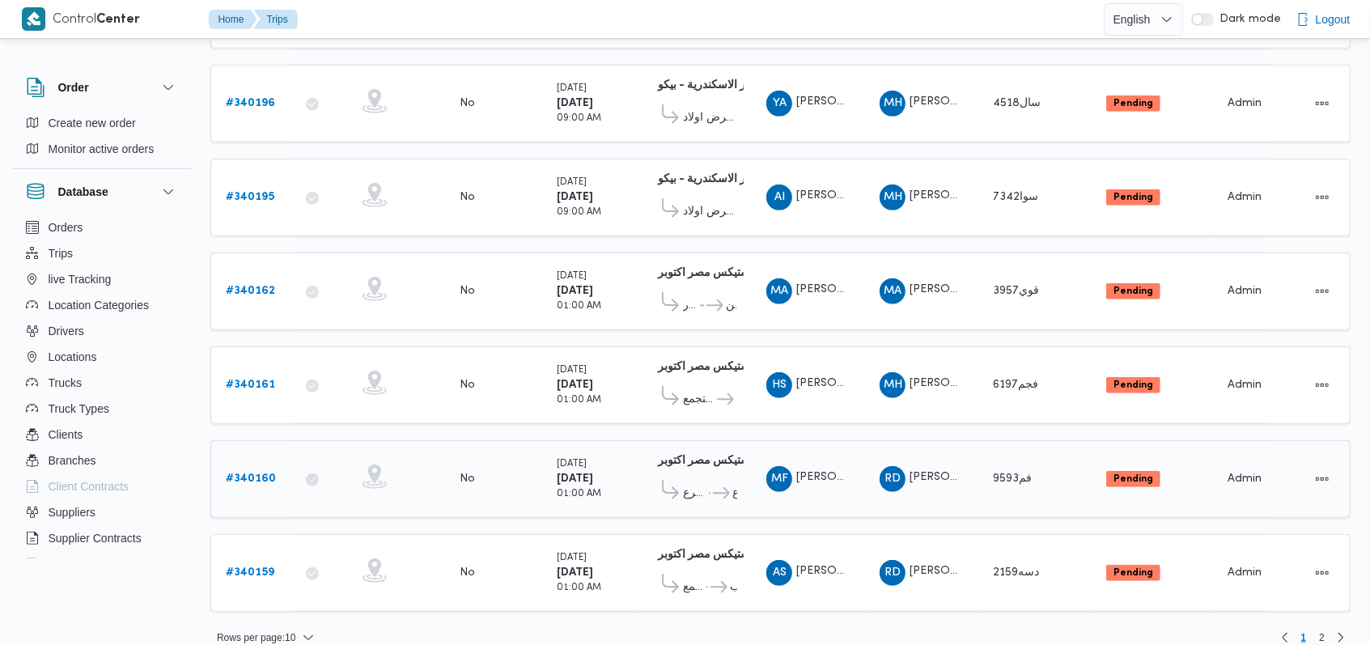
click at [706, 484] on span "..." at bounding box center [708, 493] width 4 height 19
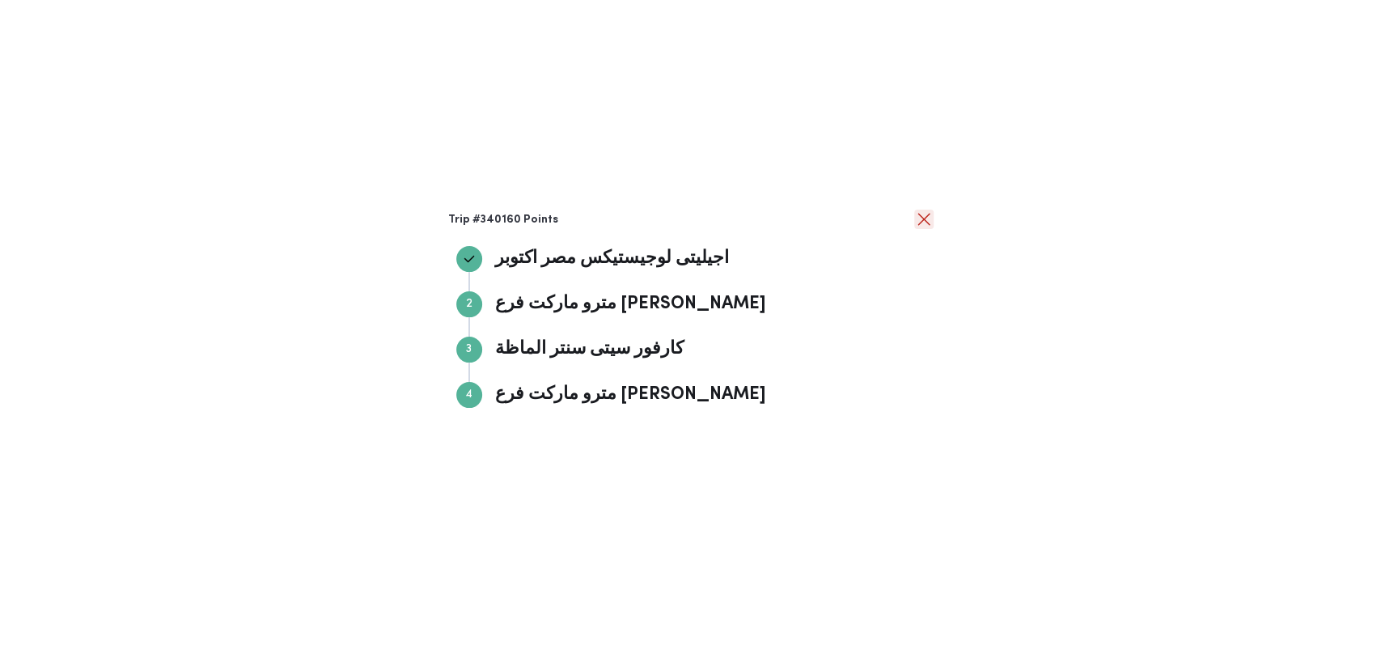
click at [927, 218] on button "close" at bounding box center [923, 219] width 19 height 19
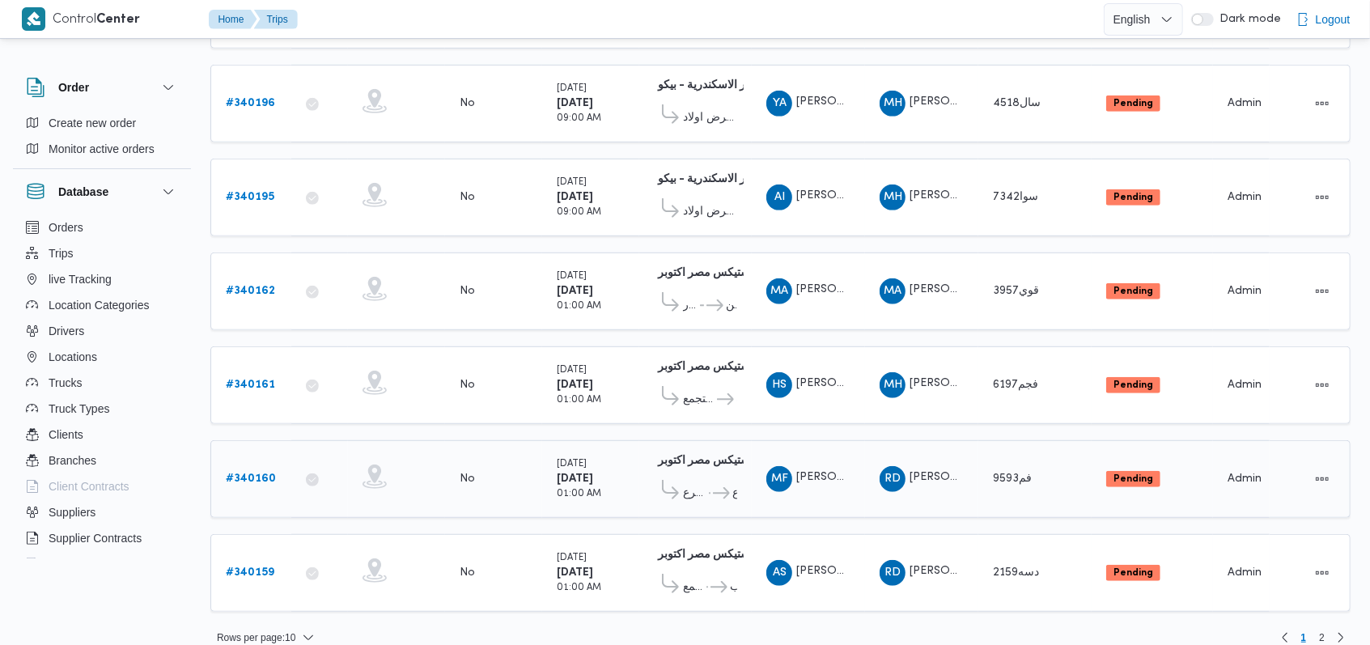
click at [253, 473] on b "# 340160" at bounding box center [251, 478] width 50 height 11
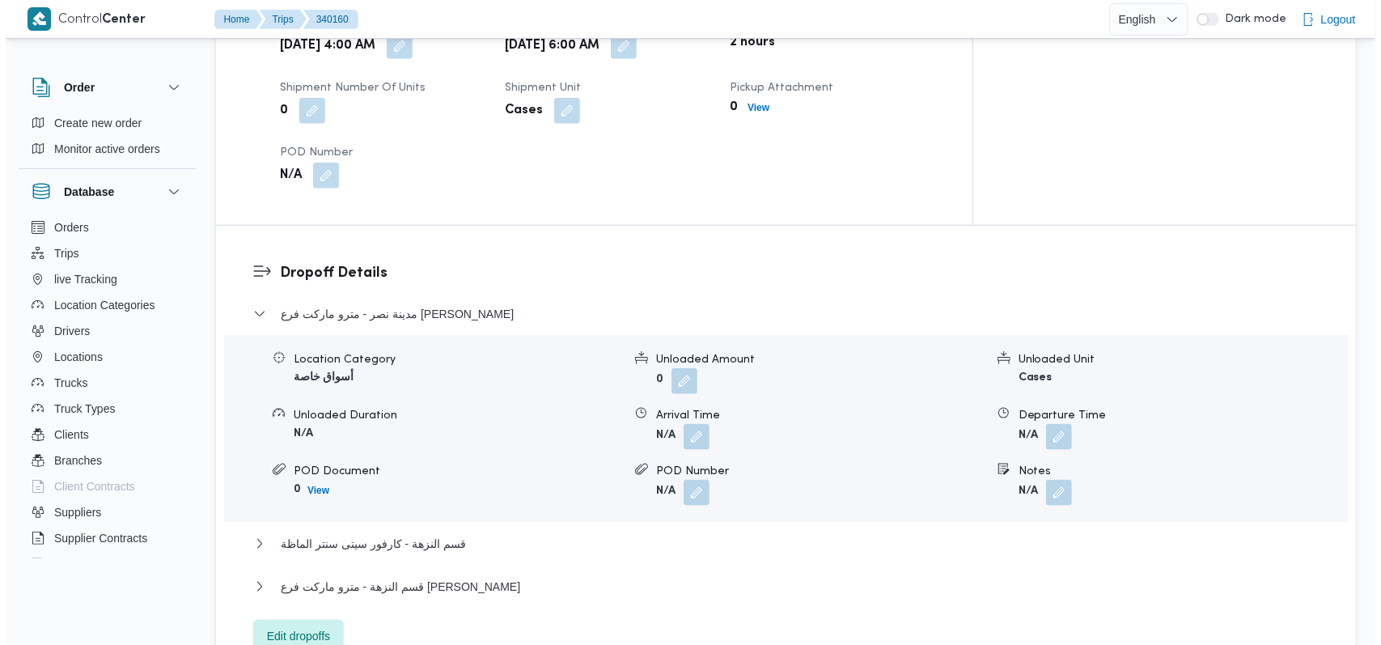
scroll to position [1186, 0]
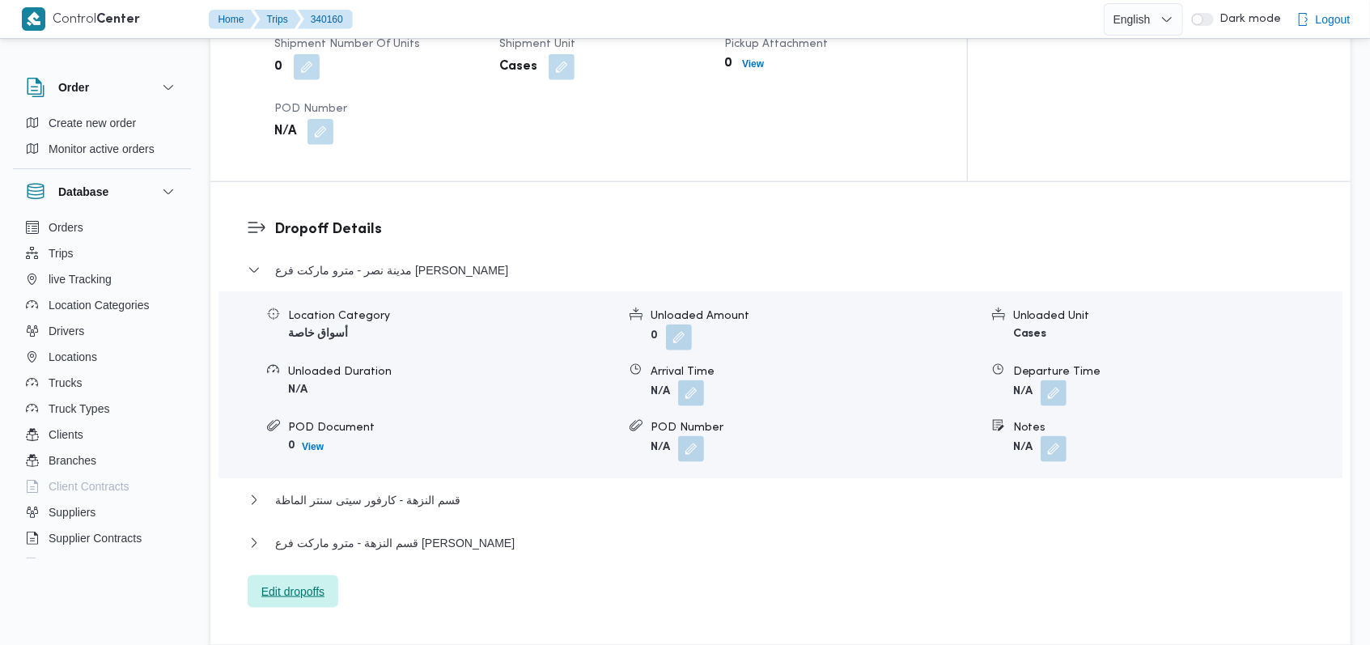
click at [322, 582] on span "Edit dropoffs" at bounding box center [292, 591] width 63 height 19
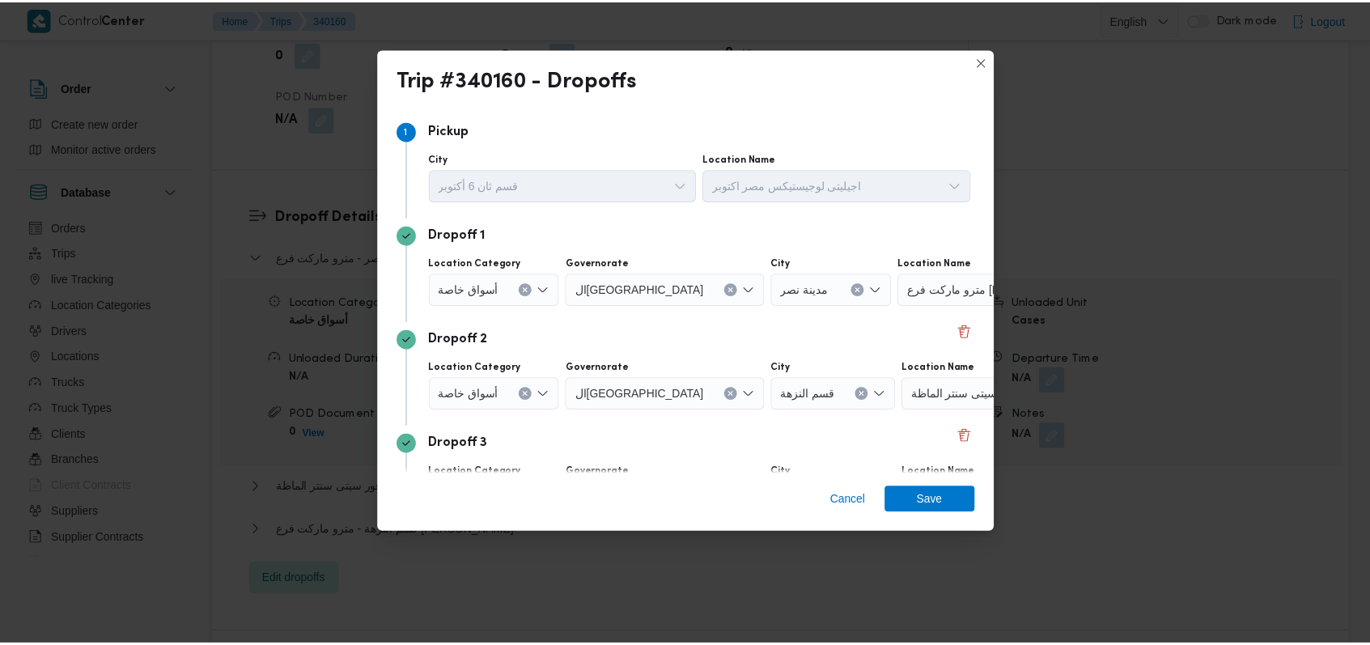
scroll to position [104, 0]
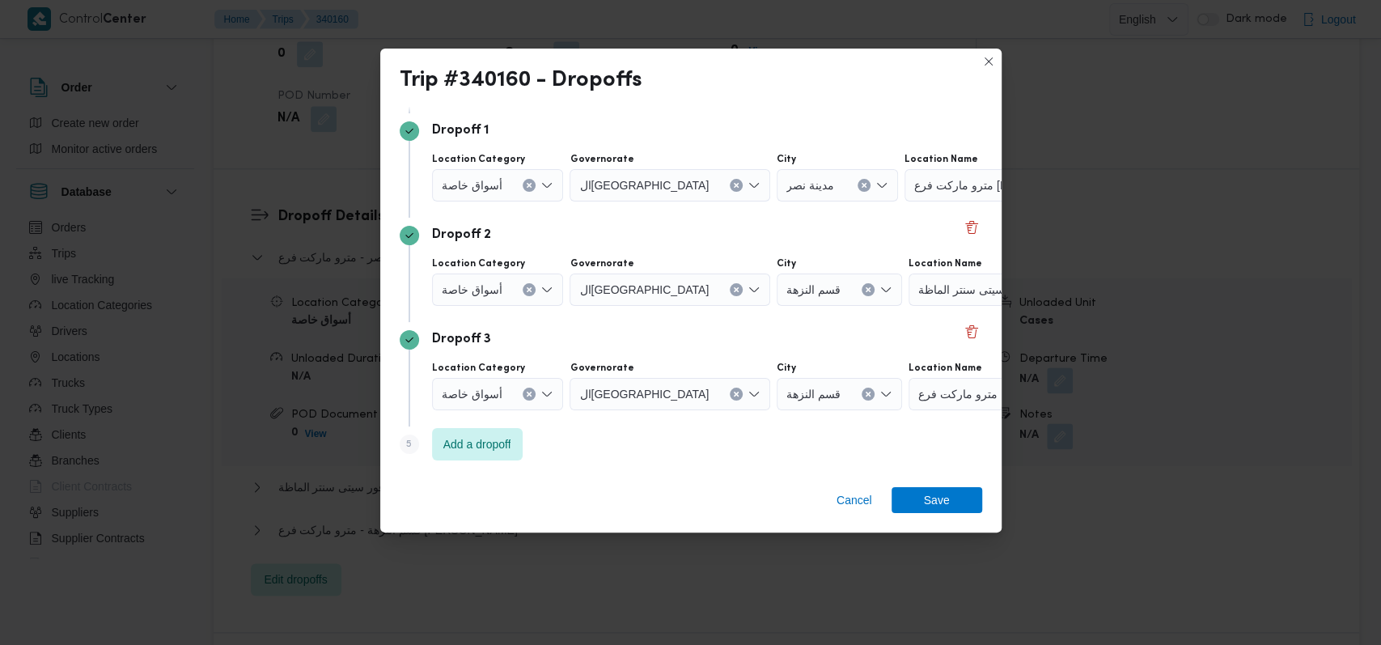
click at [865, 286] on icon "Clear input" at bounding box center [868, 289] width 6 height 6
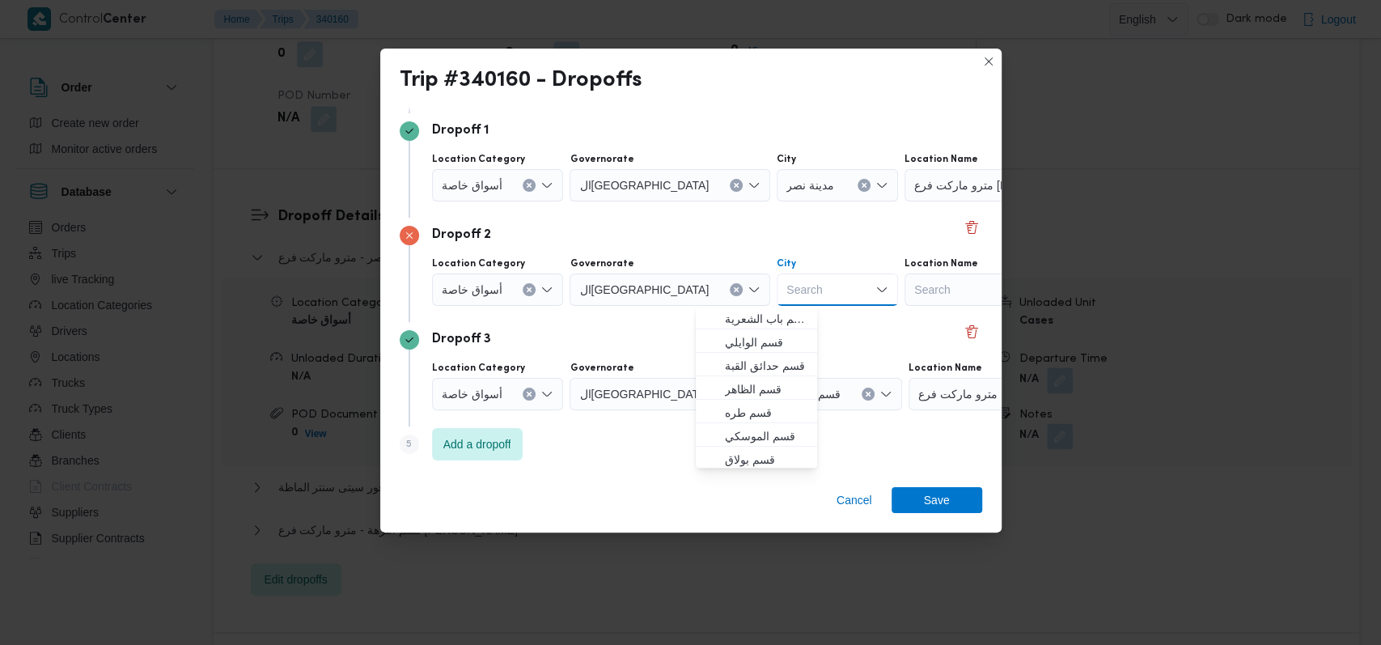
click at [922, 291] on div "Search" at bounding box center [1006, 289] width 202 height 32
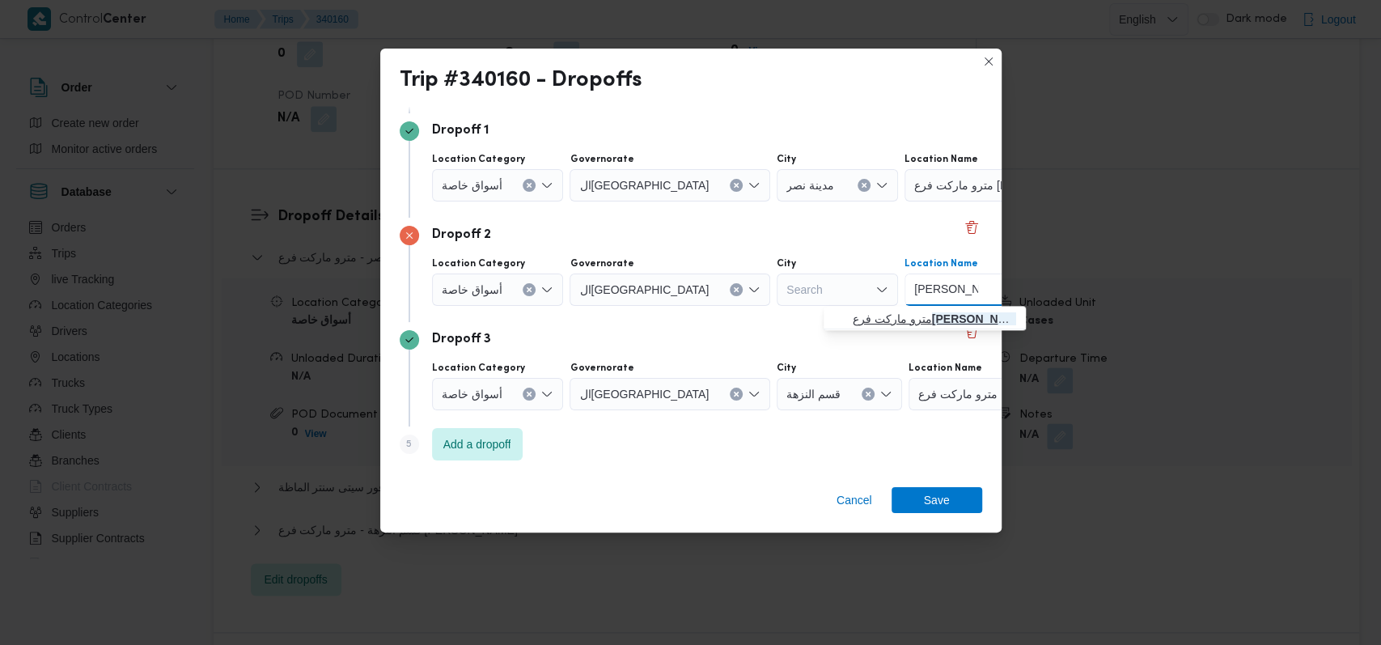
type input "حسن المامون"
click at [893, 311] on span "مترو ماركت فرع حسن المامون | مترو ماركت | المنطقة السادسة" at bounding box center [934, 318] width 163 height 19
click at [730, 184] on button "Clear input" at bounding box center [736, 185] width 13 height 13
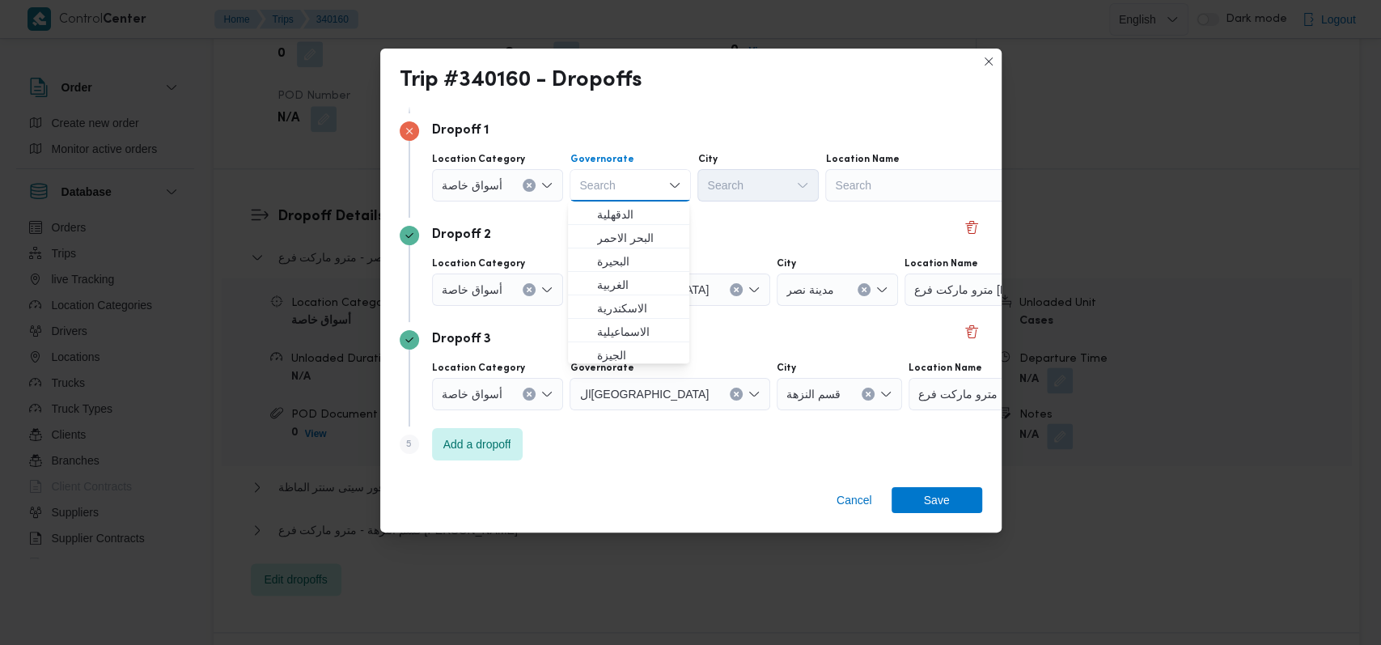
click at [879, 196] on div "Search" at bounding box center [926, 185] width 202 height 32
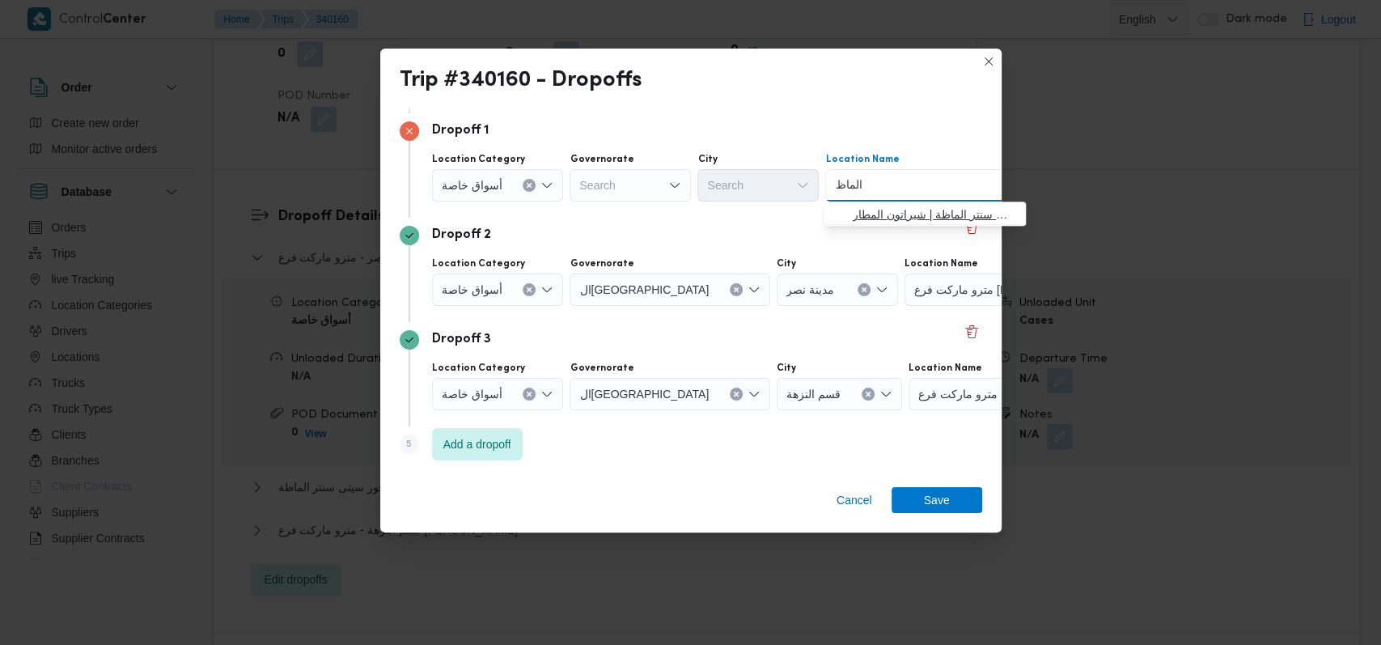
type input "الماظ"
click at [874, 205] on span "كارفور سيتى سنتر الماظ ة | مول سيتي سنتر الماظة | شيراتون المطار" at bounding box center [934, 214] width 163 height 19
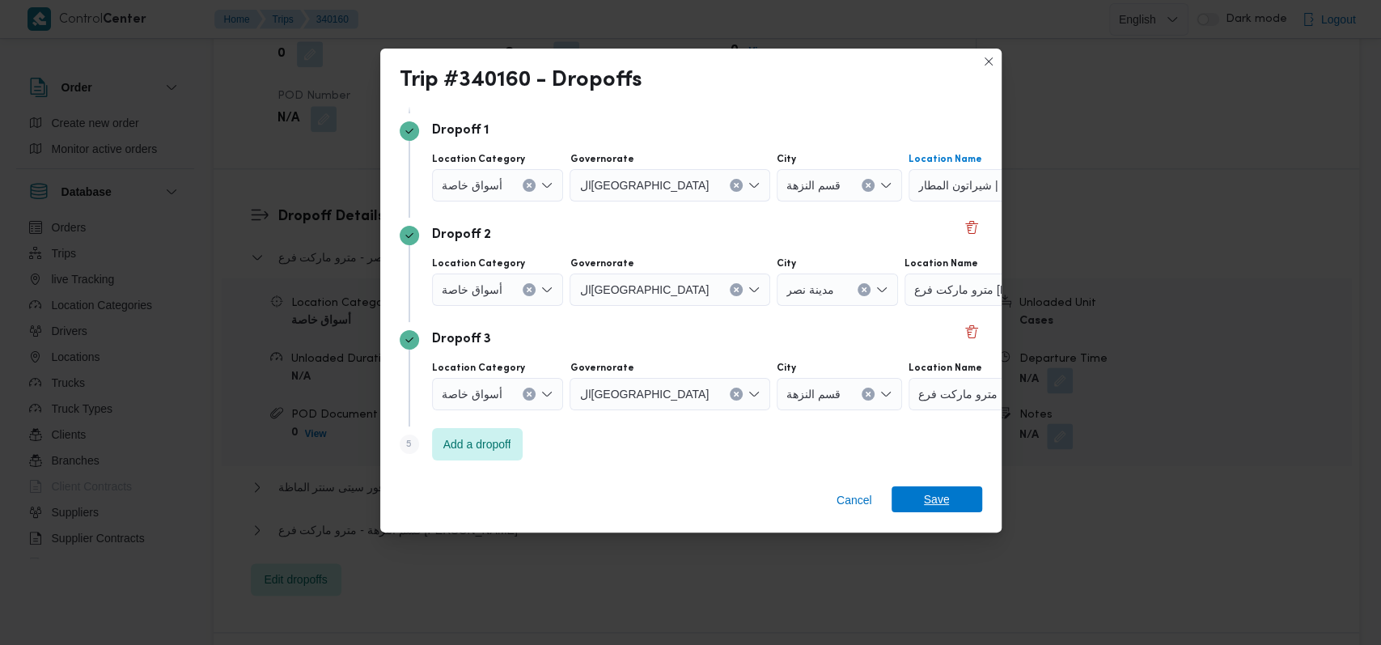
click at [928, 489] on span "Save" at bounding box center [937, 499] width 26 height 26
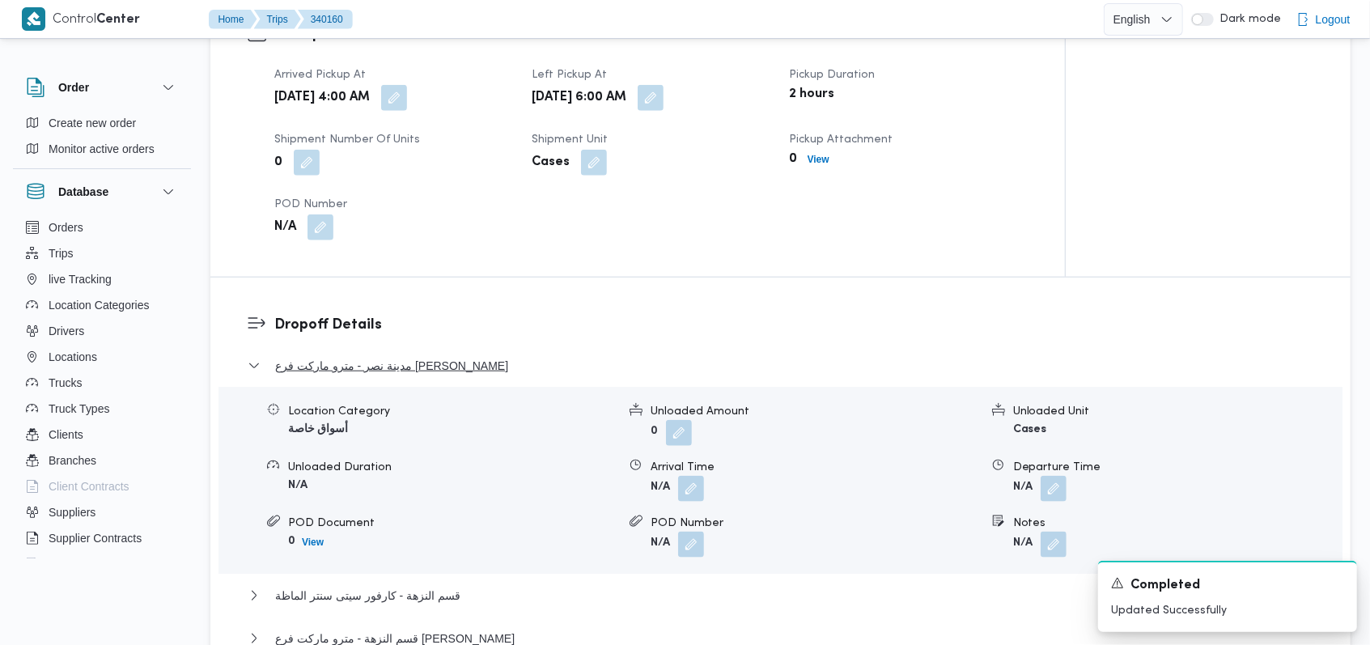
scroll to position [1079, 0]
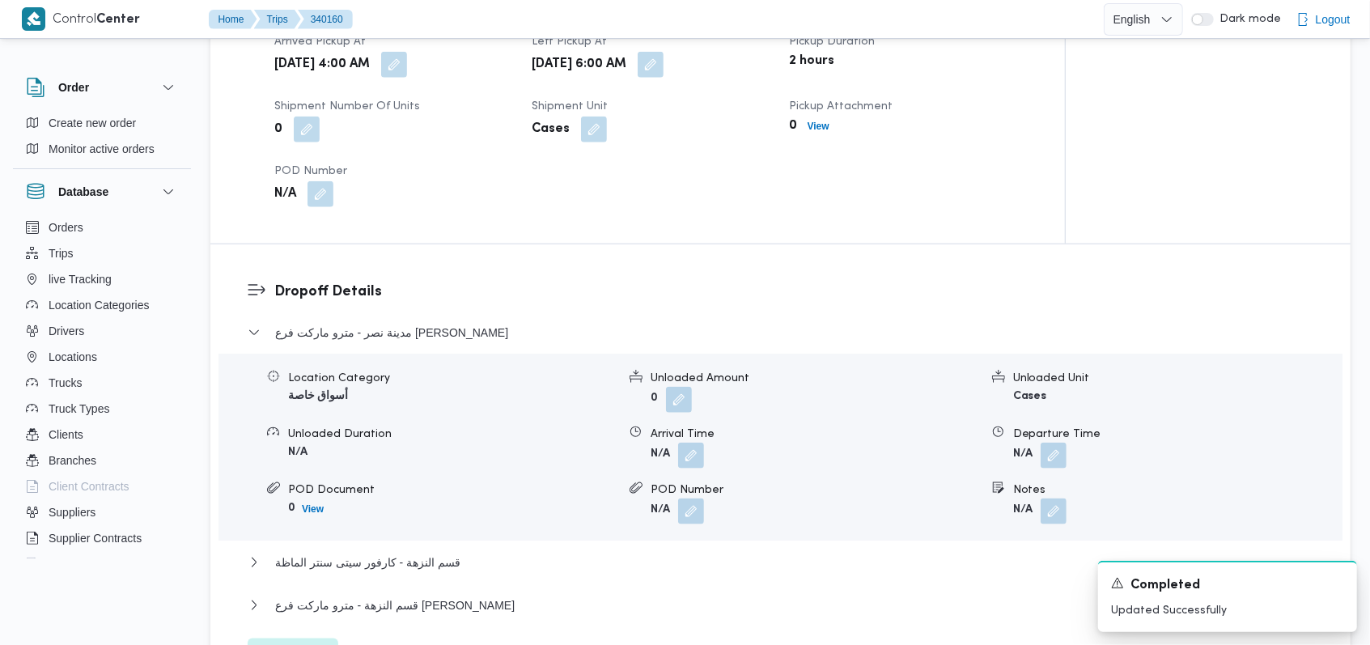
click at [705, 443] on form "N/A" at bounding box center [815, 456] width 328 height 26
click at [701, 443] on button "button" at bounding box center [691, 456] width 26 height 26
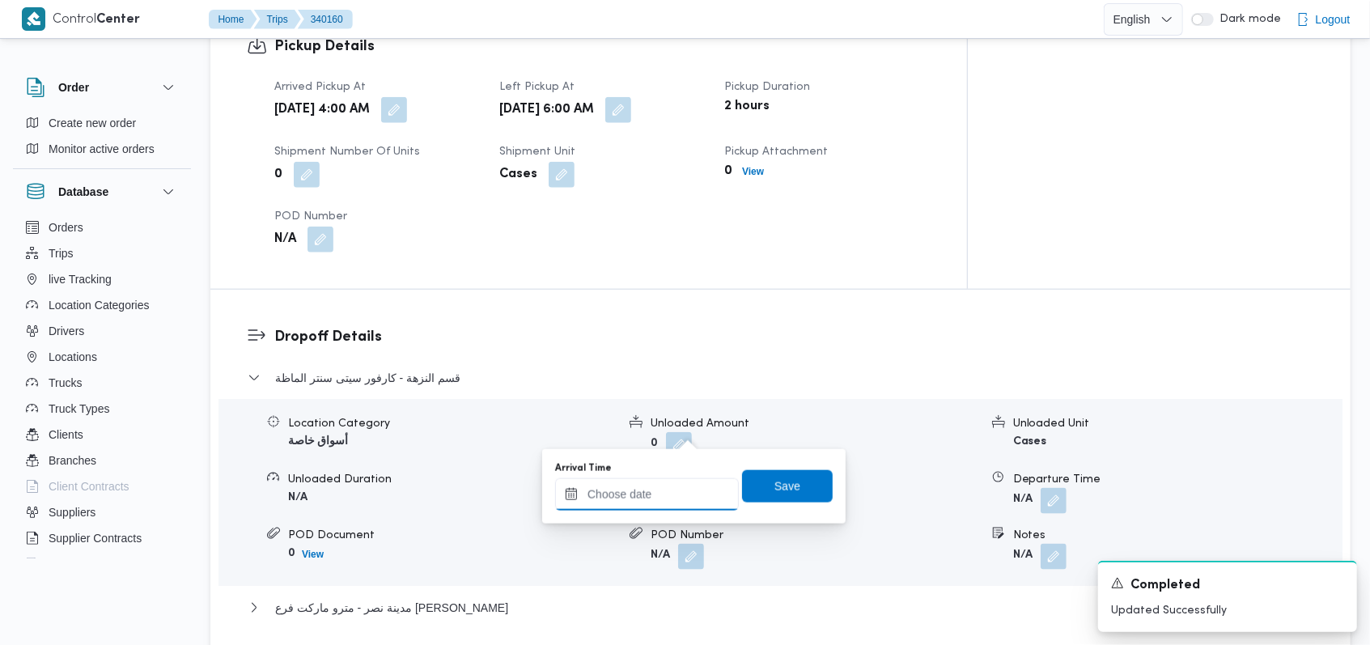
click at [660, 490] on input "Arrival Time" at bounding box center [647, 494] width 184 height 32
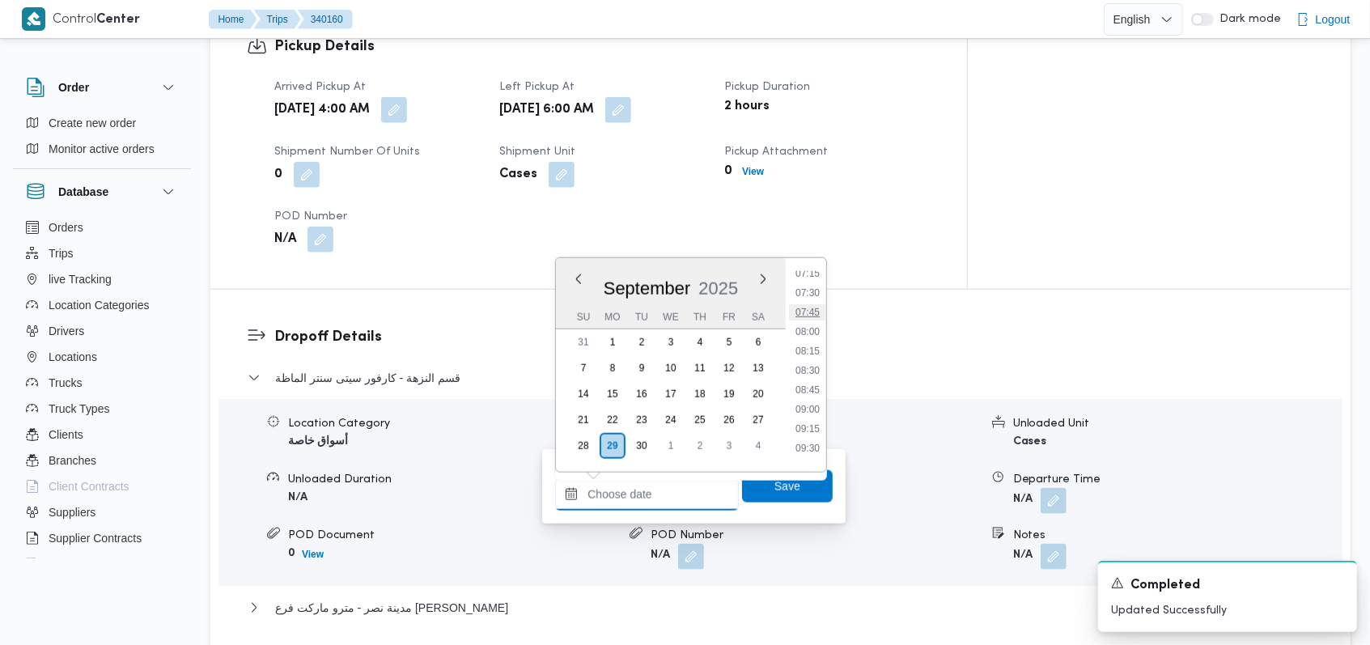
scroll to position [530, 0]
click at [812, 324] on li "07:30" at bounding box center [807, 332] width 37 height 16
type input "29/09/2025 07:30"
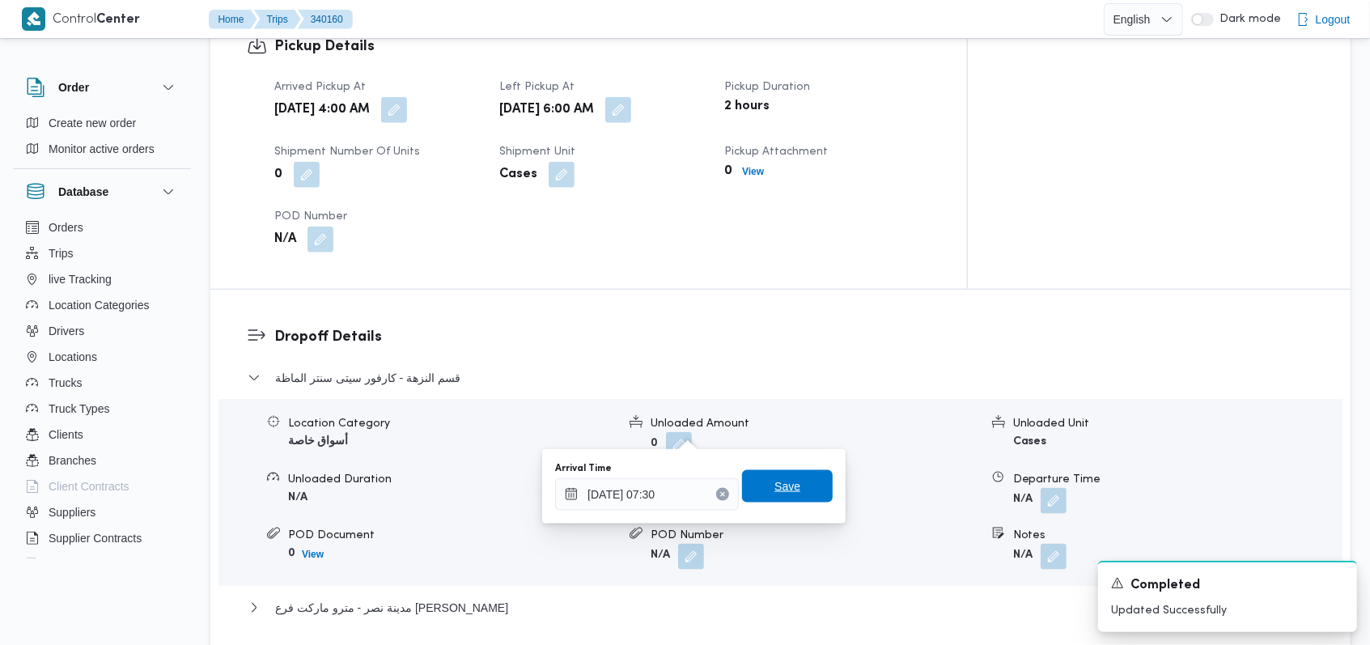
click at [816, 482] on span "Save" at bounding box center [787, 486] width 91 height 32
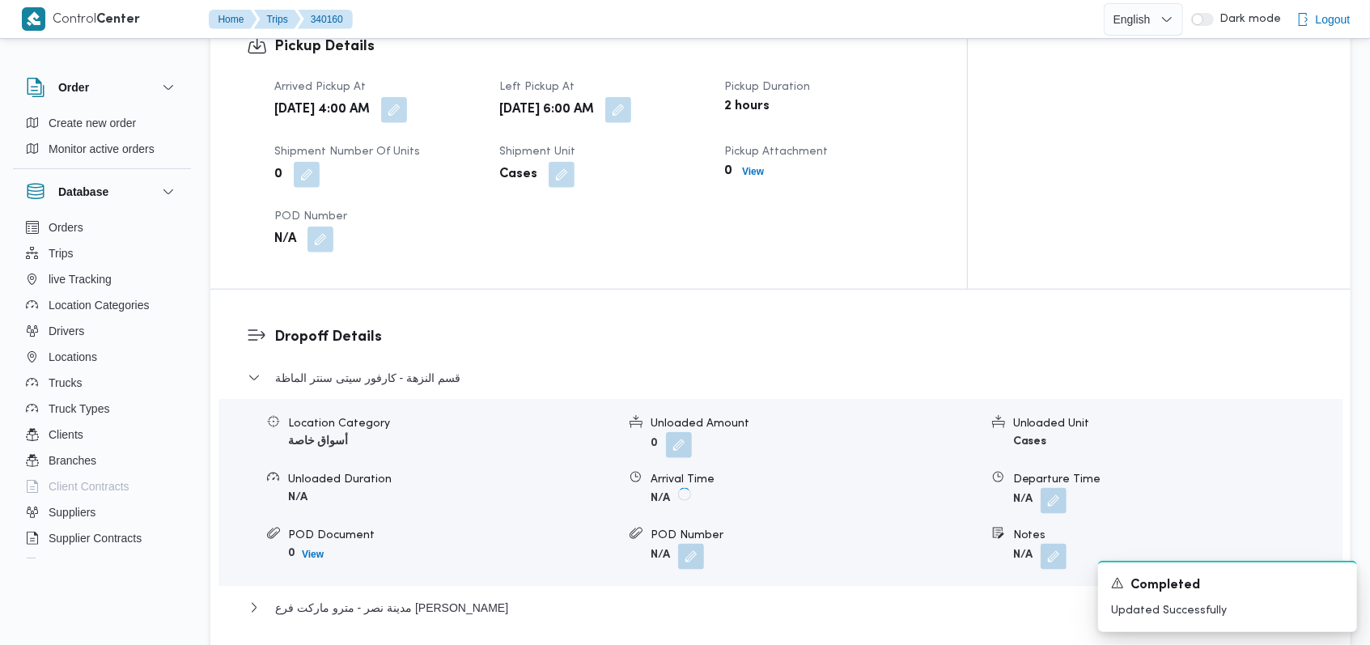
click at [1067, 488] on form "N/A" at bounding box center [1177, 501] width 328 height 26
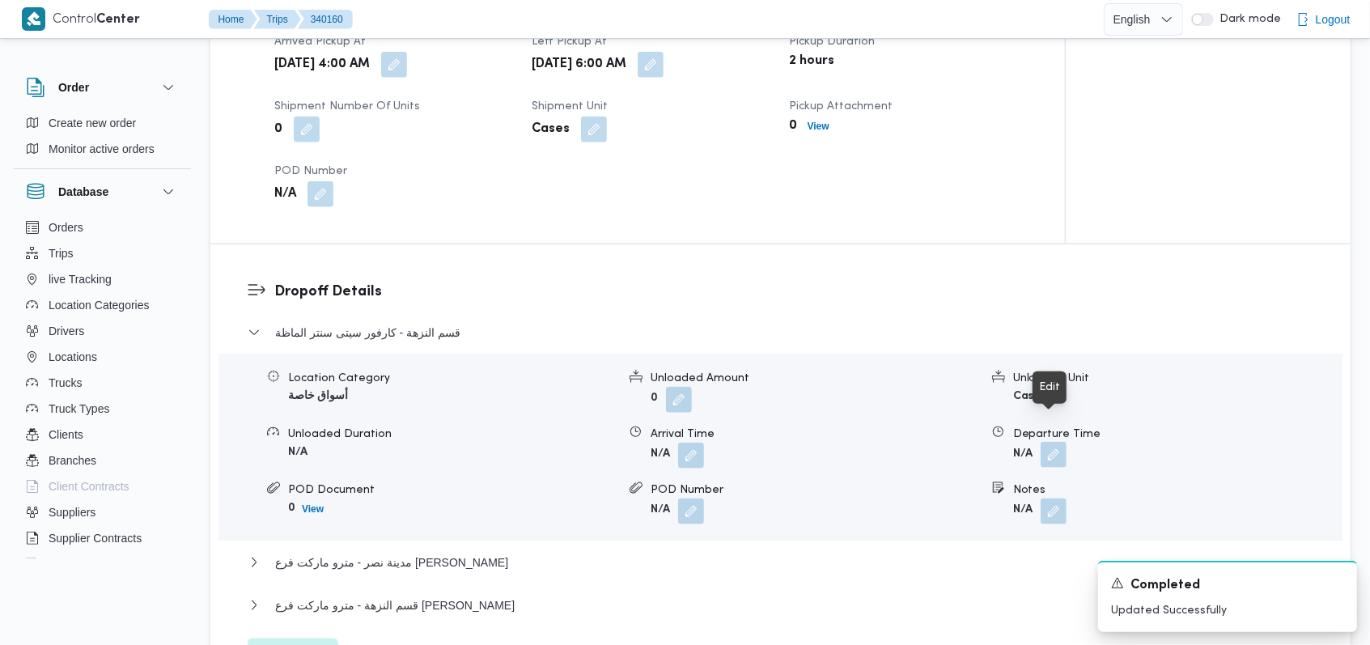
click at [1049, 442] on button "button" at bounding box center [1053, 455] width 26 height 26
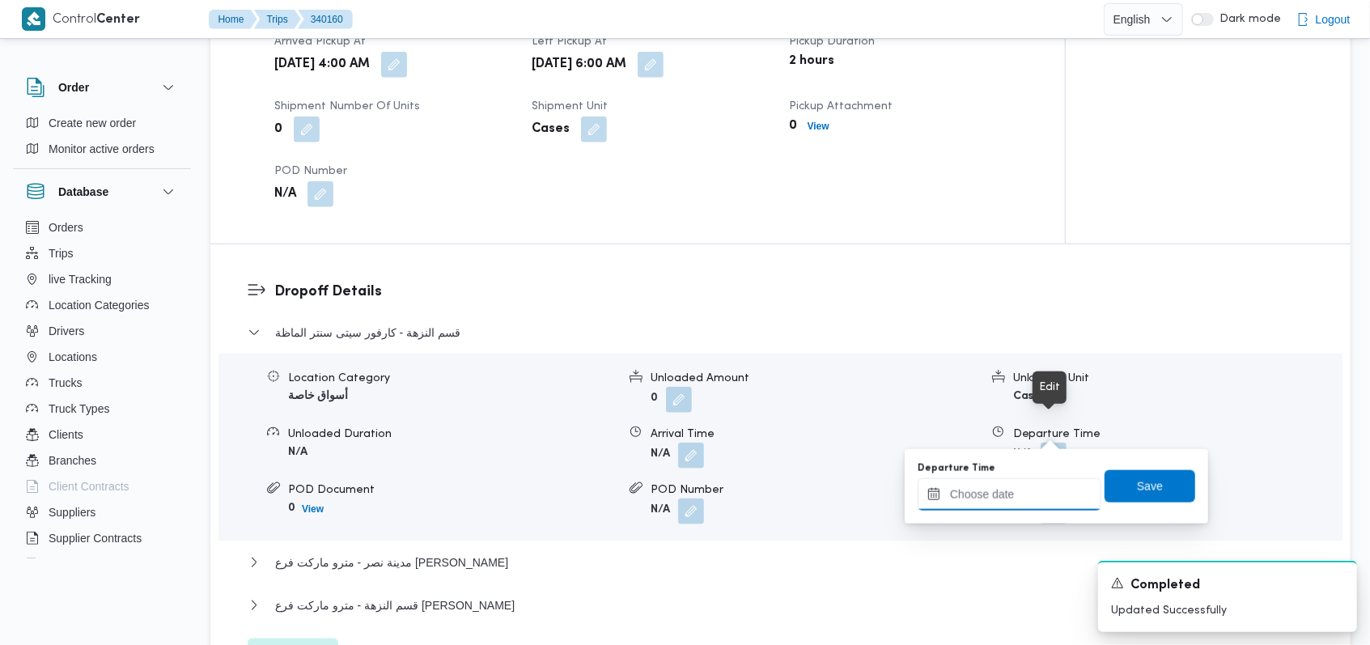
click at [1008, 504] on input "Departure Time" at bounding box center [1010, 494] width 184 height 32
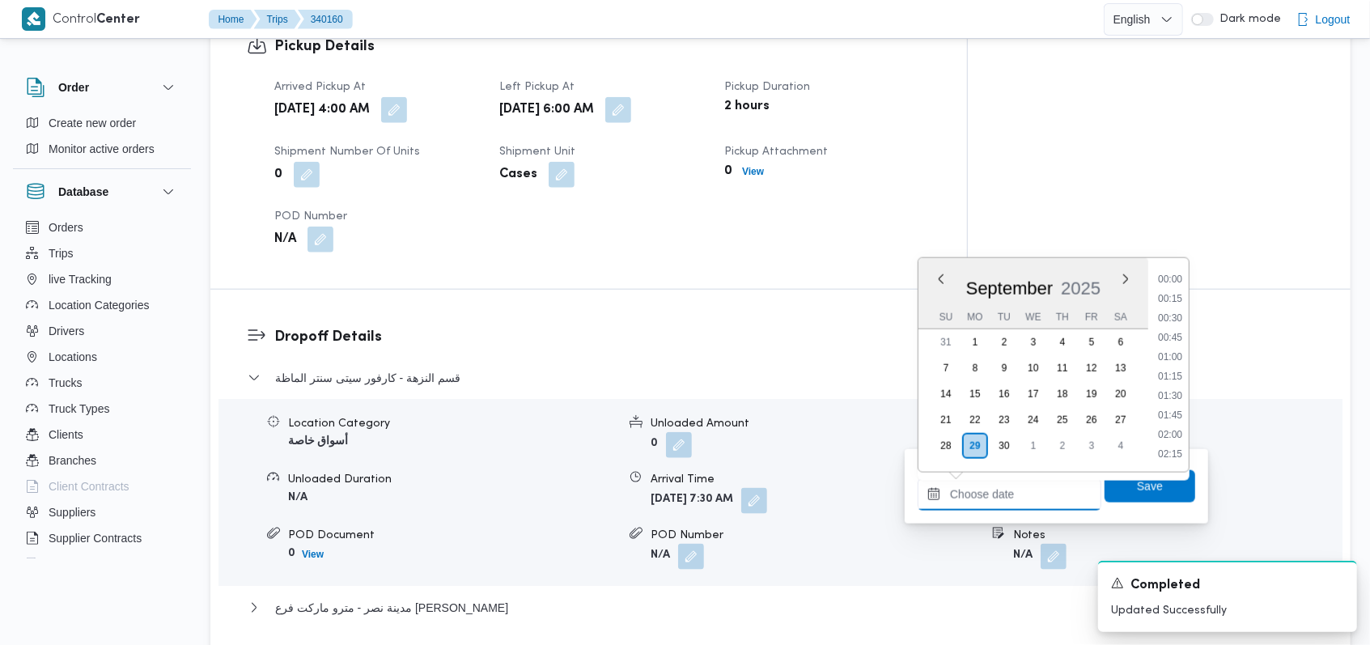
scroll to position [638, 0]
click at [1181, 362] on li "09:15" at bounding box center [1169, 360] width 37 height 16
type input "29/09/2025 09:15"
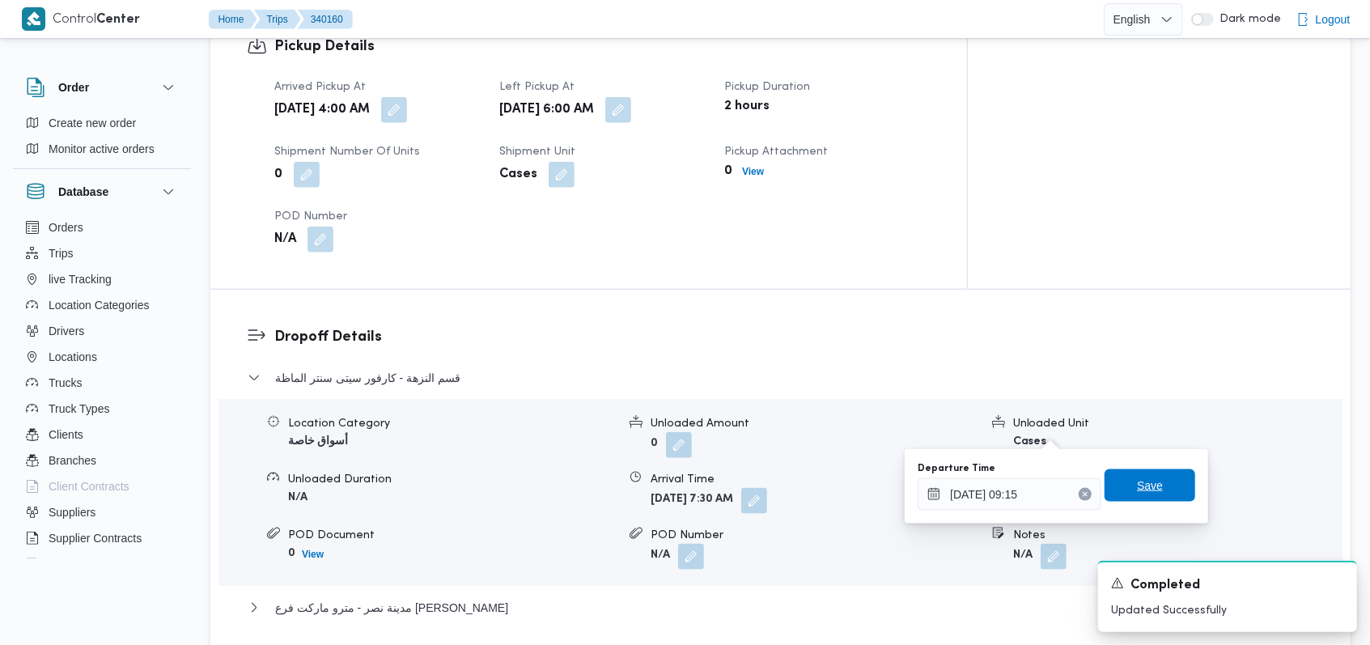
click at [1146, 482] on span "Save" at bounding box center [1150, 485] width 26 height 19
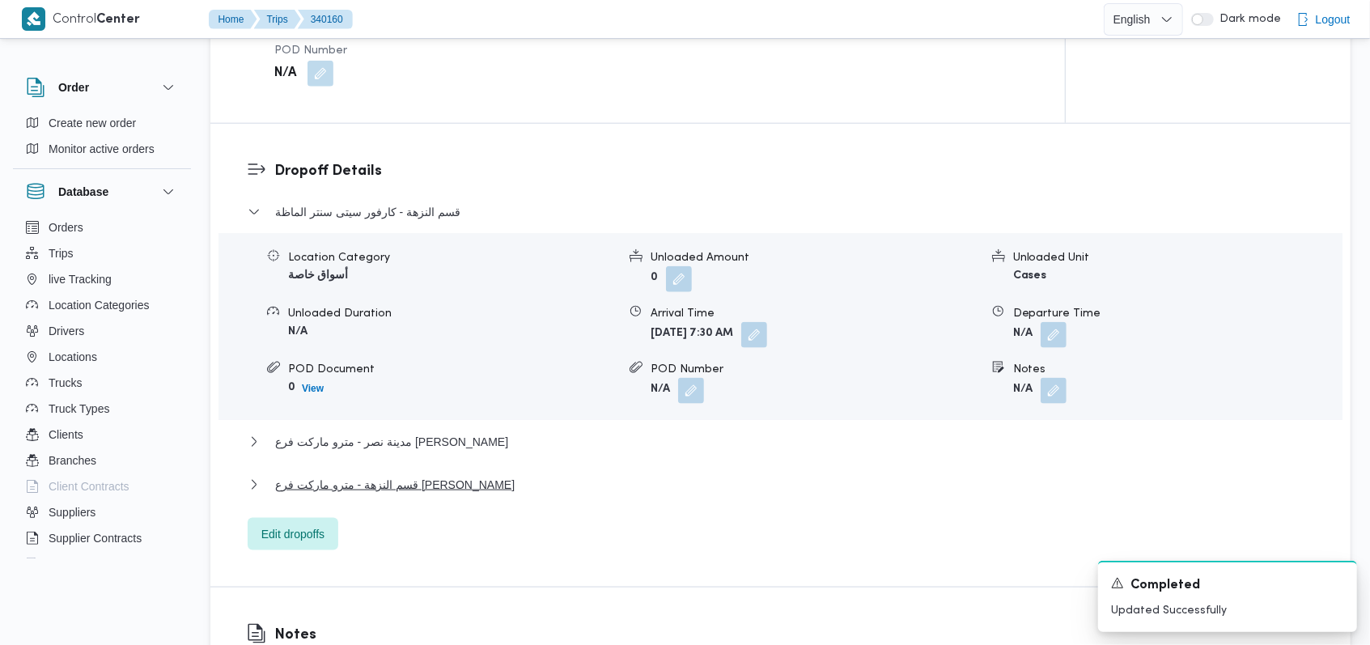
scroll to position [1295, 0]
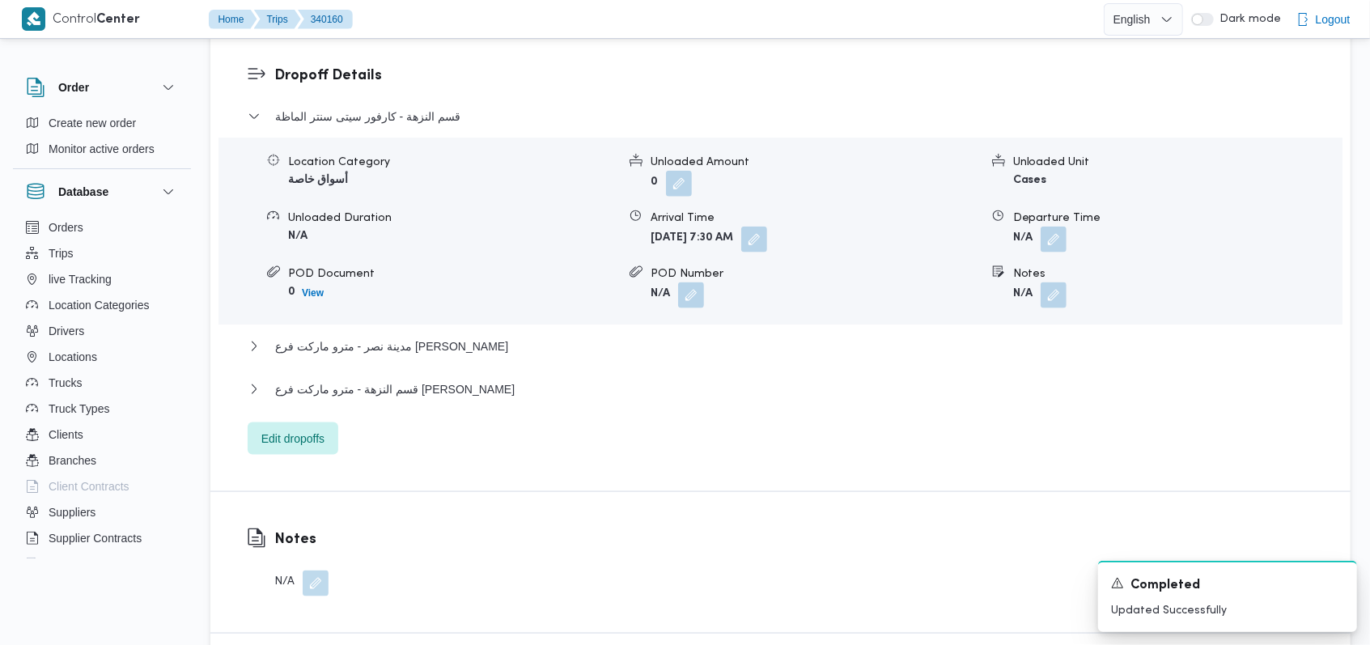
click at [436, 337] on div "مدينة نصر - مترو ماركت فرع حسن المامون" at bounding box center [781, 352] width 1066 height 31
click at [436, 337] on span "مدينة نصر - مترو ماركت فرع حسن المامون" at bounding box center [391, 346] width 233 height 19
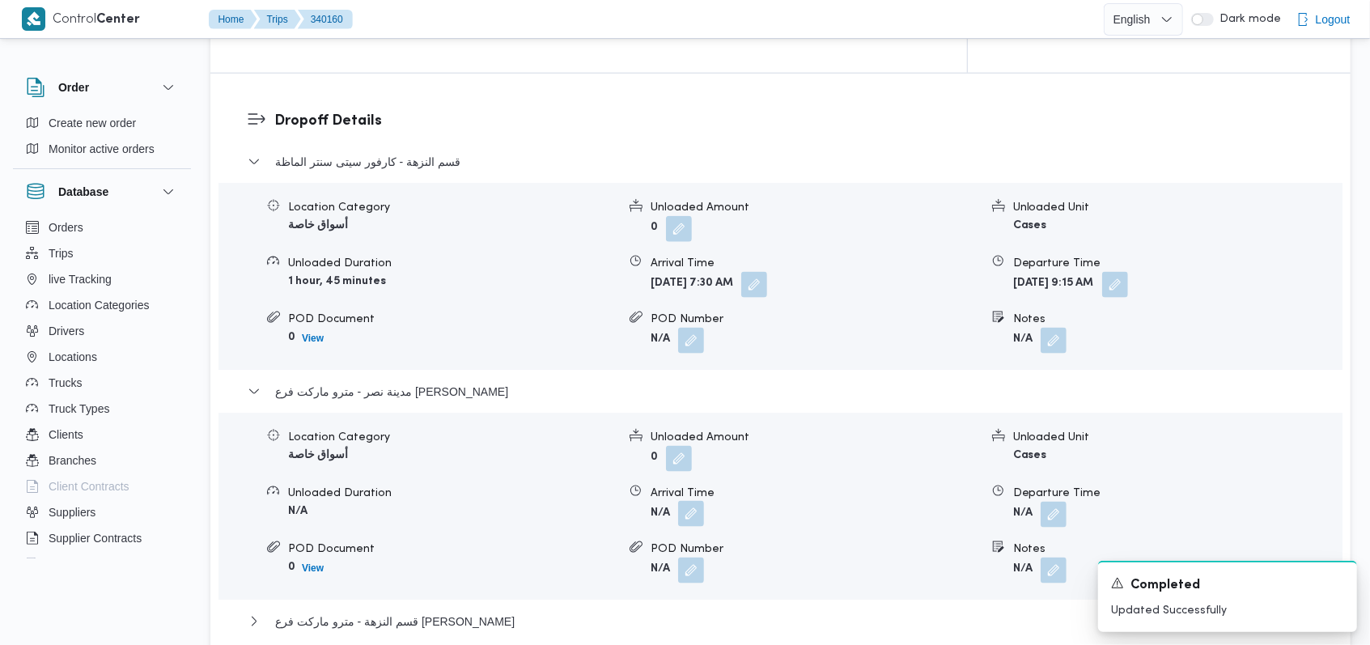
drag, startPoint x: 676, startPoint y: 437, endPoint x: 697, endPoint y: 438, distance: 20.2
click at [689, 502] on span at bounding box center [687, 515] width 34 height 26
click at [697, 501] on button "button" at bounding box center [691, 514] width 26 height 26
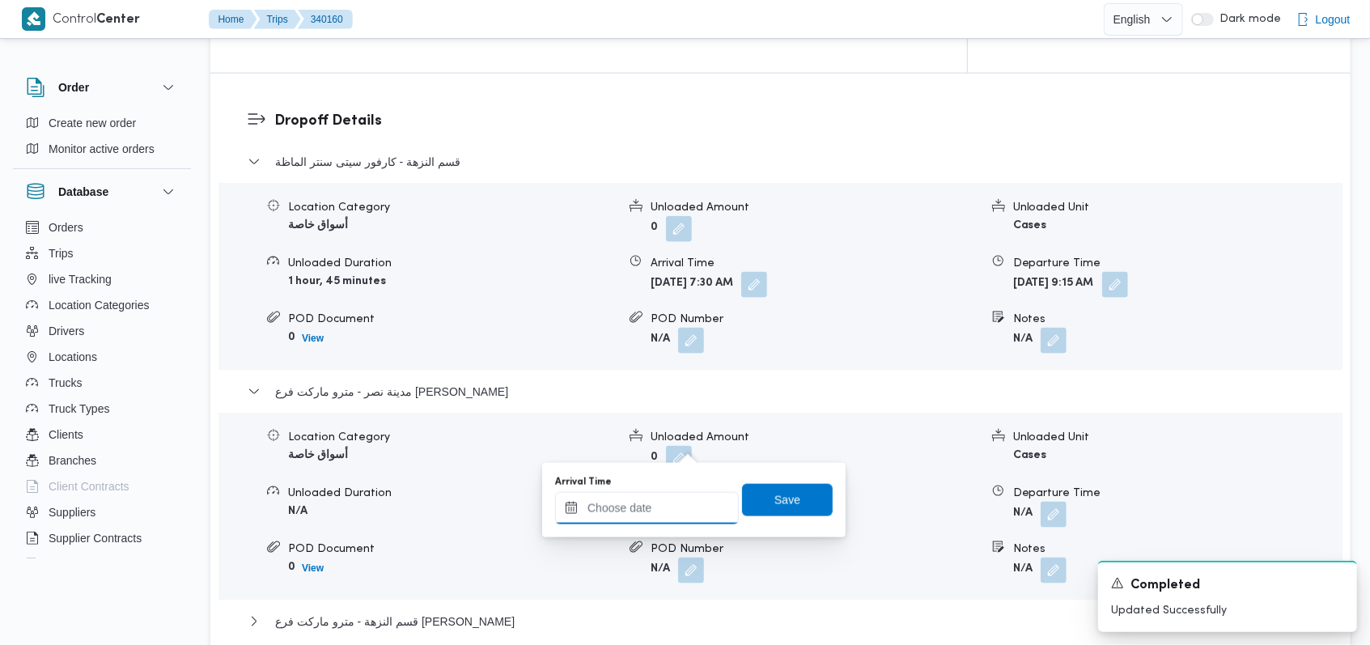
click at [659, 499] on div at bounding box center [647, 508] width 184 height 32
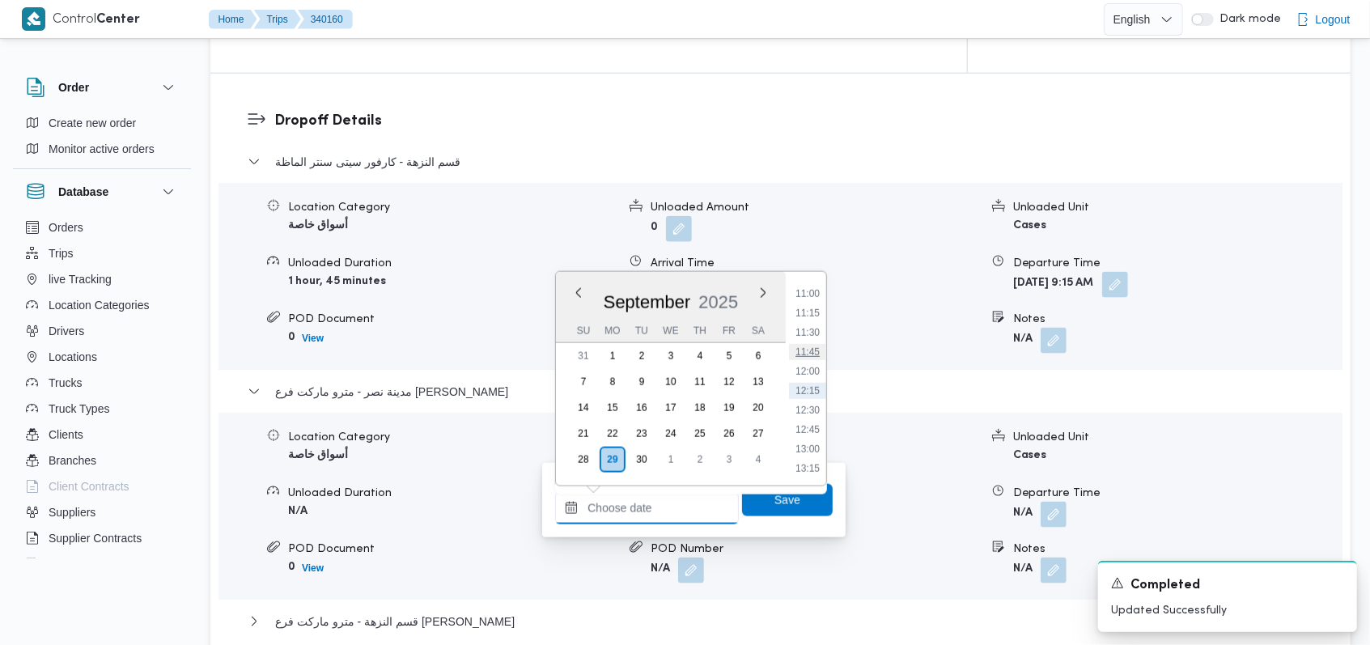
scroll to position [745, 0]
click at [811, 327] on li "10:00" at bounding box center [807, 324] width 37 height 16
type input "29/09/2025 10:00"
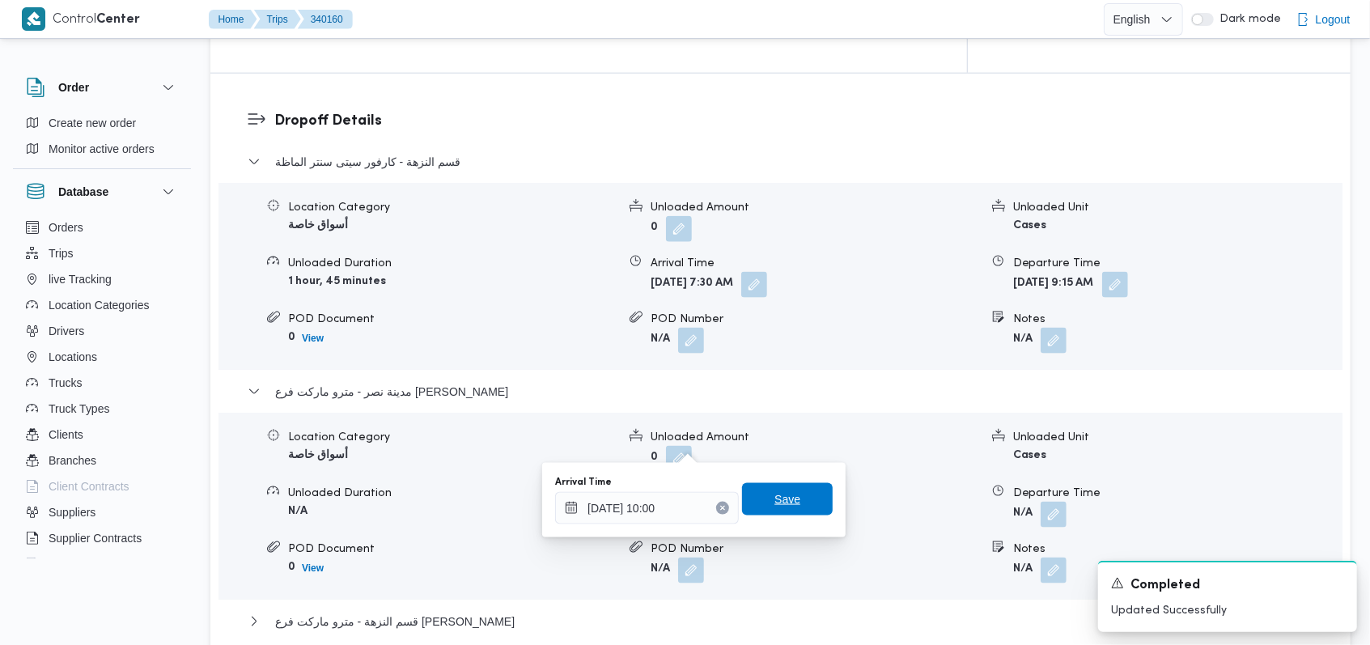
click at [790, 498] on span "Save" at bounding box center [787, 499] width 91 height 32
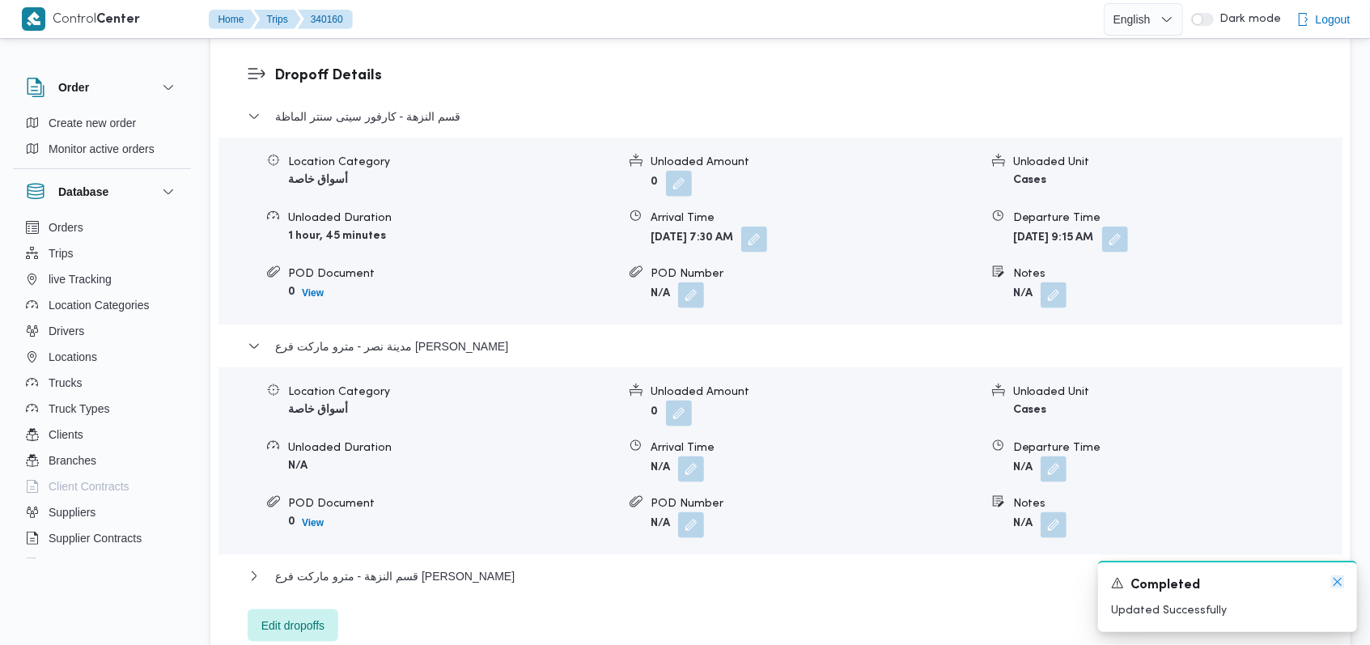
click at [1339, 582] on icon "Dismiss toast" at bounding box center [1337, 581] width 13 height 13
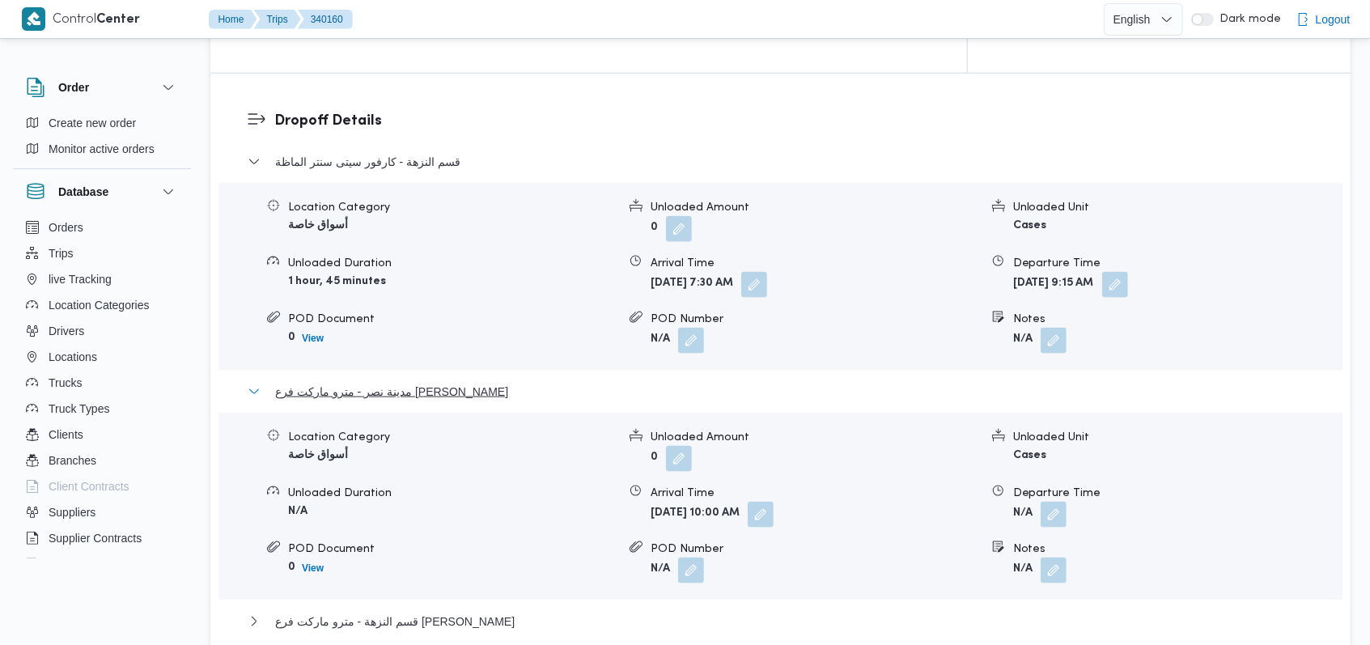
click at [430, 382] on span "مدينة نصر - مترو ماركت فرع حسن المامون" at bounding box center [391, 391] width 233 height 19
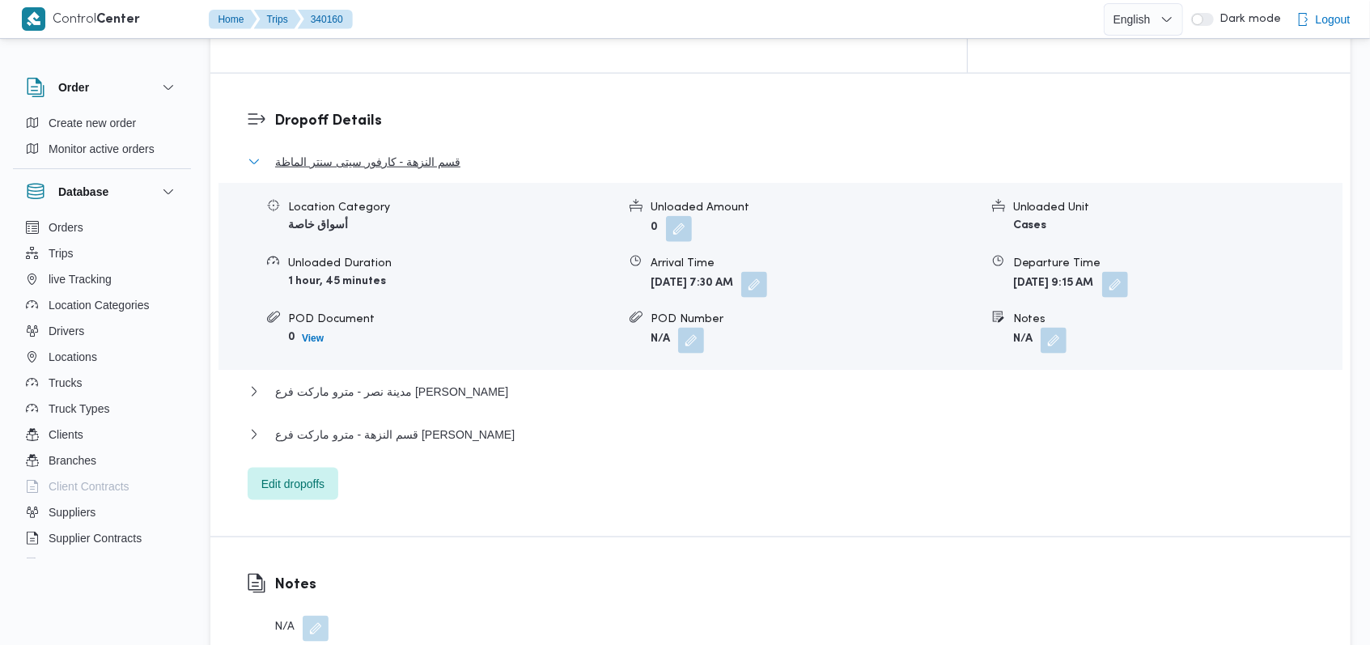
click at [427, 152] on span "قسم النزهة - كارفور سيتى سنتر الماظة" at bounding box center [367, 161] width 185 height 19
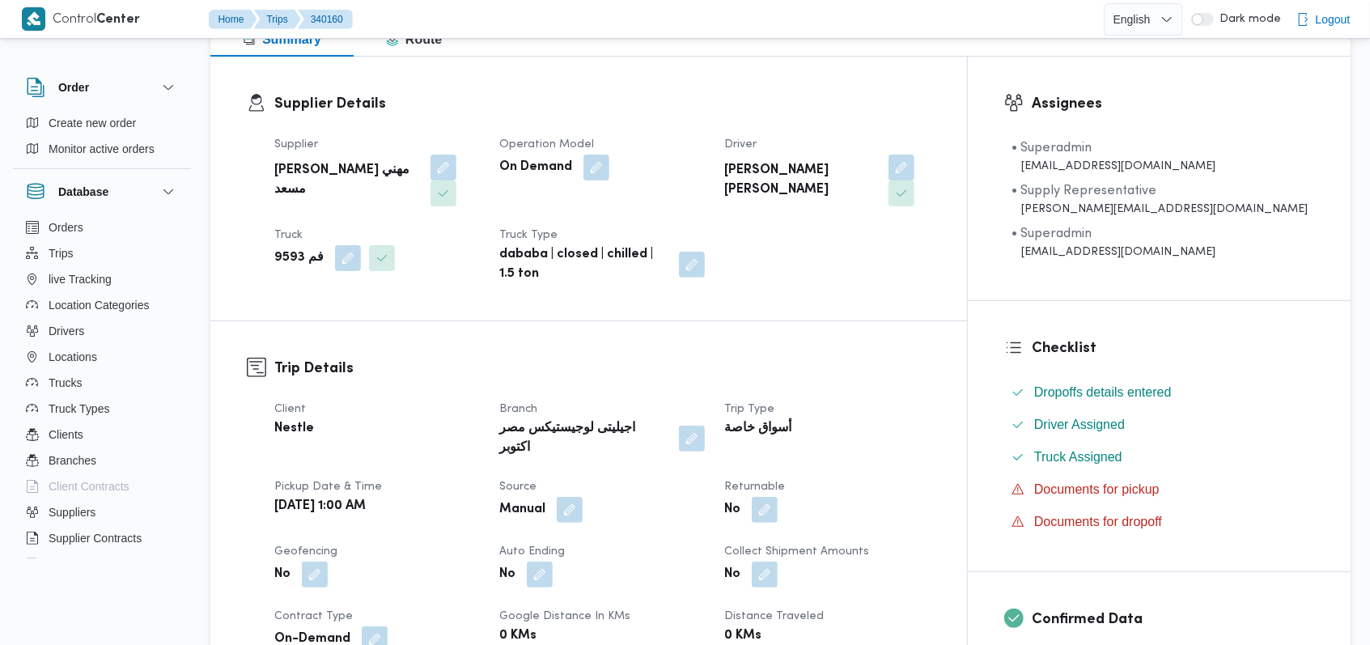
scroll to position [0, 0]
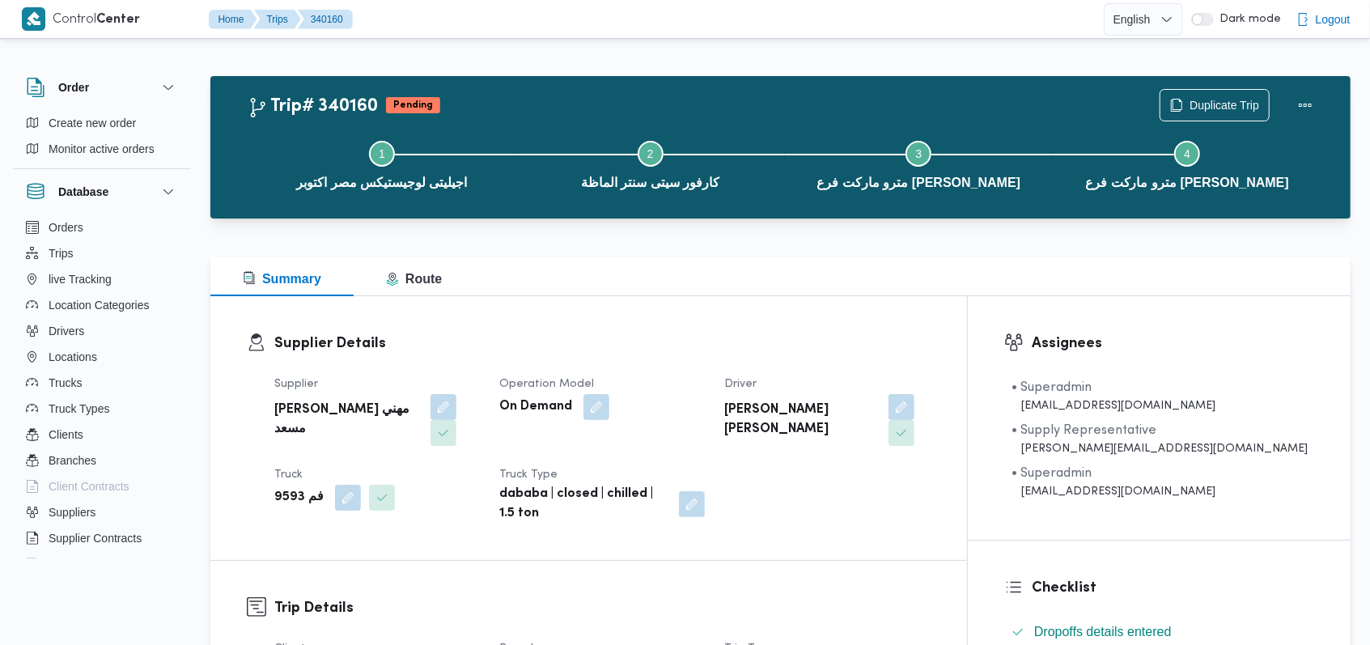
click at [706, 358] on dl "Supplier Details Supplier راجح ضبع مهني مسعد Operation Model On Demand Driver م…" at bounding box center [602, 428] width 656 height 191
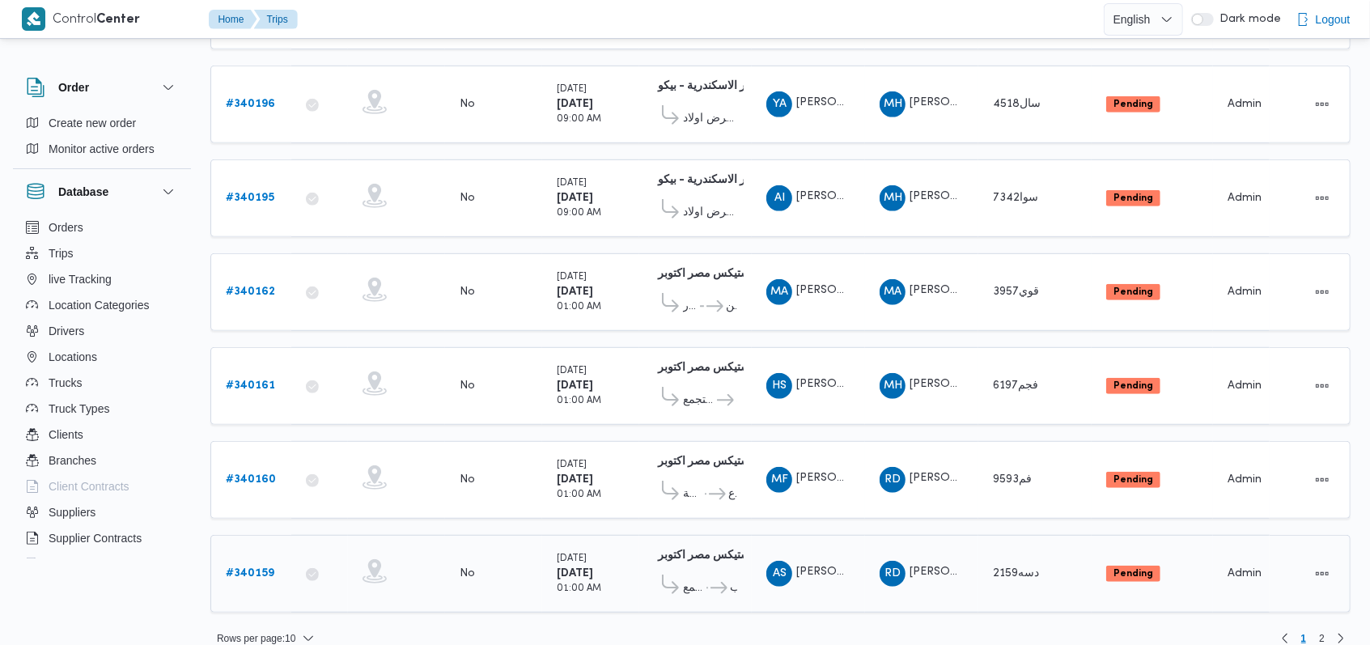
scroll to position [566, 0]
click at [1327, 628] on span "2" at bounding box center [1321, 637] width 19 height 19
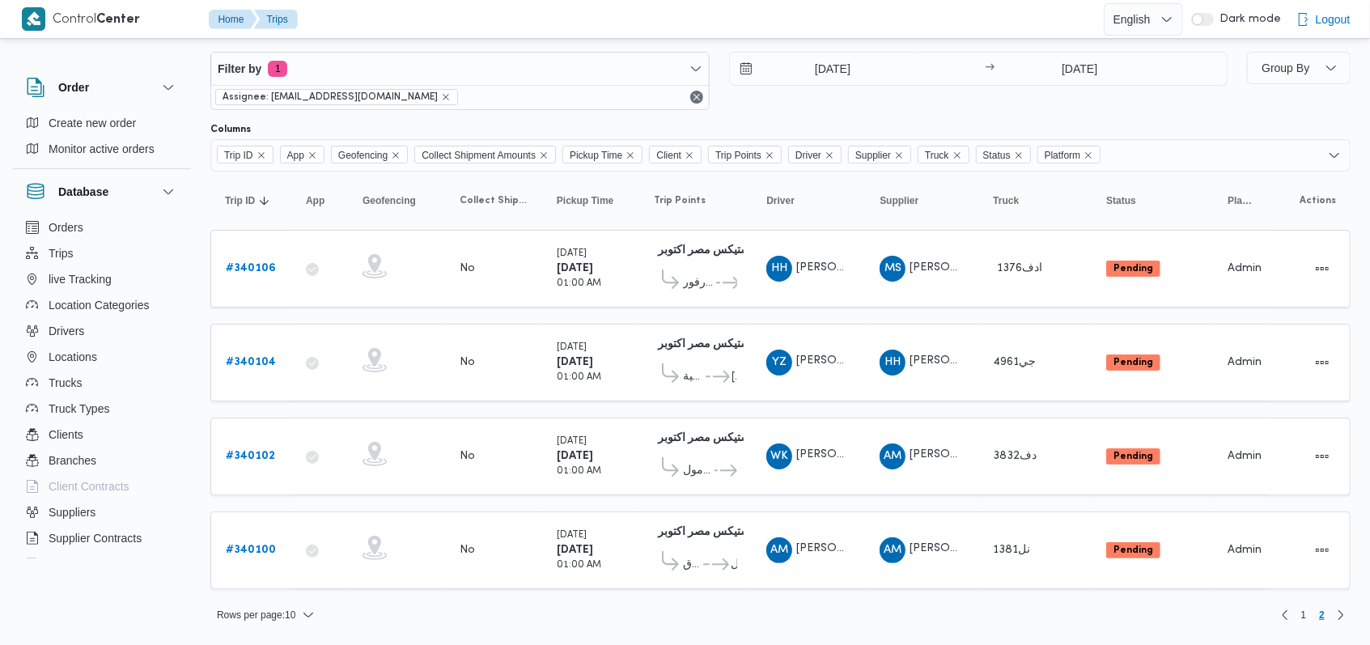
scroll to position [15, 0]
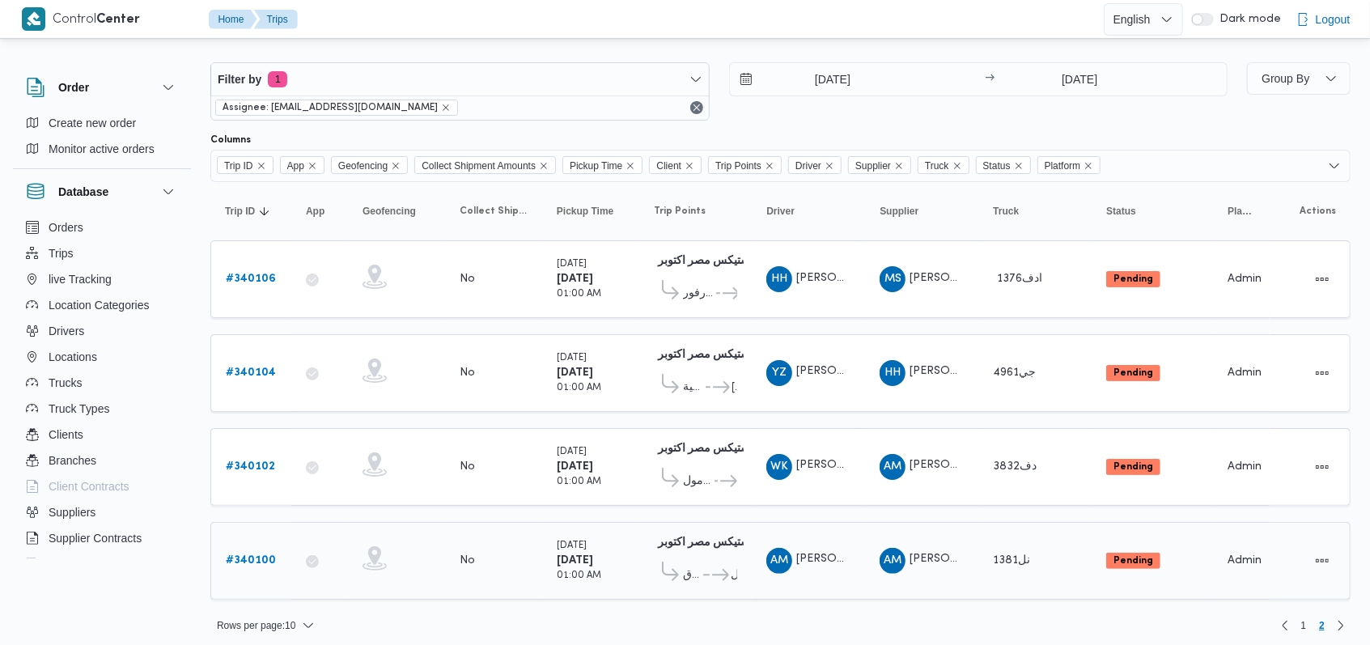
click at [252, 555] on b "# 340100" at bounding box center [251, 560] width 50 height 11
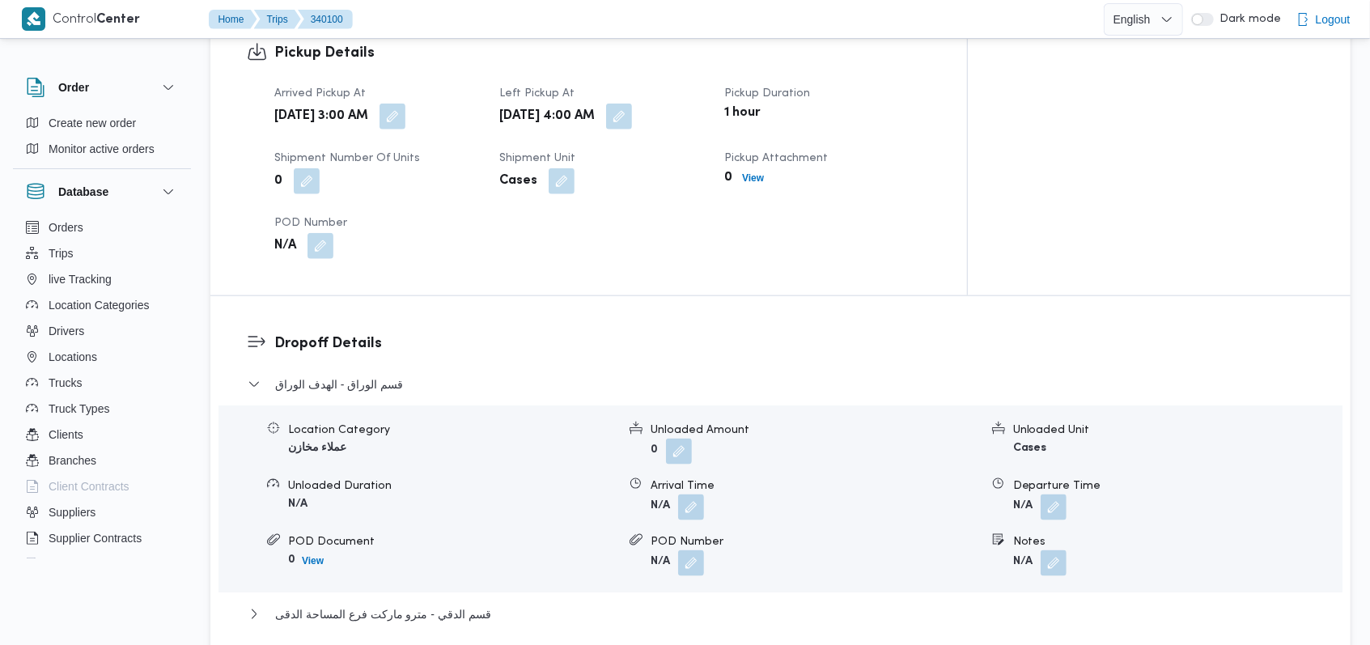
scroll to position [1186, 0]
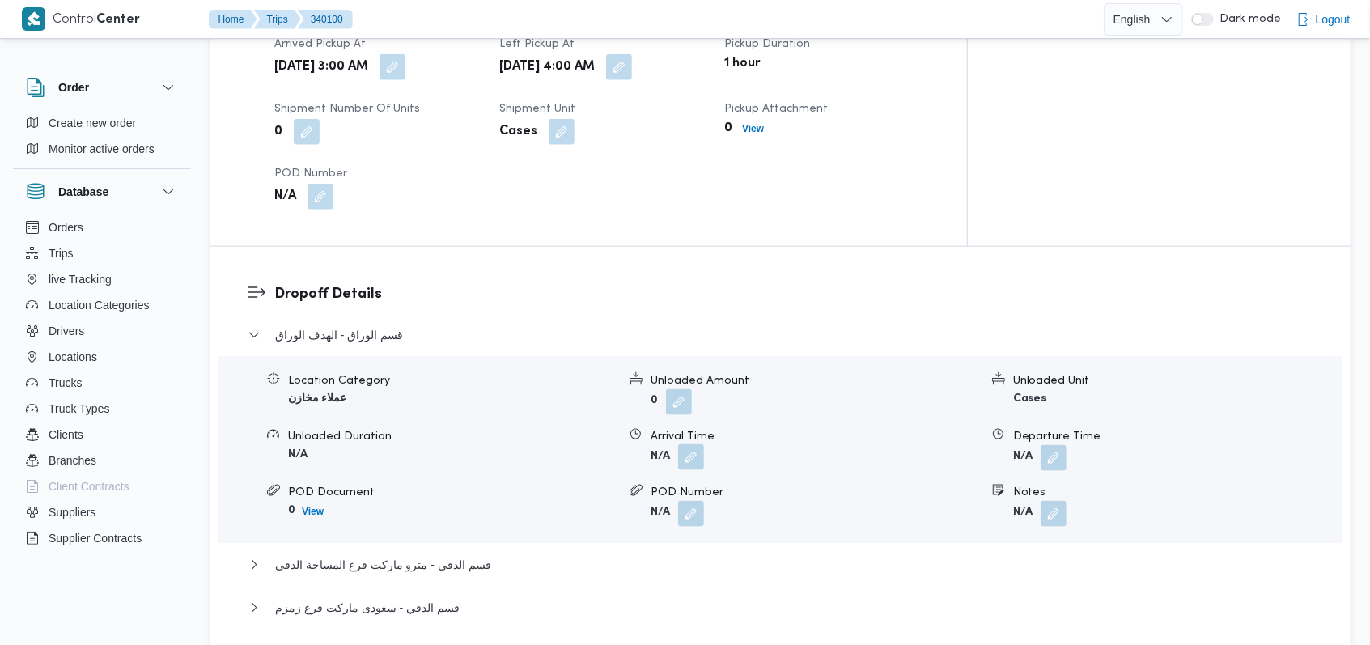
click at [693, 444] on button "button" at bounding box center [691, 457] width 26 height 26
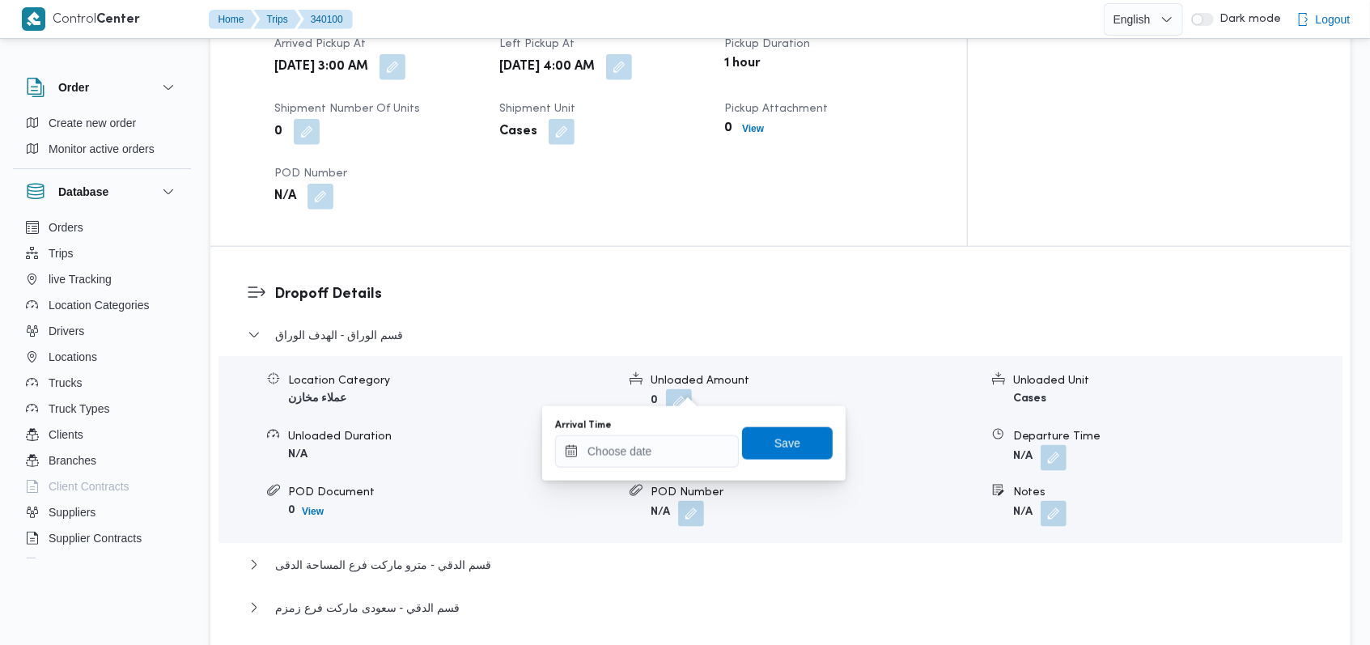
click at [669, 431] on div "Arrival Time" at bounding box center [647, 443] width 184 height 49
click at [668, 439] on div at bounding box center [647, 451] width 184 height 32
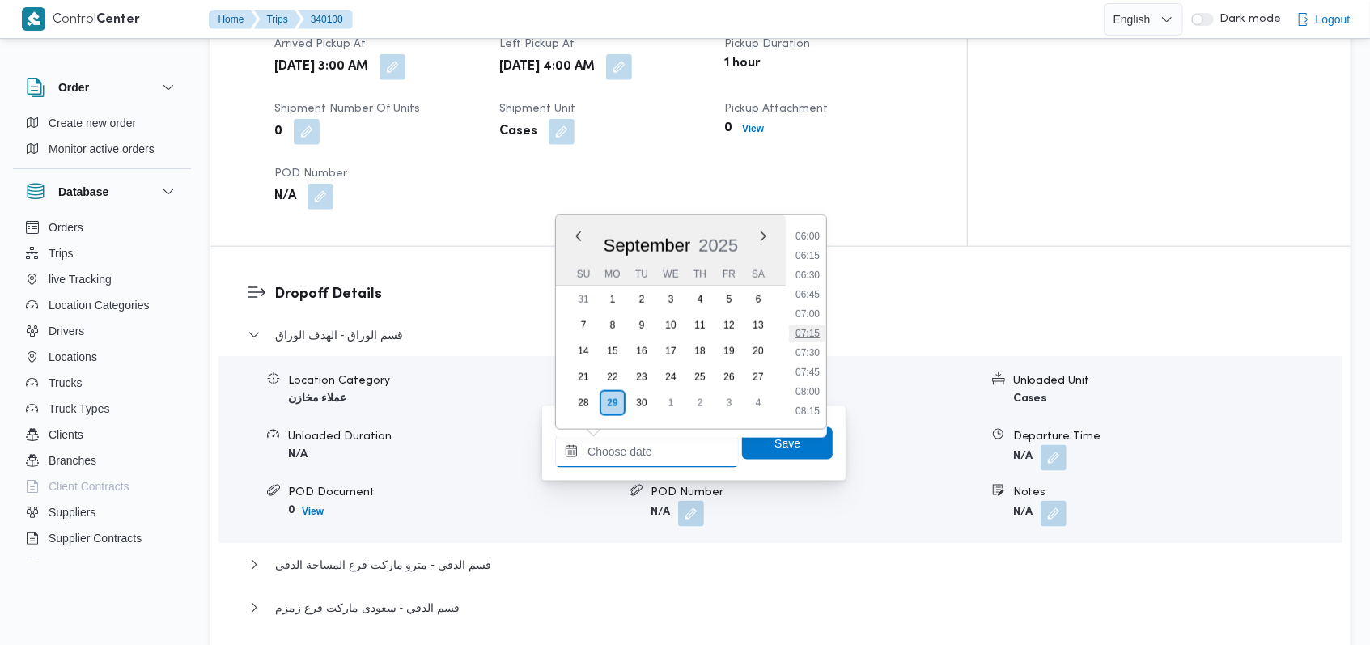
scroll to position [422, 0]
click at [814, 320] on li "06:30" at bounding box center [807, 320] width 37 height 16
type input "29/09/2025 06:30"
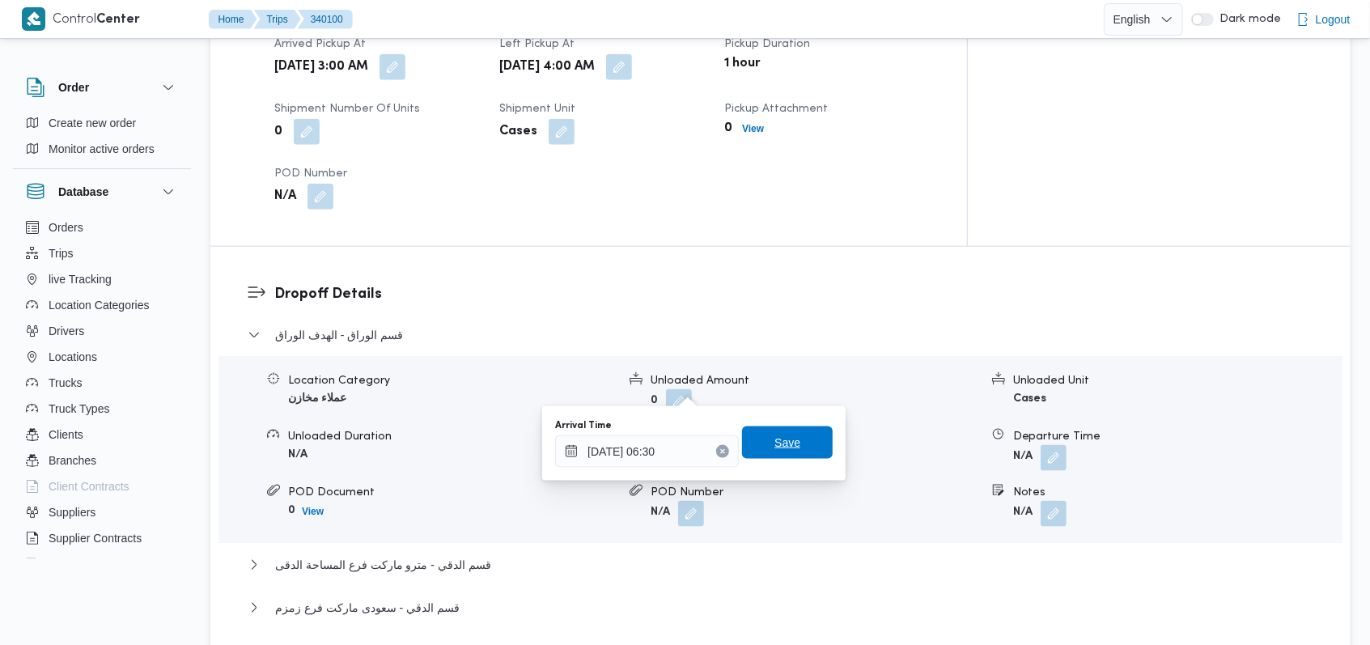
click at [791, 454] on span "Save" at bounding box center [787, 442] width 91 height 32
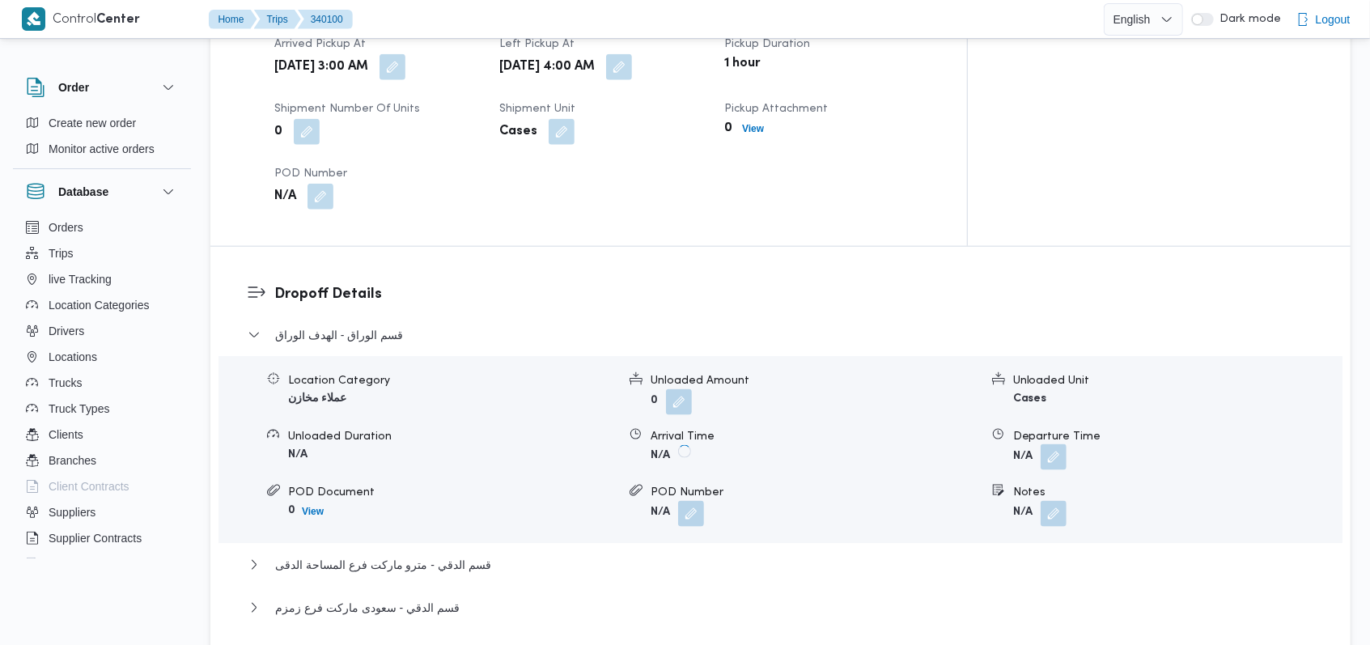
click at [1045, 444] on button "button" at bounding box center [1053, 457] width 26 height 26
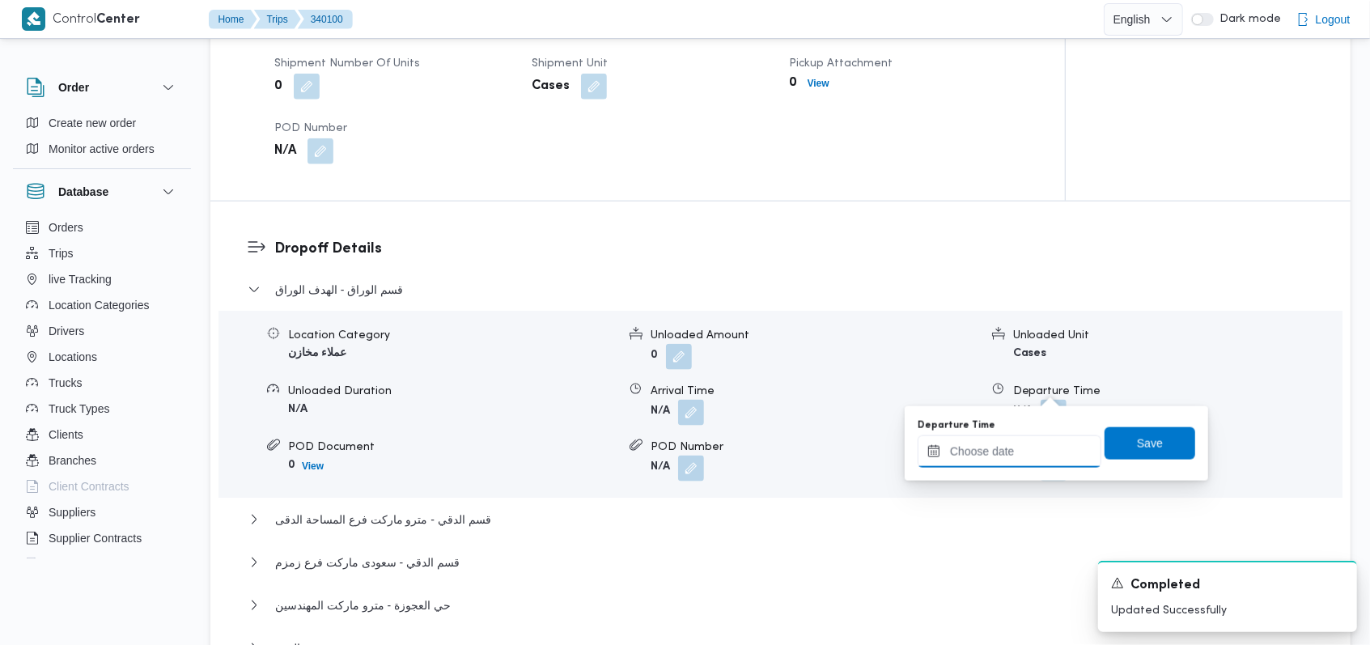
click at [1018, 435] on div at bounding box center [1010, 451] width 184 height 32
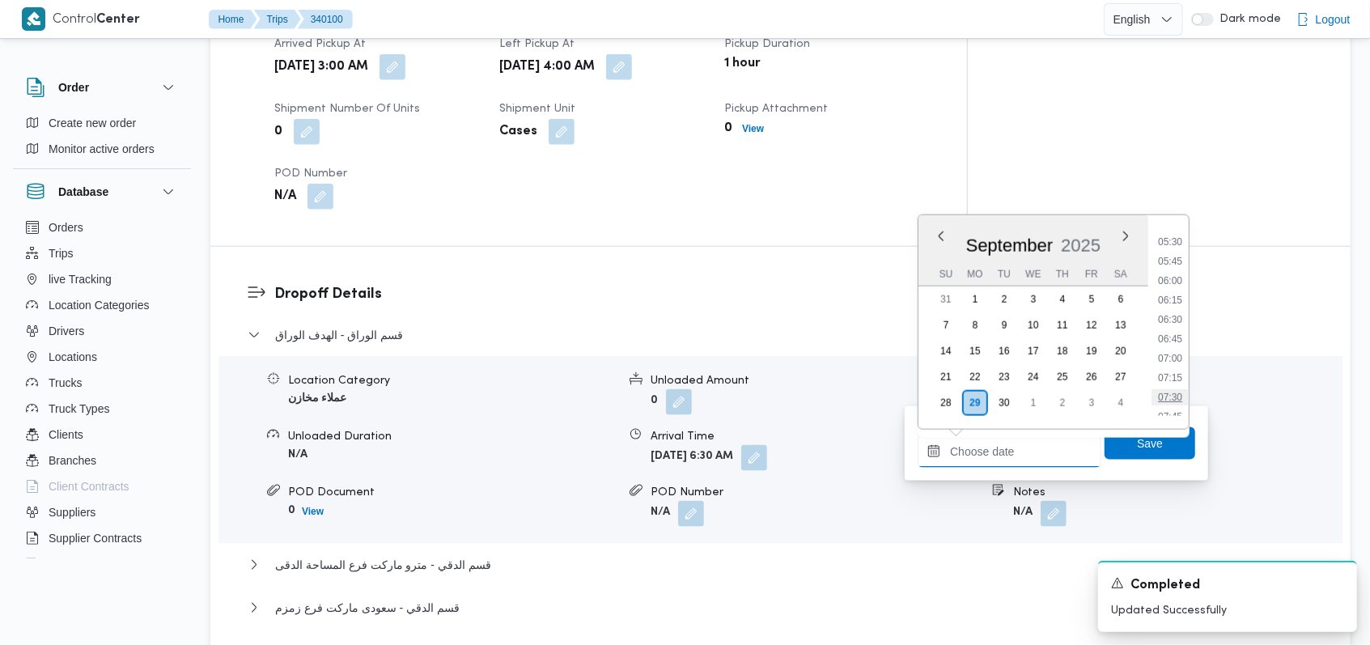
scroll to position [530, 0]
click at [1179, 328] on li "08:00" at bounding box center [1169, 328] width 37 height 16
type input "29/09/2025 08:00"
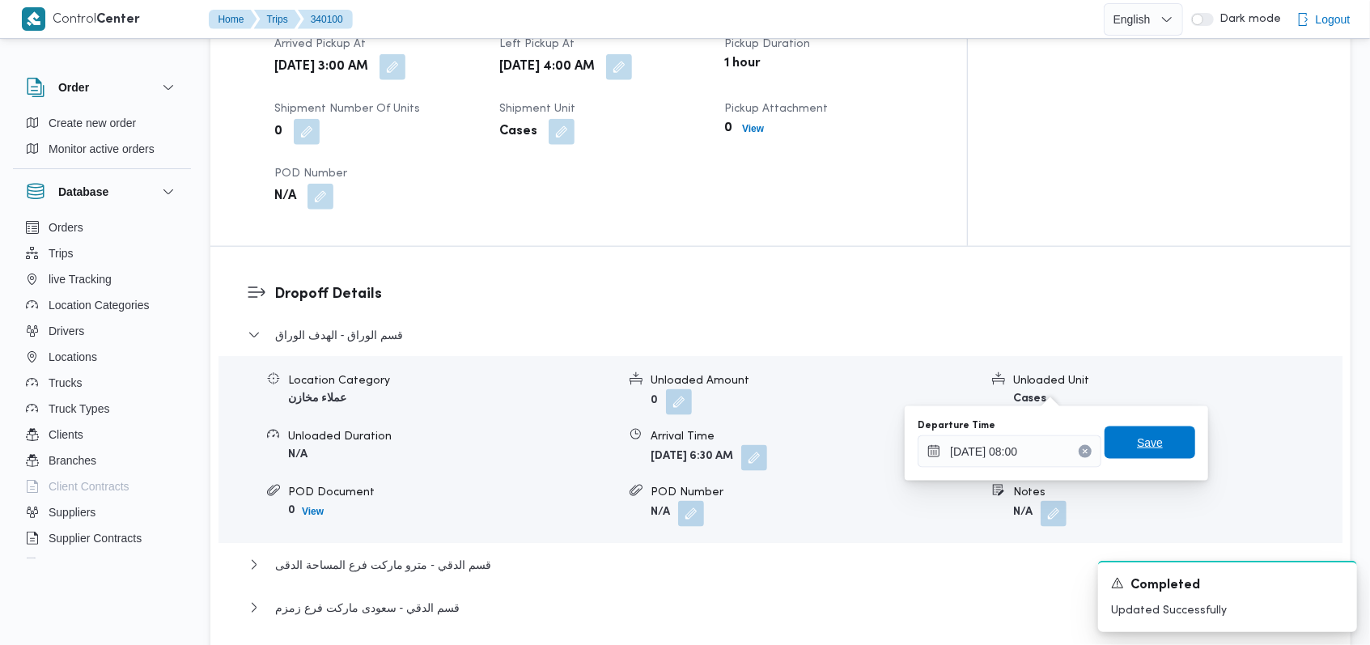
click at [1152, 434] on span "Save" at bounding box center [1149, 442] width 91 height 32
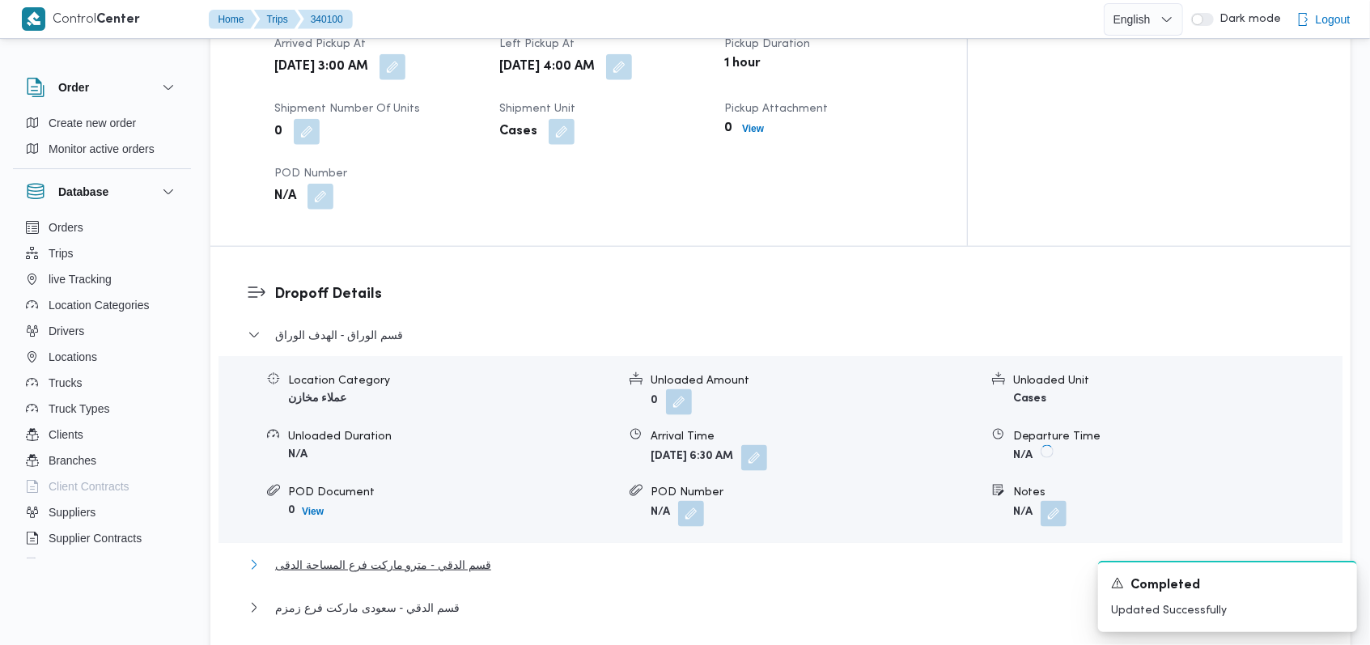
click at [457, 555] on span "قسم الدقي - مترو ماركت فرع المساحة الدقى" at bounding box center [383, 564] width 216 height 19
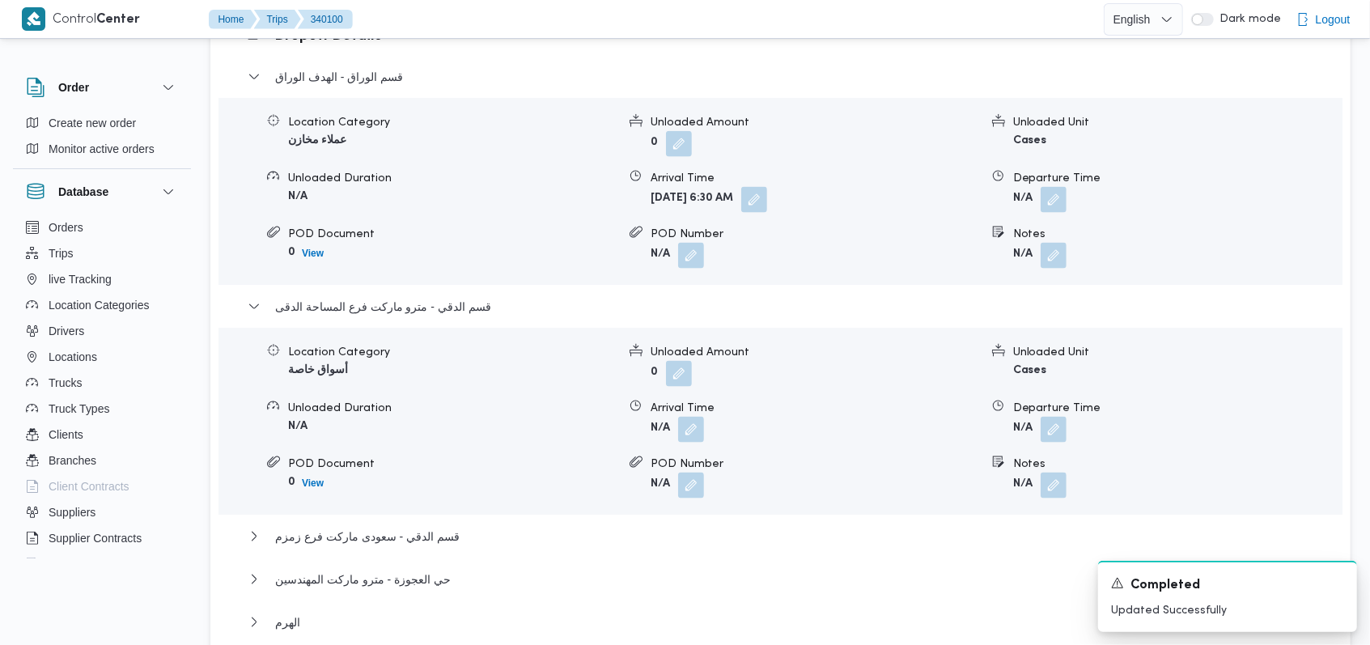
scroll to position [1402, 0]
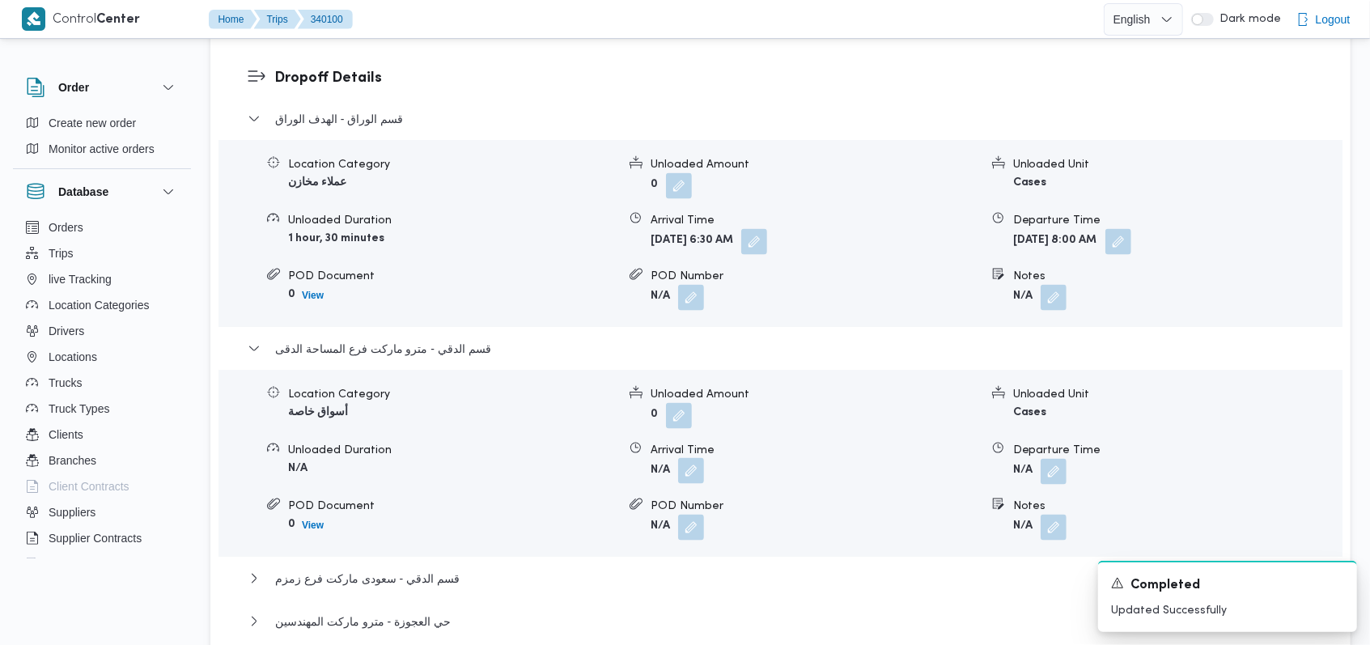
click at [697, 458] on button "button" at bounding box center [691, 471] width 26 height 26
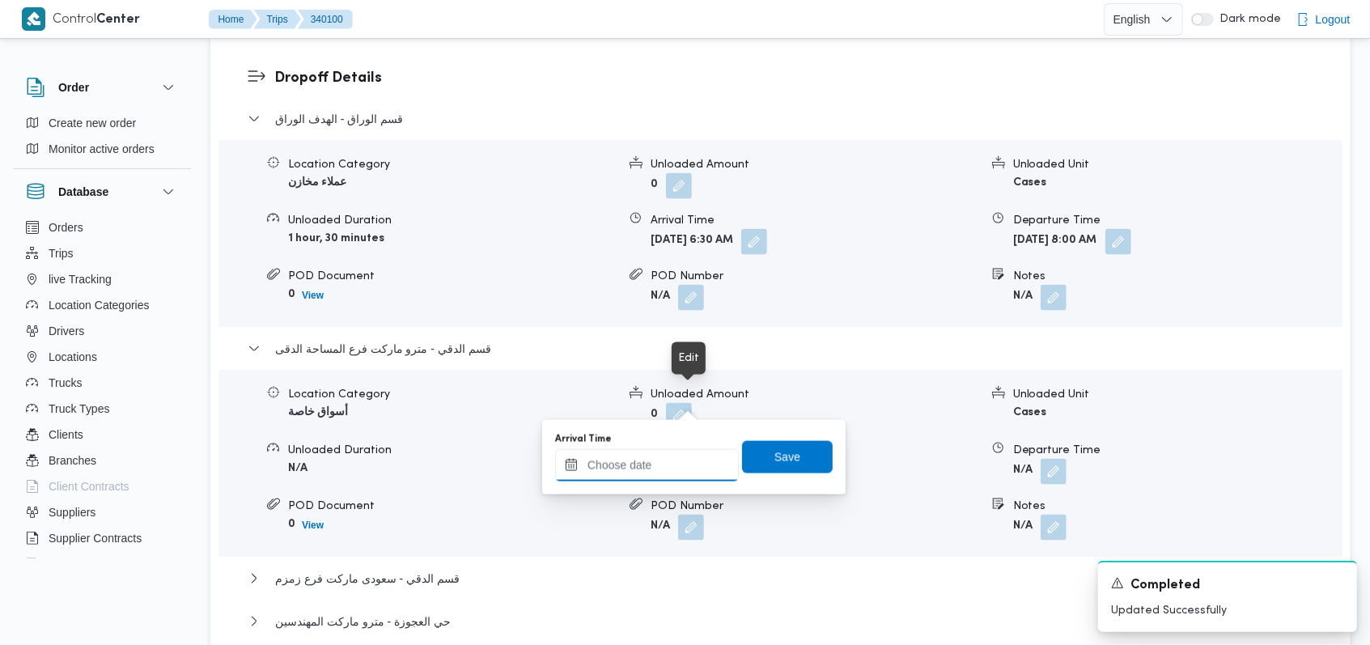
click at [661, 464] on input "Arrival Time" at bounding box center [647, 465] width 184 height 32
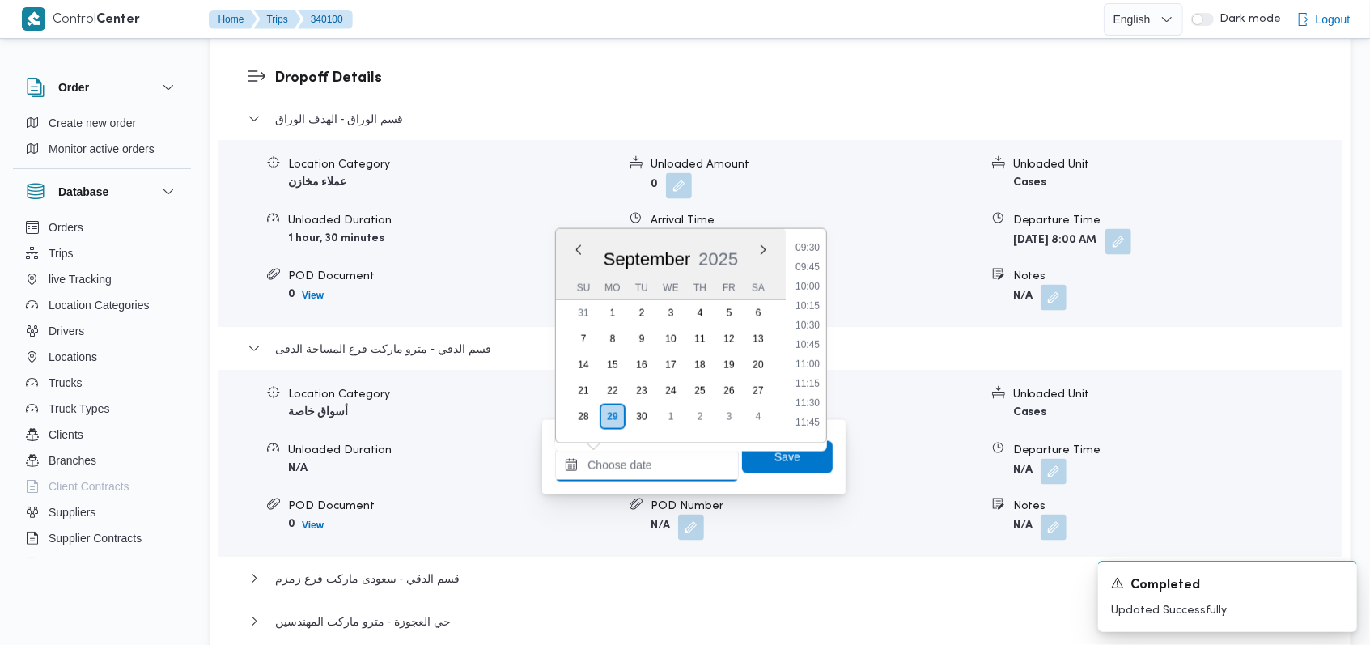
scroll to position [638, 0]
click at [816, 289] on li "08:45" at bounding box center [807, 292] width 37 height 16
type input "29/09/2025 08:45"
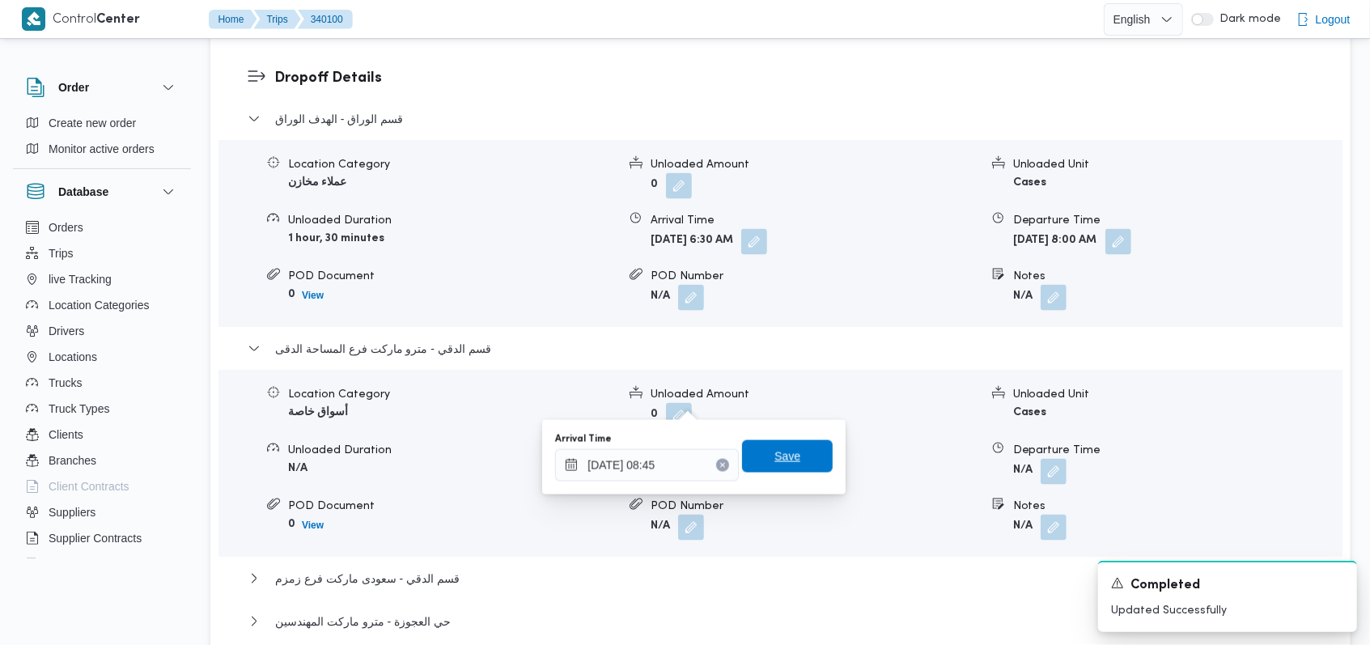
click at [803, 451] on span "Save" at bounding box center [787, 456] width 91 height 32
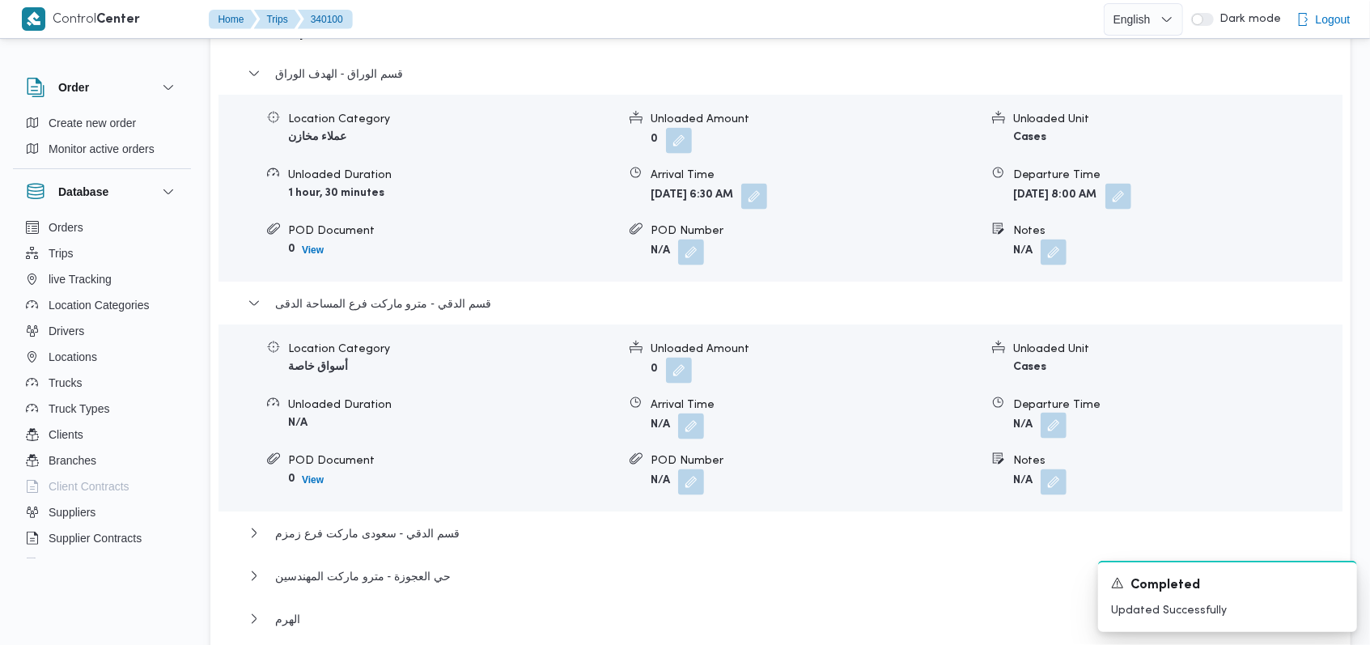
click at [1041, 413] on button "button" at bounding box center [1053, 426] width 26 height 26
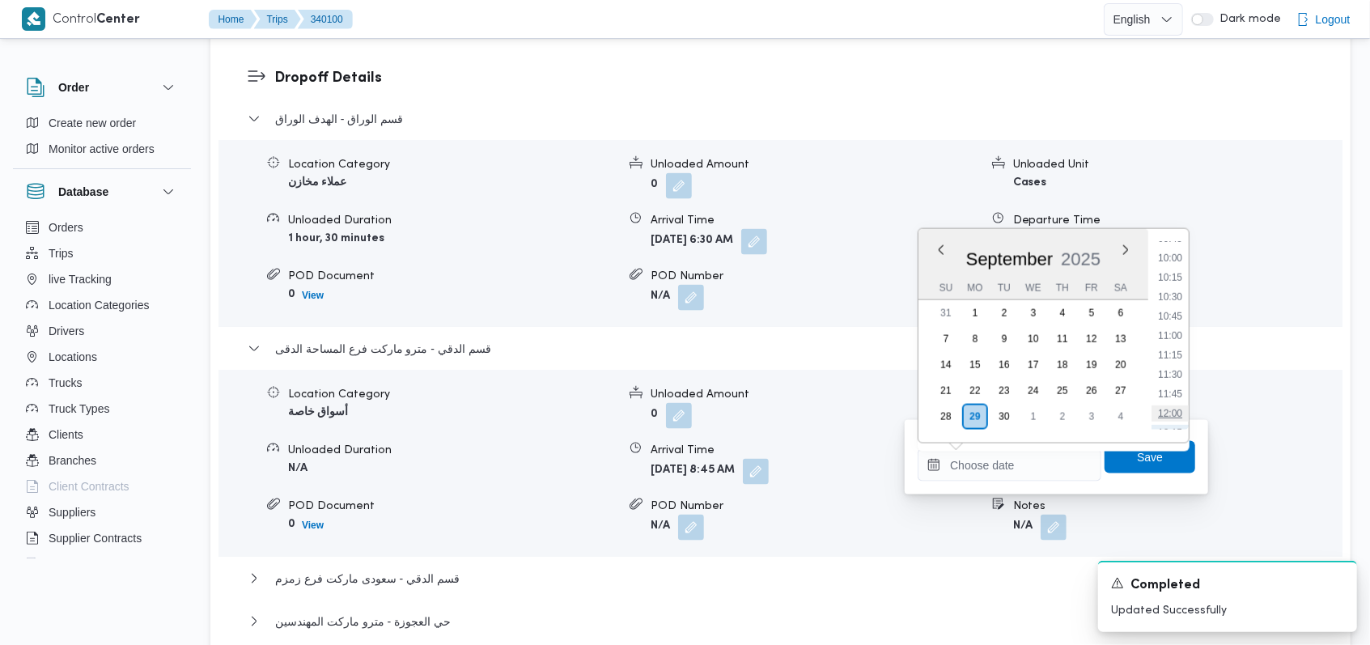
scroll to position [745, 0]
click at [1177, 282] on li "10:00" at bounding box center [1169, 281] width 37 height 16
type input "29/09/2025 10:00"
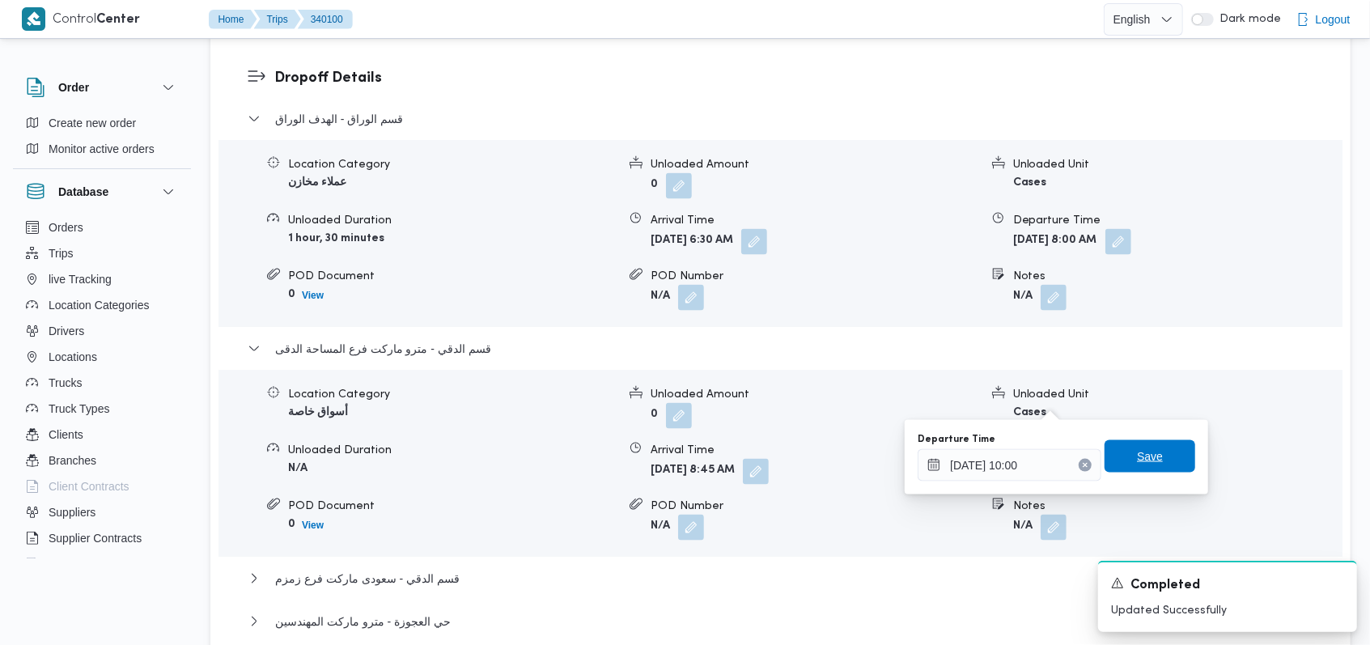
click at [1149, 443] on span "Save" at bounding box center [1149, 456] width 91 height 32
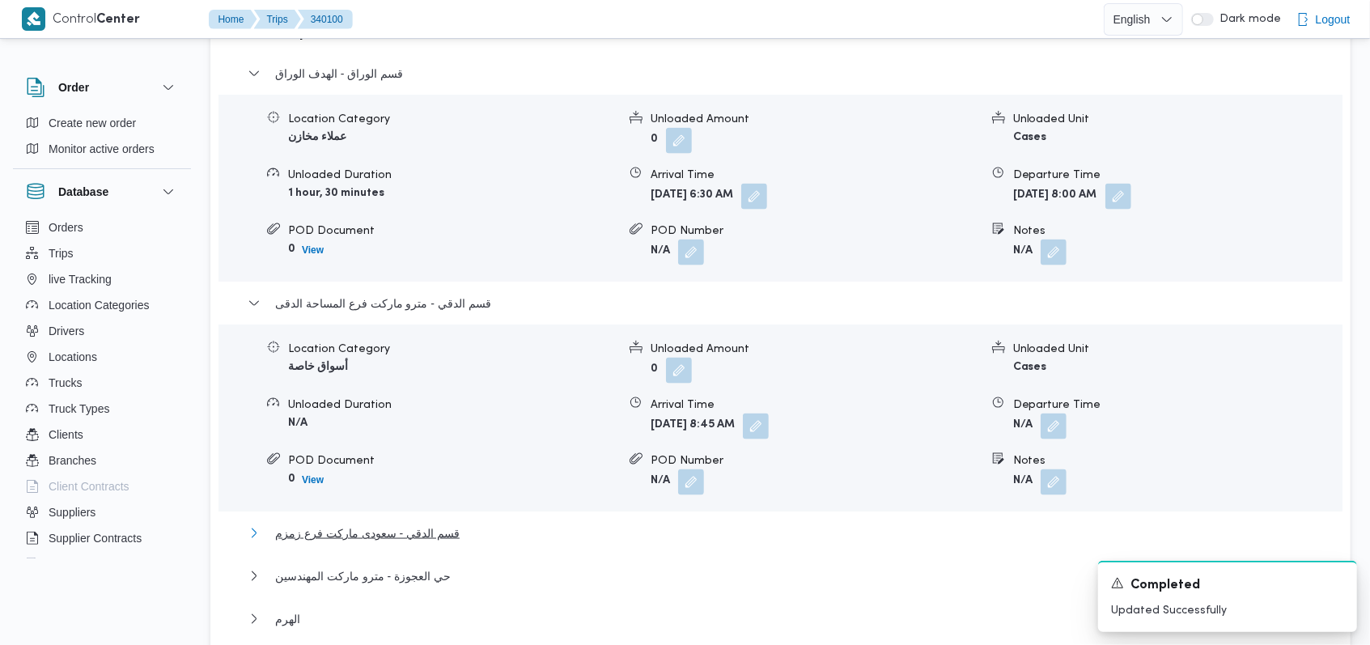
click at [393, 523] on span "قسم الدقي - سعودى ماركت فرع زمزم" at bounding box center [367, 532] width 184 height 19
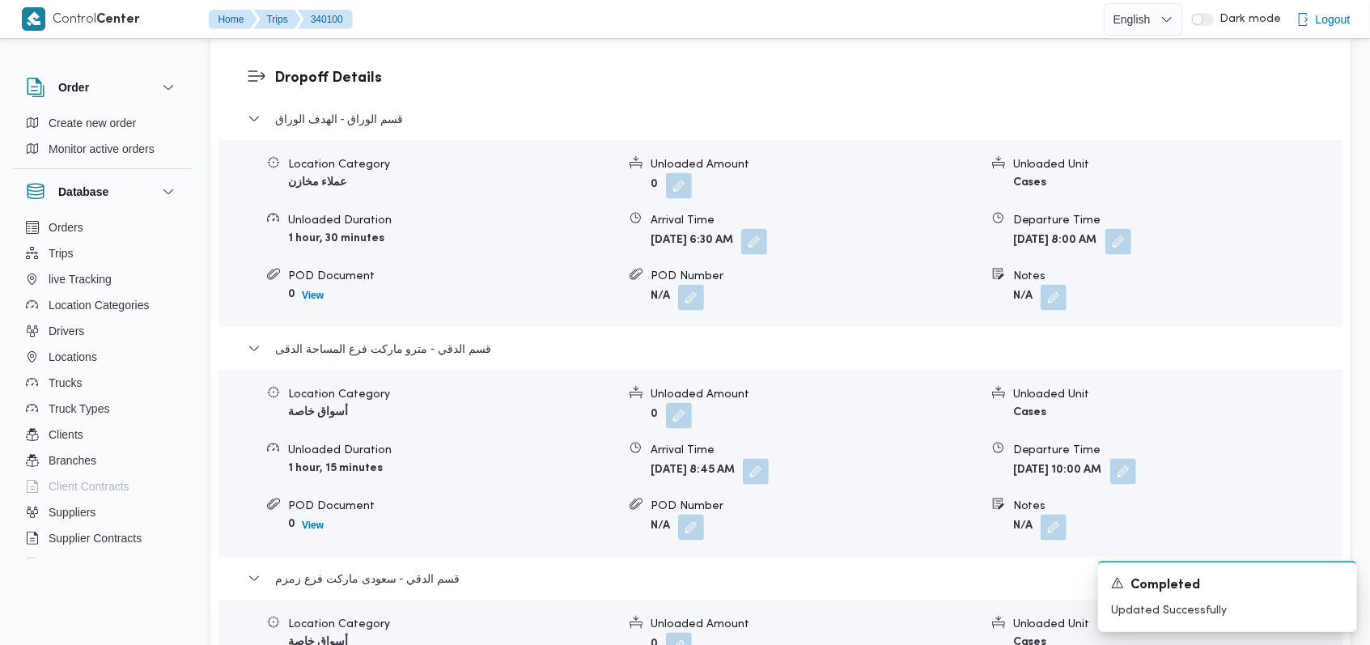
scroll to position [1618, 0]
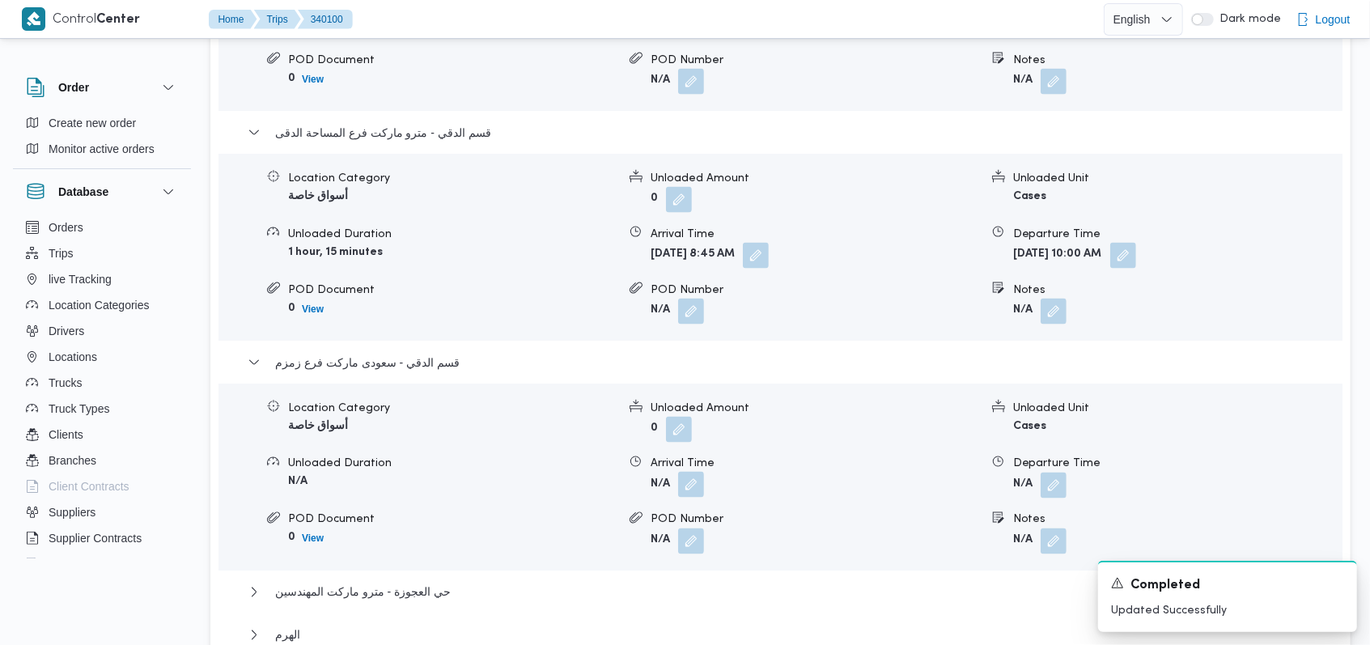
click at [697, 472] on button "button" at bounding box center [691, 485] width 26 height 26
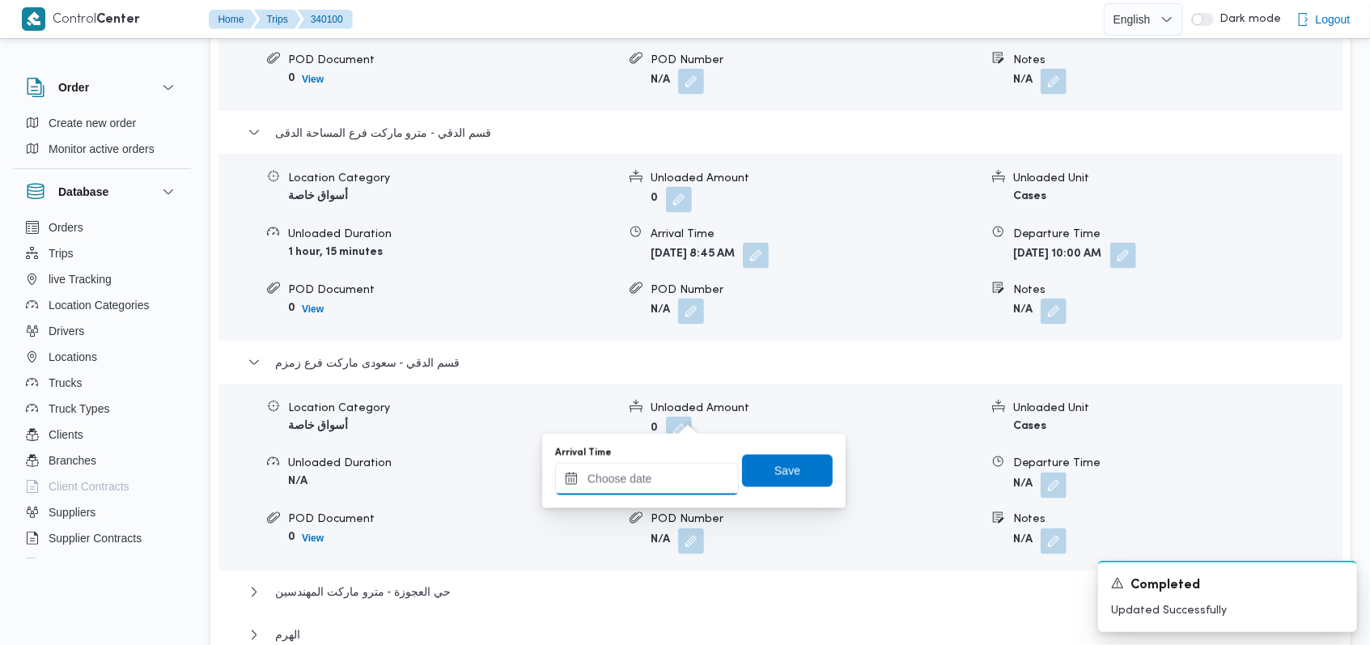
click at [667, 472] on input "Arrival Time" at bounding box center [647, 479] width 184 height 32
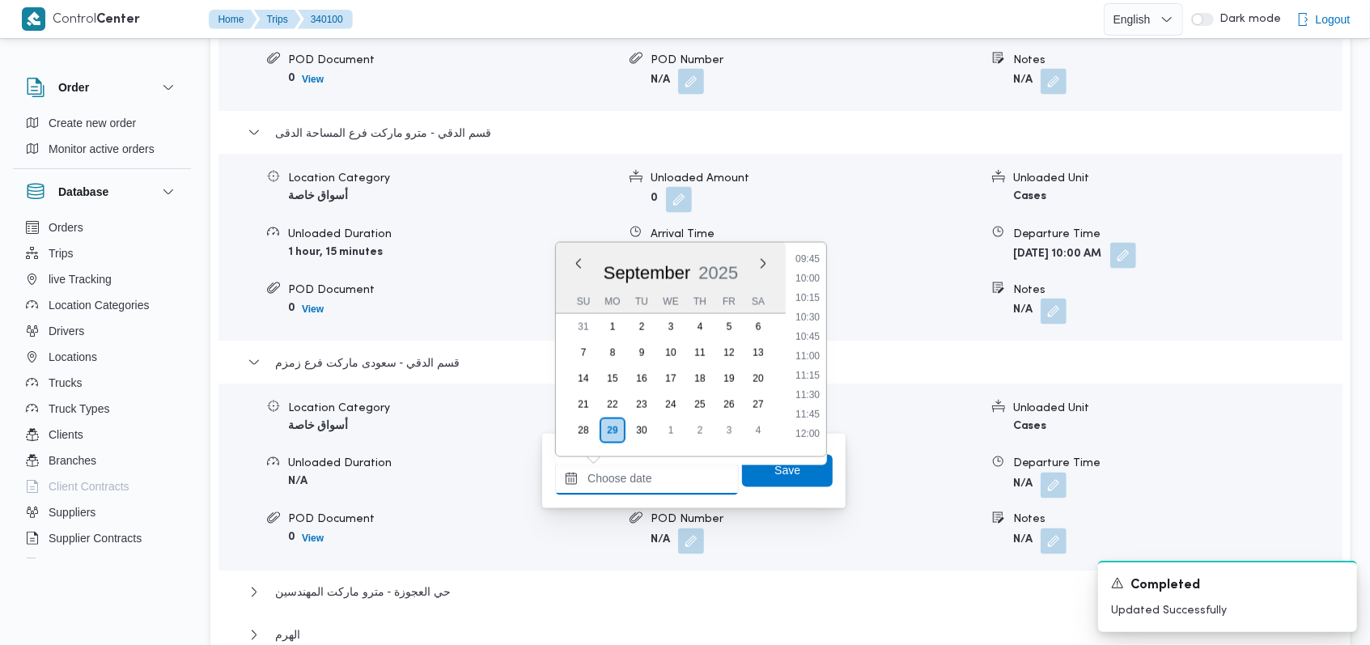
scroll to position [638, 0]
click at [813, 424] on li "10:15" at bounding box center [807, 422] width 37 height 16
type input "29/09/2025 10:15"
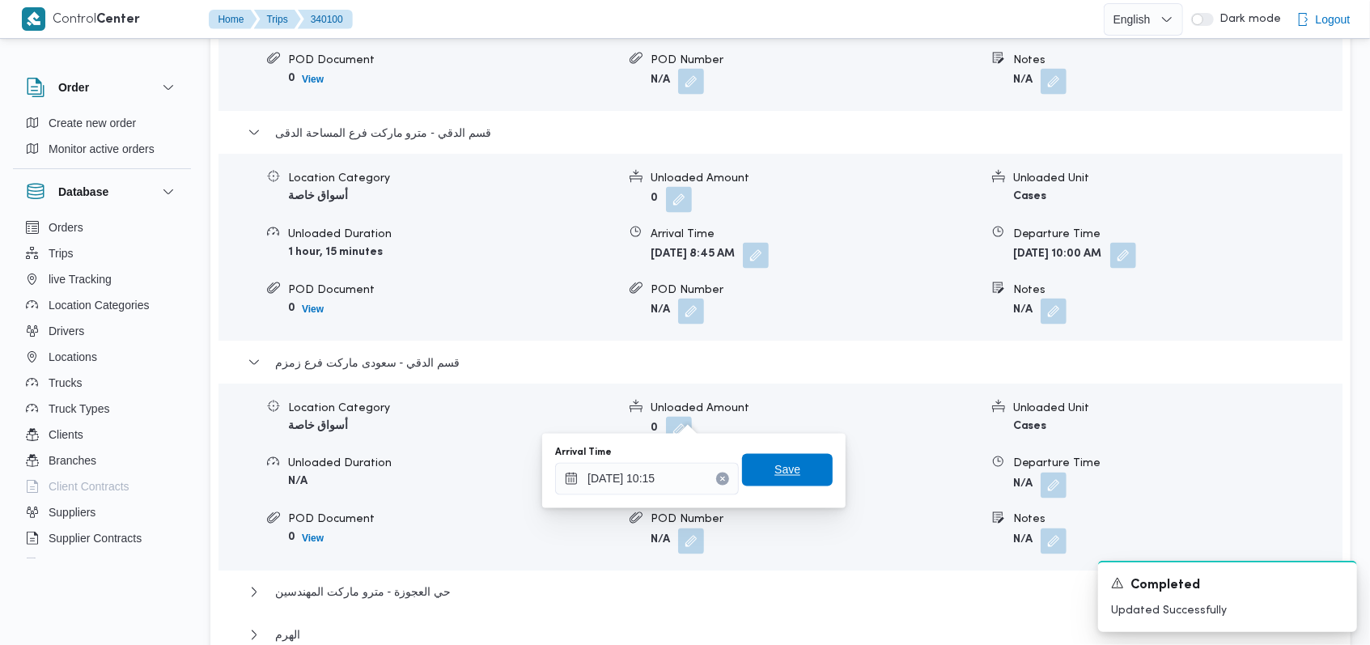
click at [770, 482] on span "Save" at bounding box center [787, 470] width 91 height 32
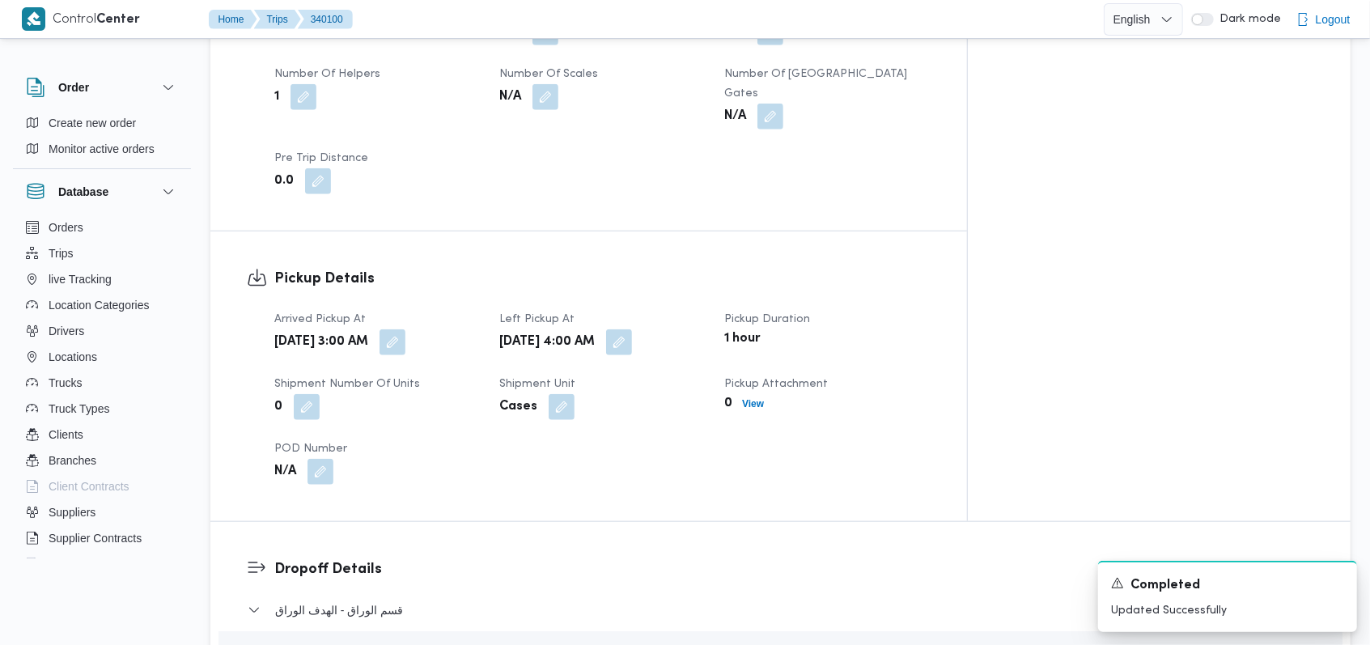
scroll to position [862, 0]
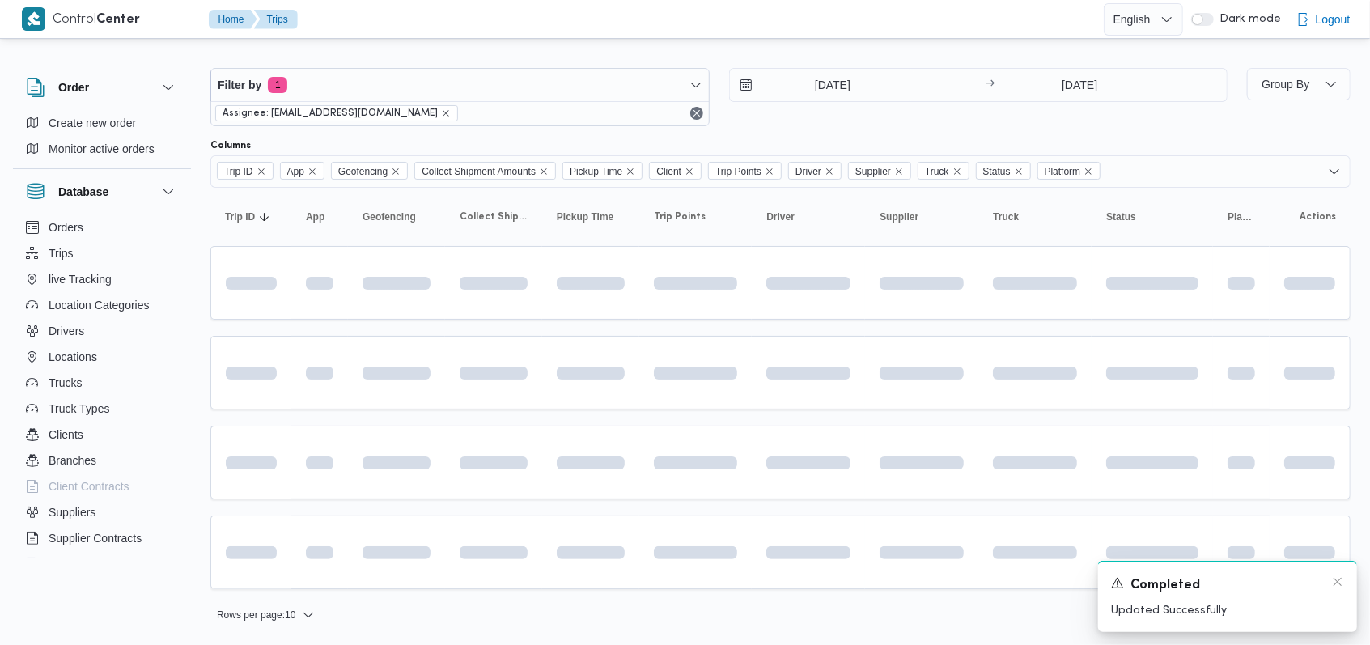
scroll to position [6, 0]
click at [1333, 585] on icon "Dismiss toast" at bounding box center [1337, 581] width 13 height 13
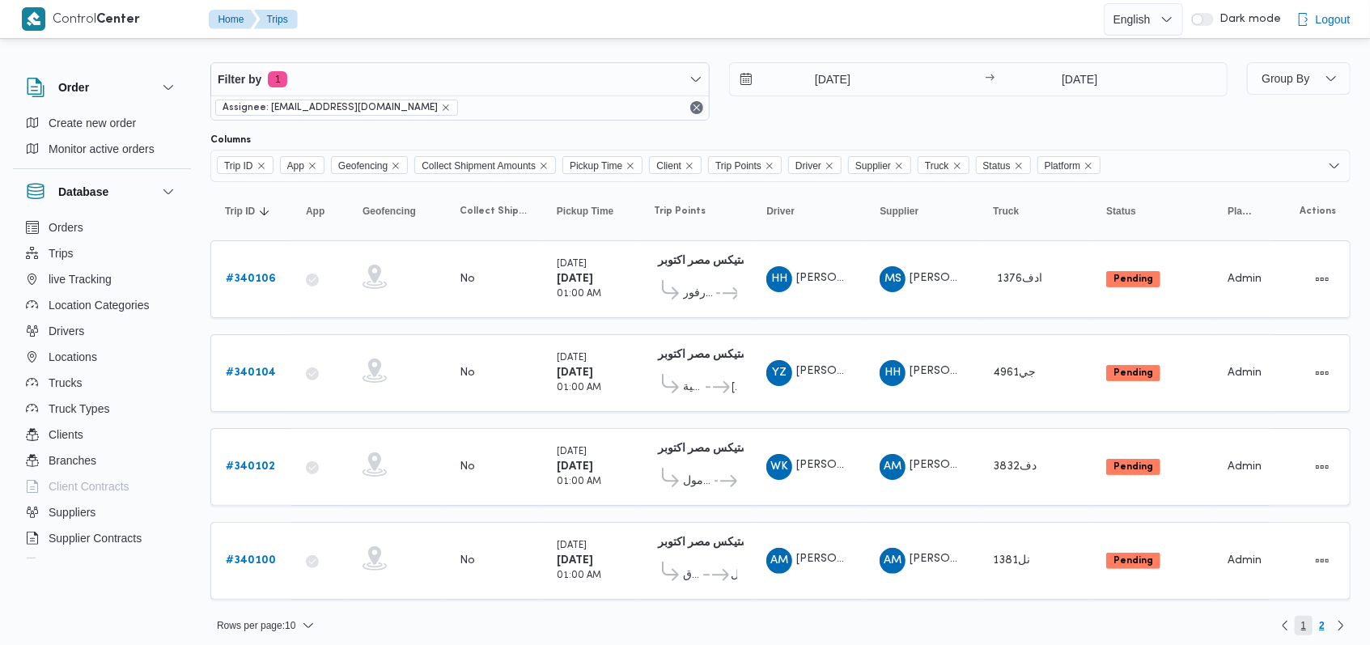
click at [1301, 620] on span "1" at bounding box center [1304, 625] width 6 height 19
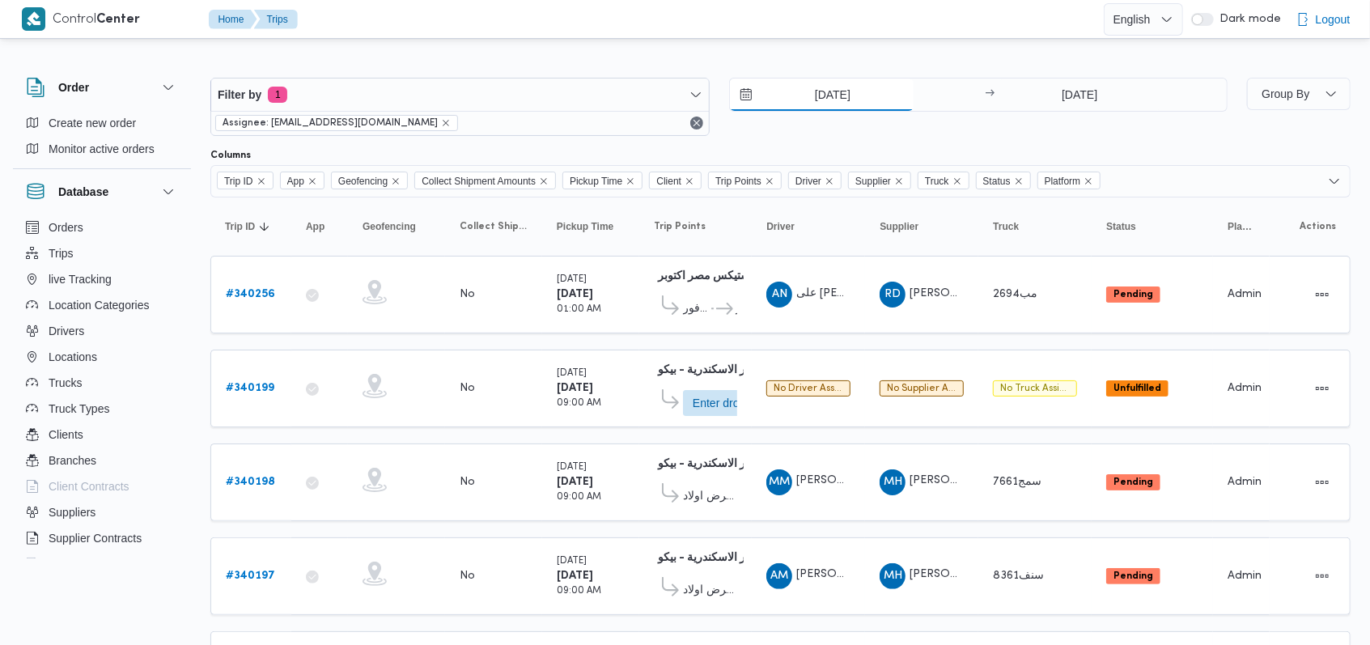
click at [868, 96] on input "[DATE]" at bounding box center [822, 94] width 184 height 32
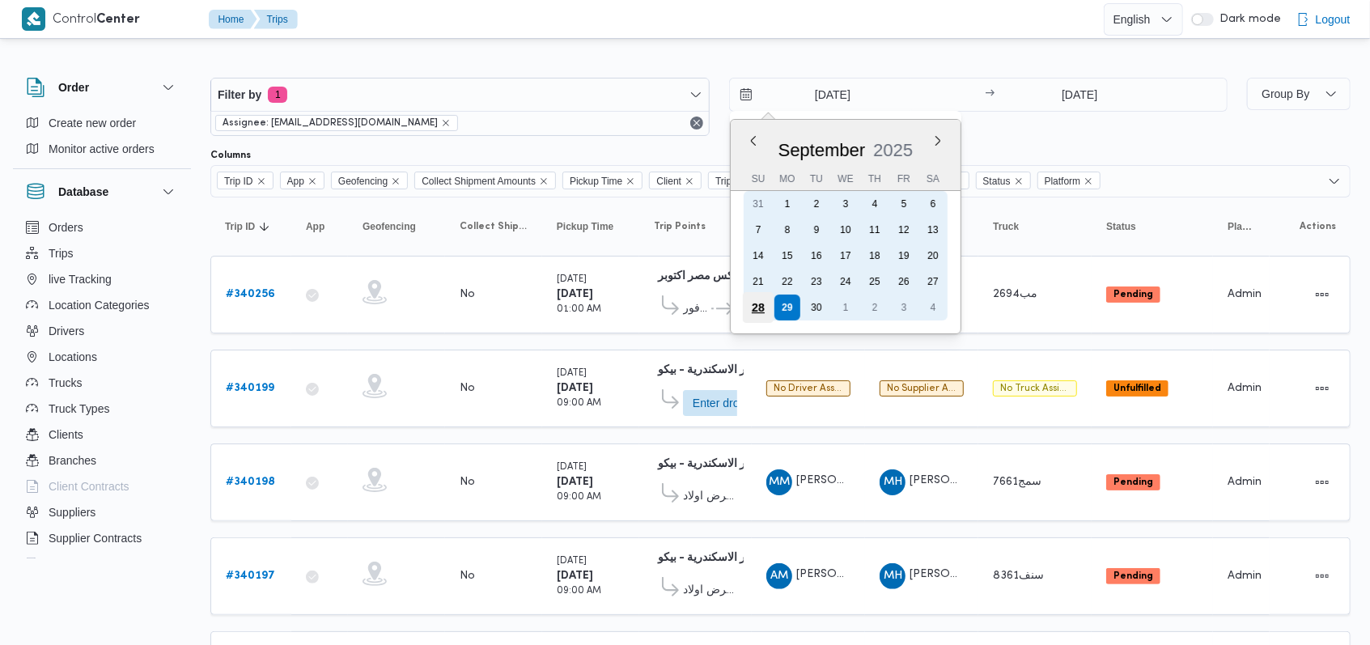
click at [761, 302] on div "28" at bounding box center [757, 307] width 31 height 31
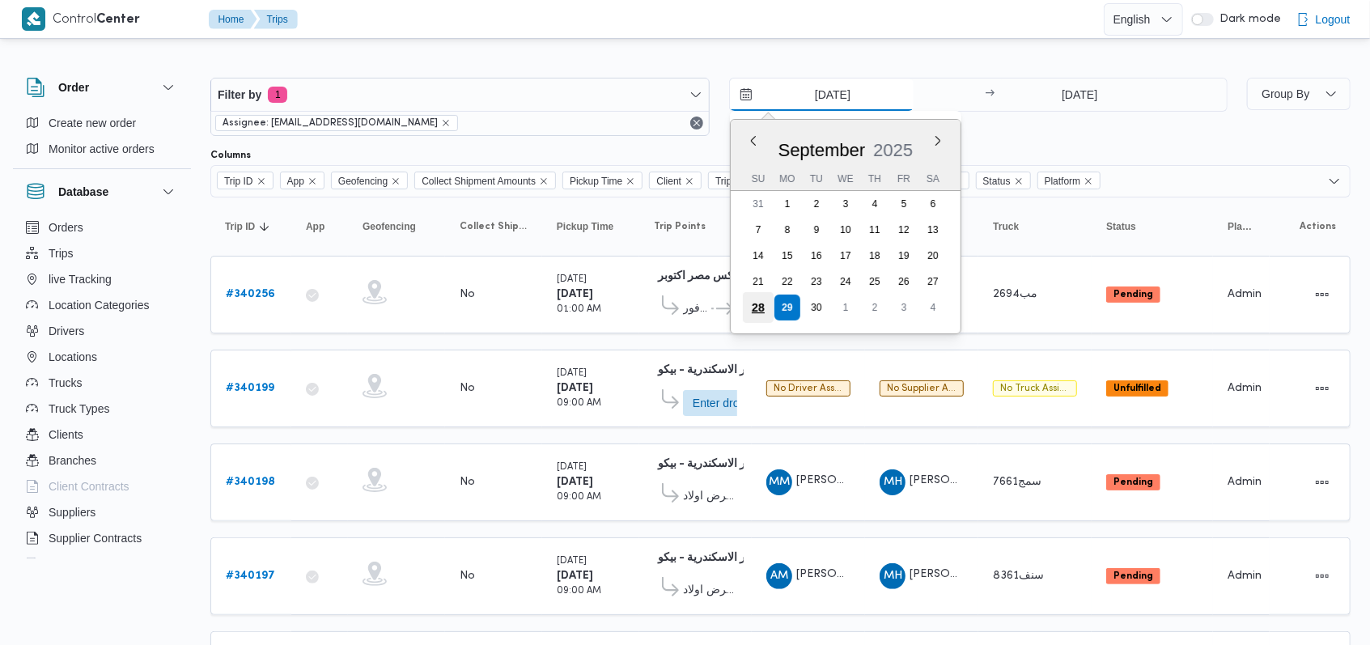
type input "[DATE]"
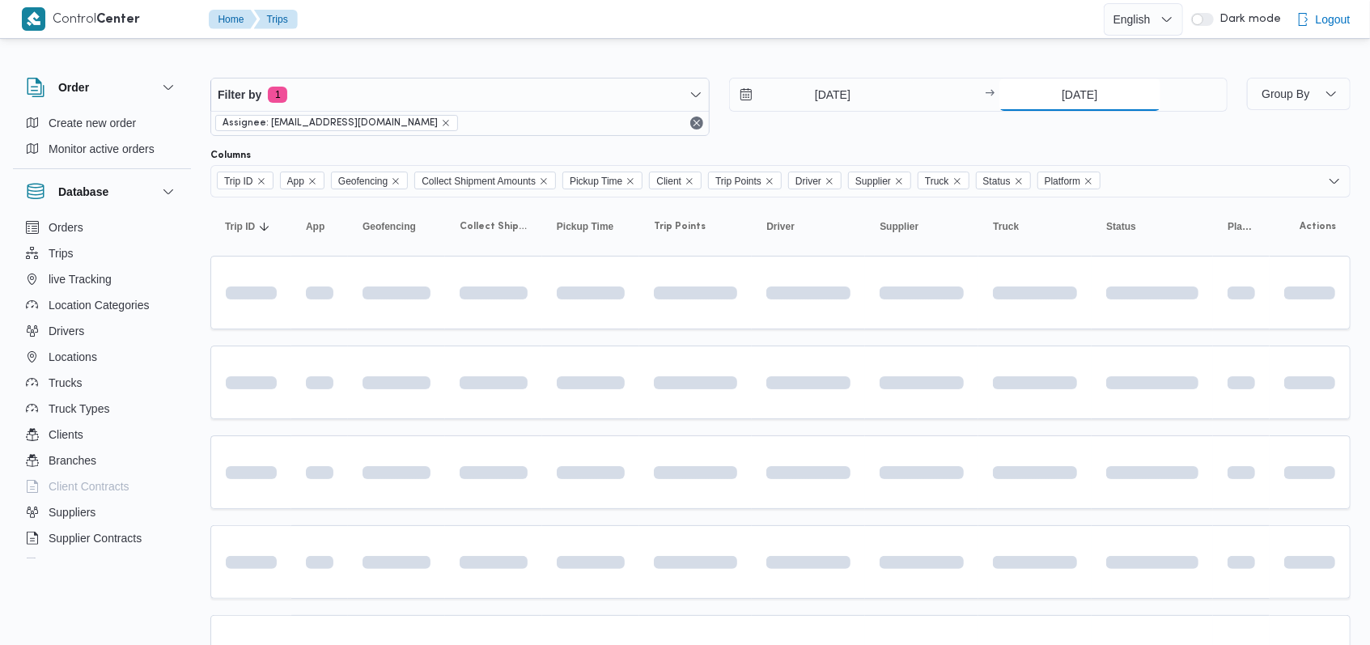
click at [1066, 107] on input "[DATE]" at bounding box center [1079, 94] width 161 height 32
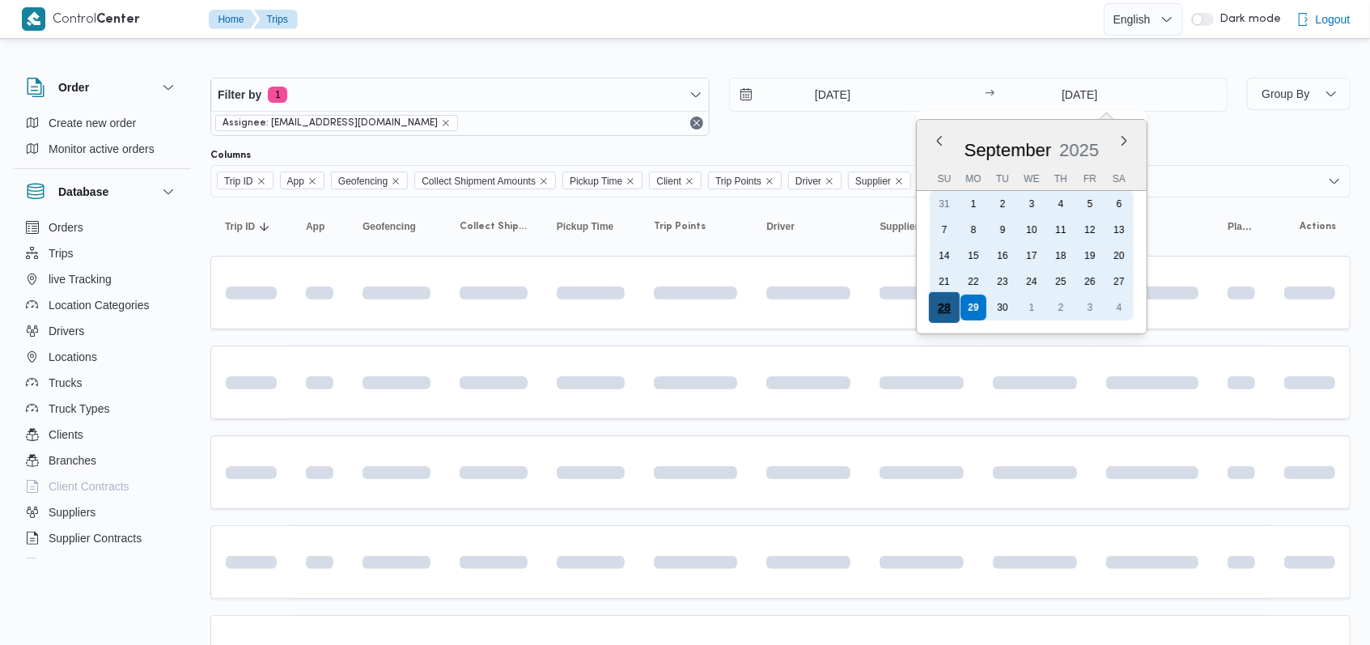
click at [950, 306] on div "28" at bounding box center [944, 307] width 31 height 31
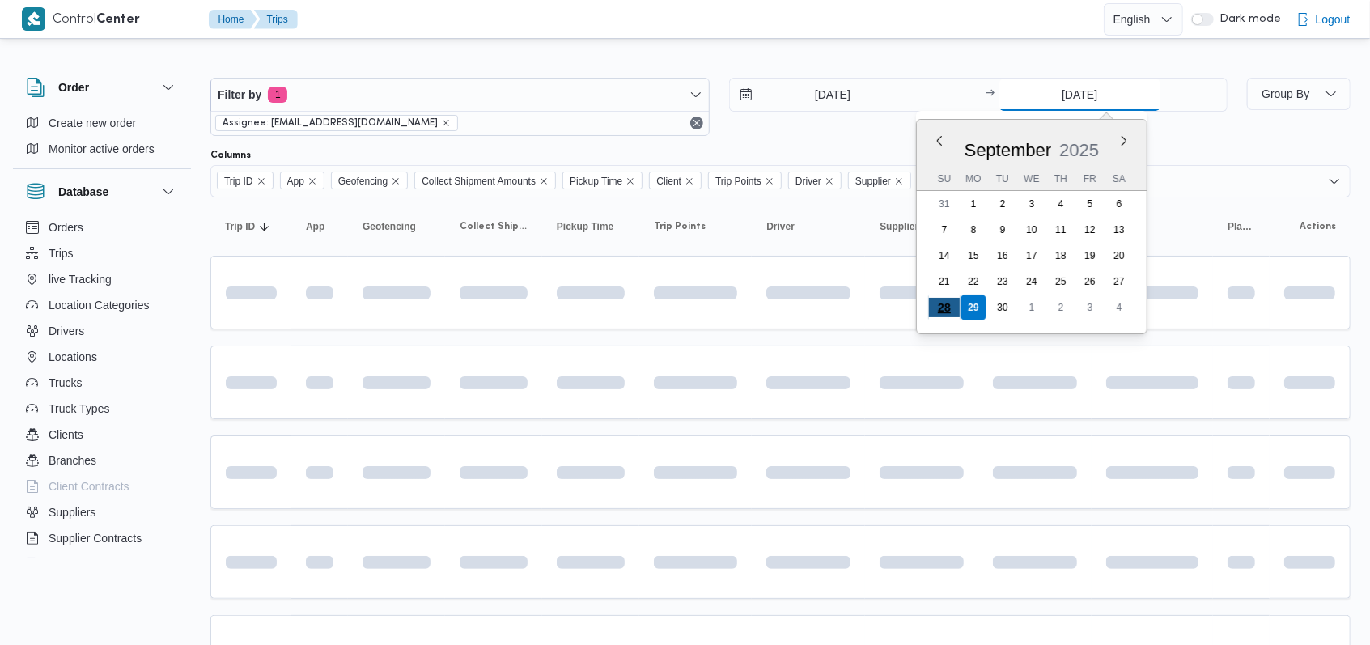
type input "[DATE]"
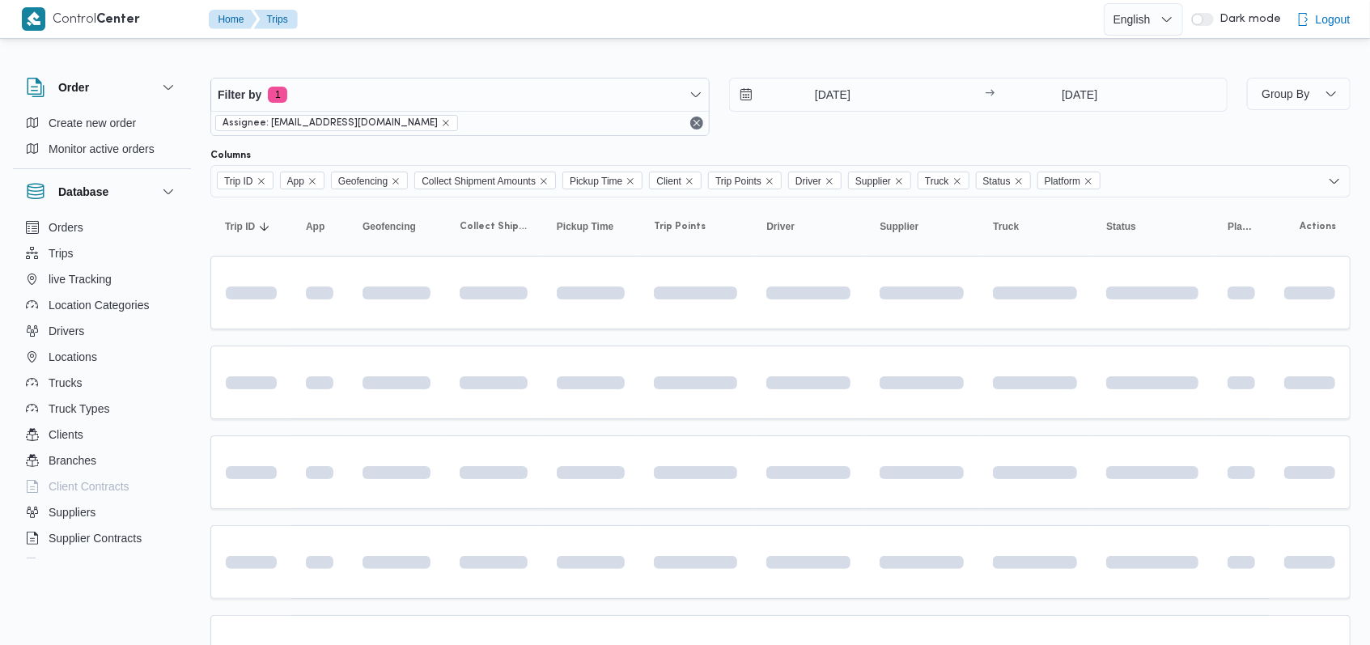
click at [822, 139] on div "Filter by 1 Assignee: mostafa.elrouby@illa.com.eg 28/9/2025 → 28/9/2025" at bounding box center [719, 107] width 1036 height 78
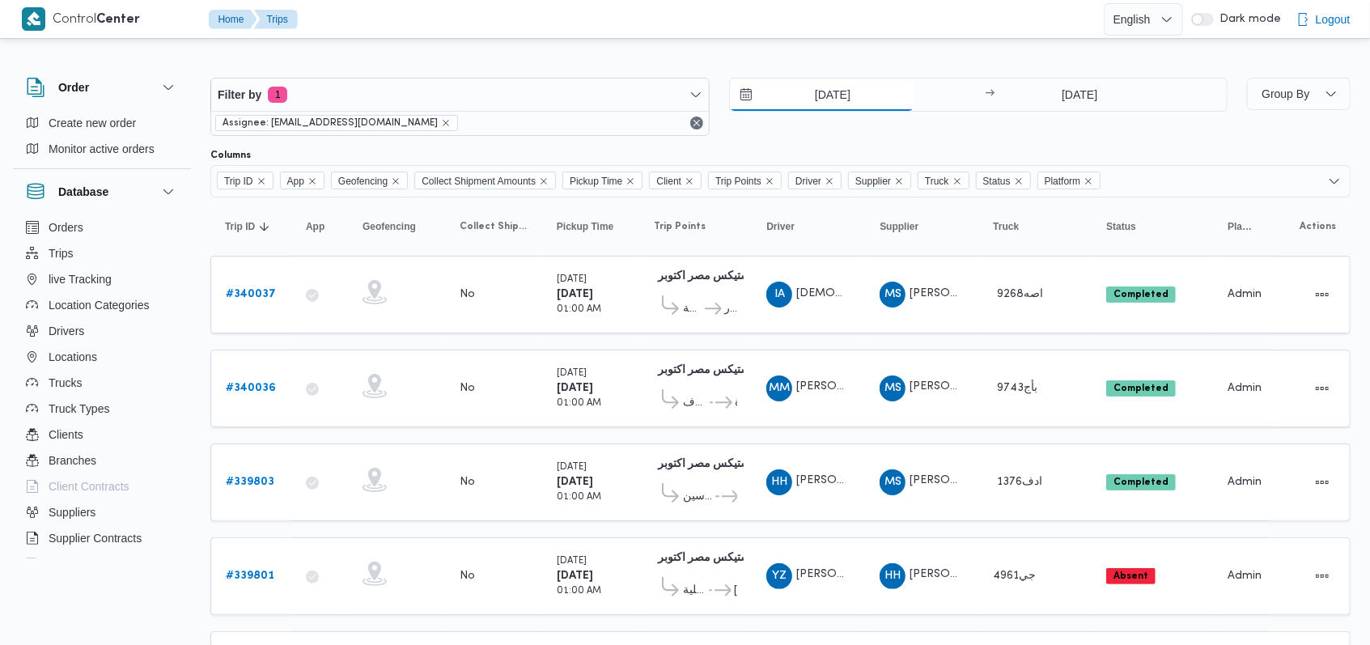
click at [827, 91] on input "[DATE]" at bounding box center [822, 94] width 184 height 32
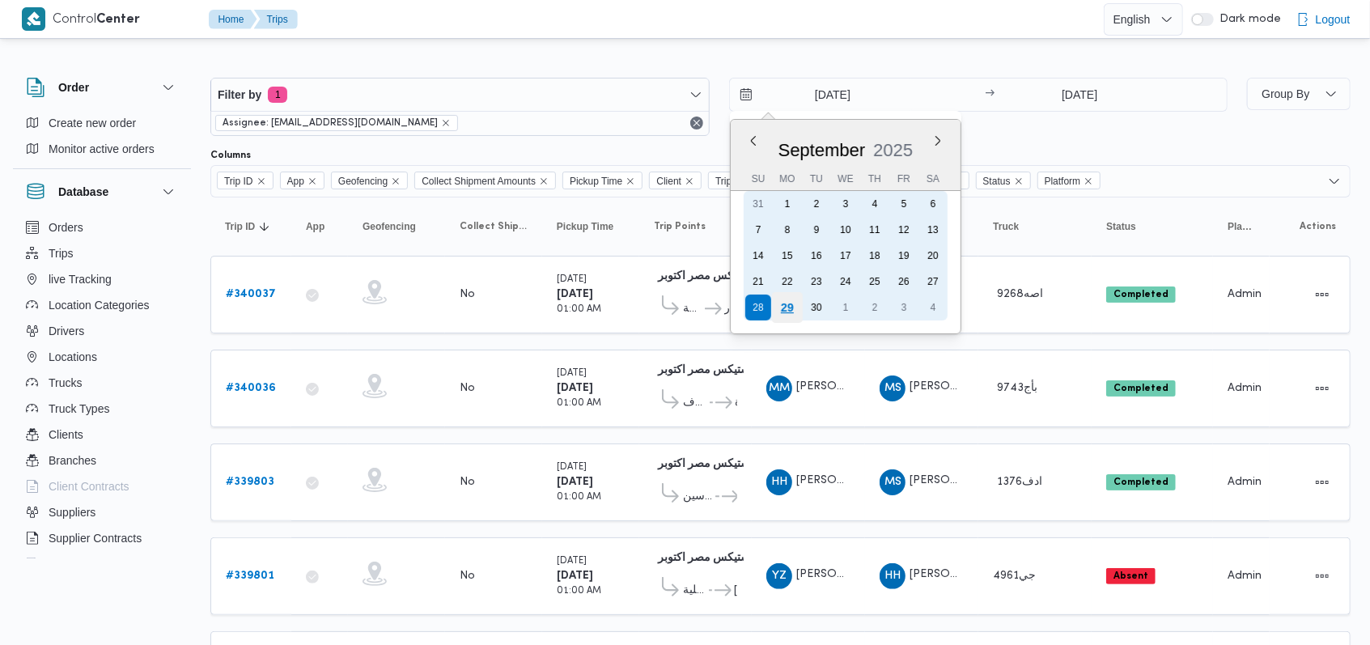
click at [781, 314] on div "29" at bounding box center [786, 307] width 31 height 31
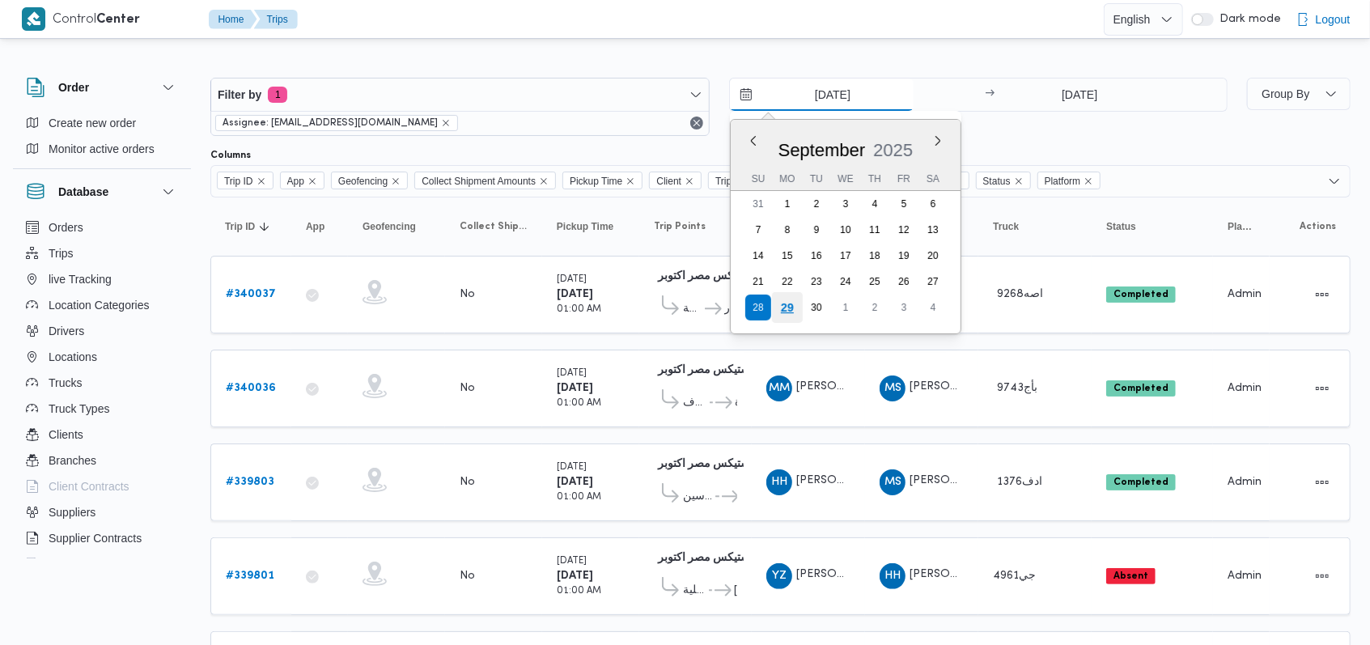
type input "[DATE]"
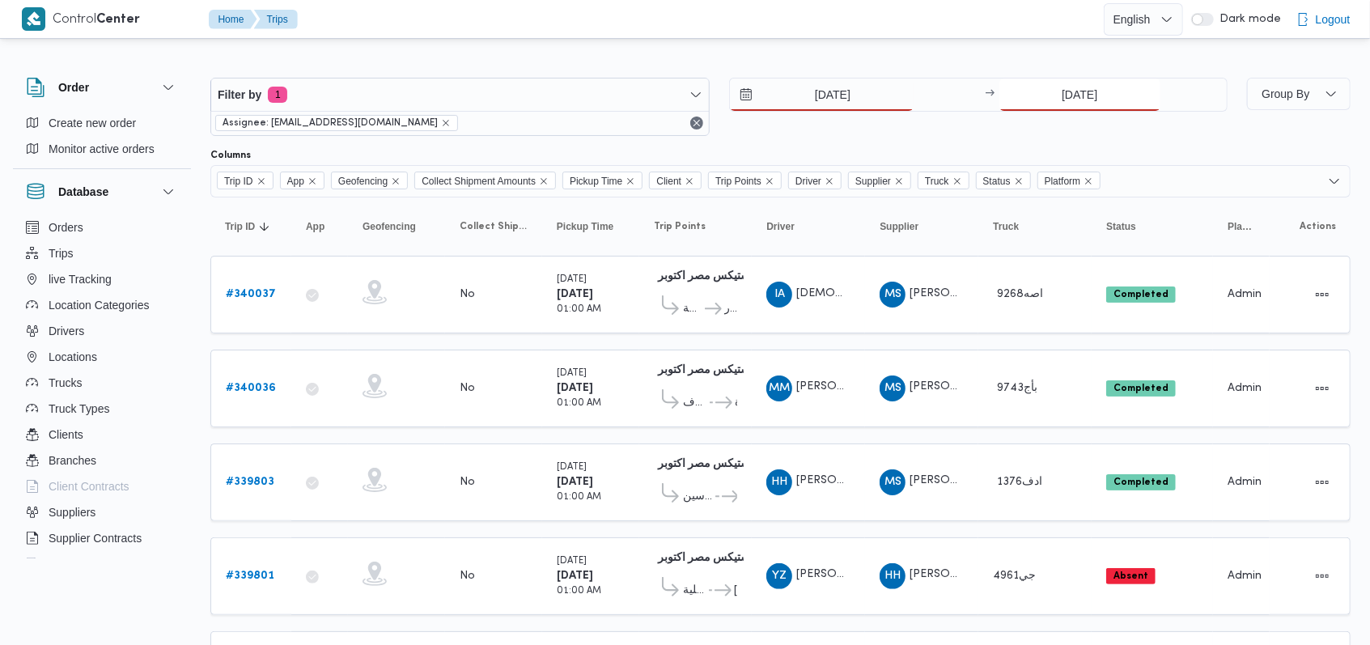
click at [1068, 101] on input "[DATE]" at bounding box center [1079, 94] width 161 height 32
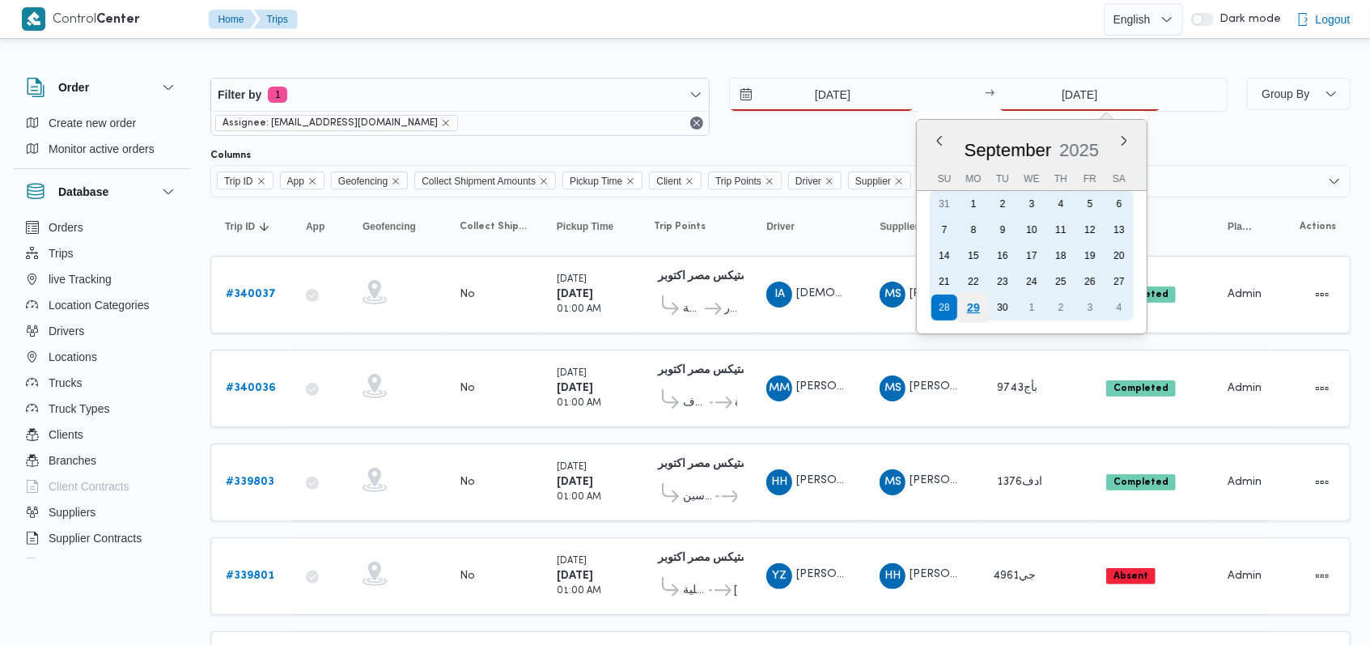
click at [982, 309] on div "29" at bounding box center [973, 307] width 31 height 31
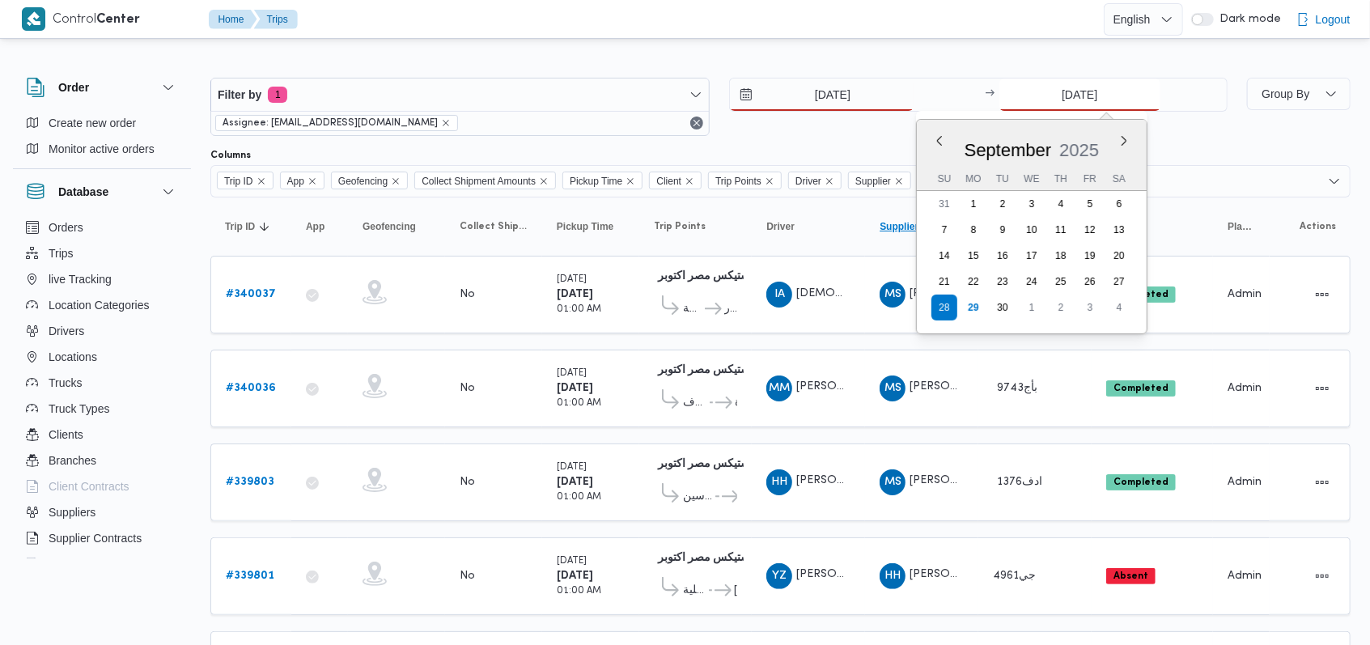
type input "[DATE]"
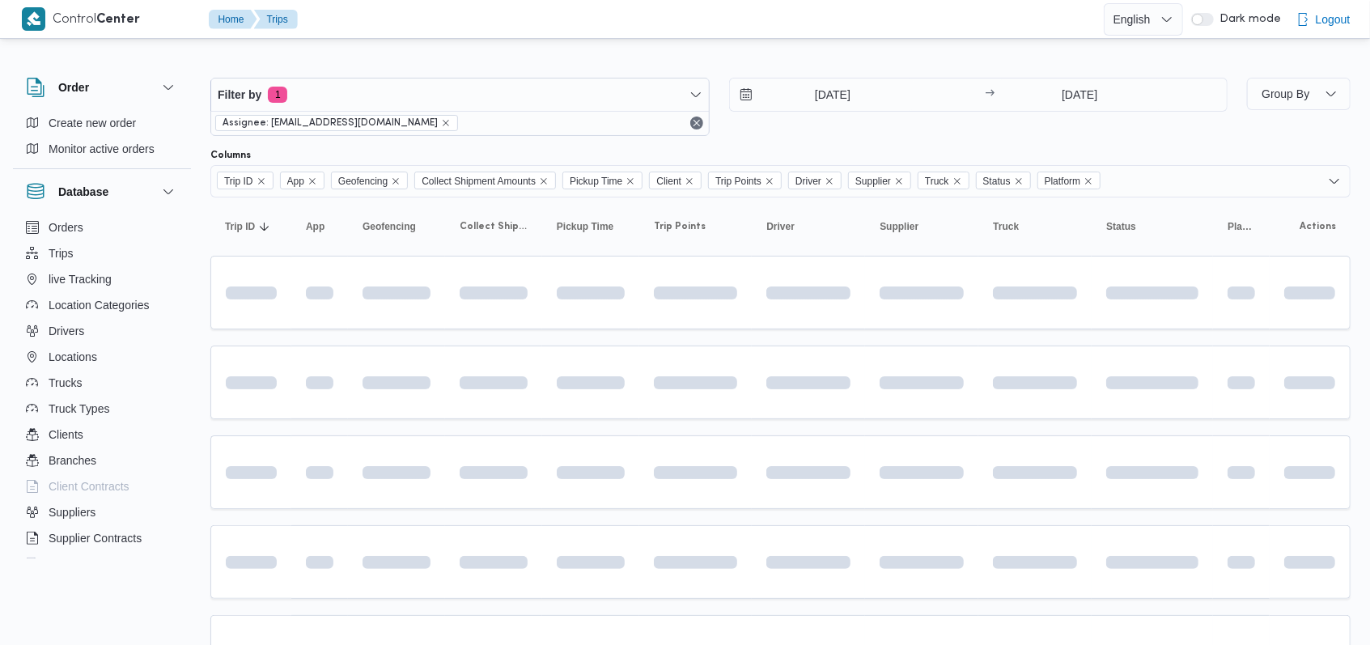
click at [856, 141] on div "Filter by 1 Assignee: mostafa.elrouby@illa.com.eg 29/9/2025 → 29/9/2025" at bounding box center [719, 107] width 1036 height 78
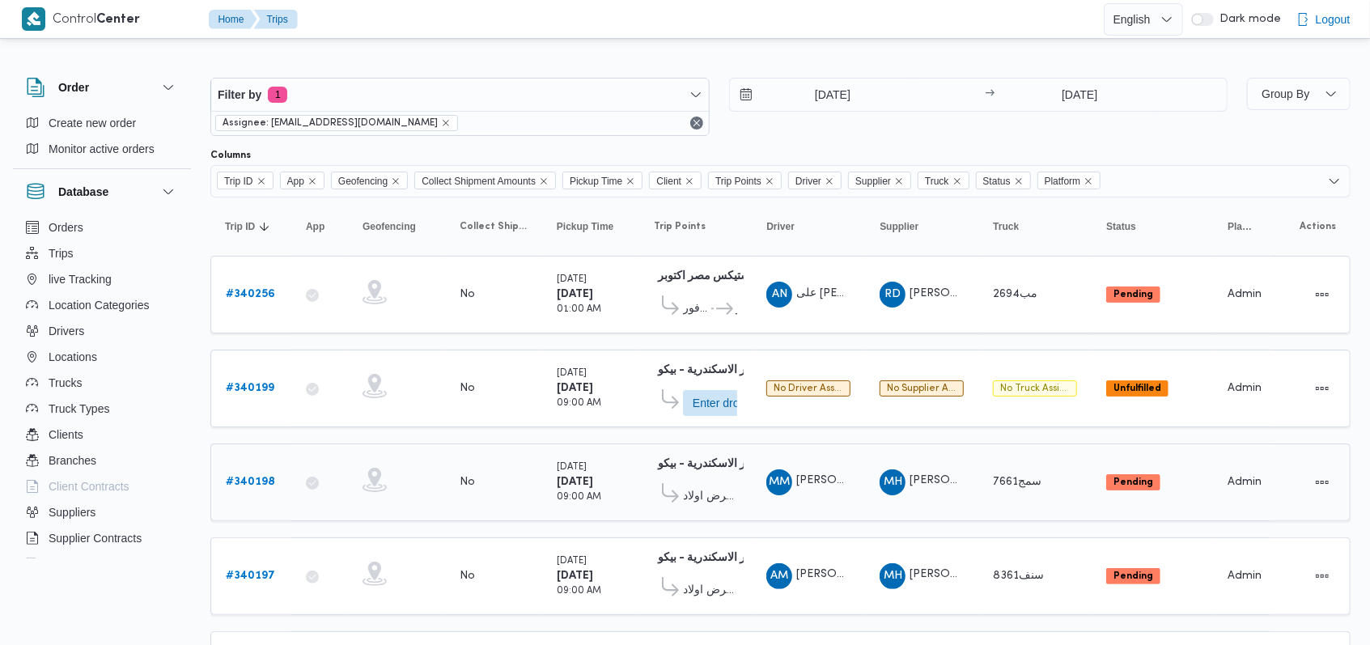
scroll to position [566, 0]
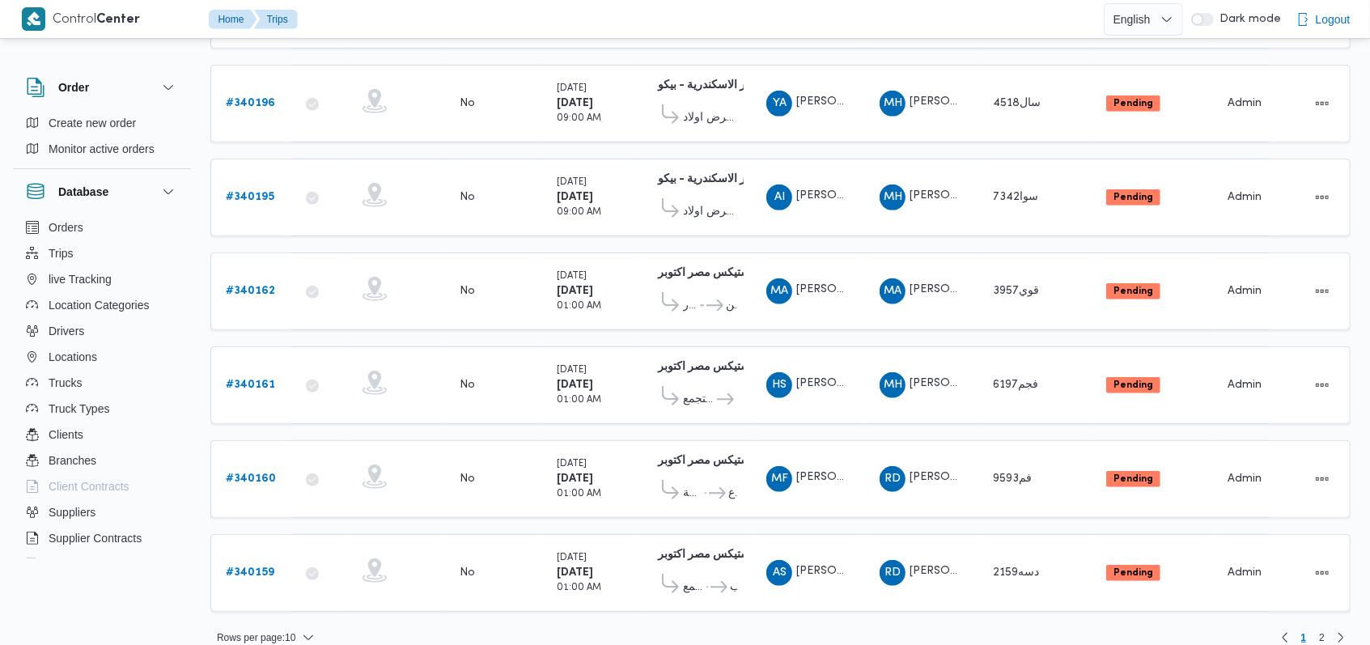
click at [731, 480] on span "كارفور سيتى سنتر الماظة ... مترو ماركت فرع عمار بن ياسر" at bounding box center [695, 493] width 83 height 27
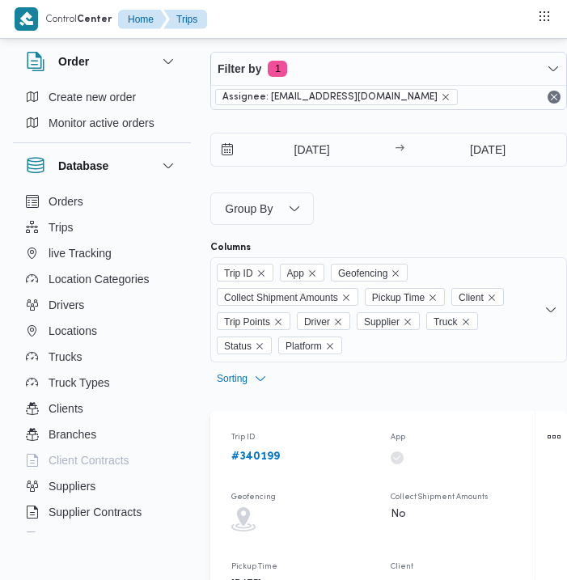
scroll to position [15, 0]
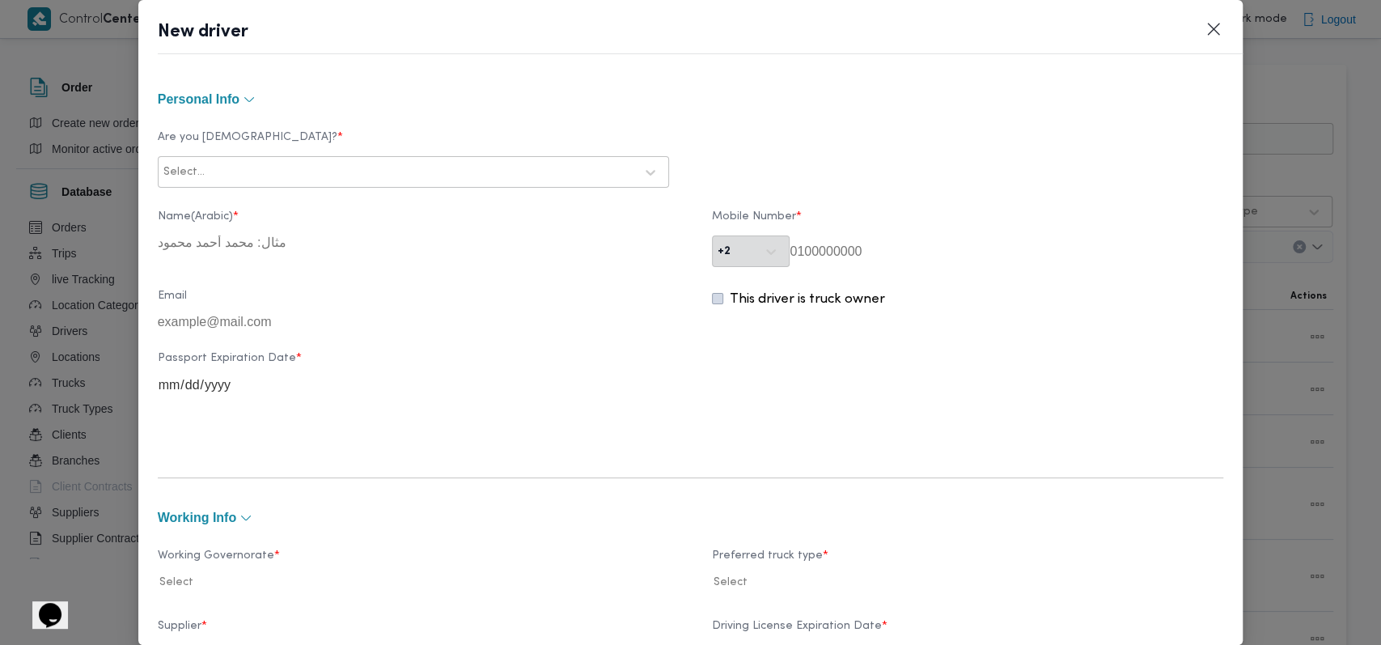
click at [424, 176] on div at bounding box center [421, 172] width 426 height 16
click at [295, 213] on div "Egyptian" at bounding box center [414, 215] width 510 height 28
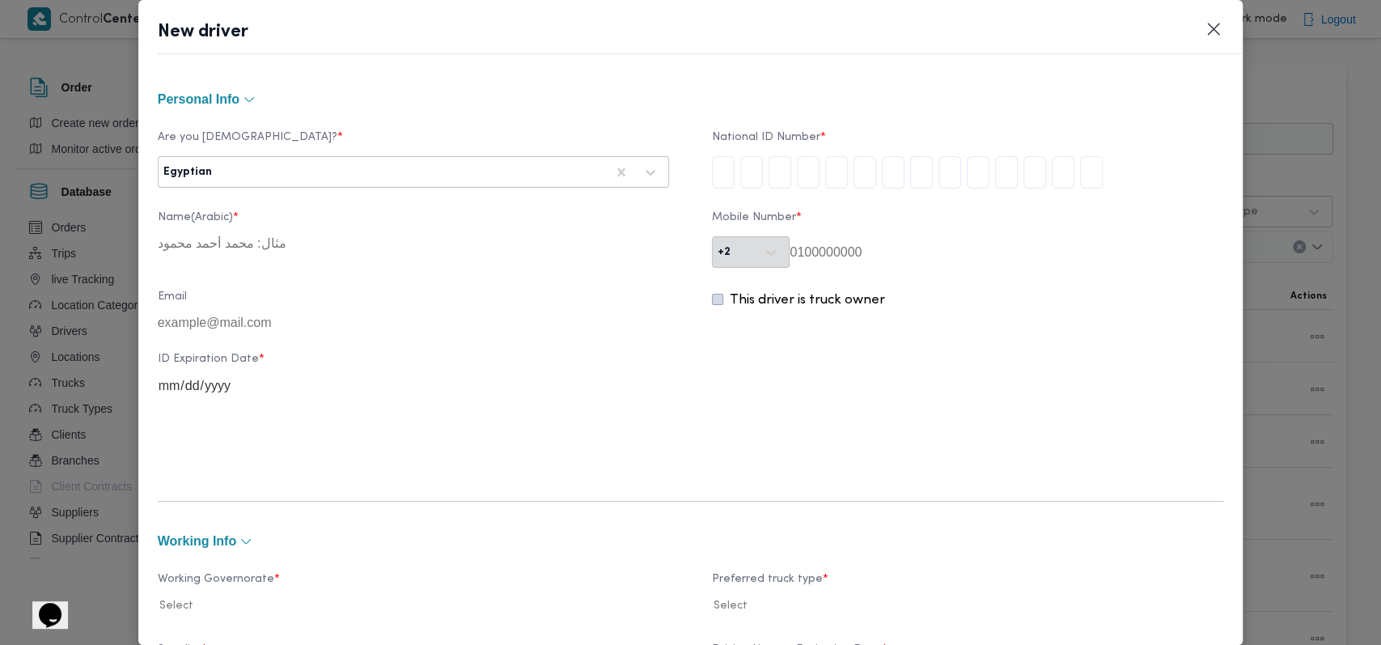
type input "2"
type input "9"
type input "3"
type input "1"
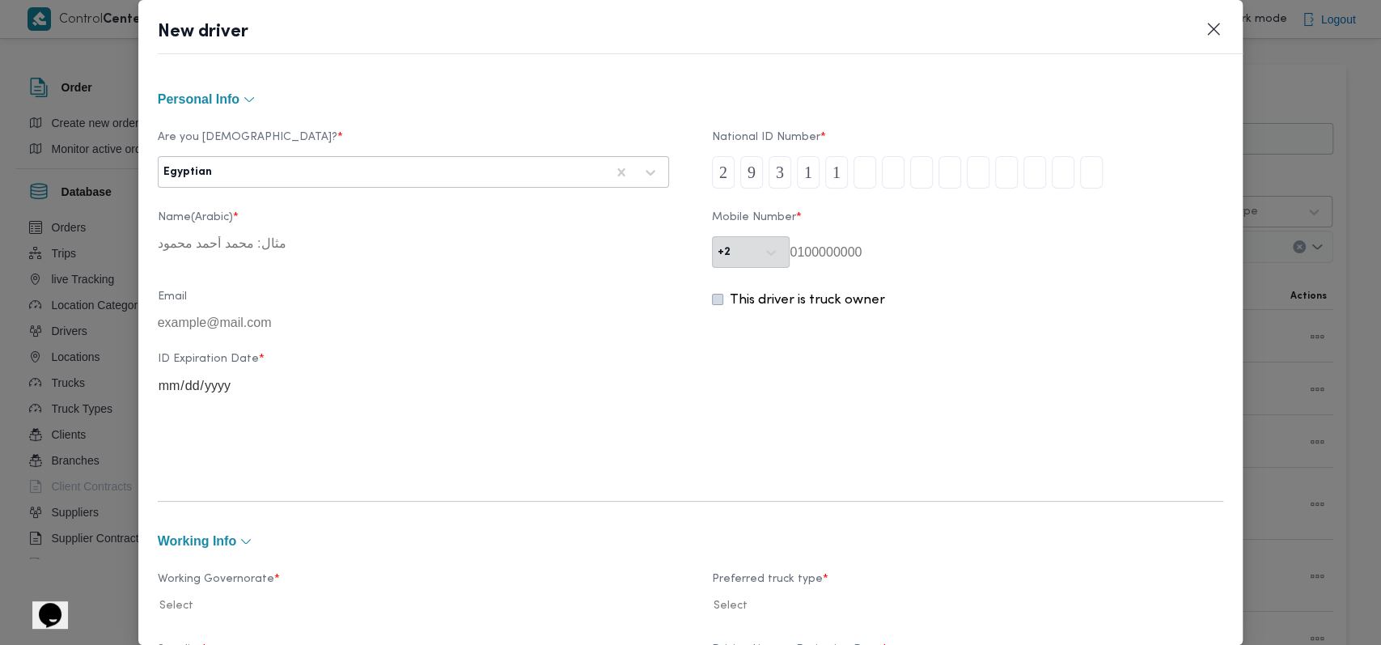
type input "0"
type input "1"
type input "2"
type input "3"
type input "0"
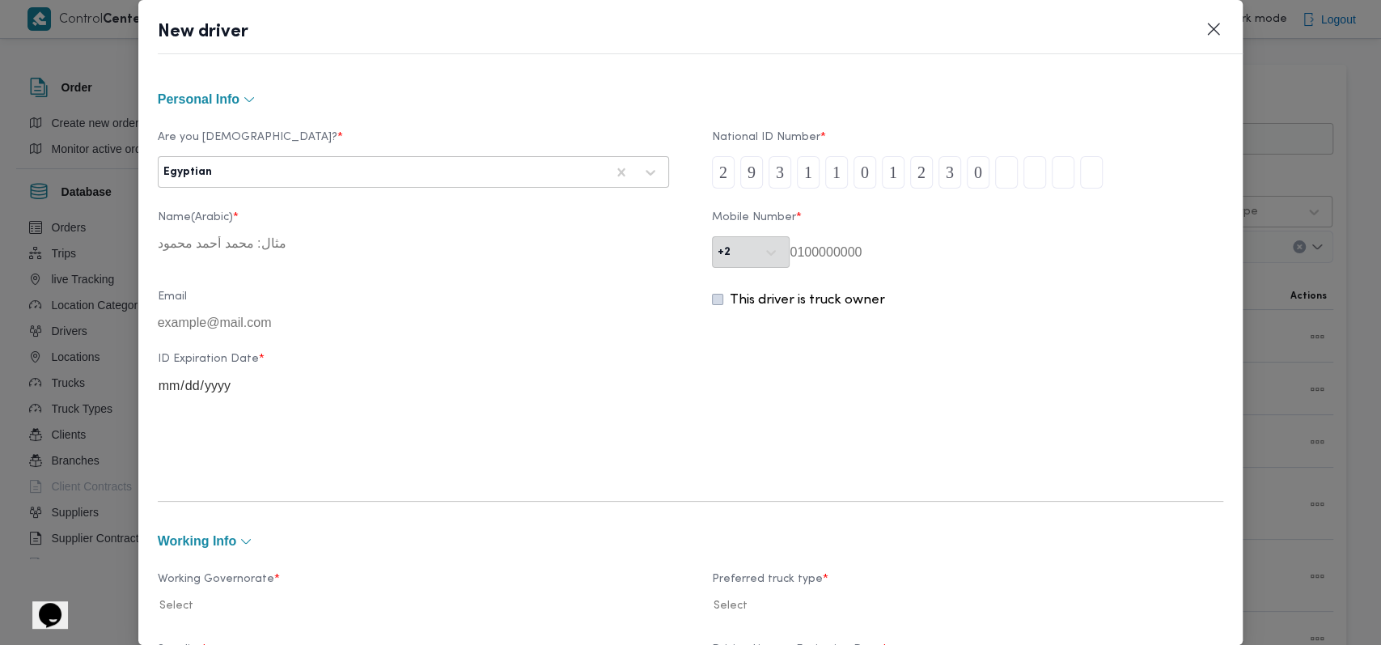
type input "6"
type input "0"
type input "5"
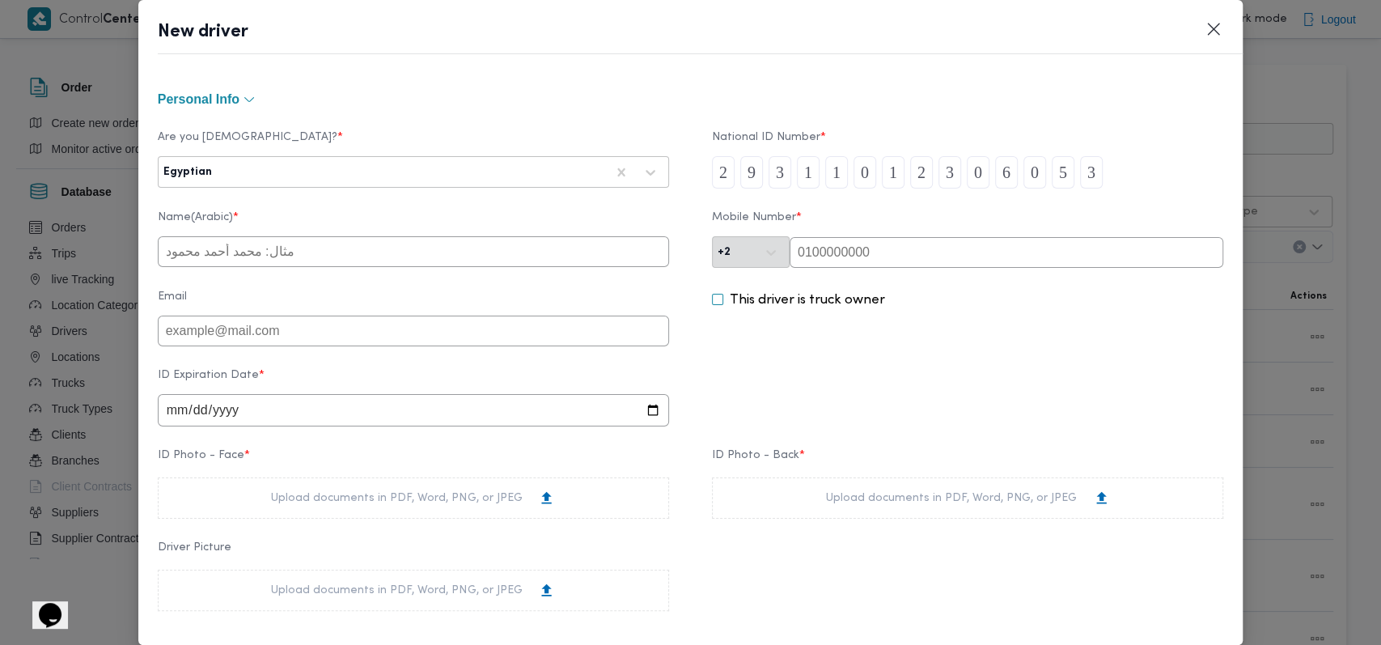
type input "3"
click at [287, 267] on input "text" at bounding box center [413, 251] width 511 height 31
type input "حسام صلاح عبدالكريم معوض"
click at [176, 418] on input "date" at bounding box center [413, 410] width 511 height 32
type input "2026-08-14"
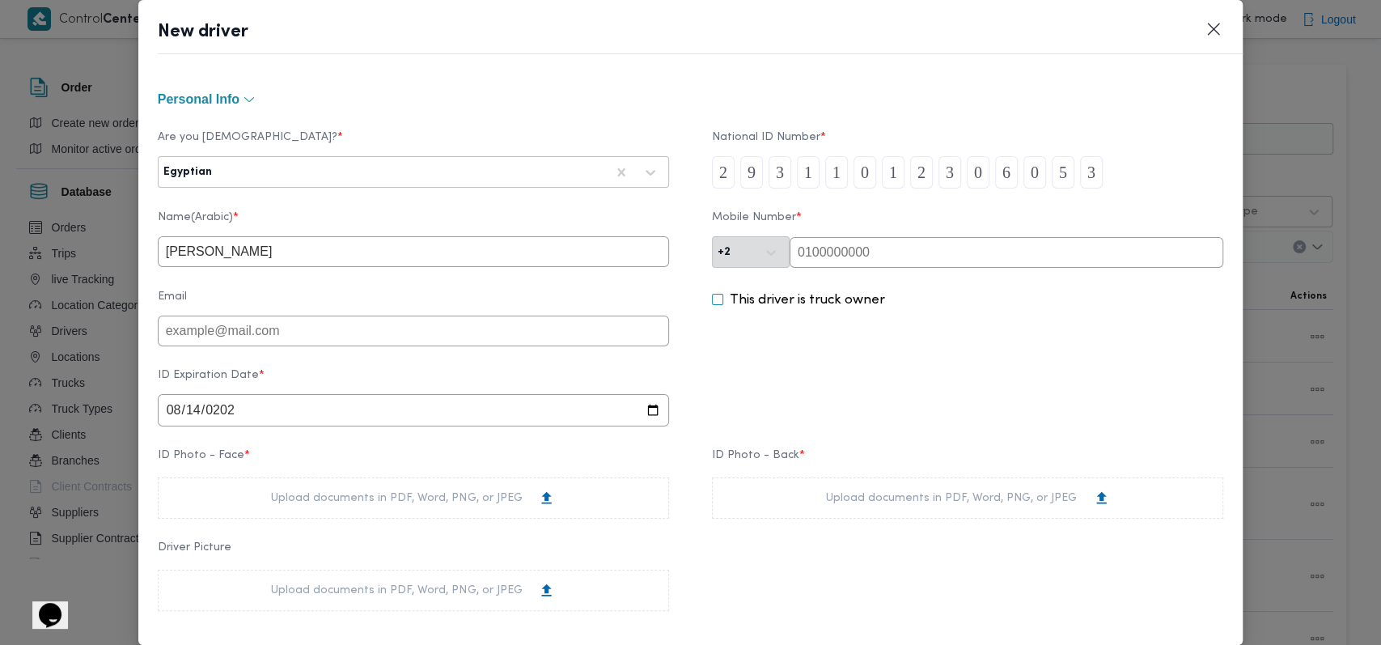
click at [838, 396] on div "ID Expiration Date * 2026-08-14" at bounding box center [691, 398] width 1066 height 74
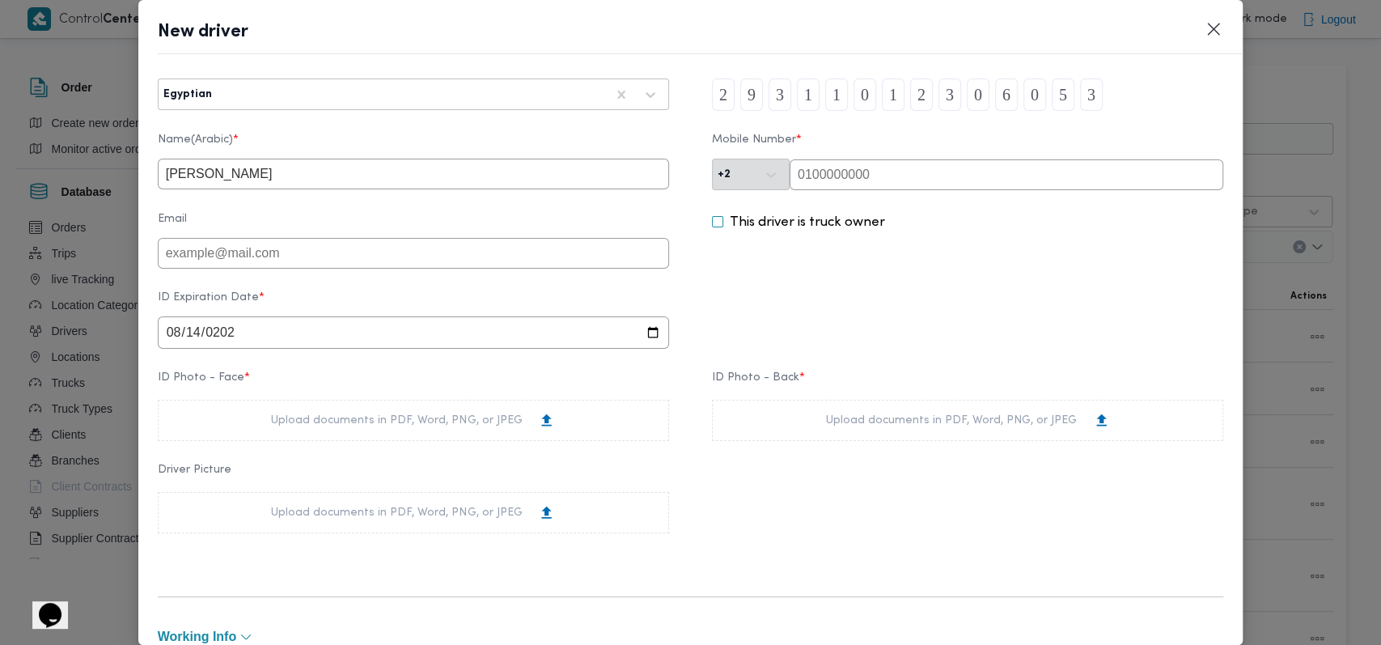
scroll to position [108, 0]
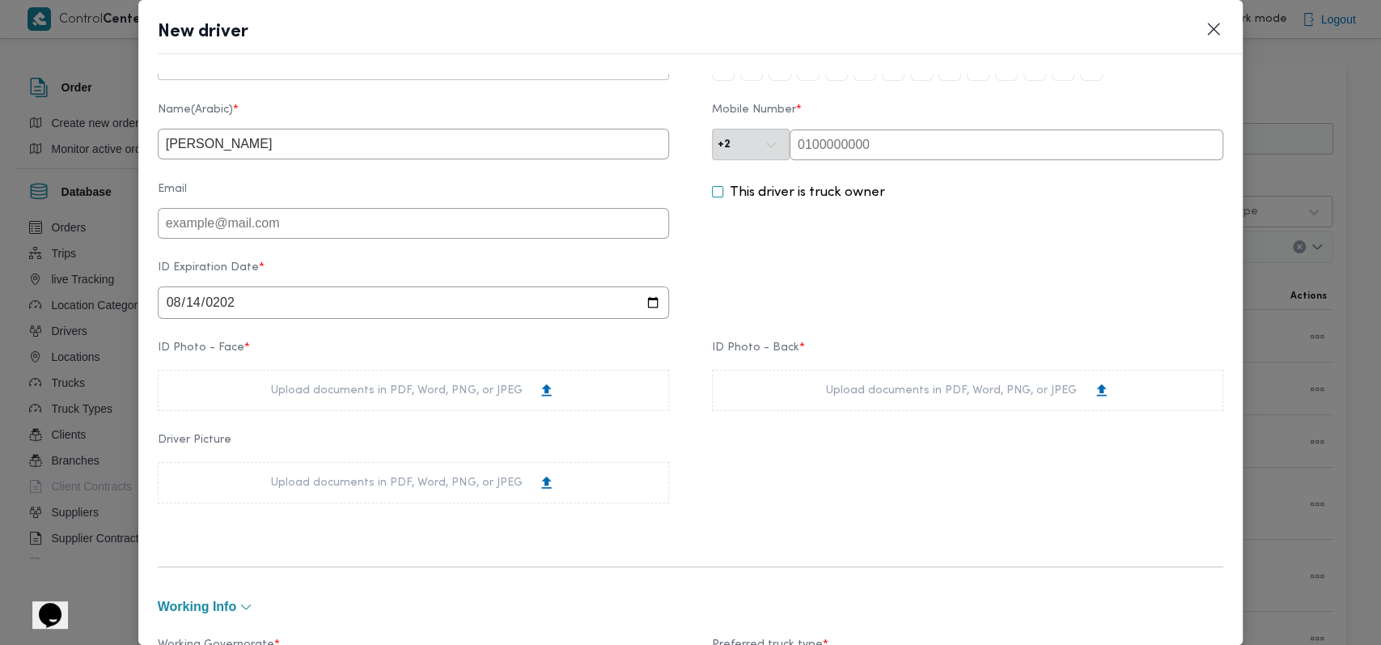
click at [505, 397] on div "Upload documents in PDF, Word, PNG, or JPEG" at bounding box center [413, 390] width 284 height 17
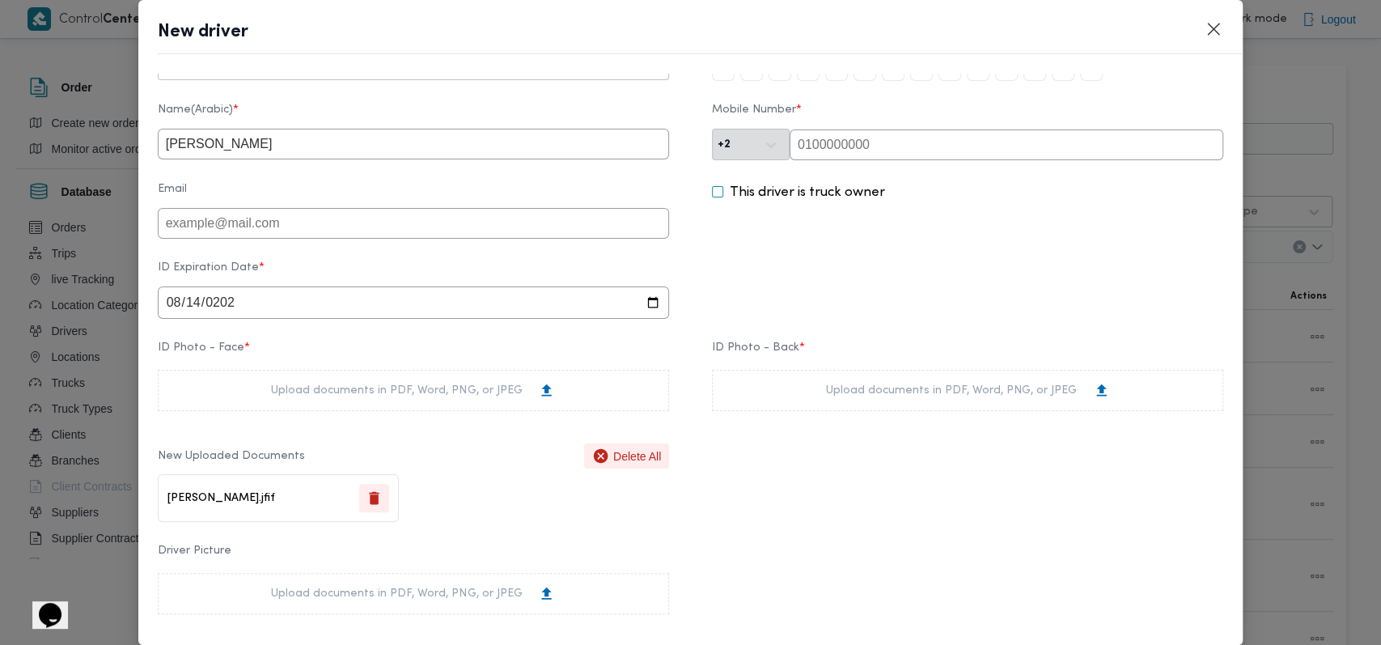
click at [788, 398] on div "Upload documents in PDF, Word, PNG, or JPEG" at bounding box center [967, 390] width 511 height 41
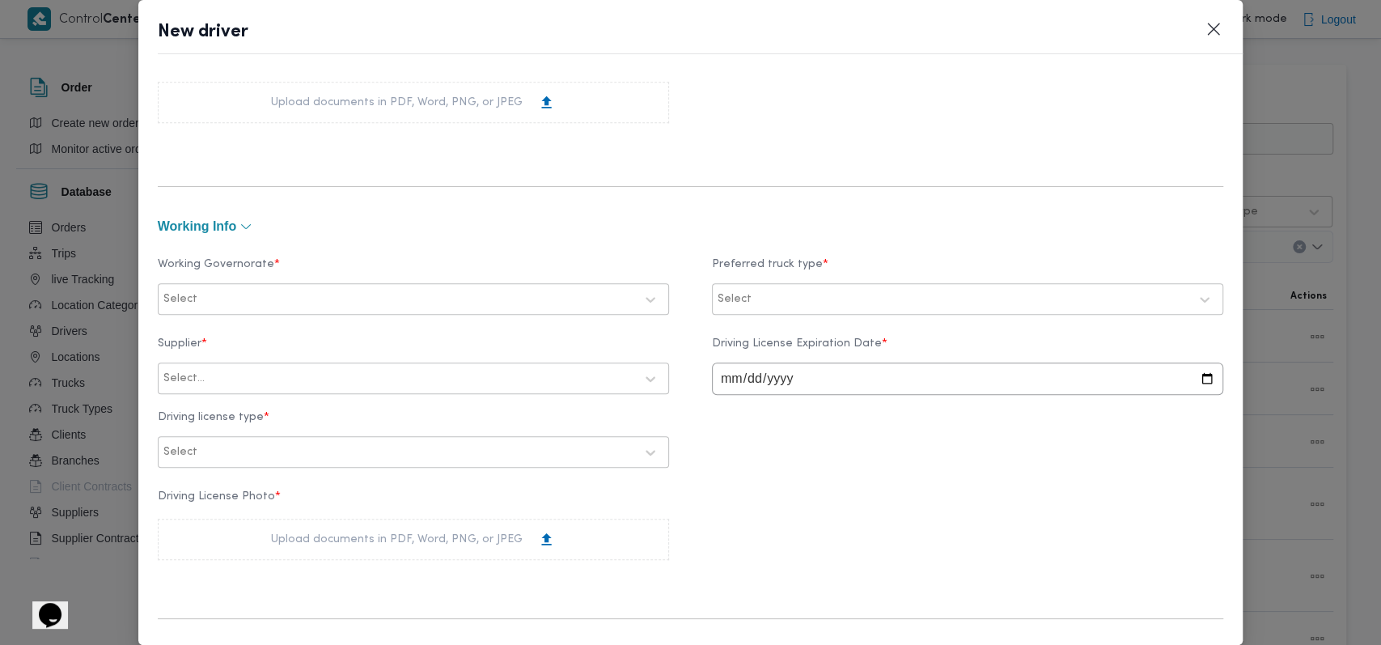
scroll to position [647, 0]
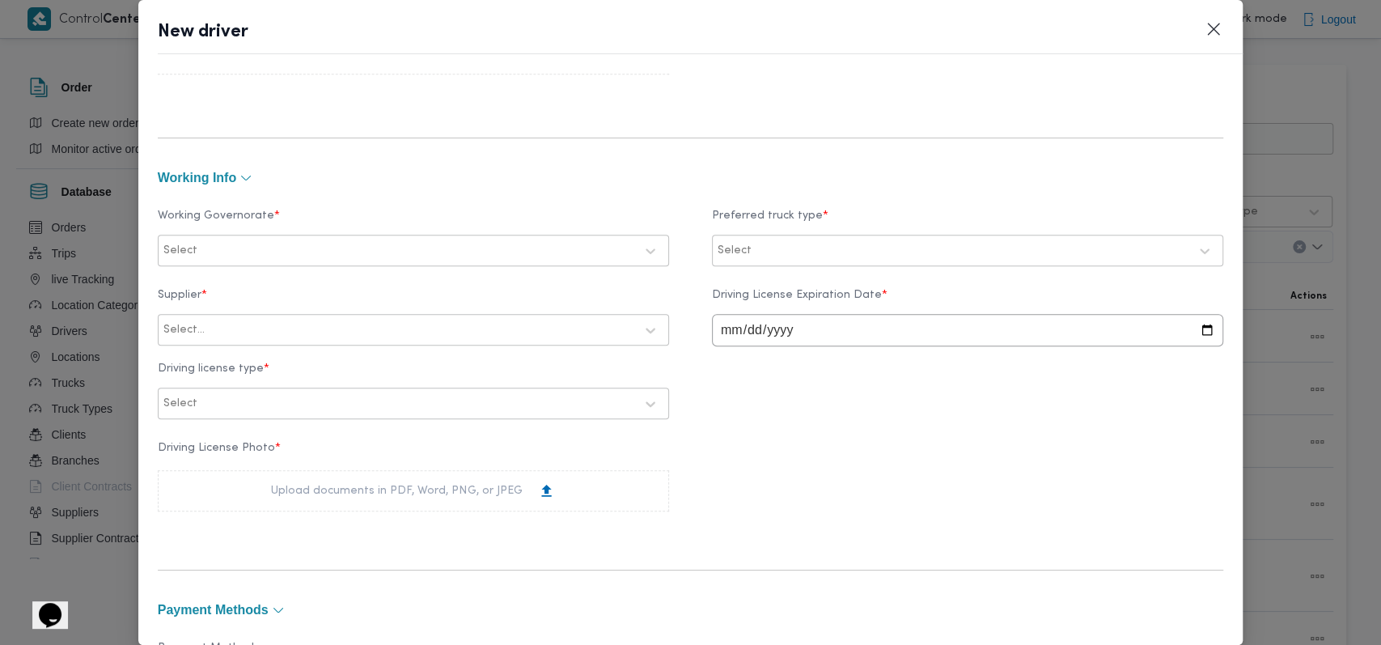
click at [417, 244] on div at bounding box center [418, 251] width 434 height 16
click at [222, 351] on div "الجيزة" at bounding box center [413, 352] width 477 height 19
click at [759, 235] on div "Select" at bounding box center [967, 251] width 511 height 32
click at [770, 244] on div at bounding box center [972, 251] width 434 height 16
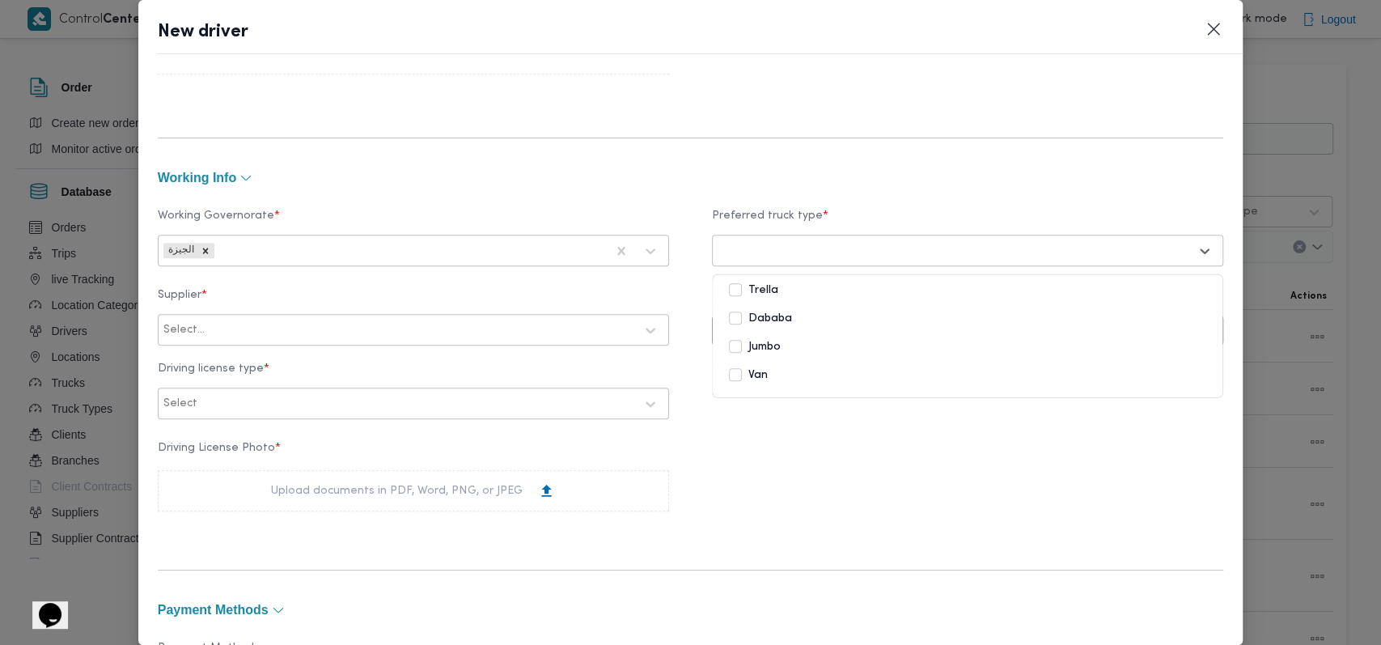
click at [786, 323] on div "Dababa" at bounding box center [967, 318] width 477 height 19
click at [411, 331] on div at bounding box center [421, 330] width 426 height 16
type input "محمد حسني محمد"
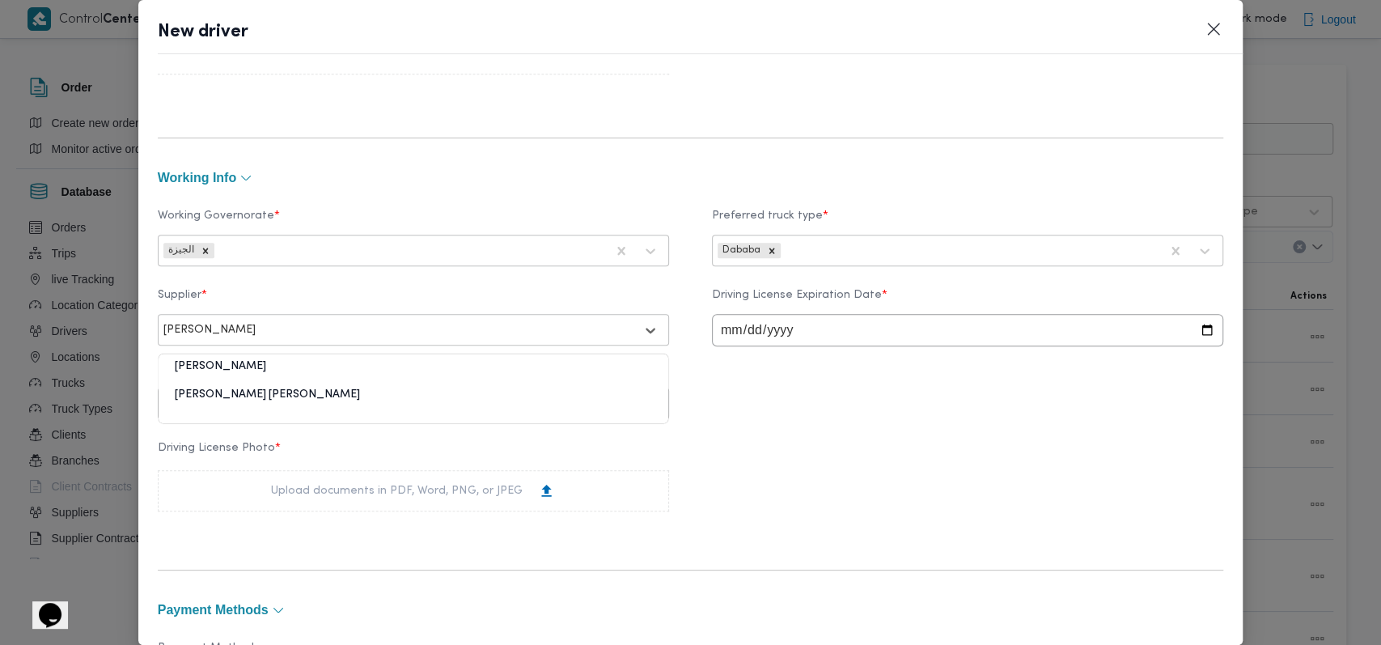
click at [252, 390] on div "محمد حسني محمد ابراهيم" at bounding box center [414, 401] width 510 height 28
click at [305, 412] on div at bounding box center [418, 404] width 434 height 16
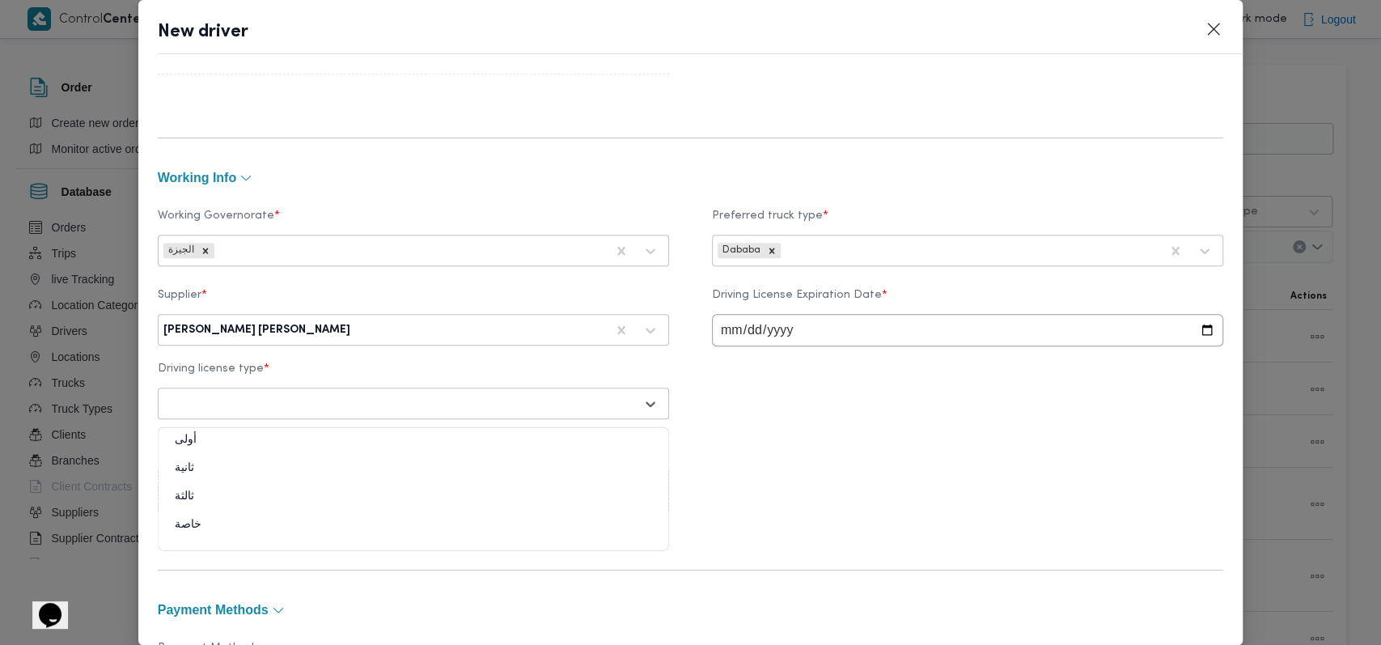
click at [206, 468] on div "ثانية" at bounding box center [414, 474] width 510 height 28
click at [318, 495] on div "Upload documents in PDF, Word, PNG, or JPEG" at bounding box center [413, 490] width 284 height 17
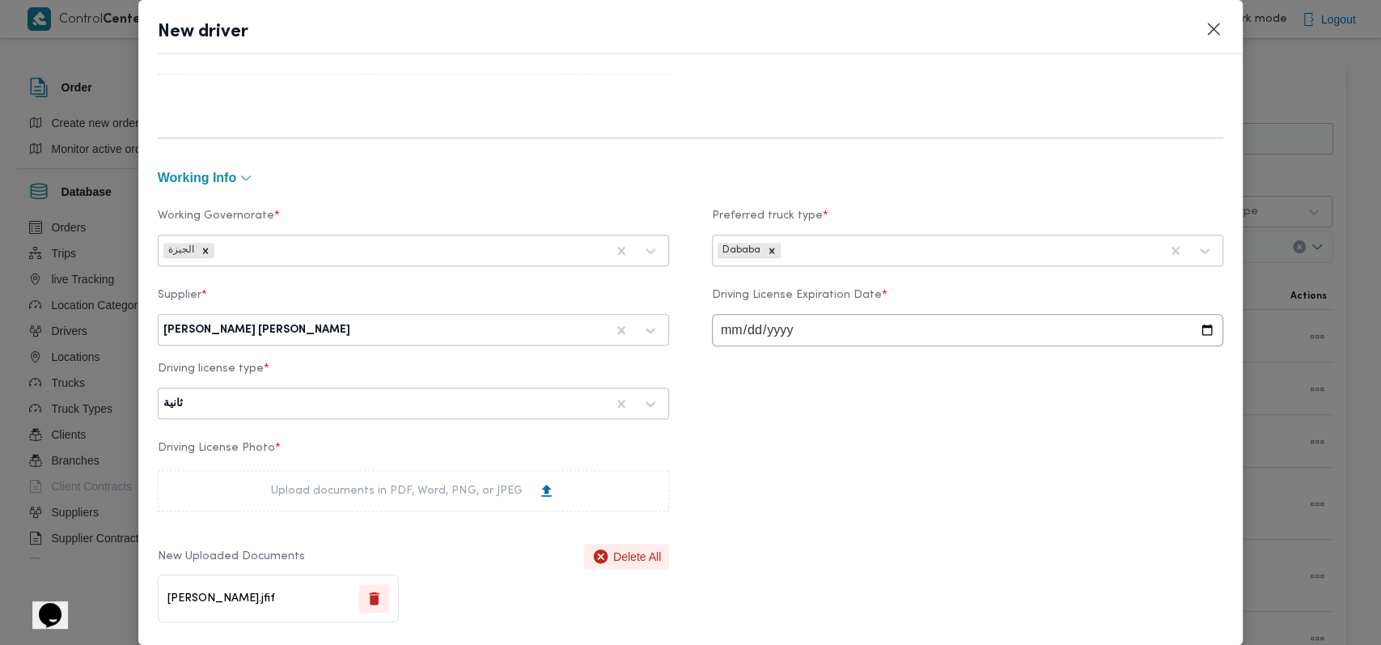
click at [729, 335] on input "date" at bounding box center [967, 330] width 511 height 32
type input "2026-08-14"
click at [728, 366] on div "Supplier * محمد حسني محمد ابراهيم Driving License Expiration Date * 2026-08-14 …" at bounding box center [691, 354] width 1066 height 146
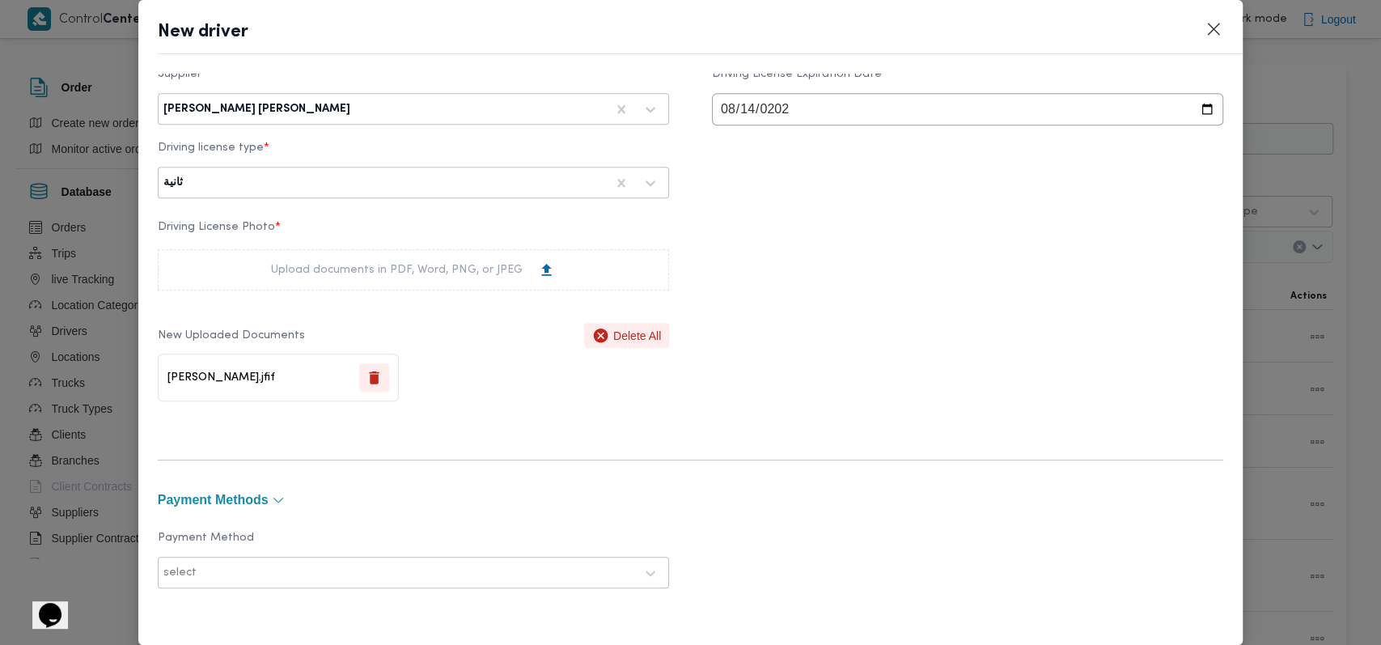
scroll to position [1168, 0]
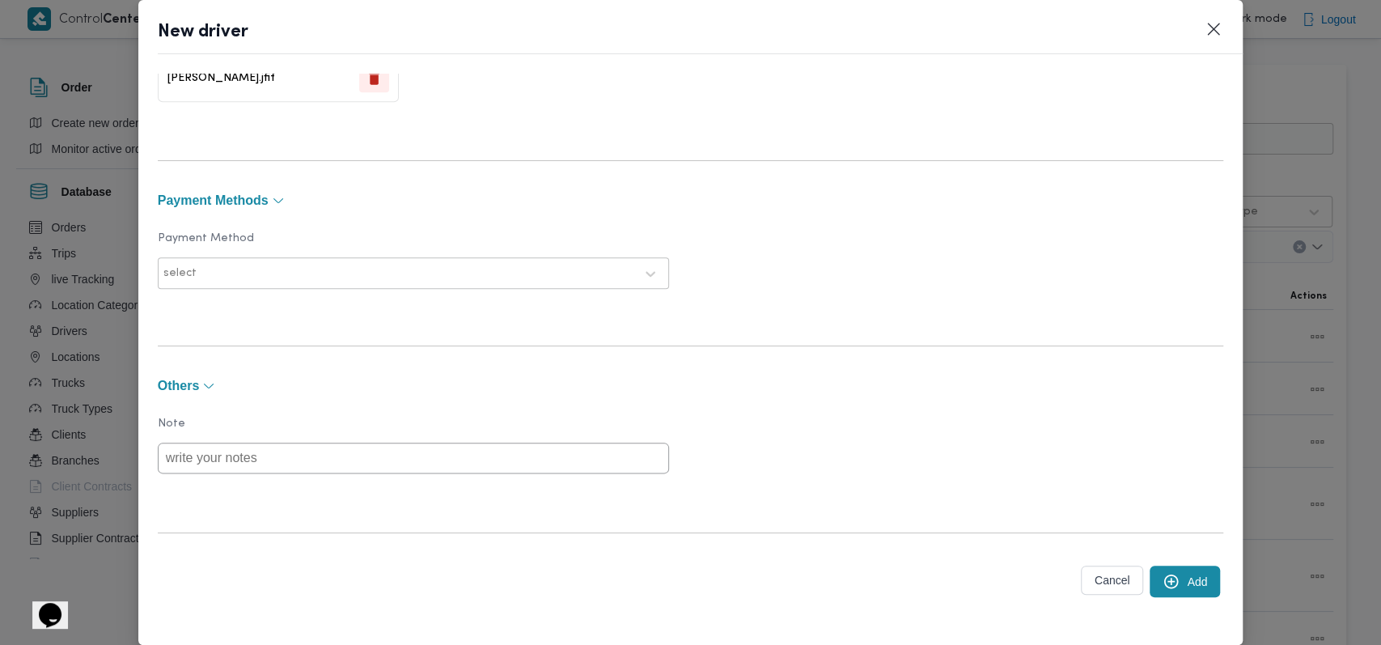
click at [1163, 582] on icon "submit" at bounding box center [1171, 581] width 17 height 17
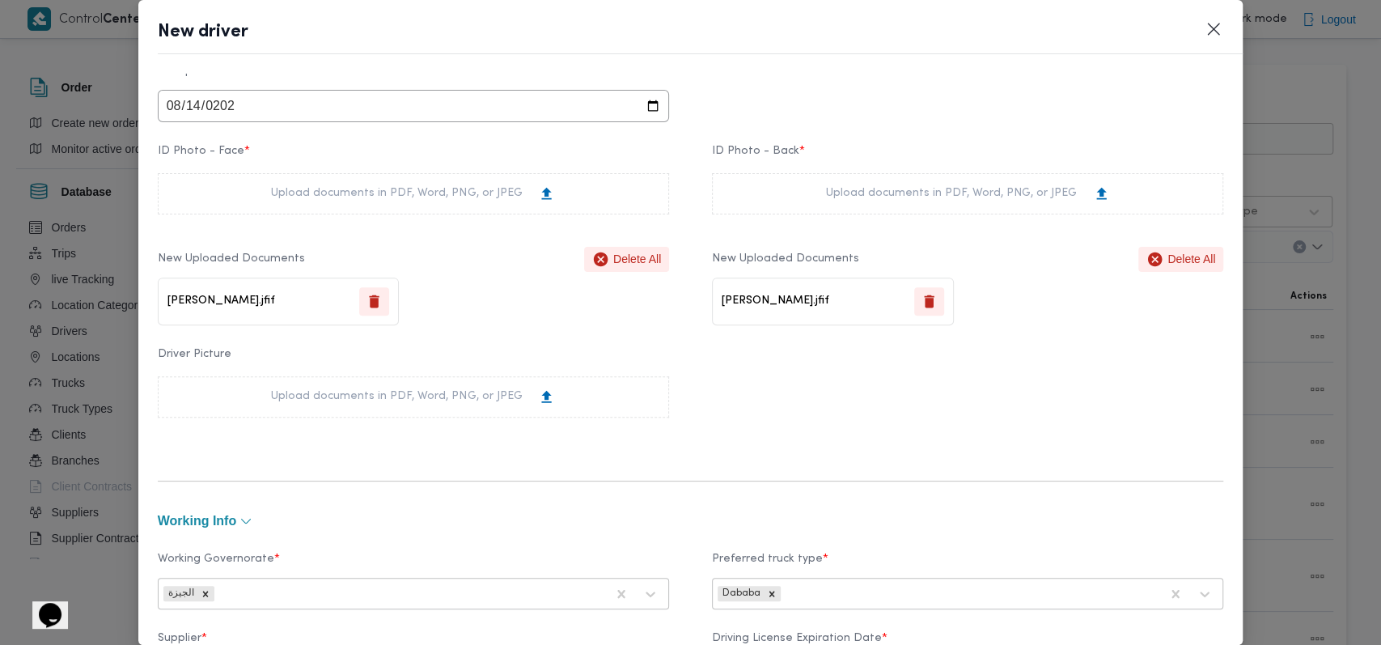
scroll to position [0, 0]
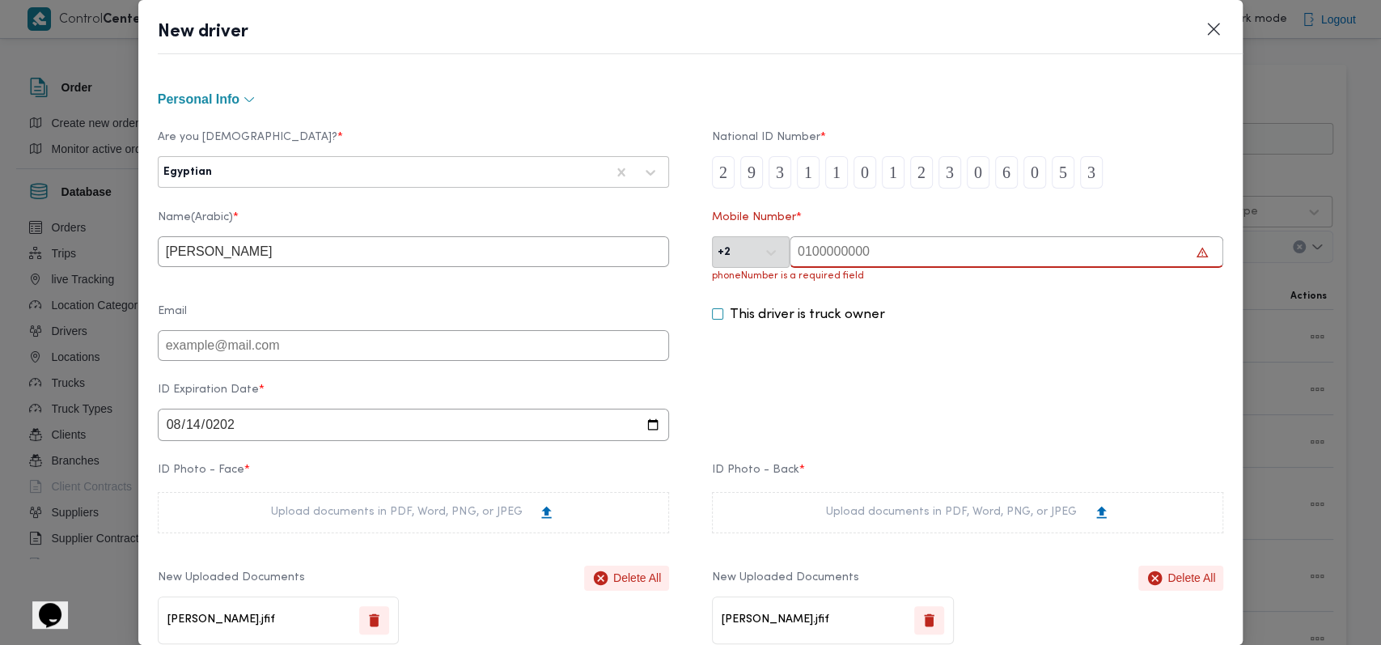
click at [846, 264] on input "text" at bounding box center [1007, 252] width 434 height 32
paste input "0 10 69674550"
click at [801, 255] on input "0 10 69674550" at bounding box center [1007, 252] width 434 height 32
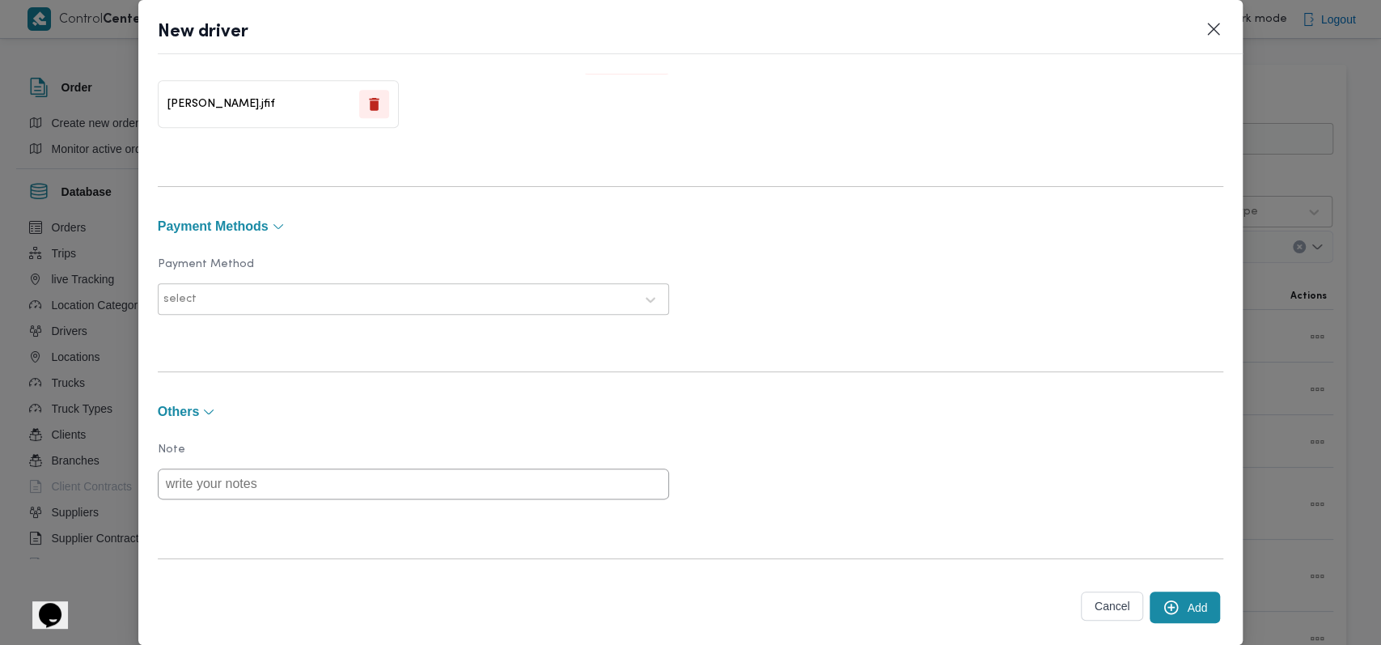
scroll to position [1168, 0]
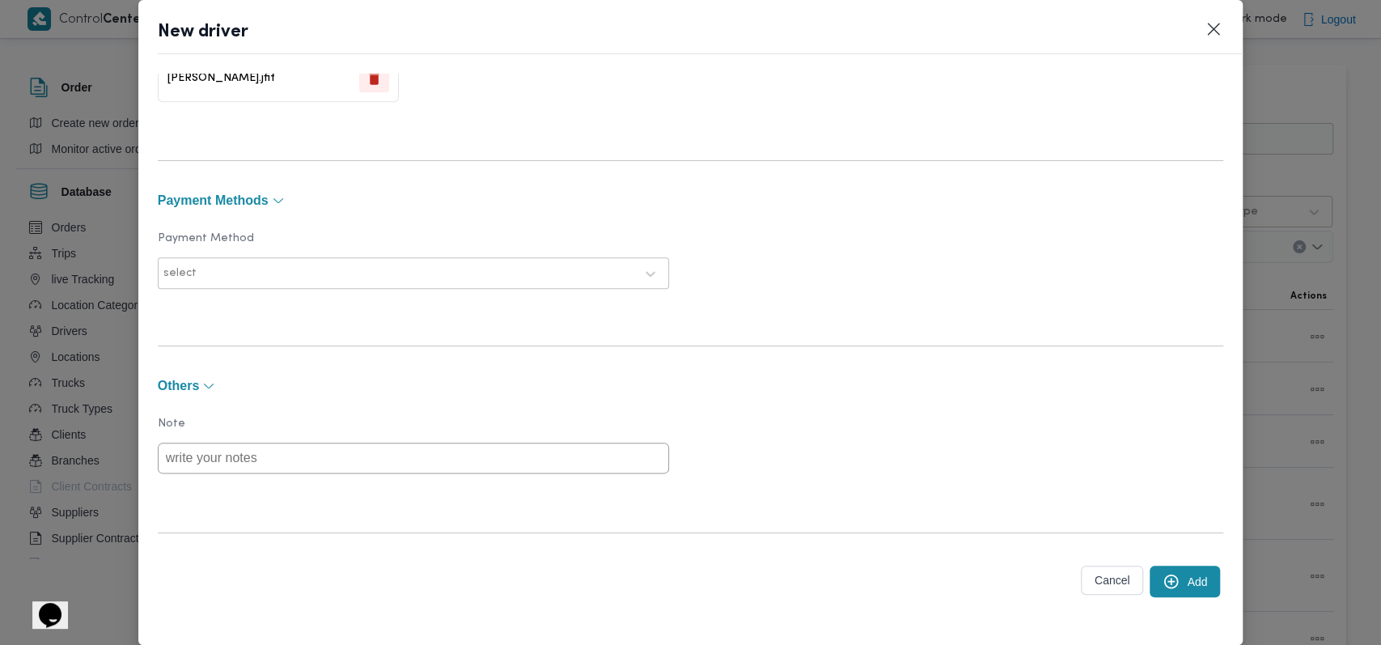
type input "01069674550"
click at [1183, 578] on button "Add" at bounding box center [1185, 582] width 70 height 32
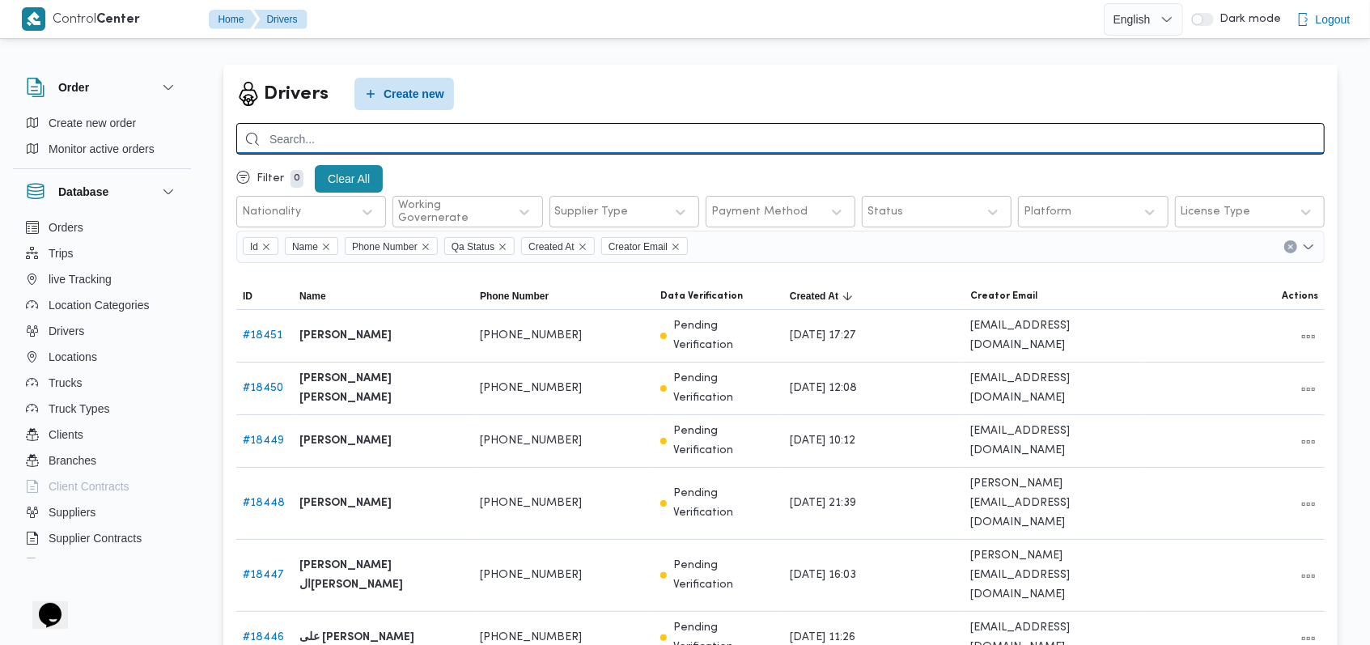
click at [557, 145] on input "search" at bounding box center [780, 139] width 1088 height 32
type input "01013632454"
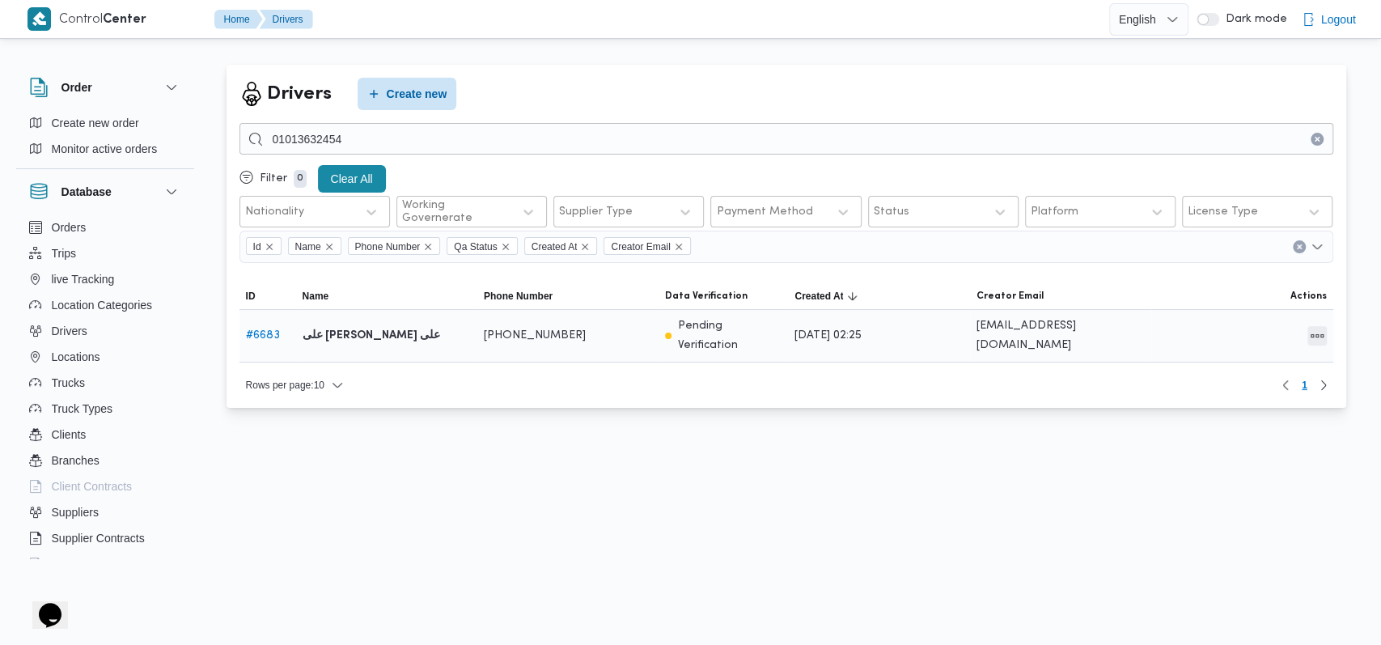
click at [1313, 332] on button "All actions" at bounding box center [1316, 335] width 19 height 19
click at [1232, 334] on span "Edit" at bounding box center [1254, 327] width 71 height 13
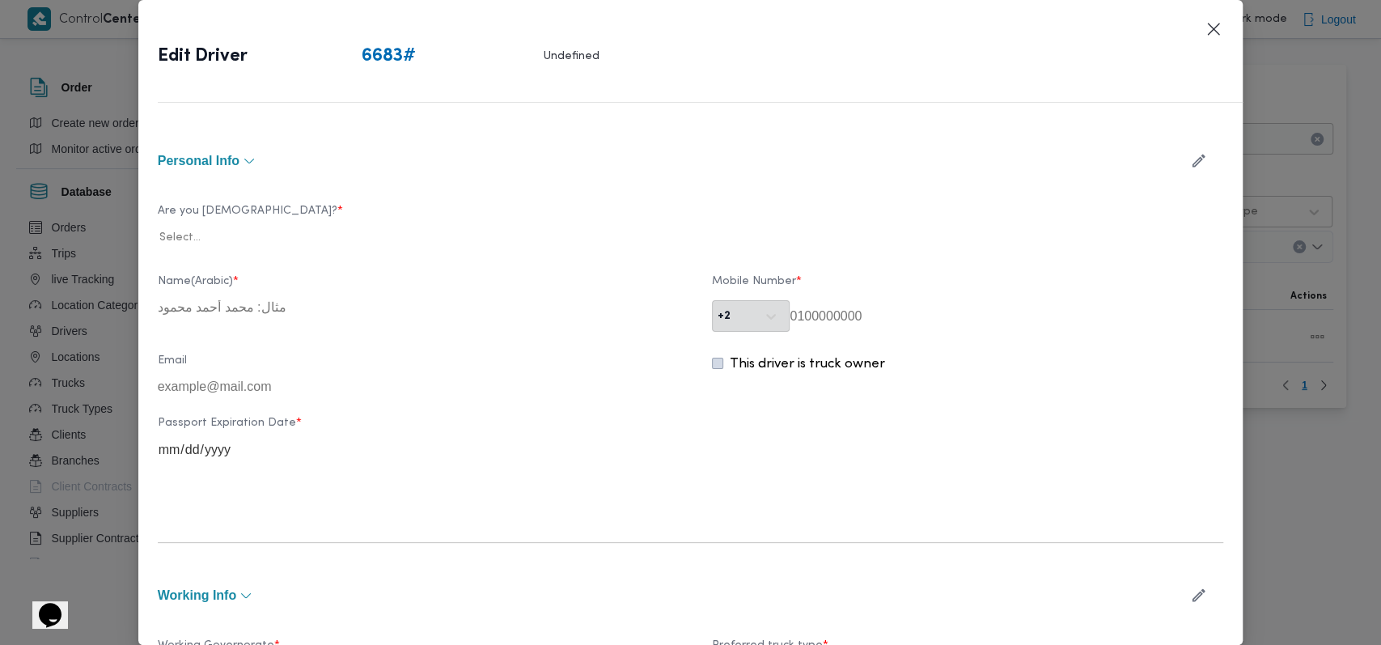
type input "على نصر احمد على"
type input "01013632454"
type input "2032-10-02"
type input "2024-10-02"
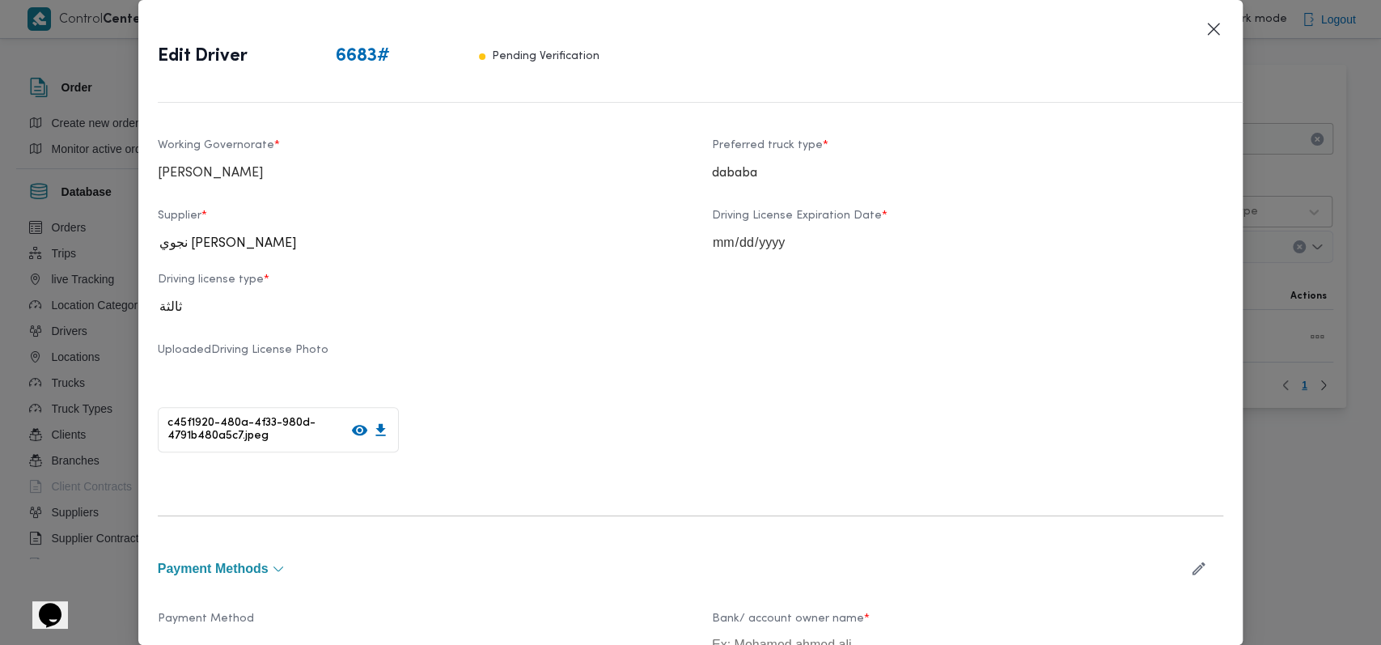
scroll to position [539, 0]
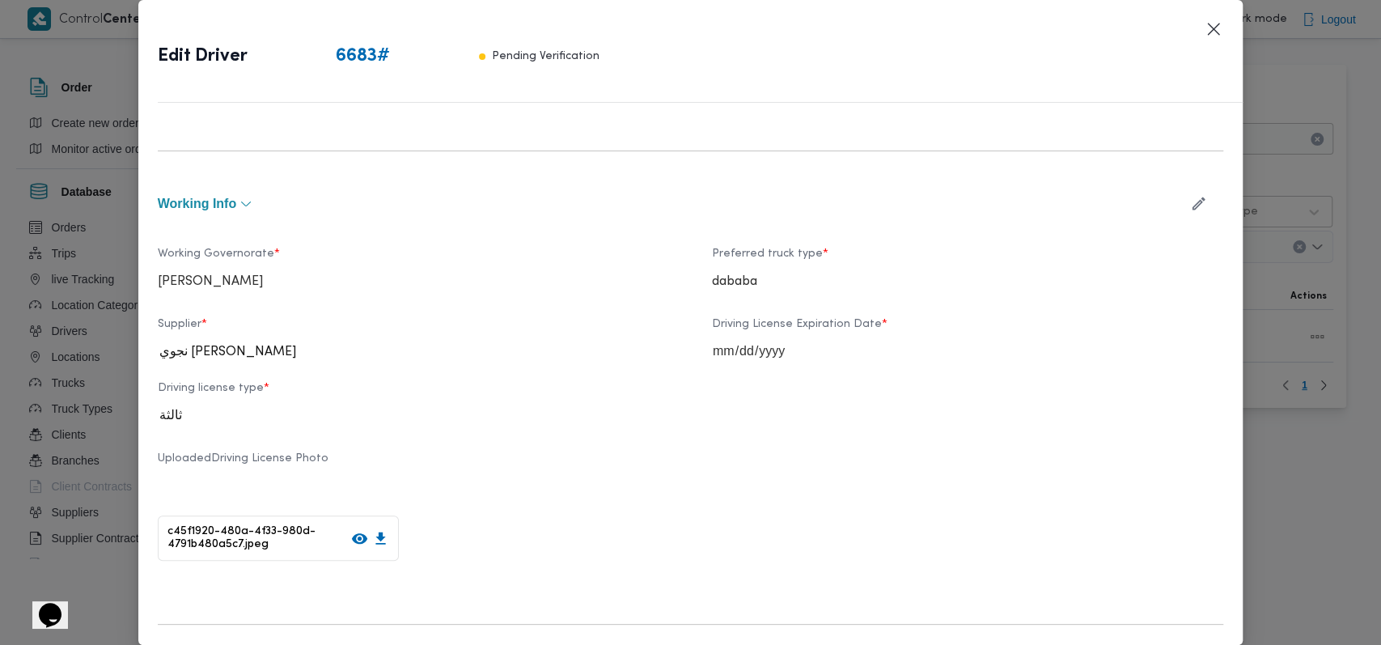
click at [1190, 207] on icon "button" at bounding box center [1198, 203] width 17 height 17
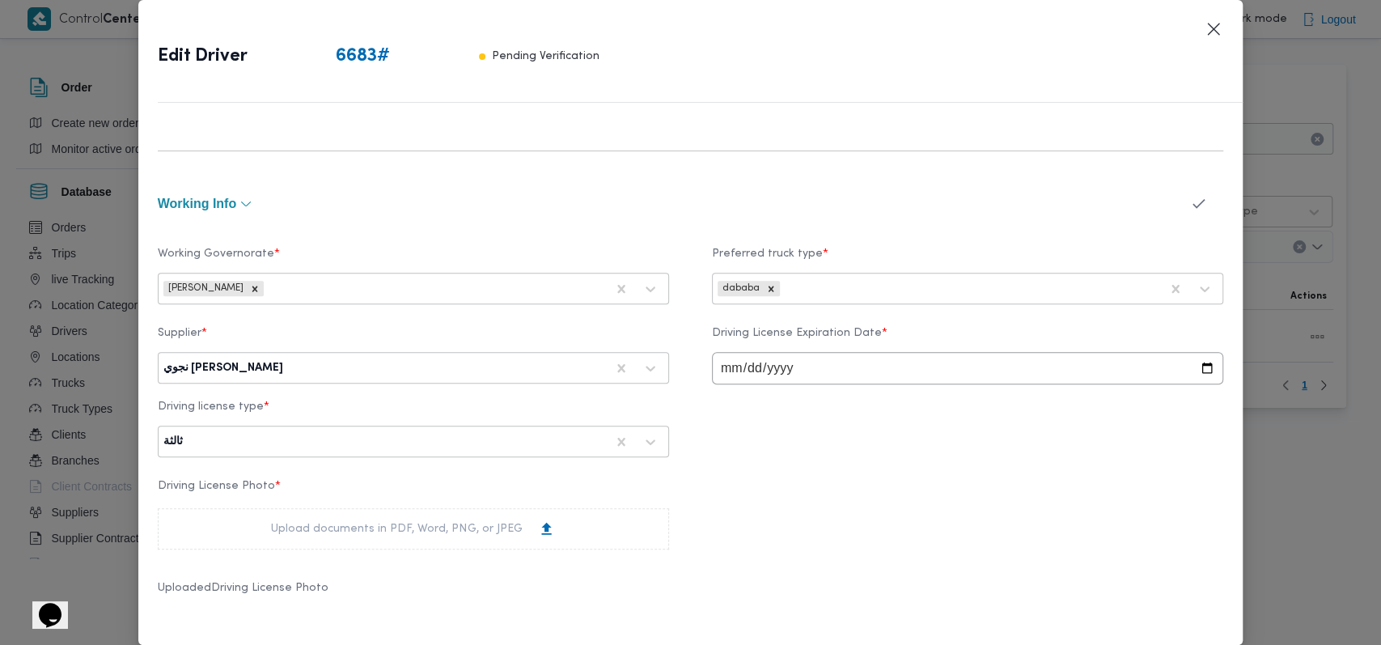
click at [362, 369] on div at bounding box center [445, 368] width 319 height 16
type input "راجح"
click at [241, 401] on div "راجح ضبع مهني مسعد" at bounding box center [414, 410] width 510 height 28
click at [500, 210] on div "working Info" at bounding box center [691, 203] width 1066 height 46
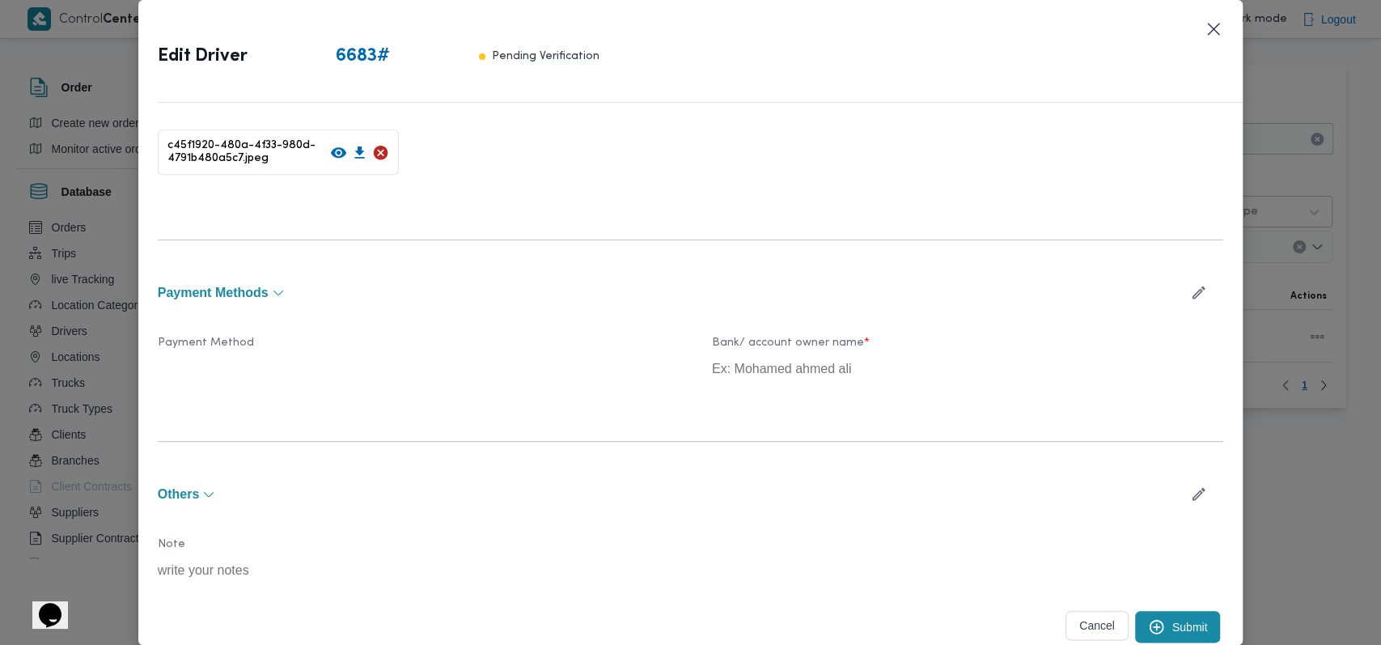
scroll to position [1055, 0]
click at [1172, 615] on button "Submit" at bounding box center [1178, 626] width 86 height 32
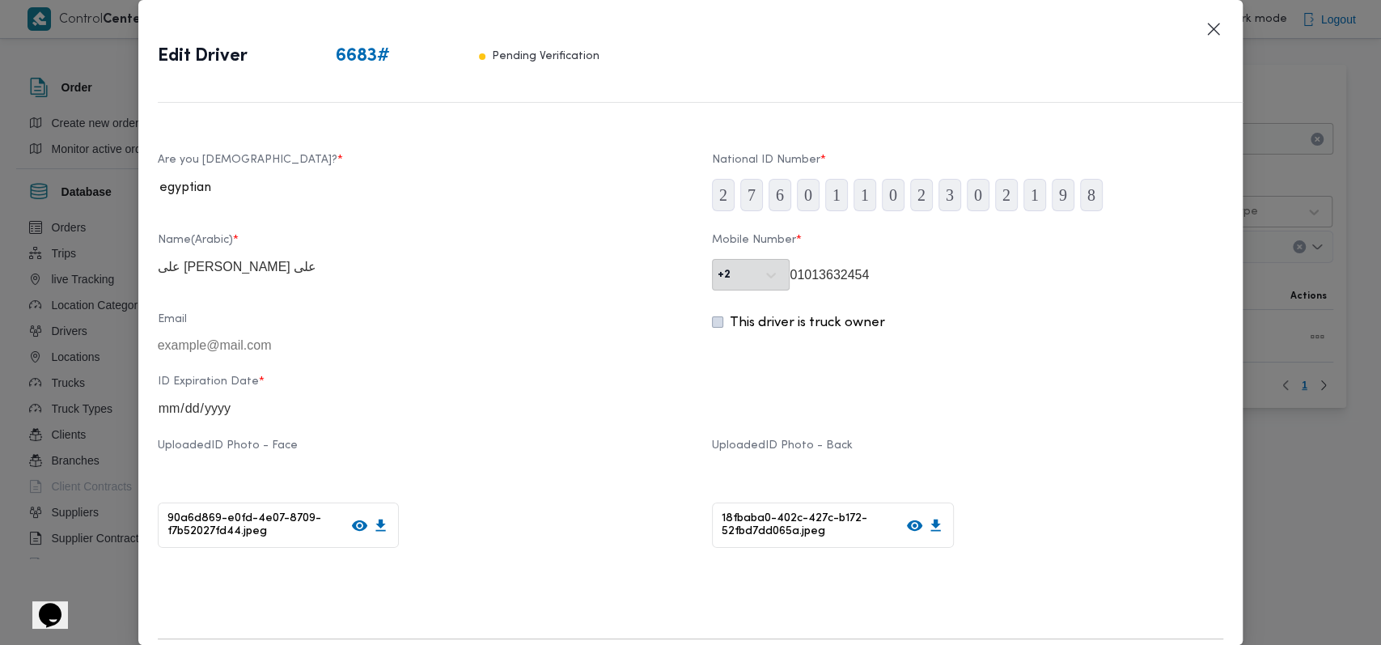
scroll to position [0, 0]
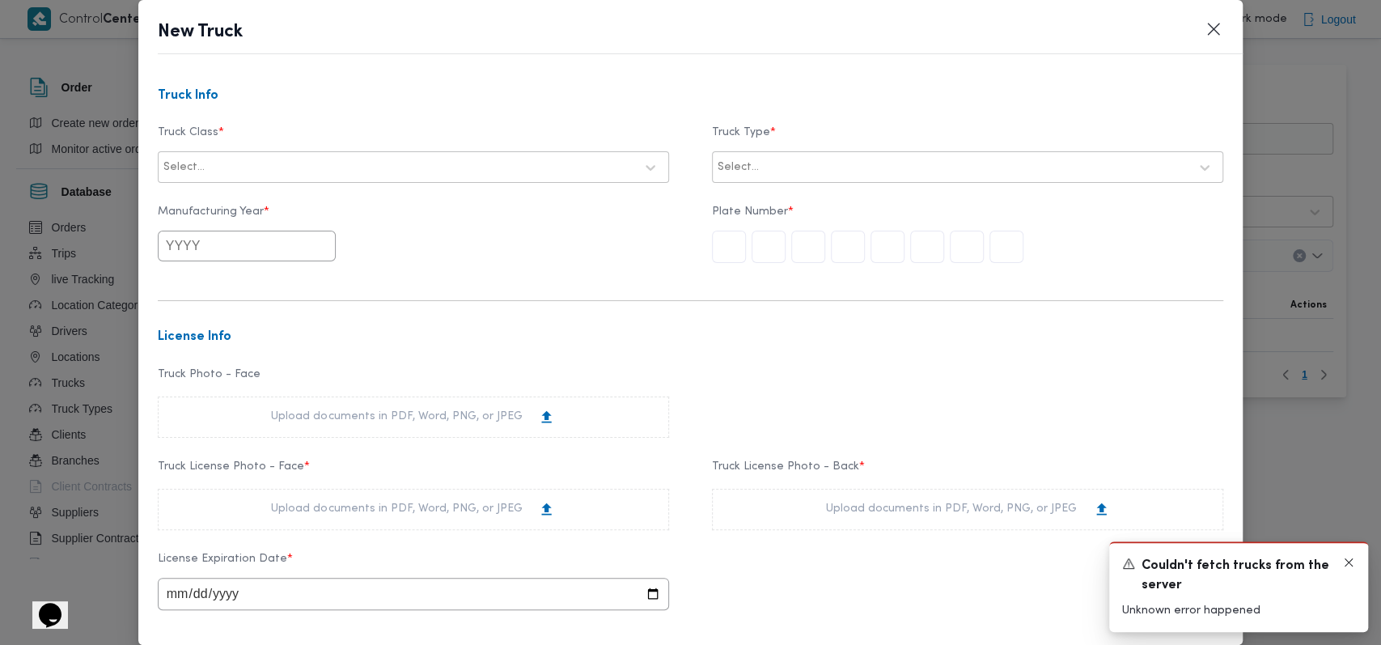
click at [1350, 565] on icon "Dismiss toast" at bounding box center [1348, 562] width 13 height 13
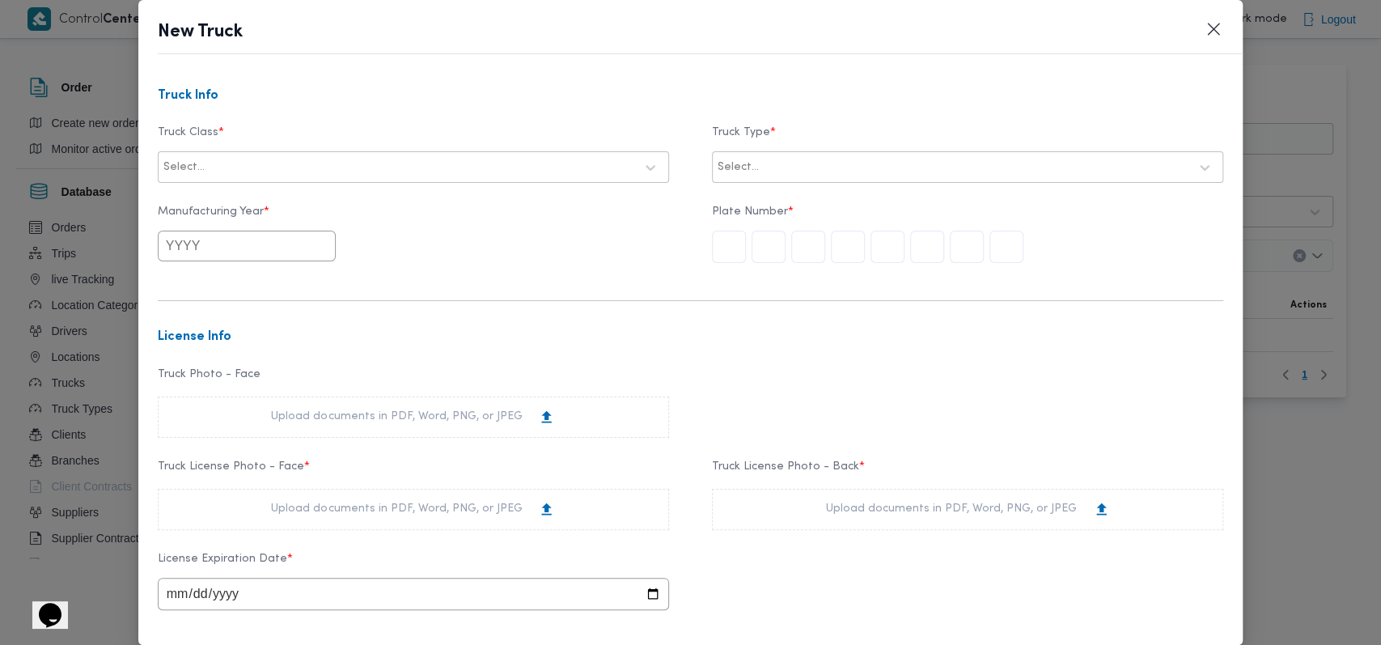
click at [316, 144] on label "Truck Class *" at bounding box center [413, 138] width 511 height 25
click at [317, 163] on div at bounding box center [421, 167] width 426 height 16
click at [210, 233] on div "dababa" at bounding box center [414, 238] width 510 height 28
click at [844, 169] on div at bounding box center [953, 167] width 471 height 16
click at [806, 229] on div "closed | dry | 1.5 ton" at bounding box center [968, 238] width 510 height 28
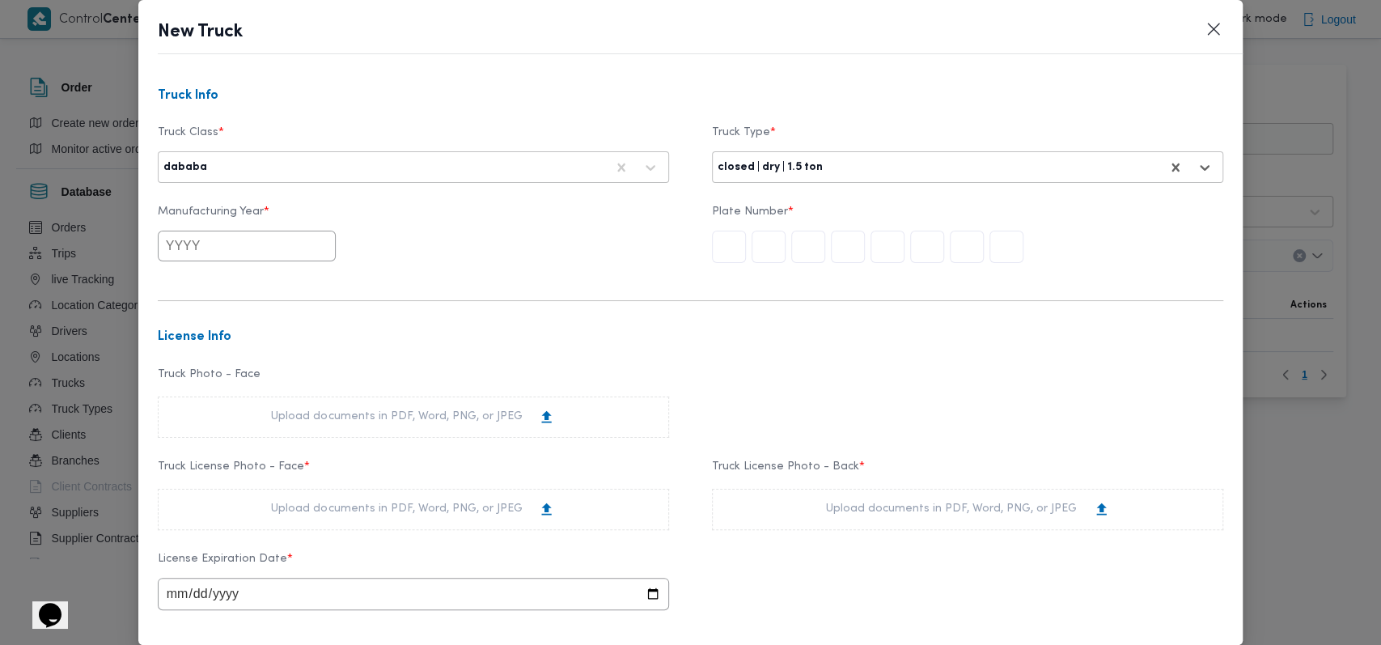
click at [259, 261] on input "text" at bounding box center [247, 246] width 178 height 31
click at [181, 277] on button "Previous Year" at bounding box center [180, 284] width 15 height 15
click at [221, 323] on div "2009" at bounding box center [235, 325] width 45 height 11
type input "2009"
click at [728, 250] on input "text" at bounding box center [729, 247] width 34 height 32
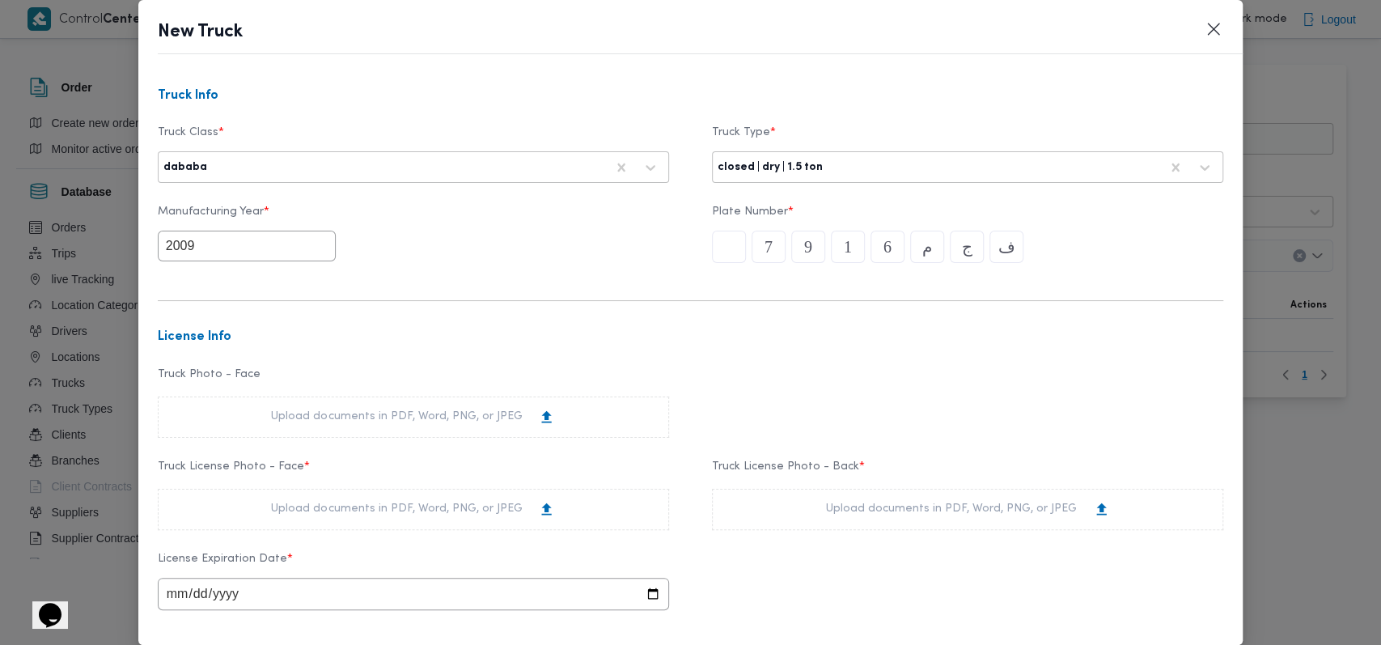
click at [583, 266] on div "Manufacturing Year * 2009 Plate Number * ف ج م 6 1 9 7" at bounding box center [691, 234] width 1066 height 74
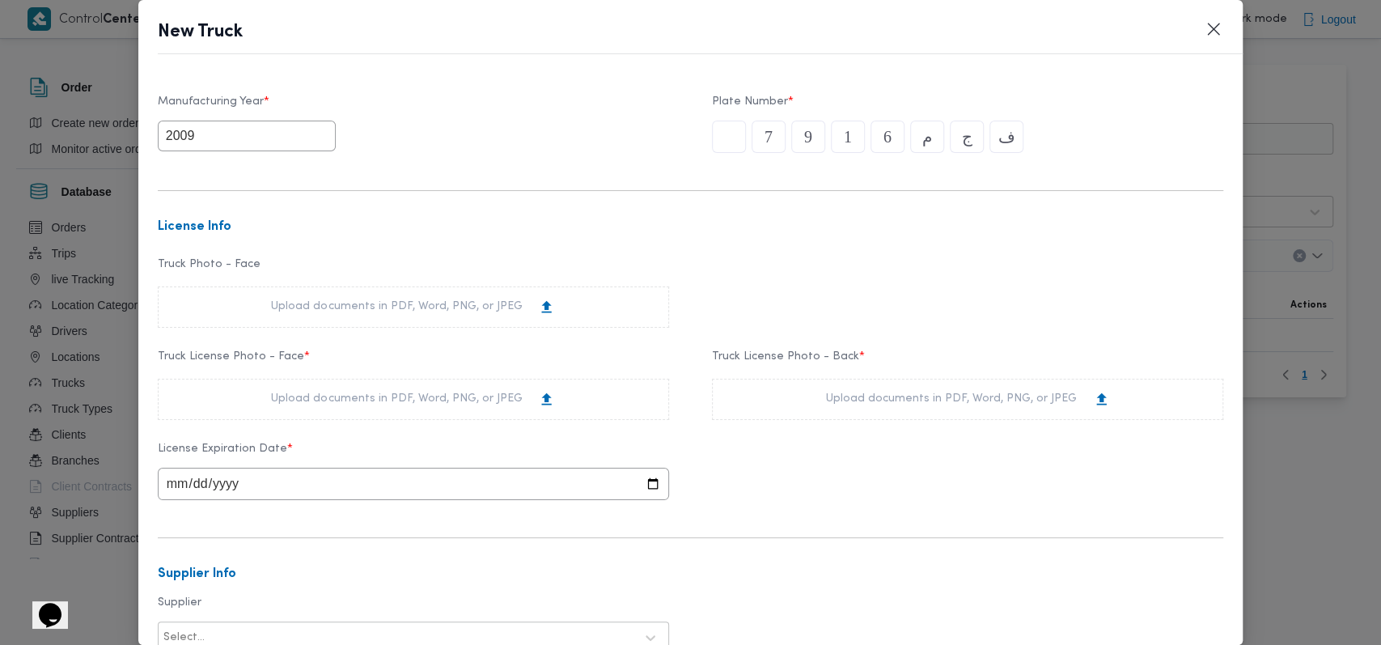
scroll to position [215, 0]
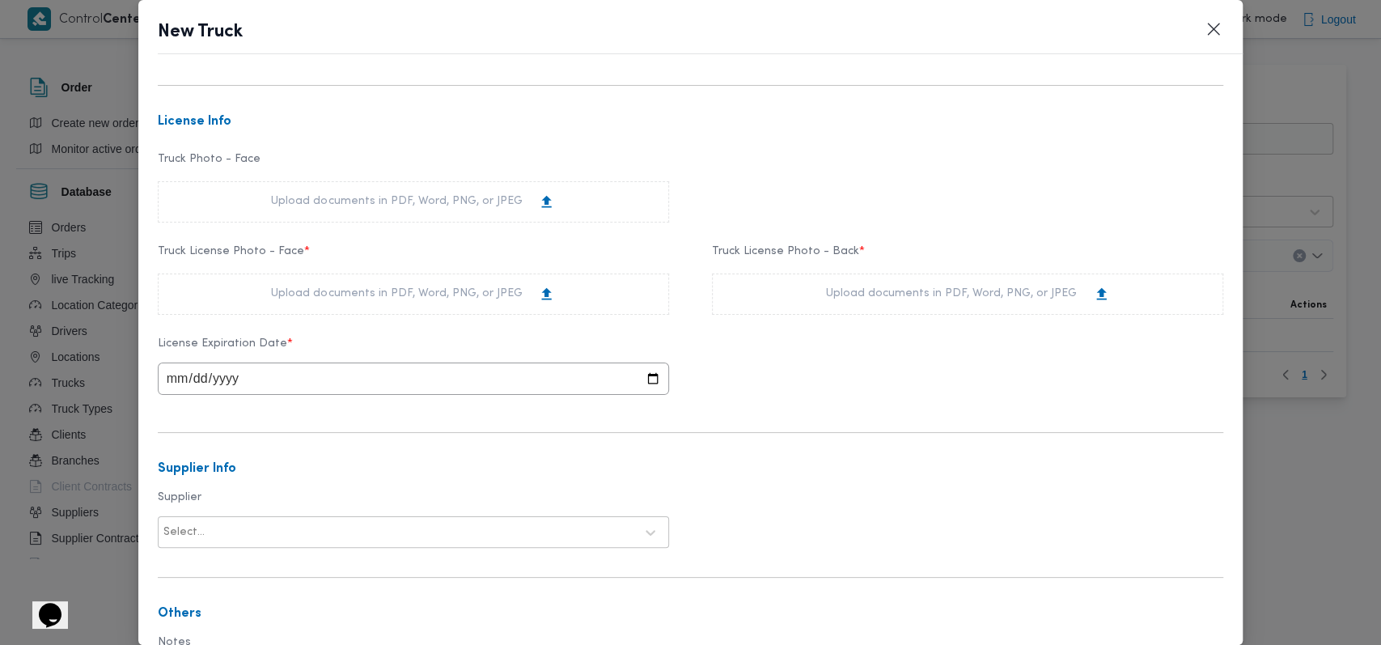
click at [407, 287] on div "Upload documents in PDF, Word, PNG, or JPEG" at bounding box center [413, 294] width 284 height 17
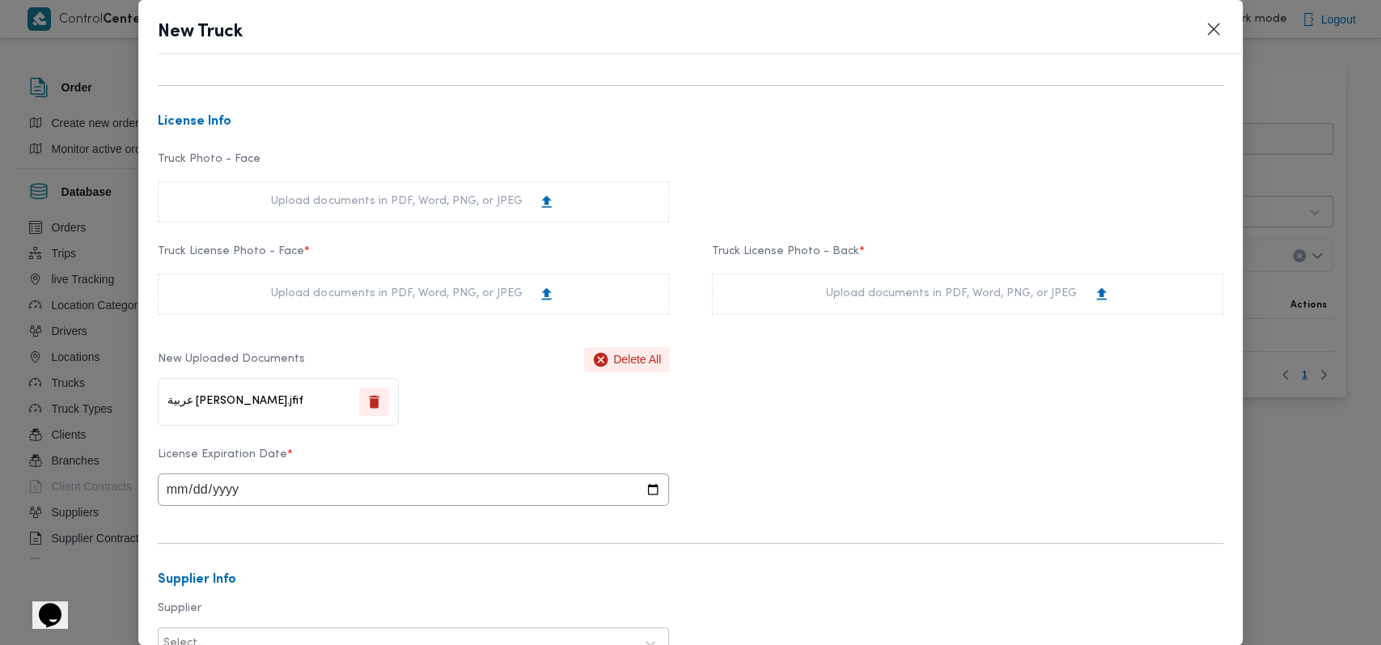
click at [893, 295] on div "Upload documents in PDF, Word, PNG, or JPEG" at bounding box center [968, 294] width 284 height 17
click at [177, 490] on input "date" at bounding box center [413, 489] width 511 height 32
type input "2026-01-12"
click at [693, 494] on div "License Expiration Date * 2026-01-12" at bounding box center [691, 477] width 1066 height 74
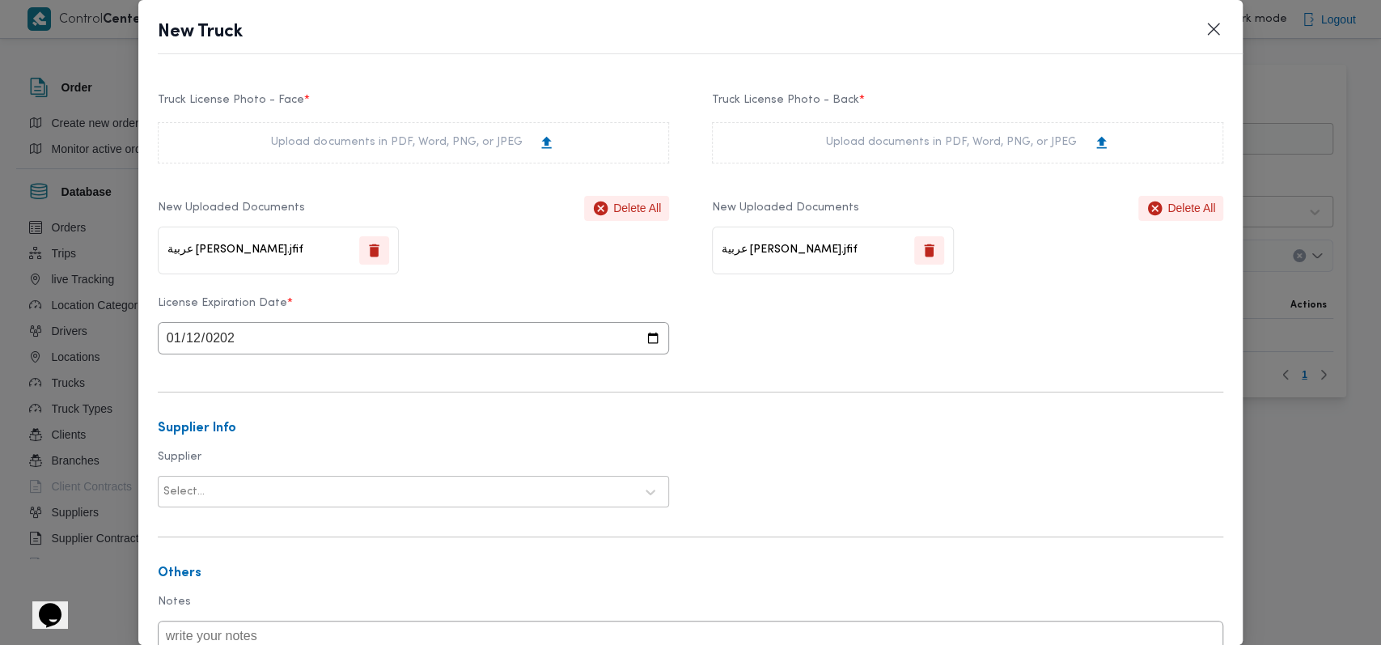
scroll to position [498, 0]
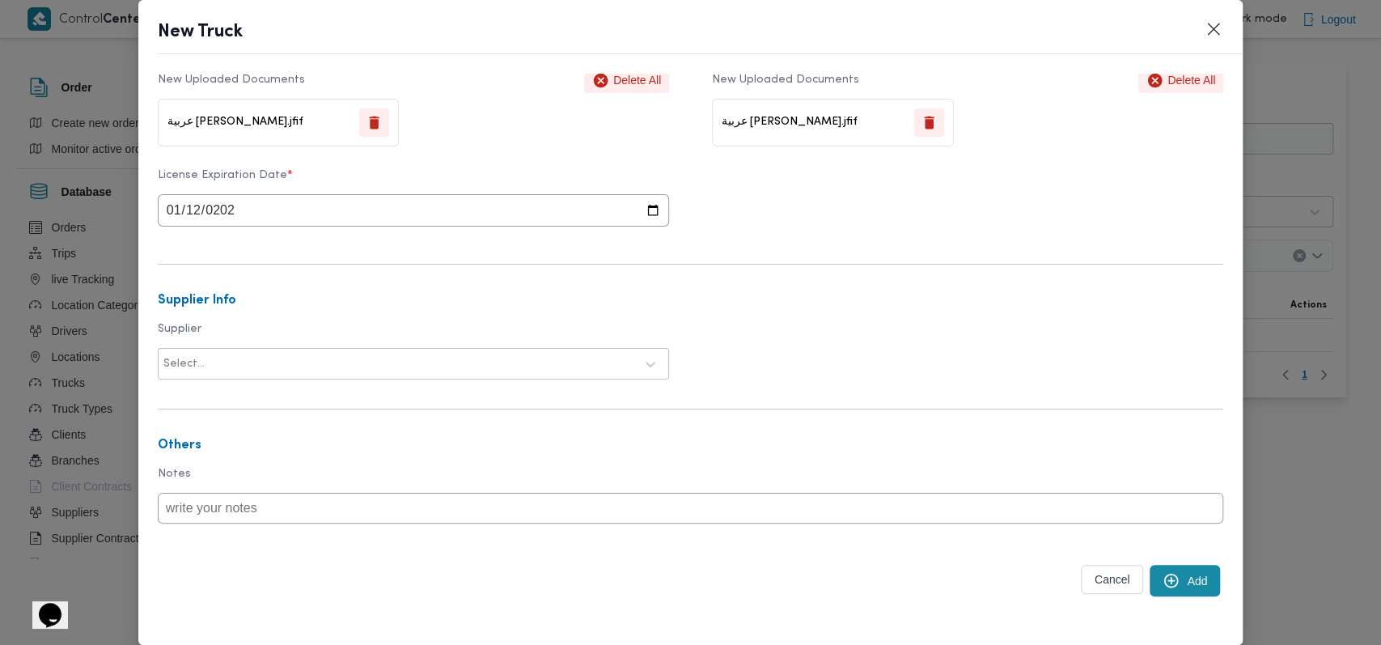
click at [365, 379] on form "Truck Info Truck Class * dababa Truck Type * closed | dry | 1.5 ton Manufacturi…" at bounding box center [691, 120] width 1066 height 1050
click at [375, 369] on div at bounding box center [421, 364] width 426 height 16
type input "محمد حسني محمد"
click at [273, 423] on div "محمد حسني محمد ابراهيم" at bounding box center [414, 435] width 510 height 28
click at [855, 338] on form "Truck Info Truck Class * dababa Truck Type * closed | dry | 1.5 ton Manufacturi…" at bounding box center [691, 120] width 1066 height 1050
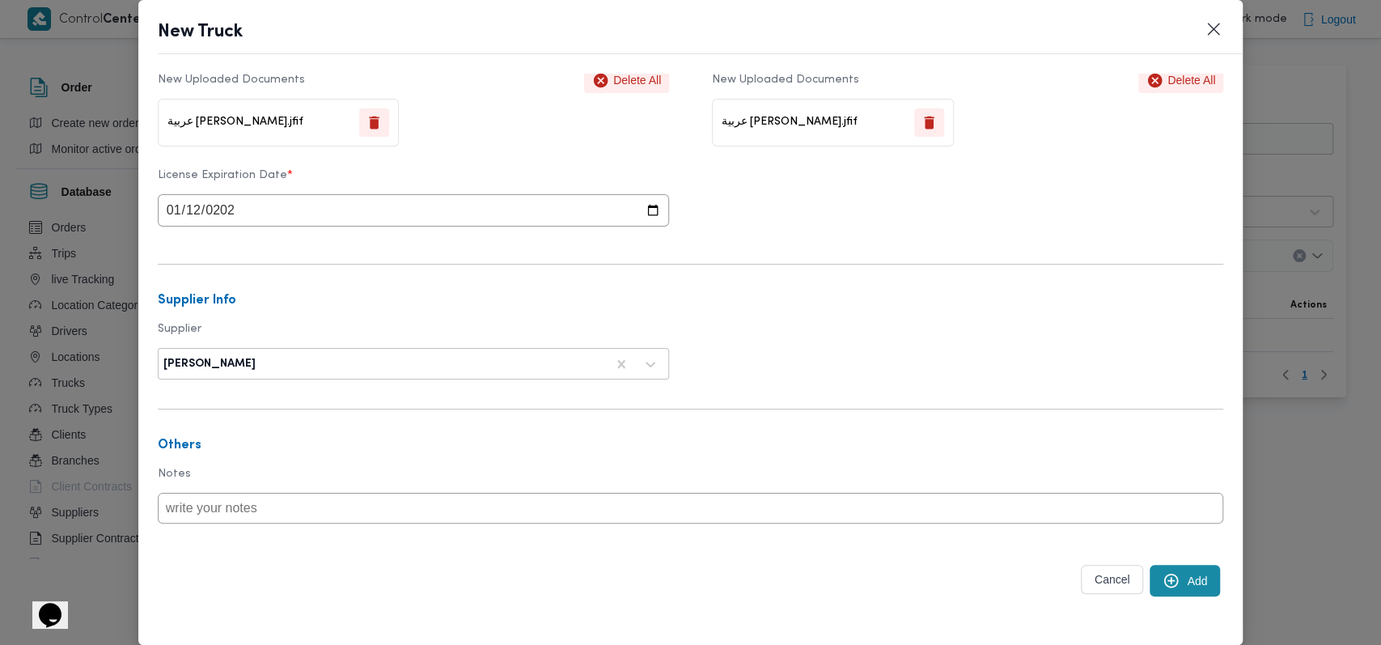
click at [1163, 587] on icon "submit" at bounding box center [1171, 580] width 17 height 17
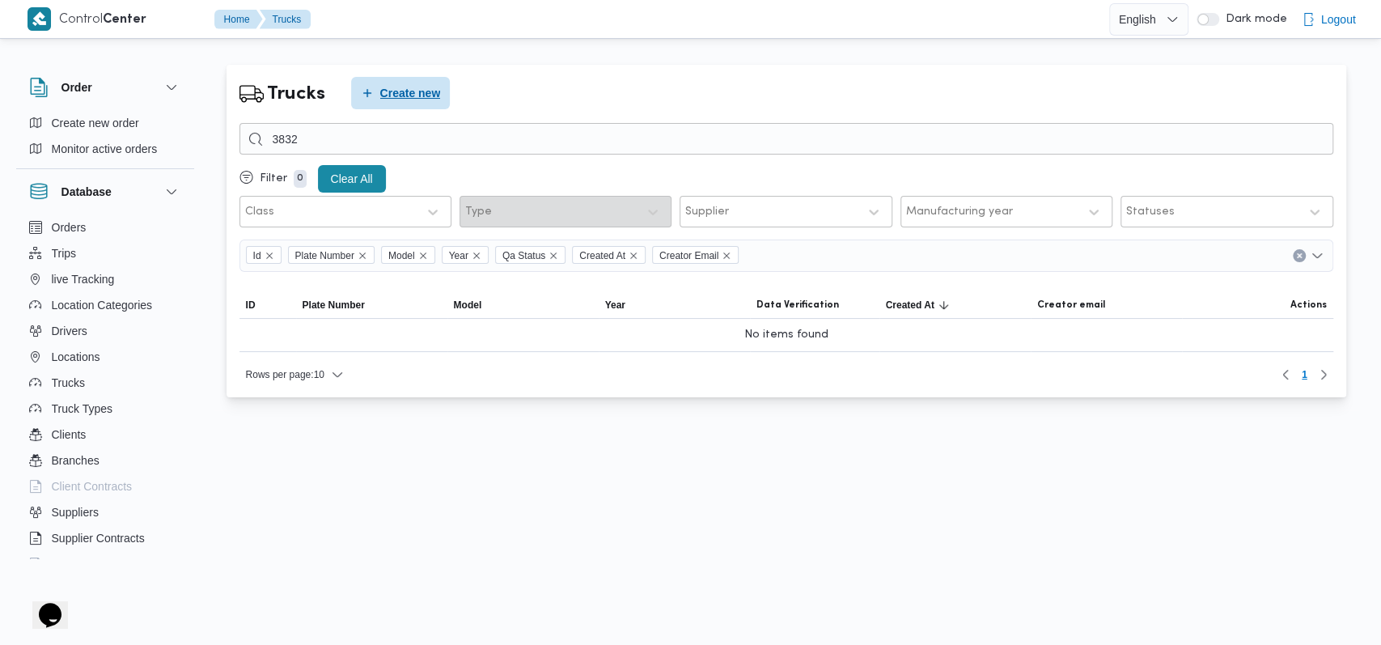
click at [440, 93] on span "Create new" at bounding box center [401, 93] width 100 height 32
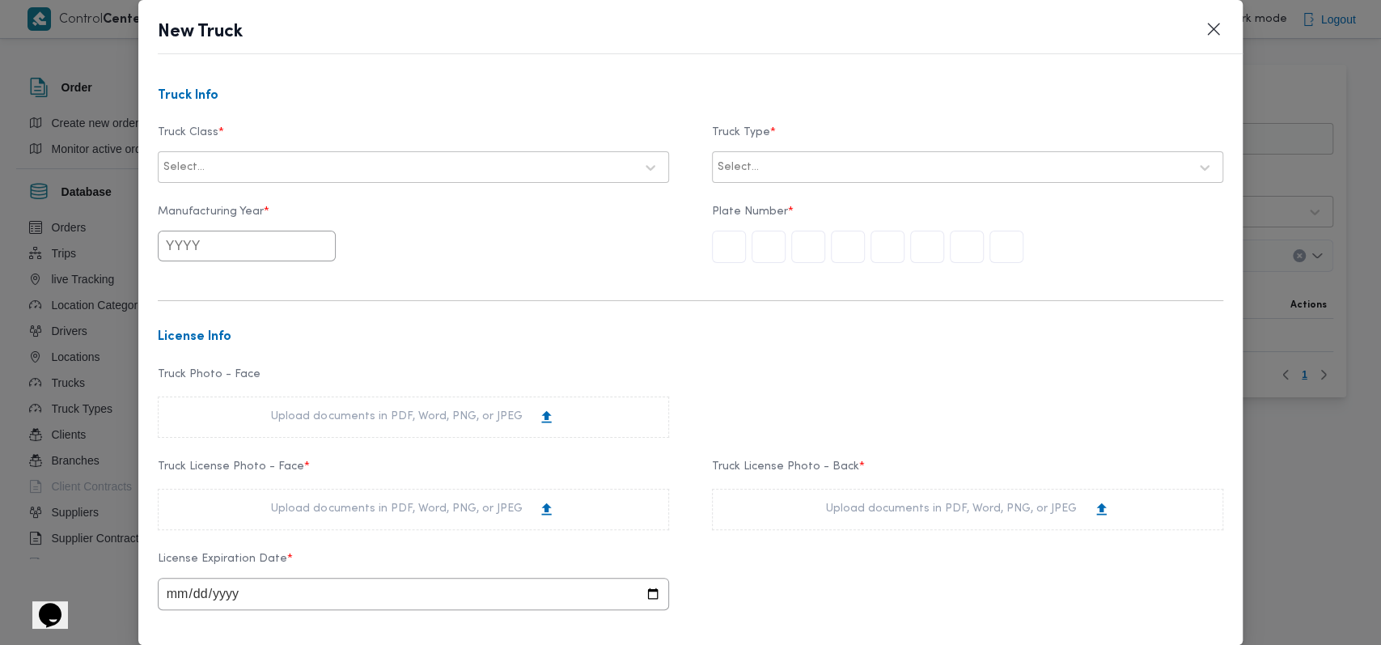
click at [465, 153] on div "Select..." at bounding box center [413, 167] width 503 height 29
click at [235, 282] on div "jumbo_7000" at bounding box center [414, 295] width 510 height 28
click at [762, 167] on div at bounding box center [975, 167] width 426 height 16
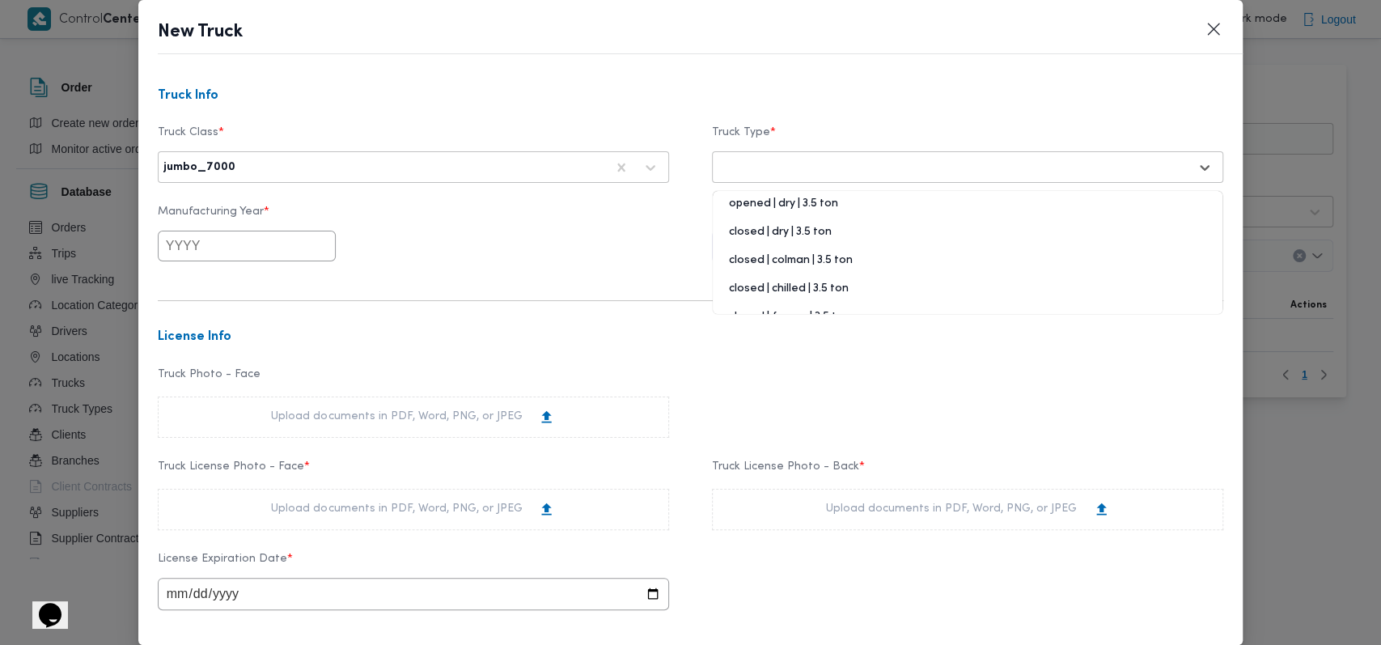
click at [770, 230] on div "closed | dry | 3.5 ton" at bounding box center [968, 238] width 510 height 28
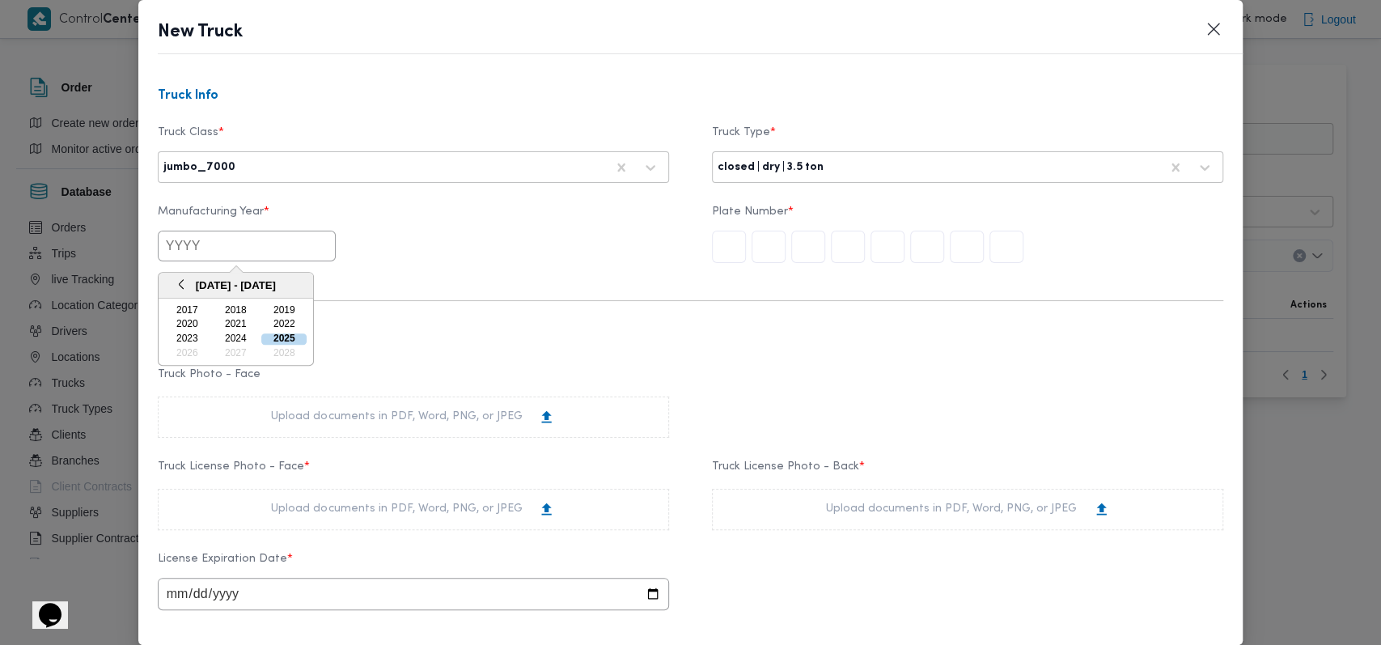
click at [223, 248] on input "text" at bounding box center [247, 246] width 178 height 31
click at [184, 279] on button "Previous Year" at bounding box center [180, 284] width 15 height 15
click at [289, 329] on div "2010" at bounding box center [283, 325] width 45 height 11
type input "2010"
click at [725, 241] on input "text" at bounding box center [729, 247] width 34 height 32
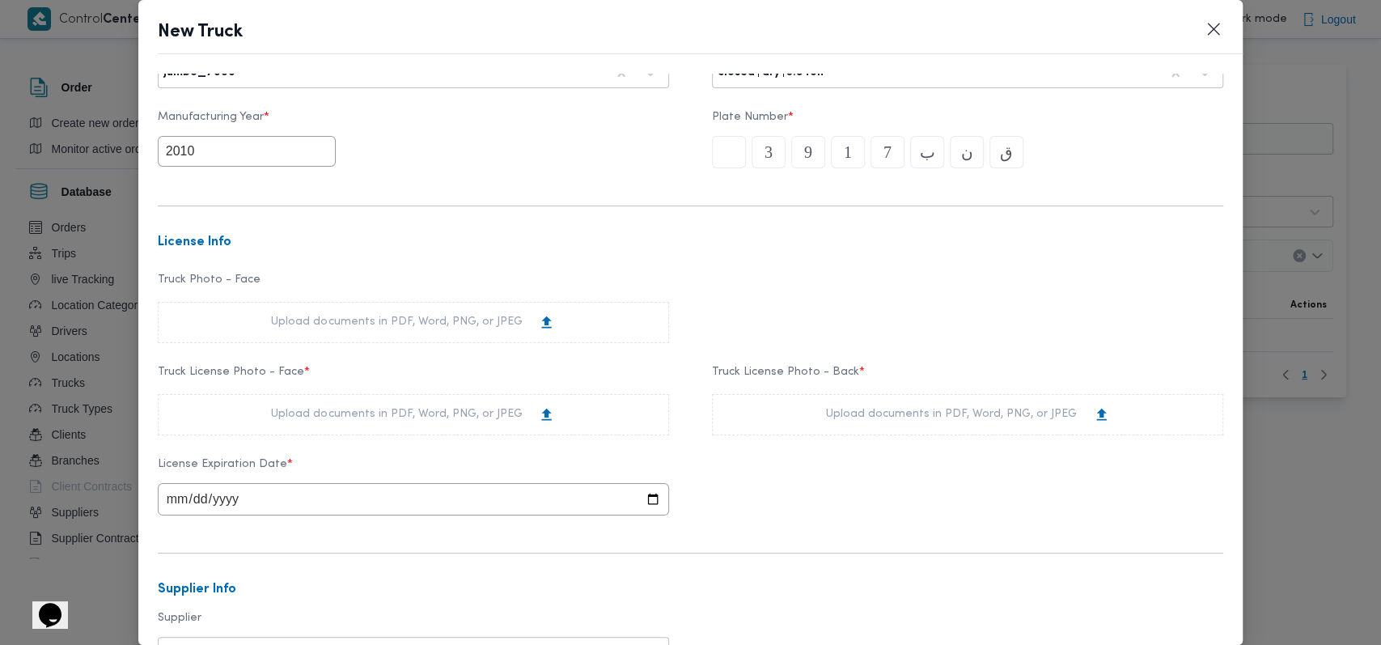
scroll to position [215, 0]
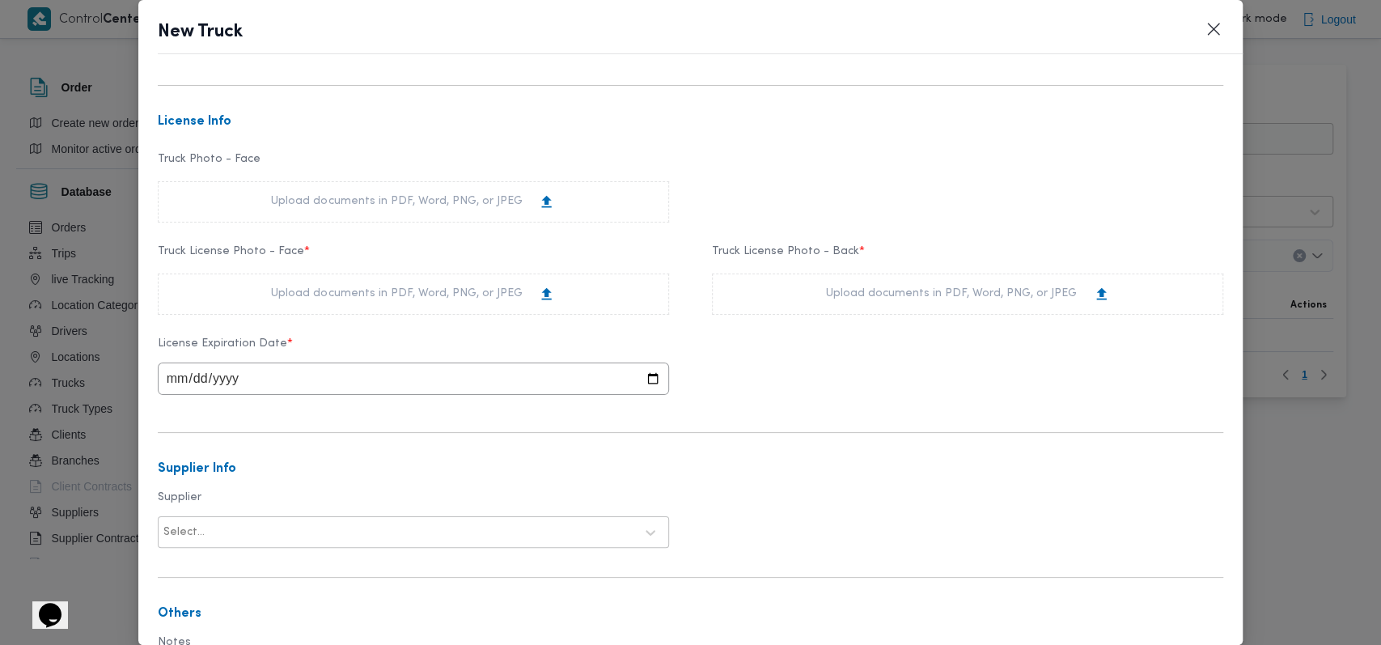
click at [417, 303] on div "Upload documents in PDF, Word, PNG, or JPEG" at bounding box center [413, 293] width 511 height 41
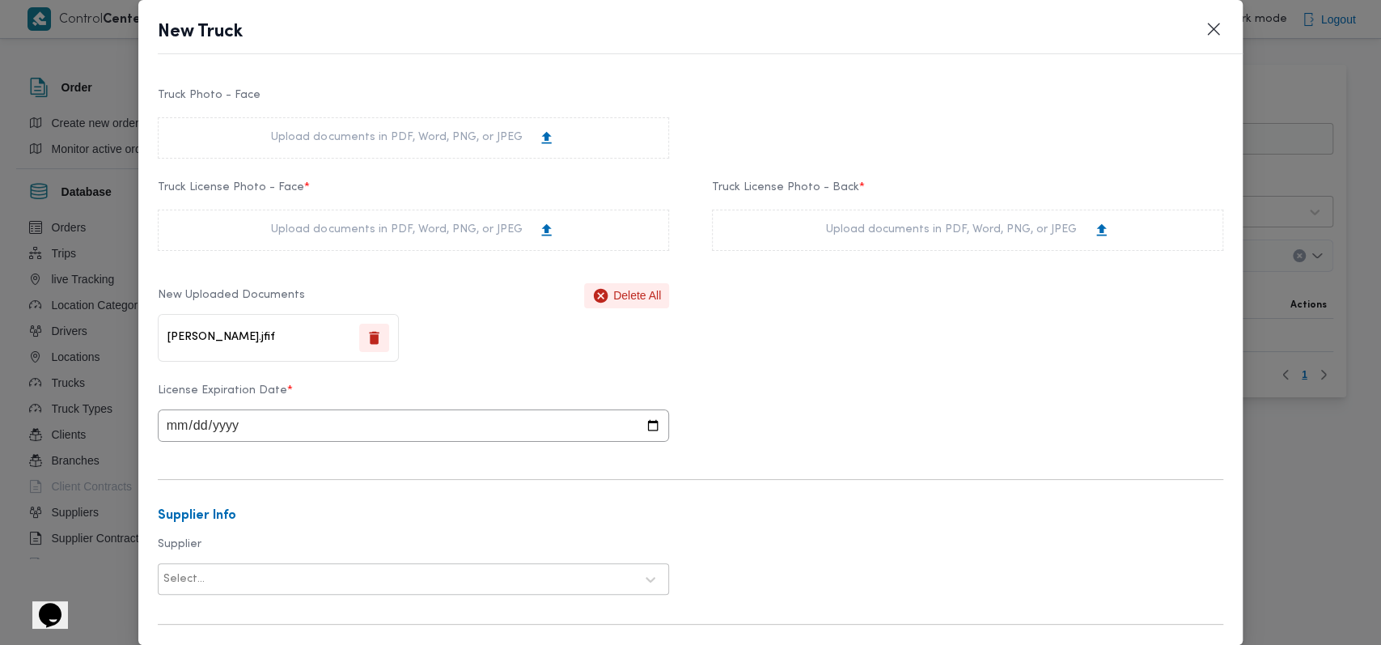
scroll to position [324, 0]
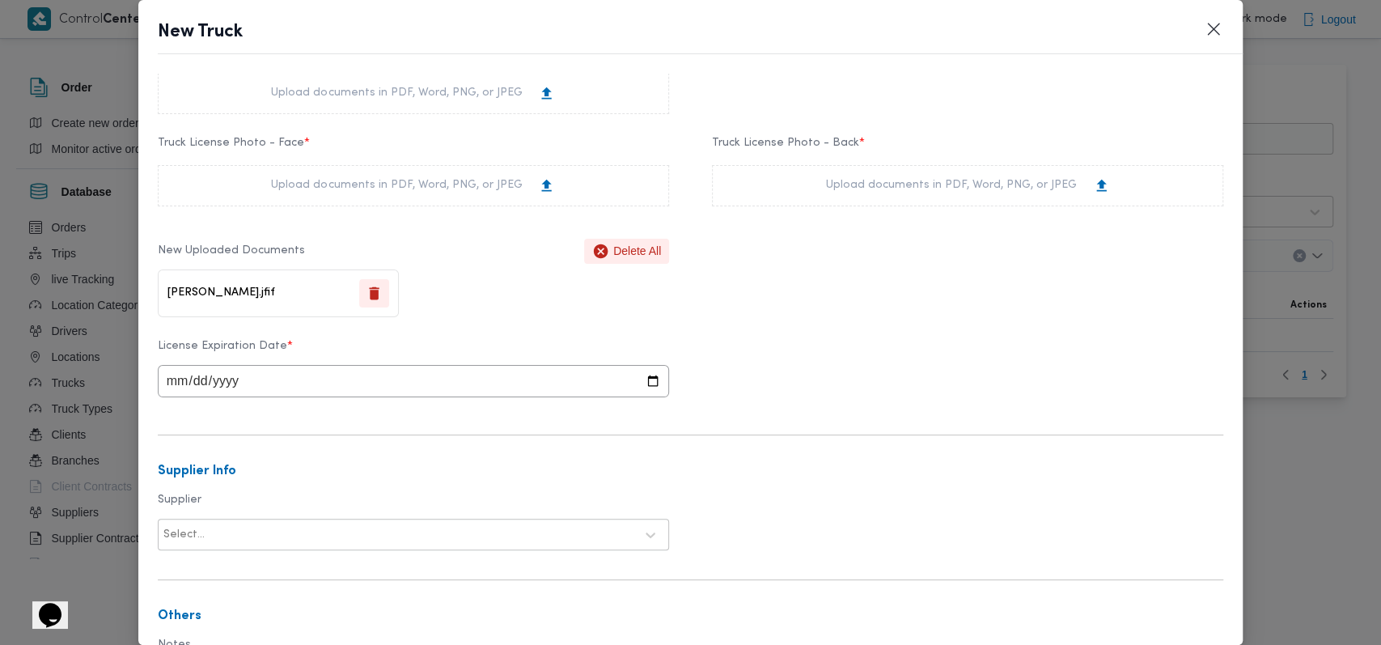
click at [893, 195] on div "Upload documents in PDF, Word, PNG, or JPEG" at bounding box center [967, 185] width 511 height 41
click at [163, 385] on input "date" at bounding box center [413, 381] width 511 height 32
type input "2026-02-25"
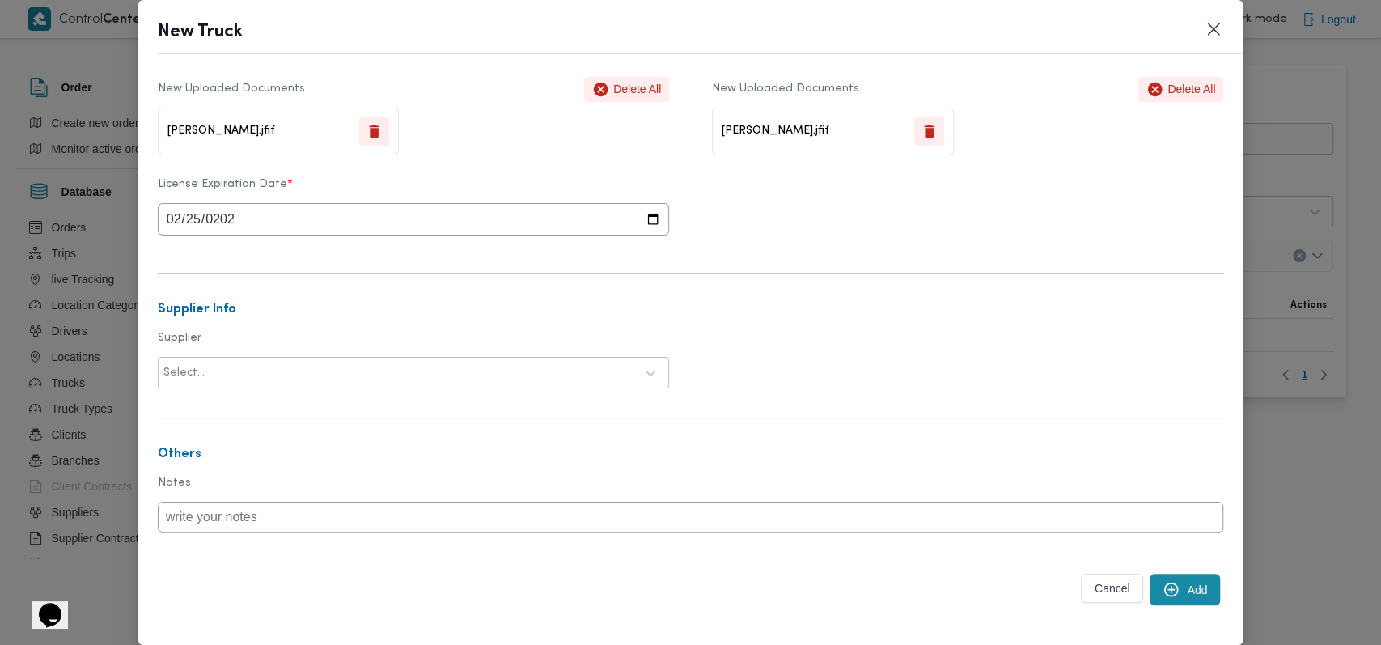
scroll to position [498, 0]
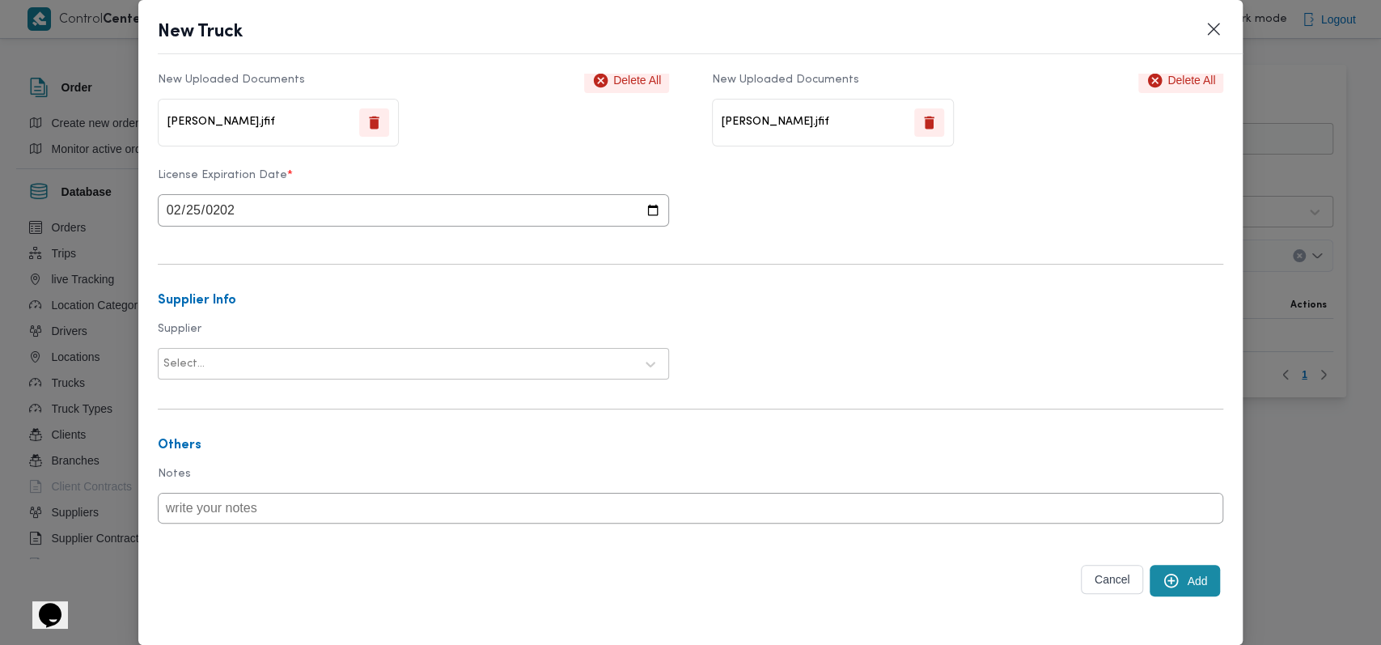
click at [337, 353] on div "Select..." at bounding box center [399, 364] width 474 height 23
type input "عليوه"
click at [251, 404] on div "عليوه سراج الدين عليوه محمد" at bounding box center [414, 406] width 510 height 28
click at [906, 304] on h3 "Supplier Info" at bounding box center [691, 301] width 1066 height 15
click at [1163, 581] on icon "submit" at bounding box center [1171, 580] width 17 height 17
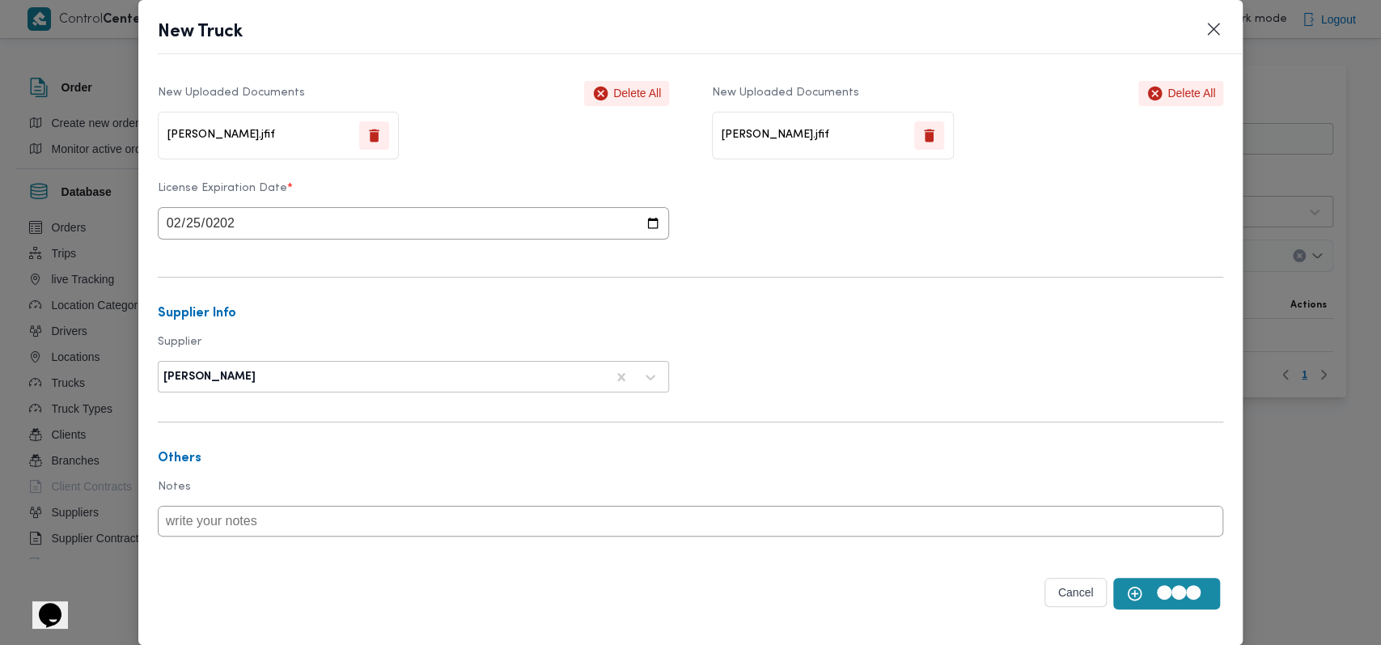
scroll to position [499, 0]
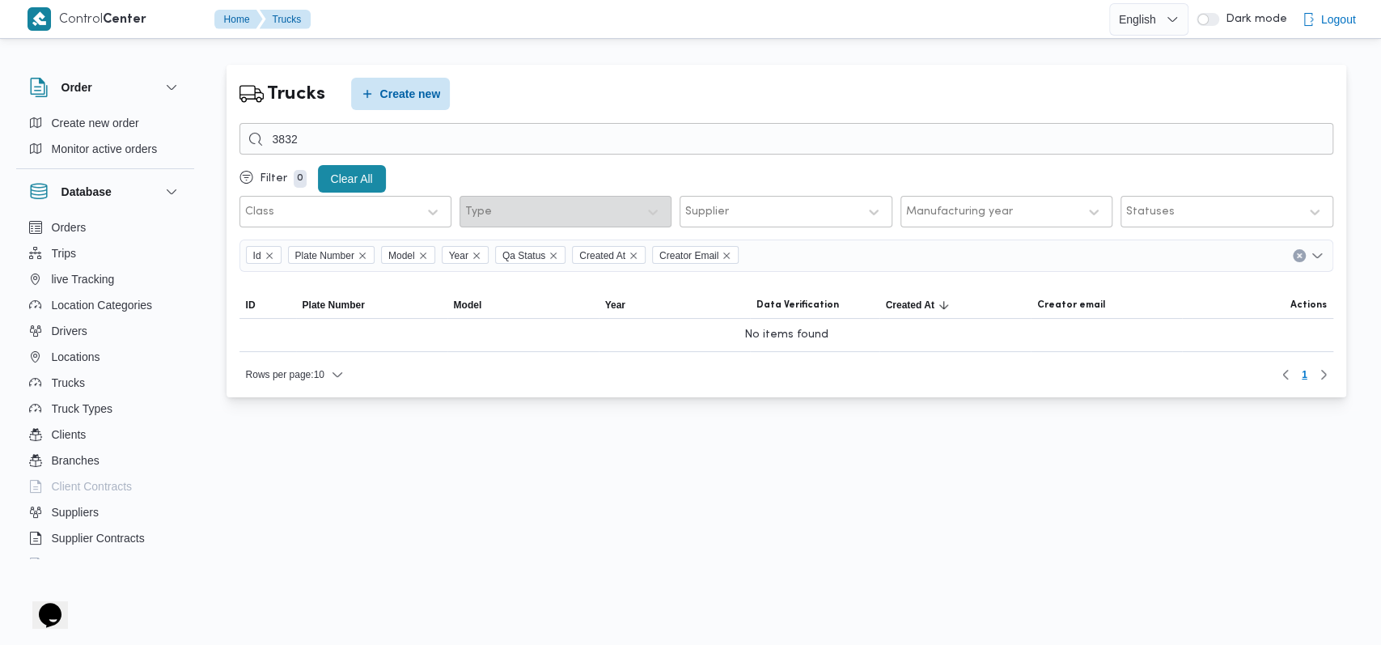
click at [684, 70] on div "Trucks Create new 3832 Filter 0 Clear All Class Type Supplier Manufacturing yea…" at bounding box center [787, 231] width 1120 height 333
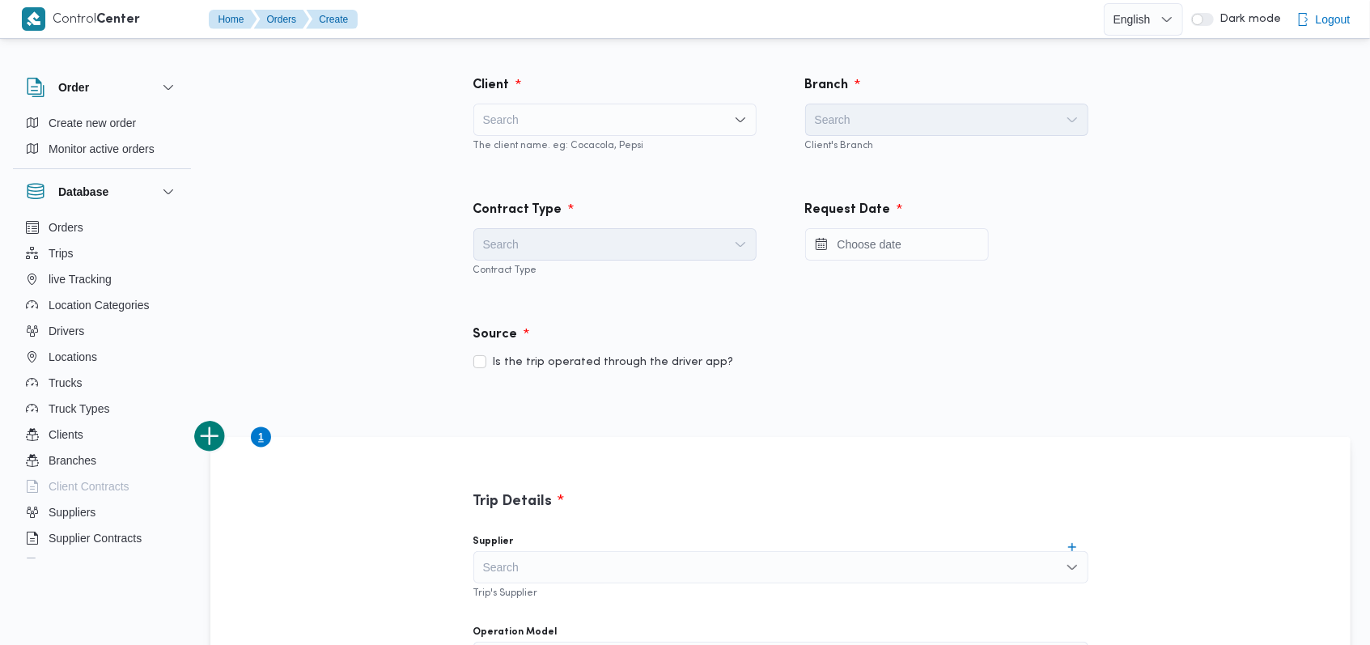
click at [583, 115] on div "Search" at bounding box center [614, 120] width 283 height 32
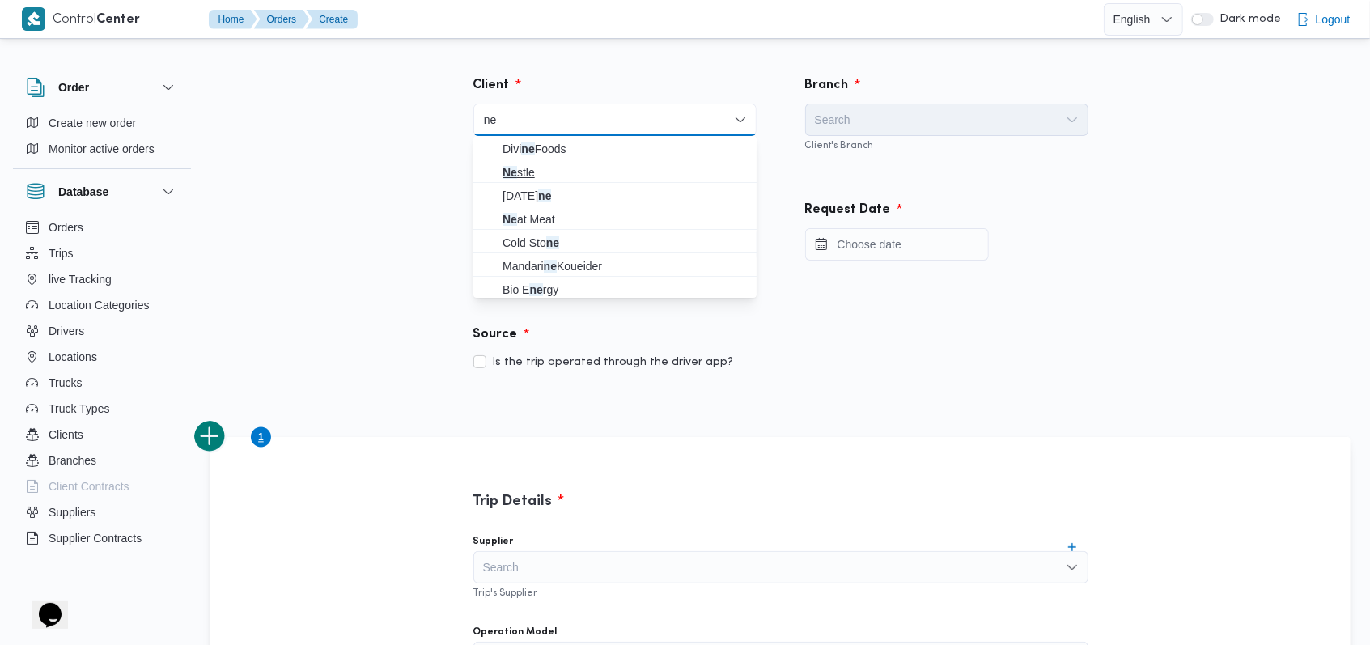
type input "ne"
click at [567, 169] on span "Ne stle" at bounding box center [624, 172] width 244 height 19
checkbox input "true"
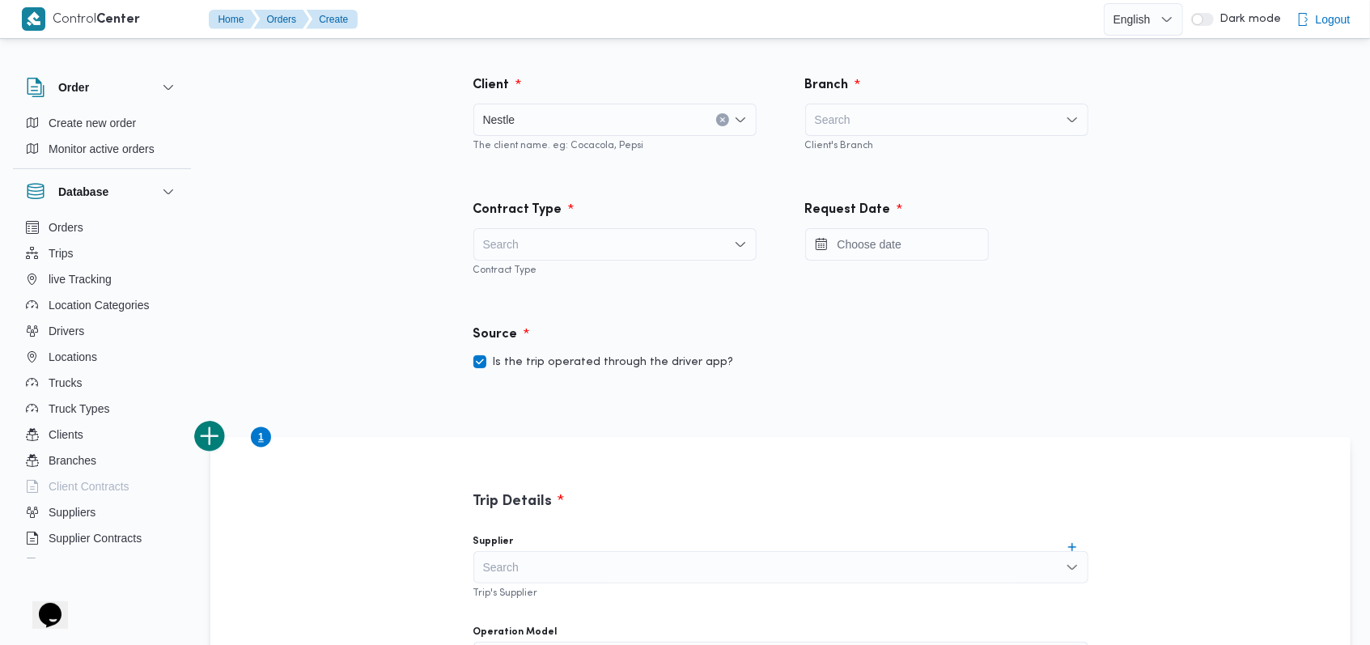
click at [943, 113] on div "Search" at bounding box center [946, 120] width 283 height 32
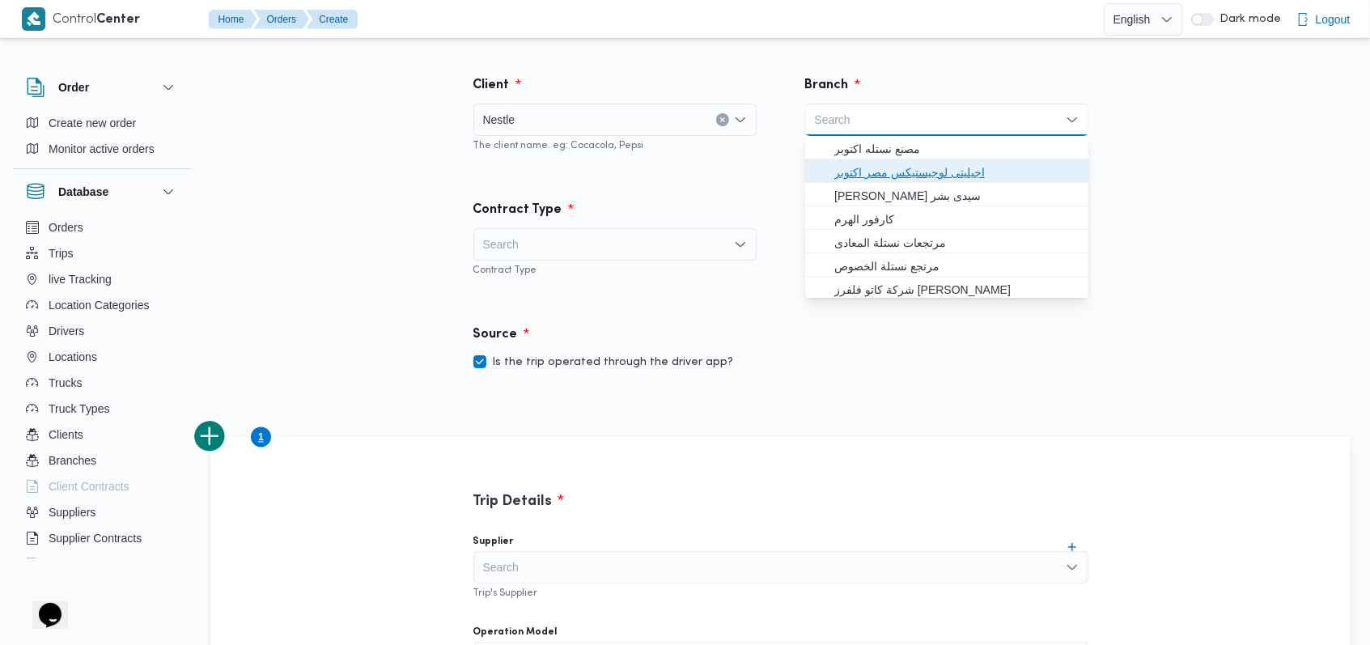
click at [922, 178] on span "اجيليتى لوجيستيكس مصر اكتوبر" at bounding box center [956, 172] width 244 height 19
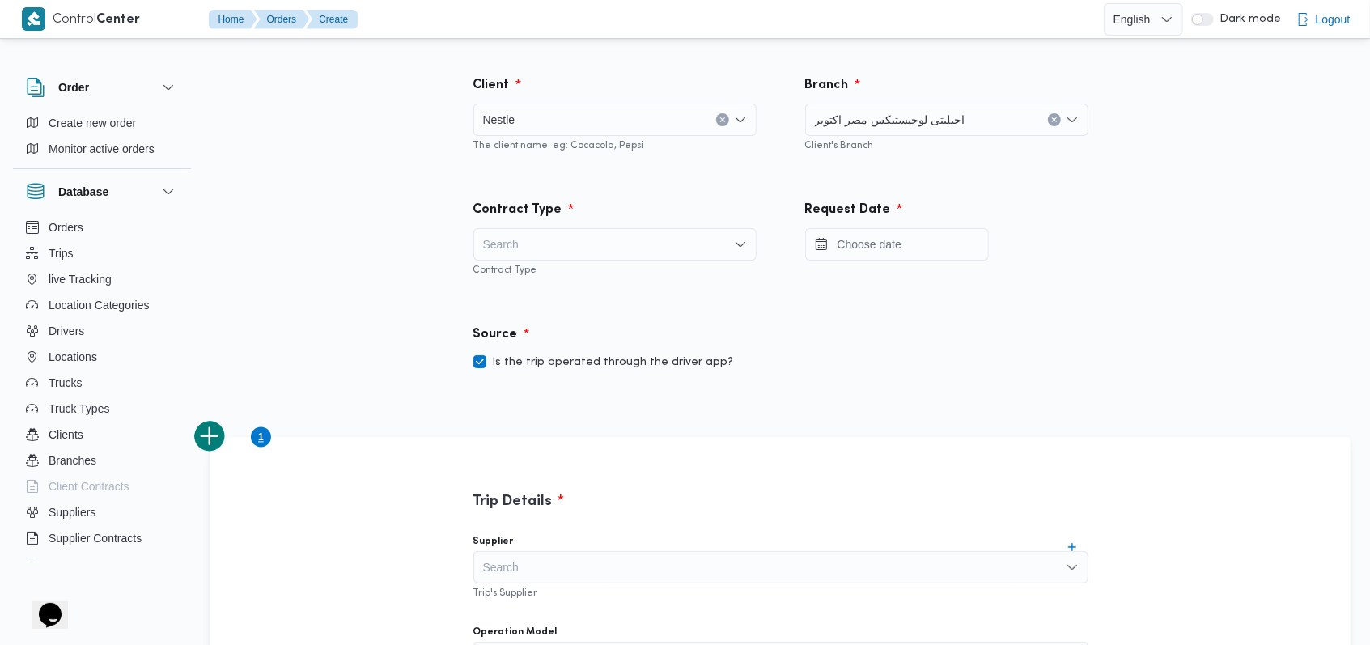
click at [600, 243] on div "Search" at bounding box center [614, 244] width 283 height 32
click at [579, 298] on span "On Demand" at bounding box center [624, 296] width 244 height 19
click at [890, 256] on input "Press the down key to open a popover containing a calendar." at bounding box center [897, 244] width 184 height 32
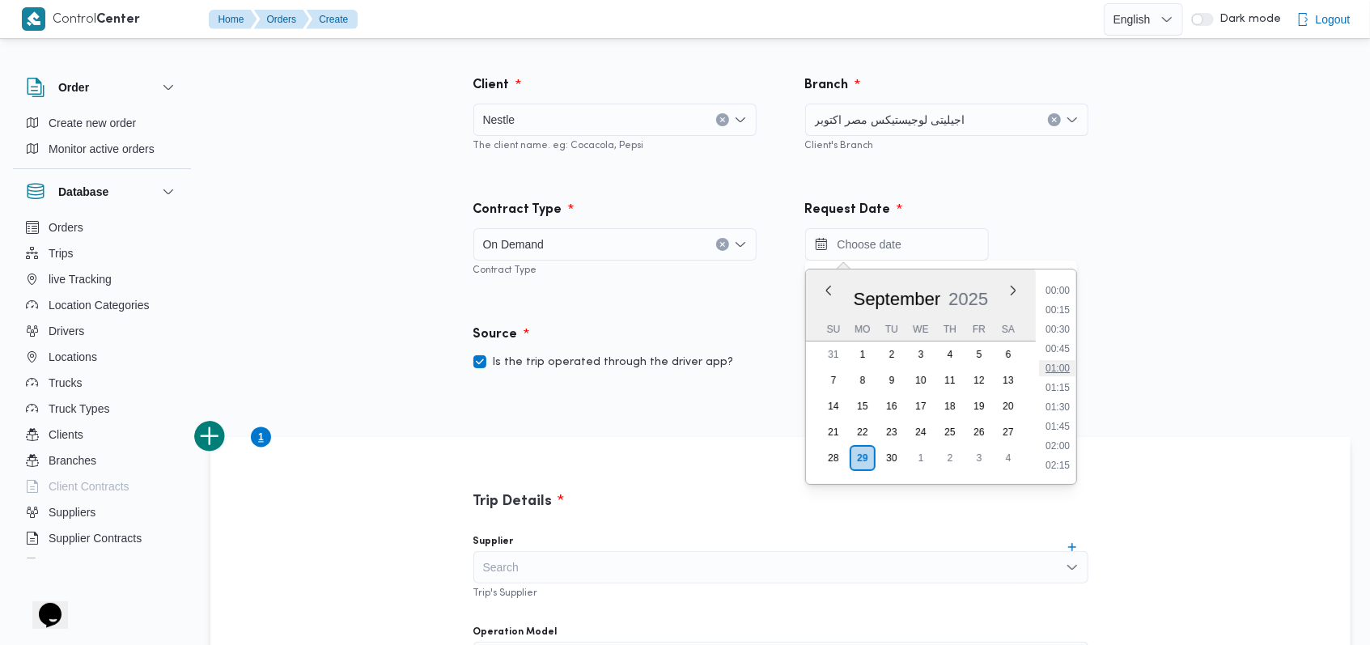
click at [1055, 367] on li "01:00" at bounding box center [1057, 368] width 37 height 16
type input "29/09/2025 01:00"
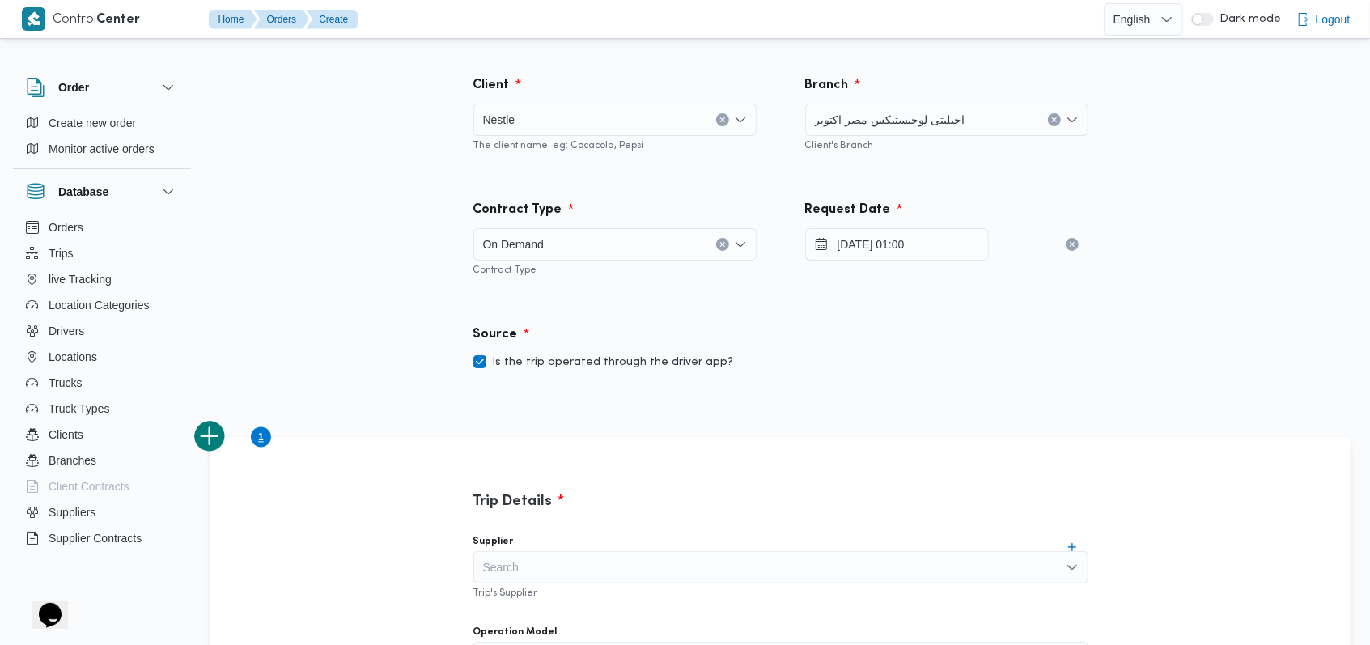
click at [840, 339] on div "Source" at bounding box center [781, 335] width 634 height 39
click at [592, 364] on label "Is the trip operated through the driver app?" at bounding box center [603, 362] width 261 height 19
checkbox input "false"
click at [676, 311] on div "Source Is the trip operated through the driver app?" at bounding box center [780, 348] width 663 height 95
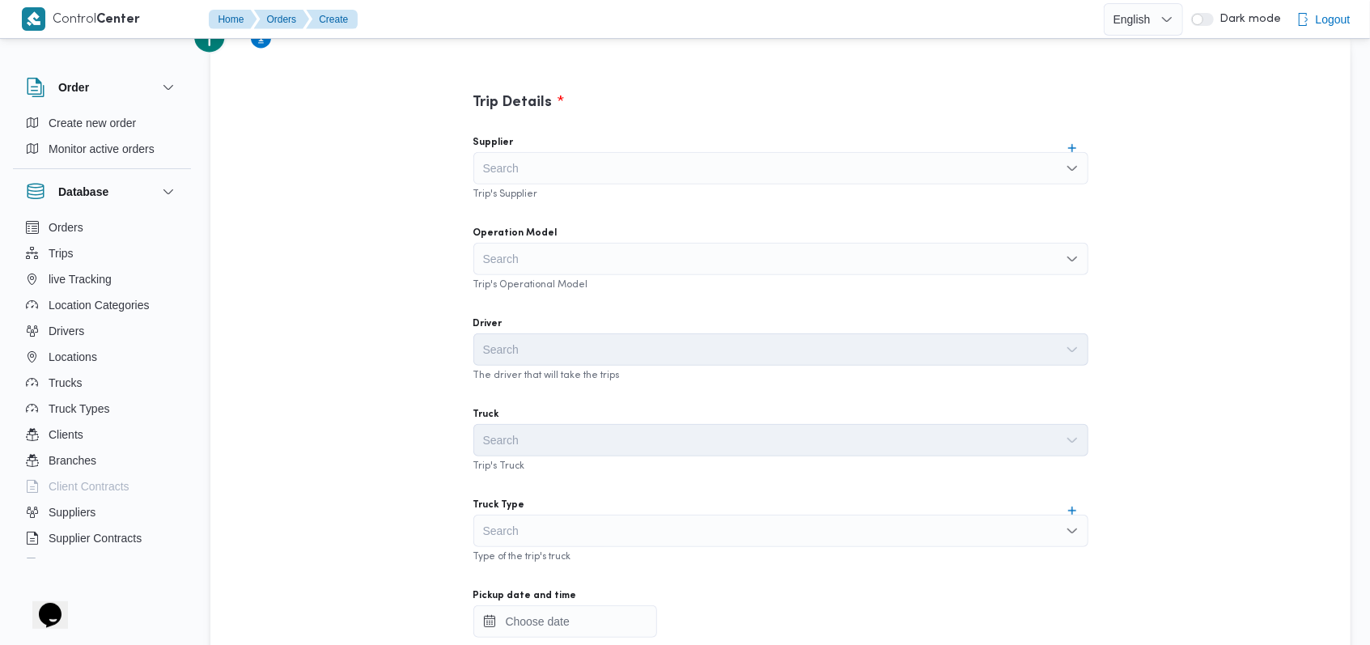
scroll to position [431, 0]
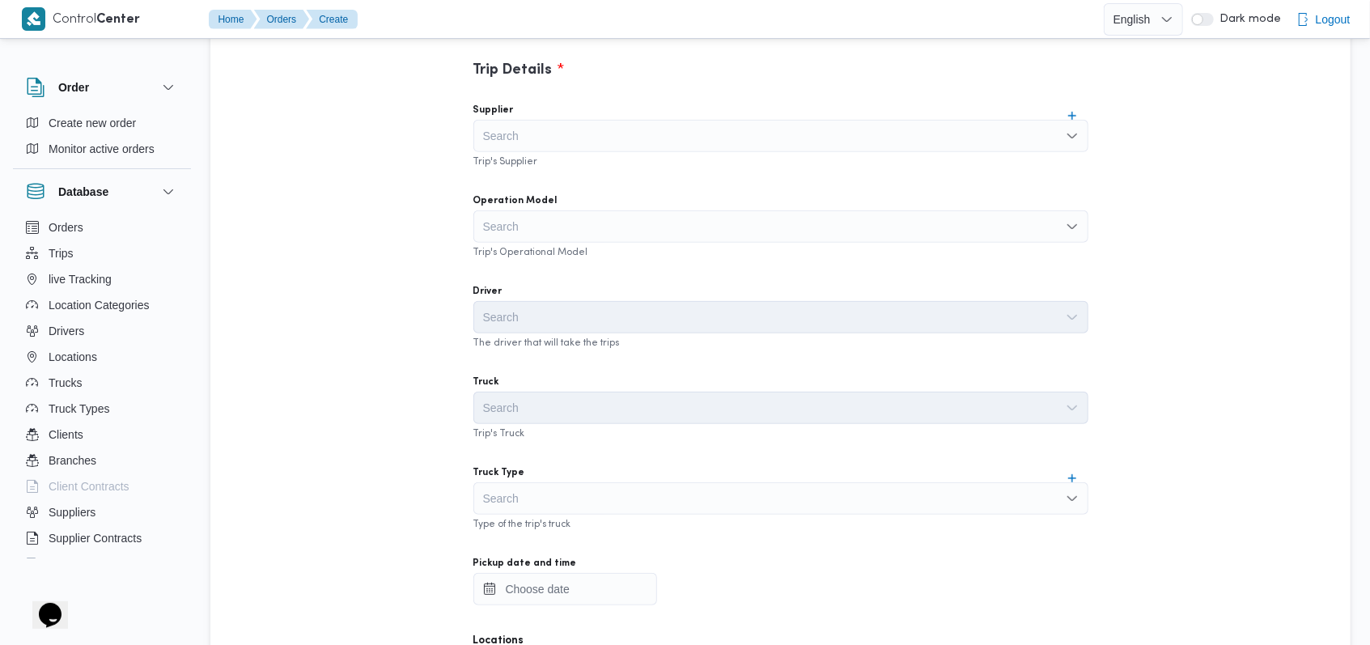
click at [598, 143] on div "Search" at bounding box center [780, 136] width 615 height 32
type input "v"
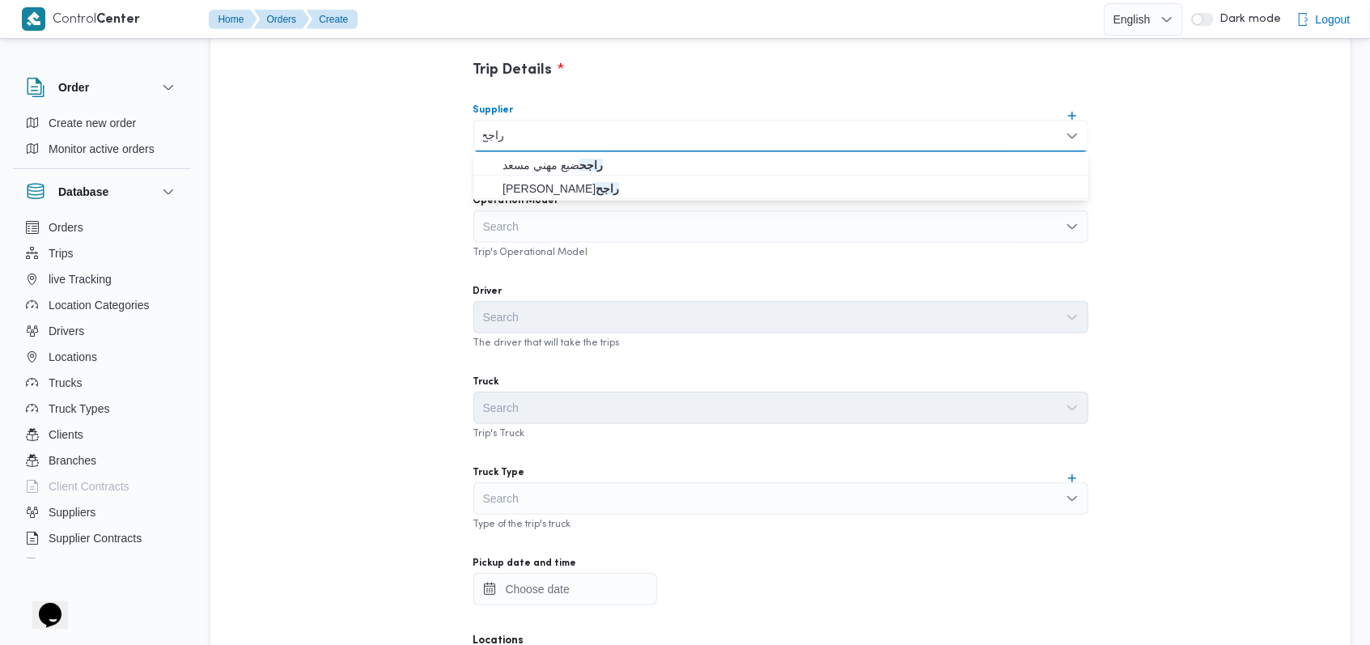
type input "راجح"
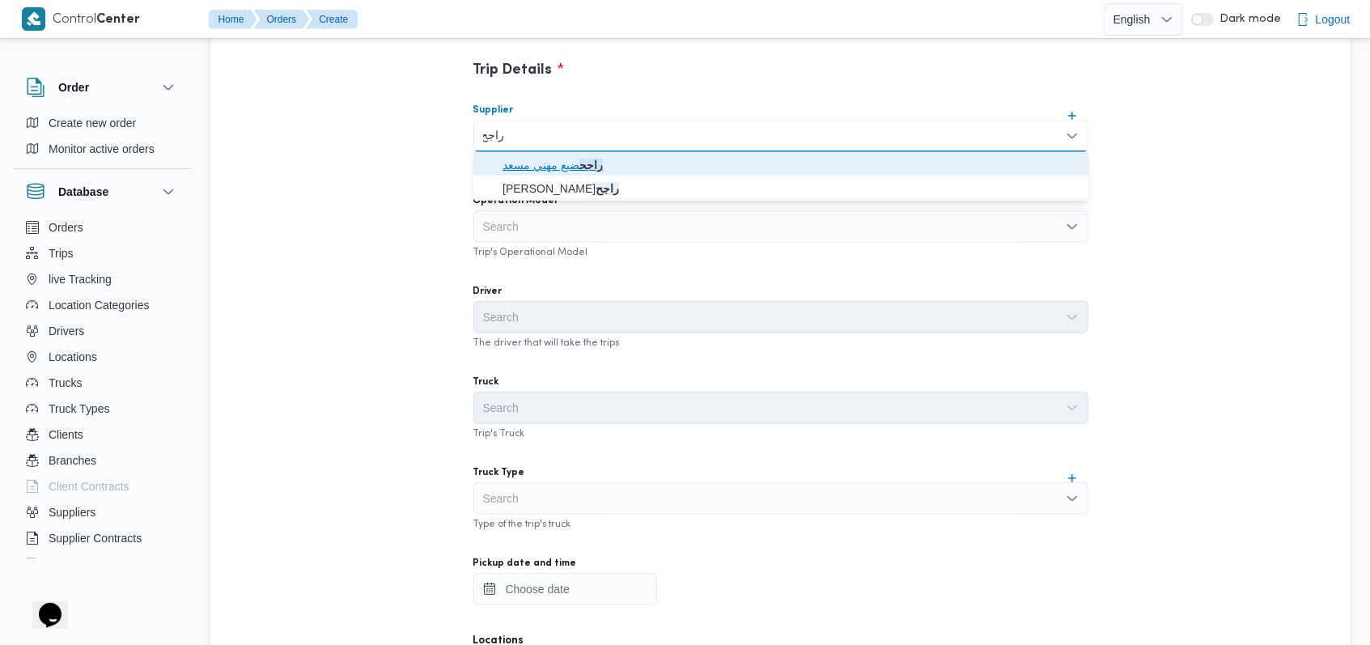
click at [595, 160] on mark "راجح" at bounding box center [590, 165] width 23 height 13
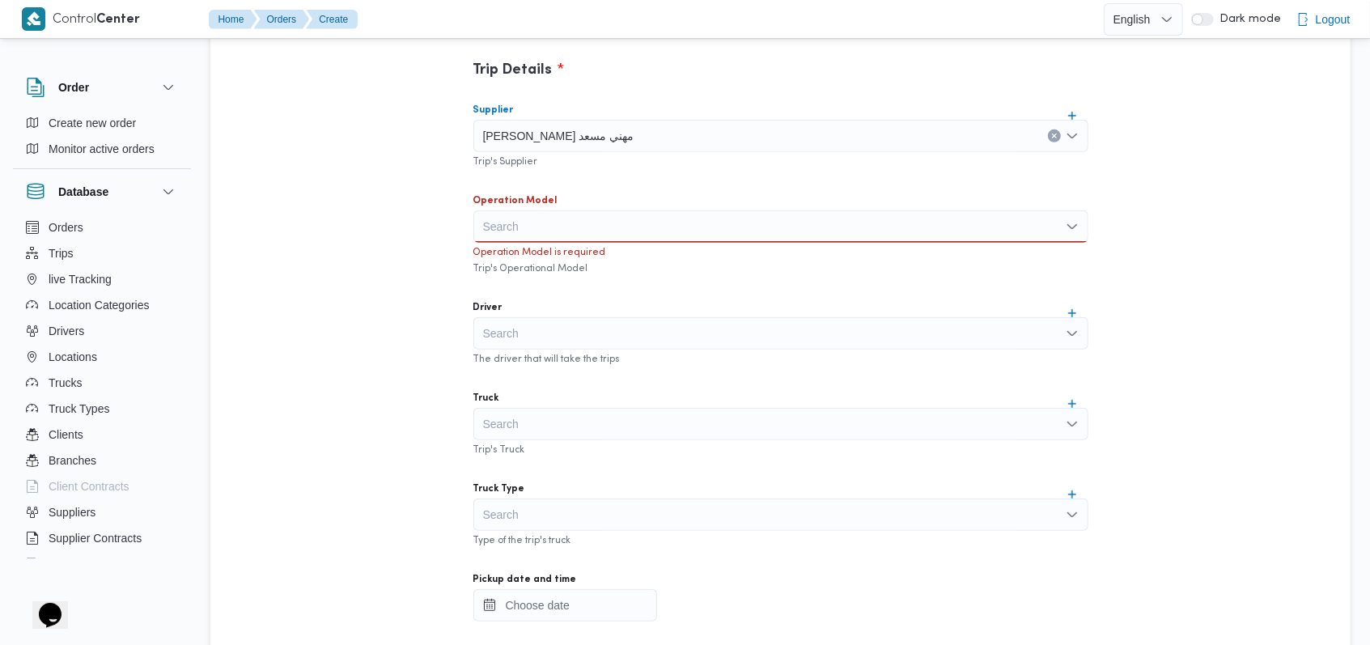
click at [579, 218] on div "Search" at bounding box center [780, 226] width 615 height 32
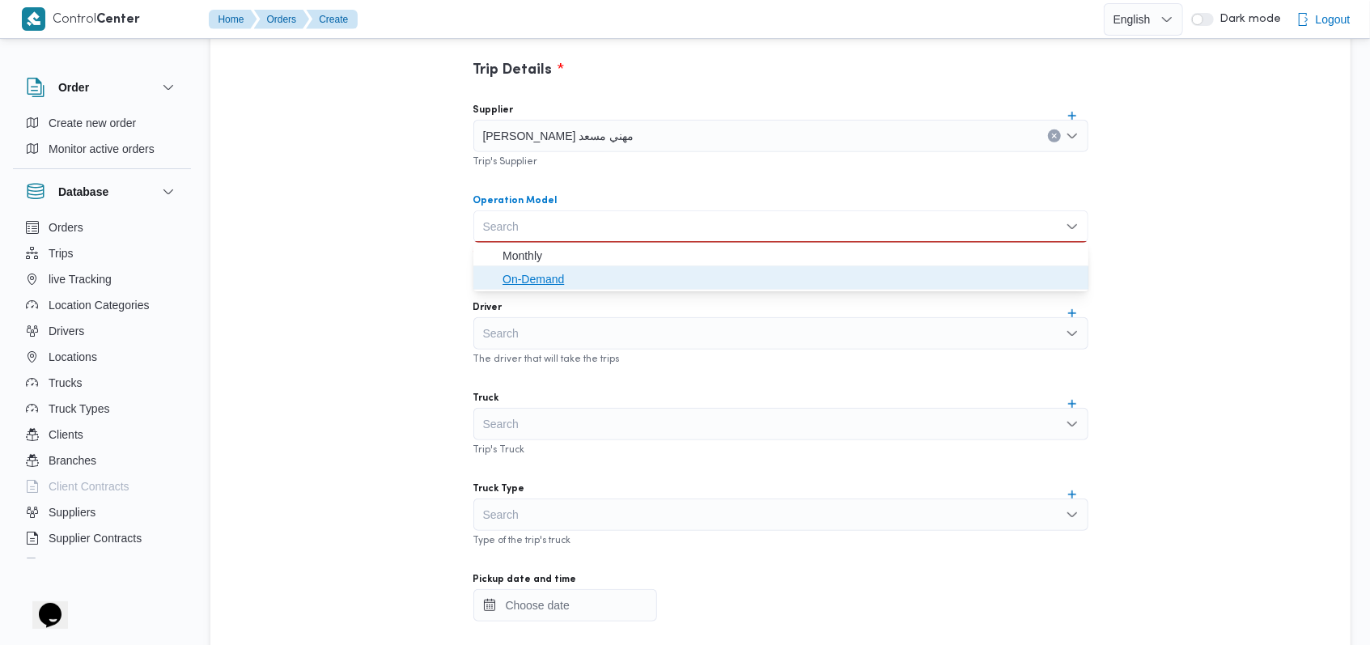
click at [549, 288] on span "On-Demand" at bounding box center [790, 278] width 576 height 19
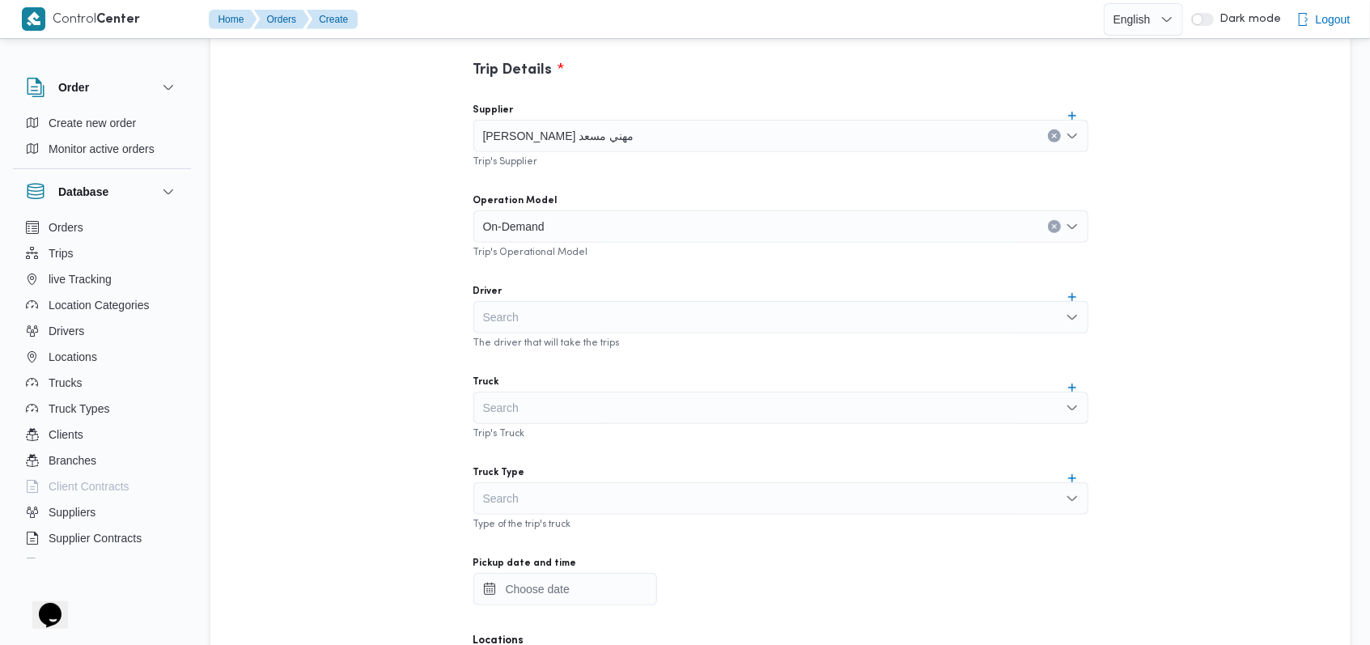
click at [545, 333] on div "The driver that will take the trips" at bounding box center [780, 341] width 615 height 16
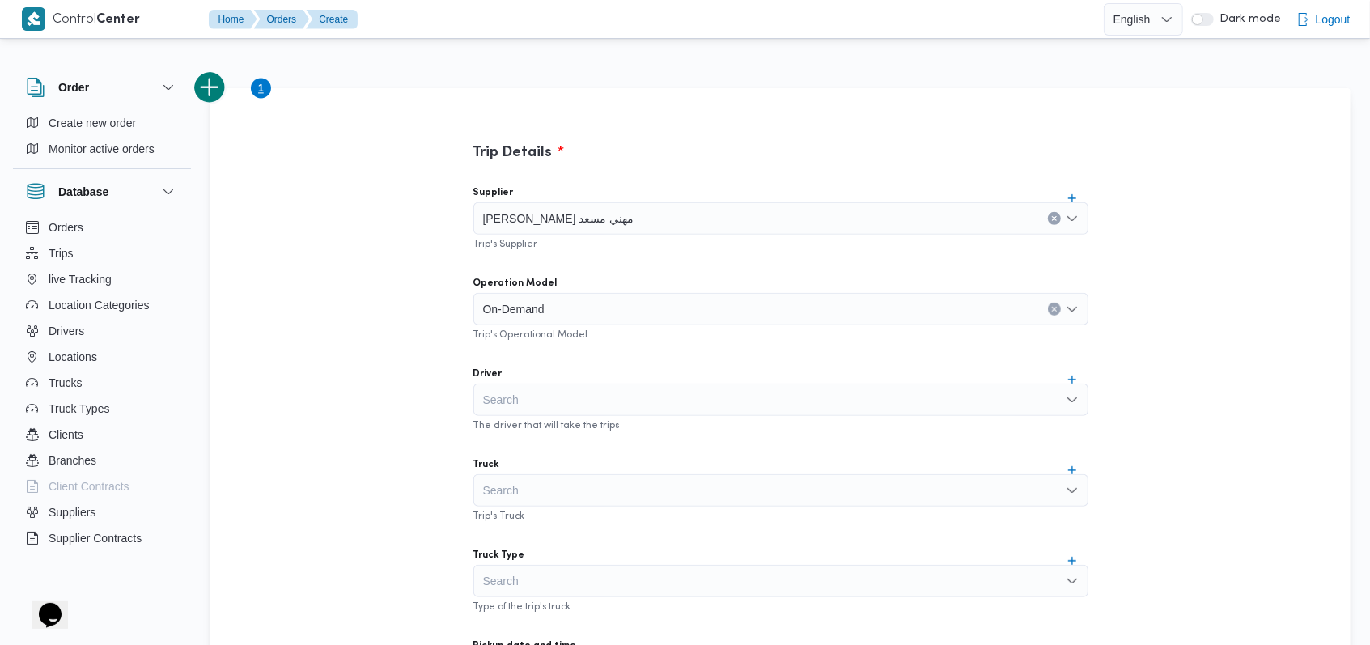
scroll to position [348, 0]
click at [579, 413] on div "Search" at bounding box center [780, 400] width 615 height 32
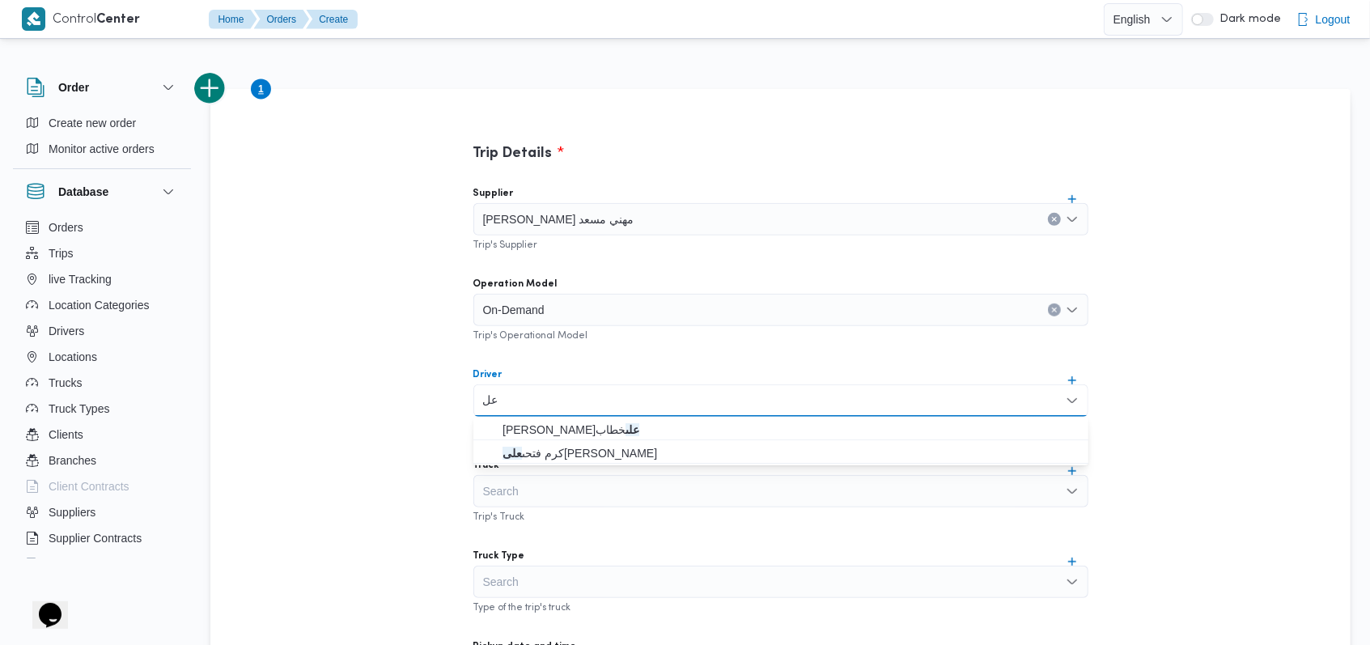
type input "ع"
type input "ن"
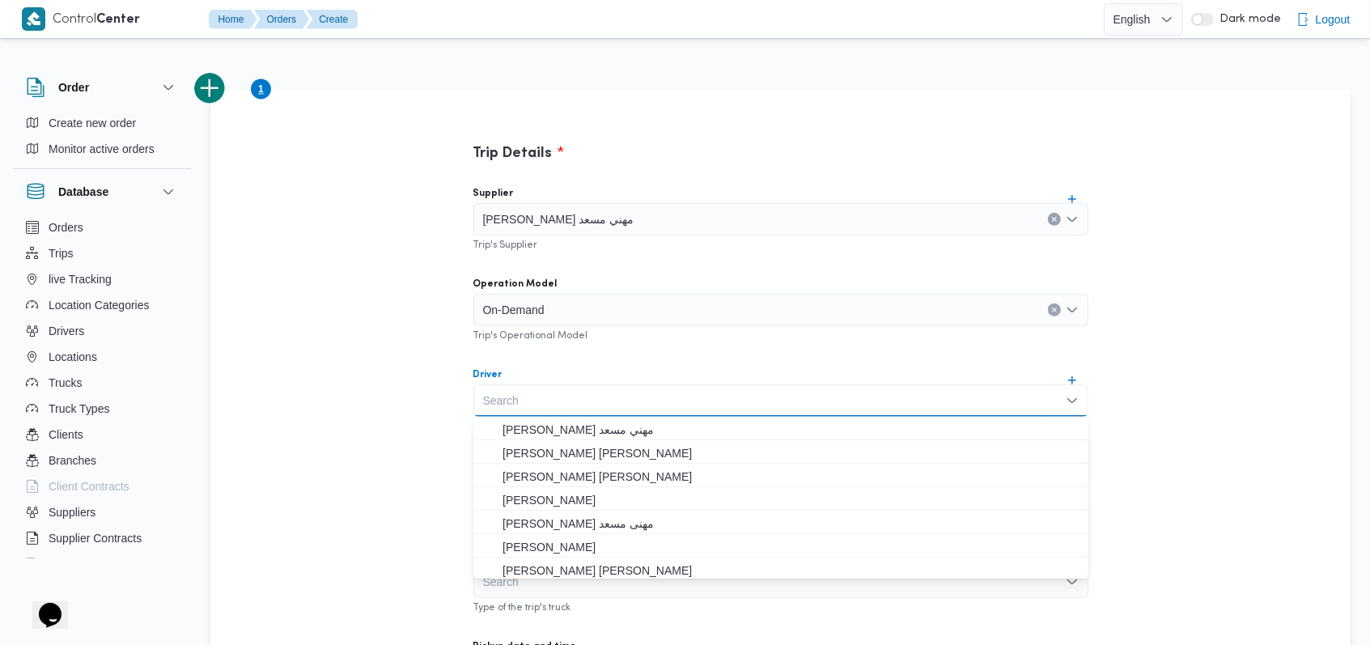
click at [666, 347] on div "Supplier راجح ضبع مهني مسعد Trip's Supplier Operation Model On-Demand Trip's Op…" at bounding box center [780, 533] width 641 height 719
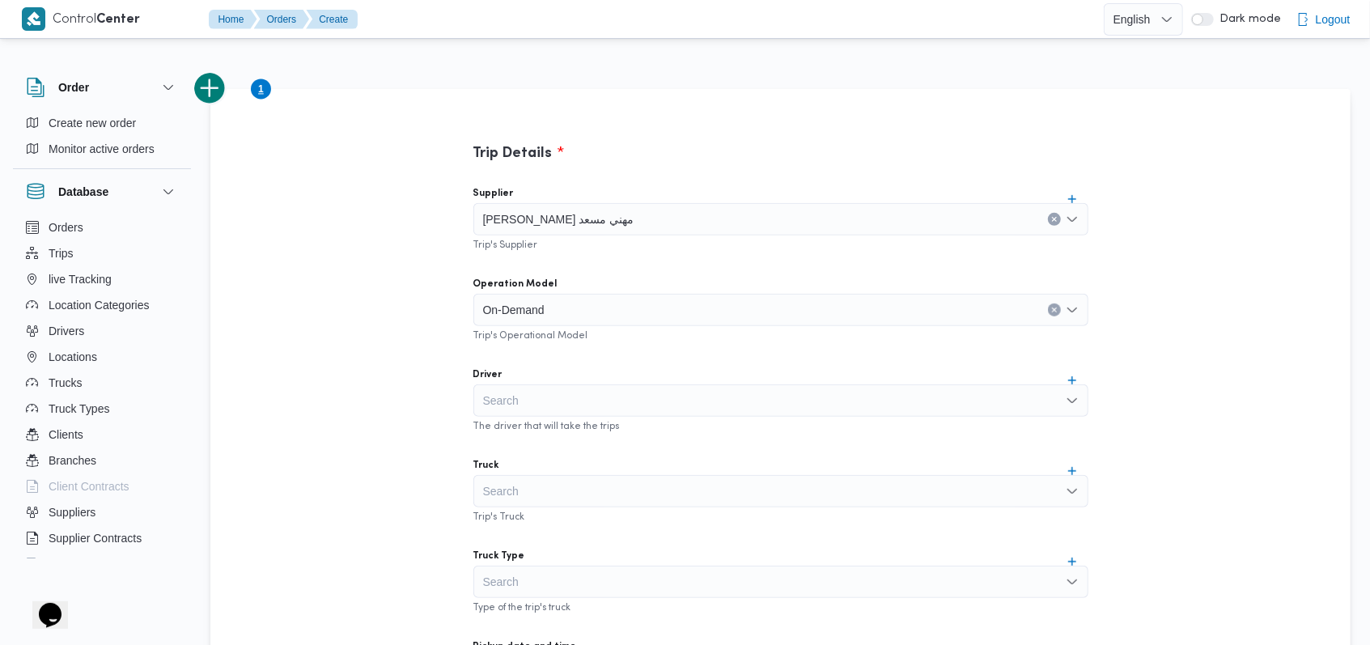
click at [561, 401] on div "Search" at bounding box center [780, 400] width 615 height 32
type input "على نصر"
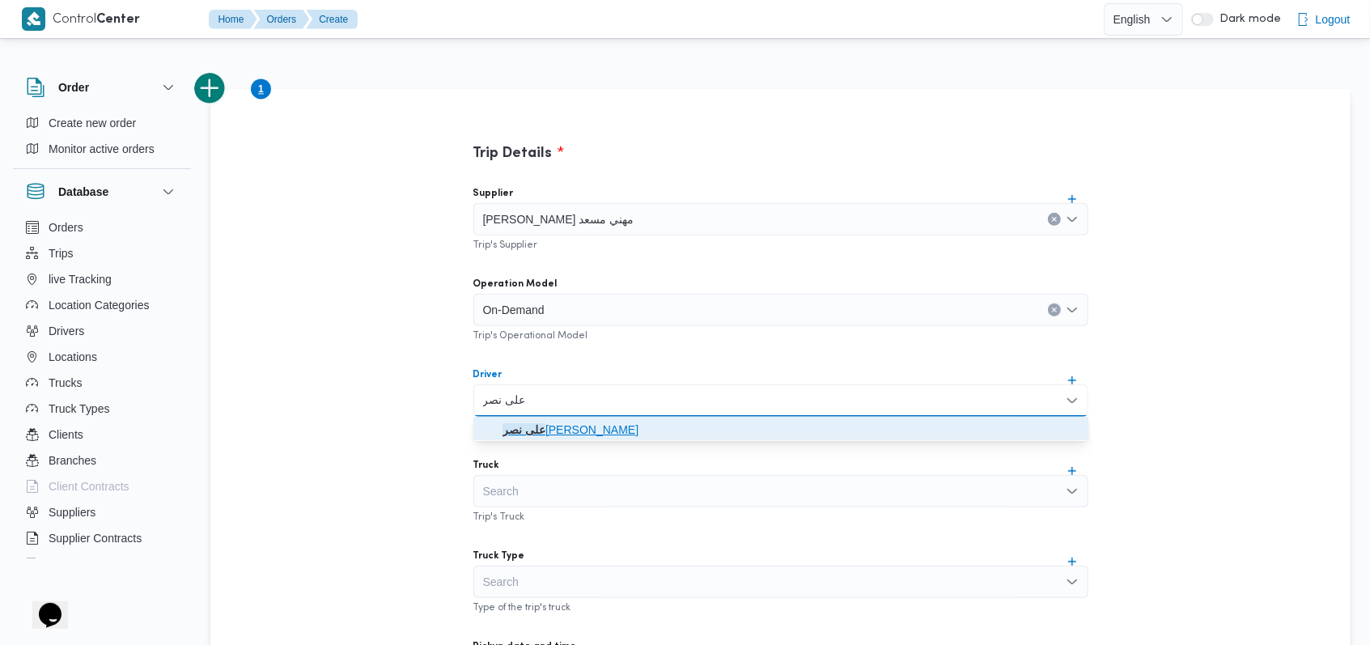
click at [545, 433] on mark "على نصر" at bounding box center [523, 429] width 43 height 13
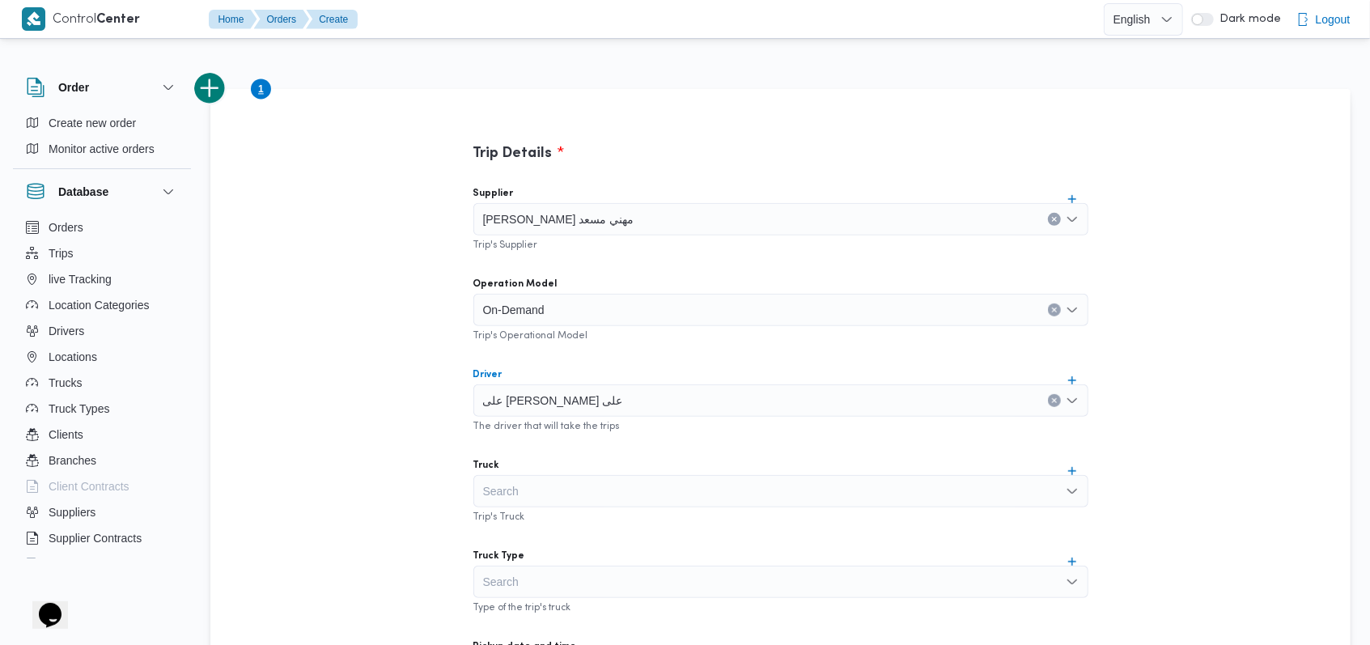
click at [570, 487] on div "Search" at bounding box center [780, 491] width 615 height 32
click at [434, 432] on div "Trip Details Supplier راجح ضبع مهني مسعد Trip's Supplier Operation Model On-Dem…" at bounding box center [781, 513] width 728 height 848
drag, startPoint x: 589, startPoint y: 401, endPoint x: 463, endPoint y: 406, distance: 126.3
click at [463, 406] on div "Supplier راجح ضبع مهني مسعد Trip's Supplier Operation Model On-Demand Trip's Op…" at bounding box center [780, 533] width 641 height 719
copy span "على نصر احمد على"
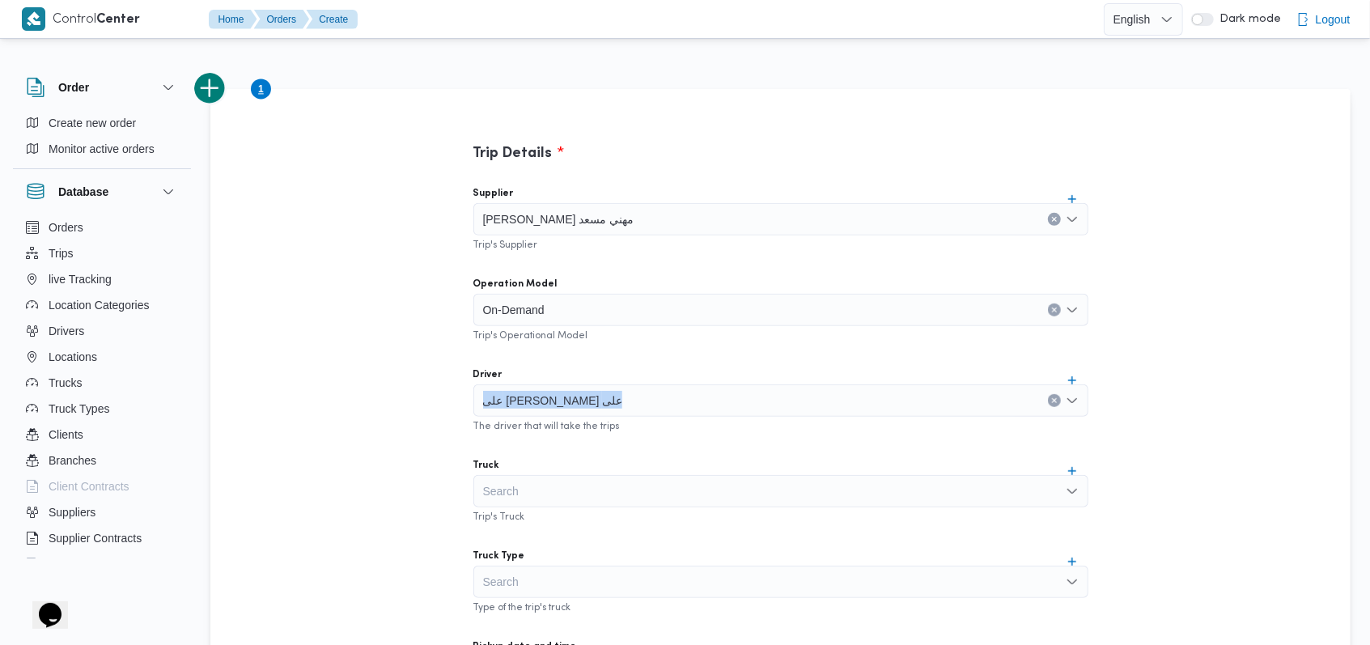
click at [617, 356] on div "Supplier راجح ضبع مهني مسعد Trip's Supplier Operation Model On-Demand Trip's Op…" at bounding box center [780, 533] width 641 height 719
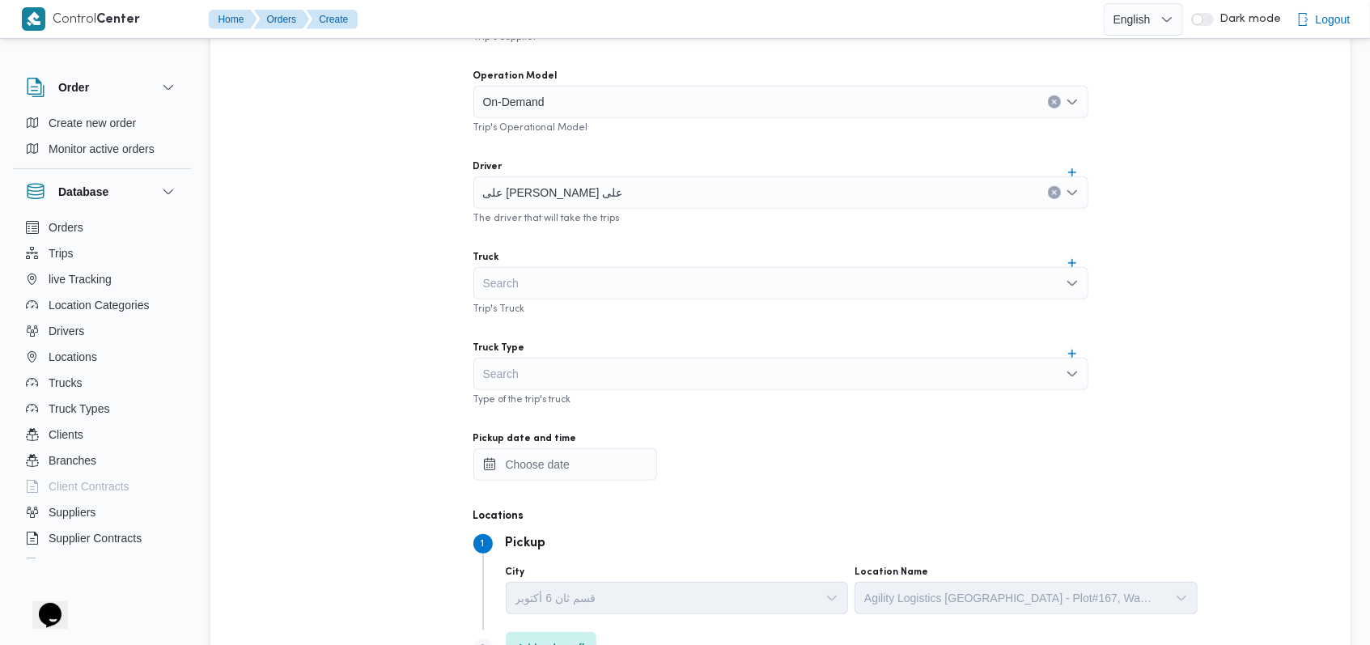
scroll to position [563, 0]
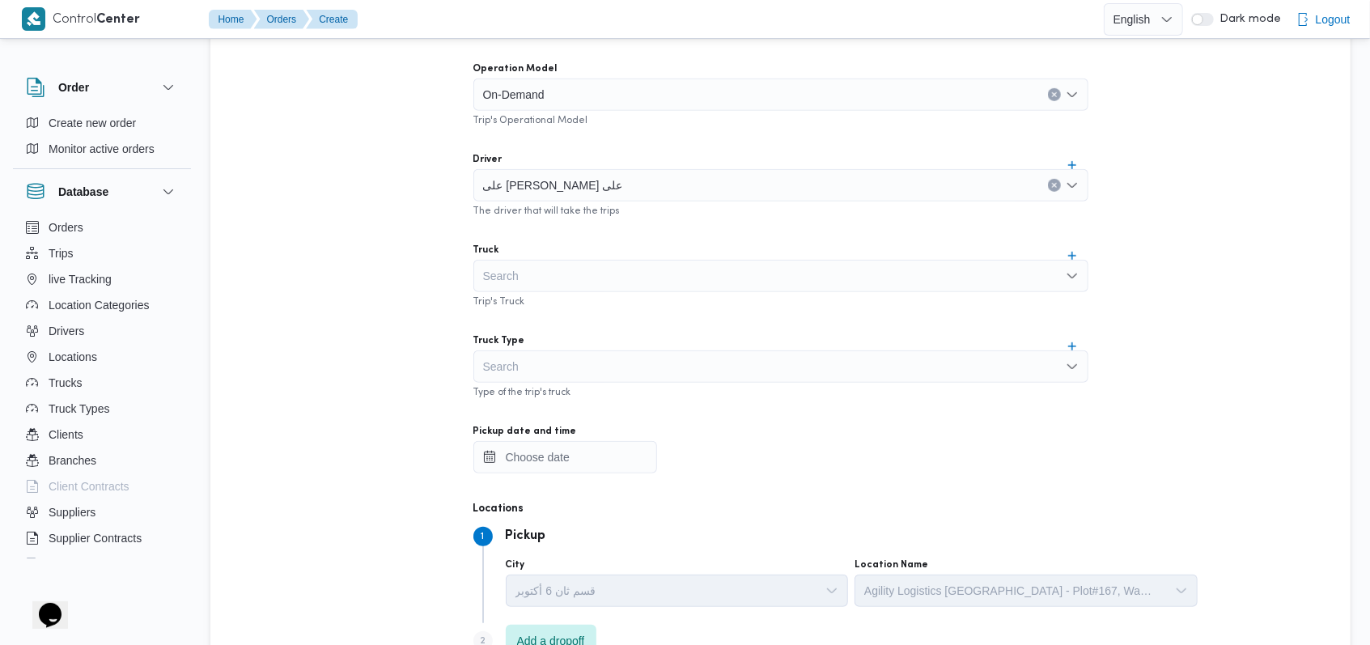
click at [571, 277] on div "Search" at bounding box center [780, 276] width 615 height 32
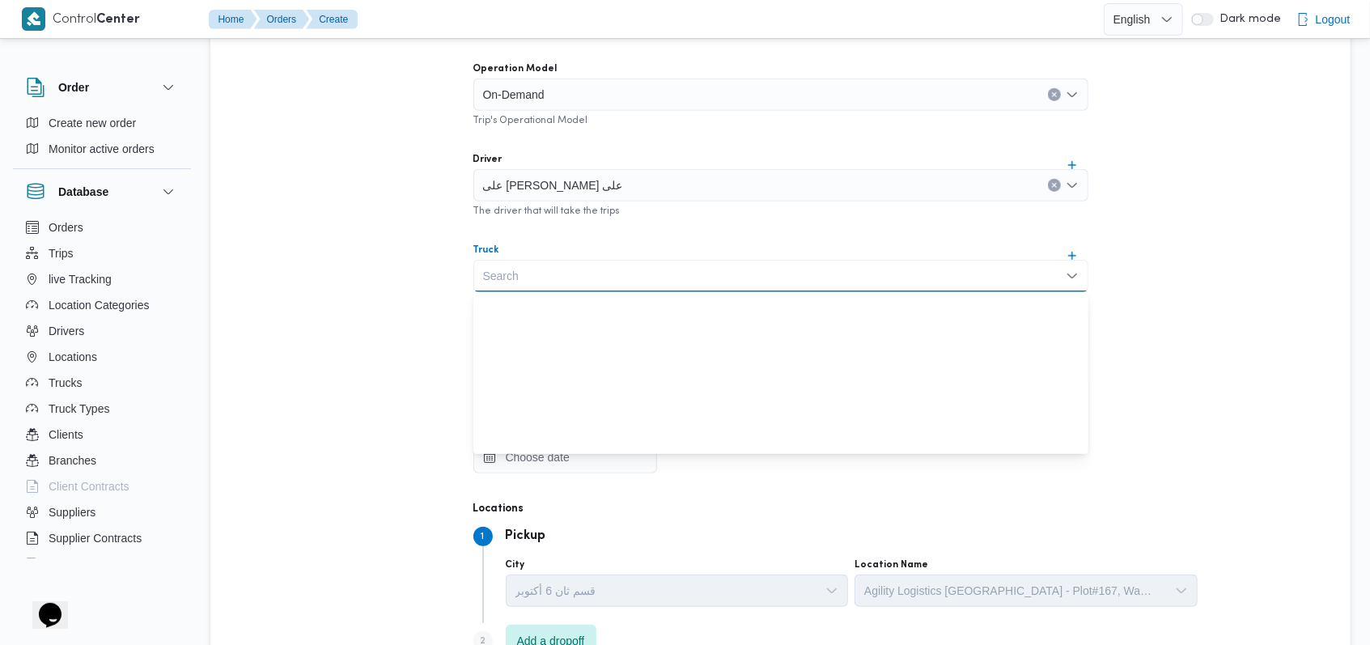
scroll to position [0, 0]
click at [641, 240] on div "Supplier راجح ضبع مهني مسعد Trip's Supplier Operation Model On-Demand Trip's Op…" at bounding box center [780, 318] width 641 height 719
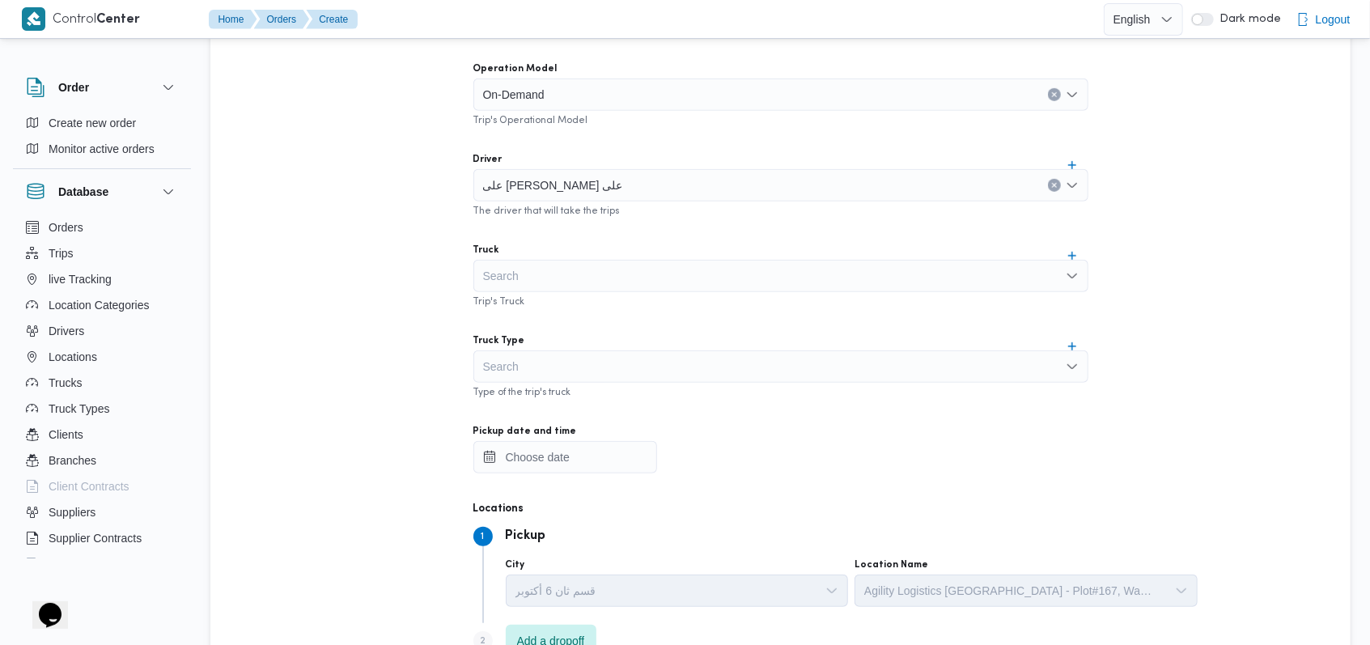
click at [556, 378] on div "Search" at bounding box center [780, 366] width 615 height 32
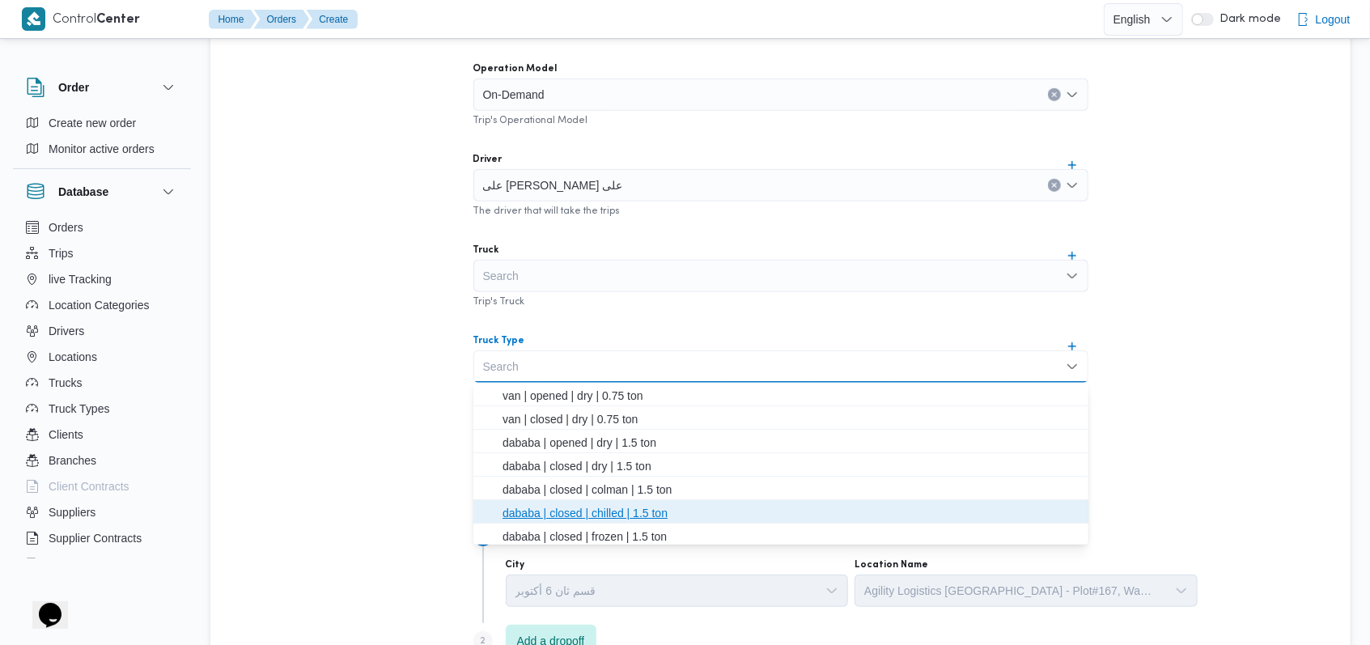
click at [574, 515] on span "dababa | closed | chilled | 1.5 ton" at bounding box center [790, 512] width 576 height 19
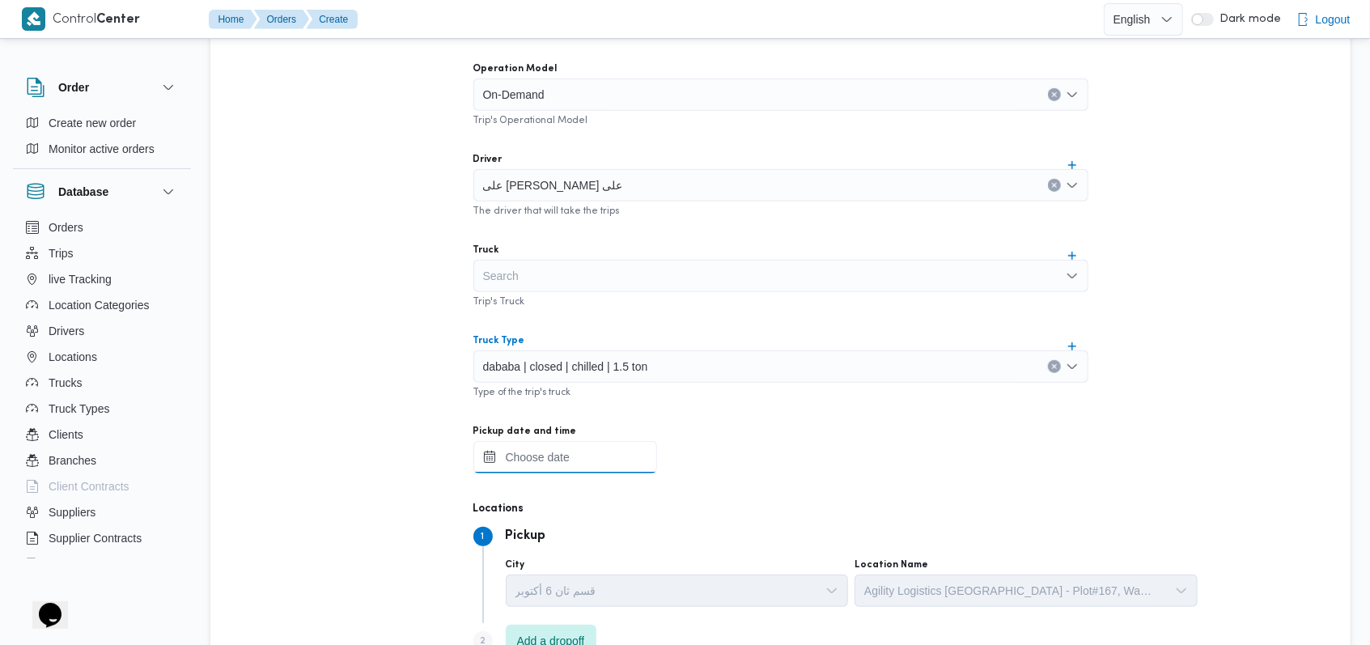
click at [587, 448] on div at bounding box center [780, 457] width 615 height 32
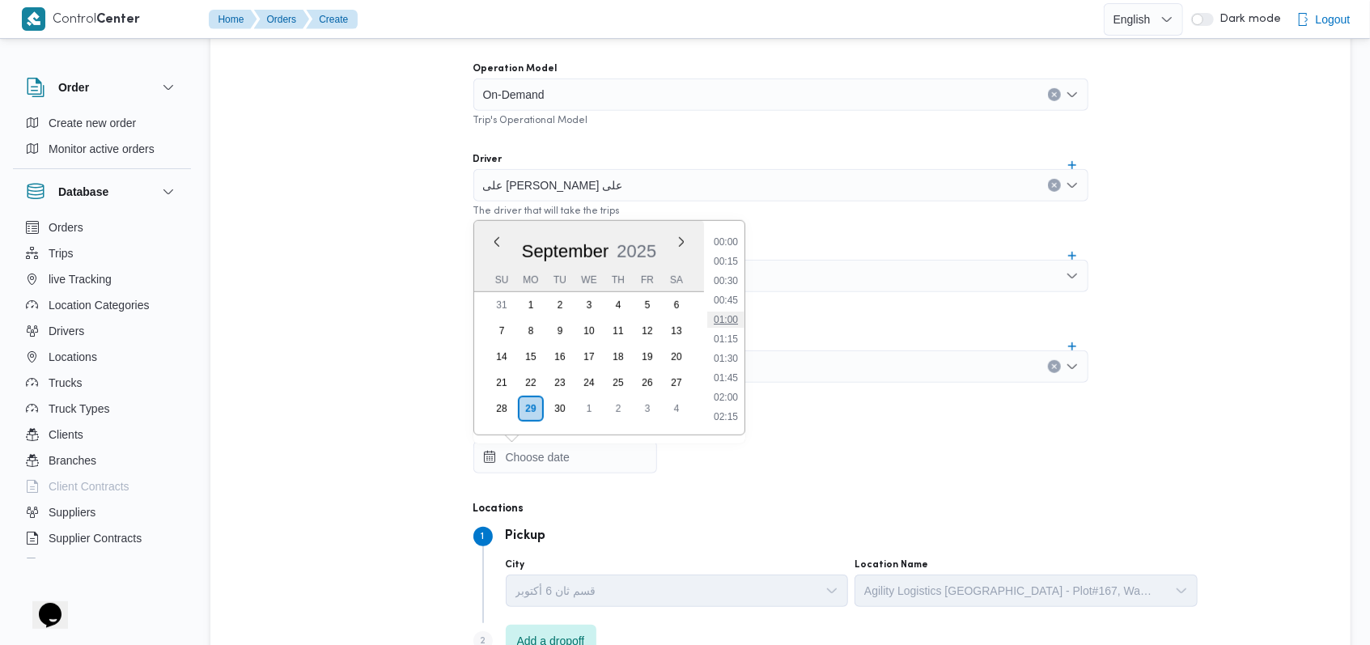
click at [731, 312] on li "01:00" at bounding box center [725, 320] width 37 height 16
type input "29/09/2025 01:00"
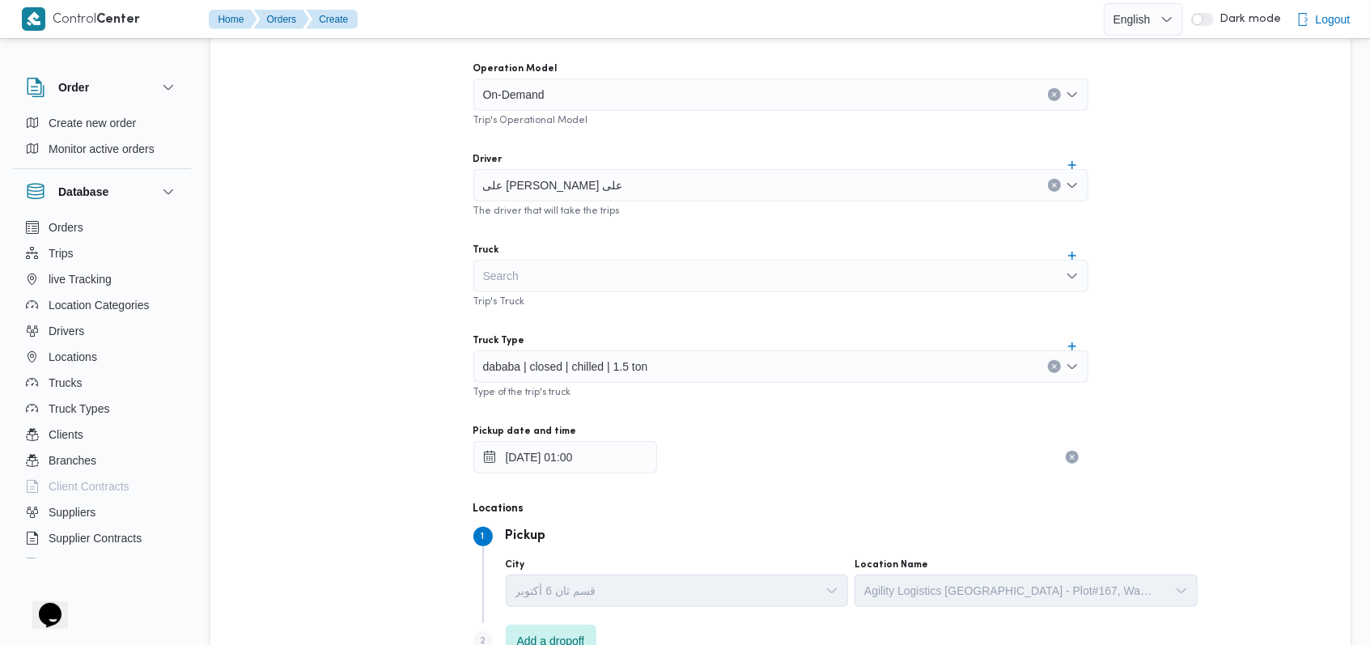
click at [738, 309] on div "Supplier راجح ضبع مهني مسعد Trip's Supplier Operation Model On-Demand Trip's Op…" at bounding box center [780, 318] width 641 height 719
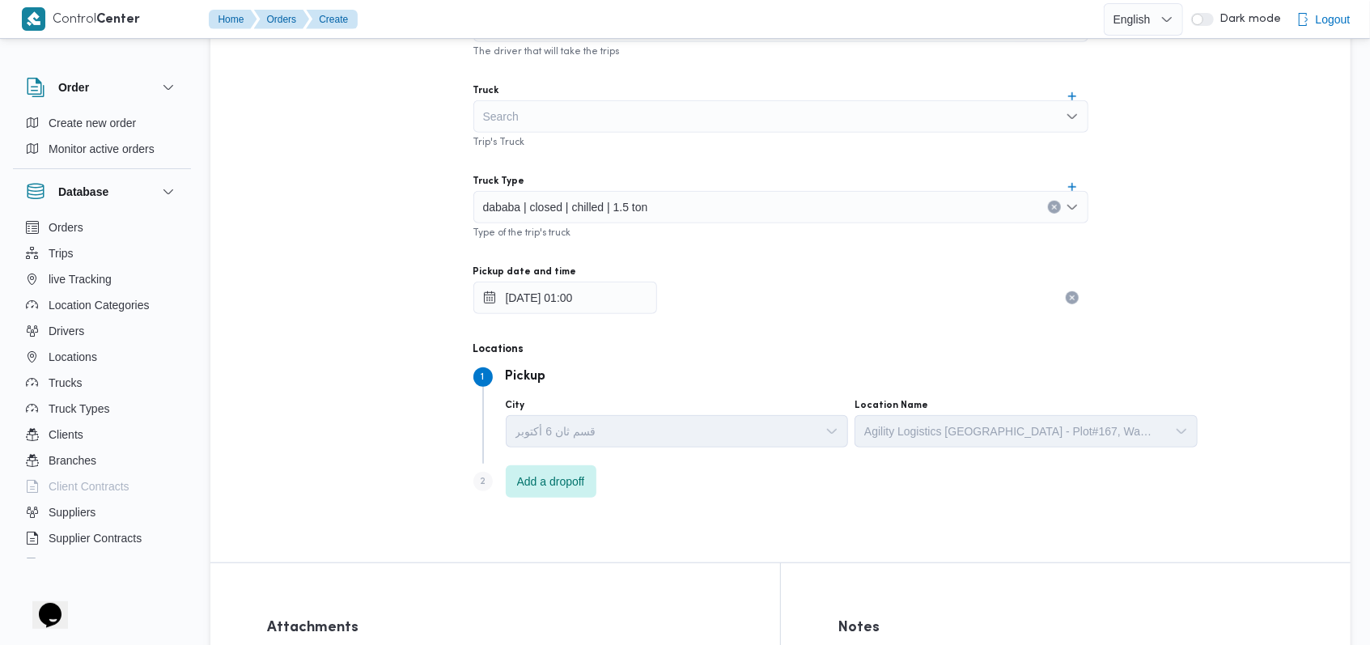
scroll to position [647, 0]
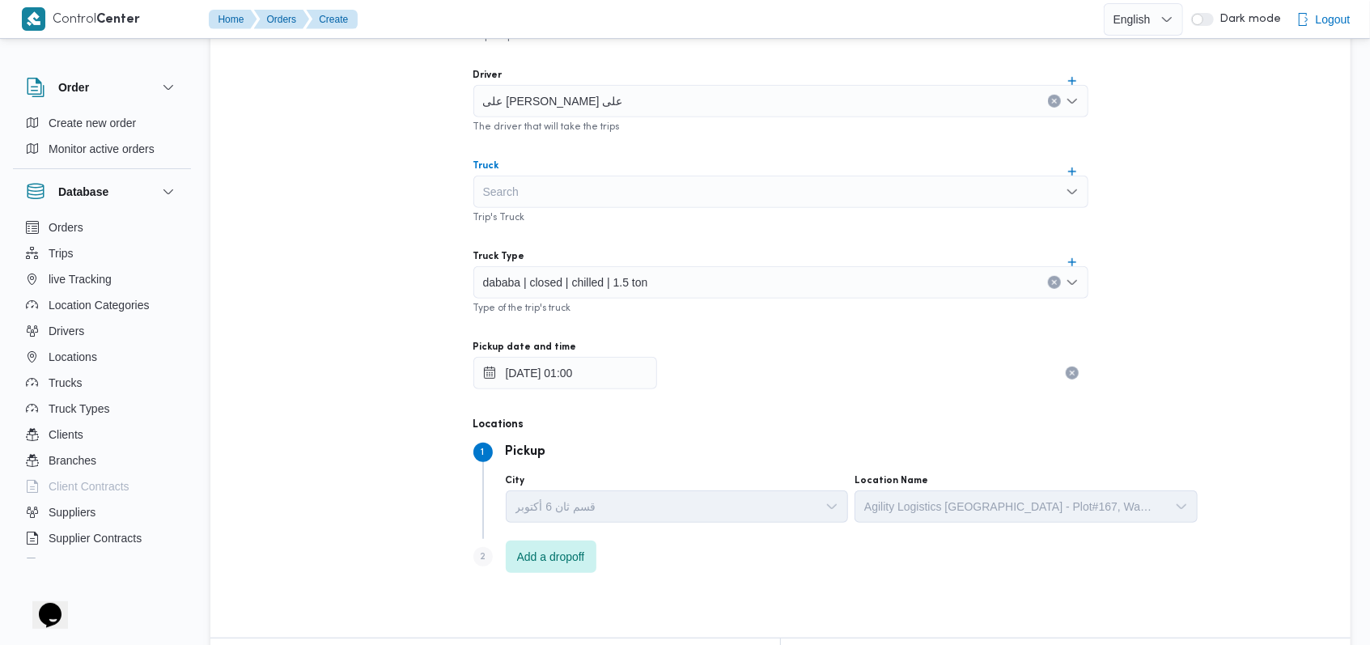
click at [597, 176] on div "Search" at bounding box center [780, 192] width 615 height 32
paste input "مب2694"
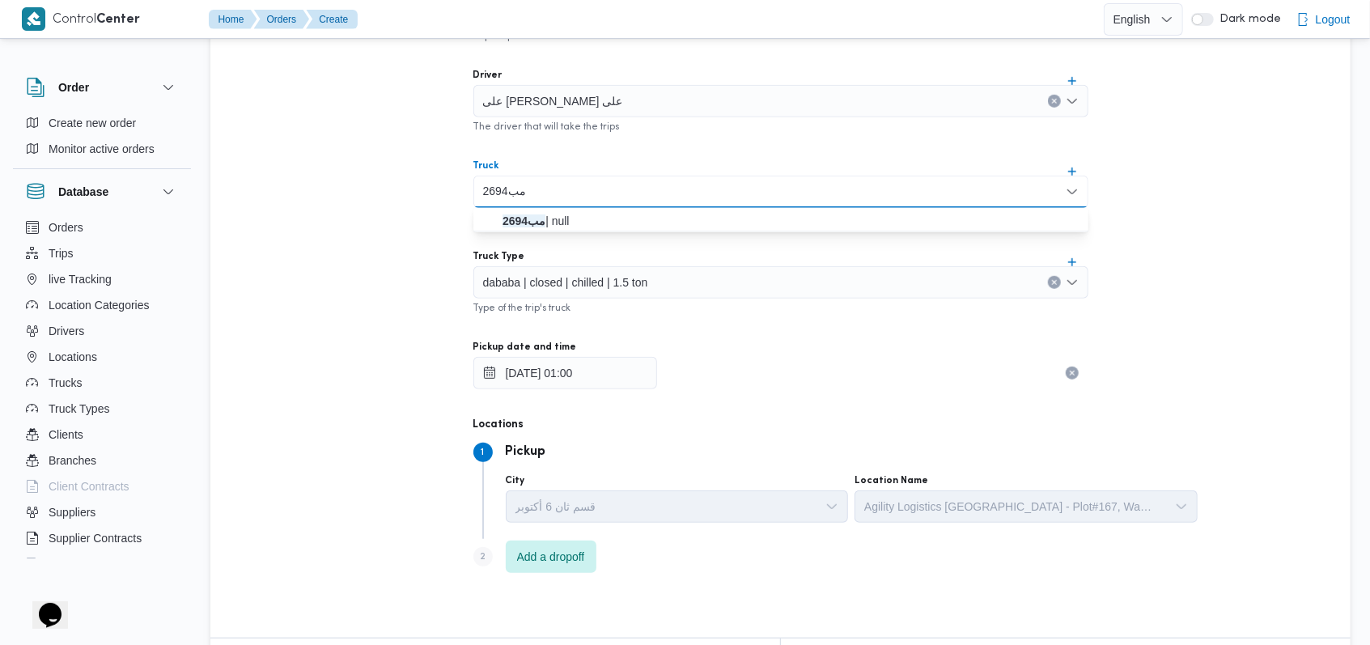
type input "مب2694"
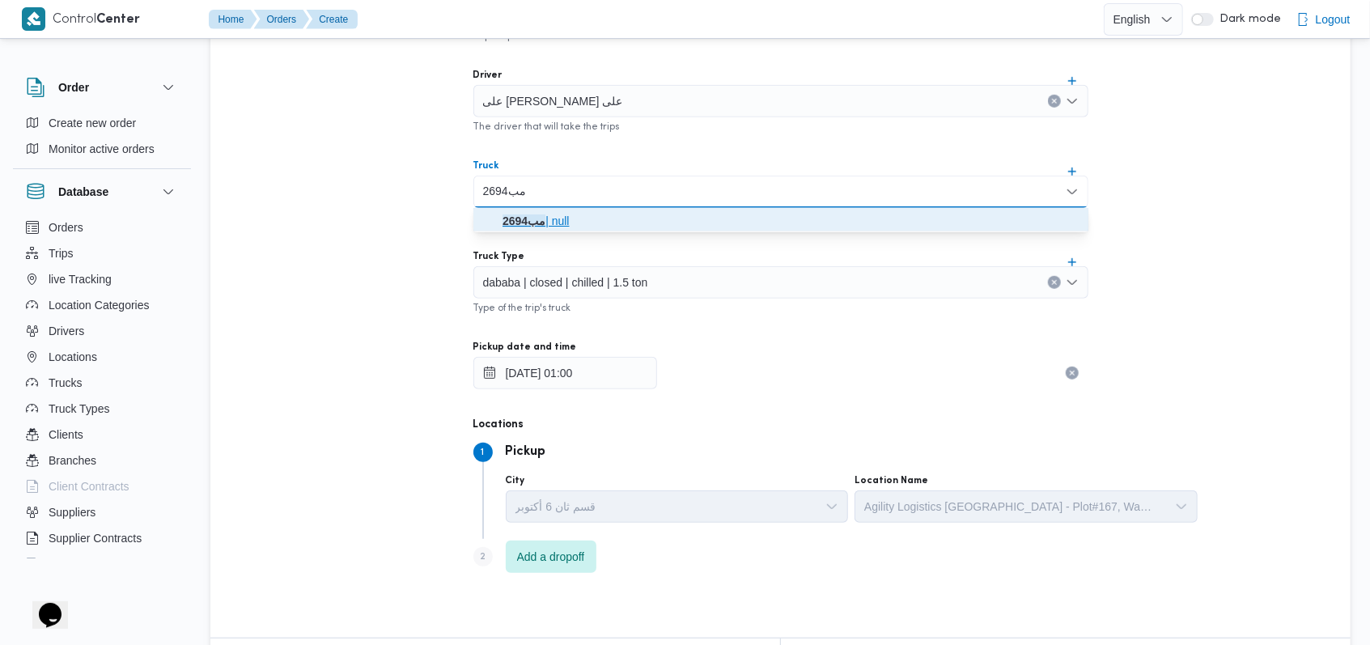
click at [581, 219] on span "مب2694 | null" at bounding box center [790, 220] width 576 height 19
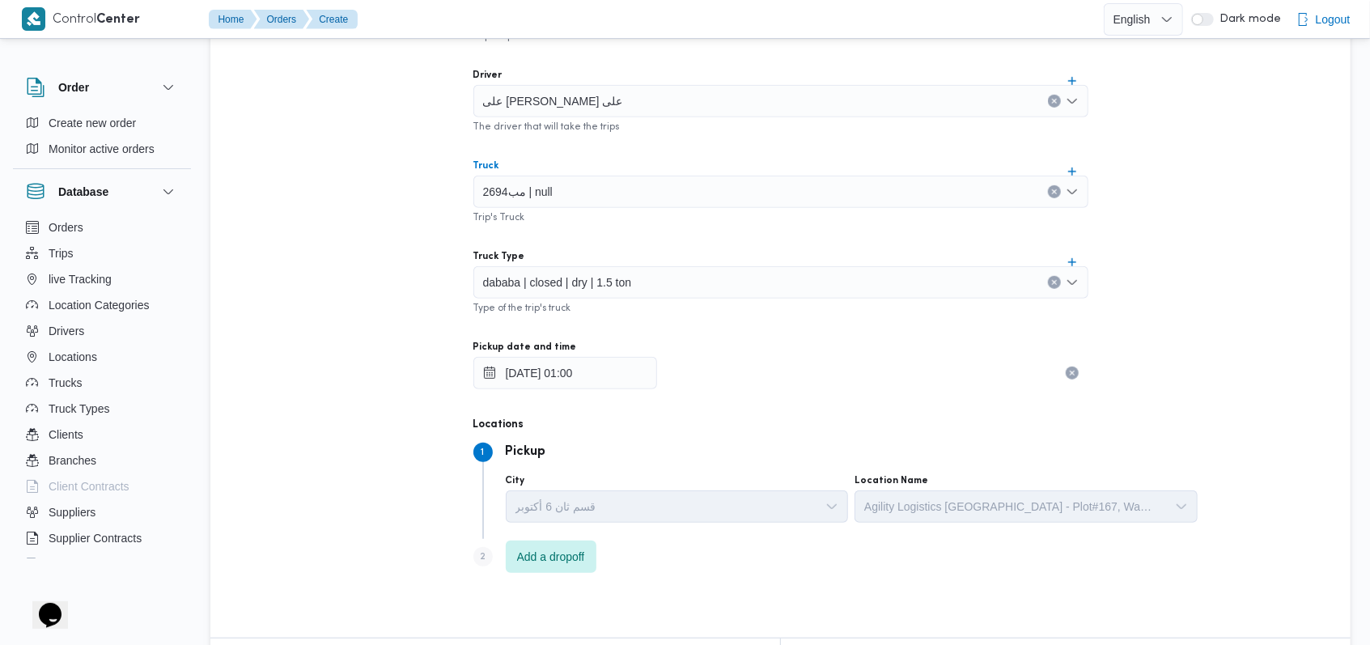
click at [586, 279] on span "dababa | closed | dry | 1.5 ton" at bounding box center [557, 282] width 149 height 18
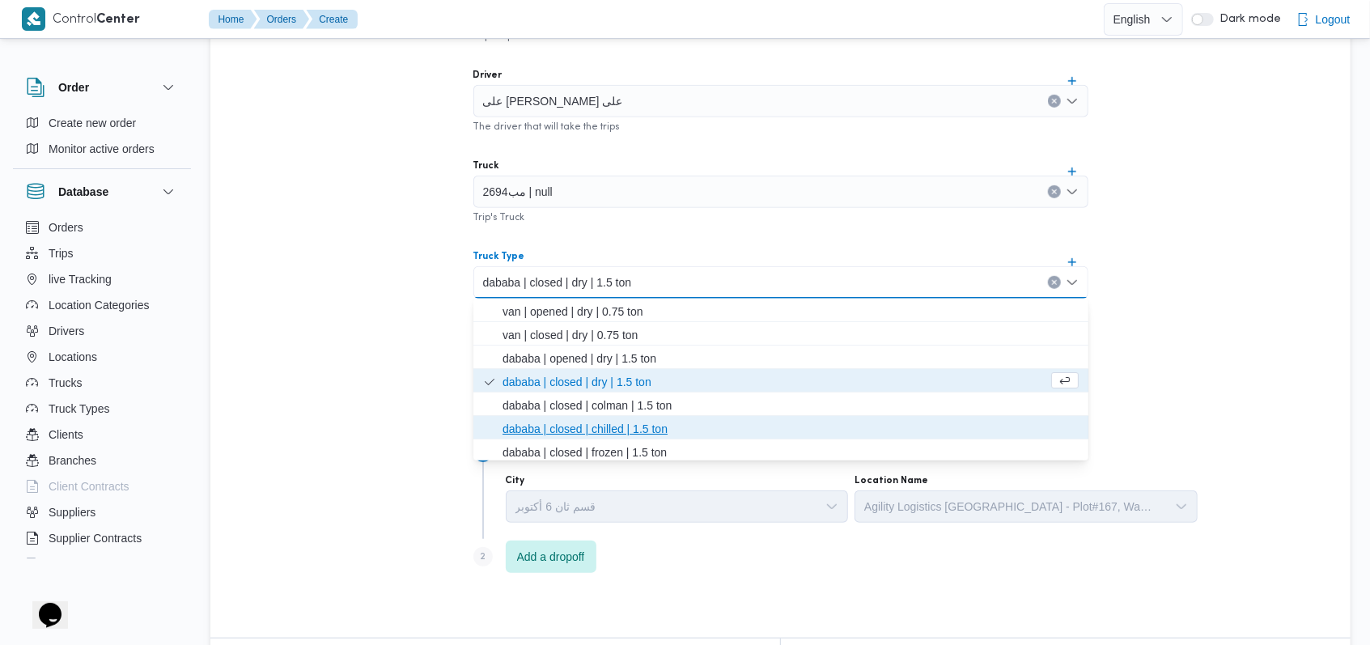
click at [608, 425] on span "dababa | closed | chilled | 1.5 ton" at bounding box center [790, 428] width 576 height 19
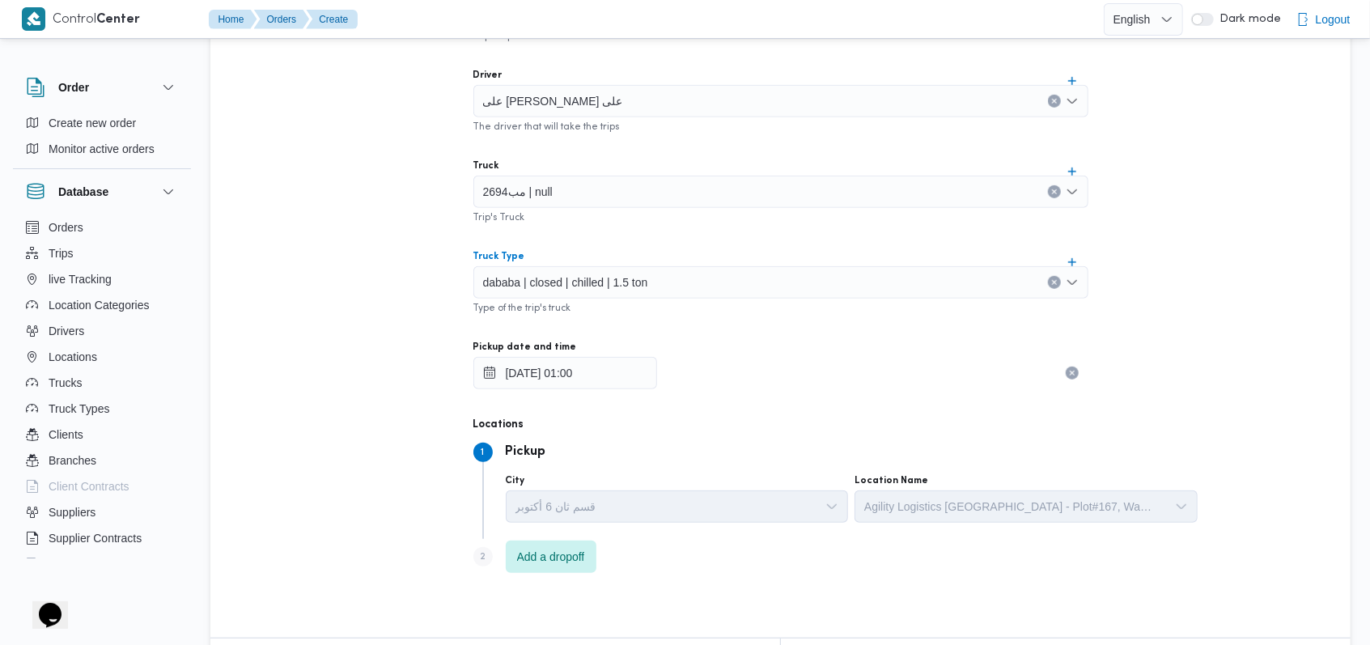
click at [760, 361] on div "29/09/2025 01:00" at bounding box center [780, 373] width 615 height 32
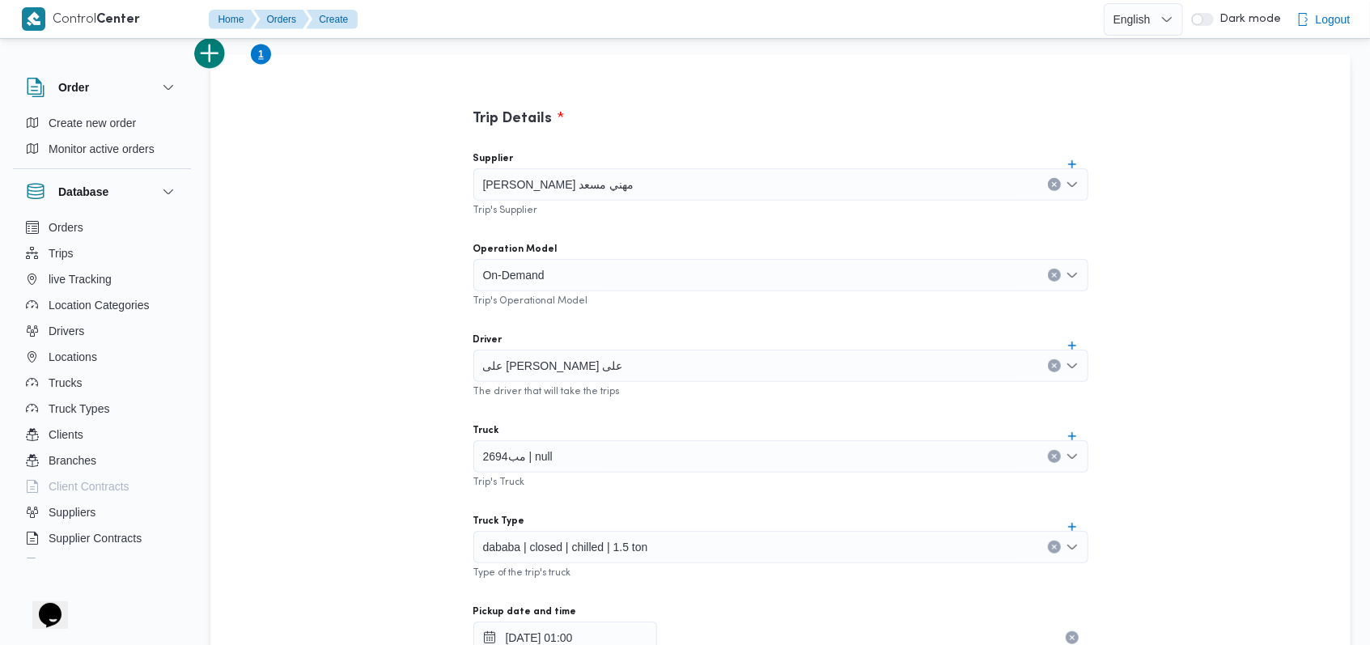
scroll to position [431, 0]
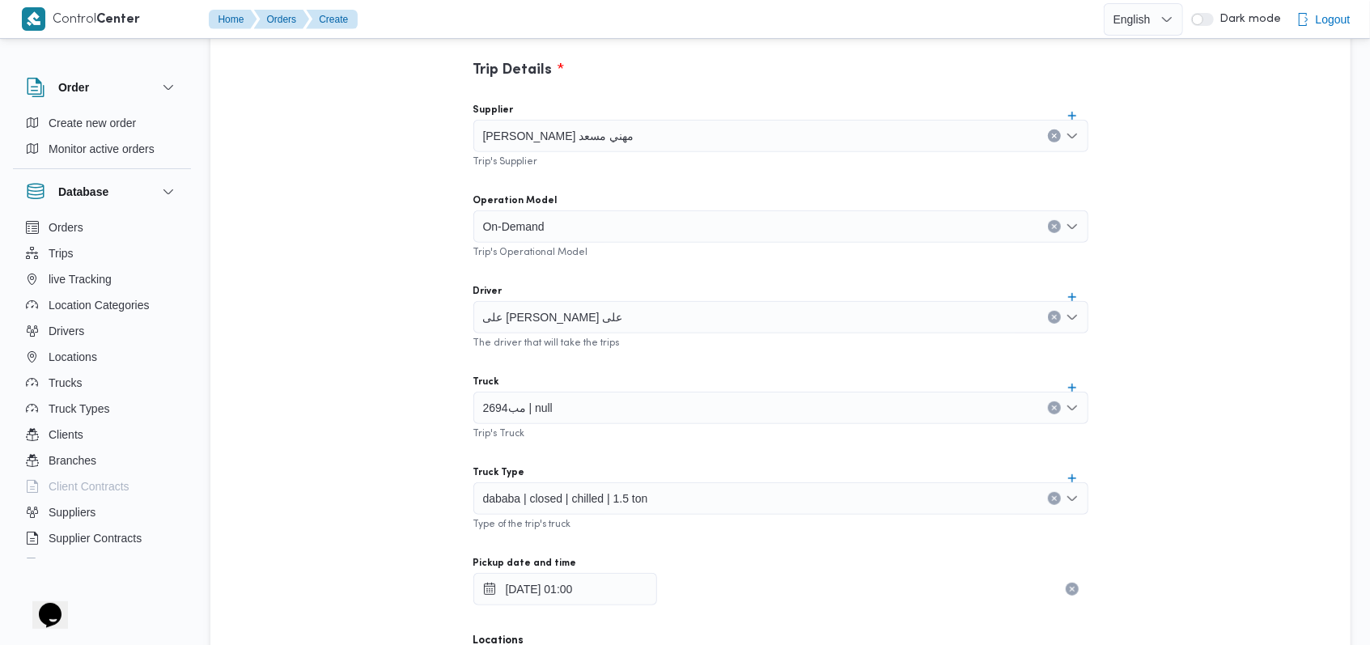
click at [587, 226] on div "On-Demand" at bounding box center [780, 226] width 615 height 32
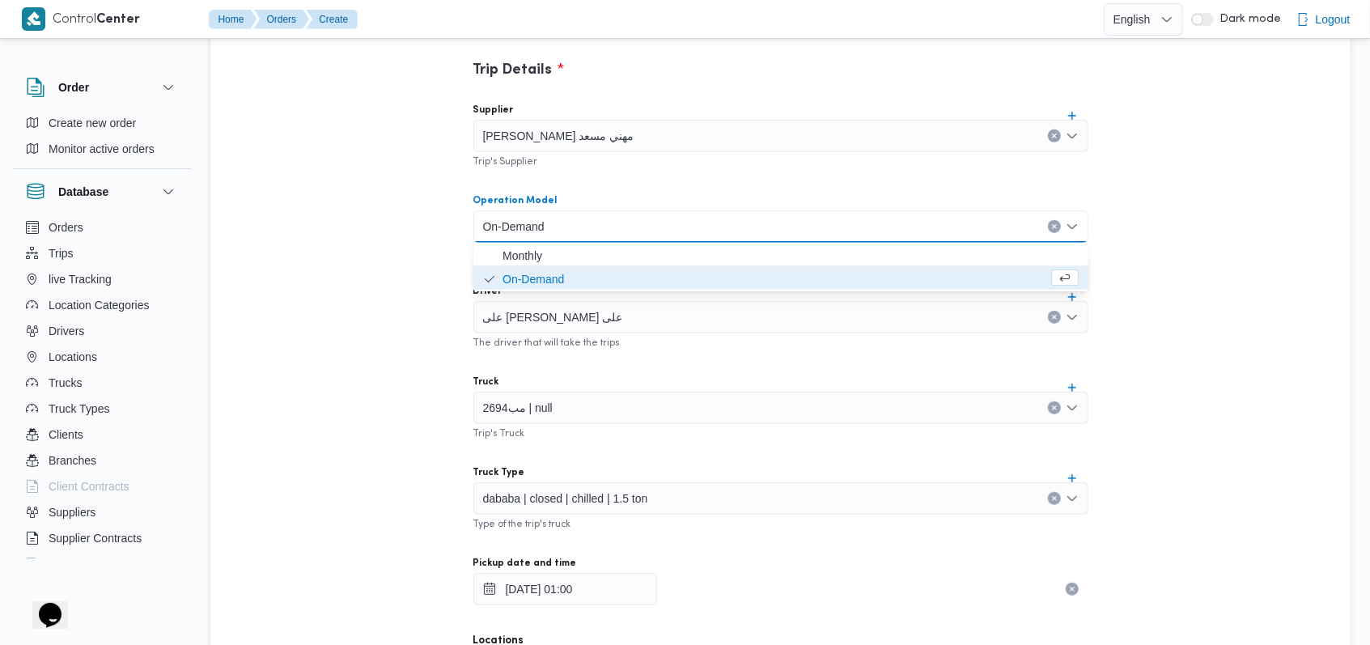
click at [628, 194] on div "Operation Model" at bounding box center [780, 200] width 615 height 13
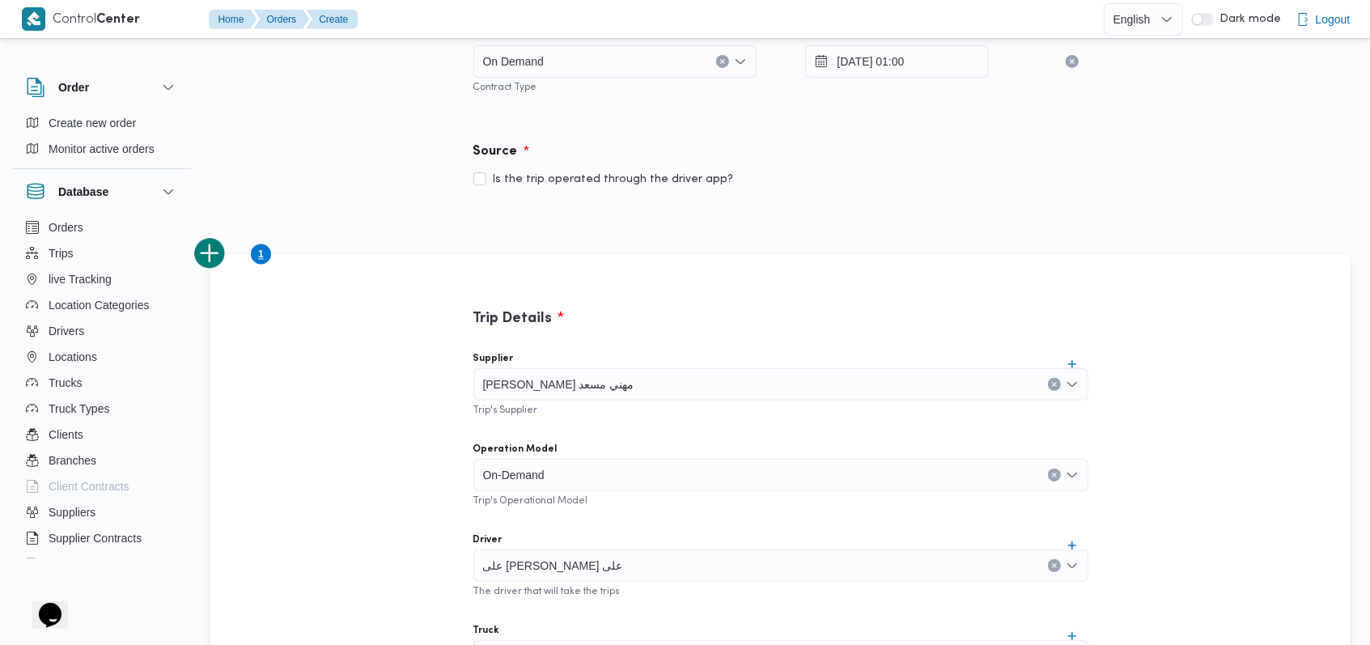
scroll to position [108, 0]
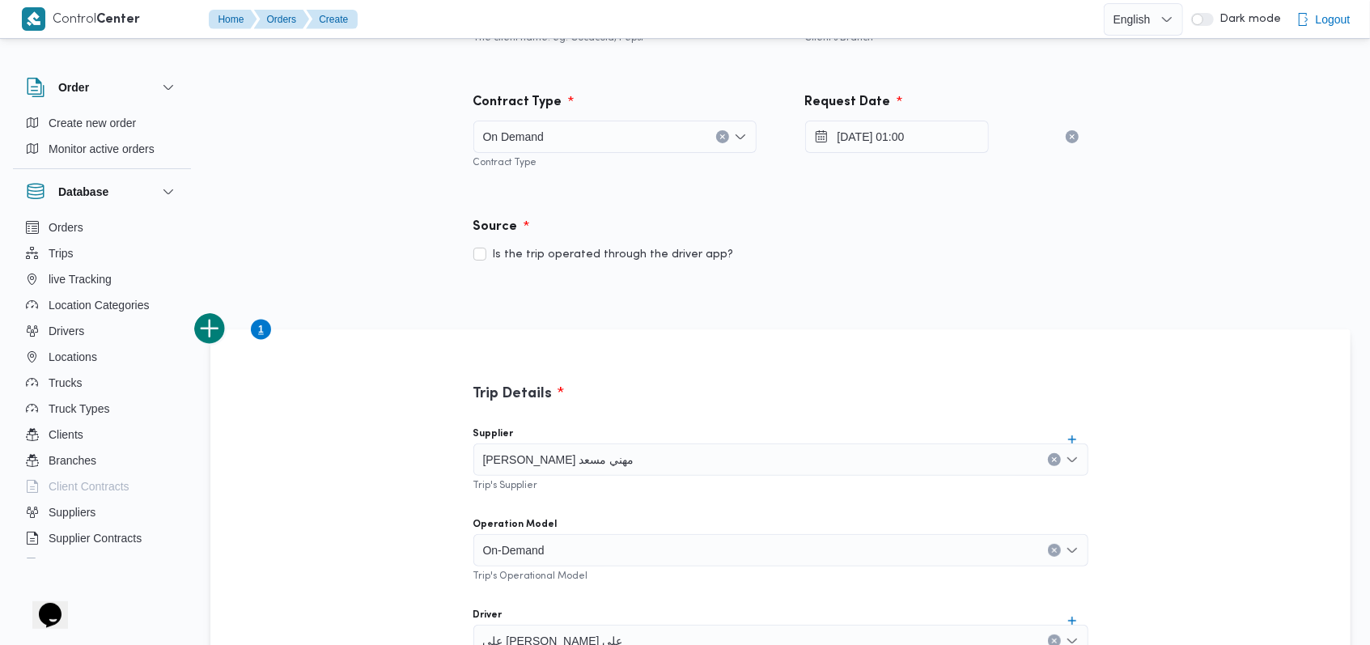
click at [576, 145] on div "On Demand" at bounding box center [614, 137] width 283 height 32
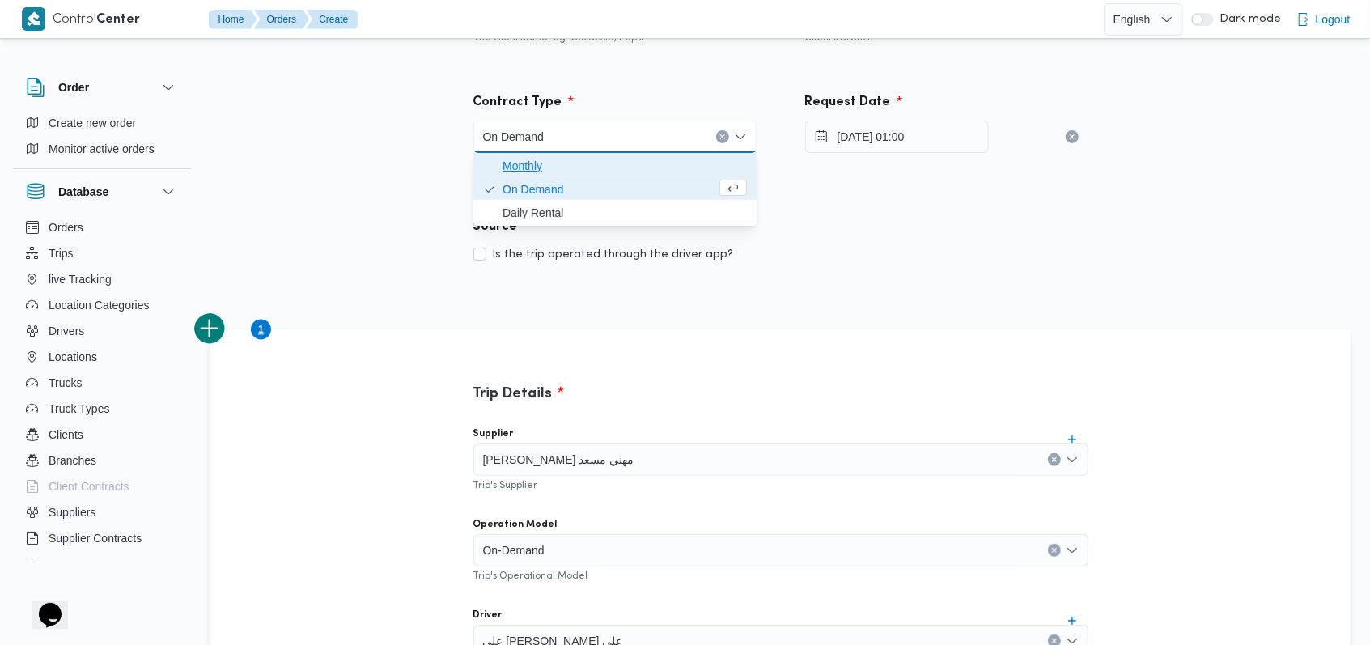
click at [570, 163] on span "Monthly" at bounding box center [624, 165] width 244 height 19
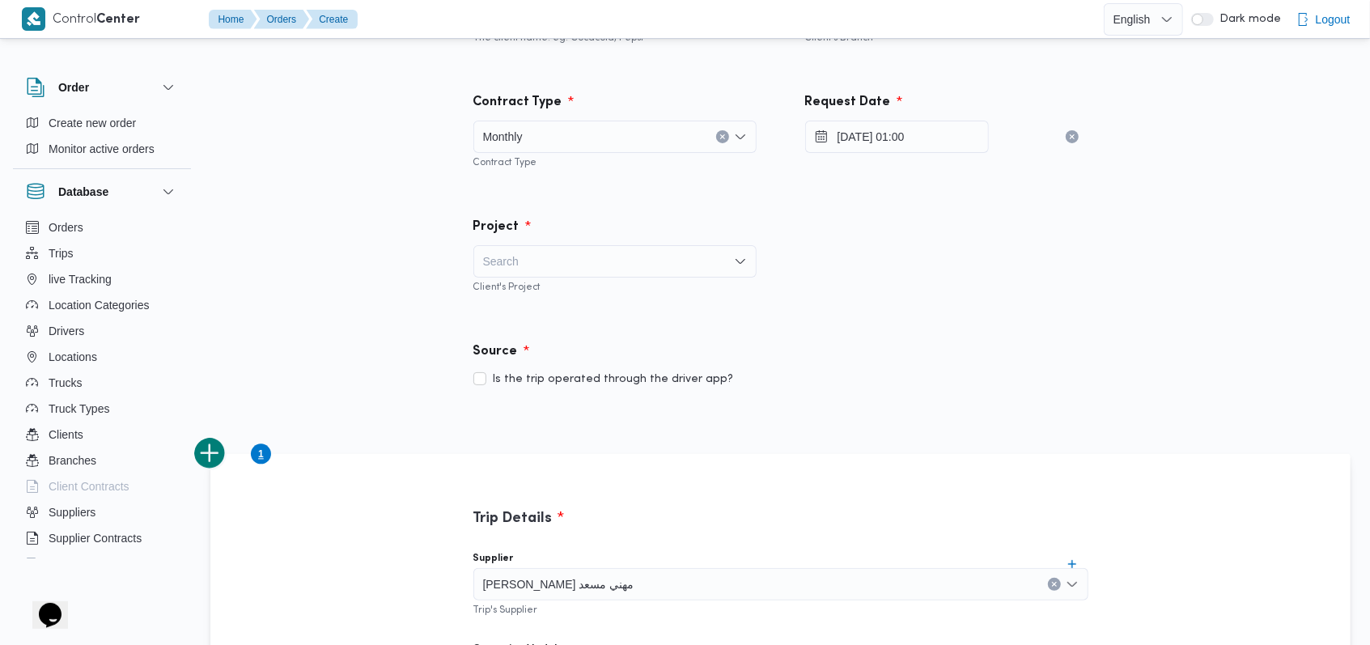
click at [589, 193] on div "Project Search Client's Project" at bounding box center [615, 255] width 332 height 125
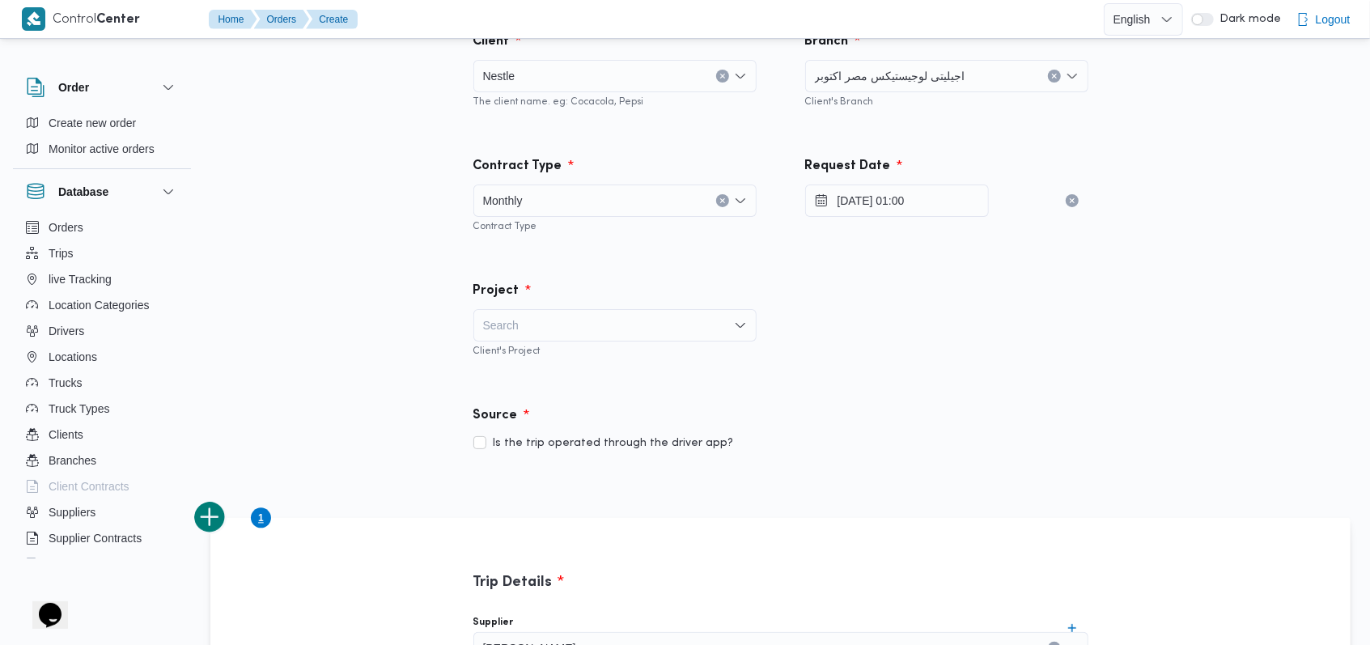
scroll to position [0, 0]
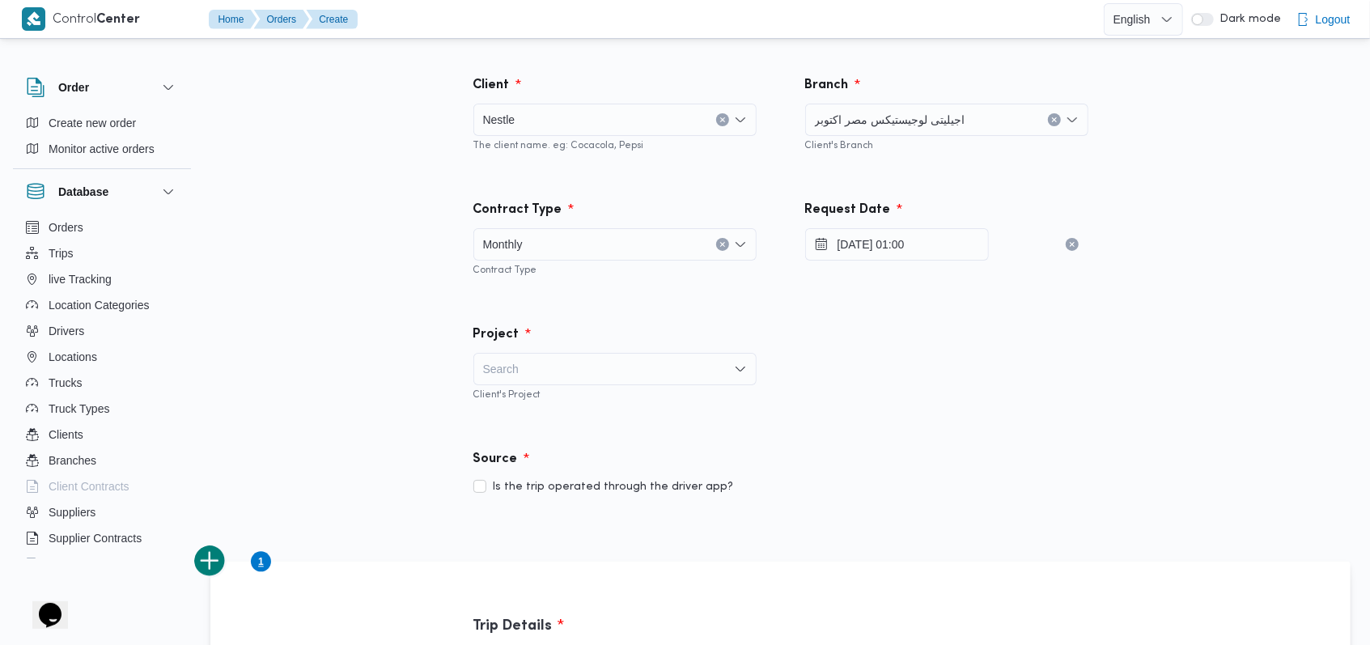
click at [608, 369] on div "Search" at bounding box center [614, 369] width 283 height 32
click at [599, 398] on span "nestle" at bounding box center [624, 397] width 244 height 19
click at [579, 252] on div "Monthly" at bounding box center [614, 244] width 283 height 32
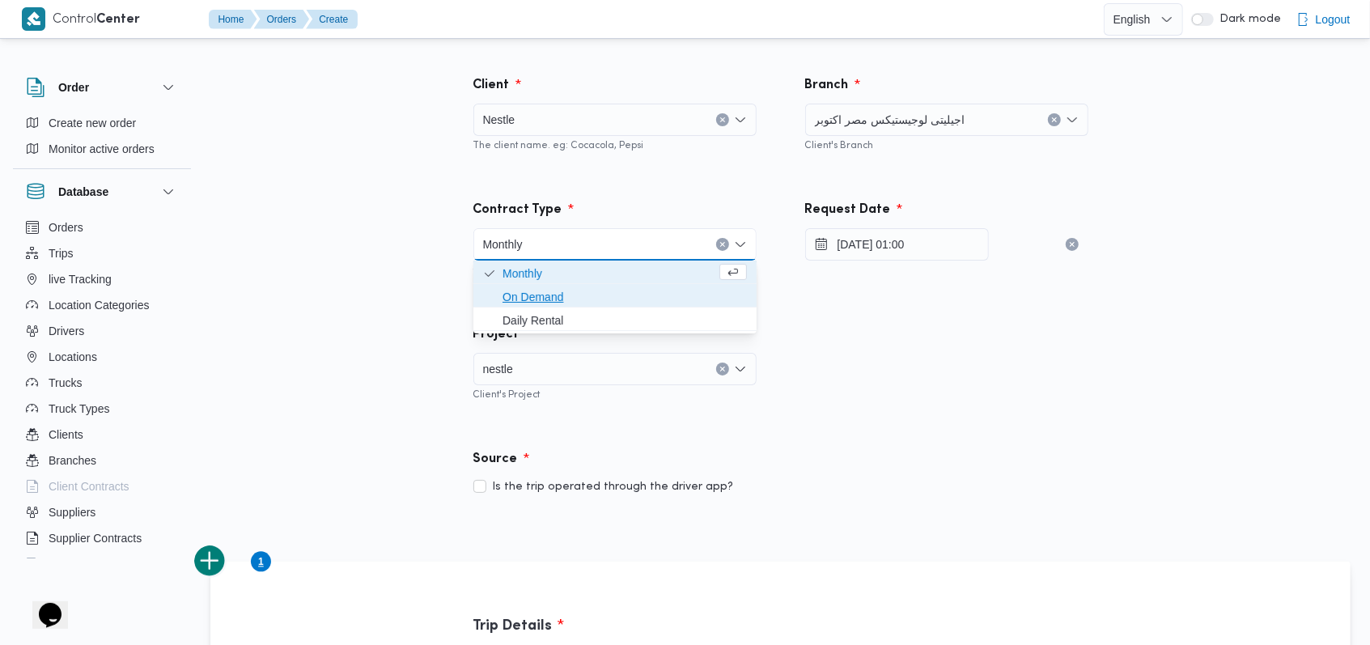
click at [553, 303] on span "On Demand" at bounding box center [624, 296] width 244 height 19
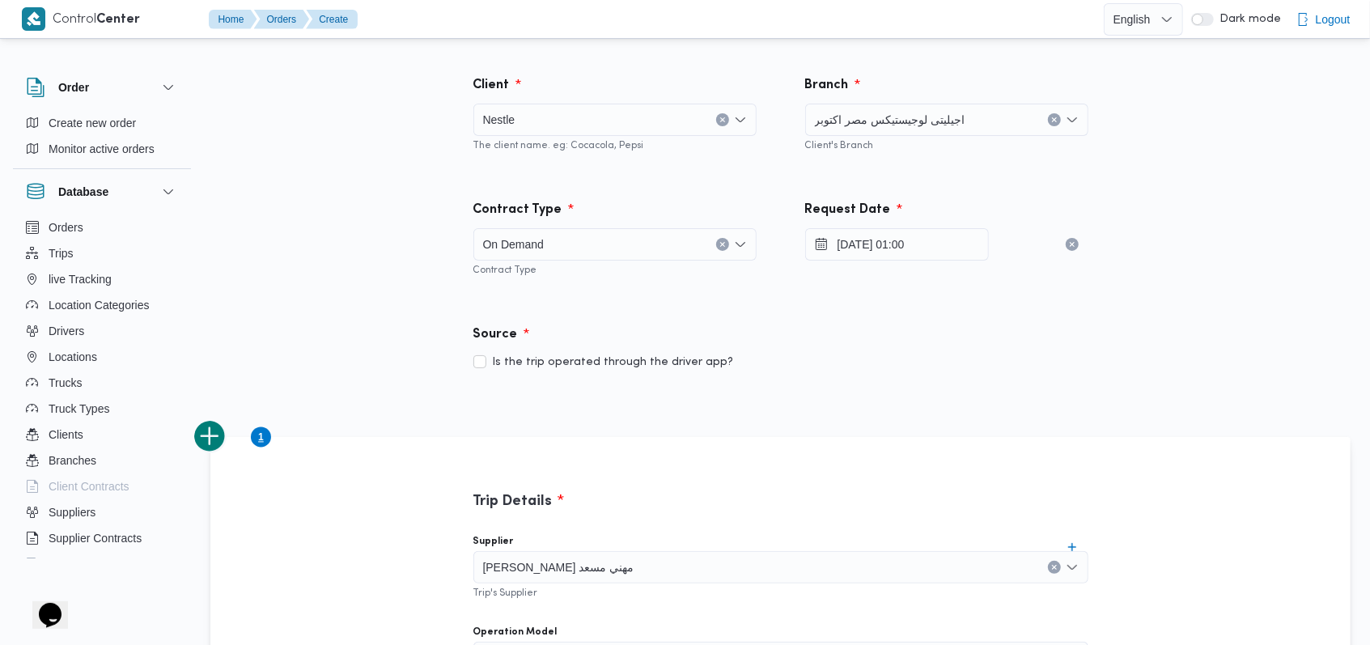
click at [661, 295] on div "Contract Type On Demand Combo box. Selected. On Demand. Press Backspace to dele…" at bounding box center [615, 238] width 332 height 125
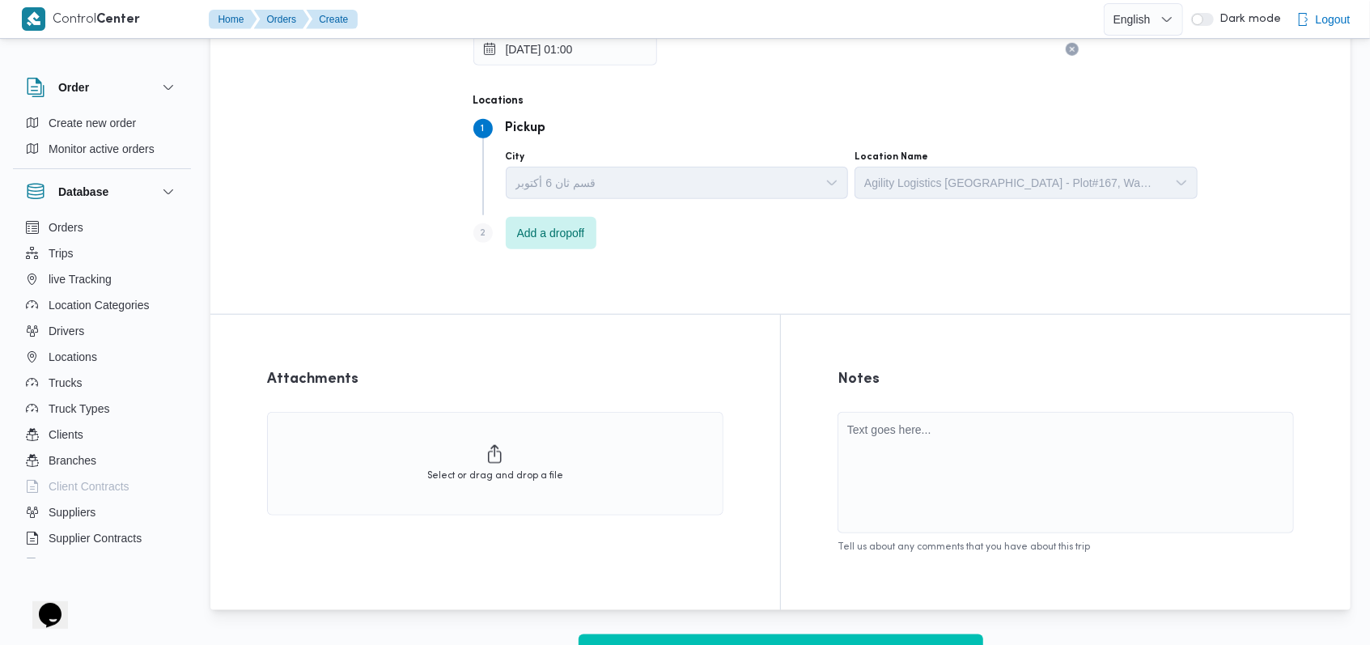
scroll to position [755, 0]
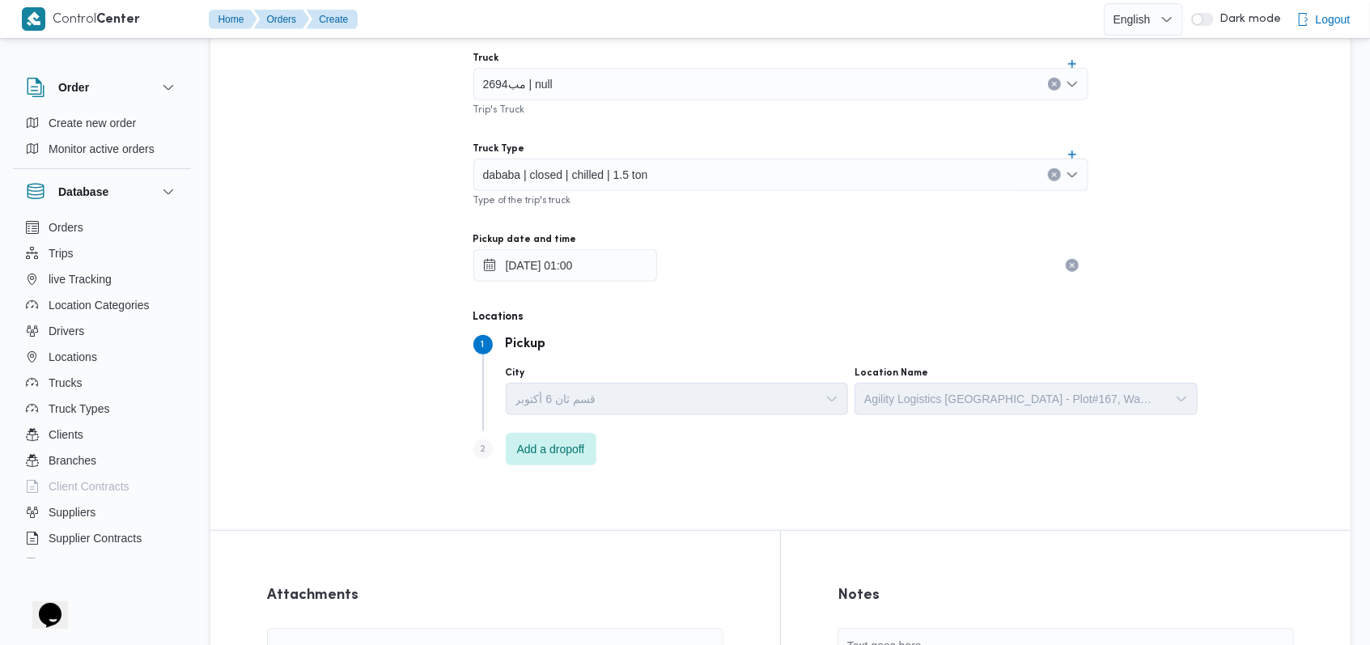
click at [610, 172] on span "dababa | closed | chilled | 1.5 ton" at bounding box center [565, 174] width 165 height 18
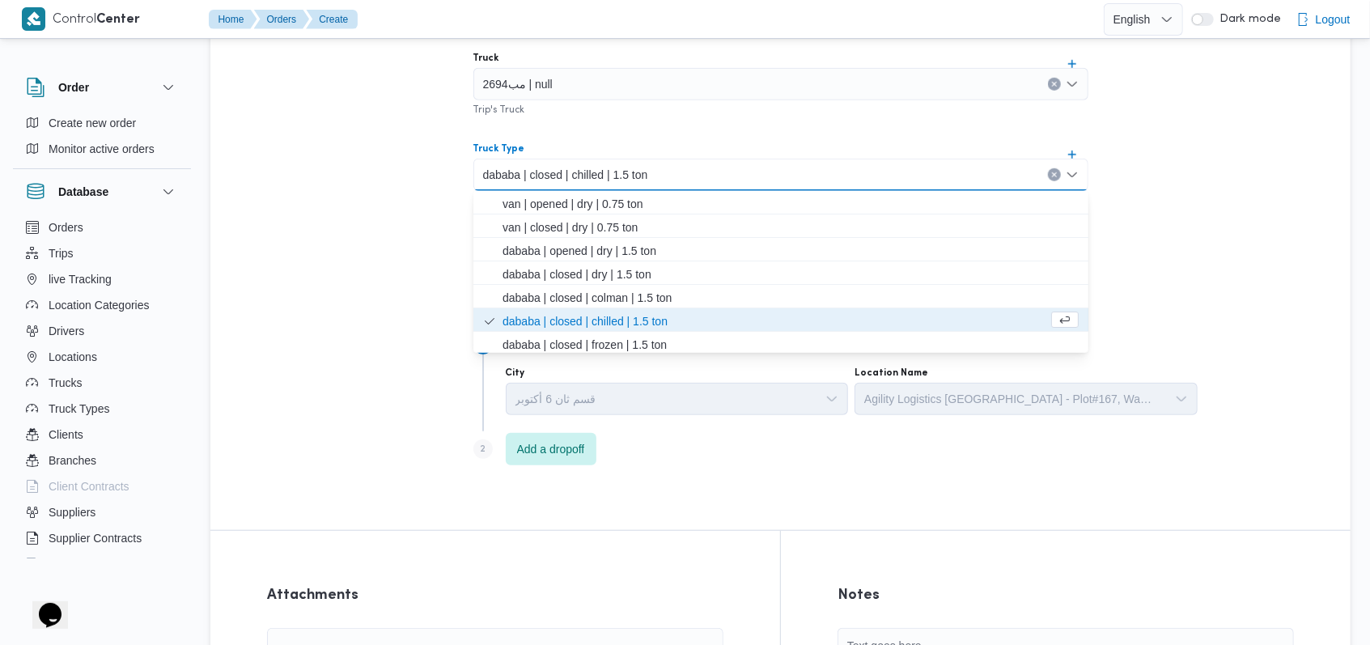
click at [417, 283] on div "Trip Details Supplier راجح ضبع مهني مسعد Trip's Supplier Operation Model On-Dem…" at bounding box center [781, 106] width 728 height 848
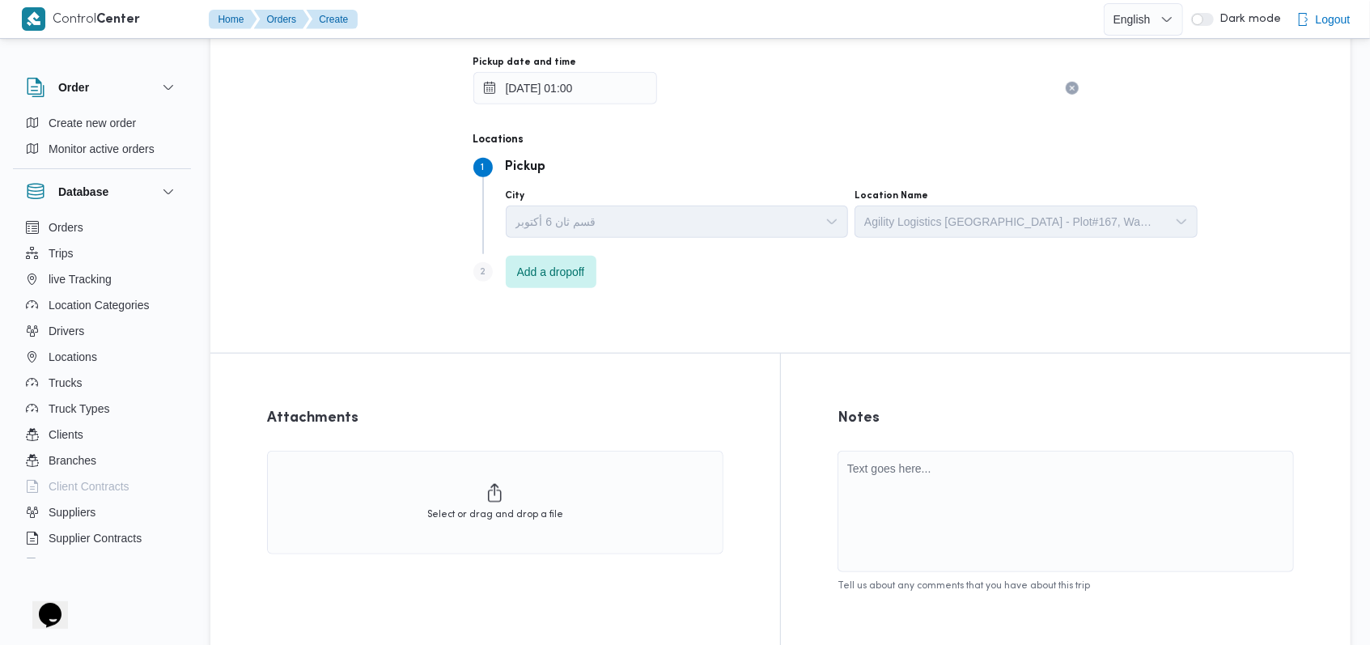
scroll to position [1019, 0]
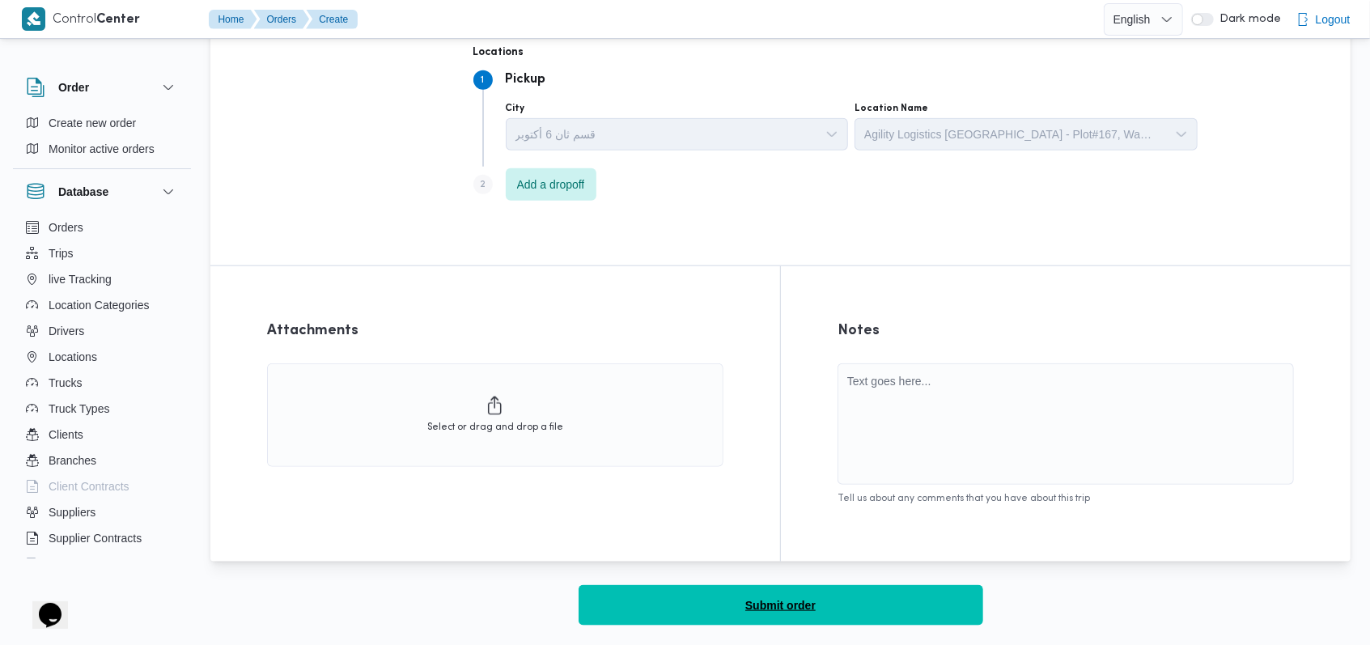
click at [846, 599] on button "Submit order" at bounding box center [781, 605] width 405 height 40
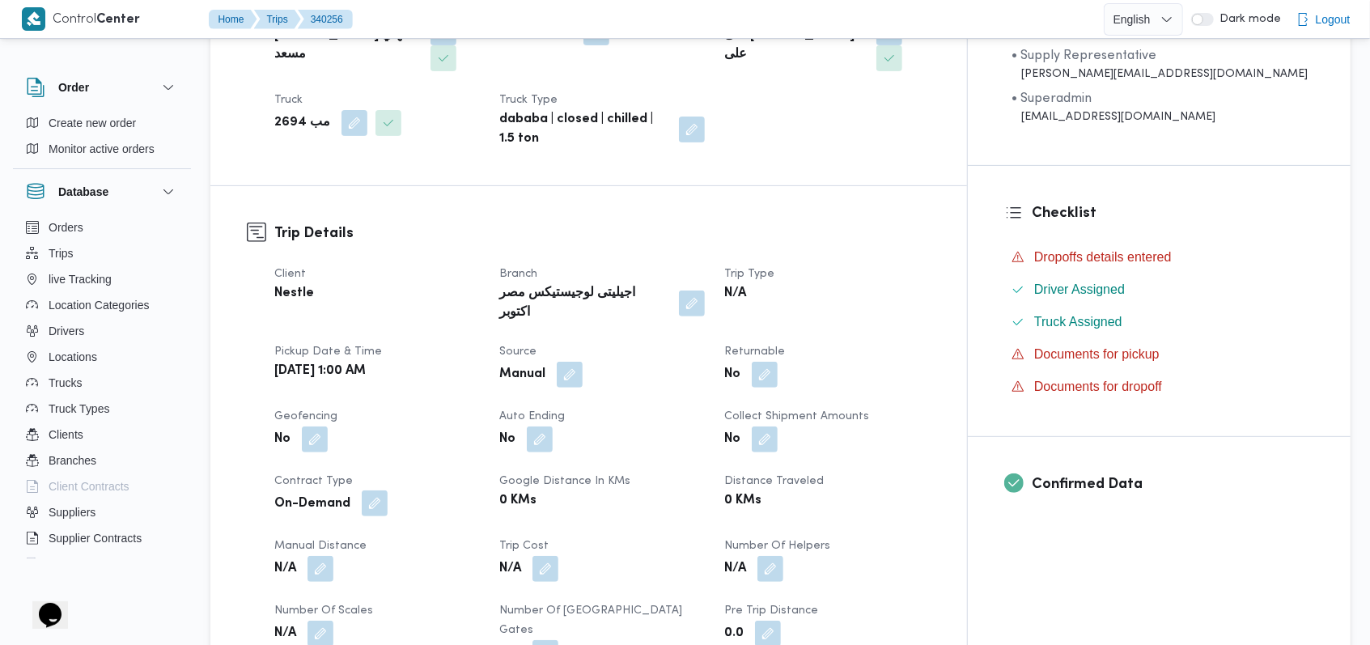
scroll to position [324, 0]
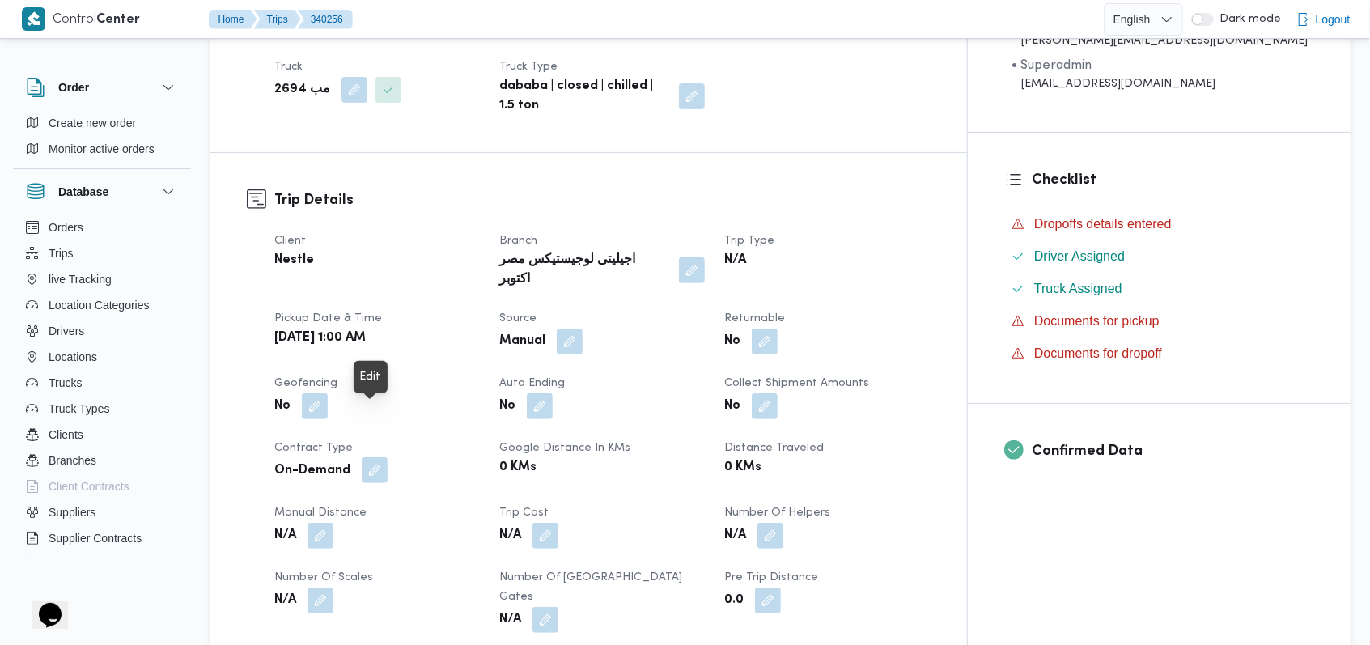
click at [375, 457] on button "button" at bounding box center [375, 470] width 26 height 26
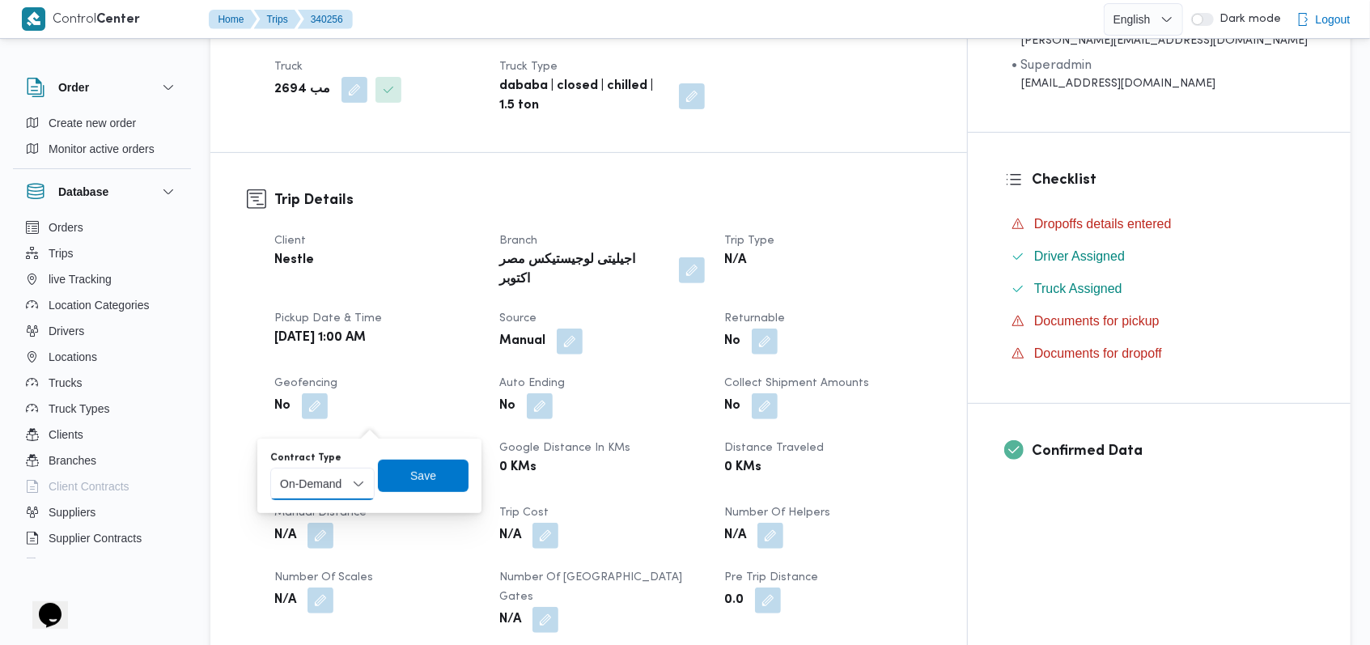
click at [337, 480] on select "Monthly On-Demand Daily Rental" at bounding box center [322, 484] width 104 height 32
select select "monthly"
click at [270, 468] on select "Monthly On-Demand Daily Rental" at bounding box center [322, 484] width 104 height 32
click at [392, 489] on span "Save" at bounding box center [423, 476] width 91 height 32
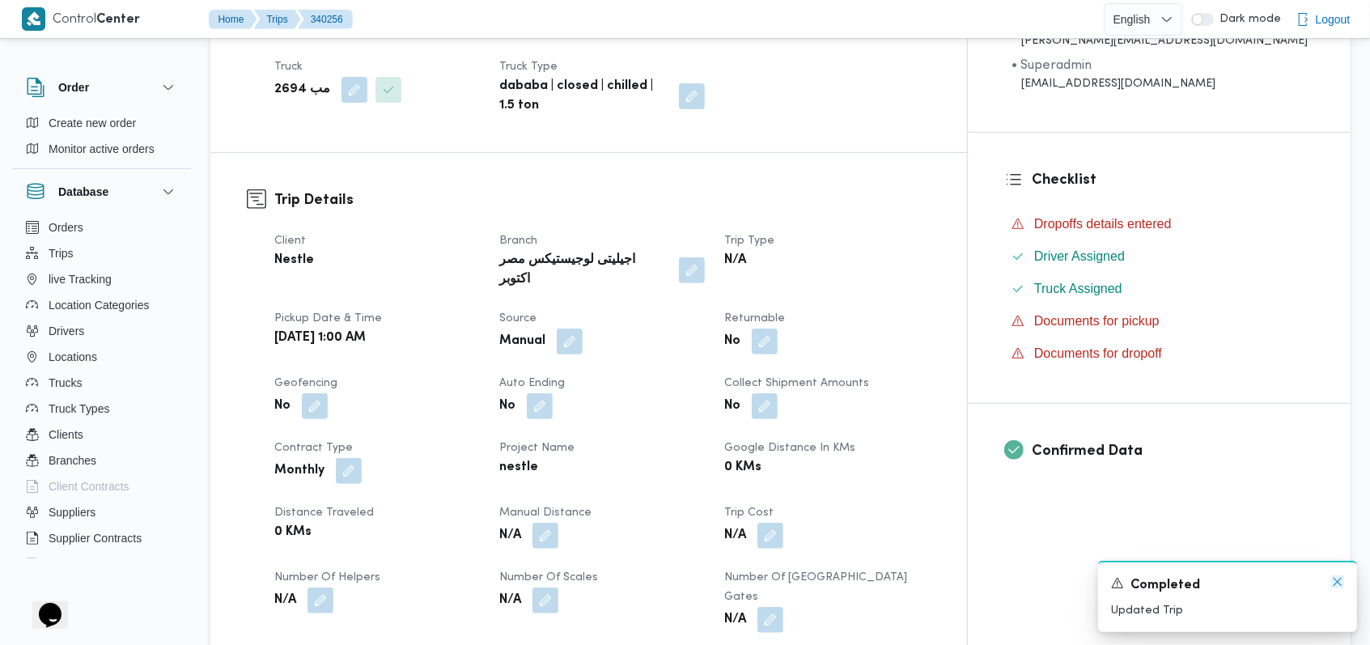
click at [1340, 585] on icon "Dismiss toast" at bounding box center [1337, 582] width 8 height 8
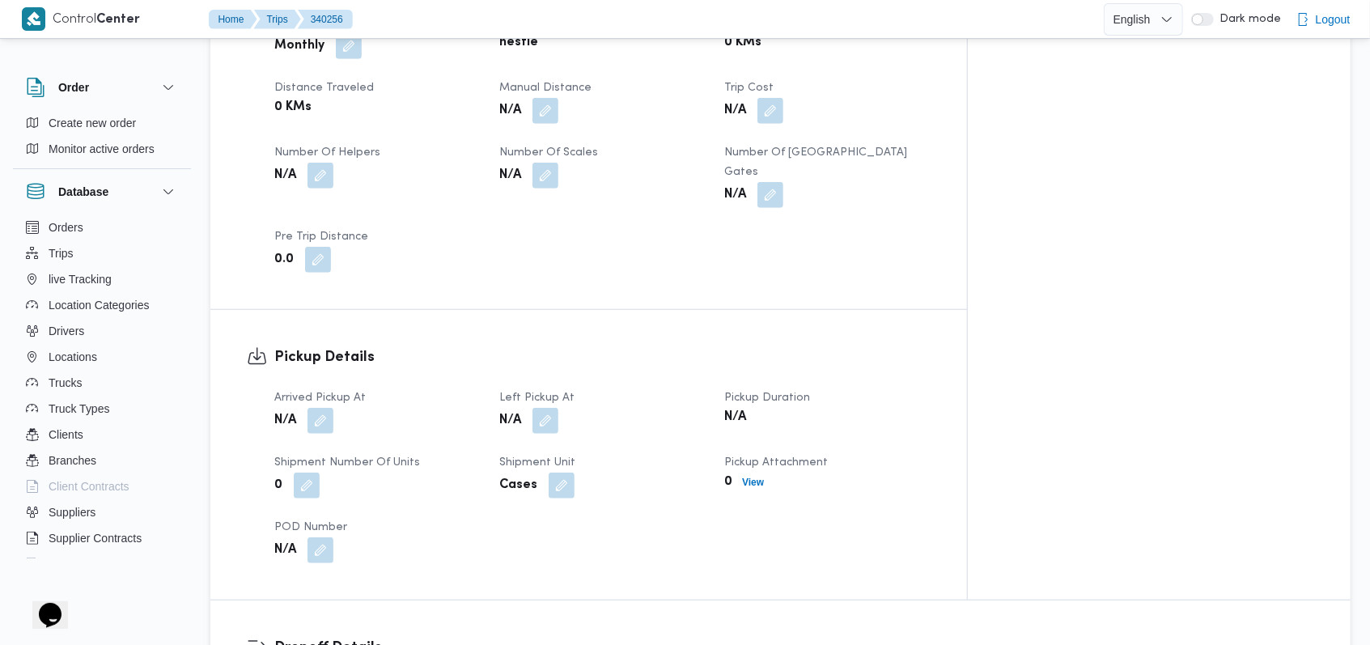
scroll to position [862, 0]
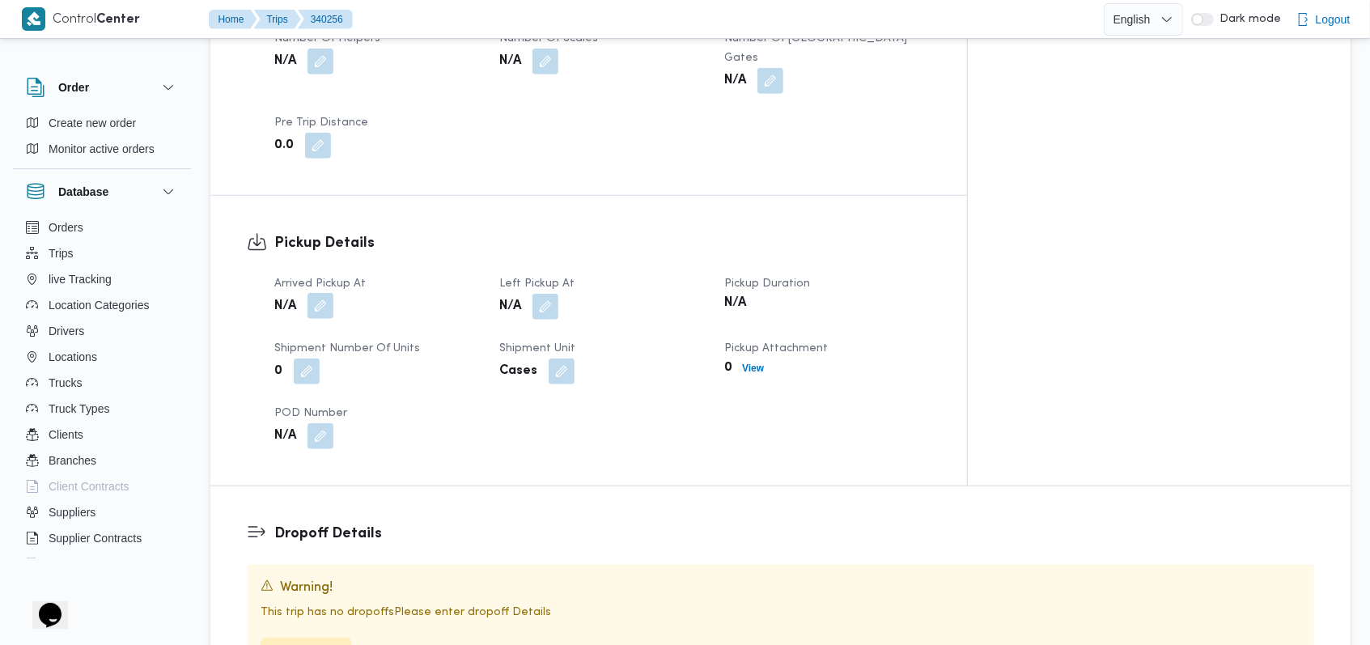
click at [328, 293] on button "button" at bounding box center [320, 306] width 26 height 26
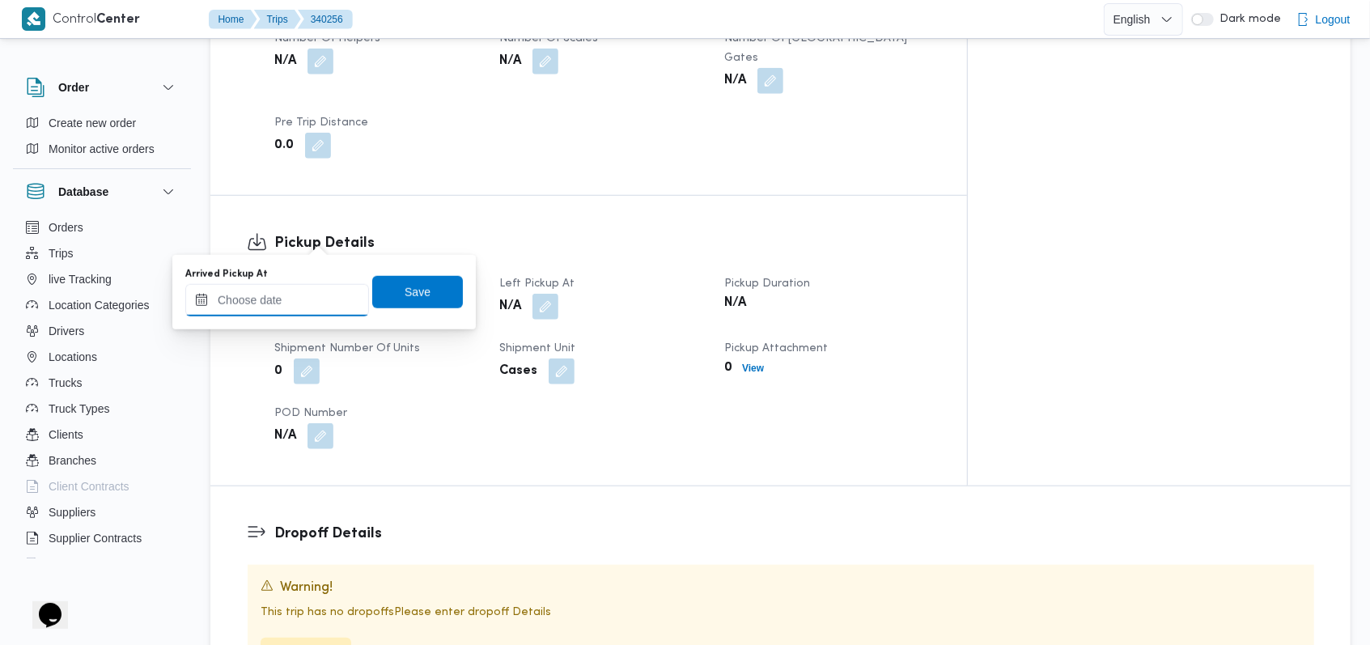
click at [302, 288] on input "Arrived Pickup At" at bounding box center [277, 300] width 184 height 32
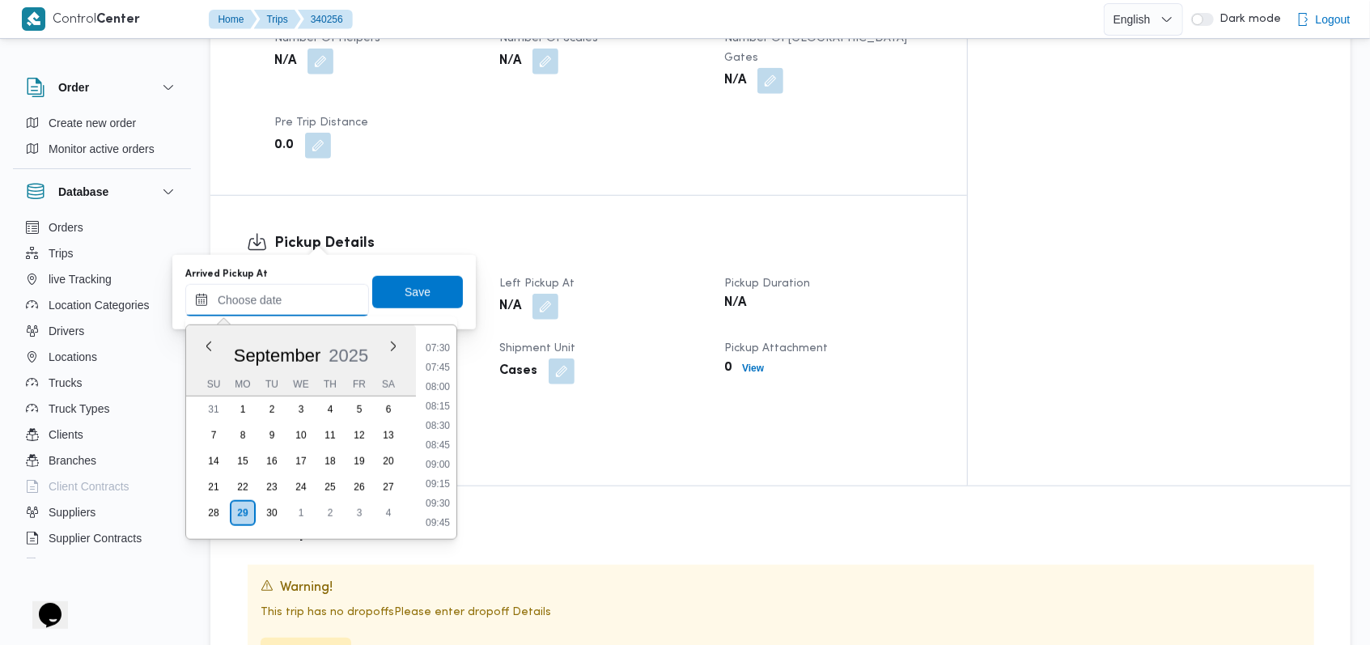
scroll to position [187, 0]
click at [440, 474] on li "04:00" at bounding box center [437, 470] width 37 height 16
type input "29/09/2025 04:00"
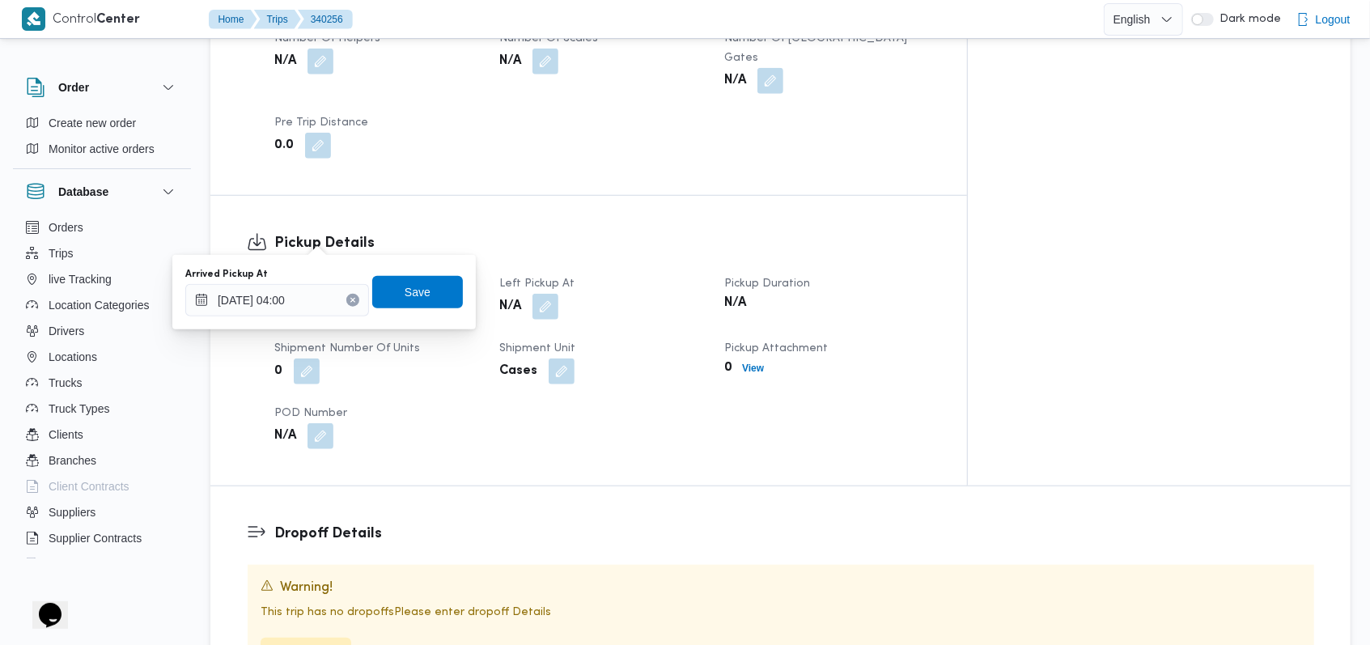
click at [417, 308] on div "Arrived Pickup At 29/09/2025 04:00 Save" at bounding box center [324, 292] width 281 height 52
click at [459, 282] on div "You are in a dialog. To close this dialog, hit escape. Arrived Pickup At 29/09/…" at bounding box center [323, 292] width 303 height 74
click at [450, 283] on div "Arrived Pickup At 29/09/2025 04:00 Save" at bounding box center [324, 292] width 281 height 52
click at [378, 295] on span "Save" at bounding box center [417, 292] width 91 height 32
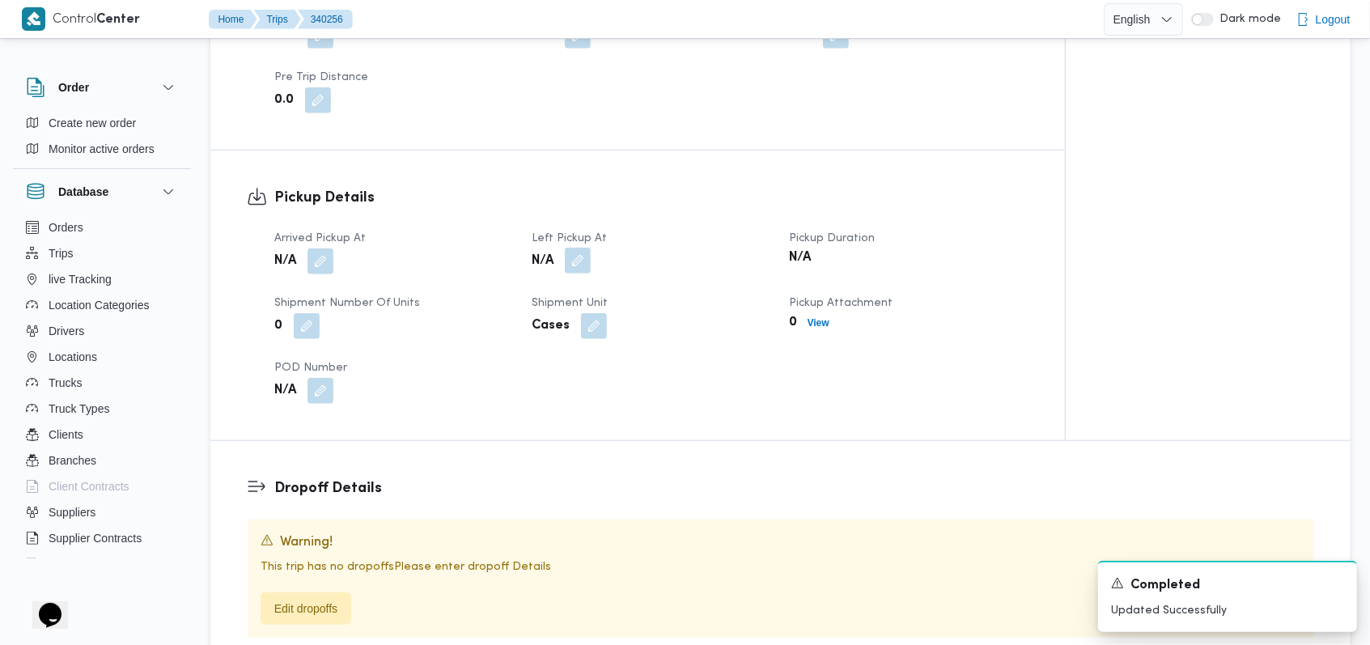
click at [573, 248] on button "button" at bounding box center [578, 261] width 26 height 26
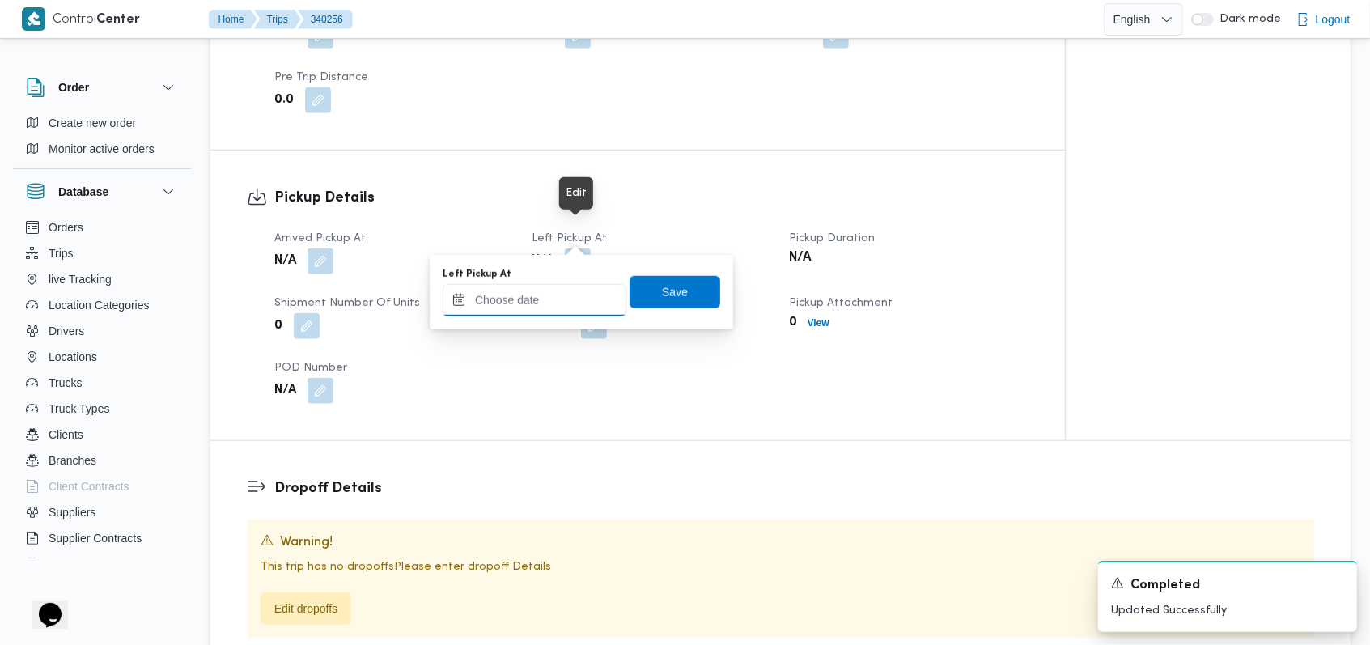
click at [562, 295] on input "Left Pickup At" at bounding box center [535, 300] width 184 height 32
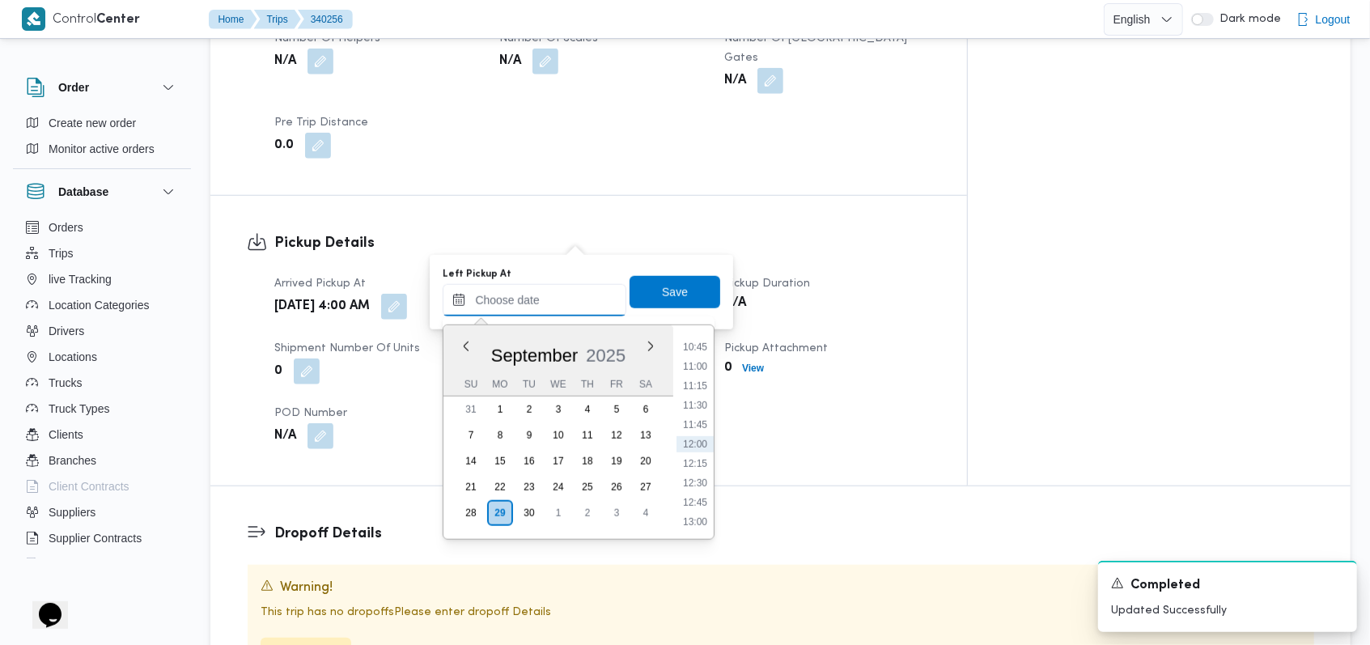
scroll to position [511, 0]
click at [702, 456] on li "08:00" at bounding box center [694, 457] width 37 height 16
type input "29/09/2025 08:00"
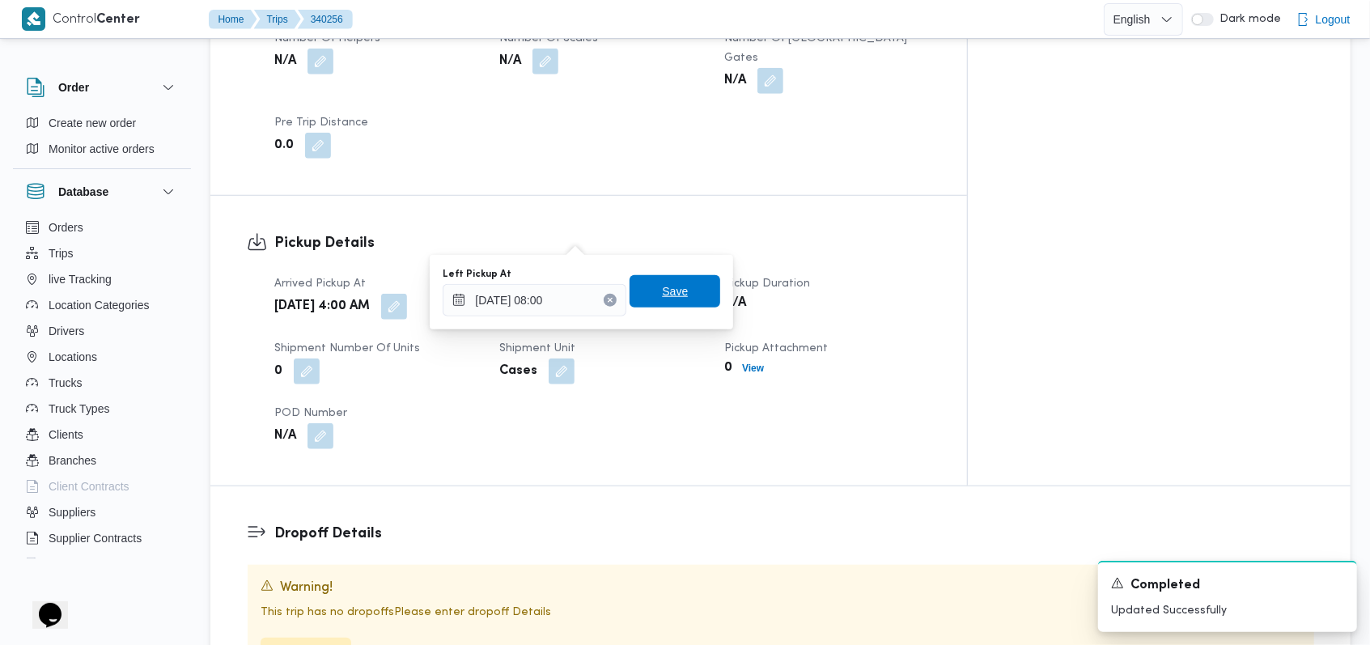
click at [681, 295] on span "Save" at bounding box center [674, 291] width 91 height 32
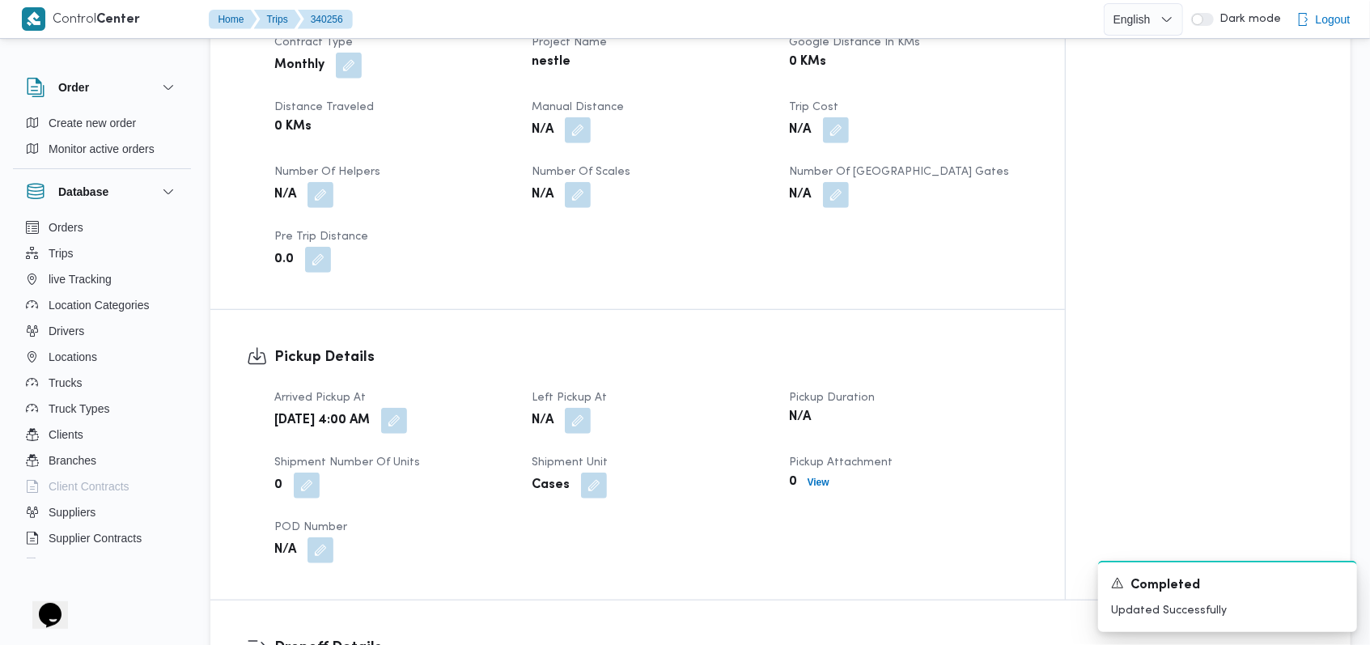
scroll to position [539, 0]
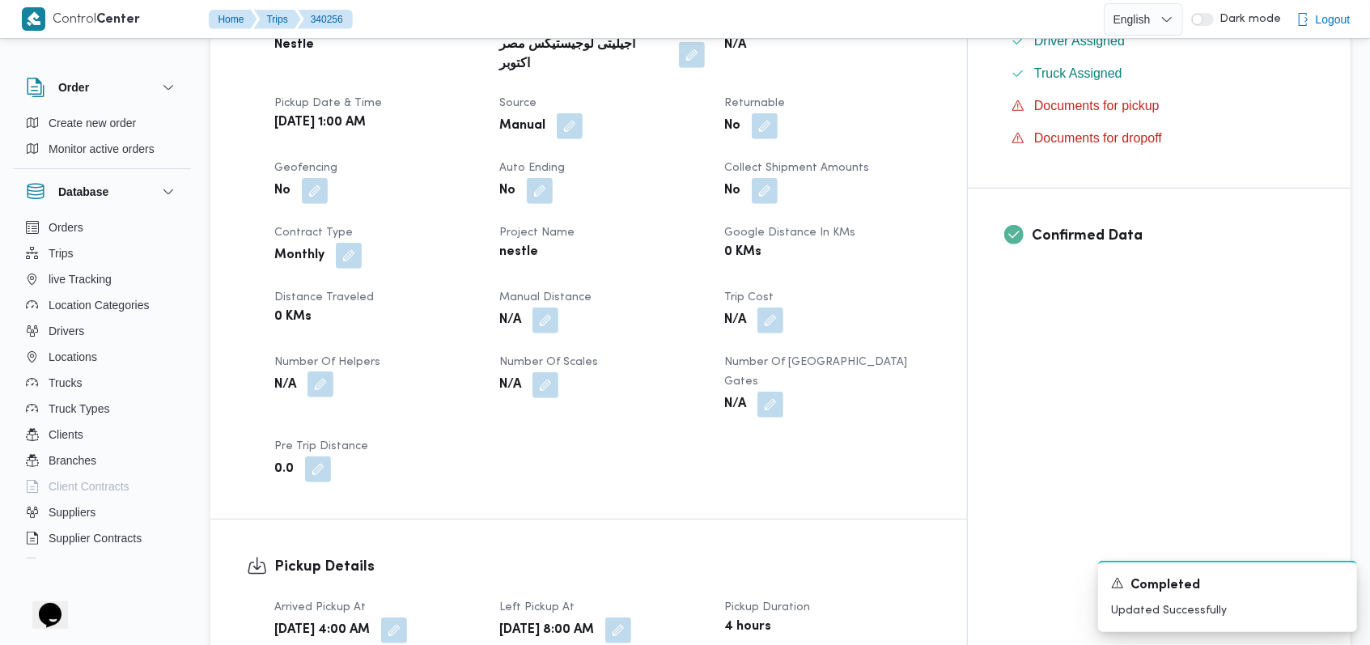
click at [324, 371] on button "button" at bounding box center [320, 384] width 26 height 26
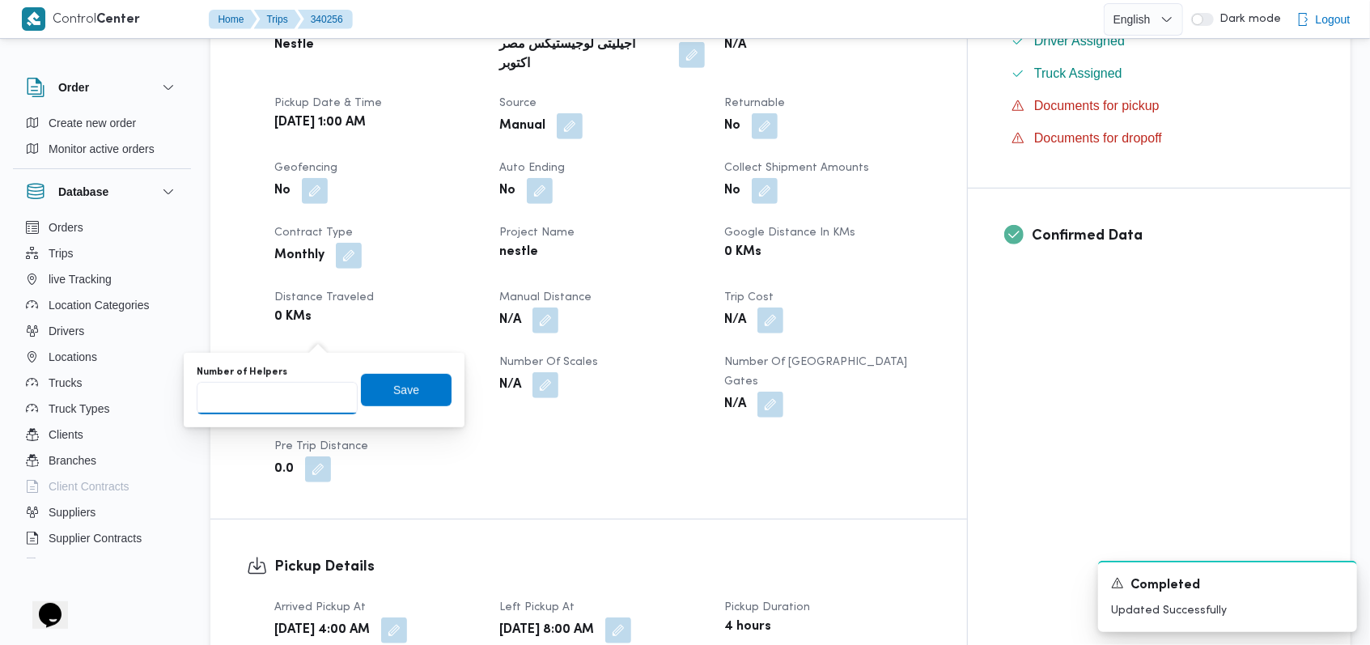
click at [294, 388] on input "Number of Helpers" at bounding box center [277, 398] width 161 height 32
type input "1"
click at [393, 386] on span "Save" at bounding box center [406, 388] width 26 height 19
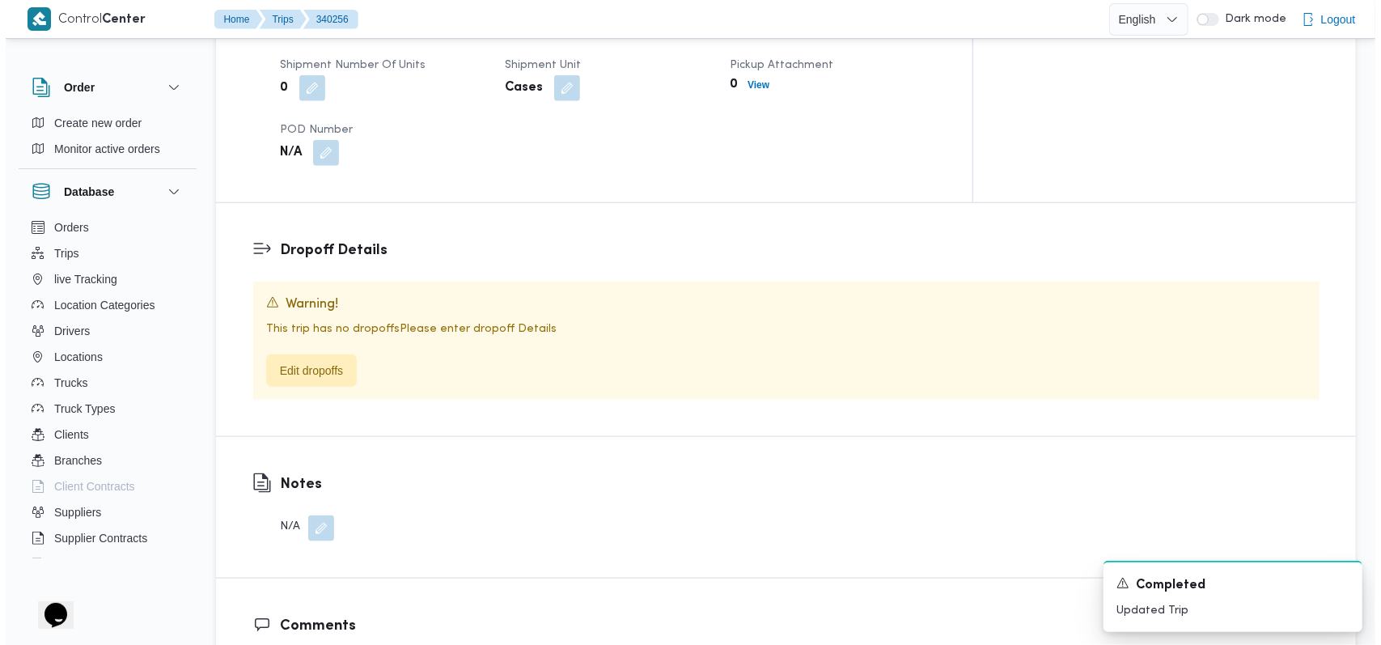
scroll to position [1186, 0]
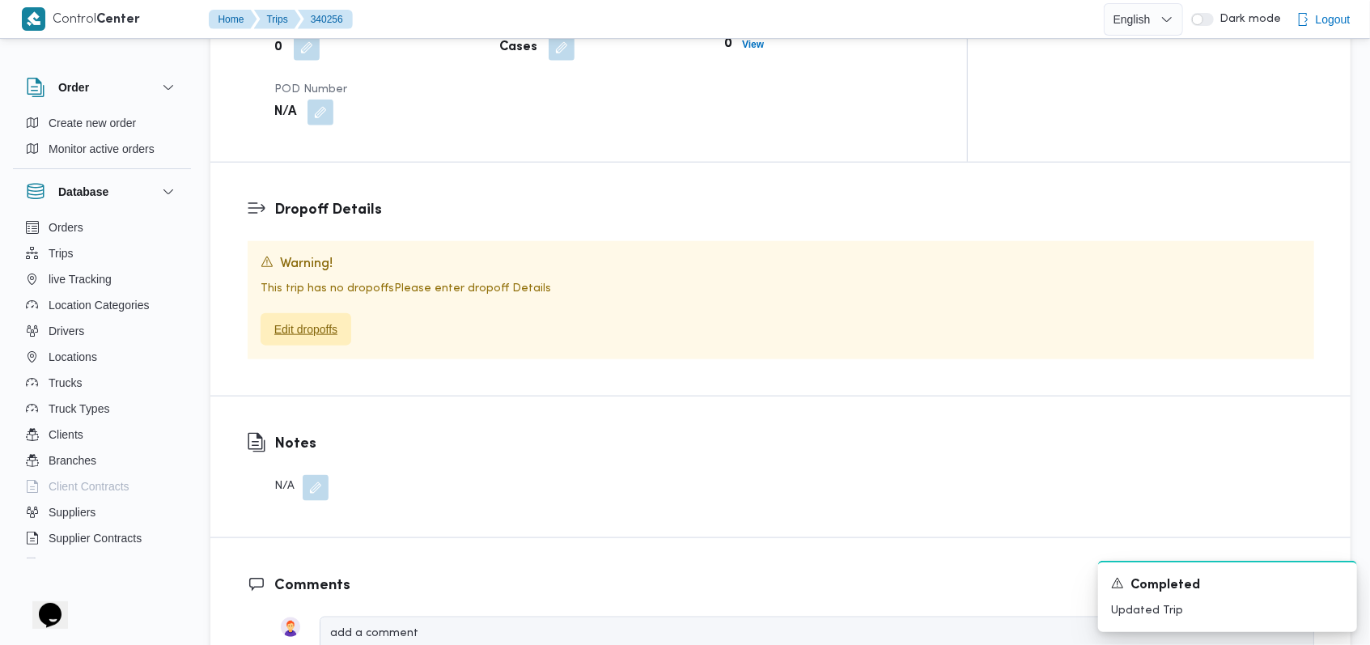
click at [321, 320] on span "Edit dropoffs" at bounding box center [305, 329] width 63 height 19
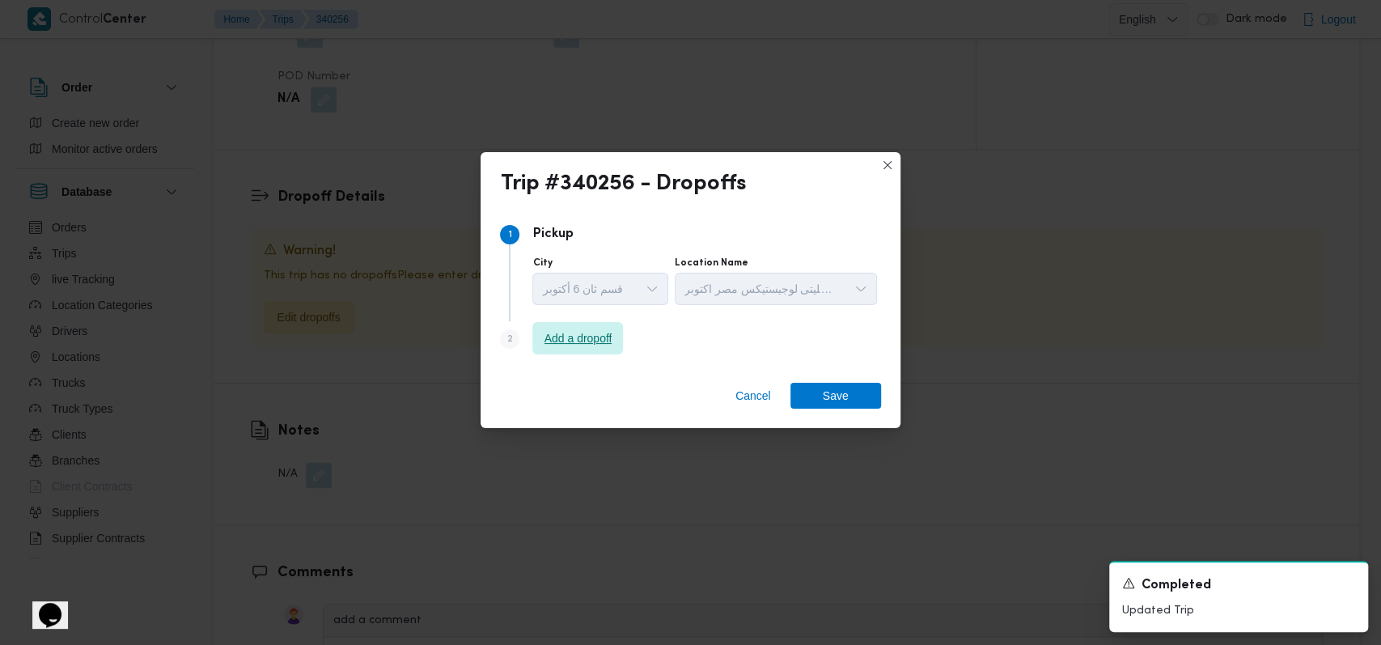
click at [535, 344] on span "Add a dropoff" at bounding box center [577, 338] width 91 height 32
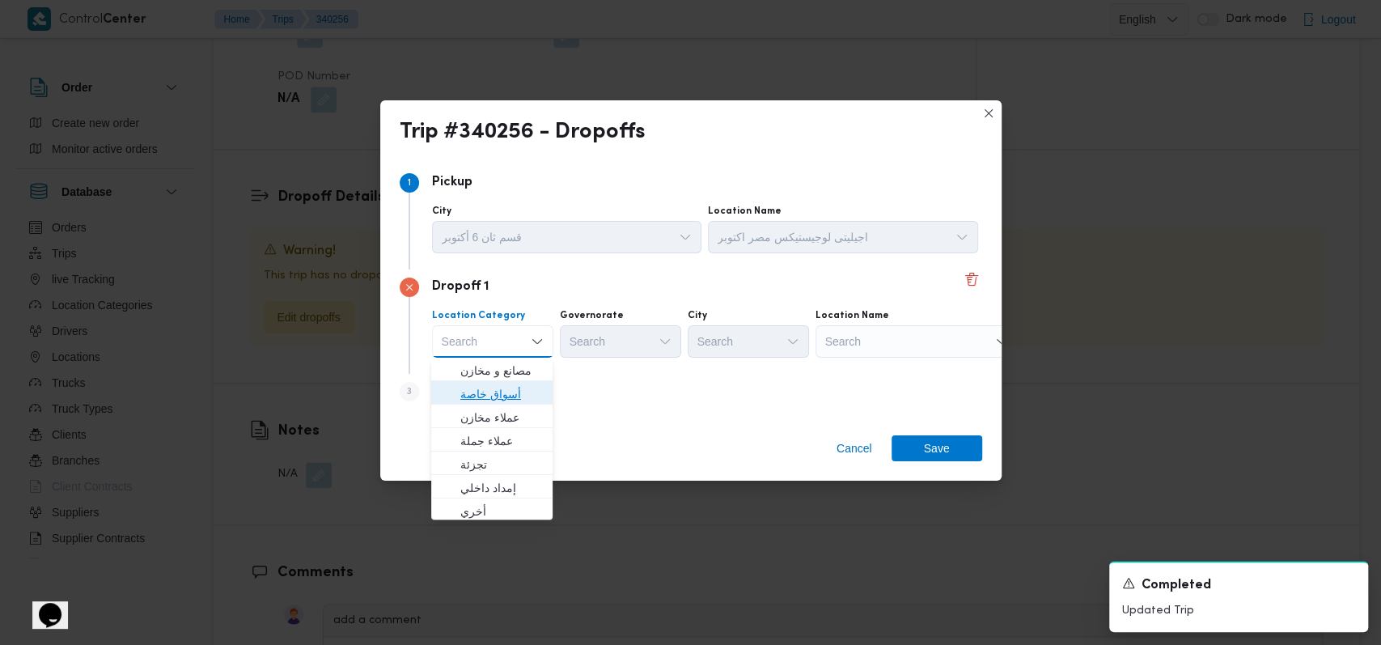
click at [511, 401] on span "أسواق خاصة" at bounding box center [501, 393] width 83 height 19
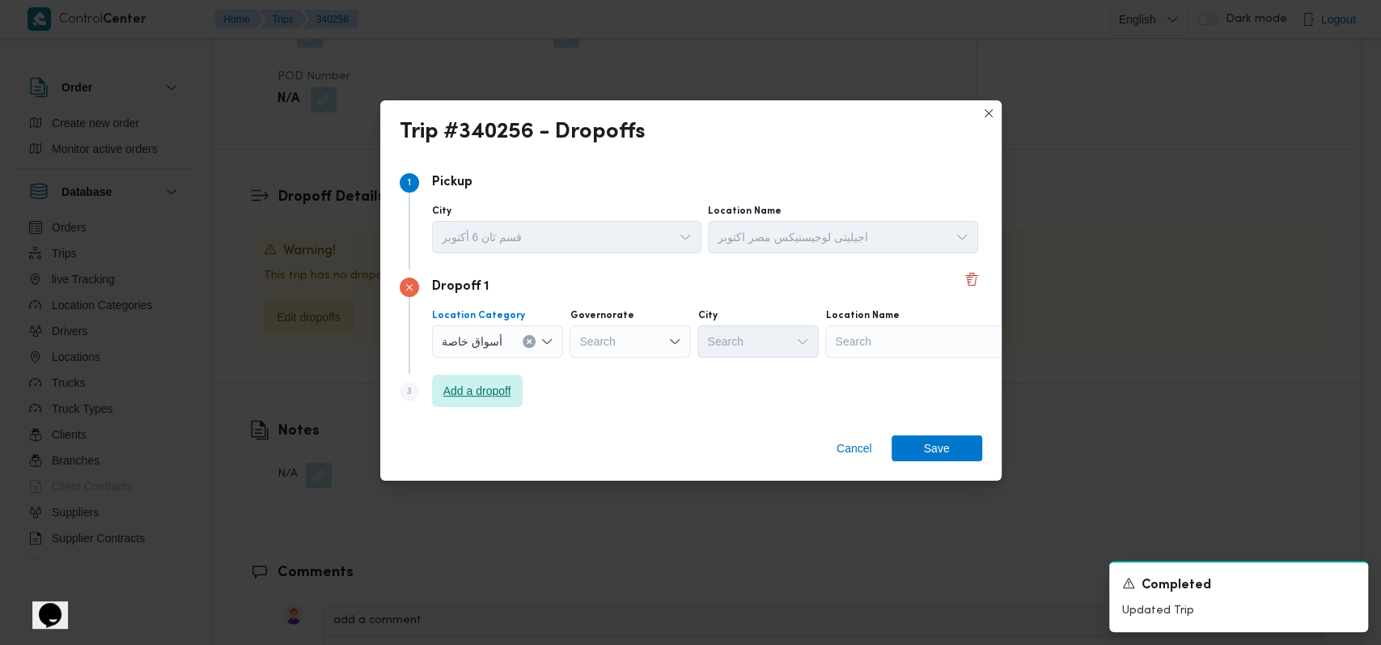
click at [511, 401] on span "Add a dropoff" at bounding box center [477, 391] width 91 height 32
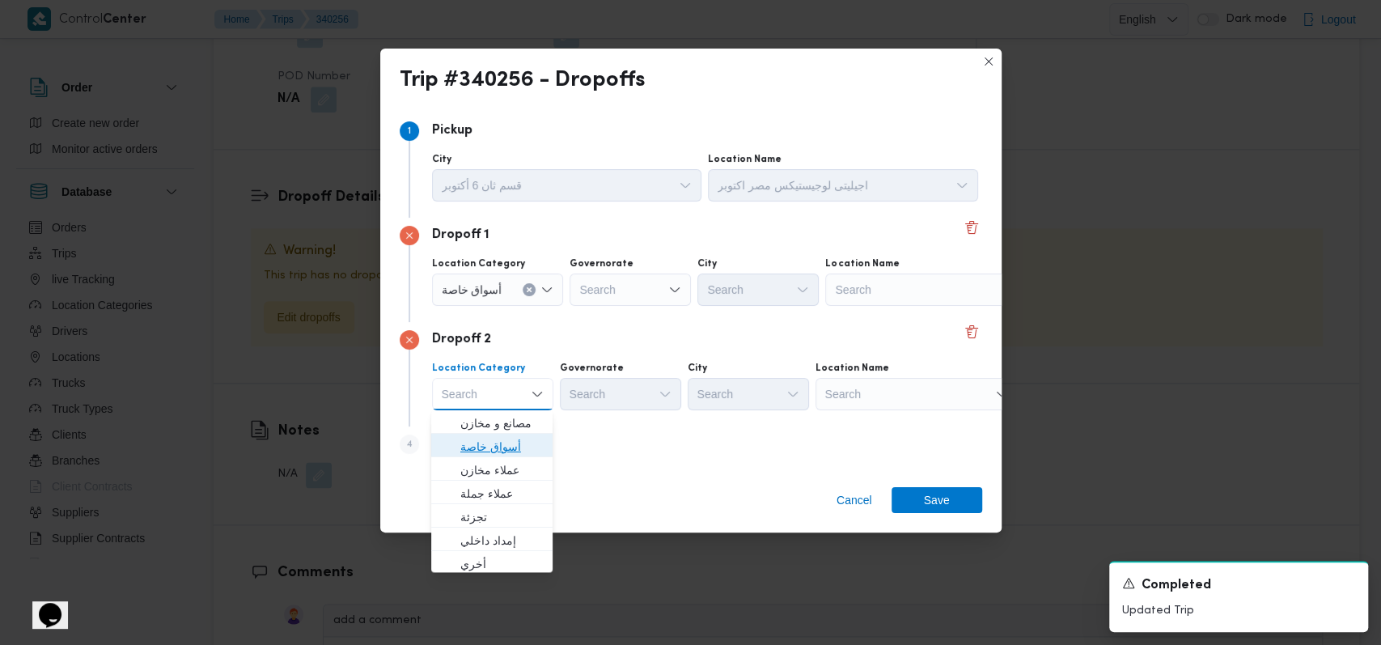
click at [509, 439] on span "أسواق خاصة" at bounding box center [501, 446] width 83 height 19
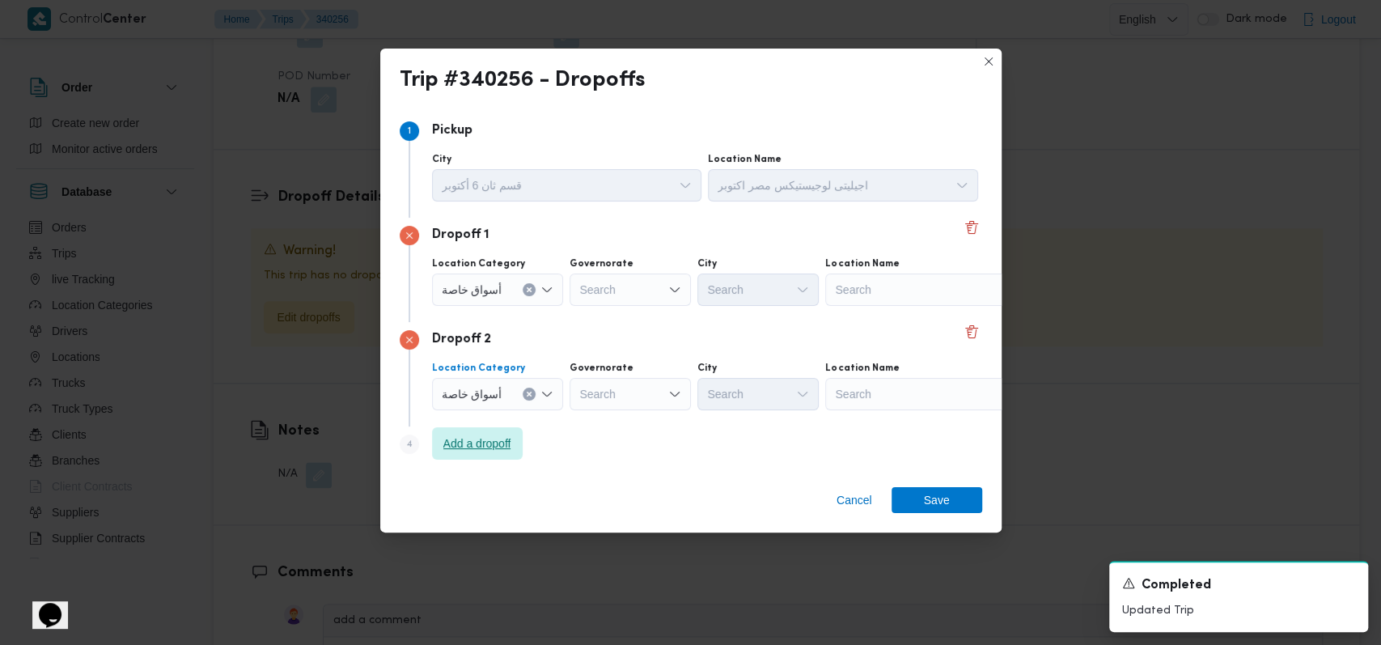
click at [505, 443] on span "Add a dropoff" at bounding box center [477, 443] width 68 height 19
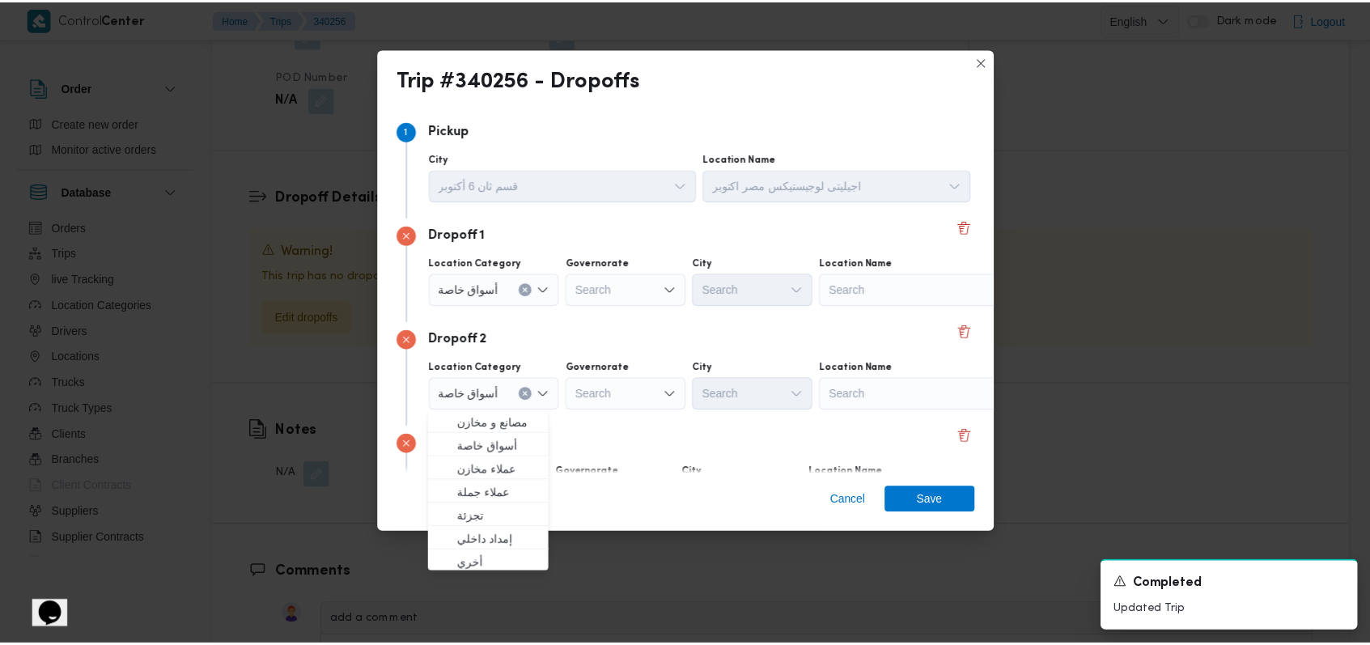
scroll to position [104, 0]
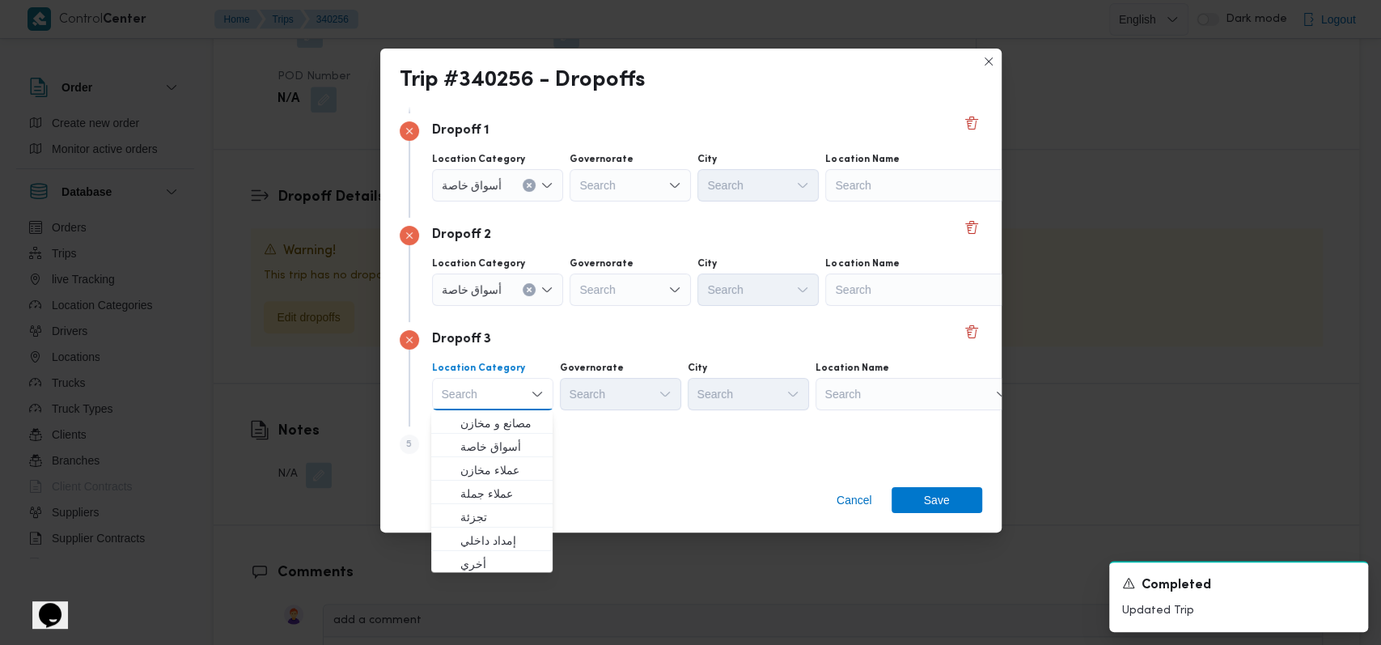
click at [859, 185] on div "Search" at bounding box center [926, 185] width 202 height 32
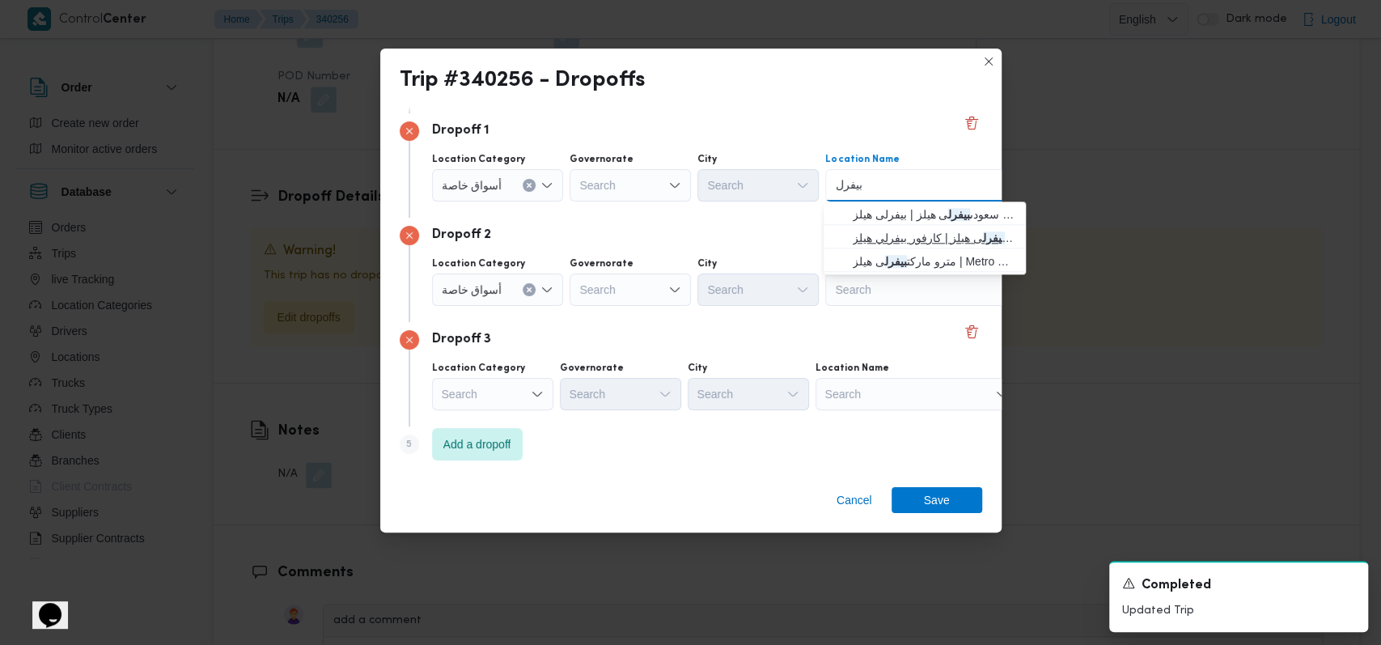
type input "بيفرل"
drag, startPoint x: 887, startPoint y: 227, endPoint x: 884, endPoint y: 239, distance: 12.4
click at [887, 228] on span "كارفور ماركت بيفرل ى هيلز | كارفور بيفرلي هيلز | null" at bounding box center [934, 237] width 163 height 19
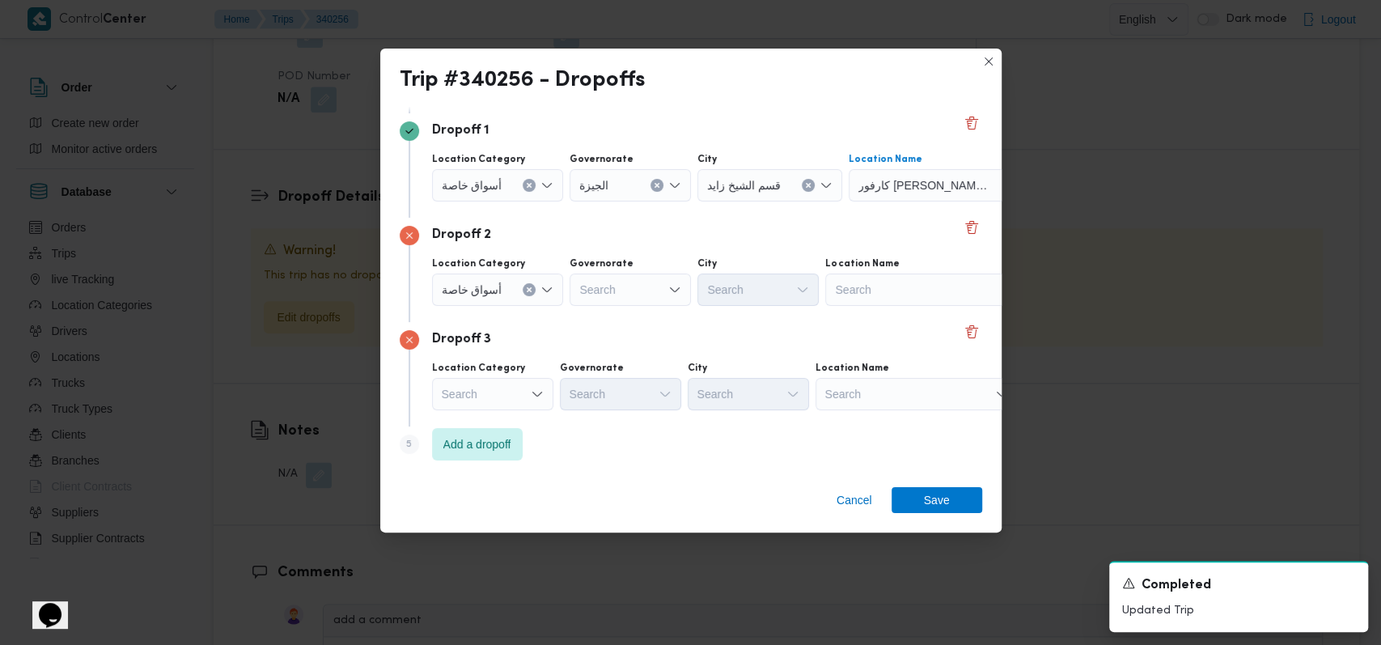
click at [891, 295] on div "Search" at bounding box center [926, 289] width 202 height 32
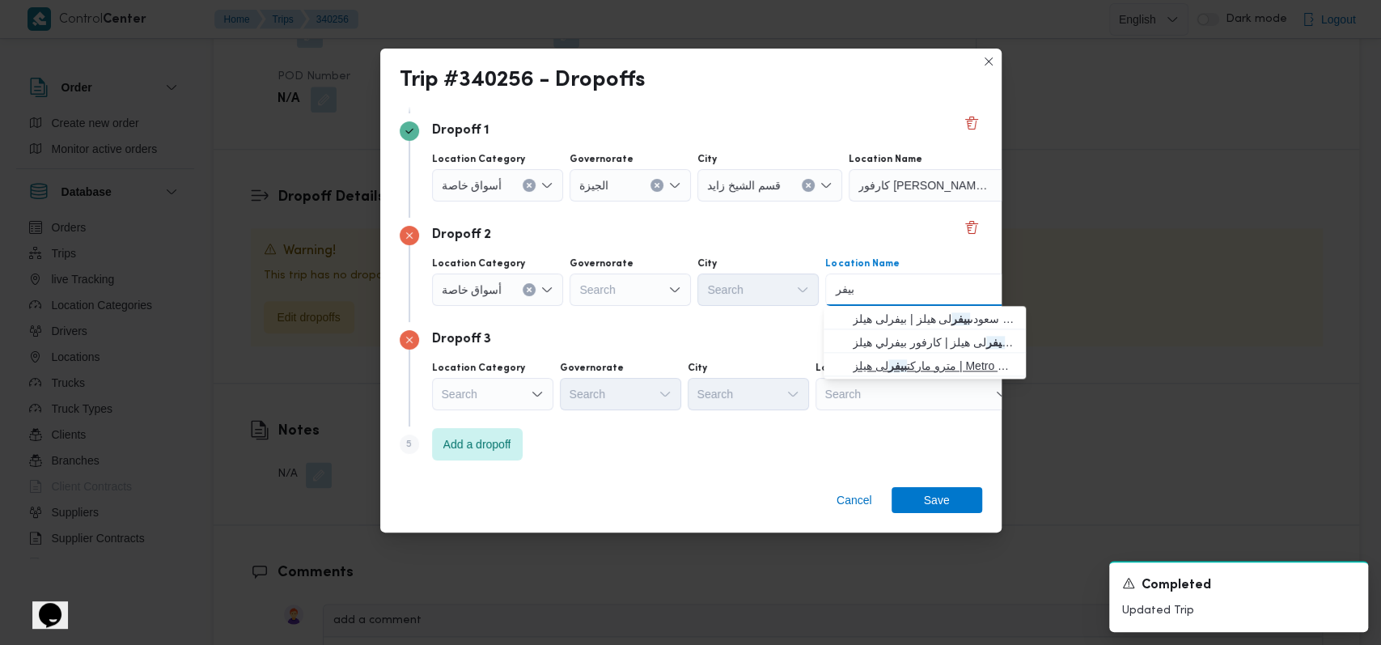
type input "بيفر"
click at [923, 358] on span "مترو ماركت بيفر لى هيلز | Metro Express Market | null" at bounding box center [934, 365] width 163 height 19
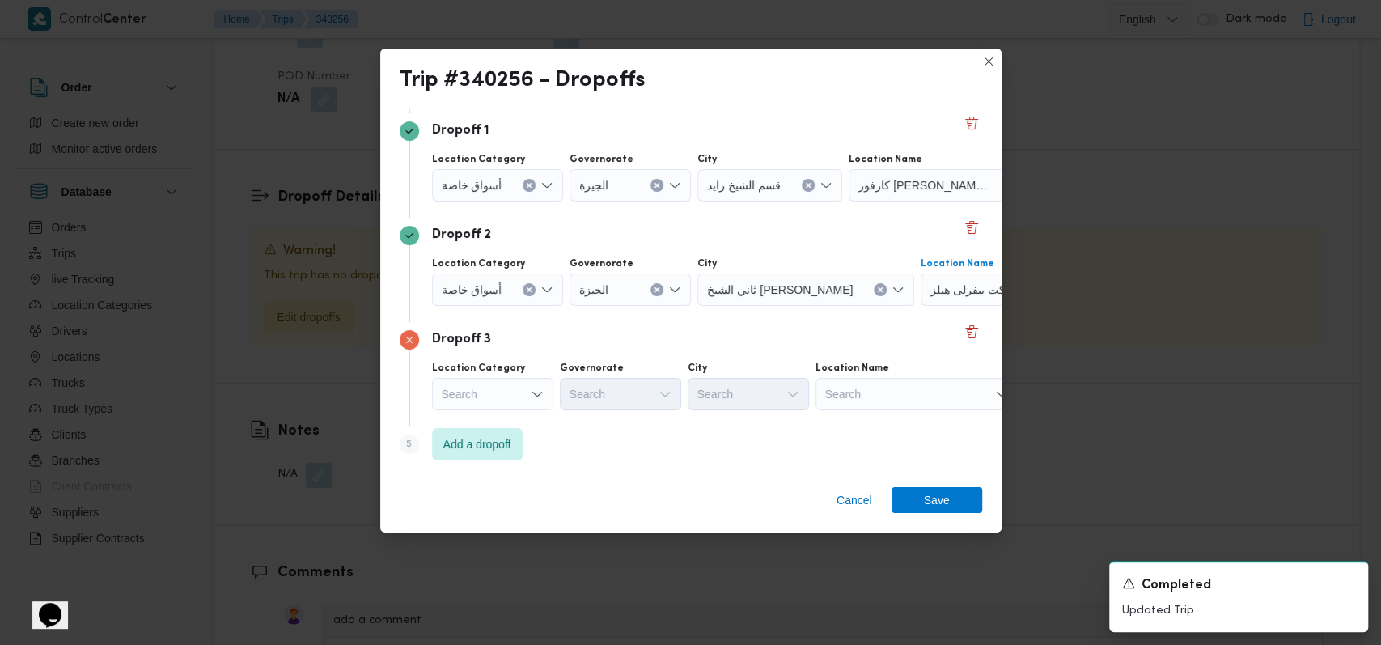
click at [893, 394] on div "Search" at bounding box center [917, 394] width 202 height 32
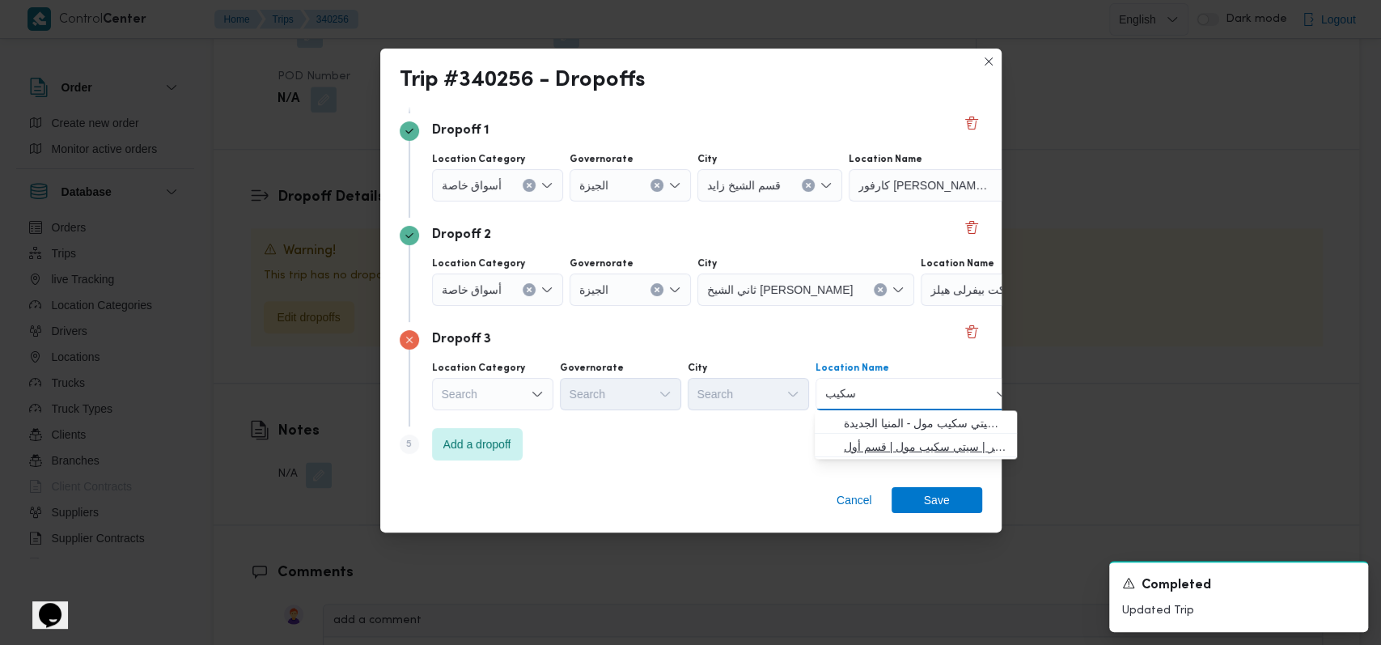
type input "سكيب"
click at [896, 446] on span "سبينس سيتى سكيب اكتوبر | سيتي سكيب مول | قسم أول 6 أكتوبر" at bounding box center [925, 446] width 163 height 19
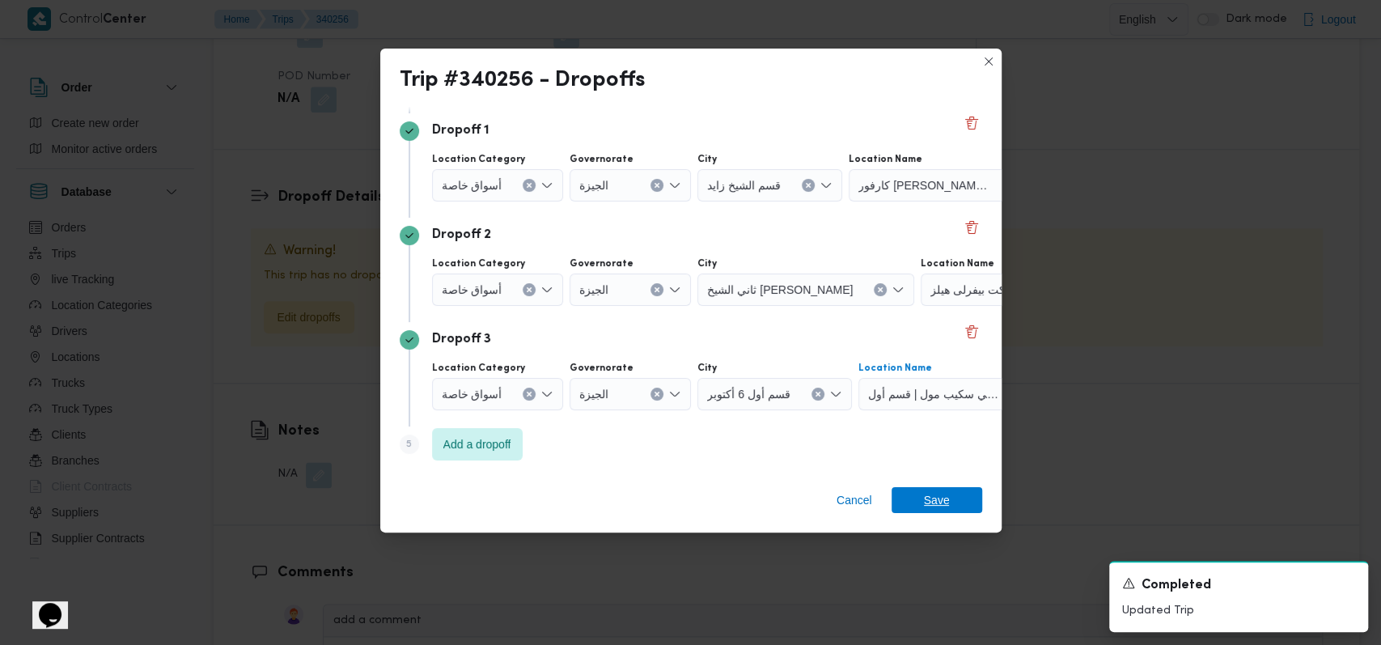
click at [951, 495] on span "Save" at bounding box center [937, 500] width 91 height 26
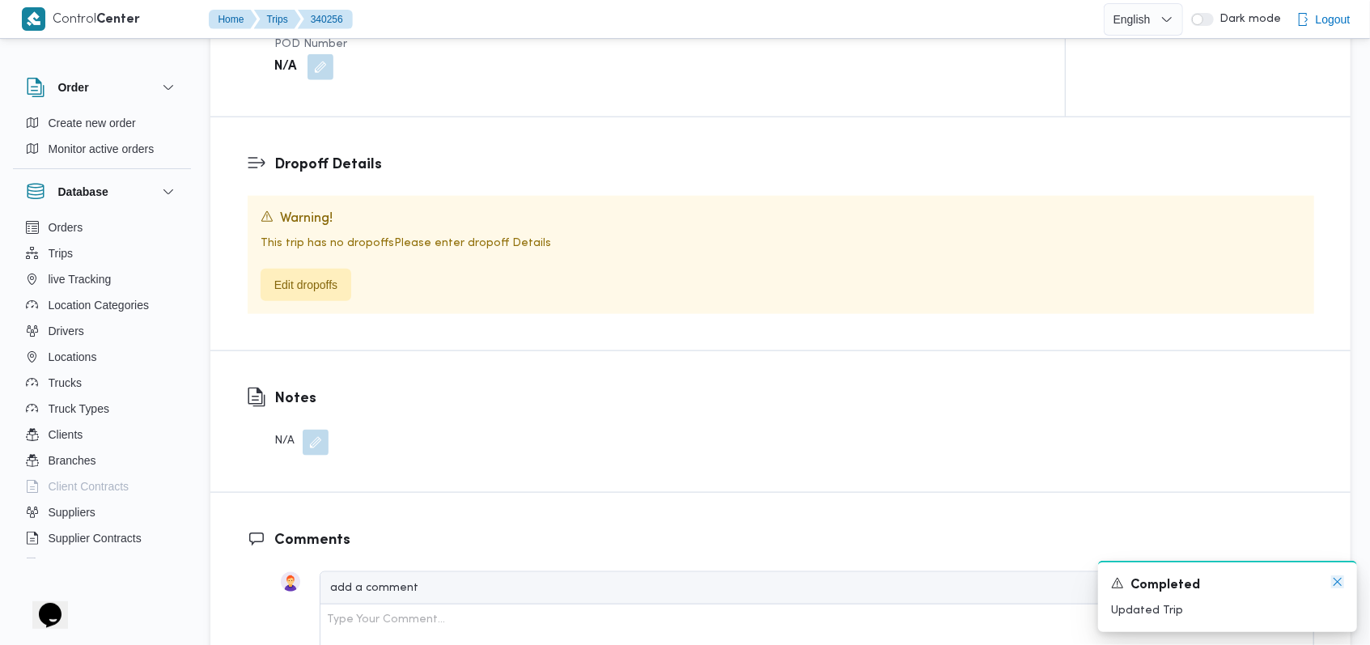
click at [1335, 586] on icon "Dismiss toast" at bounding box center [1337, 581] width 13 height 13
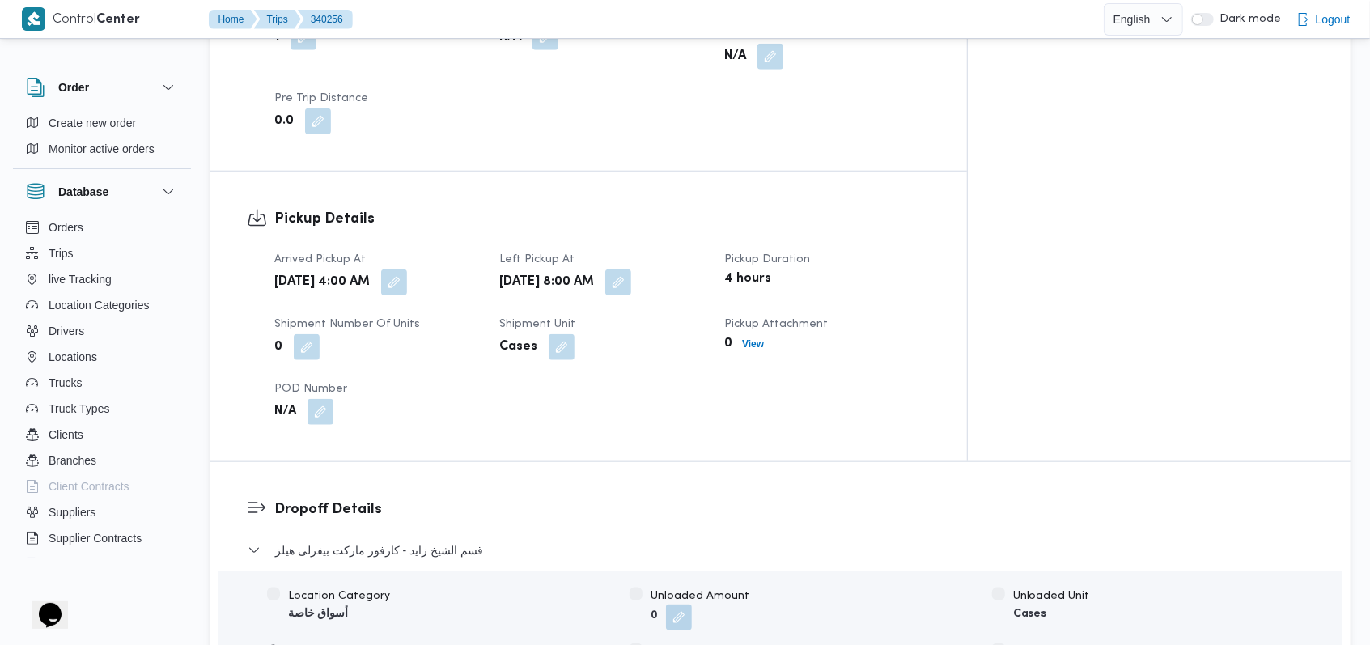
scroll to position [1055, 0]
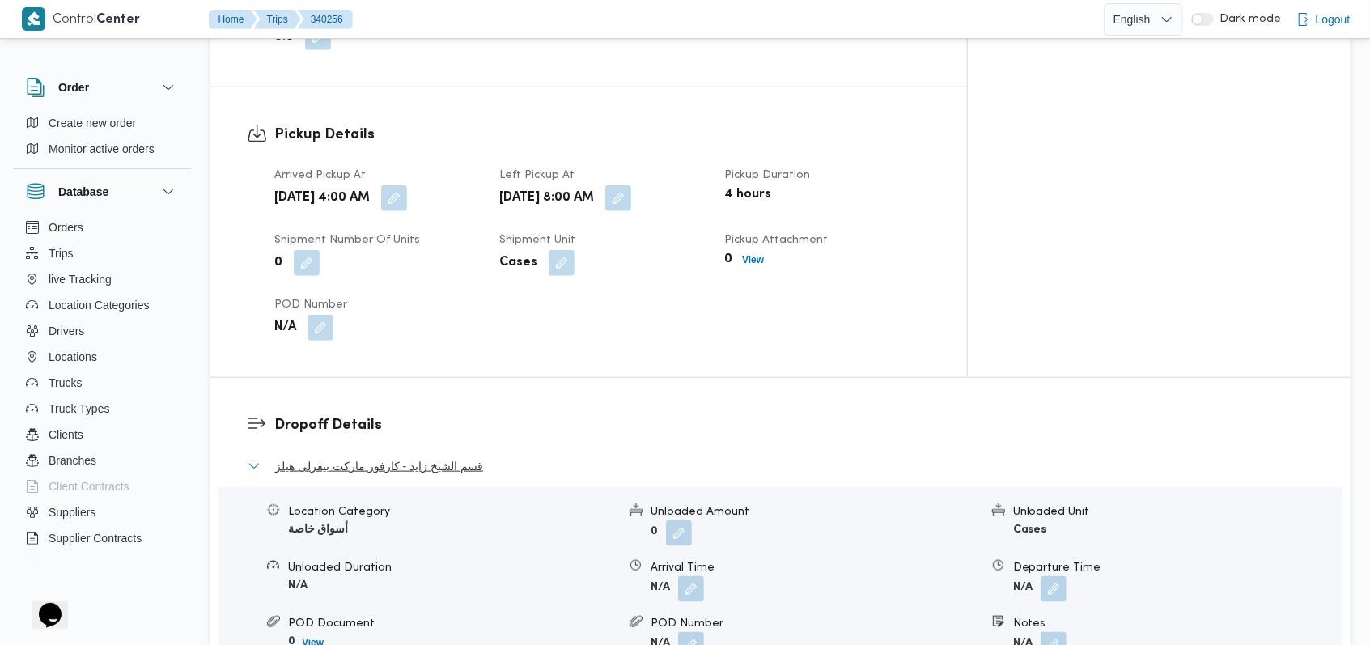
click at [418, 456] on span "قسم الشيخ زايد - كارفور ماركت بيفرلى هيلز" at bounding box center [379, 465] width 208 height 19
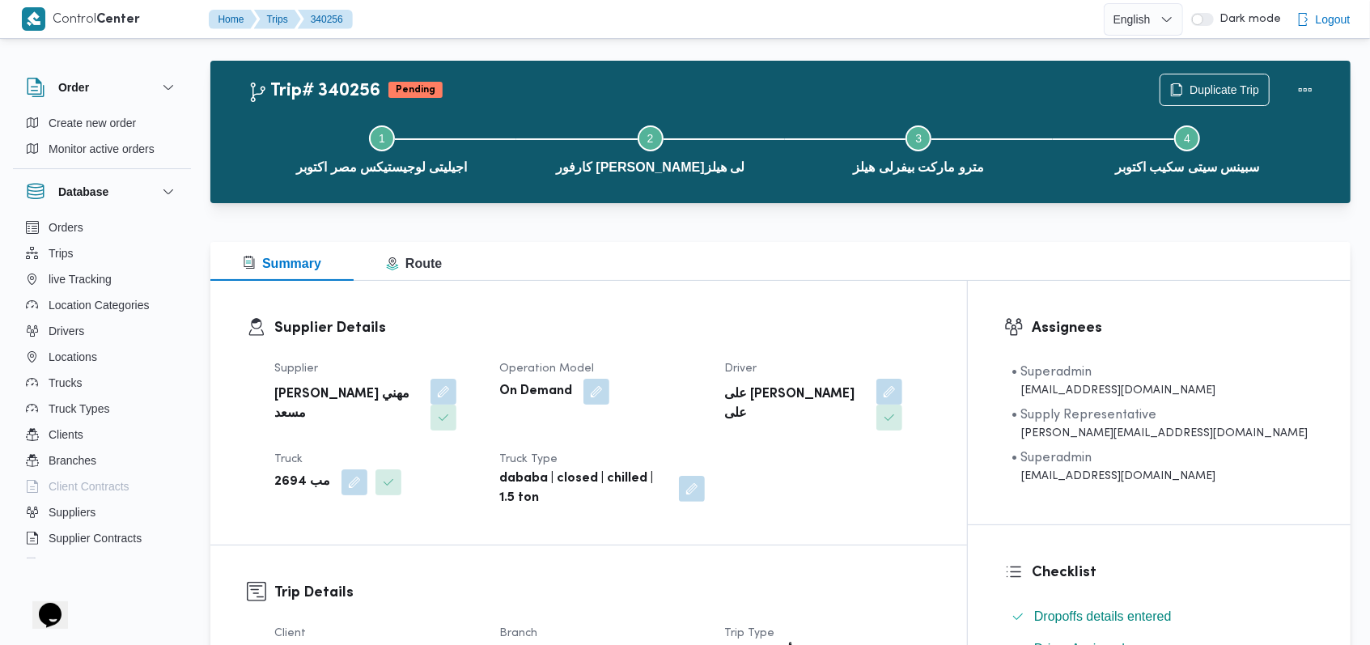
scroll to position [0, 0]
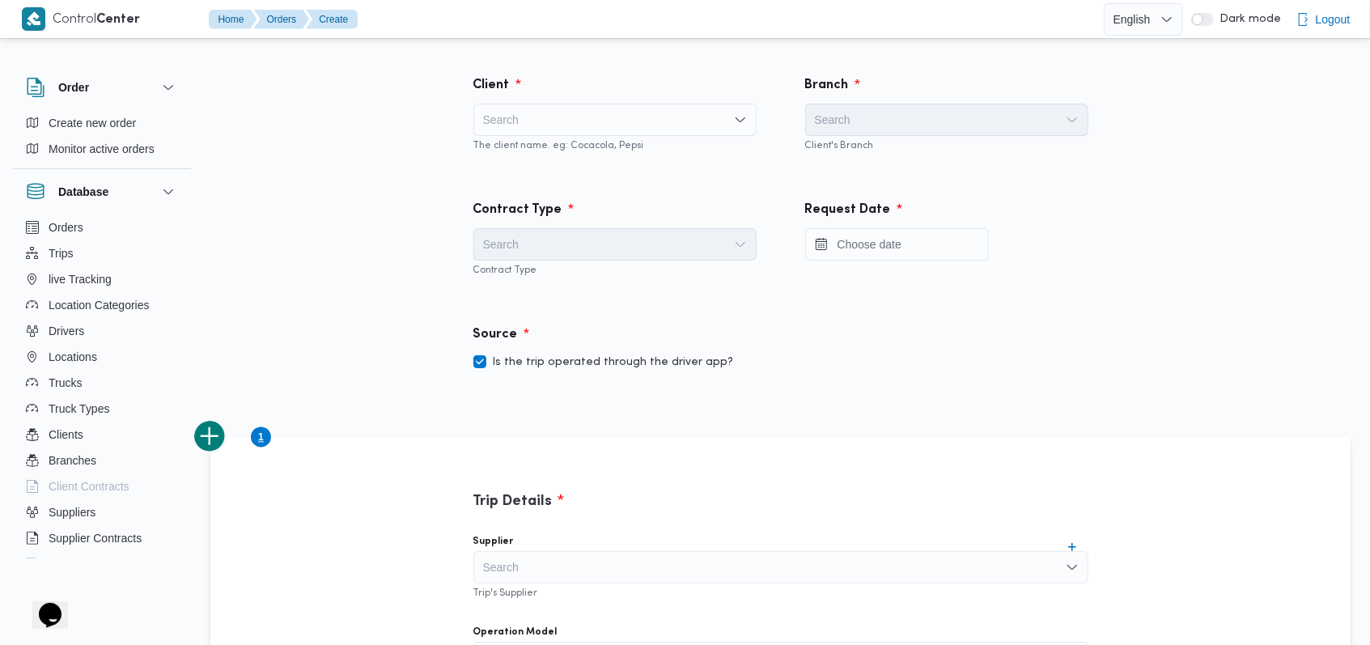
scroll to position [1019, 0]
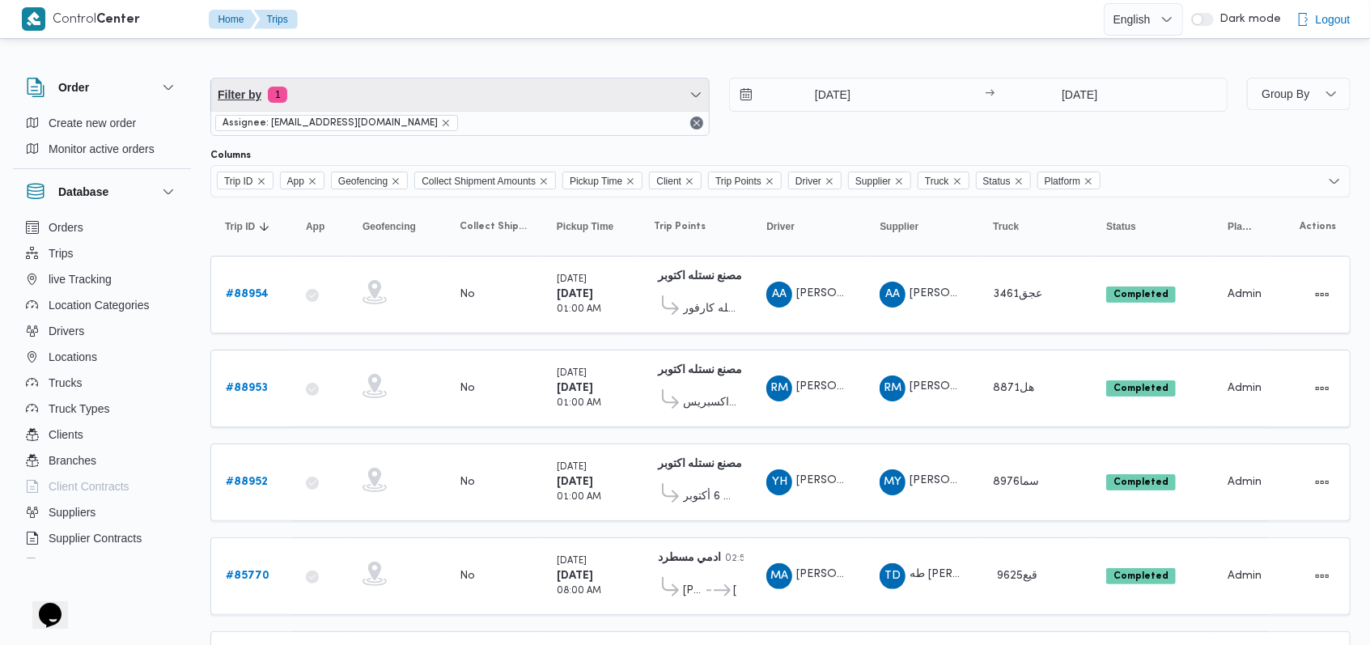
click at [375, 88] on span "Filter by 1" at bounding box center [460, 94] width 498 height 32
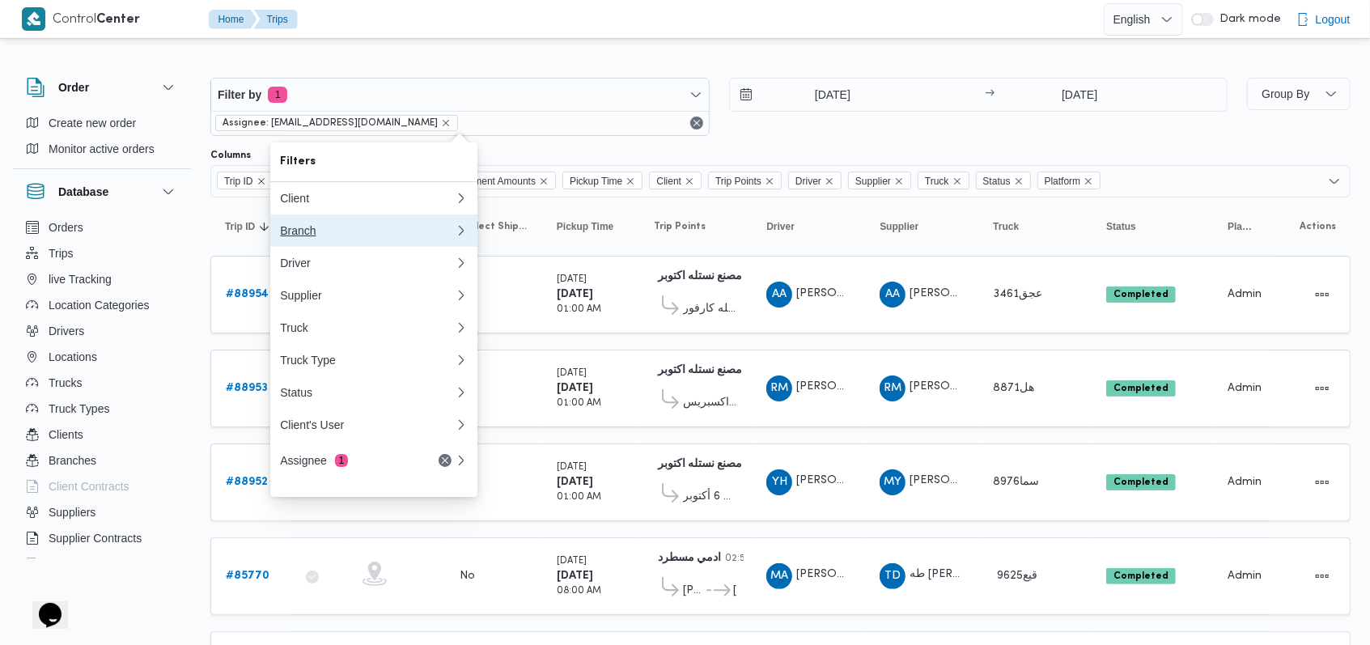
click at [341, 235] on div "Branch" at bounding box center [367, 230] width 175 height 13
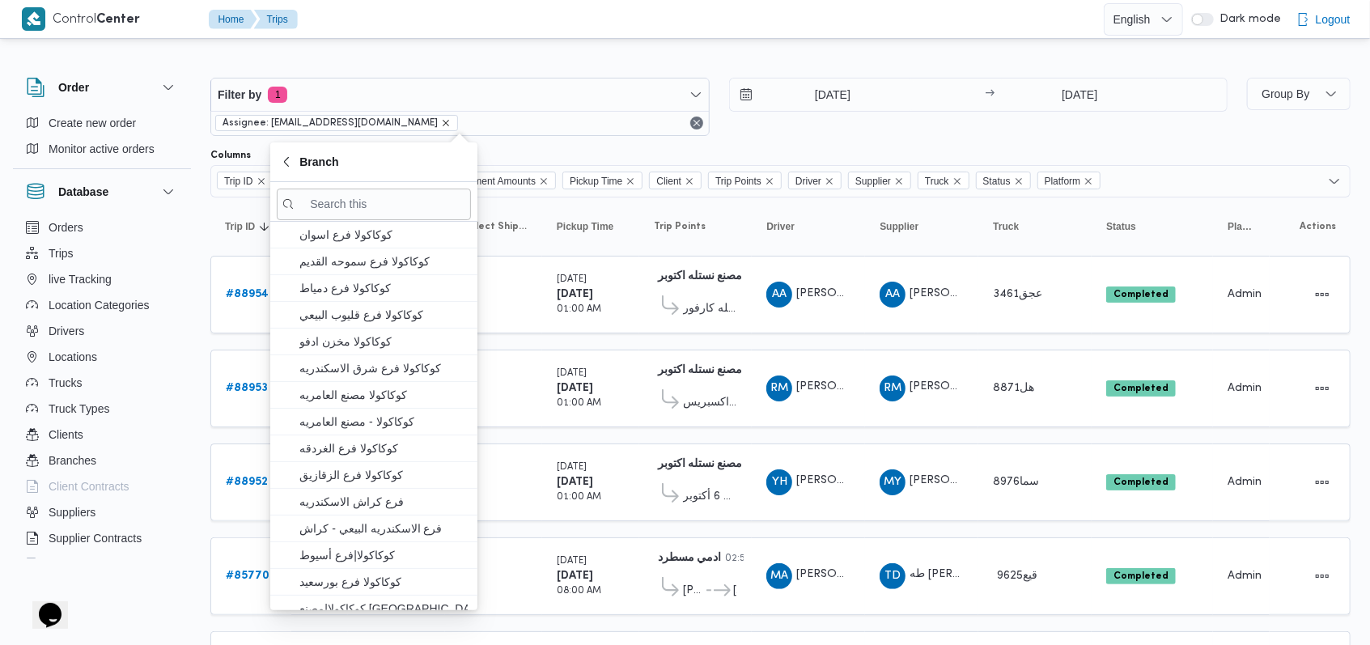
click at [441, 120] on icon "remove selected entity" at bounding box center [446, 123] width 10 height 10
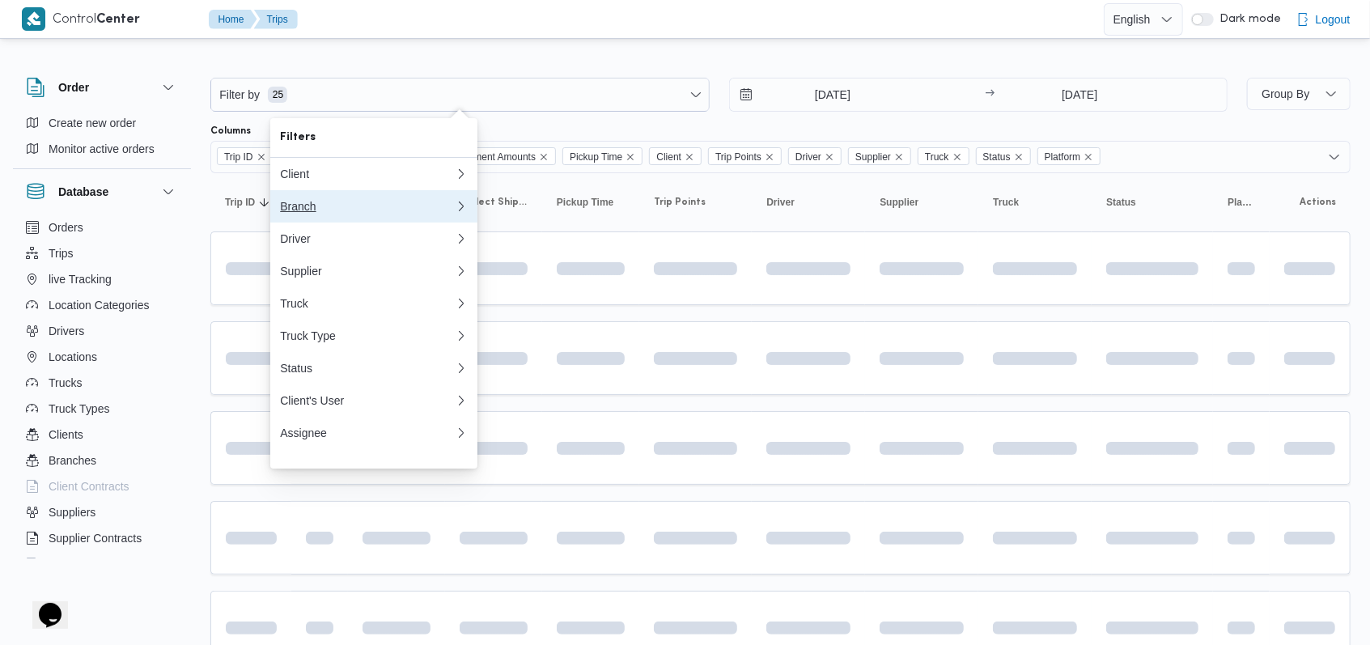
click at [317, 213] on div "Branch" at bounding box center [367, 206] width 175 height 13
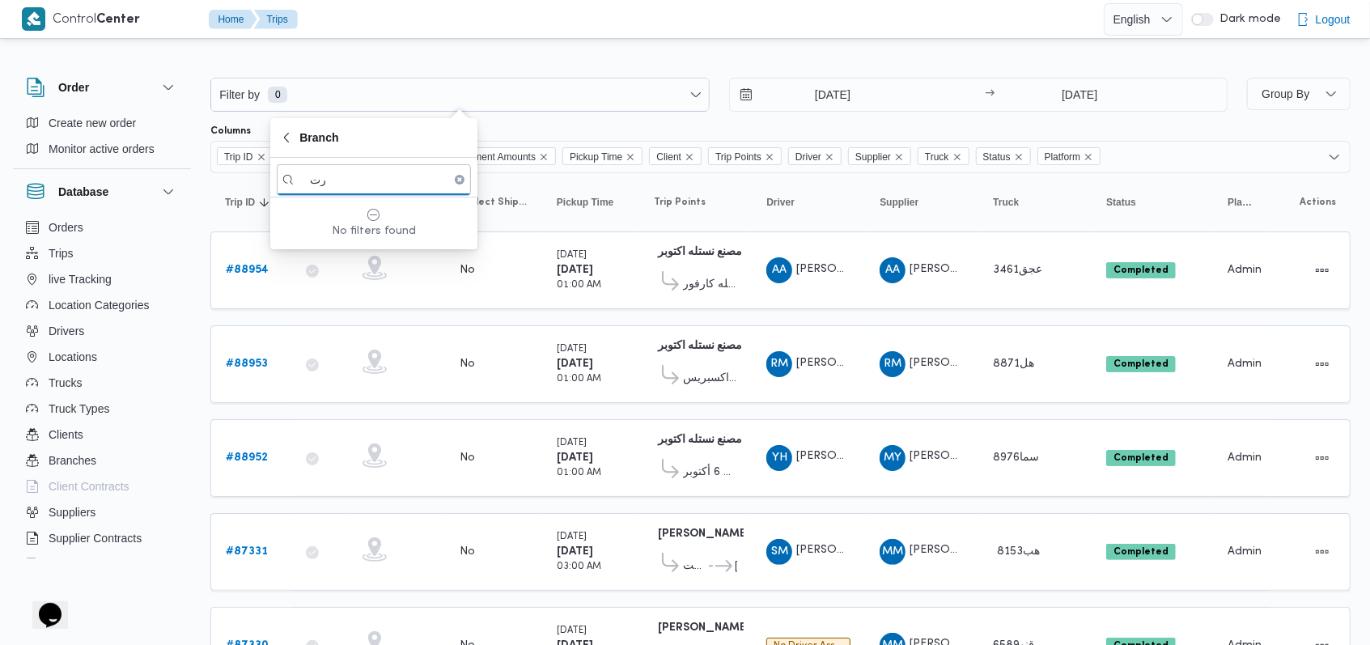
type input "ر"
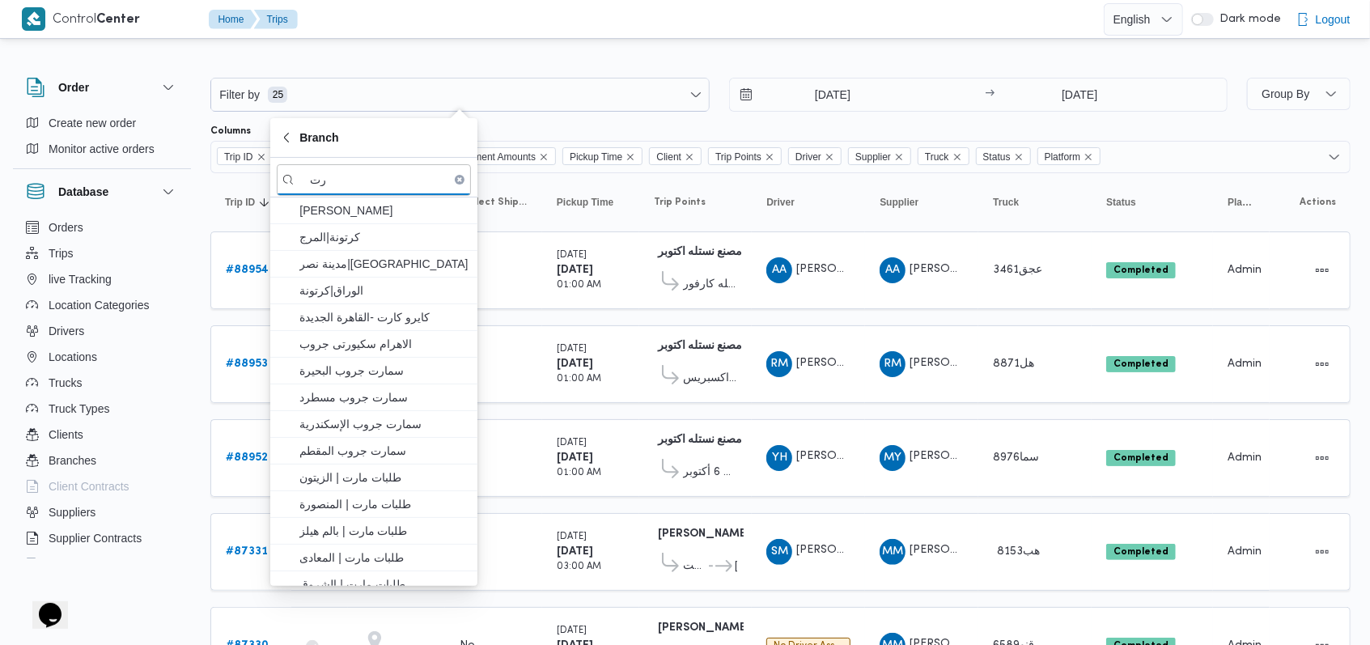
type input "ر"
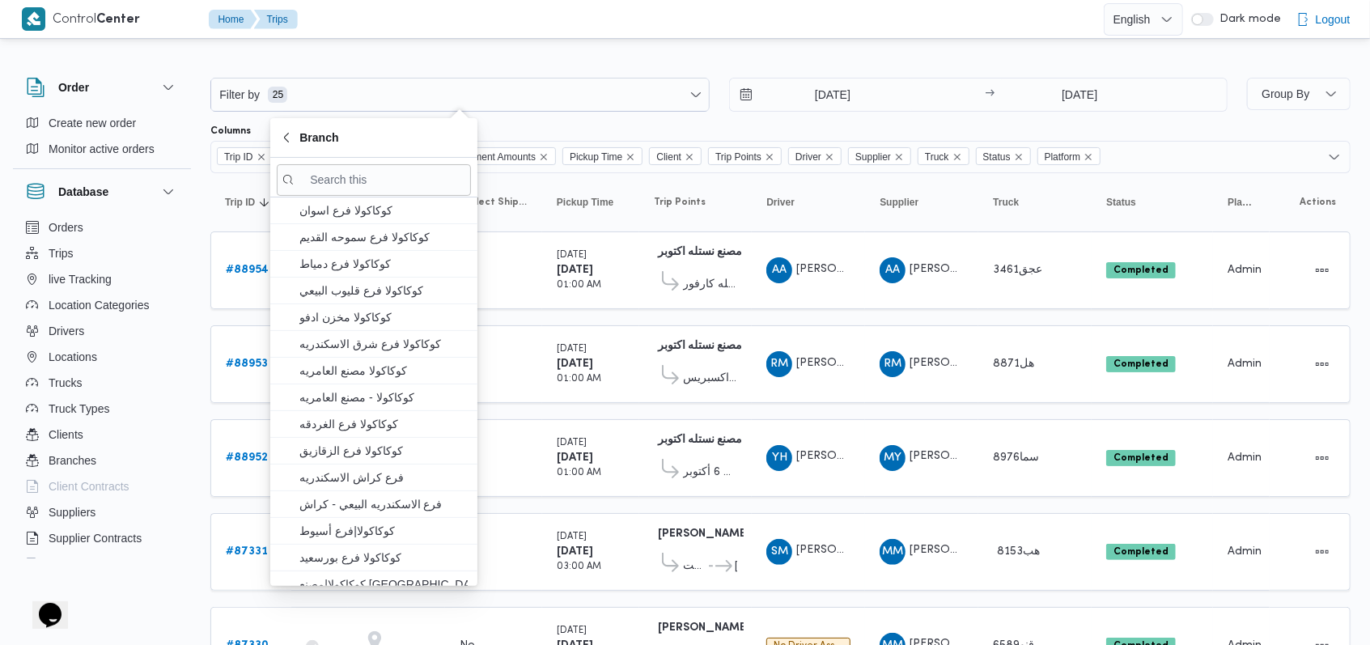
click at [707, 55] on div at bounding box center [780, 65] width 1140 height 26
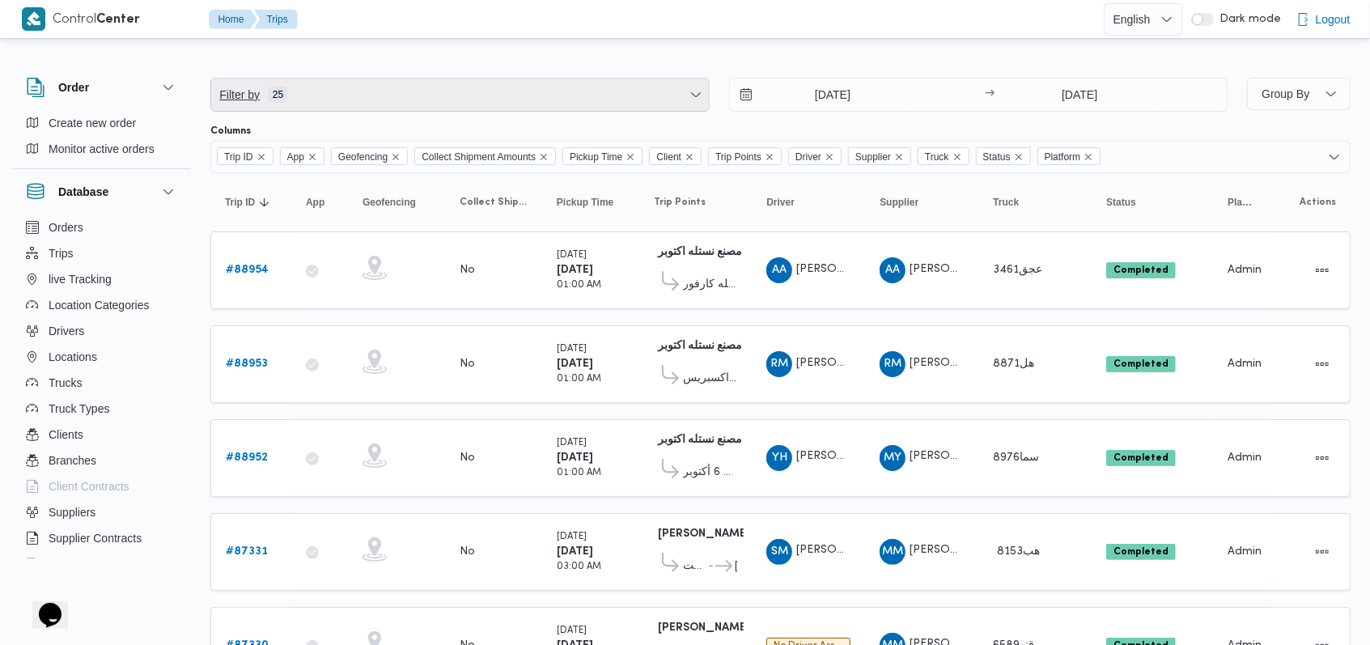
click at [375, 104] on span "Filter by 25" at bounding box center [460, 94] width 498 height 32
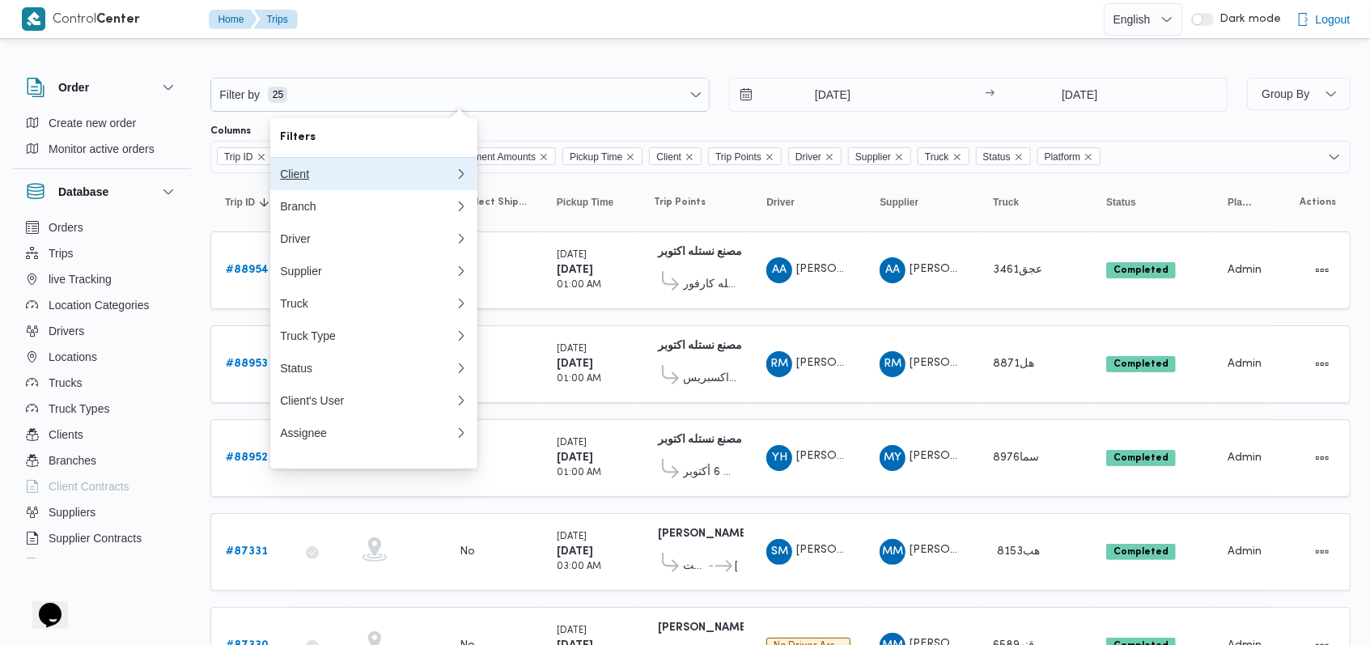
click at [350, 165] on button "Client" at bounding box center [373, 174] width 207 height 32
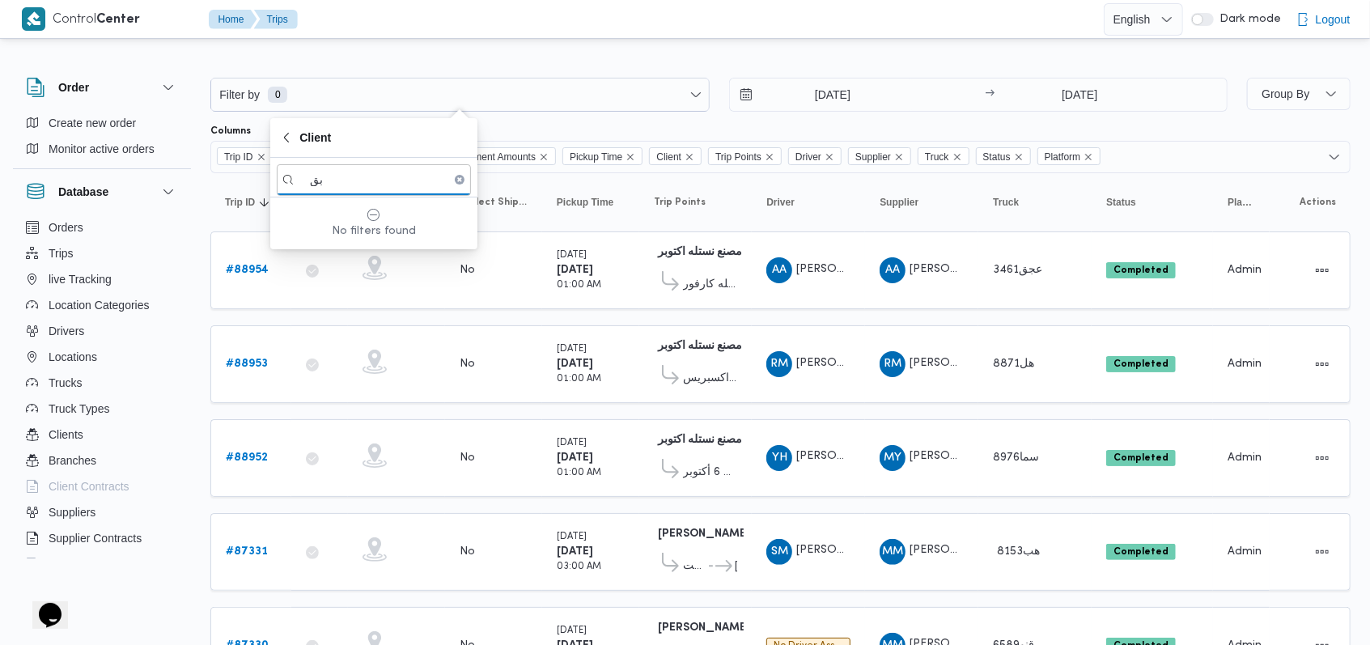
type input "ب"
type input "fro"
click at [372, 207] on span "Frontdoor" at bounding box center [383, 210] width 168 height 19
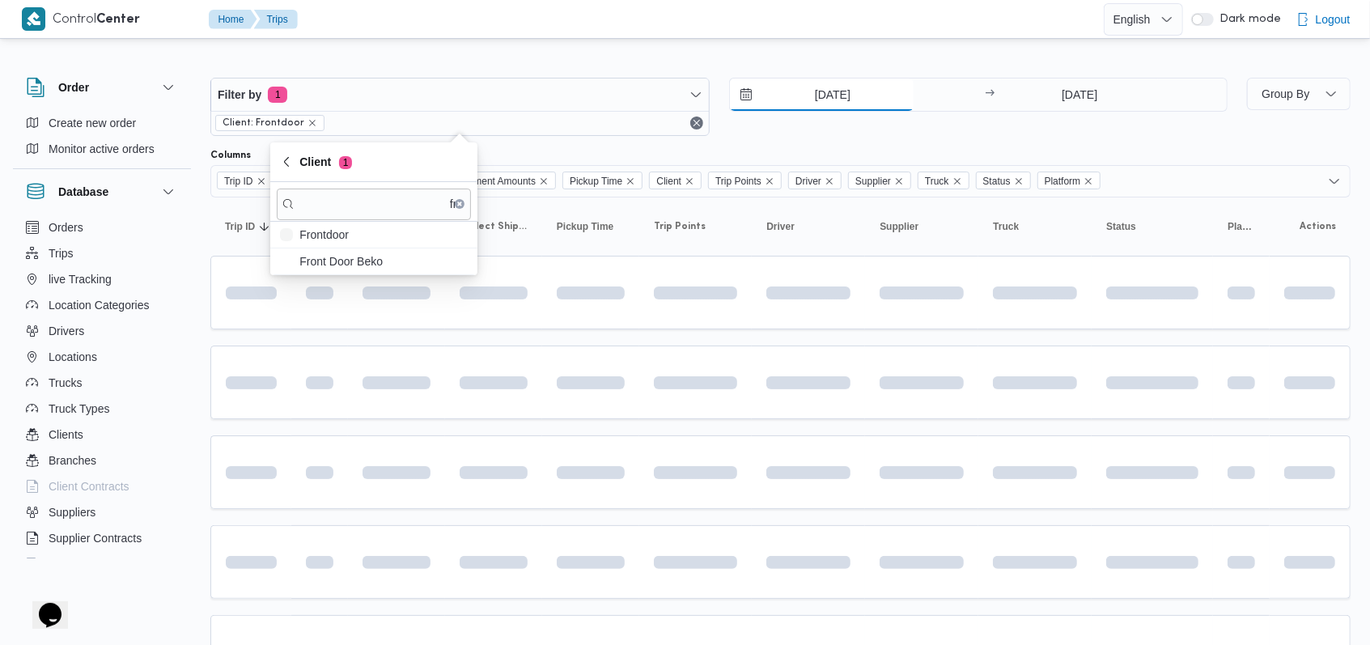
click at [841, 101] on input "[DATE]" at bounding box center [822, 94] width 184 height 32
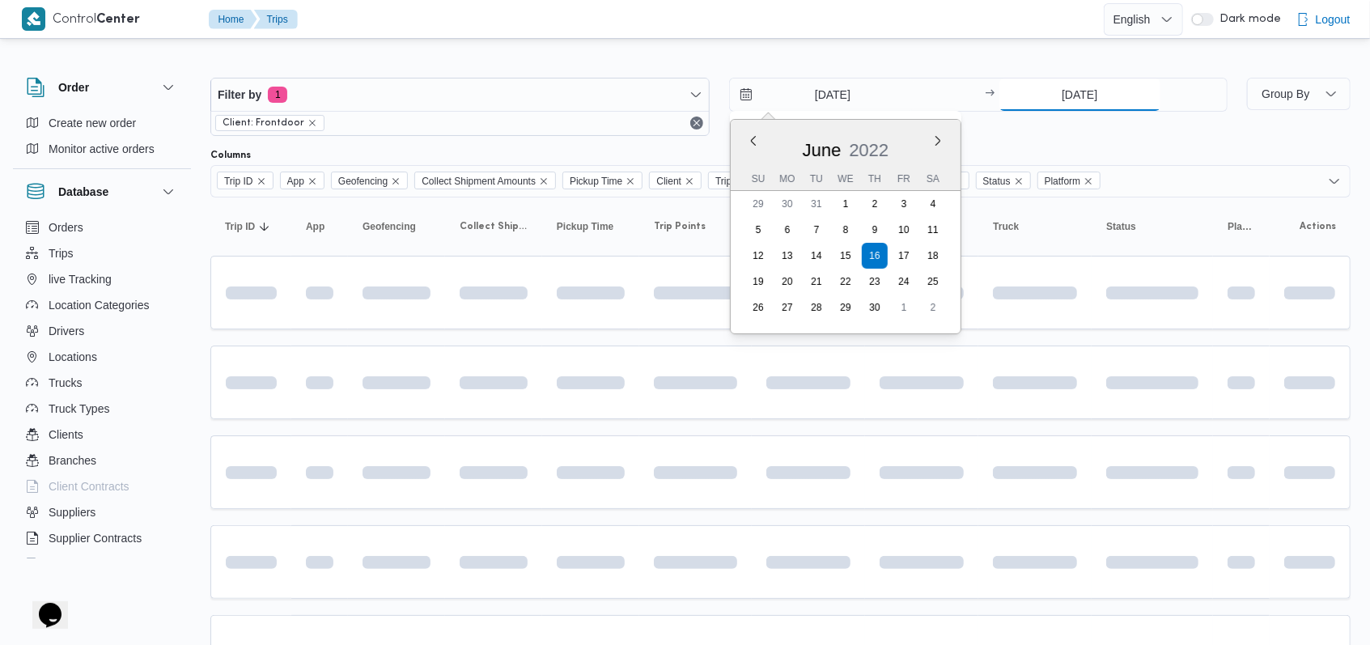
click at [1055, 98] on input "[DATE]" at bounding box center [1079, 94] width 161 height 32
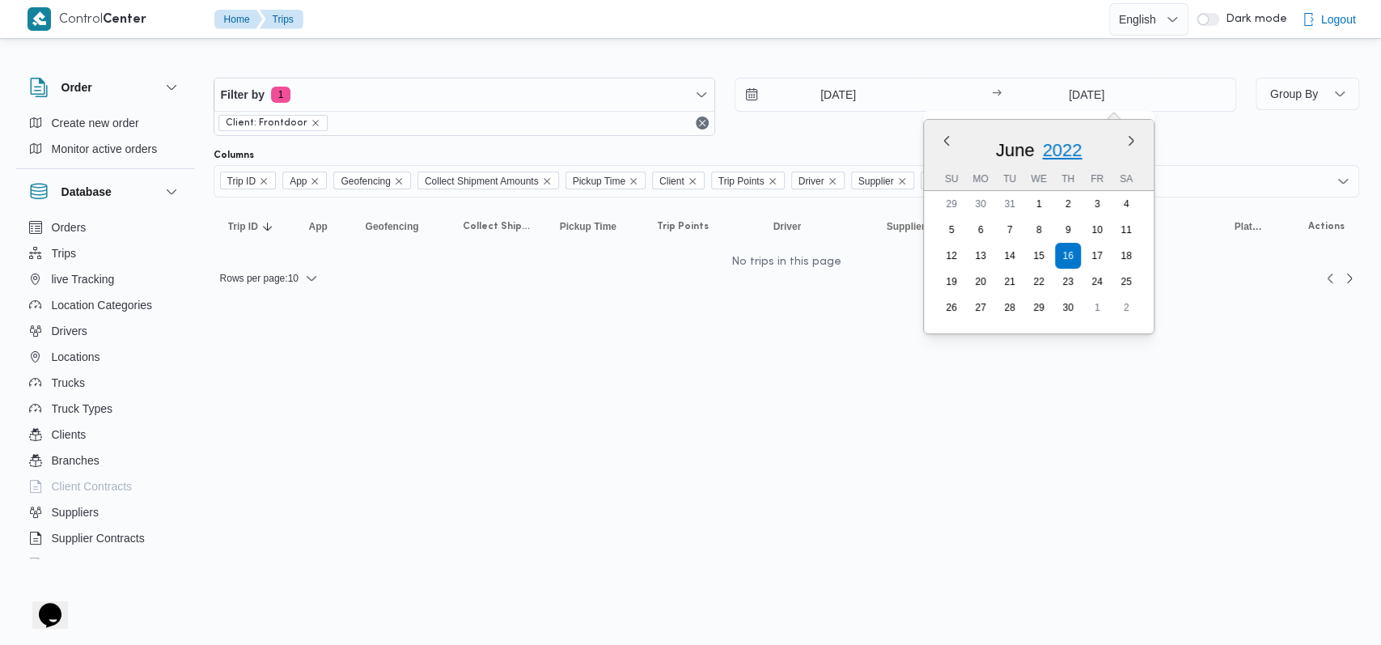
click at [1079, 146] on span "2022" at bounding box center [1062, 150] width 40 height 20
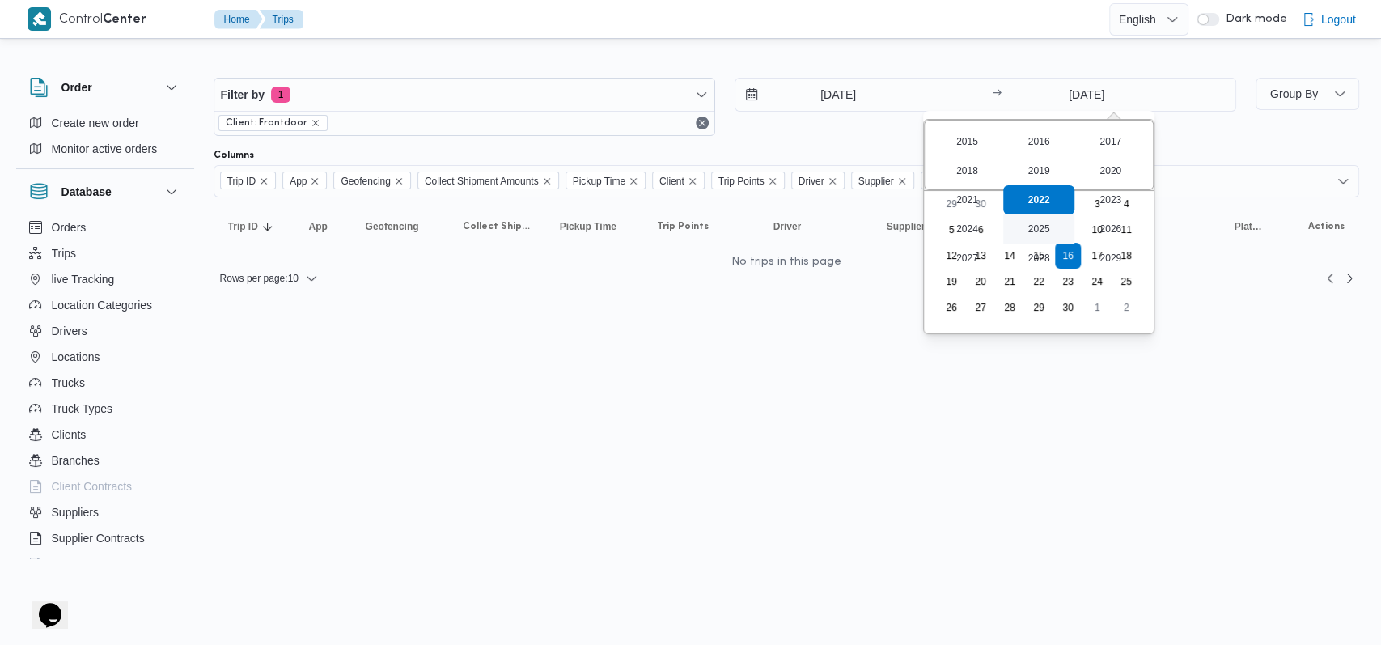
click at [1032, 231] on div "2025" at bounding box center [1038, 228] width 72 height 29
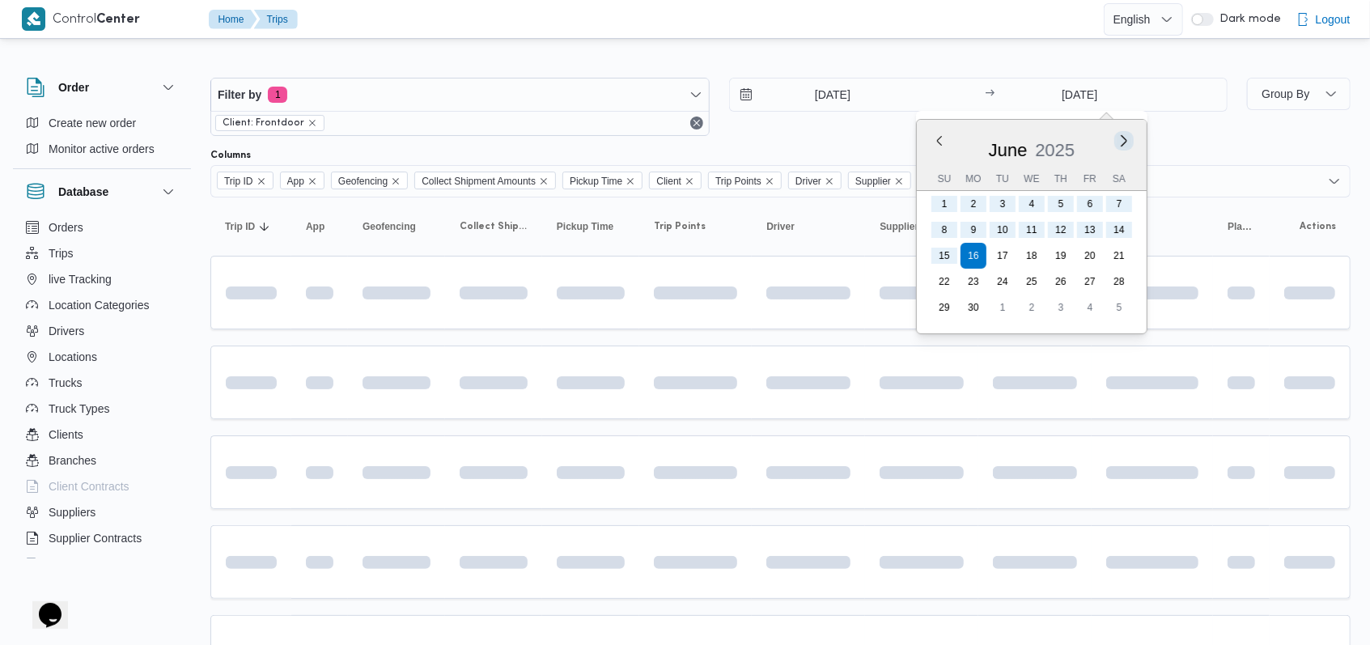
click at [1117, 145] on button "Next month" at bounding box center [1123, 140] width 15 height 15
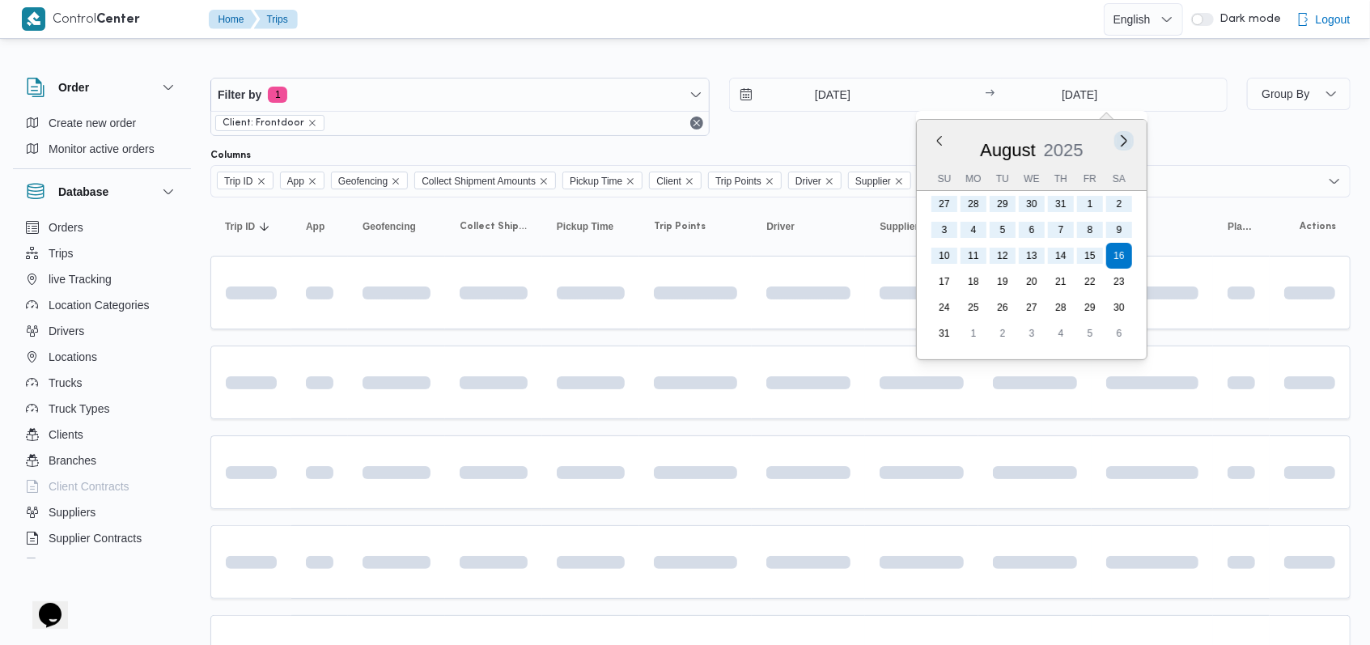
click at [1117, 145] on button "Next month" at bounding box center [1123, 140] width 15 height 15
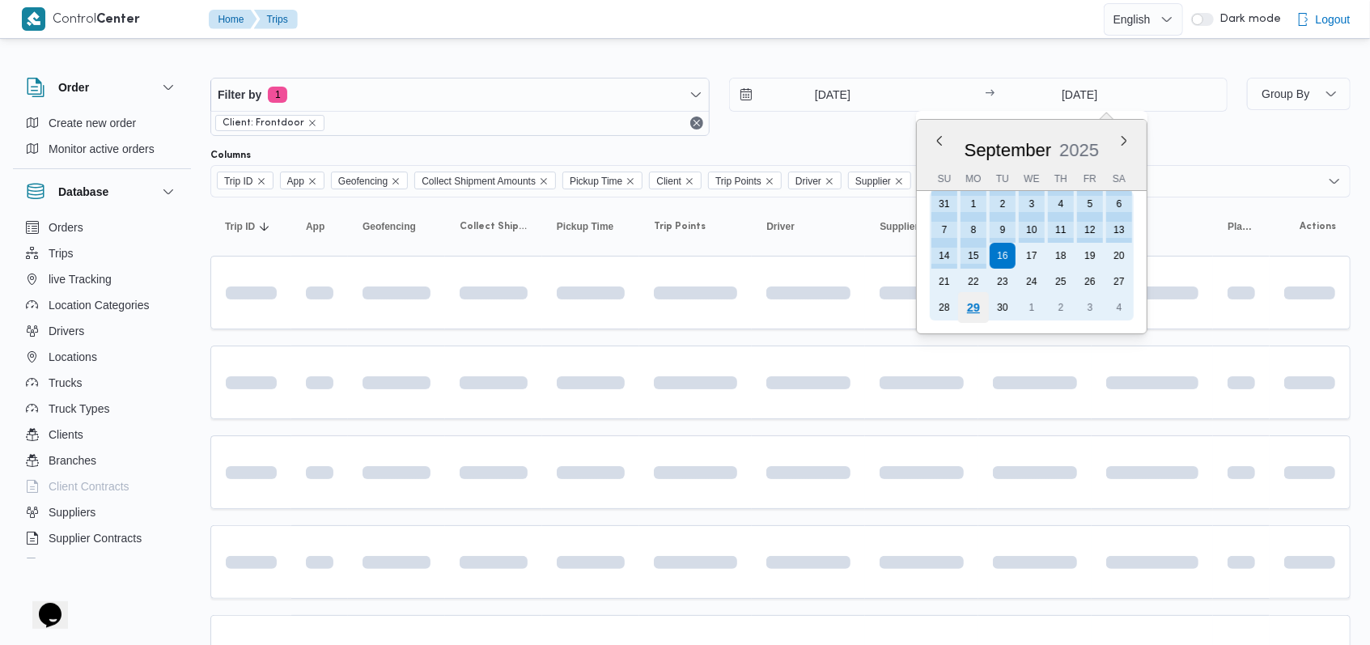
click at [976, 312] on div "29" at bounding box center [973, 307] width 31 height 31
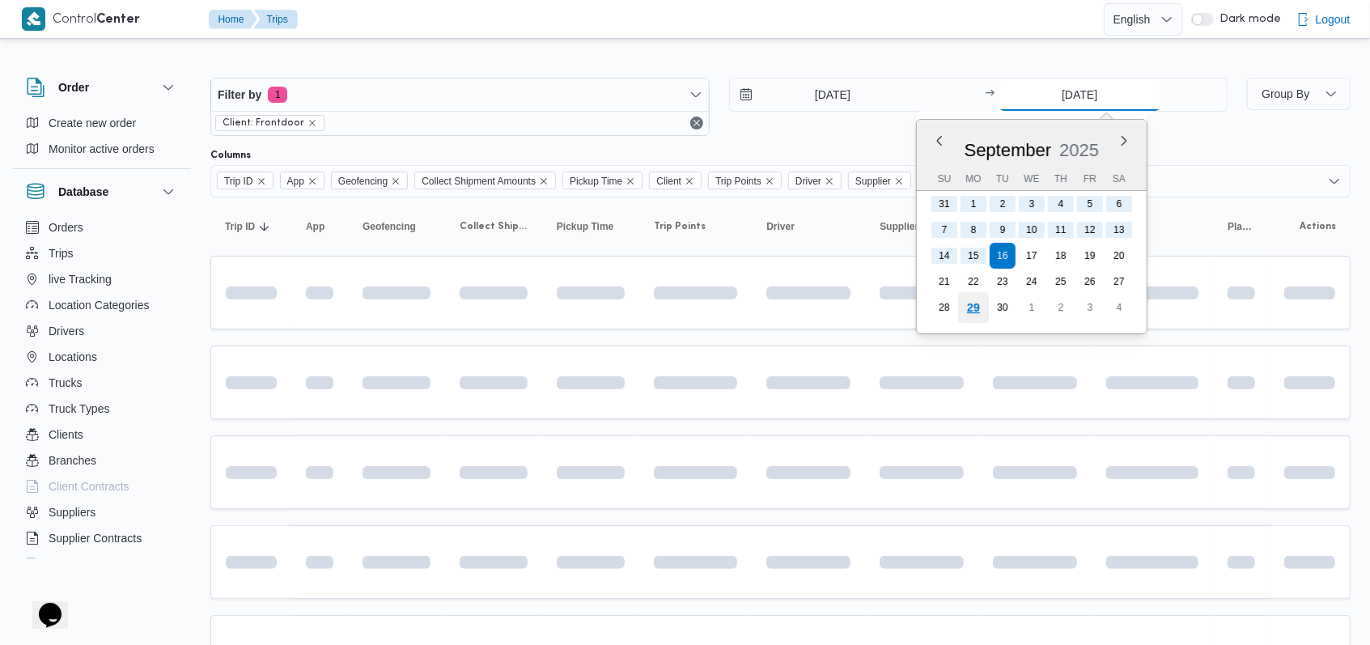
type input "[DATE]"
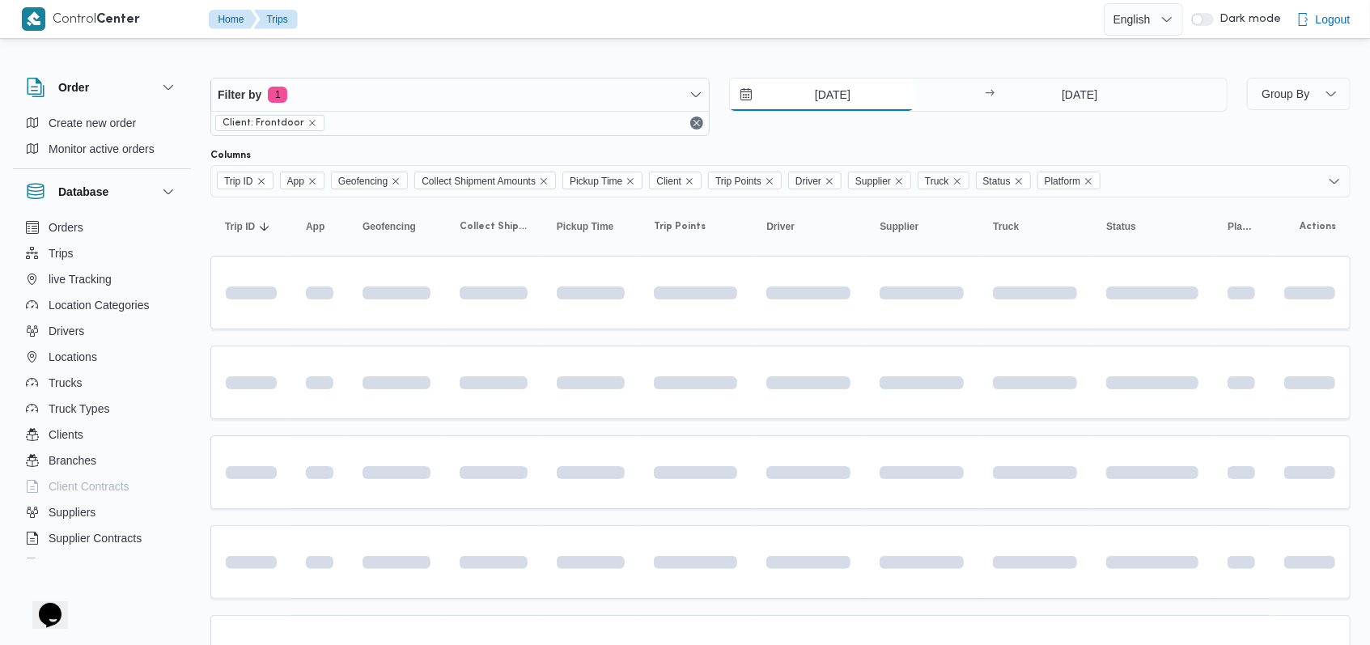
click at [821, 100] on input "[DATE]" at bounding box center [822, 94] width 184 height 32
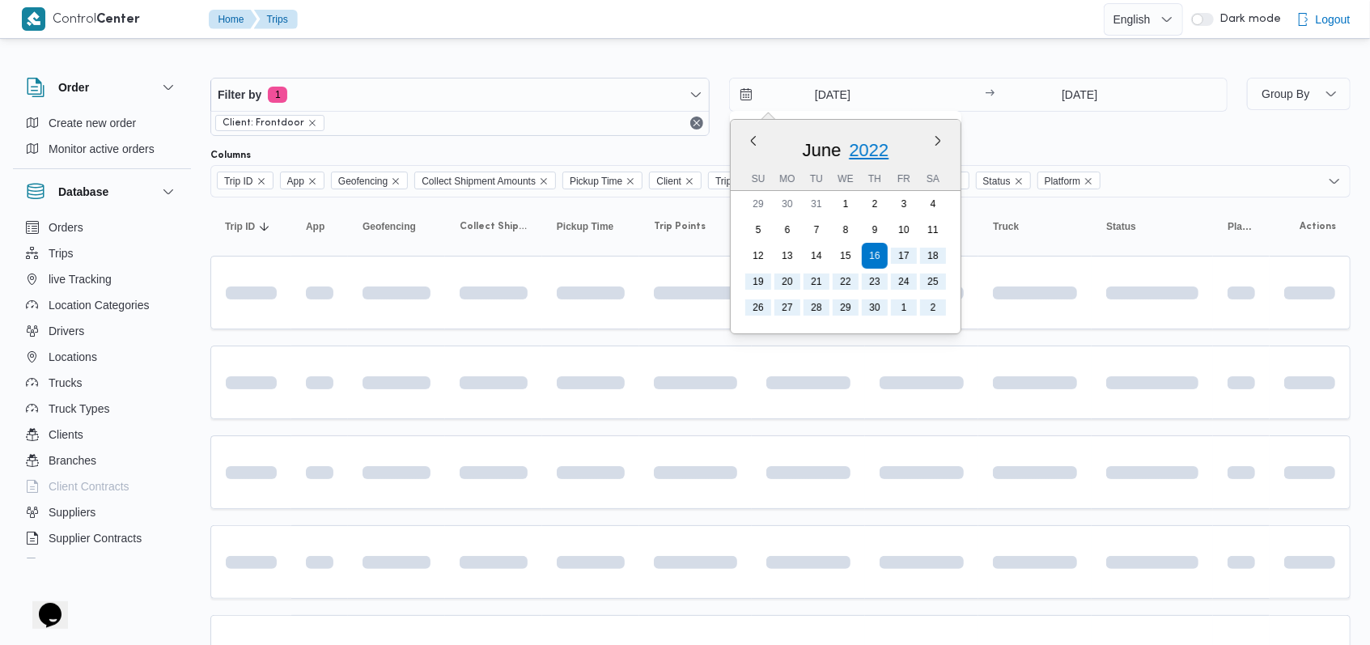
click at [876, 152] on span "2022" at bounding box center [869, 150] width 40 height 20
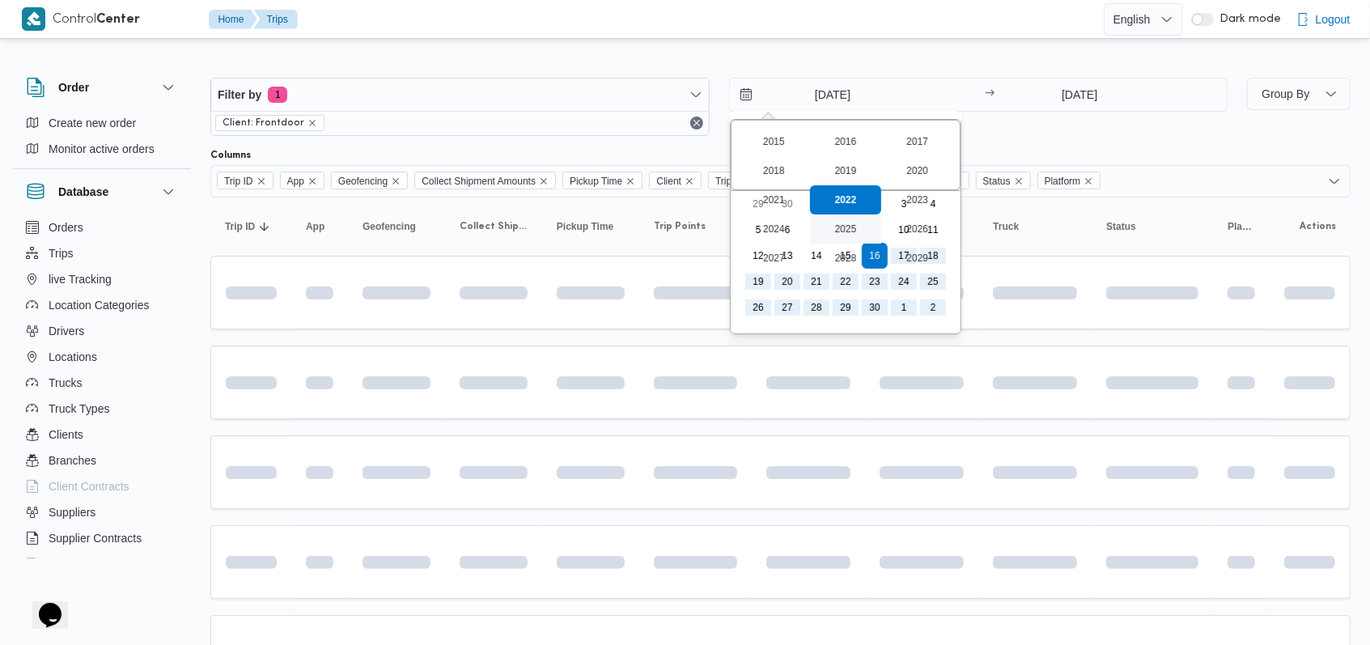
click at [853, 231] on div "2025" at bounding box center [845, 228] width 72 height 29
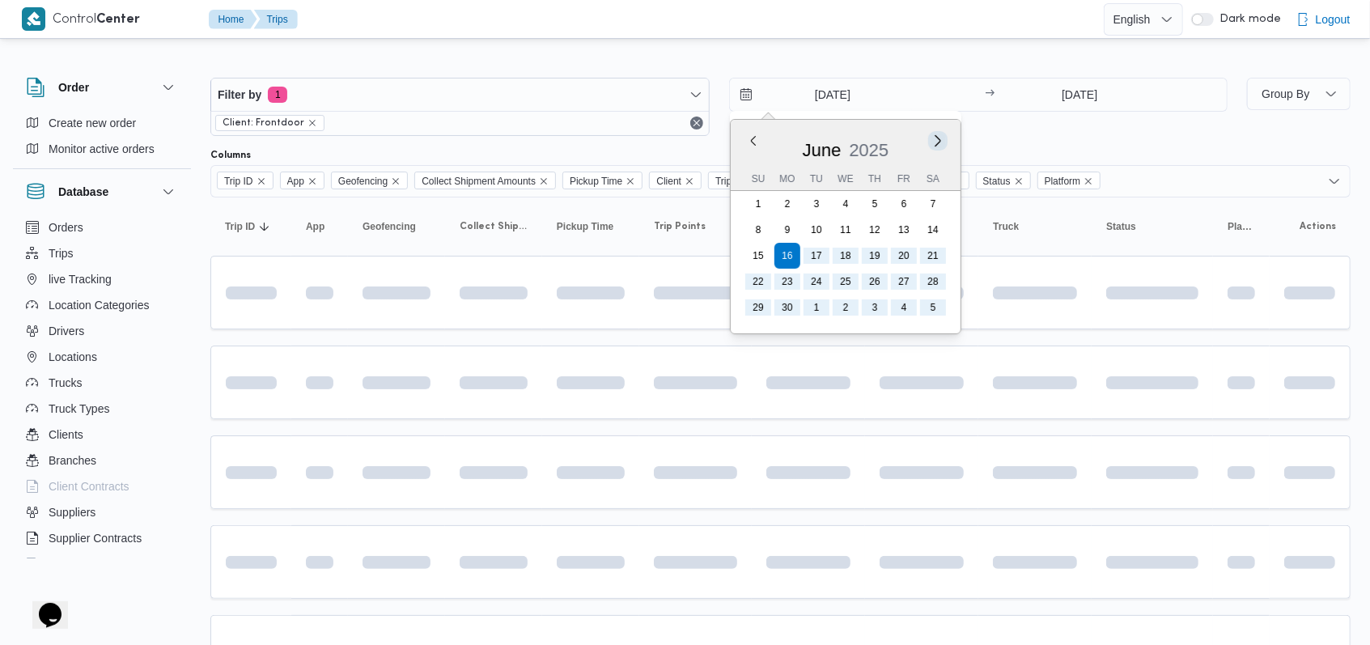
click at [938, 139] on button "Next month" at bounding box center [937, 140] width 15 height 15
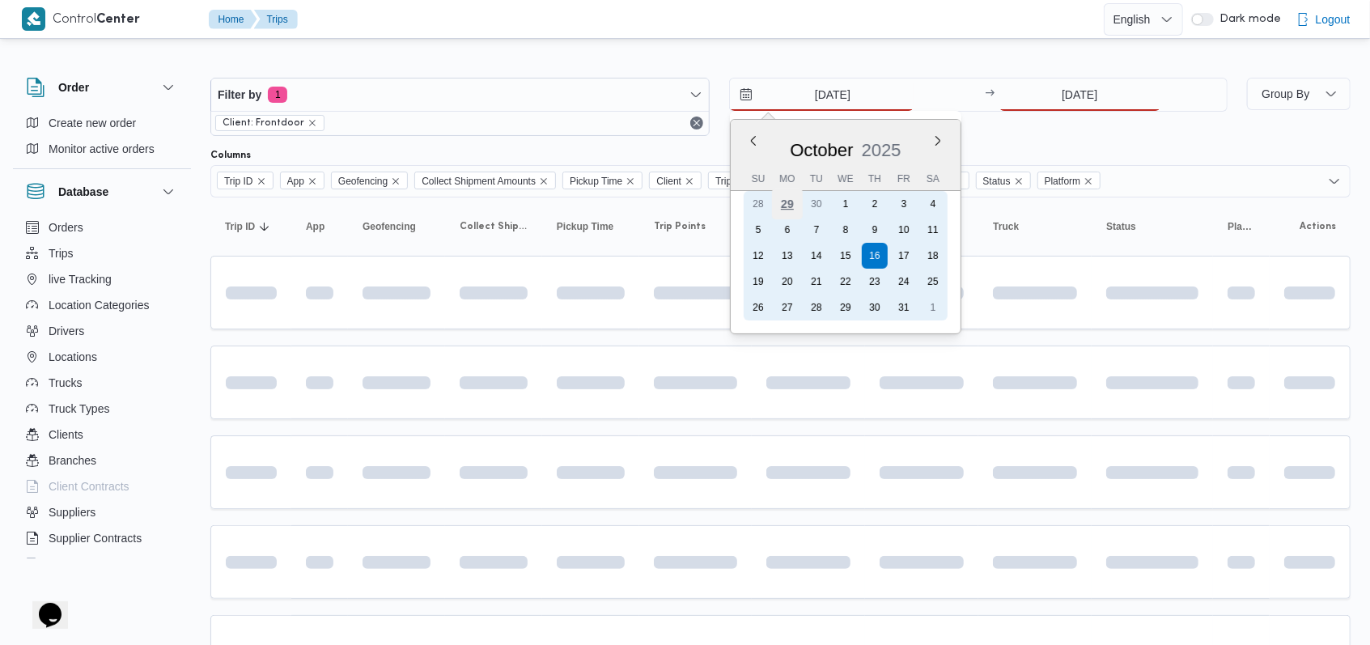
click at [785, 208] on div "29" at bounding box center [786, 204] width 31 height 31
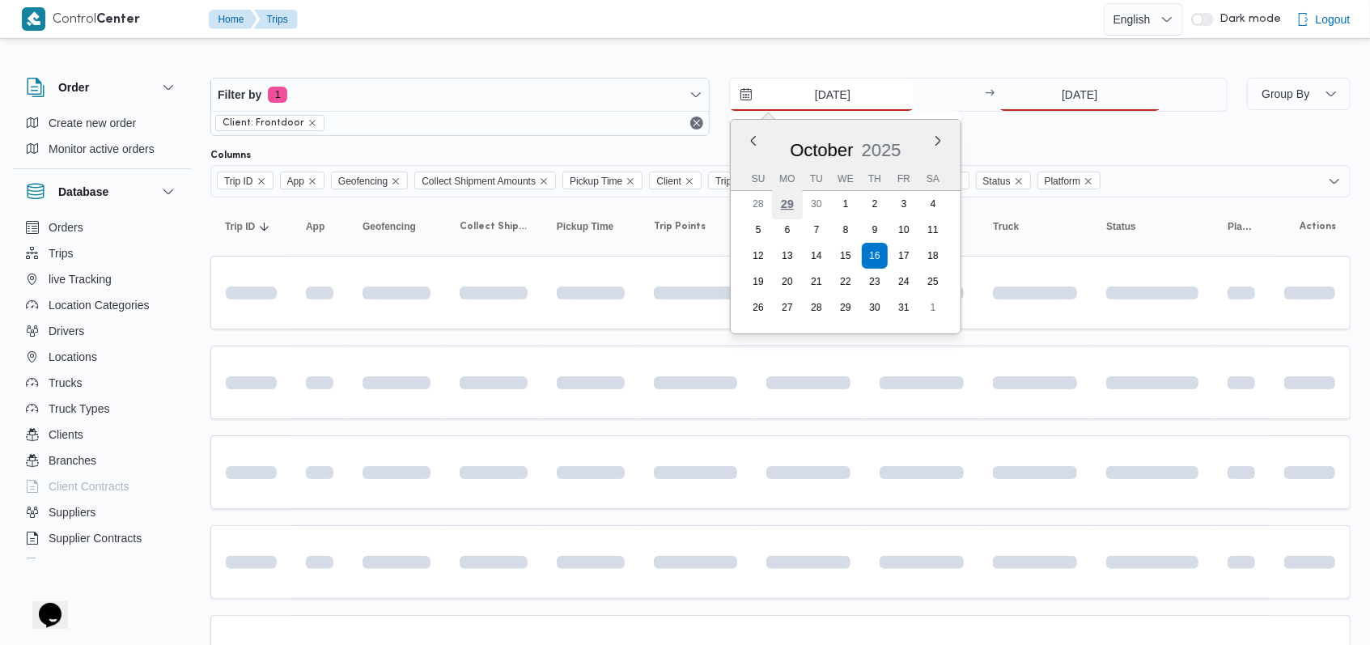
type input "[DATE]"
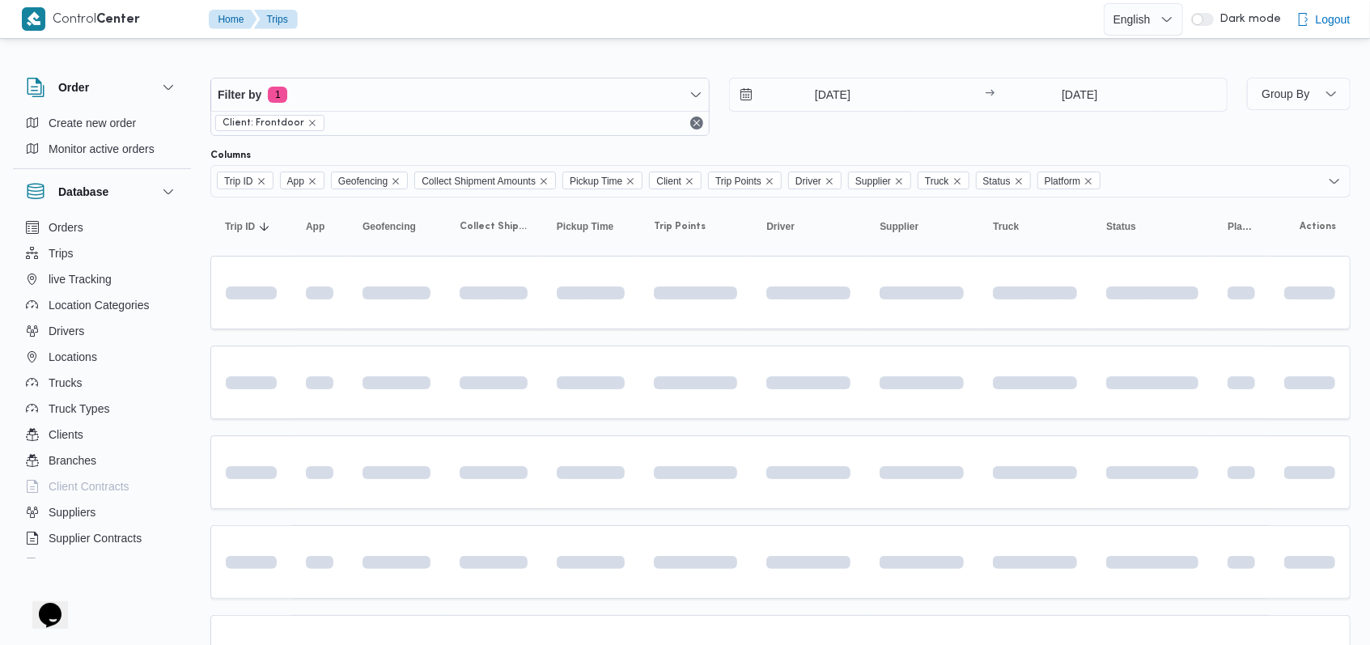
click at [1017, 121] on div "[DATE] → [DATE]" at bounding box center [978, 107] width 499 height 58
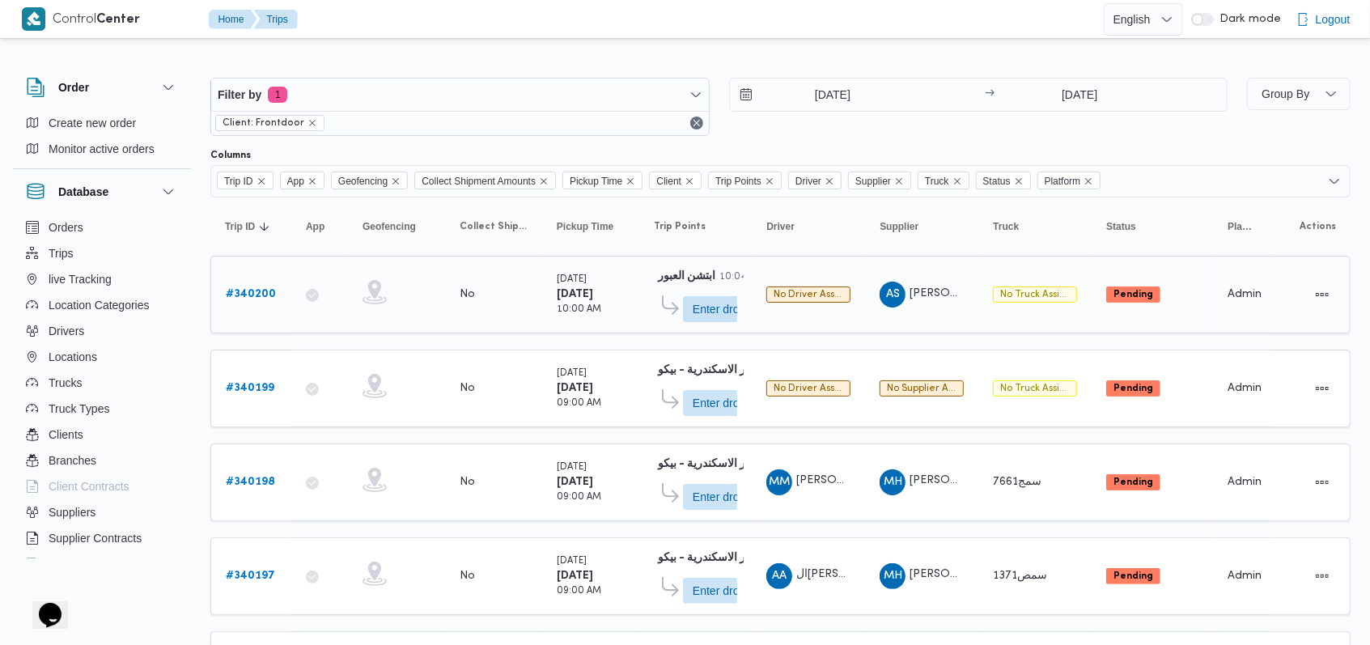
click at [259, 295] on b "# 340200" at bounding box center [251, 294] width 50 height 11
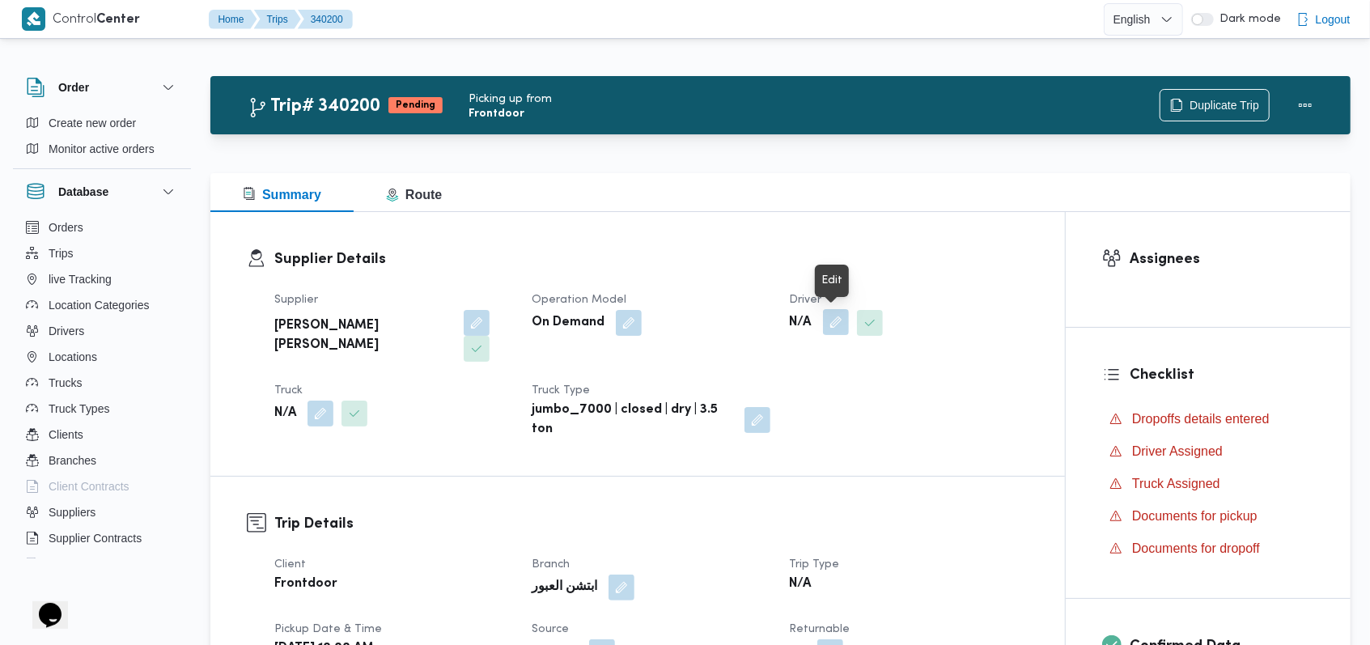
click at [829, 328] on button "button" at bounding box center [836, 322] width 26 height 26
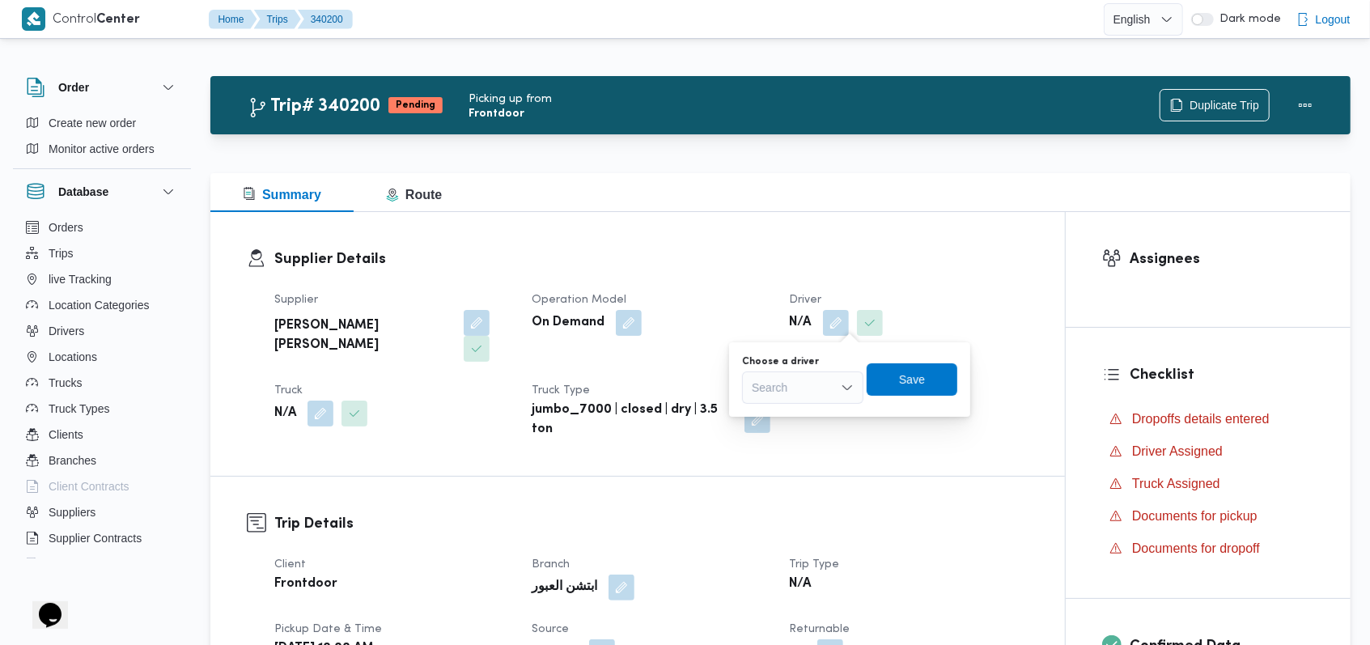
click at [809, 382] on div "Search" at bounding box center [802, 387] width 121 height 32
click at [758, 259] on h3 "Supplier Details" at bounding box center [651, 259] width 754 height 22
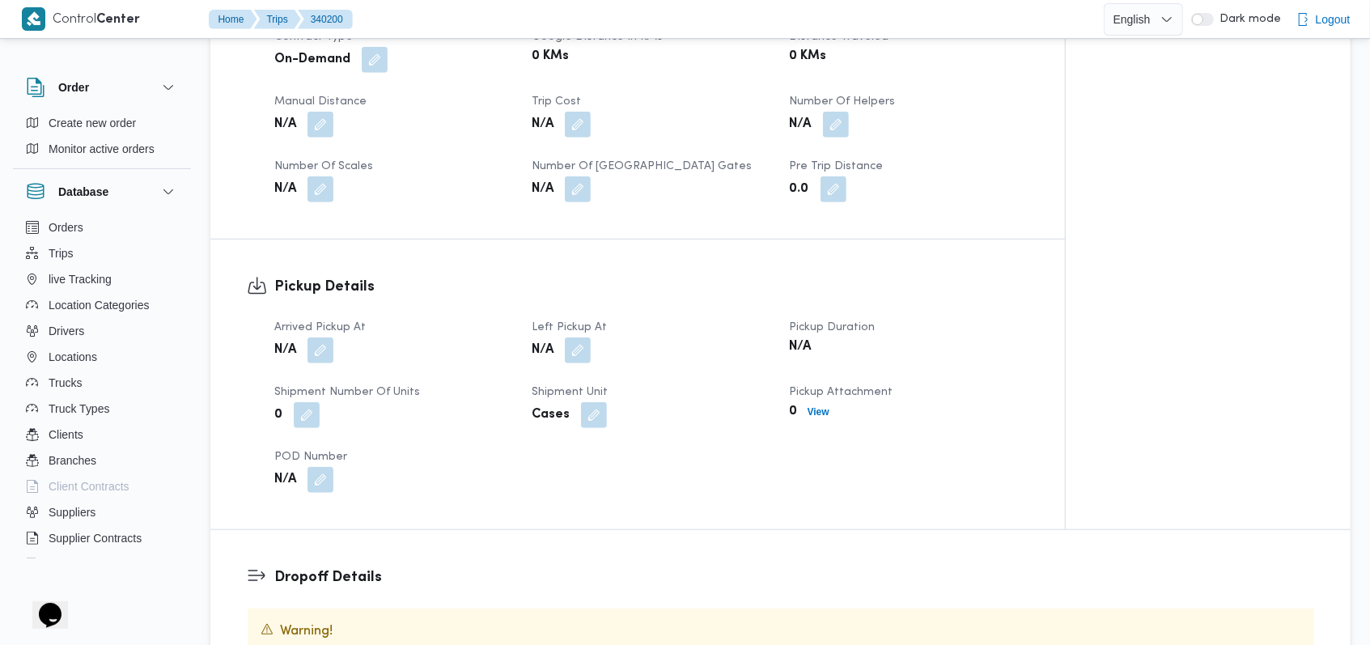
scroll to position [755, 0]
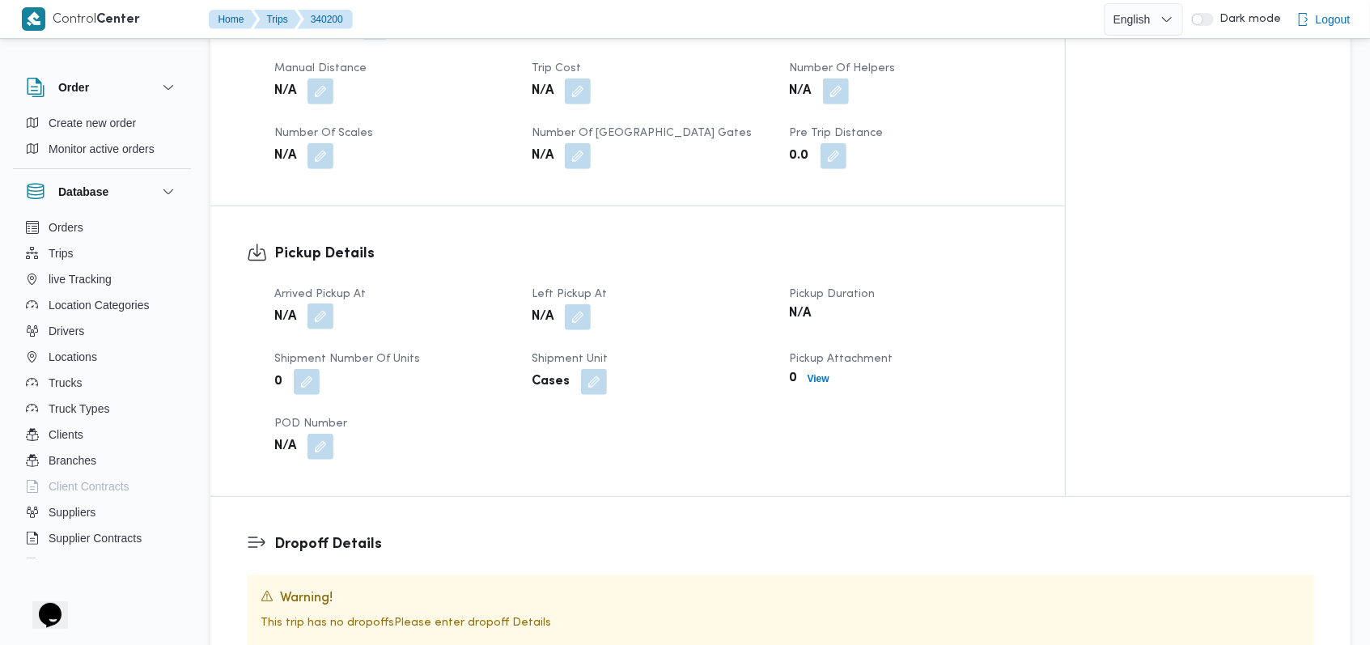
click at [324, 303] on button "button" at bounding box center [320, 316] width 26 height 26
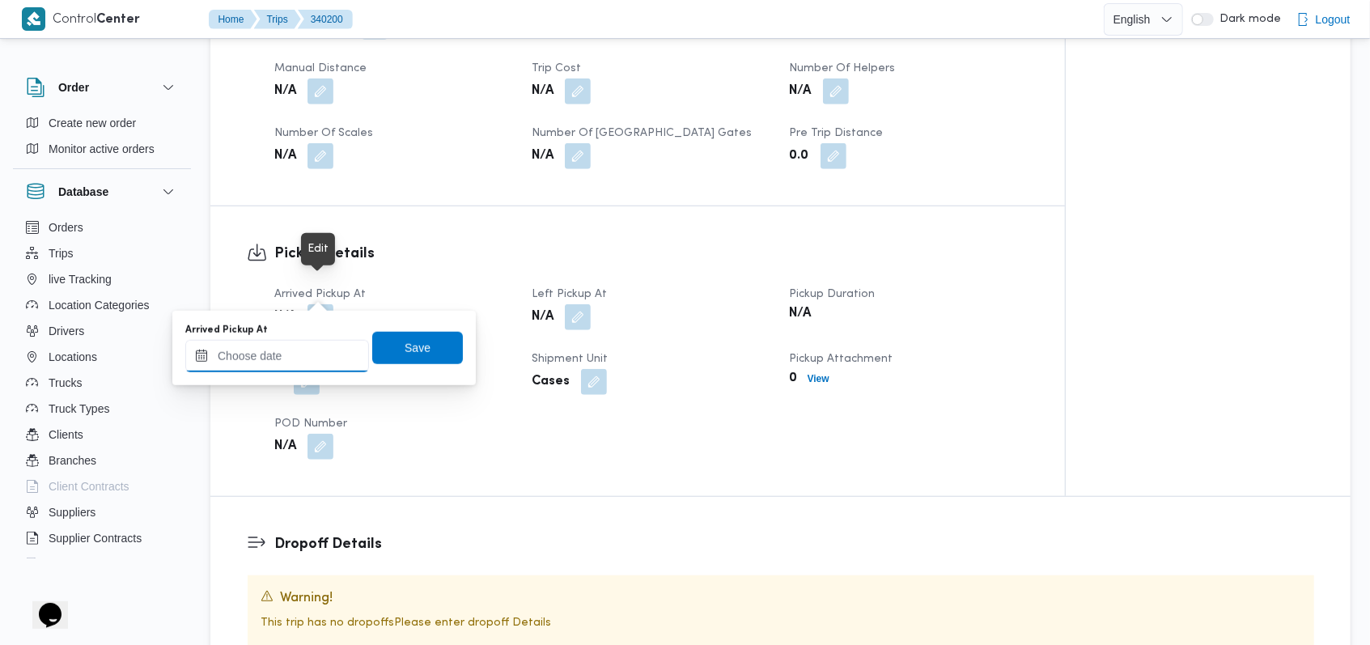
click at [298, 345] on input "Arrived Pickup At" at bounding box center [277, 356] width 184 height 32
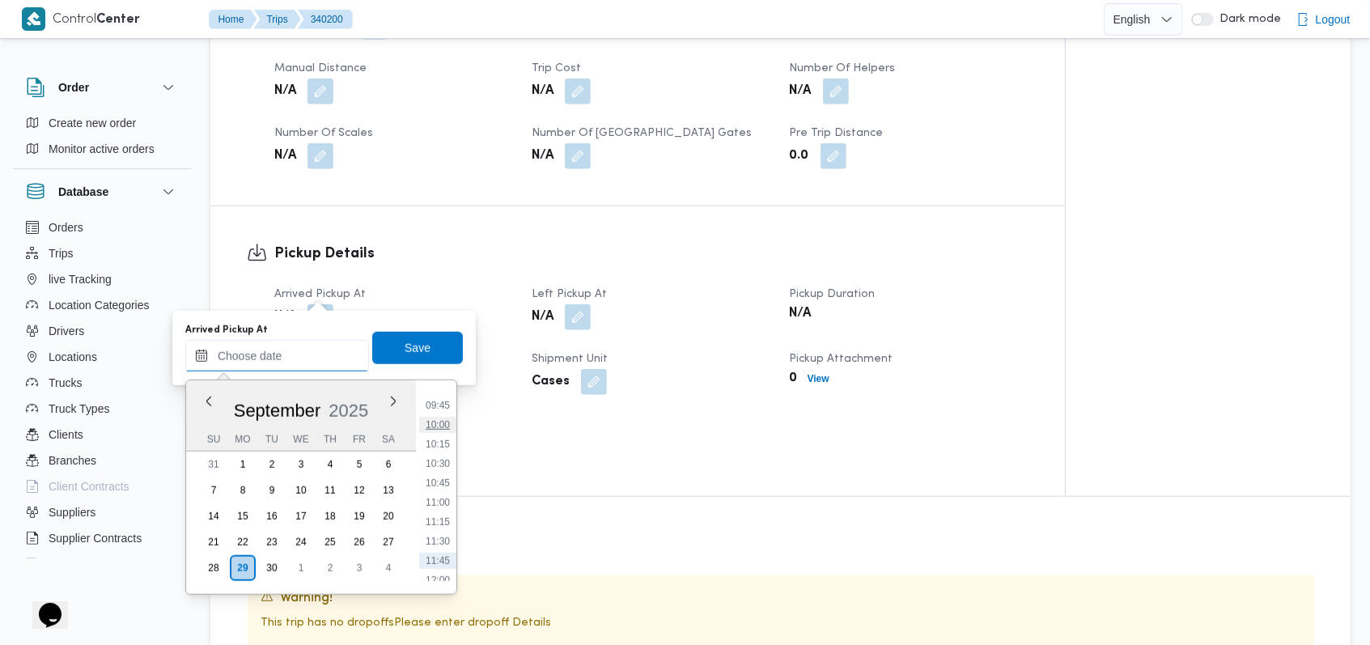
scroll to position [706, 0]
click at [448, 511] on li "10:30" at bounding box center [437, 510] width 37 height 16
type input "29/09/2025 10:30"
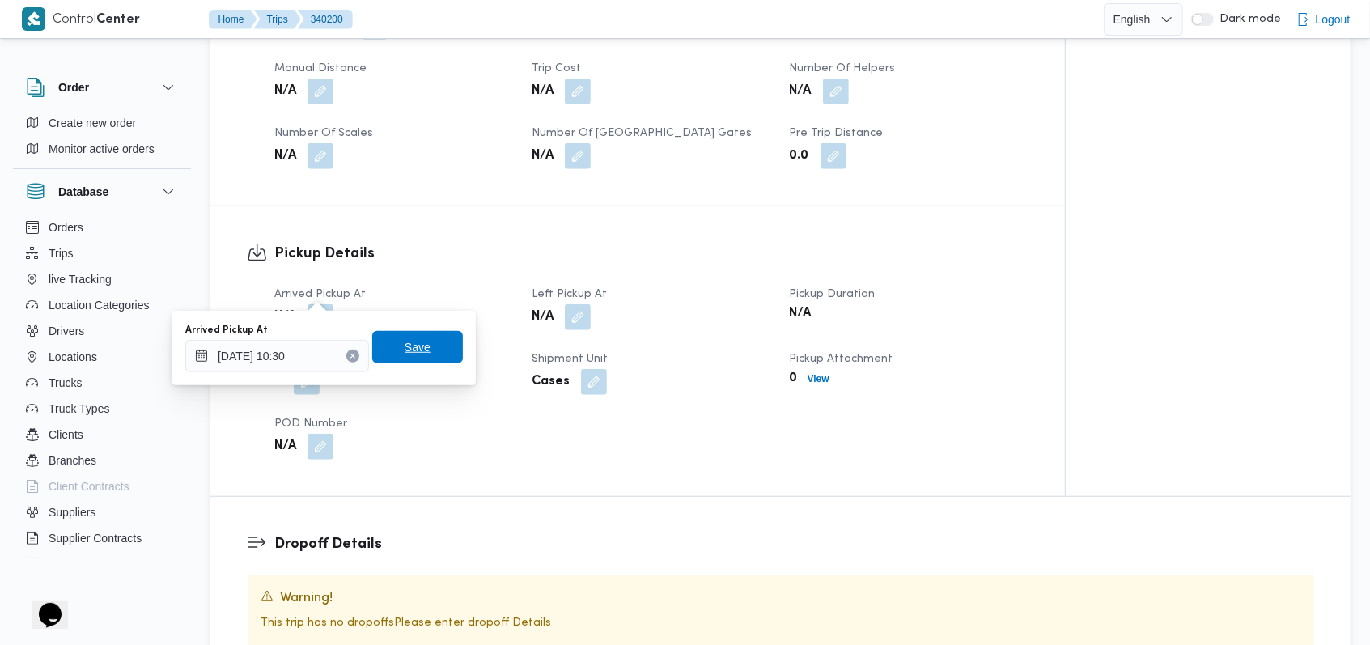
click at [437, 353] on span "Save" at bounding box center [417, 347] width 91 height 32
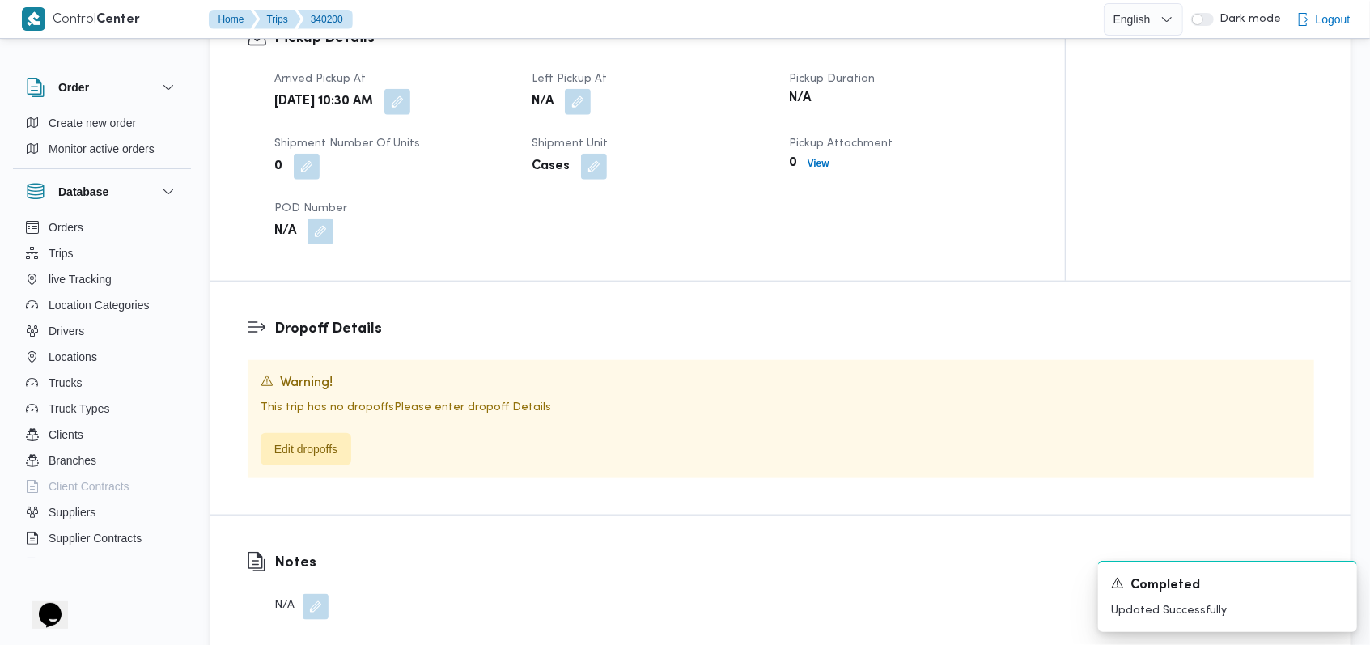
scroll to position [971, 0]
click at [333, 438] on span "Edit dropoffs" at bounding box center [305, 447] width 63 height 19
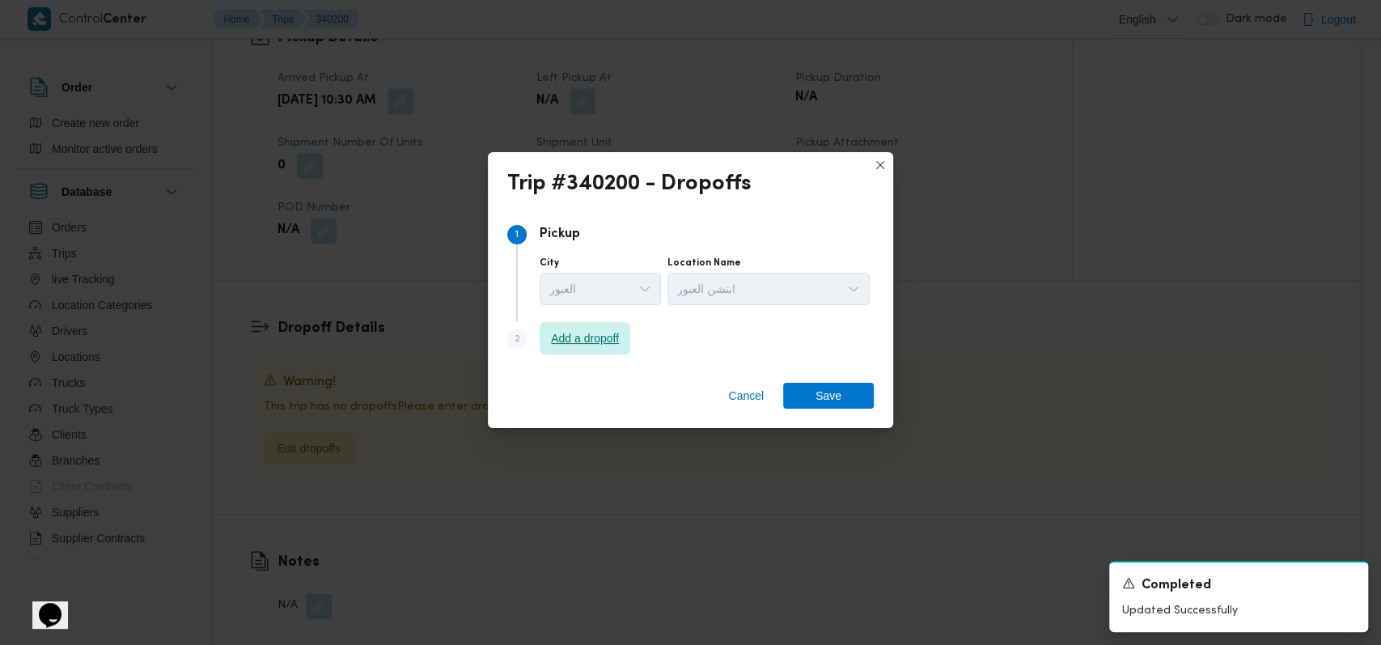
click at [592, 329] on span "Add a dropoff" at bounding box center [585, 337] width 68 height 19
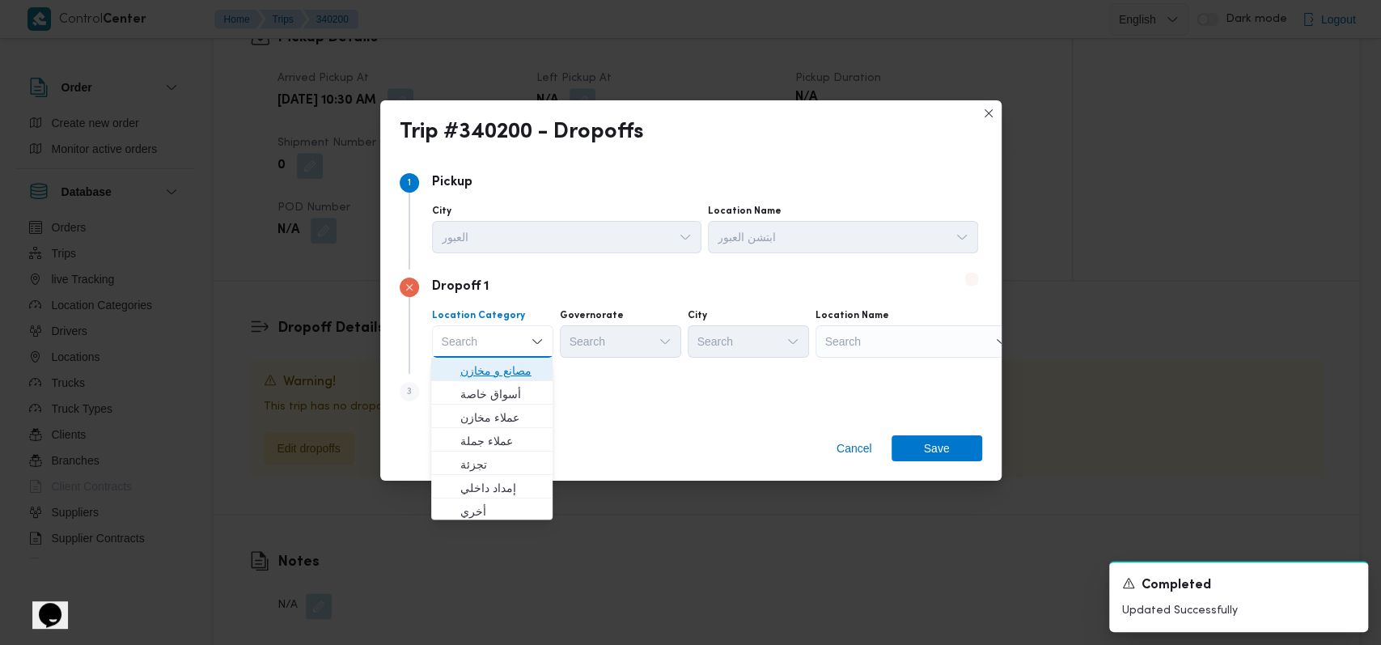
click at [513, 367] on span "مصانع و مخازن" at bounding box center [501, 370] width 83 height 19
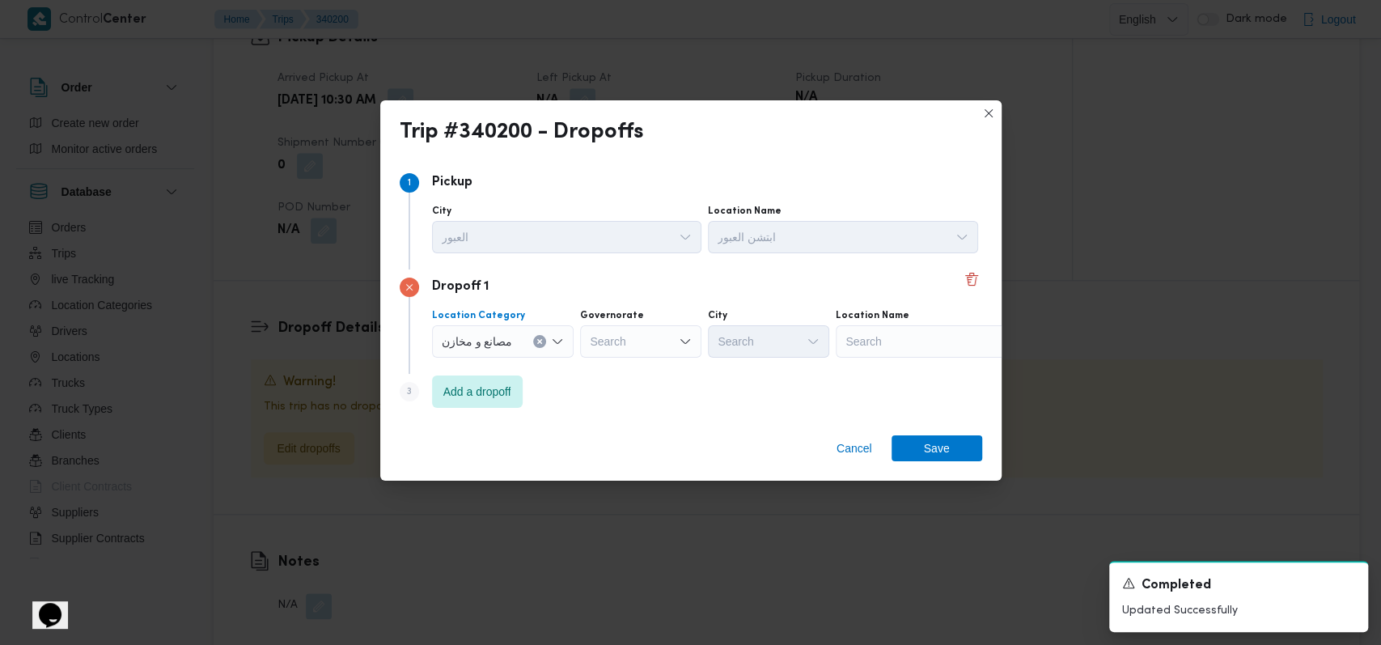
click at [884, 343] on div "Search" at bounding box center [937, 341] width 202 height 32
type input "الصناعات"
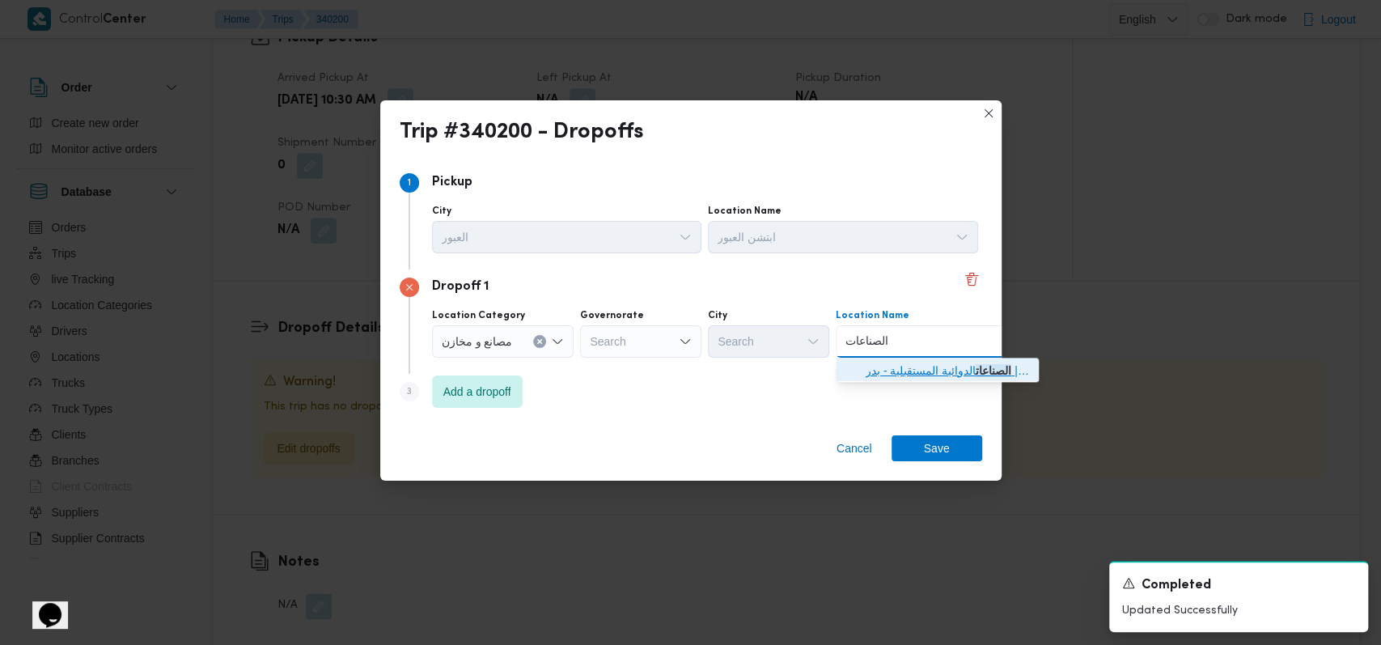
click at [888, 372] on span "الصناعات الدوائية المستقبلية - بدر | Future Pharmaceutical Industries | null" at bounding box center [947, 370] width 163 height 19
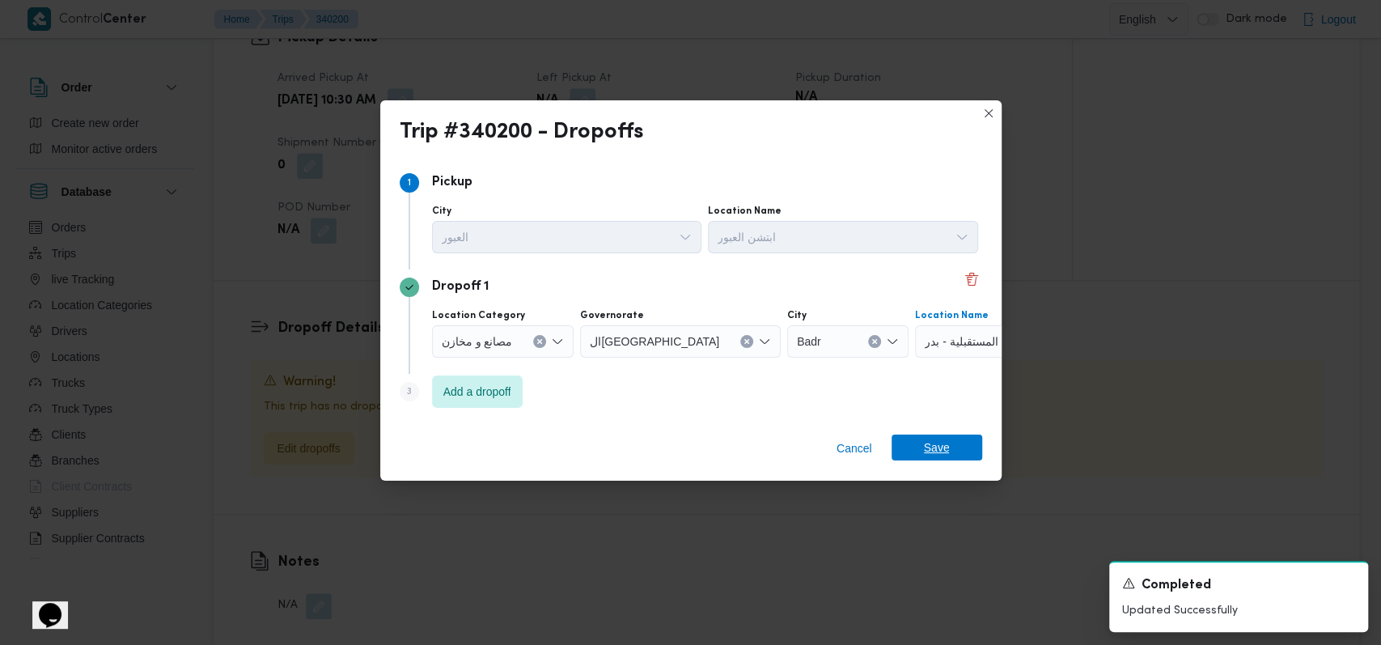
click at [930, 445] on span "Save" at bounding box center [937, 447] width 26 height 26
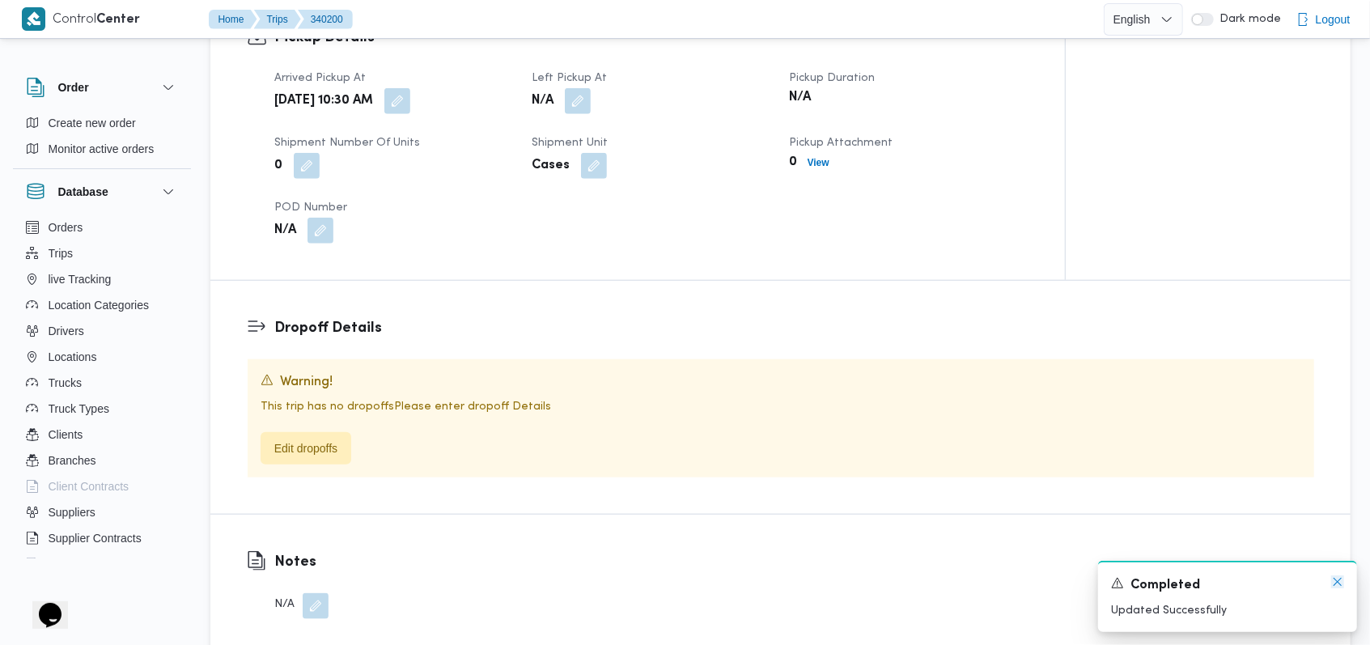
click at [1341, 585] on icon "Dismiss toast" at bounding box center [1337, 581] width 13 height 13
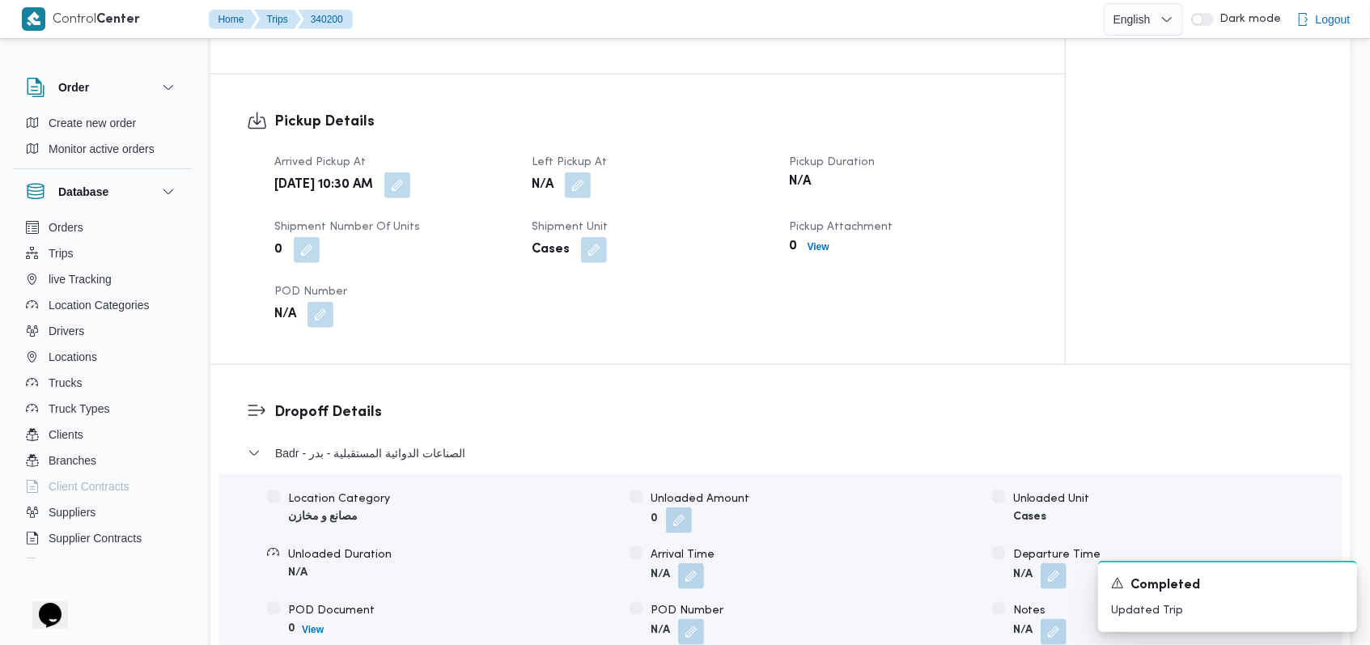
scroll to position [1055, 0]
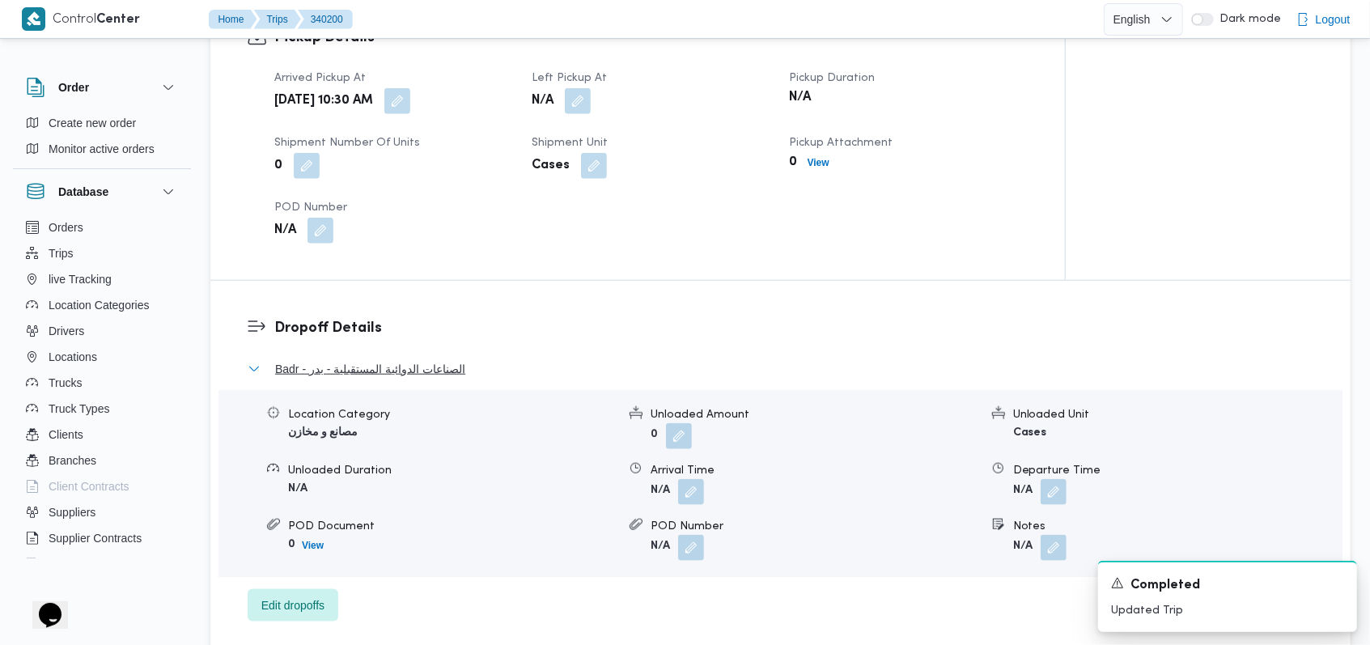
click at [439, 359] on span "Badr - الصناعات الدوائية المستقبلية - بدر" at bounding box center [370, 368] width 190 height 19
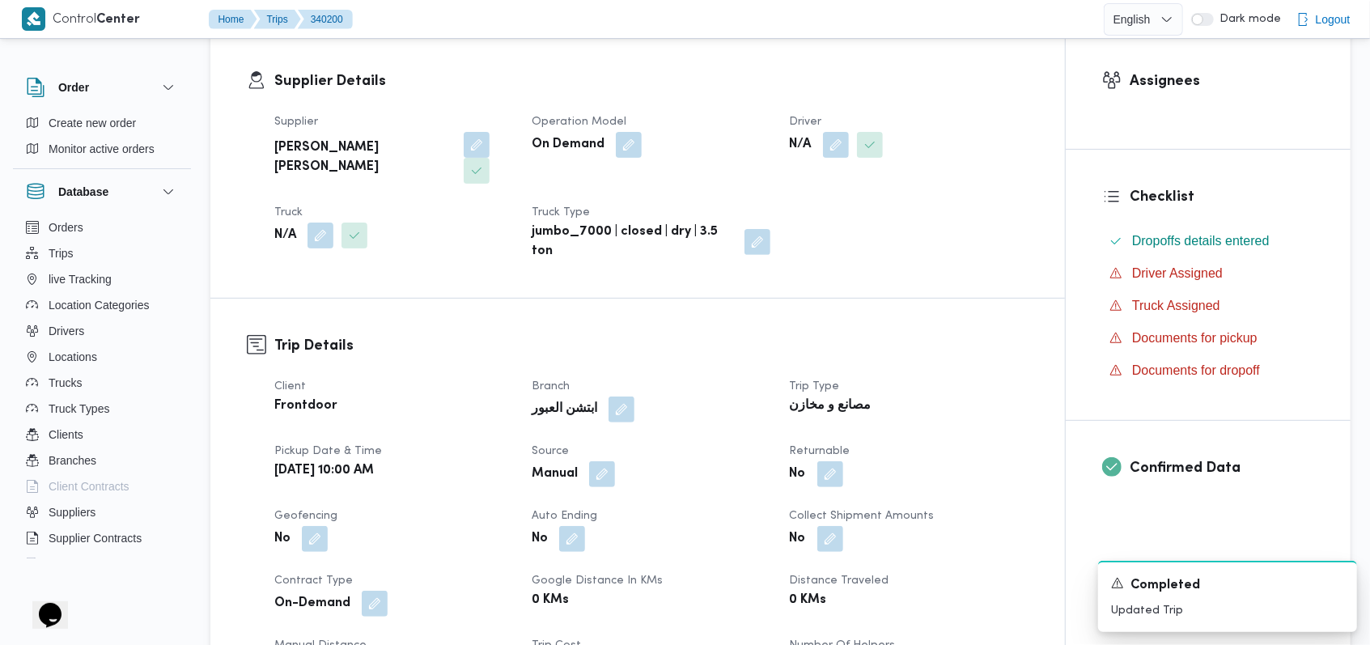
scroll to position [192, 0]
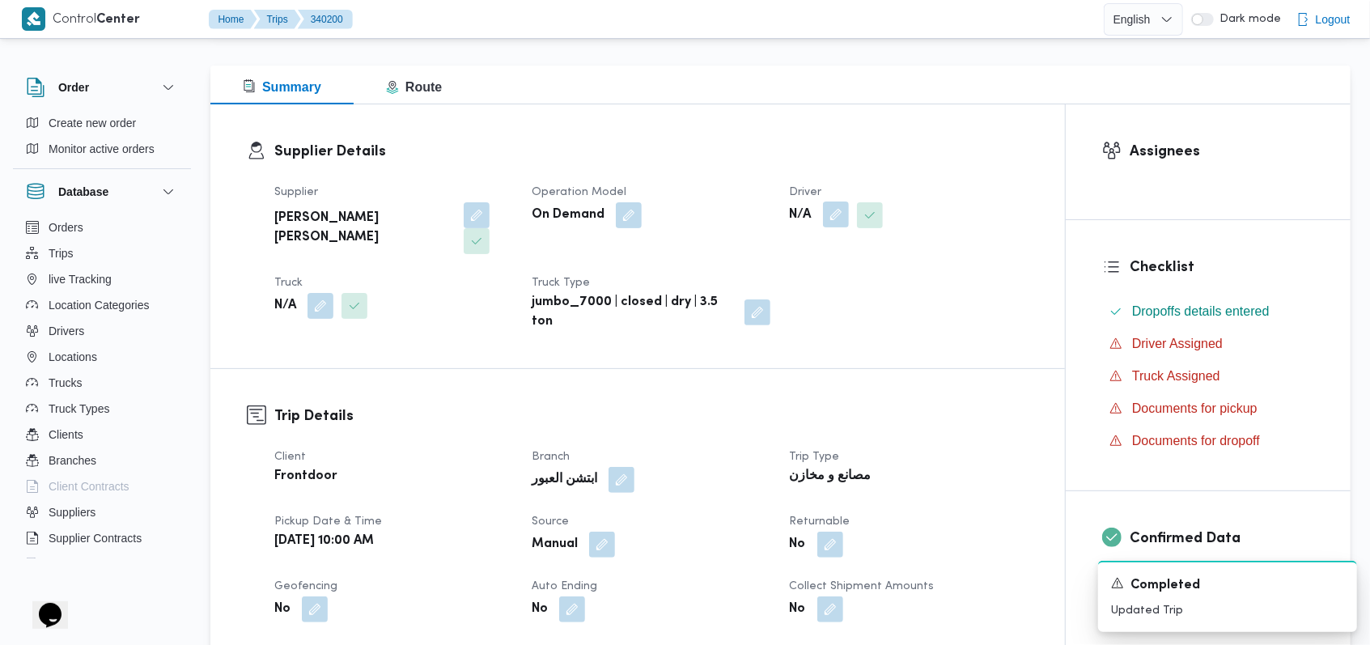
click at [835, 210] on button "button" at bounding box center [836, 214] width 26 height 26
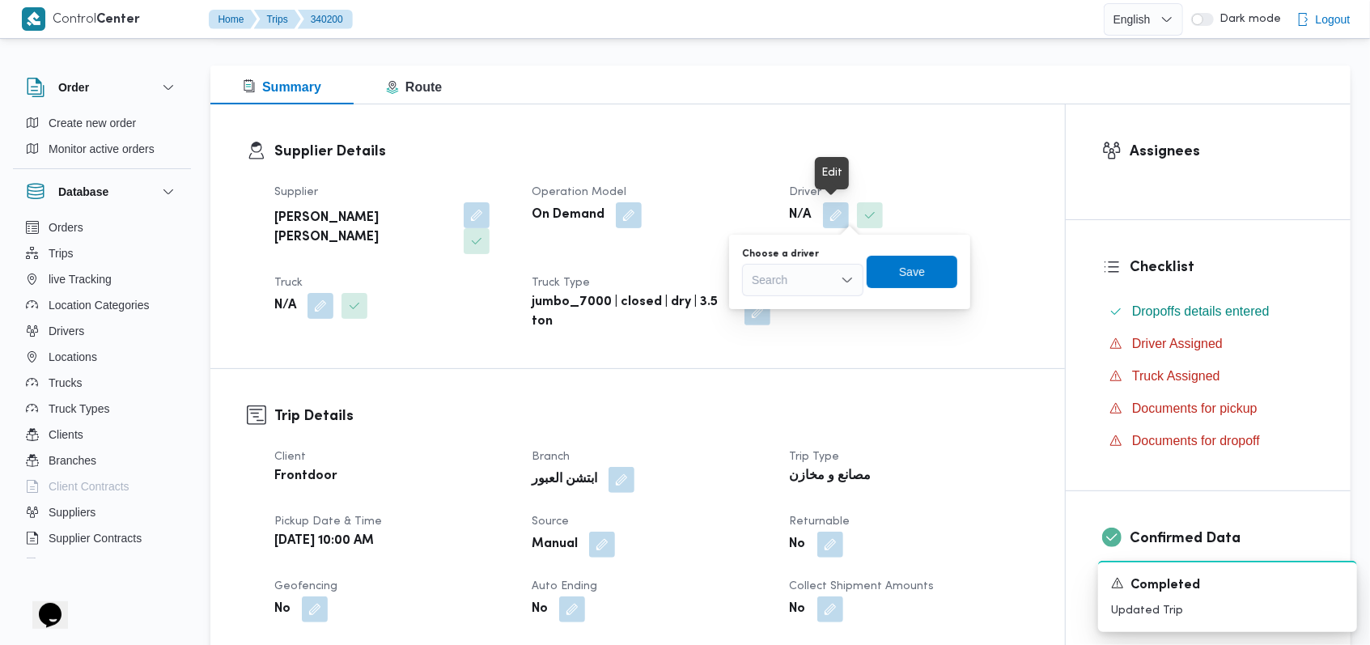
click at [823, 278] on div "Search" at bounding box center [802, 280] width 121 height 32
type input "نحمده"
click at [814, 299] on span "نحمده ماهر مغربى محمد" at bounding box center [812, 308] width 83 height 19
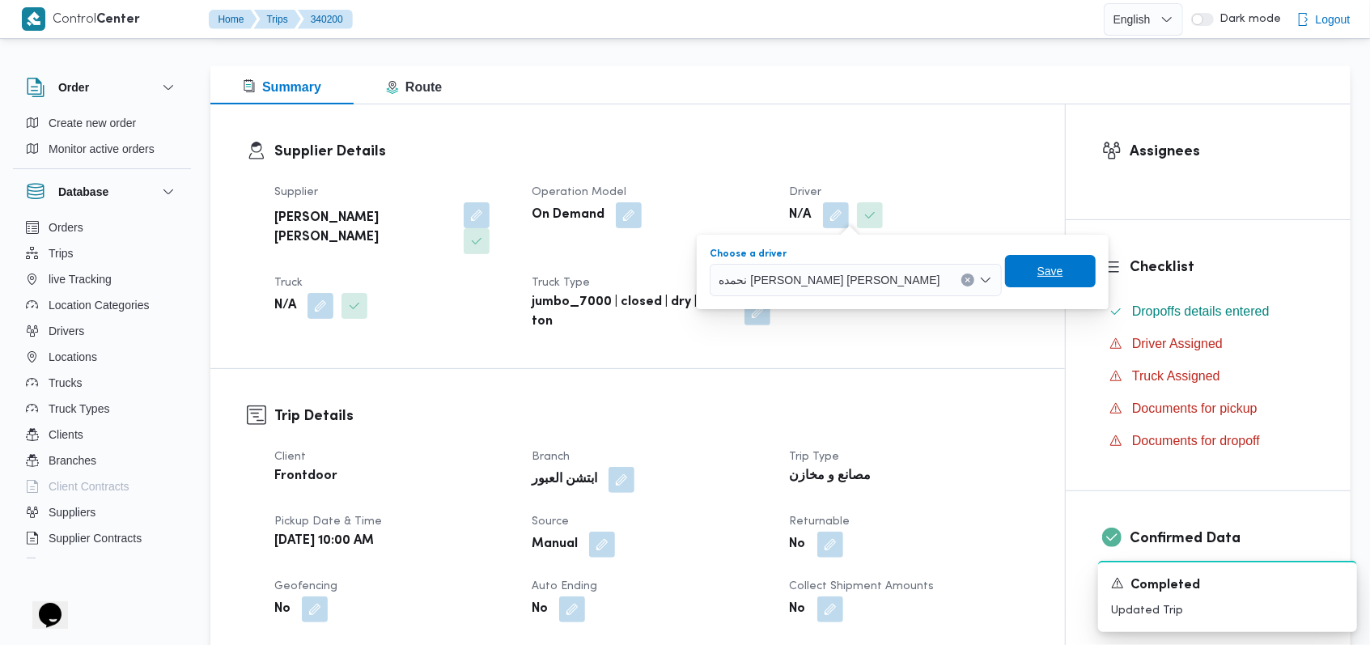
click at [1005, 256] on span "Save" at bounding box center [1050, 271] width 91 height 32
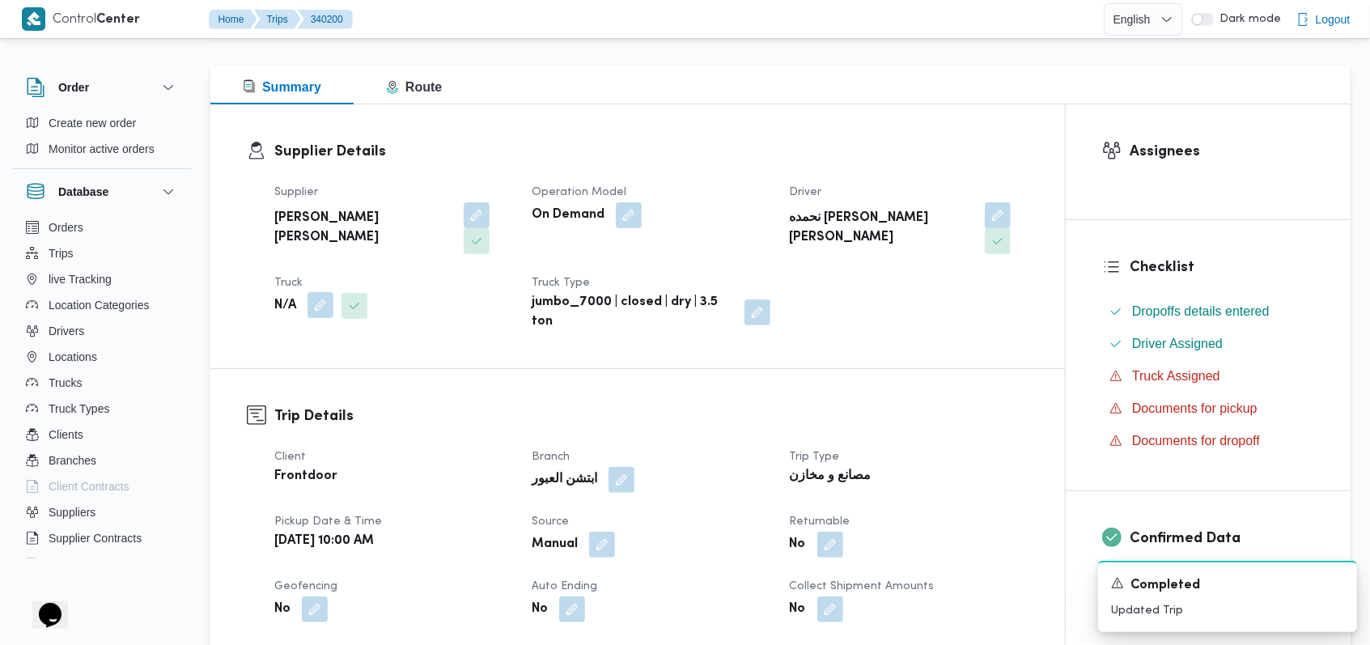
click at [320, 292] on button "button" at bounding box center [320, 305] width 26 height 26
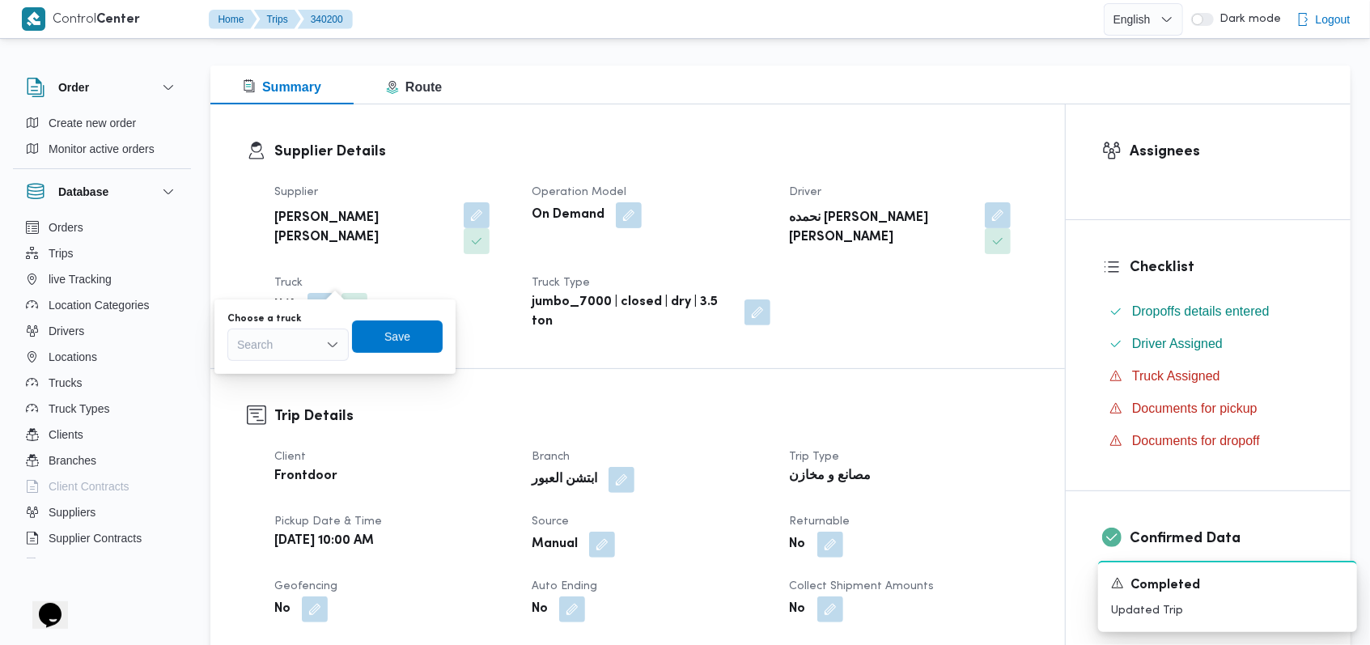
click at [298, 356] on div "Search" at bounding box center [287, 344] width 121 height 32
type input "7193"
click at [291, 364] on span "قنب 7193 | null" at bounding box center [297, 373] width 83 height 19
click at [414, 339] on span "Save" at bounding box center [409, 335] width 26 height 19
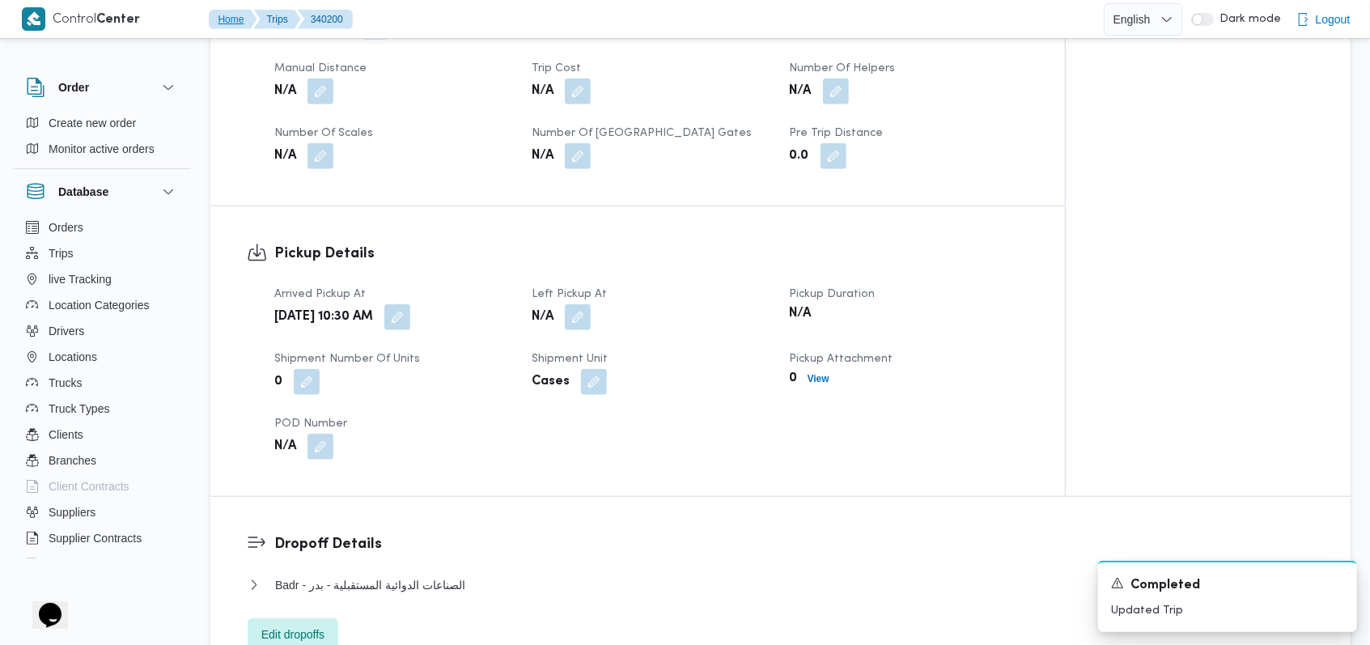
scroll to position [1055, 0]
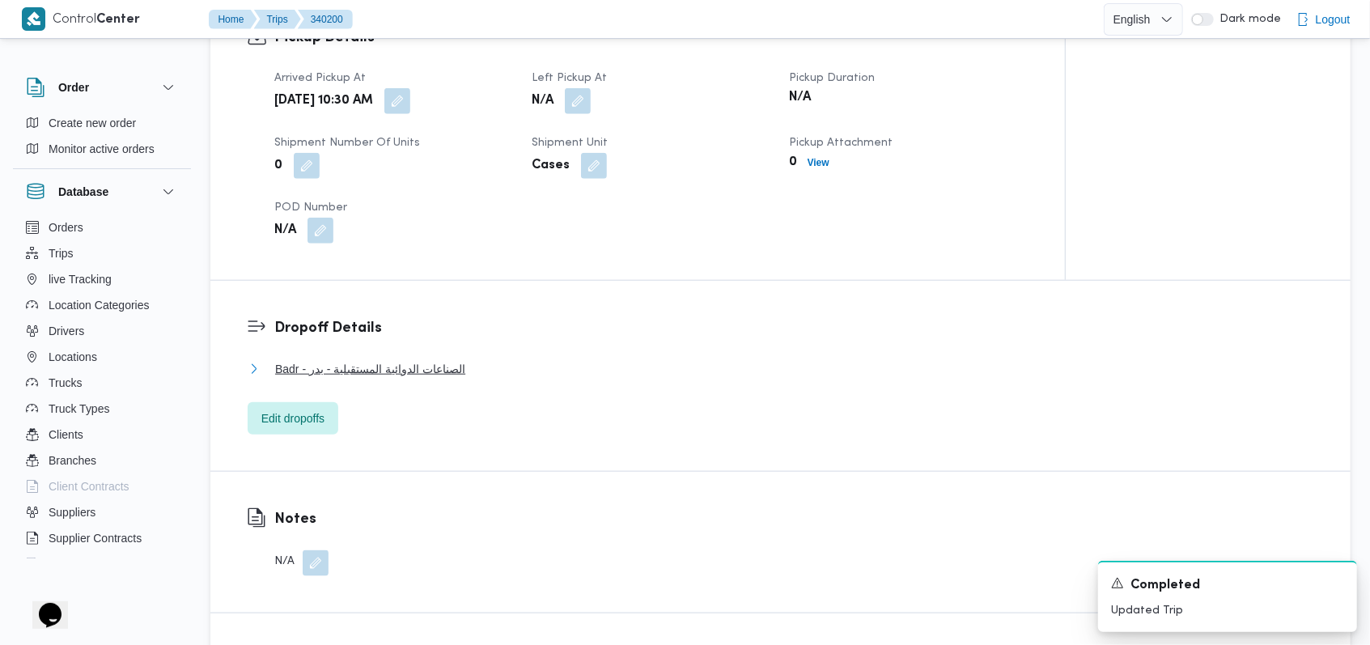
click at [460, 359] on span "Badr - الصناعات الدوائية المستقبلية - بدر" at bounding box center [370, 368] width 190 height 19
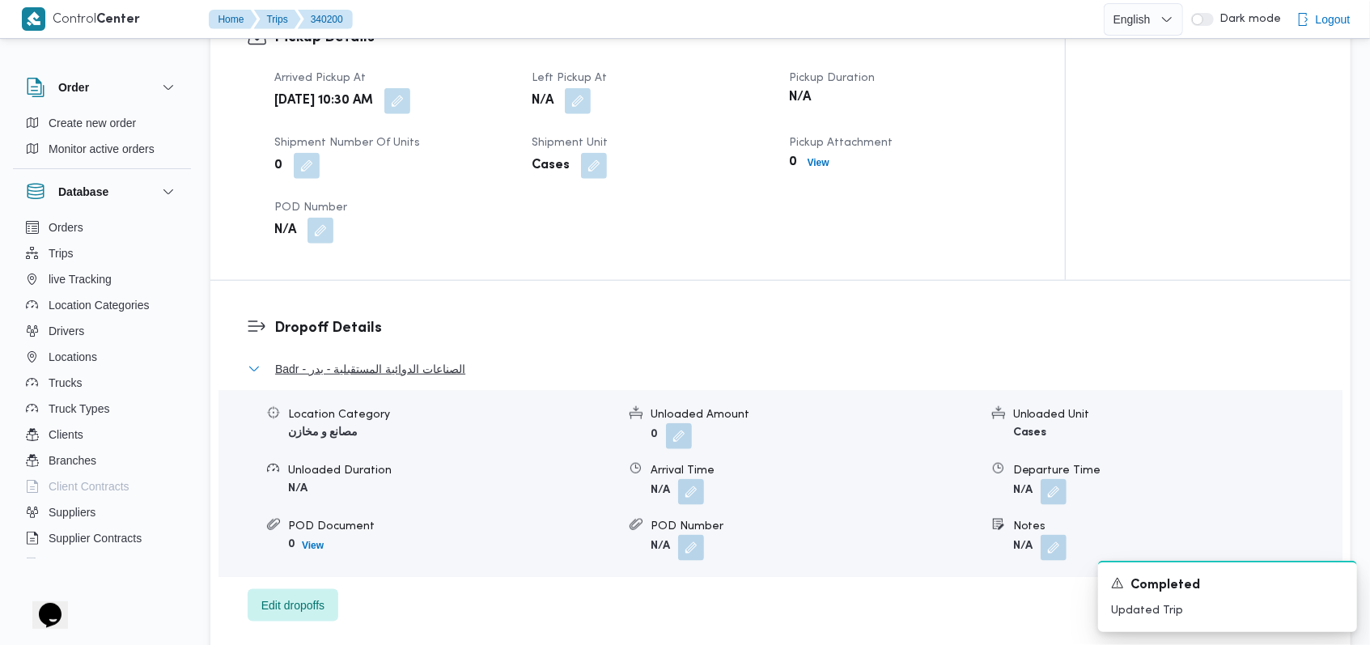
click at [463, 359] on span "Badr - الصناعات الدوائية المستقبلية - بدر" at bounding box center [370, 368] width 190 height 19
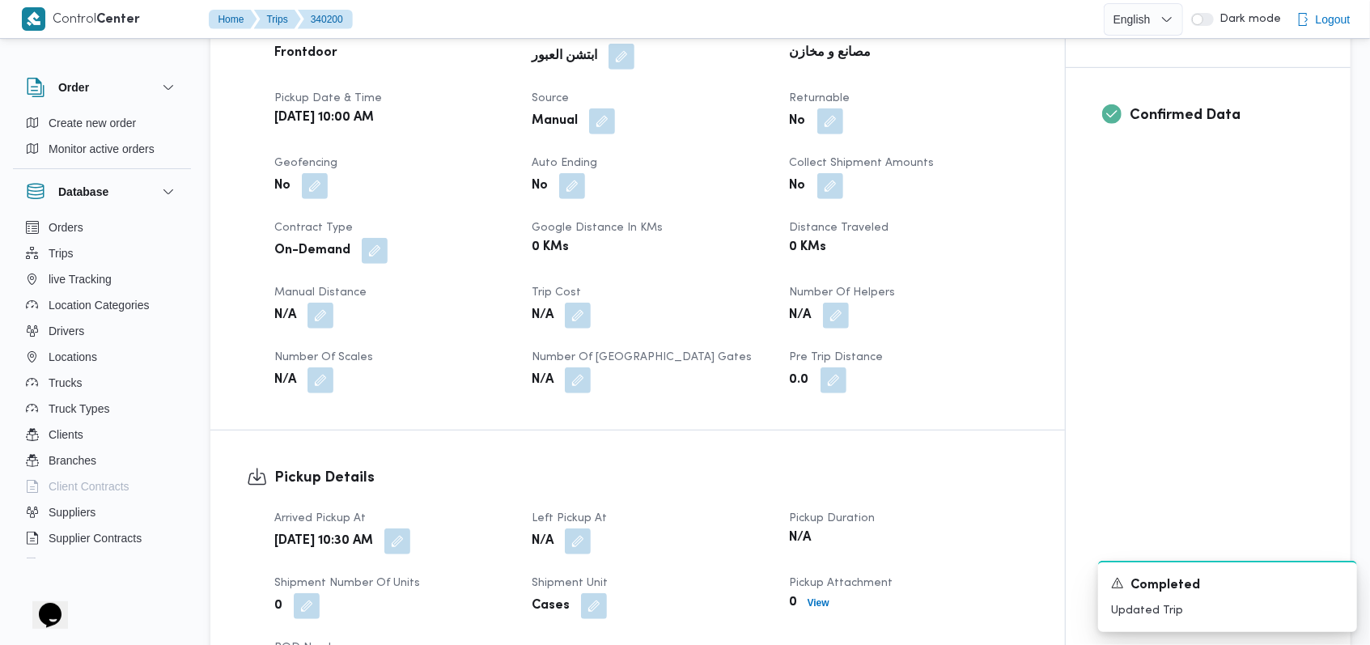
scroll to position [0, 0]
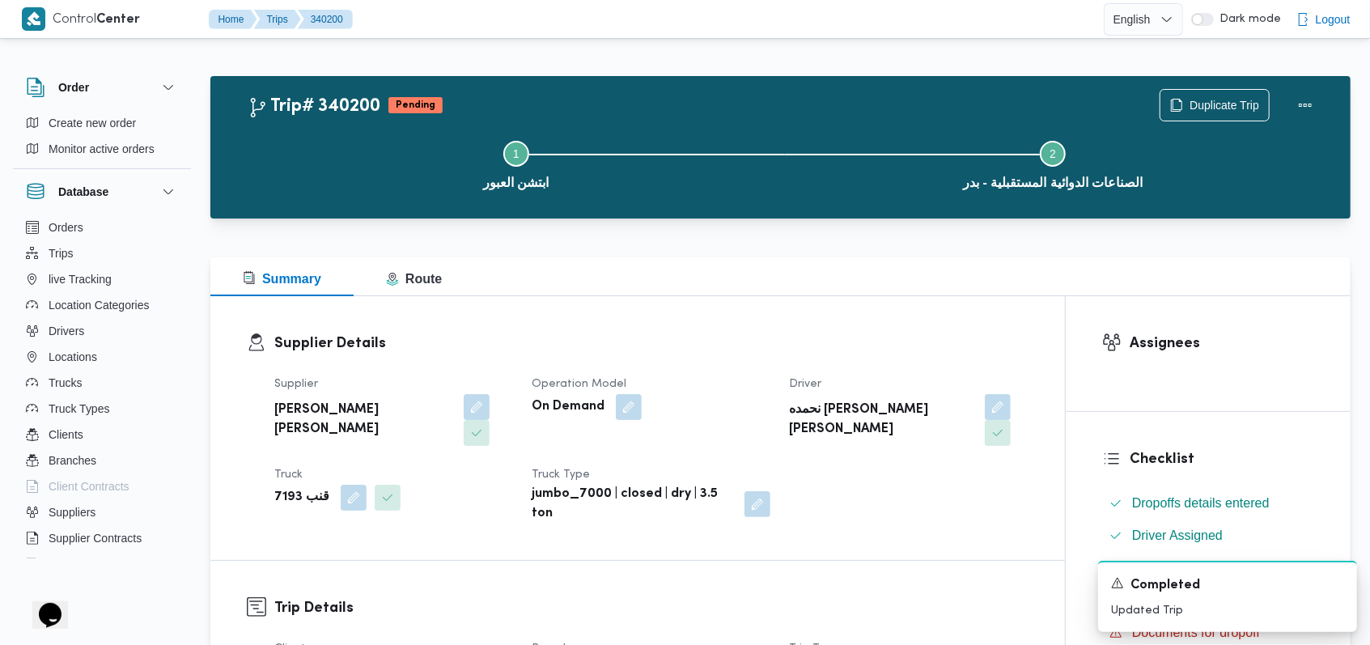
click at [741, 348] on h3 "Supplier Details" at bounding box center [651, 344] width 754 height 22
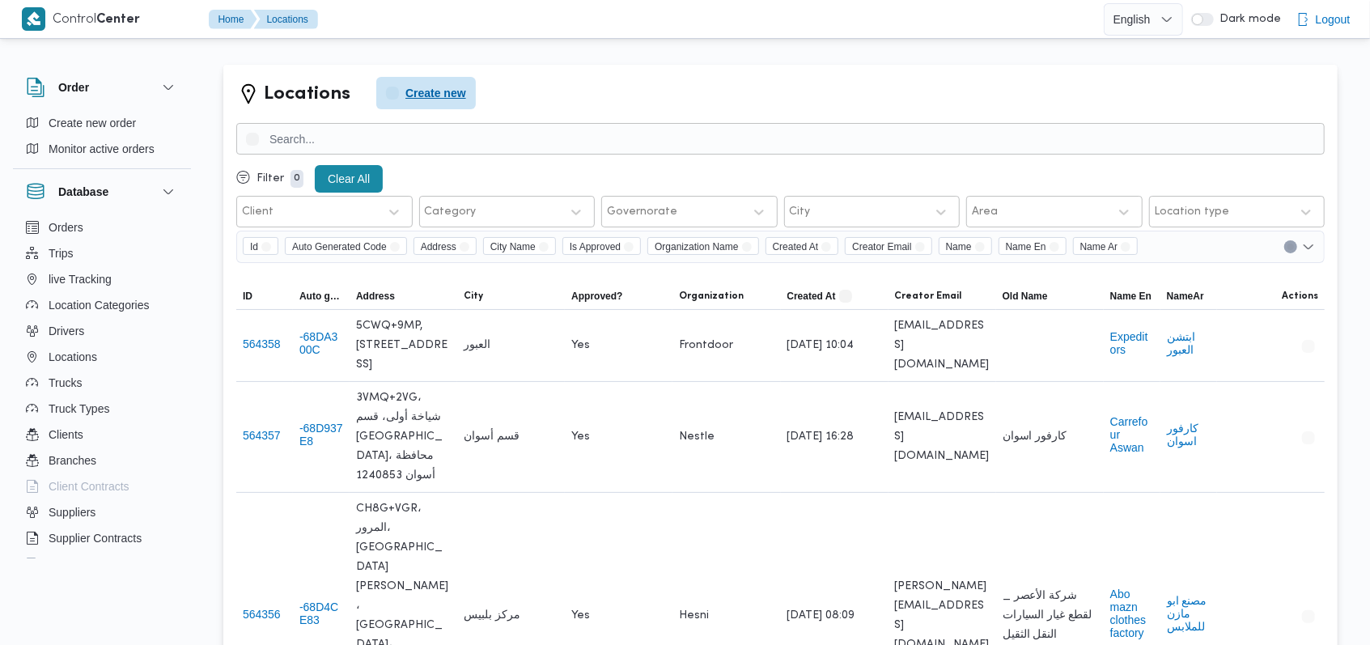
click at [453, 85] on span "Create new" at bounding box center [435, 92] width 61 height 19
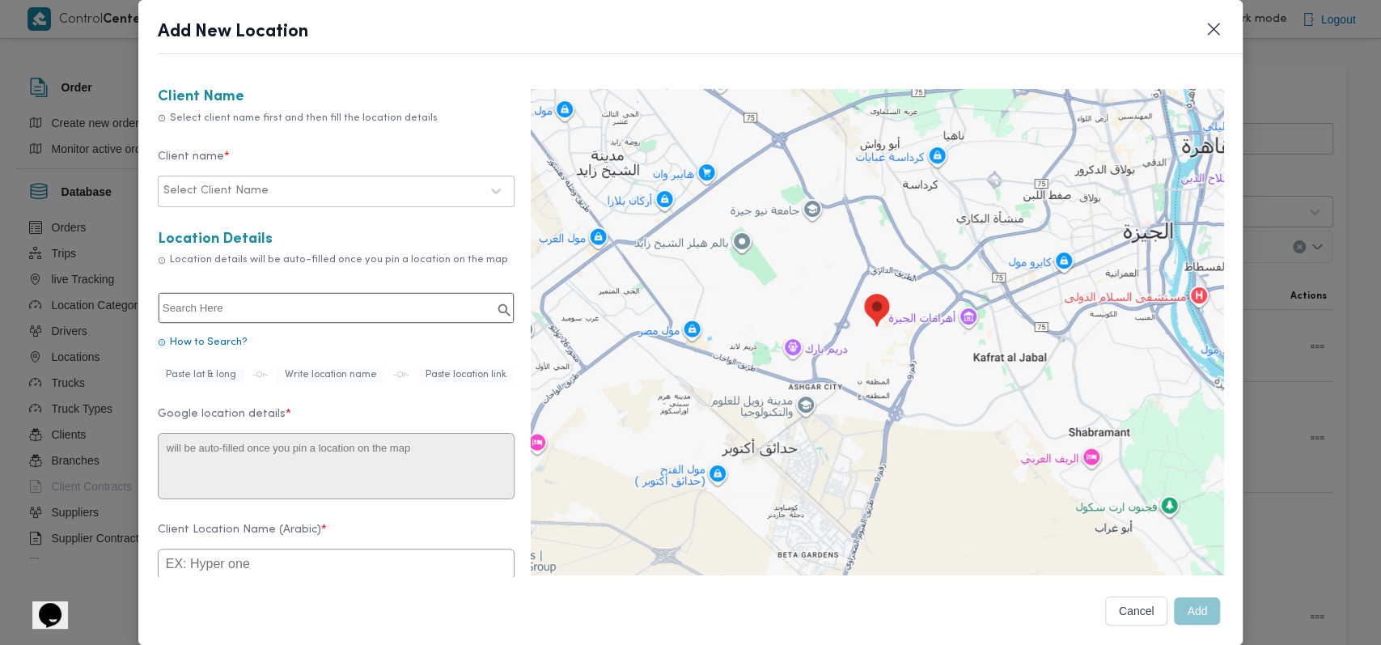
click at [309, 307] on input "text" at bounding box center [336, 308] width 355 height 30
paste input "Future Pharmaceutical Industries"
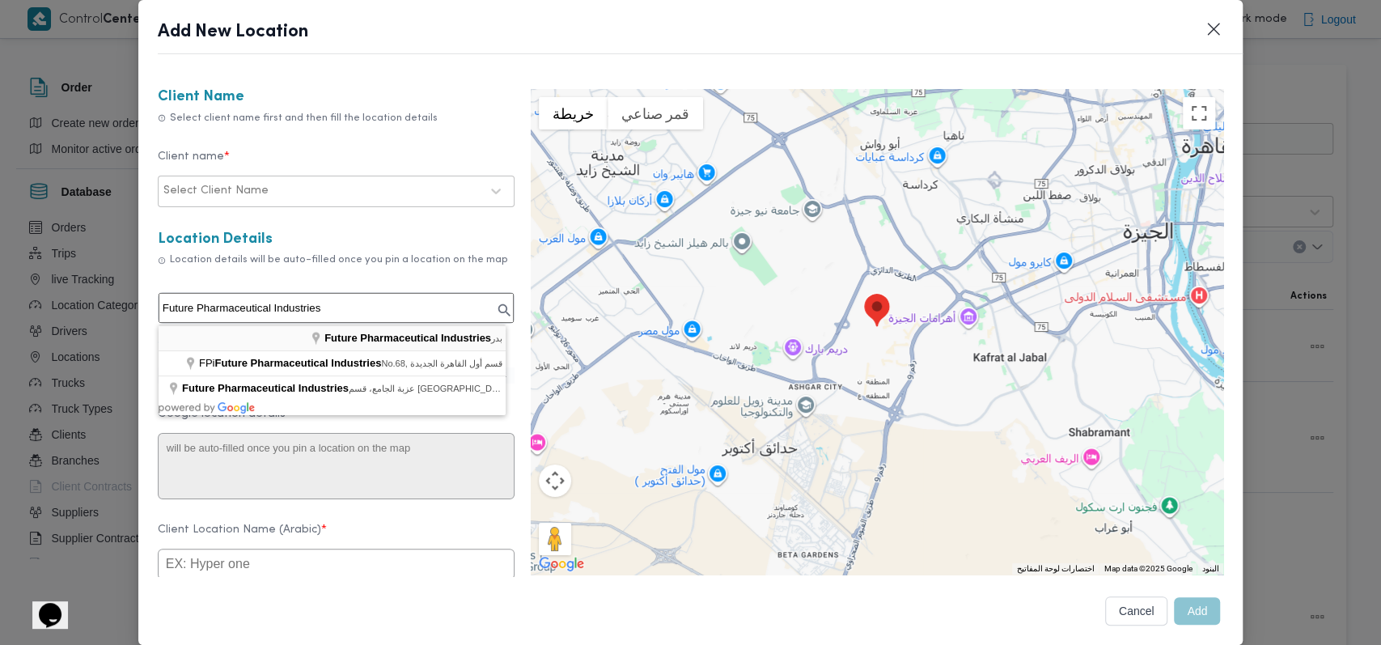
type input "Future Pharmaceutical Industries, بدر"
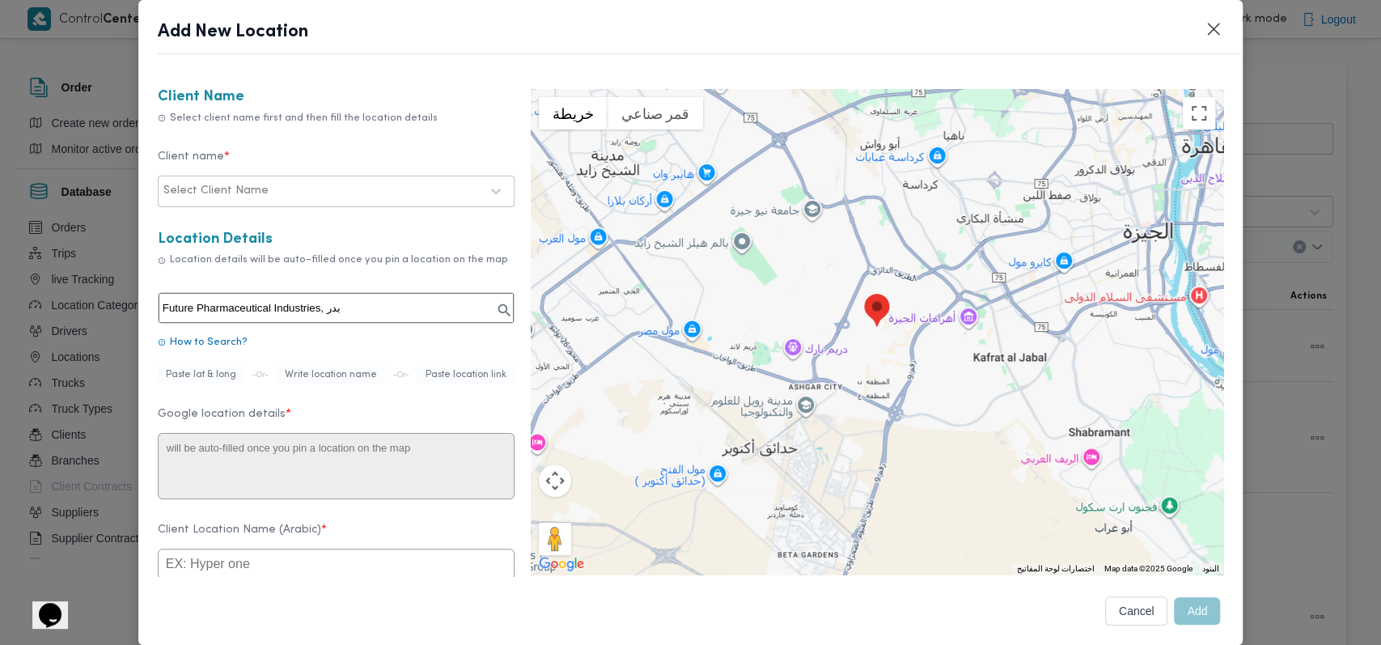
type textarea "[GEOGRAPHIC_DATA]، [GEOGRAPHIC_DATA]‬ 4952510"
type input "Future Pharmaceutical Industries"
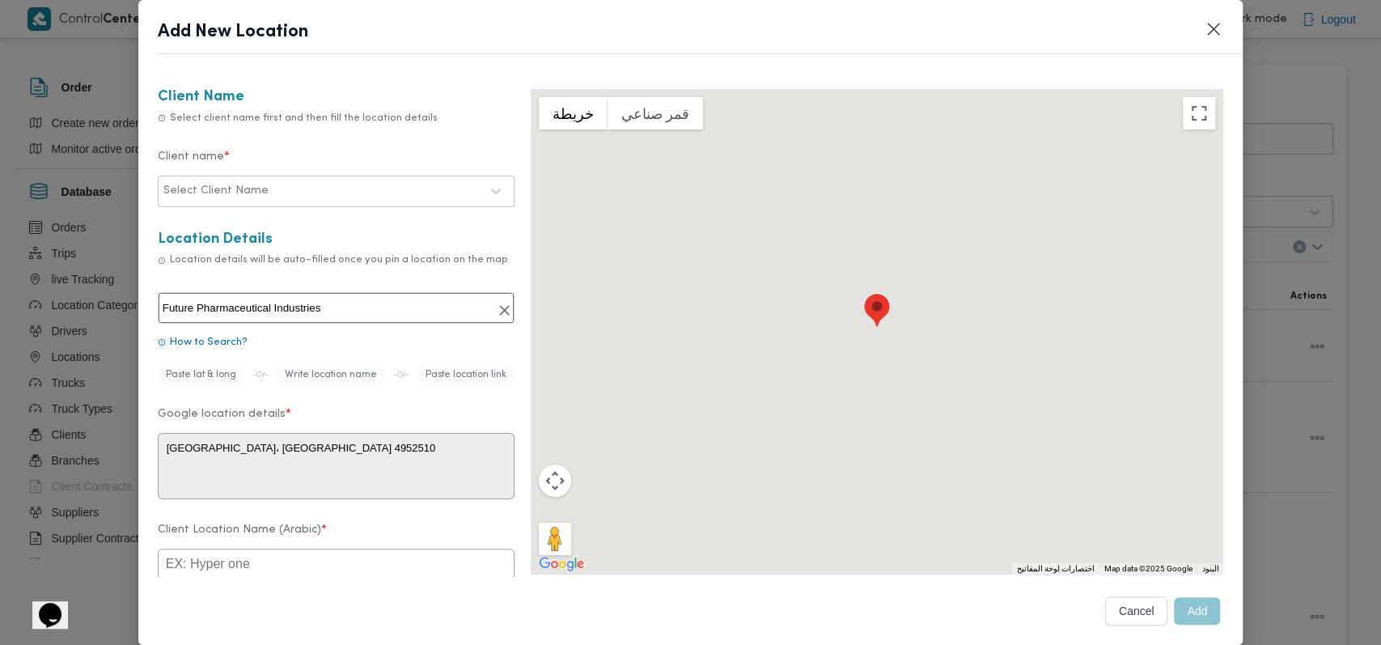
click at [282, 184] on div at bounding box center [376, 191] width 208 height 16
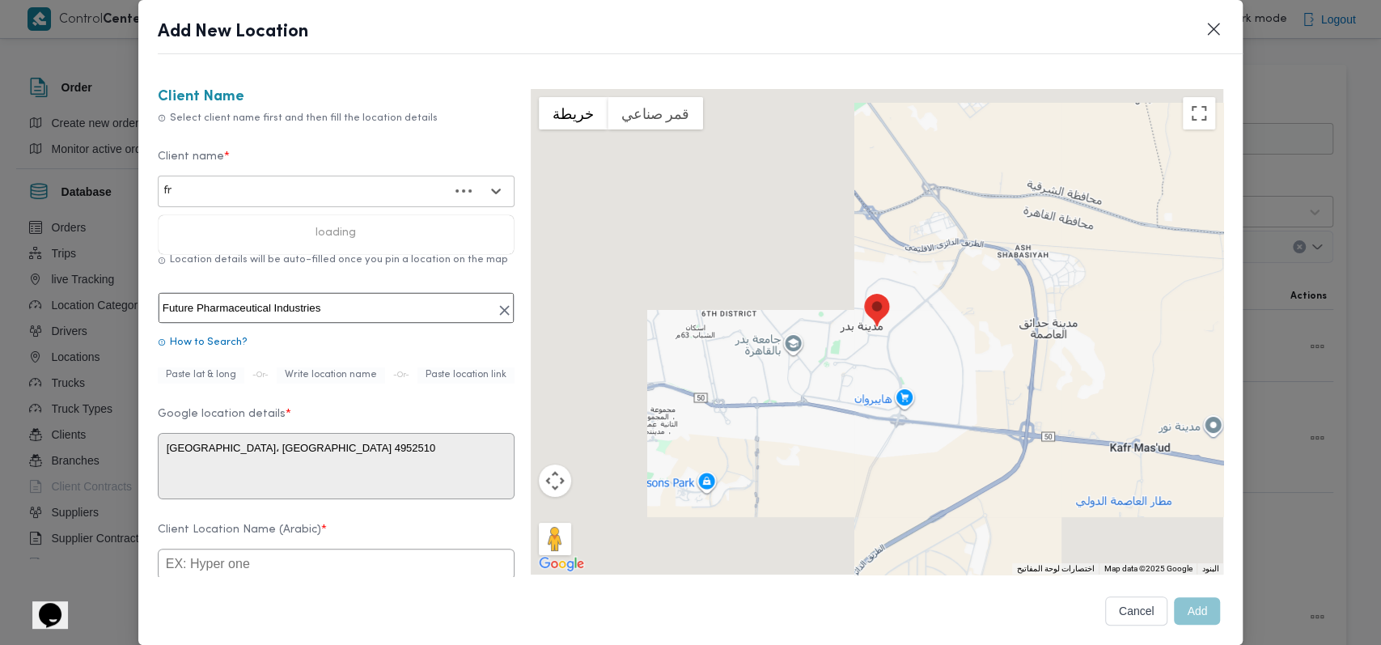
type input "fro"
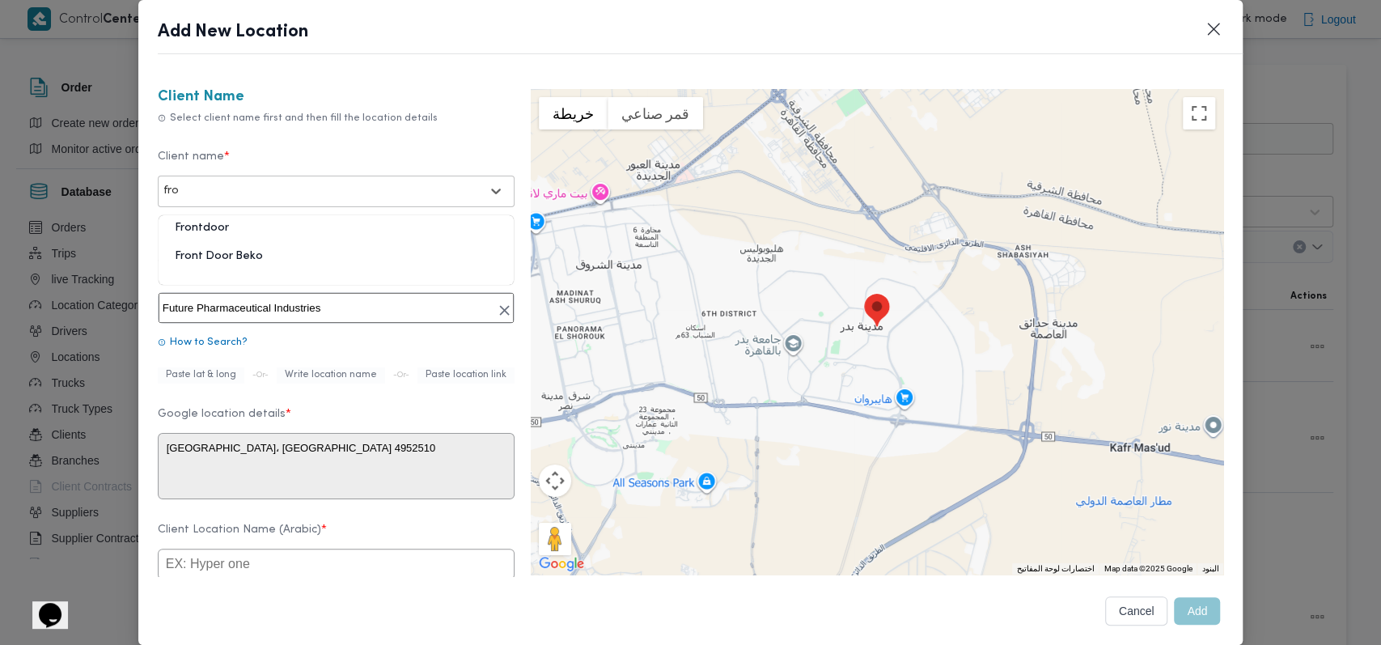
click at [273, 231] on div "Frontdoor" at bounding box center [336, 234] width 355 height 28
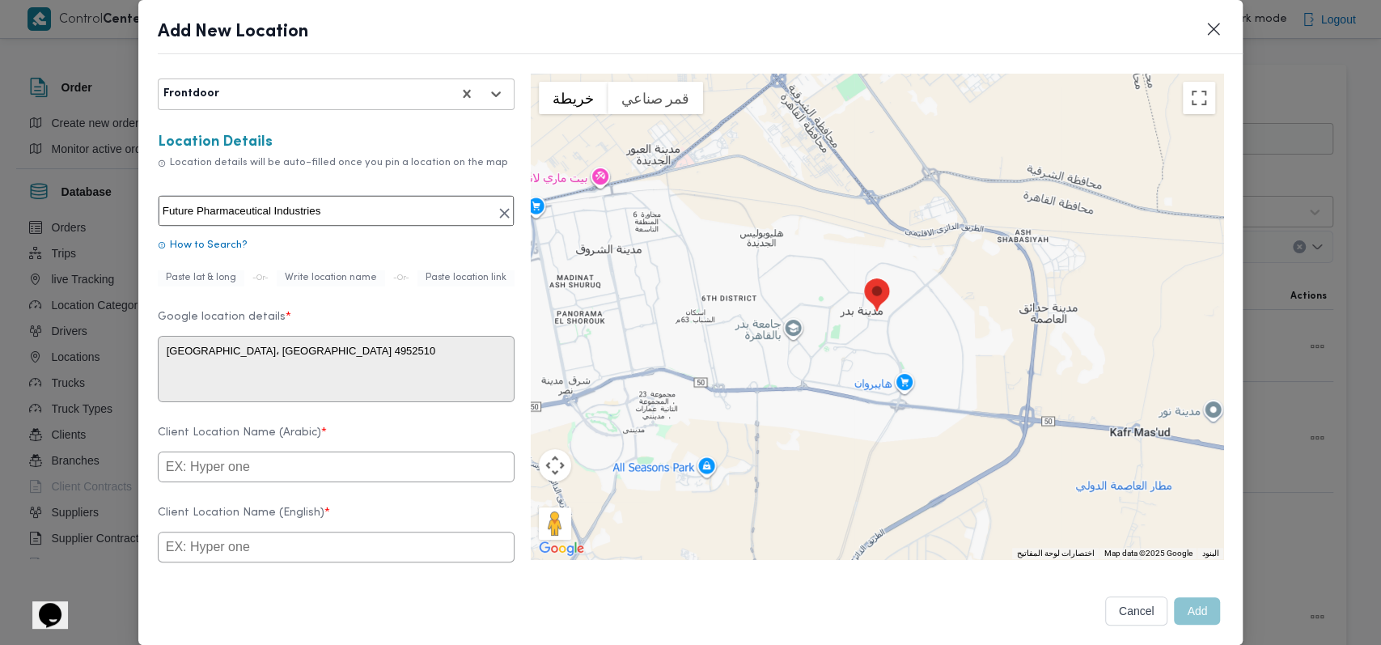
scroll to position [324, 0]
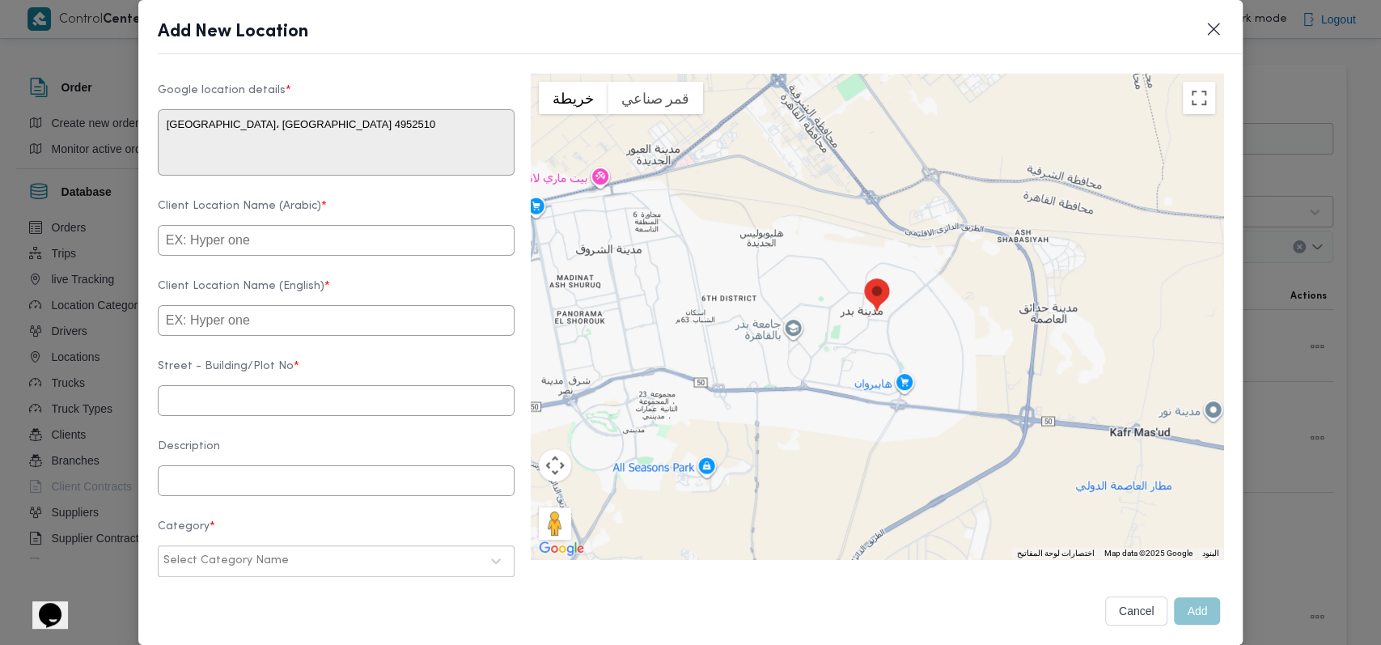
click at [287, 336] on input "text" at bounding box center [336, 320] width 357 height 31
paste input "Future Pharmaceutical Industries"
type input "Future Pharmaceutical Industries"
click at [249, 409] on input "text" at bounding box center [336, 400] width 357 height 31
paste input "4952510"
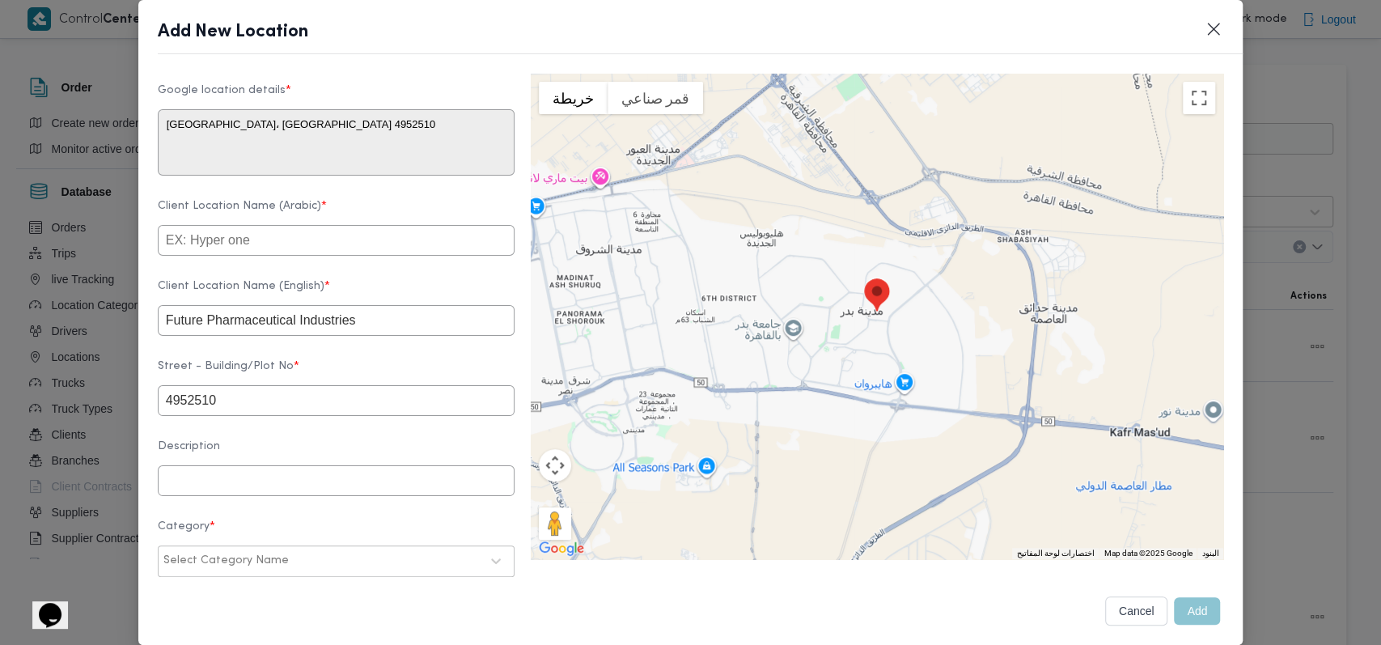
type input "4952510"
click at [362, 368] on form "Client Name Select client name first and then fill the location details Client …" at bounding box center [336, 260] width 357 height 990
click at [370, 336] on input "Future Pharmaceutical Industries" at bounding box center [336, 320] width 357 height 31
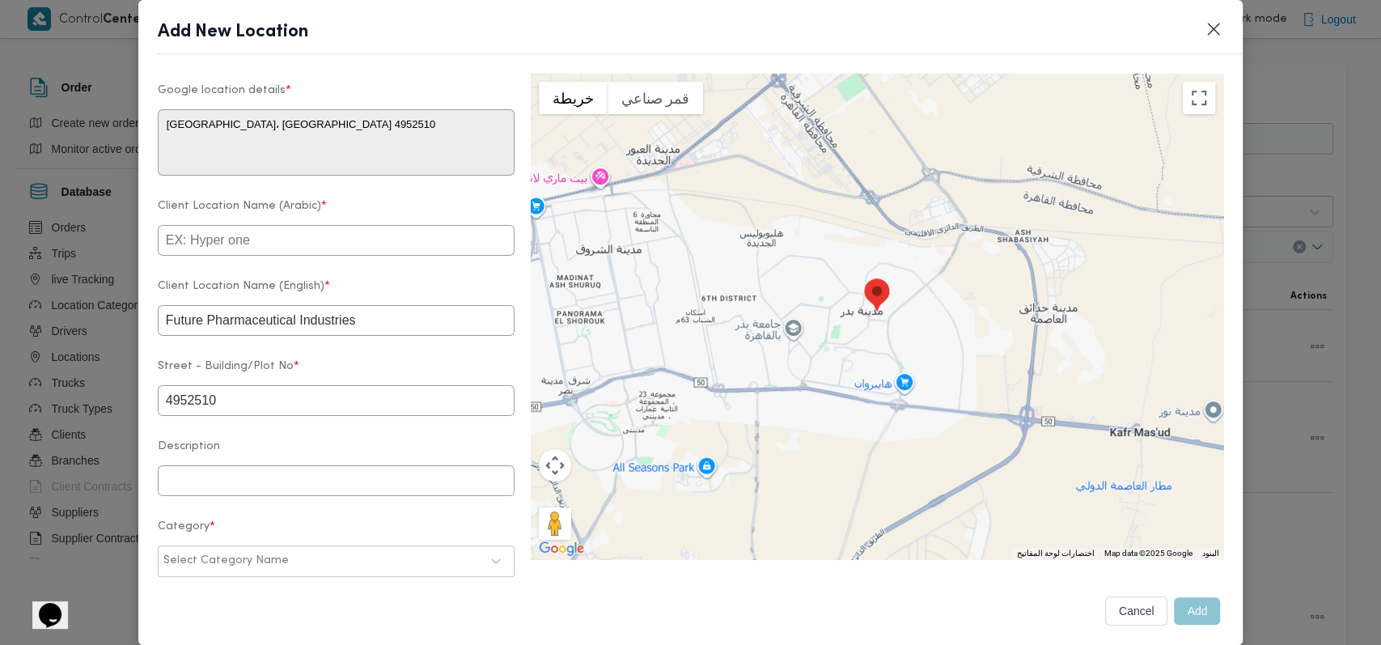
click at [370, 336] on input "Future Pharmaceutical Industries" at bounding box center [336, 320] width 357 height 31
click at [317, 256] on input "text" at bounding box center [336, 240] width 357 height 31
paste input "الصناعات الدوائية المستقبلية"
type input "الصناعات الدوائية المستقبلية - بدر"
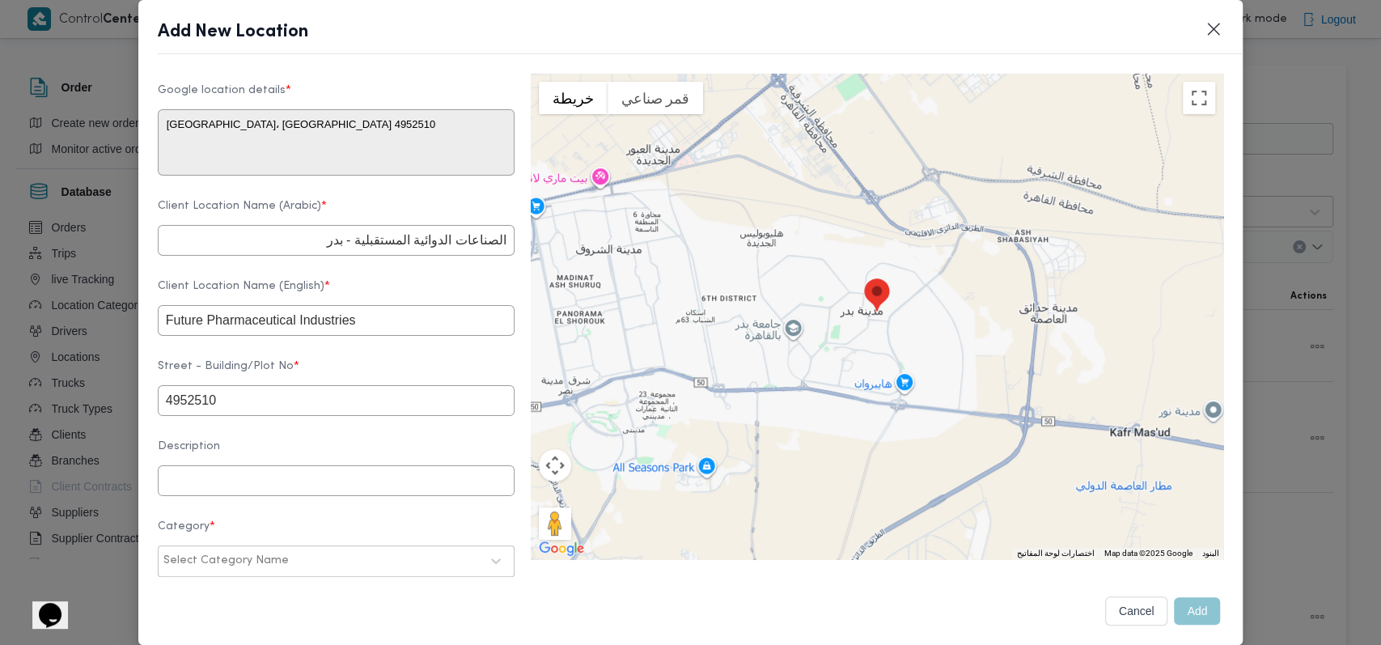
click at [377, 288] on form "Client Name Select client name first and then fill the location details Client …" at bounding box center [336, 260] width 357 height 990
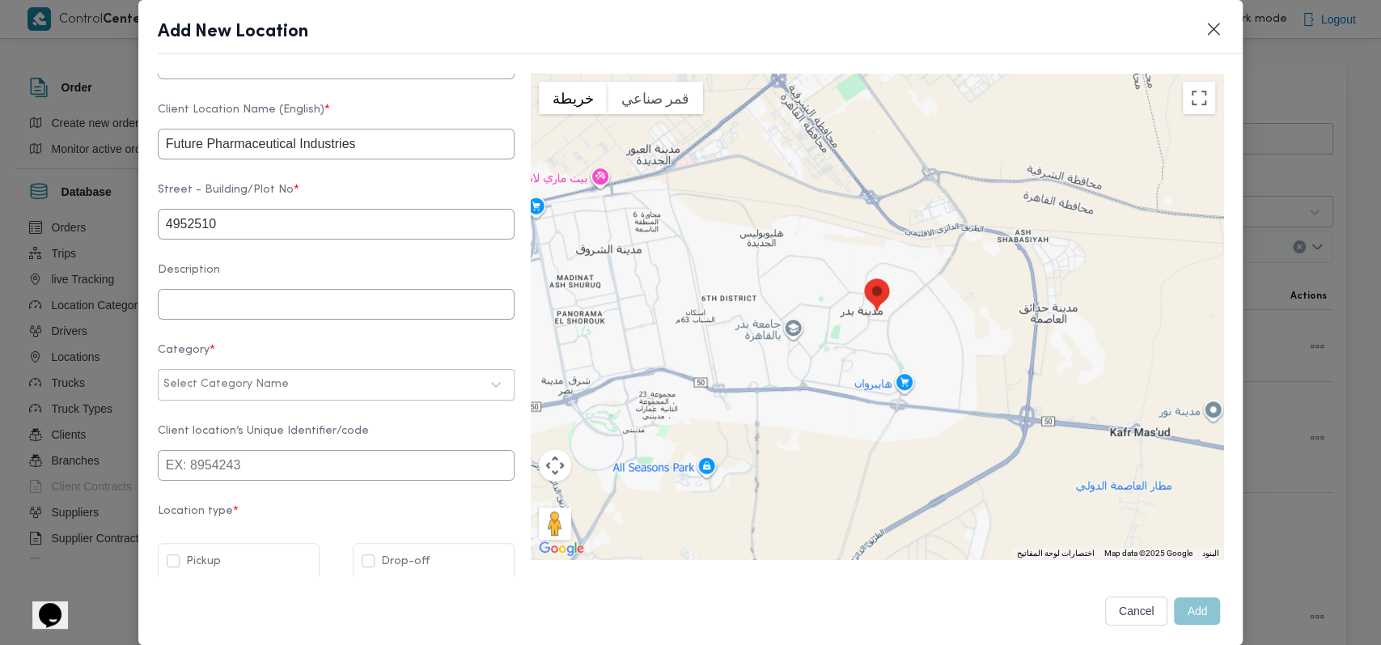
scroll to position [527, 0]
click at [292, 373] on div at bounding box center [386, 381] width 188 height 16
click at [272, 405] on div "مصانع و مخازن أسواق خاصة عملاء مخازن عملاء جملة تجزئة إمداد داخلي أخري أسواق خا…" at bounding box center [336, 466] width 355 height 123
click at [272, 407] on div "مصانع و مخازن أسواق خاصة عملاء مخازن عملاء جملة تجزئة إمداد داخلي أخري أسواق خا…" at bounding box center [336, 467] width 355 height 121
click at [272, 410] on div "مصانع و مخازن" at bounding box center [336, 424] width 355 height 28
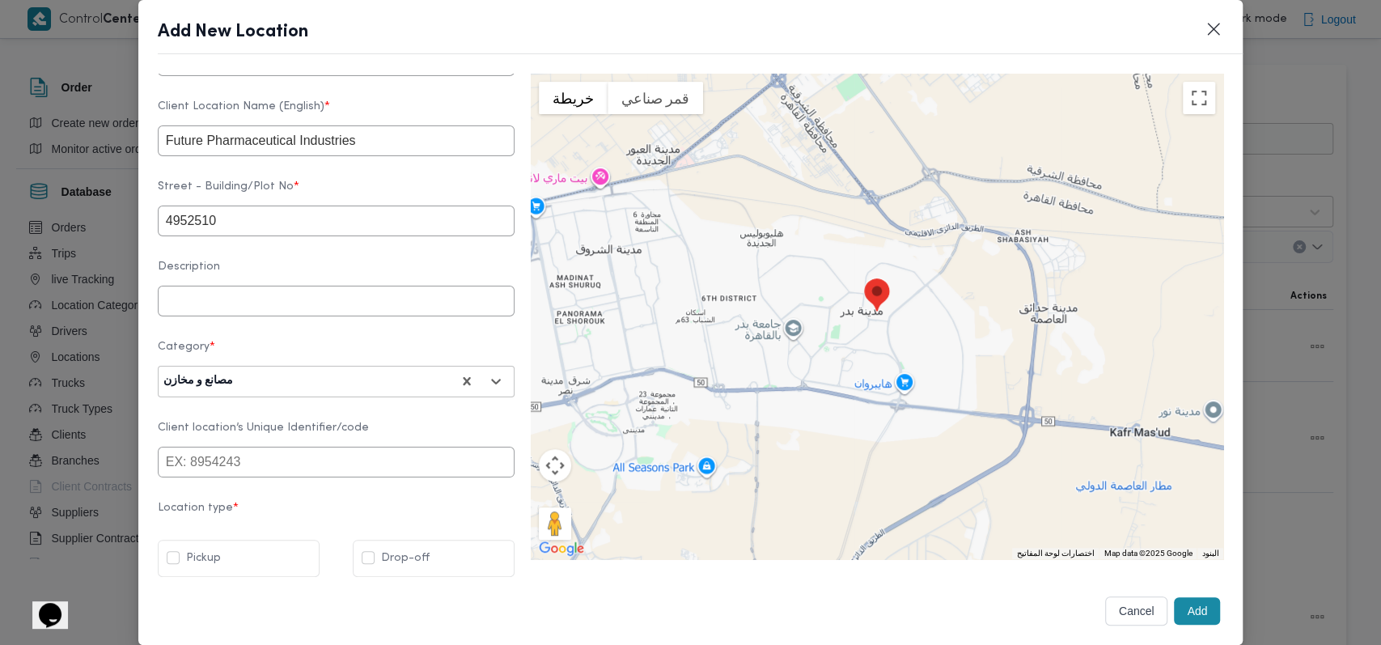
click at [401, 562] on label "Drop-off" at bounding box center [396, 558] width 68 height 19
checkbox input "true"
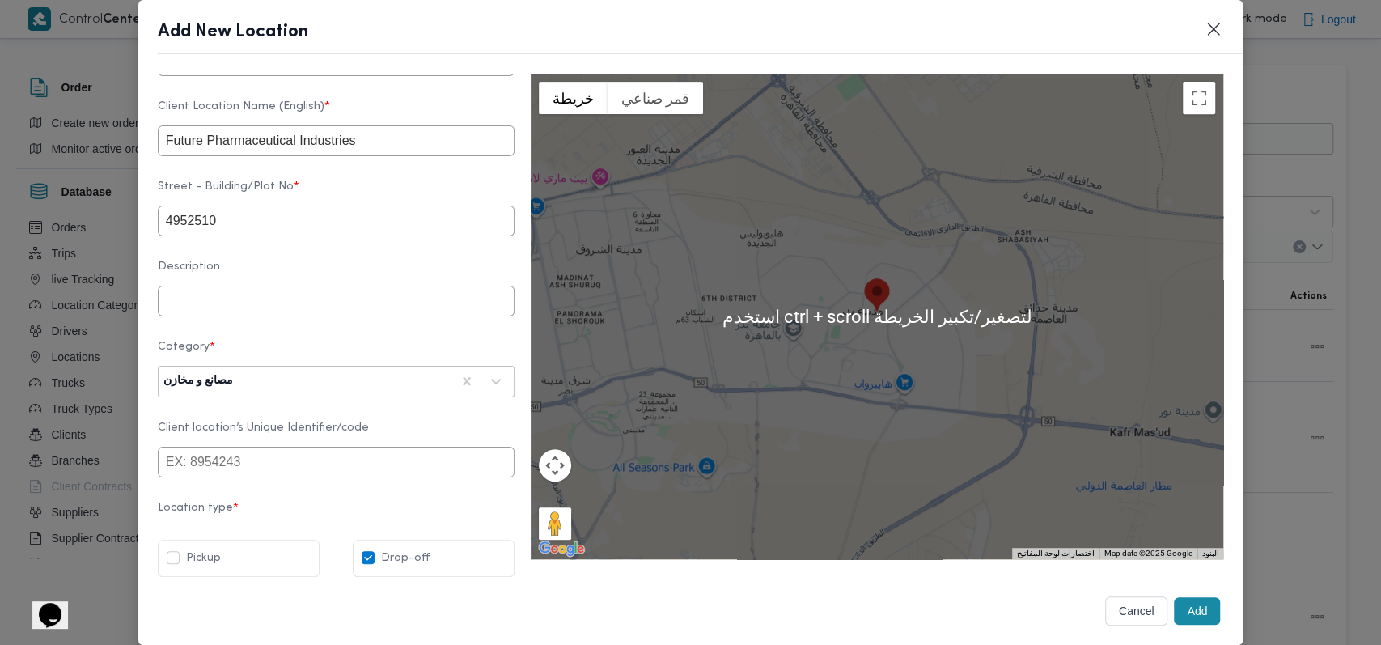
click at [1174, 611] on button "Add" at bounding box center [1197, 611] width 46 height 28
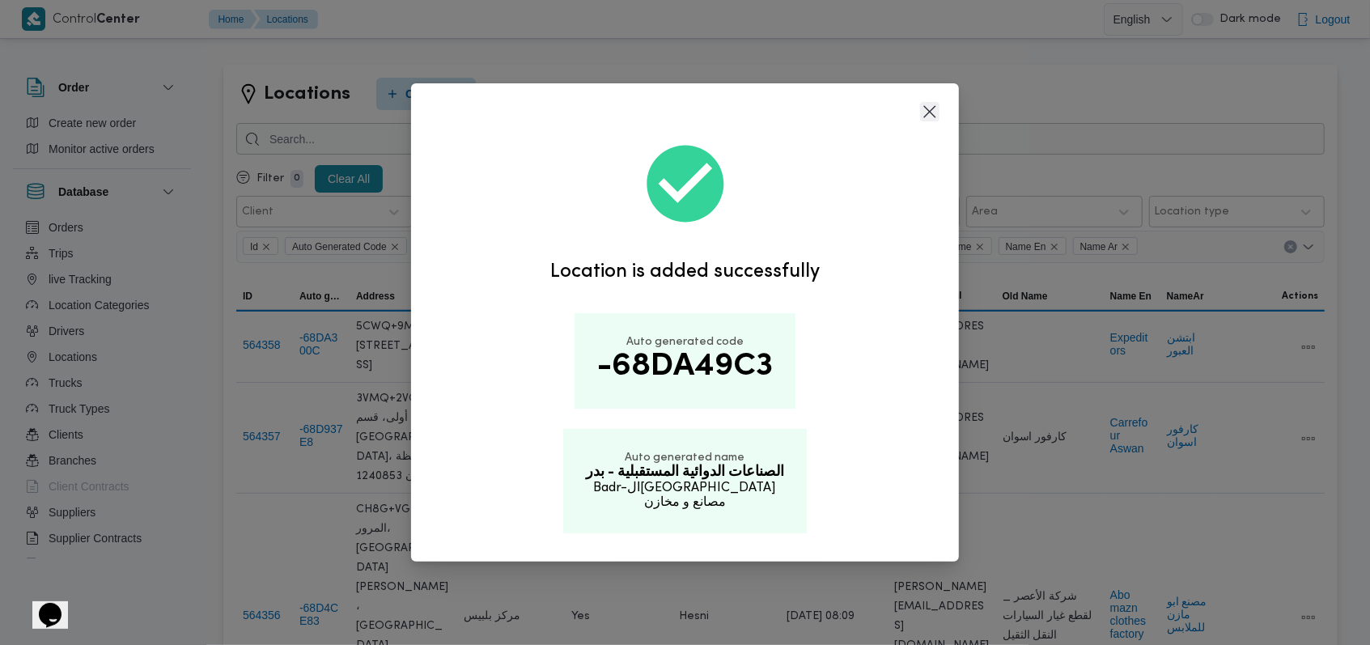
click at [922, 113] on button "Closes this modal window" at bounding box center [929, 111] width 19 height 19
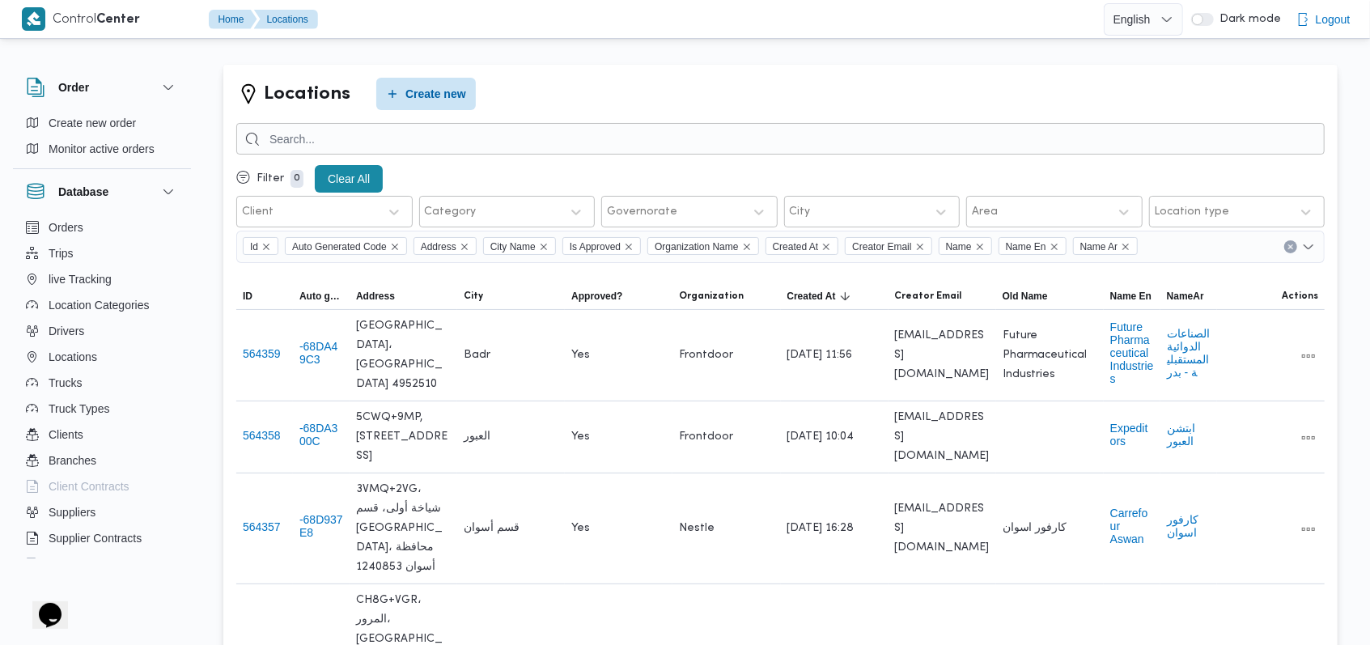
click at [532, 95] on div "Locations Create new" at bounding box center [780, 94] width 1088 height 32
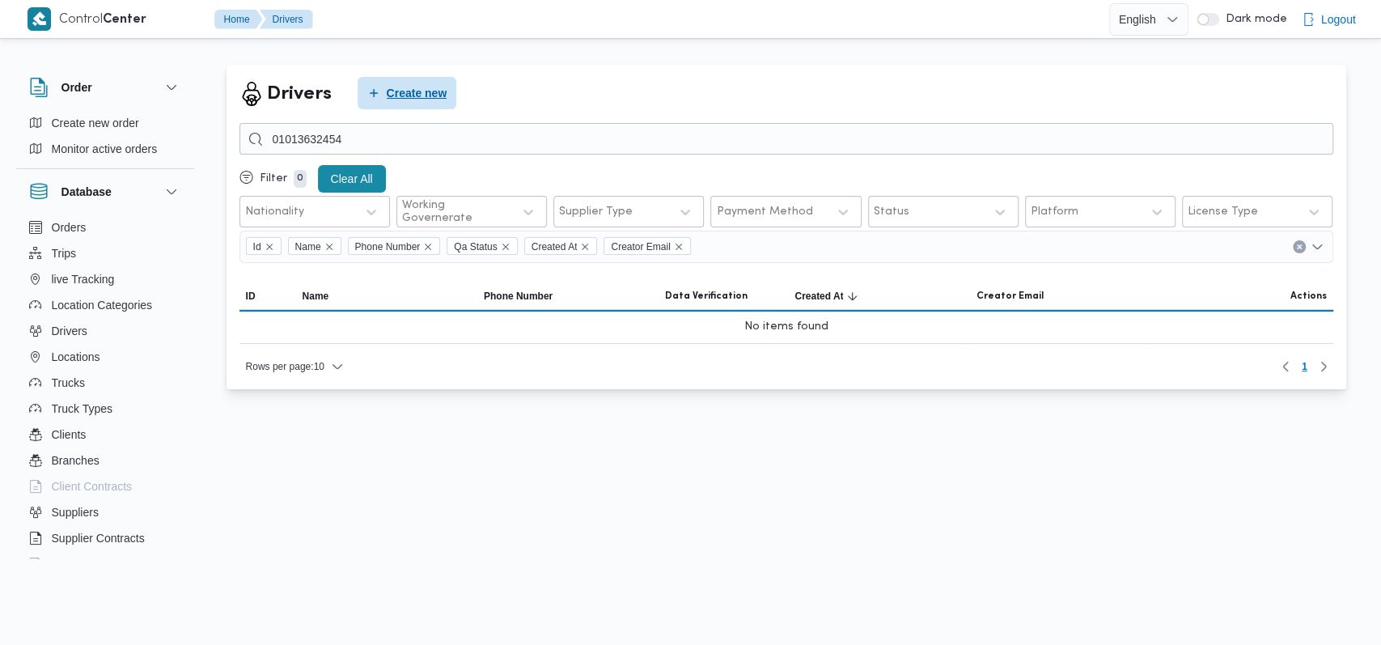
click at [418, 92] on span "Create new" at bounding box center [417, 92] width 61 height 19
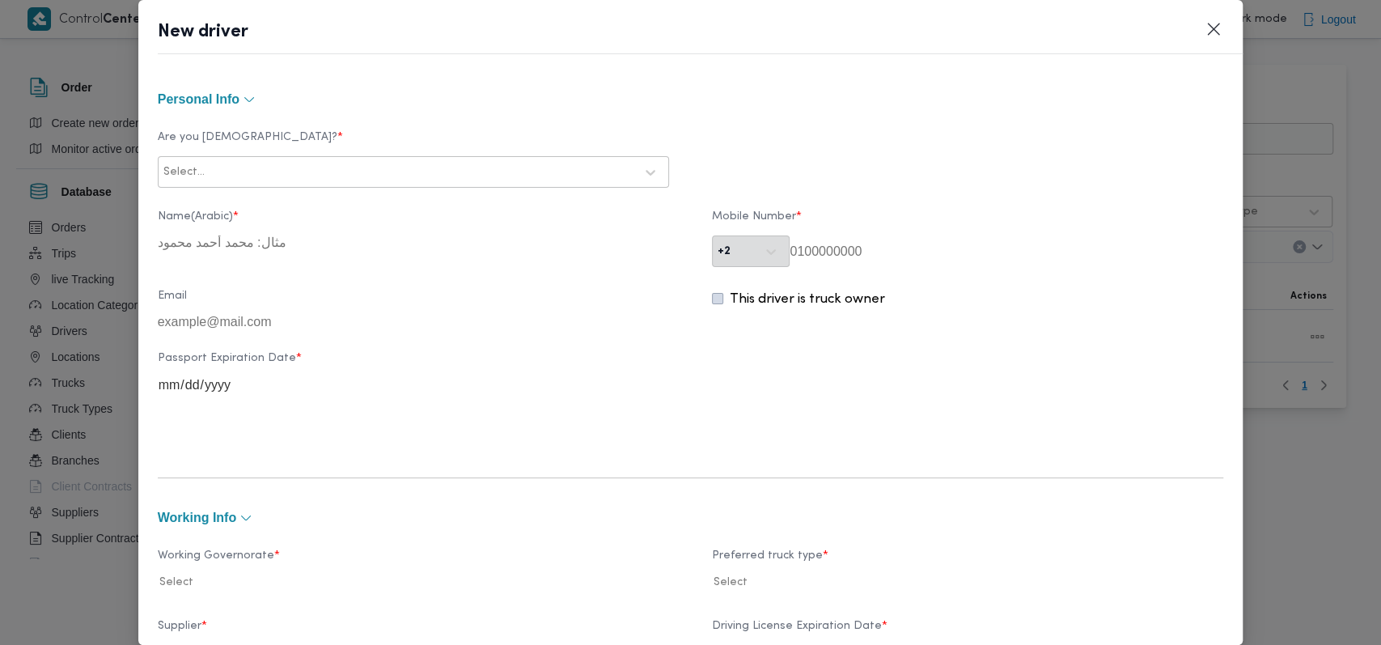
click at [351, 158] on div "Select..." at bounding box center [413, 172] width 503 height 29
click at [320, 210] on div "Egyptian" at bounding box center [414, 215] width 510 height 28
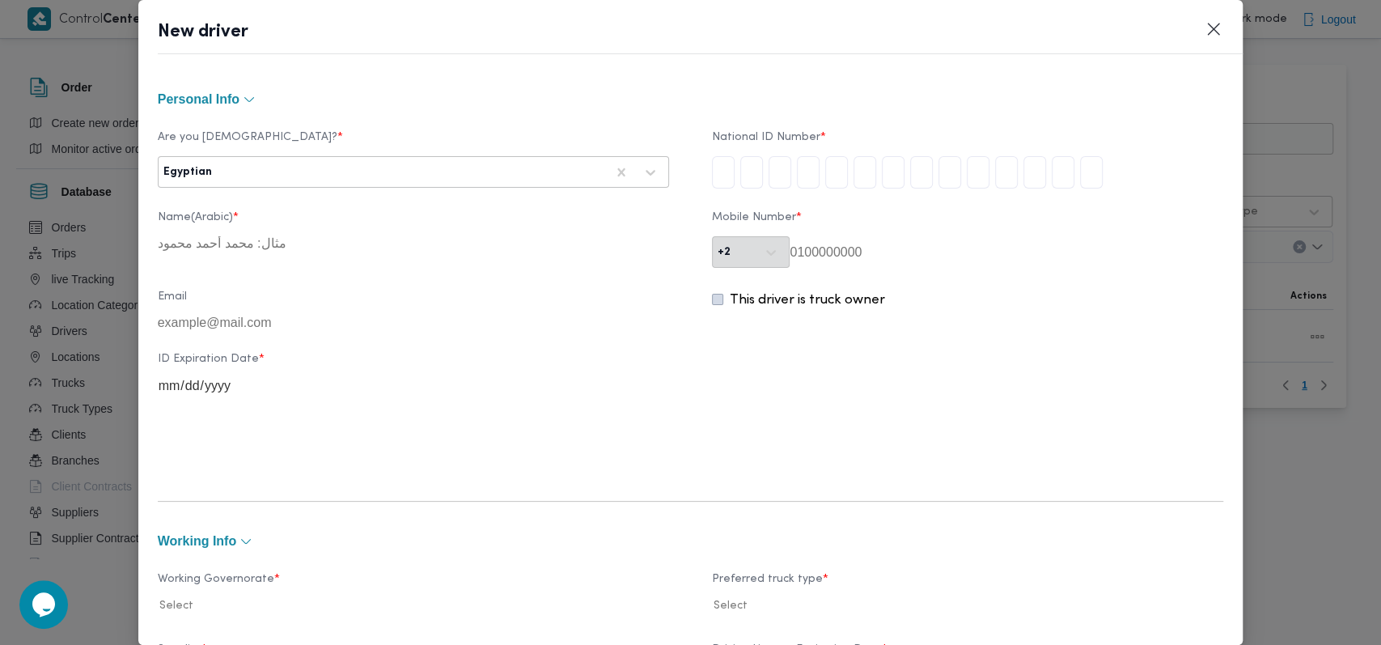
click at [714, 174] on input "tel" at bounding box center [723, 172] width 23 height 32
type input "2"
type input "8"
type input "5"
type input "0"
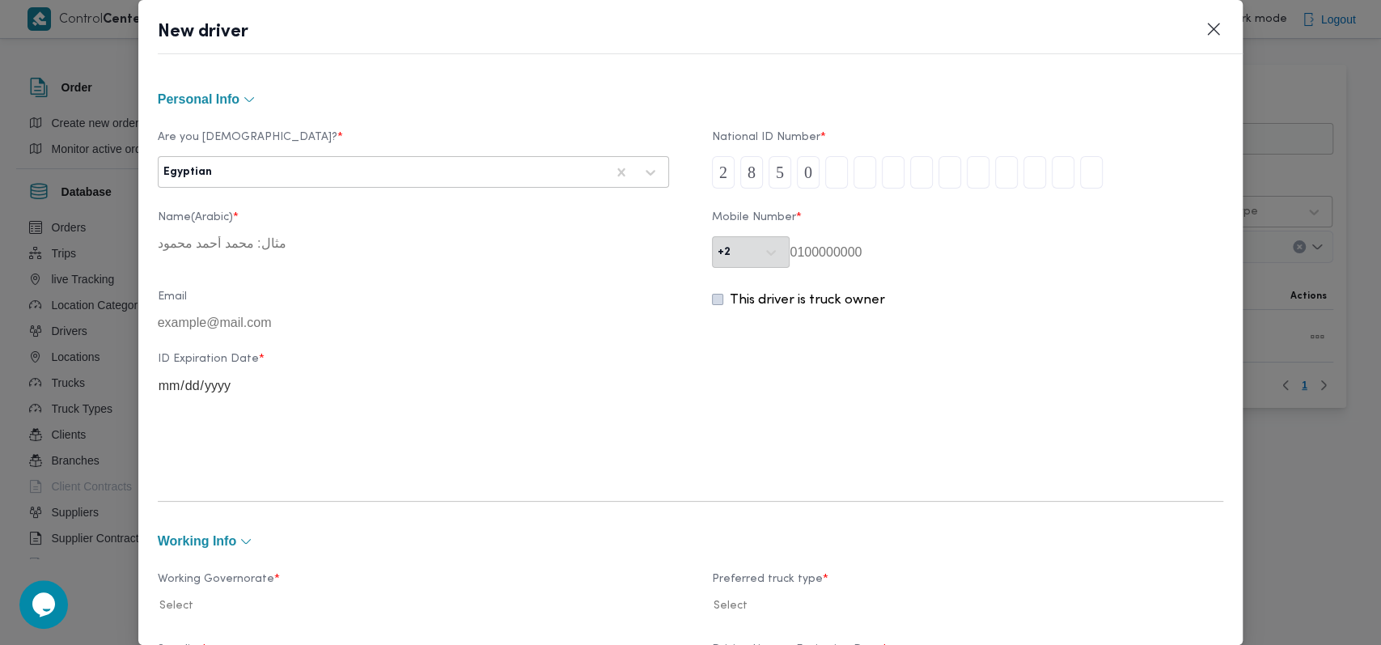
type input "9"
type input "2"
type input "5"
type input "0"
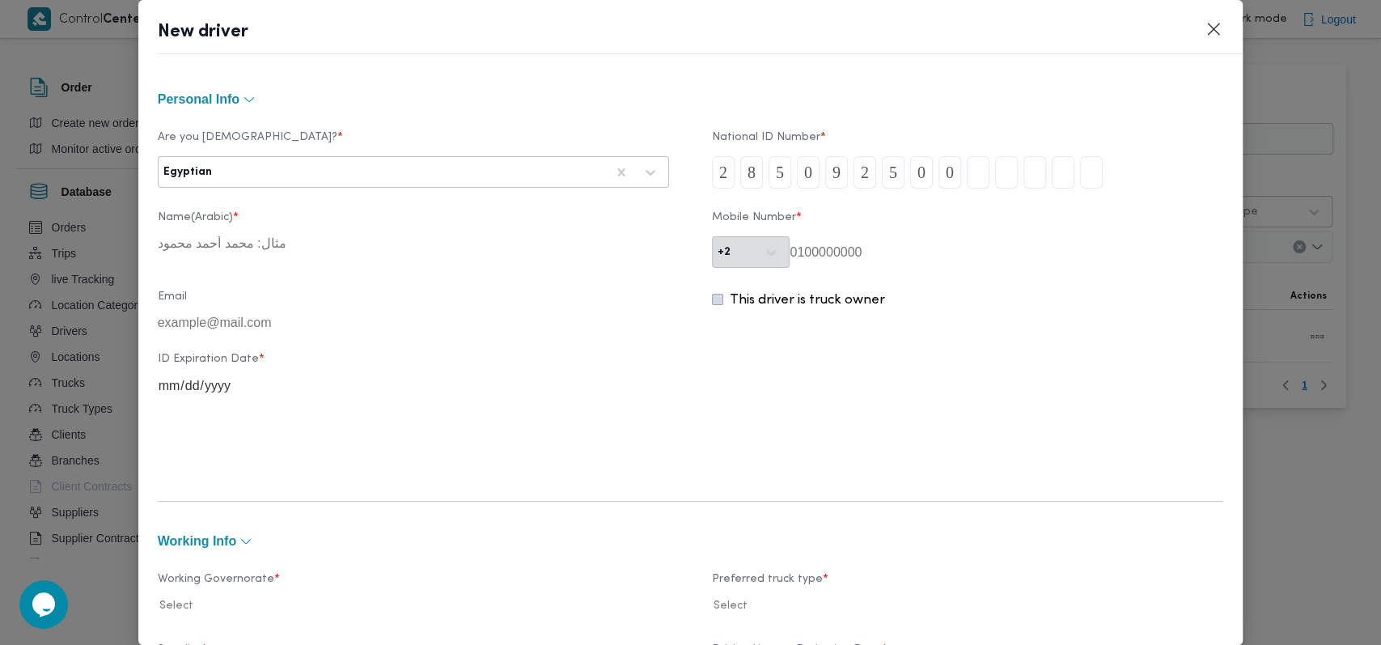
type input "9"
type input "5"
type input "8"
type input "2"
type input "8"
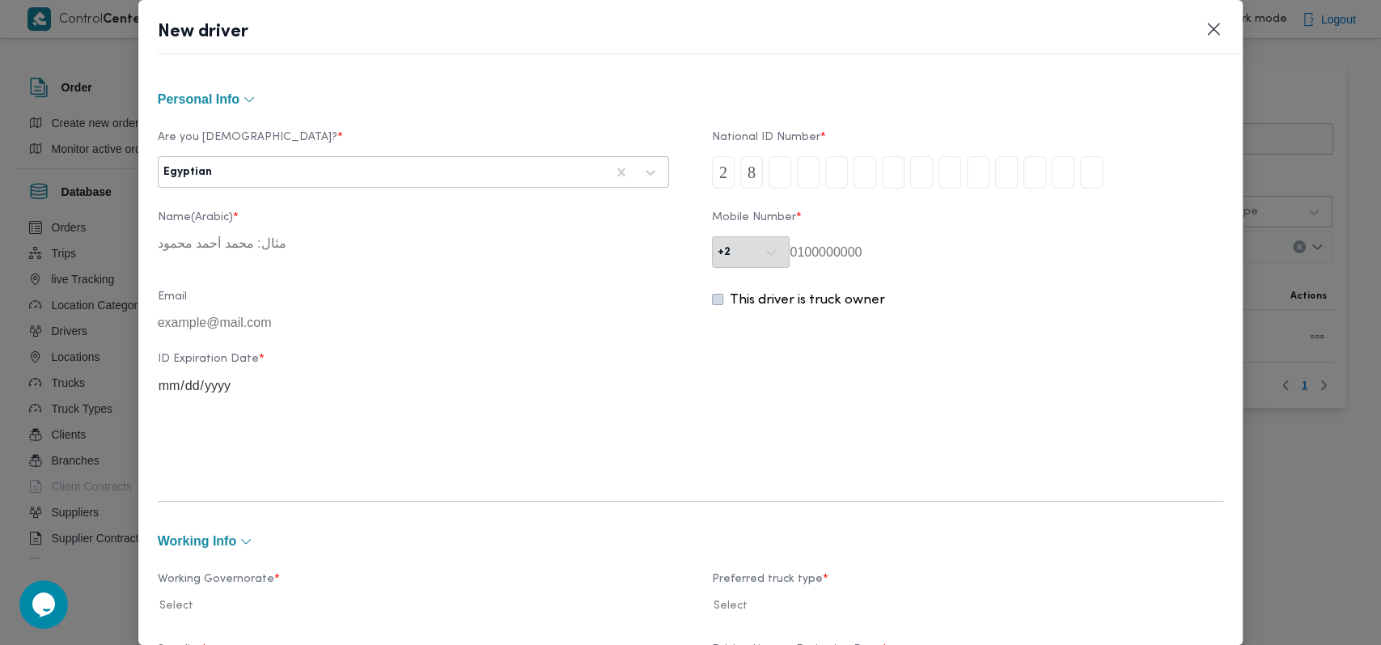
type input "5"
type input "0"
type input "9"
type input "2"
type input "5"
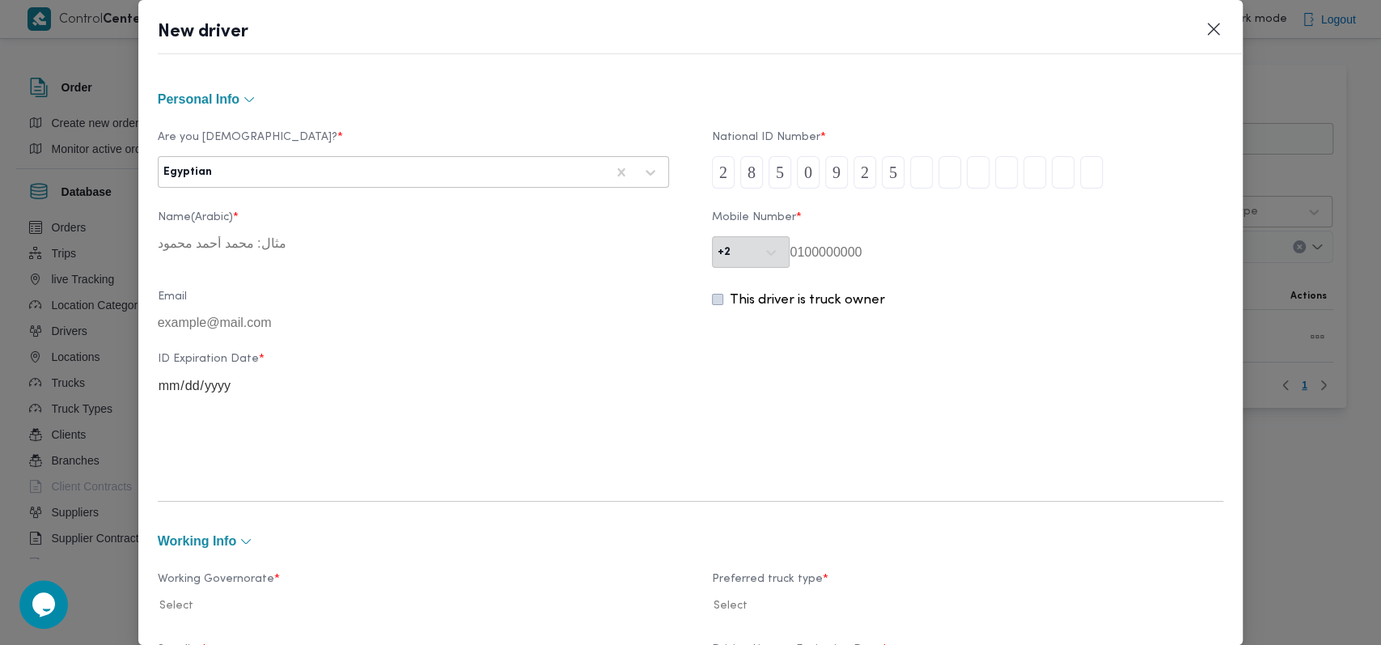
type input "2"
type input "5"
type input "0"
type input "9"
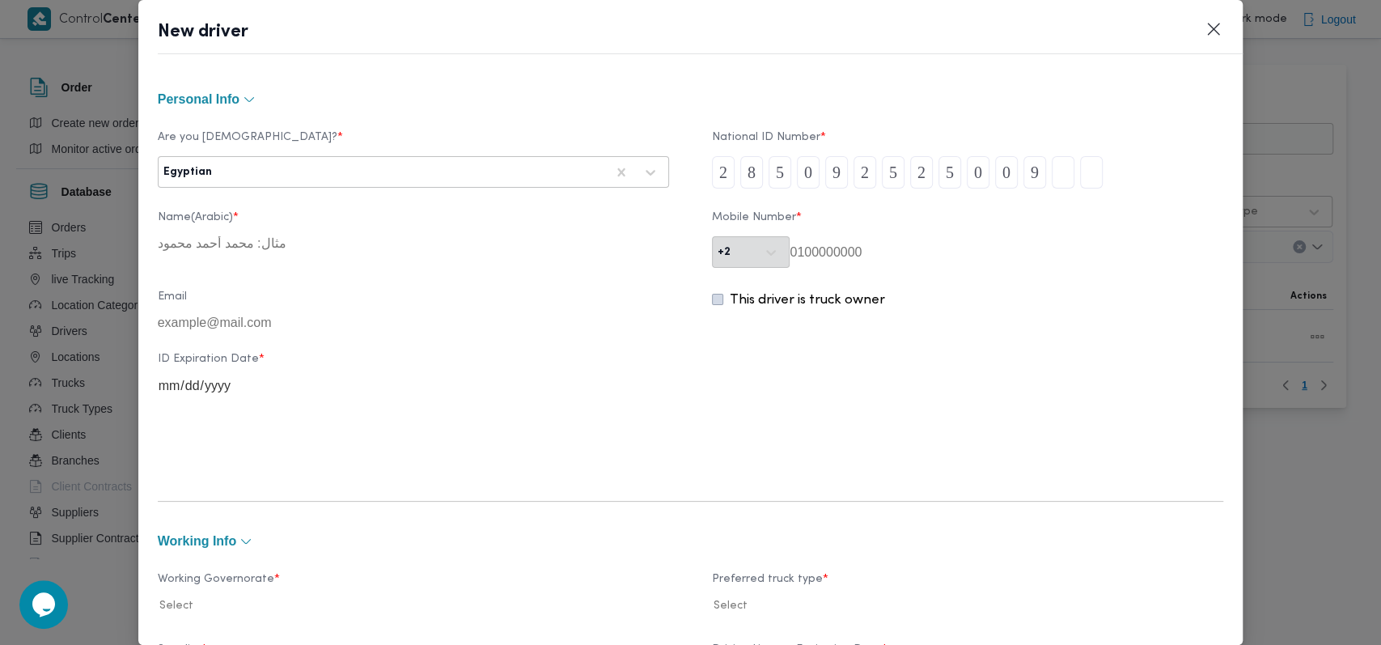
type input "5"
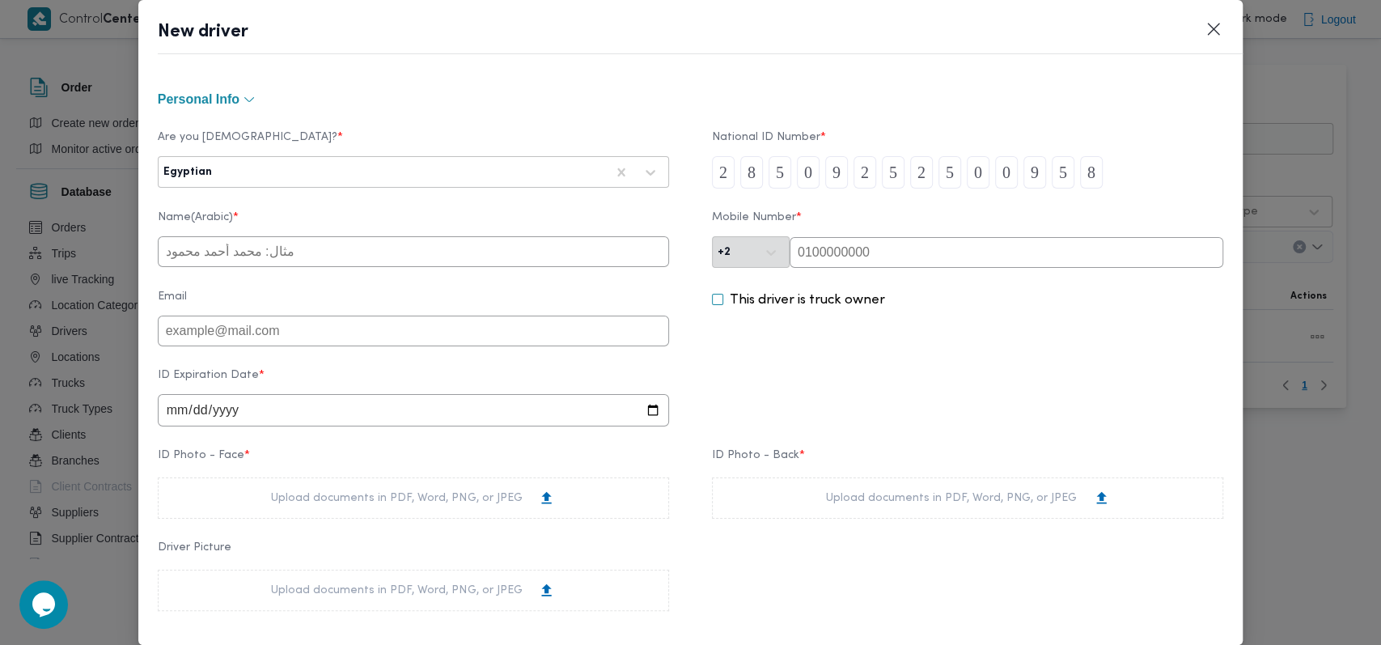
type input "8"
click at [329, 234] on label "Name(Arabic) *" at bounding box center [413, 223] width 511 height 25
click at [330, 238] on input "text" at bounding box center [413, 251] width 511 height 31
type input "نحمده ماهر مغربى محمد"
click at [186, 417] on input "date" at bounding box center [413, 410] width 511 height 32
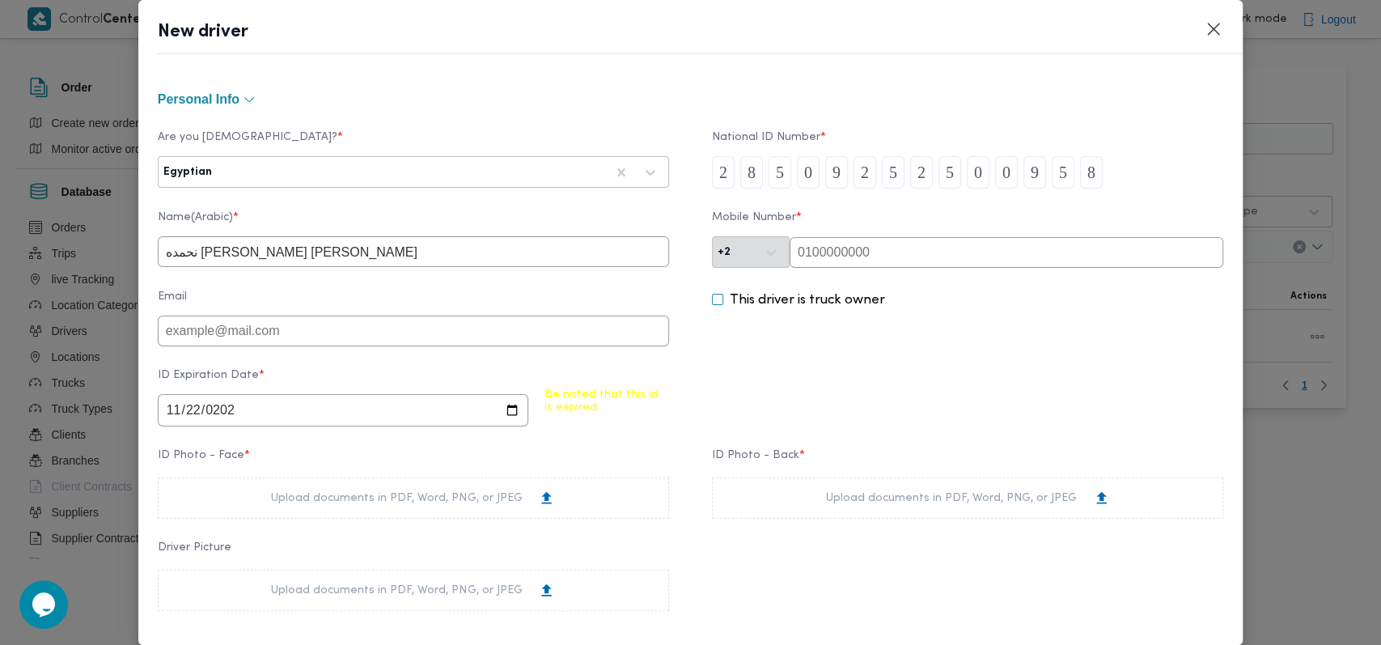
type input "2025-11-22"
click at [467, 497] on div "Upload documents in PDF, Word, PNG, or JPEG" at bounding box center [413, 498] width 284 height 17
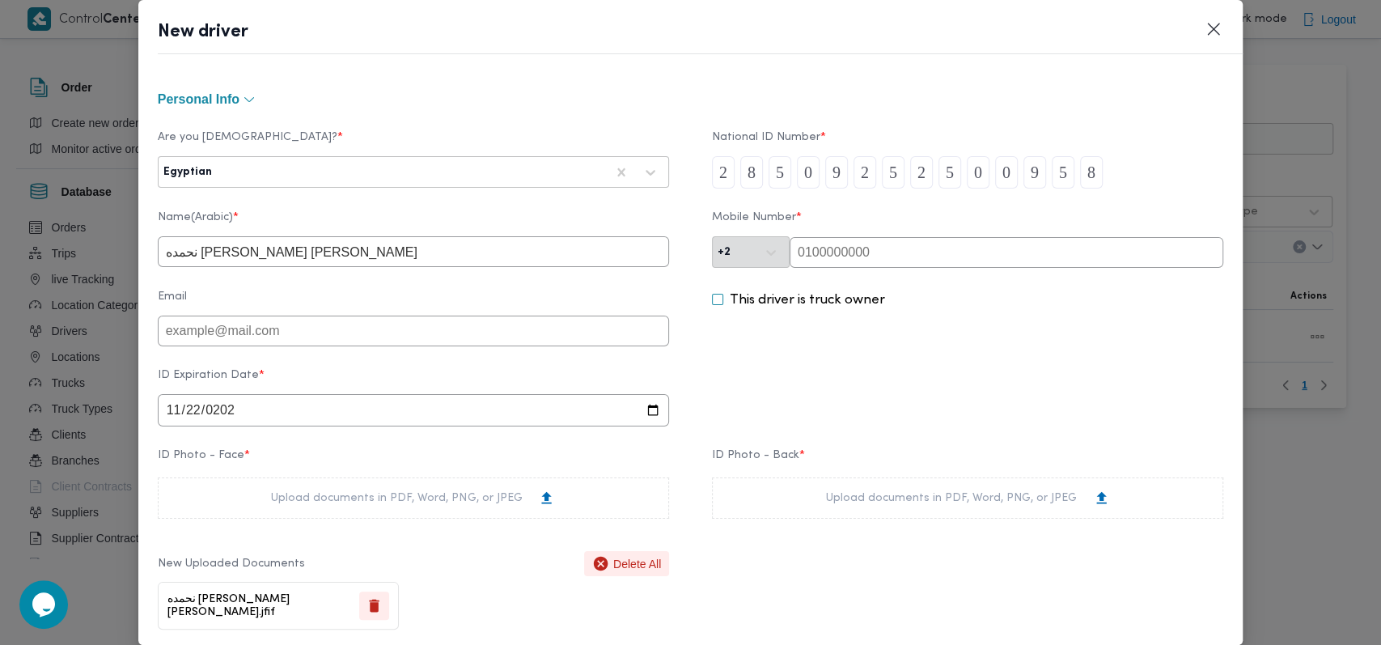
scroll to position [215, 0]
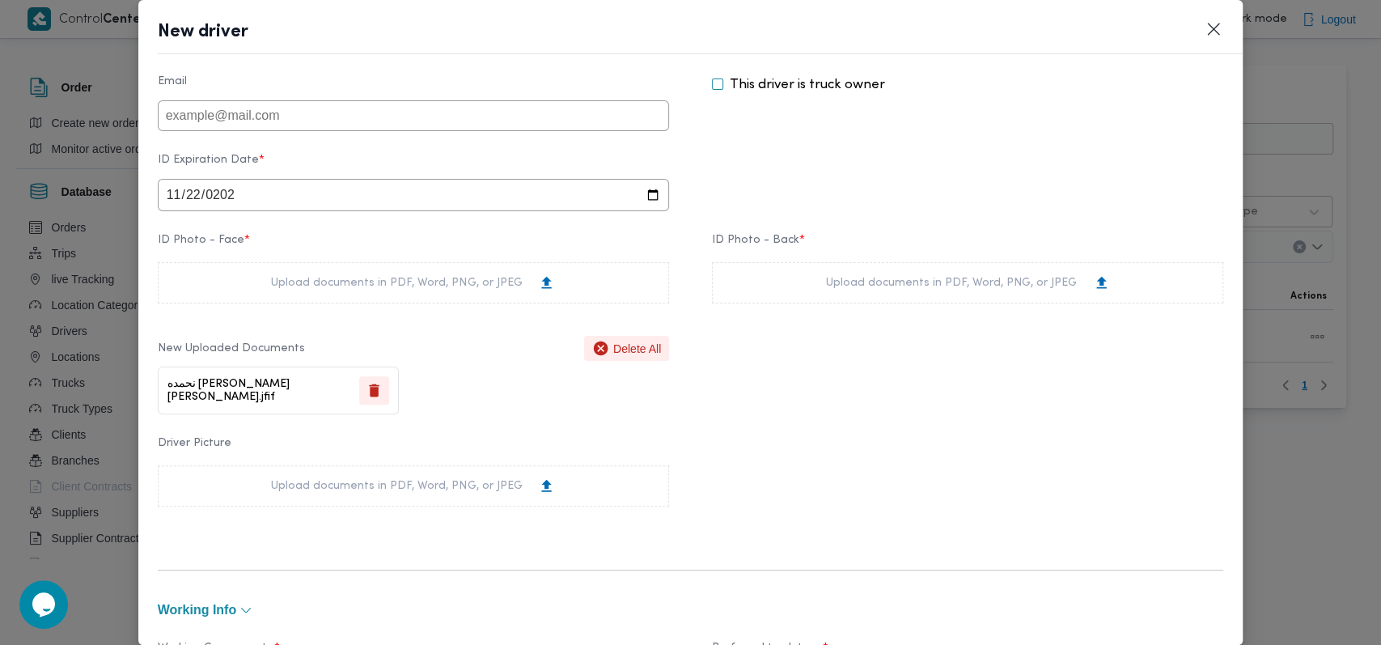
click at [865, 287] on div "Upload documents in PDF, Word, PNG, or JPEG" at bounding box center [968, 282] width 284 height 17
click at [740, 450] on div "Driver Picture Upload documents in PDF, Word, PNG, or JPEG" at bounding box center [691, 472] width 1066 height 86
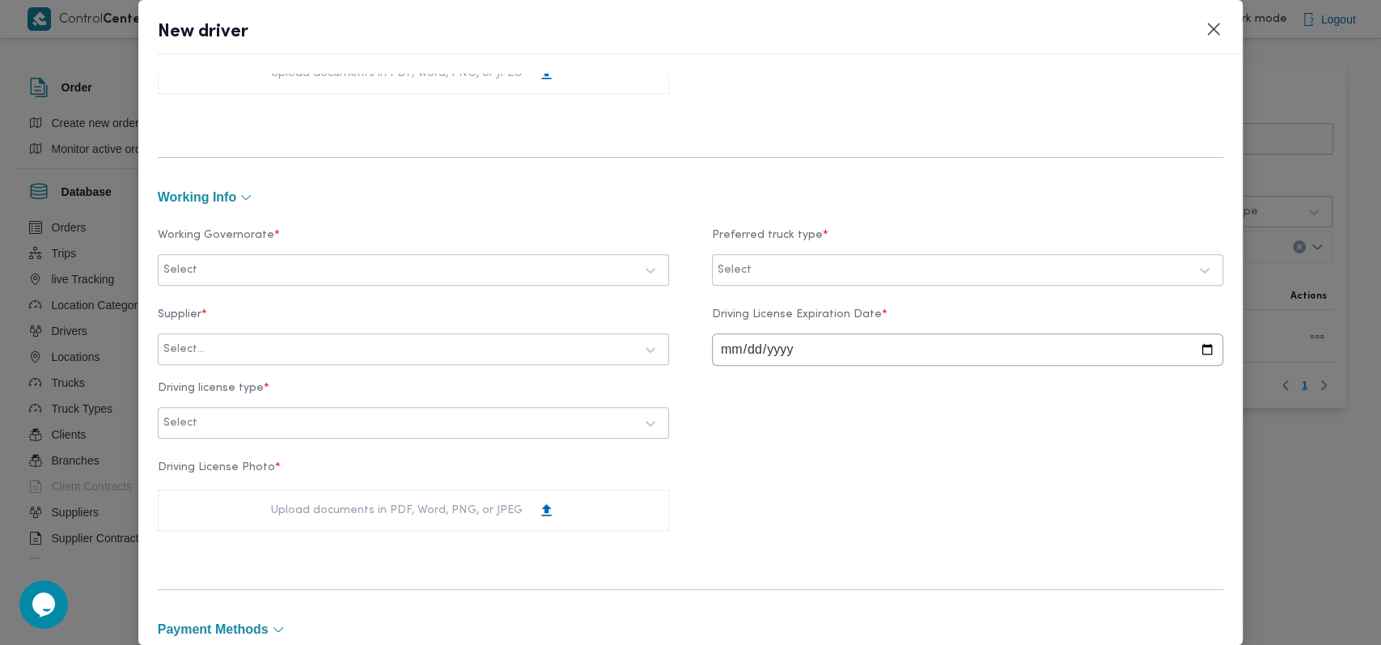
scroll to position [647, 0]
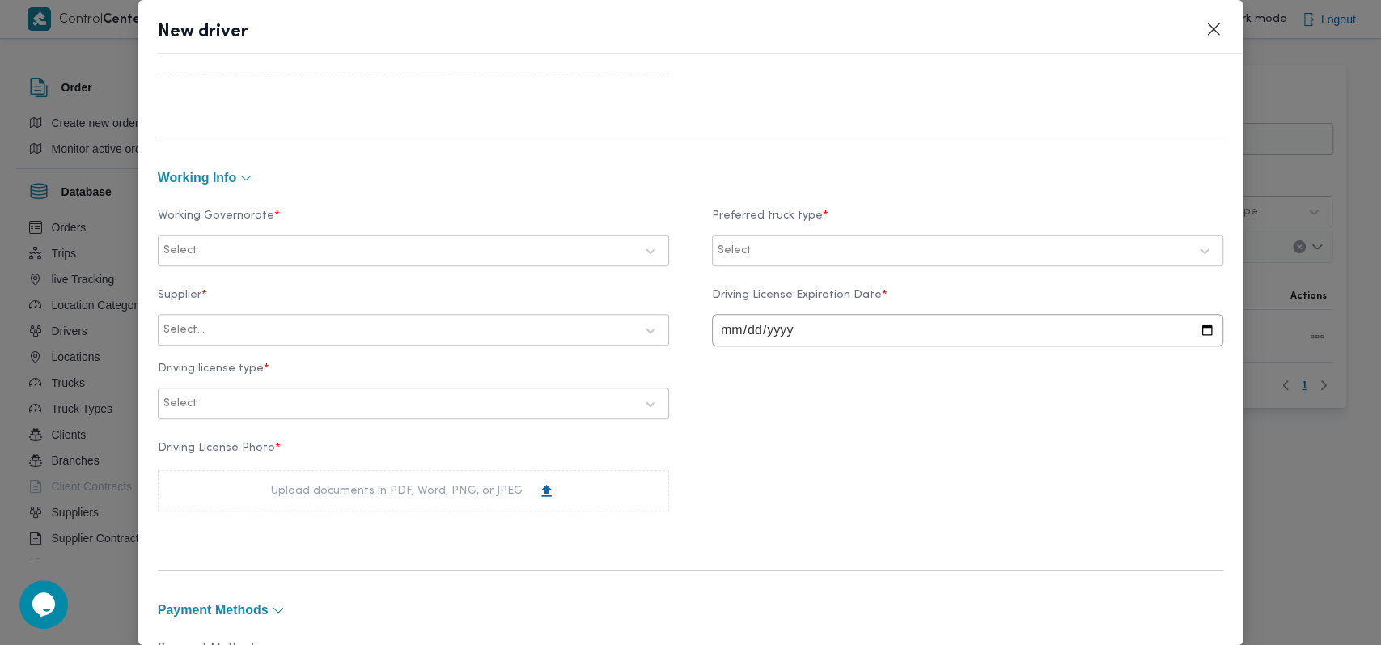
click at [298, 239] on div "Select" at bounding box center [399, 250] width 474 height 23
click at [230, 356] on div "الجيزة" at bounding box center [413, 352] width 477 height 19
click at [867, 244] on div at bounding box center [972, 251] width 434 height 16
click at [775, 345] on div "Jumbo" at bounding box center [967, 346] width 477 height 19
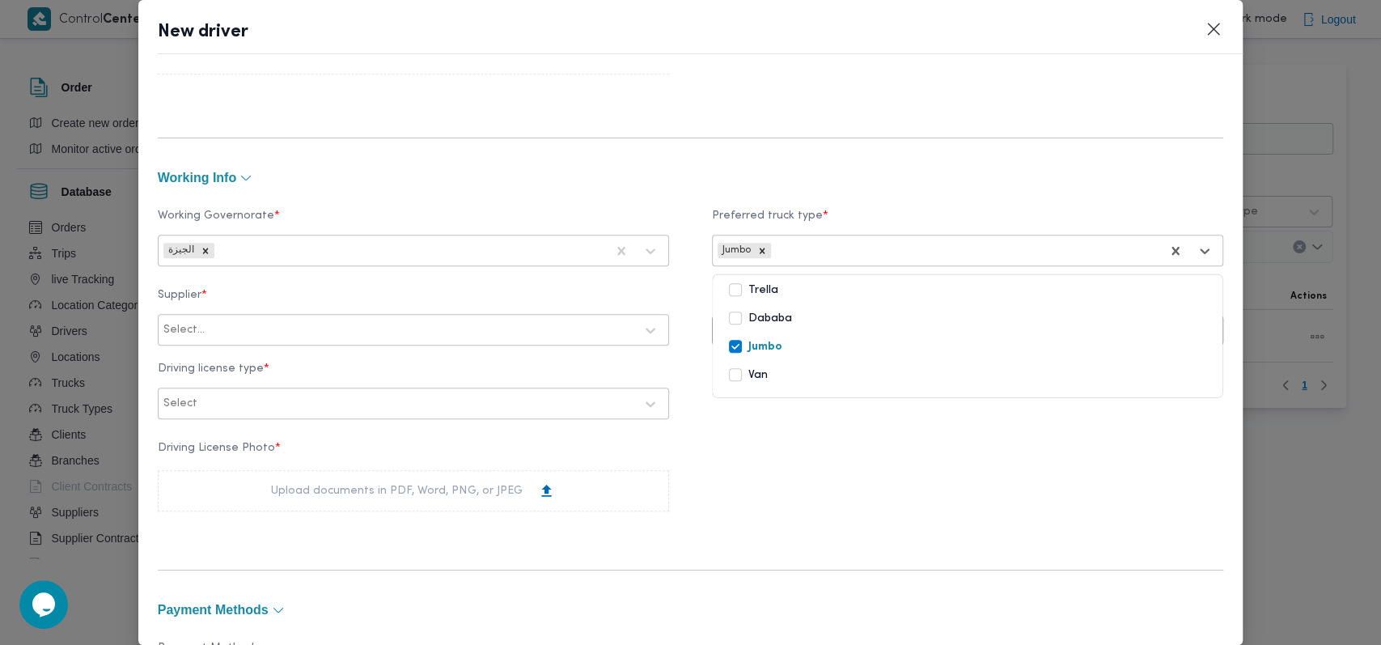
click at [407, 329] on div at bounding box center [421, 330] width 426 height 16
type input "عليوه"
click at [304, 365] on div "عليوه سراج الدين عليوه محمد" at bounding box center [414, 372] width 510 height 28
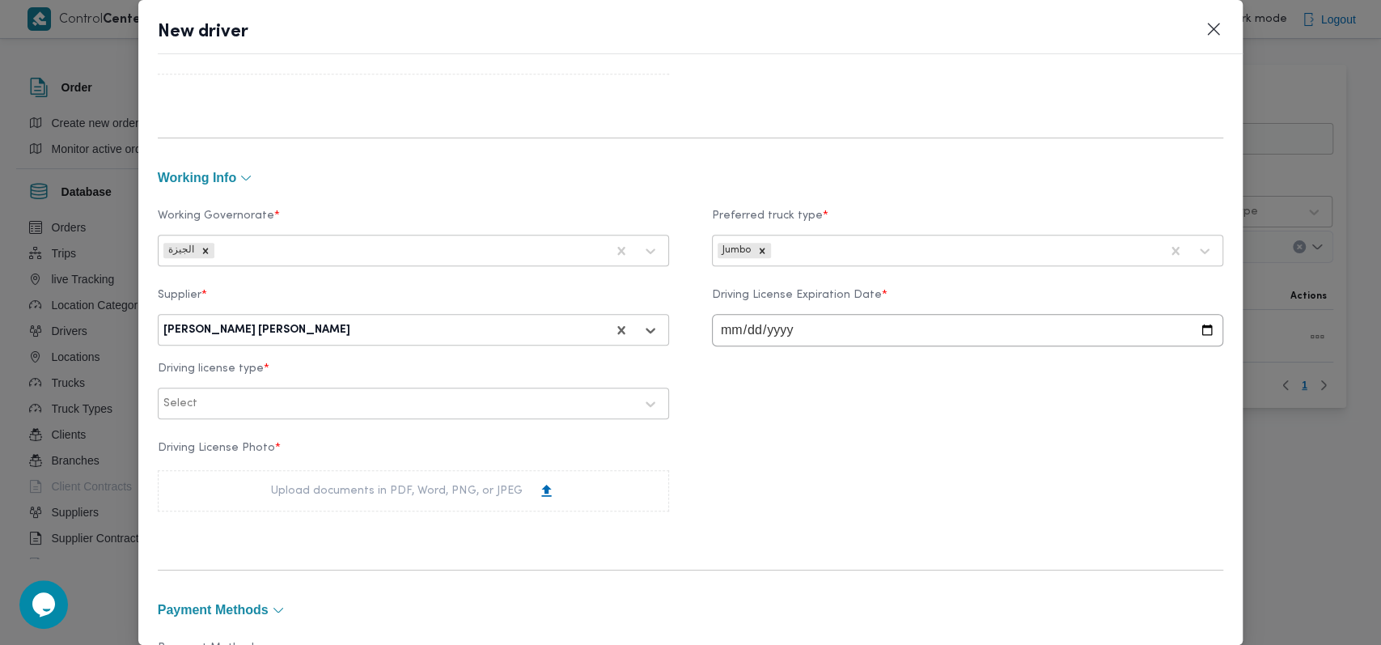
click at [267, 426] on div "Supplier * option عليوه سراج الدين عليوه محمد, selected. عليوه سراج الدين عليوه…" at bounding box center [691, 354] width 1066 height 146
click at [288, 405] on div at bounding box center [398, 404] width 471 height 16
click at [223, 472] on div "ثانية" at bounding box center [414, 474] width 510 height 28
click at [278, 499] on div "Upload documents in PDF, Word, PNG, or JPEG" at bounding box center [413, 490] width 284 height 17
click at [725, 330] on input "date" at bounding box center [967, 330] width 511 height 32
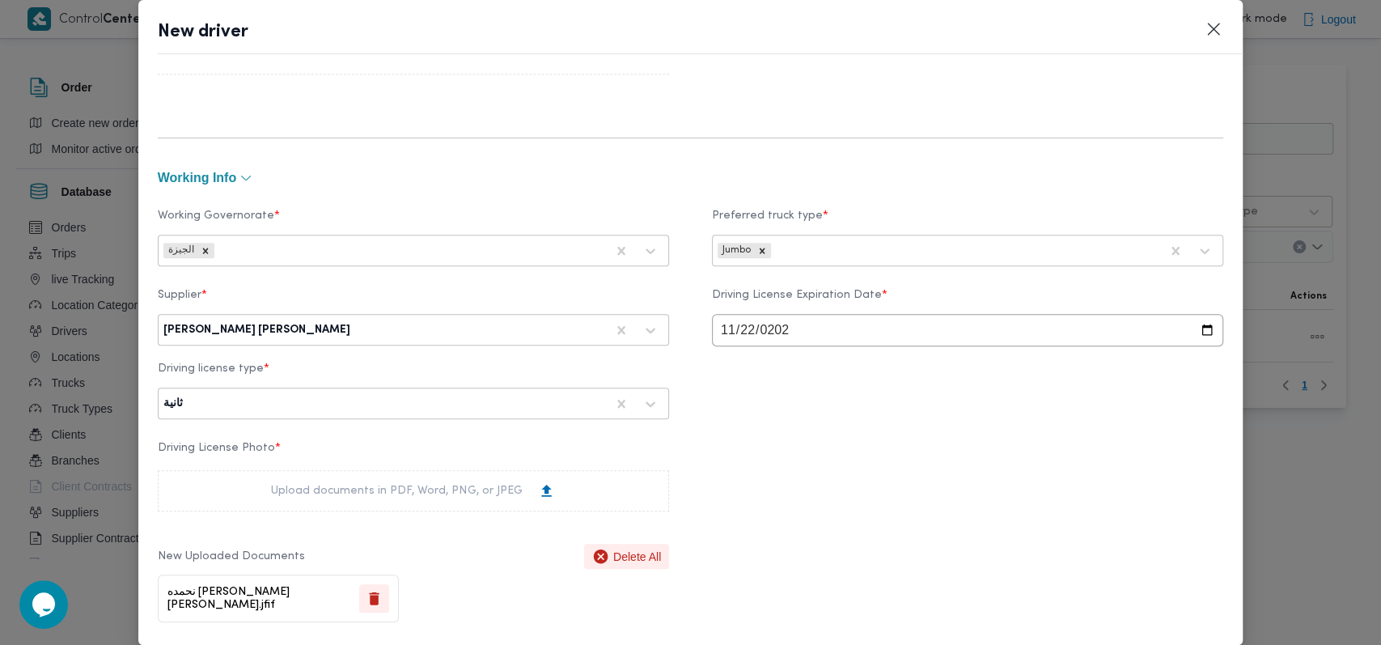
type input "2025-11-22"
click at [733, 399] on div "Supplier * عليوه سراج الدين عليوه محمد Driving License Expiration Date * 2025-1…" at bounding box center [691, 354] width 1066 height 146
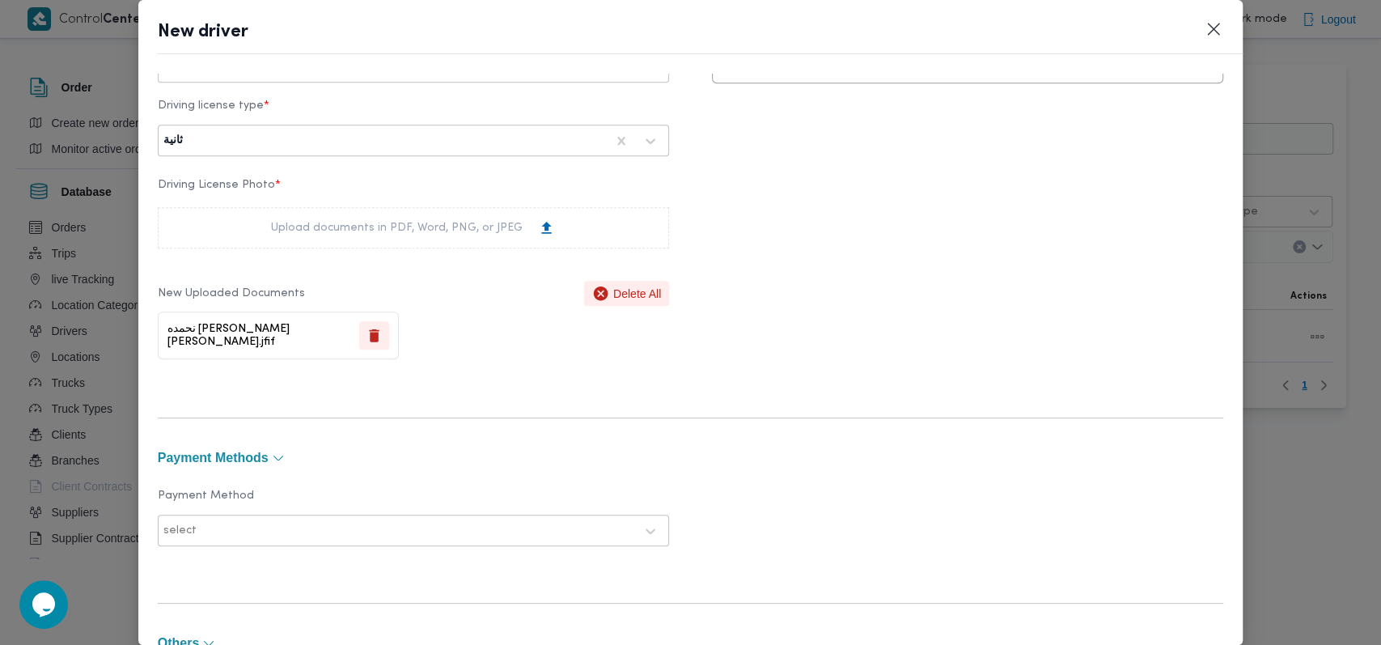
scroll to position [1168, 0]
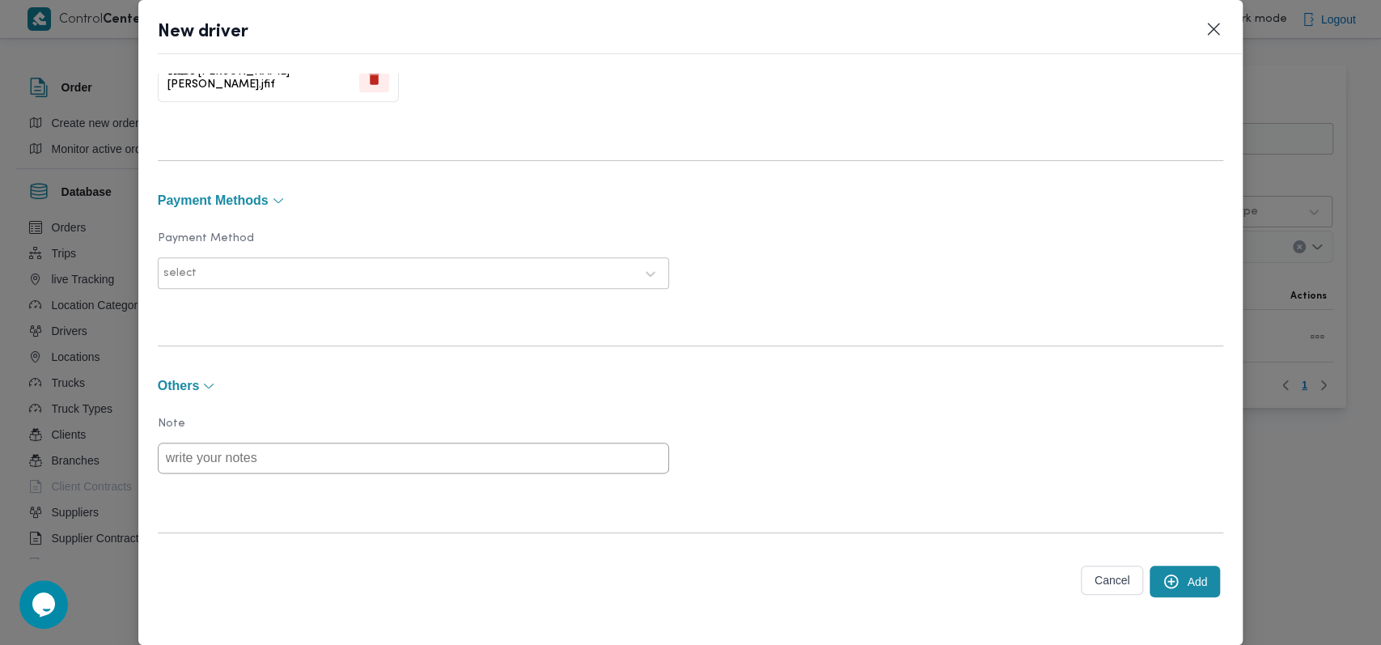
click at [1172, 573] on button "Add" at bounding box center [1185, 582] width 70 height 32
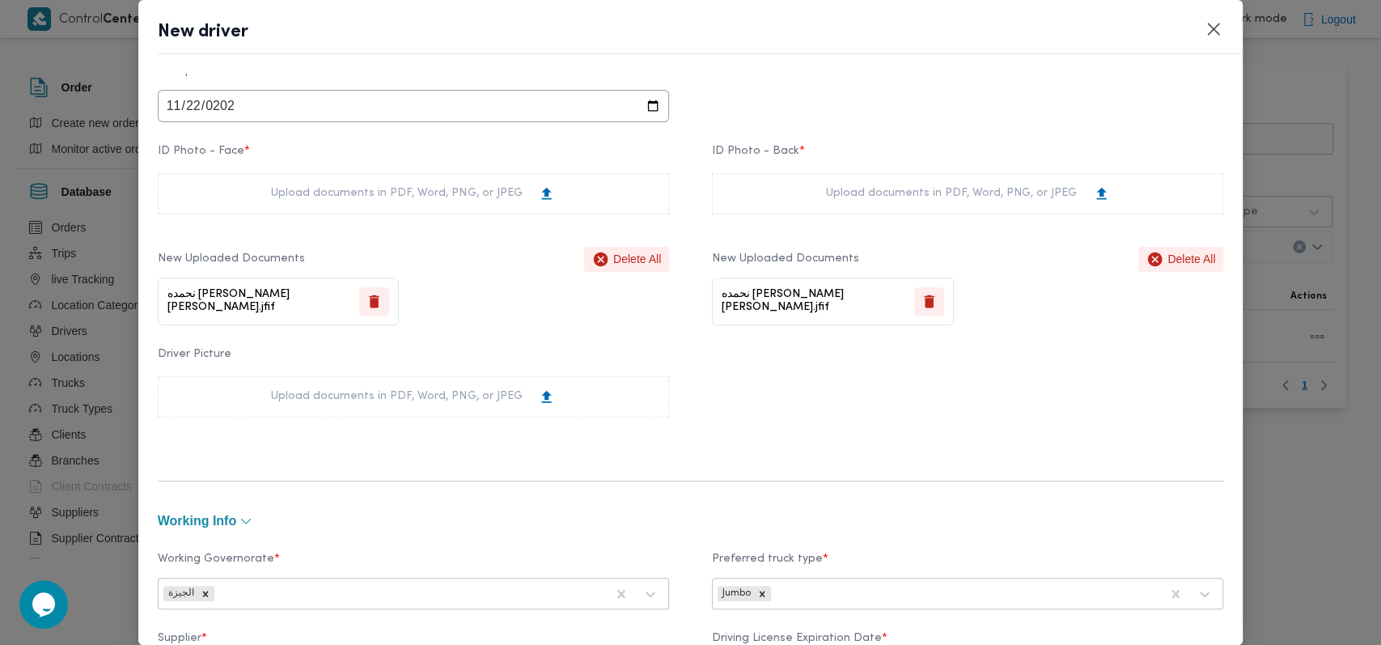
scroll to position [104, 0]
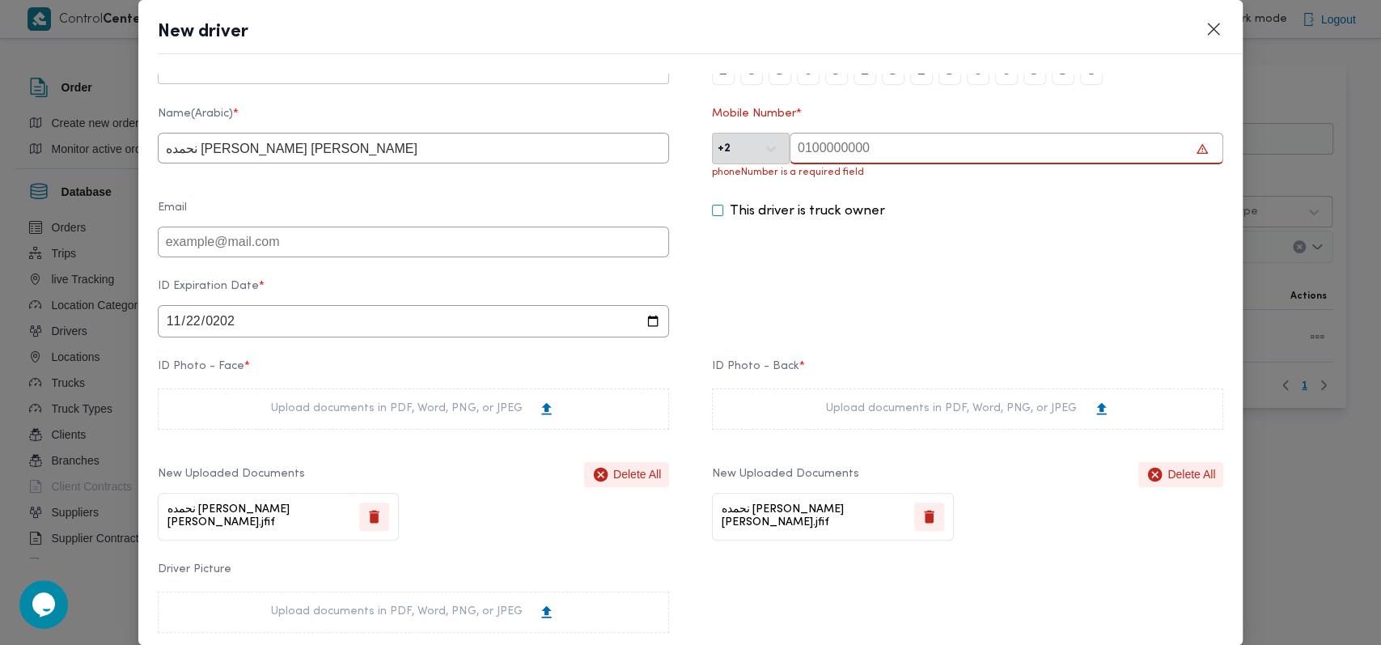
click at [920, 150] on input "text" at bounding box center [1007, 149] width 434 height 32
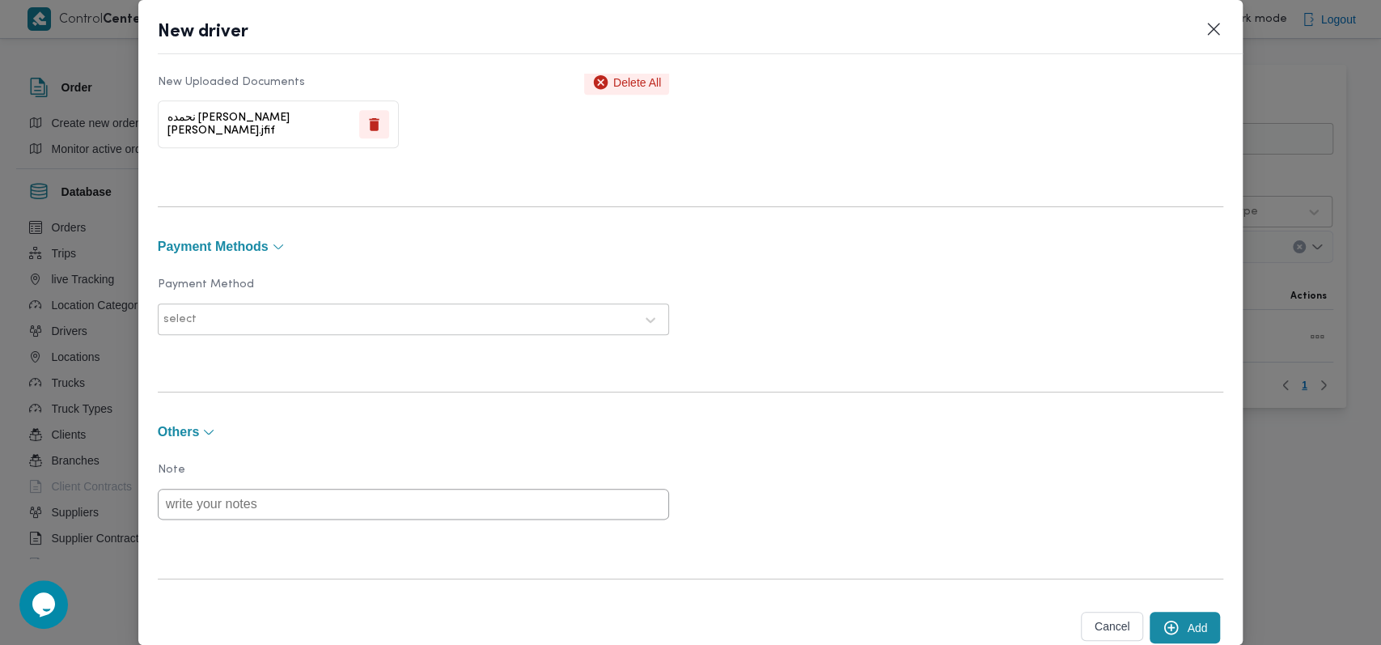
scroll to position [1168, 0]
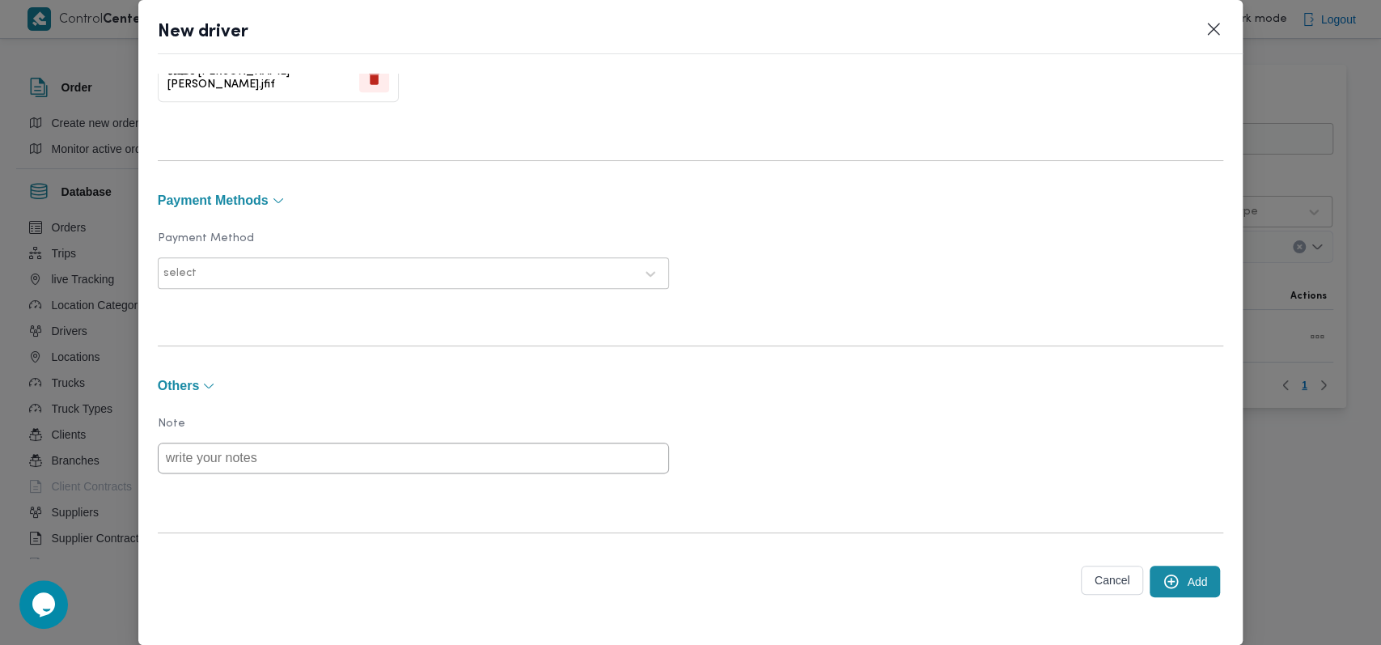
type input "01008950544"
click at [1163, 575] on icon "submit" at bounding box center [1171, 581] width 17 height 17
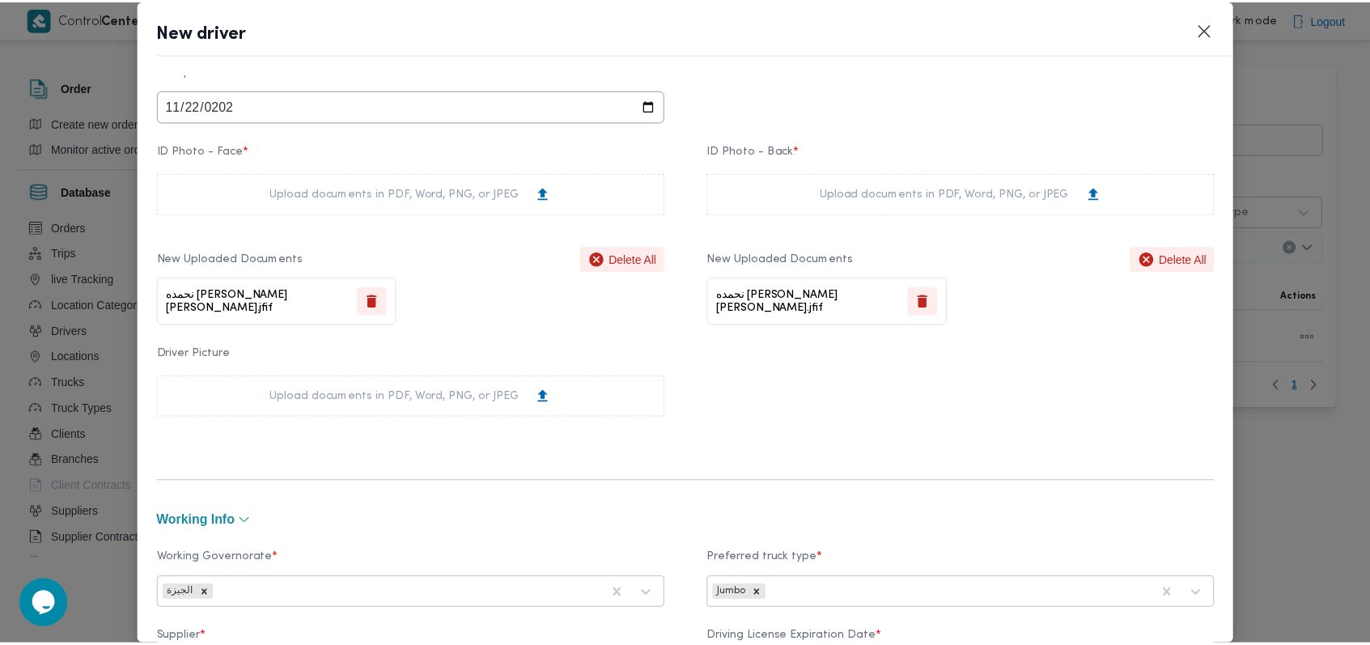
scroll to position [0, 0]
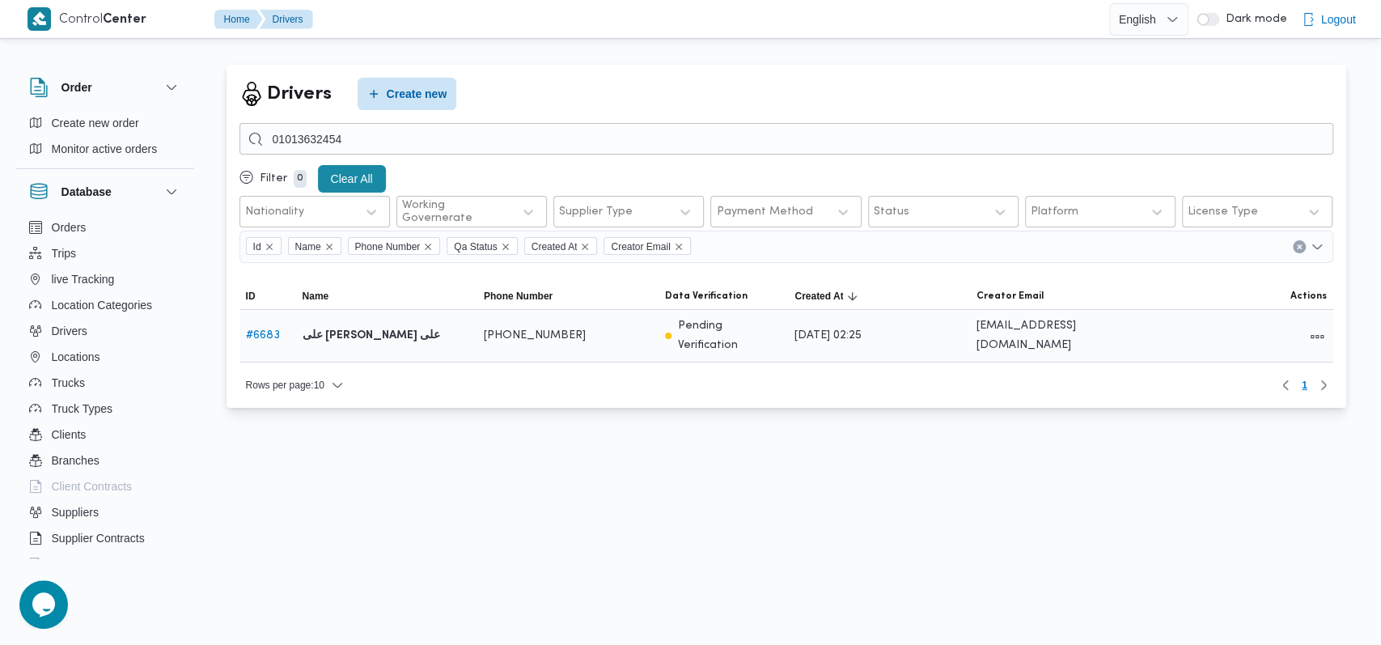
click at [272, 331] on link "# 6683" at bounding box center [263, 335] width 34 height 11
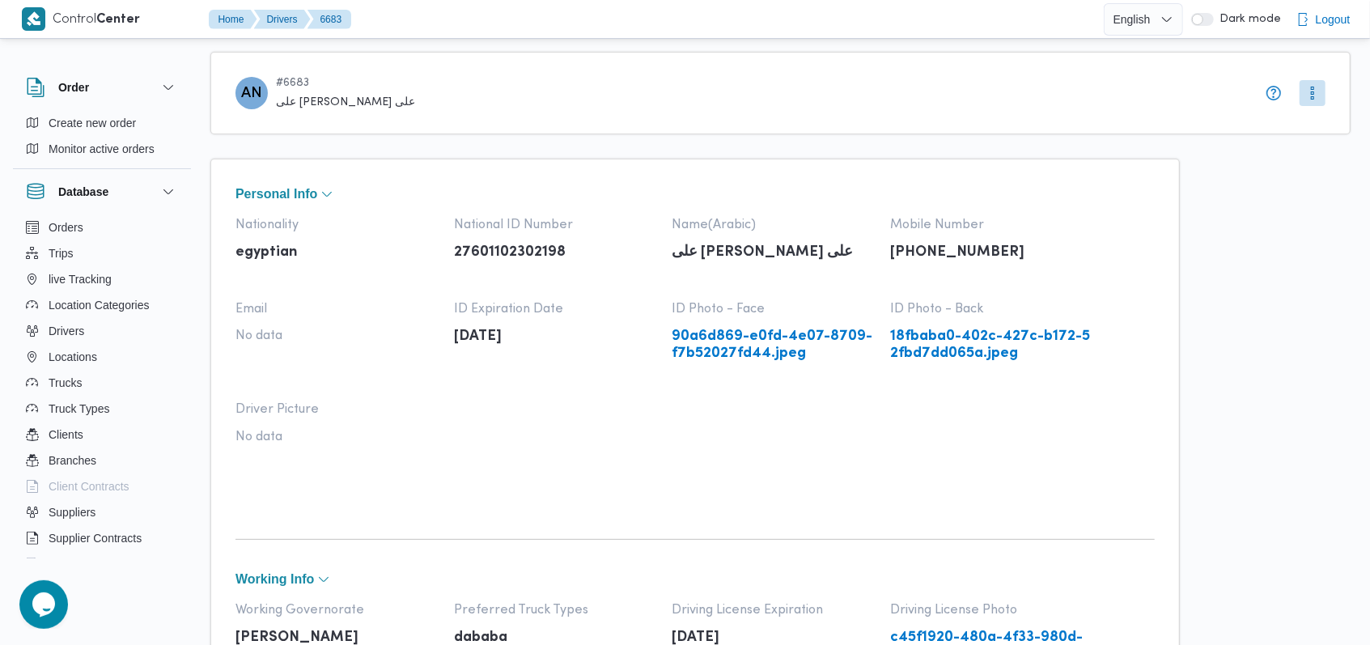
click at [730, 345] on link "90a6d869-e0fd-4e07-8709-f7b52027fd44.jpeg" at bounding box center [773, 344] width 202 height 33
click at [932, 333] on link "18fbaba0-402c-427c-b172-52fbd7dd065a.jpeg" at bounding box center [991, 344] width 202 height 33
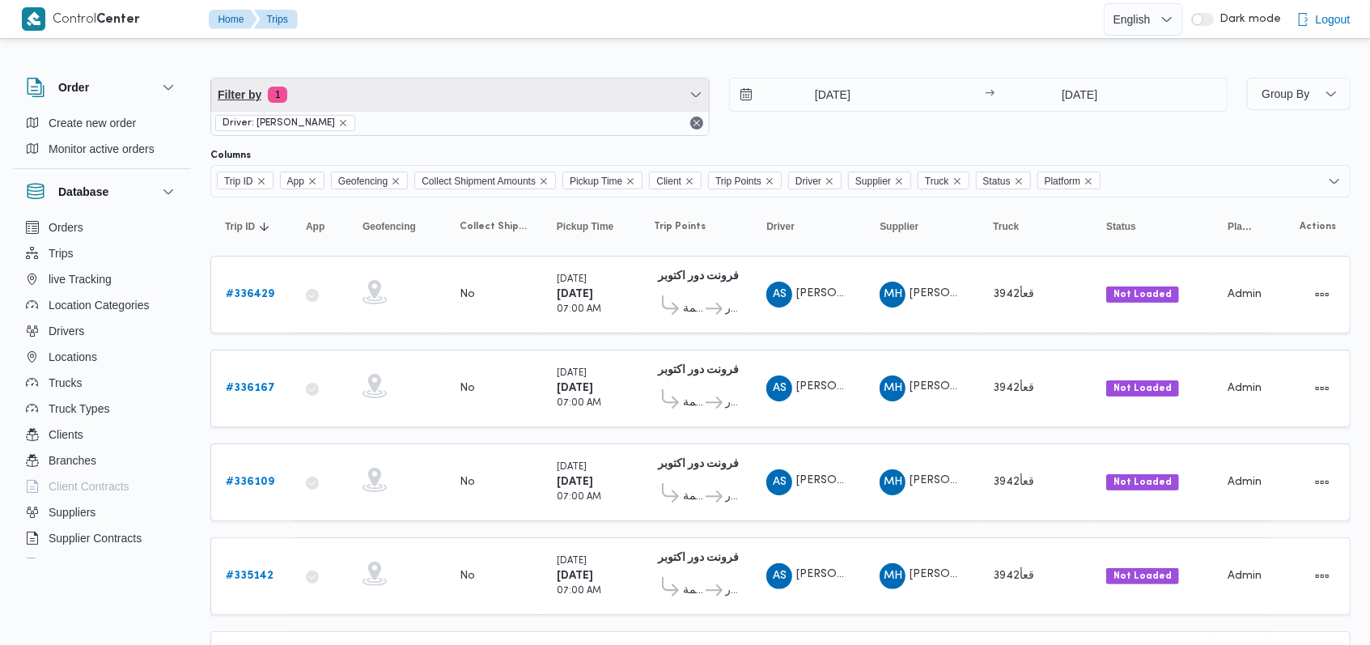
click at [414, 90] on span "Filter by 1" at bounding box center [460, 94] width 498 height 32
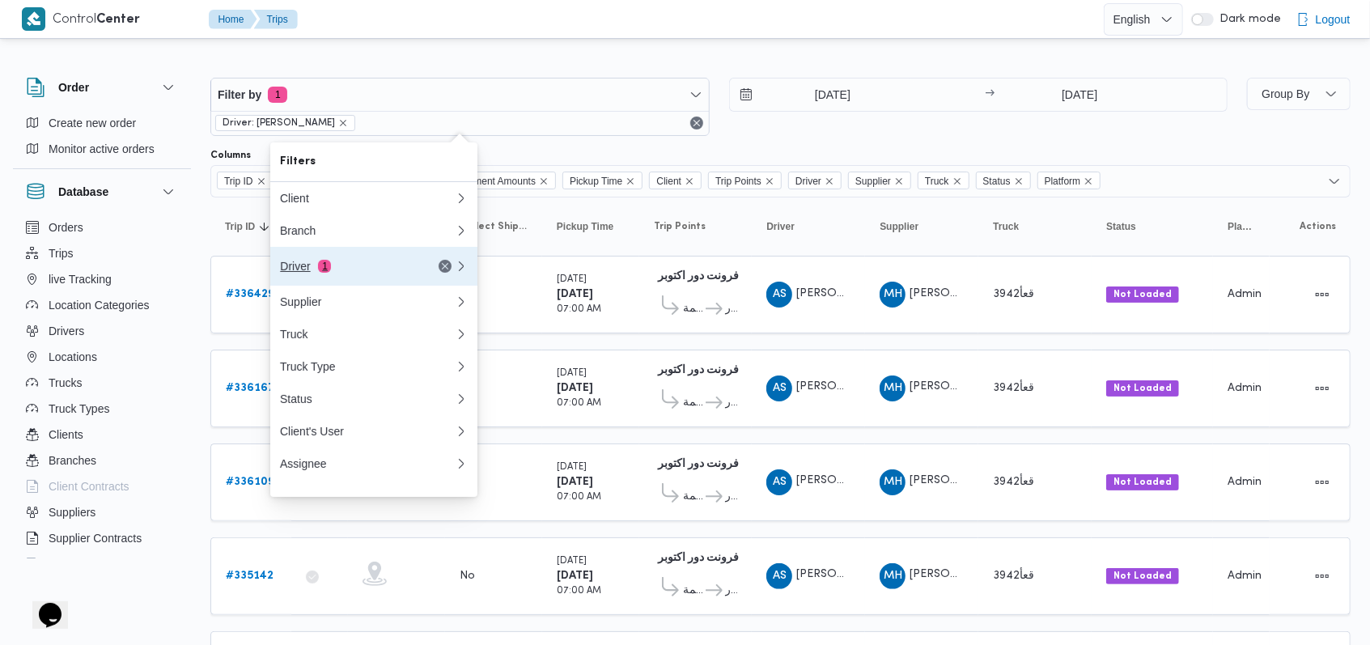
click at [354, 283] on button "Driver 1" at bounding box center [373, 266] width 207 height 39
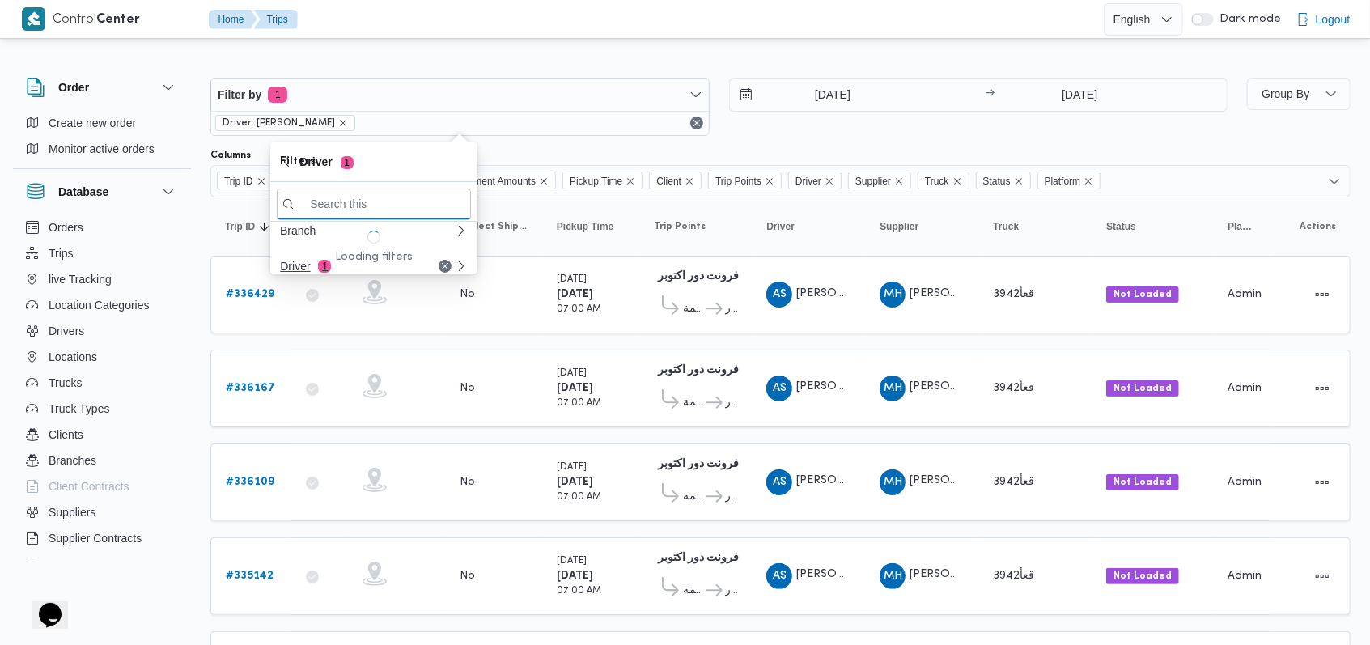
paste input "على [PERSON_NAME] على"
type input "على [PERSON_NAME] على"
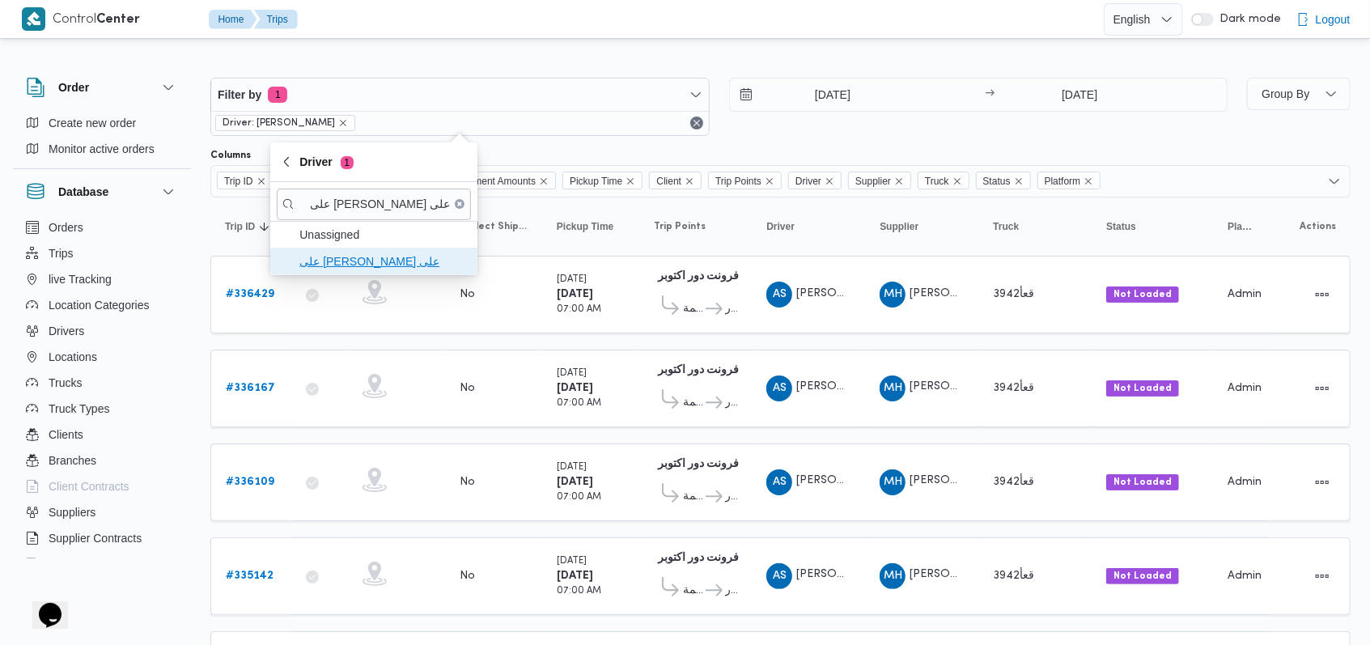
click at [388, 269] on span "على [PERSON_NAME] على" at bounding box center [383, 261] width 168 height 19
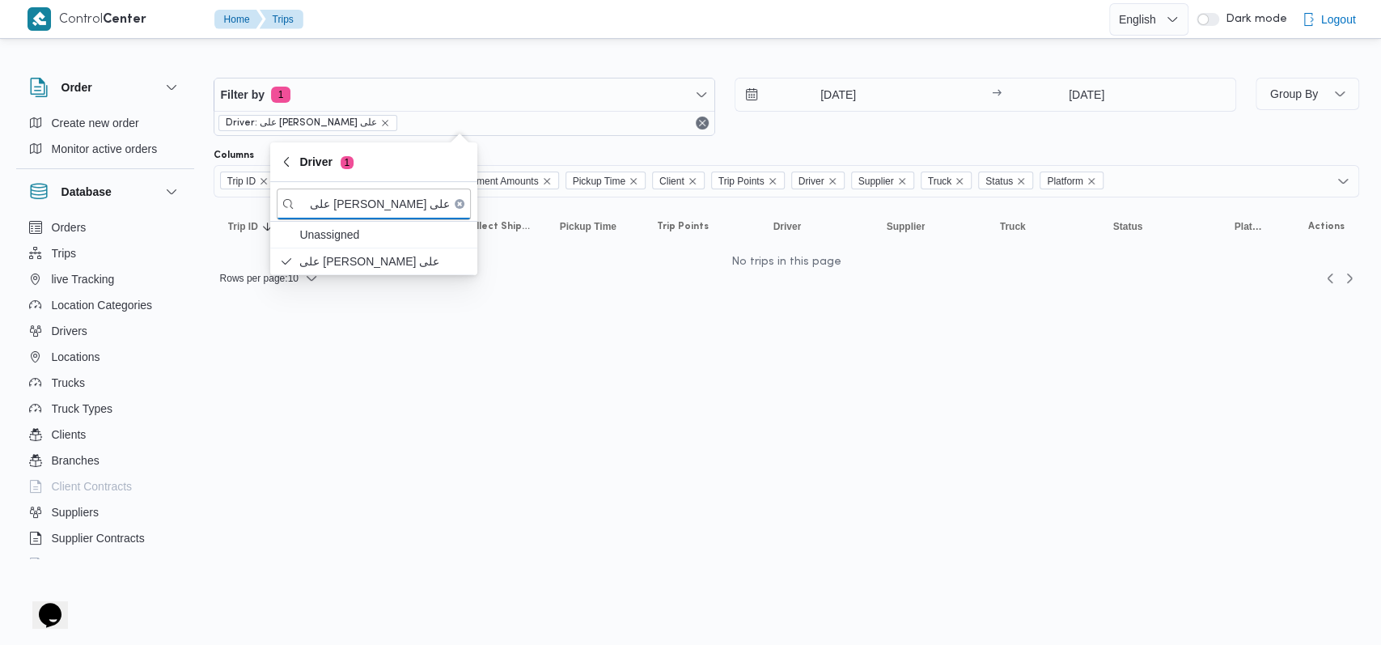
click at [744, 135] on div "Filter by 1 Driver: على [PERSON_NAME] على [DATE] → [DATE]" at bounding box center [725, 107] width 1042 height 78
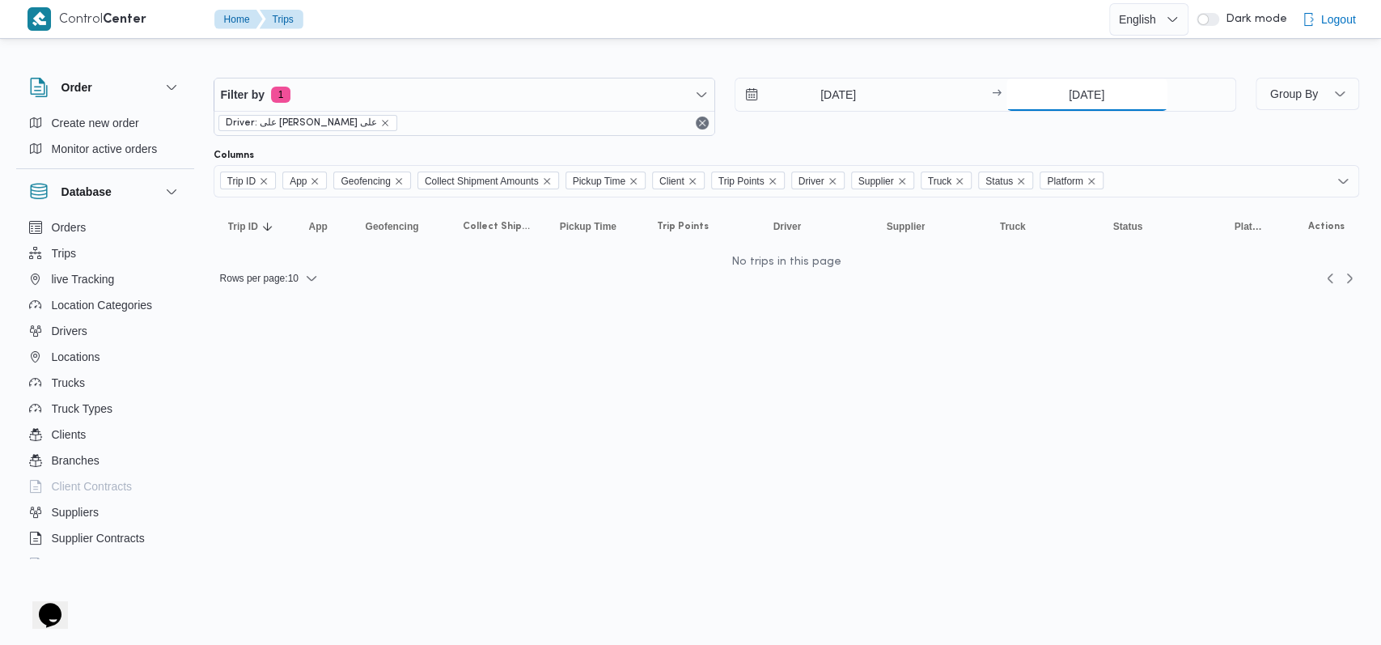
click at [1113, 87] on input "[DATE]" at bounding box center [1087, 94] width 161 height 32
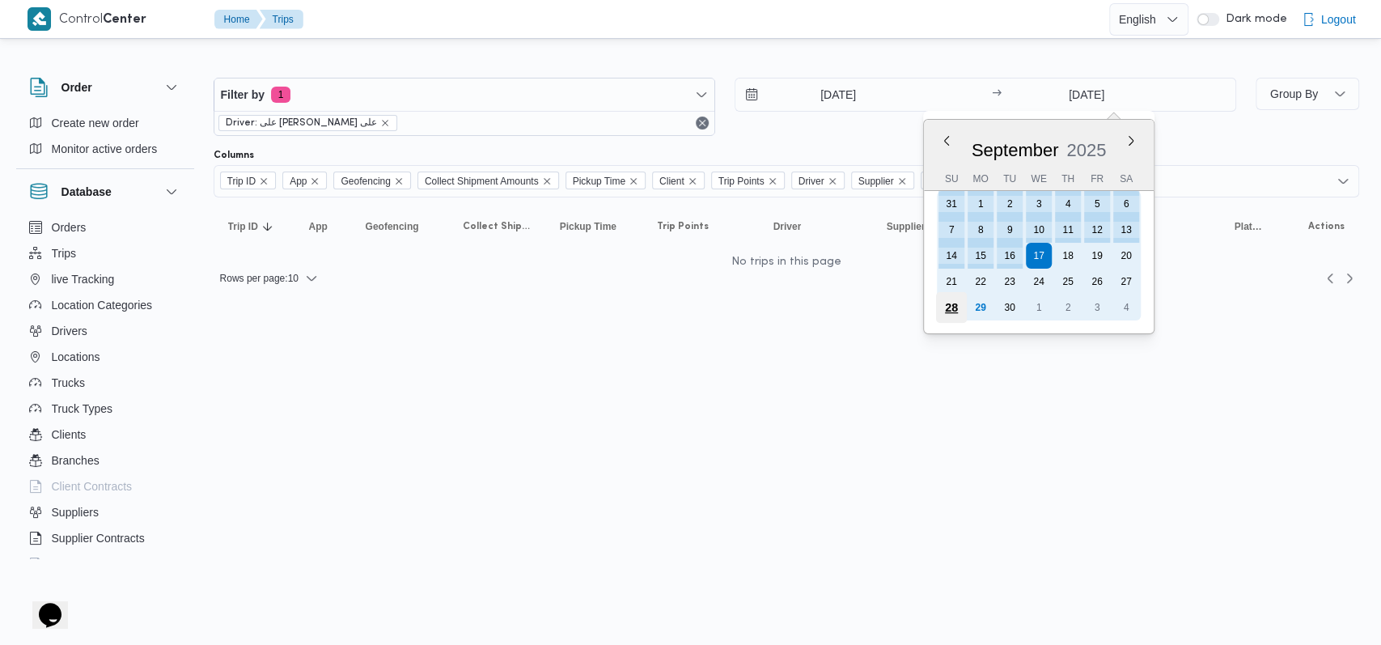
click at [960, 309] on div "28" at bounding box center [950, 307] width 31 height 31
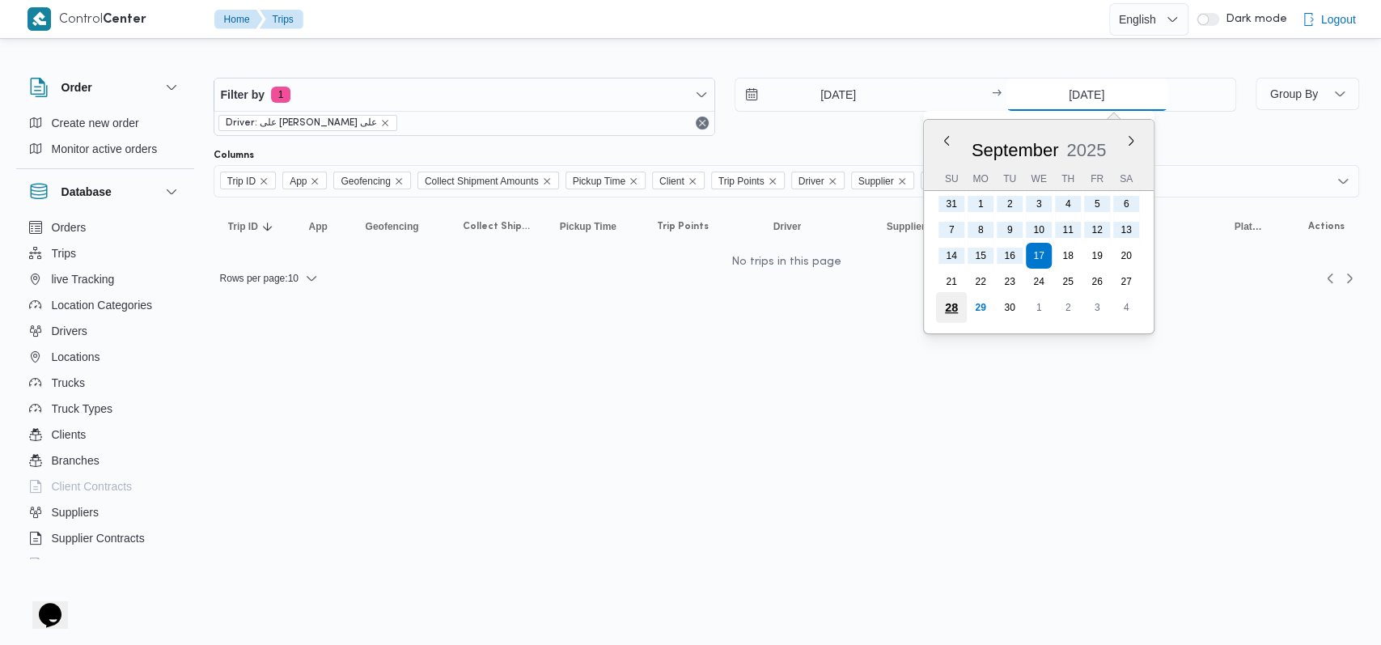
type input "[DATE]"
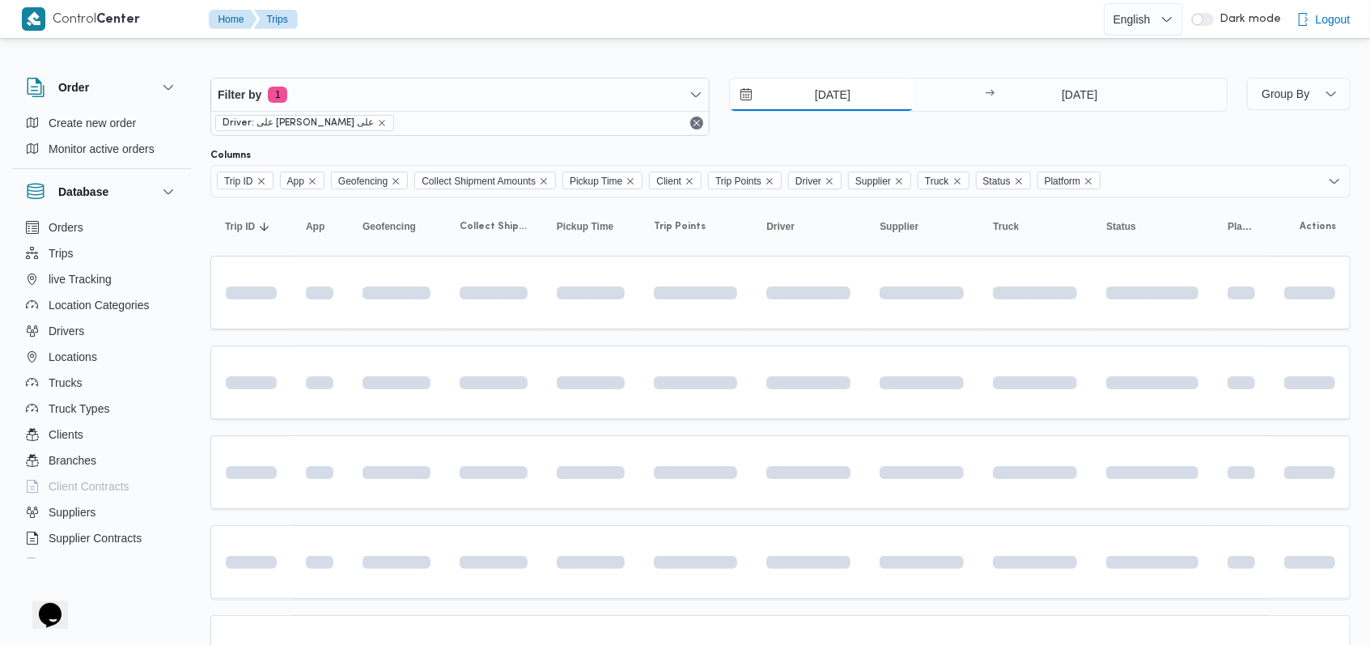
click at [806, 100] on input "[DATE]" at bounding box center [822, 94] width 184 height 32
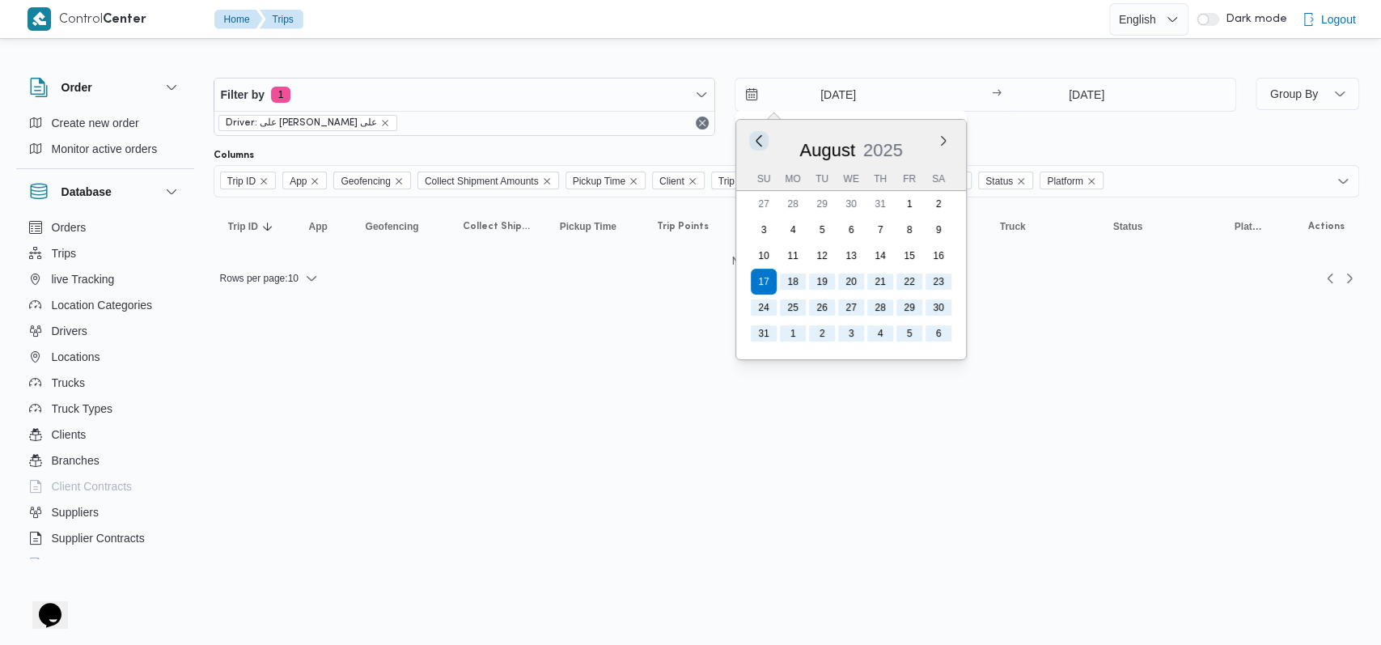
click at [757, 139] on button "Previous Month" at bounding box center [758, 140] width 15 height 15
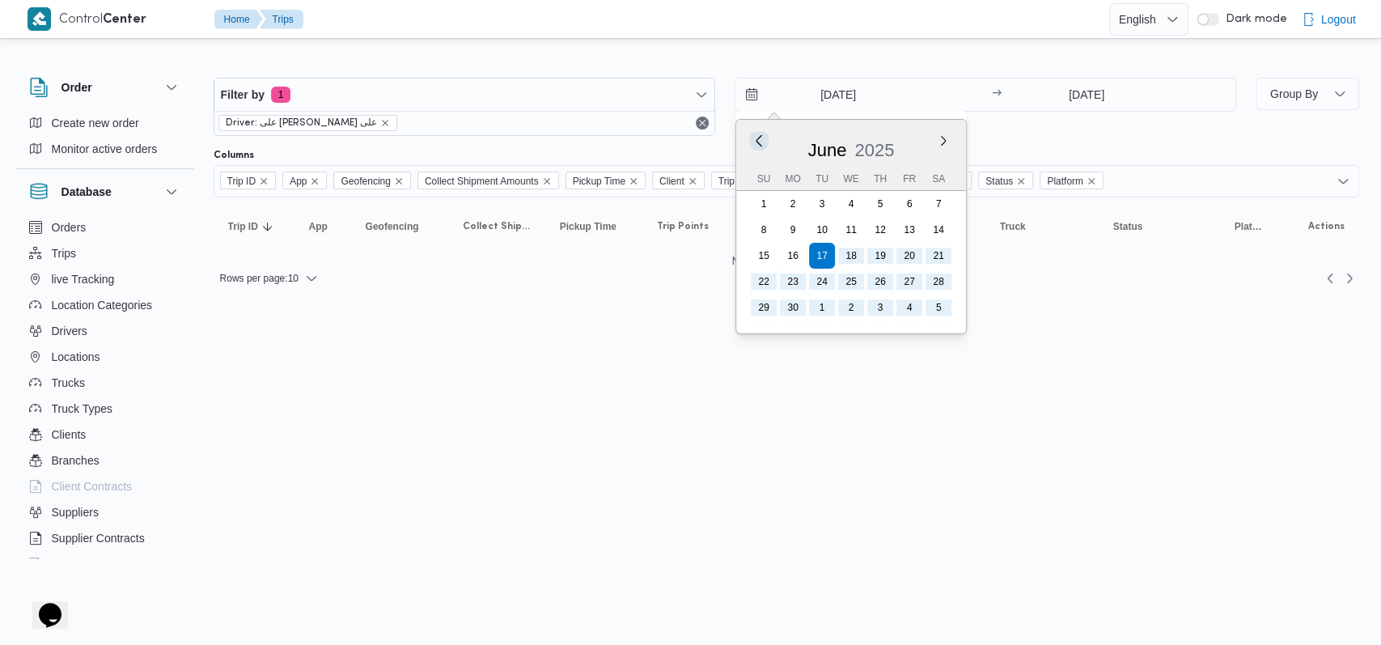
click at [757, 139] on button "Previous Month" at bounding box center [758, 140] width 15 height 15
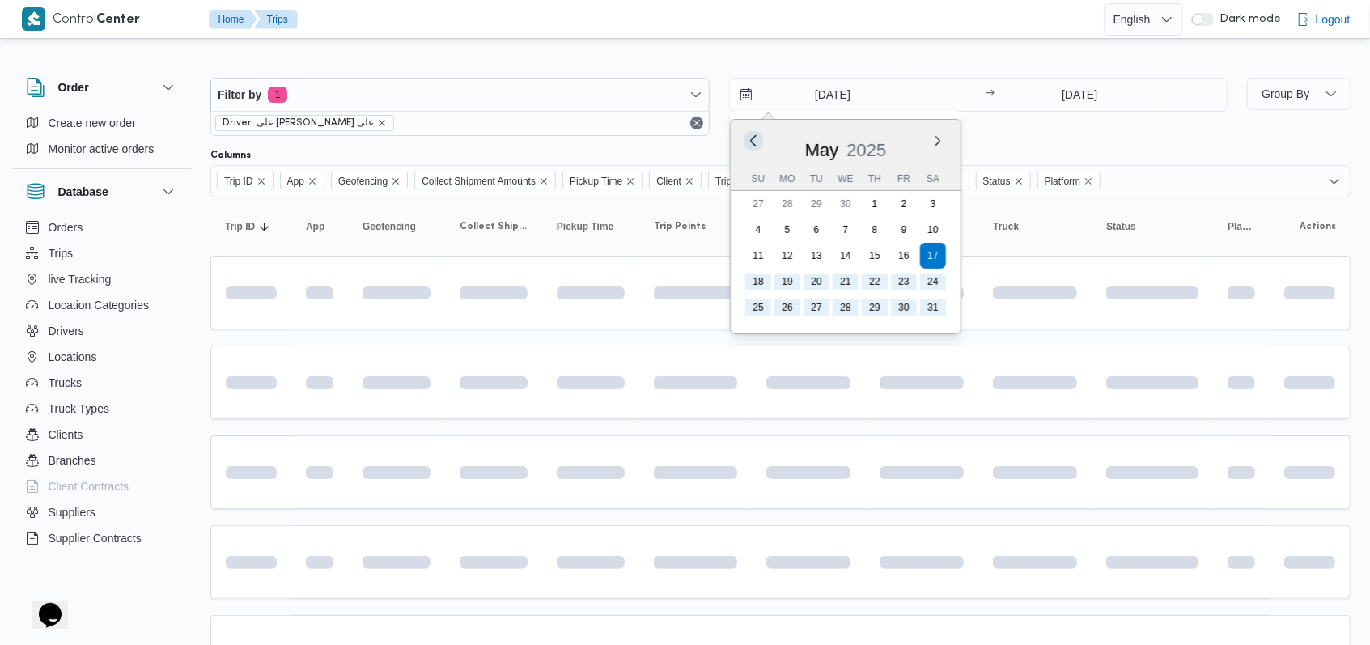
click at [757, 139] on button "Previous Month" at bounding box center [752, 140] width 15 height 15
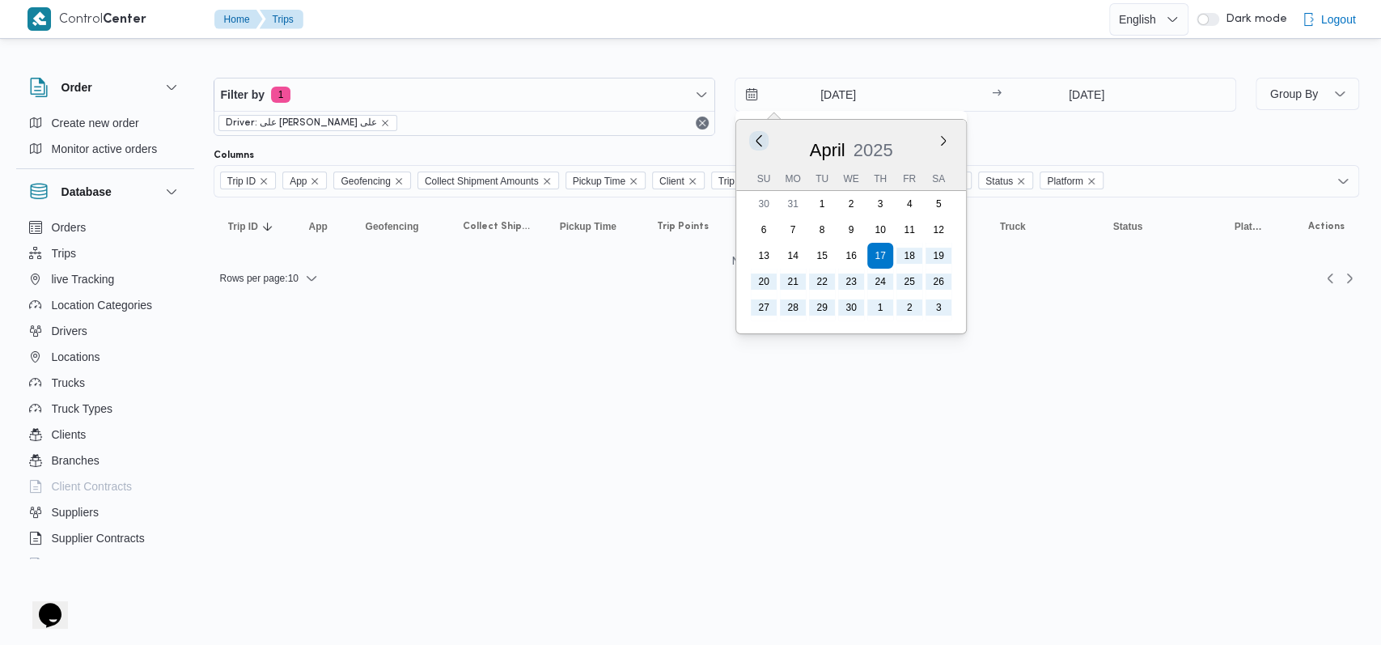
click at [753, 142] on button "Previous Month" at bounding box center [758, 140] width 15 height 15
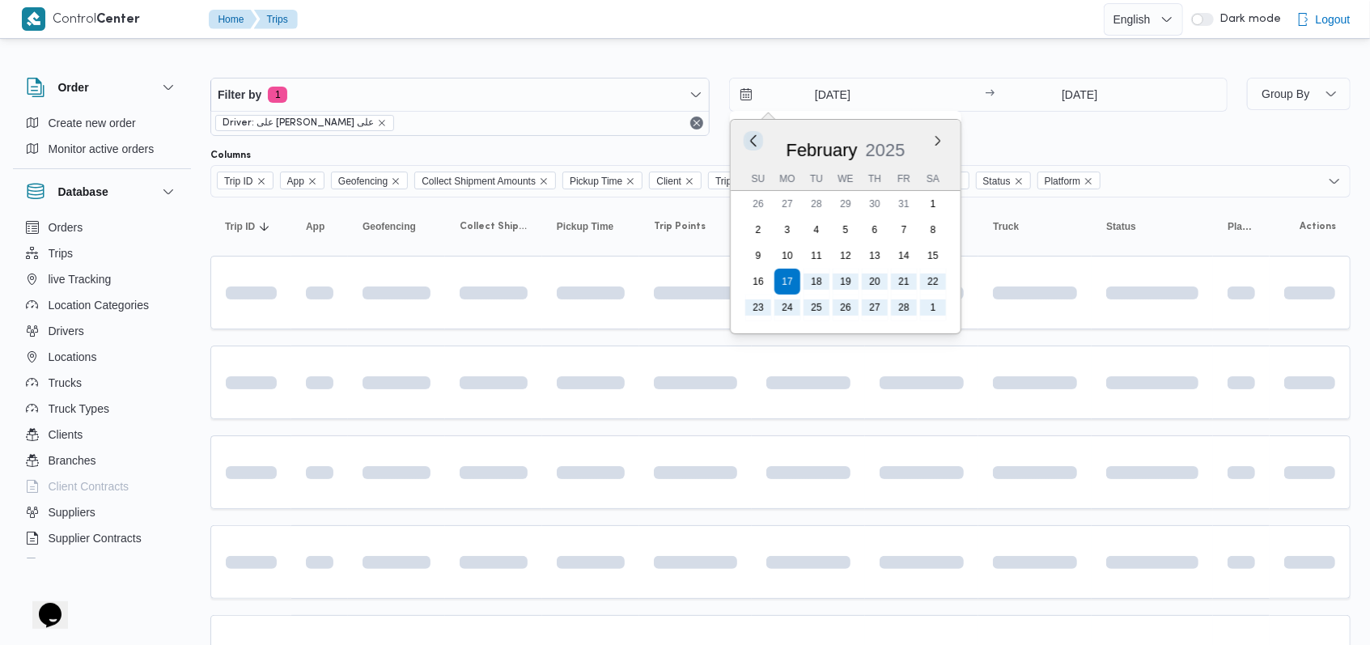
click at [753, 142] on button "Previous Month" at bounding box center [752, 140] width 15 height 15
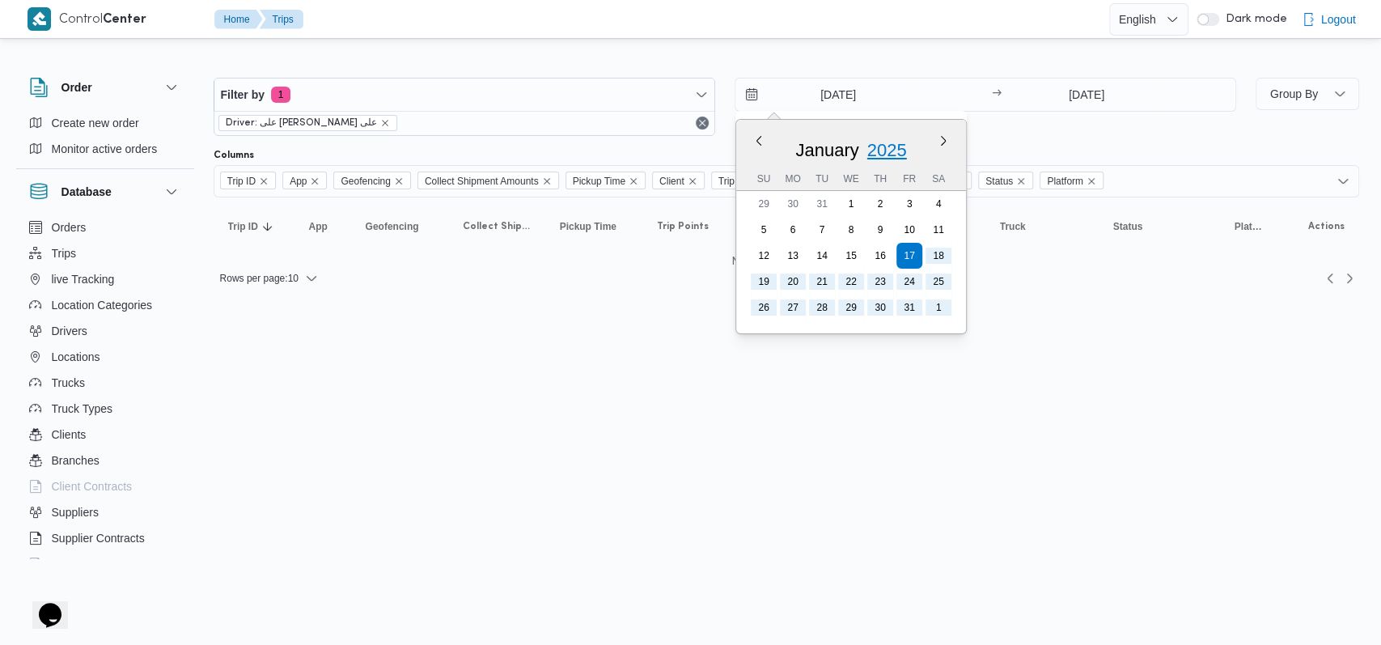
click at [884, 146] on span "2025" at bounding box center [887, 150] width 40 height 20
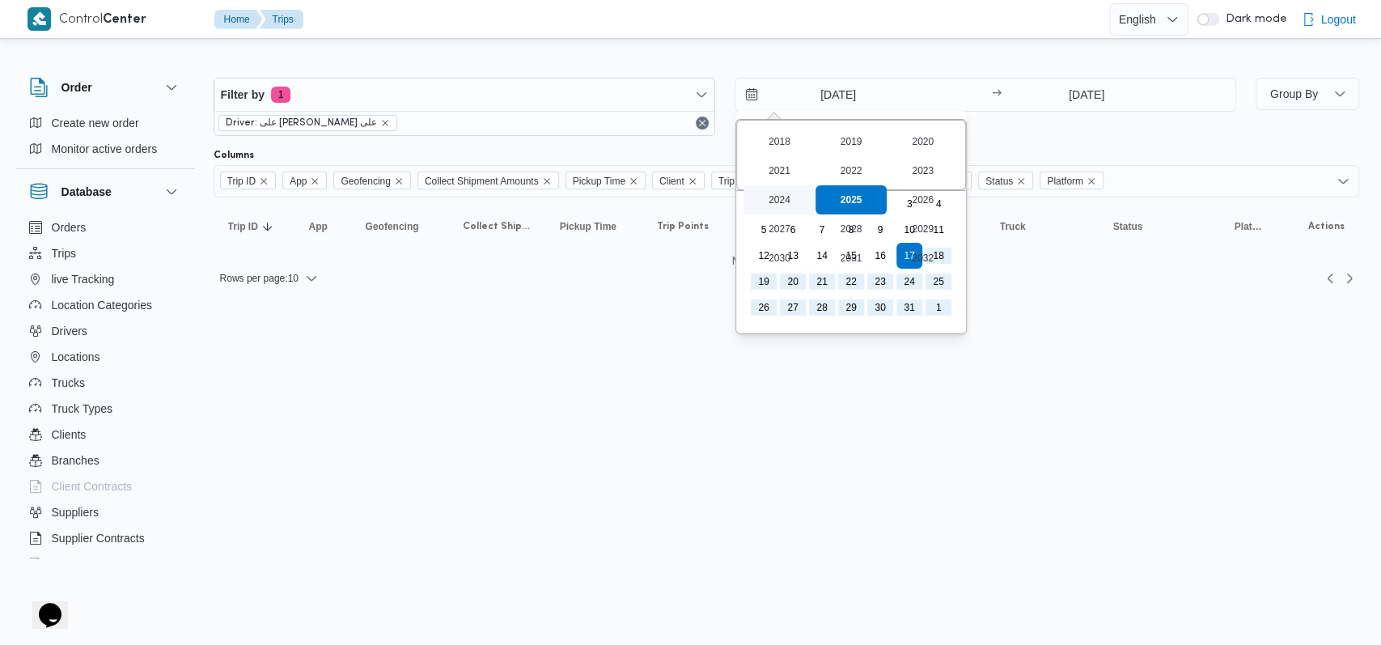
click at [778, 204] on div "2024" at bounding box center [780, 199] width 72 height 29
type input "17/1/2024"
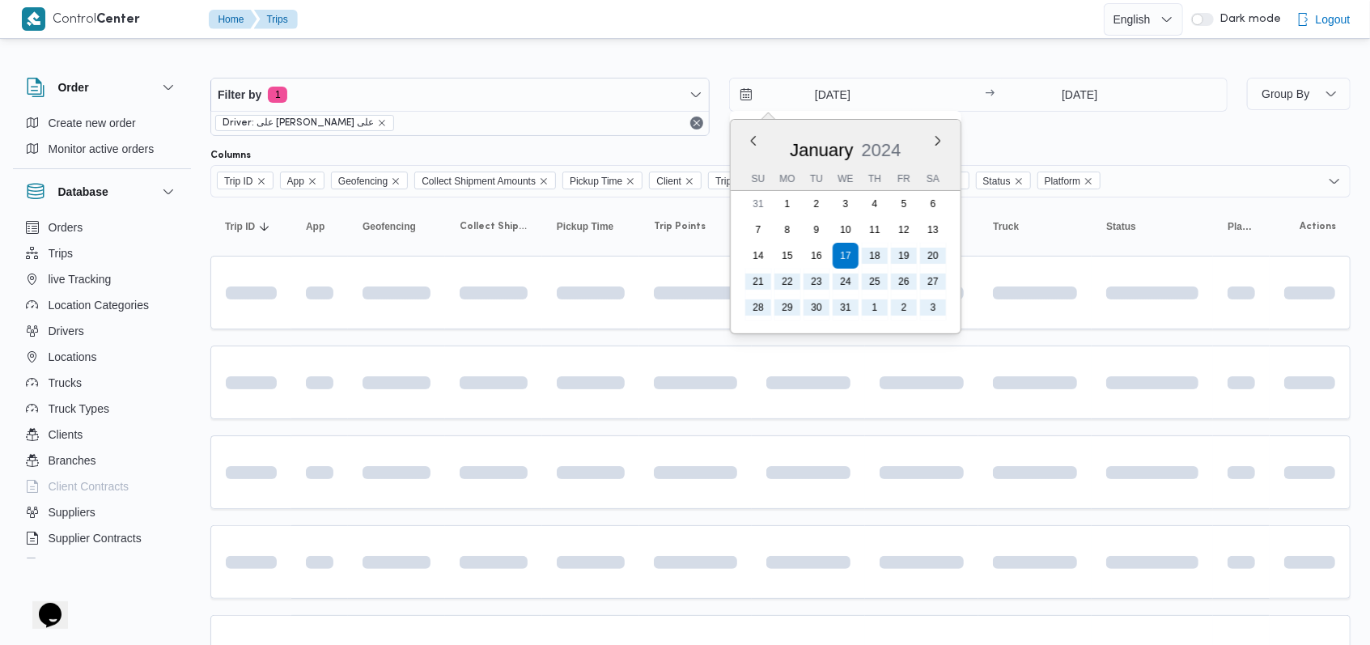
click at [1045, 134] on div "17/1/2024 Previous Month Next month January 2024 January 2024 Su Mo Tu We Th Fr…" at bounding box center [978, 107] width 499 height 58
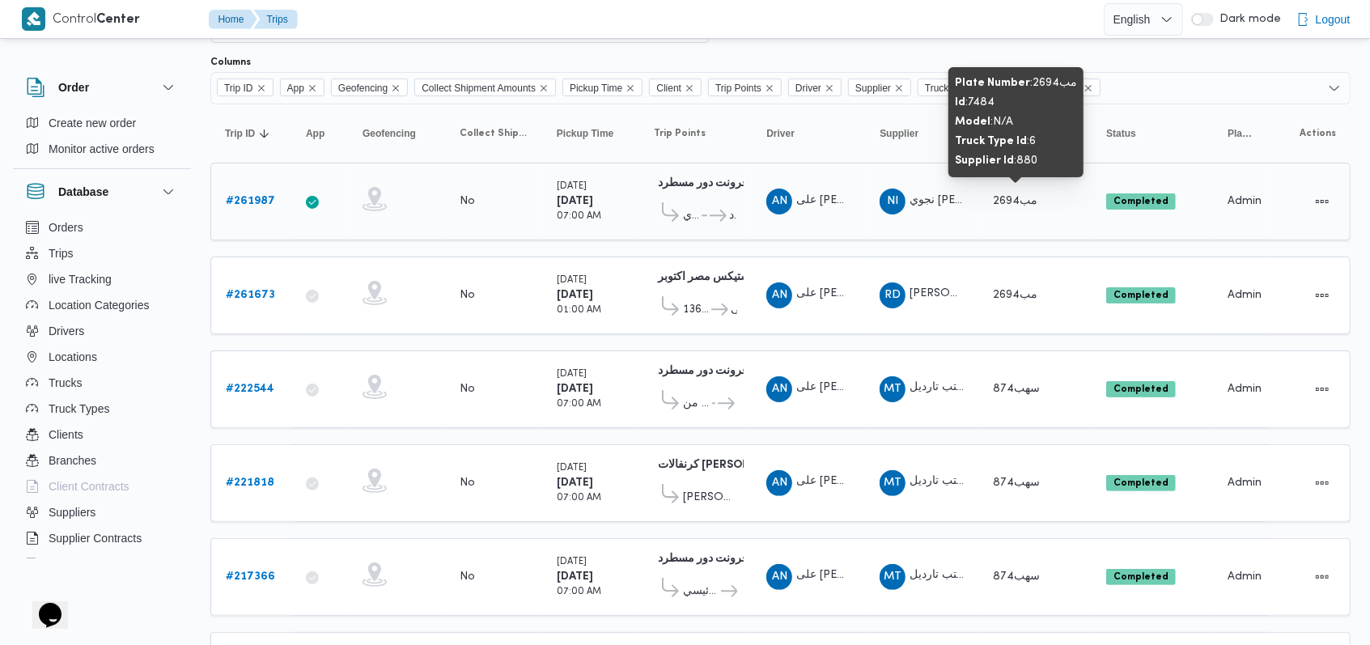
scroll to position [199, 0]
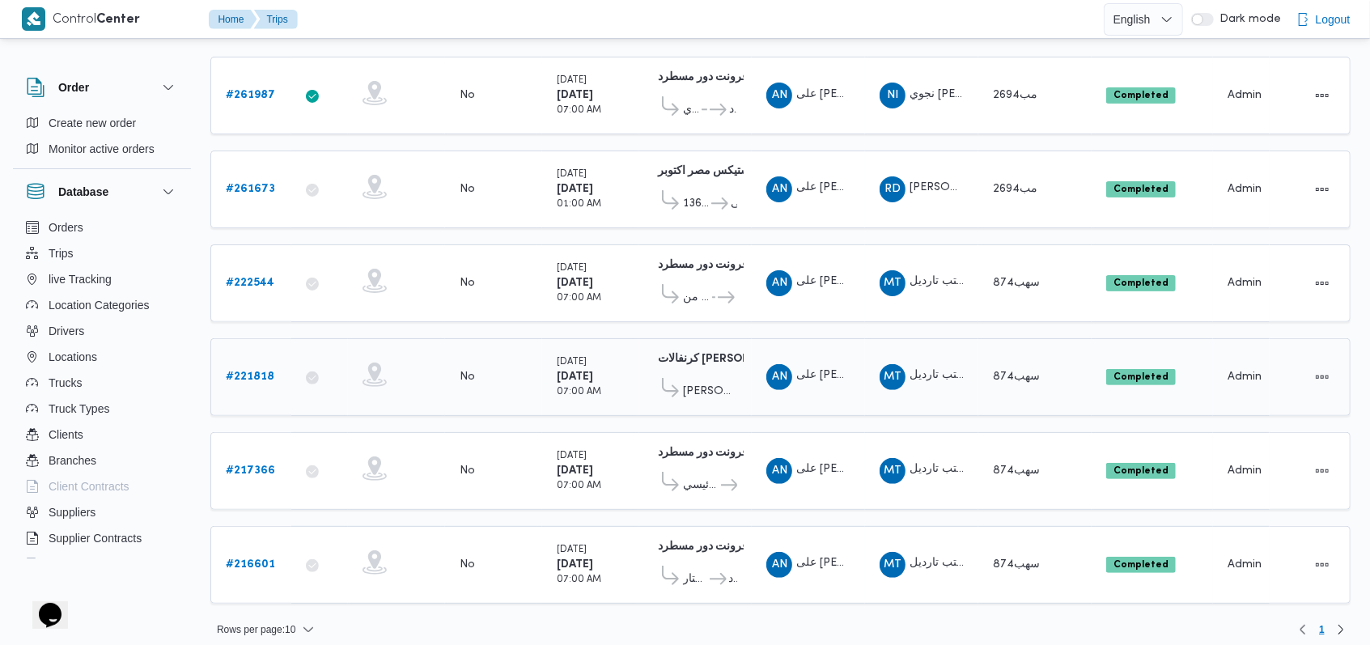
click at [929, 371] on span "مكتب تارديل خالد نادر عبدالقادر حمزة" at bounding box center [986, 376] width 155 height 11
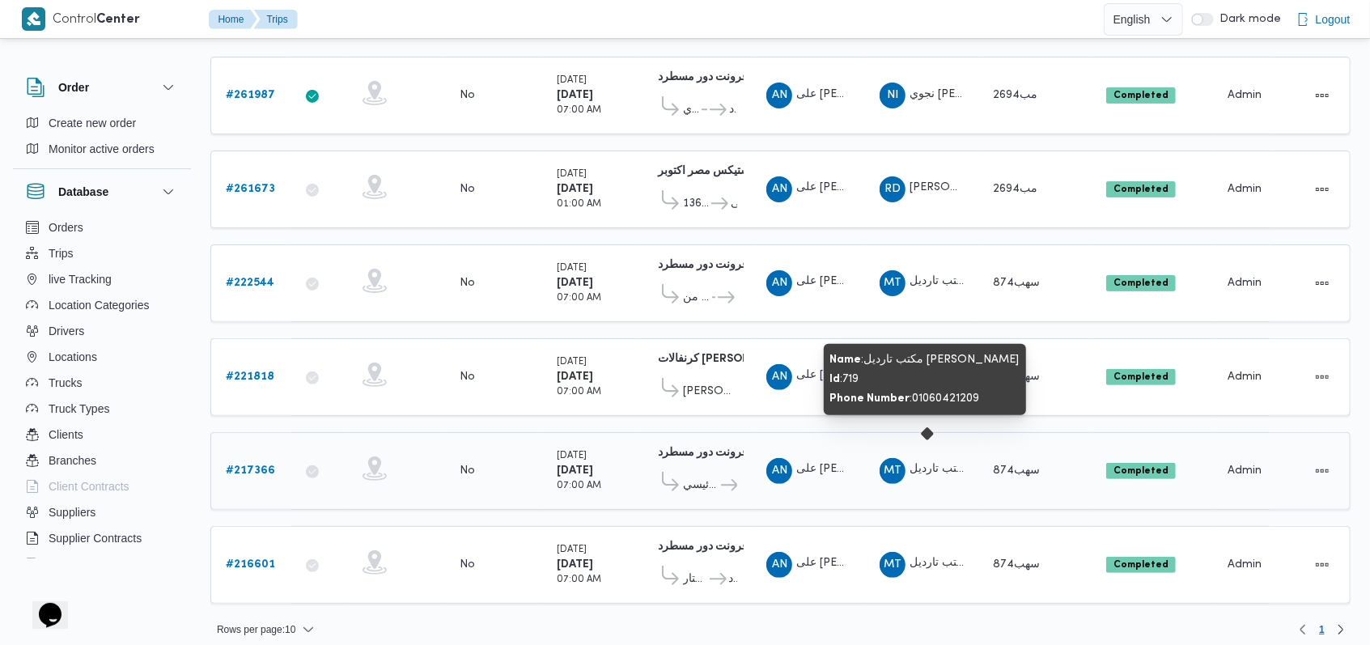
click at [942, 464] on span "مكتب تارديل خالد نادر عبدالقادر حمزة" at bounding box center [986, 469] width 155 height 11
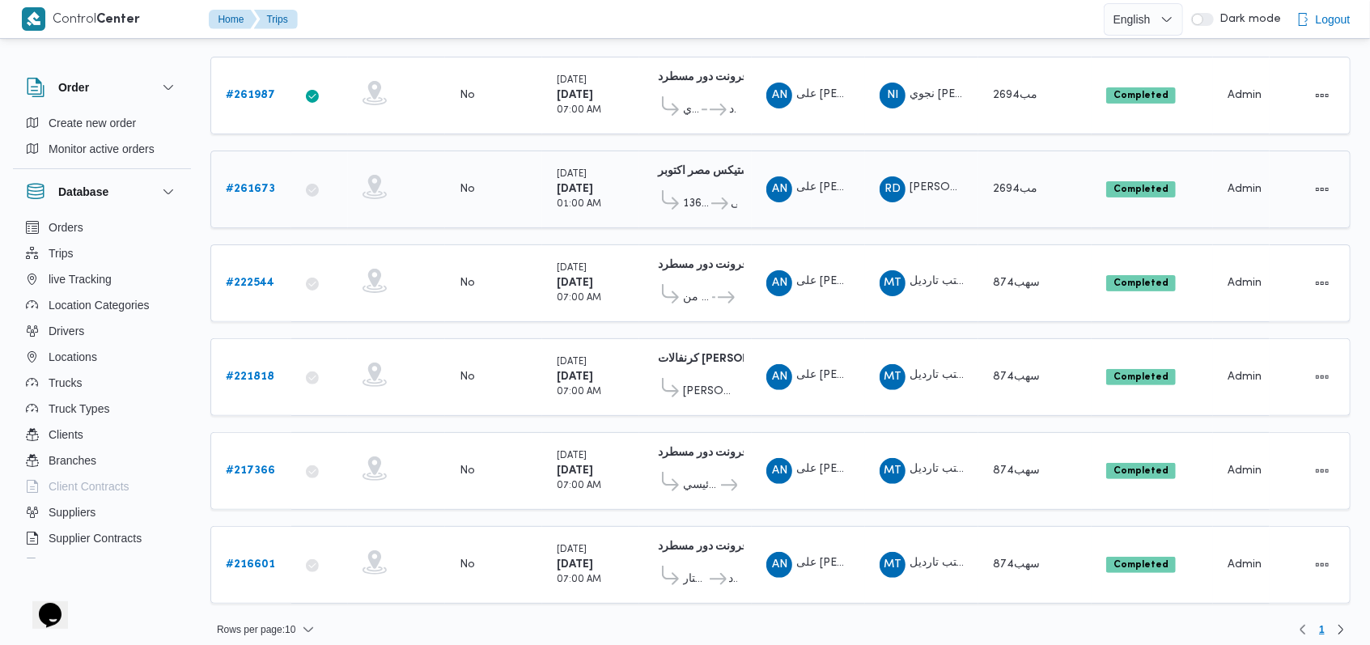
click at [935, 183] on span "[PERSON_NAME] مهني مسعد" at bounding box center [984, 188] width 150 height 11
click at [923, 557] on span "MT مكتب تارديل خالد نادر عبدالقادر حمزة" at bounding box center [921, 565] width 84 height 26
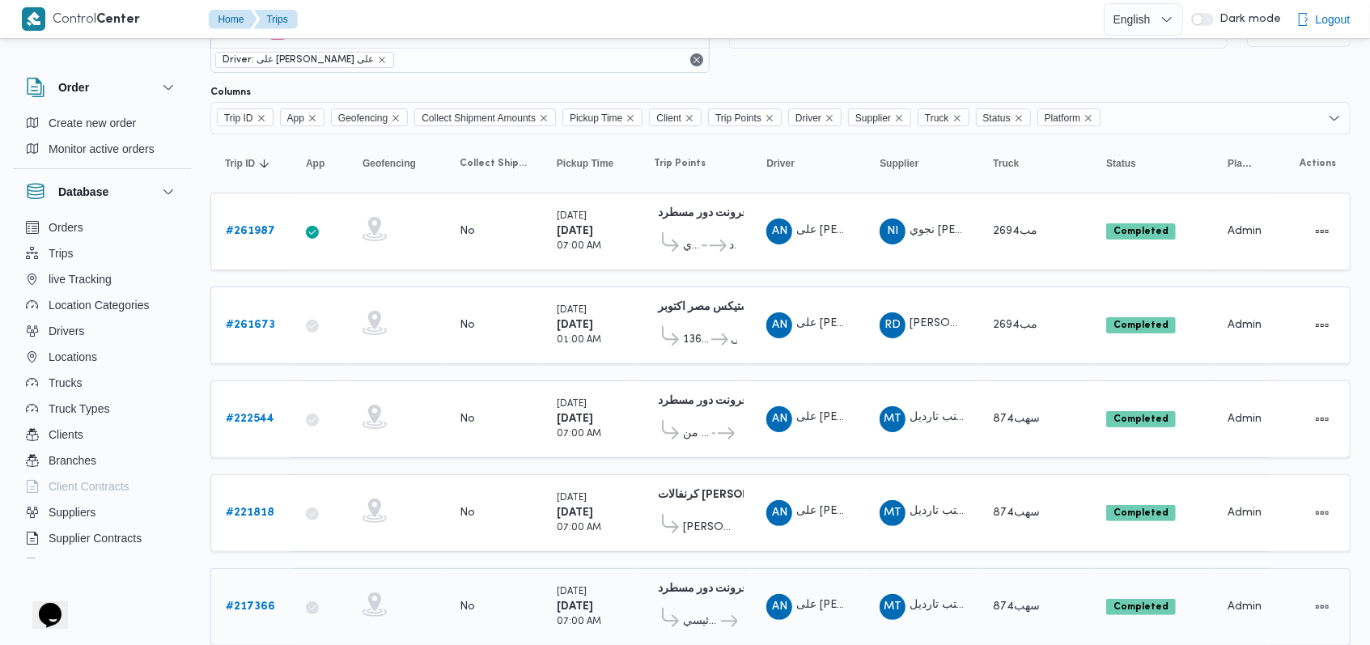
scroll to position [0, 0]
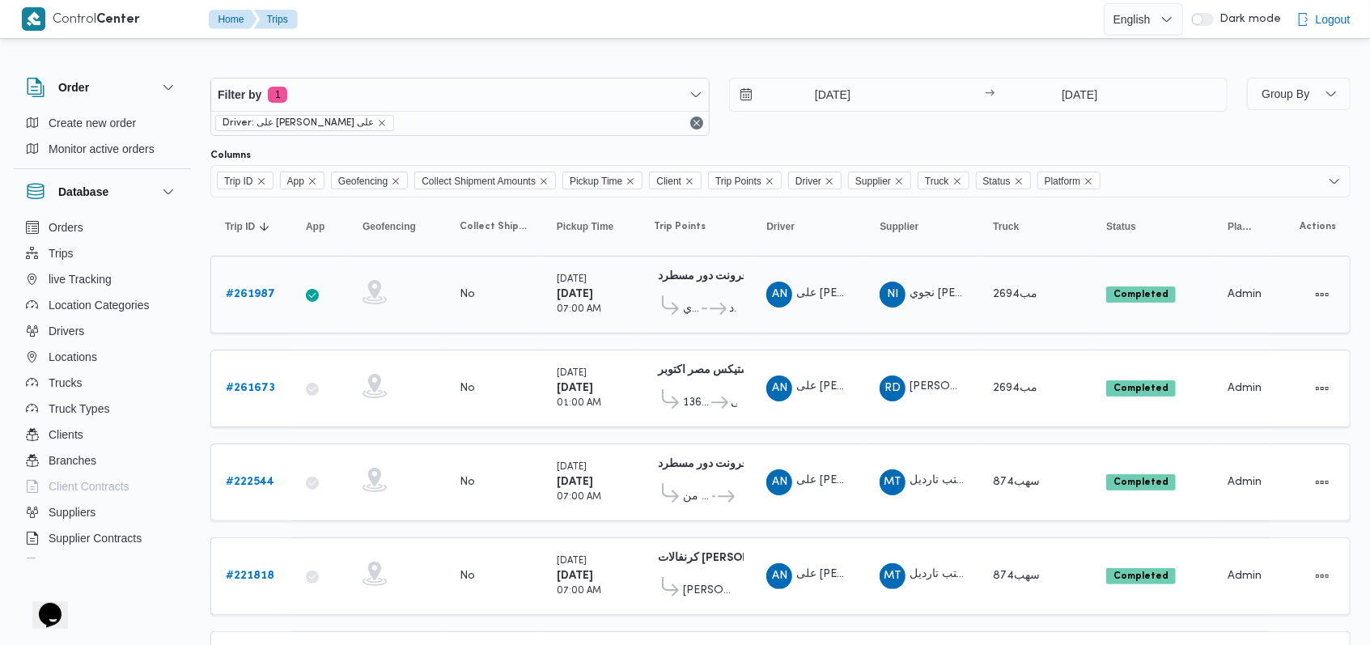
click at [939, 288] on span "نجوي ابراهيم حافظ احمد" at bounding box center [969, 293] width 121 height 11
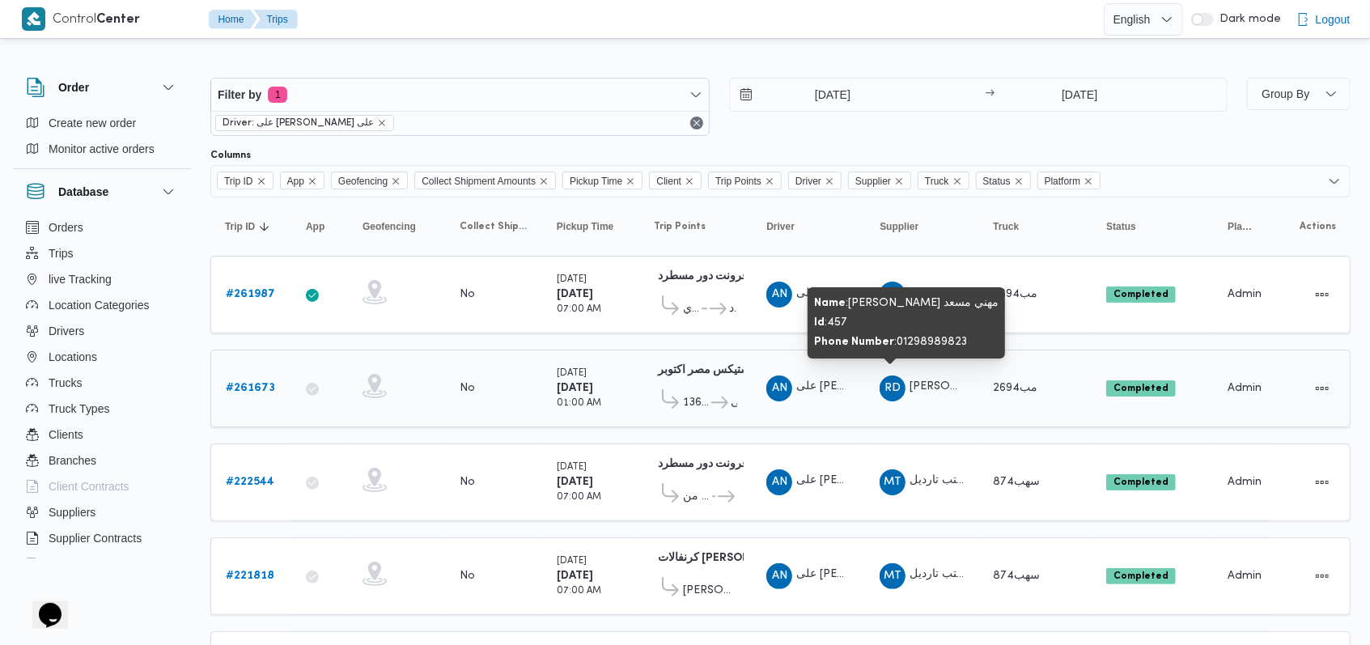
click at [934, 382] on span "[PERSON_NAME] مهني مسعد" at bounding box center [984, 387] width 150 height 11
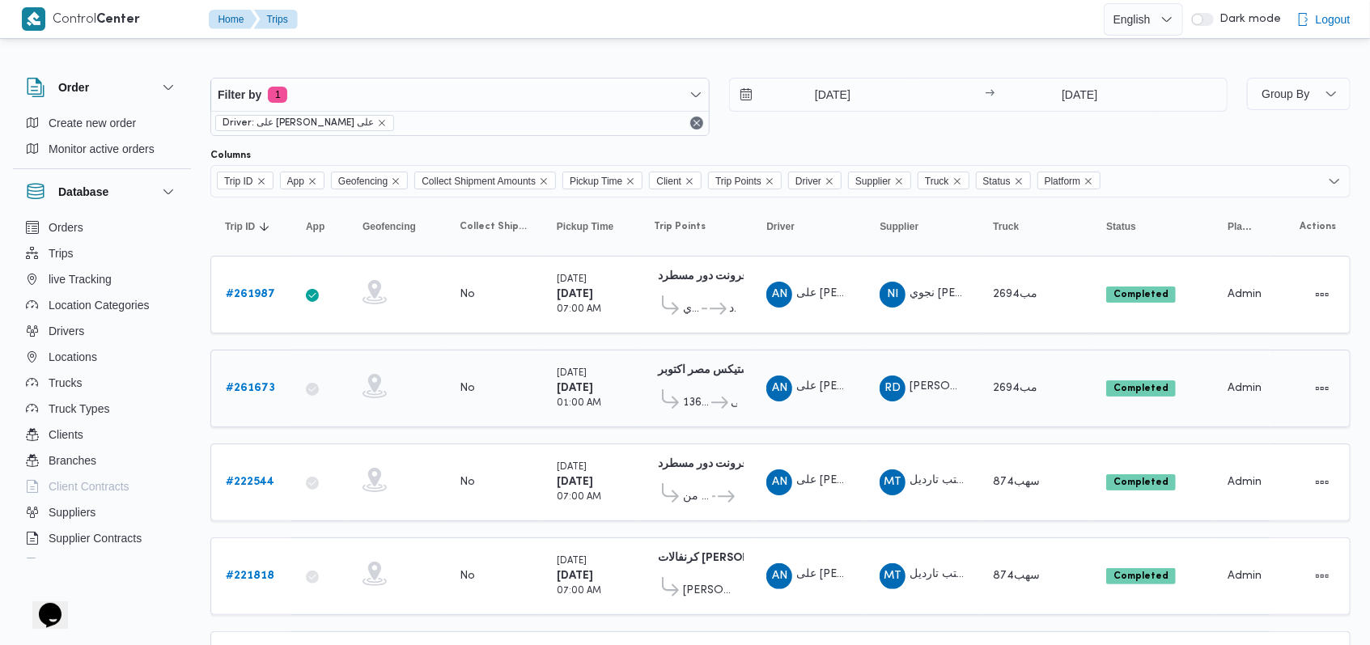
click at [990, 381] on div "مب2694" at bounding box center [1034, 388] width 97 height 32
copy span "مب2694"
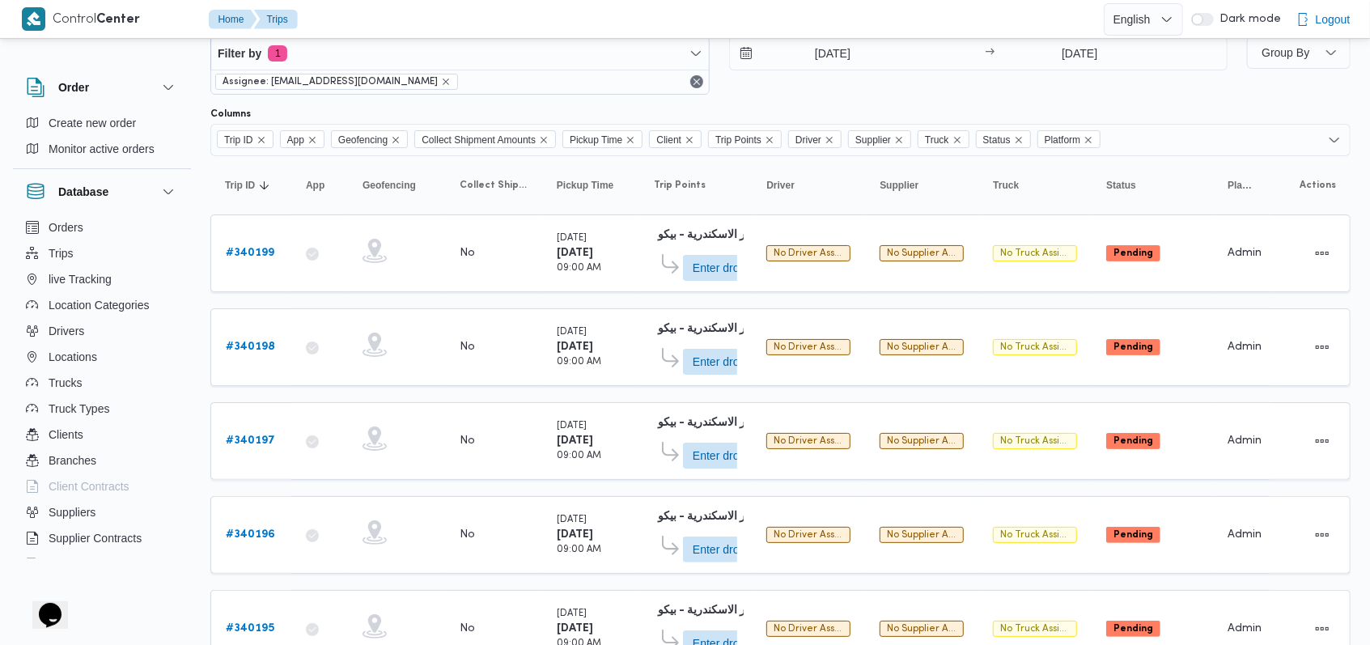
scroll to position [41, 0]
click at [841, 55] on input "[DATE]" at bounding box center [822, 53] width 184 height 32
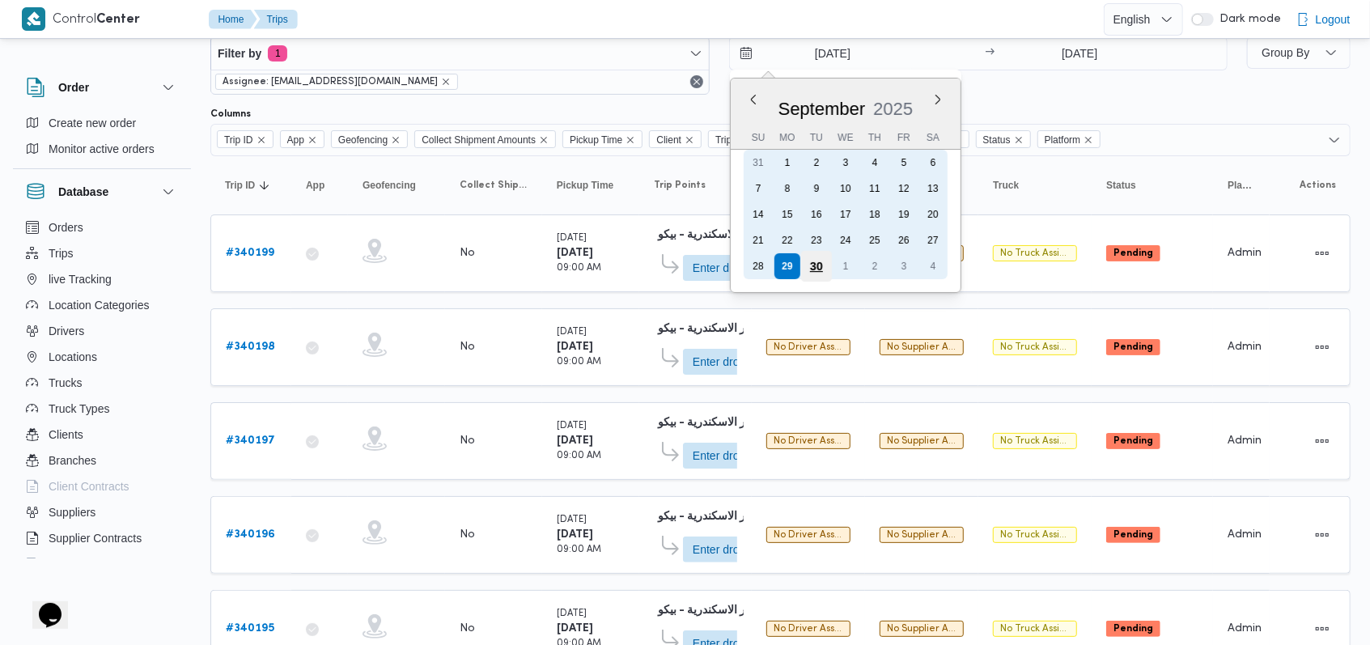
click at [804, 262] on div "30" at bounding box center [815, 266] width 31 height 31
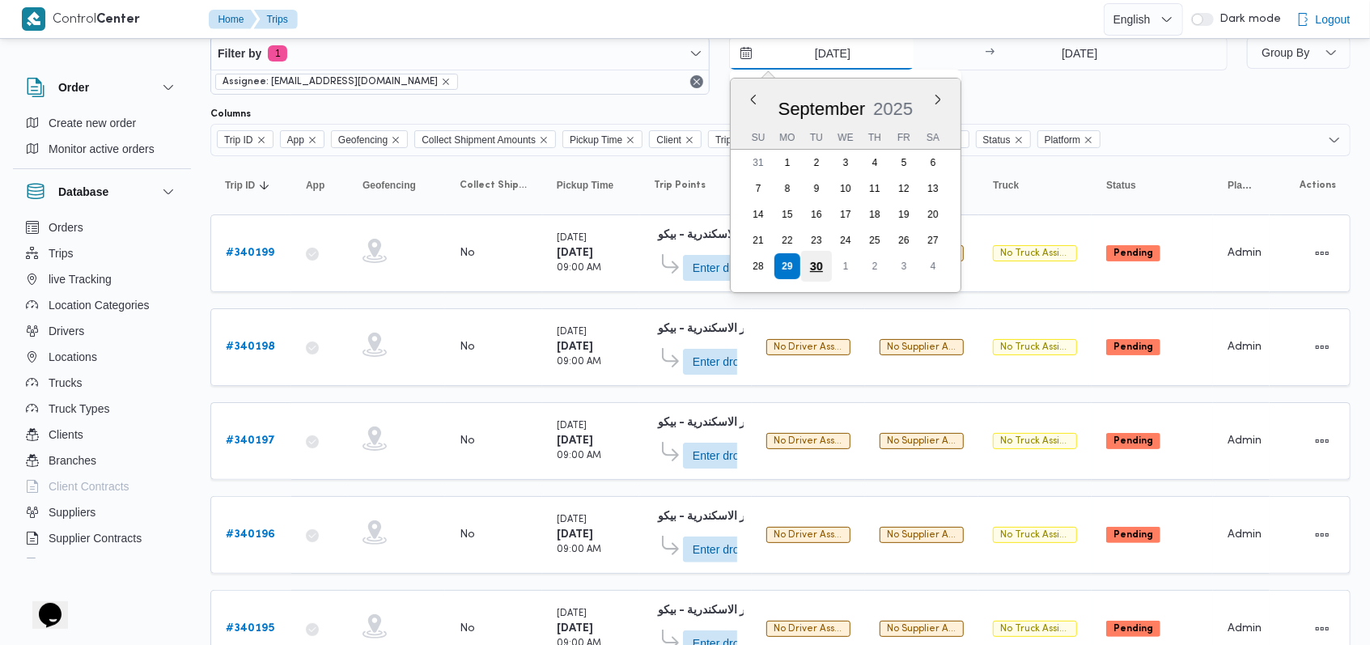
type input "[DATE]"
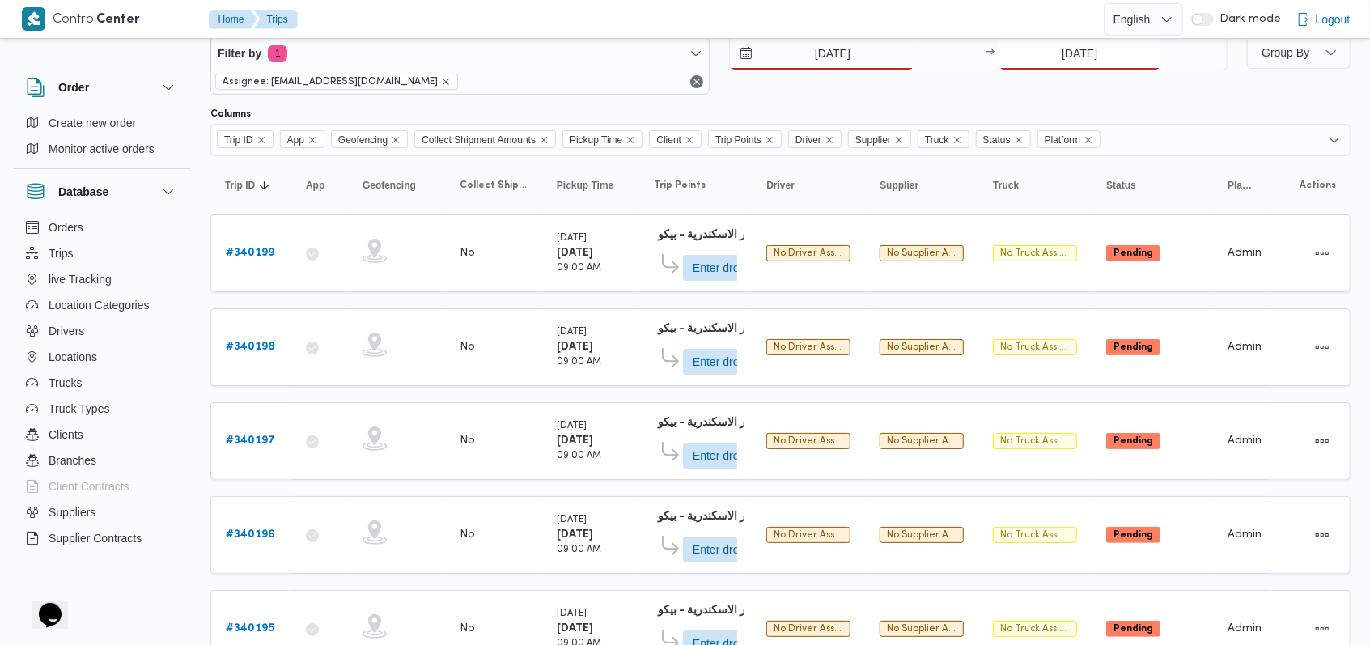
click at [1078, 55] on input "[DATE]" at bounding box center [1079, 53] width 161 height 32
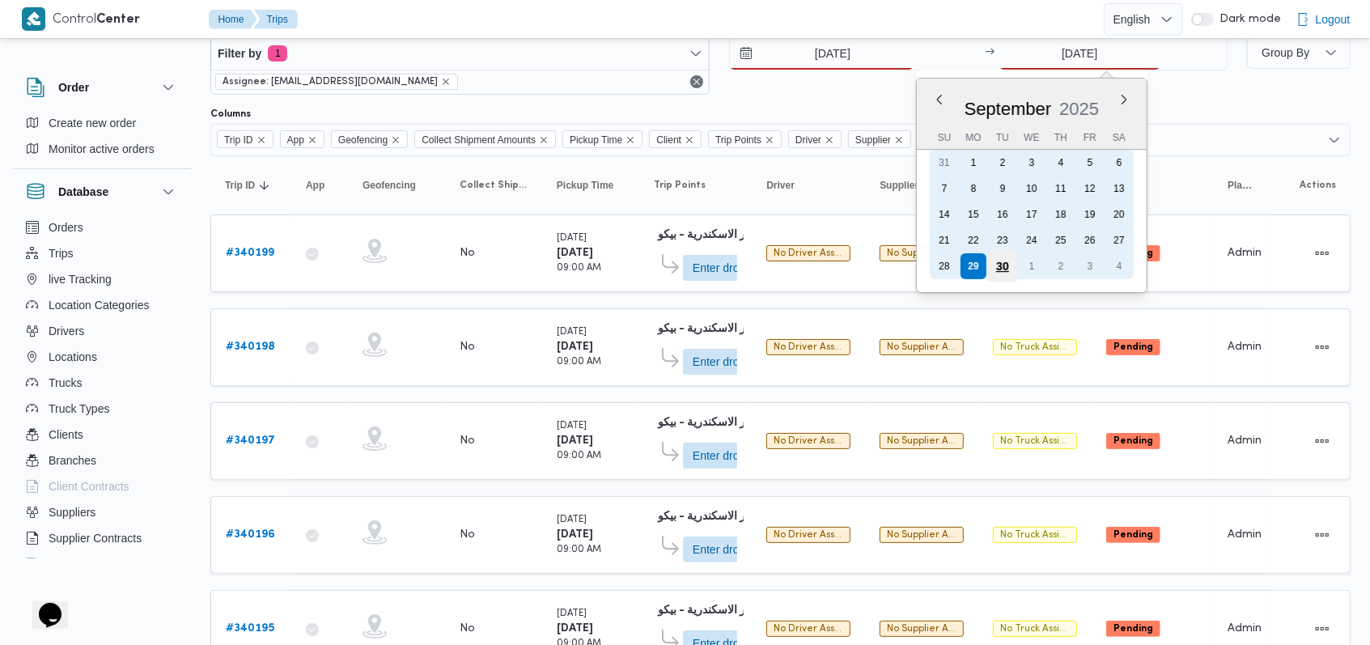
click at [992, 265] on div "30" at bounding box center [1002, 266] width 31 height 31
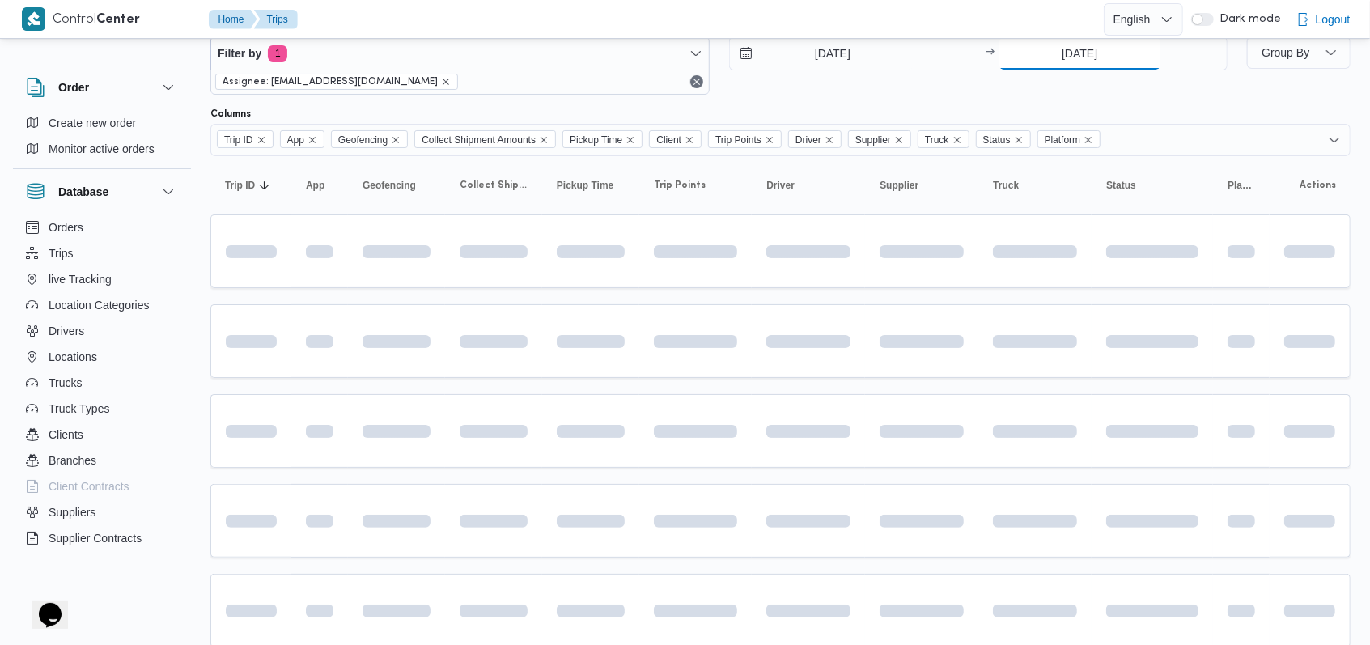
type input "[DATE]"
click at [812, 94] on div "Filter by 1 Assignee: [EMAIL_ADDRESS][DOMAIN_NAME] [DATE] → [DATE]" at bounding box center [719, 66] width 1036 height 78
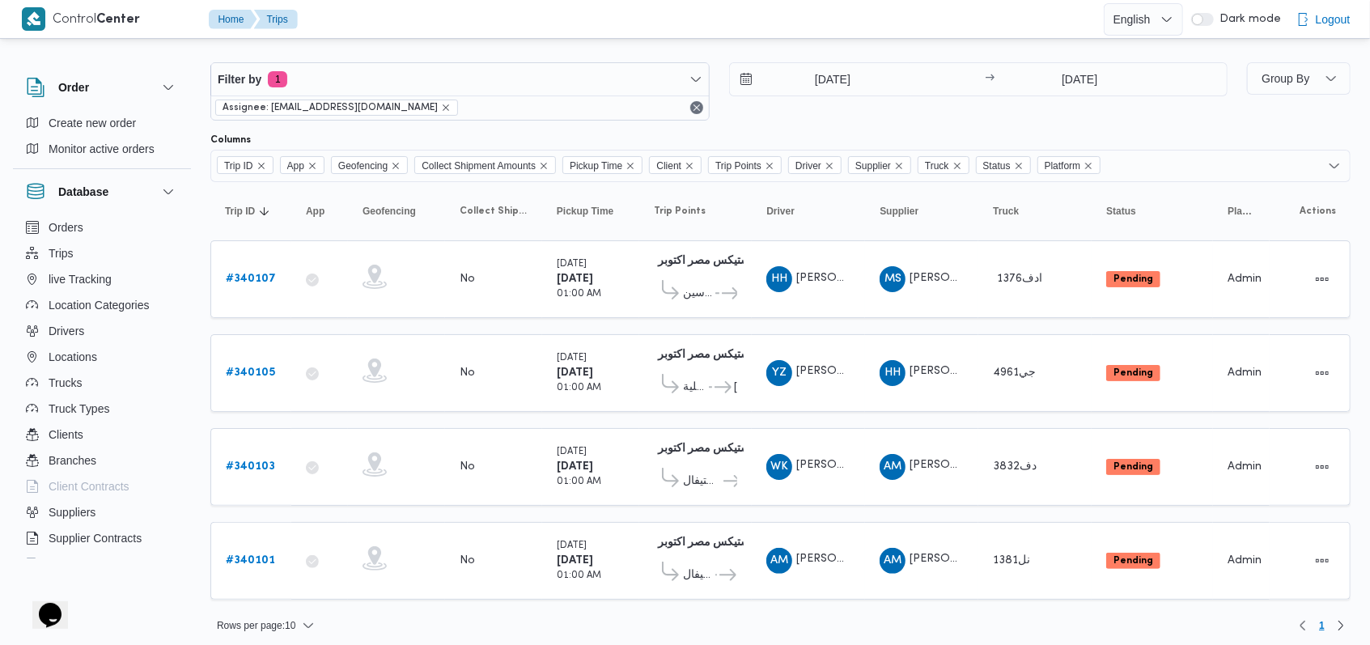
click at [782, 117] on div "30/9/2025 → 30/9/2025" at bounding box center [978, 91] width 499 height 58
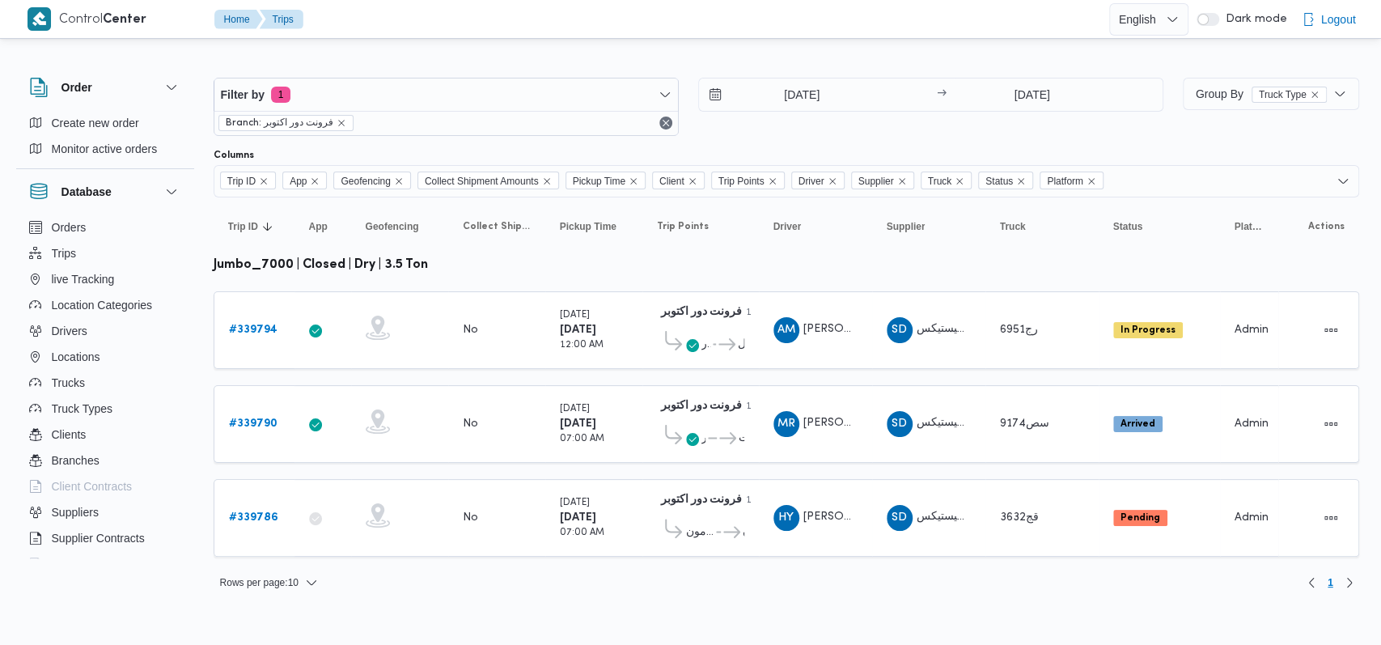
click at [774, 134] on div "[DATE] → [DATE]" at bounding box center [930, 107] width 465 height 58
click at [775, 87] on input "[DATE]" at bounding box center [791, 94] width 184 height 32
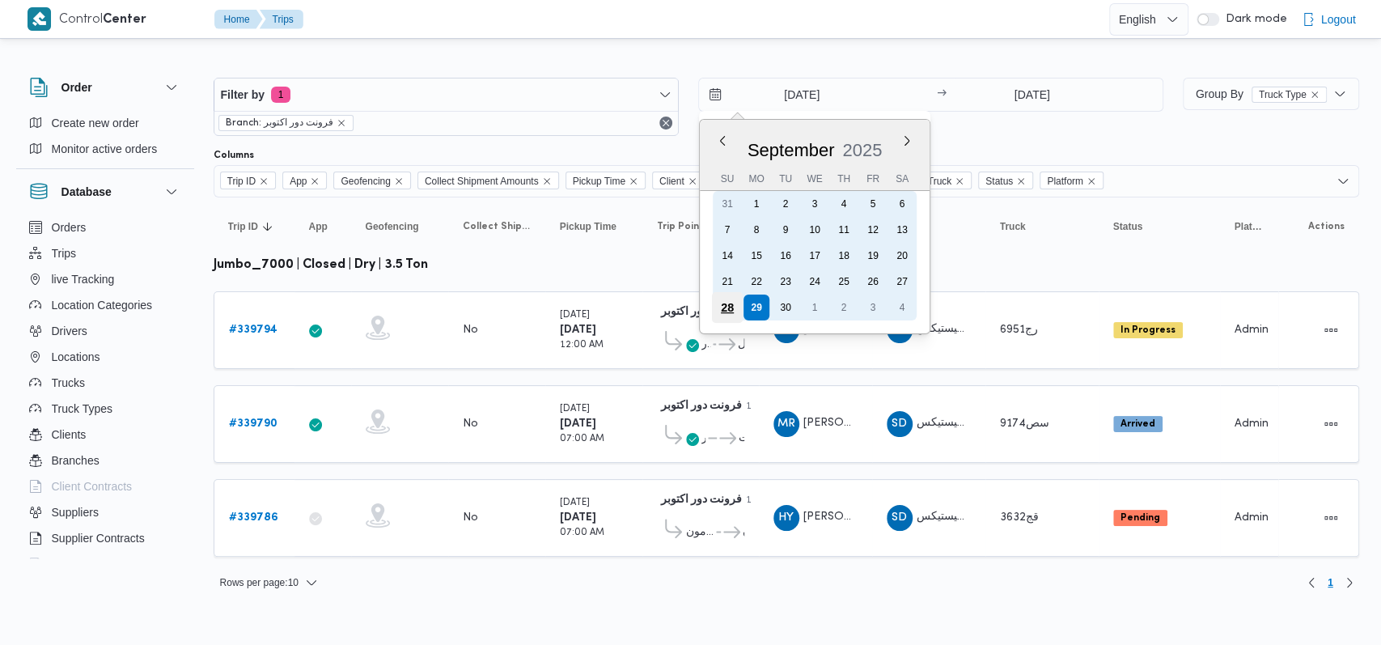
click at [731, 294] on div "28" at bounding box center [726, 307] width 31 height 31
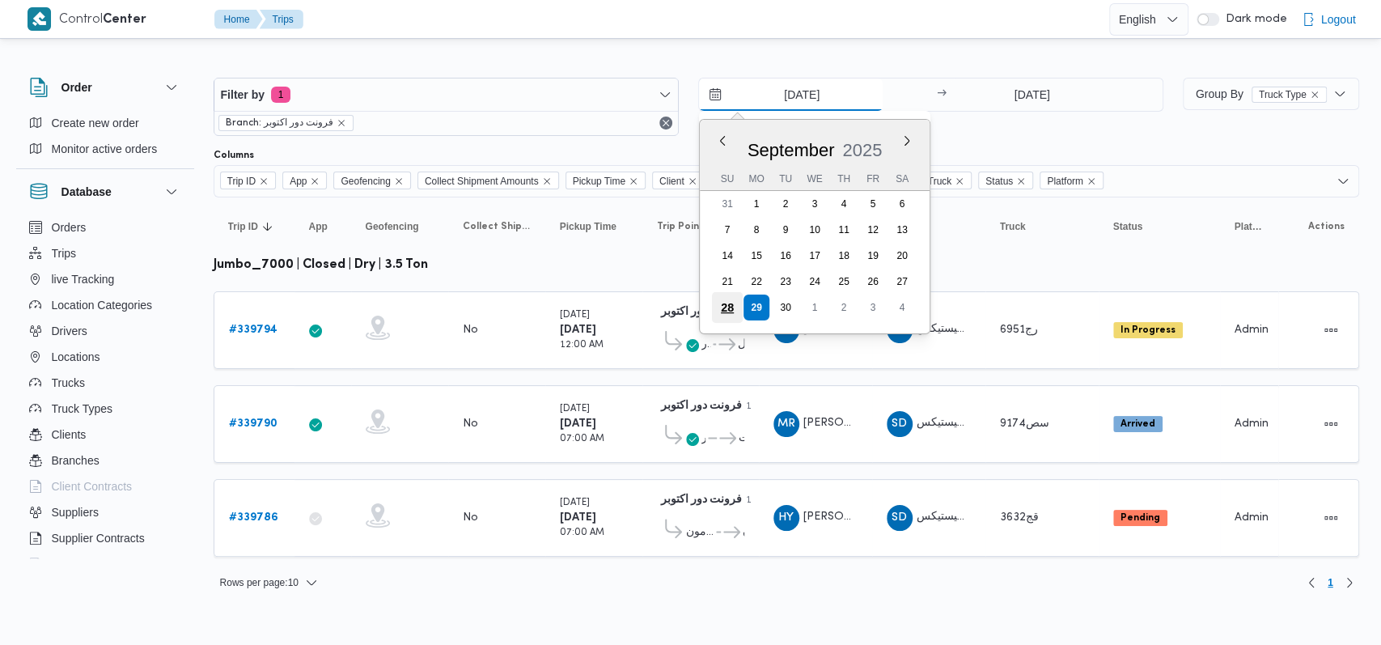
type input "[DATE]"
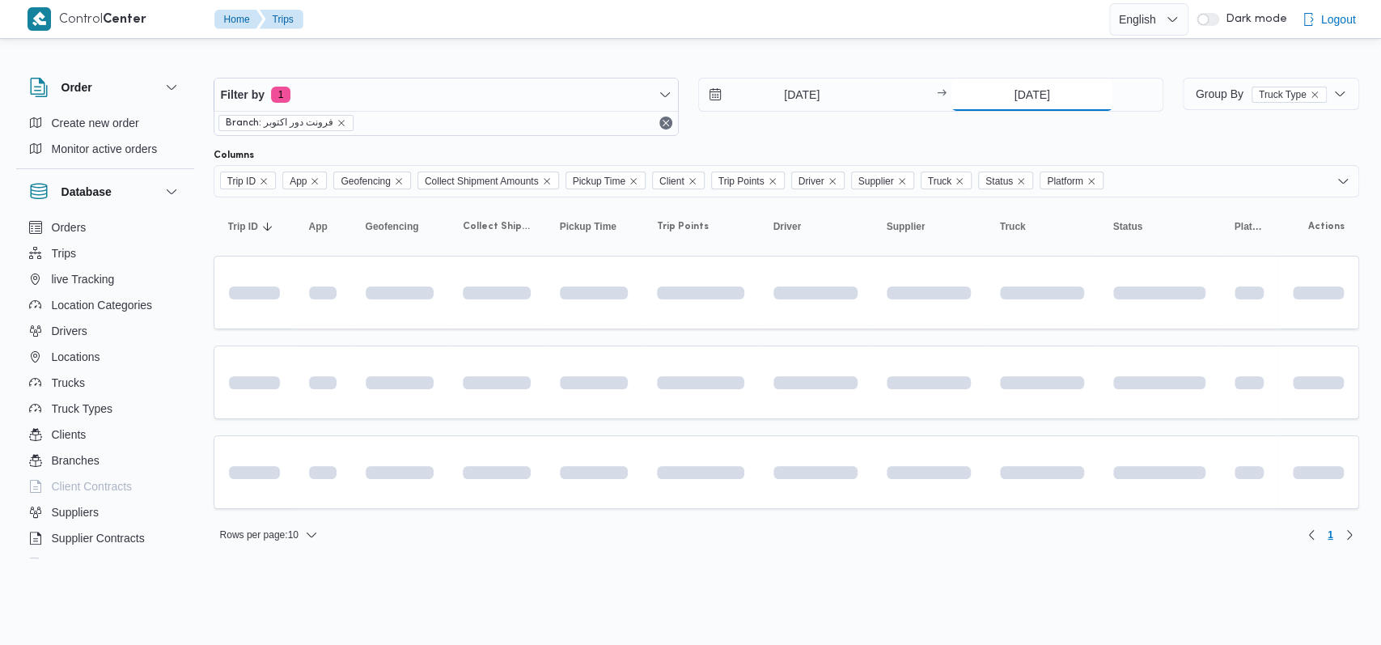
click at [1057, 91] on input "[DATE]" at bounding box center [1031, 94] width 161 height 32
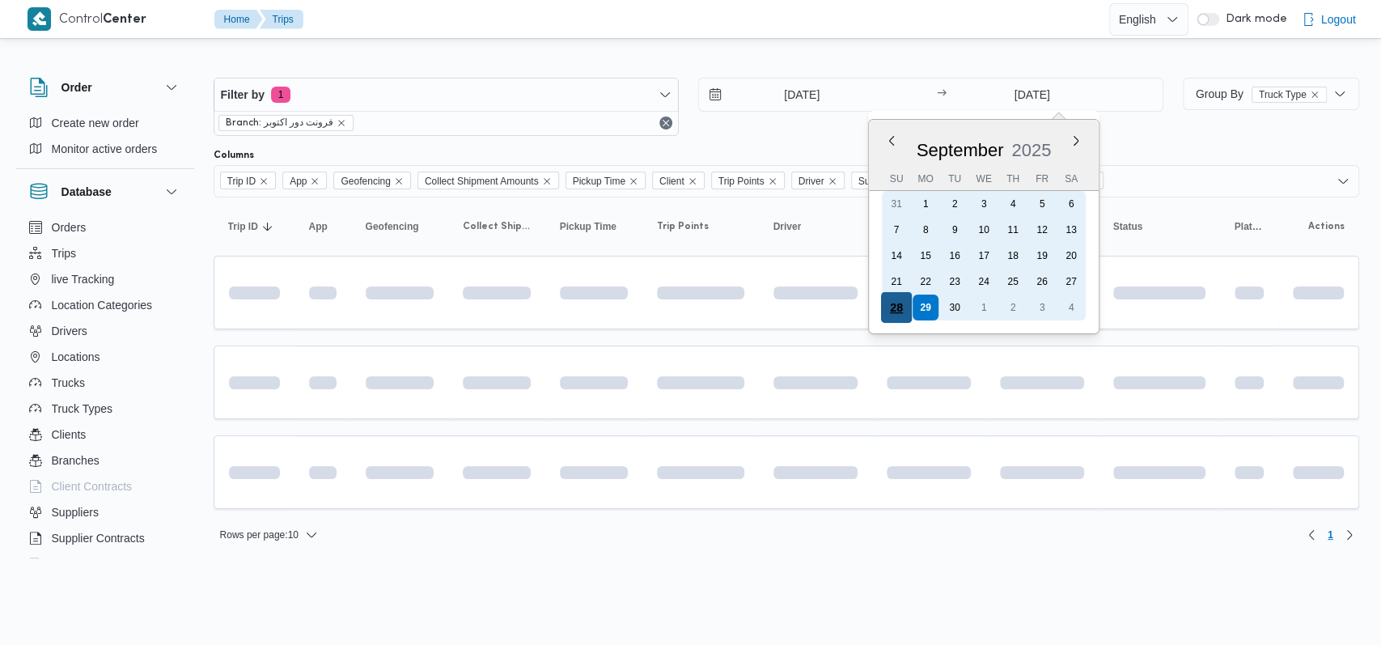
click at [897, 302] on div "28" at bounding box center [896, 307] width 31 height 31
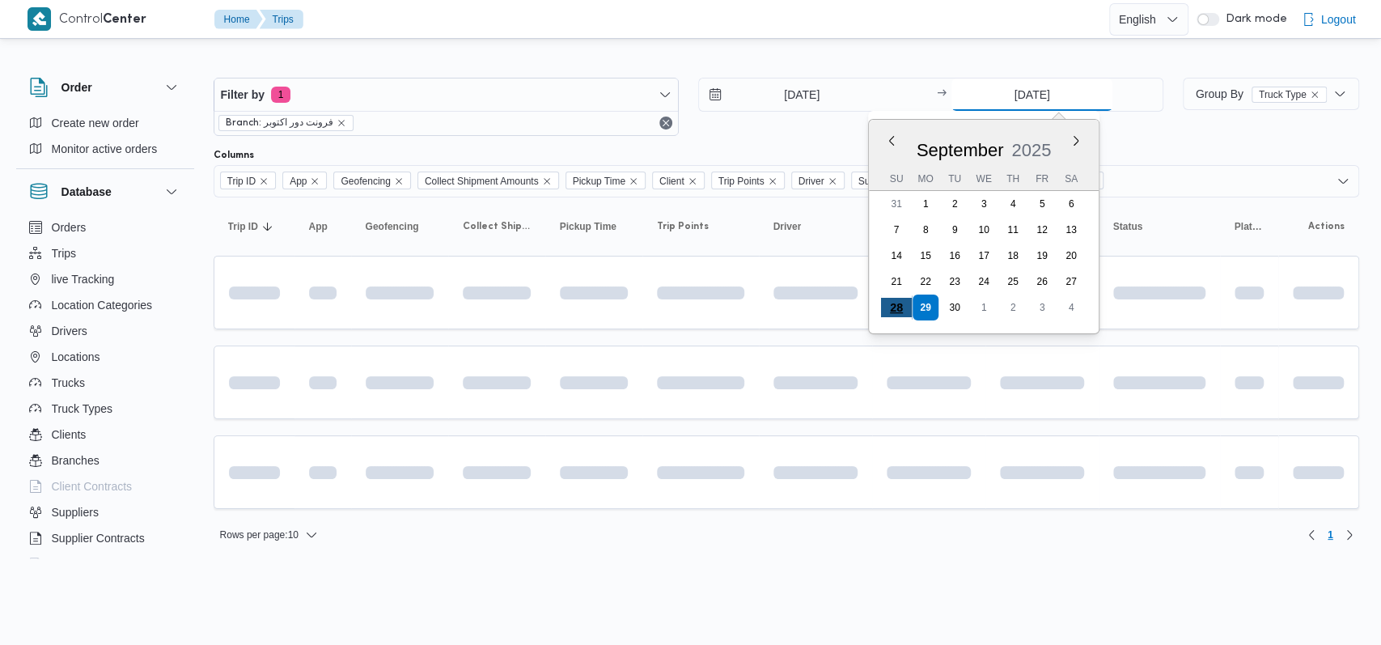
type input "[DATE]"
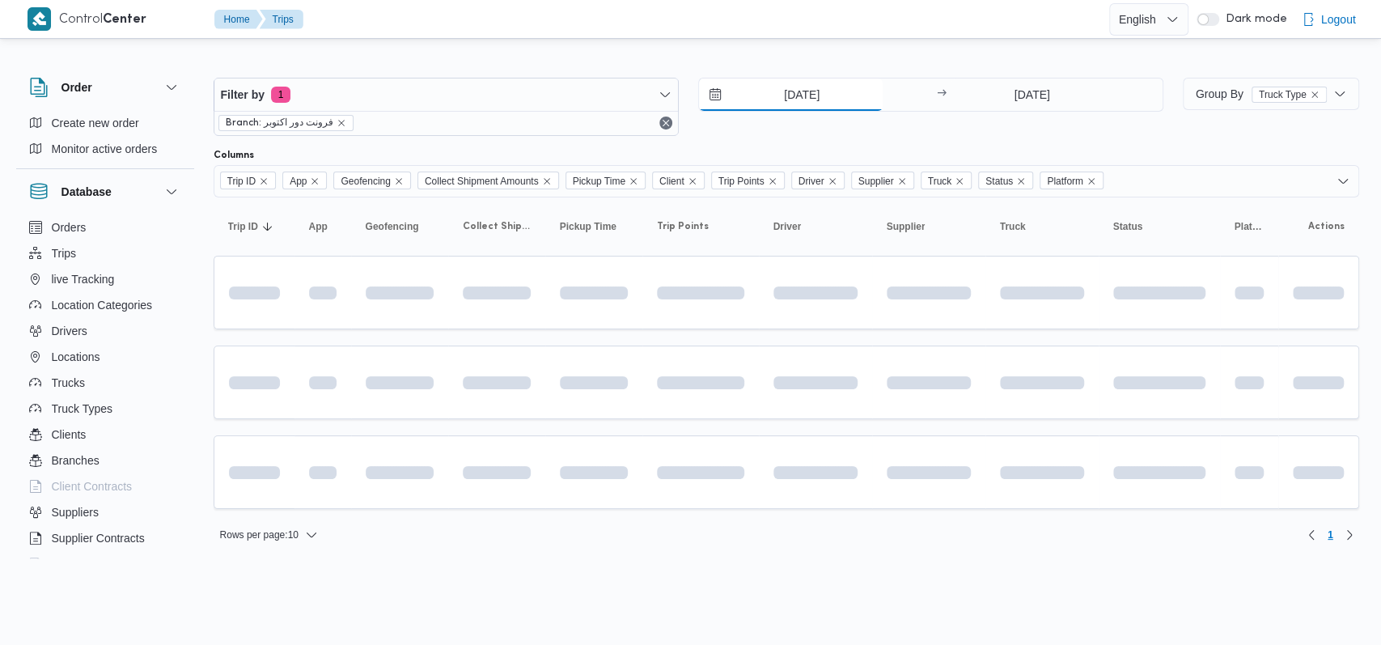
click at [803, 108] on input "[DATE]" at bounding box center [791, 94] width 184 height 32
click at [816, 53] on div at bounding box center [787, 65] width 1146 height 26
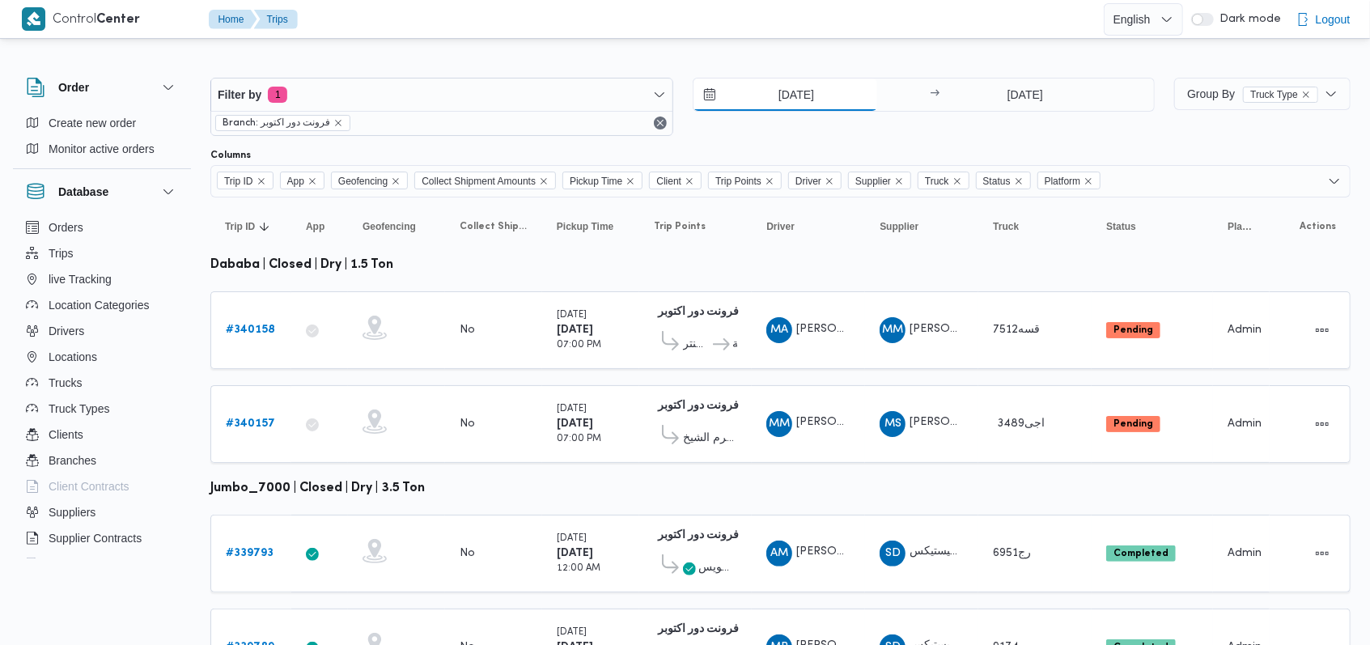
click at [824, 97] on input "[DATE]" at bounding box center [785, 94] width 184 height 32
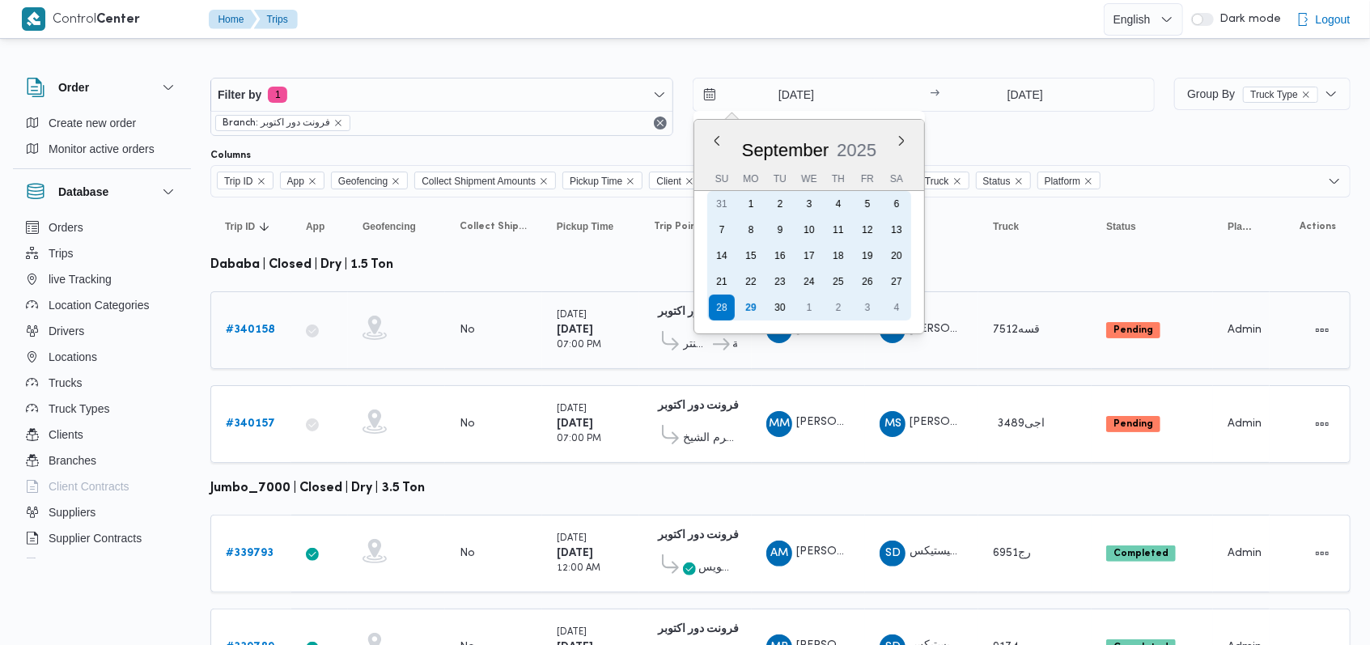
click at [744, 315] on div "29" at bounding box center [751, 308] width 26 height 26
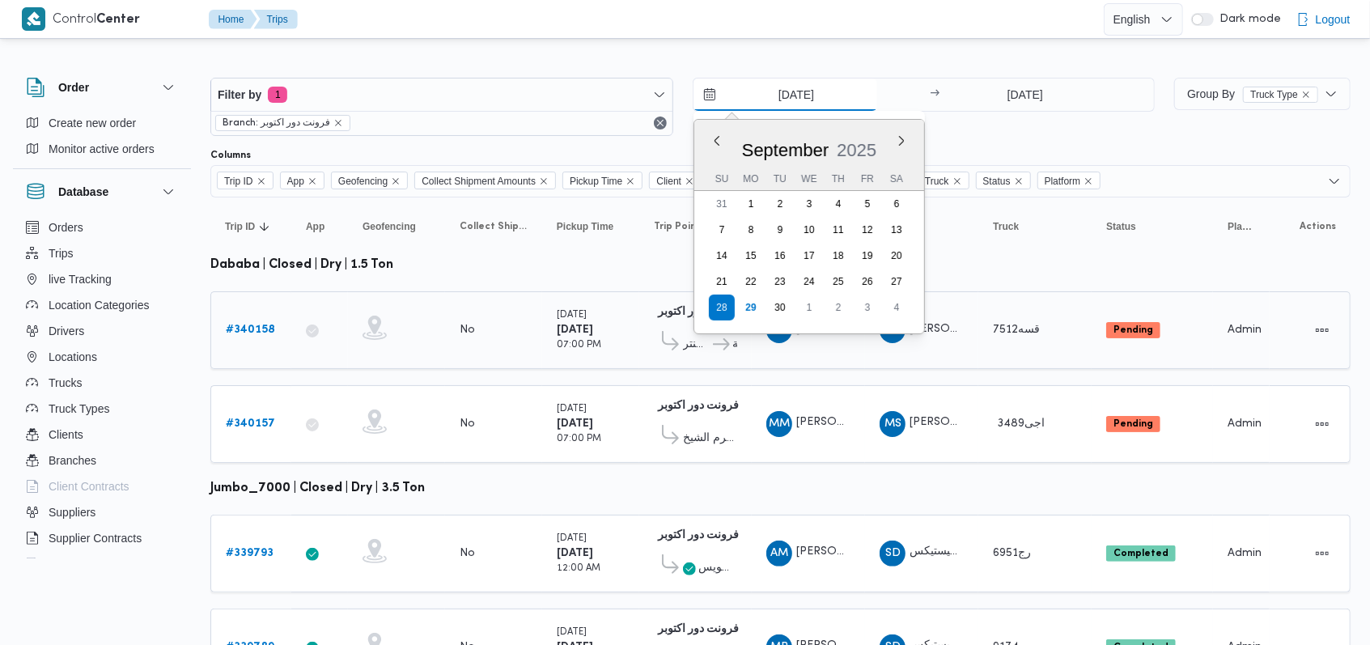
type input "[DATE]"
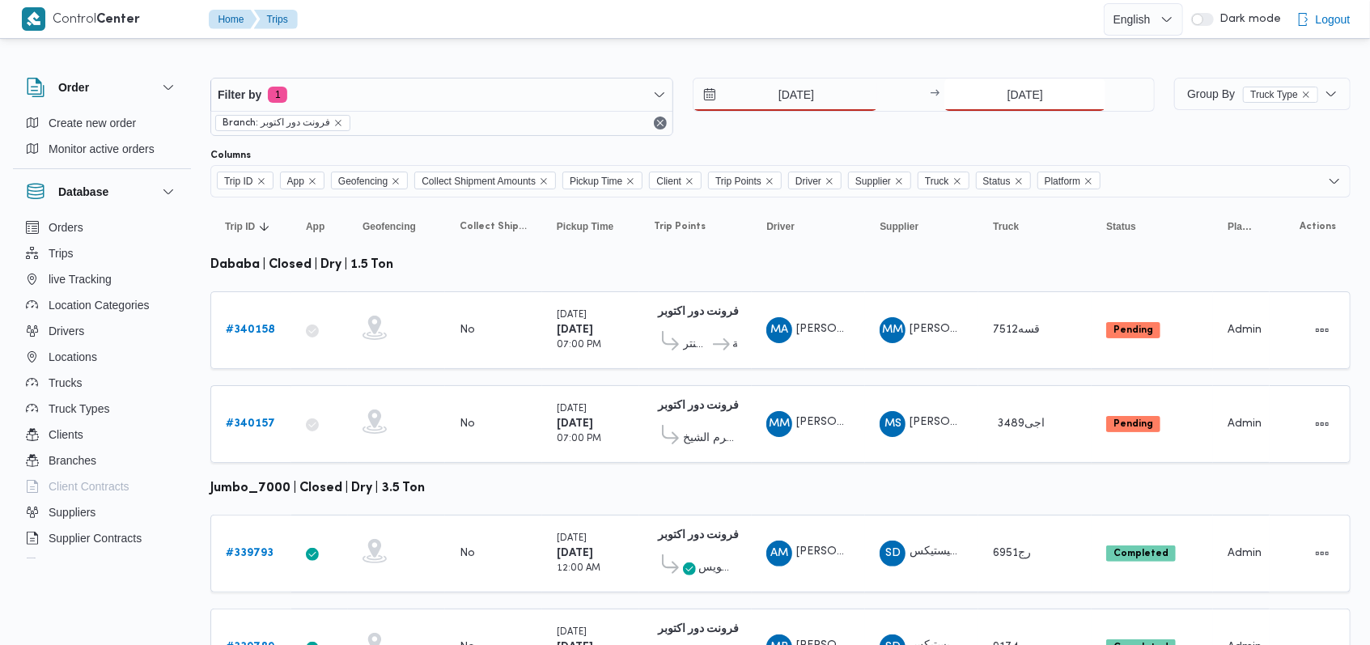
click at [990, 98] on input "[DATE]" at bounding box center [1024, 94] width 161 height 32
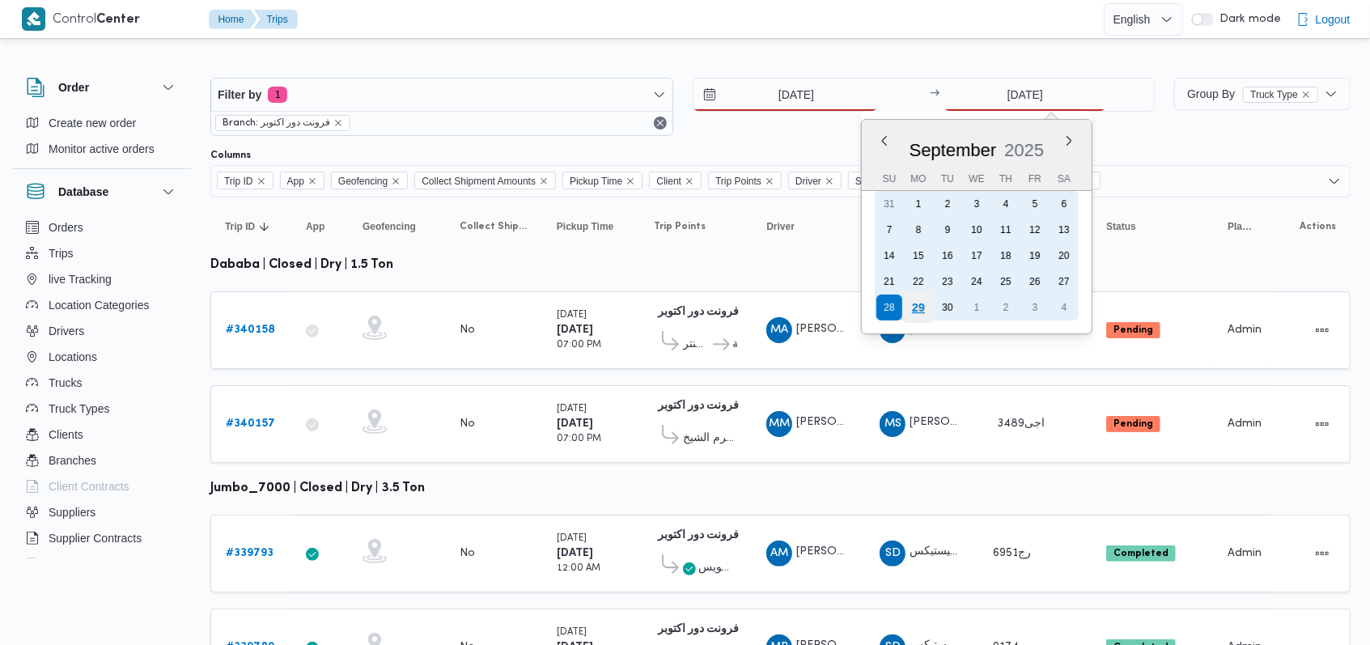
click at [919, 304] on div "29" at bounding box center [918, 307] width 31 height 31
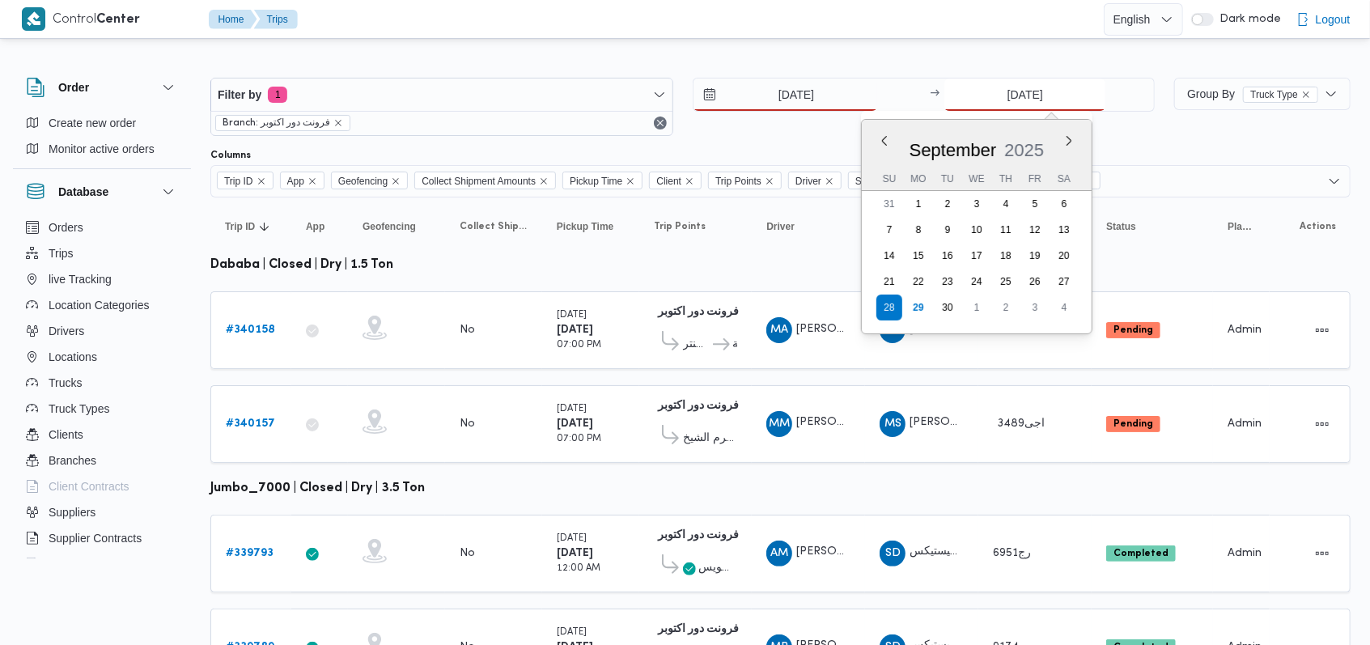
type input "[DATE]"
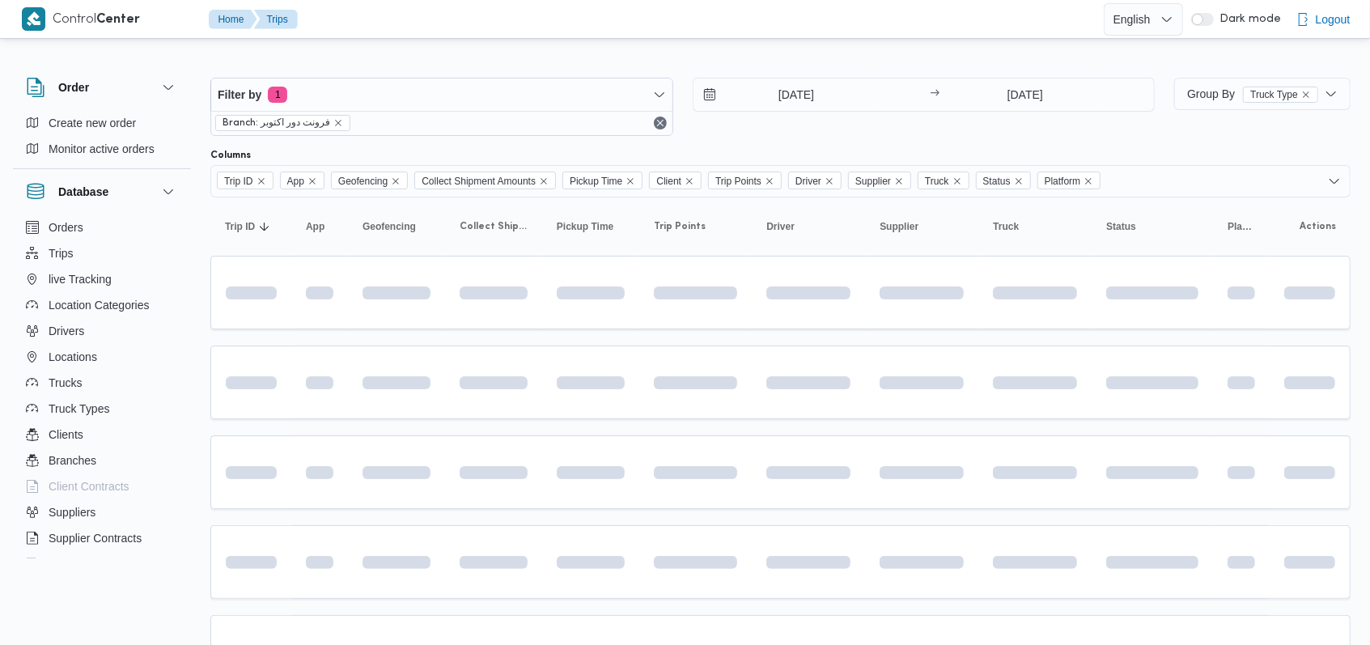
click at [863, 134] on div "[DATE] → [DATE]" at bounding box center [924, 107] width 463 height 58
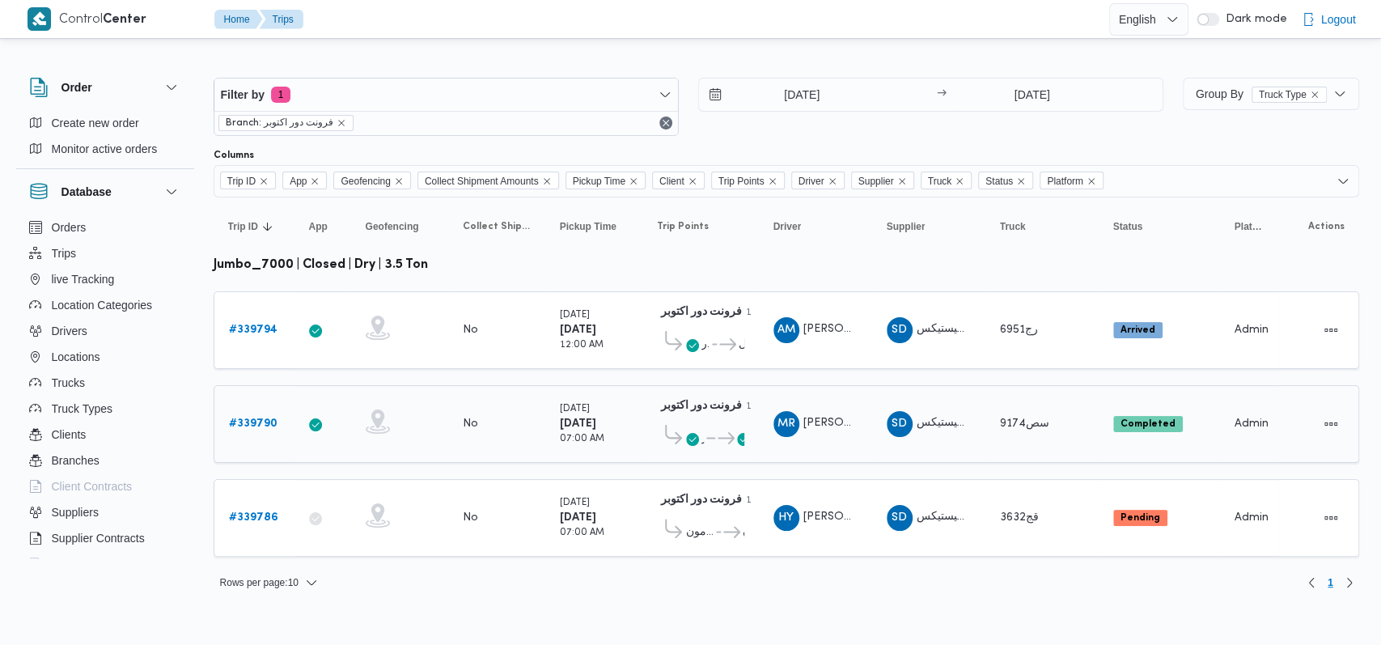
click at [704, 429] on span "..." at bounding box center [709, 438] width 11 height 19
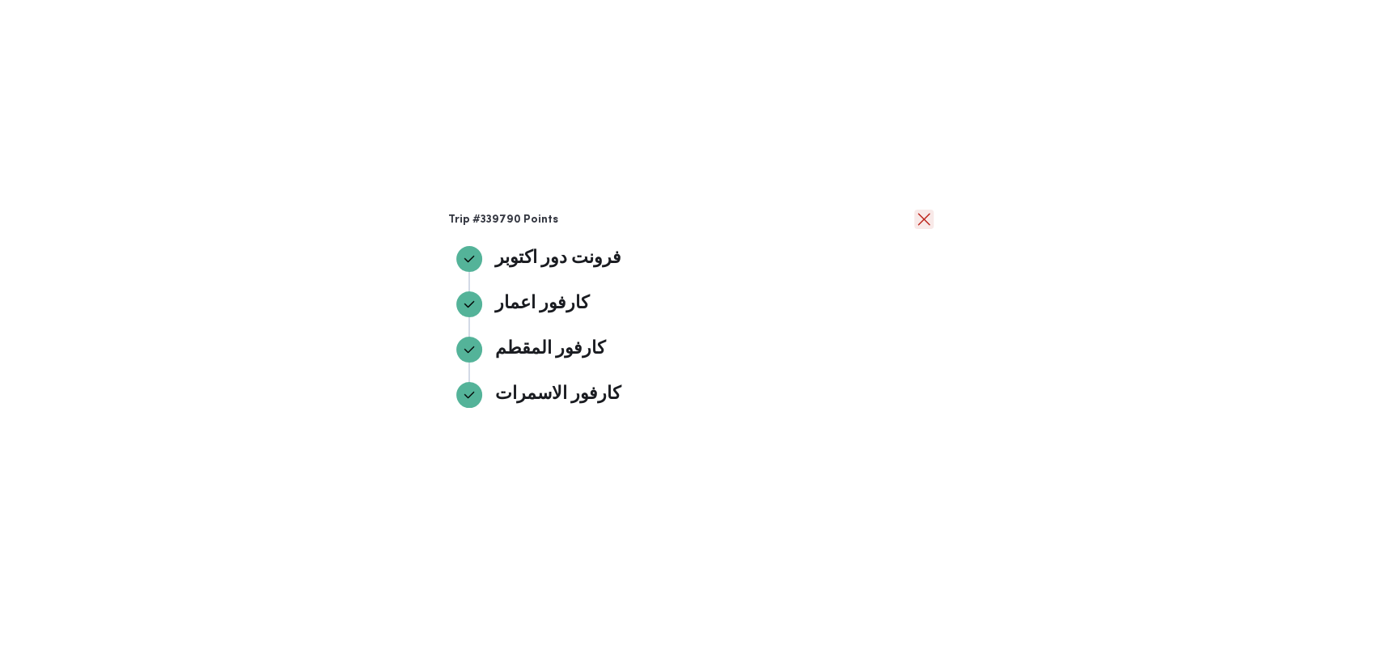
click at [932, 215] on button "close" at bounding box center [923, 219] width 19 height 19
